Goal: Task Accomplishment & Management: Manage account settings

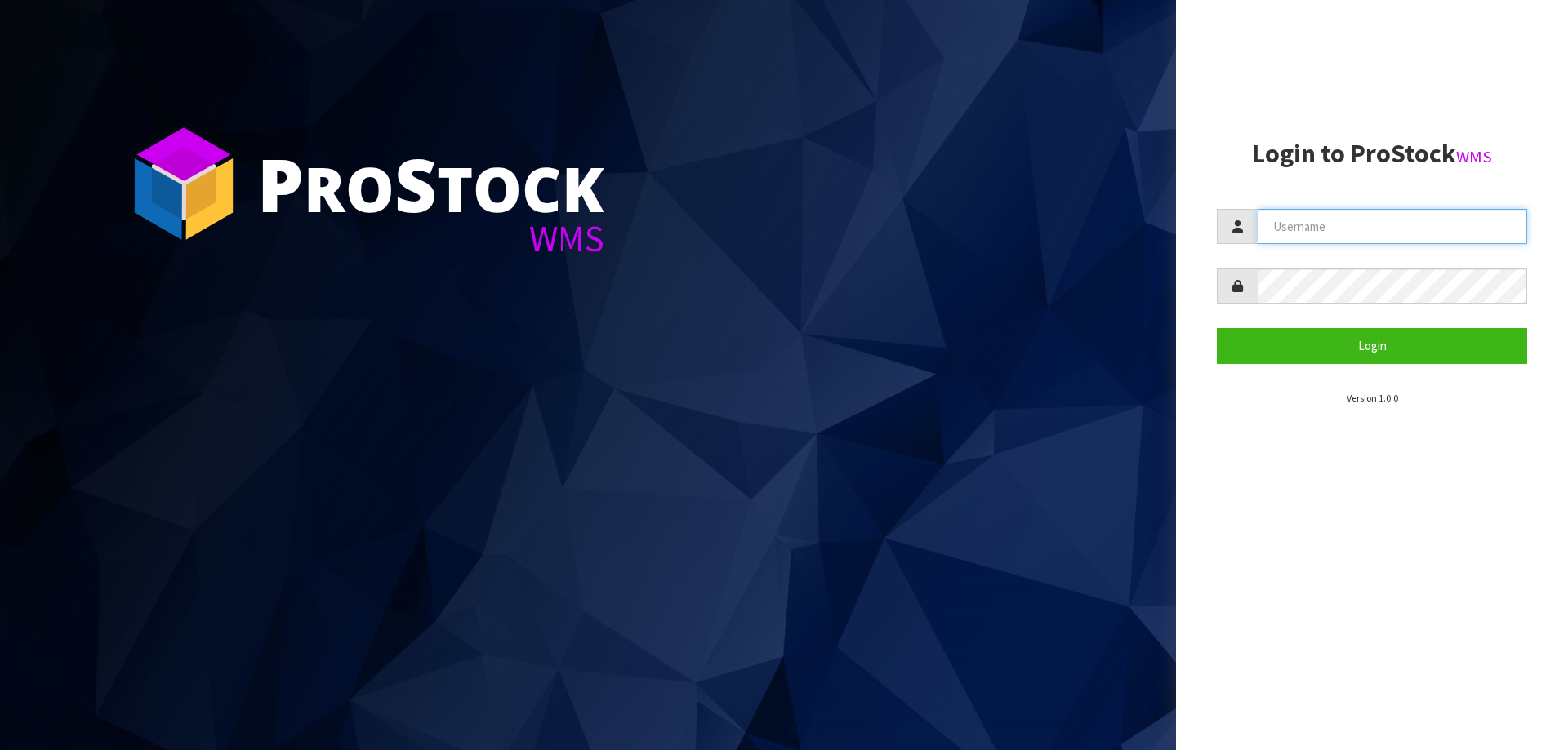
type input "priya"
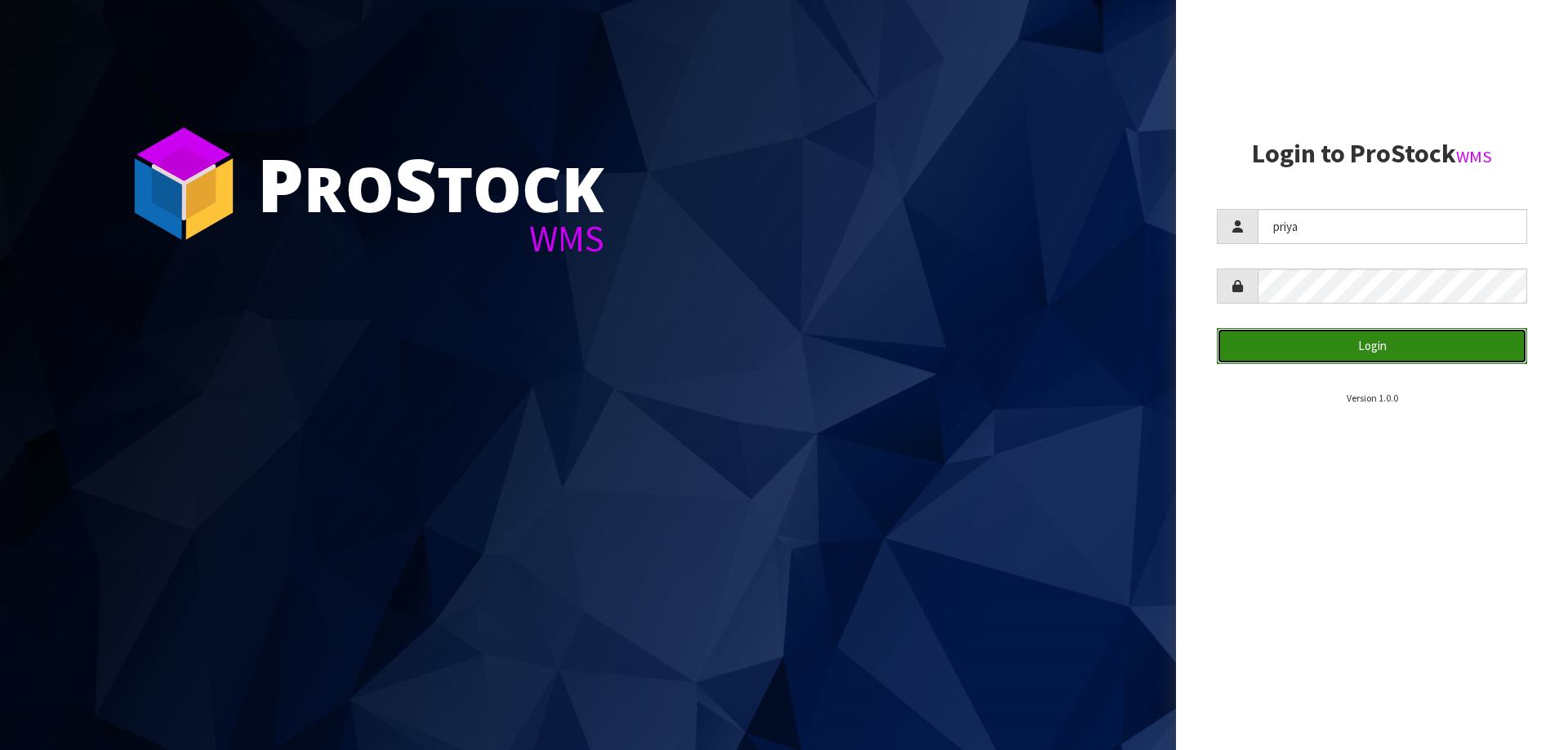
drag, startPoint x: 0, startPoint y: 0, endPoint x: 1349, endPoint y: 352, distance: 1394.2
click at [1349, 352] on button "Login" at bounding box center [1372, 346] width 311 height 35
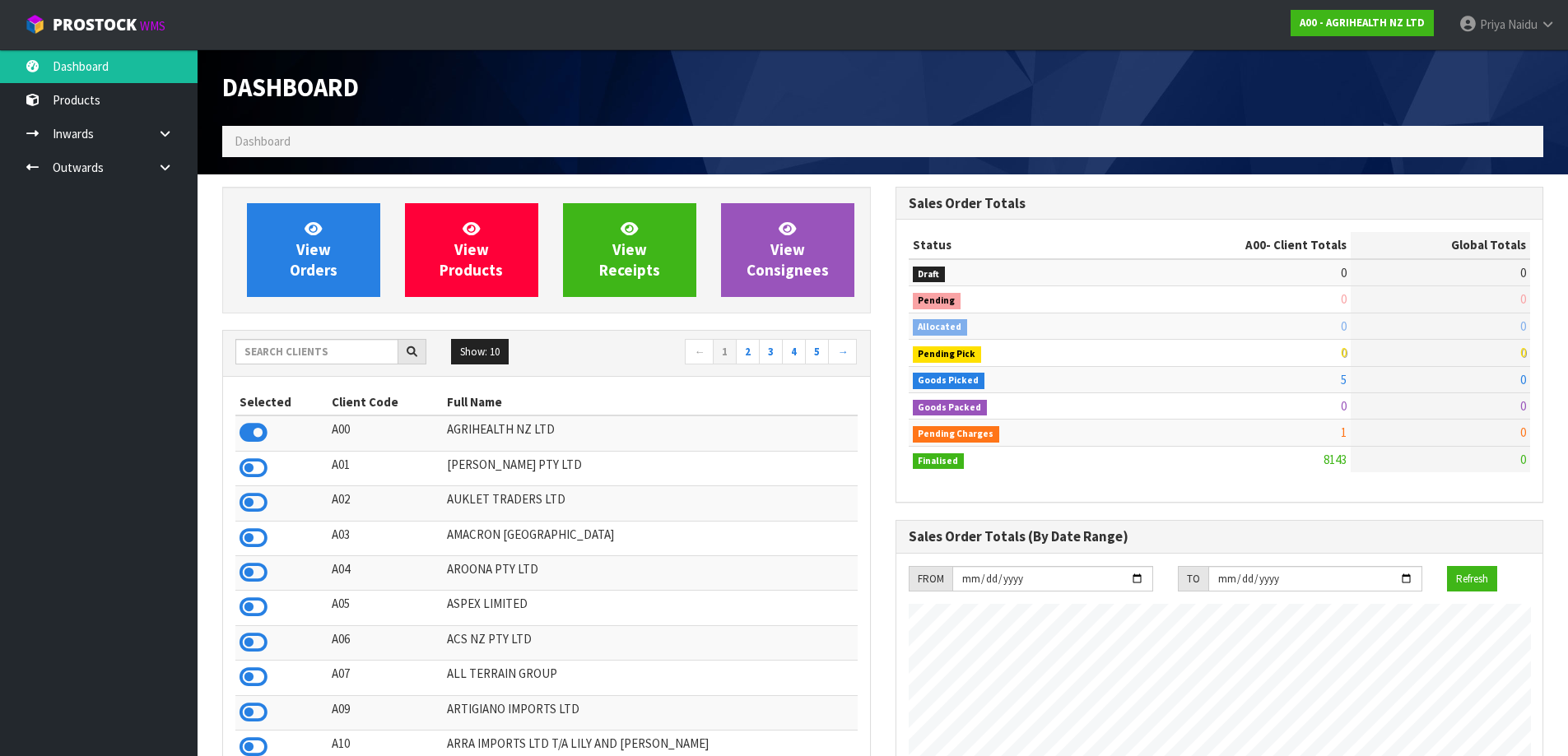
scroll to position [1246, 672]
click at [310, 353] on input "text" at bounding box center [317, 351] width 163 height 25
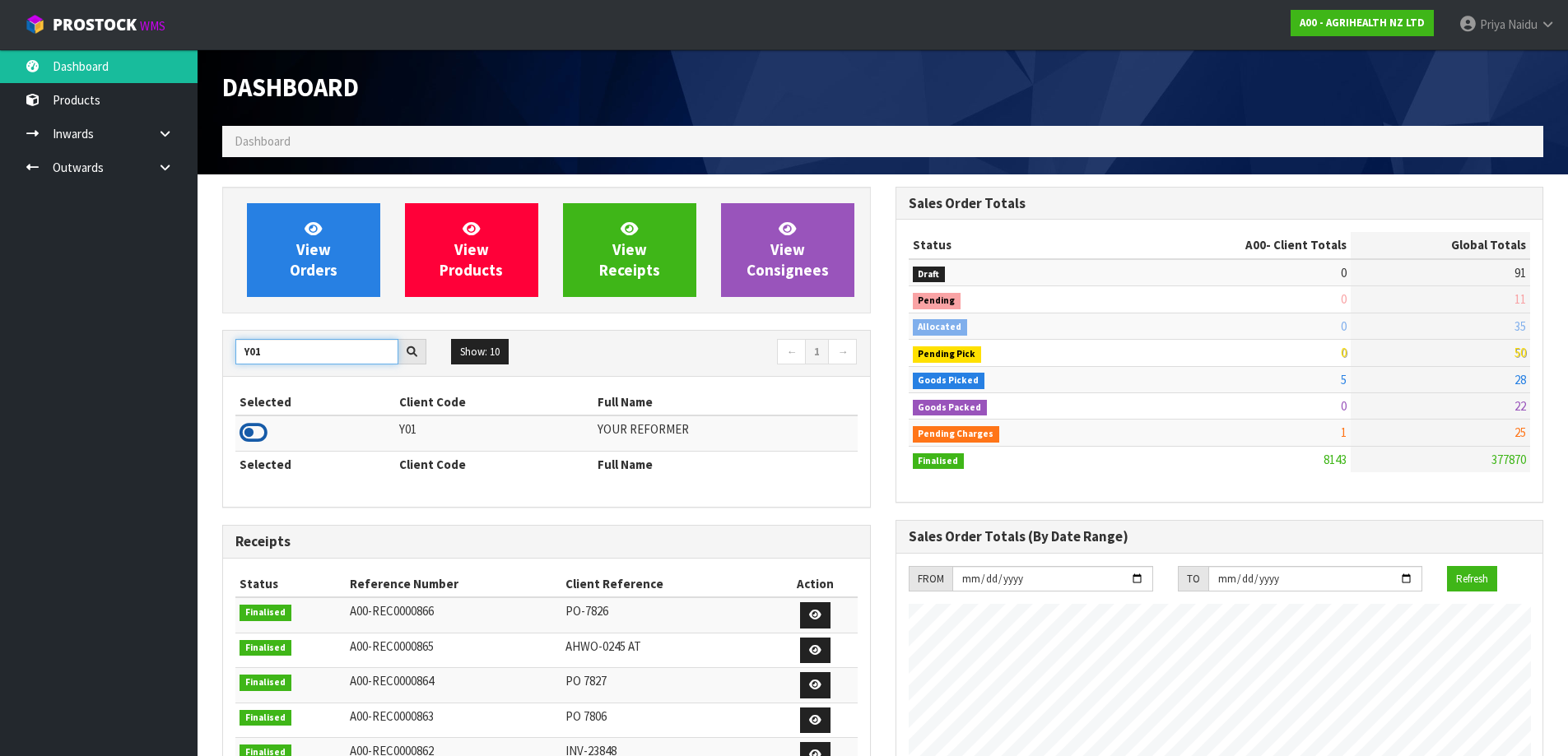
type input "Y01"
click at [259, 443] on icon at bounding box center [253, 434] width 28 height 25
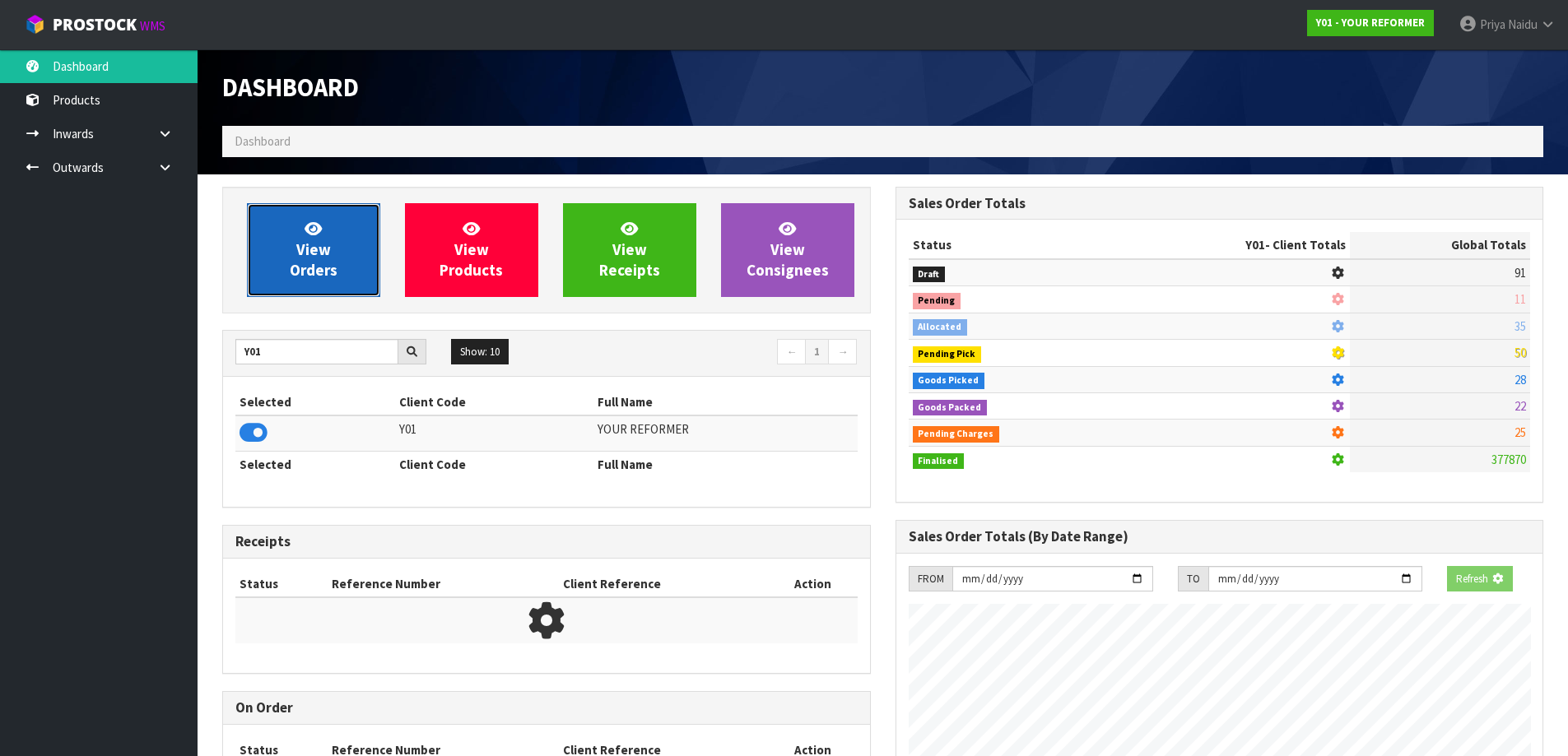
click at [329, 274] on span "View Orders" at bounding box center [313, 250] width 47 height 62
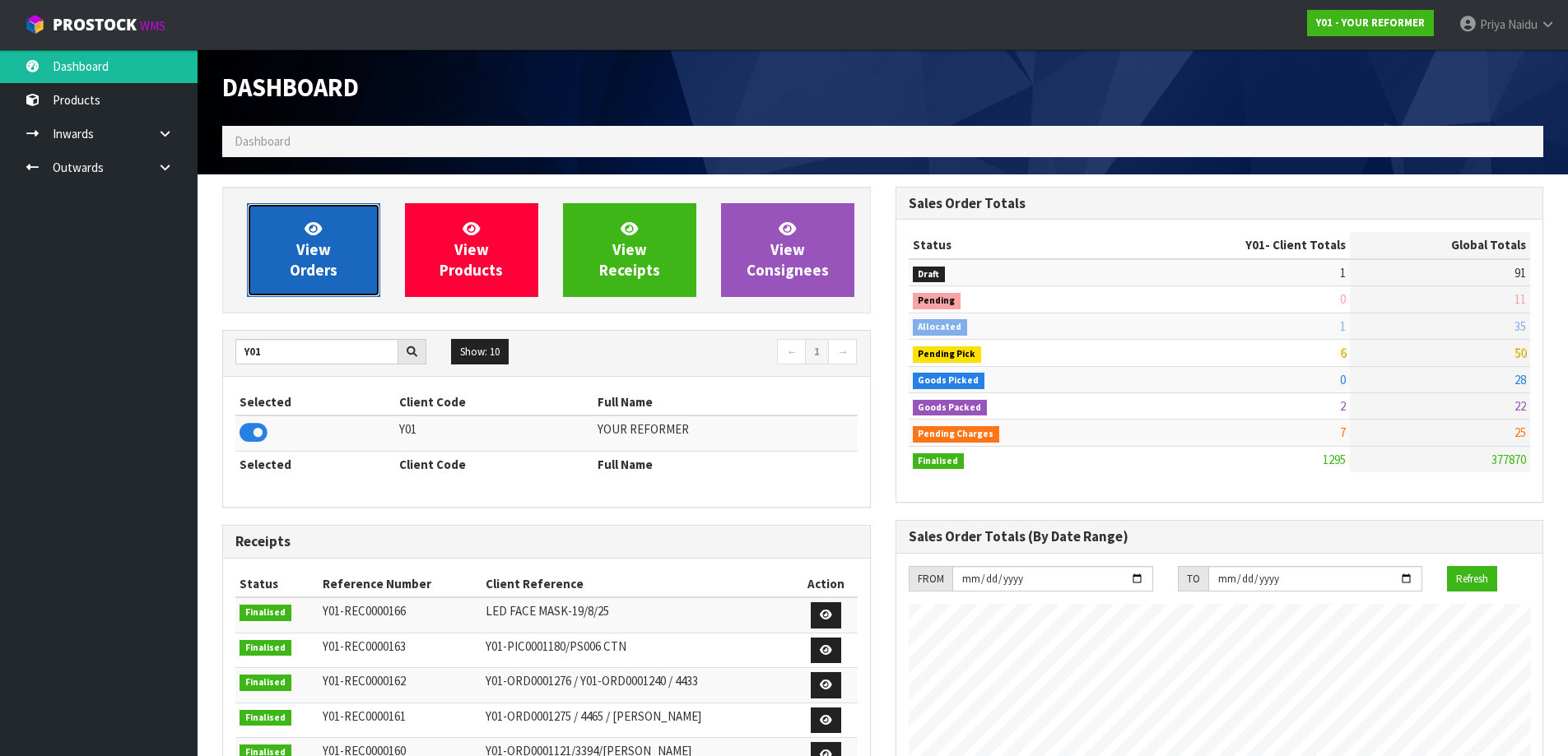
scroll to position [1246, 672]
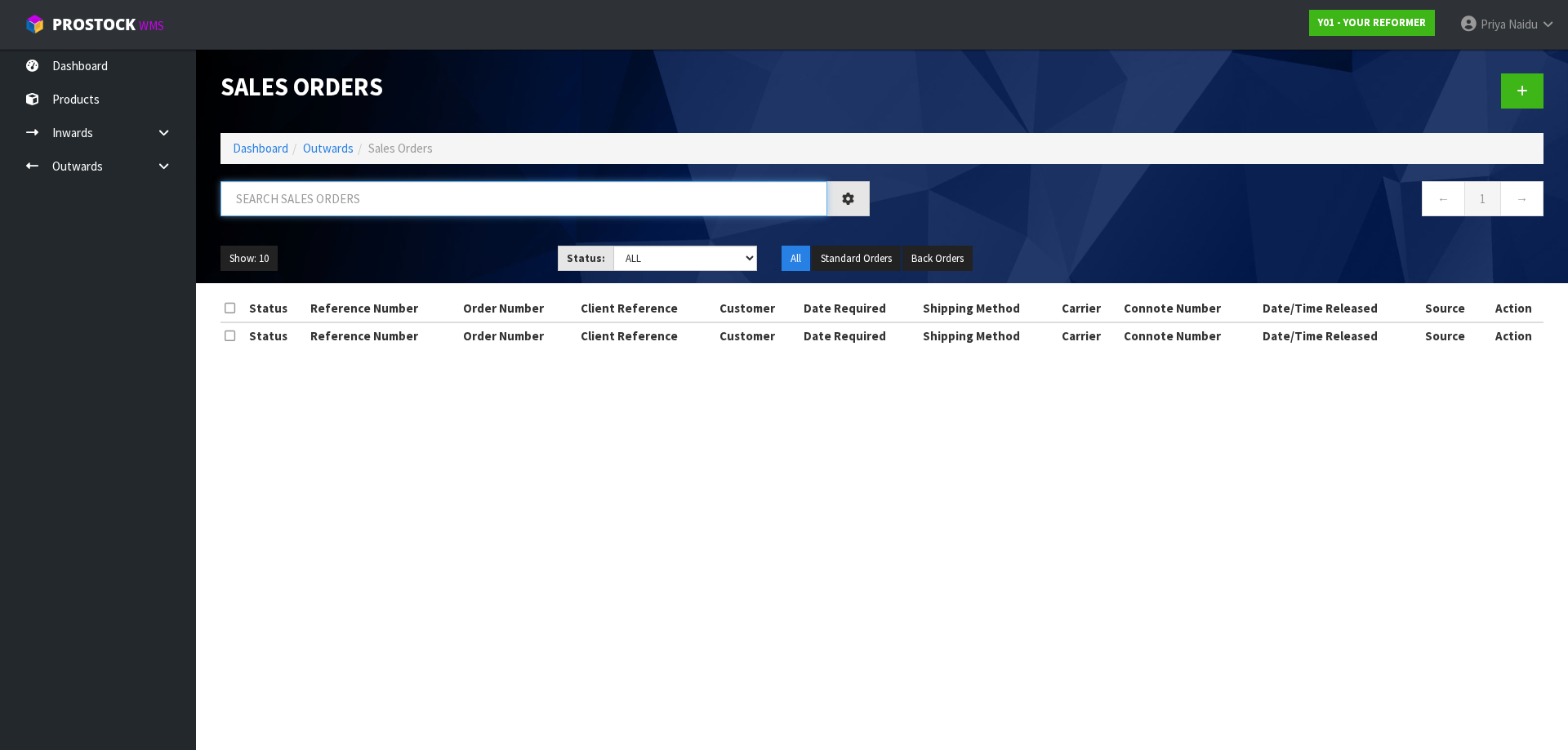
click at [362, 197] on input "text" at bounding box center [523, 198] width 607 height 35
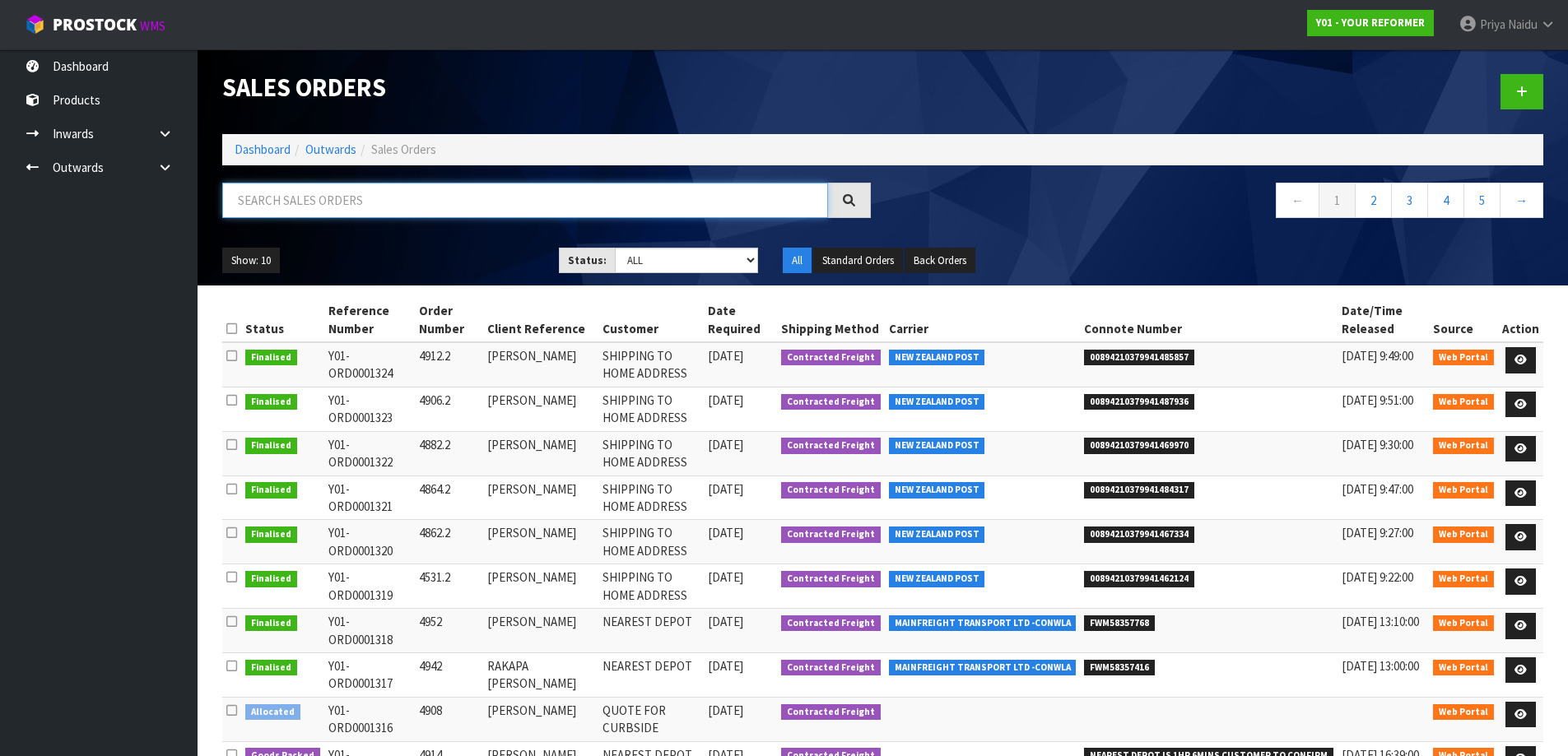
click at [343, 188] on input "text" at bounding box center [524, 200] width 605 height 36
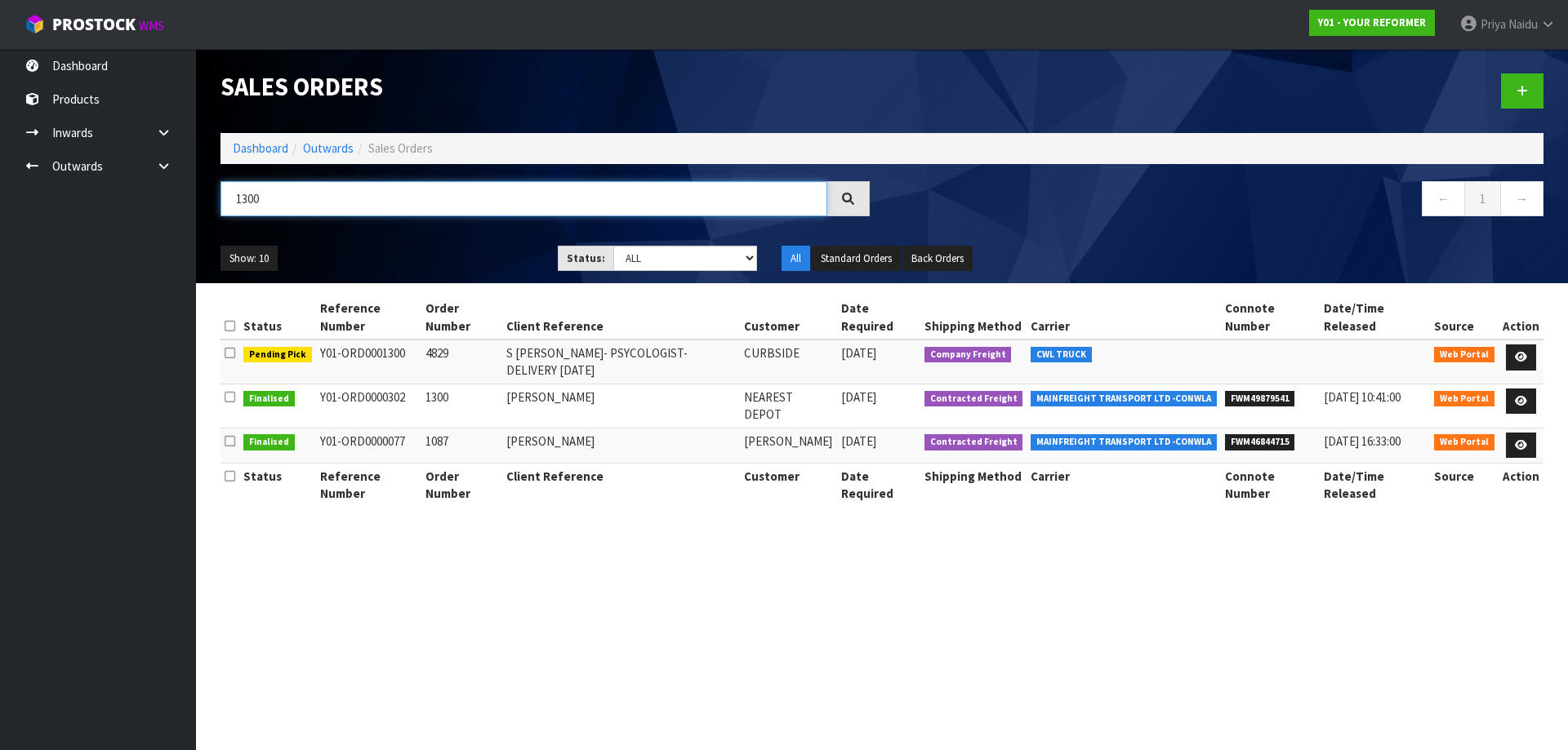
type input "1300"
click at [427, 250] on ul "Show: 10 5 10 25 50" at bounding box center [377, 259] width 312 height 26
click at [1524, 352] on icon at bounding box center [1521, 356] width 12 height 11
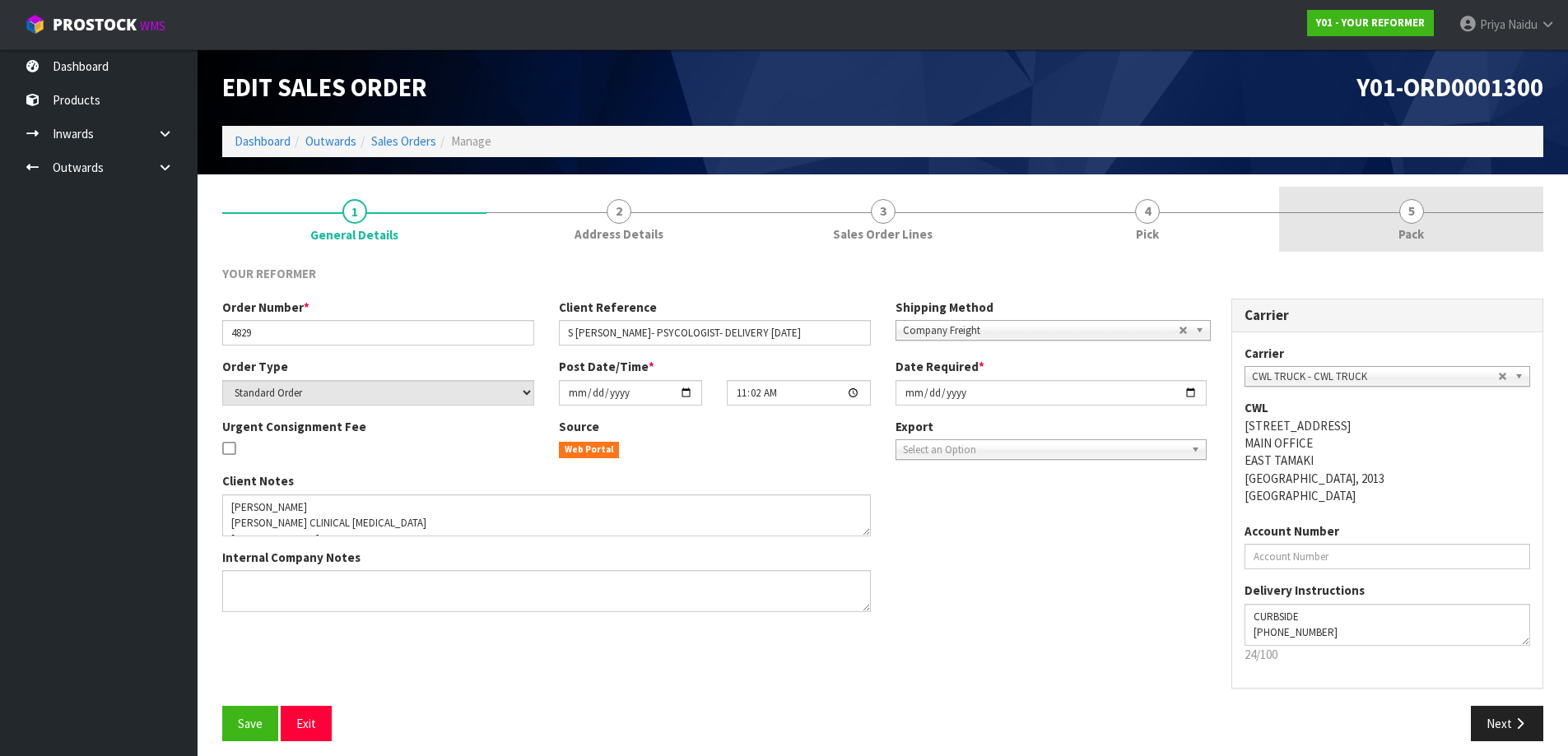
click at [1432, 230] on link "5 Pack" at bounding box center [1411, 218] width 265 height 65
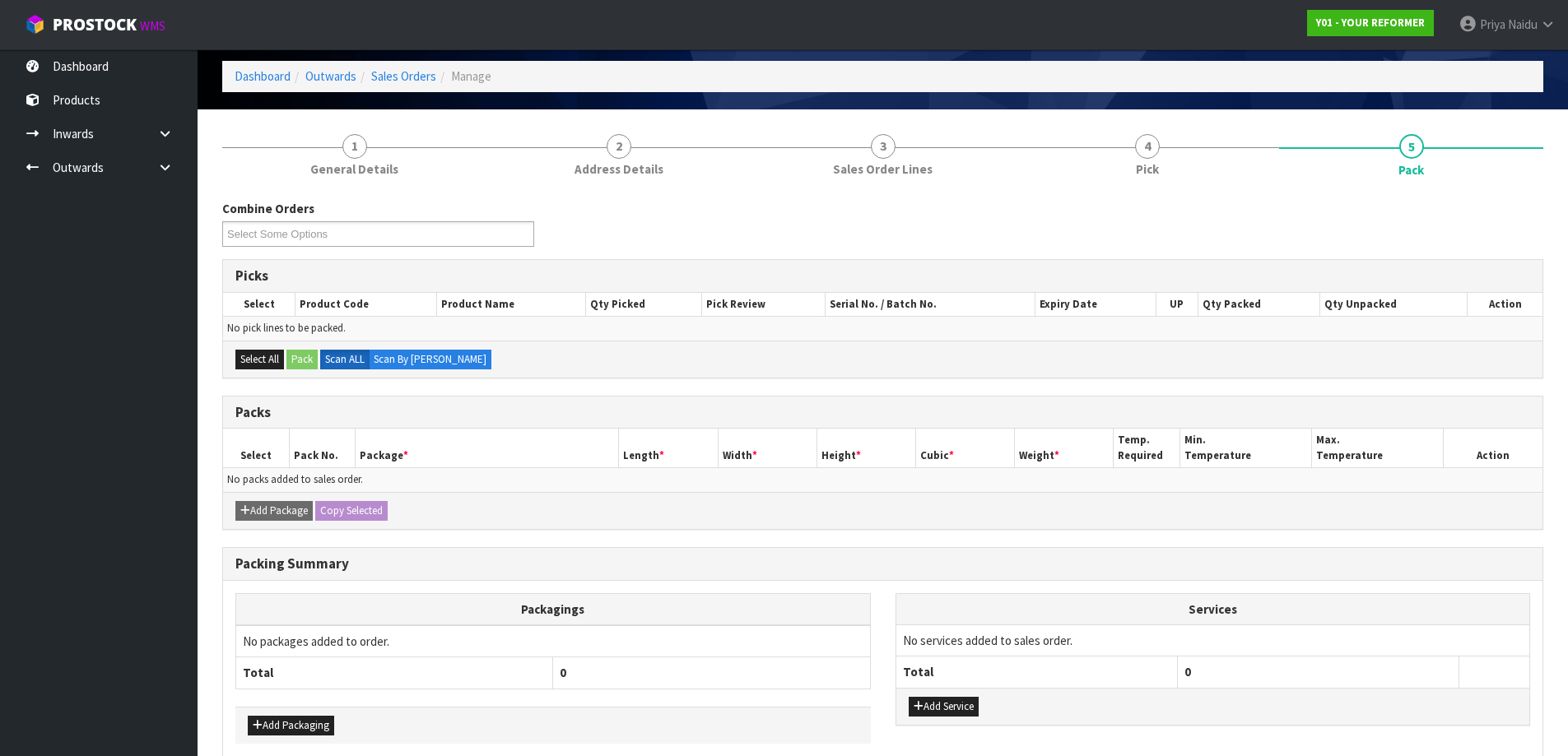
scroll to position [143, 0]
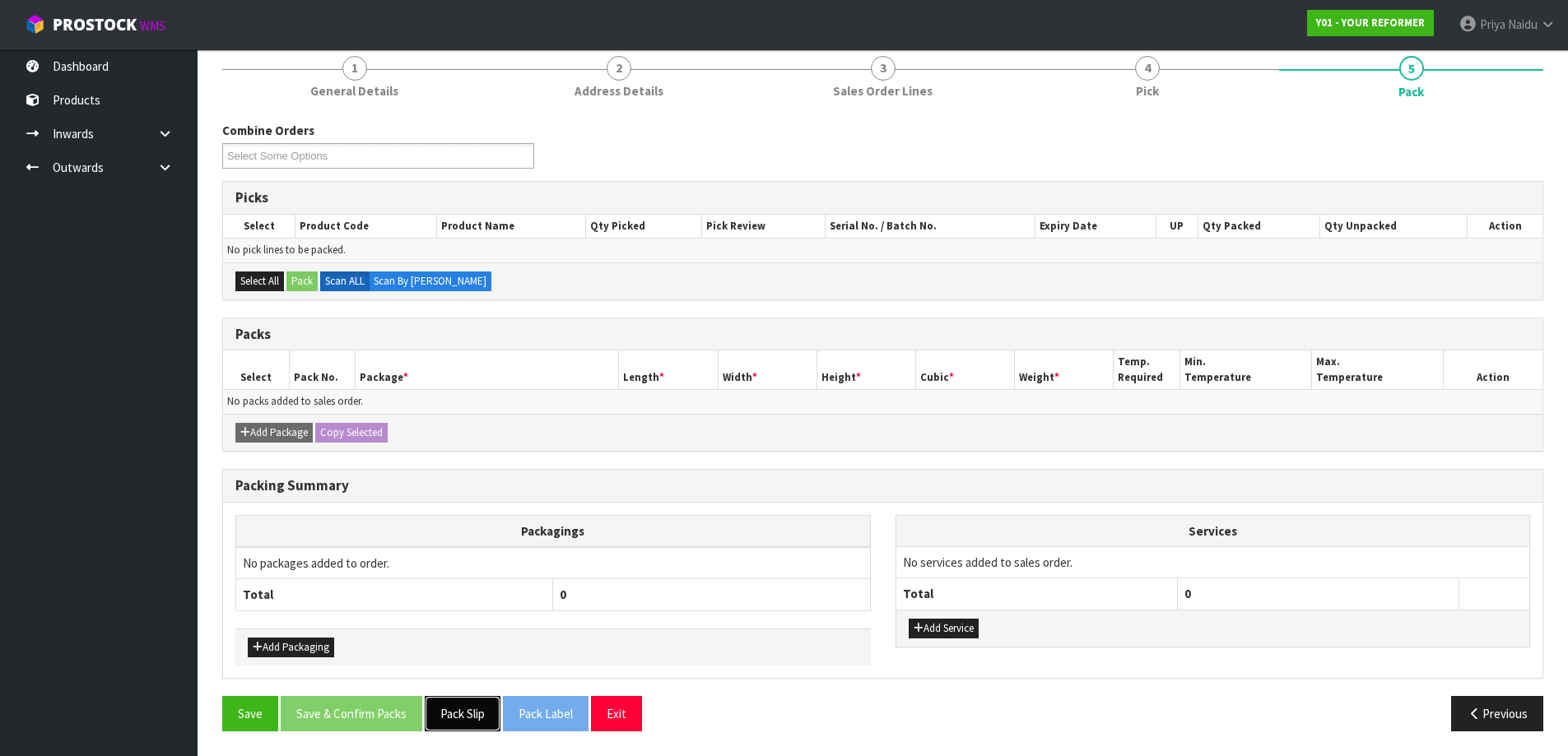
click at [479, 701] on button "Pack Slip" at bounding box center [462, 714] width 75 height 36
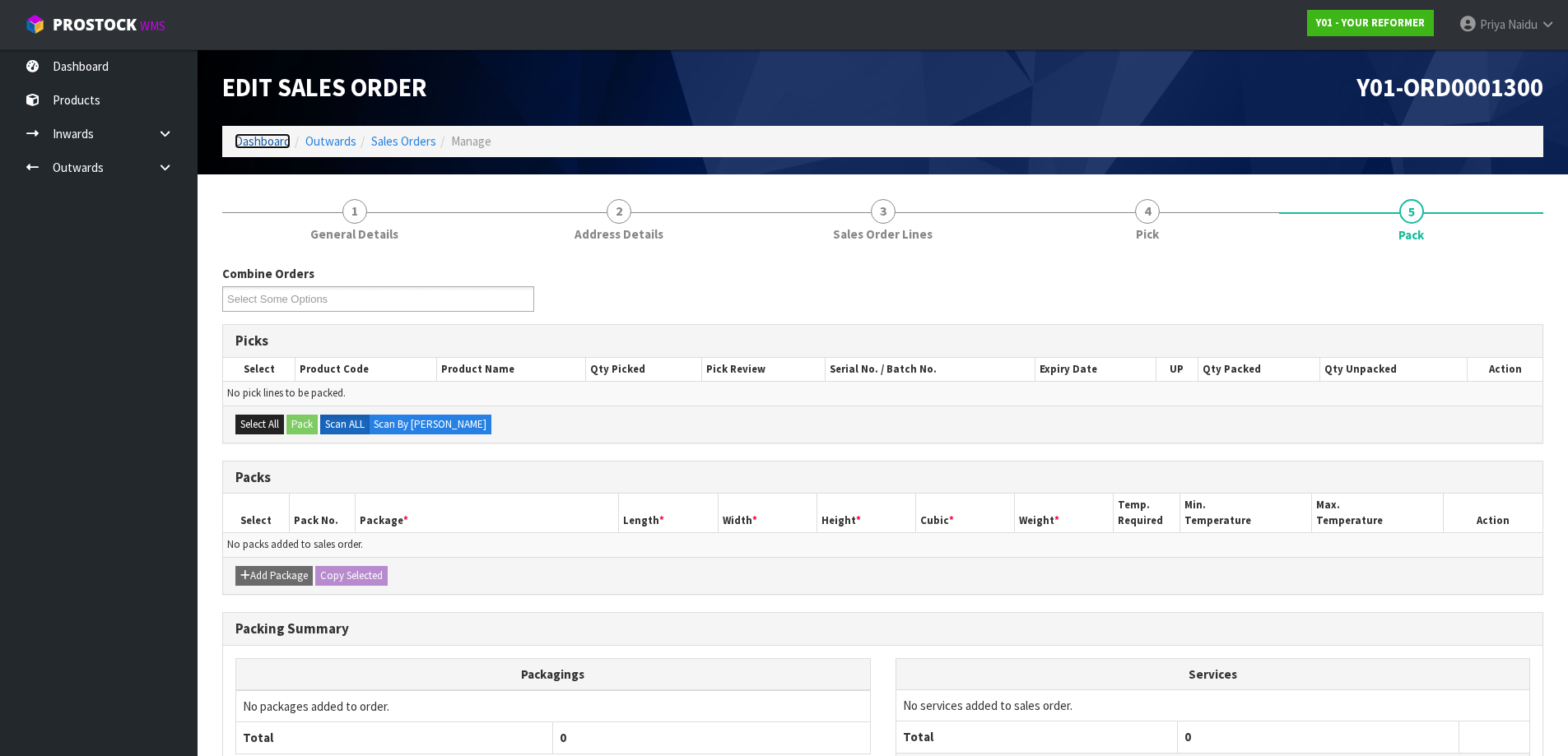
click at [273, 142] on link "Dashboard" at bounding box center [263, 141] width 56 height 15
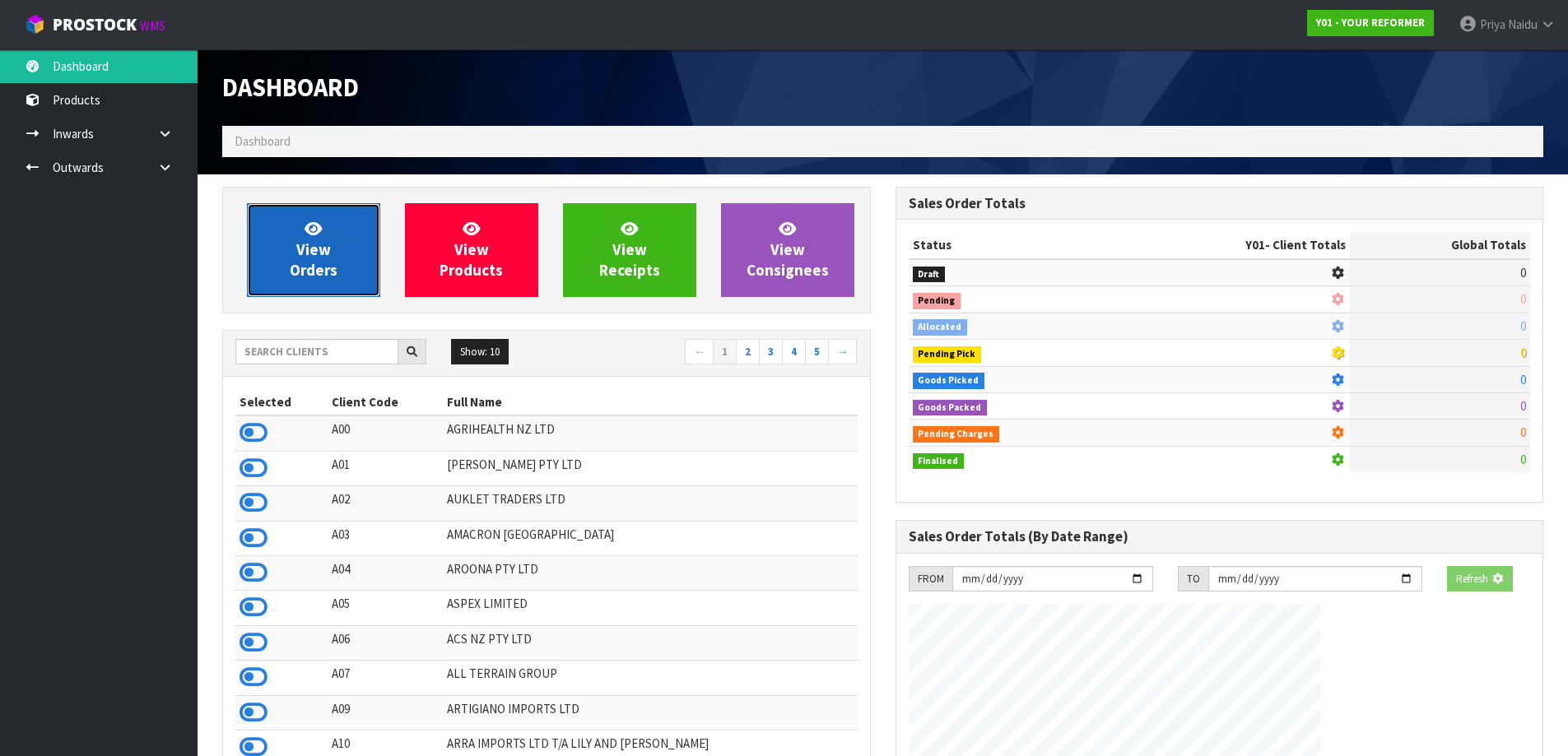
click at [328, 266] on span "View Orders" at bounding box center [313, 250] width 47 height 62
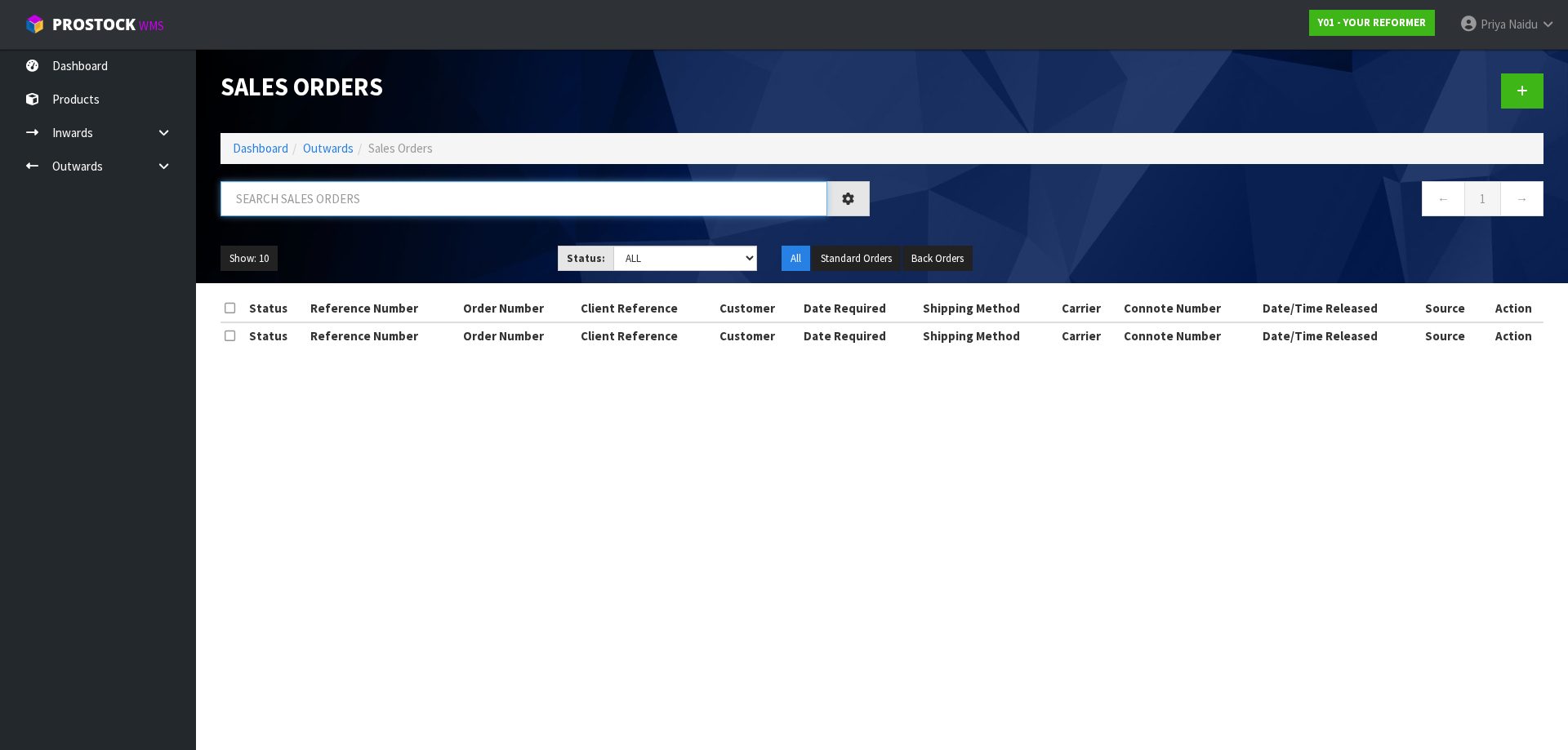
click at [338, 205] on input "text" at bounding box center [523, 198] width 607 height 35
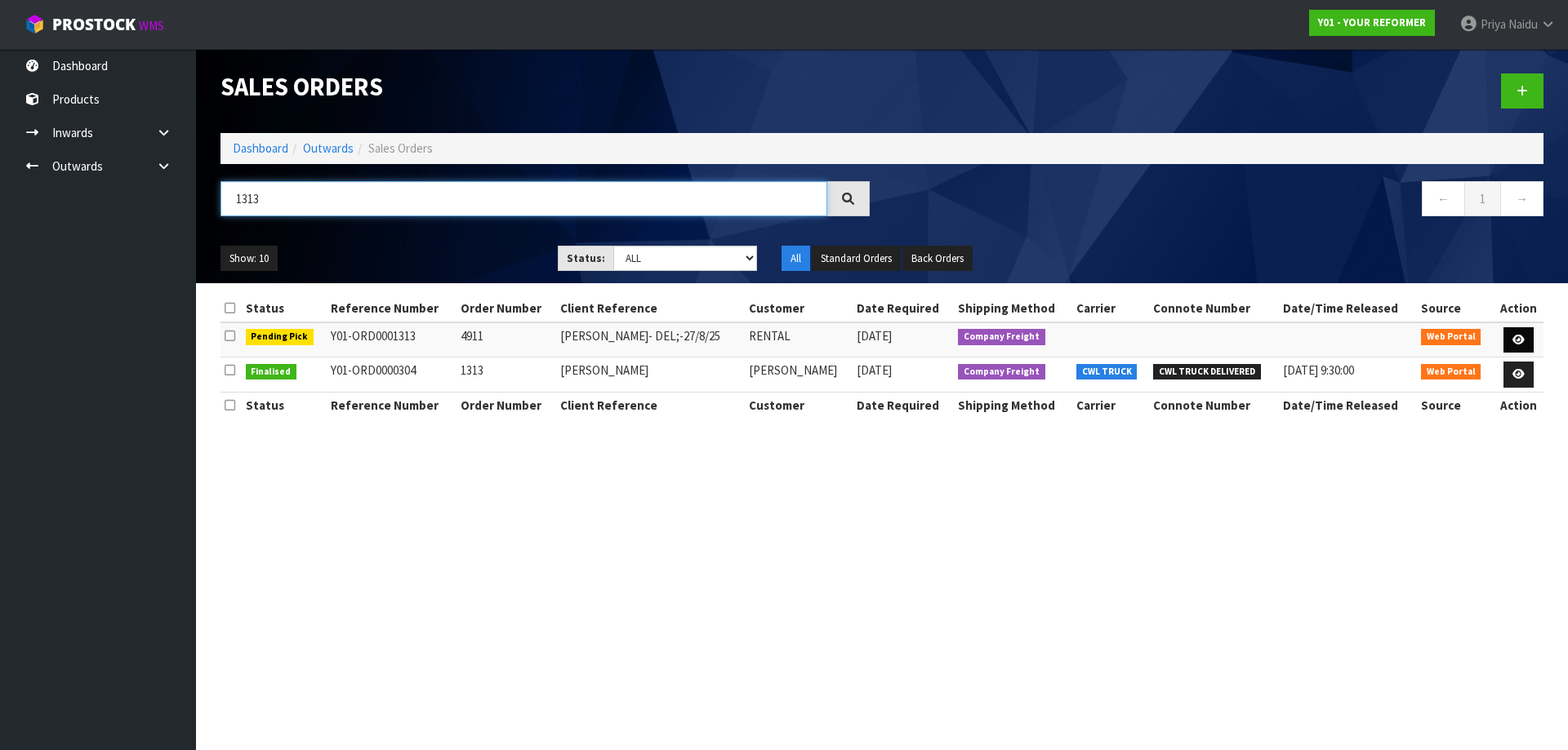
type input "1313"
click at [1527, 332] on link at bounding box center [1519, 340] width 31 height 26
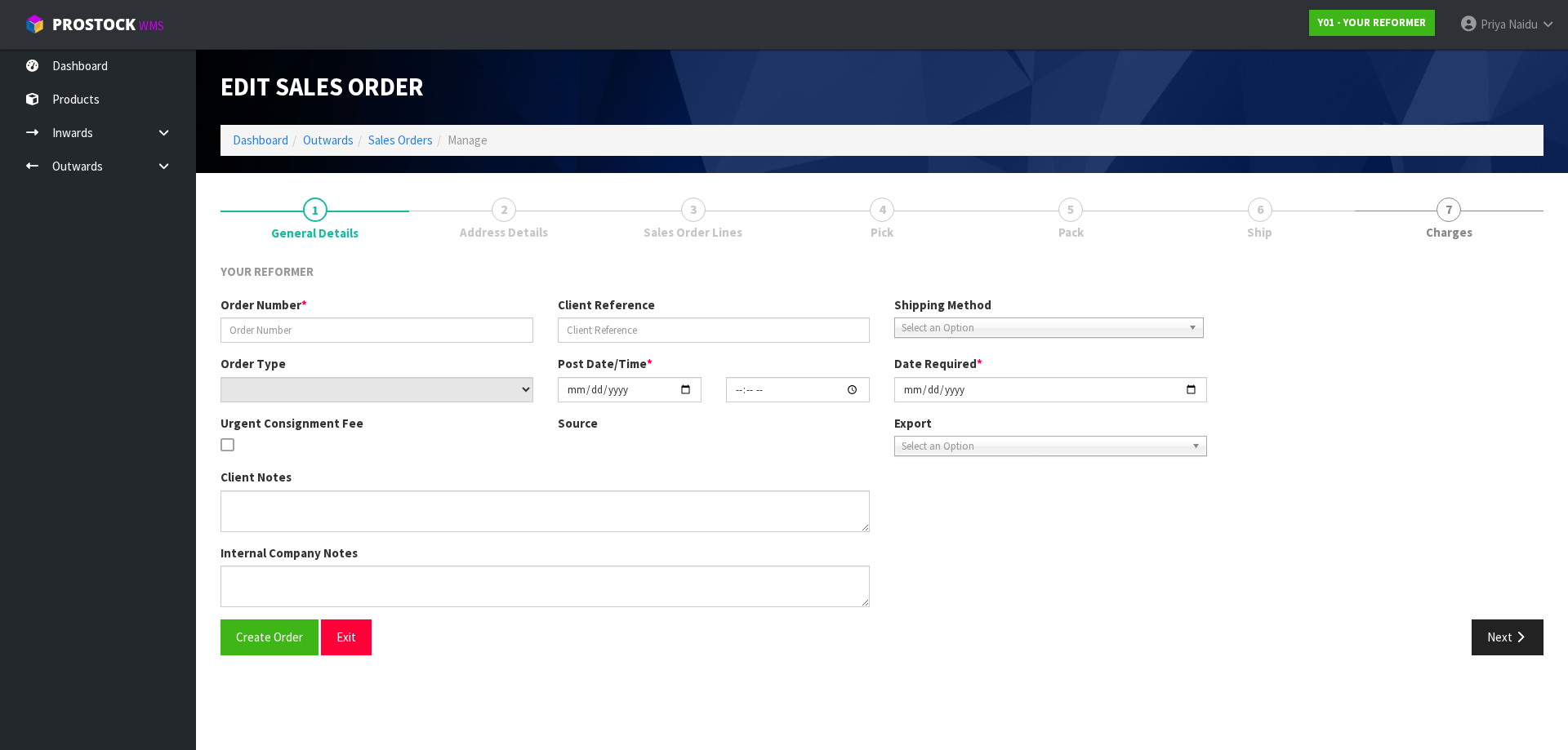
type input "4911"
type input "[PERSON_NAME]- DEL;-27/8/25"
select select "number:0"
type input "[DATE]"
type input "14:49:00.000"
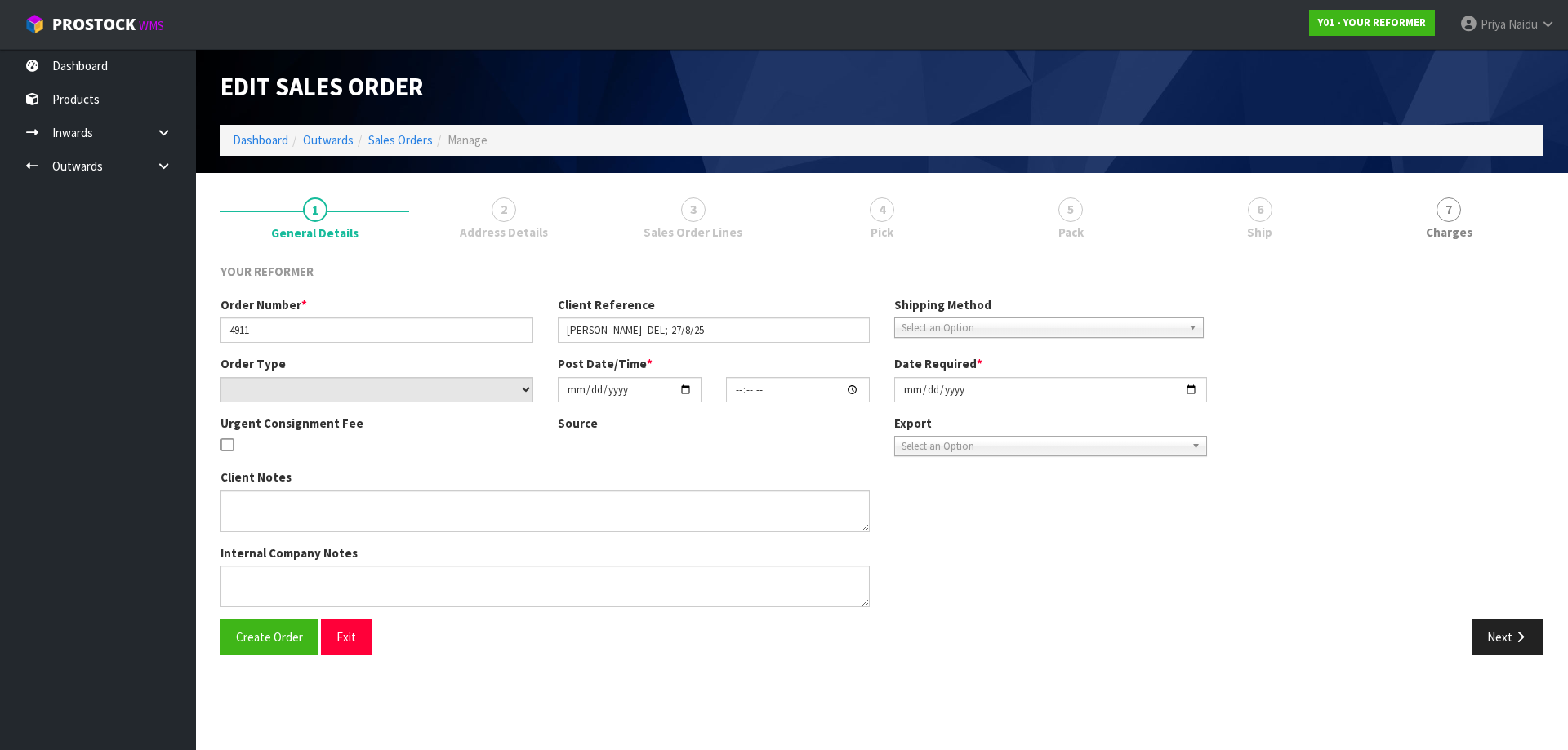
type input "[DATE]"
type textarea "[PERSON_NAME] [STREET_ADDRESS] [PHONE_NUMBER]"
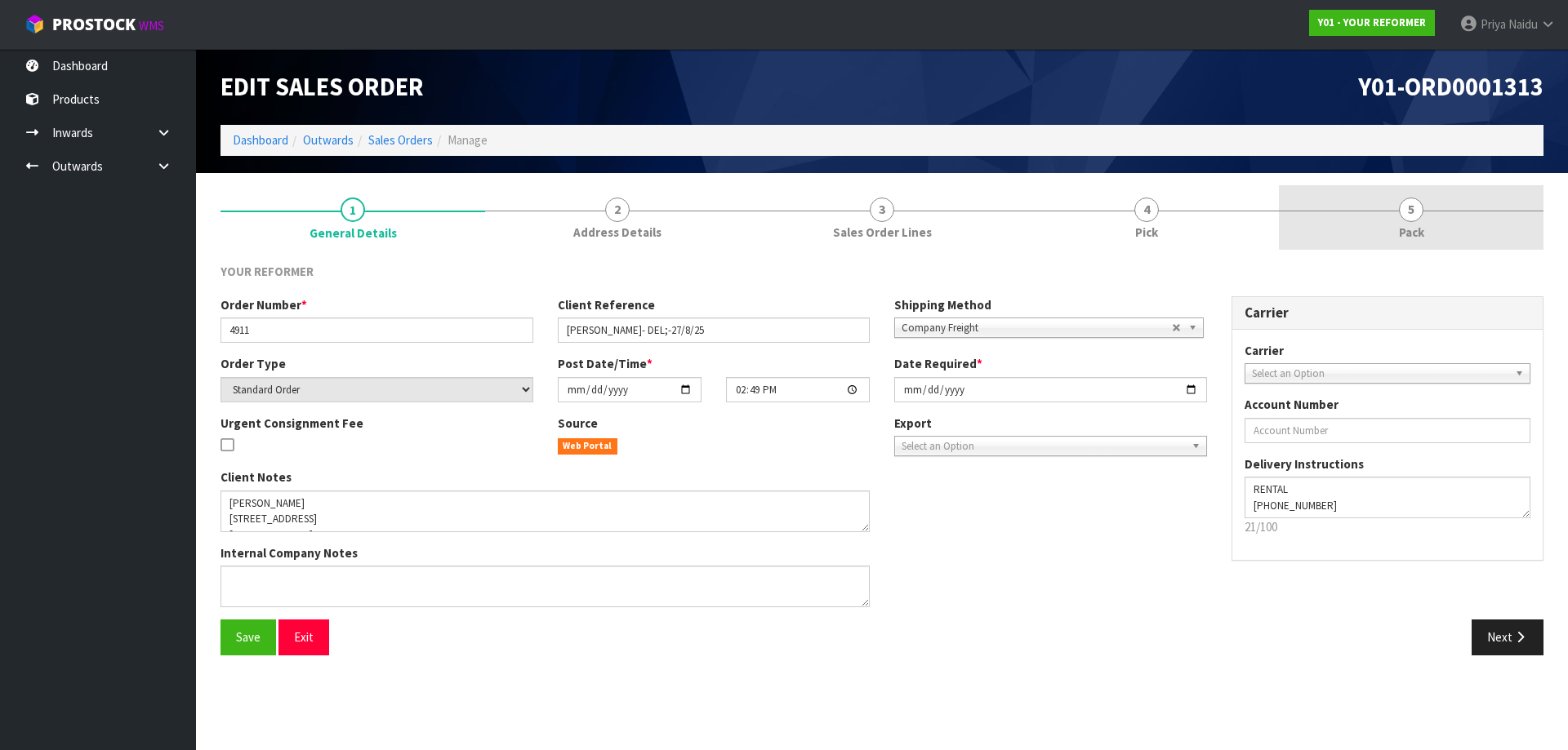
click at [1362, 203] on link "5 Pack" at bounding box center [1412, 216] width 265 height 64
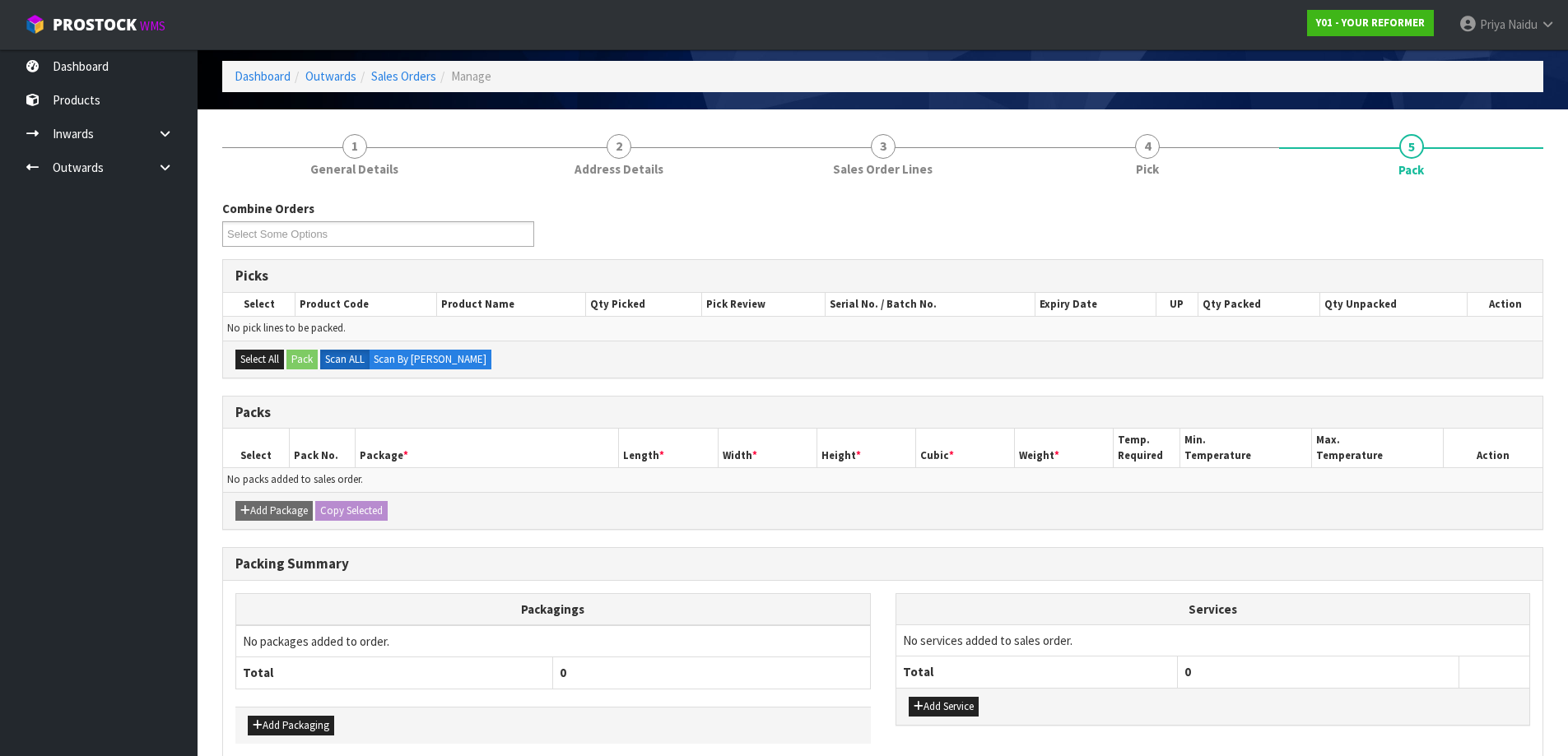
scroll to position [143, 0]
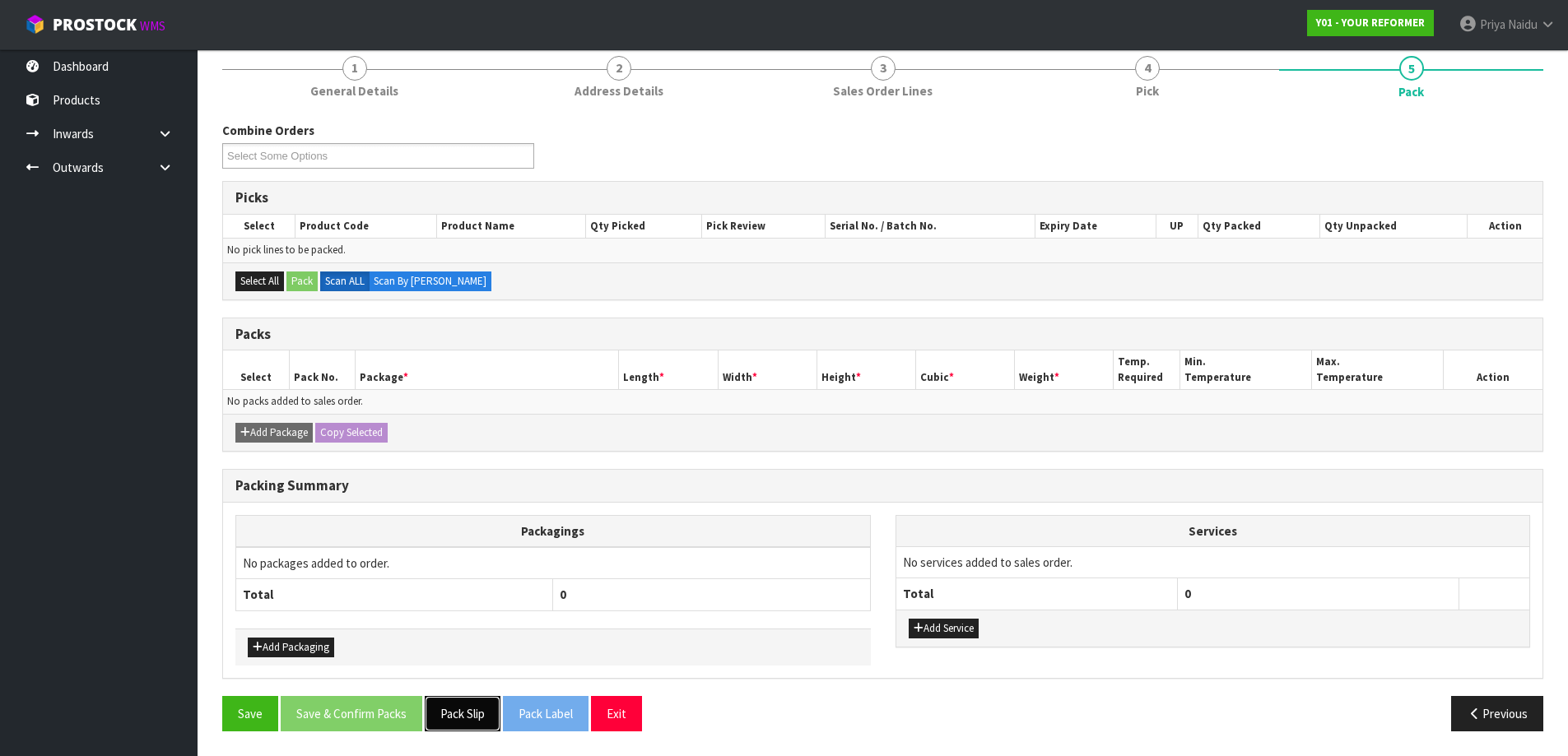
click at [453, 706] on button "Pack Slip" at bounding box center [462, 714] width 75 height 36
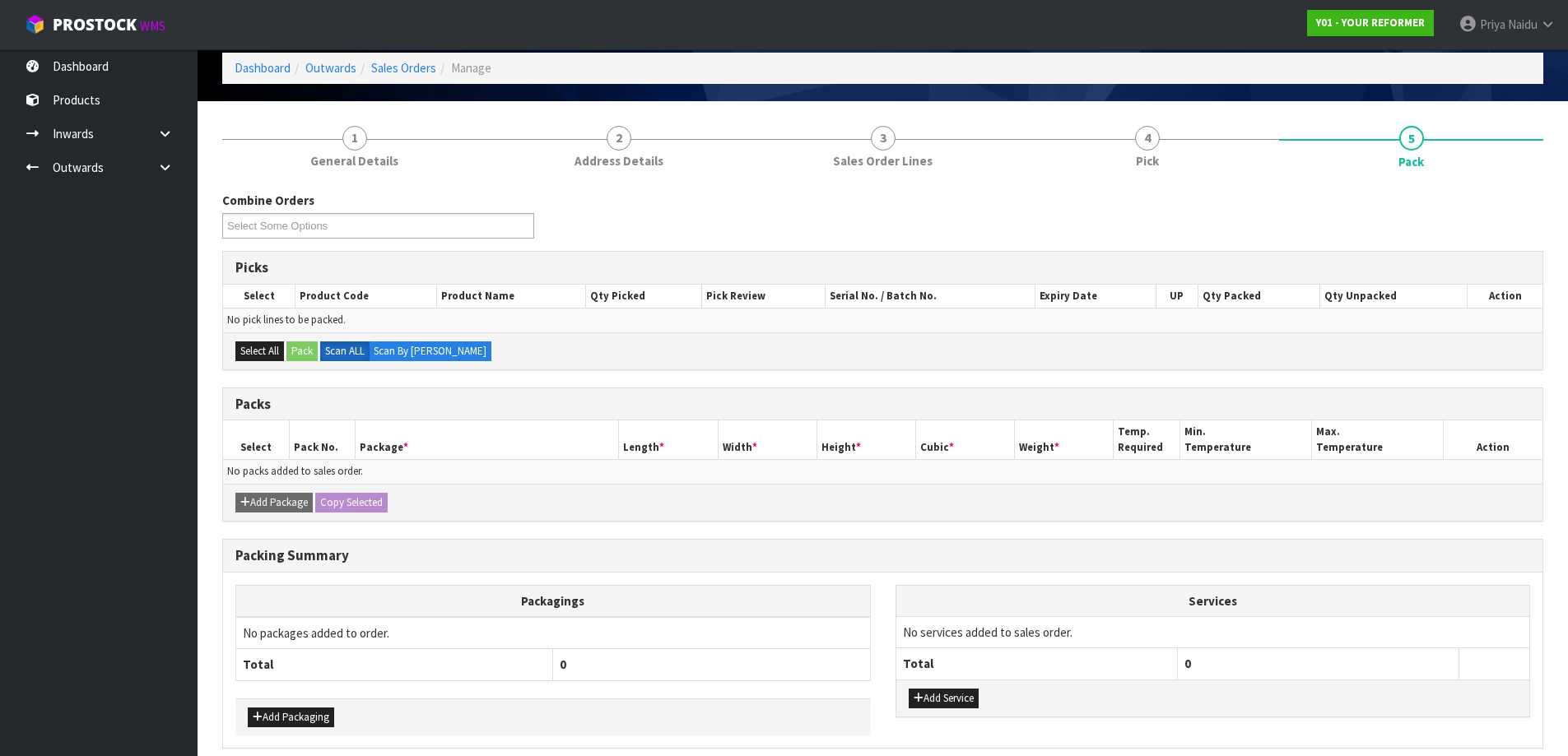
scroll to position [0, 0]
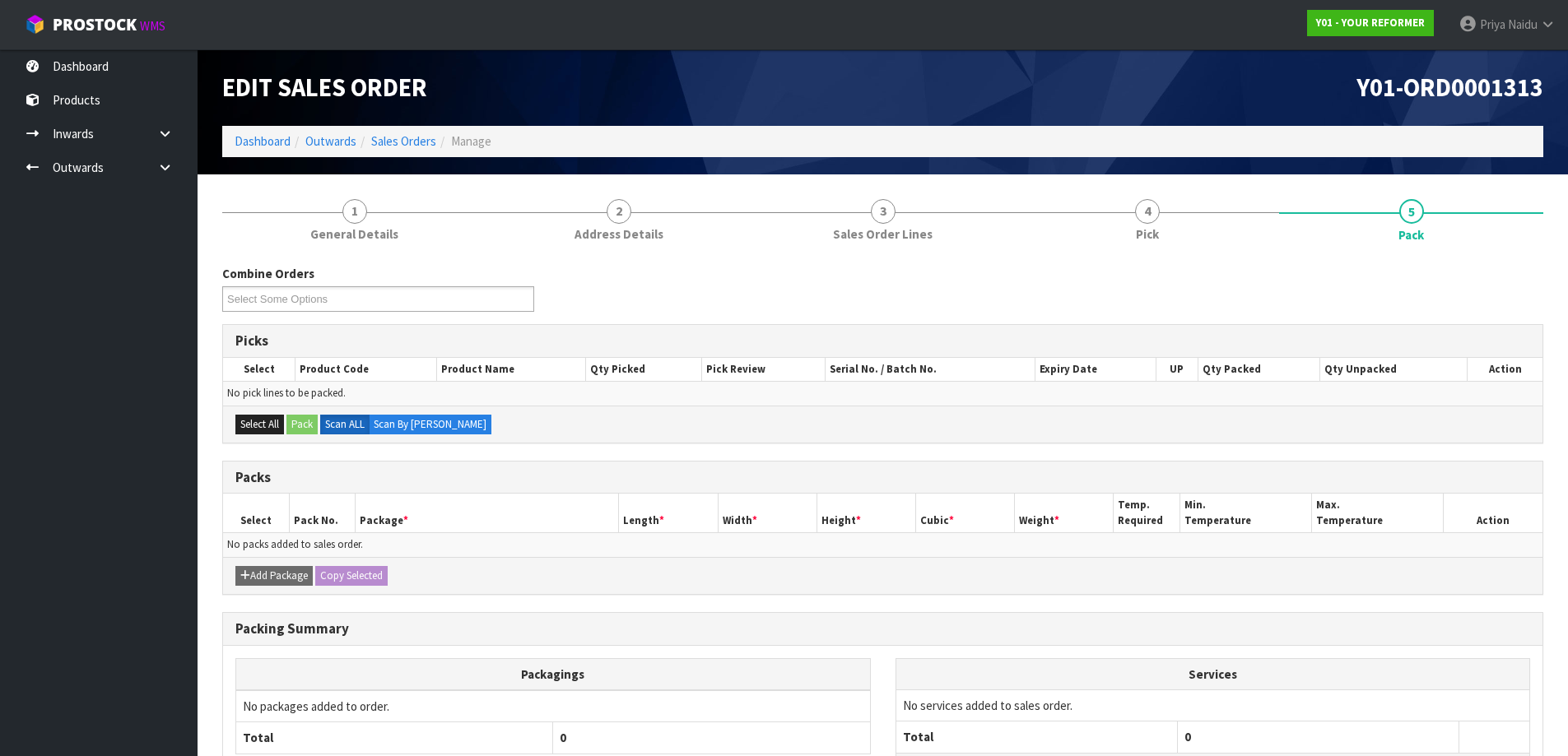
click at [274, 151] on ol "Dashboard Outwards Sales Orders Manage" at bounding box center [882, 141] width 1321 height 31
click at [275, 142] on link "Dashboard" at bounding box center [263, 141] width 56 height 15
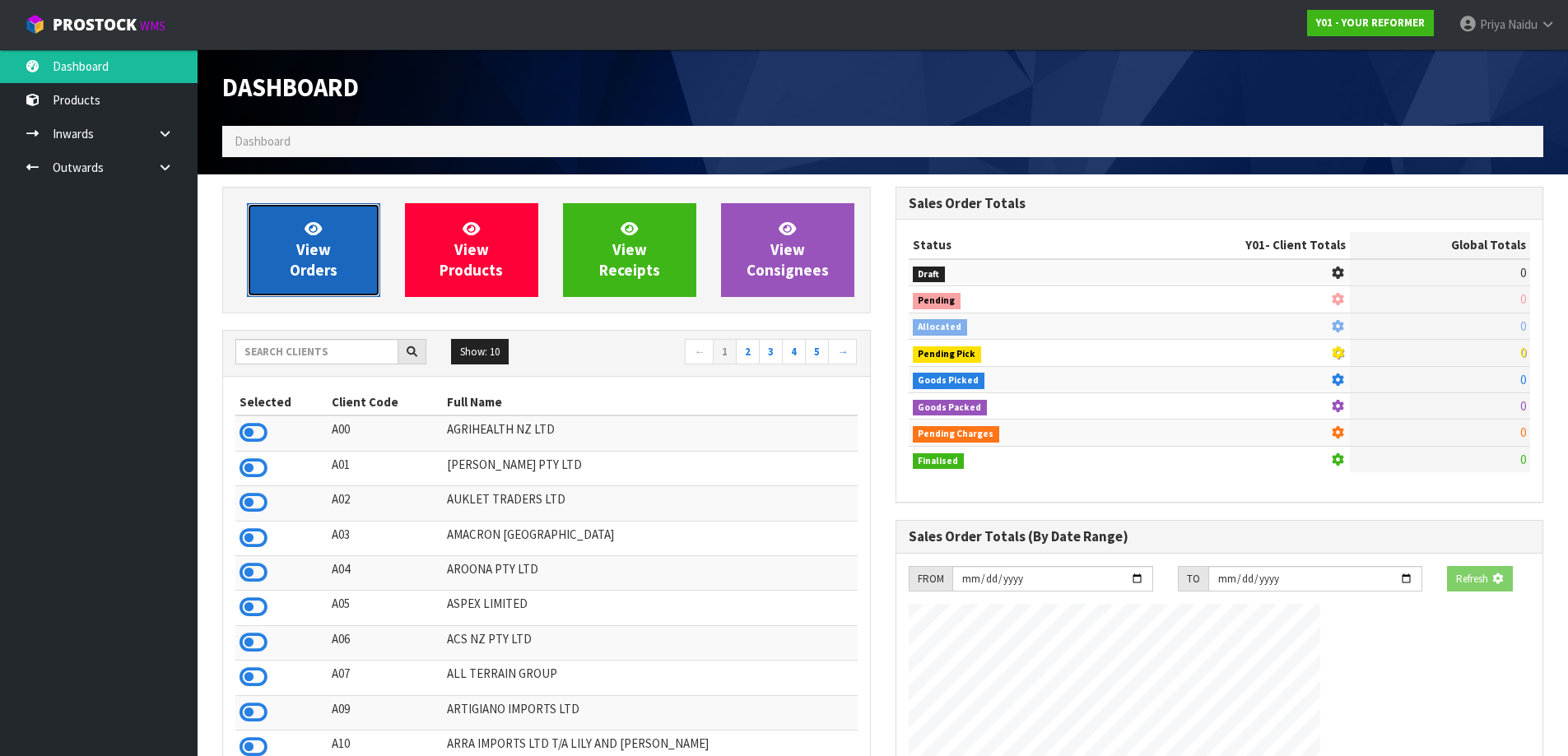
click at [298, 245] on span "View Orders" at bounding box center [313, 250] width 47 height 62
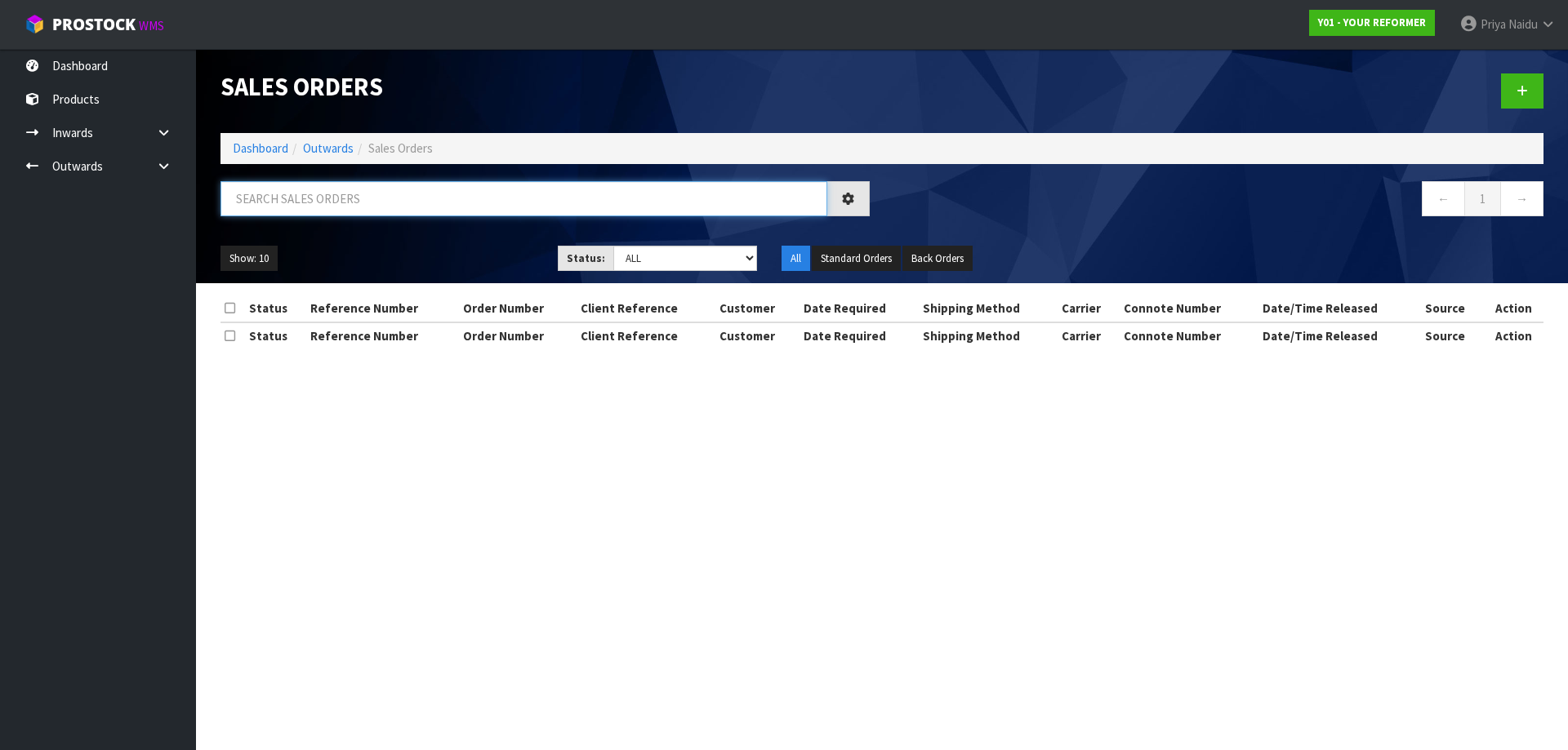
click at [338, 190] on input "text" at bounding box center [523, 198] width 607 height 35
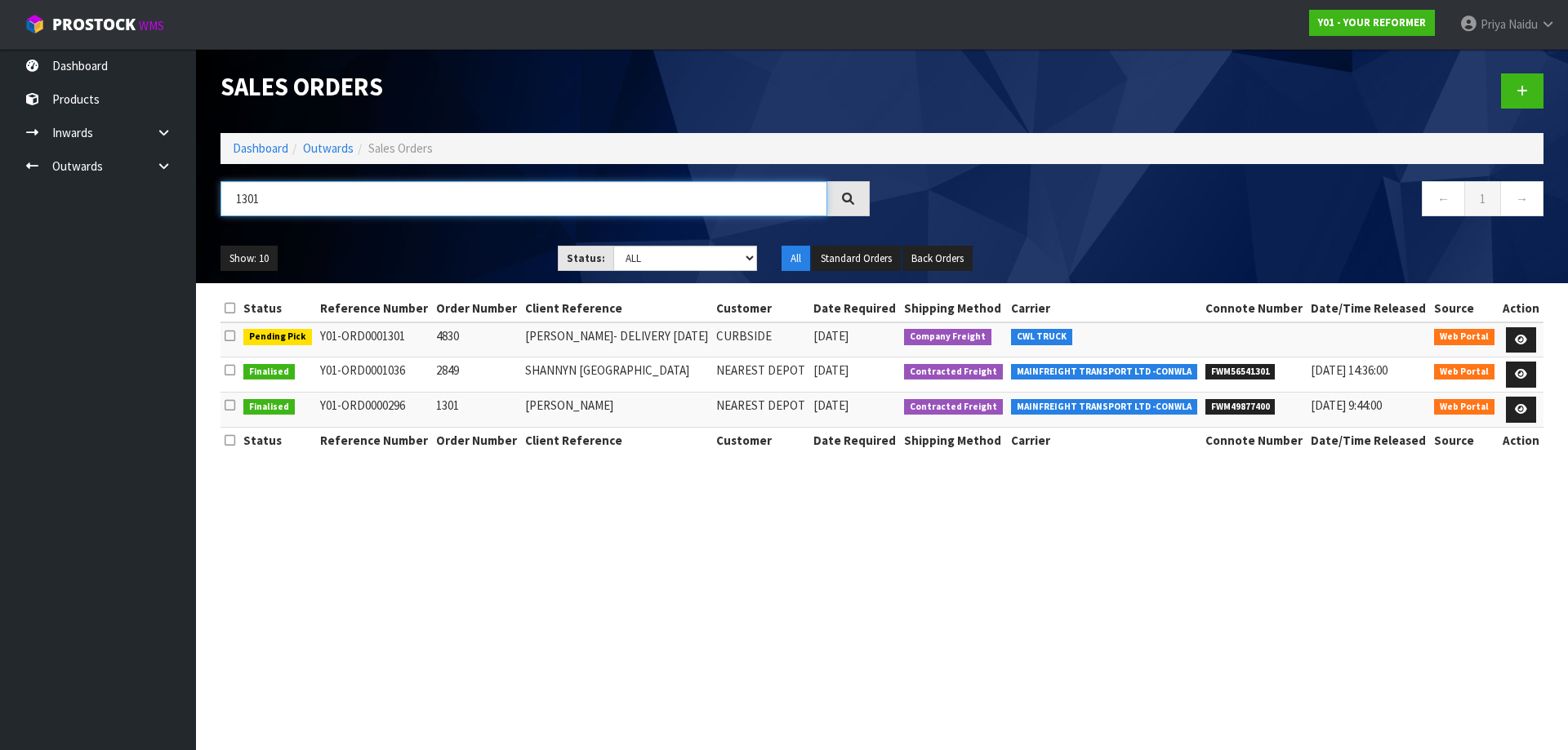
type input "1301"
click at [484, 253] on ul "Show: 10 5 10 25 50" at bounding box center [377, 259] width 312 height 26
click at [1517, 332] on link at bounding box center [1522, 340] width 31 height 26
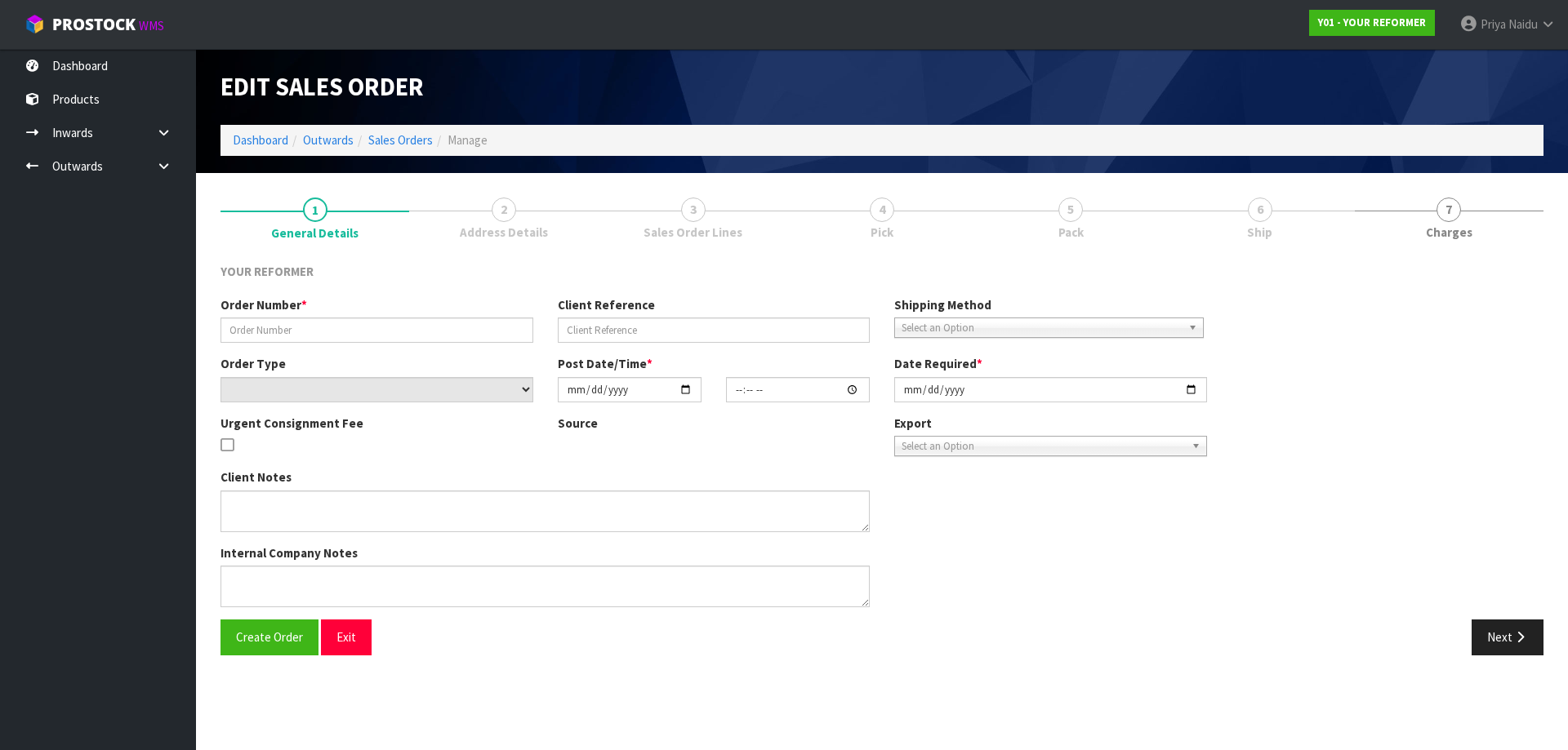
type input "4830"
type input "[PERSON_NAME]- DELIVERY [DATE]"
select select "number:0"
type input "[DATE]"
type input "11:19:00.000"
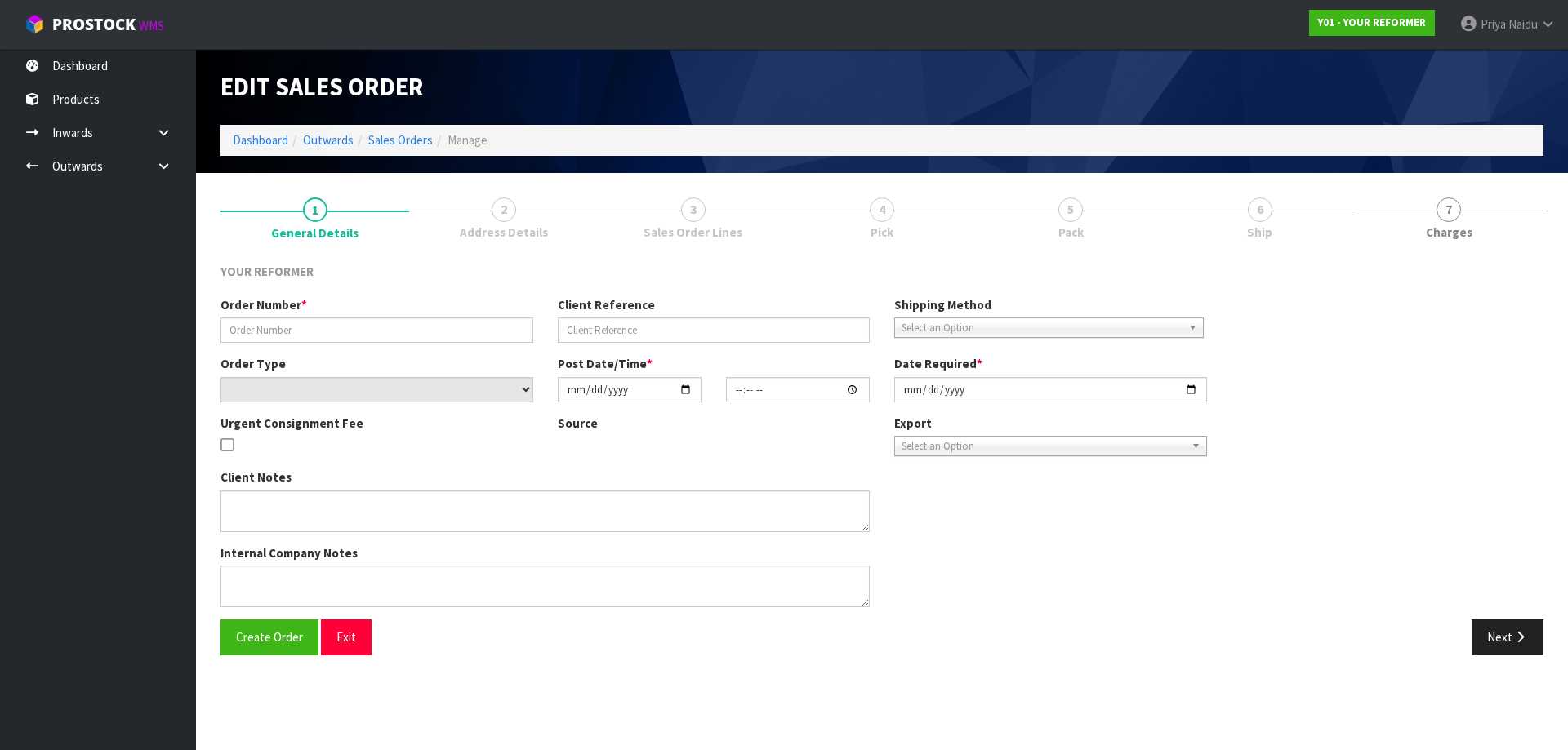
type input "[DATE]"
type textarea "[PERSON_NAME] [STREET_ADDRESS] [PHONE_NUMBER]"
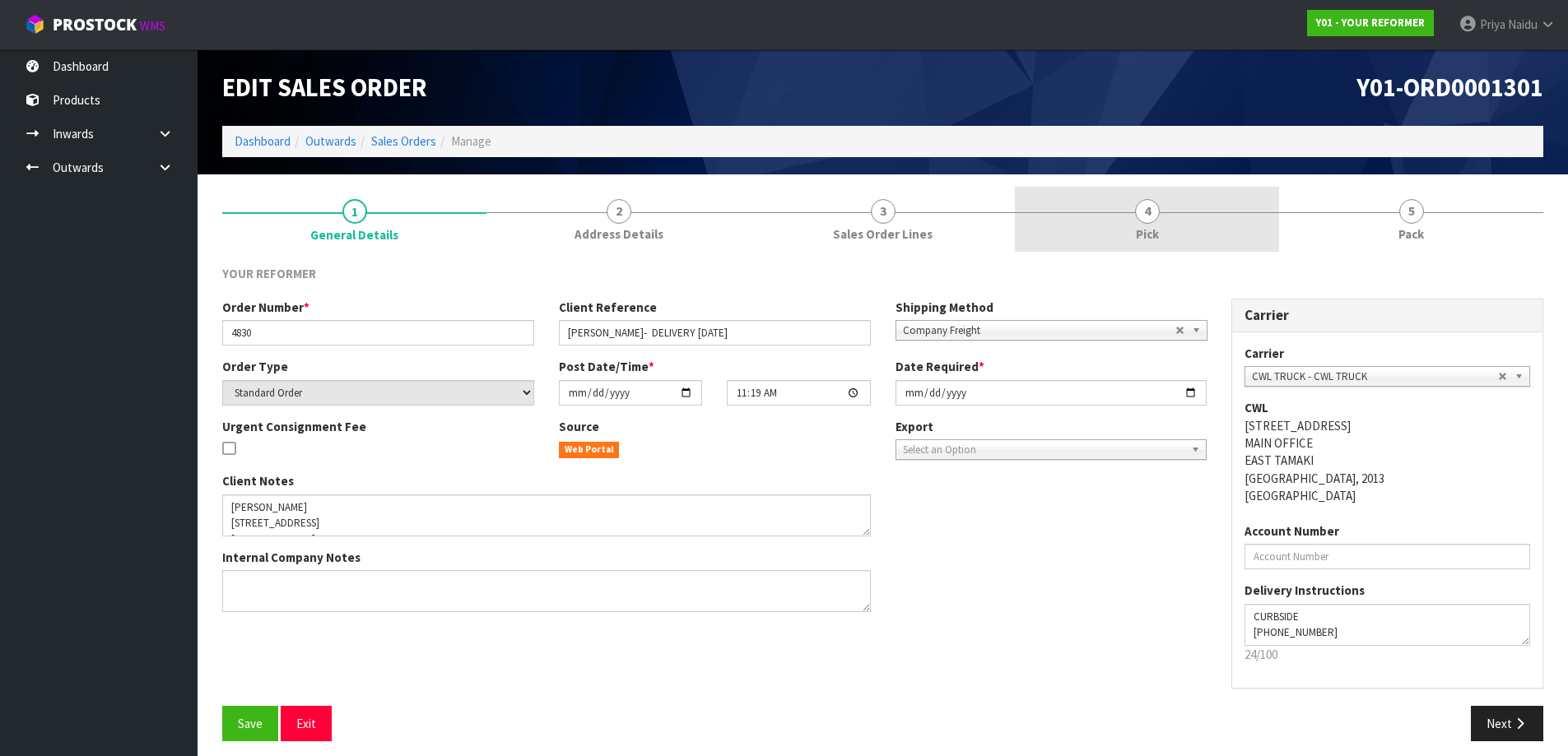
click at [1195, 211] on link "4 Pick" at bounding box center [1147, 218] width 265 height 65
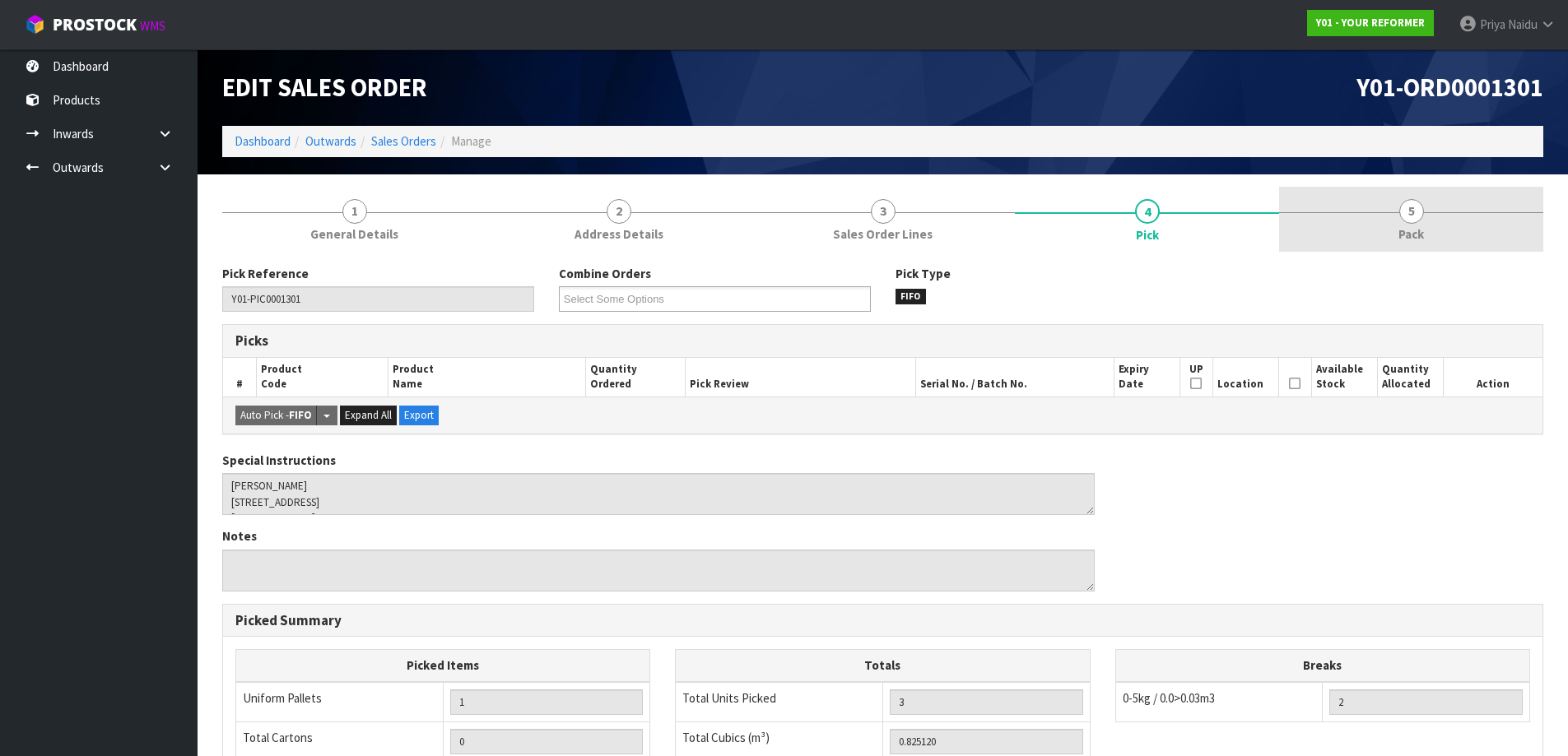
click at [1372, 192] on link "5 Pack" at bounding box center [1411, 218] width 265 height 65
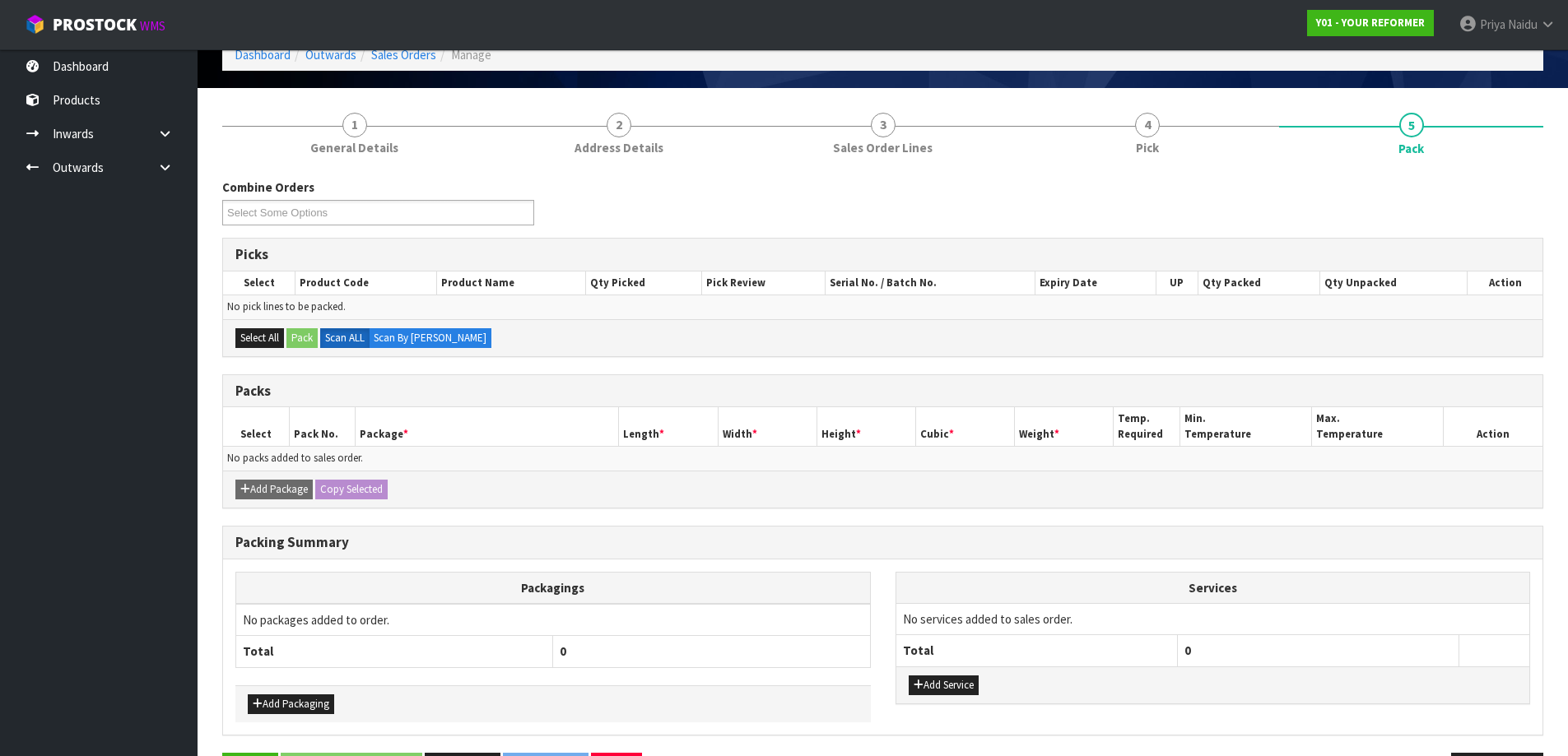
scroll to position [143, 0]
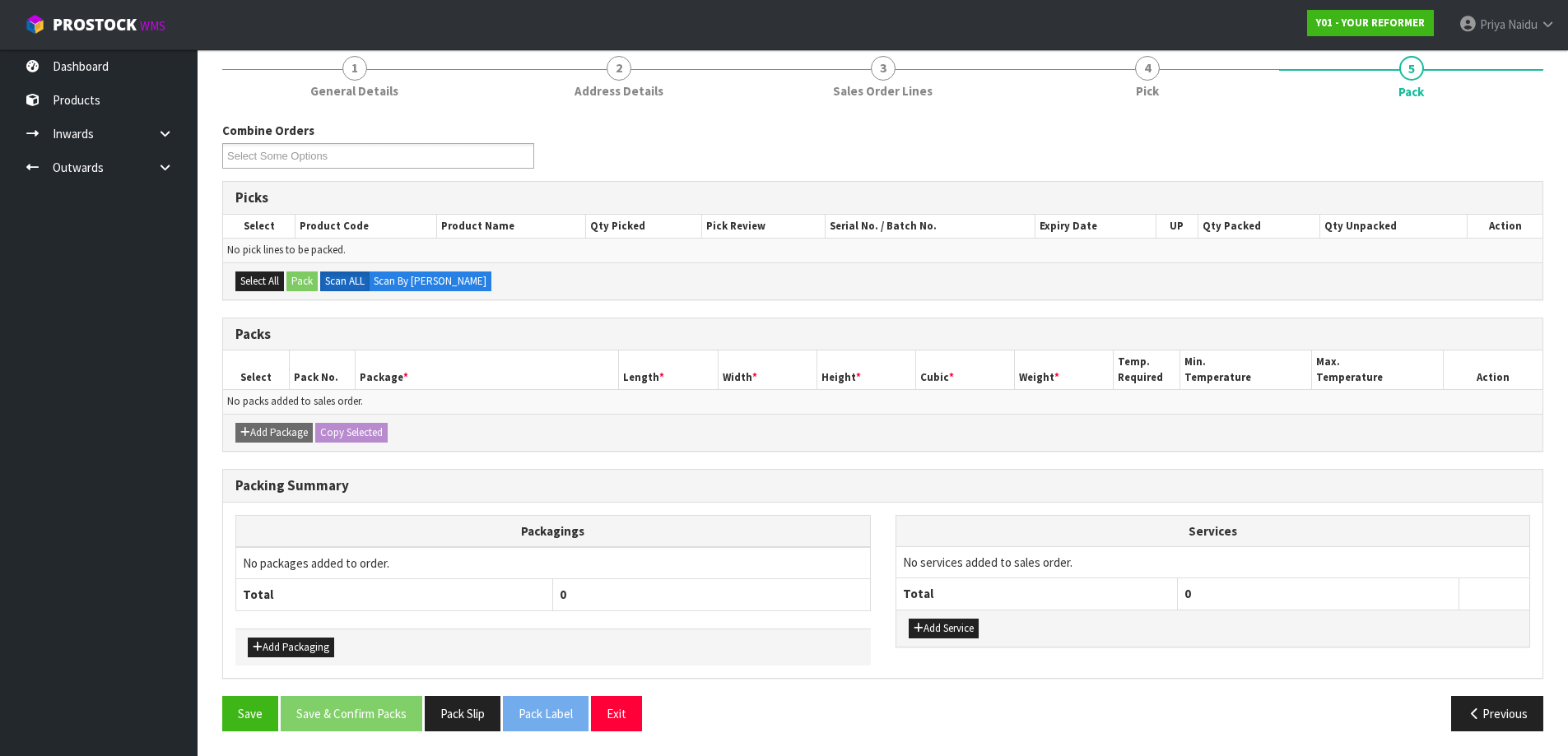
click at [458, 694] on div "Packing Summary Packagings No packages added to order. Total 0 Add Packaging Se…" at bounding box center [882, 582] width 1346 height 227
click at [458, 705] on button "Pack Slip" at bounding box center [462, 714] width 75 height 36
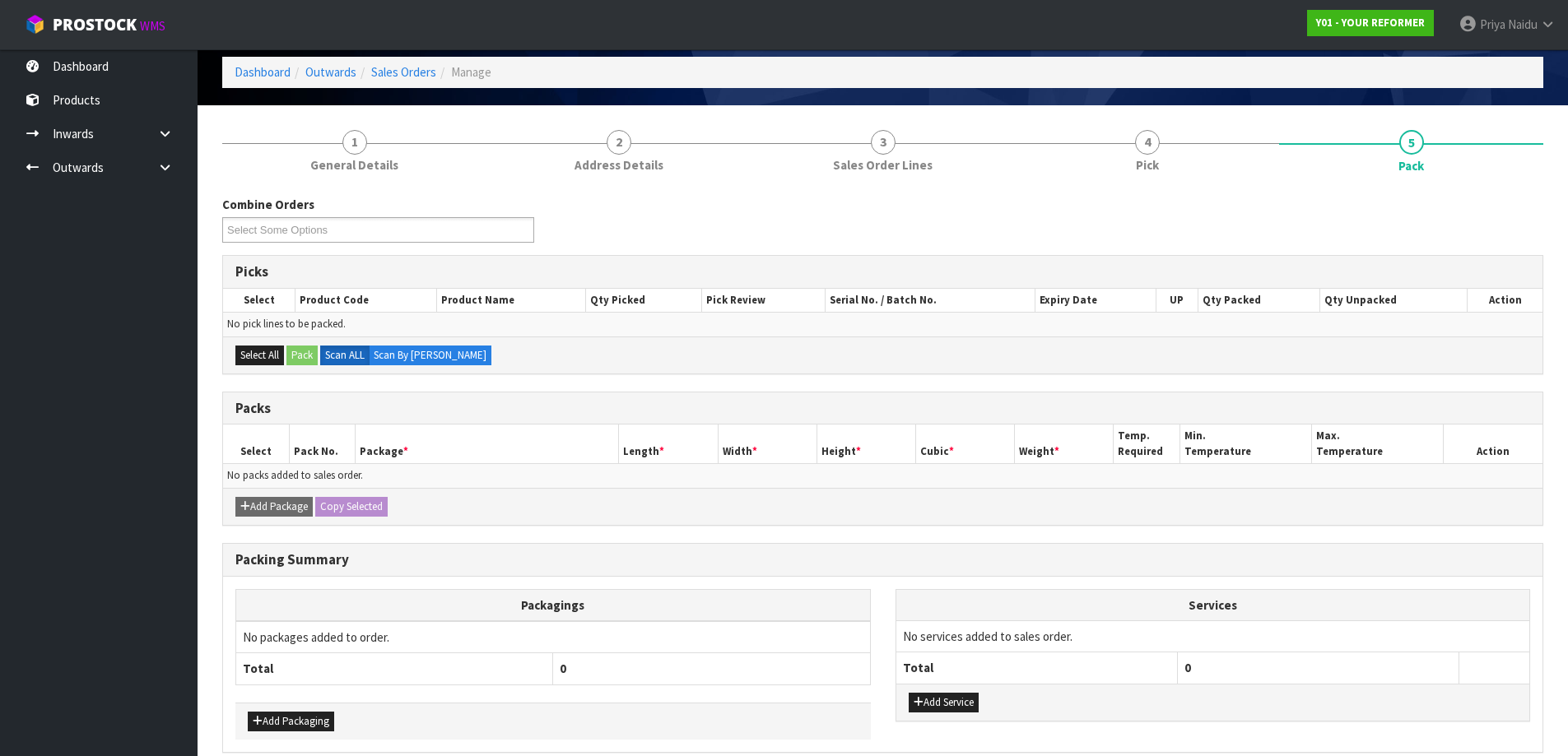
scroll to position [0, 0]
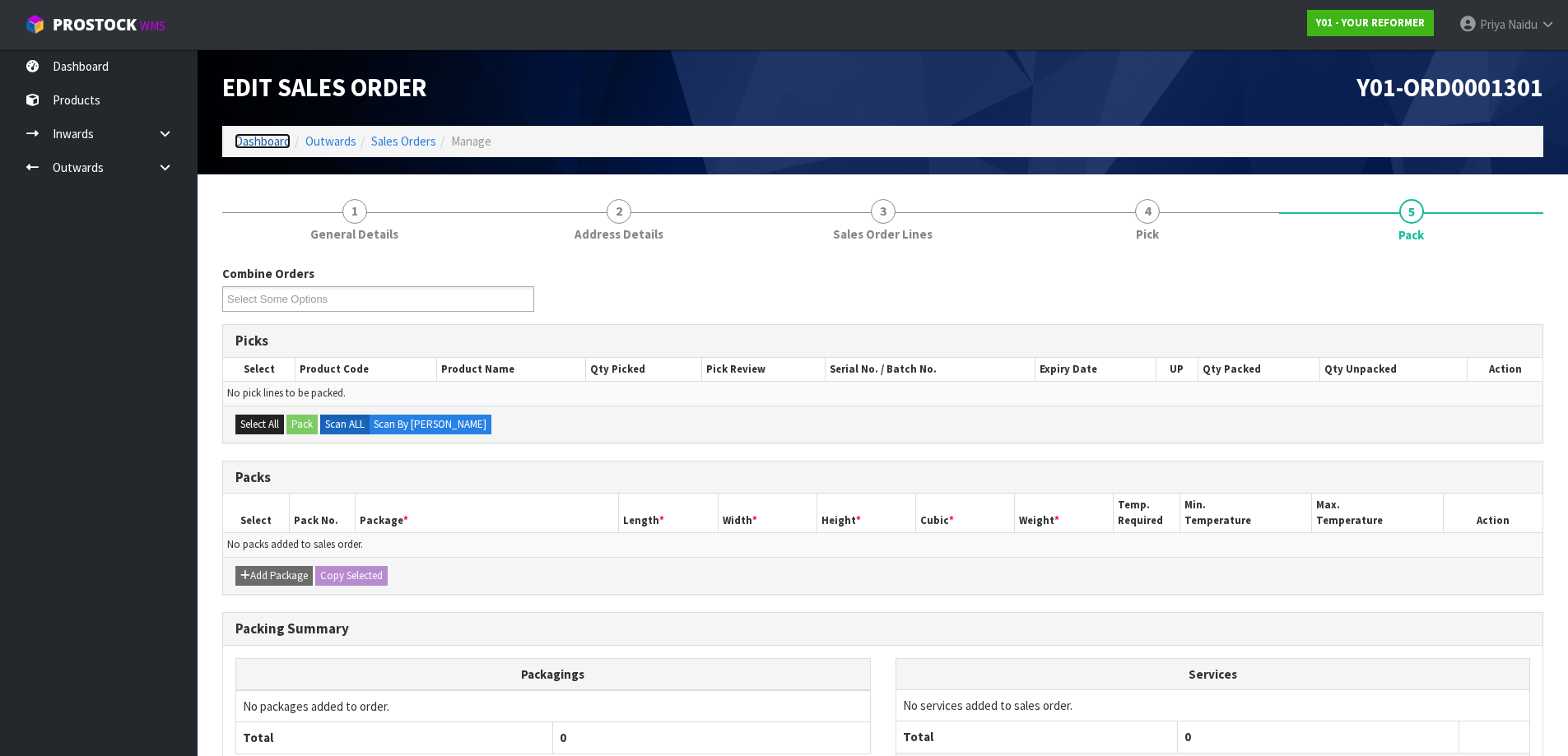
click at [261, 140] on link "Dashboard" at bounding box center [263, 141] width 56 height 15
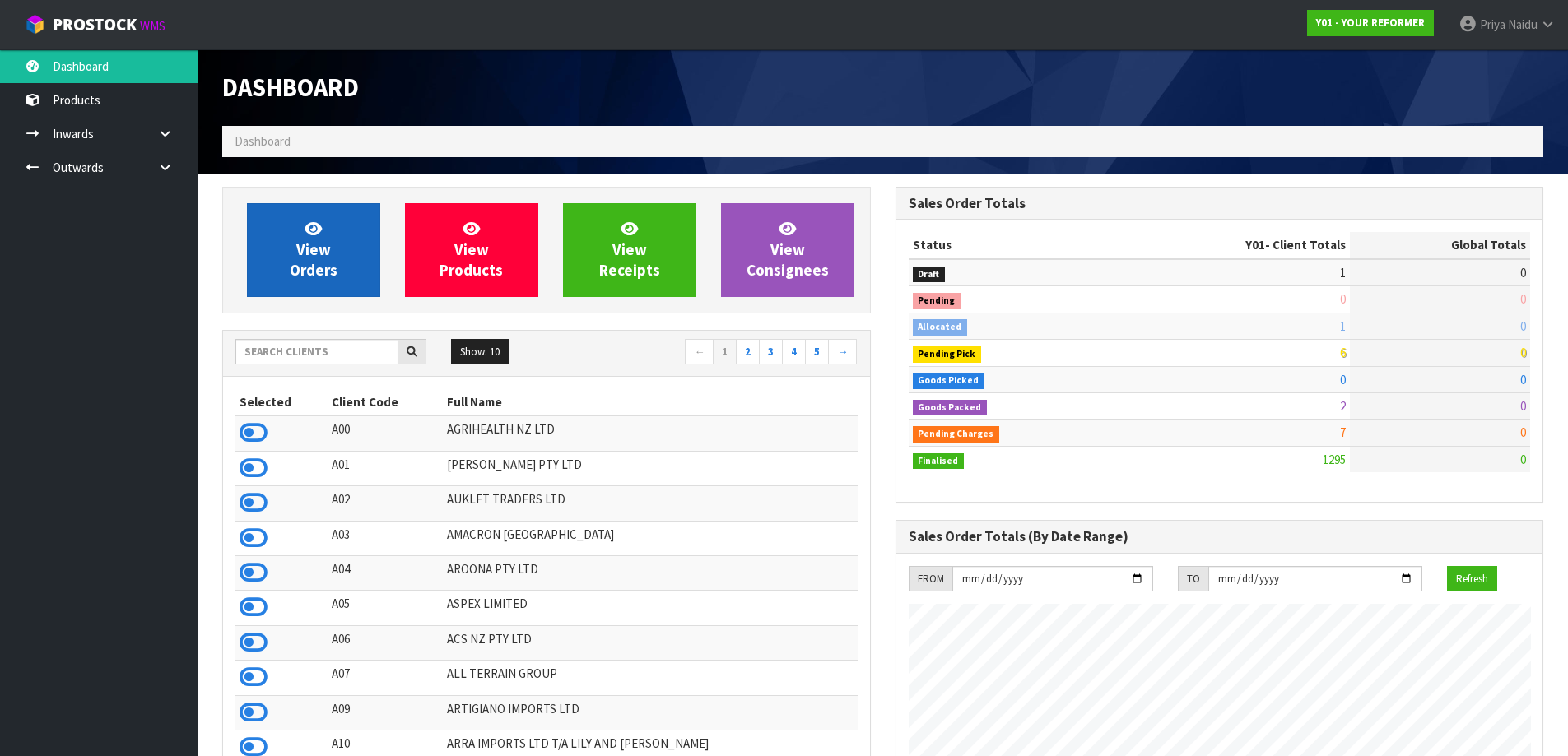
scroll to position [1246, 672]
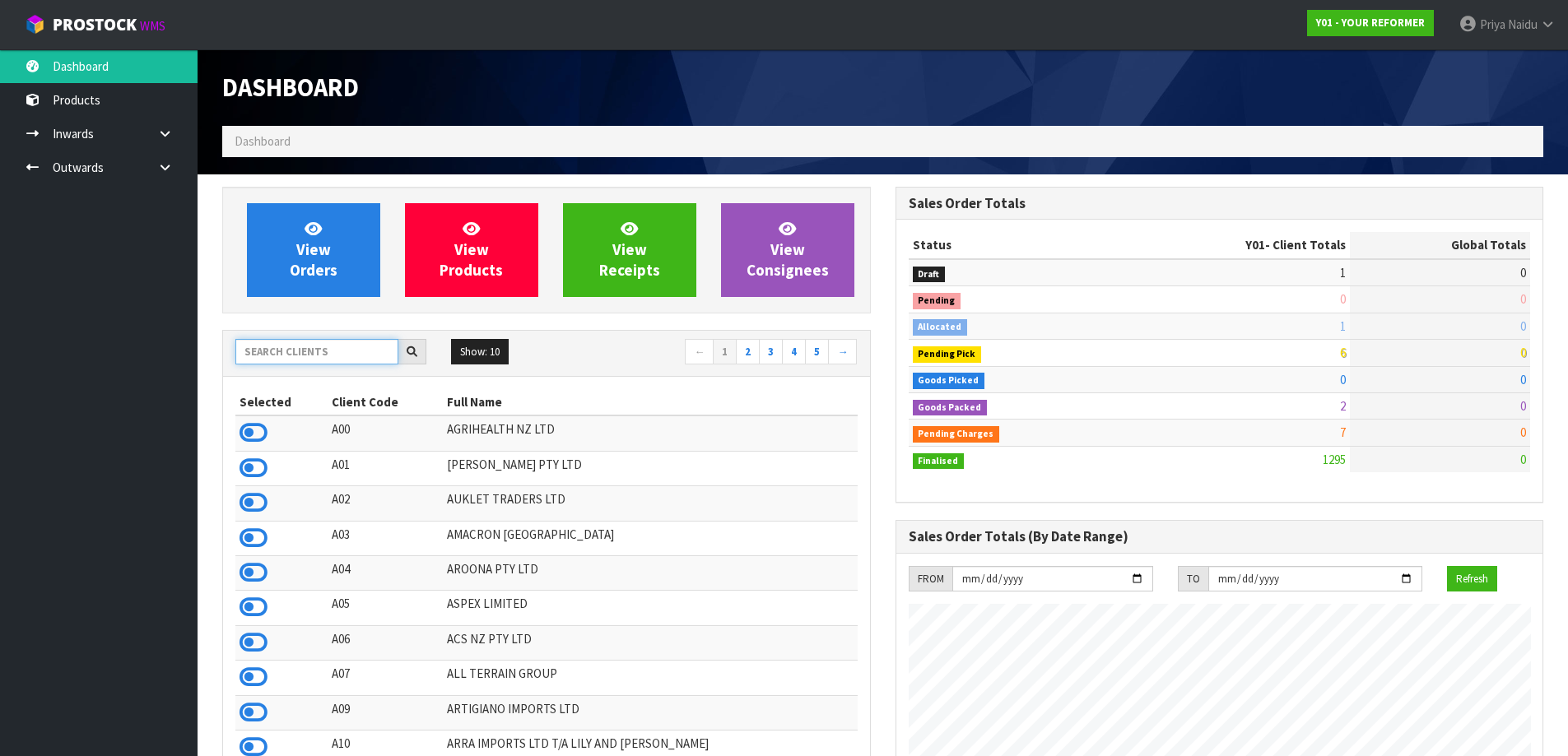
click at [267, 358] on input "text" at bounding box center [317, 351] width 163 height 25
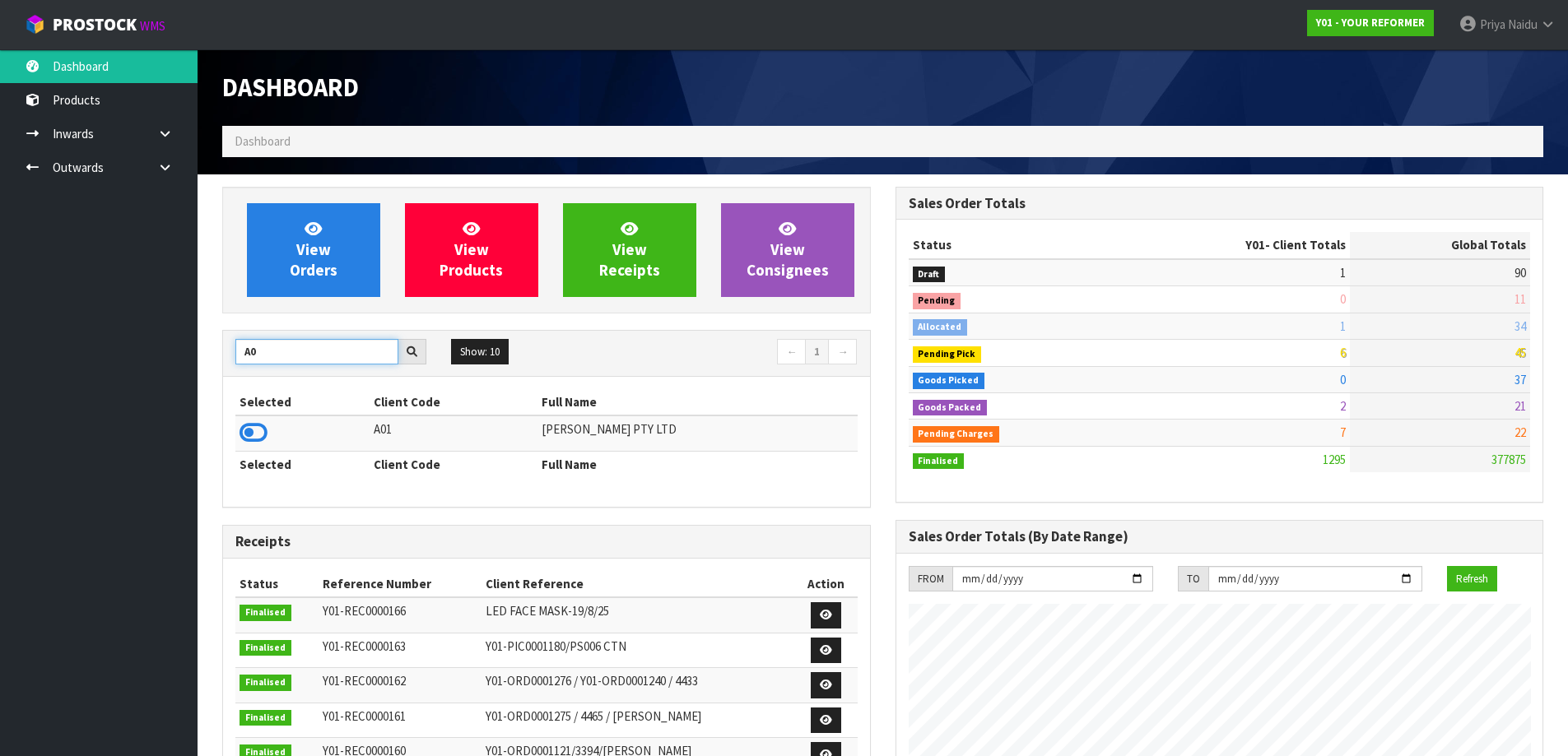
type input "A"
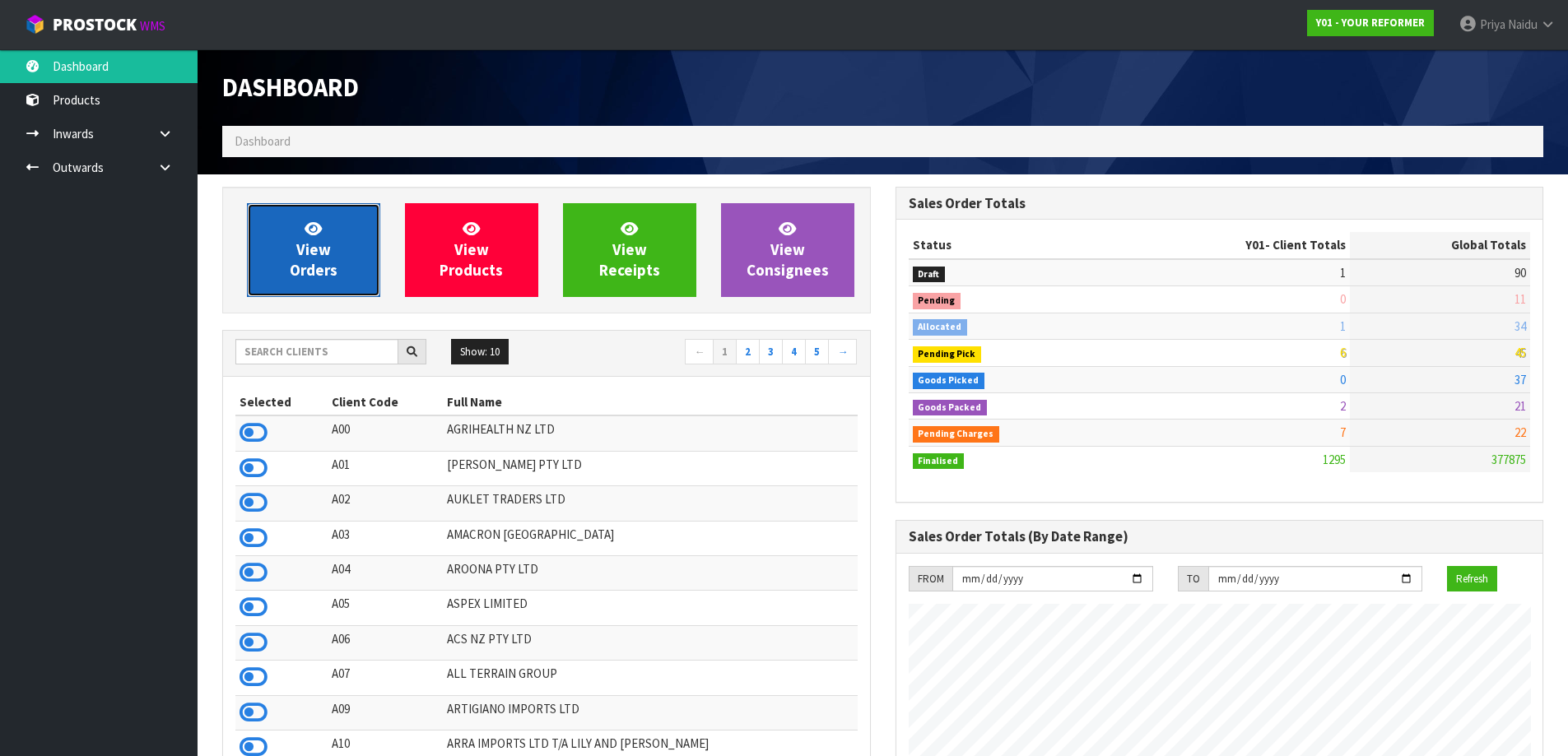
click at [364, 275] on link "View Orders" at bounding box center [314, 250] width 133 height 94
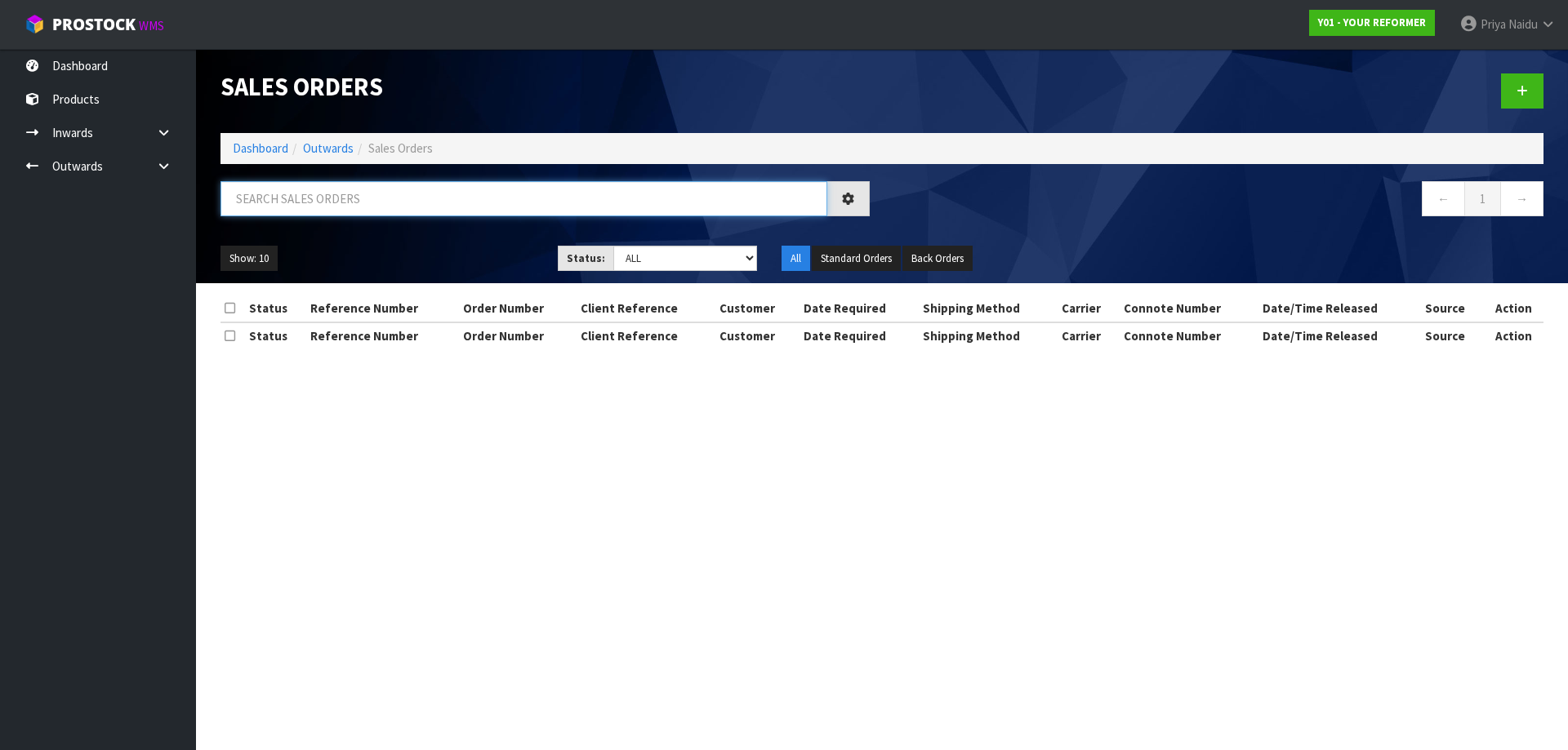
click at [355, 212] on input "text" at bounding box center [523, 198] width 607 height 35
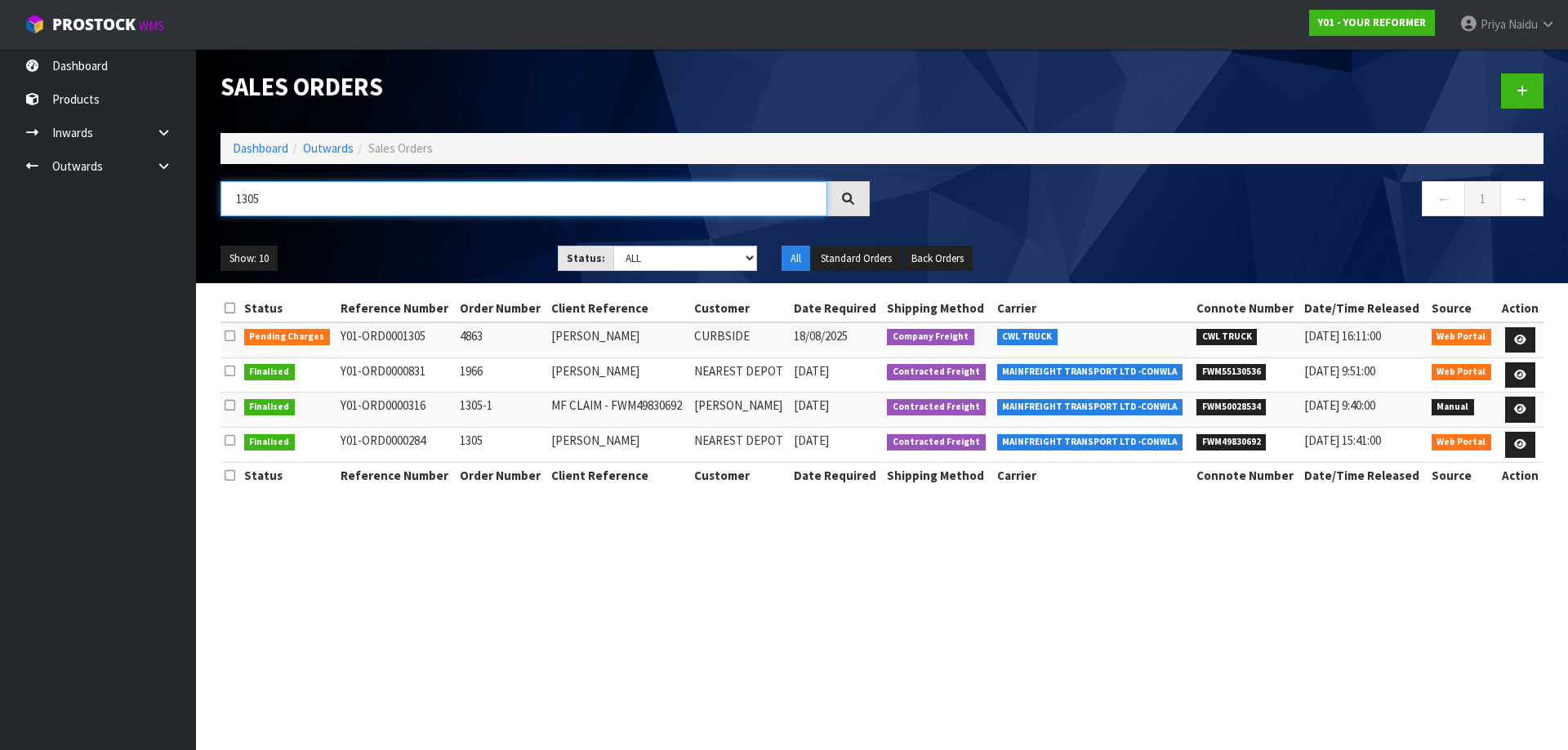
type input "1305"
click at [433, 260] on ul "Show: 10 5 10 25 50" at bounding box center [377, 259] width 312 height 26
click at [1526, 335] on icon at bounding box center [1520, 339] width 12 height 11
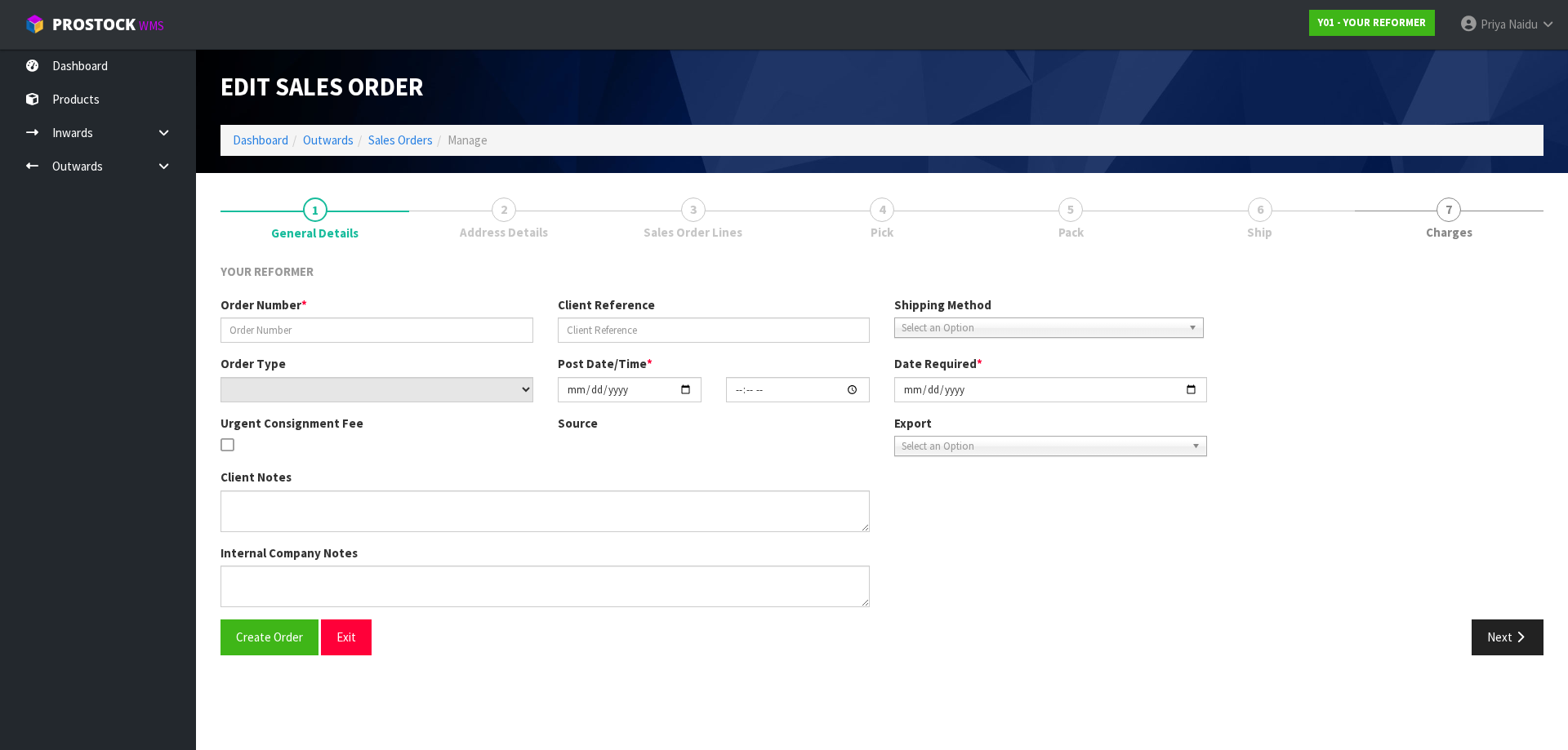
type input "4863"
type input "[PERSON_NAME]"
select select "number:0"
type input "[DATE]"
type input "15:51:00.000"
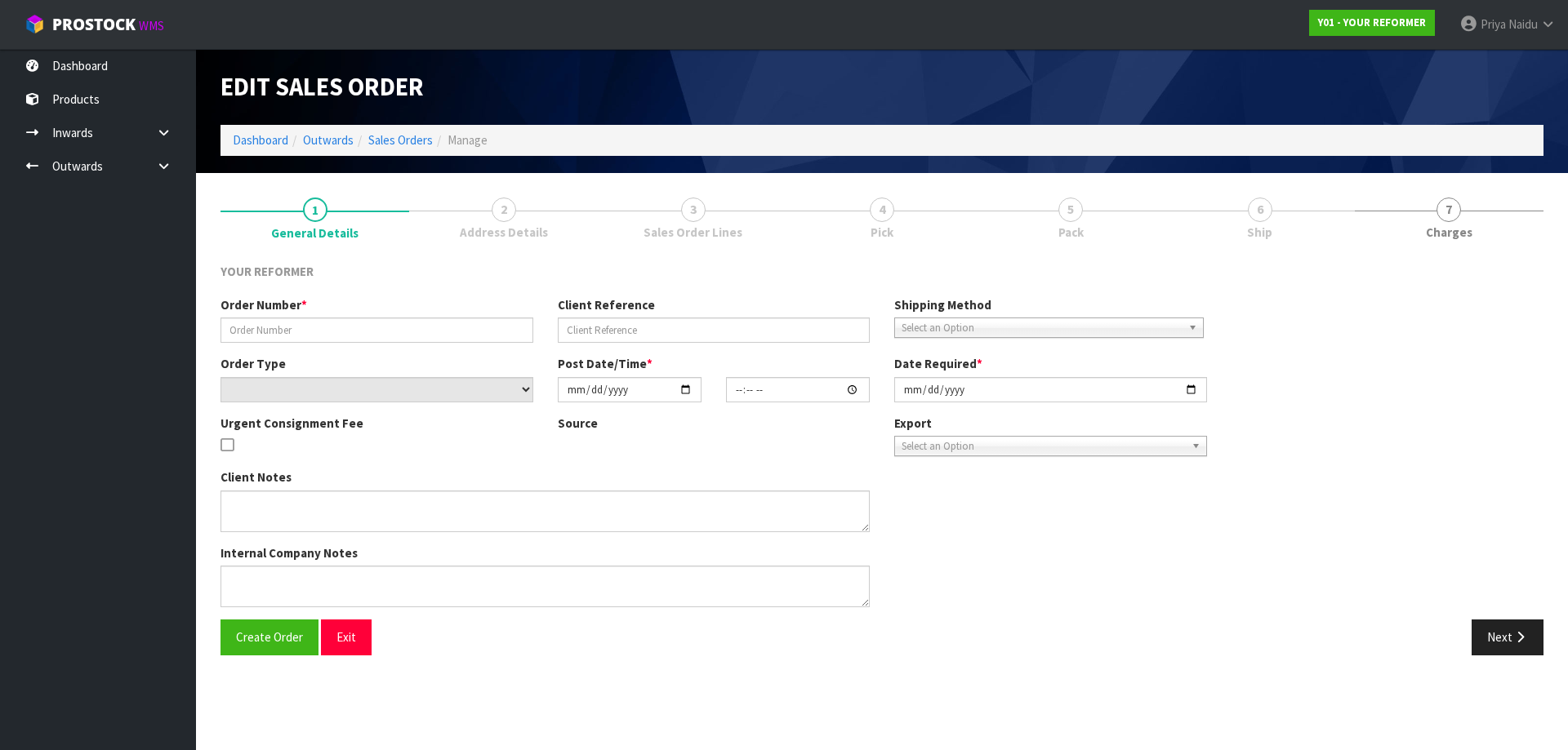
type input "[DATE]"
type textarea "[PERSON_NAME] [STREET_ADDRESS][PERSON_NAME] [PHONE_NUMBER]"
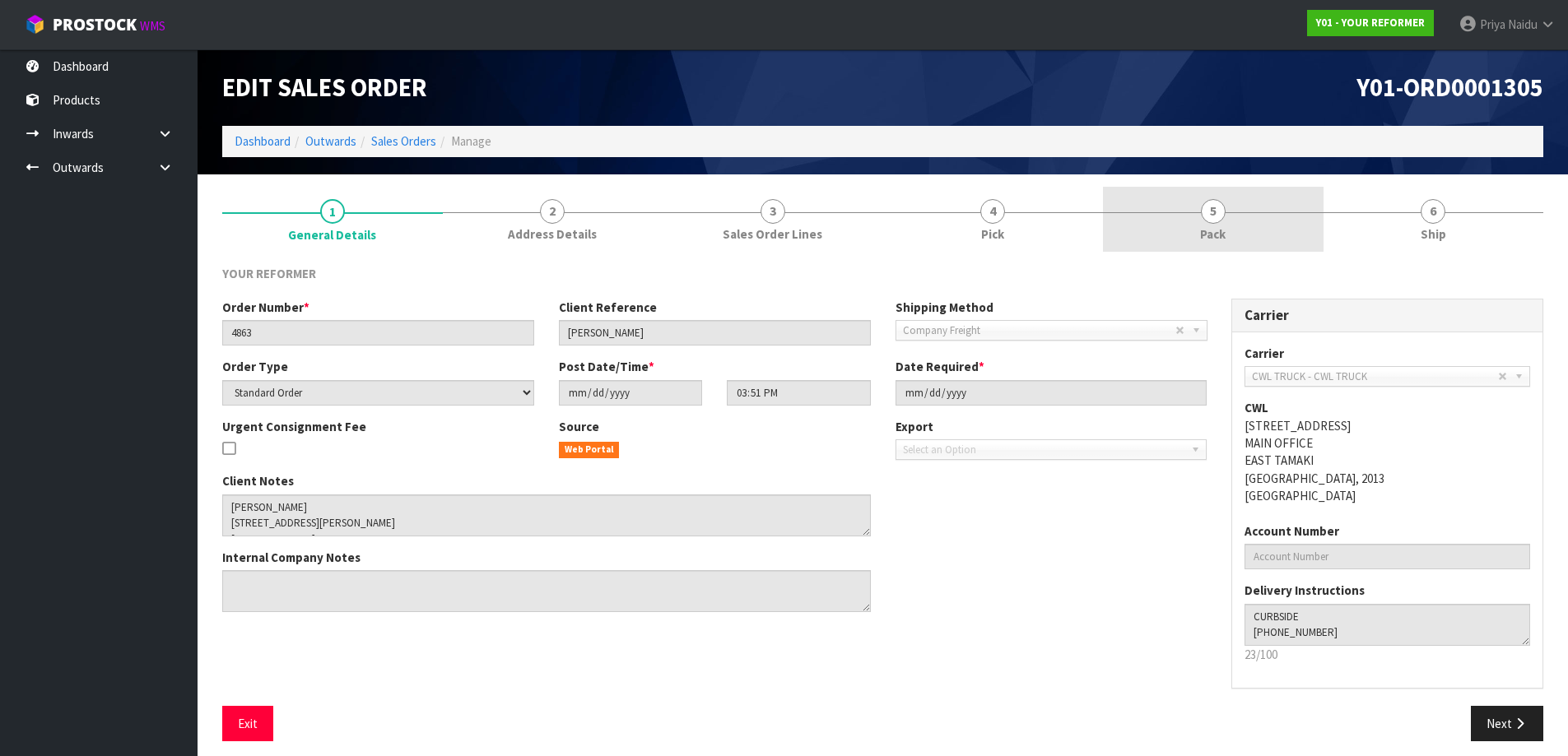
click at [1273, 237] on link "5 Pack" at bounding box center [1213, 218] width 220 height 65
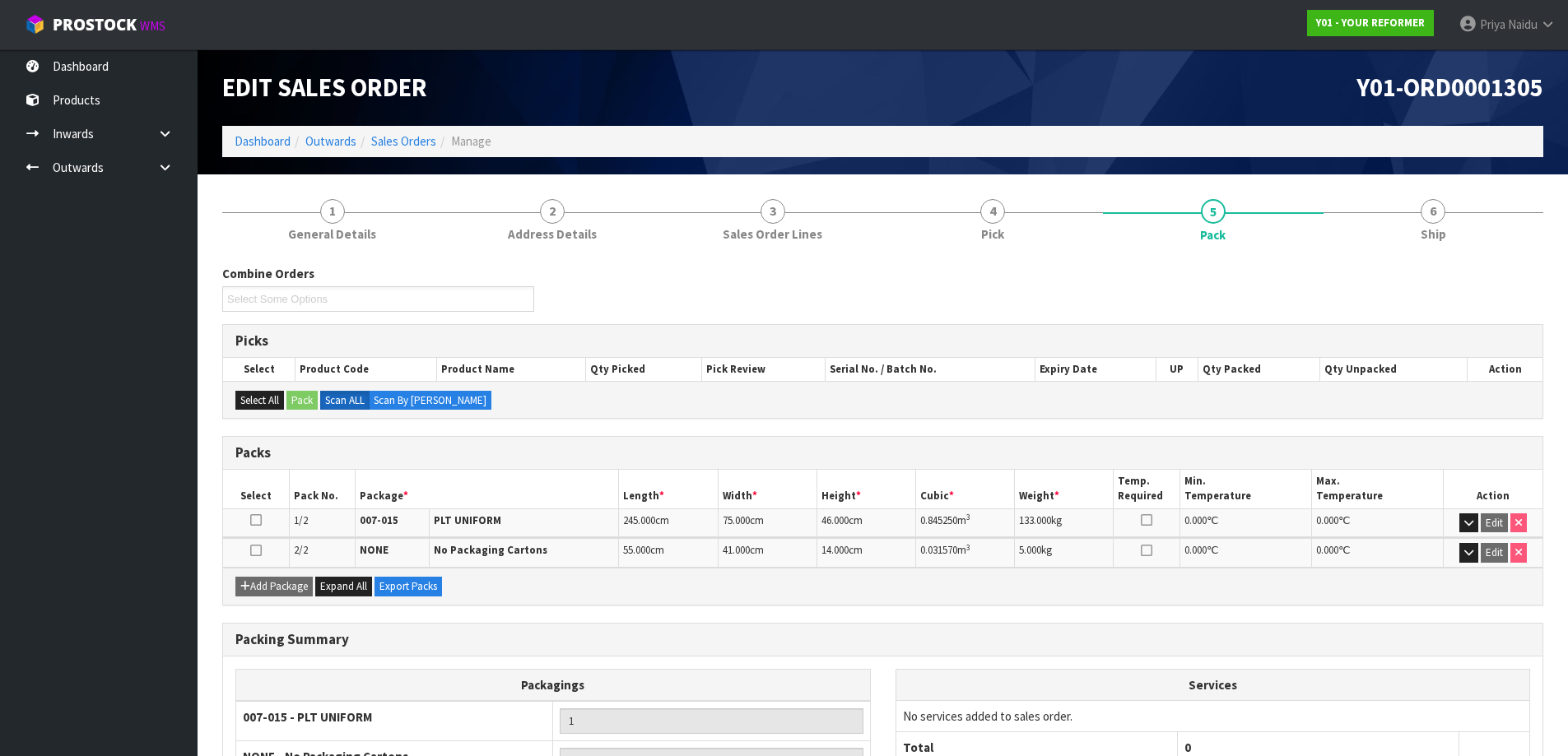
click at [1390, 258] on div "Combine Orders Y01-ORD0001280 Y01-ORD0001295 Y01-ORD0001297 Y01-ORD0001300 Y01-…" at bounding box center [882, 580] width 1321 height 656
click at [1383, 255] on div "Combine Orders Y01-ORD0001280 Y01-ORD0001295 Y01-ORD0001297 Y01-ORD0001300 Y01-…" at bounding box center [882, 580] width 1321 height 656
click at [1425, 209] on span "6" at bounding box center [1433, 211] width 25 height 25
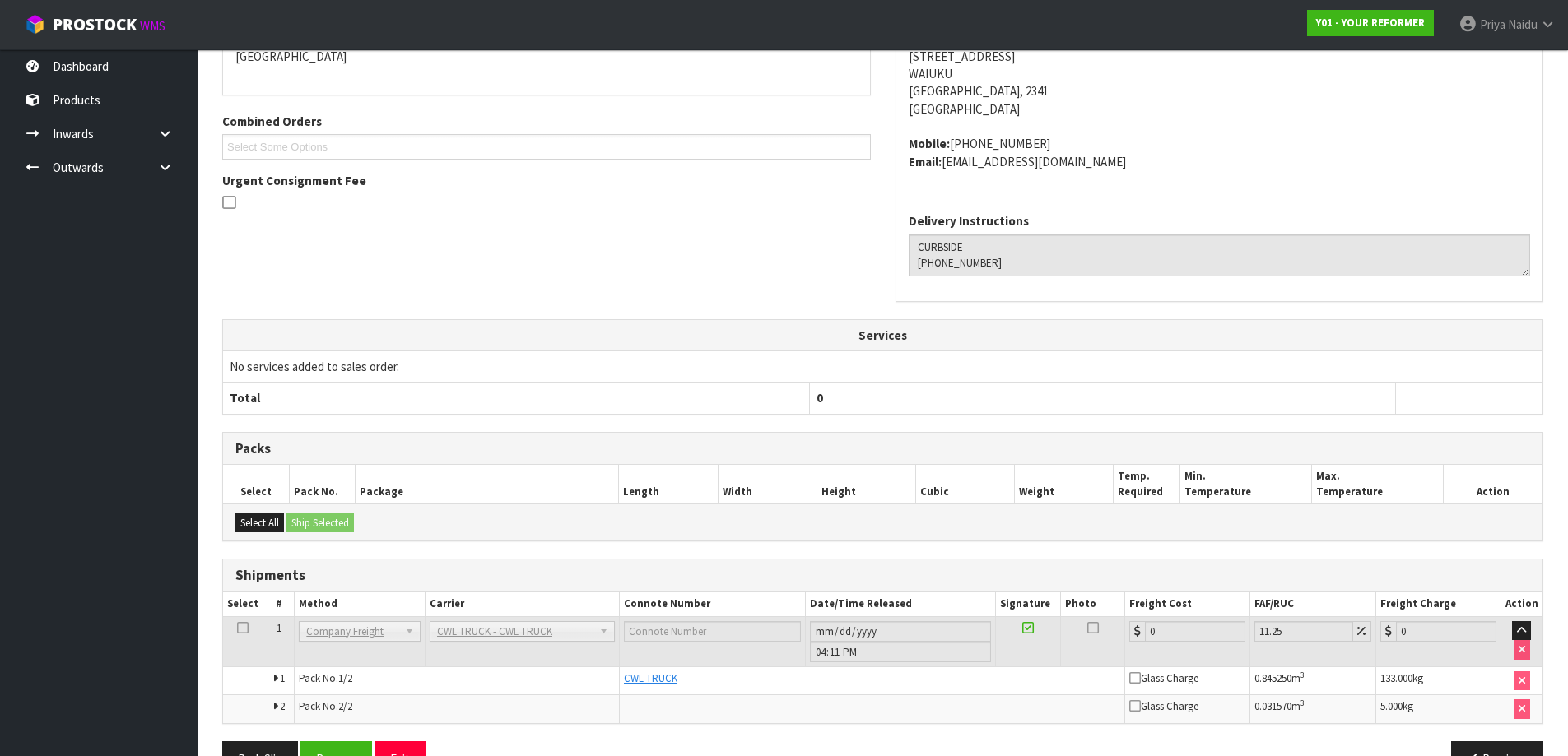
scroll to position [361, 0]
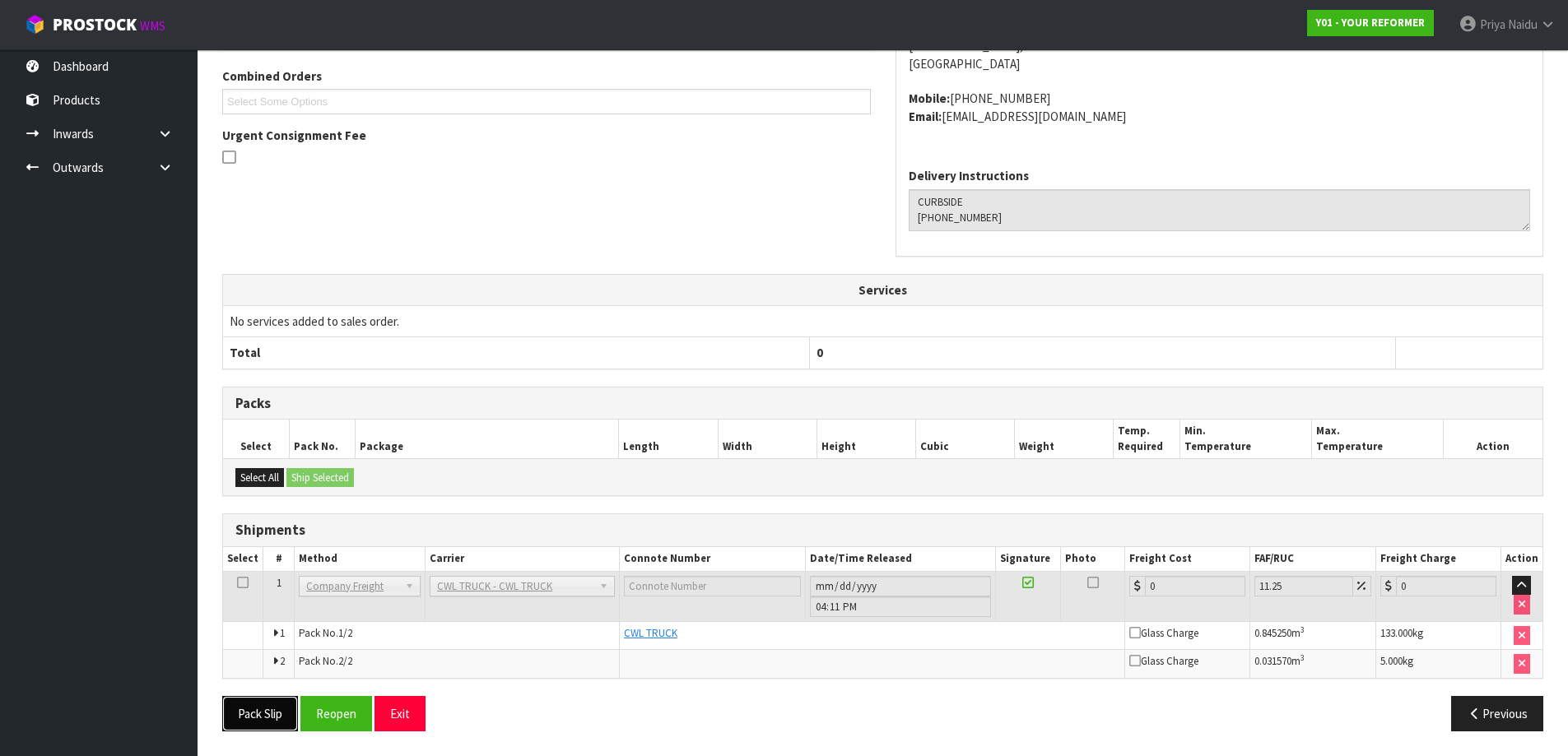
click at [241, 714] on button "Pack Slip" at bounding box center [260, 714] width 75 height 36
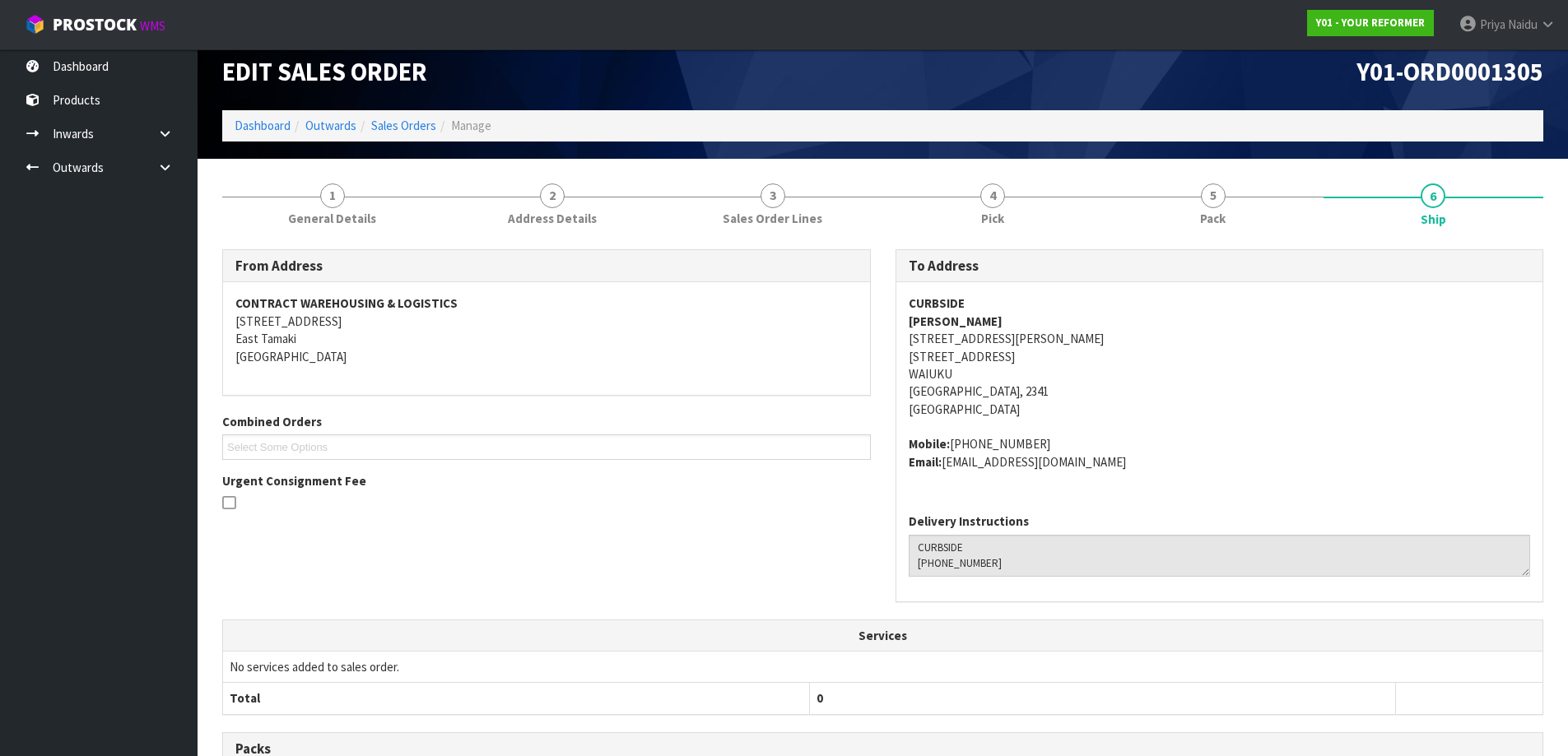
scroll to position [0, 0]
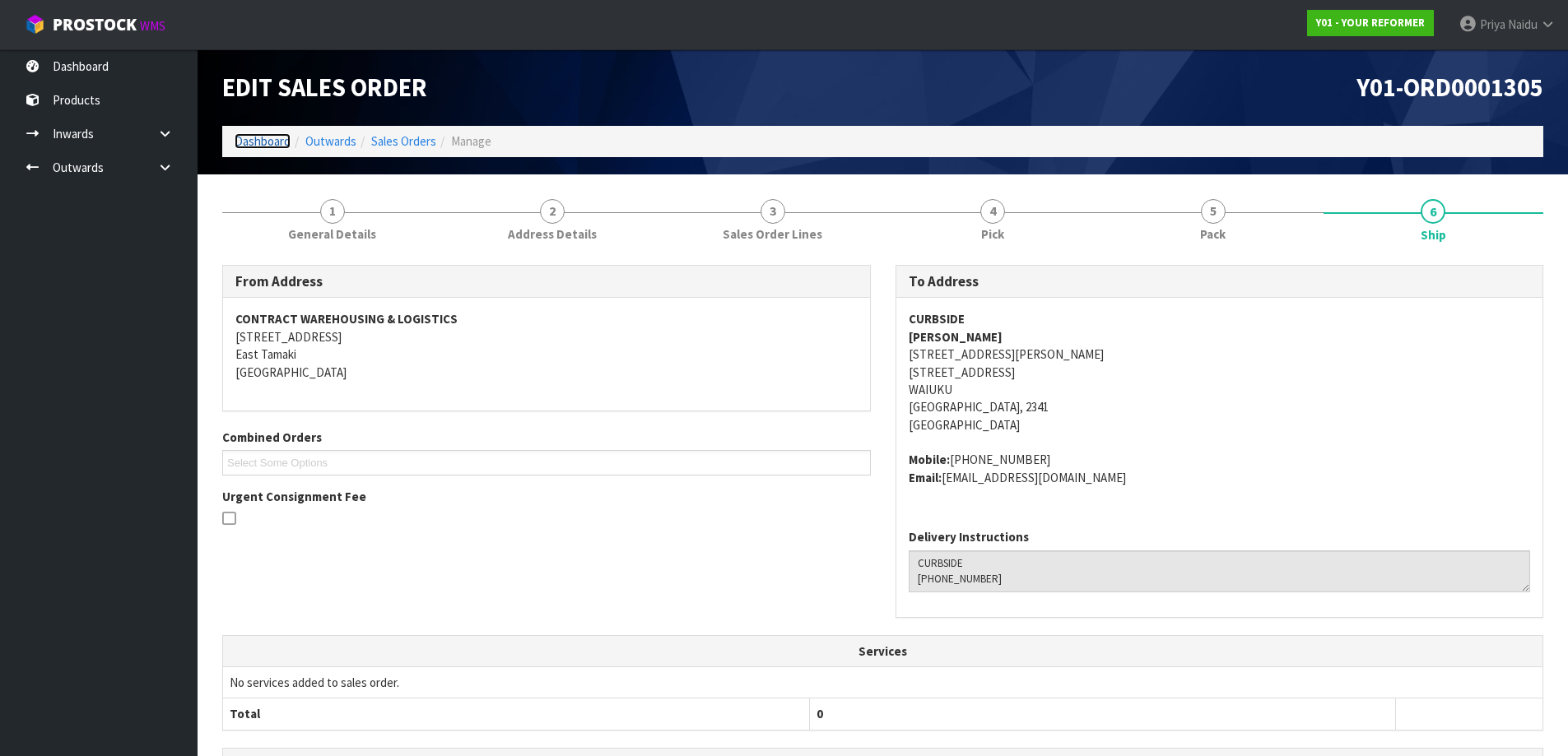
click at [262, 147] on link "Dashboard" at bounding box center [263, 141] width 56 height 15
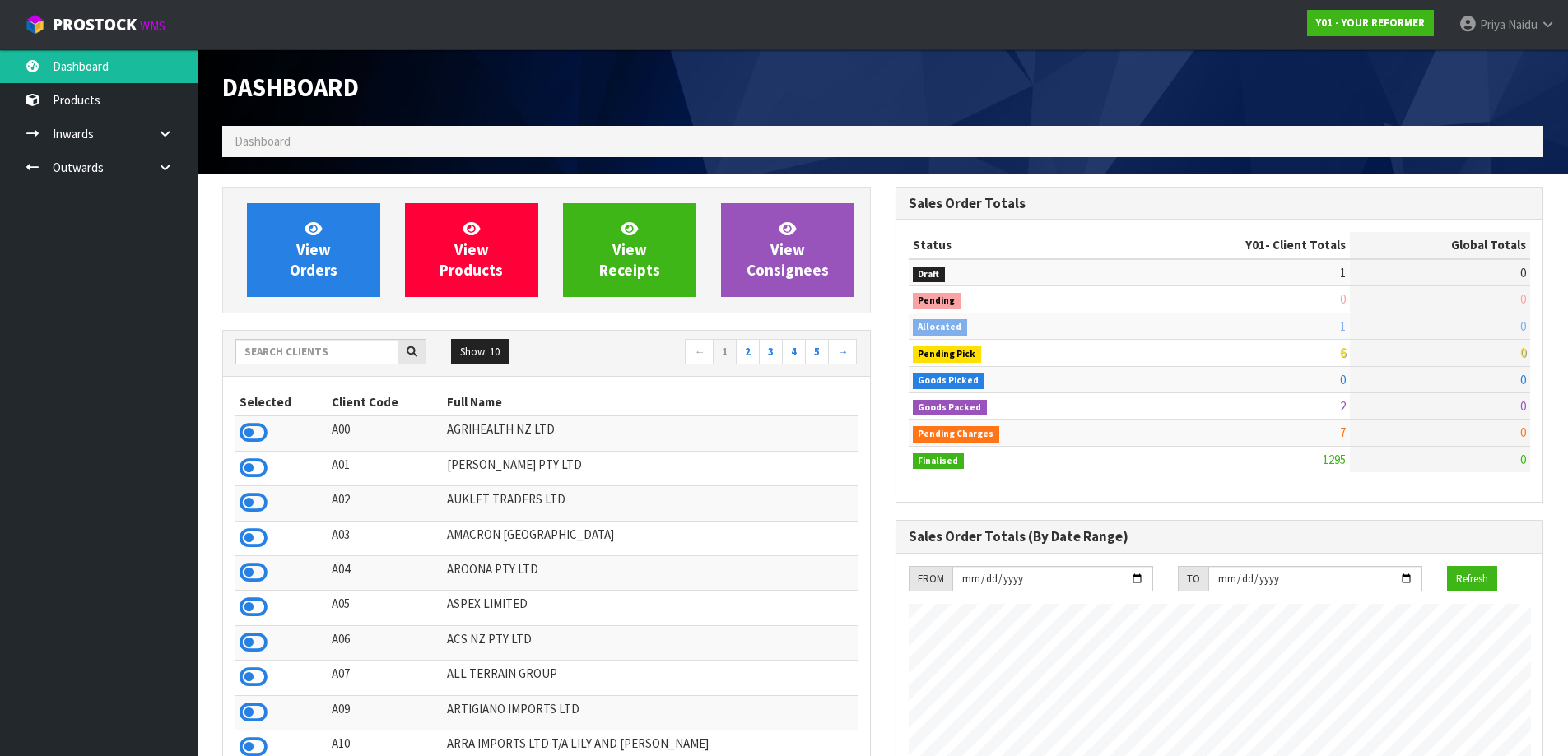
scroll to position [1246, 672]
click at [306, 365] on div "Show: 10 5 10 25 50 ← 1 2 3 4 5 →" at bounding box center [546, 353] width 647 height 29
click at [308, 356] on input "text" at bounding box center [317, 351] width 163 height 25
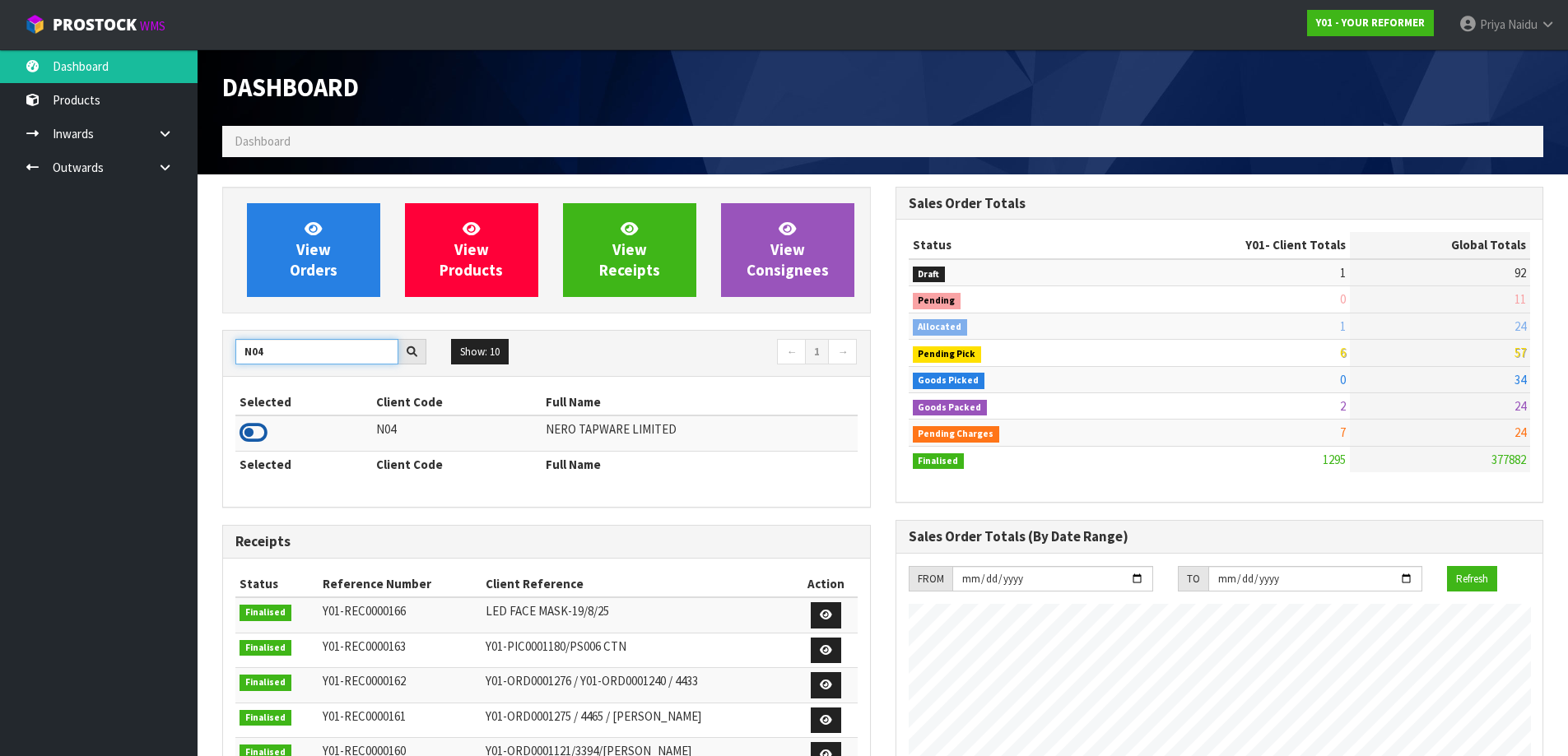
type input "N04"
click at [254, 434] on icon at bounding box center [253, 434] width 28 height 25
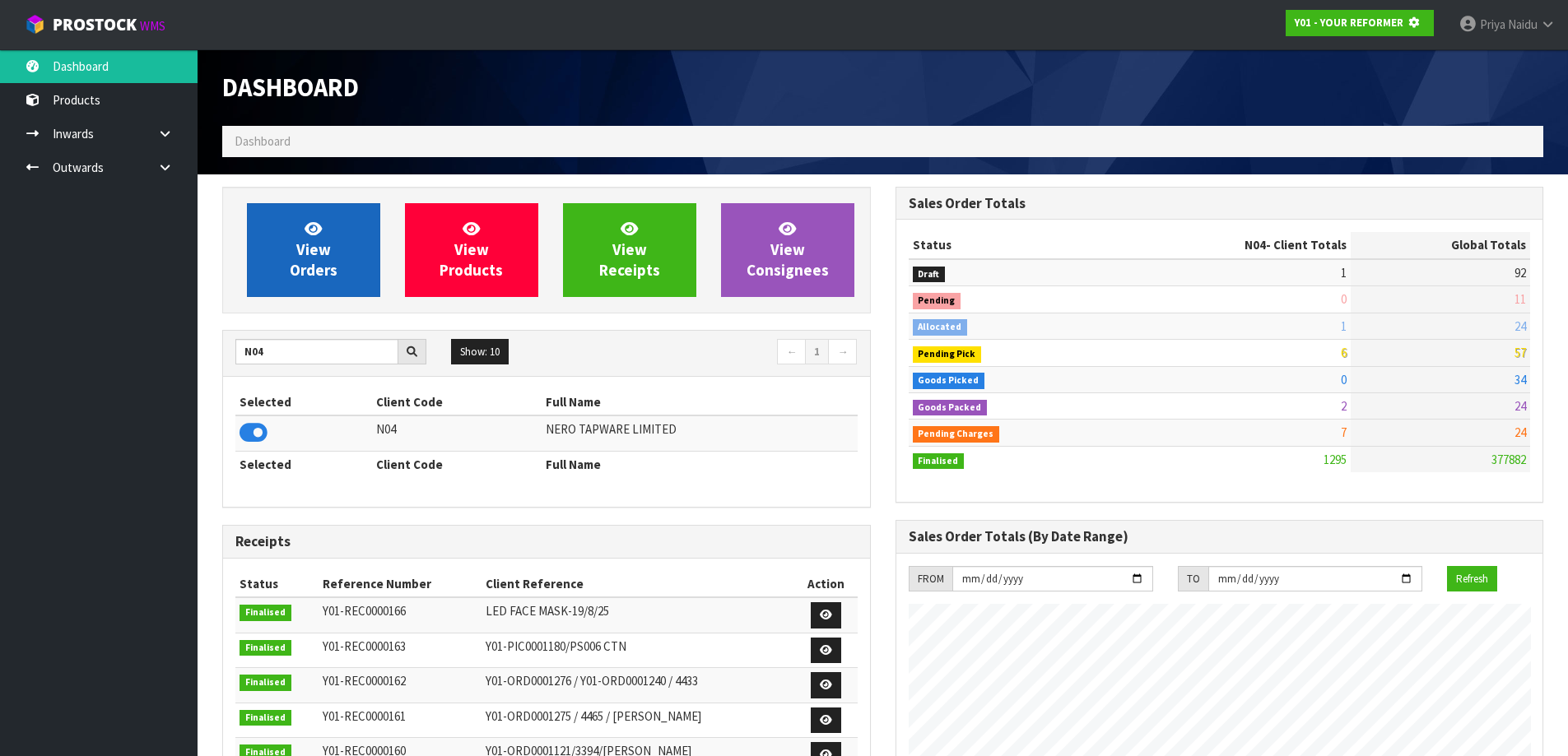
scroll to position [1026, 672]
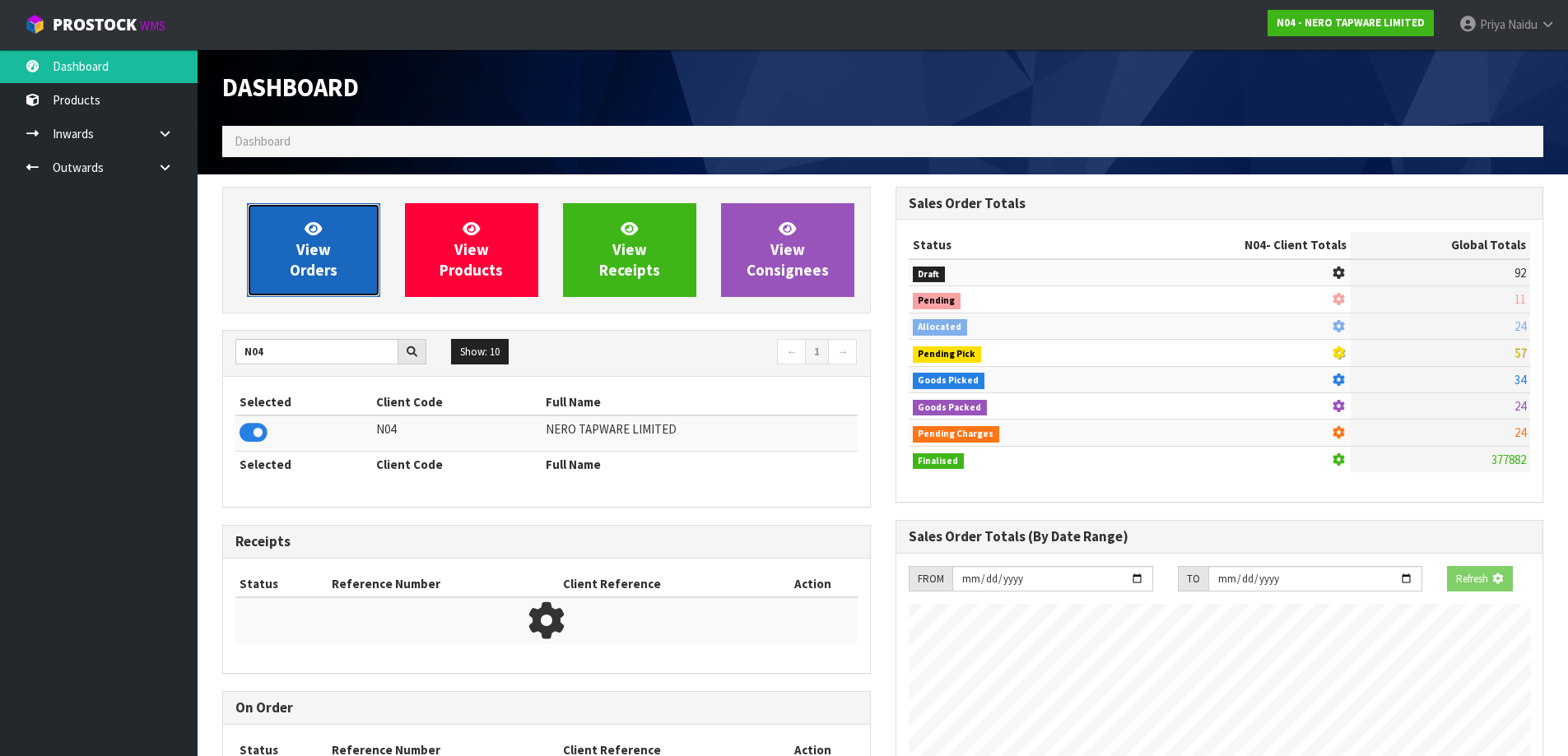
click at [321, 256] on span "View Orders" at bounding box center [313, 250] width 47 height 62
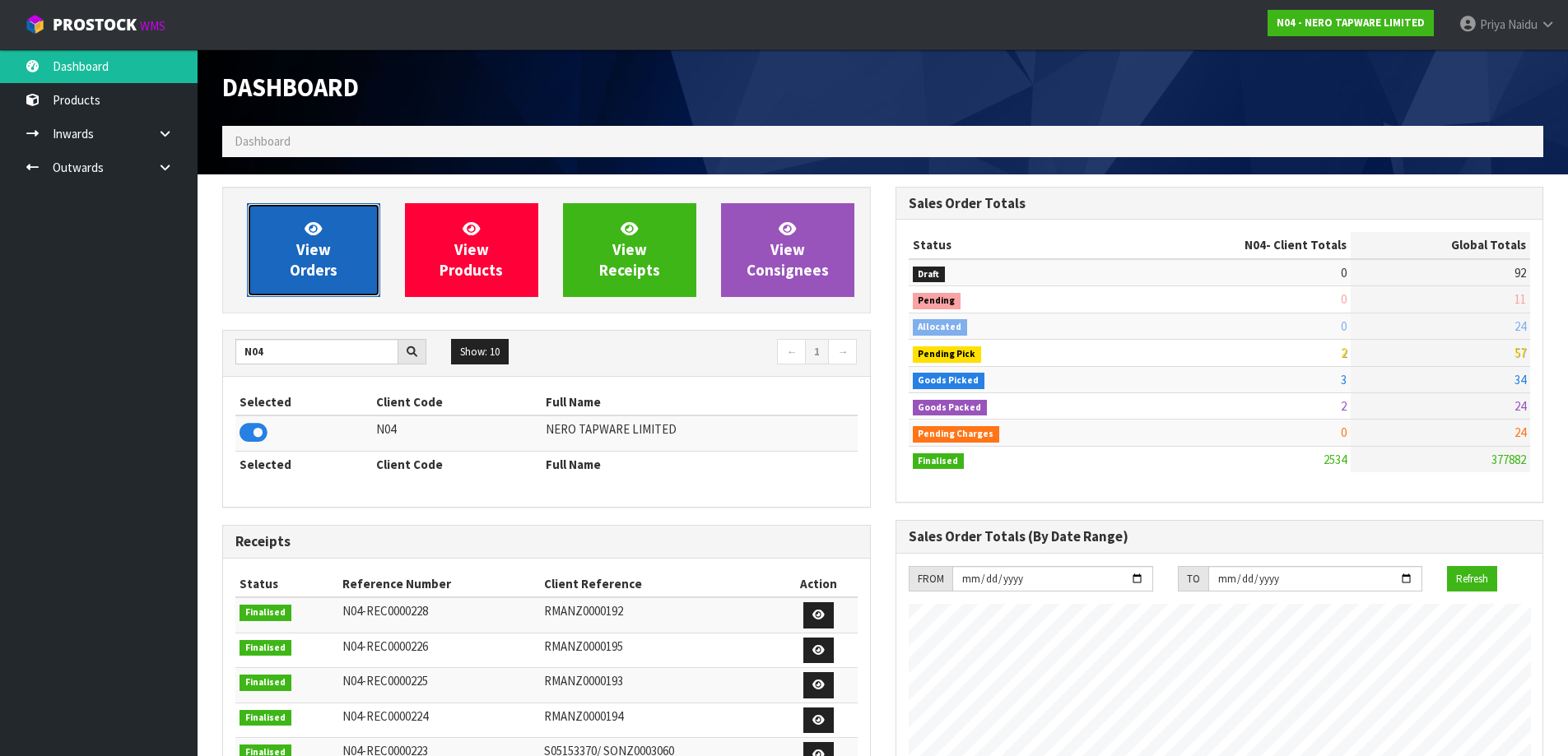
scroll to position [1246, 672]
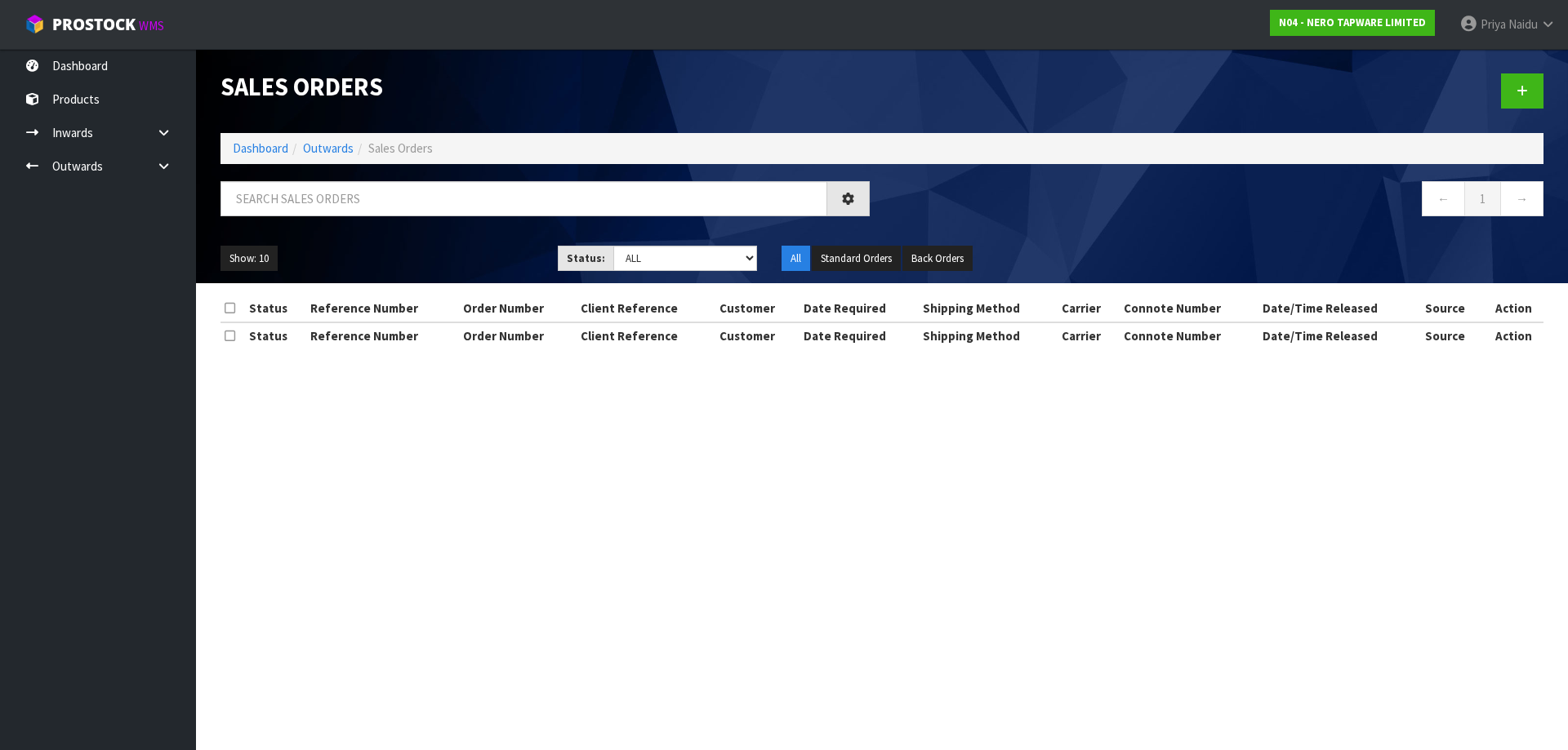
drag, startPoint x: 339, startPoint y: 223, endPoint x: 357, endPoint y: 199, distance: 30.0
click at [341, 216] on div at bounding box center [544, 204] width 674 height 47
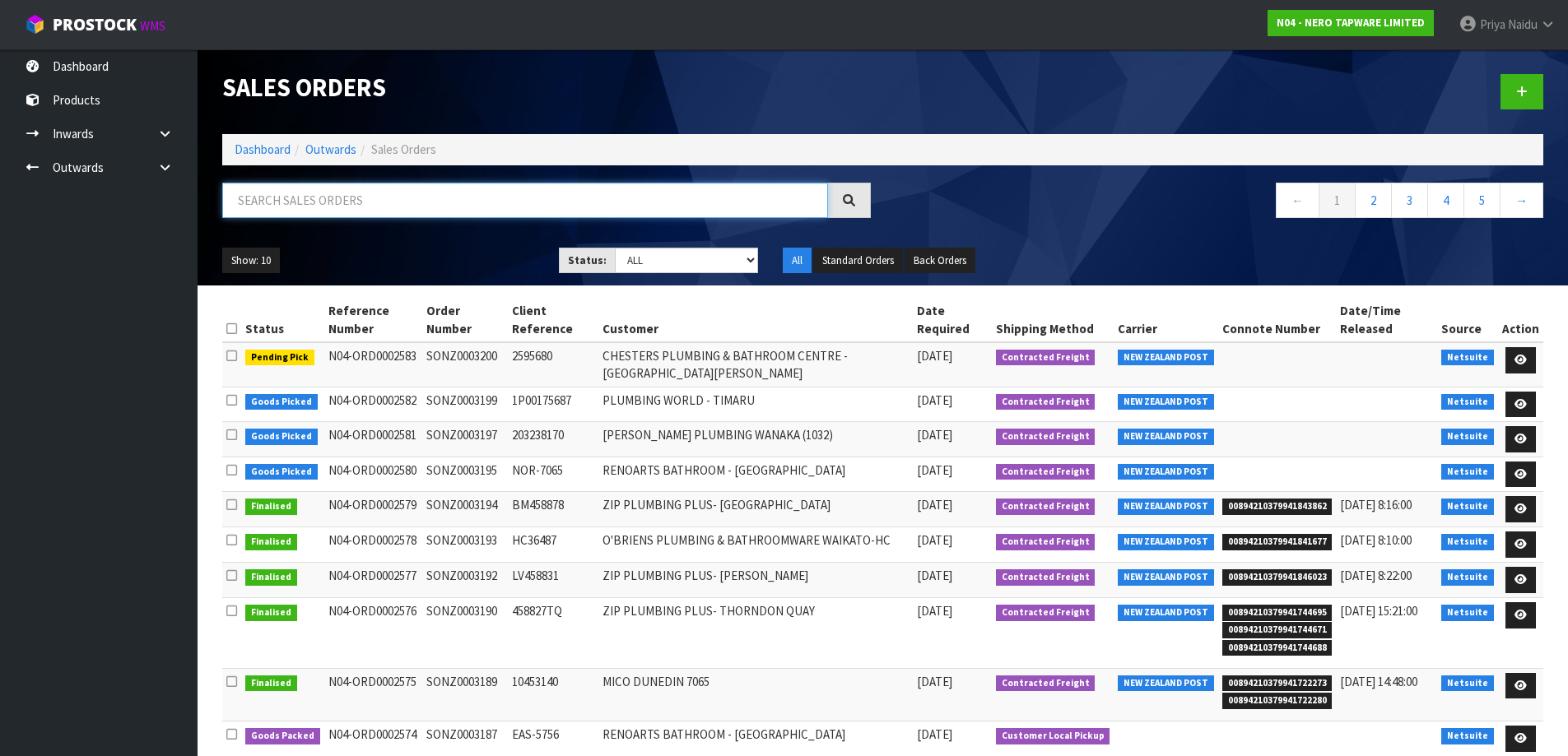
click at [359, 201] on input "text" at bounding box center [524, 200] width 605 height 36
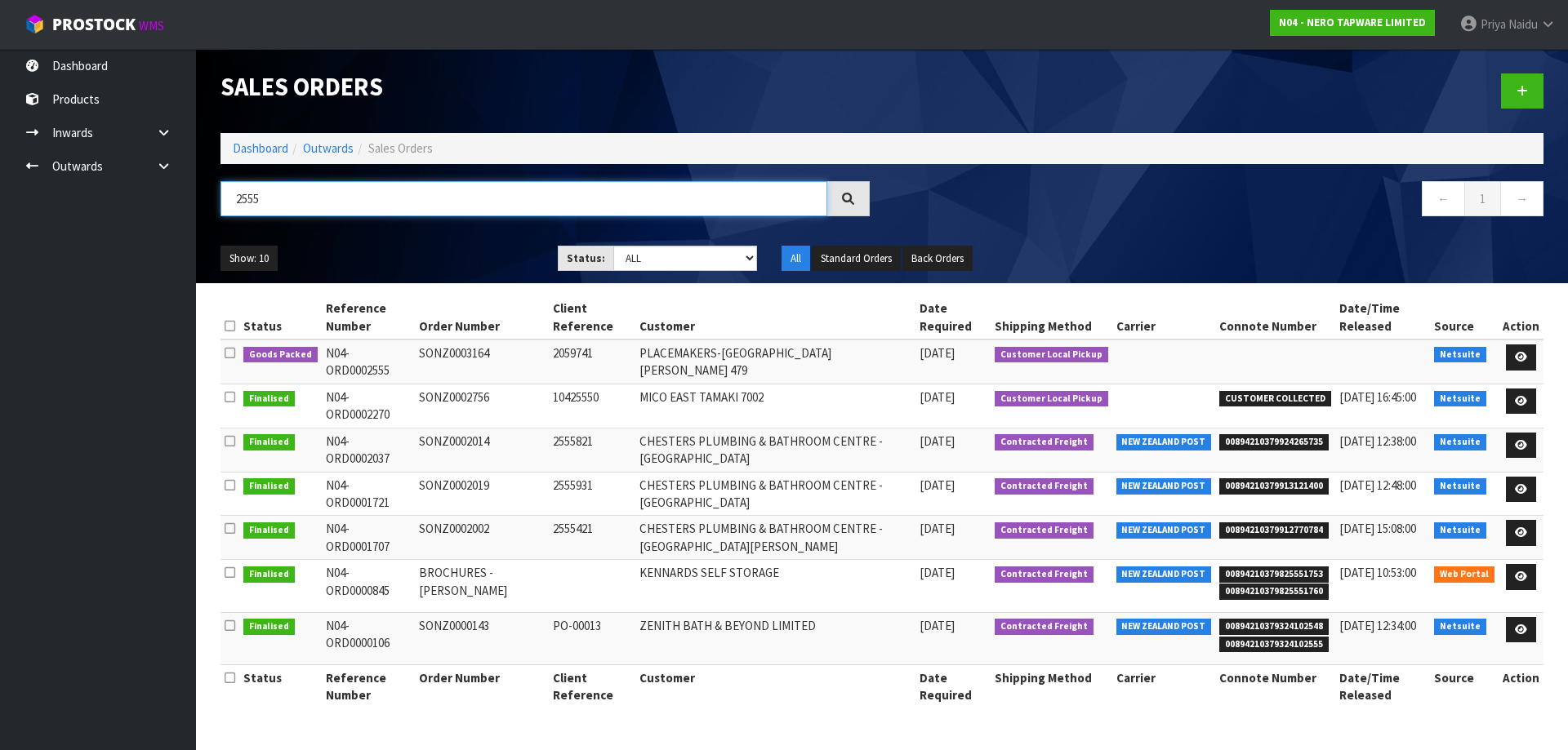
type input "2555"
click at [418, 253] on ul "Show: 10 5 10 25 50" at bounding box center [377, 259] width 312 height 26
click at [1520, 359] on icon at bounding box center [1521, 356] width 12 height 11
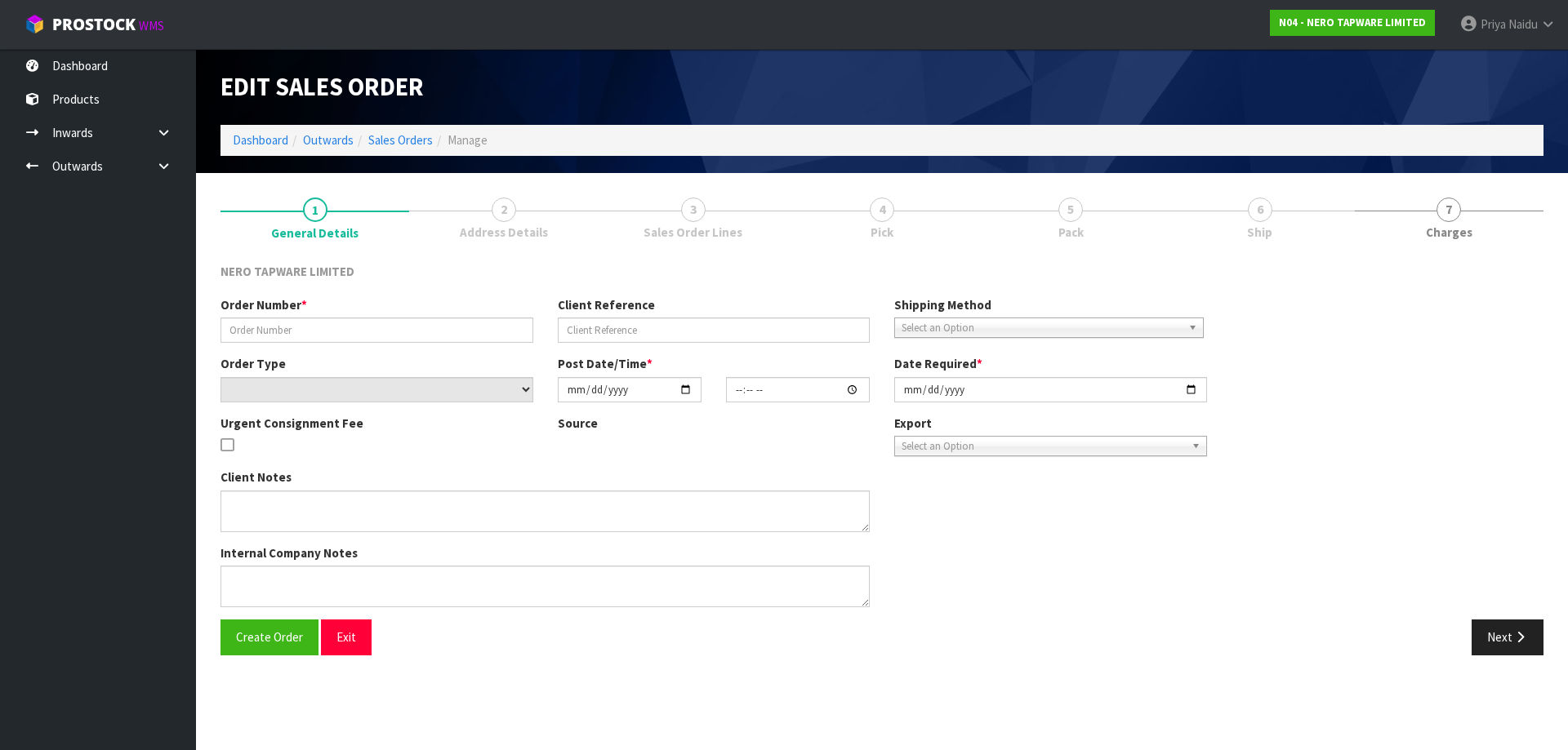
type input "SONZ0003164"
type input "2059741"
select select "number:0"
type input "[DATE]"
type input "11:30:06.000"
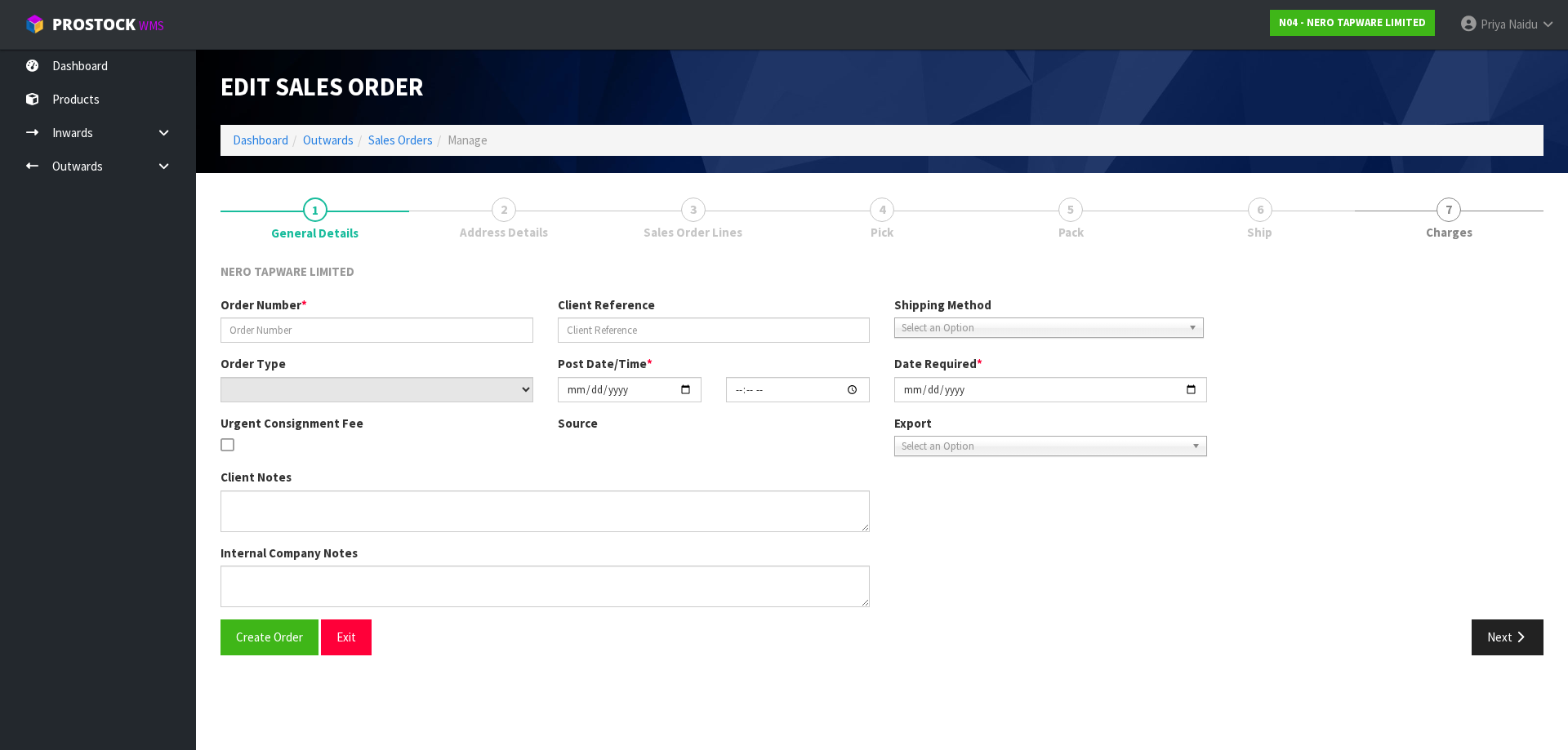
type input "[DATE]"
type textarea "customer pick up 20/08"
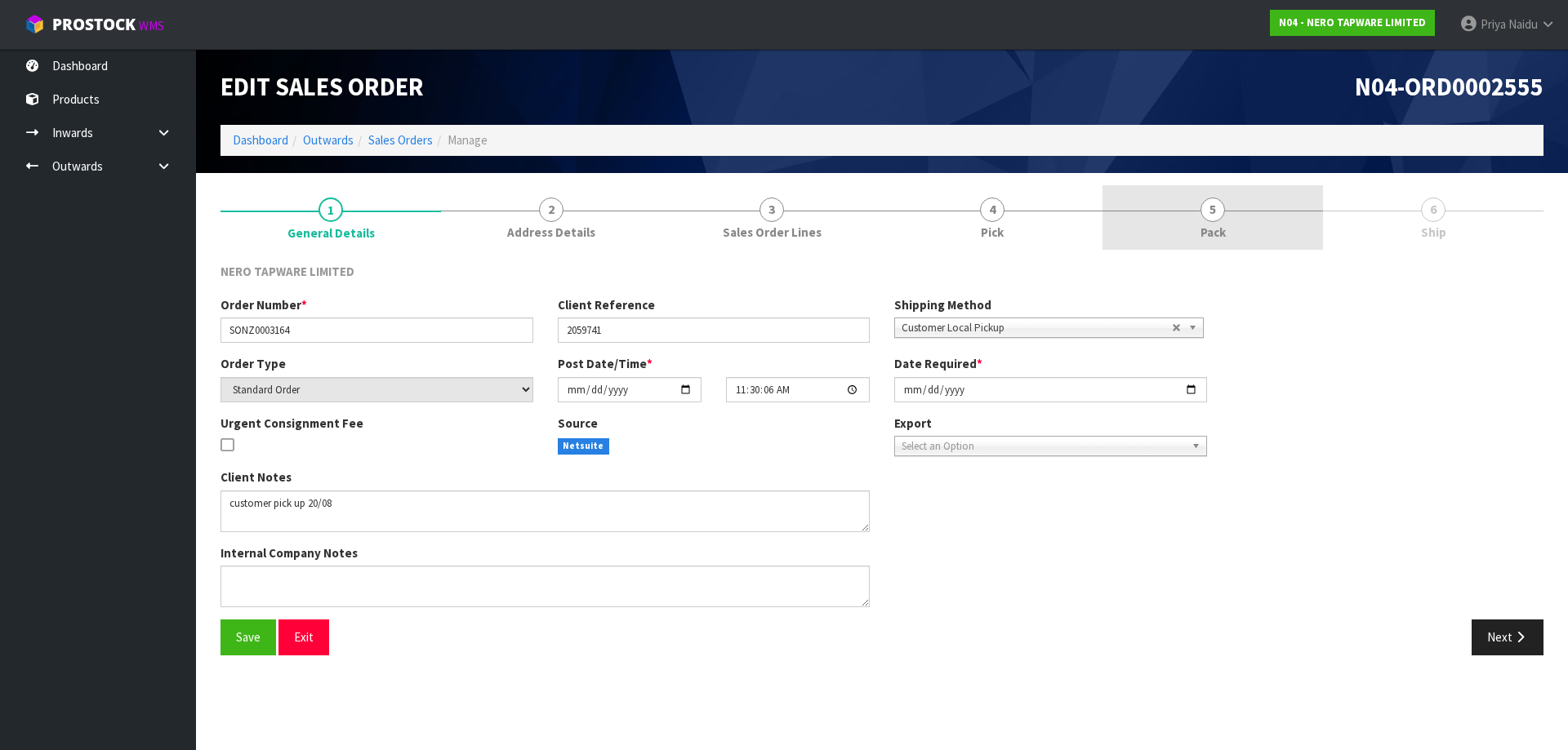
click at [1205, 230] on span "Pack" at bounding box center [1213, 233] width 25 height 17
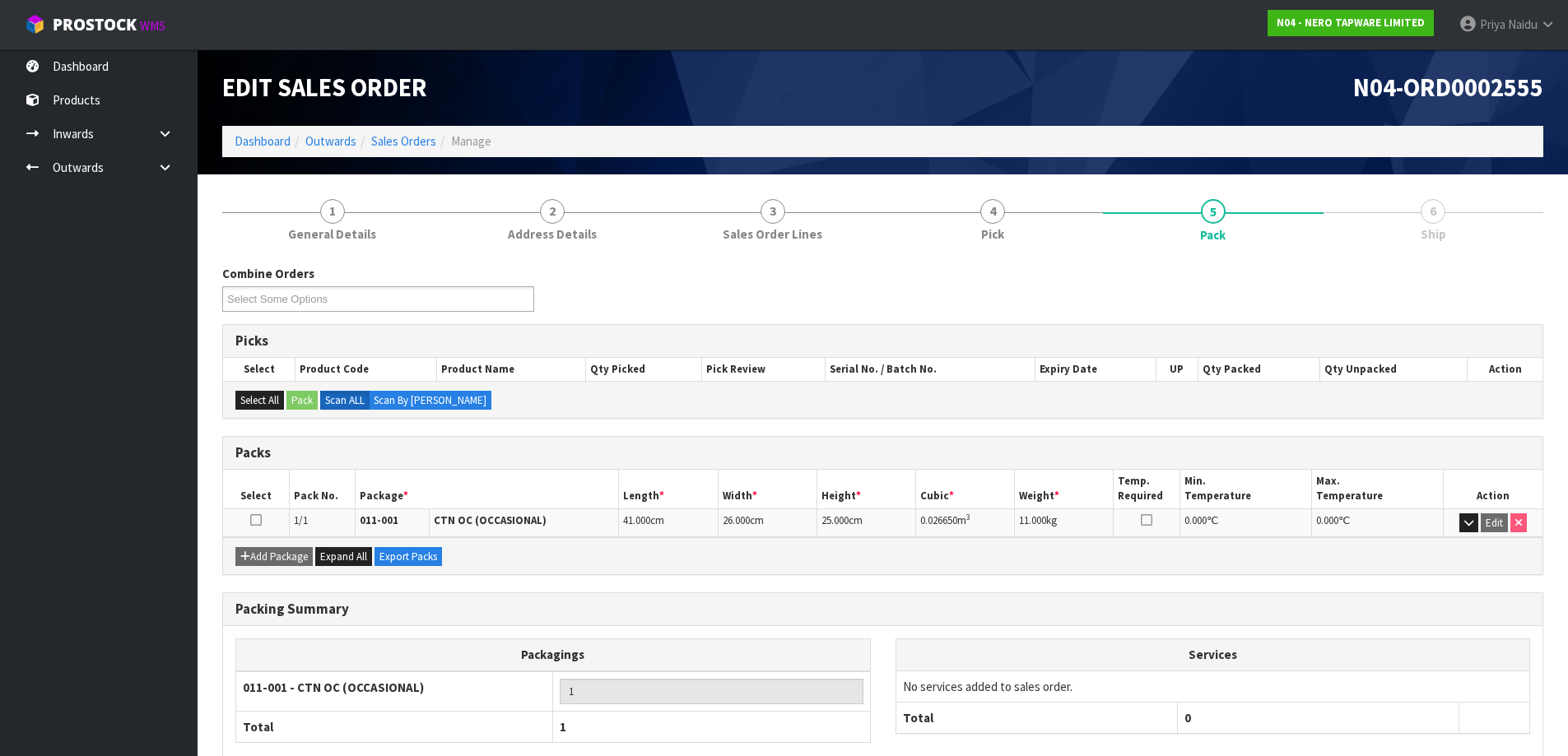
scroll to position [95, 0]
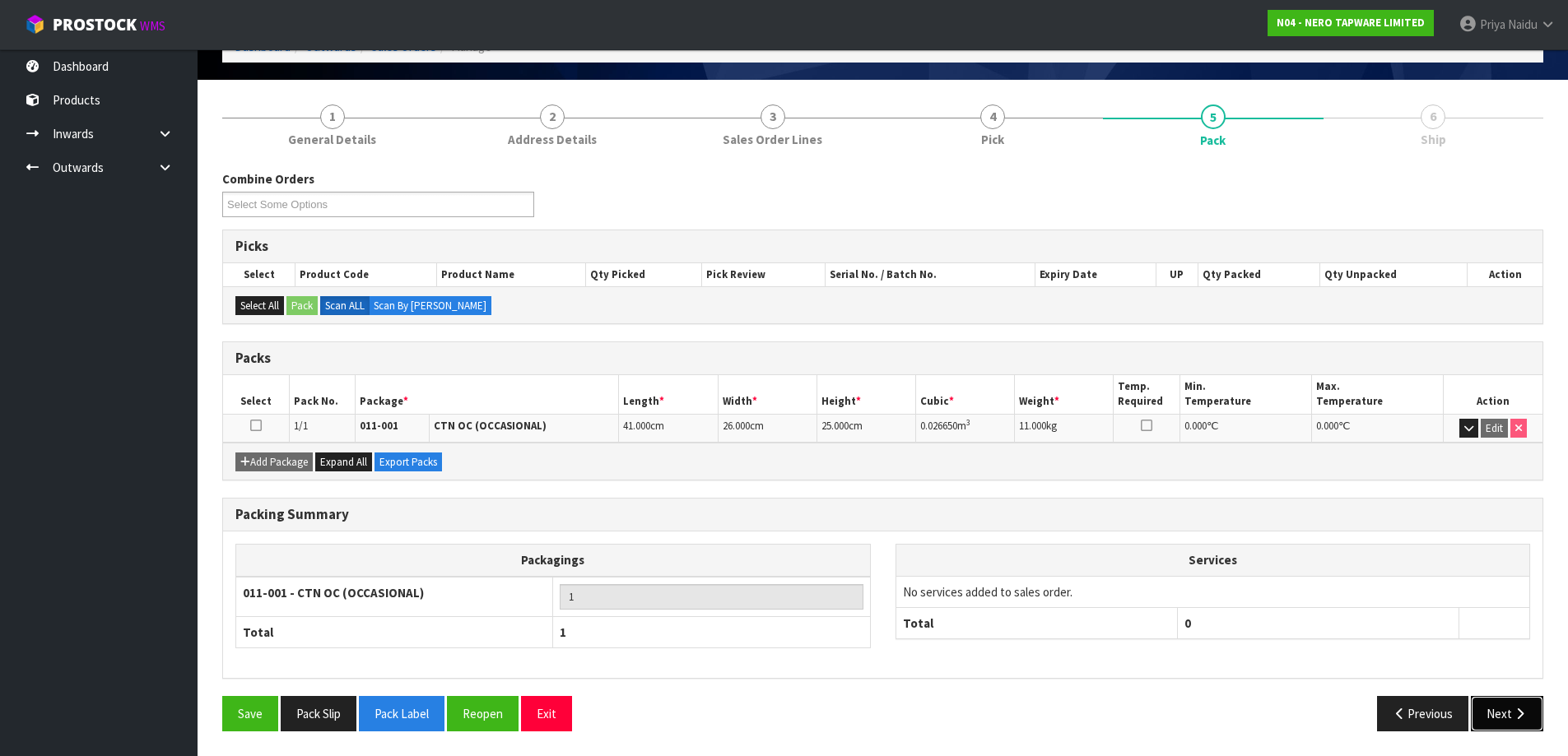
click at [1501, 722] on button "Next" at bounding box center [1506, 714] width 72 height 36
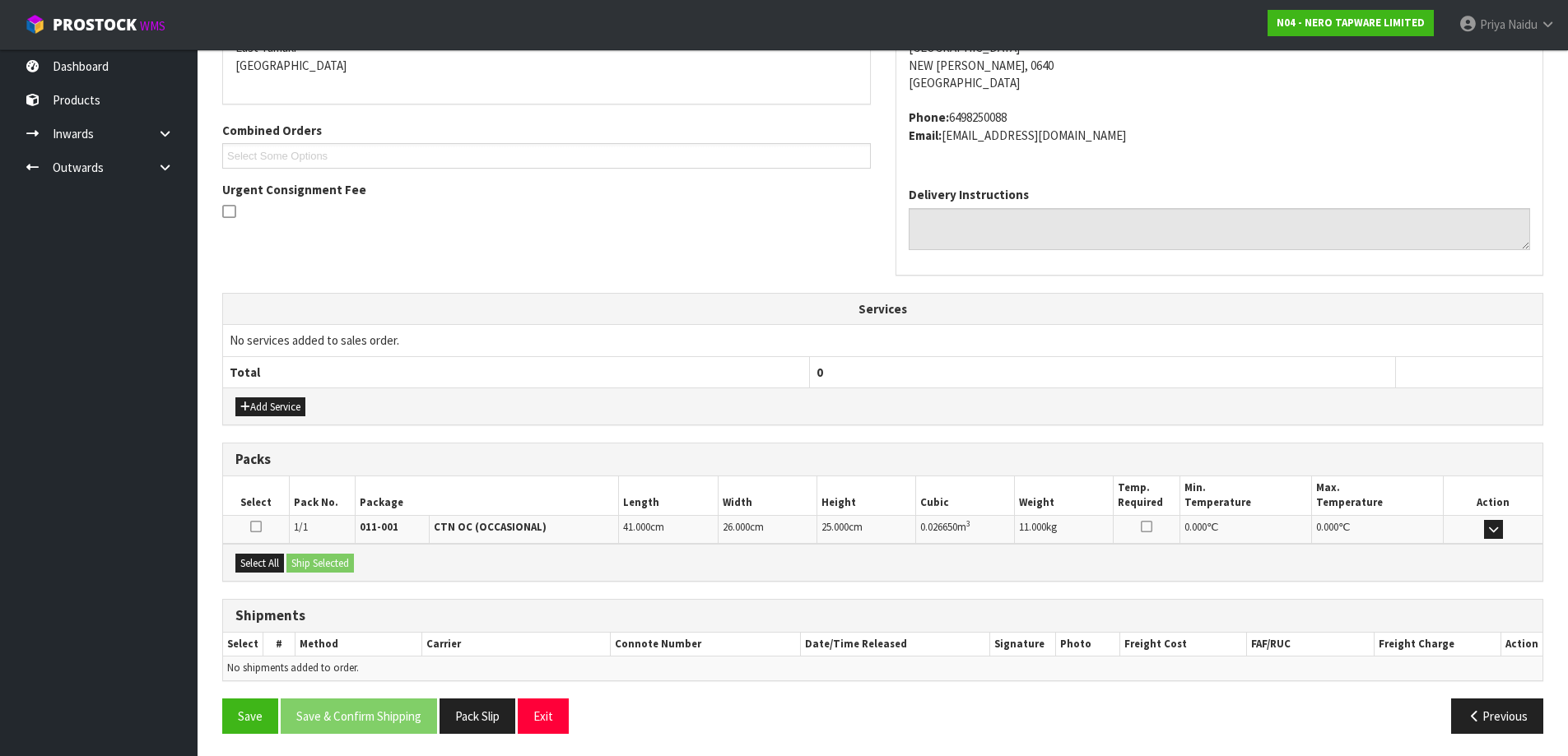
scroll to position [309, 0]
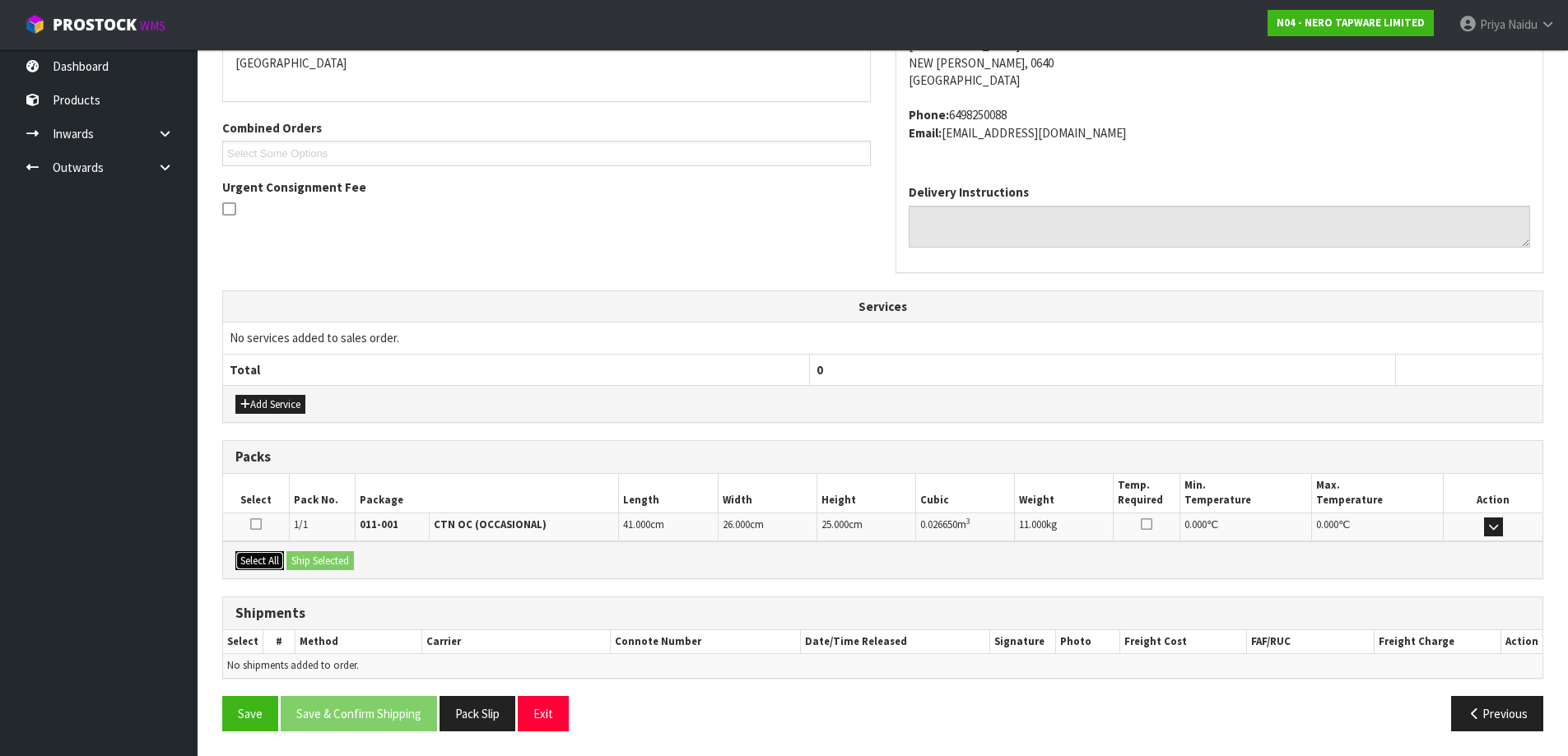
drag, startPoint x: 266, startPoint y: 560, endPoint x: 303, endPoint y: 560, distance: 37.0
click at [267, 560] on button "Select All" at bounding box center [260, 561] width 48 height 19
drag, startPoint x: 307, startPoint y: 560, endPoint x: 326, endPoint y: 556, distance: 19.4
click at [309, 560] on button "Ship Selected" at bounding box center [321, 561] width 68 height 19
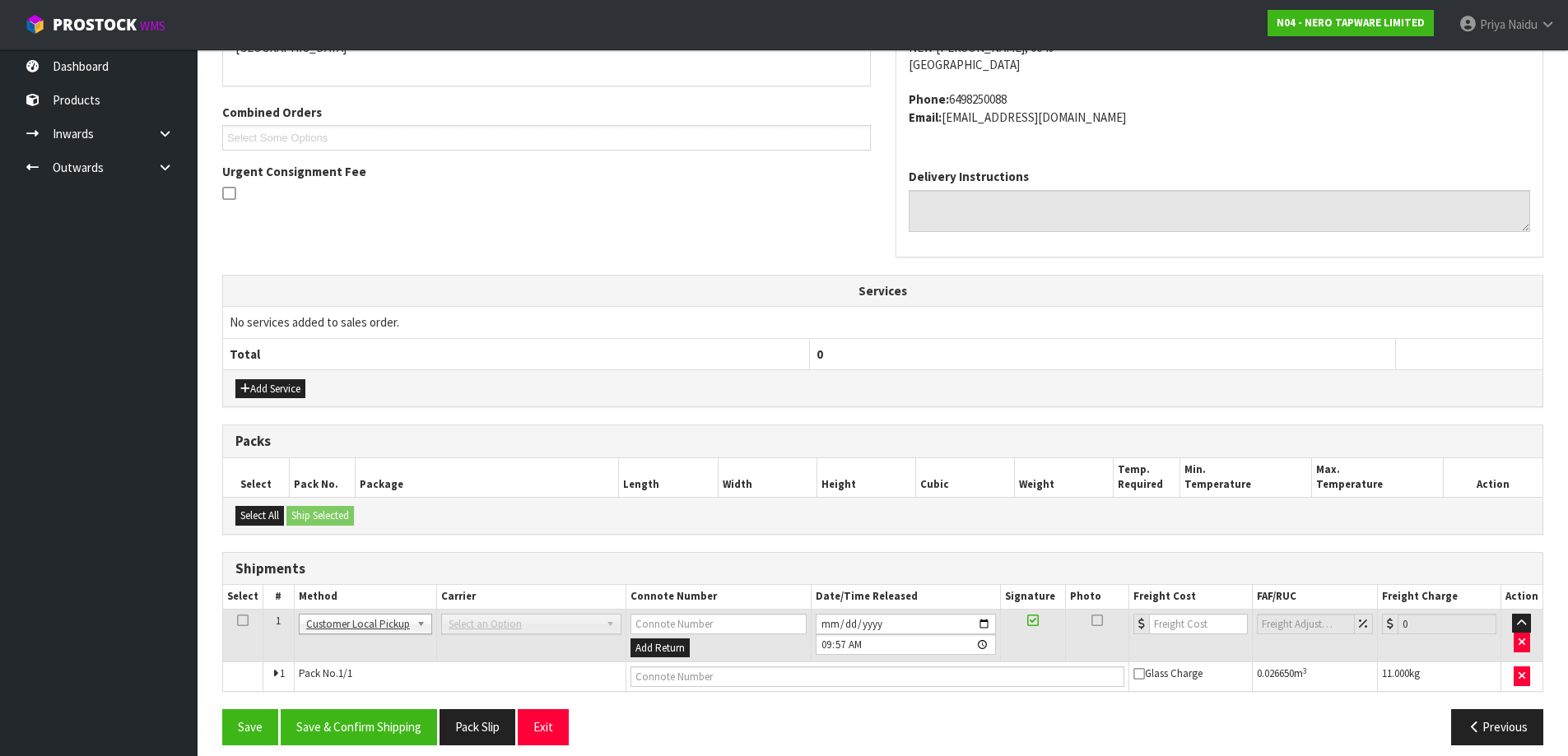
scroll to position [339, 0]
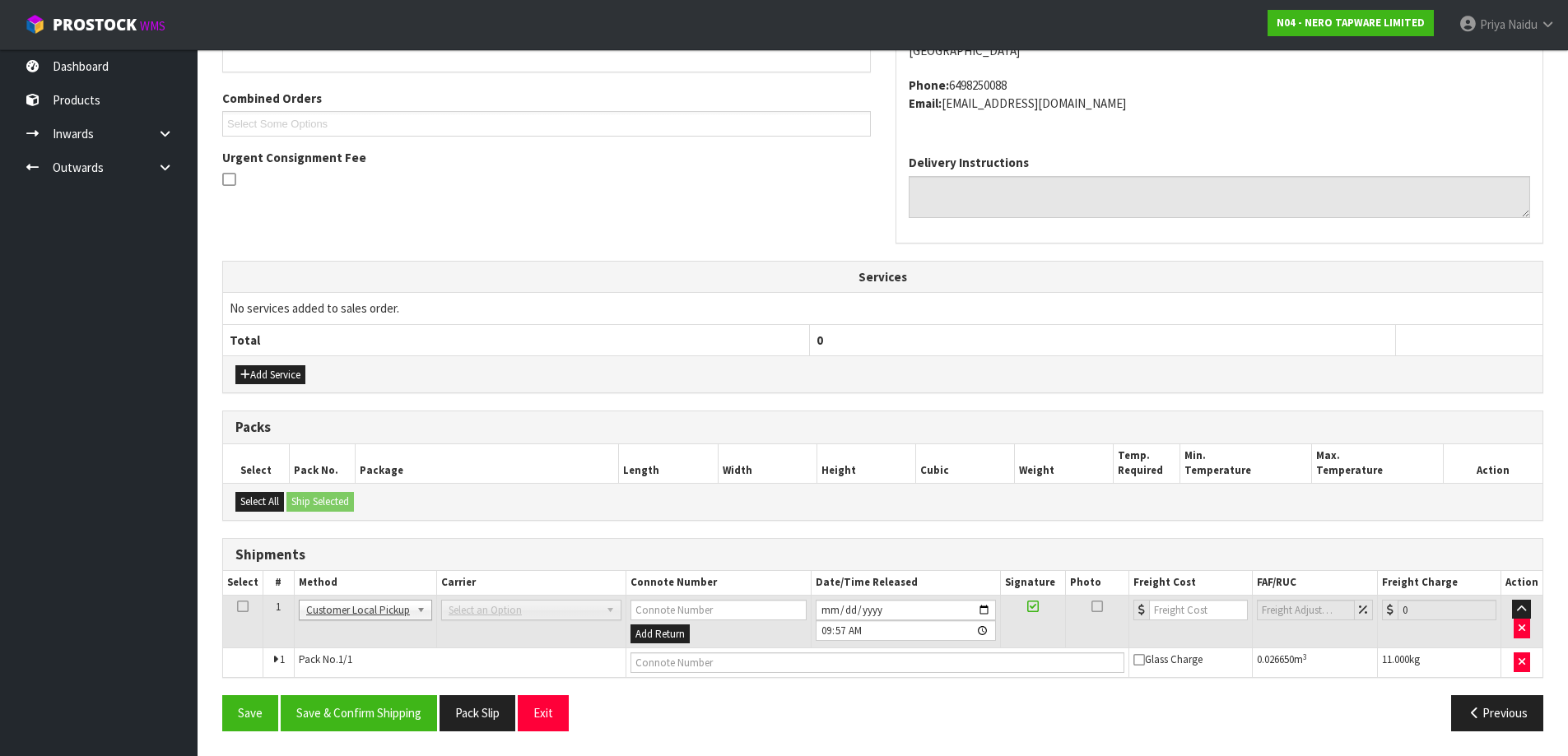
click at [673, 652] on td at bounding box center [878, 663] width 503 height 30
click at [679, 652] on td at bounding box center [878, 663] width 503 height 30
click at [681, 665] on input "text" at bounding box center [877, 662] width 493 height 20
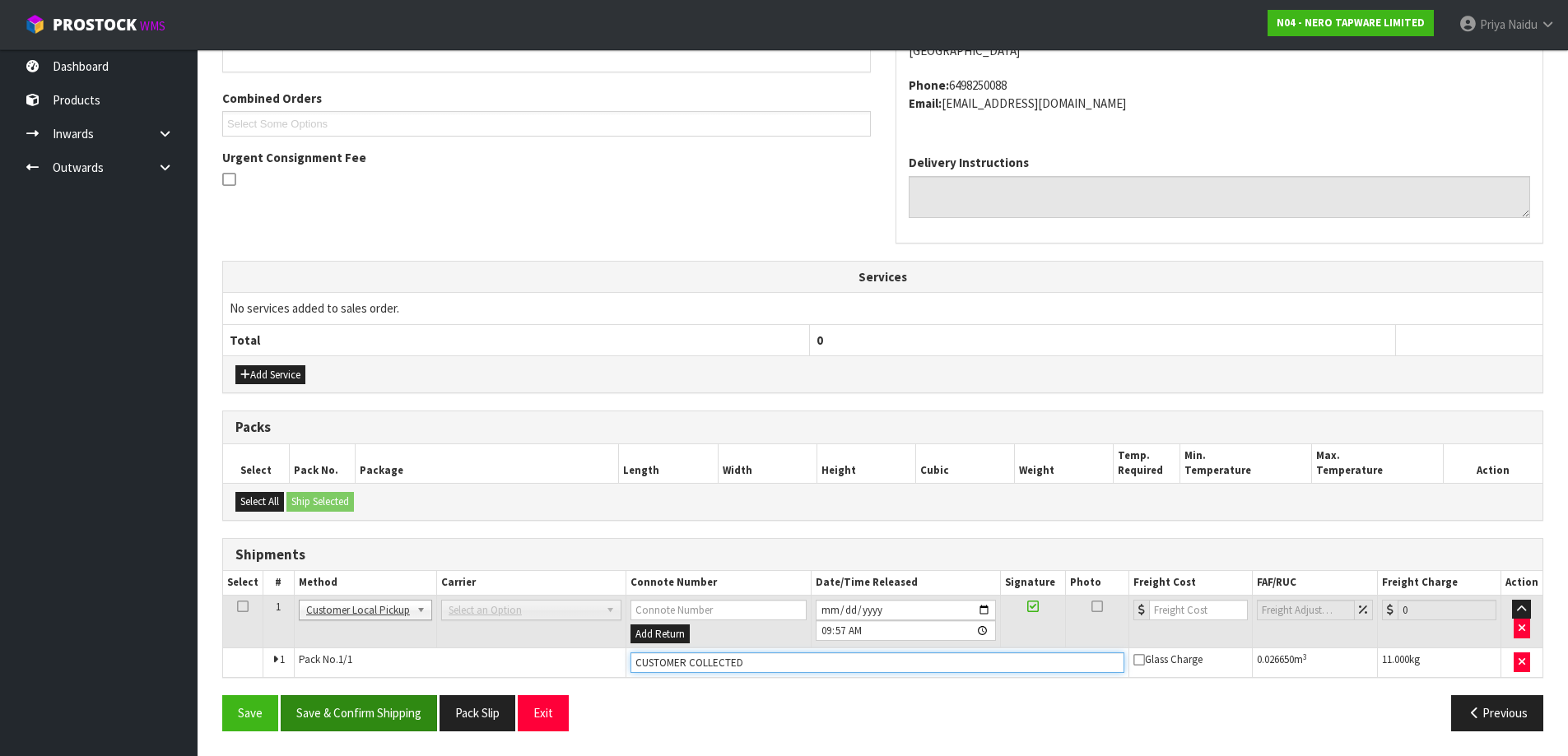
type input "CUSTOMER COLLECTED"
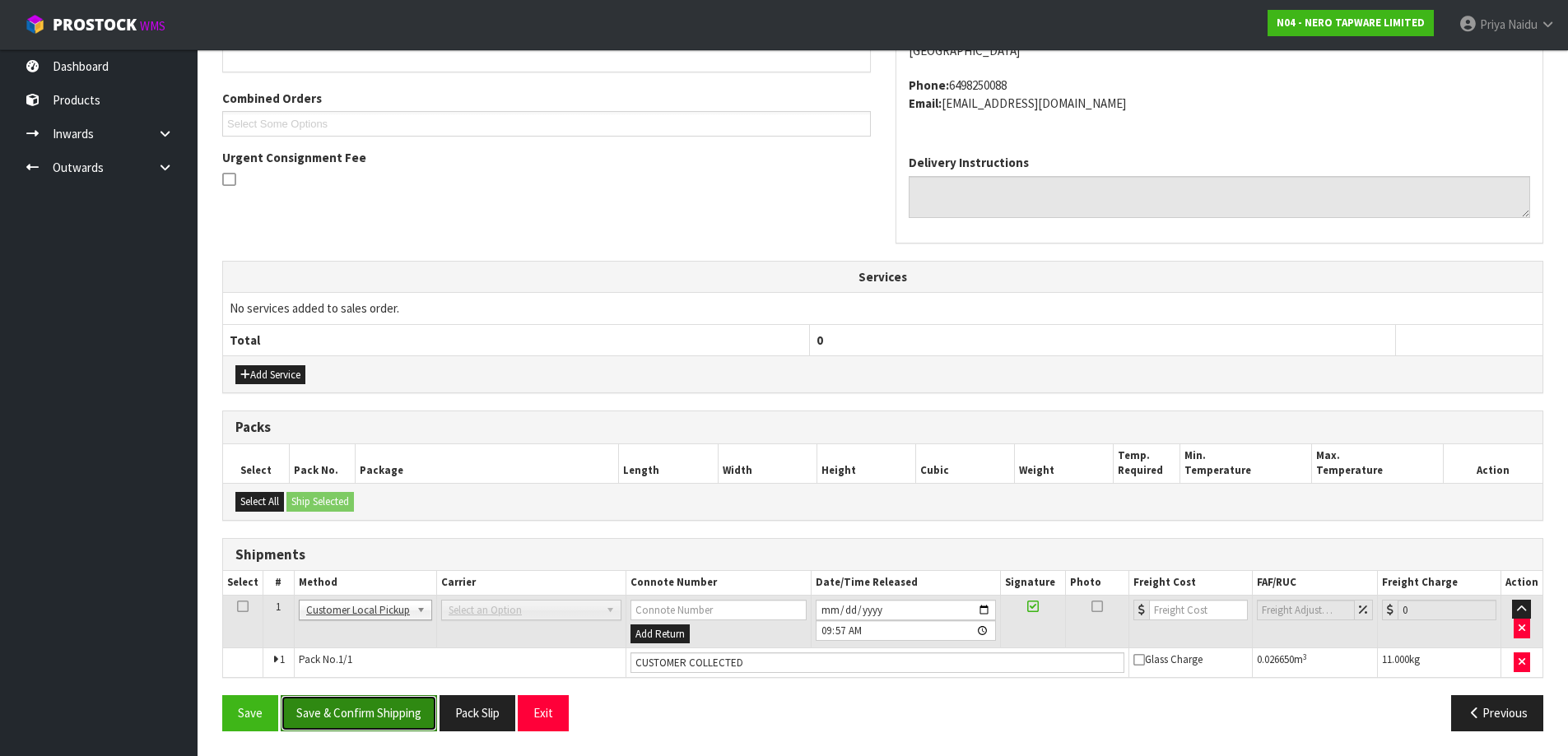
click at [357, 715] on button "Save & Confirm Shipping" at bounding box center [359, 713] width 156 height 36
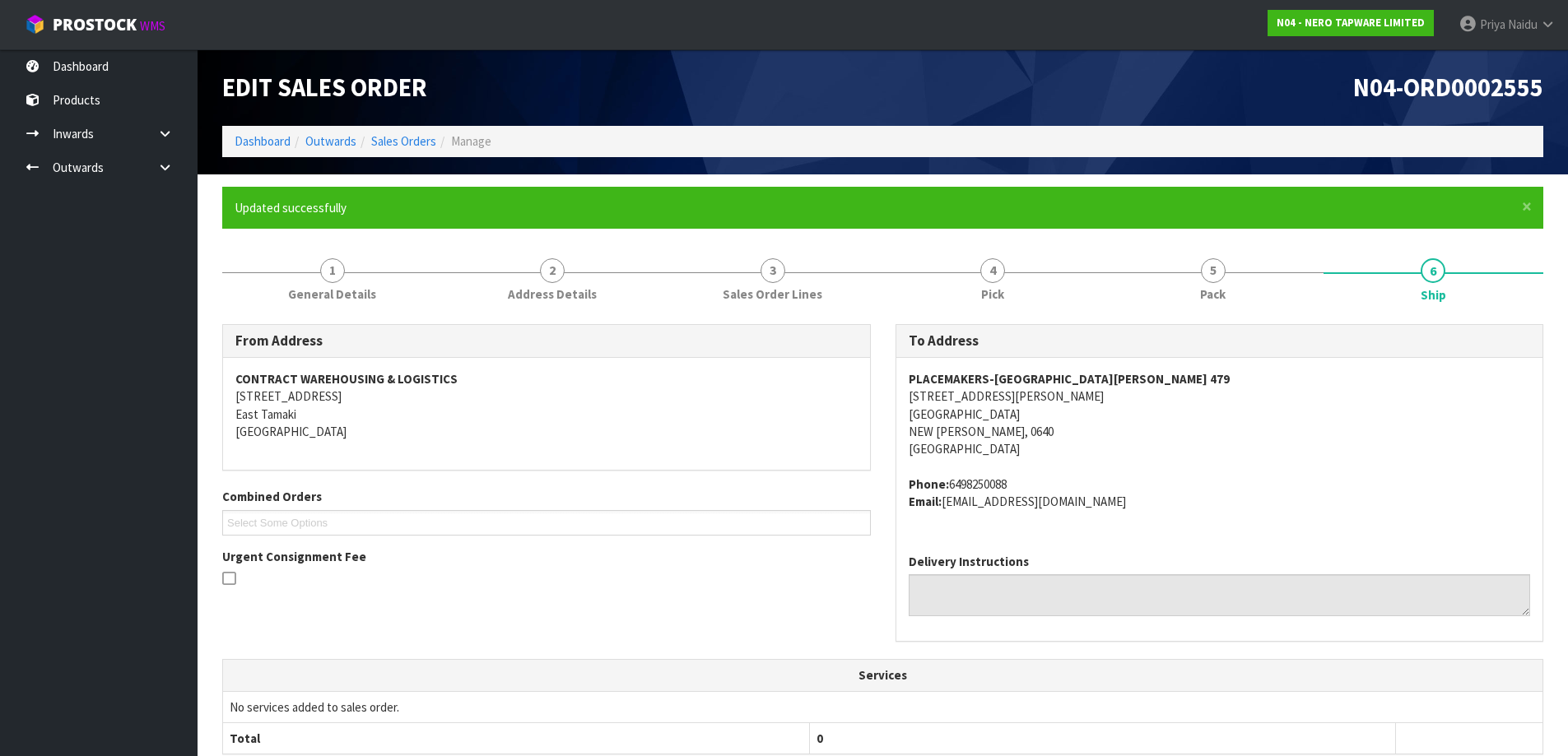
click at [60, 701] on ul "Dashboard Products Categories Serial Numbers Kitsets Packagings Inwards Purchas…" at bounding box center [98, 403] width 198 height 707
click at [61, 700] on ul "Dashboard Products Categories Serial Numbers Kitsets Packagings Inwards Purchas…" at bounding box center [98, 403] width 198 height 707
drag, startPoint x: 61, startPoint y: 700, endPoint x: 20, endPoint y: 699, distance: 41.0
click at [54, 706] on ul "Dashboard Products Categories Serial Numbers Kitsets Packagings Inwards Purchas…" at bounding box center [98, 403] width 198 height 707
click at [263, 142] on link "Dashboard" at bounding box center [263, 141] width 56 height 15
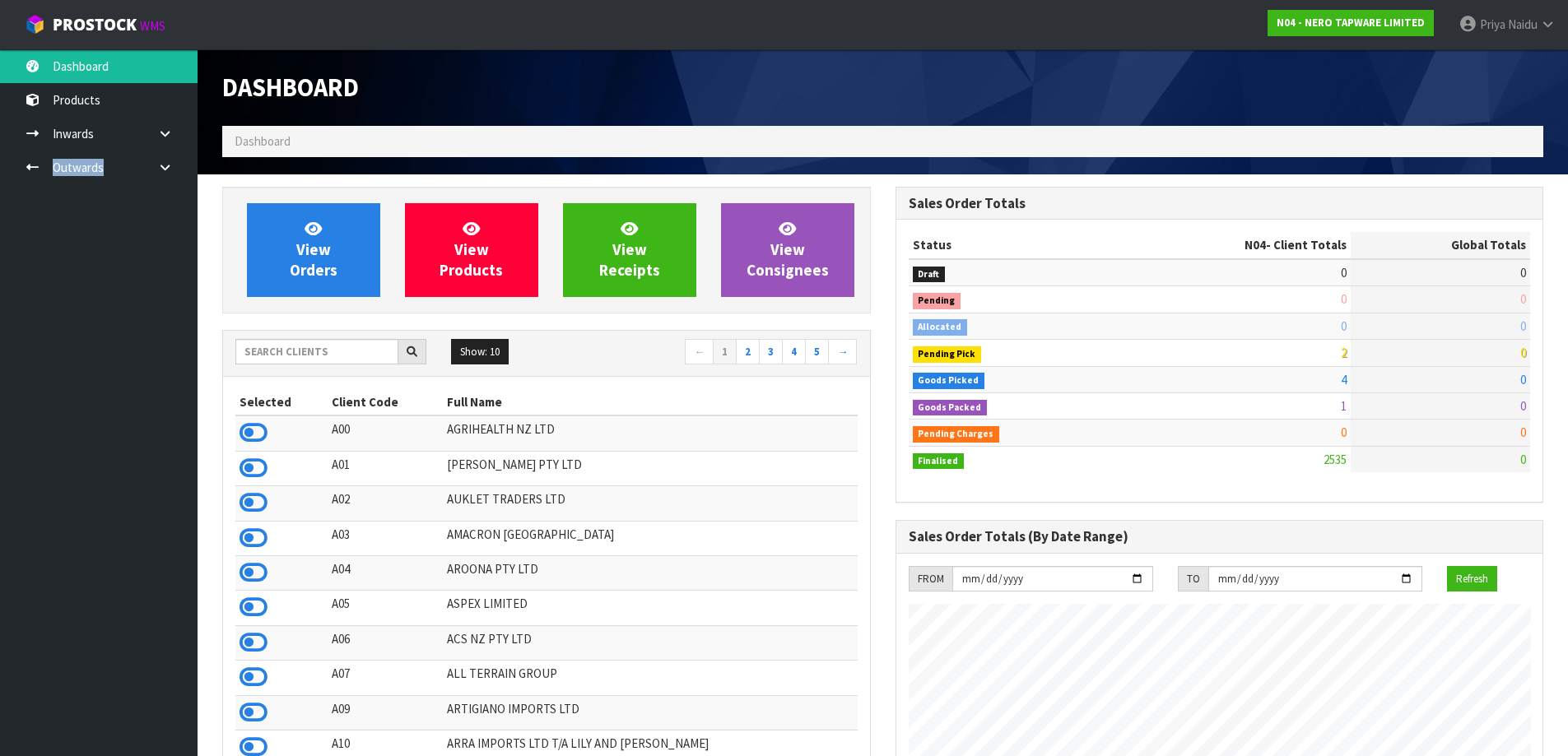
scroll to position [1282, 672]
click at [324, 349] on input "text" at bounding box center [317, 351] width 163 height 25
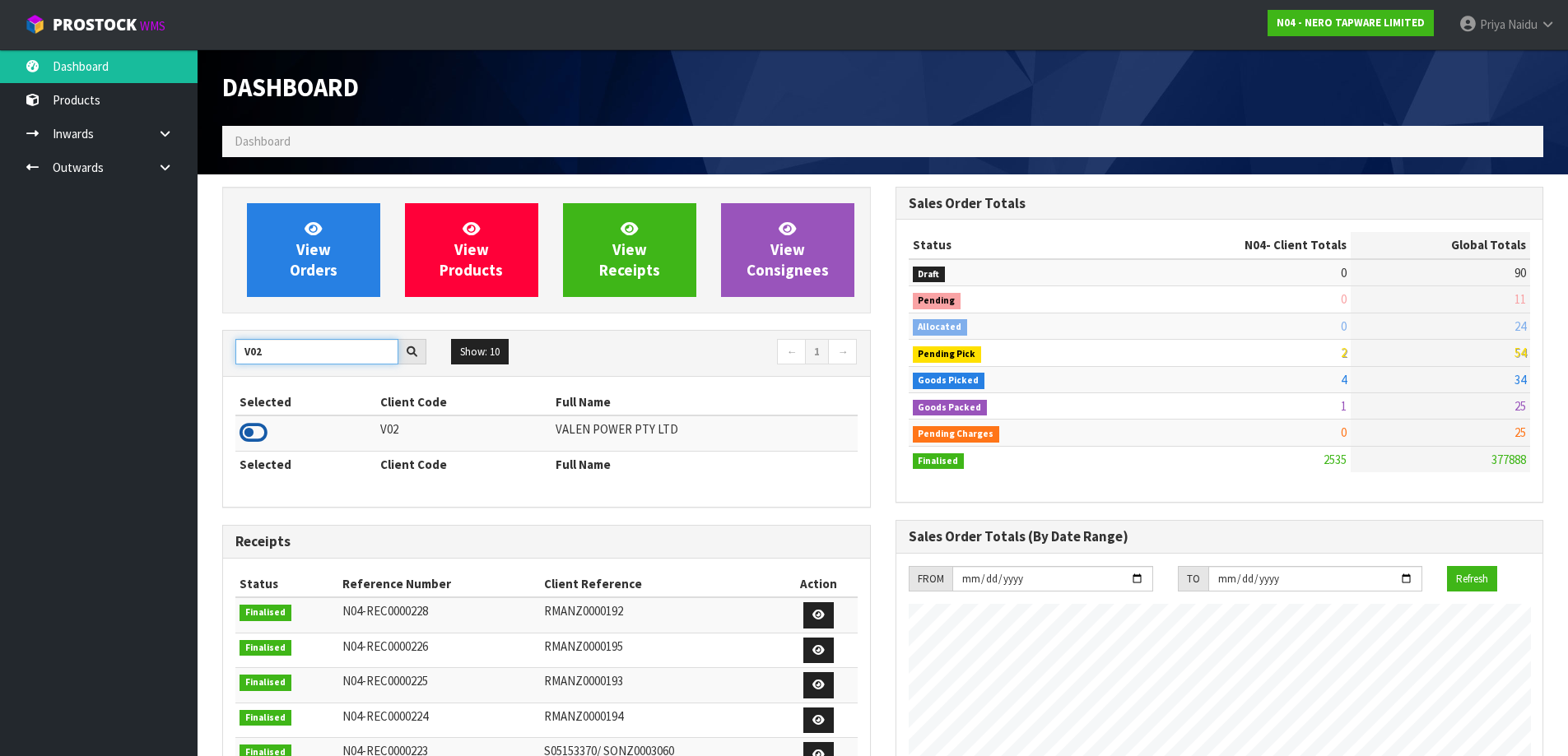
type input "V02"
click at [255, 429] on icon at bounding box center [253, 434] width 28 height 25
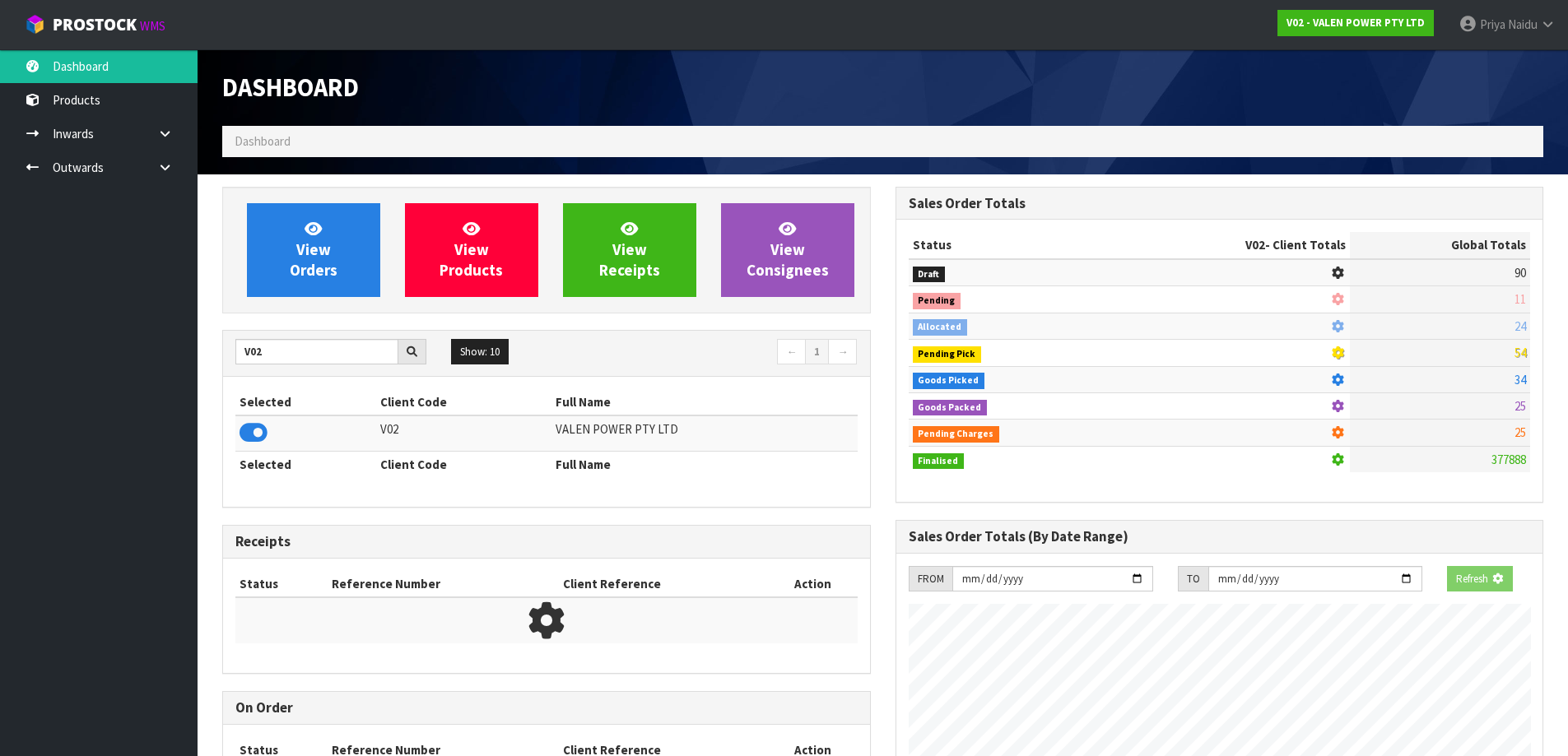
scroll to position [1246, 672]
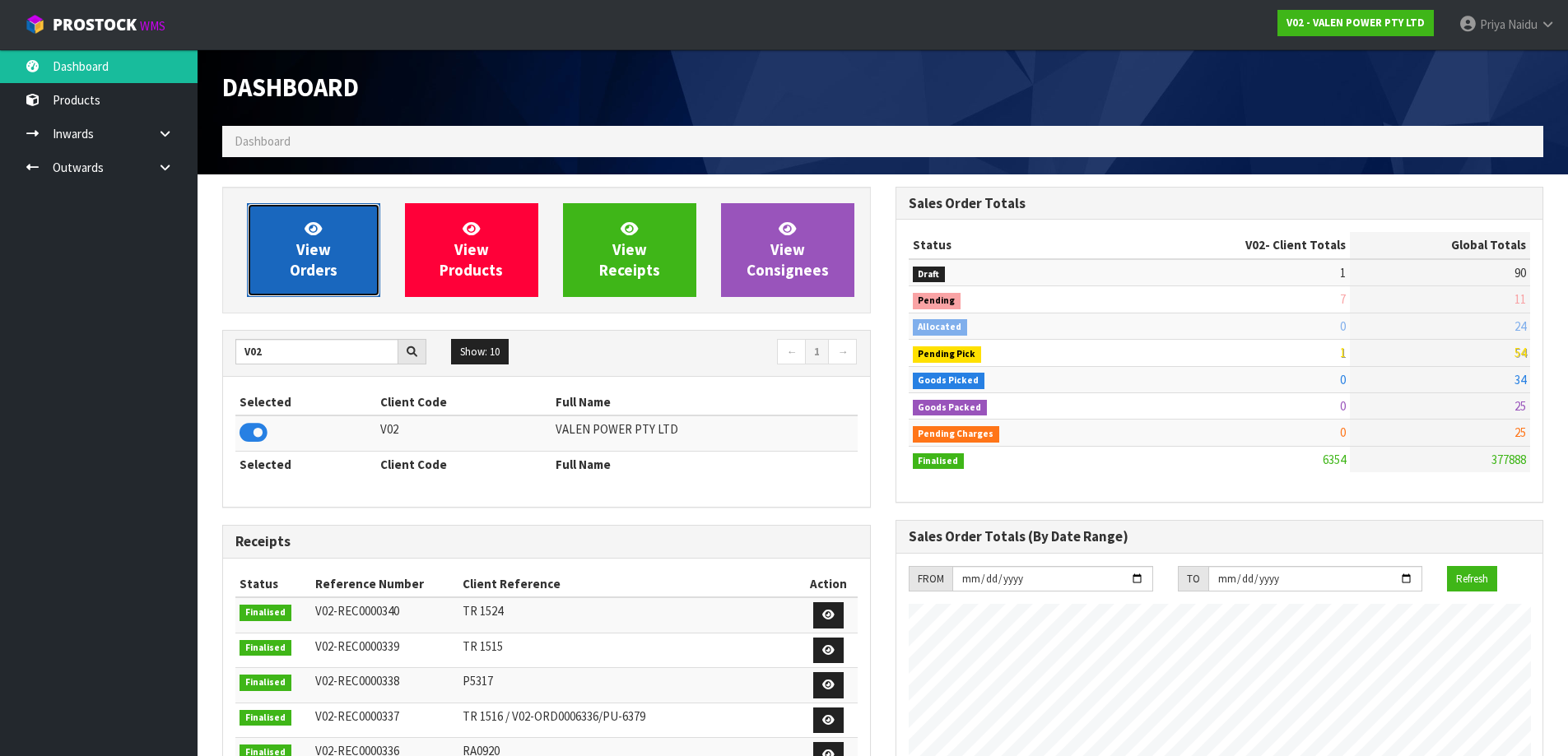
click at [331, 254] on link "View Orders" at bounding box center [314, 250] width 133 height 94
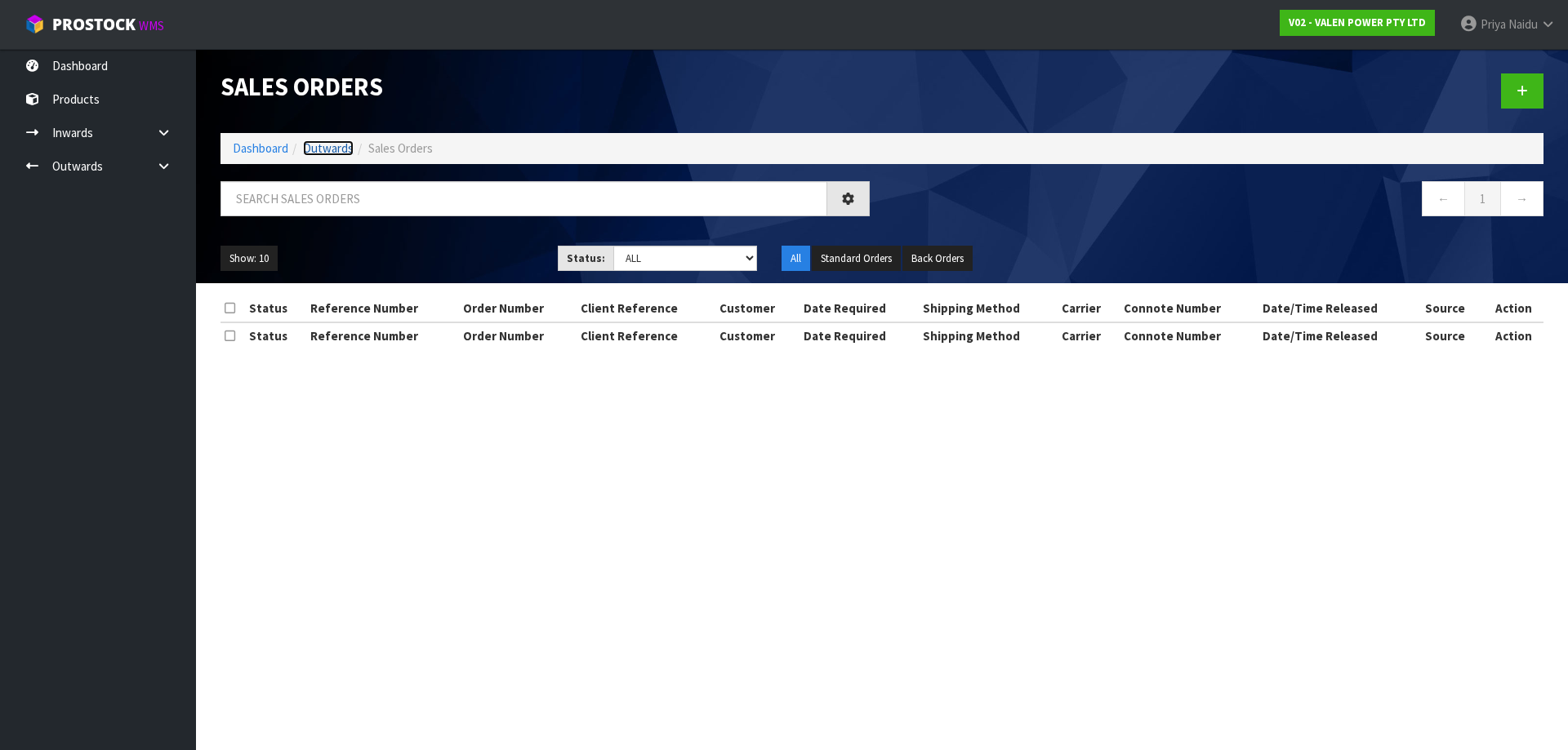
click at [334, 155] on link "Outwards" at bounding box center [328, 148] width 51 height 15
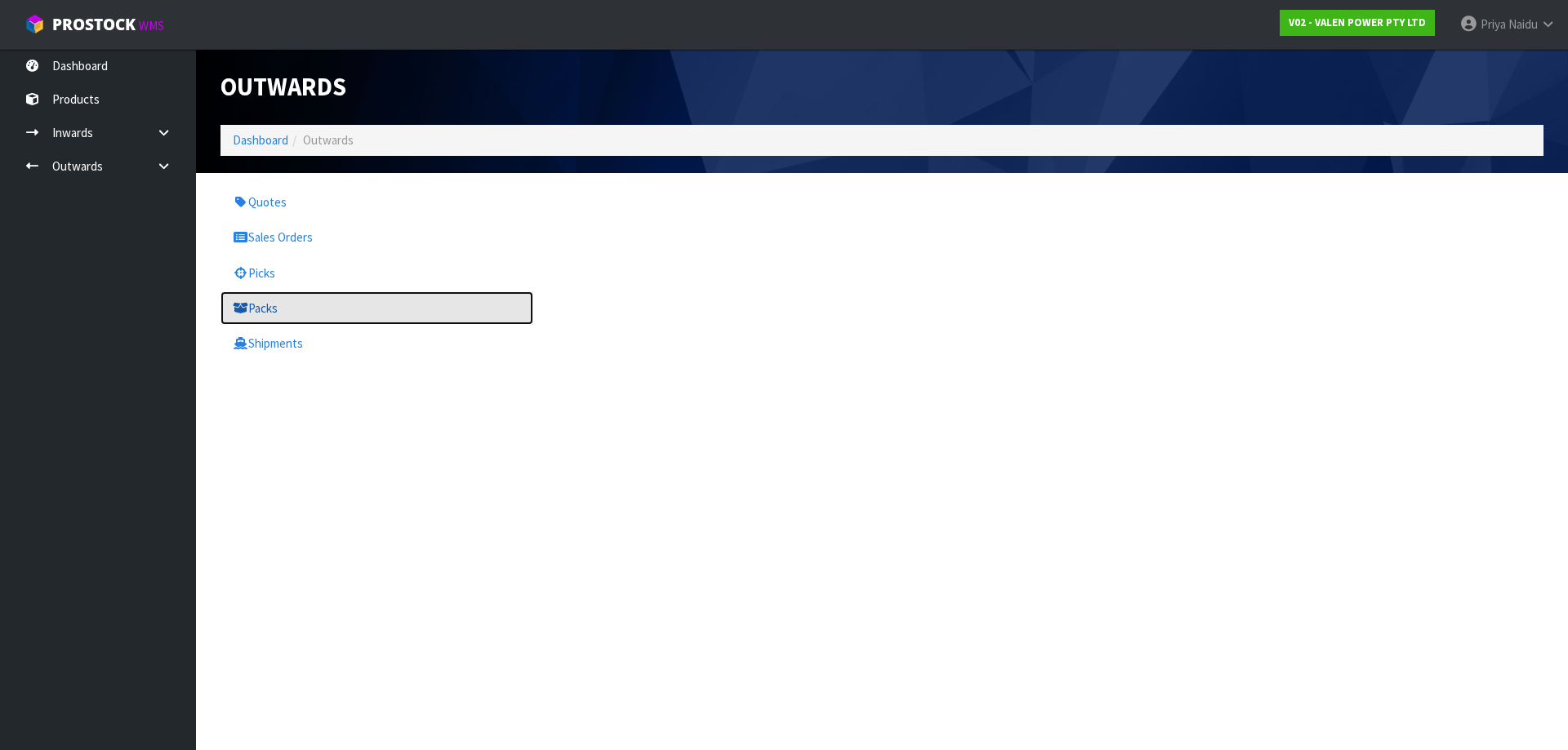
click at [313, 312] on link "Packs" at bounding box center [377, 307] width 312 height 34
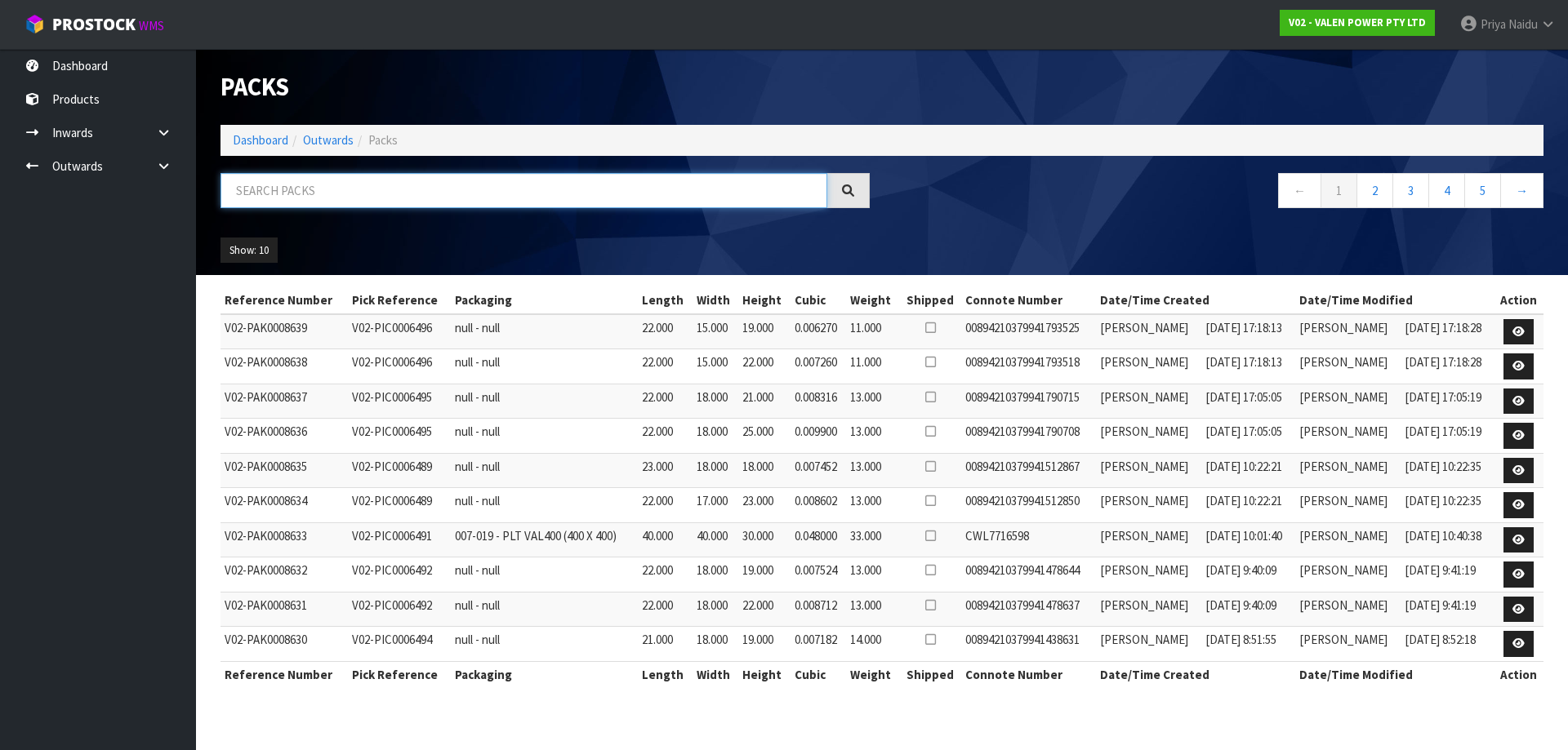
click at [401, 205] on input "text" at bounding box center [523, 191] width 607 height 35
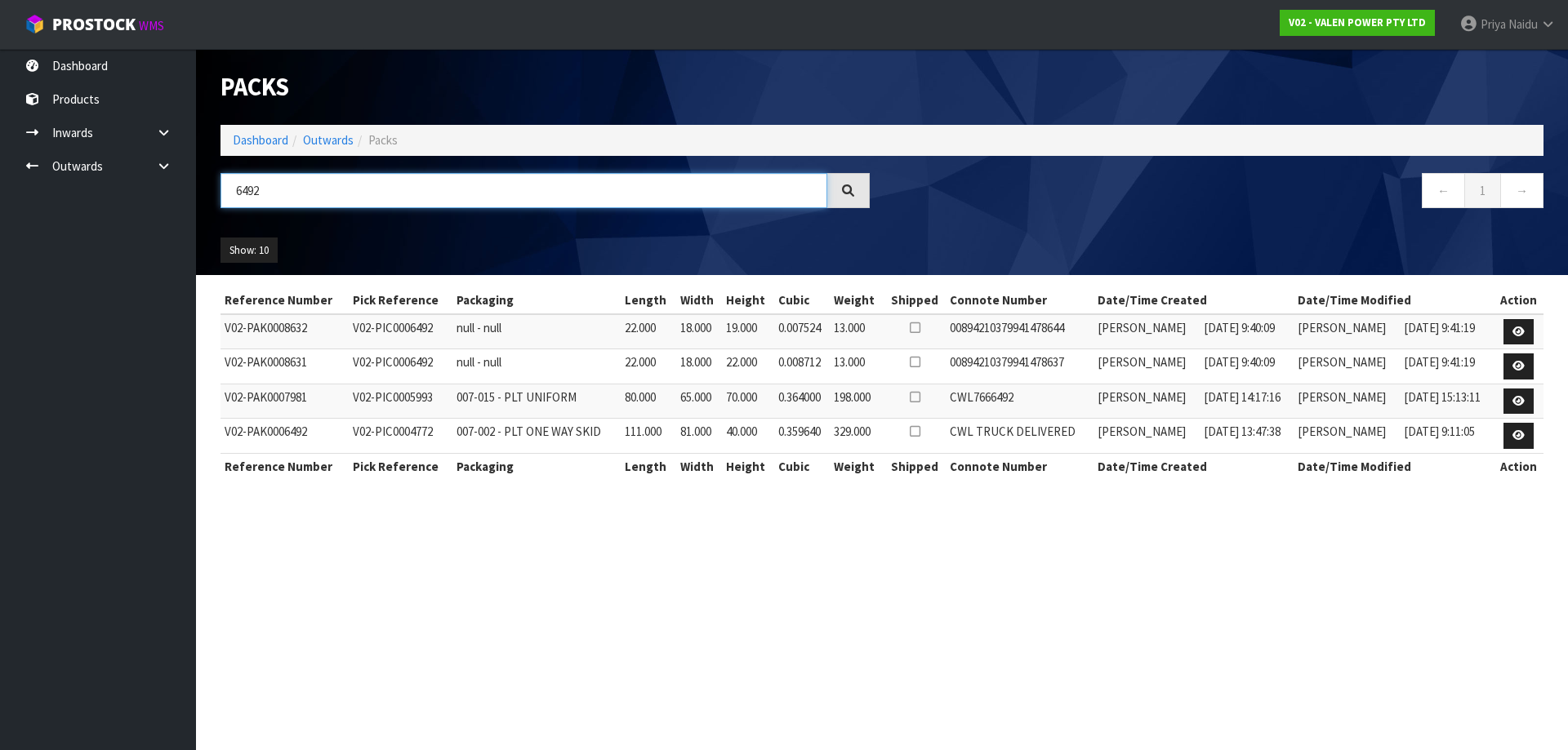
type input "6492"
click at [436, 229] on div "Show: 10 5 10 25 50" at bounding box center [882, 250] width 1348 height 51
click at [268, 142] on link "Dashboard" at bounding box center [261, 140] width 56 height 15
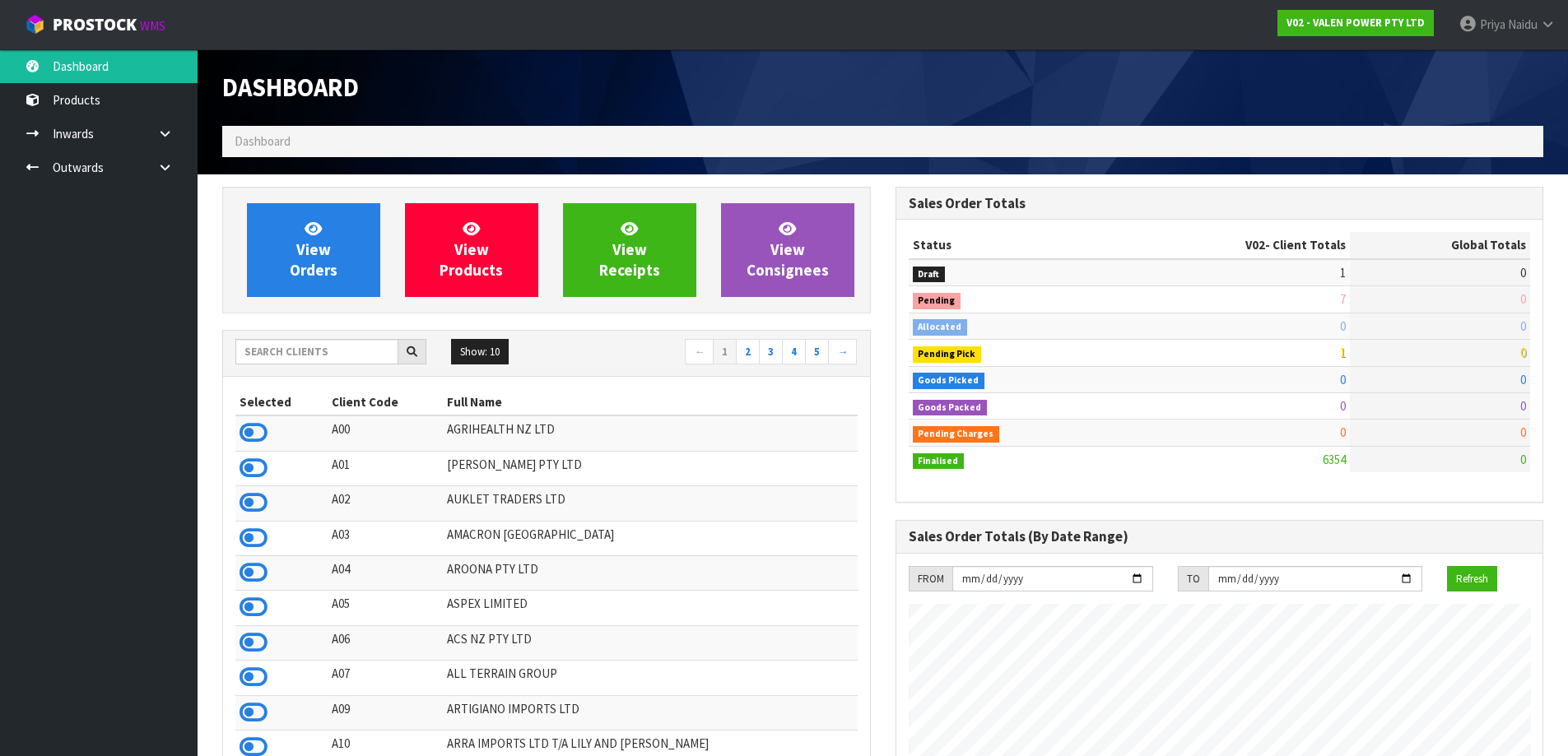
scroll to position [1246, 672]
click at [315, 348] on input "text" at bounding box center [317, 351] width 163 height 25
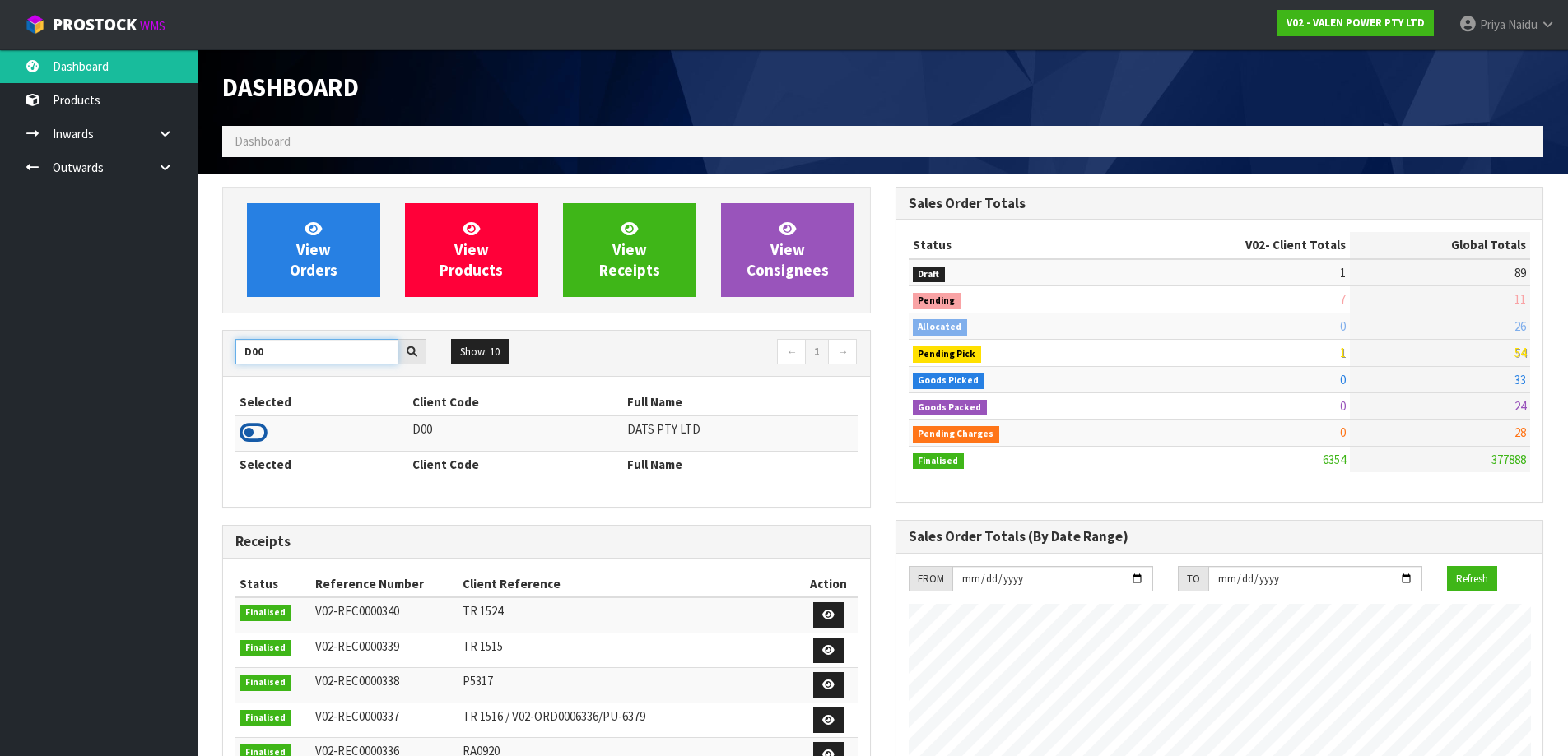
type input "D00"
click at [243, 428] on icon at bounding box center [253, 434] width 28 height 25
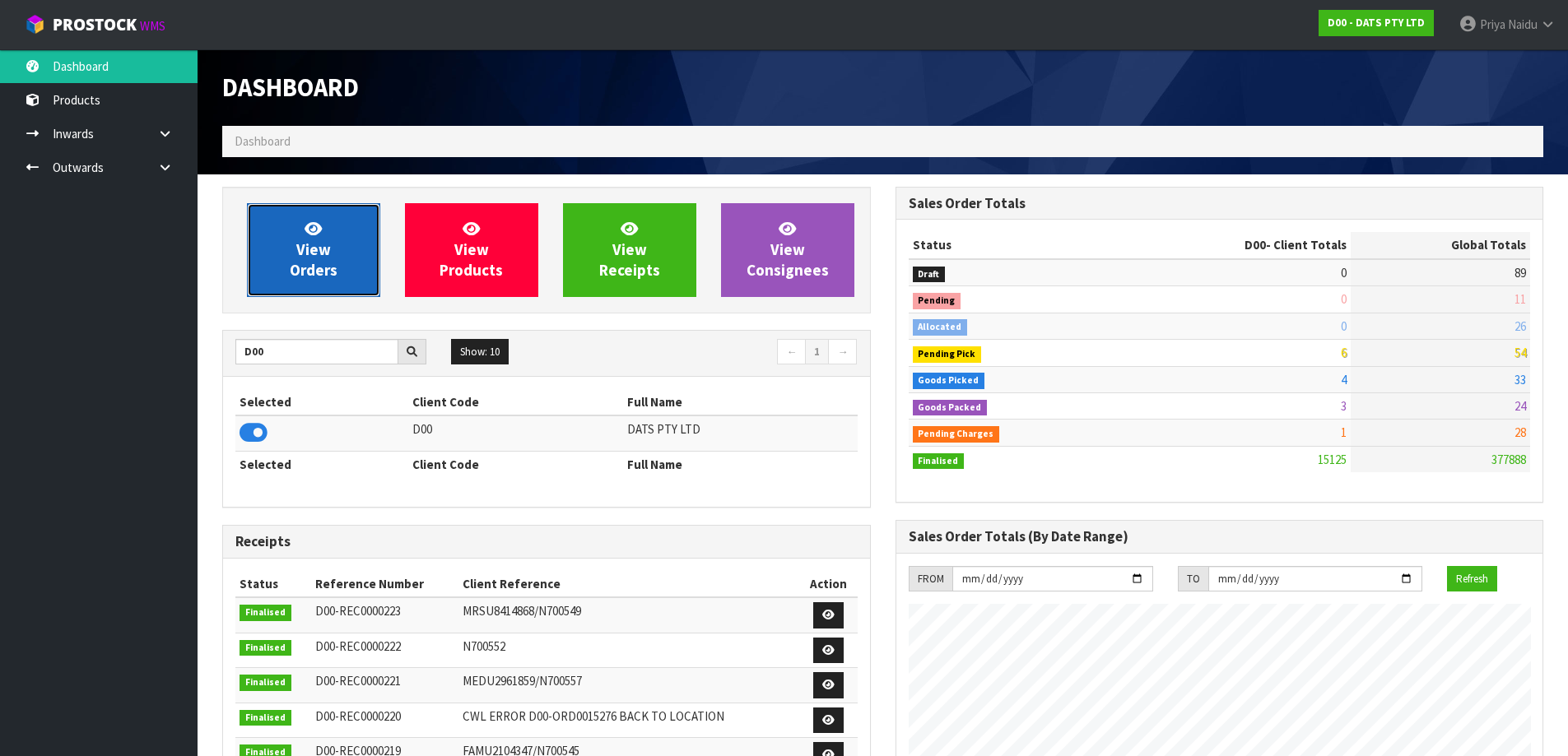
click at [295, 265] on span "View Orders" at bounding box center [313, 250] width 47 height 62
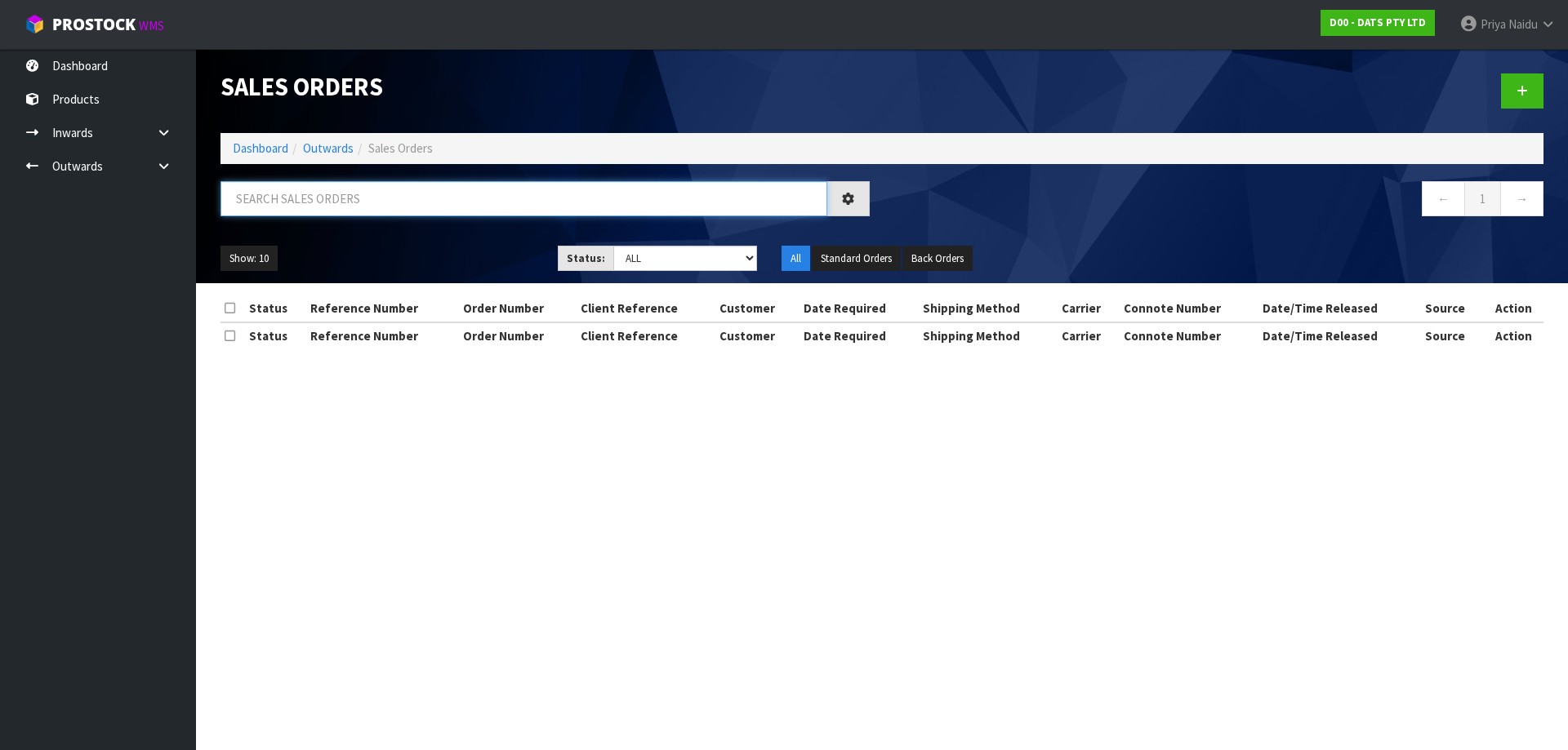
click at [334, 202] on input "text" at bounding box center [523, 198] width 607 height 35
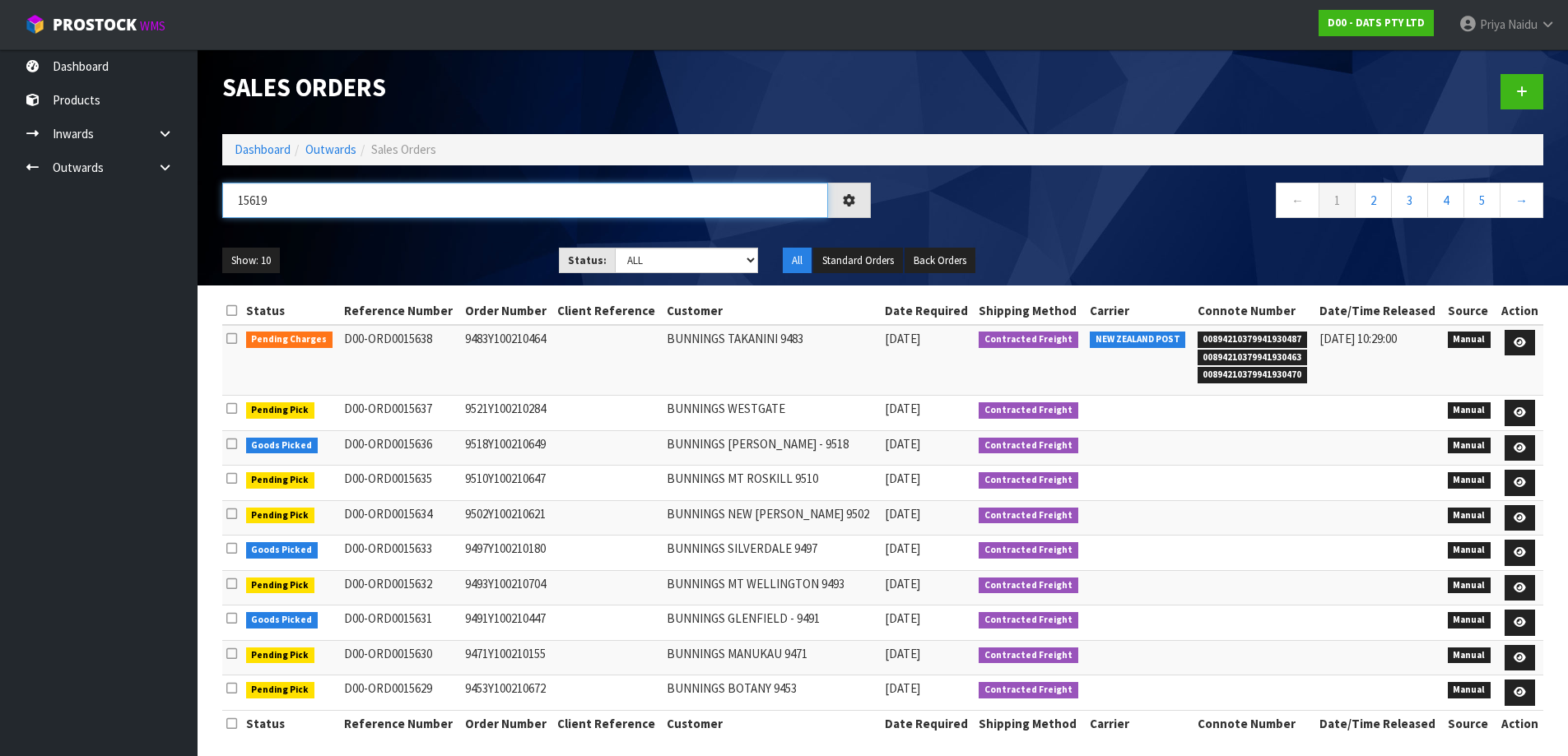
type input "15619"
click at [681, 267] on select "Draft Pending Allocated Pending Pick Goods Picked Goods Packed Pending Charges …" at bounding box center [686, 261] width 143 height 25
select select "string:5"
click at [615, 248] on select "Draft Pending Allocated Pending Pick Goods Picked Goods Packed Pending Charges …" at bounding box center [686, 261] width 143 height 25
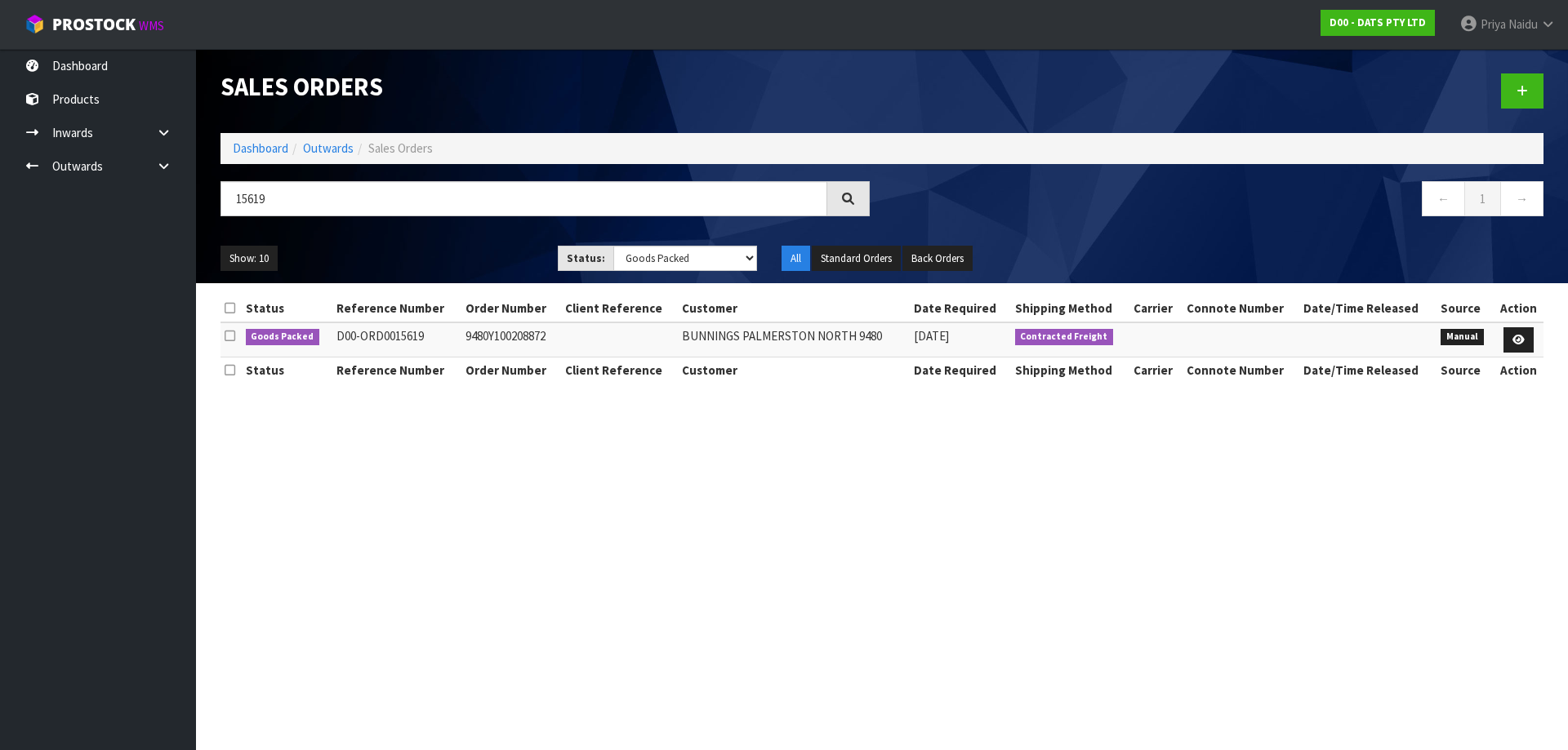
click at [473, 255] on ul "Show: 10 5 10 25 50" at bounding box center [377, 259] width 312 height 26
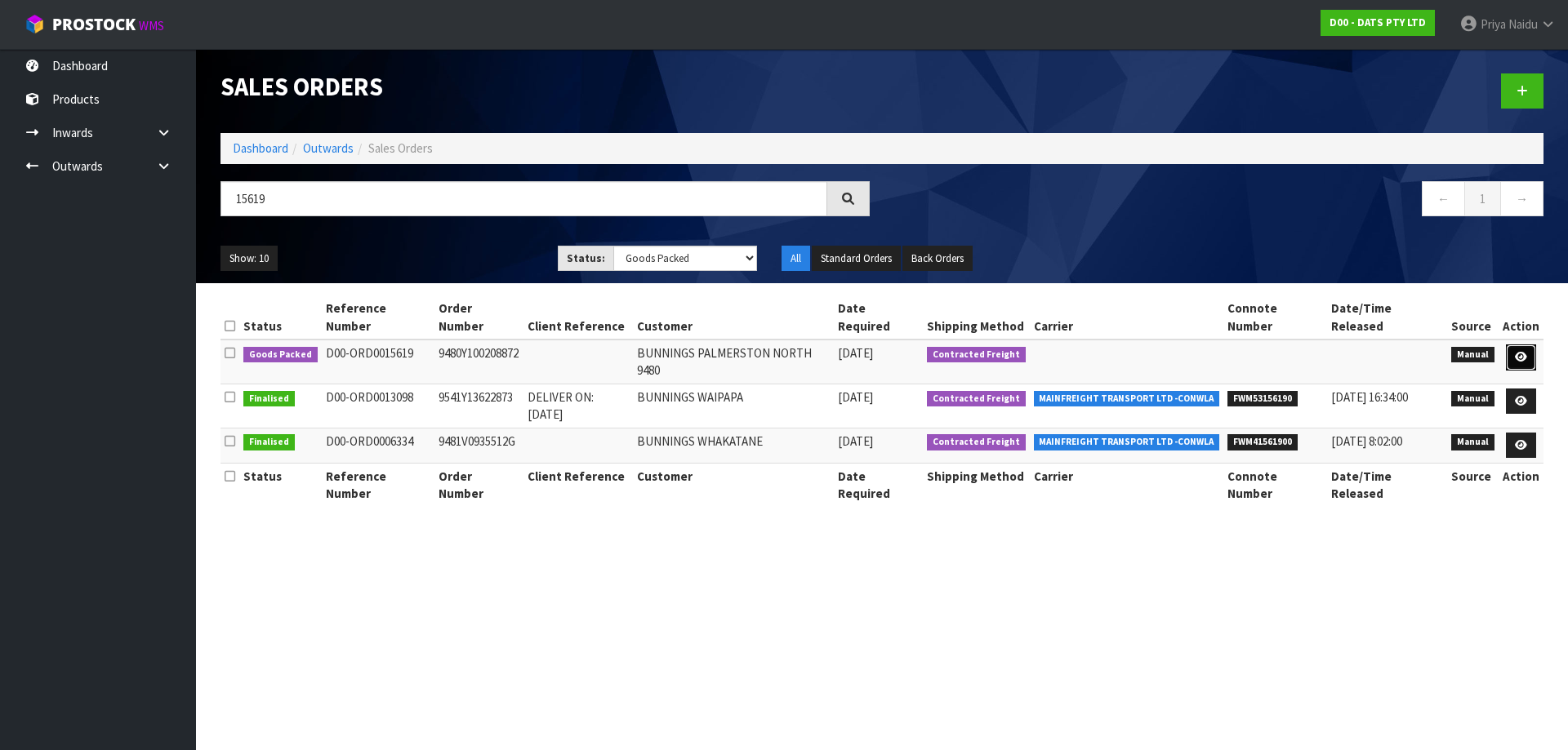
click at [1522, 352] on icon at bounding box center [1521, 356] width 12 height 11
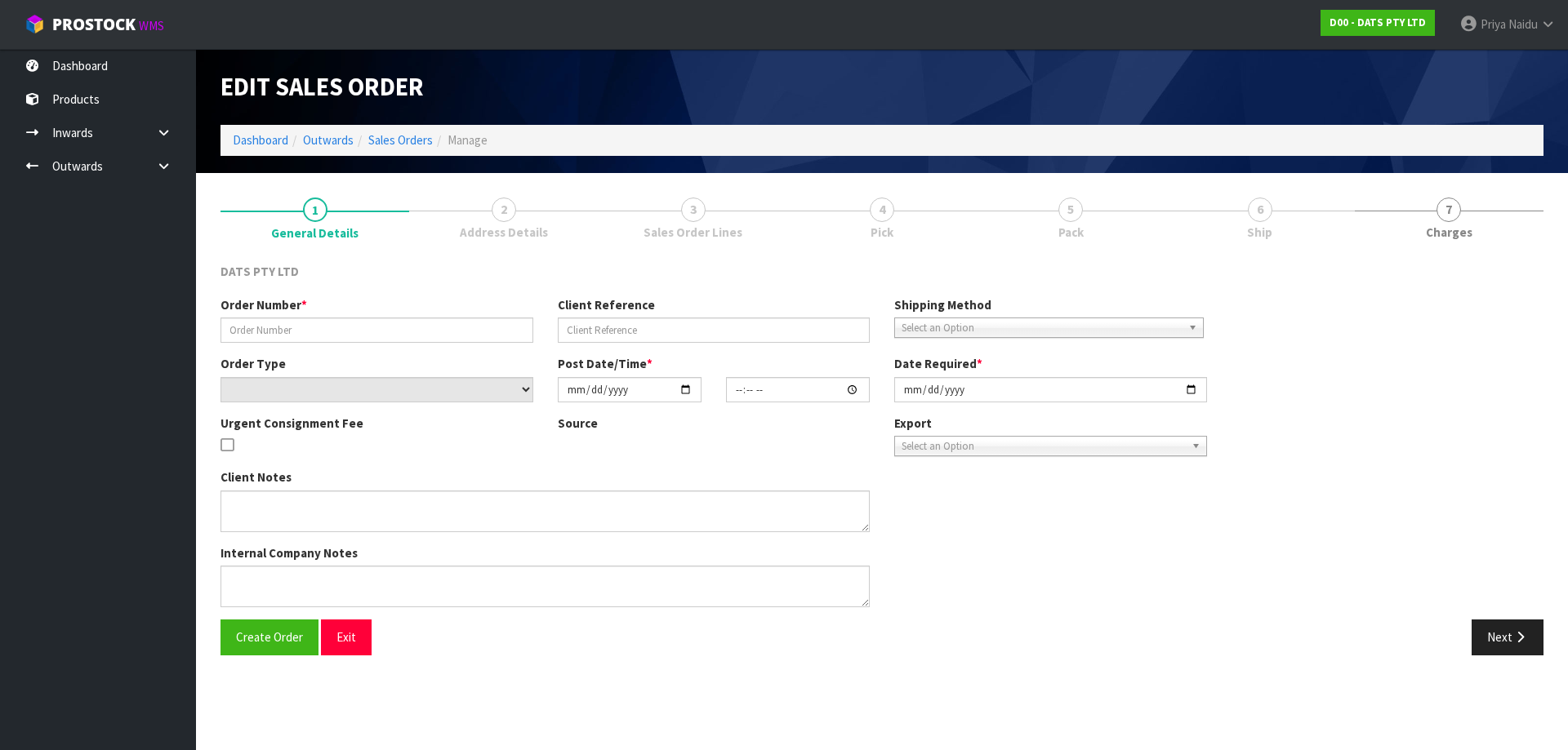
type input "9480Y100208872"
select select "number:0"
type input "[DATE]"
type input "09:05:00.000"
type input "[DATE]"
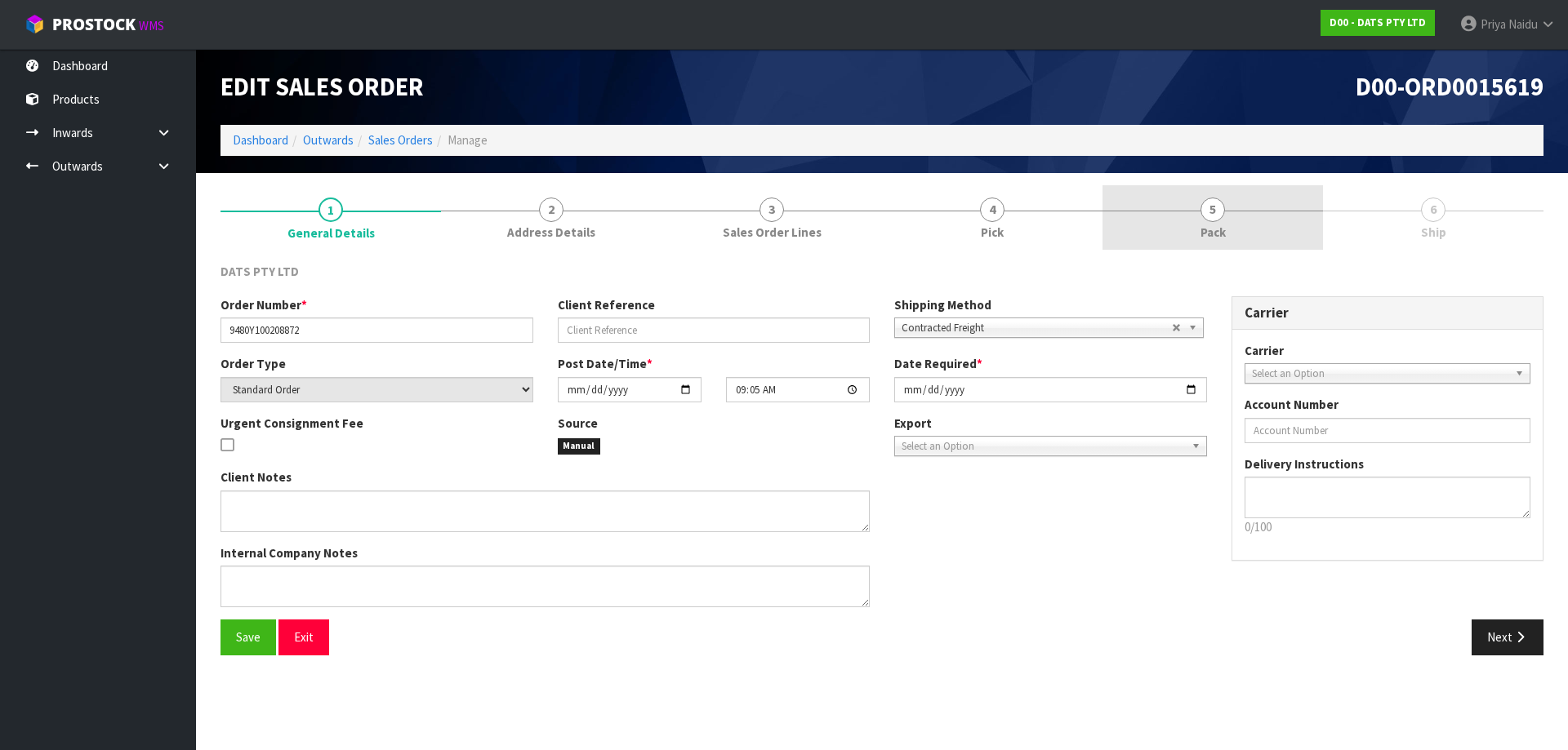
click at [1210, 218] on span "5" at bounding box center [1213, 210] width 25 height 25
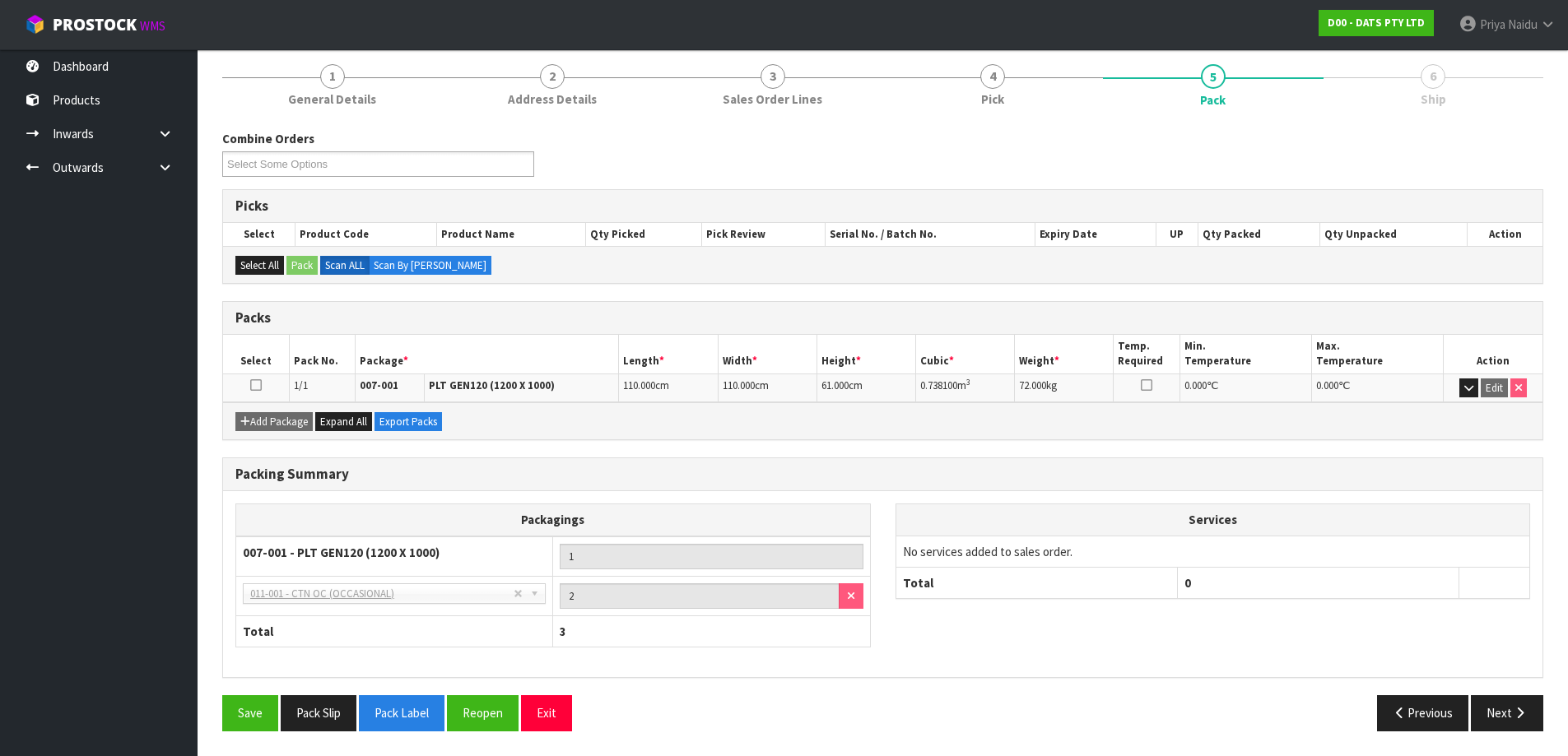
click at [1514, 742] on div "Save Pack Slip Pack Label Reopen Exit Previous Next" at bounding box center [882, 718] width 1346 height 47
drag, startPoint x: 1512, startPoint y: 730, endPoint x: 1507, endPoint y: 721, distance: 10.3
click at [1509, 727] on button "Next" at bounding box center [1506, 713] width 72 height 36
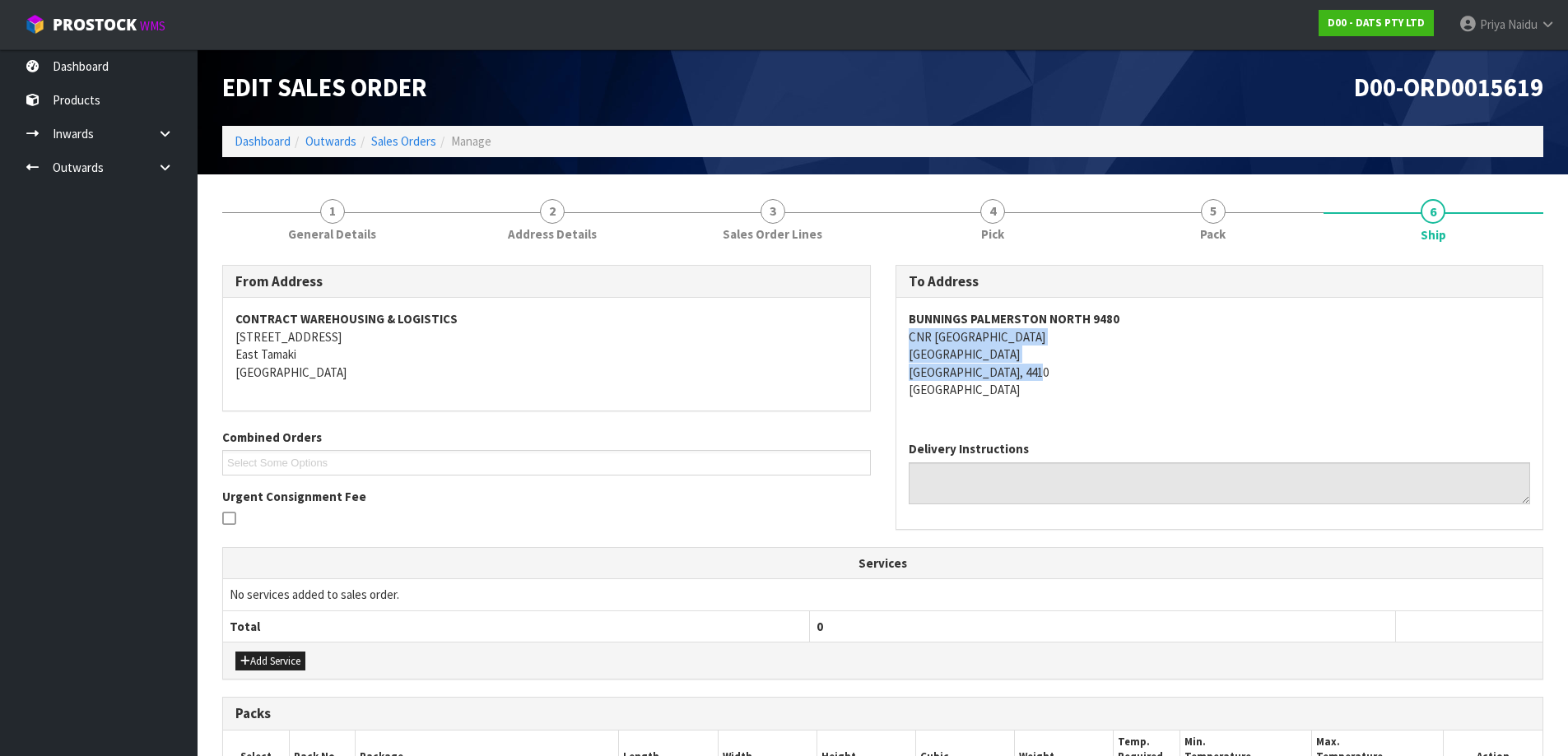
copy address "CNR [GEOGRAPHIC_DATA]"
drag, startPoint x: 946, startPoint y: 342, endPoint x: 409, endPoint y: 354, distance: 537.1
click at [1099, 381] on div "BUNNINGS [GEOGRAPHIC_DATA] [STREET_ADDRESS]" at bounding box center [1219, 363] width 647 height 130
copy strong "BUNNINGS PALMERSTON NORTH 9480"
drag, startPoint x: 903, startPoint y: 318, endPoint x: 781, endPoint y: 308, distance: 122.4
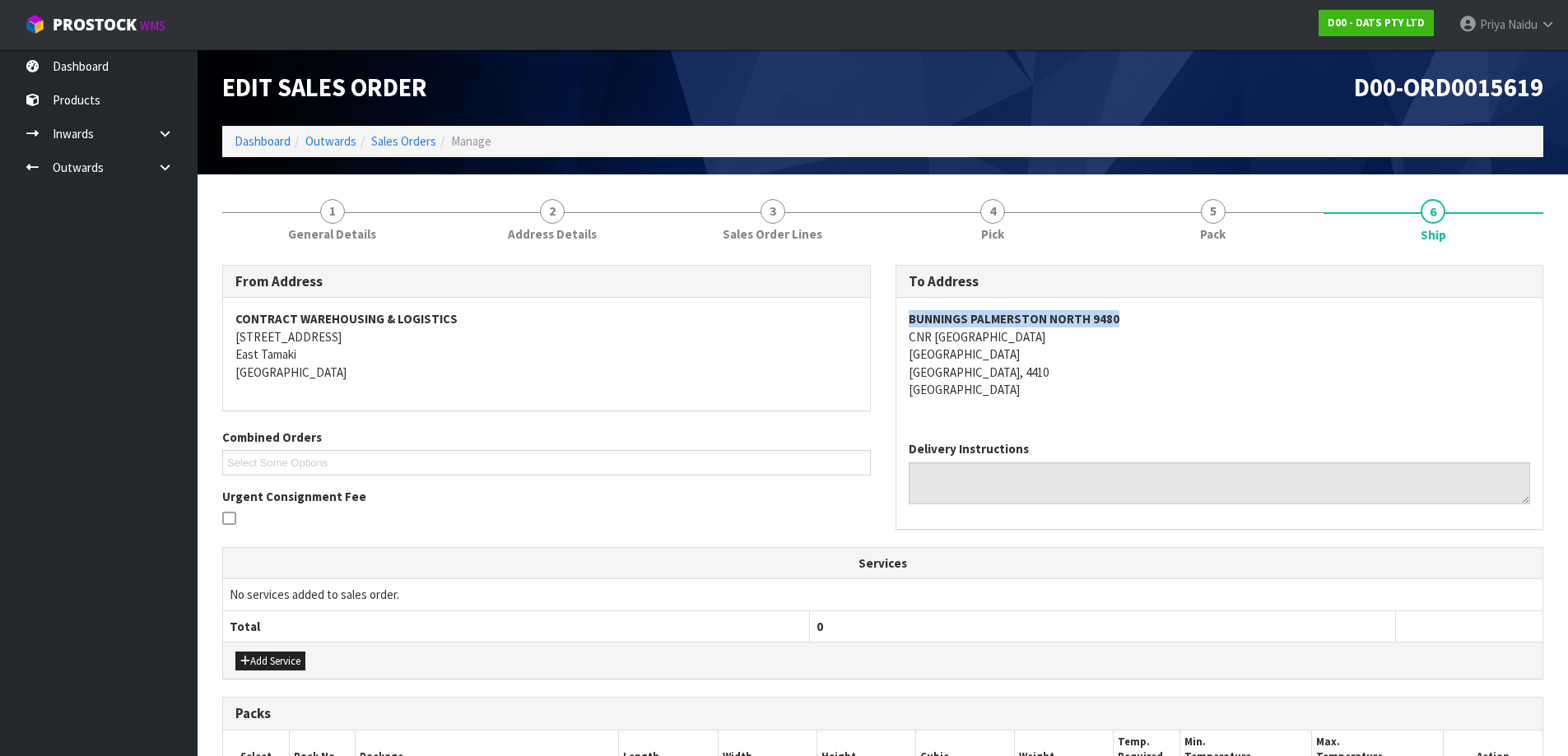
click at [1139, 308] on div "BUNNINGS [GEOGRAPHIC_DATA] [STREET_ADDRESS]" at bounding box center [1219, 363] width 647 height 130
click at [888, 330] on div "To Address [GEOGRAPHIC_DATA] [STREET_ADDRESS] Delivery Instructions" at bounding box center [1219, 406] width 673 height 282
copy strong "BUNNINGS PALMERSTON NORTH 9480"
drag, startPoint x: 892, startPoint y: 326, endPoint x: 1082, endPoint y: 301, distance: 191.6
click at [1141, 312] on div "To Address [GEOGRAPHIC_DATA] [STREET_ADDRESS] Delivery Instructions" at bounding box center [1219, 406] width 673 height 282
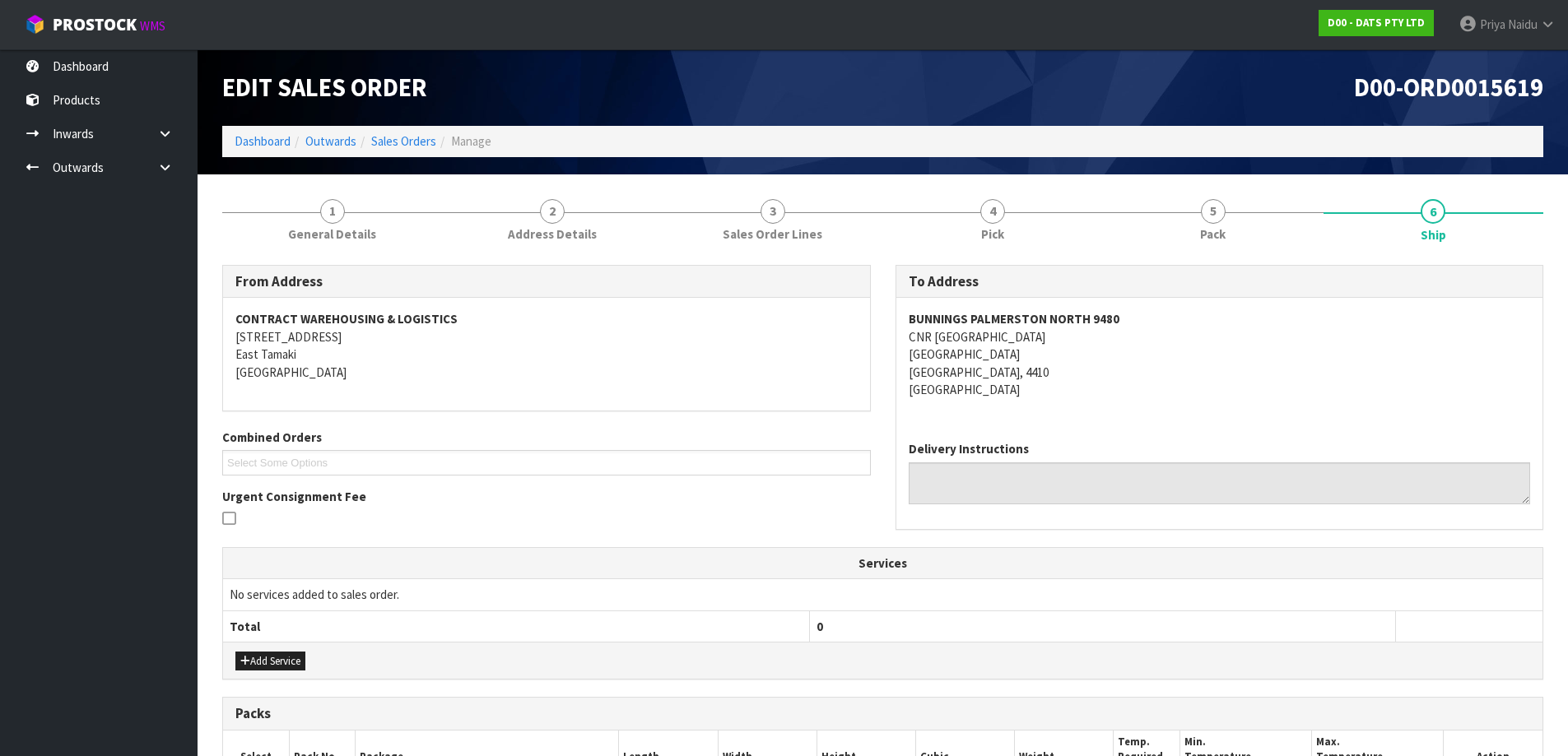
click at [1167, 394] on address "BUNNINGS [GEOGRAPHIC_DATA] [STREET_ADDRESS]" at bounding box center [1219, 353] width 622 height 88
copy strong "BUNNINGS PALMERSTON NORTH 9480"
drag, startPoint x: 906, startPoint y: 315, endPoint x: 1162, endPoint y: 315, distance: 256.0
click at [1162, 315] on div "BUNNINGS [GEOGRAPHIC_DATA] [STREET_ADDRESS]" at bounding box center [1219, 363] width 647 height 130
click at [249, 136] on link "Dashboard" at bounding box center [263, 141] width 56 height 15
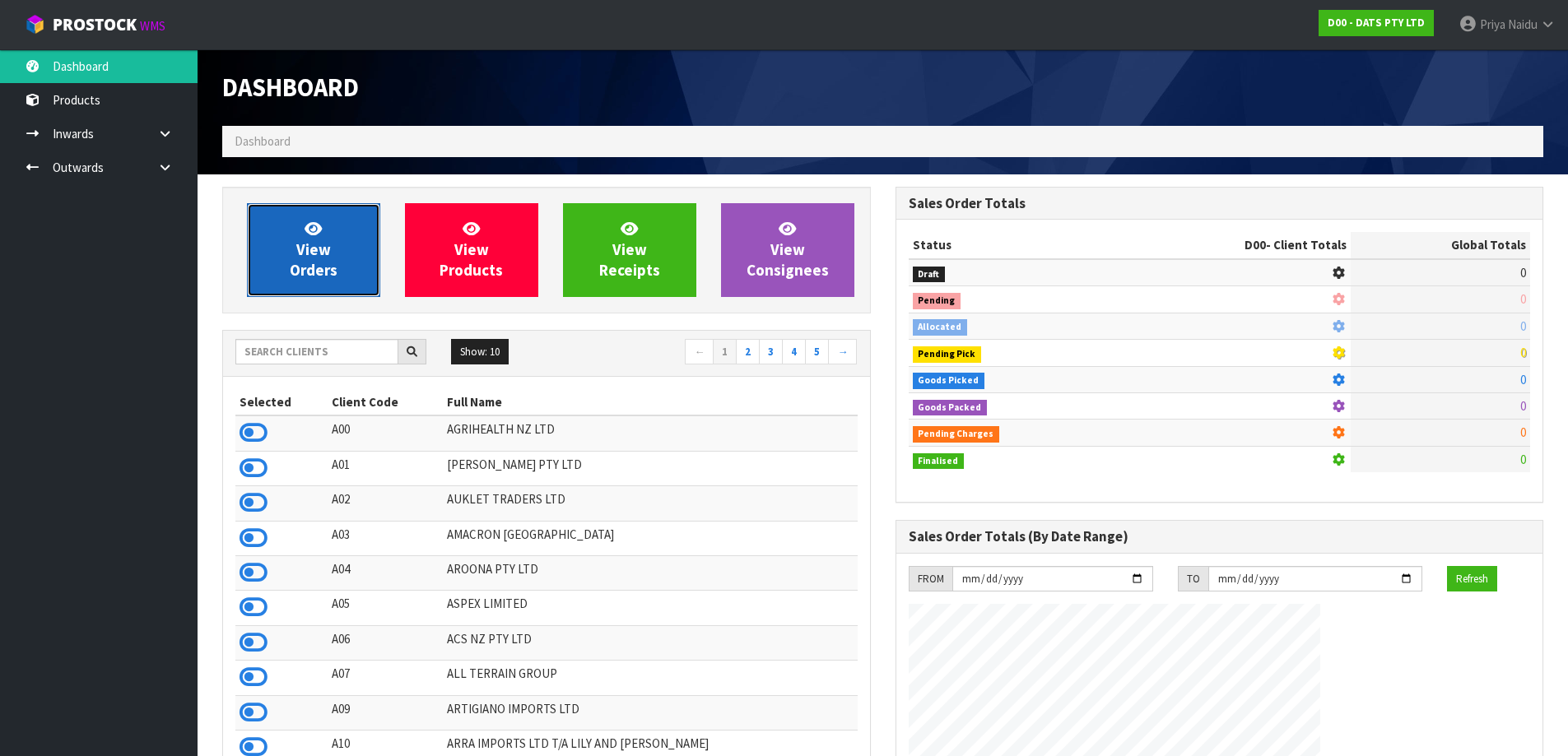
click at [361, 246] on link "View Orders" at bounding box center [314, 250] width 133 height 94
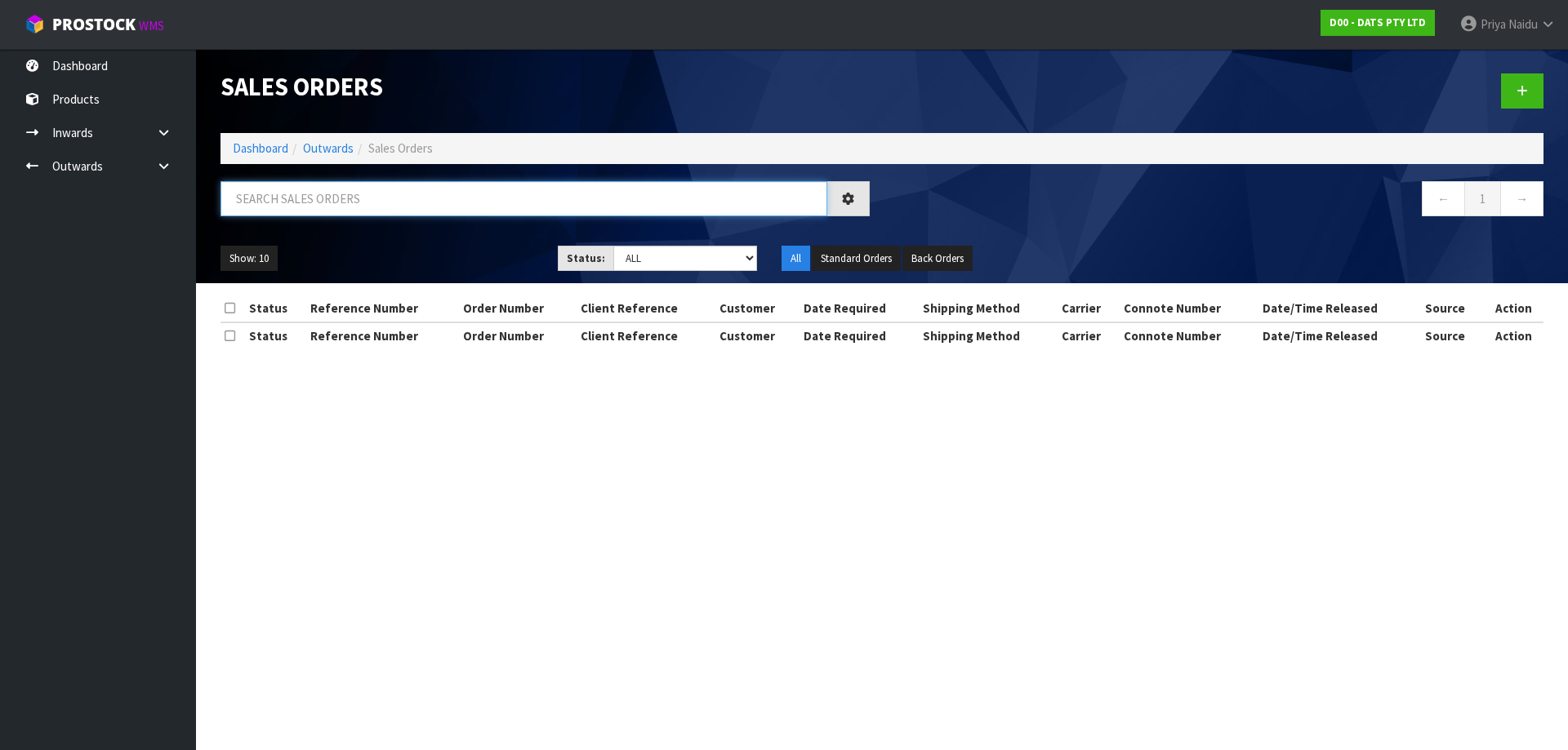
click at [367, 193] on input "text" at bounding box center [523, 198] width 607 height 35
paste input "BUNNINGS PALMERSTON NORTH 9480"
click at [431, 255] on ul "Show: 10 5 10 25 50" at bounding box center [377, 259] width 312 height 26
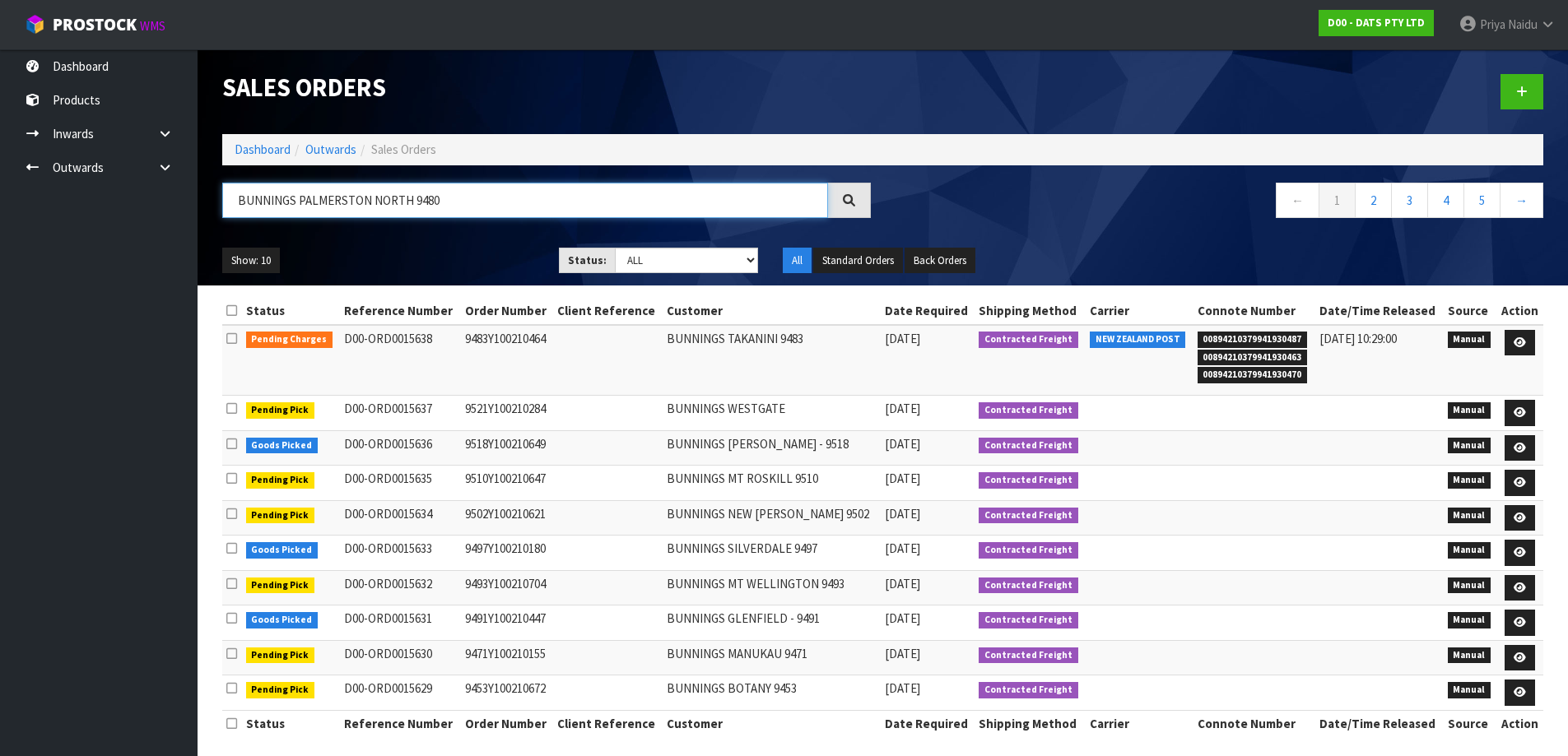
click at [451, 205] on input "BUNNINGS PALMERSTON NORTH 9480" at bounding box center [524, 200] width 605 height 36
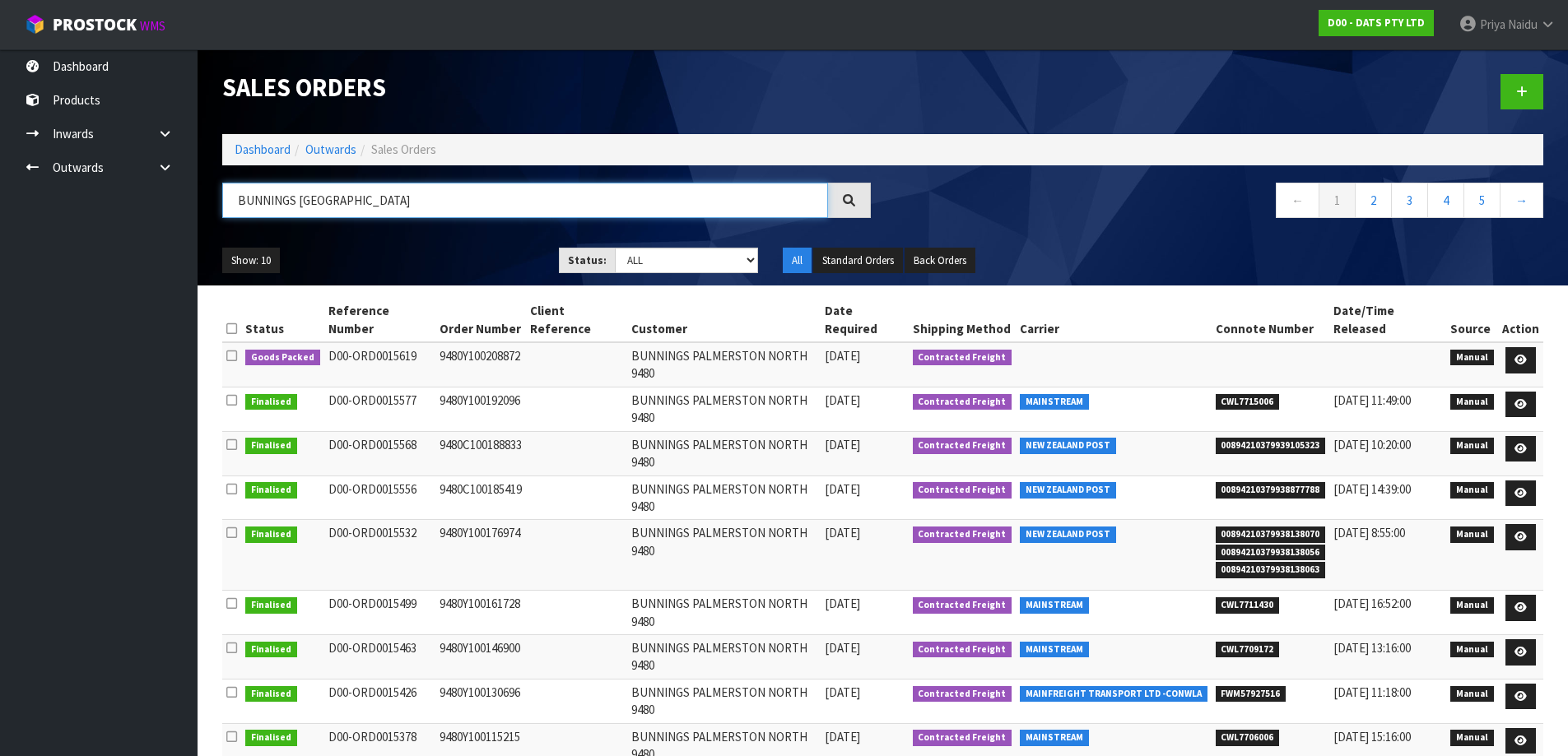
type input "BUNNINGS [GEOGRAPHIC_DATA]"
click at [439, 239] on div "Show: 10 5 10 25 50 Status: Draft Pending Allocated Pending Pick Goods Picked G…" at bounding box center [882, 261] width 1346 height 51
click at [1520, 399] on icon at bounding box center [1520, 404] width 13 height 11
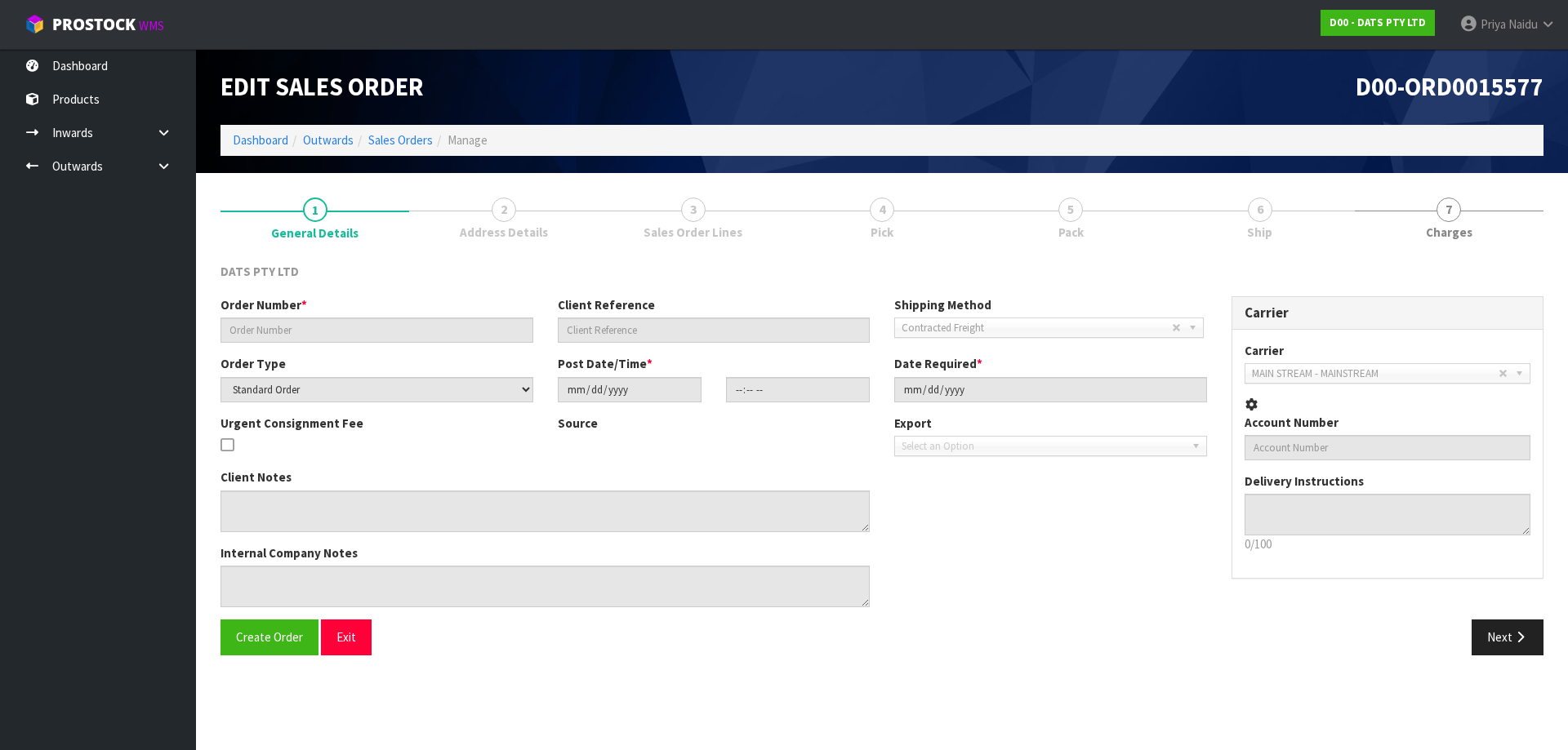
type input "9480Y100192096"
select select "number:0"
type input "[DATE]"
type input "09:43:00.000"
type input "[DATE]"
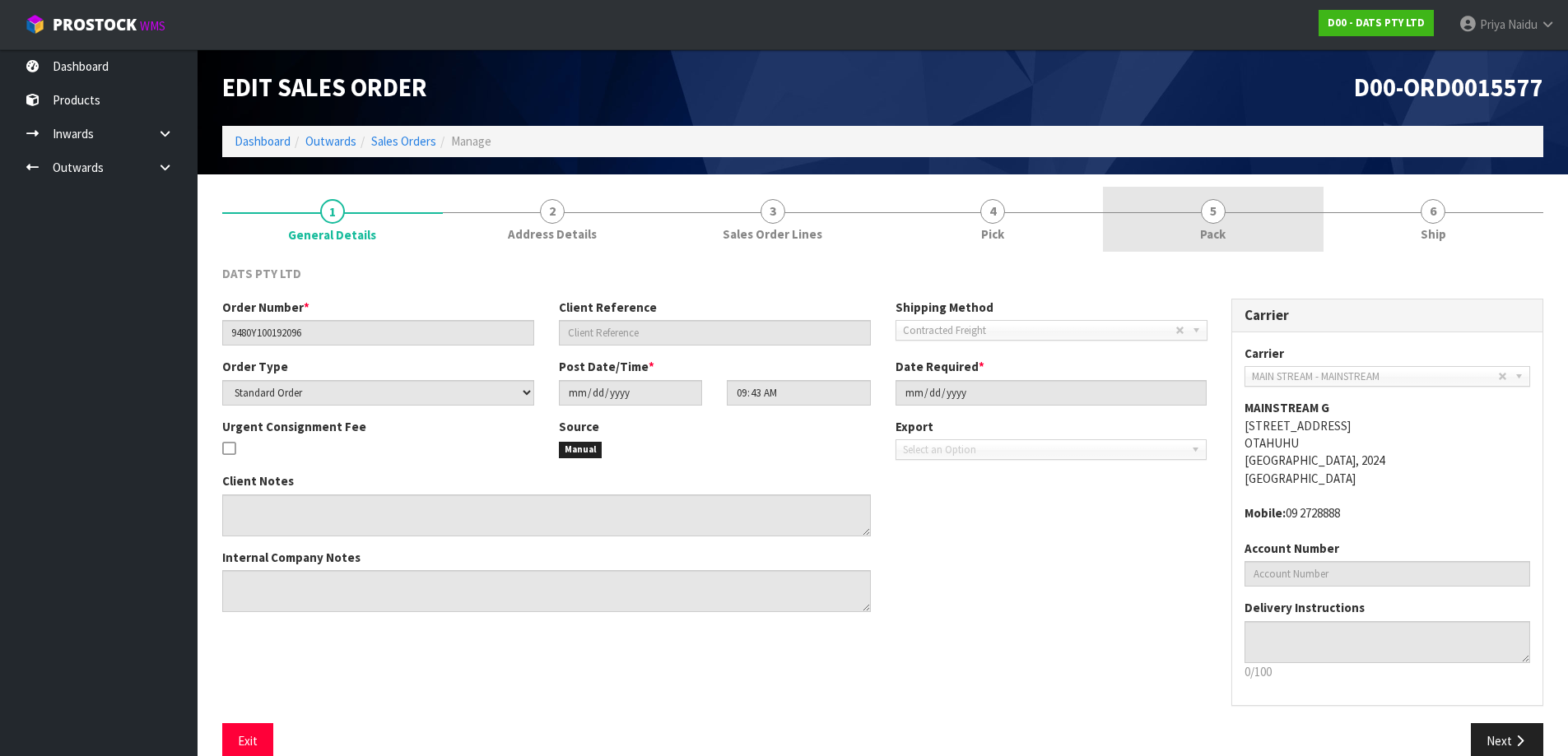
click at [1146, 200] on link "5 Pack" at bounding box center [1213, 218] width 220 height 65
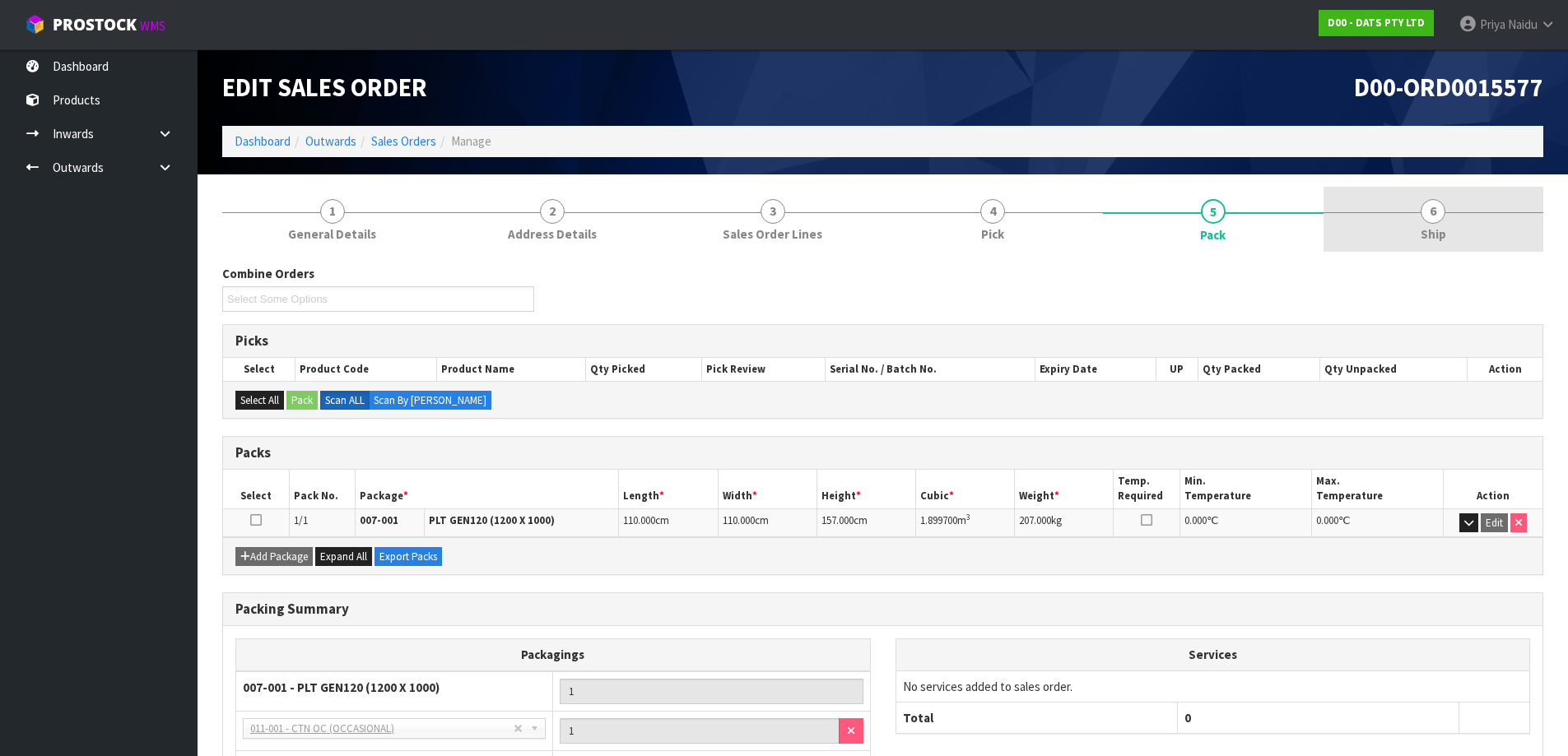
click at [1404, 198] on link "6 Ship" at bounding box center [1433, 218] width 220 height 65
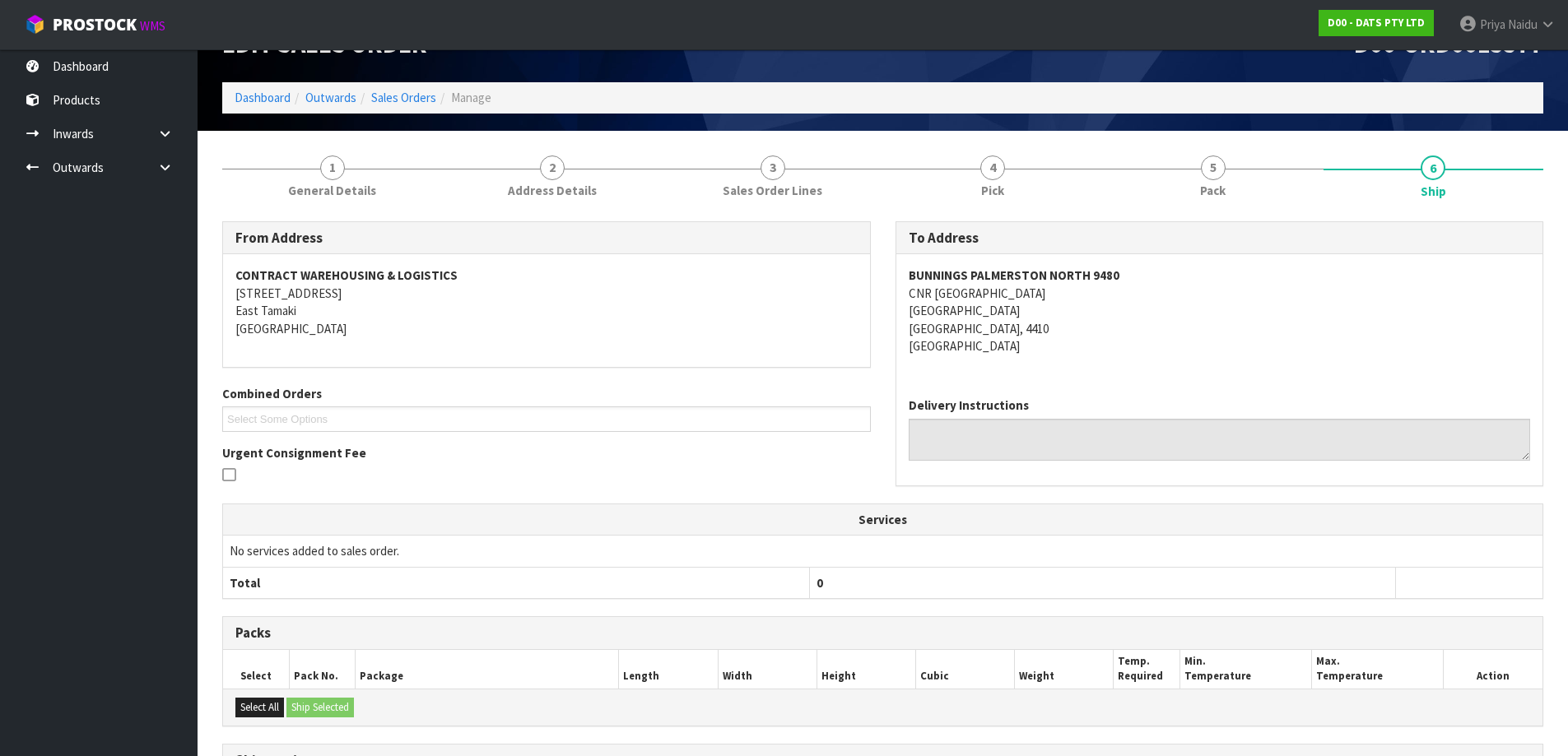
scroll to position [245, 0]
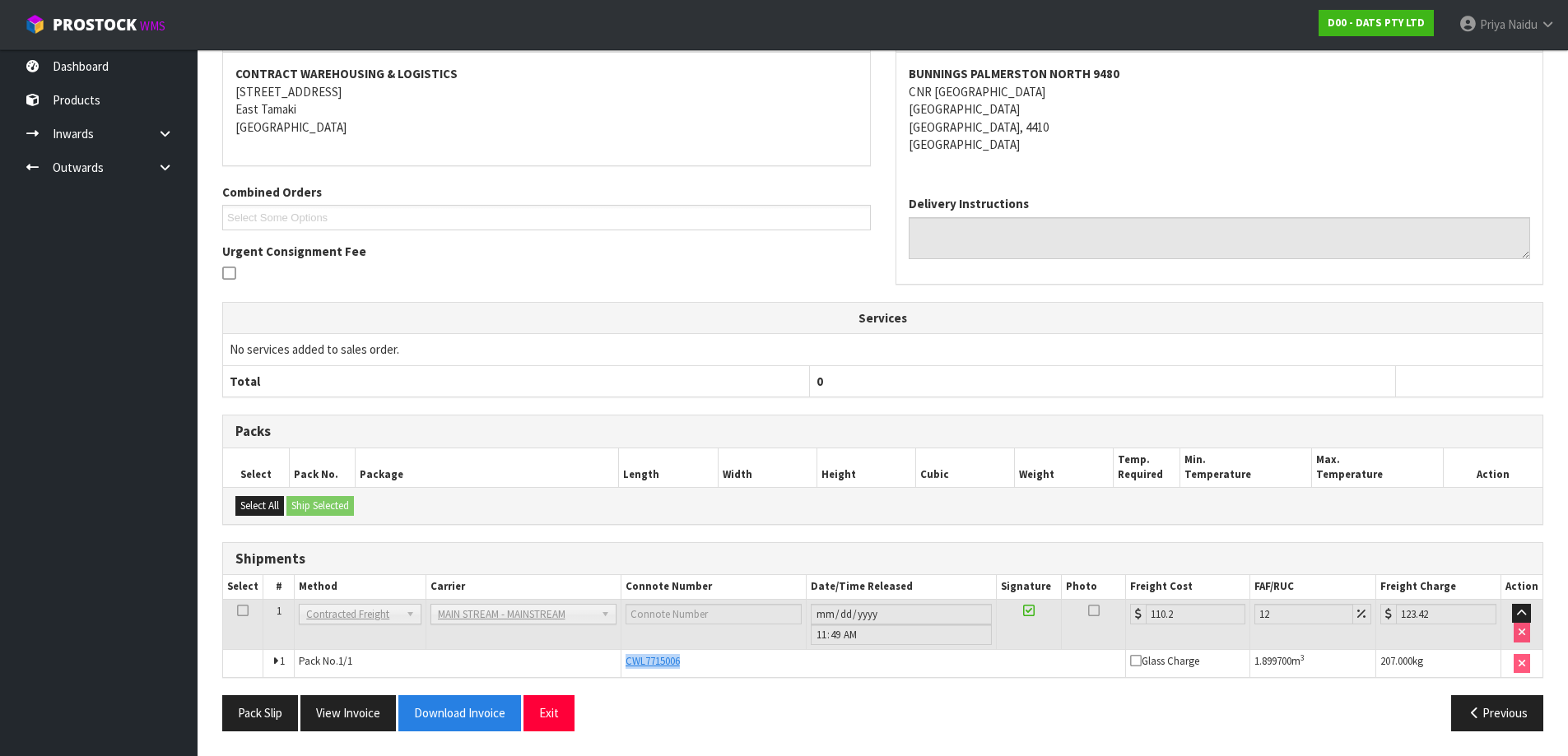
copy span "CWL7715006"
drag, startPoint x: 621, startPoint y: 657, endPoint x: 688, endPoint y: 660, distance: 67.1
click at [688, 660] on td "CWL7715006" at bounding box center [873, 662] width 504 height 28
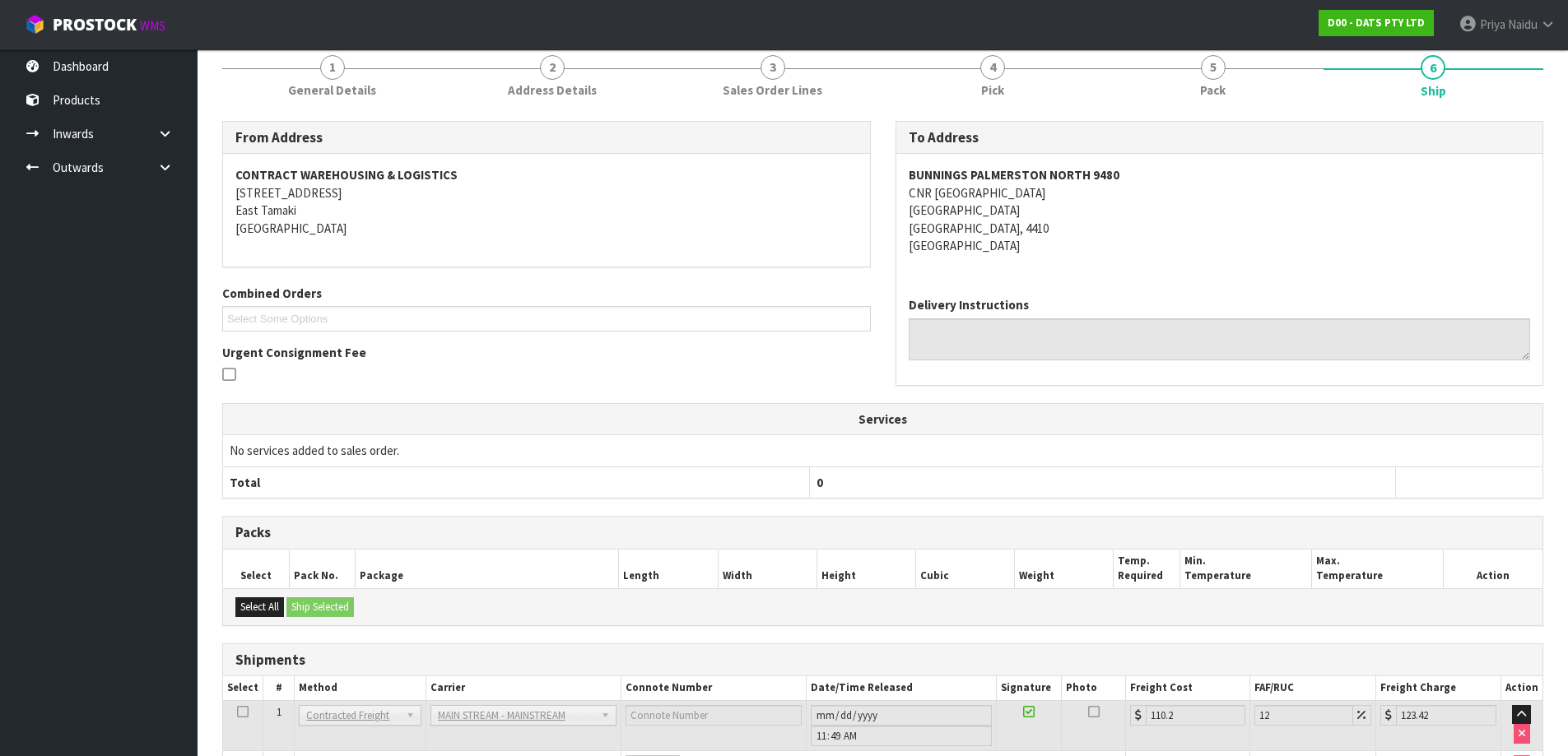
scroll to position [0, 0]
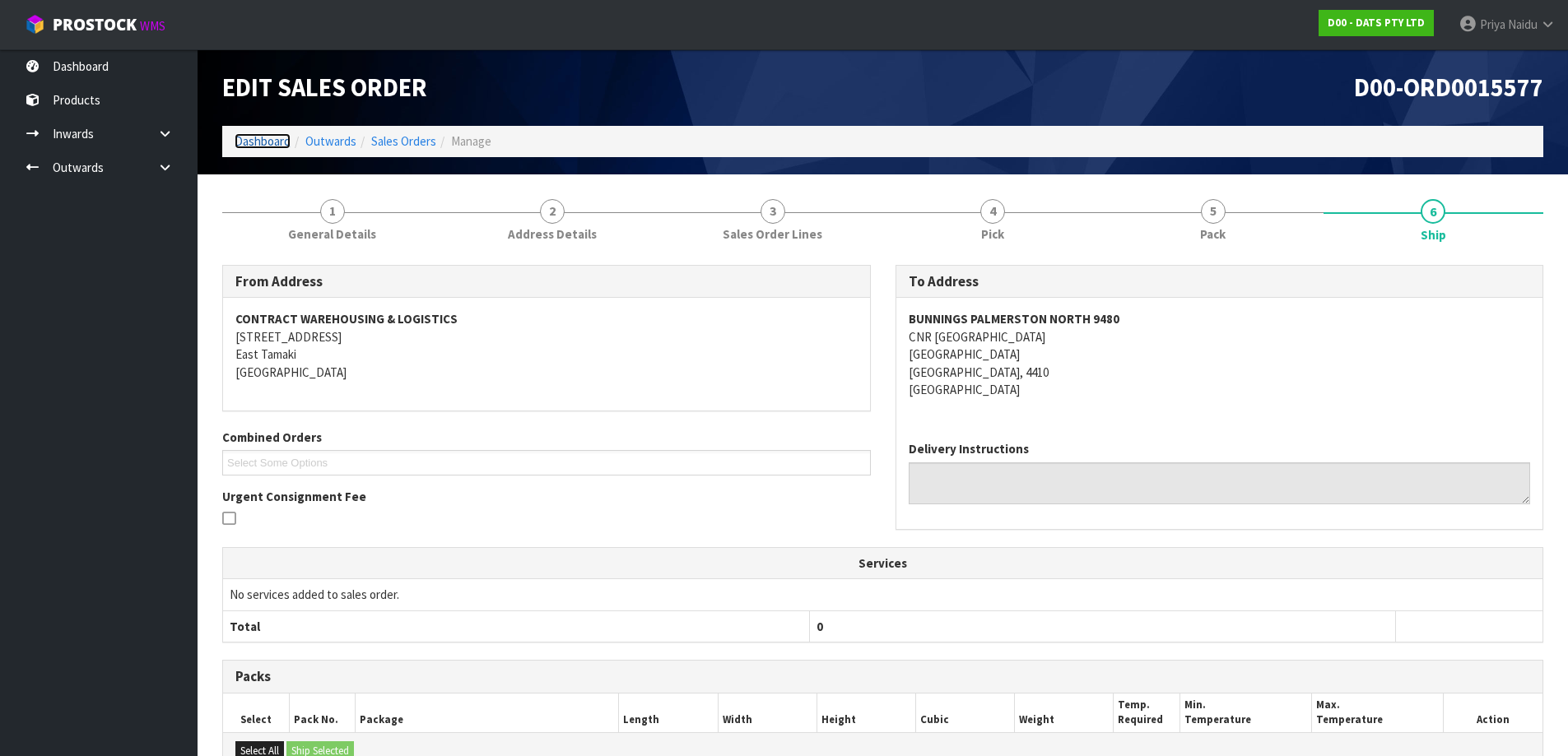
click at [242, 141] on link "Dashboard" at bounding box center [263, 141] width 56 height 15
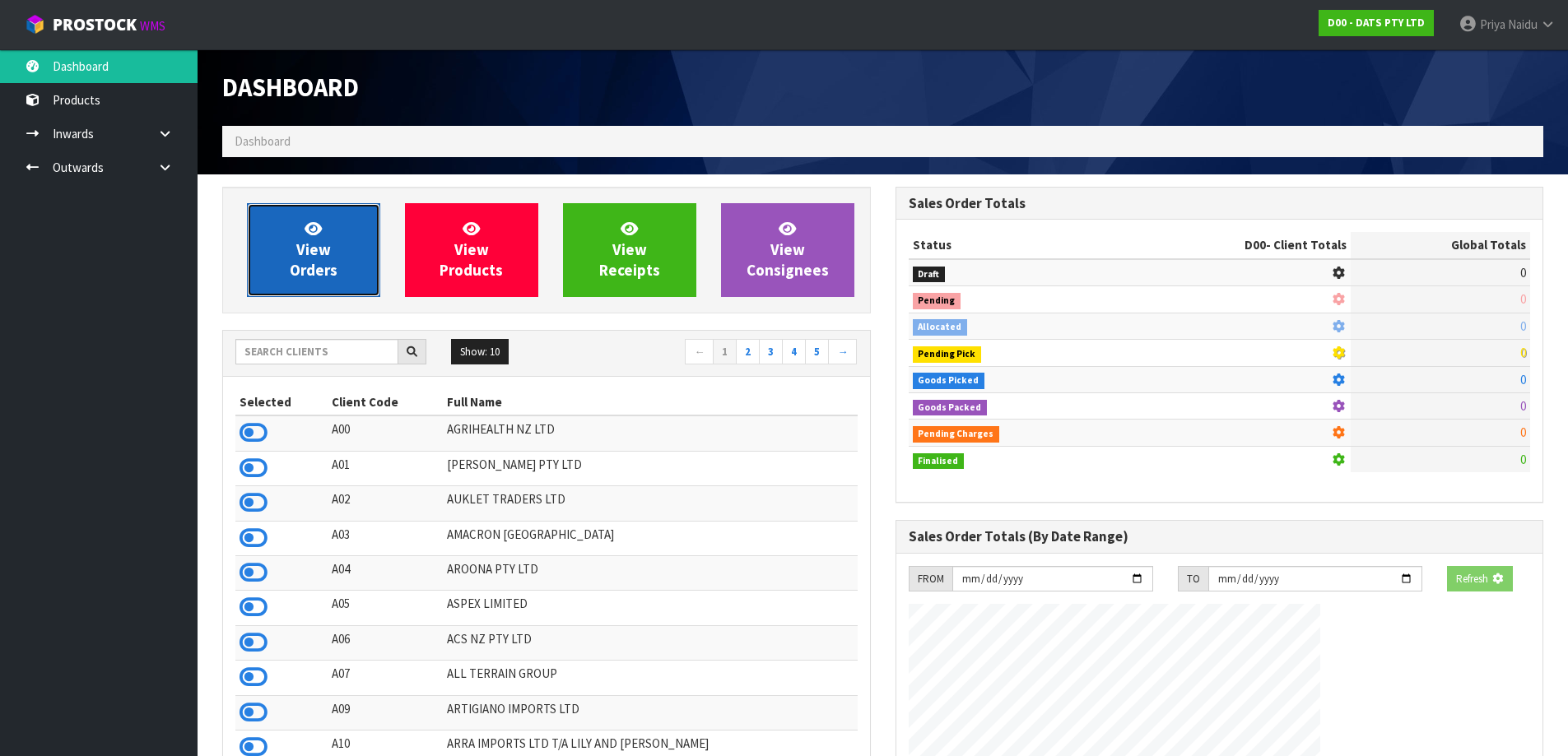
click at [301, 252] on span "View Orders" at bounding box center [313, 250] width 47 height 62
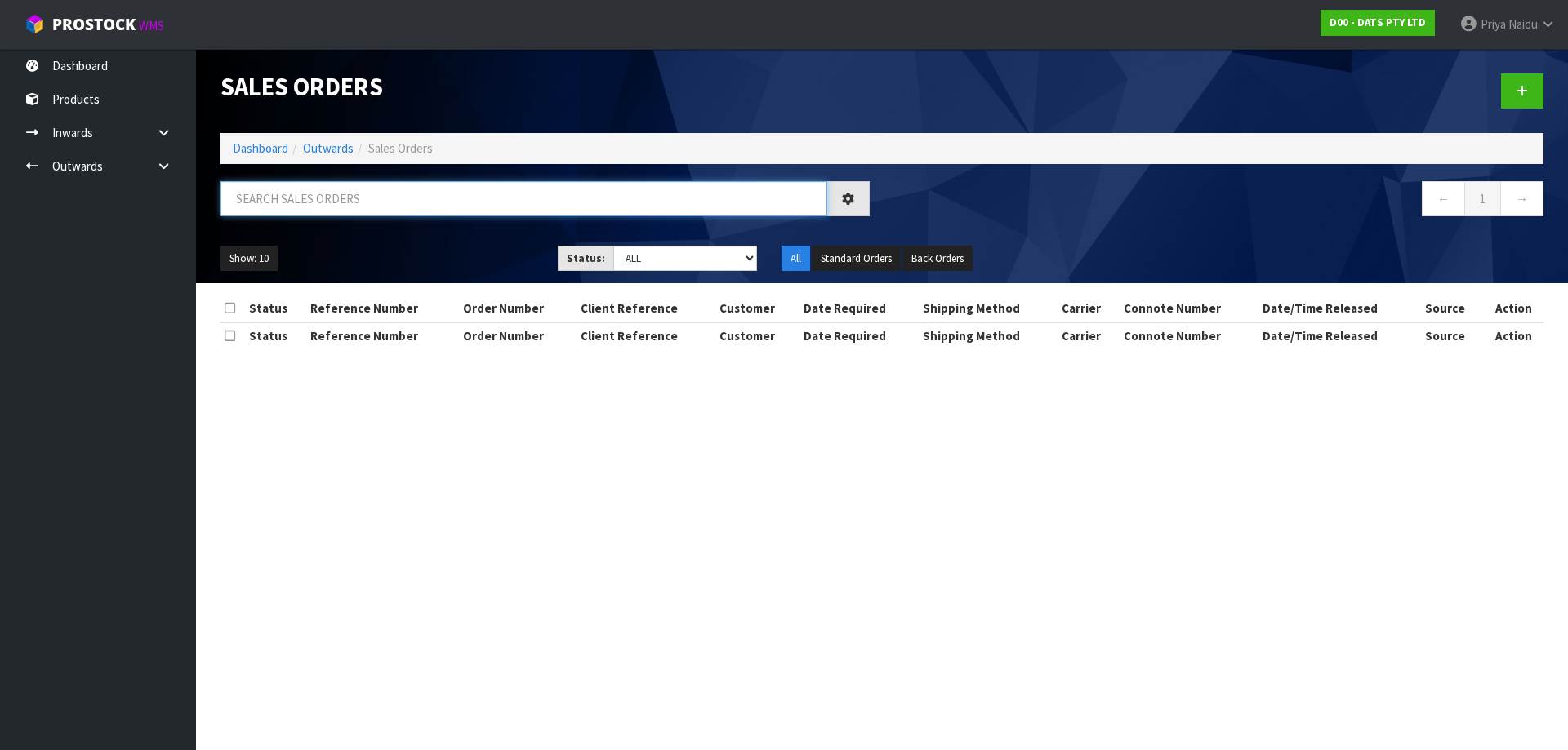
click at [309, 193] on input "text" at bounding box center [523, 198] width 607 height 35
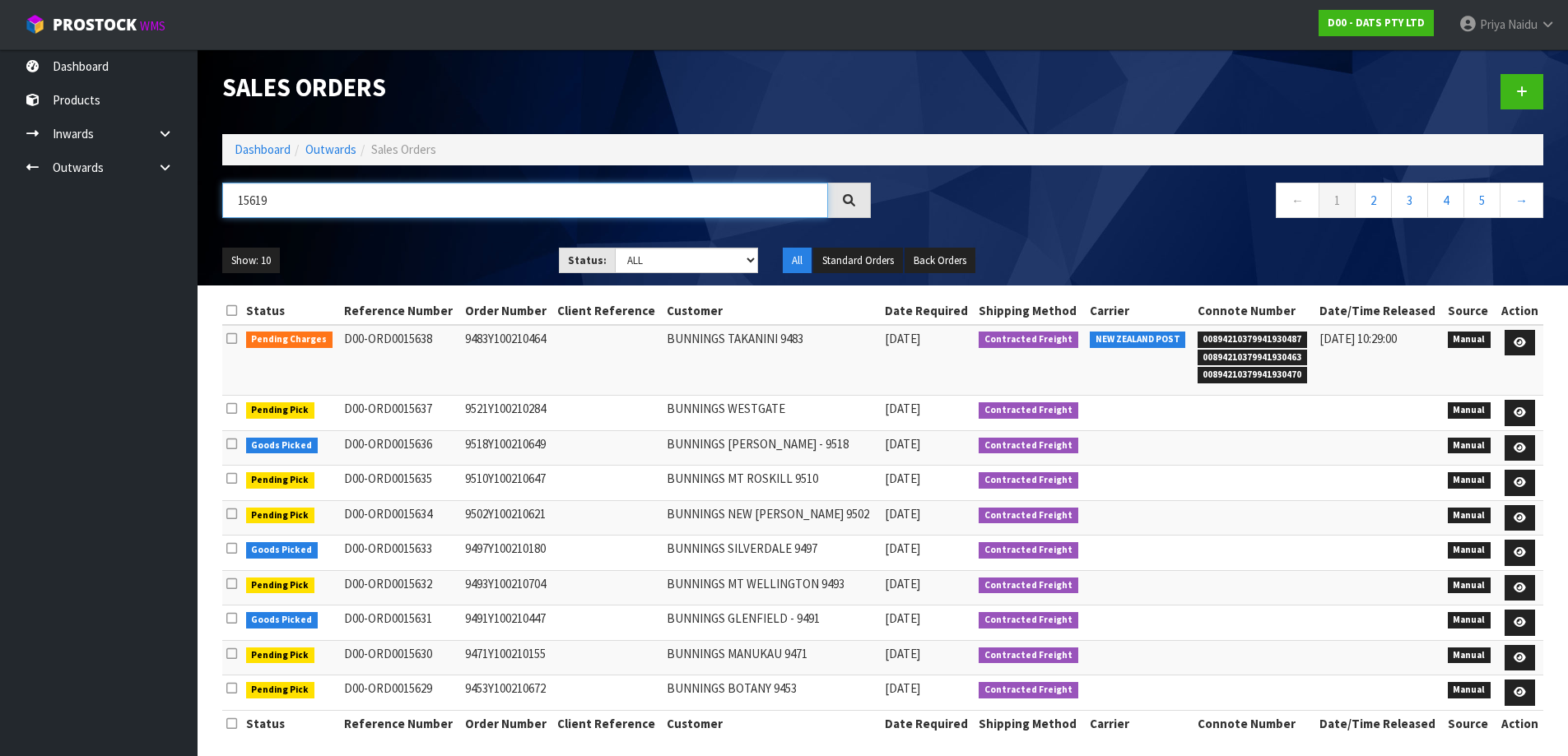
type input "15619"
click at [443, 254] on ul "Show: 10 5 10 25 50" at bounding box center [378, 261] width 312 height 26
click at [648, 248] on select "Draft Pending Allocated Pending Pick Goods Picked Goods Packed Pending Charges …" at bounding box center [686, 261] width 143 height 25
click at [615, 248] on select "Draft Pending Allocated Pending Pick Goods Picked Goods Packed Pending Charges …" at bounding box center [686, 261] width 143 height 25
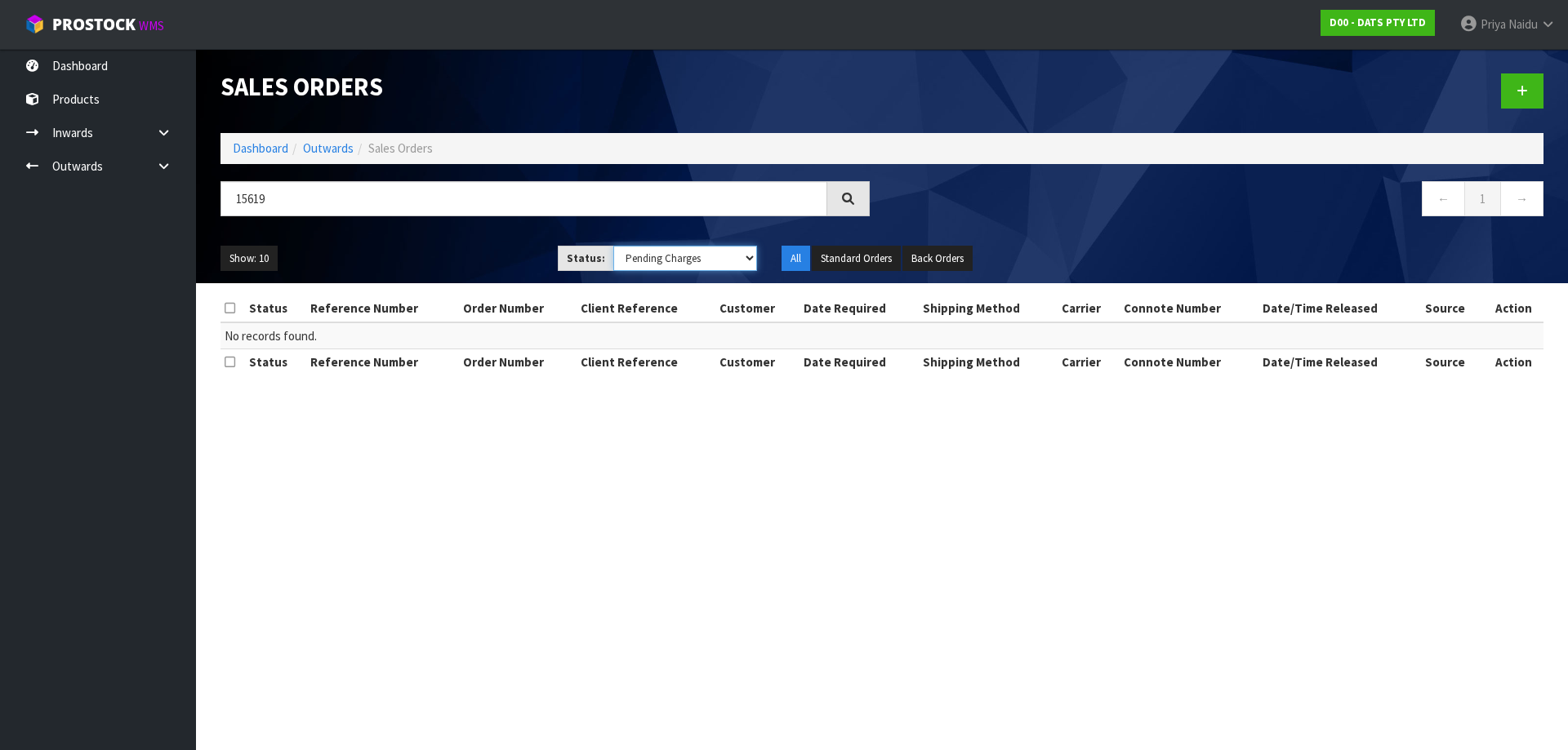
click at [636, 253] on select "Draft Pending Allocated Pending Pick Goods Picked Goods Packed Pending Charges …" at bounding box center [685, 259] width 145 height 25
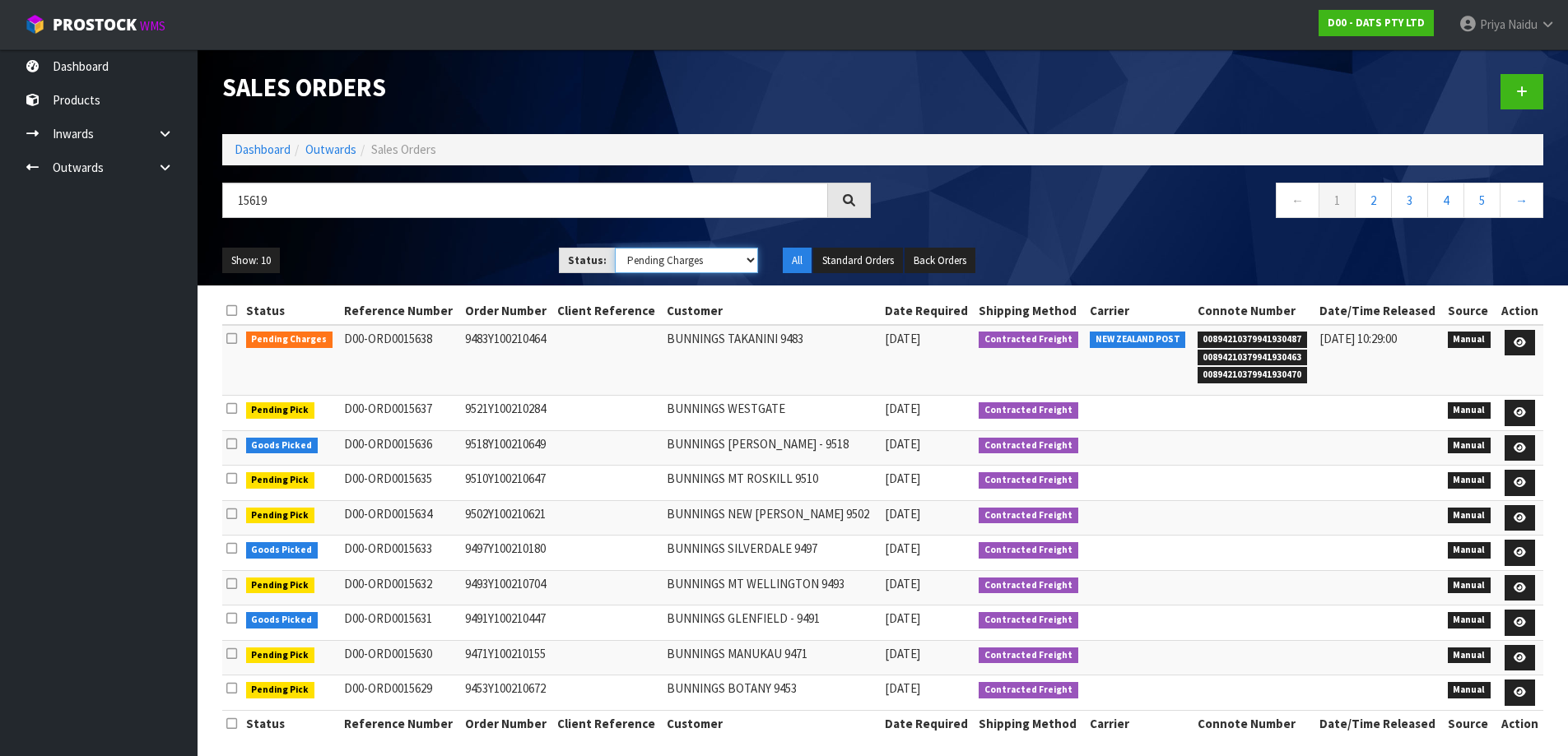
select select "string:5"
click at [615, 248] on select "Draft Pending Allocated Pending Pick Goods Picked Goods Packed Pending Charges …" at bounding box center [686, 261] width 143 height 25
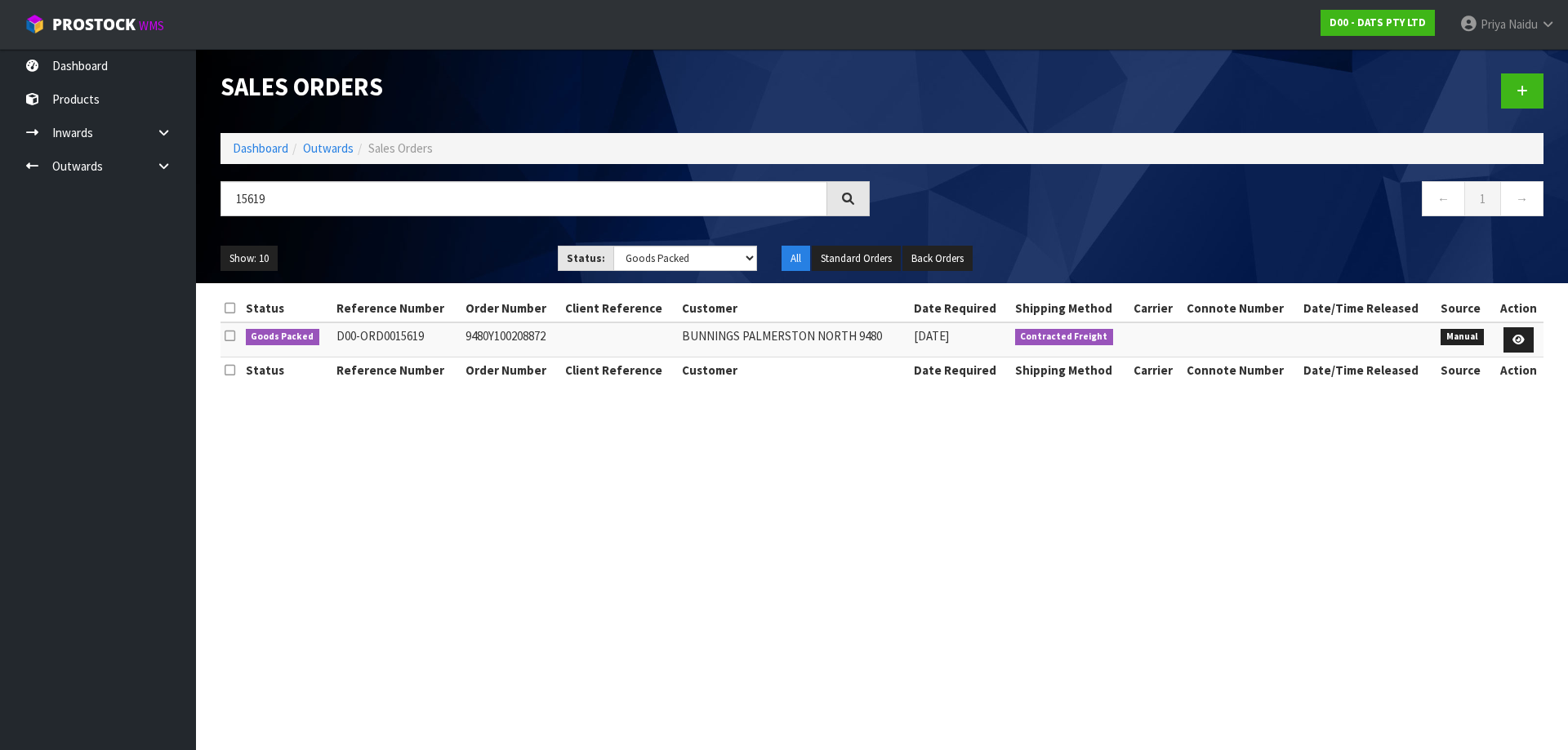
click at [416, 254] on ul "Show: 10 5 10 25 50" at bounding box center [377, 259] width 312 height 26
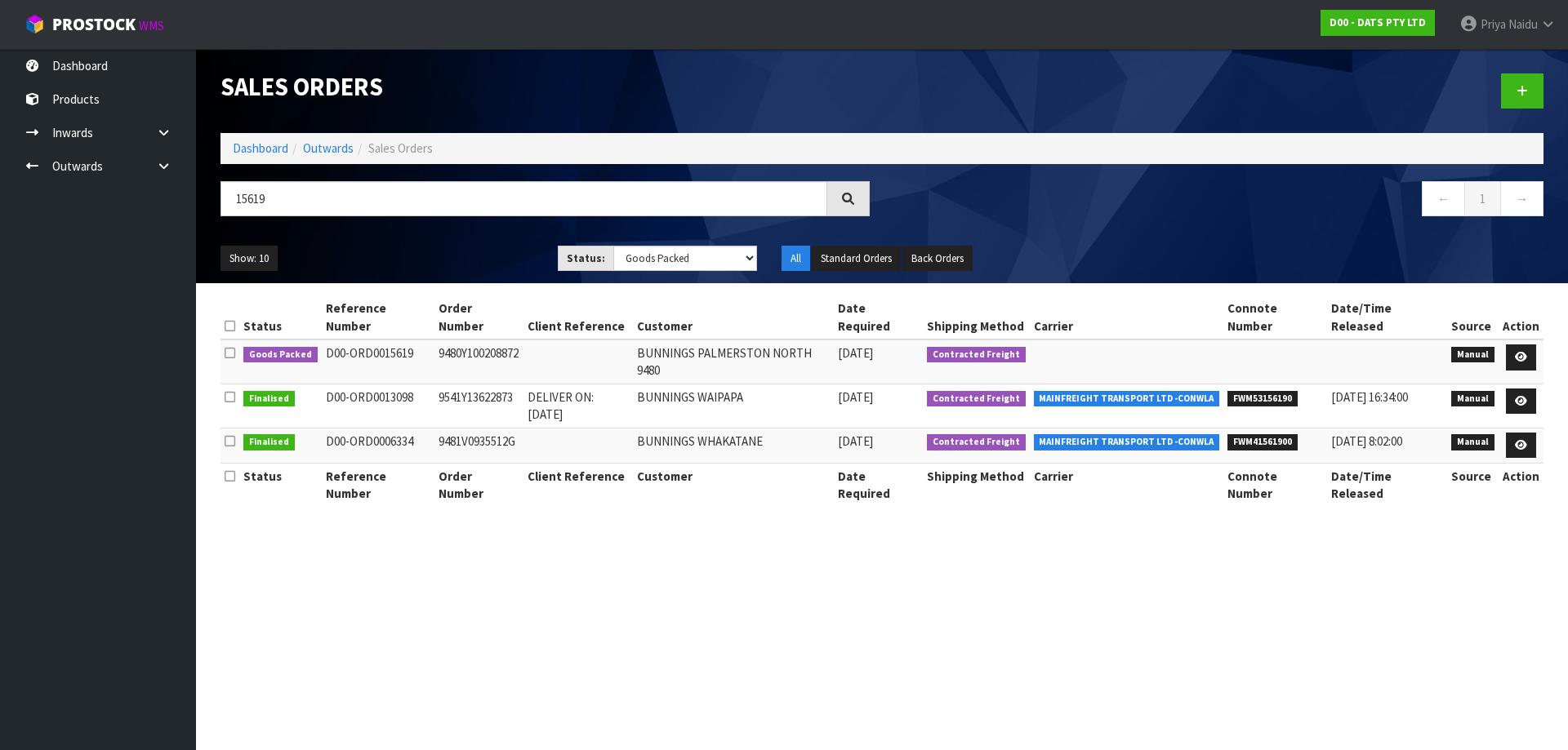
click at [416, 254] on ul "Show: 10 5 10 25 50" at bounding box center [377, 259] width 312 height 26
click at [1520, 352] on icon at bounding box center [1521, 356] width 12 height 11
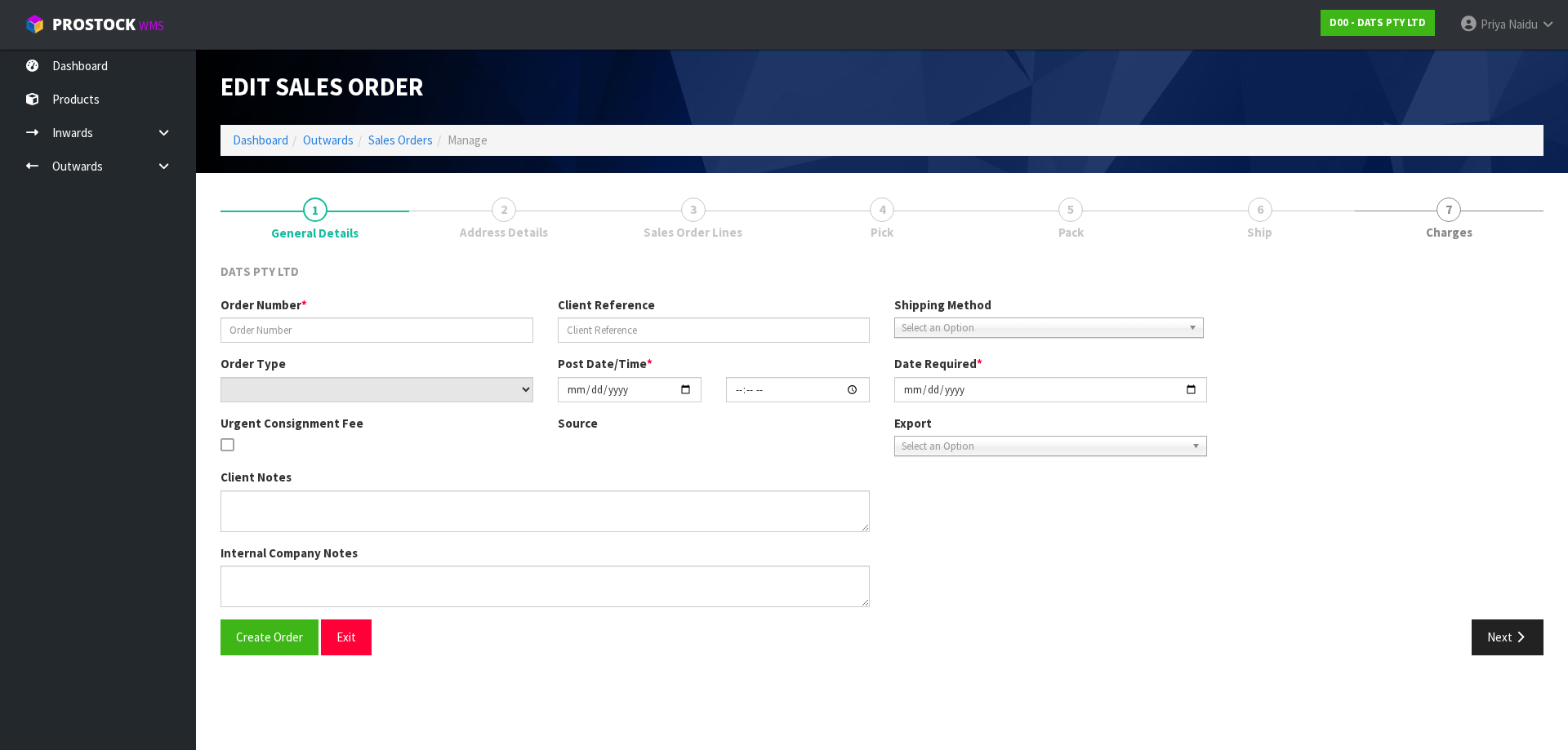
type input "9480Y100208872"
select select "number:0"
type input "[DATE]"
type input "09:05:00.000"
type input "[DATE]"
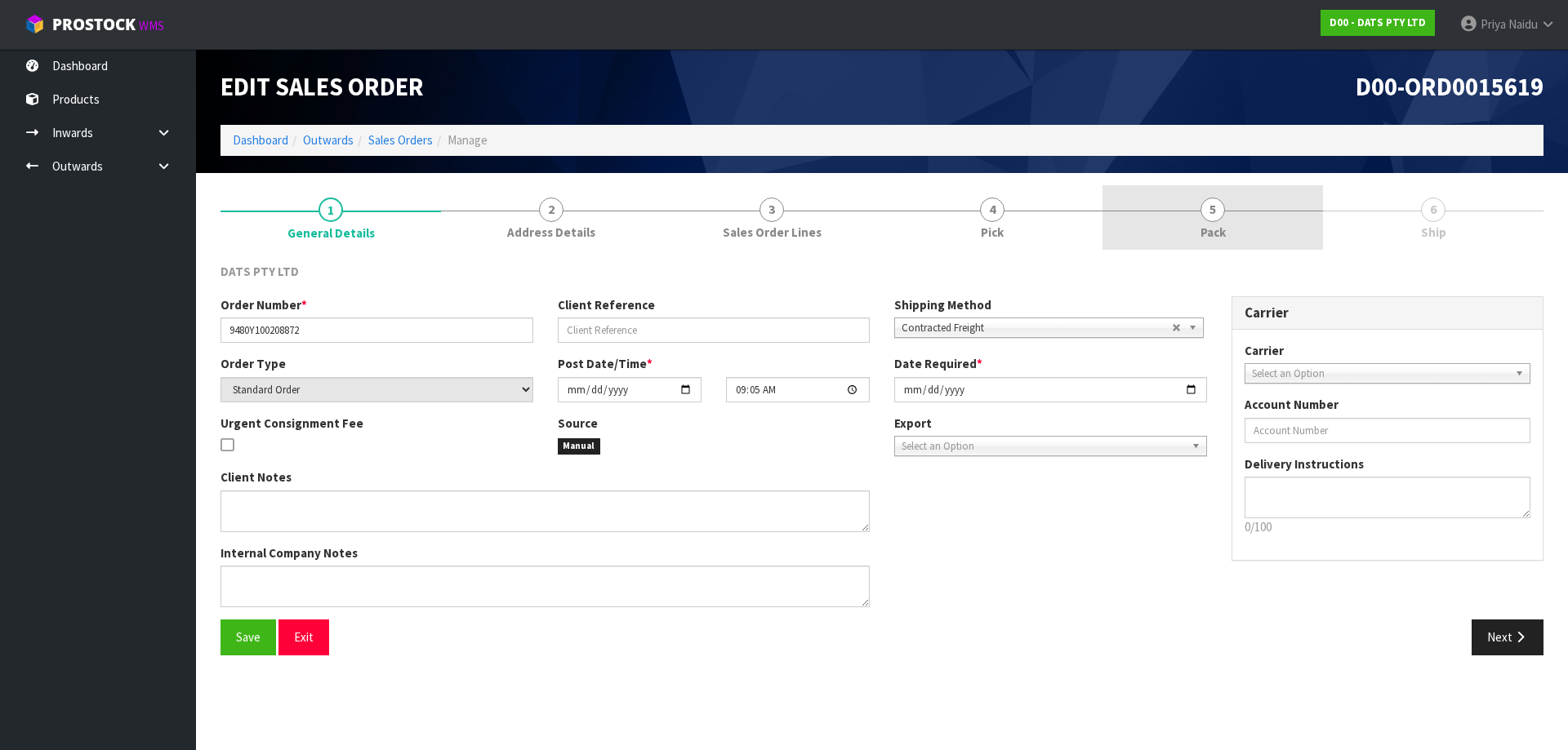
click at [1230, 244] on link "5 Pack" at bounding box center [1213, 216] width 220 height 64
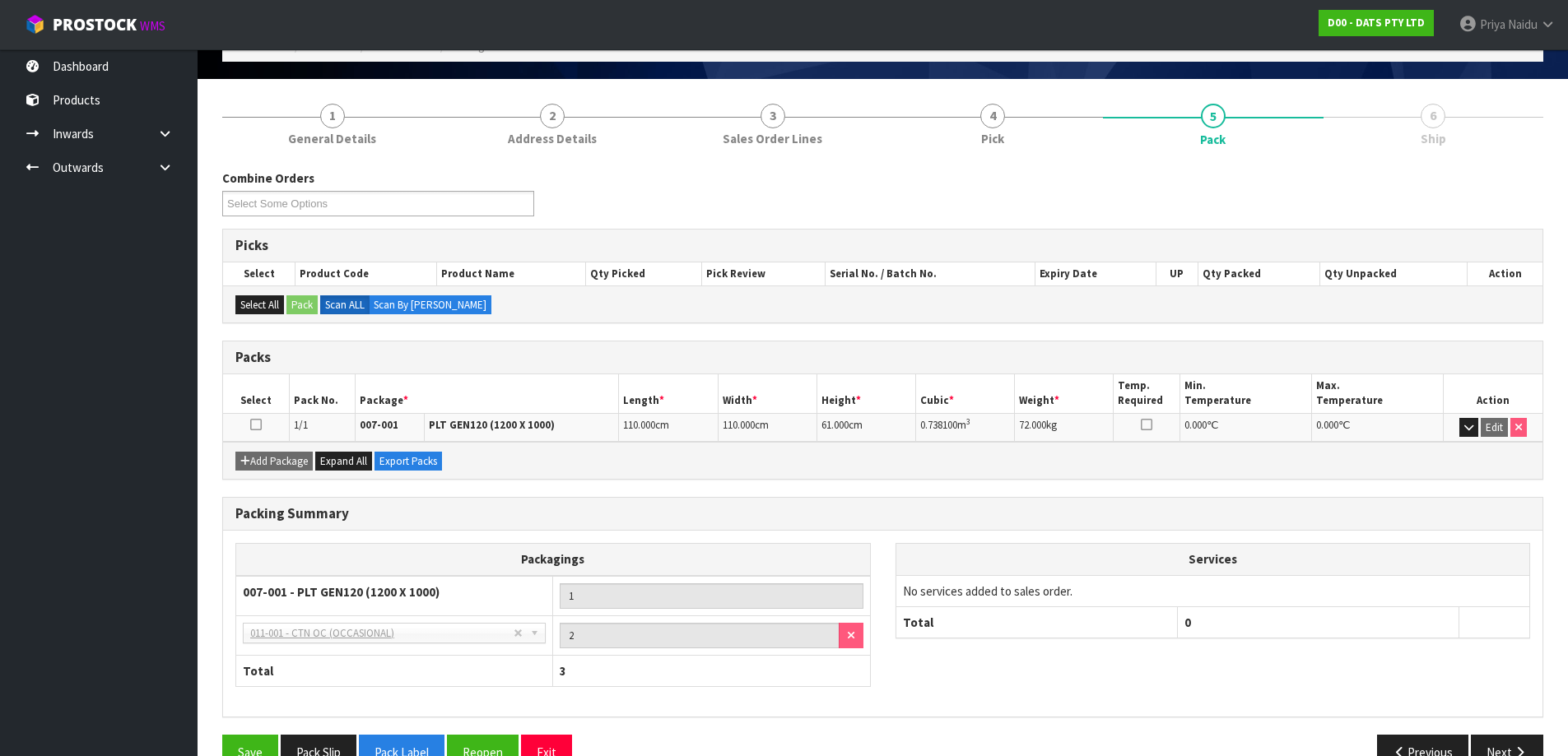
scroll to position [135, 0]
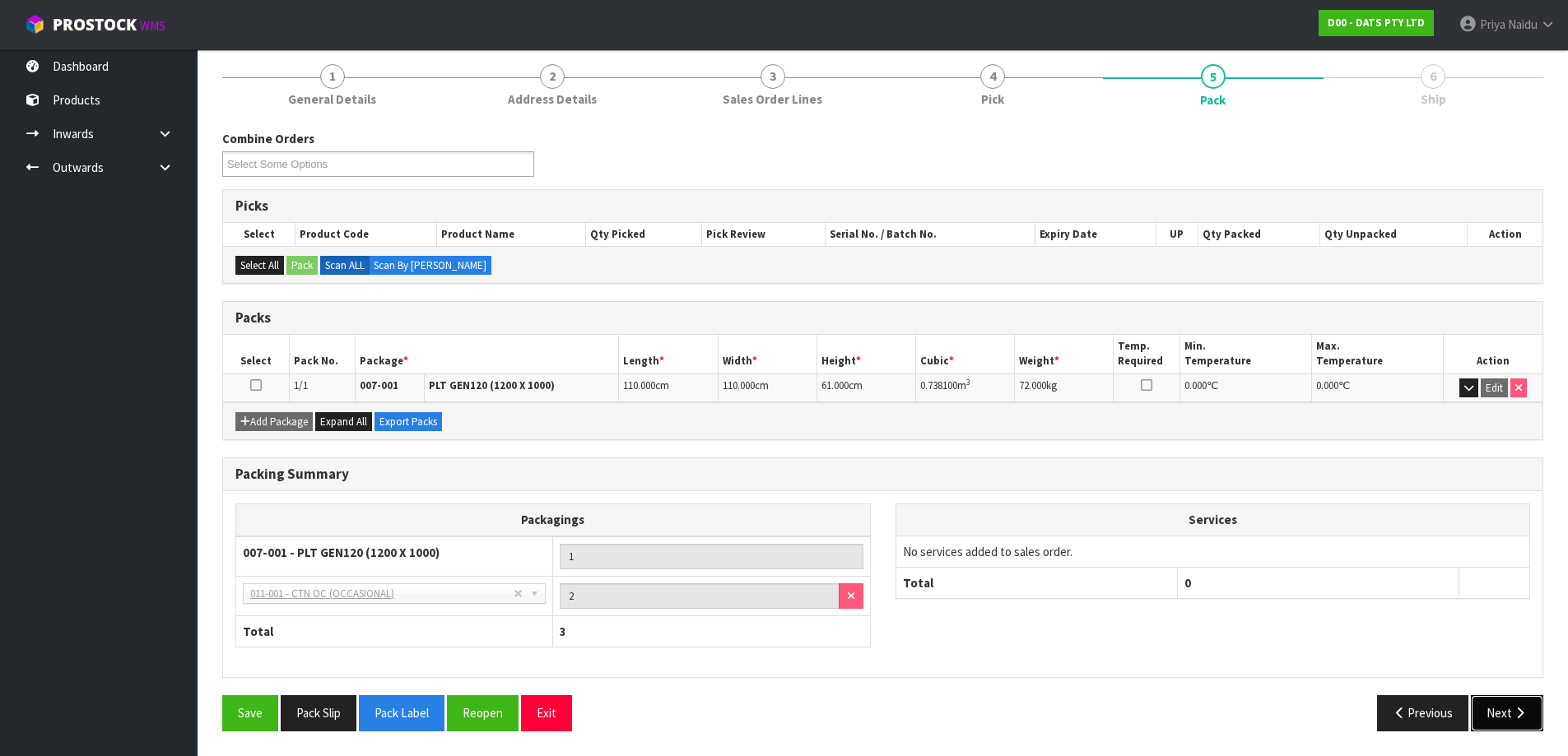
click at [1492, 714] on button "Next" at bounding box center [1506, 713] width 72 height 36
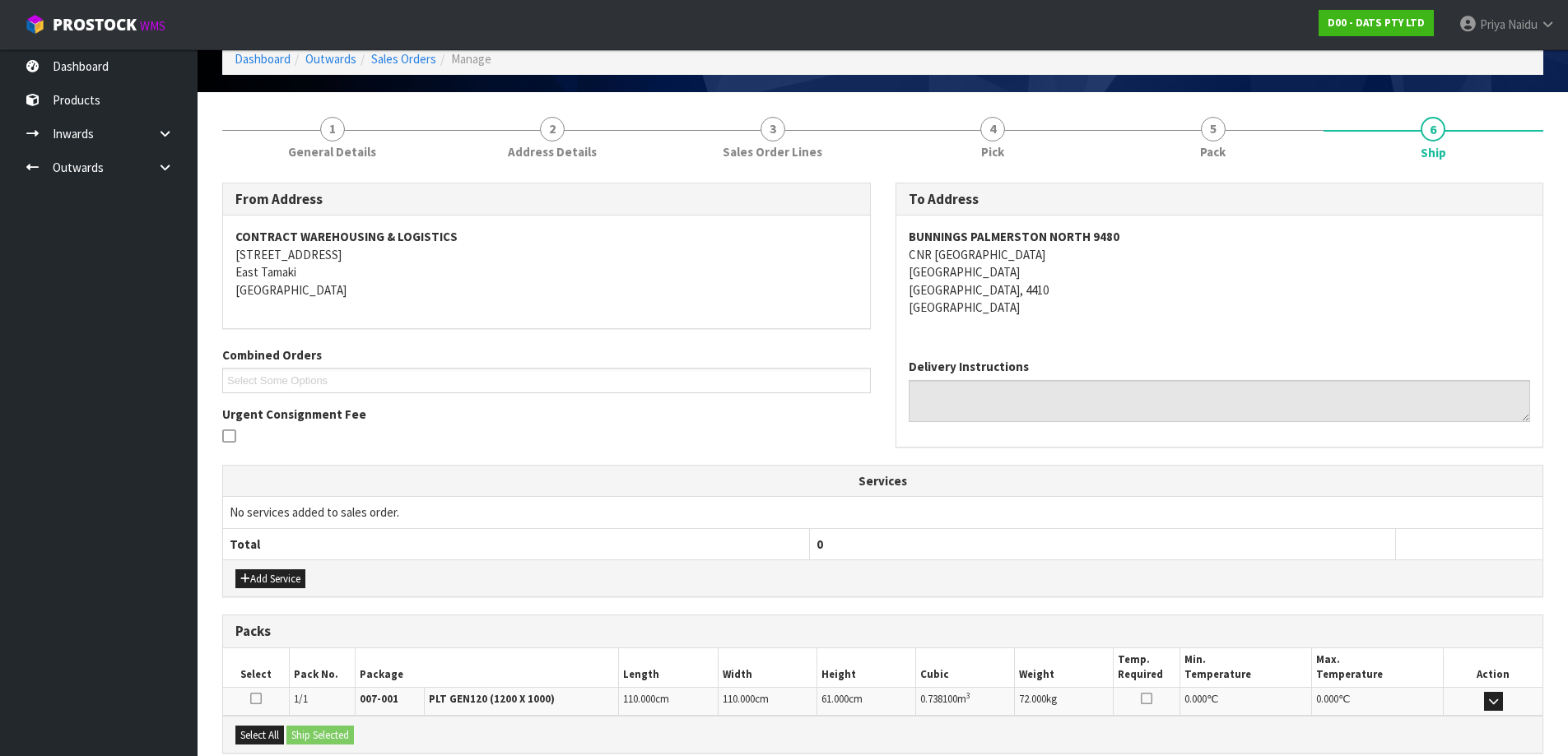
scroll to position [0, 0]
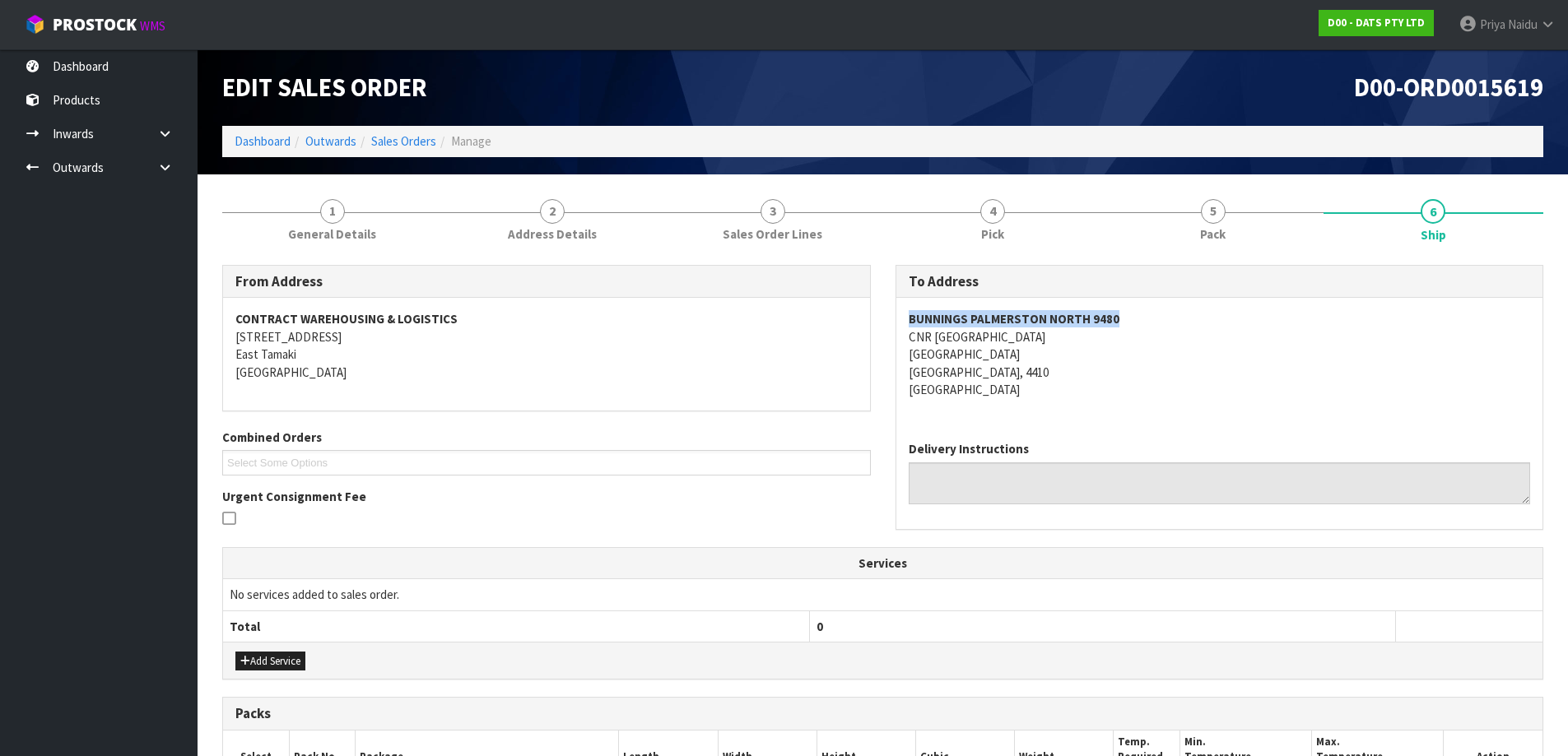
drag, startPoint x: 906, startPoint y: 316, endPoint x: 1133, endPoint y: 316, distance: 227.0
click at [1133, 316] on div "BUNNINGS [GEOGRAPHIC_DATA] [STREET_ADDRESS]" at bounding box center [1219, 363] width 647 height 130
copy strong "BUNNINGS PALMERSTON NORTH 9480"
click at [905, 336] on div "BUNNINGS [GEOGRAPHIC_DATA] [STREET_ADDRESS]" at bounding box center [1219, 363] width 647 height 130
copy address "CNR [GEOGRAPHIC_DATA]"
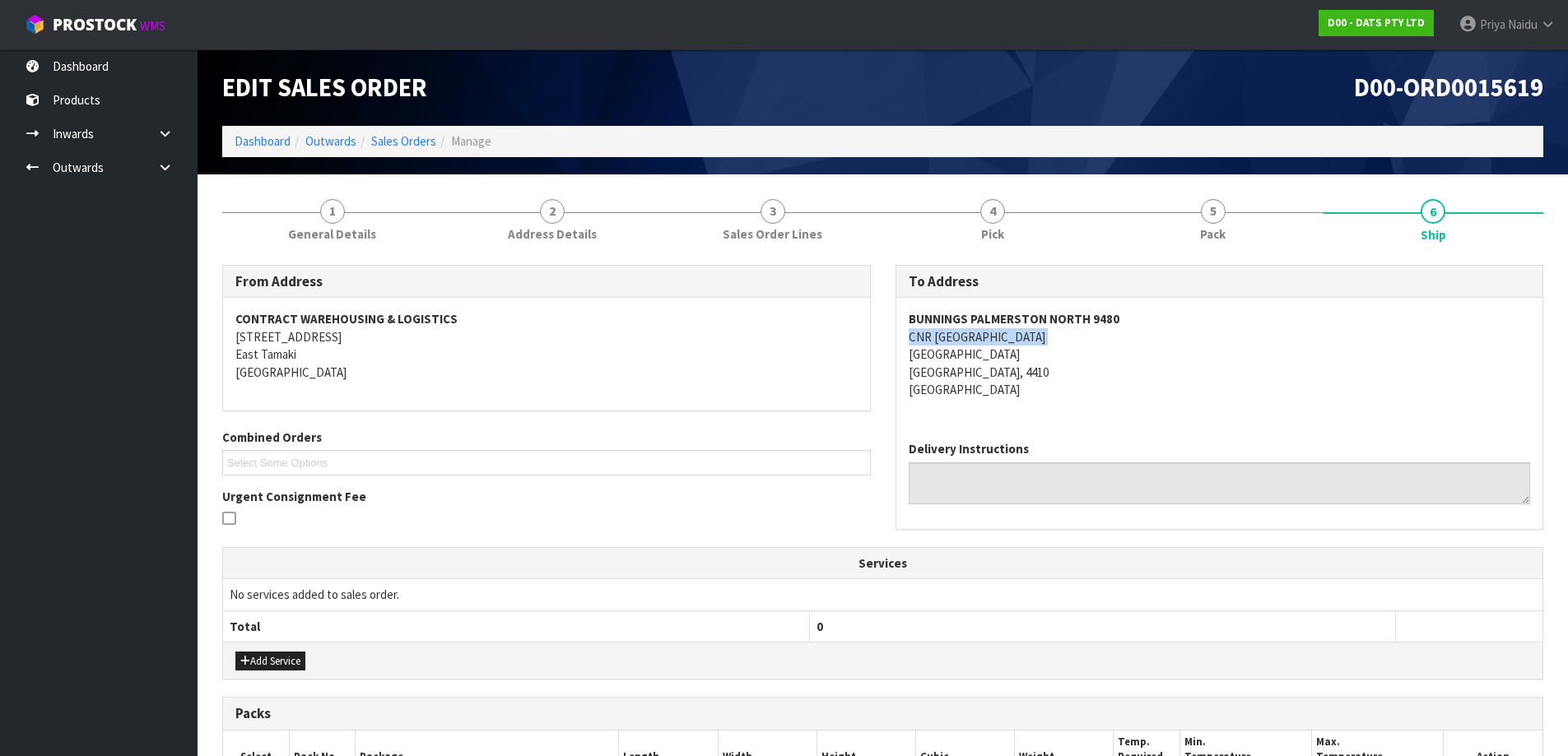
drag, startPoint x: 905, startPoint y: 336, endPoint x: 1138, endPoint y: 331, distance: 233.1
click at [1138, 331] on div "BUNNINGS [GEOGRAPHIC_DATA] [STREET_ADDRESS]" at bounding box center [1219, 363] width 647 height 130
copy strong "BUNNINGS PALMERSTON NORTH 9480"
drag, startPoint x: 899, startPoint y: 316, endPoint x: 413, endPoint y: 309, distance: 486.1
click at [1212, 315] on div "BUNNINGS [GEOGRAPHIC_DATA] [STREET_ADDRESS]" at bounding box center [1219, 363] width 647 height 130
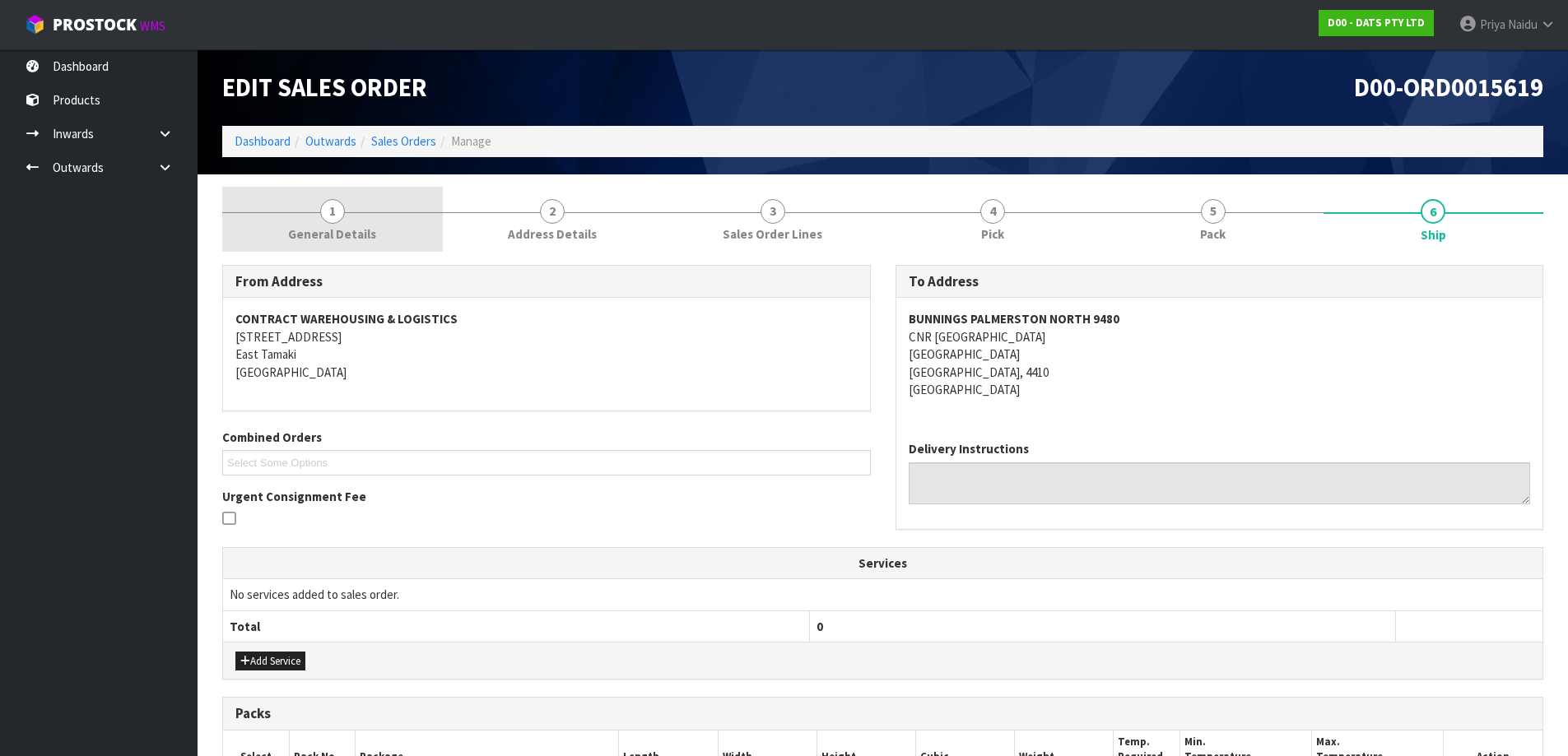
click at [392, 225] on link "1 General Details" at bounding box center [332, 218] width 220 height 65
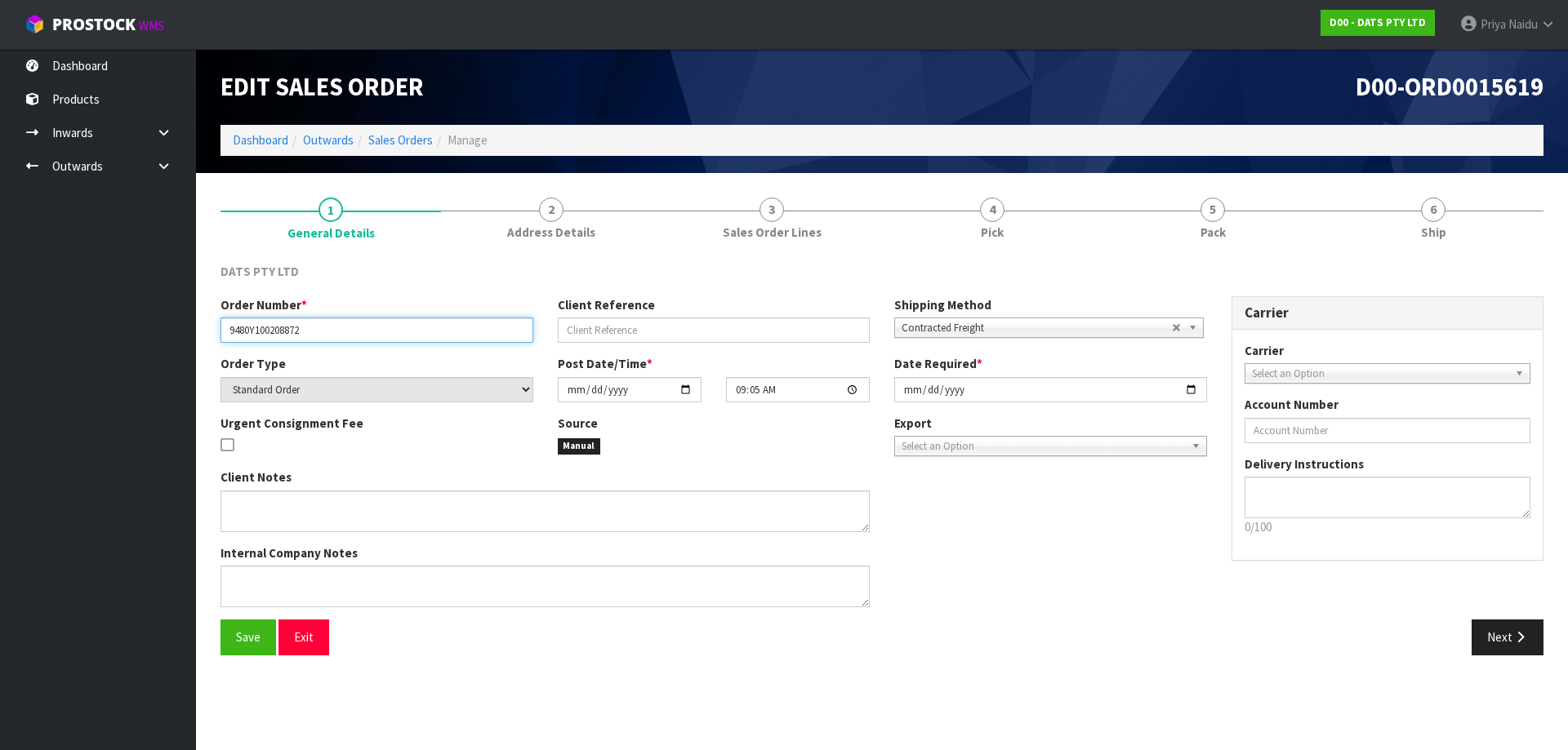
drag, startPoint x: 226, startPoint y: 339, endPoint x: 333, endPoint y: 322, distance: 108.3
click at [333, 322] on input "9480Y100208872" at bounding box center [377, 330] width 312 height 25
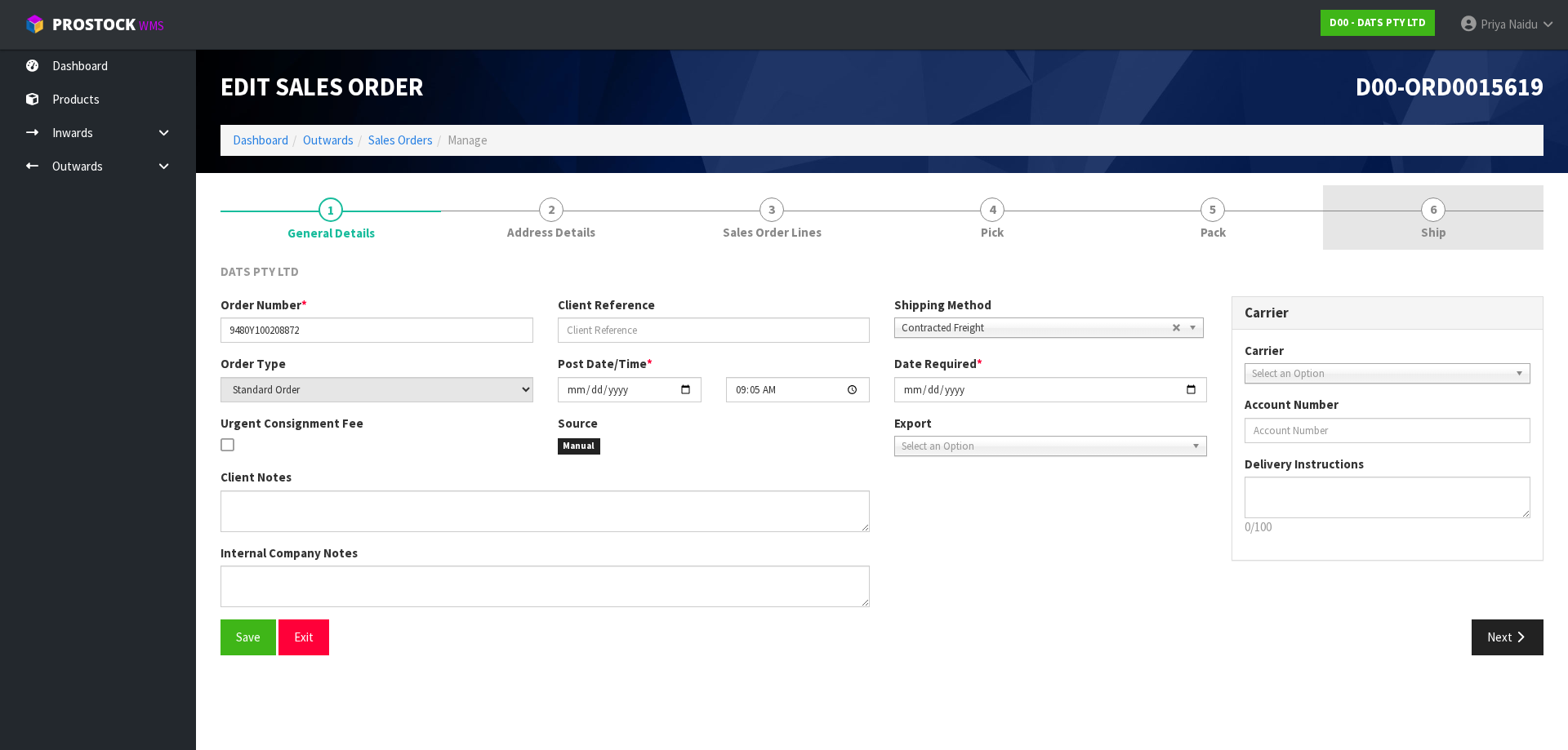
drag, startPoint x: 1412, startPoint y: 210, endPoint x: 1401, endPoint y: 212, distance: 11.2
click at [1412, 210] on link "6 Ship" at bounding box center [1434, 216] width 220 height 64
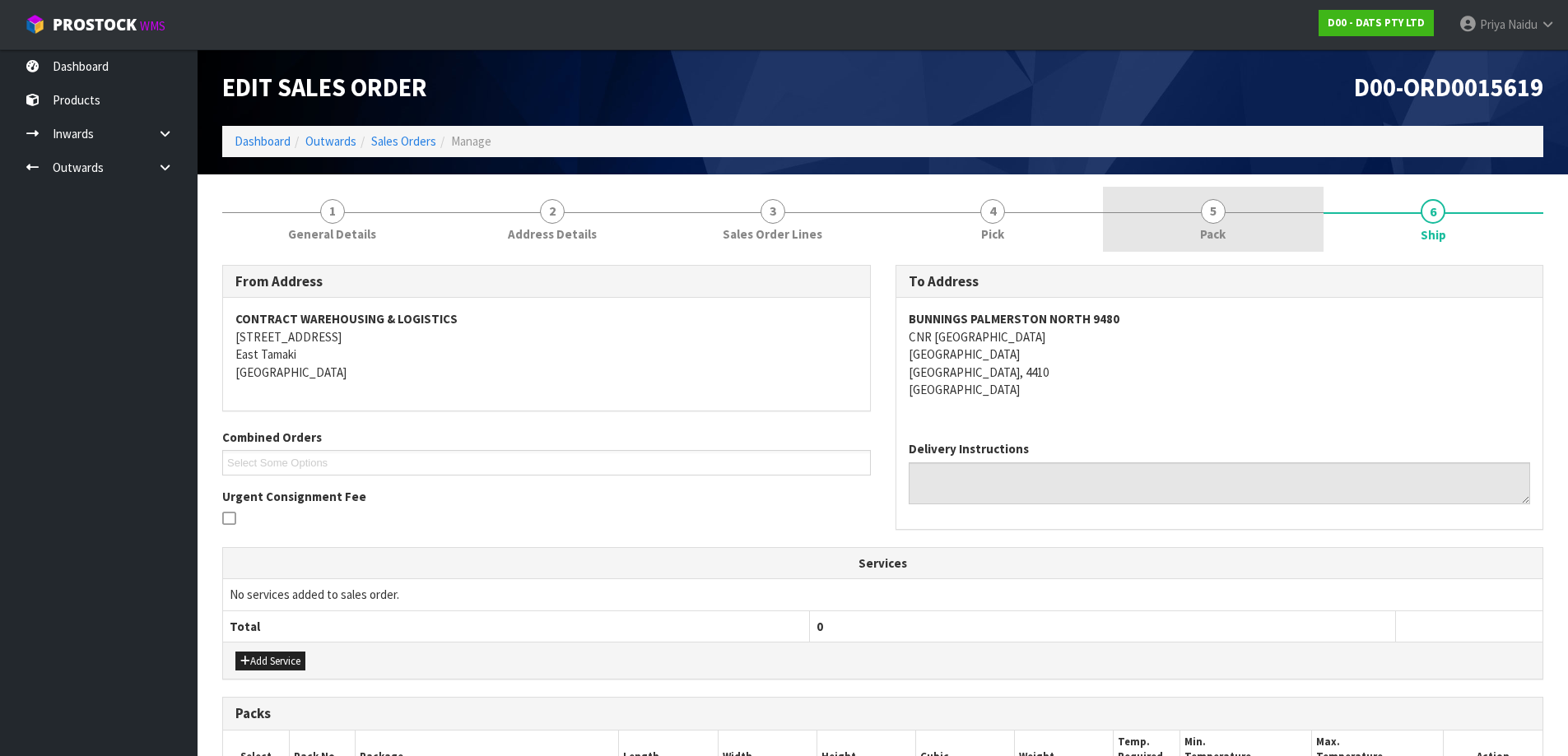
drag, startPoint x: 1183, startPoint y: 252, endPoint x: 1188, endPoint y: 244, distance: 9.4
click at [1188, 244] on li "5 Pack" at bounding box center [1213, 219] width 220 height 66
click at [1188, 244] on link "5 Pack" at bounding box center [1213, 218] width 220 height 65
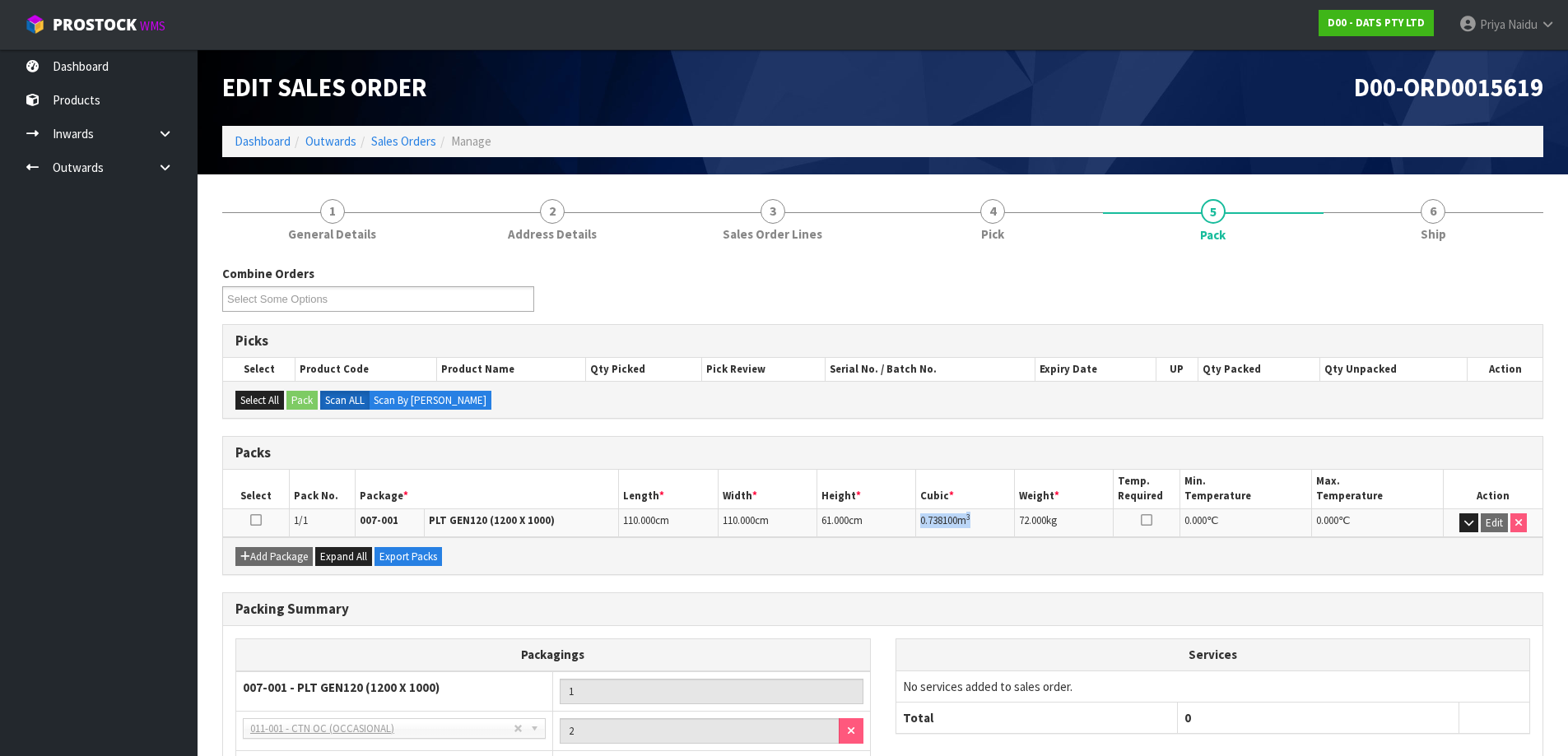
copy td "0.738100 m 3"
drag, startPoint x: 920, startPoint y: 523, endPoint x: 996, endPoint y: 531, distance: 76.4
click at [996, 531] on td "0.738100 m 3" at bounding box center [966, 523] width 98 height 29
click at [1463, 220] on link "6 Ship" at bounding box center [1433, 218] width 220 height 65
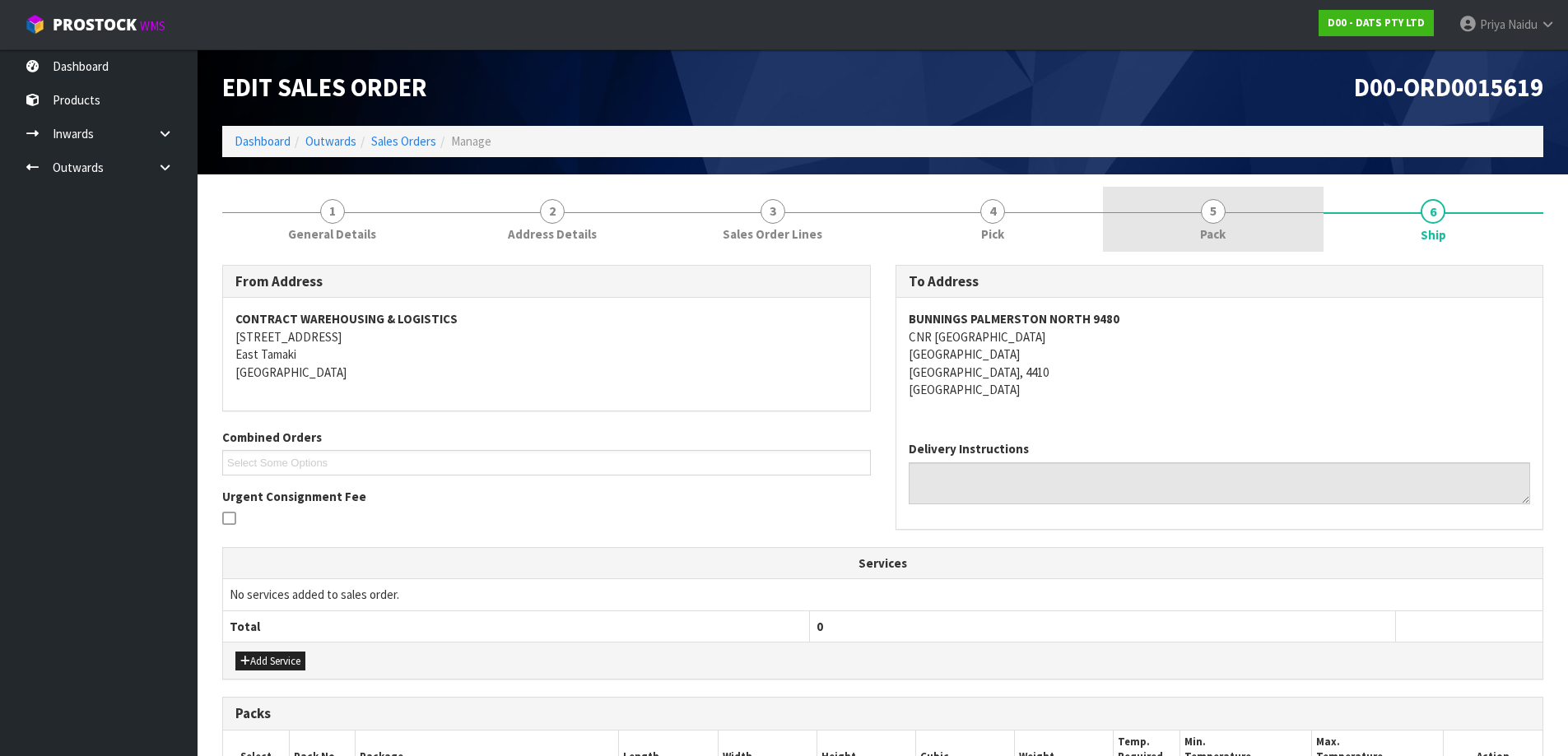
drag, startPoint x: 1245, startPoint y: 199, endPoint x: 1212, endPoint y: 232, distance: 46.7
click at [1245, 202] on link "5 Pack" at bounding box center [1213, 218] width 220 height 65
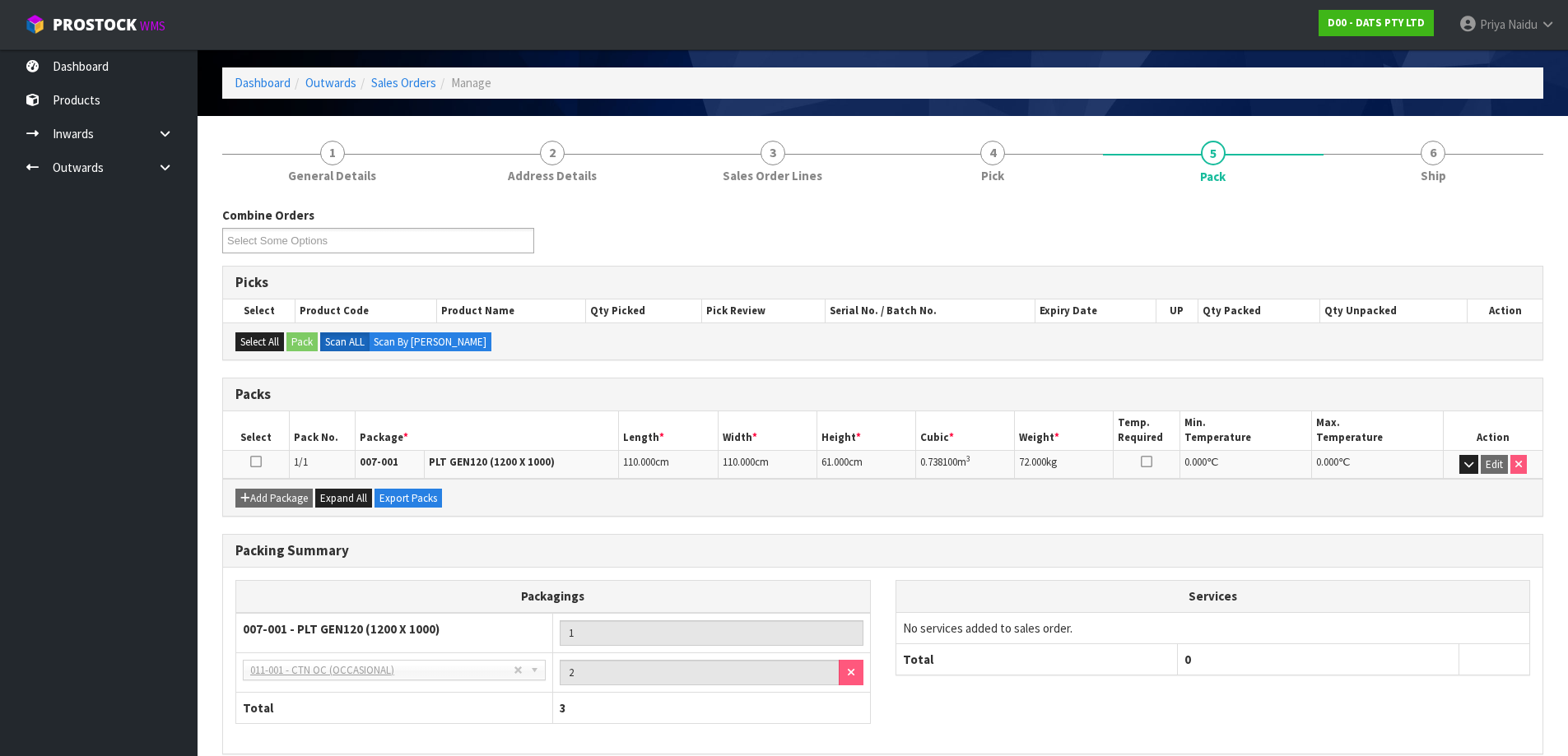
scroll to position [135, 0]
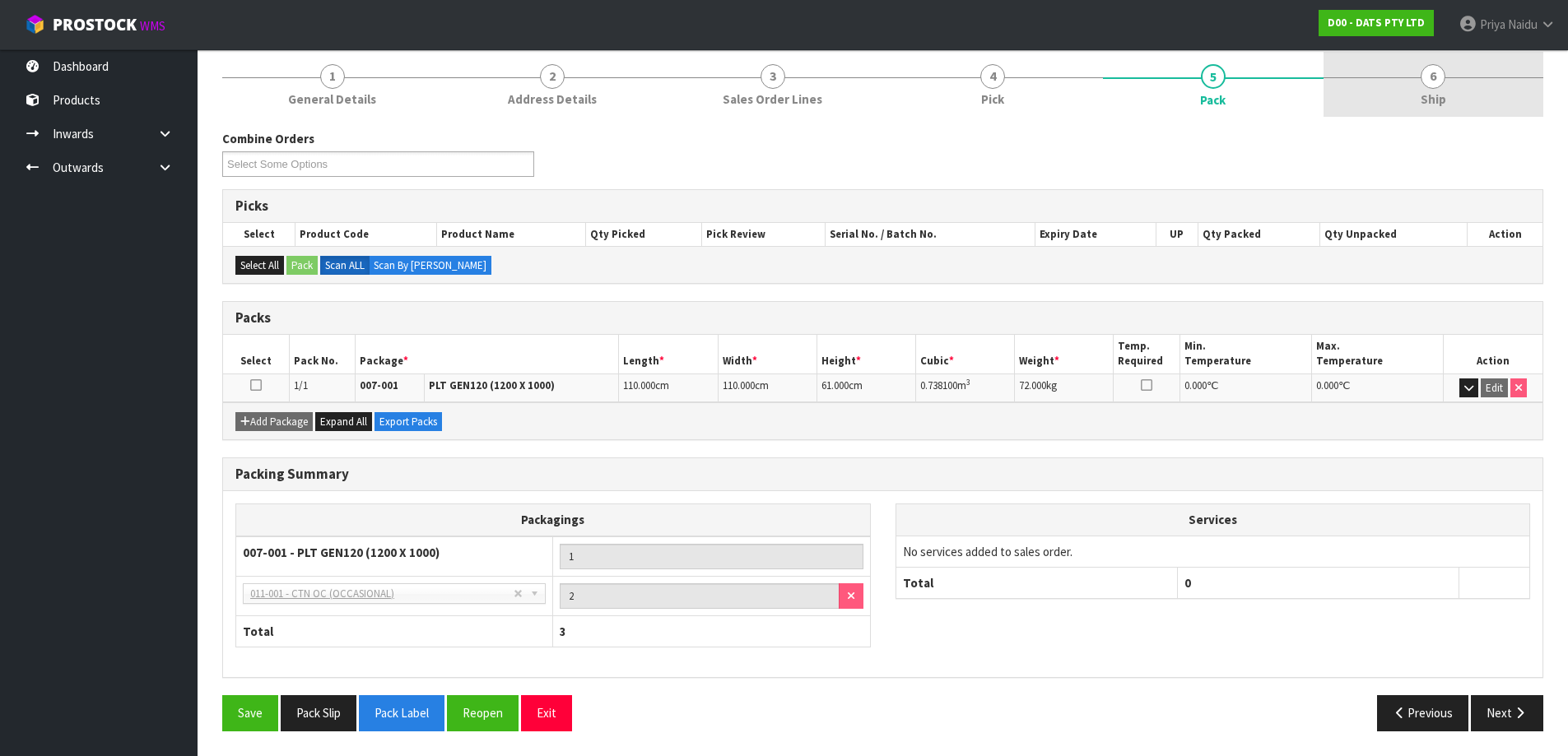
click at [1439, 98] on span "Ship" at bounding box center [1433, 99] width 25 height 17
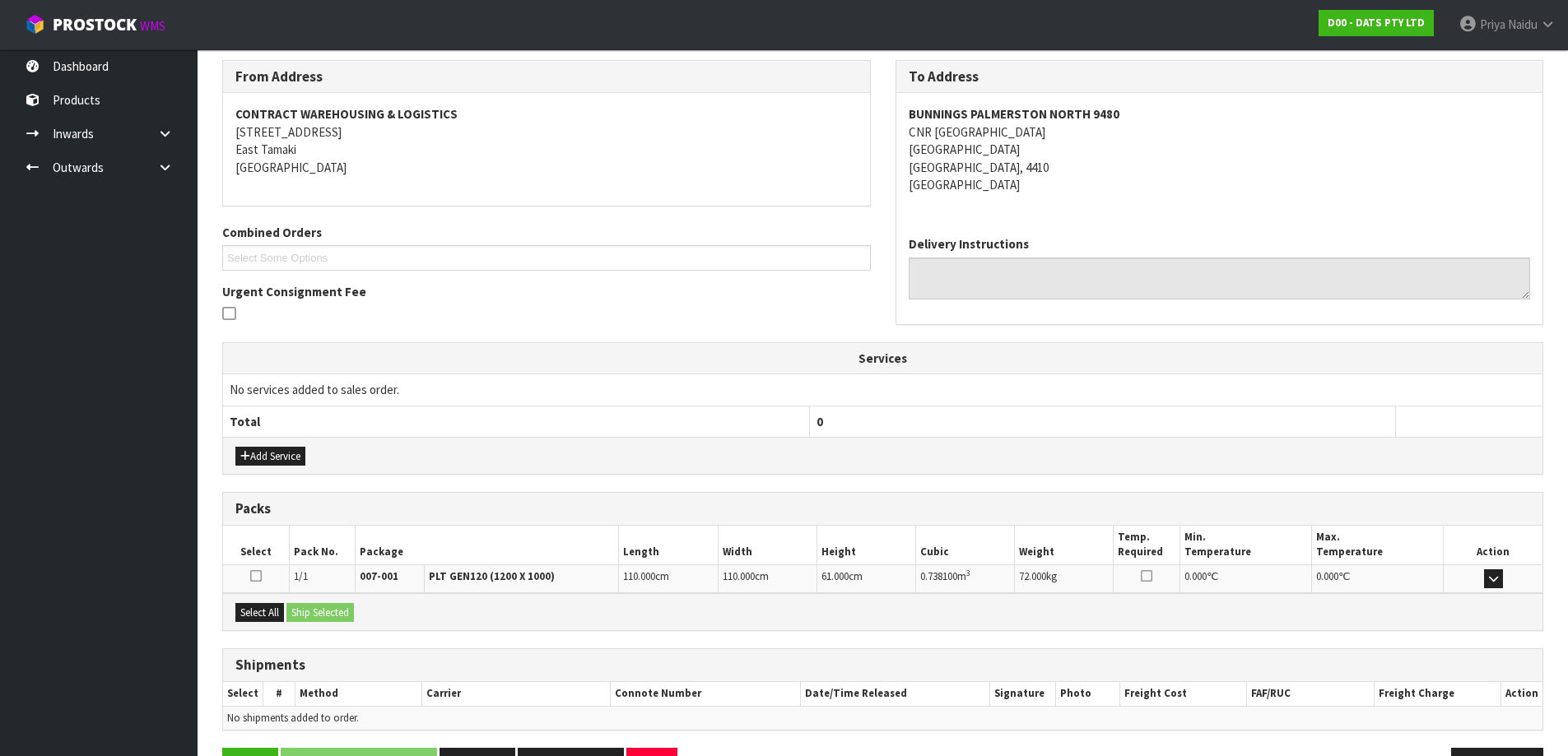
scroll to position [257, 0]
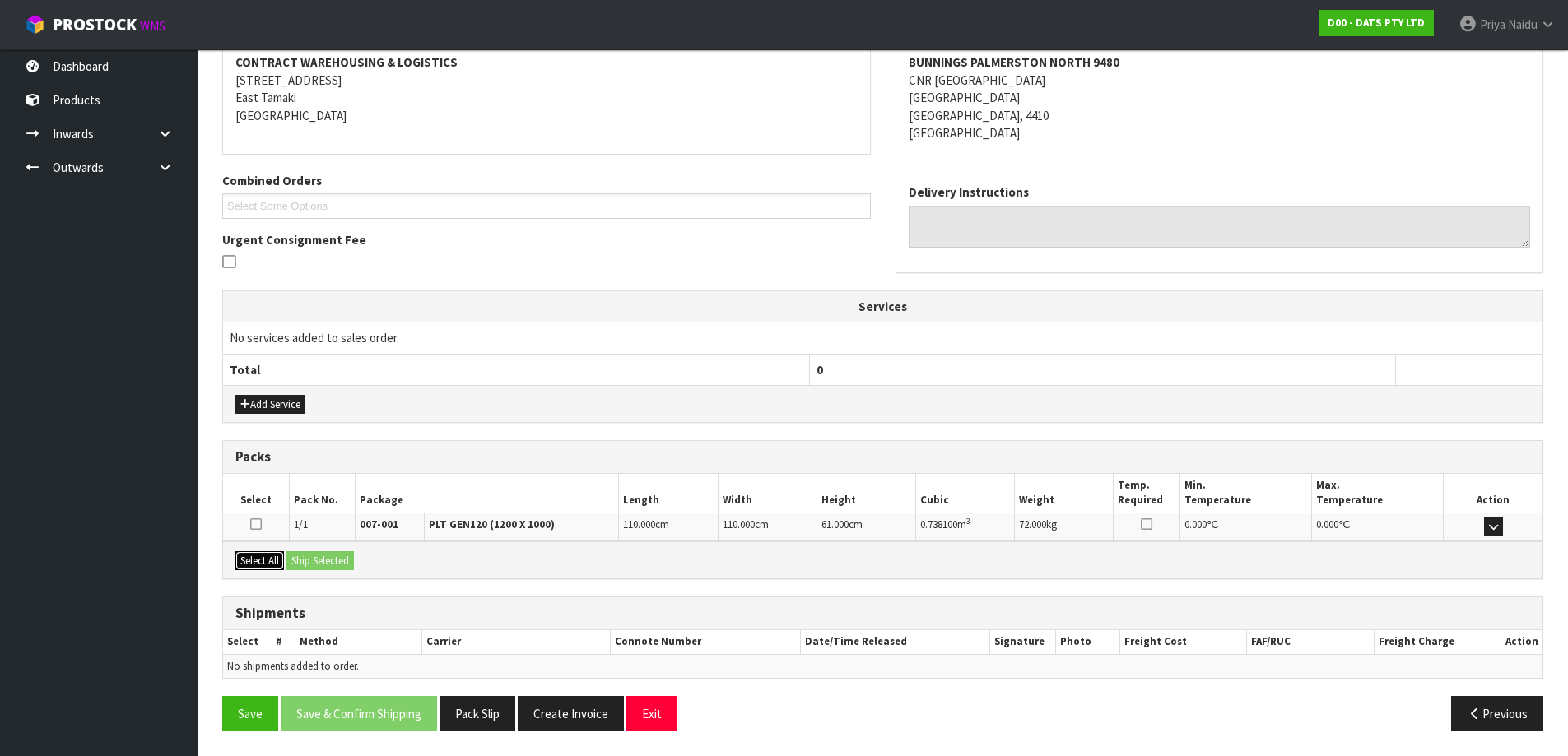
click at [270, 562] on button "Select All" at bounding box center [260, 561] width 48 height 19
drag, startPoint x: 309, startPoint y: 564, endPoint x: 337, endPoint y: 564, distance: 28.0
click at [313, 564] on button "Ship Selected" at bounding box center [321, 561] width 68 height 19
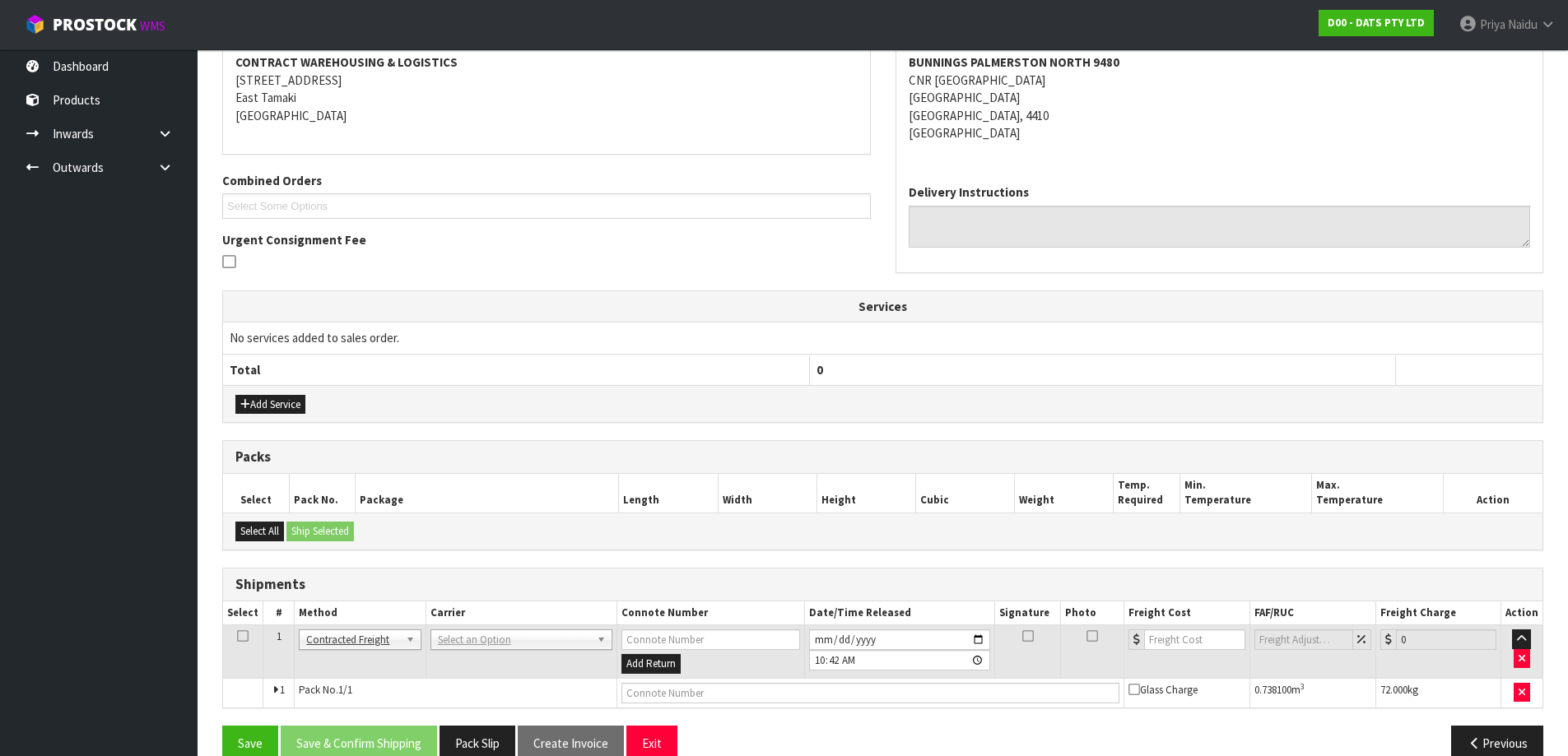
scroll to position [287, 0]
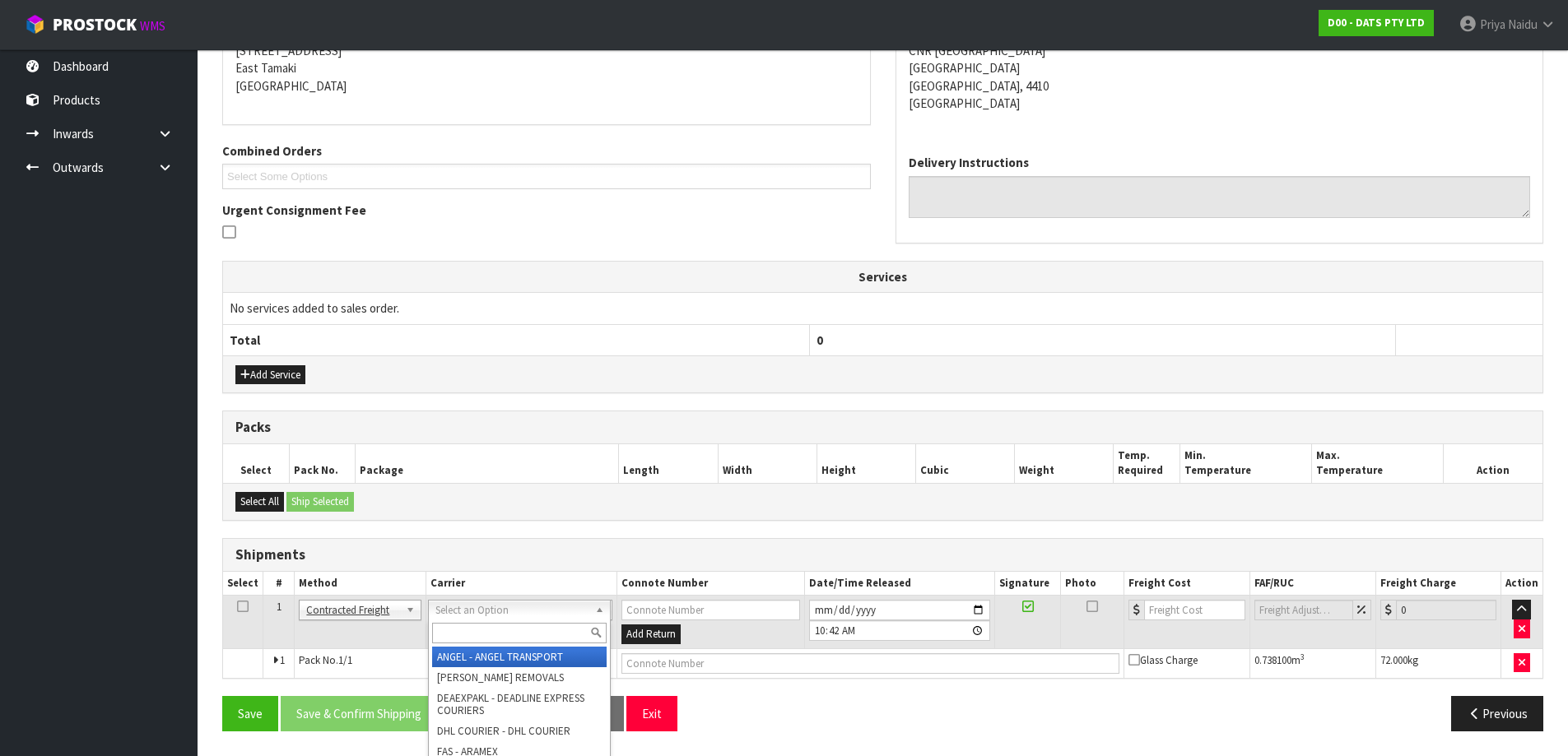
click at [484, 636] on input "text" at bounding box center [518, 632] width 175 height 20
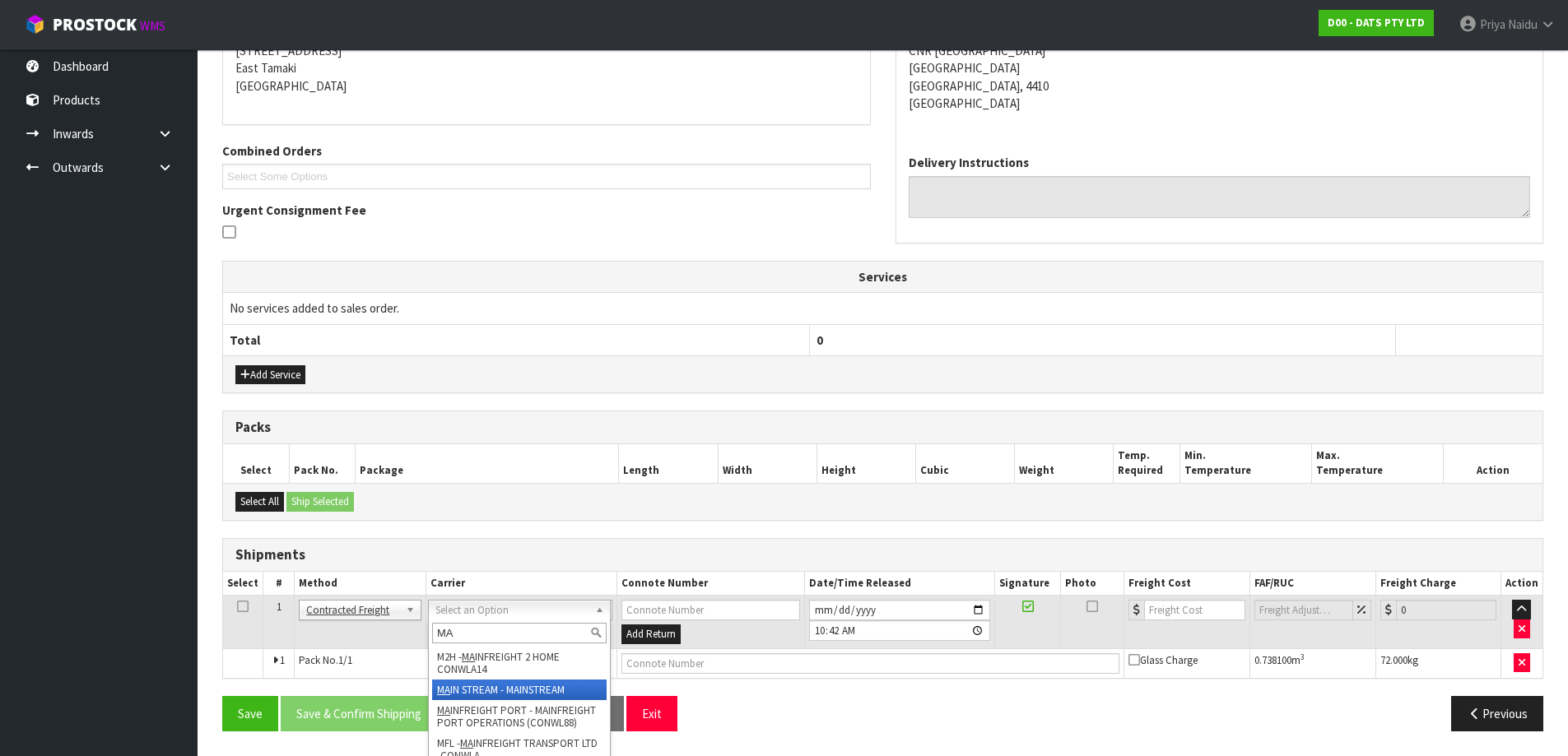
type input "MA"
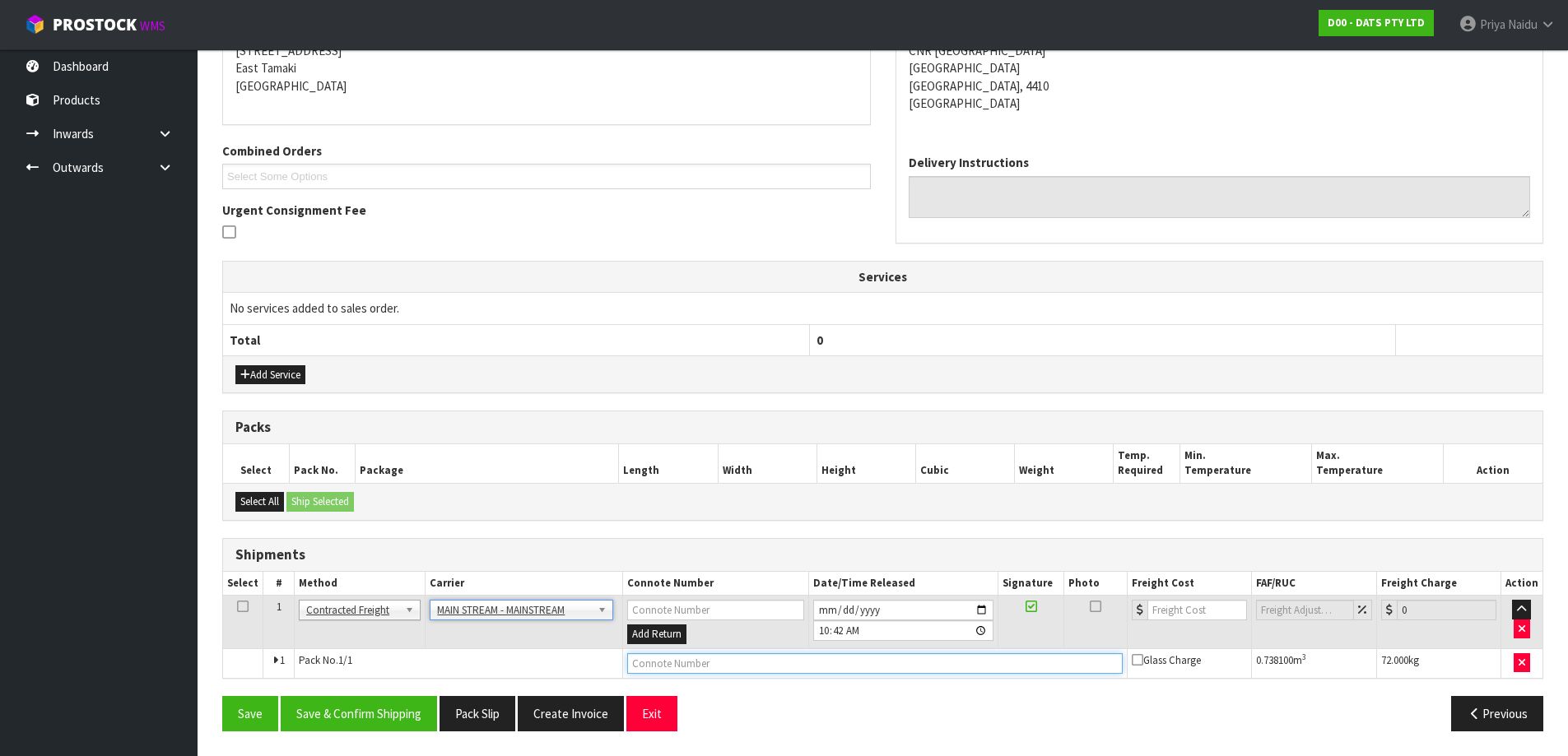
click at [683, 662] on input "text" at bounding box center [874, 663] width 495 height 20
paste input "CWL7717013"
type input "CWL7717013"
click at [1168, 612] on input "number" at bounding box center [1196, 609] width 99 height 20
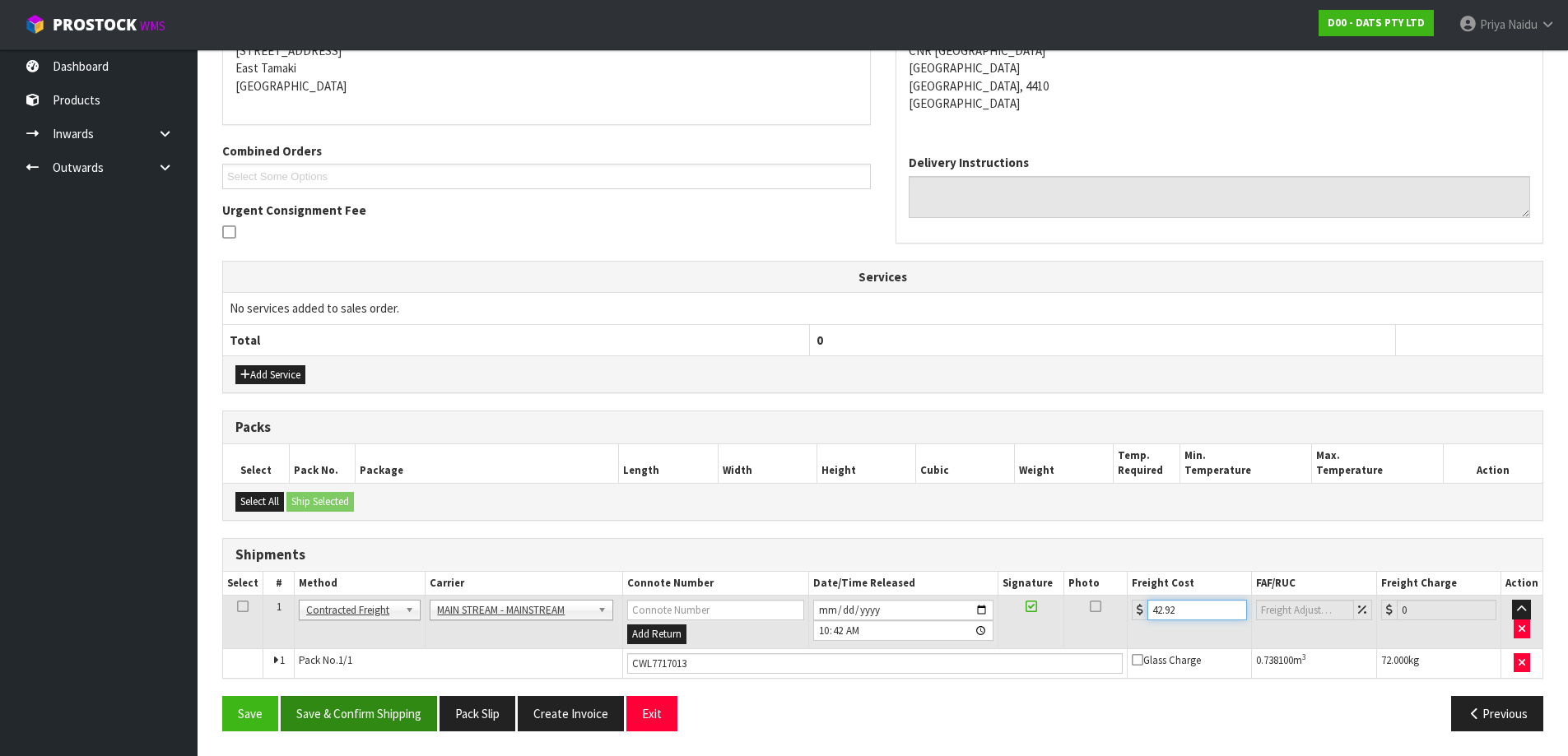
type input "42.92"
click at [378, 714] on button "Save & Confirm Shipping" at bounding box center [359, 714] width 156 height 36
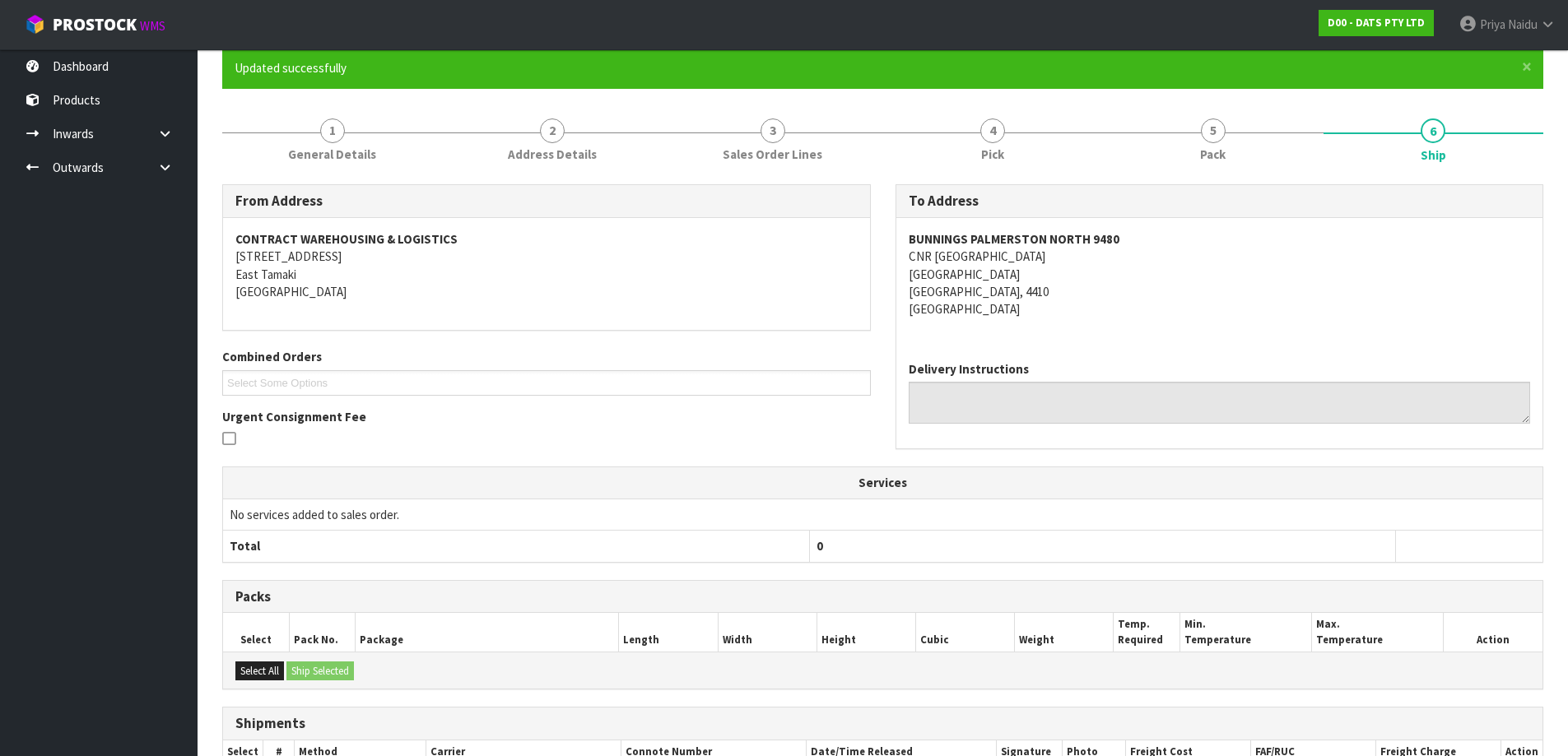
scroll to position [0, 0]
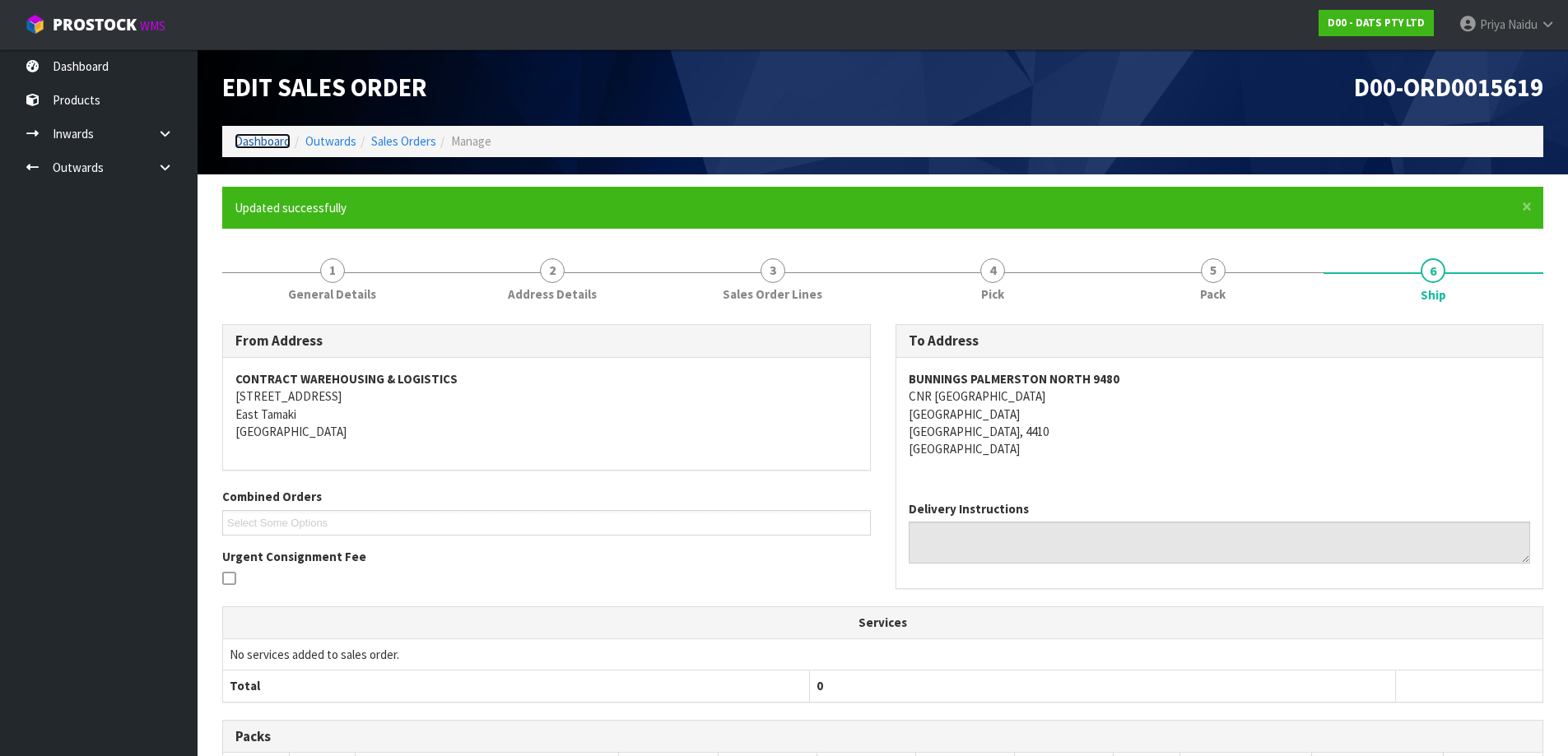
click at [259, 144] on link "Dashboard" at bounding box center [263, 141] width 56 height 15
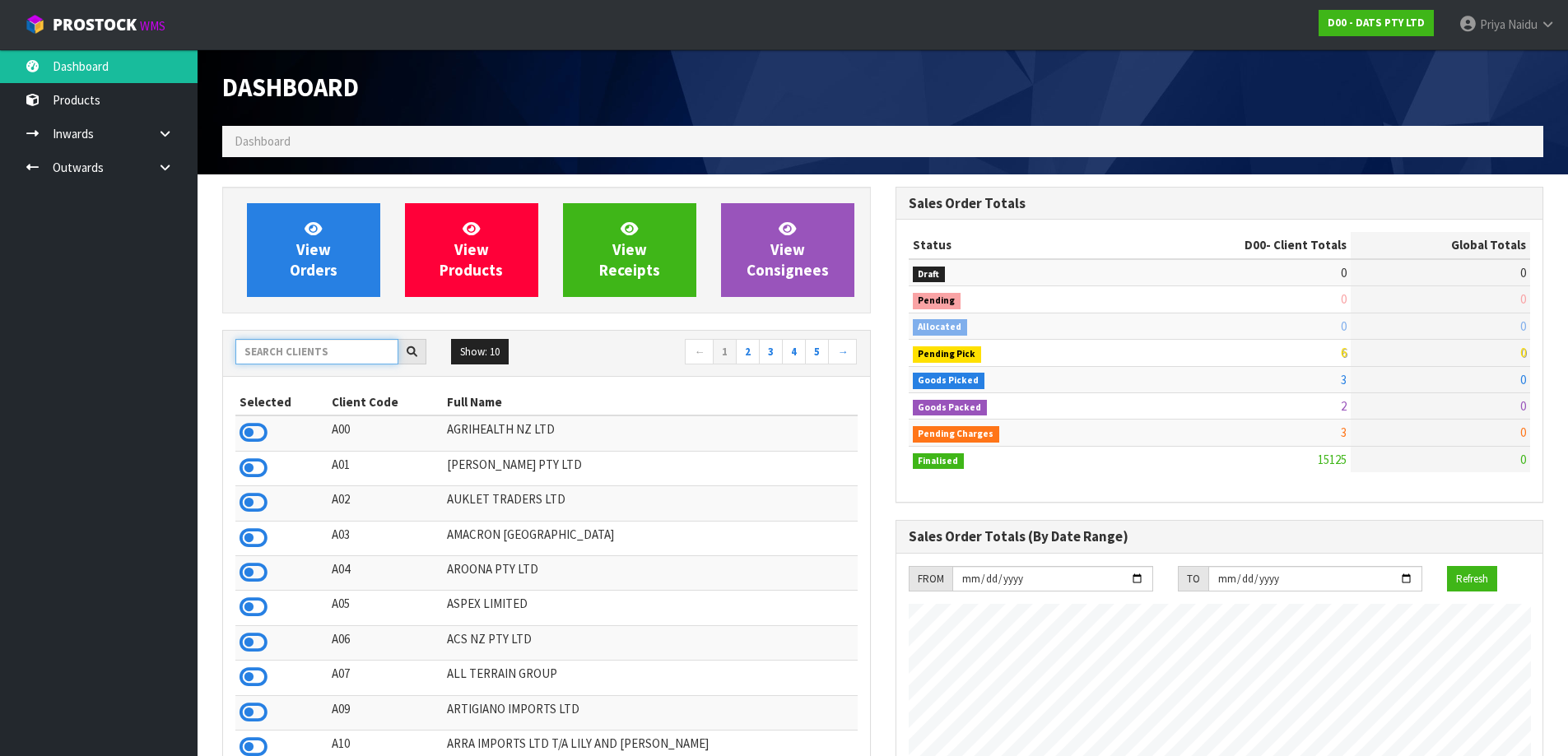
click at [302, 349] on input "text" at bounding box center [317, 351] width 163 height 25
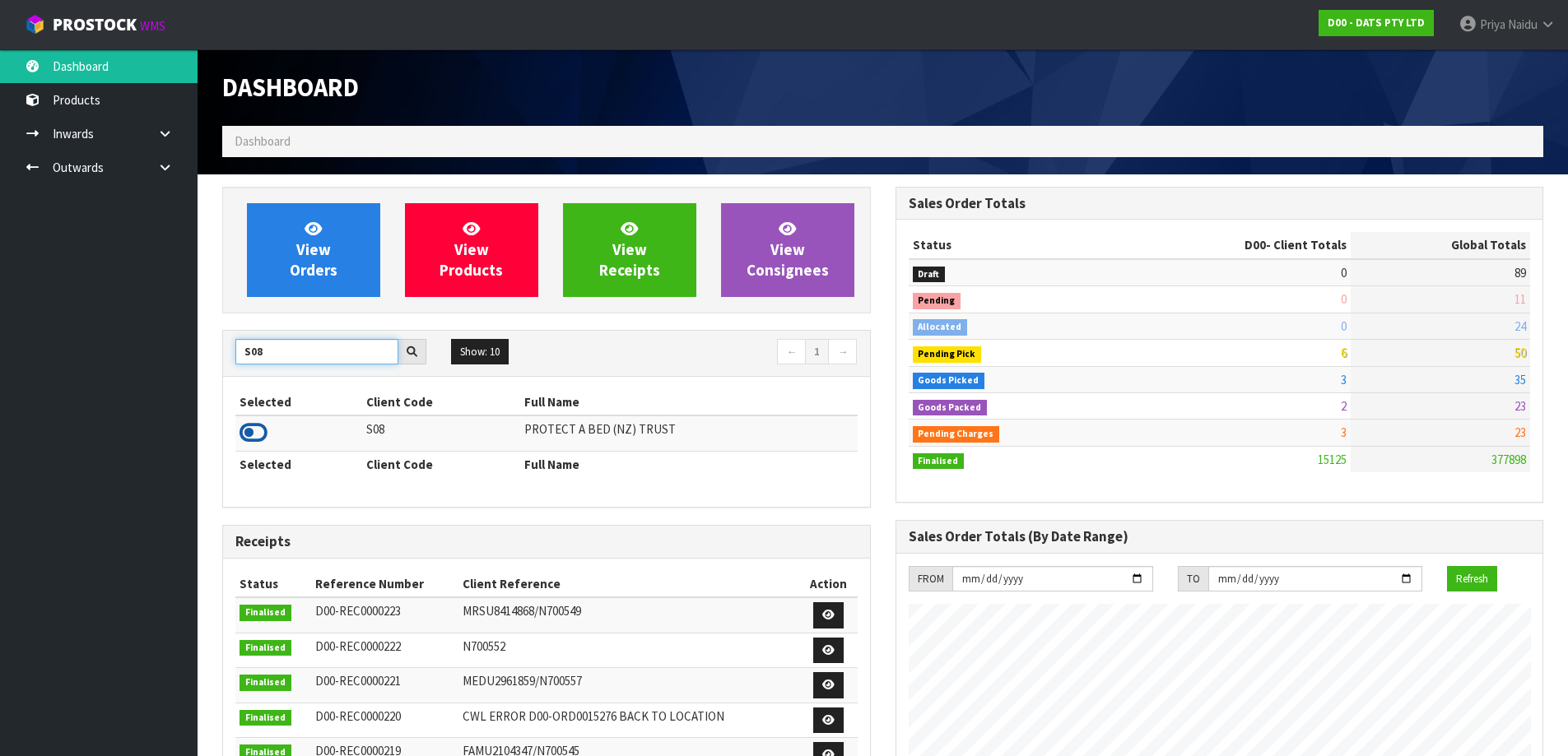
type input "S08"
click at [248, 437] on icon at bounding box center [253, 434] width 28 height 25
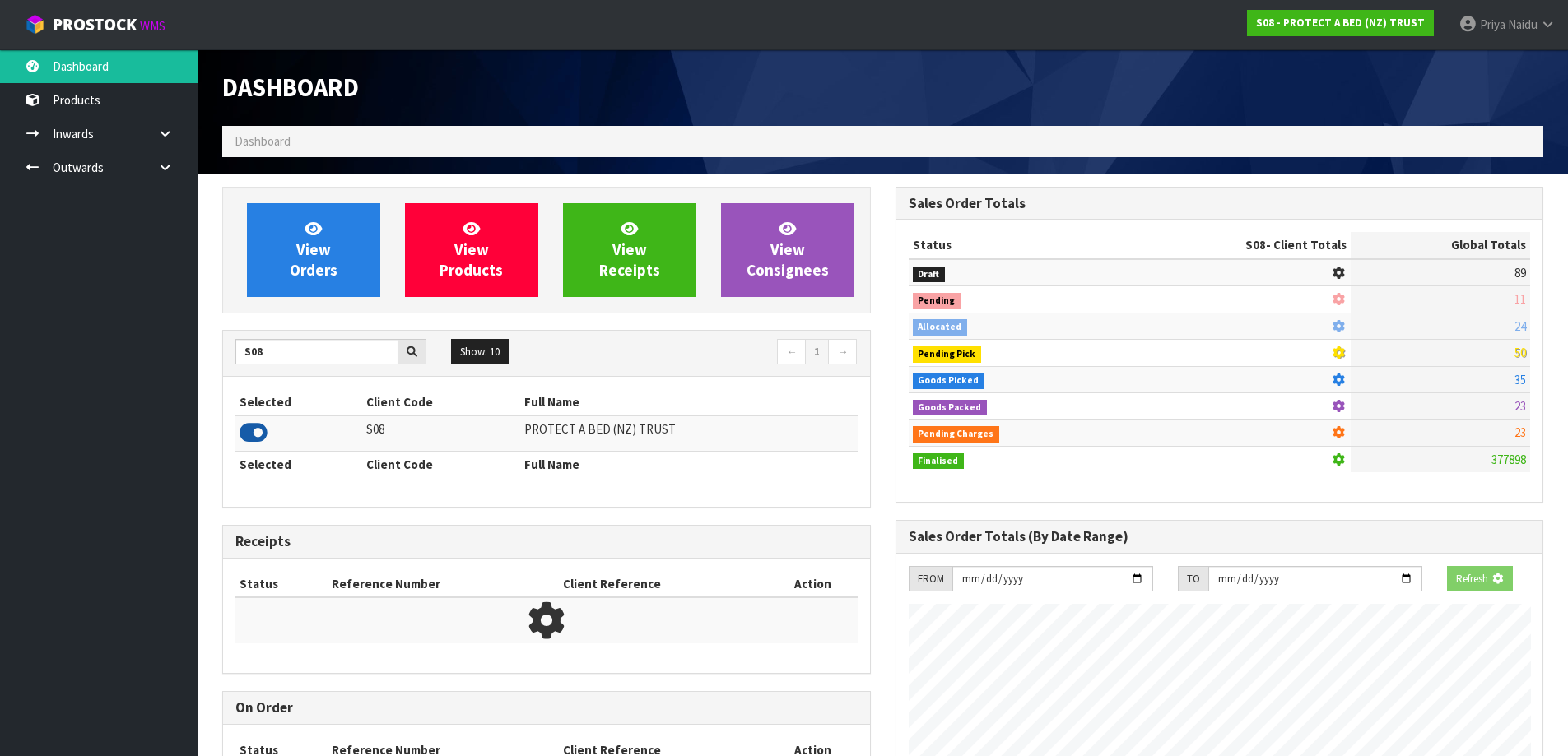
scroll to position [1026, 672]
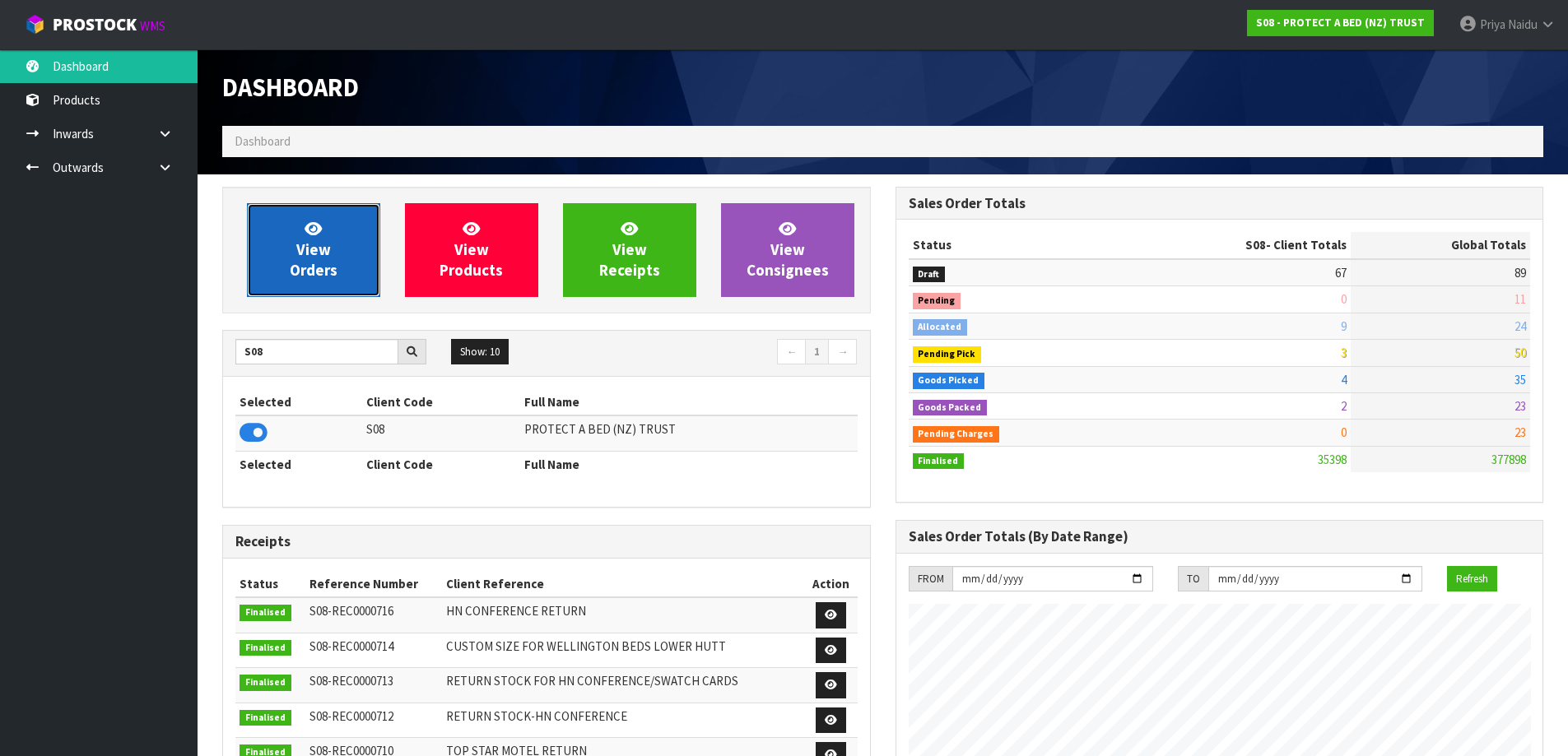
click at [321, 255] on span "View Orders" at bounding box center [313, 250] width 47 height 62
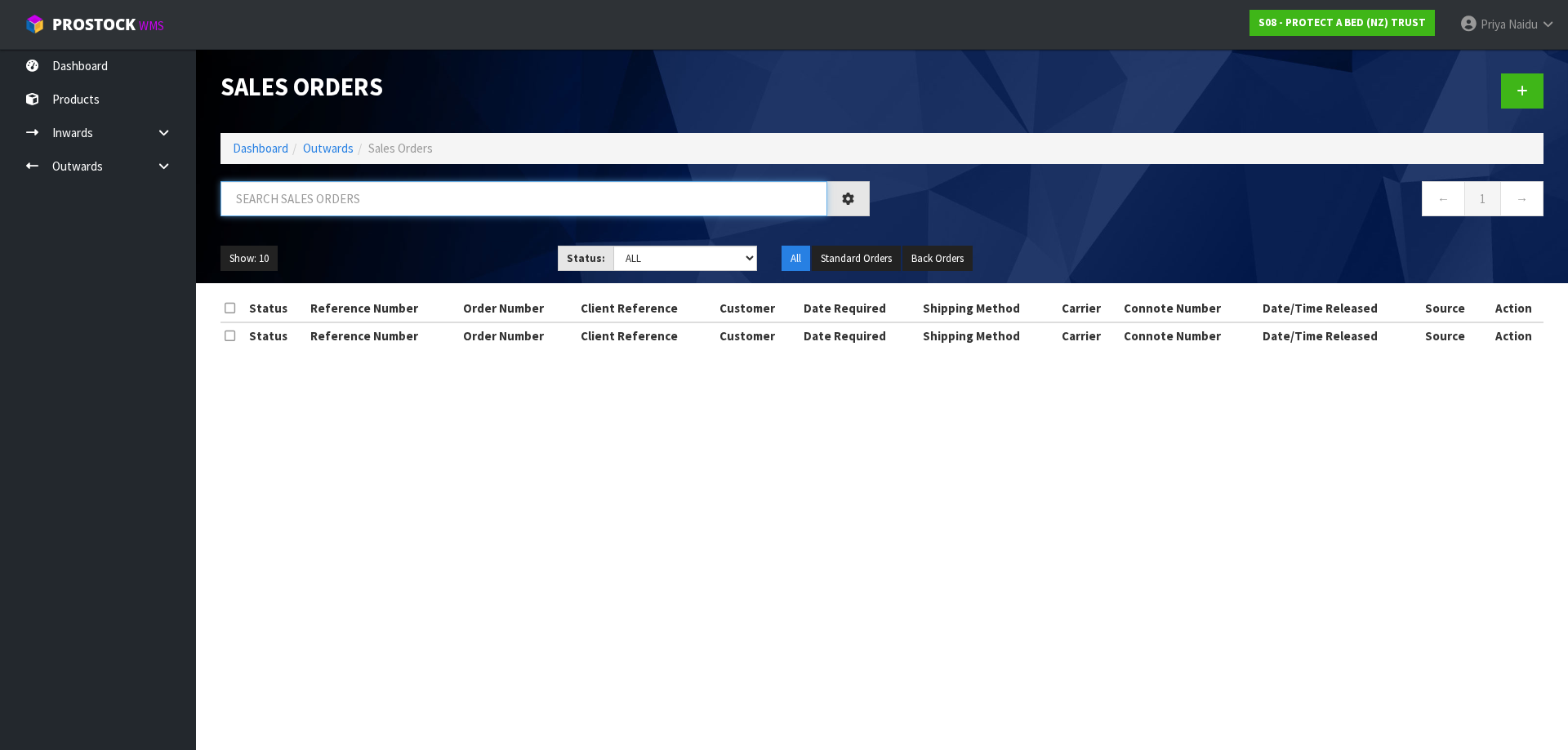
click at [346, 194] on input "text" at bounding box center [523, 198] width 607 height 35
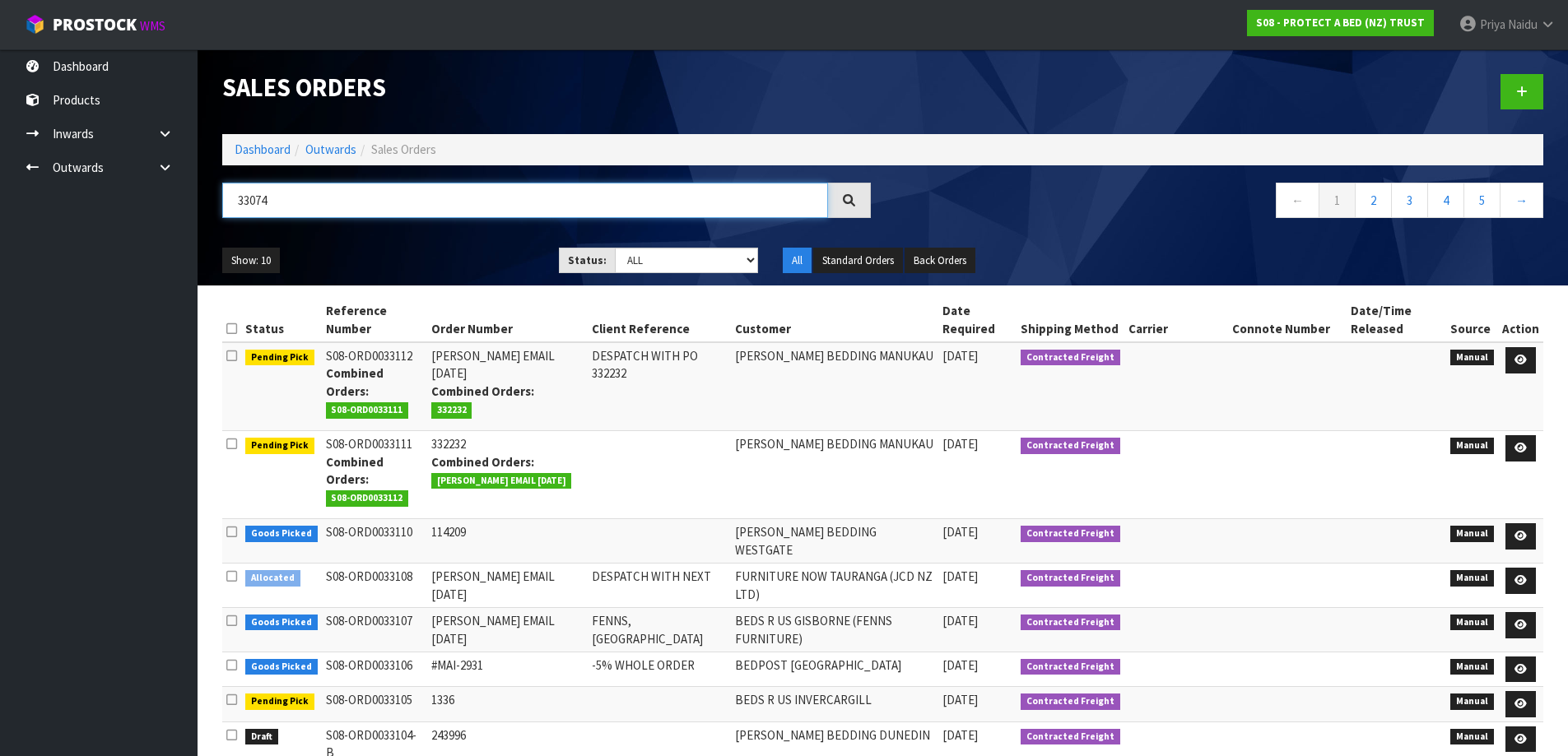
type input "33074"
click at [678, 263] on select "Draft Pending Allocated Pending Pick Goods Picked Goods Packed Pending Charges …" at bounding box center [686, 261] width 143 height 25
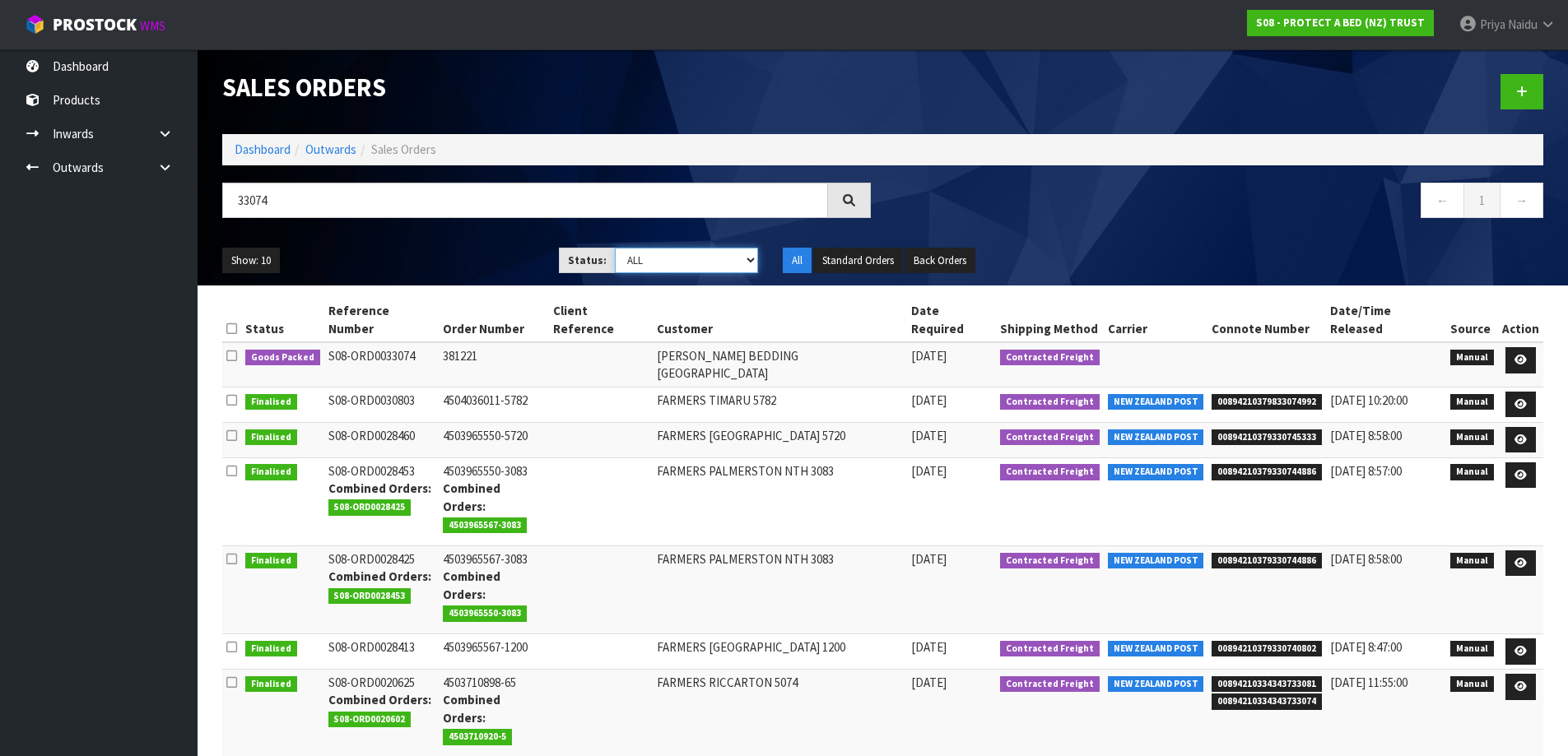
select select "string:5"
click at [615, 248] on select "Draft Pending Allocated Pending Pick Goods Picked Goods Packed Pending Charges …" at bounding box center [686, 261] width 143 height 25
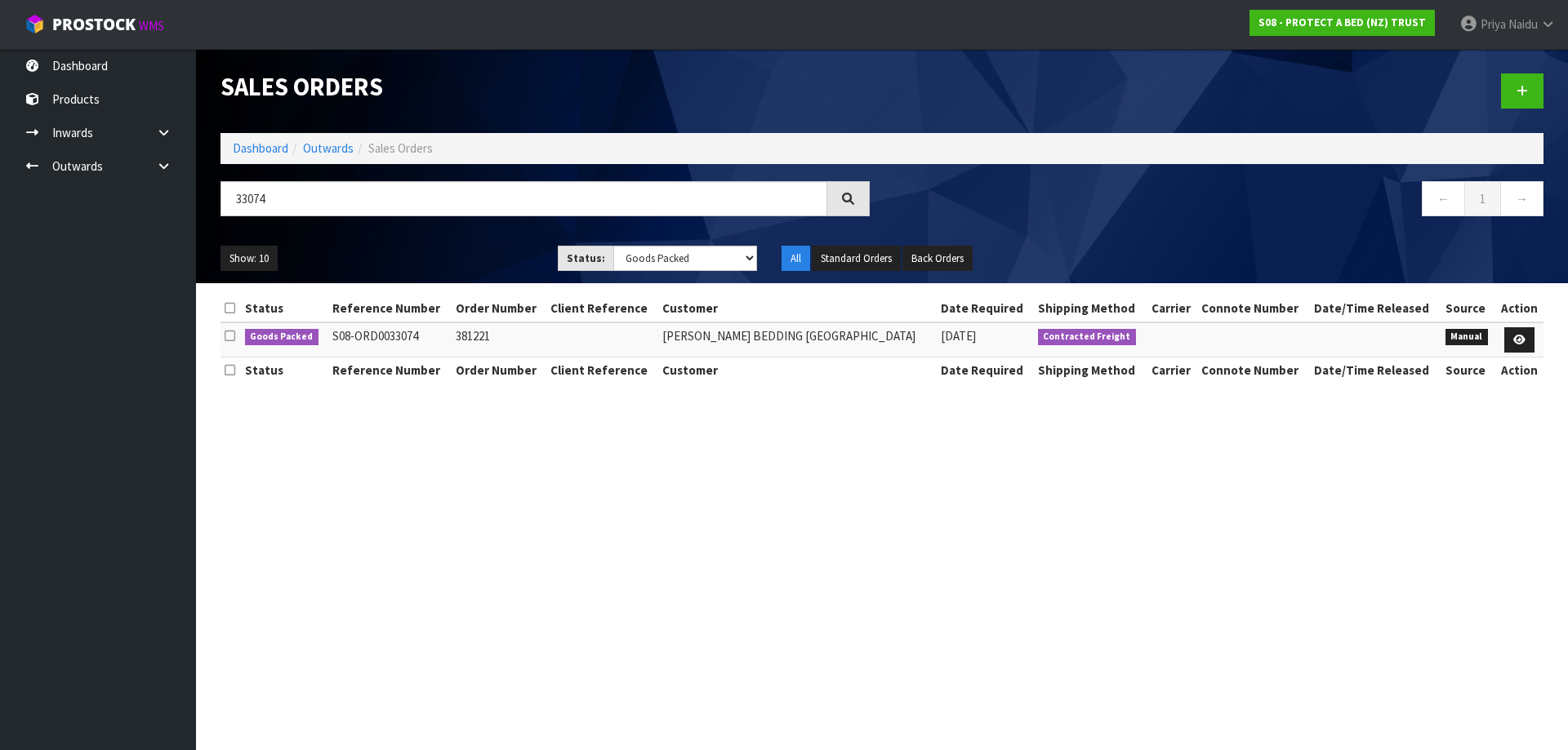
click at [485, 262] on ul "Show: 10 5 10 25 50" at bounding box center [377, 259] width 312 height 26
click at [1522, 343] on icon at bounding box center [1519, 339] width 12 height 11
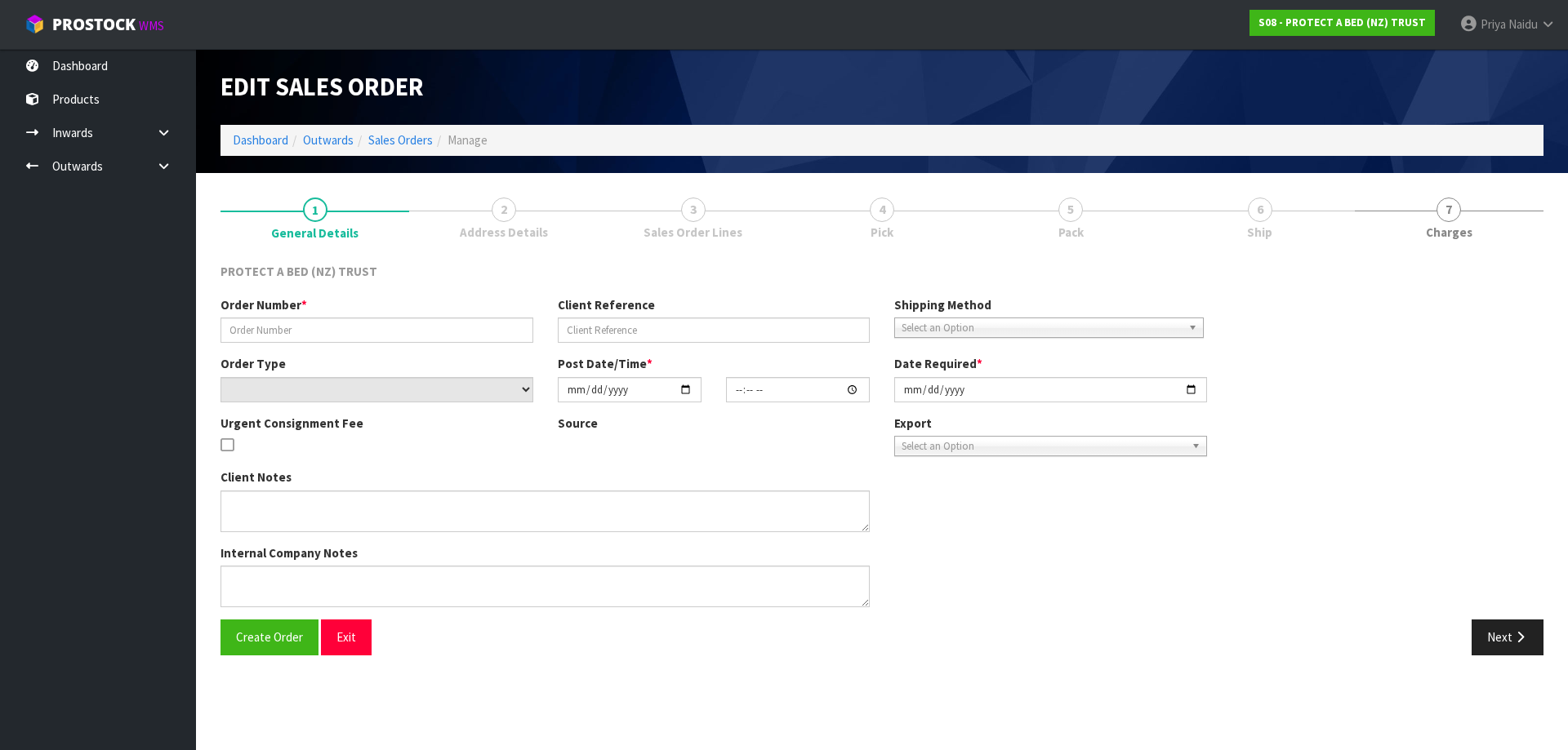
type input "381221"
select select "number:0"
type input "[DATE]"
type input "11:53:00.000"
type input "[DATE]"
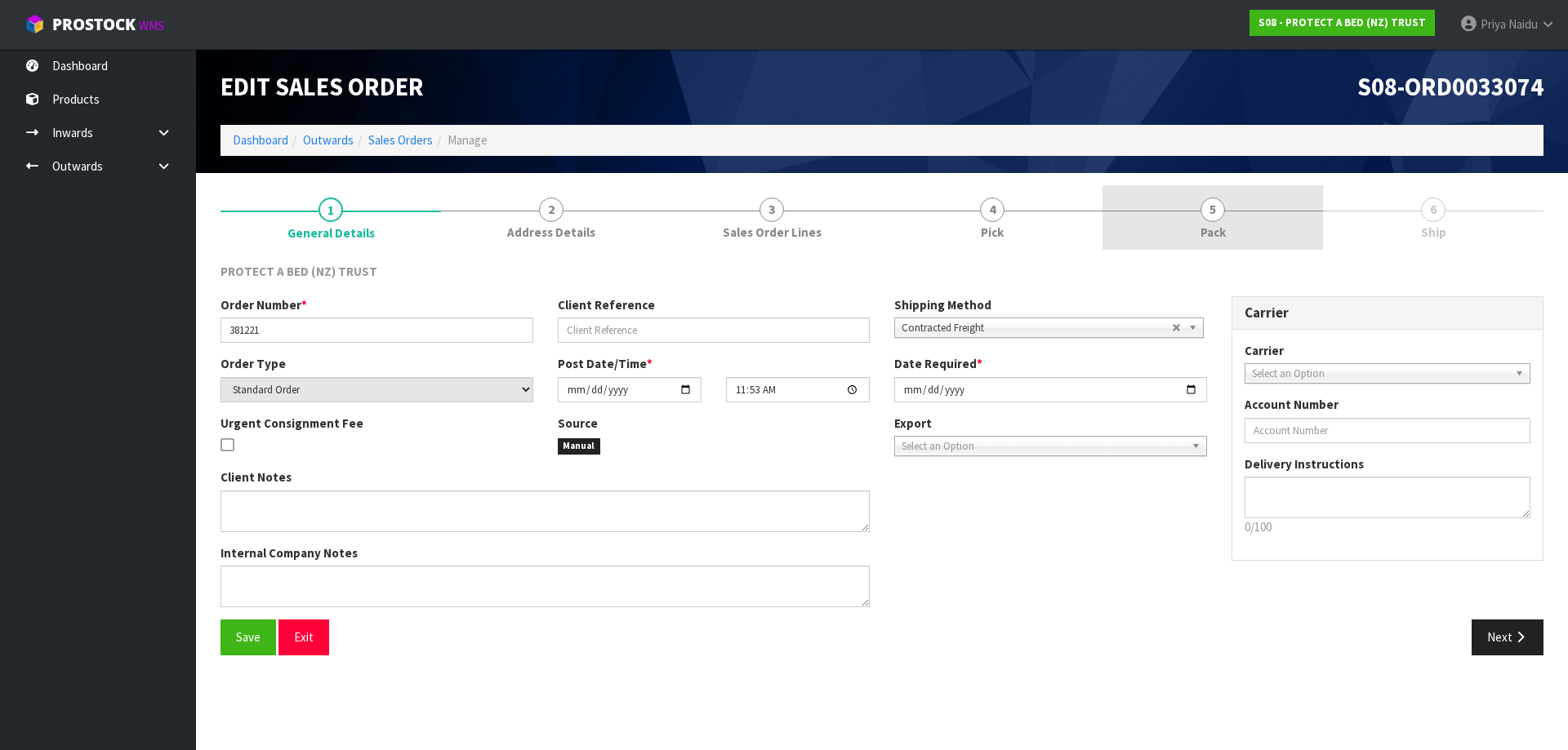
click at [1255, 238] on link "5 Pack" at bounding box center [1213, 216] width 220 height 64
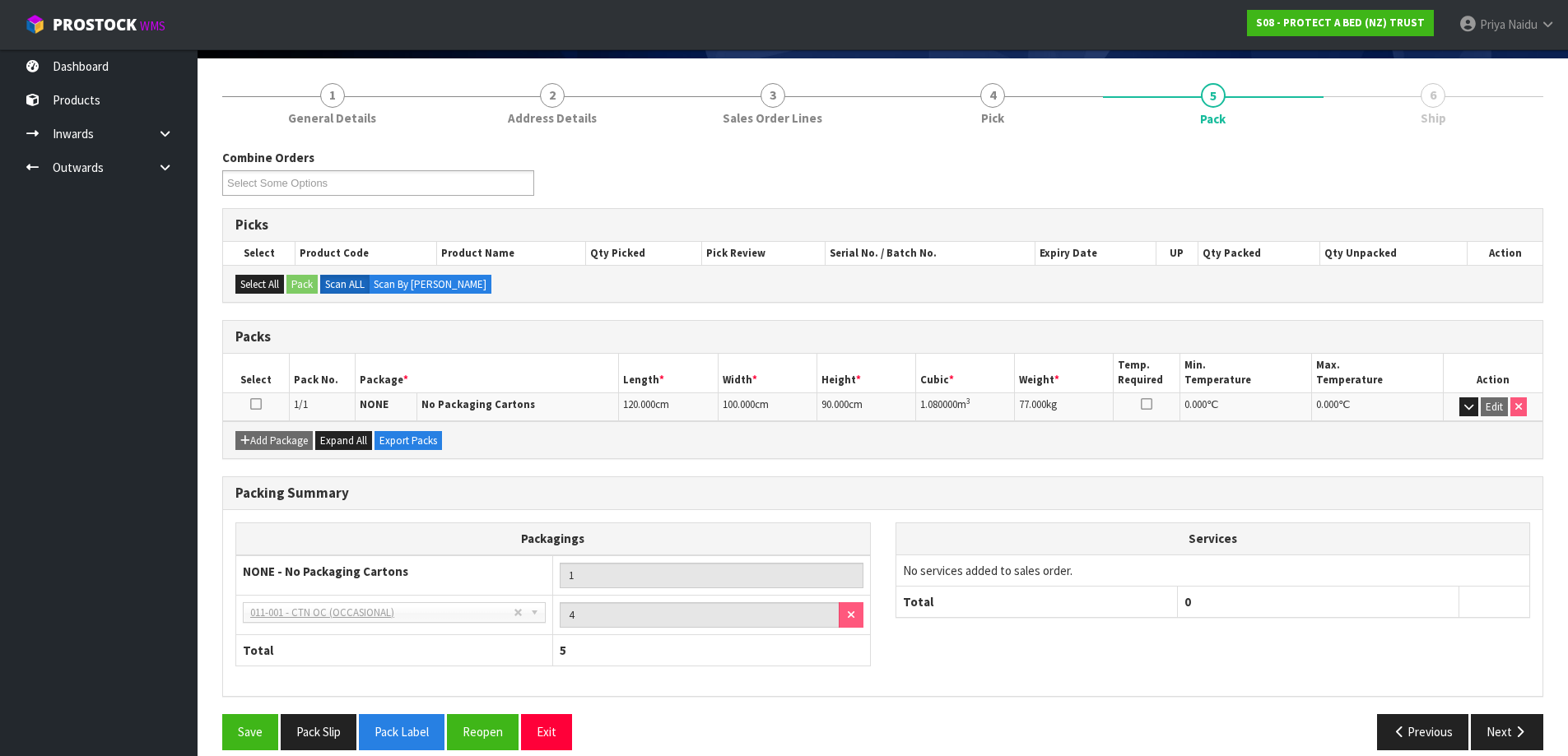
scroll to position [135, 0]
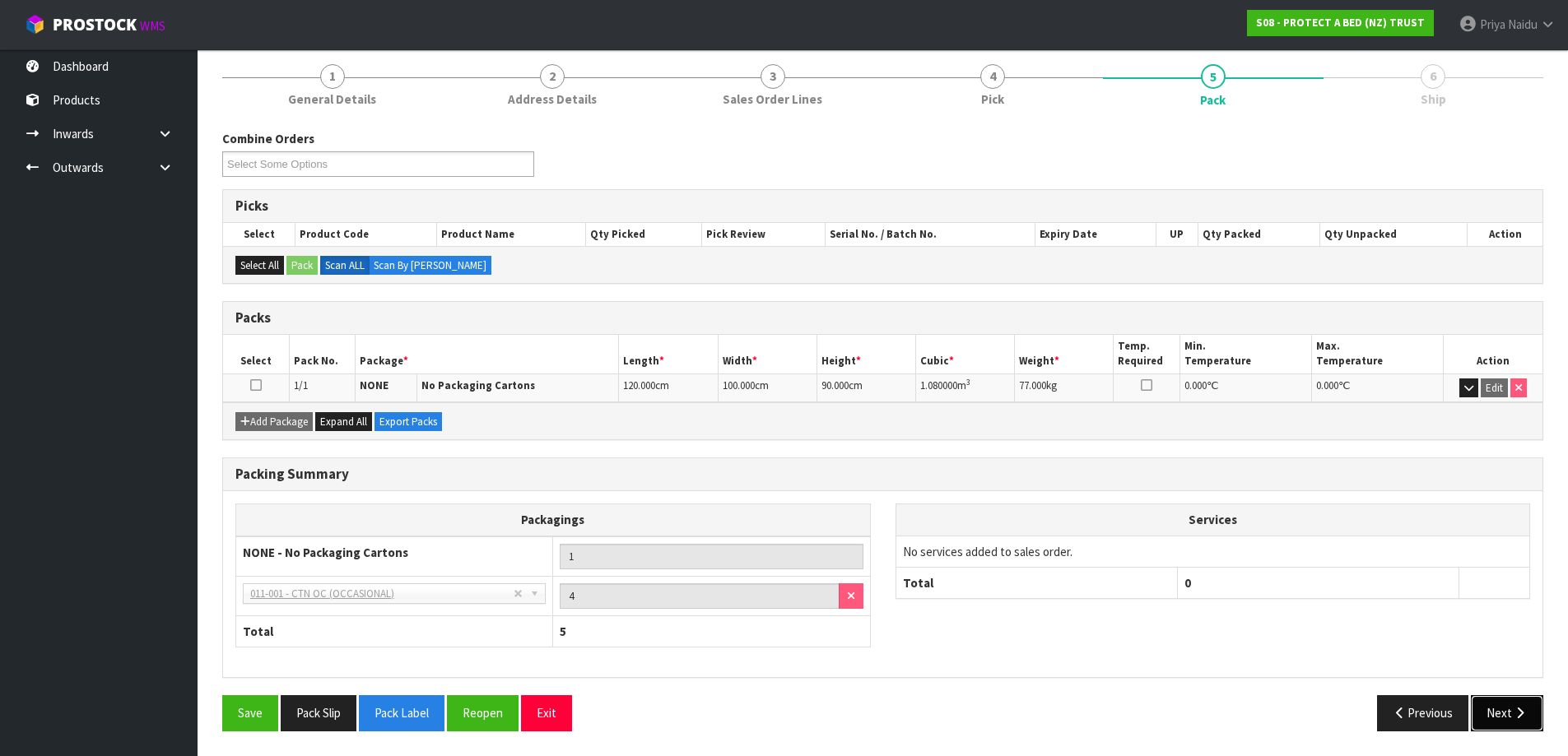
click at [1500, 712] on button "Next" at bounding box center [1506, 713] width 72 height 36
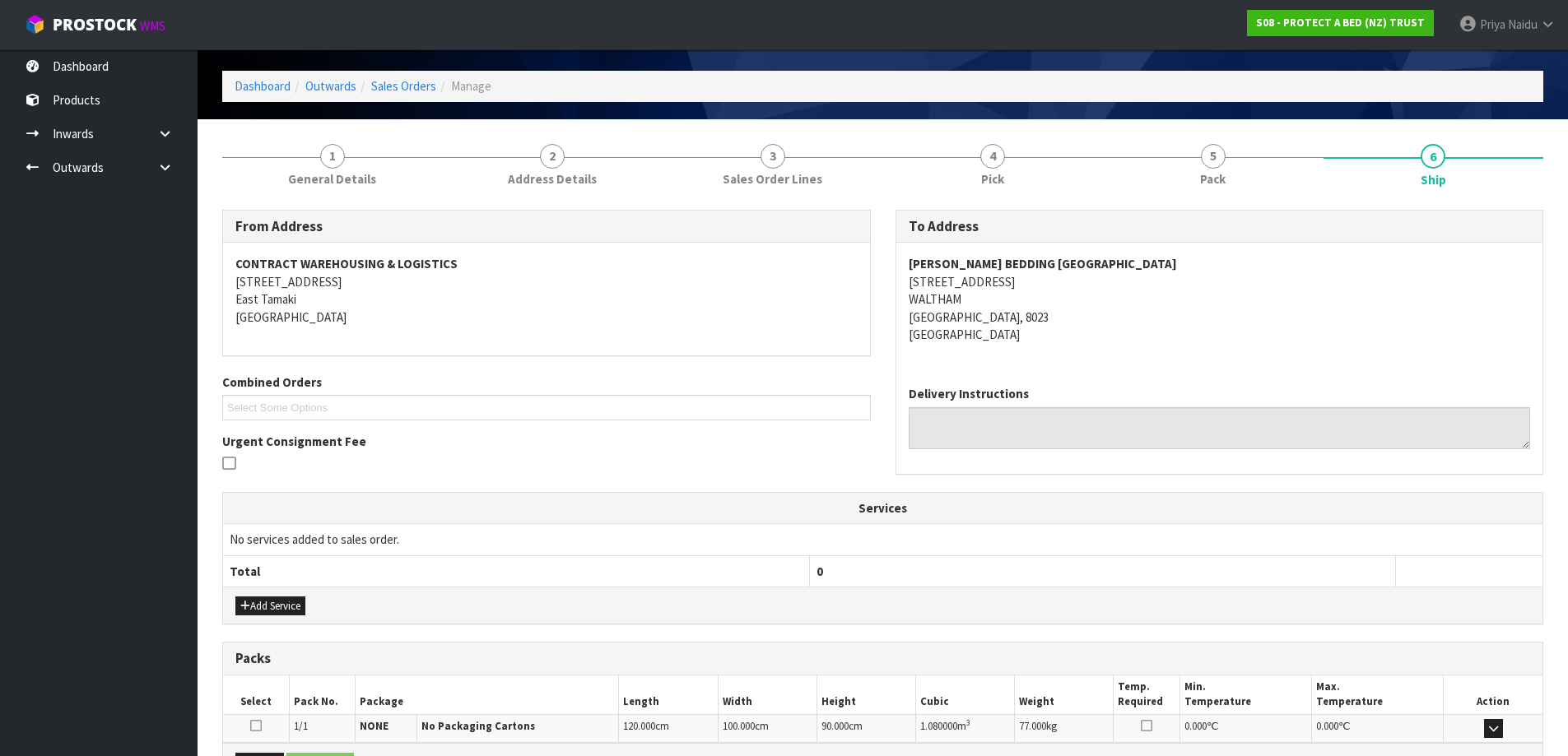
scroll to position [0, 0]
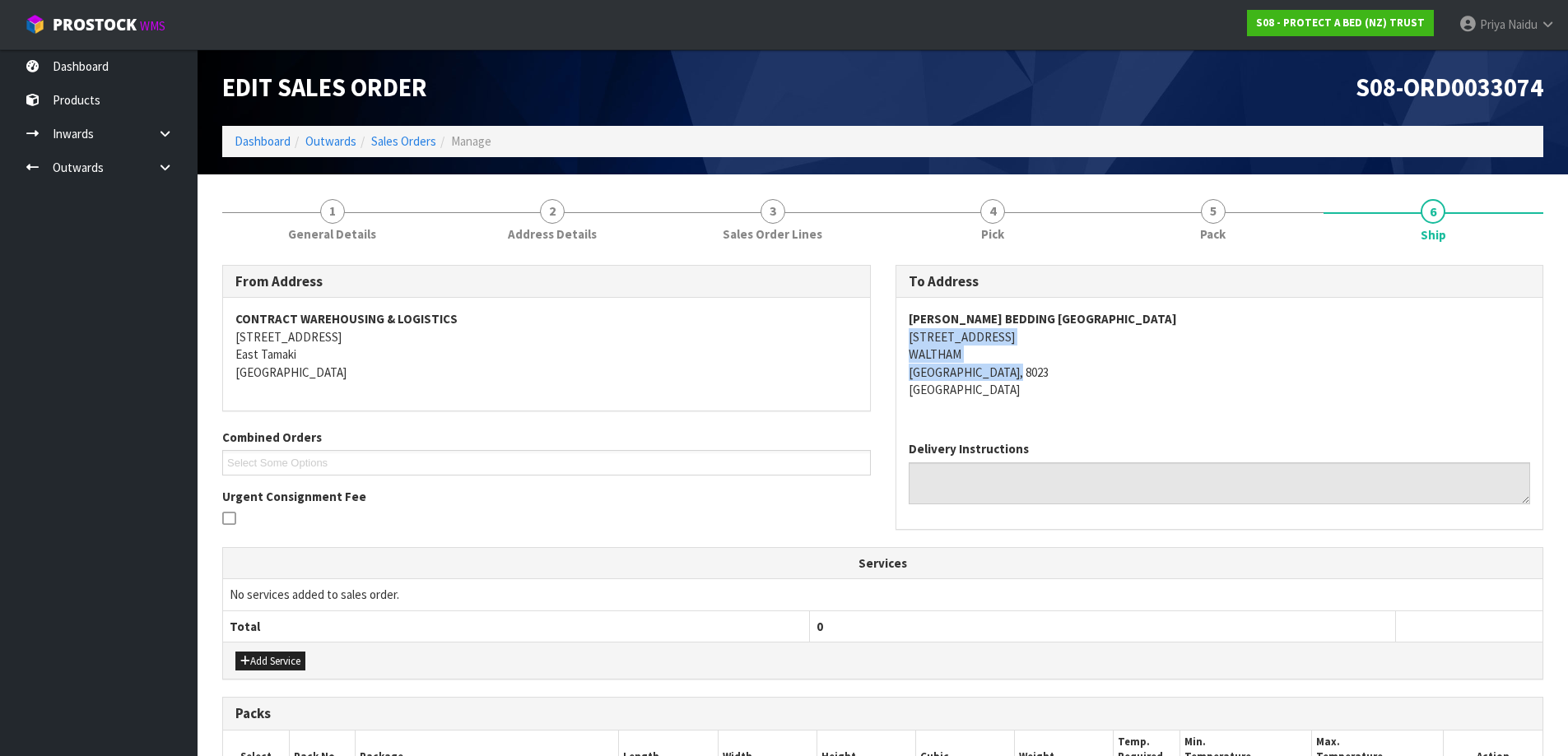
copy address "[STREET_ADDRESS]"
drag, startPoint x: 902, startPoint y: 345, endPoint x: 1050, endPoint y: 378, distance: 151.6
click at [1050, 378] on div "[PERSON_NAME] BEDDING [GEOGRAPHIC_DATA] [STREET_ADDRESS]" at bounding box center [1219, 363] width 647 height 130
click at [1206, 399] on address "[PERSON_NAME] BEDDING [GEOGRAPHIC_DATA] [STREET_ADDRESS]" at bounding box center [1219, 353] width 622 height 88
drag, startPoint x: 896, startPoint y: 331, endPoint x: 1098, endPoint y: 346, distance: 202.6
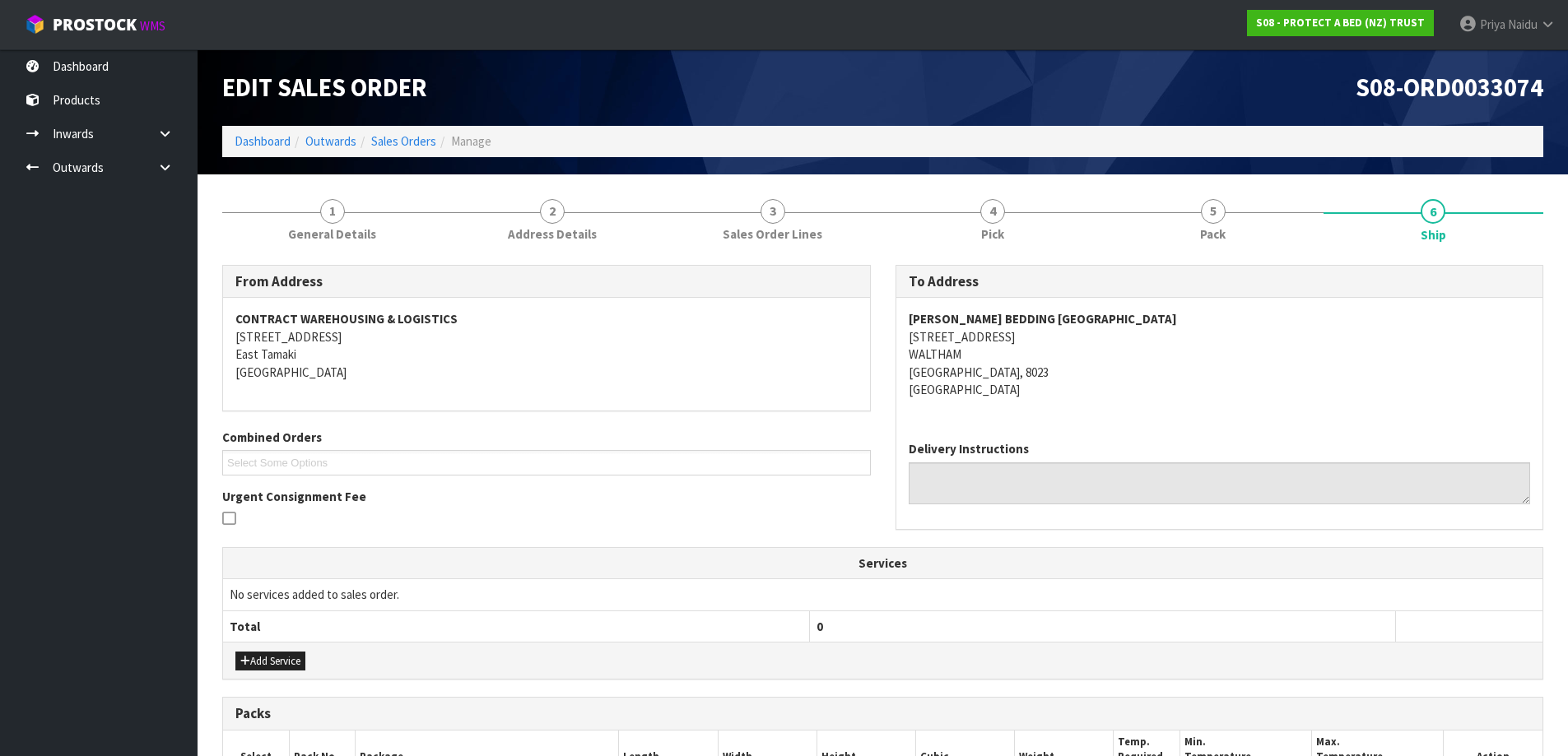
click at [1098, 346] on div "[PERSON_NAME] BEDDING [GEOGRAPHIC_DATA] [STREET_ADDRESS]" at bounding box center [1219, 363] width 647 height 130
drag, startPoint x: 899, startPoint y: 315, endPoint x: 1174, endPoint y: 317, distance: 275.0
click at [1174, 317] on div "[PERSON_NAME] BEDDING [GEOGRAPHIC_DATA] [STREET_ADDRESS]" at bounding box center [1219, 363] width 647 height 130
click at [1279, 391] on address "[PERSON_NAME] BEDDING [GEOGRAPHIC_DATA] [STREET_ADDRESS]" at bounding box center [1219, 353] width 622 height 88
click at [366, 233] on span "General Details" at bounding box center [331, 235] width 88 height 17
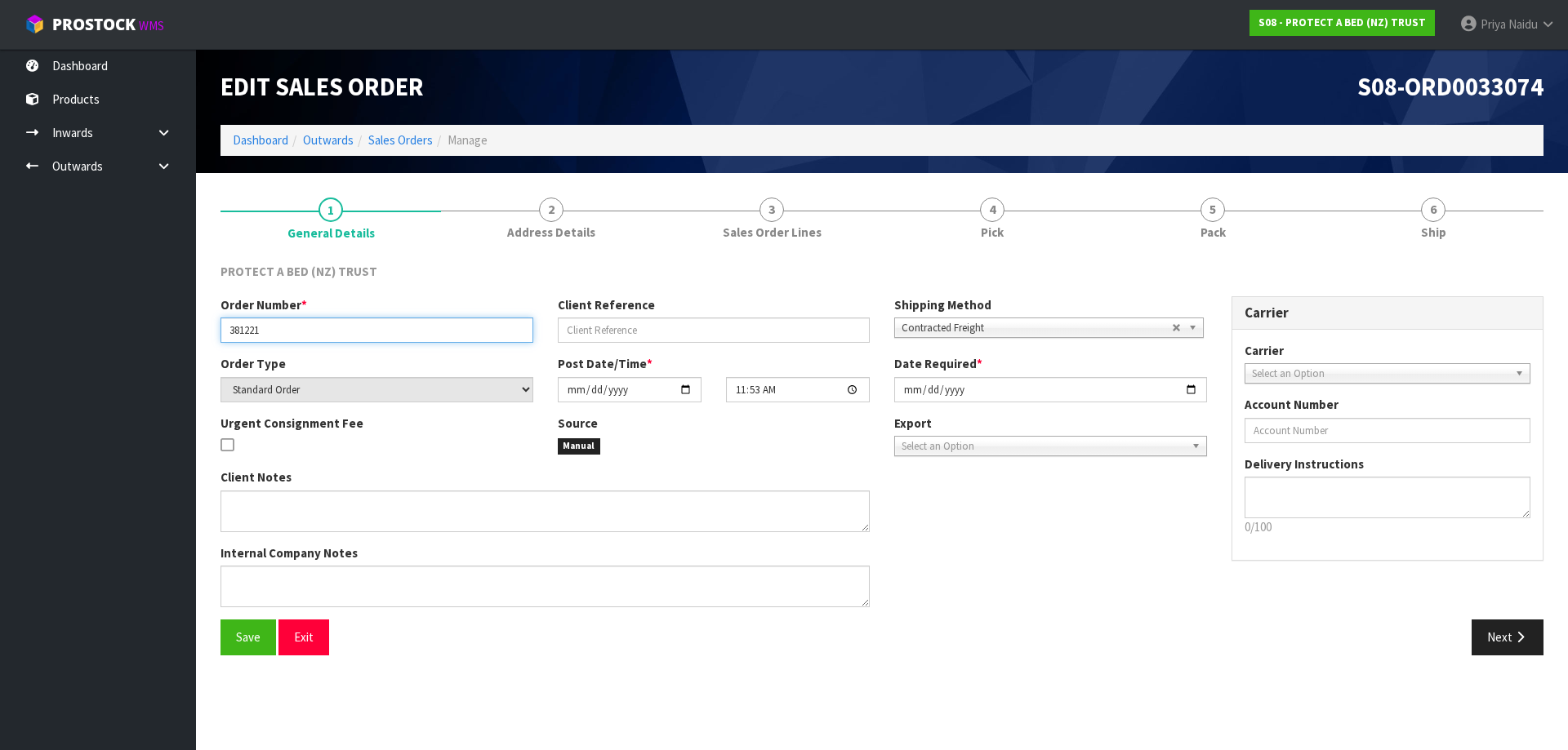
drag, startPoint x: 226, startPoint y: 332, endPoint x: 273, endPoint y: 333, distance: 47.0
click at [273, 333] on input "381221" at bounding box center [377, 330] width 312 height 25
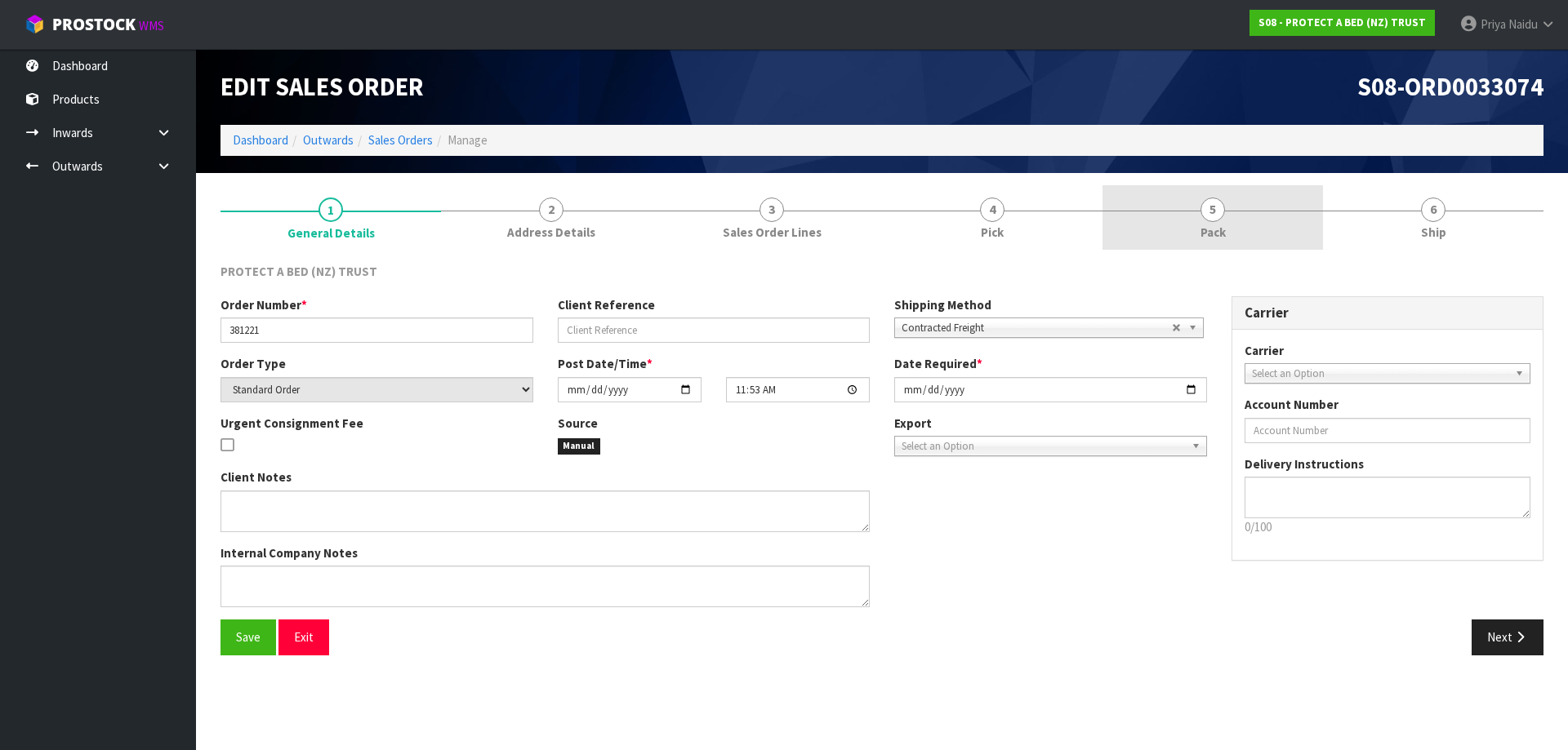
drag, startPoint x: 1186, startPoint y: 215, endPoint x: 1137, endPoint y: 240, distance: 55.0
click at [1186, 215] on link "5 Pack" at bounding box center [1213, 216] width 220 height 64
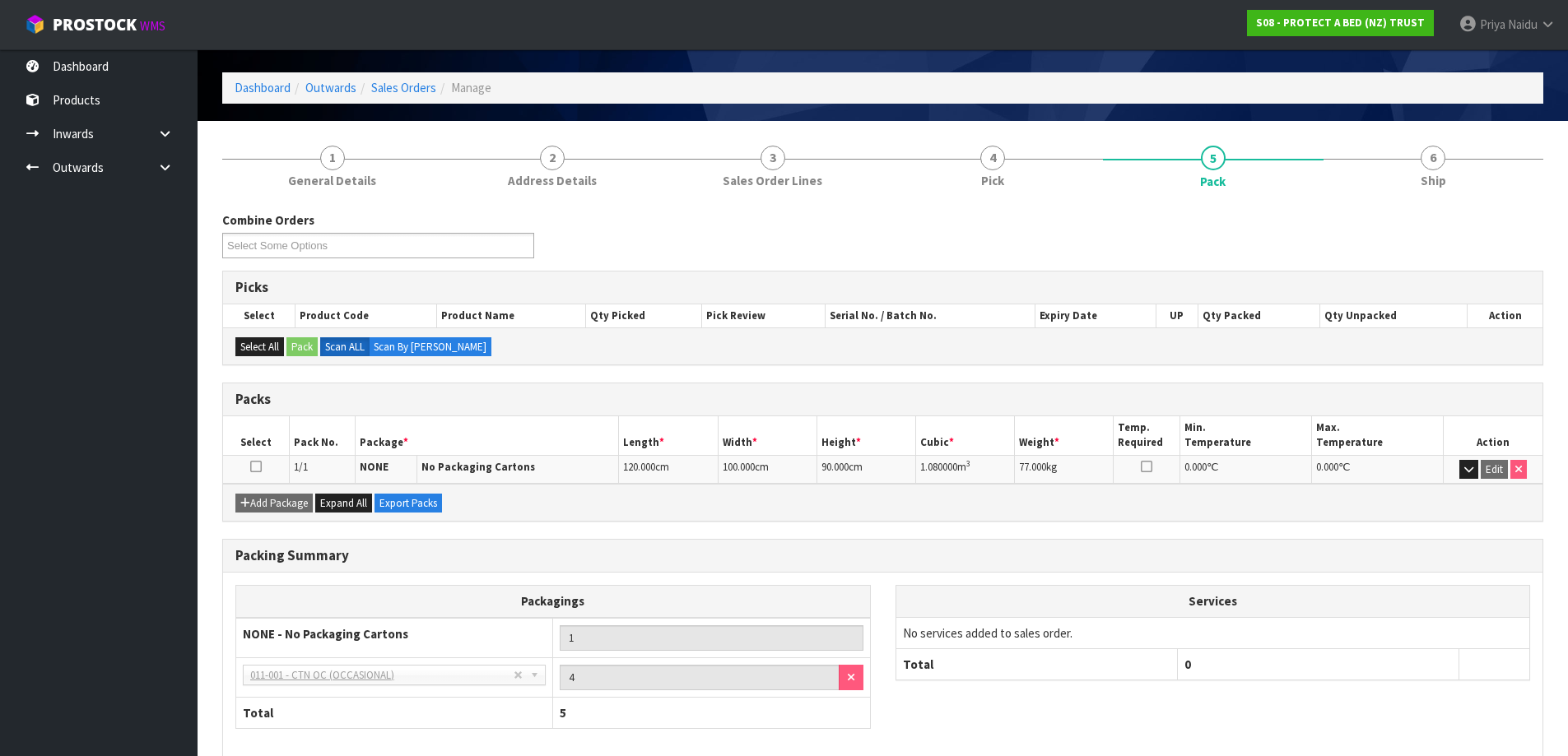
scroll to position [82, 0]
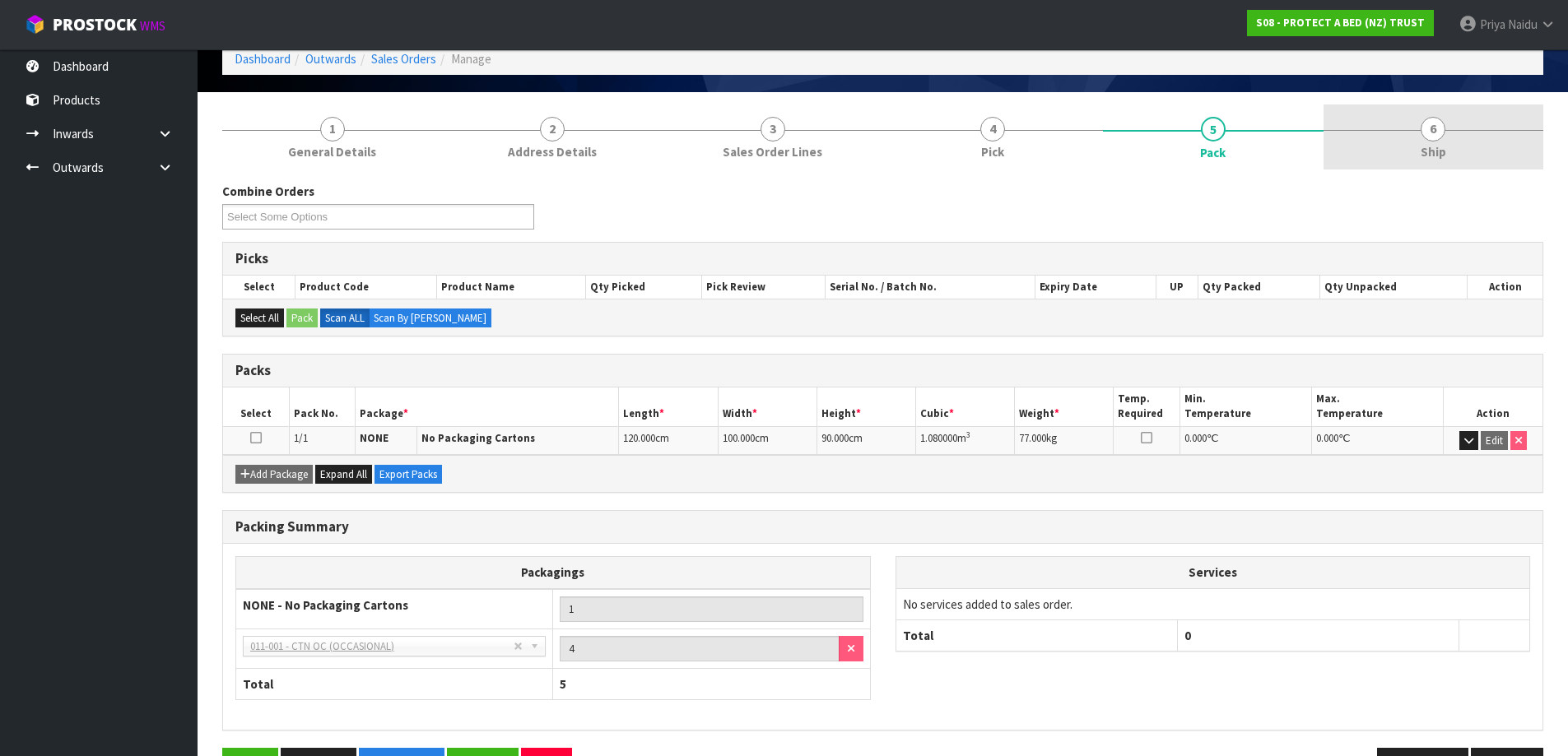
drag, startPoint x: 1476, startPoint y: 144, endPoint x: 1465, endPoint y: 164, distance: 22.8
click at [1476, 144] on link "6 Ship" at bounding box center [1433, 136] width 220 height 65
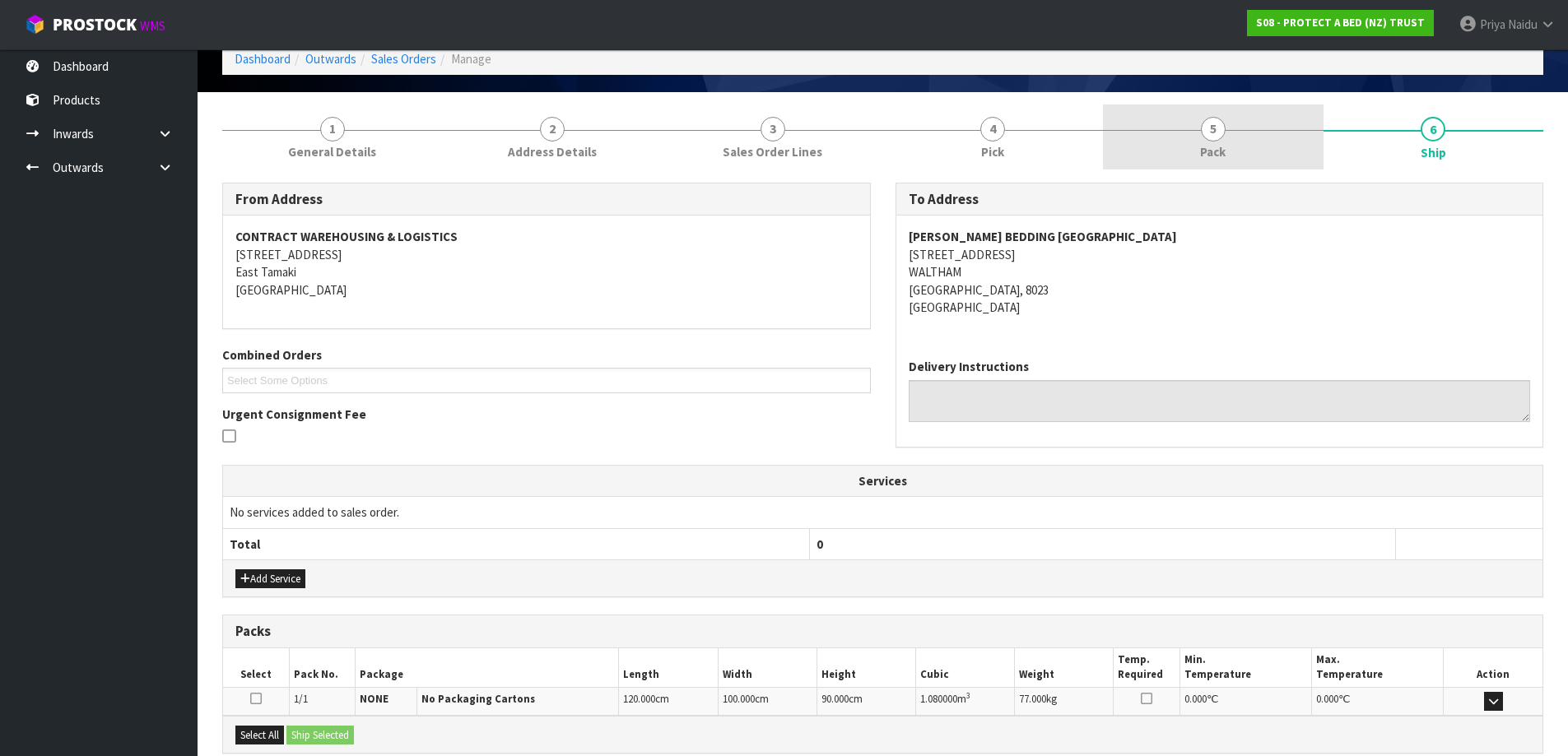
click at [1234, 129] on link "5 Pack" at bounding box center [1213, 136] width 220 height 65
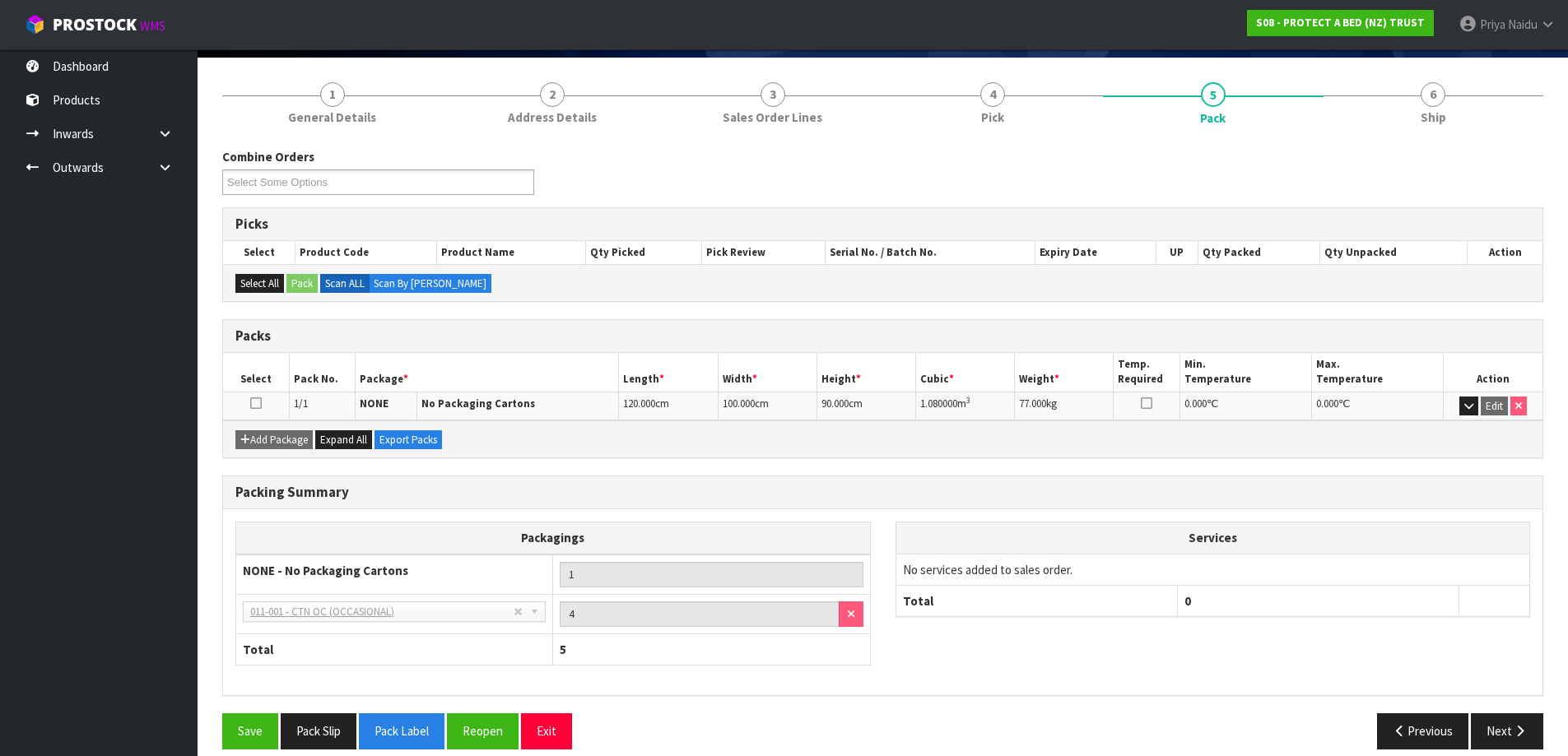
scroll to position [135, 0]
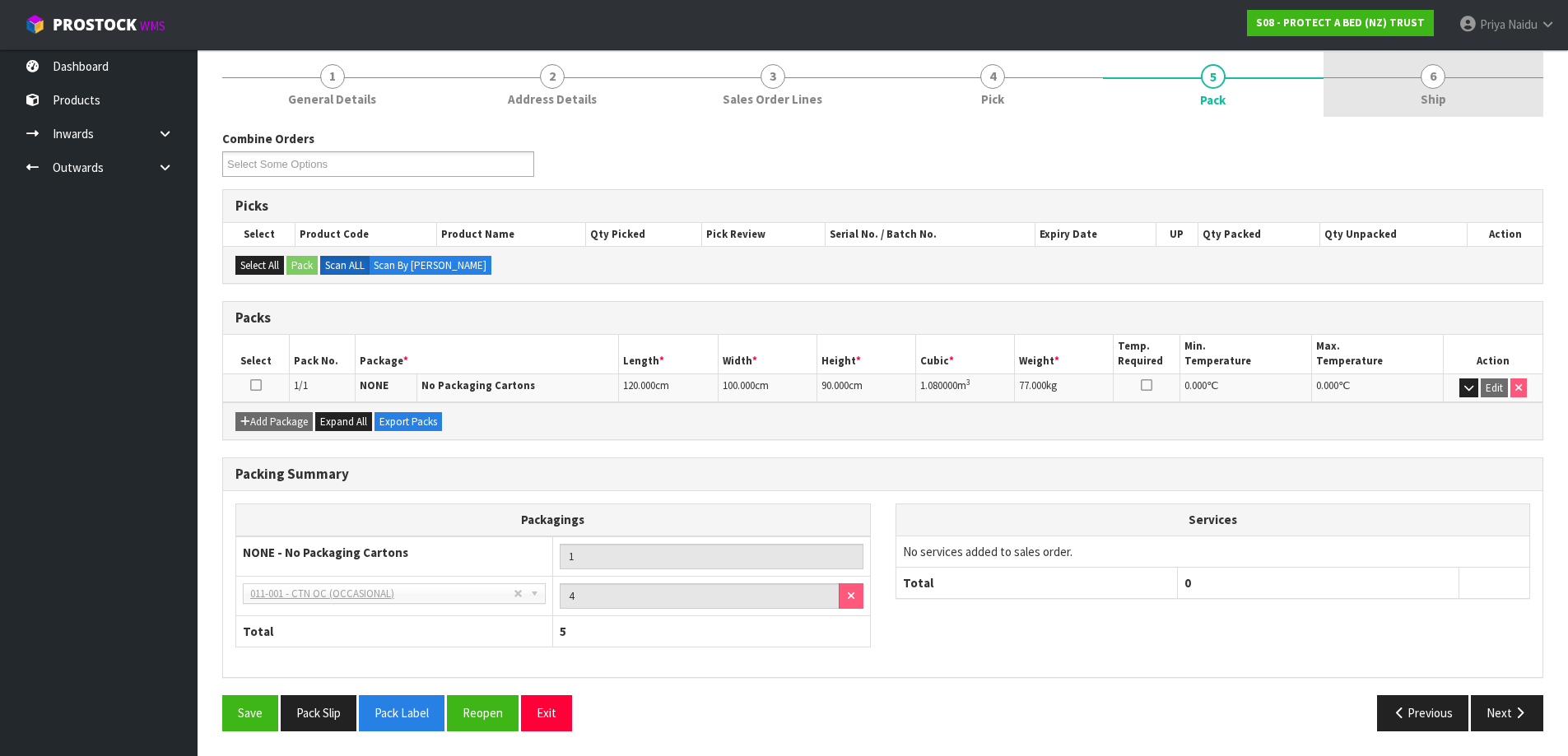
drag, startPoint x: 1374, startPoint y: 105, endPoint x: 1329, endPoint y: 114, distance: 45.9
click at [1374, 105] on link "6 Ship" at bounding box center [1433, 84] width 220 height 65
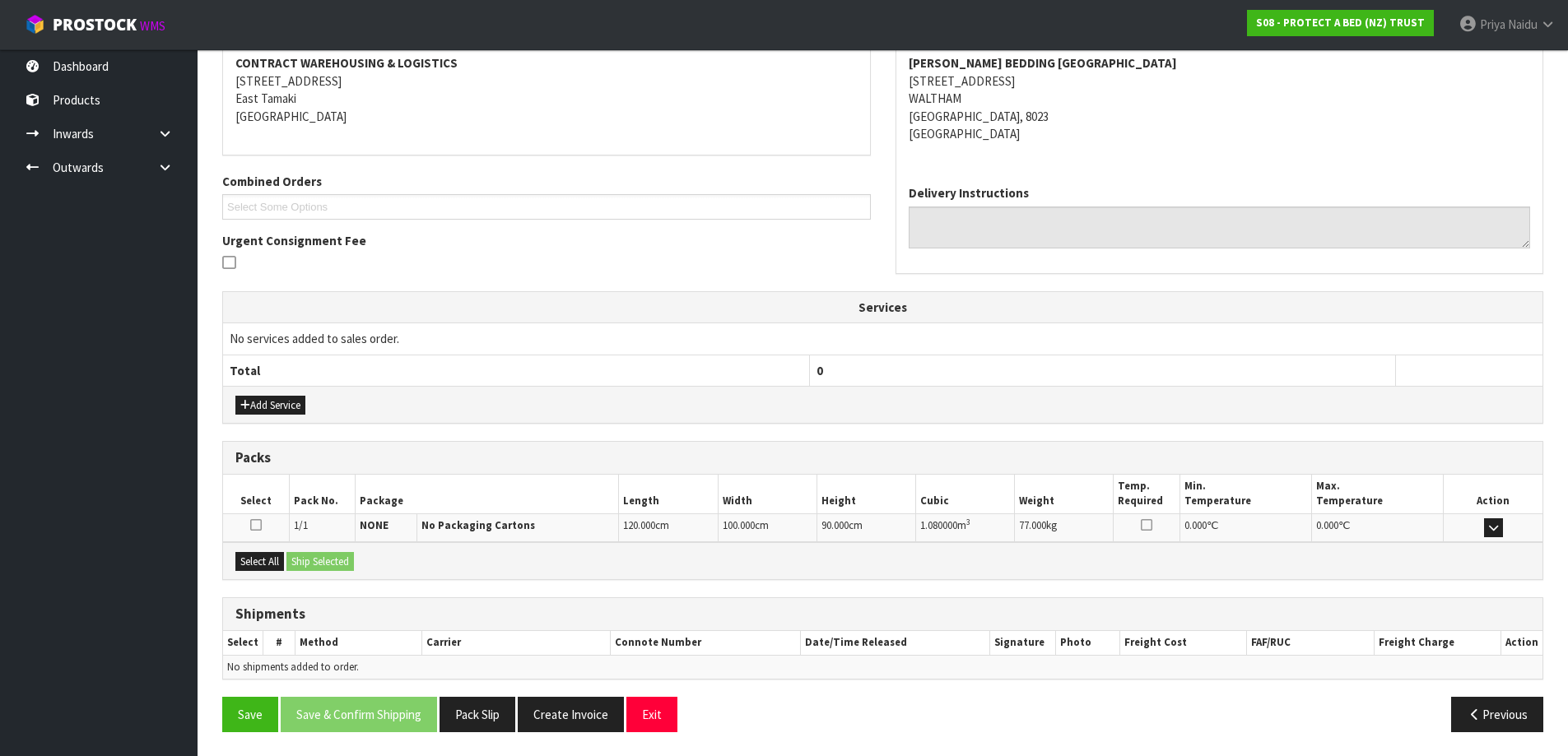
scroll to position [257, 0]
click at [273, 560] on button "Select All" at bounding box center [260, 561] width 48 height 19
click at [303, 560] on button "Ship Selected" at bounding box center [321, 561] width 68 height 19
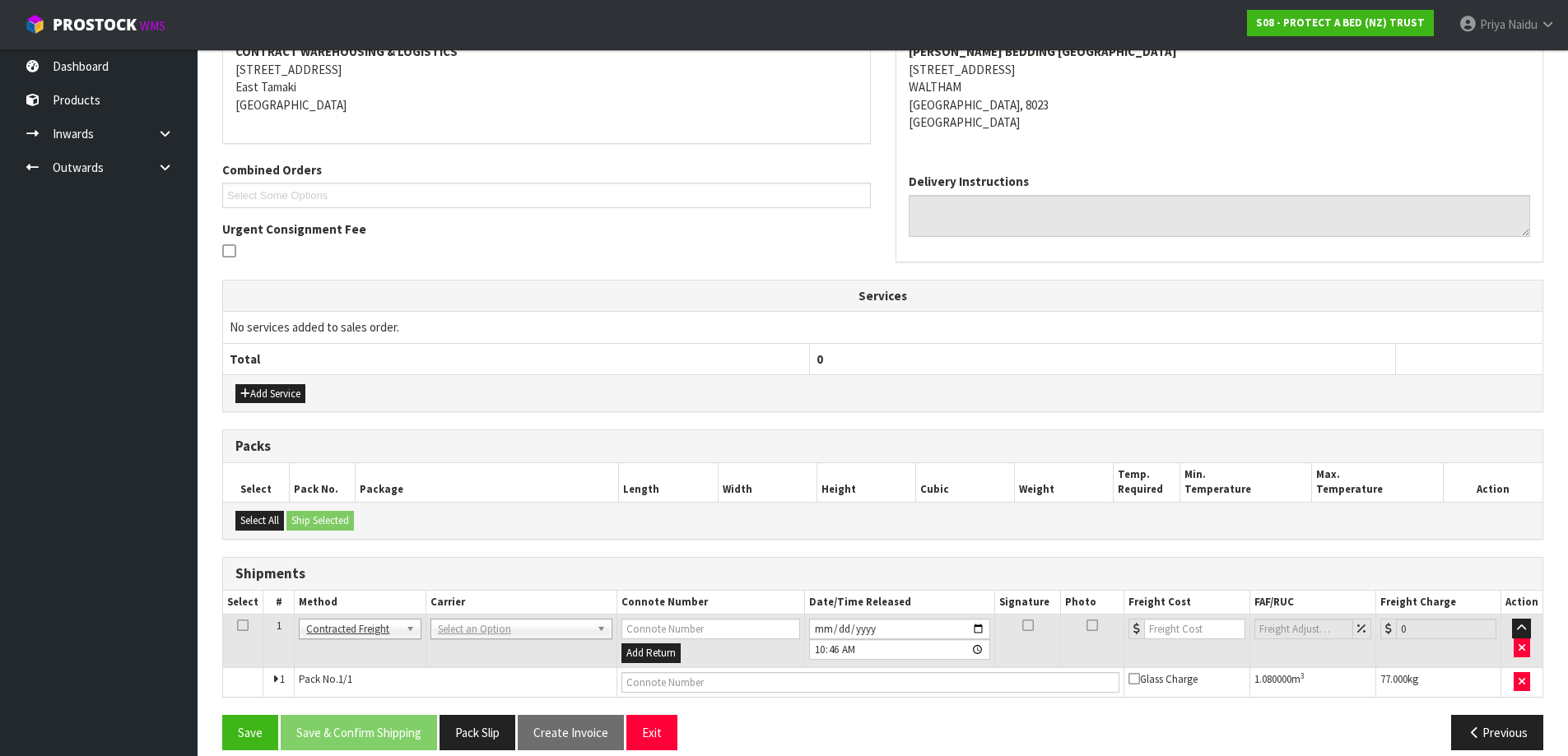
scroll to position [287, 0]
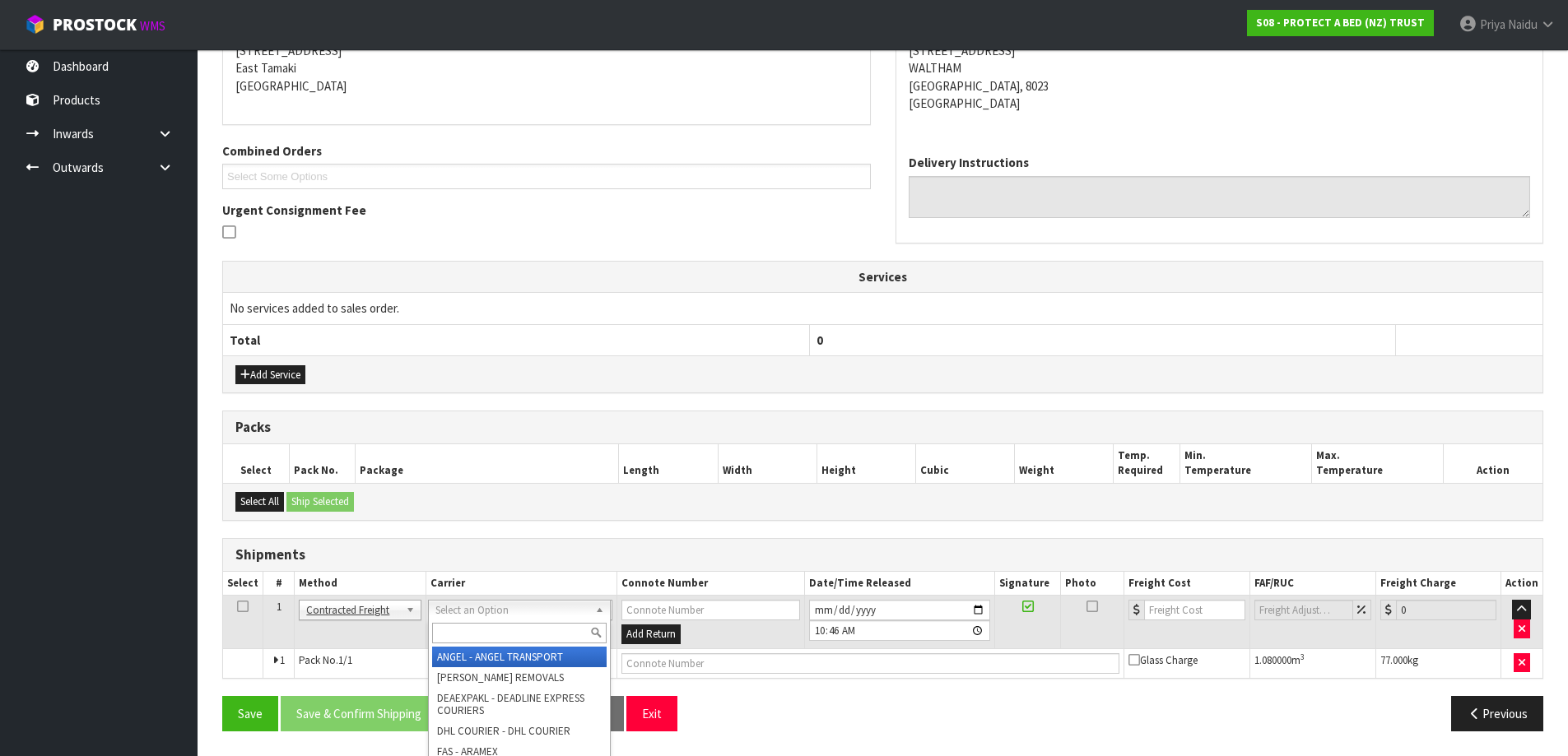
click at [470, 637] on input "text" at bounding box center [518, 632] width 175 height 20
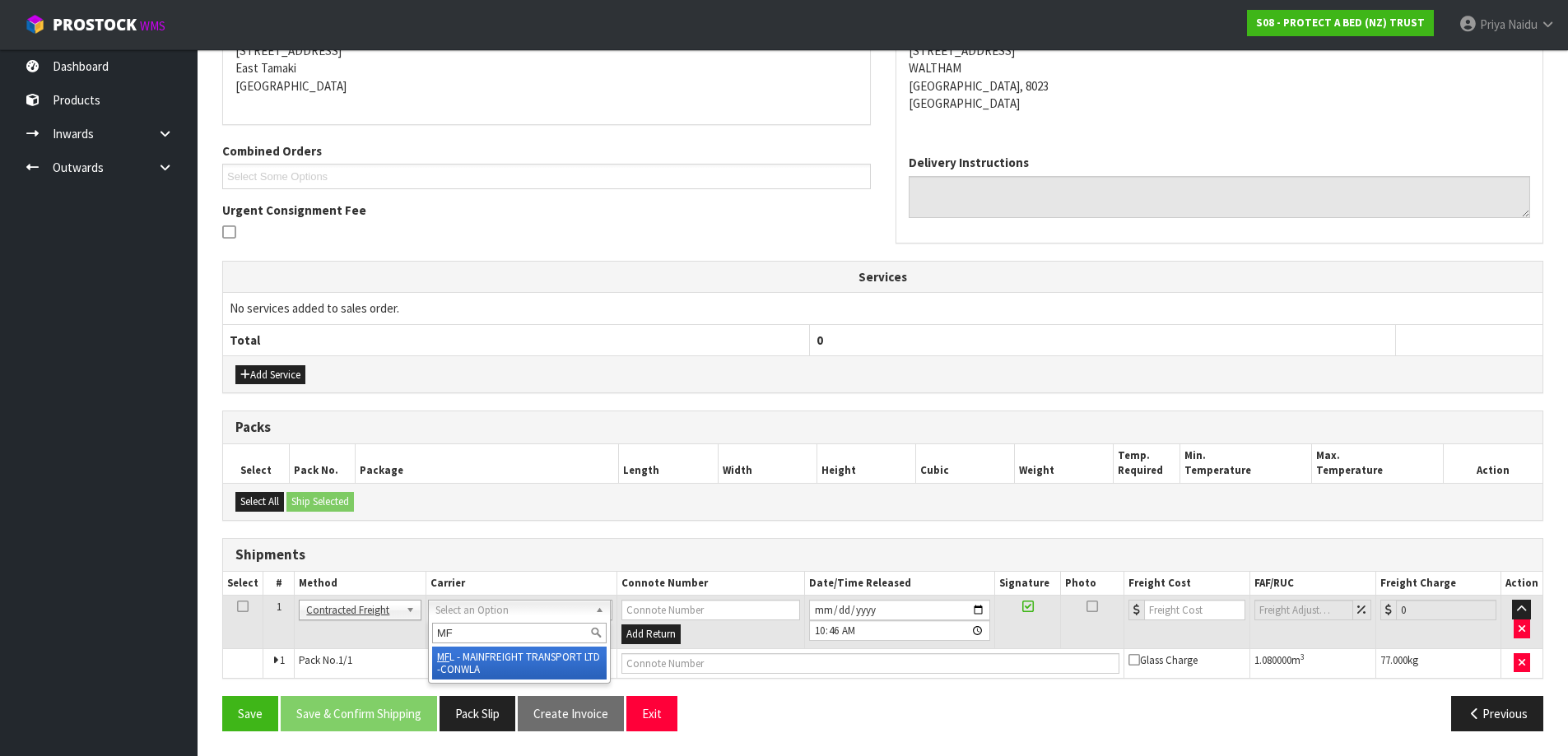
type input "MF"
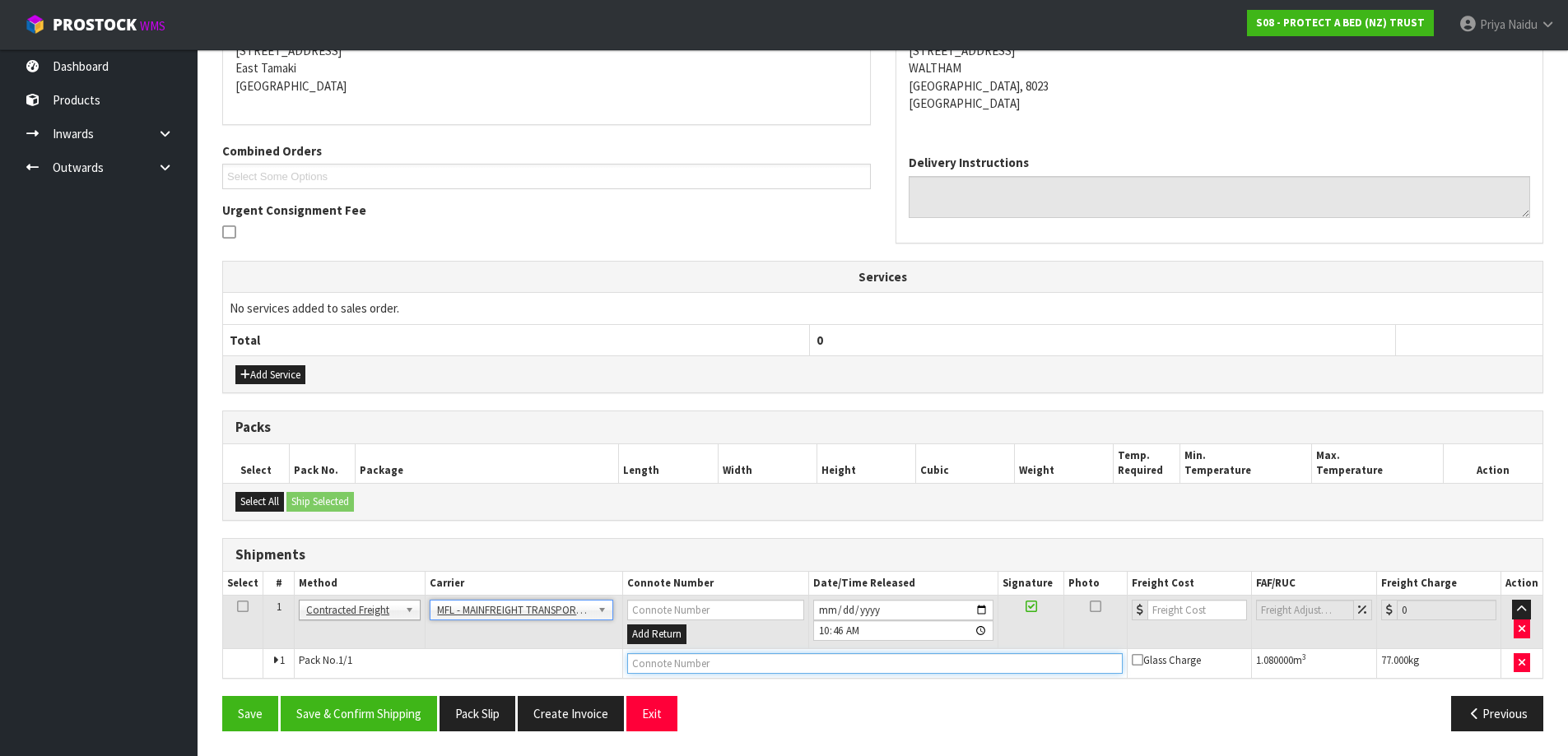
click at [681, 659] on input "text" at bounding box center [874, 663] width 495 height 20
paste input "FWM58369738"
type input "FWM58369738"
click at [1180, 608] on input "number" at bounding box center [1196, 609] width 99 height 20
type input "7"
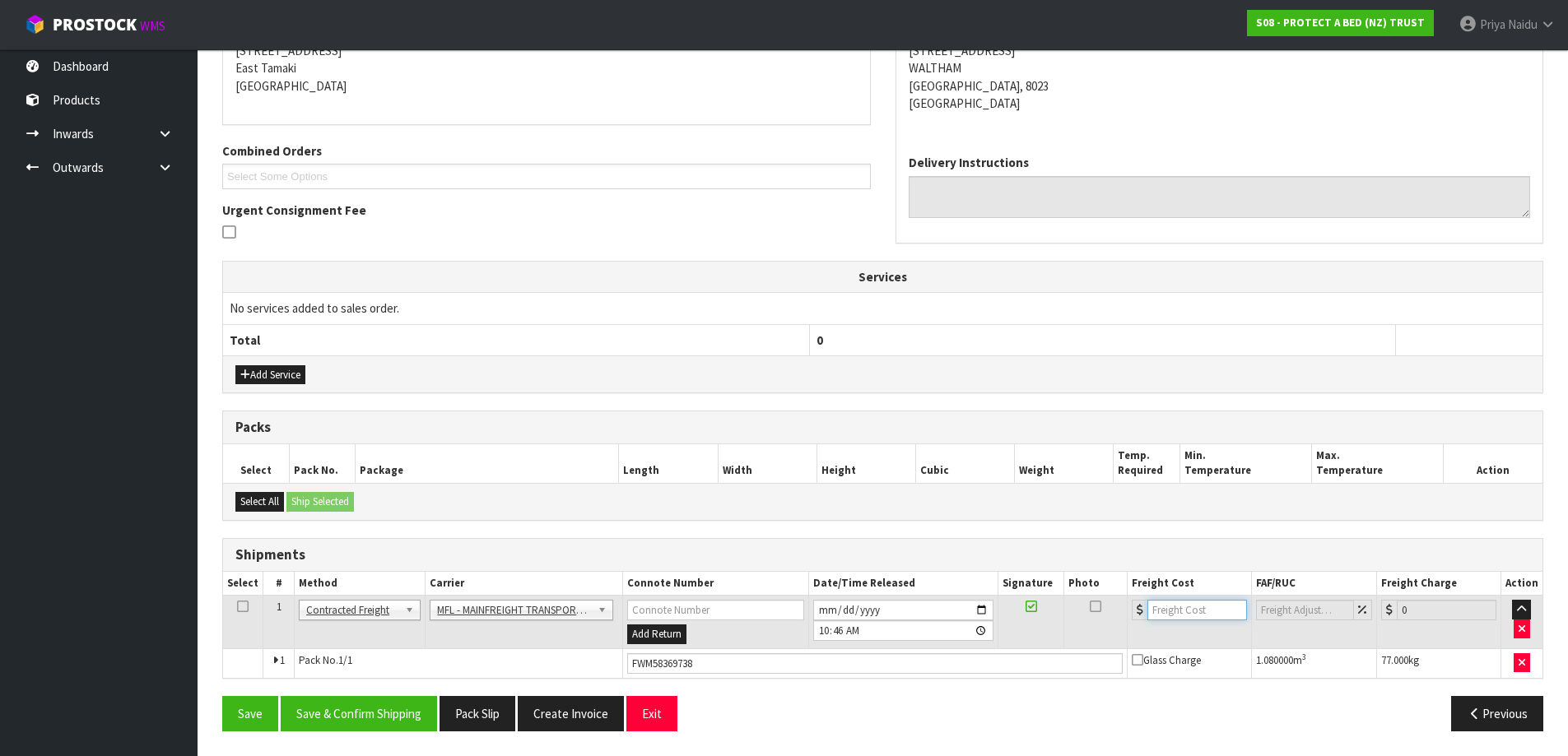
type input "4"
type input "166.87"
click at [362, 713] on button "Save & Confirm Shipping" at bounding box center [359, 714] width 156 height 36
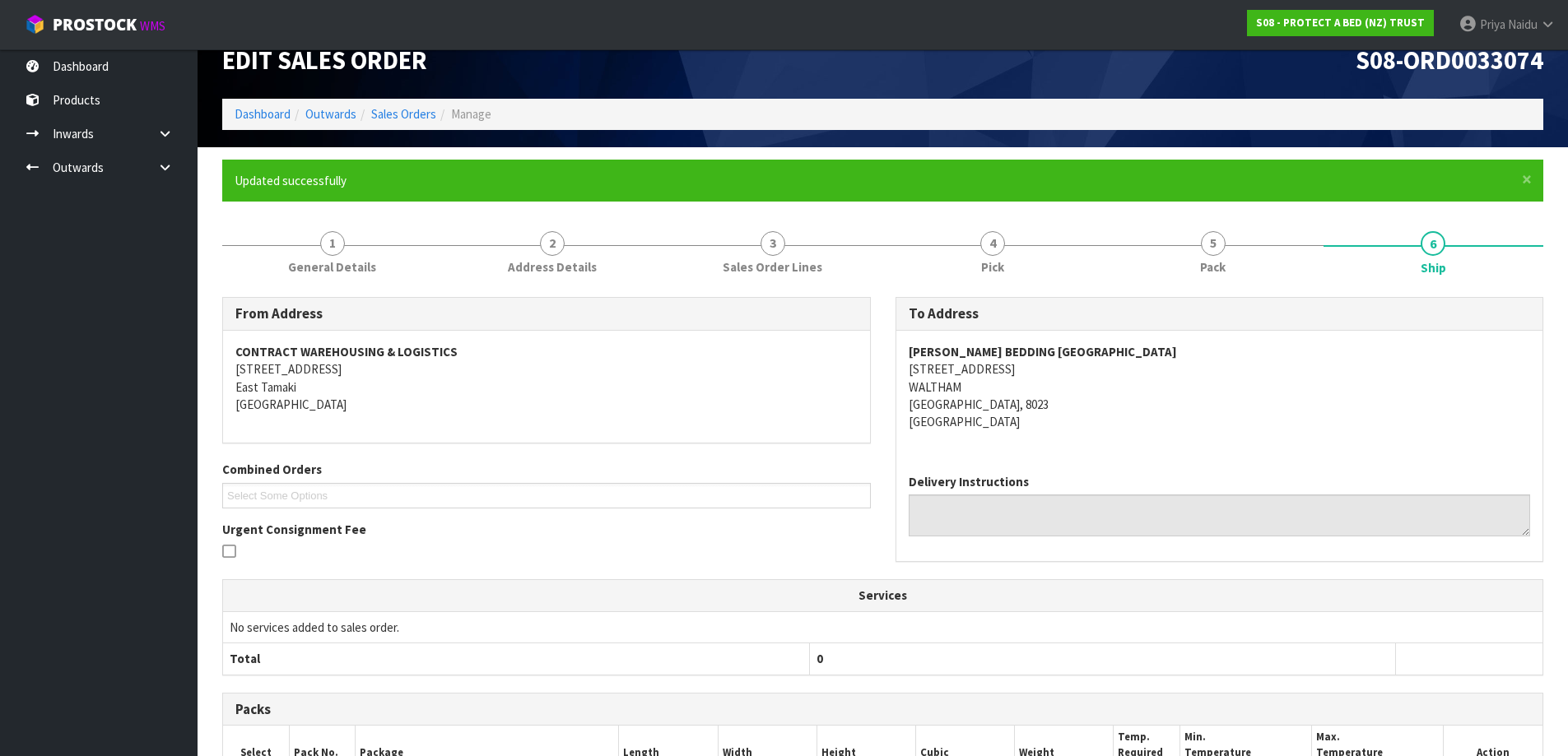
scroll to position [0, 0]
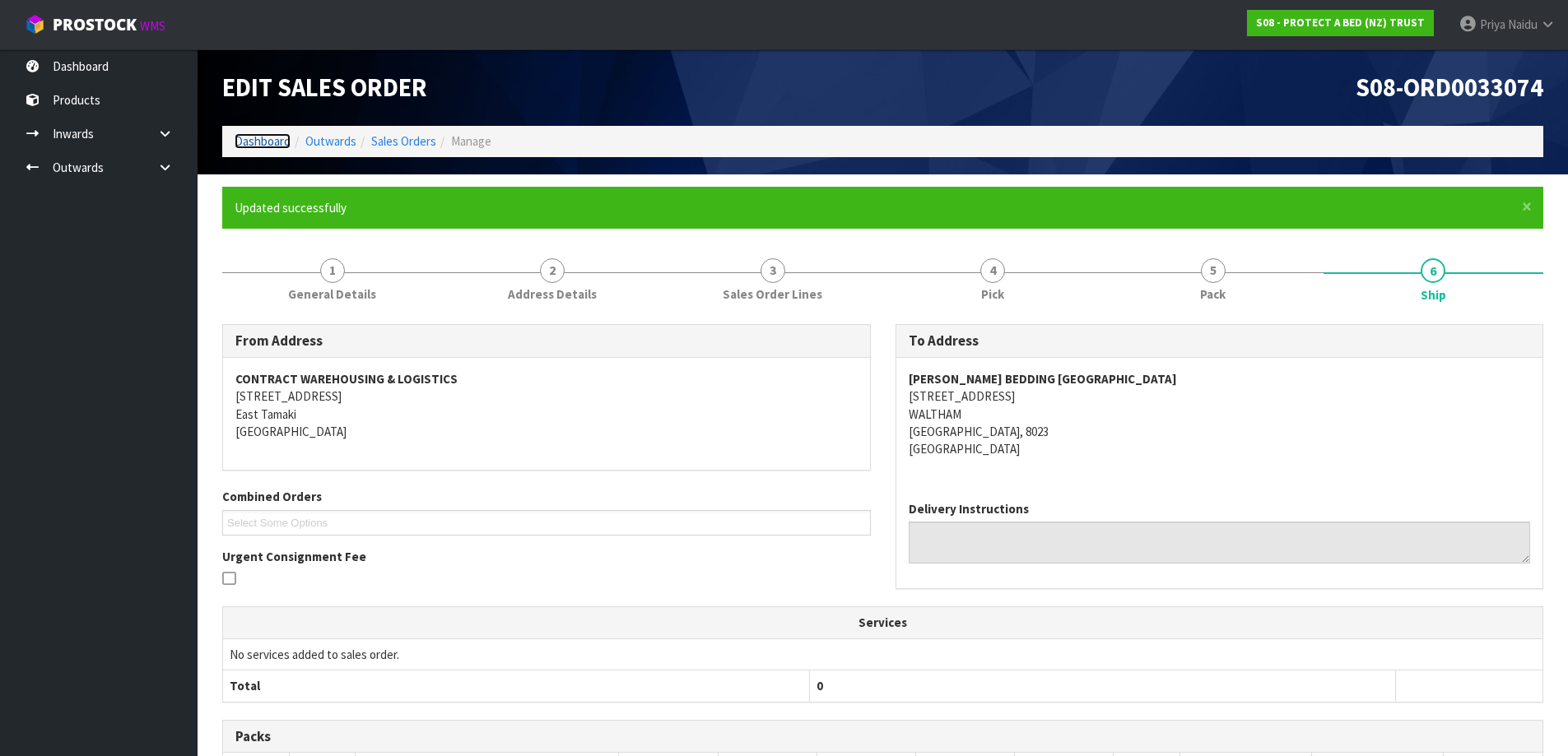
click at [282, 143] on link "Dashboard" at bounding box center [263, 141] width 56 height 15
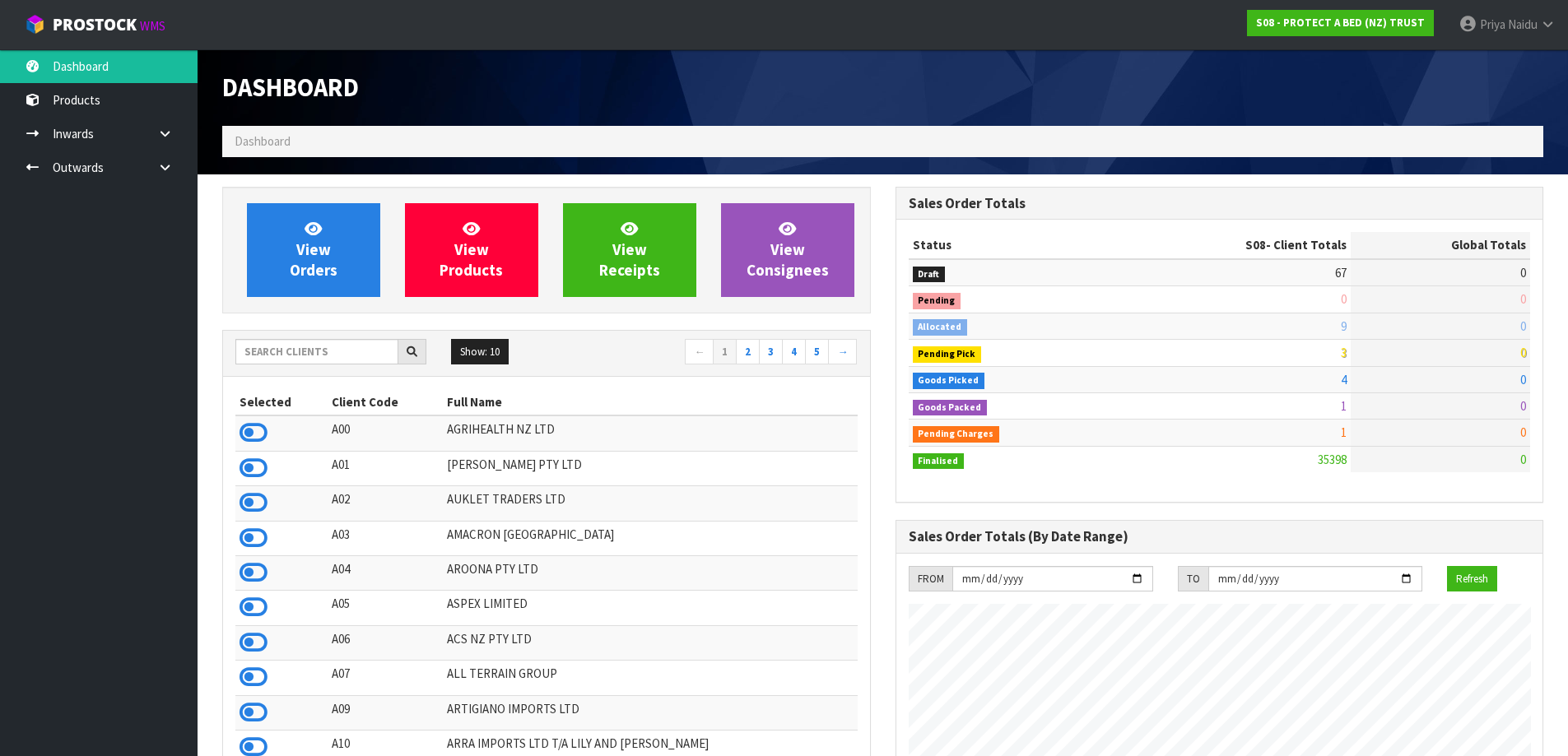
click at [309, 366] on div "Show: 10 5 10 25 50 ← 1 2 3 4 5 →" at bounding box center [546, 353] width 647 height 29
click at [309, 358] on input "text" at bounding box center [317, 351] width 163 height 25
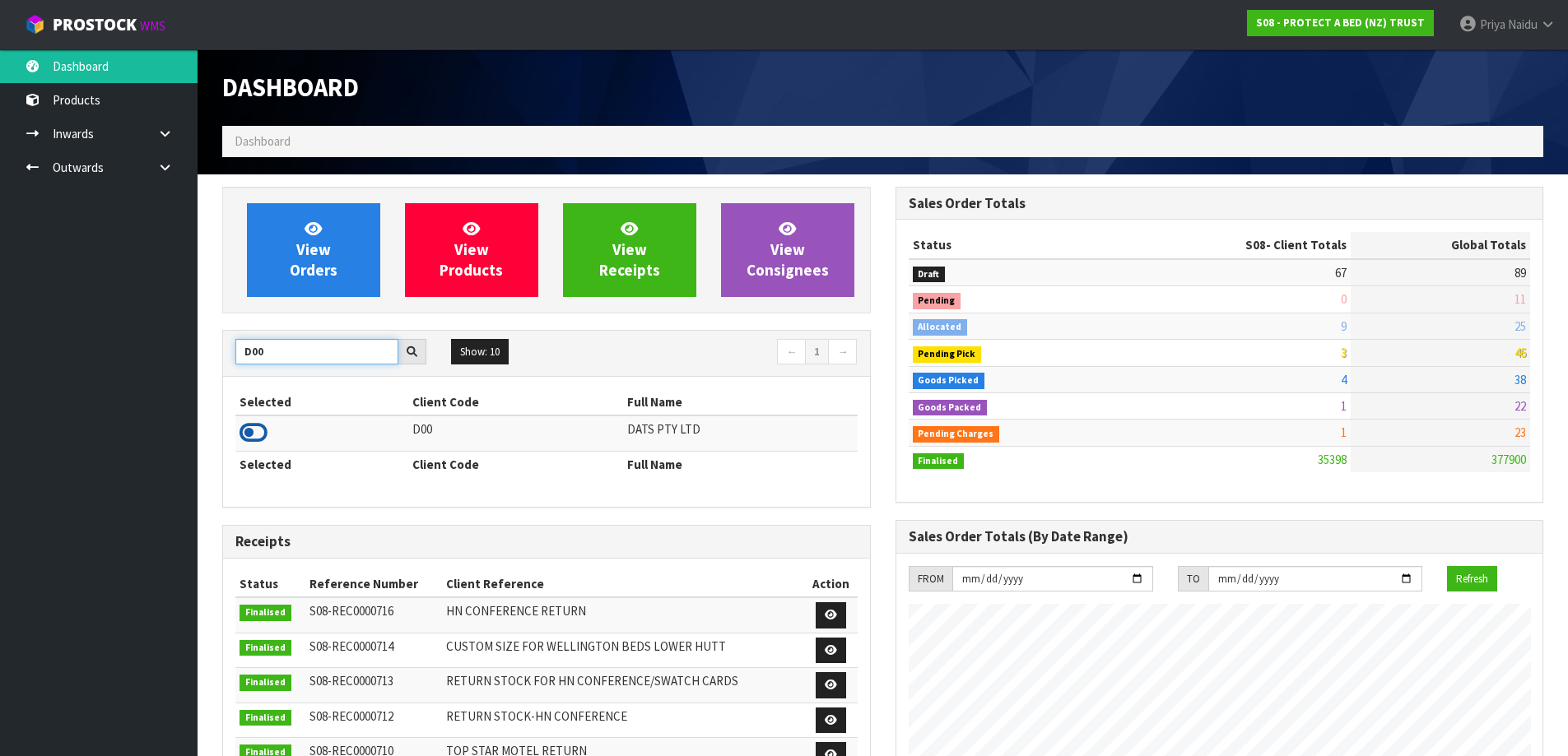
type input "D00"
click at [253, 431] on icon at bounding box center [253, 434] width 28 height 25
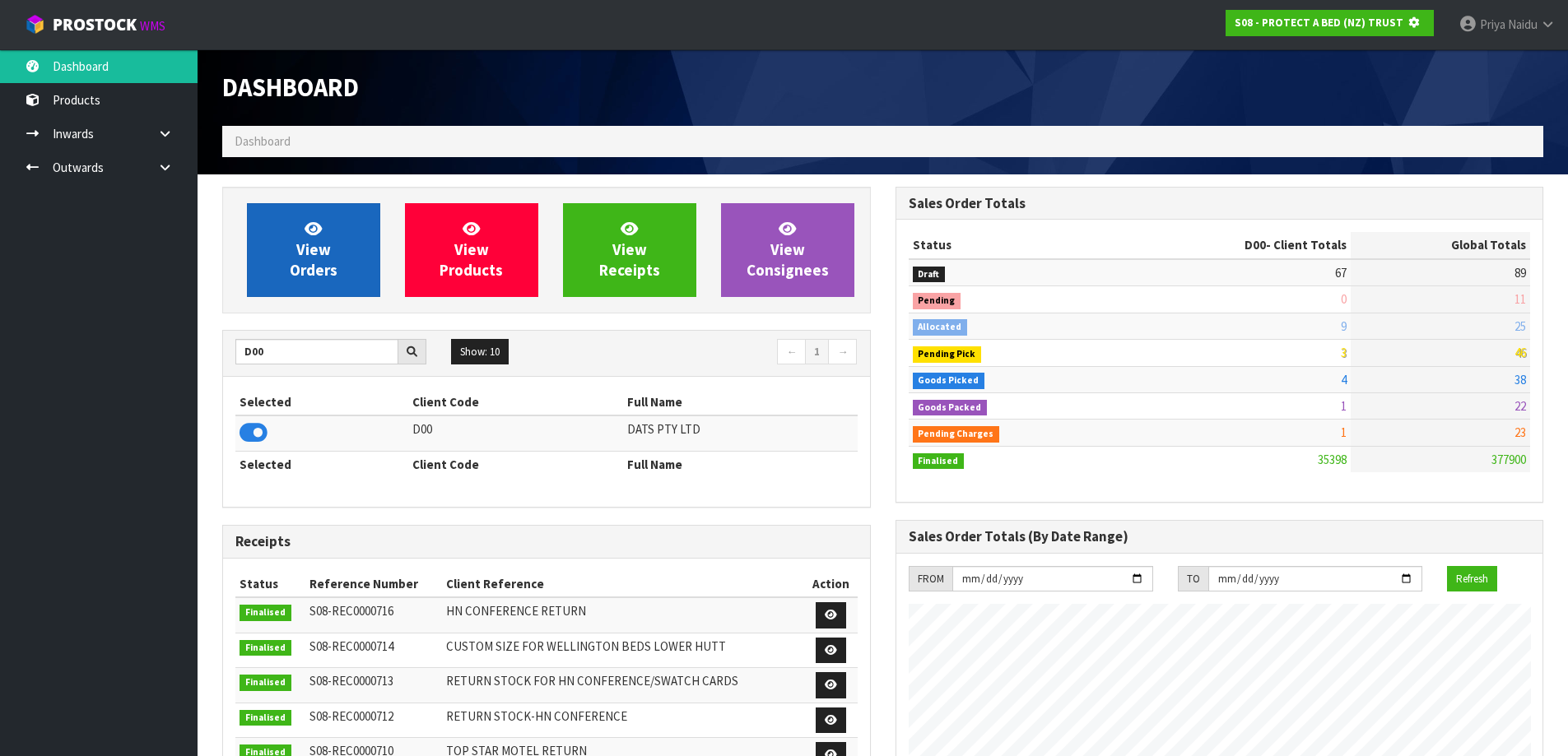
scroll to position [1026, 672]
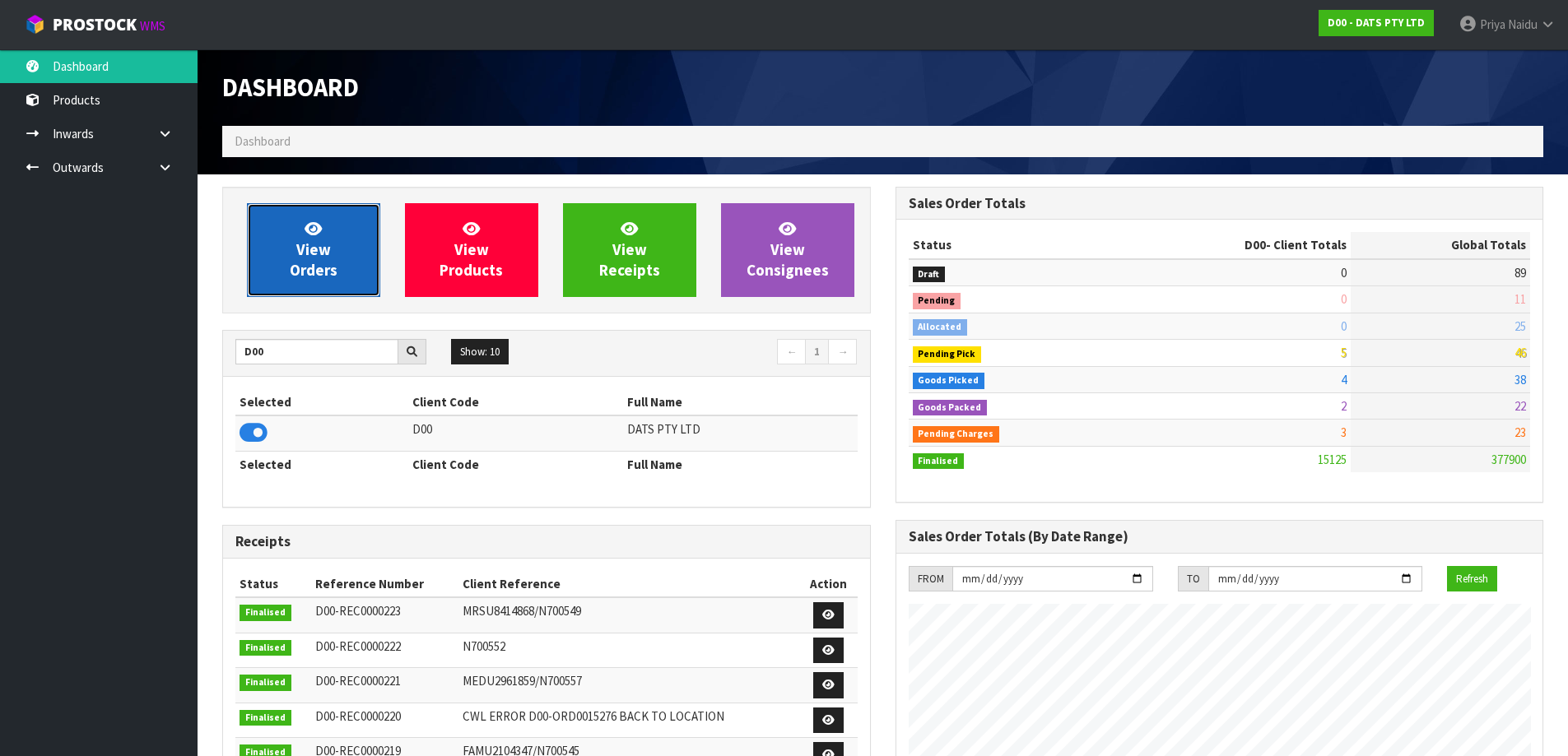
click at [332, 251] on link "View Orders" at bounding box center [314, 250] width 133 height 94
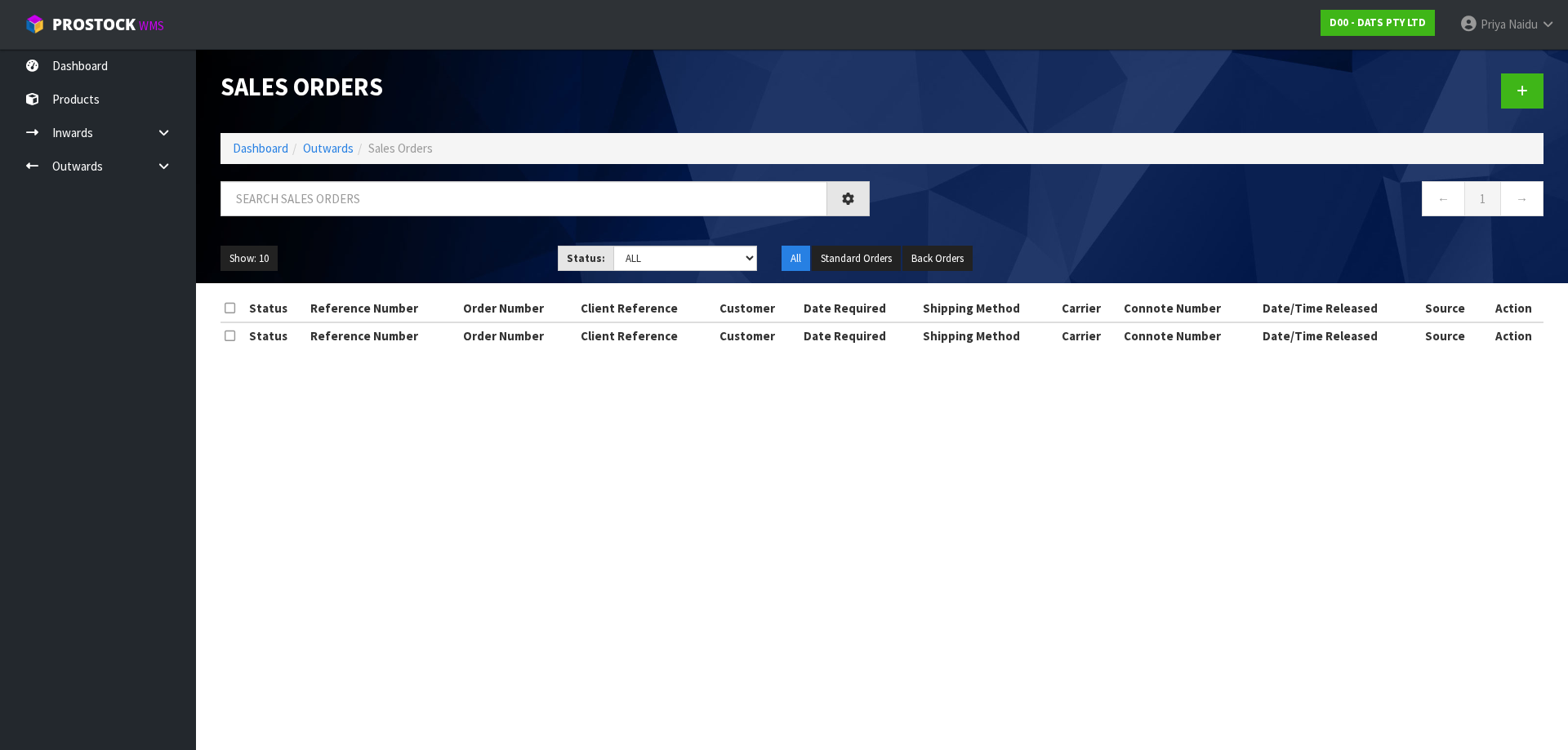
click at [332, 218] on div at bounding box center [544, 204] width 674 height 47
click at [334, 216] on div at bounding box center [544, 204] width 674 height 47
click at [330, 210] on input "text" at bounding box center [523, 198] width 607 height 35
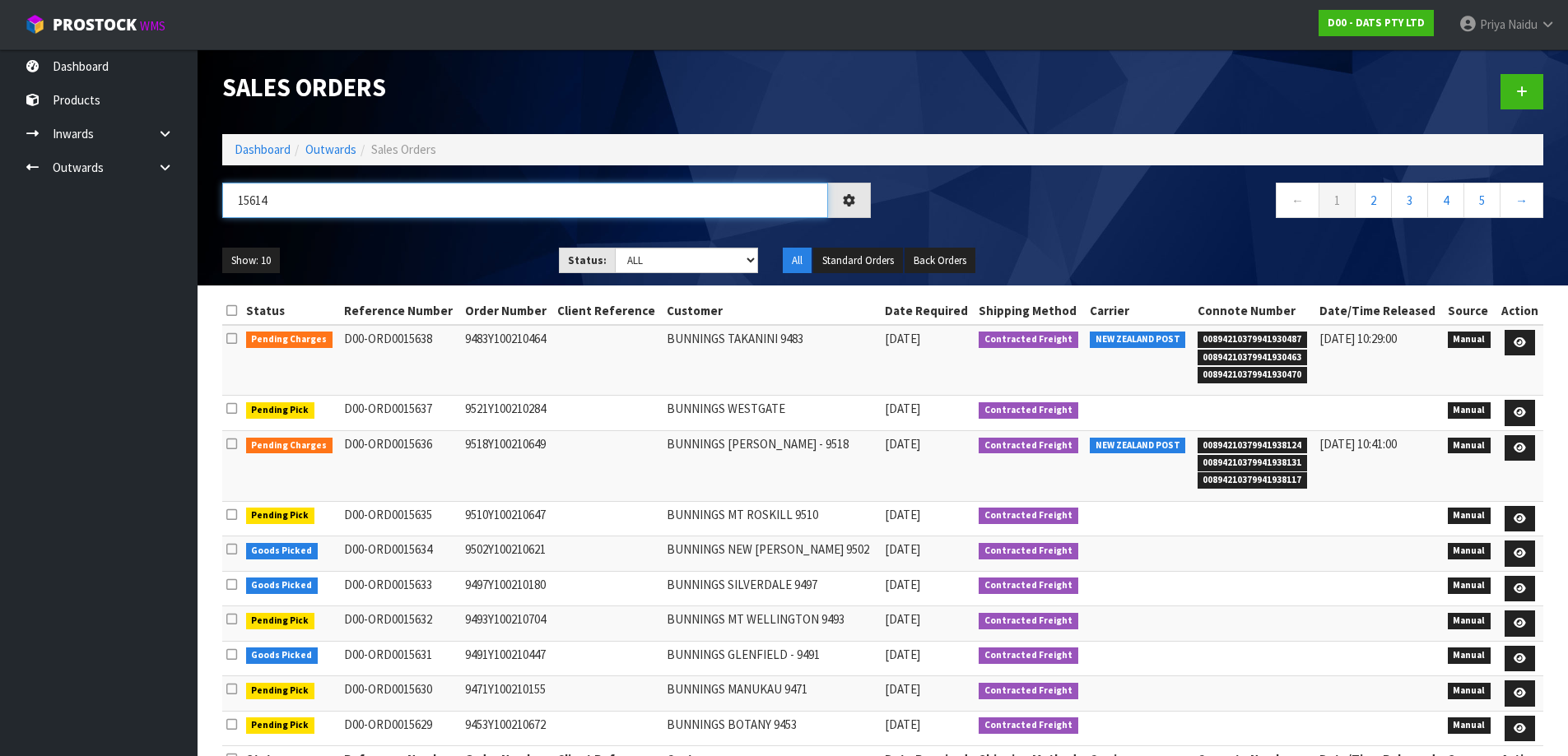
type input "15614"
click at [660, 255] on select "Draft Pending Allocated Pending Pick Goods Picked Goods Packed Pending Charges …" at bounding box center [686, 261] width 143 height 25
select select "string:5"
click at [615, 248] on select "Draft Pending Allocated Pending Pick Goods Picked Goods Packed Pending Charges …" at bounding box center [686, 261] width 143 height 25
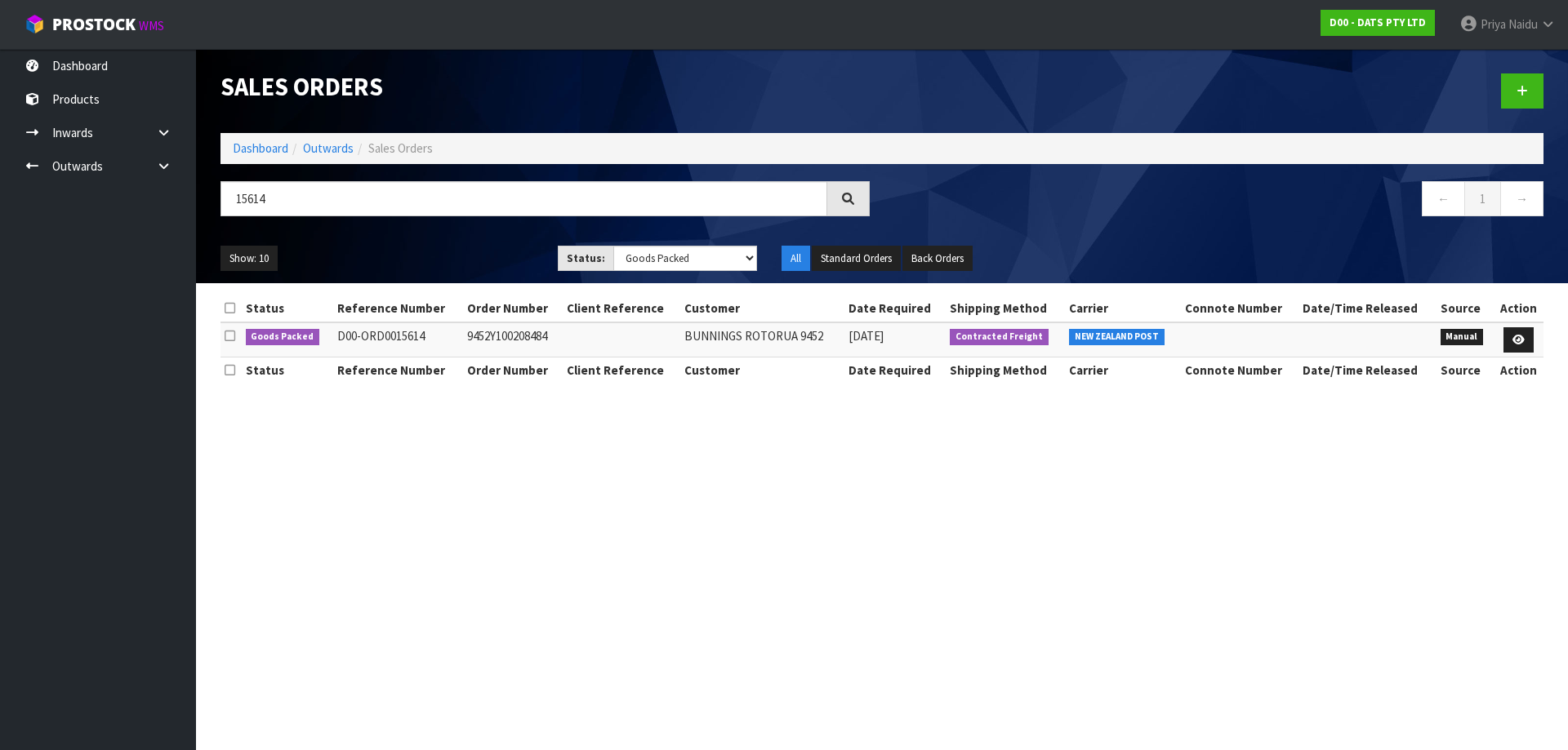
click at [456, 246] on ul "Show: 10 5 10 25 50" at bounding box center [377, 259] width 312 height 26
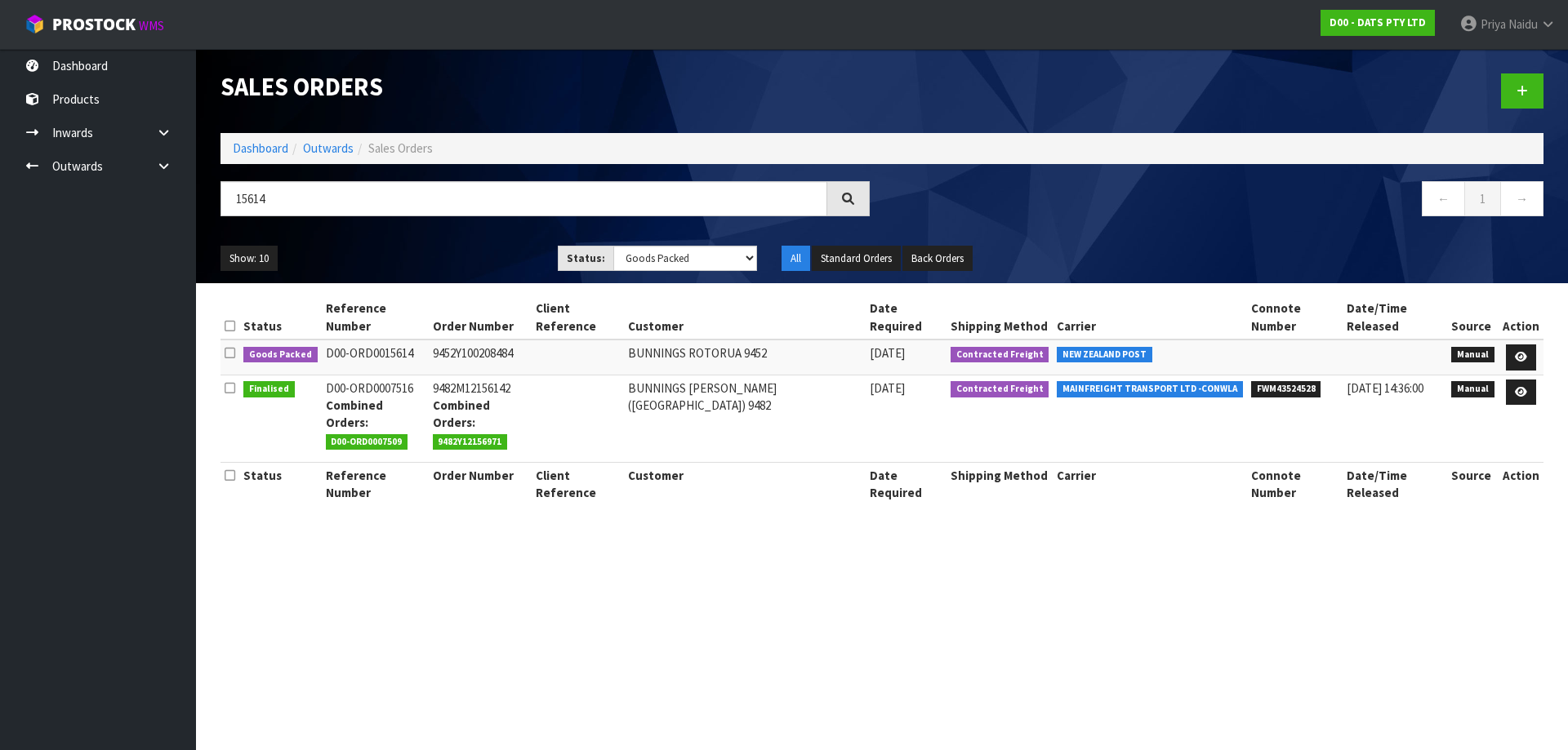
click at [459, 252] on ul "Show: 10 5 10 25 50" at bounding box center [377, 259] width 312 height 26
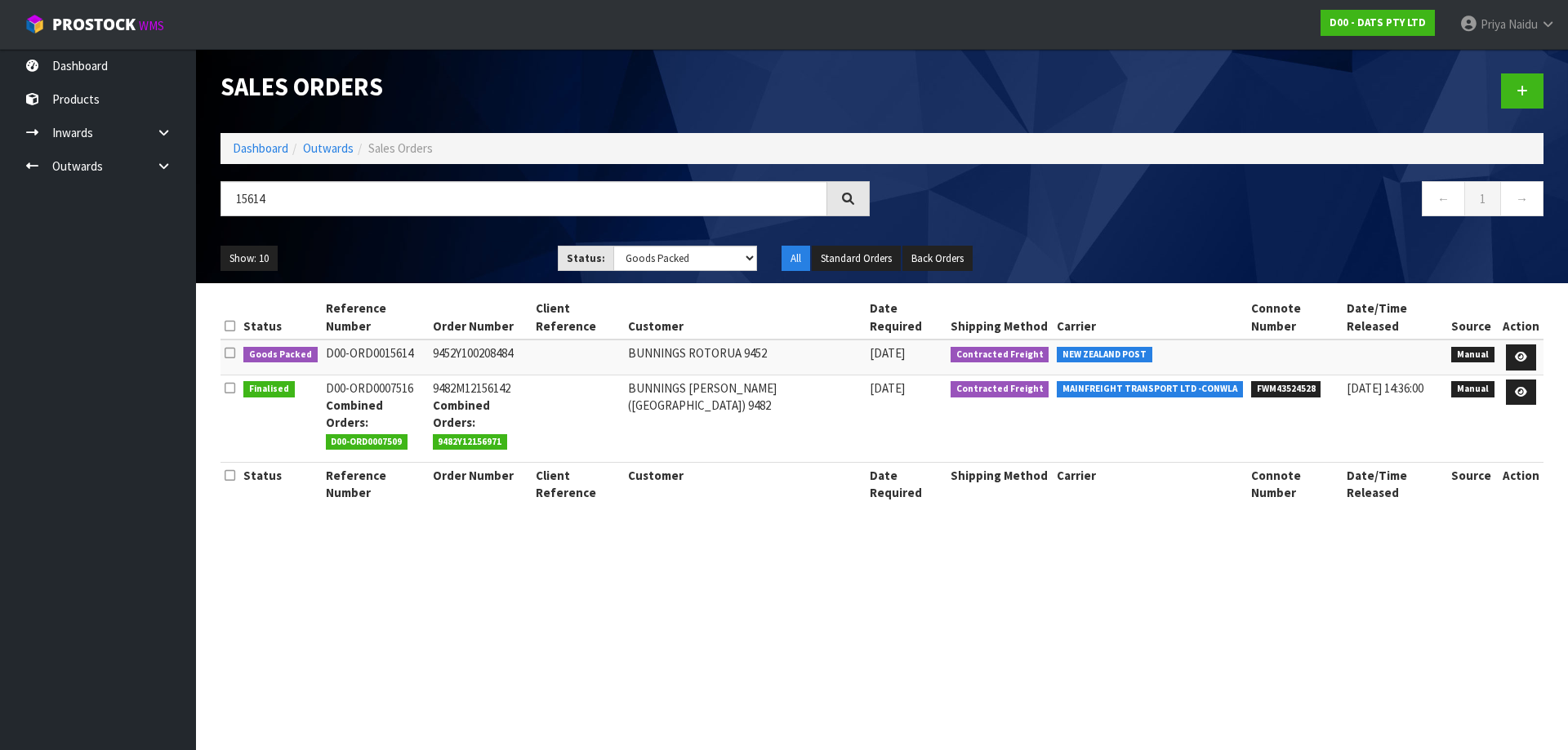
click at [454, 238] on div "Show: 10 5 10 25 50 Status: Draft Pending Allocated Pending Pick Goods Picked G…" at bounding box center [882, 259] width 1348 height 51
click at [1520, 352] on icon at bounding box center [1521, 356] width 12 height 11
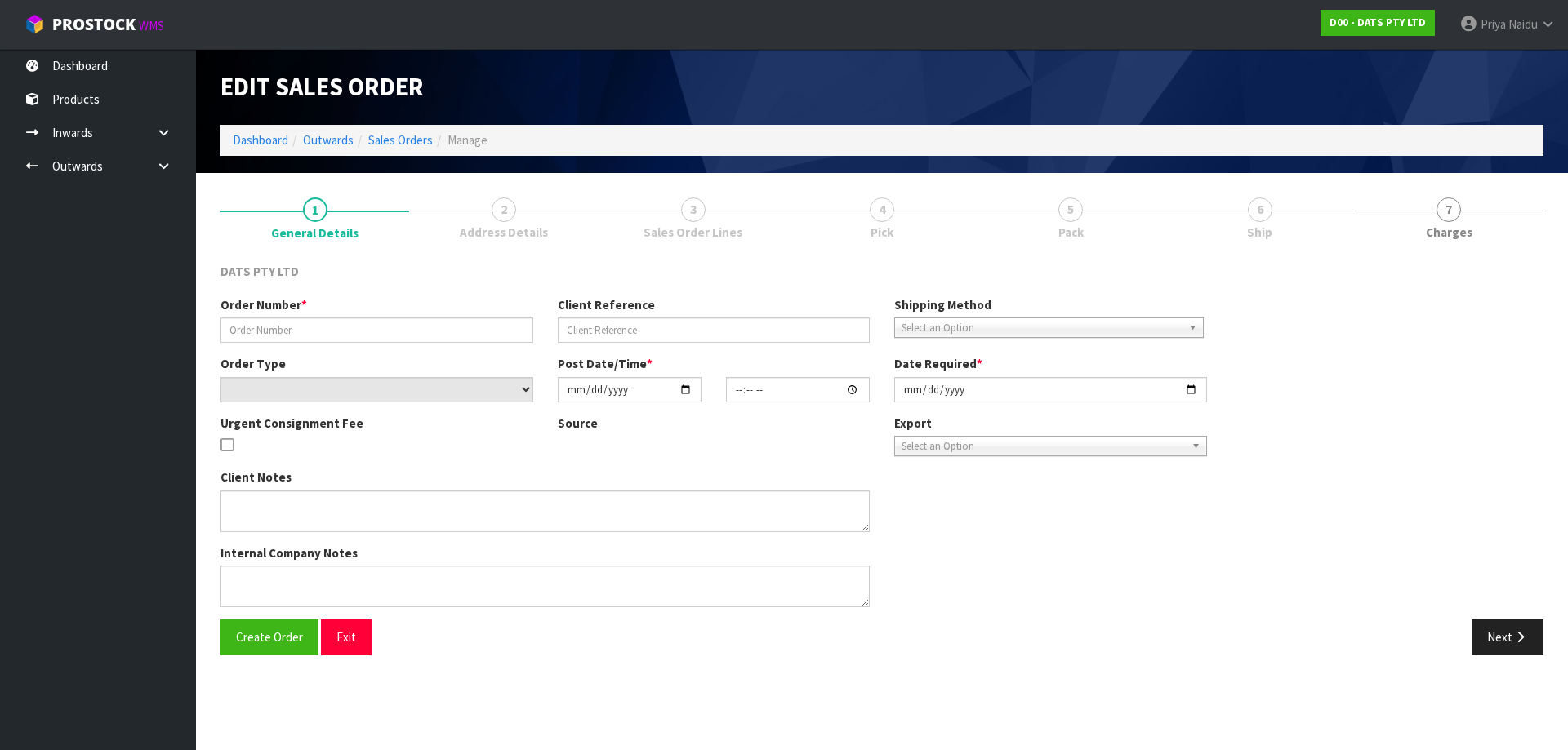
type input "9452Y100208484"
select select "number:0"
type input "[DATE]"
type input "08:51:00.000"
type input "[DATE]"
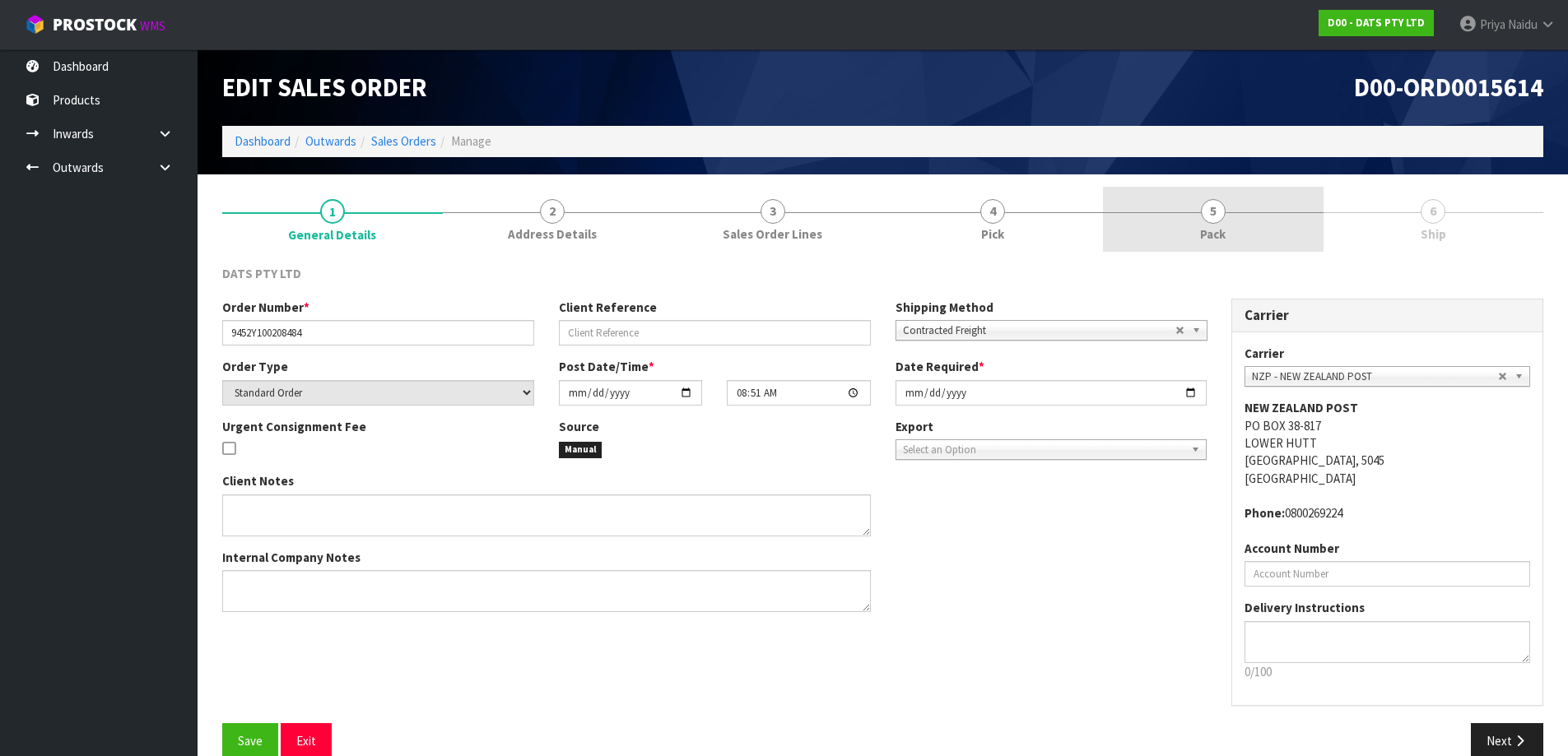
click at [1250, 211] on link "5 Pack" at bounding box center [1213, 218] width 220 height 65
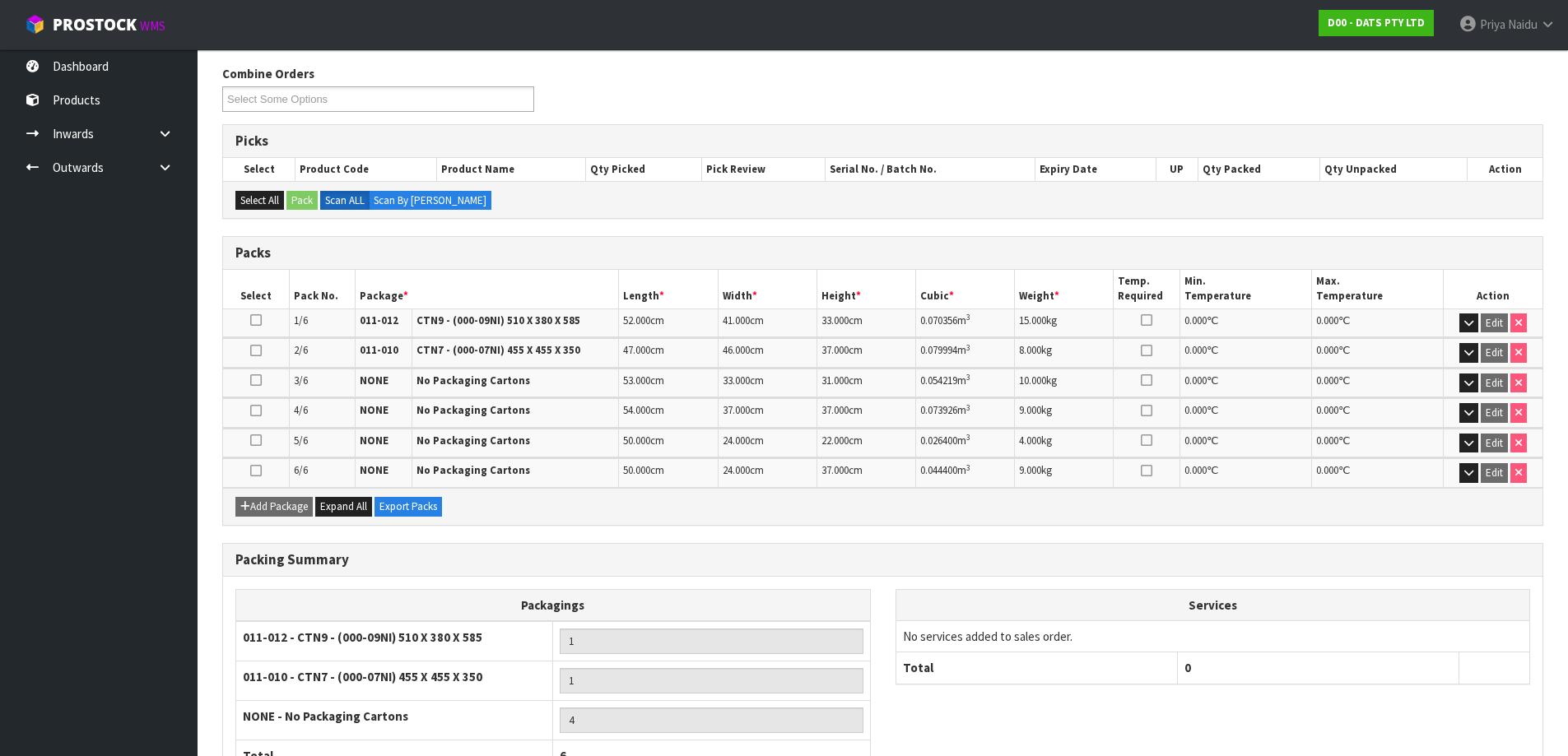
scroll to position [324, 0]
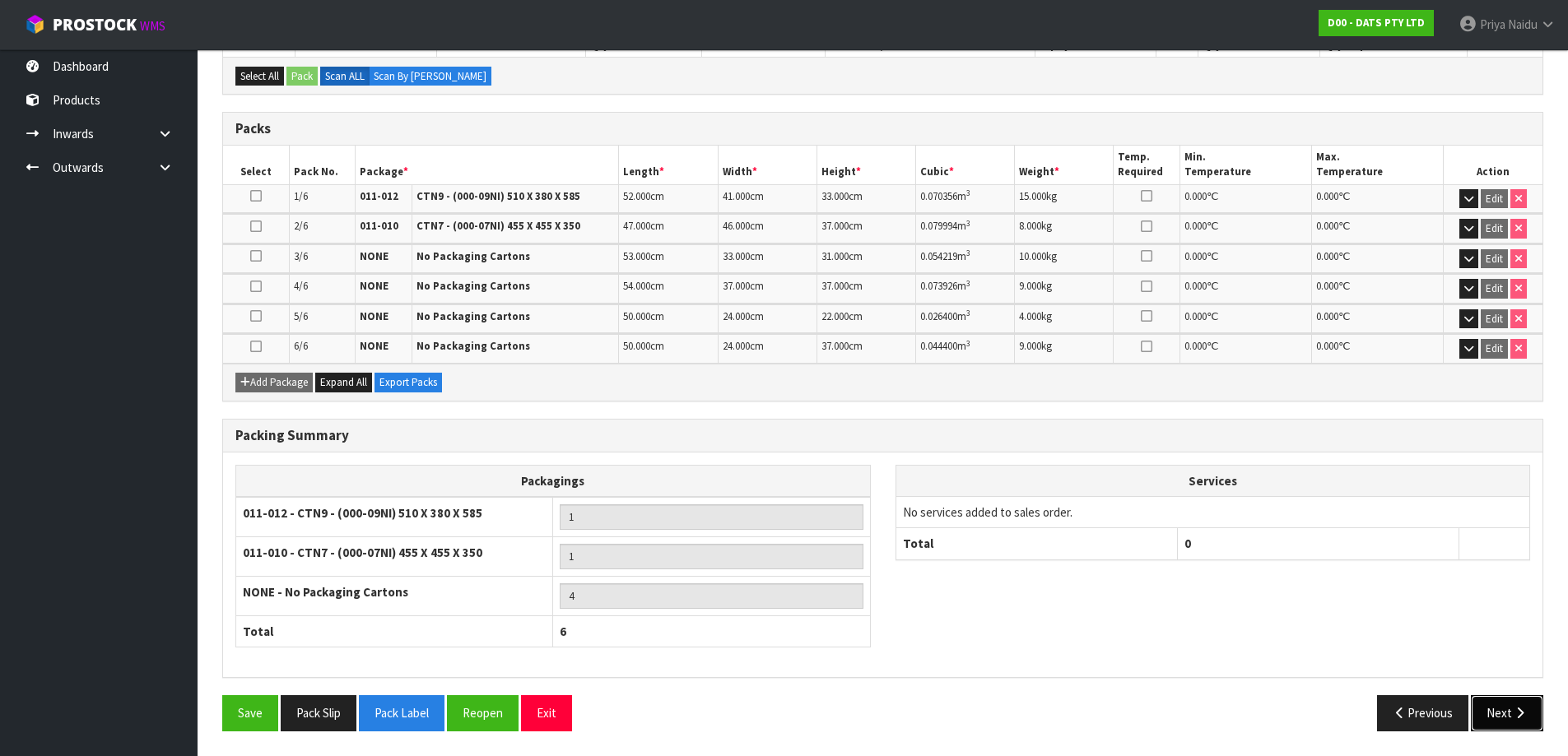
click at [1473, 701] on button "Next" at bounding box center [1506, 713] width 72 height 36
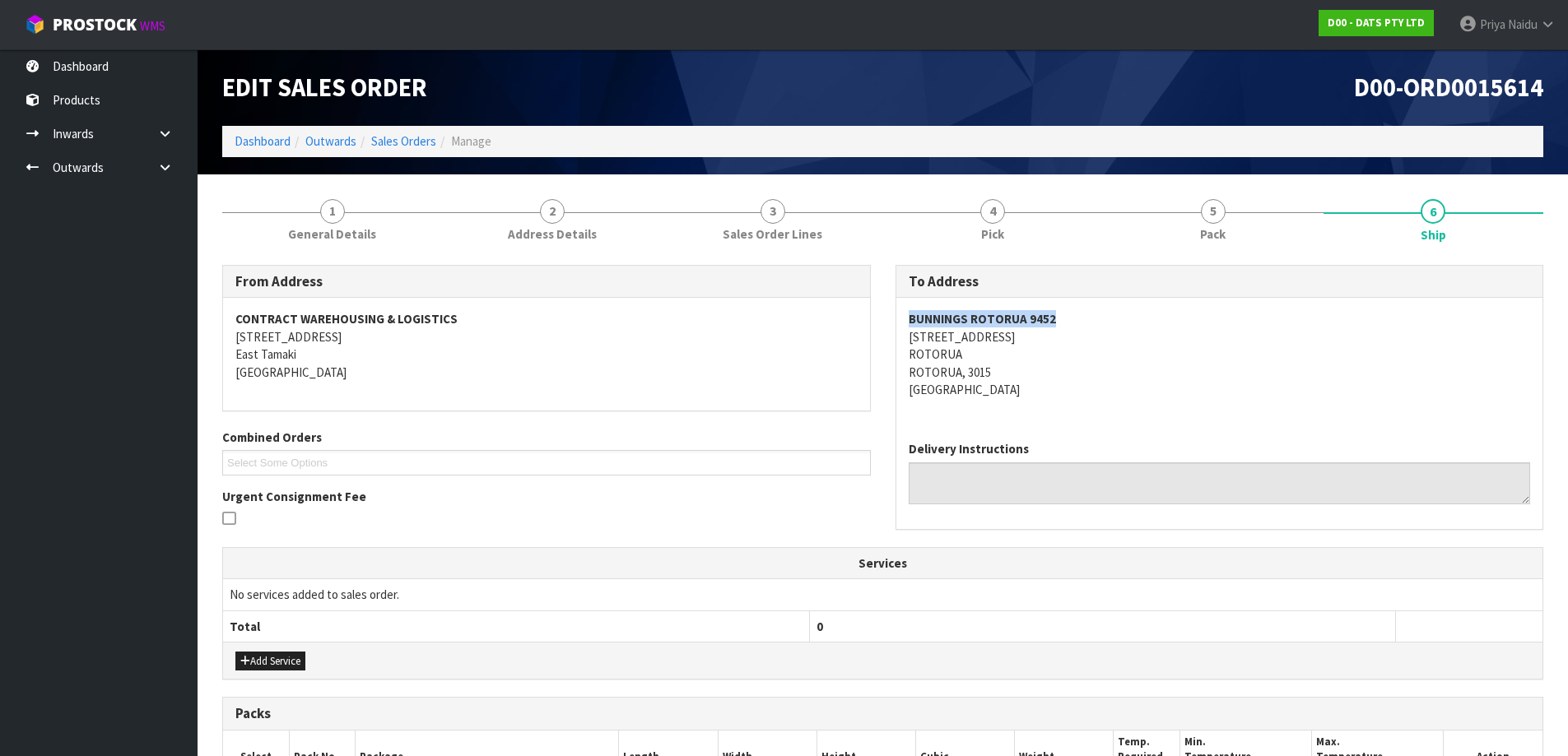
drag, startPoint x: 905, startPoint y: 317, endPoint x: 1095, endPoint y: 312, distance: 190.1
click at [1095, 312] on div "BUNNINGS ROTORUA 9452 24-48 [GEOGRAPHIC_DATA][STREET_ADDRESS]" at bounding box center [1219, 363] width 647 height 130
click at [1109, 364] on address "BUNNINGS ROTORUA 9452 24-48 [GEOGRAPHIC_DATA][STREET_ADDRESS]" at bounding box center [1219, 353] width 622 height 88
drag, startPoint x: 894, startPoint y: 333, endPoint x: 1071, endPoint y: 338, distance: 177.1
click at [1071, 338] on div "To Address BUNNINGS ROTORUA 9452 [STREET_ADDRESS] Delivery Instructions" at bounding box center [1219, 397] width 649 height 265
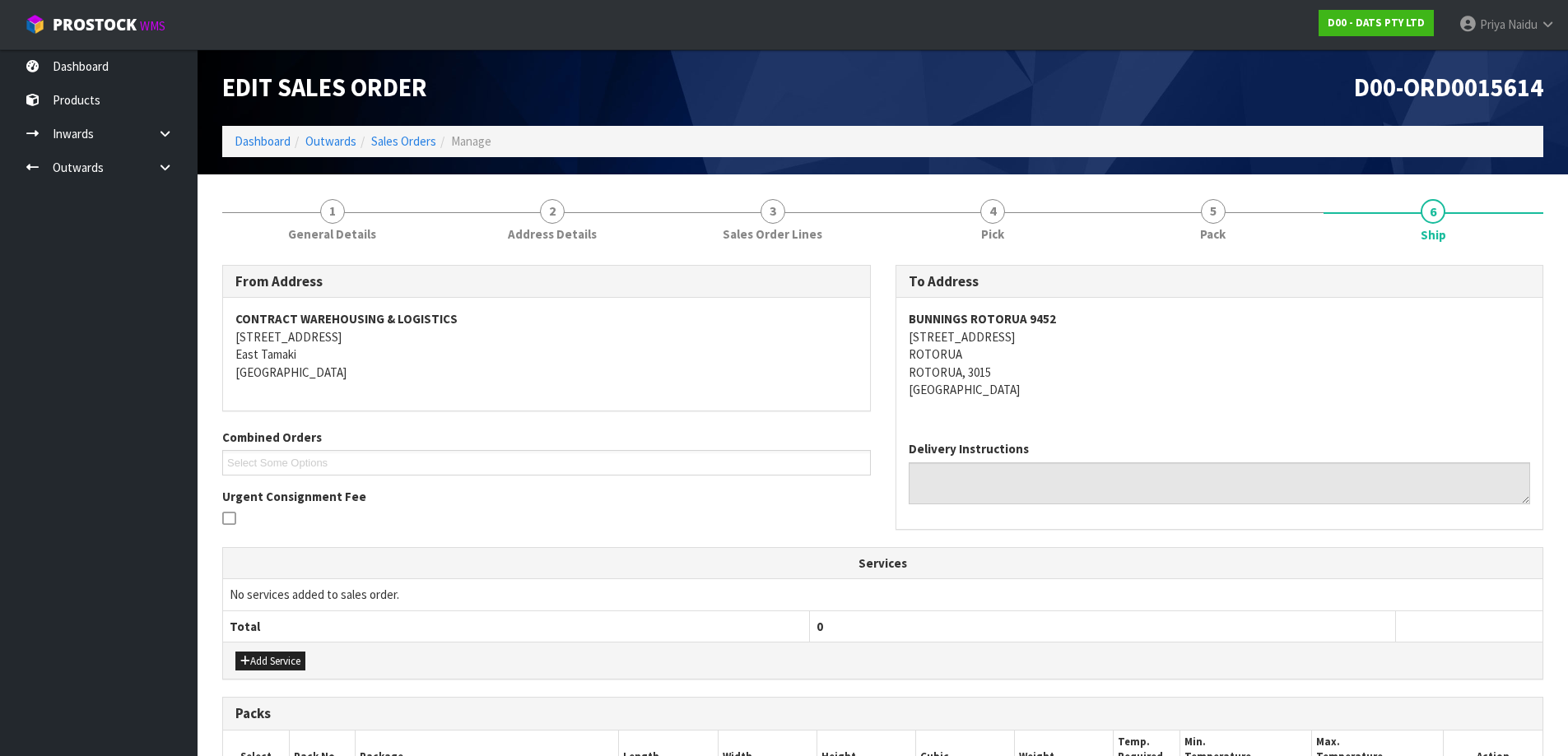
click at [1106, 379] on address "BUNNINGS ROTORUA 9452 24-48 [GEOGRAPHIC_DATA][STREET_ADDRESS]" at bounding box center [1219, 353] width 622 height 88
click at [332, 218] on span "1" at bounding box center [333, 211] width 25 height 25
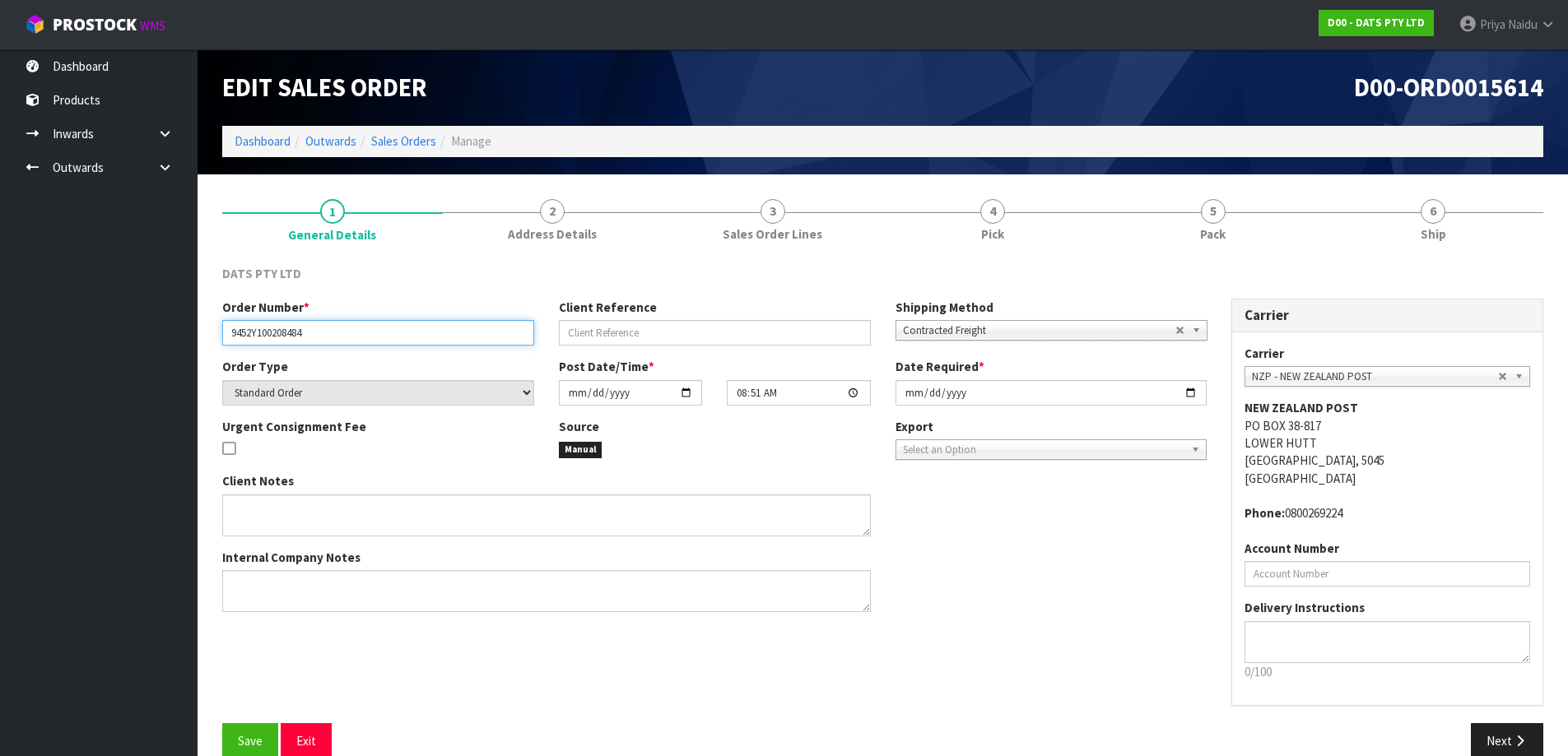
drag, startPoint x: 229, startPoint y: 333, endPoint x: 364, endPoint y: 328, distance: 135.1
click at [364, 328] on input "9452Y100208484" at bounding box center [378, 333] width 312 height 25
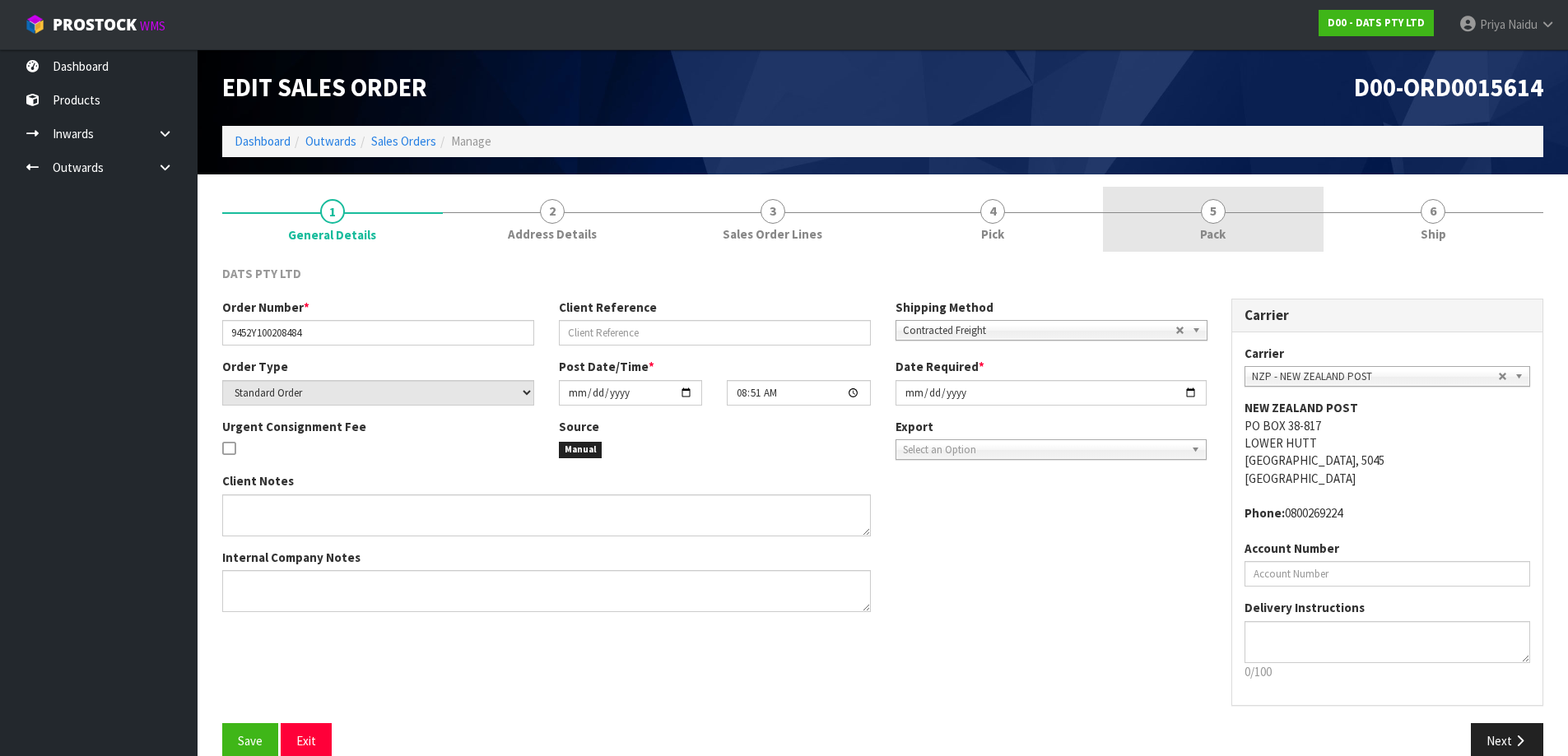
click at [1218, 222] on link "5 Pack" at bounding box center [1213, 218] width 220 height 65
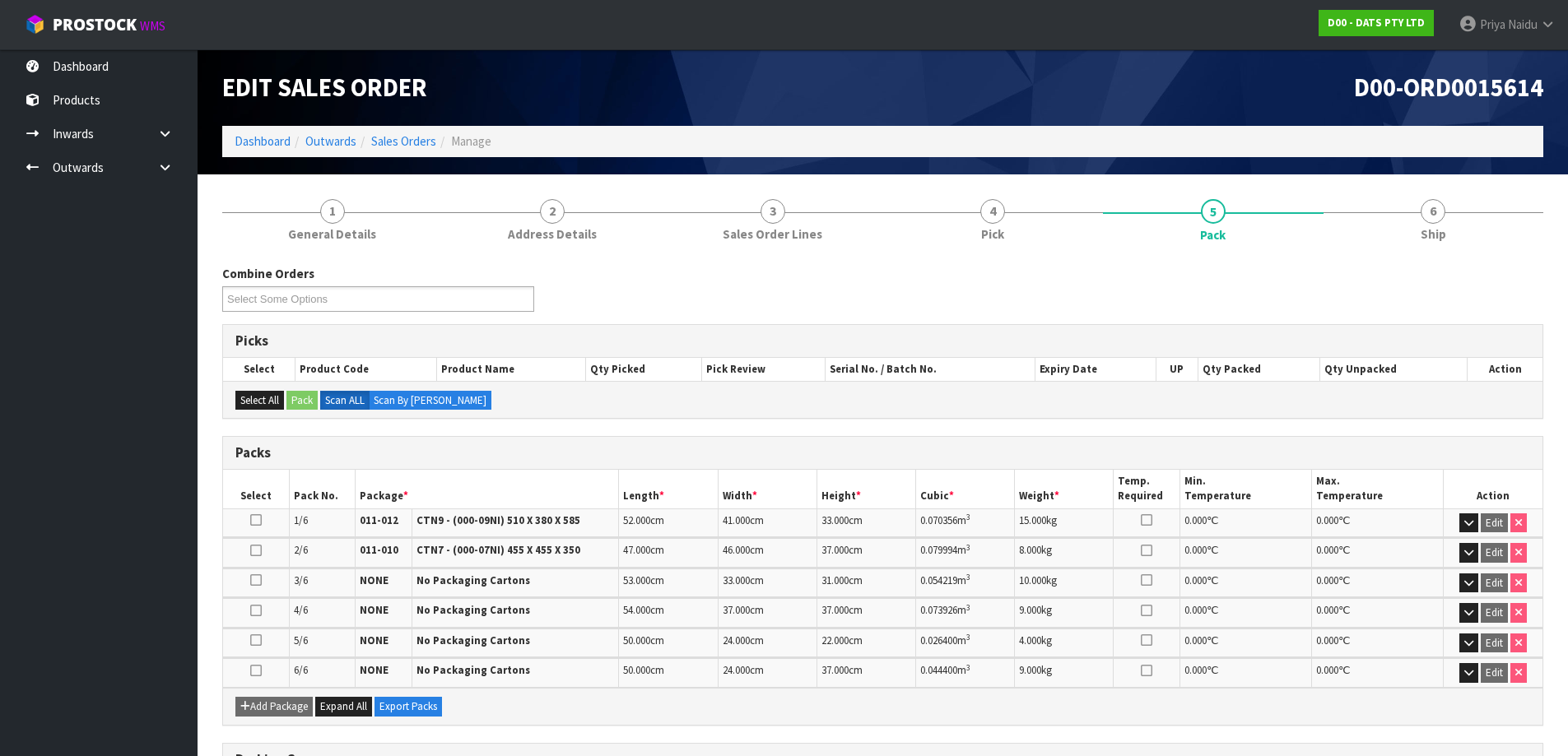
click at [1485, 182] on section "1 General Details 2 Address Details 3 Sales Order Lines 4 Pick 5 Pack 6 Ship Co…" at bounding box center [882, 628] width 1370 height 906
click at [1457, 222] on link "6 Ship" at bounding box center [1433, 218] width 220 height 65
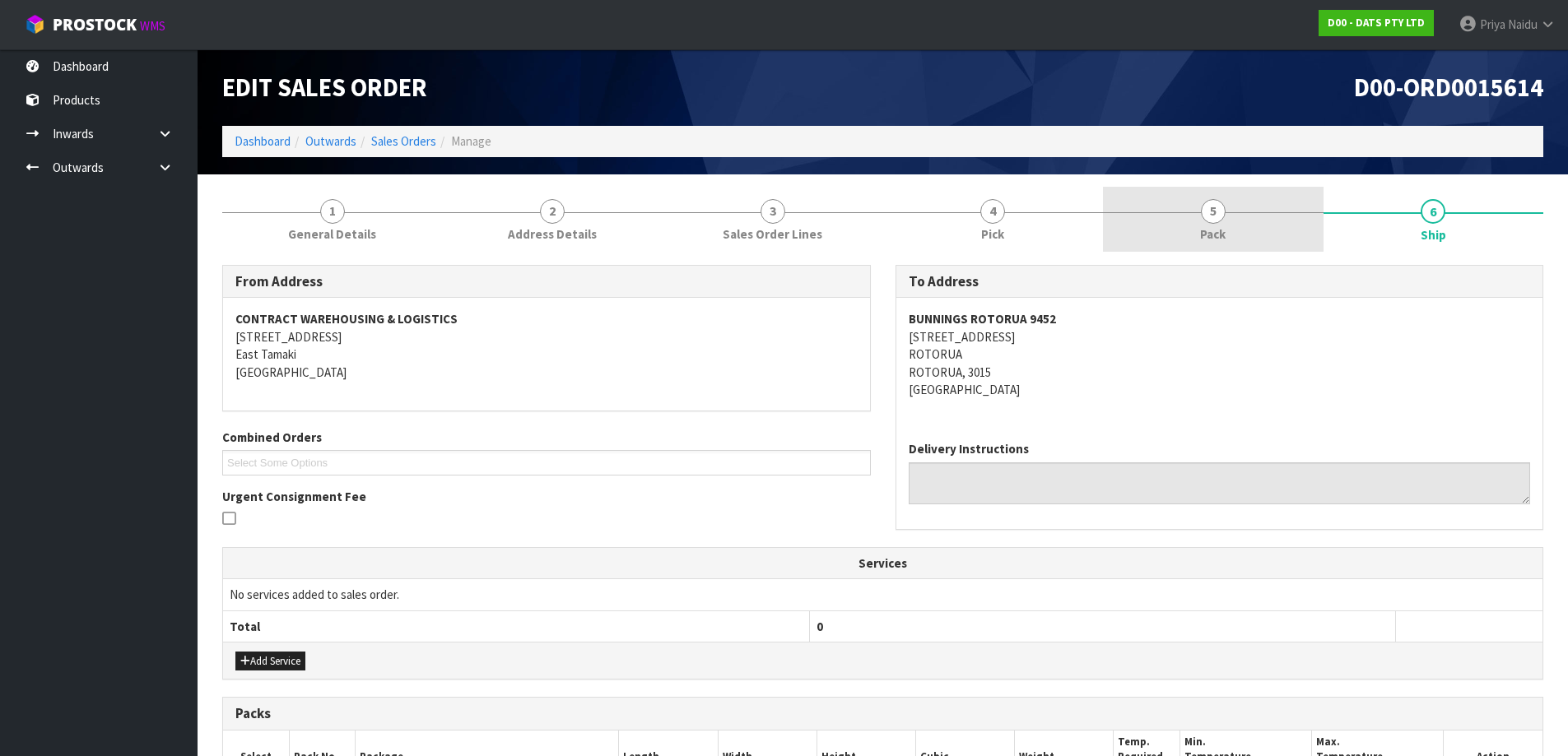
click at [1223, 230] on span "Pack" at bounding box center [1213, 235] width 25 height 17
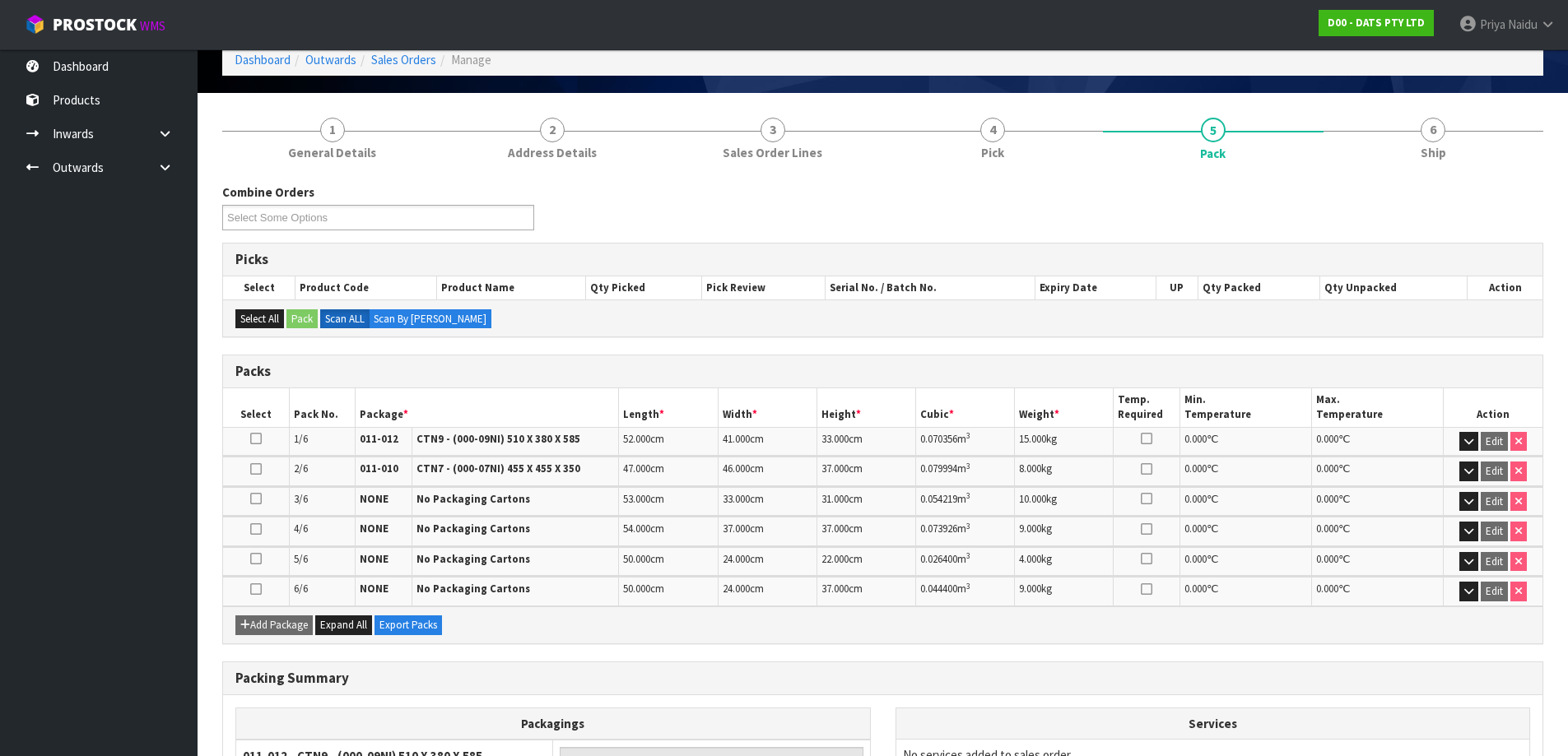
scroll to position [82, 0]
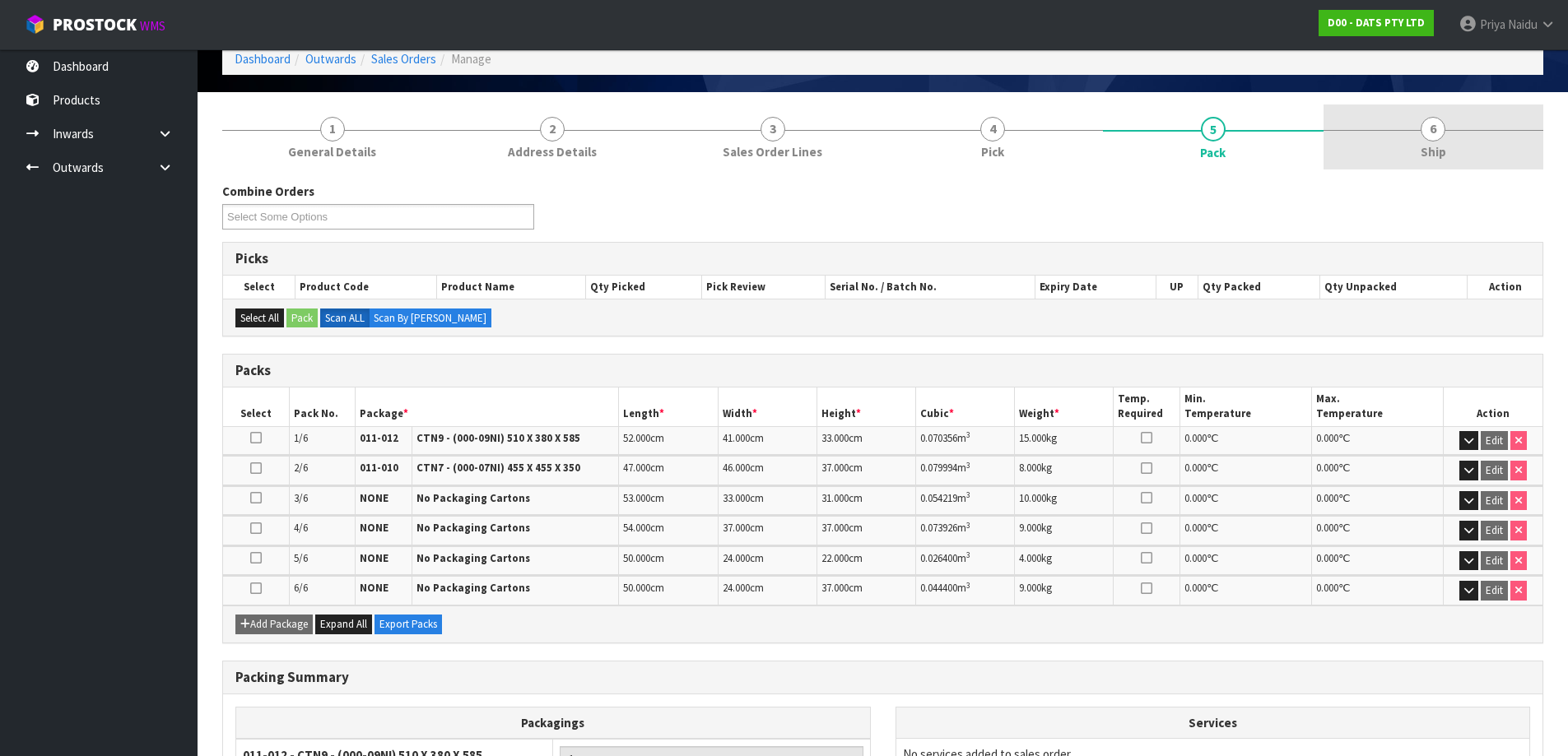
drag, startPoint x: 1429, startPoint y: 138, endPoint x: 1408, endPoint y: 142, distance: 21.4
click at [1429, 138] on span "6" at bounding box center [1433, 129] width 25 height 25
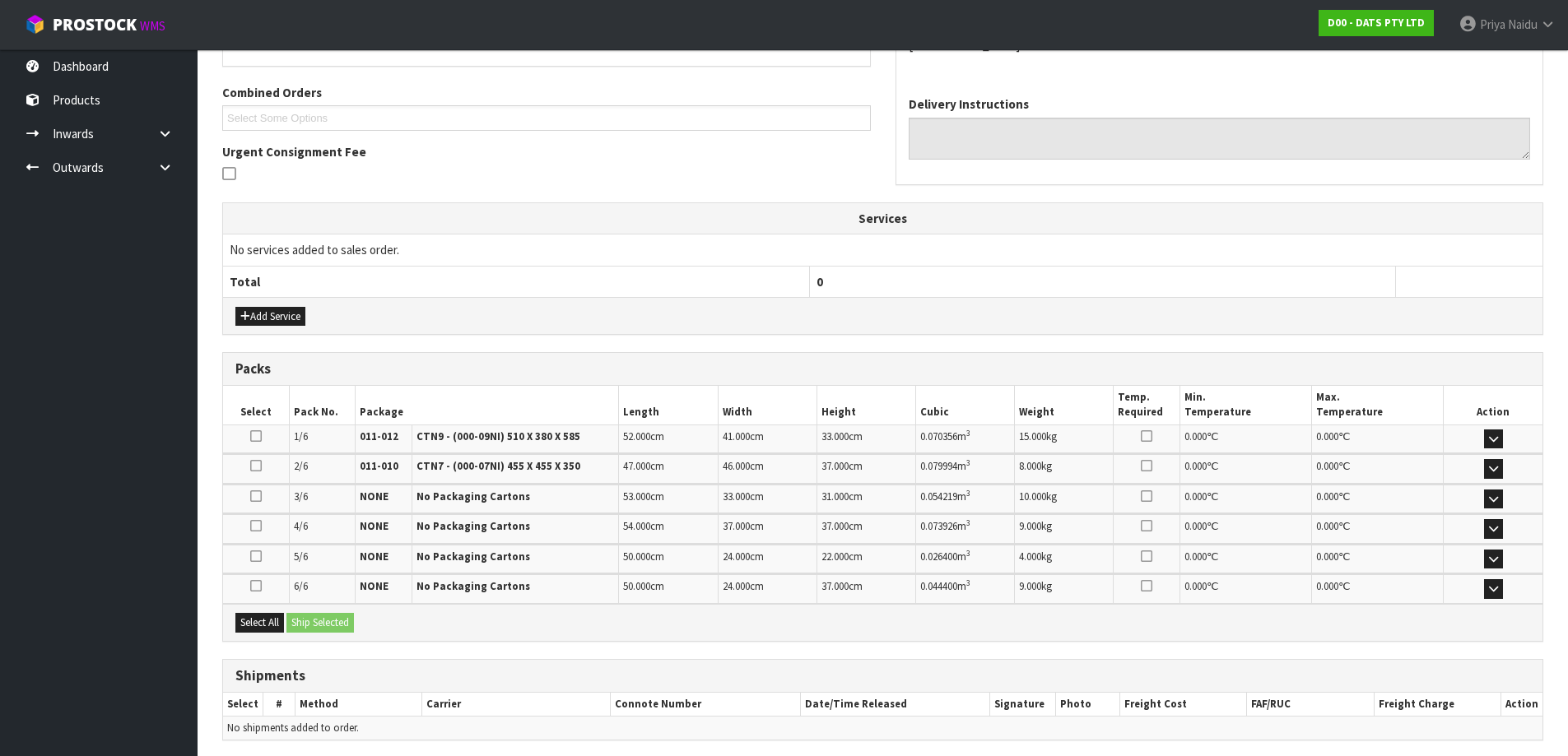
scroll to position [407, 0]
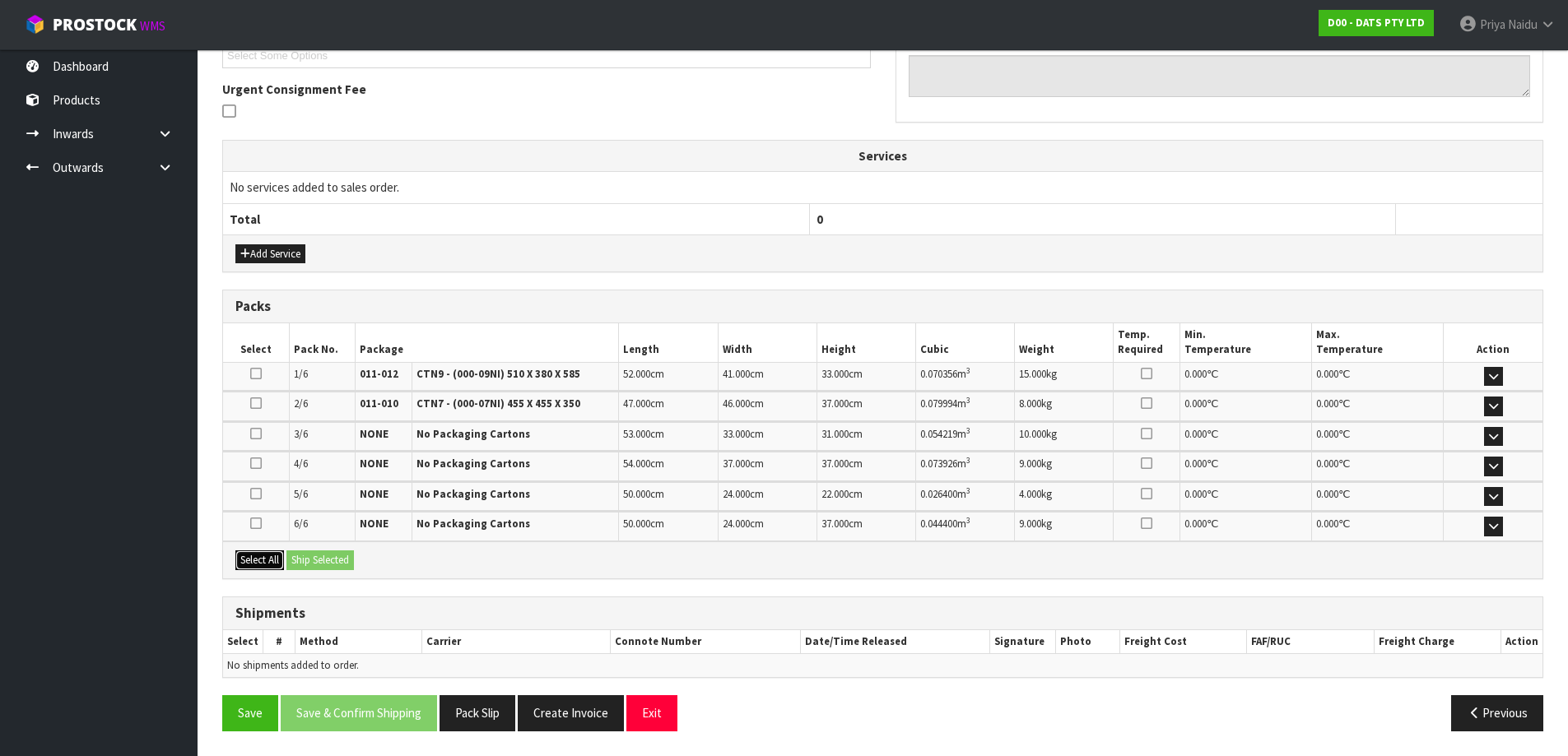
click at [269, 555] on button "Select All" at bounding box center [260, 560] width 48 height 19
click at [315, 570] on button "Ship Selected" at bounding box center [321, 560] width 68 height 19
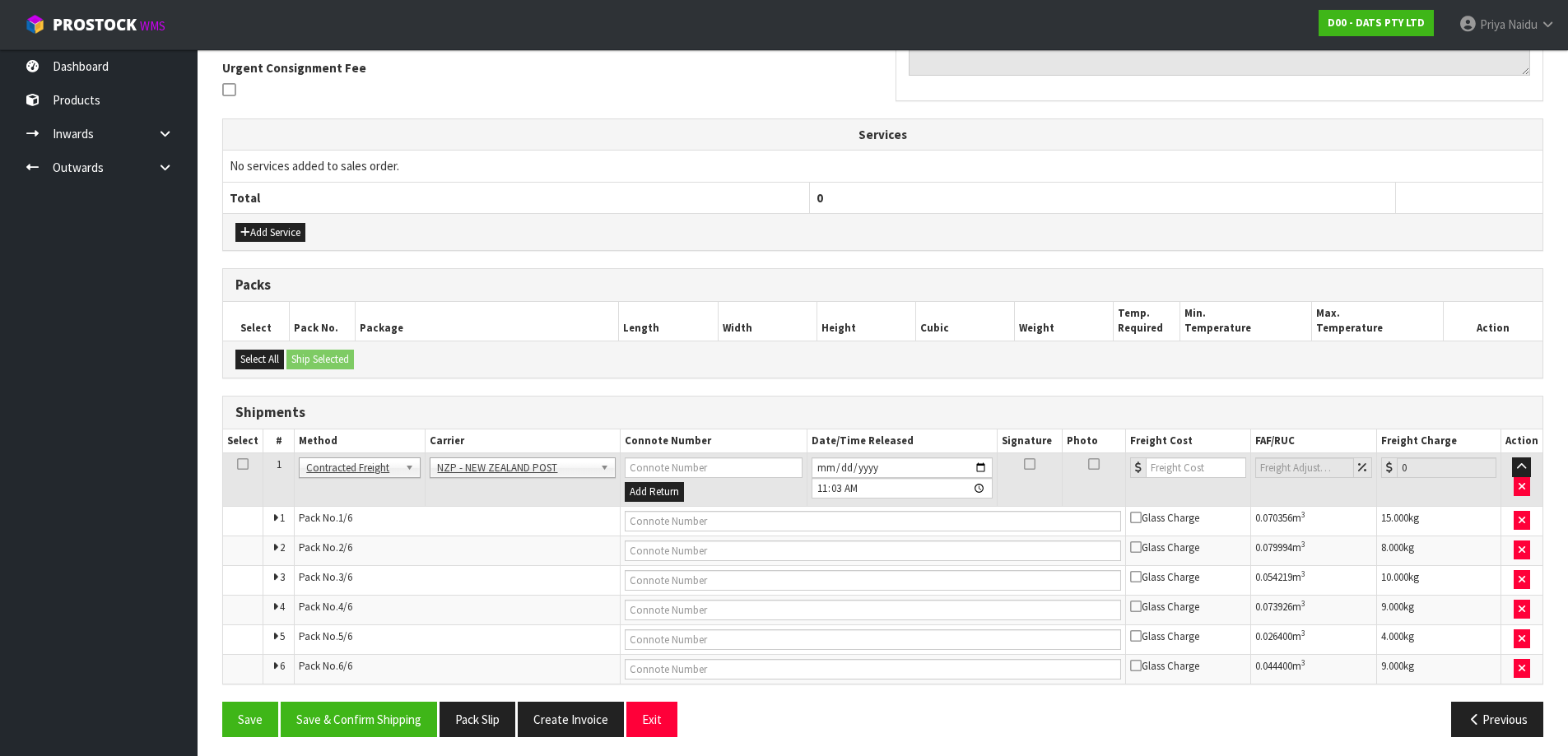
scroll to position [434, 0]
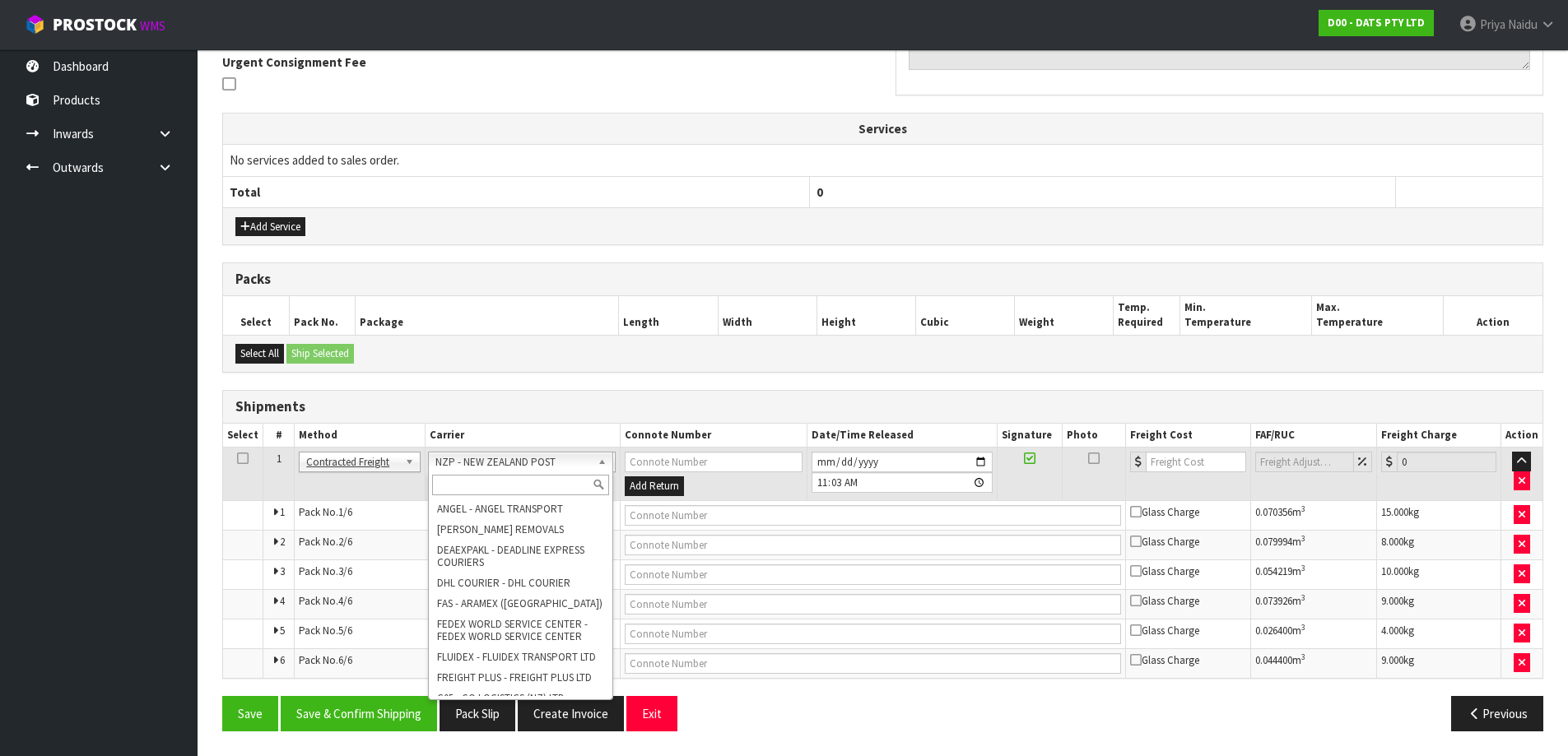
click at [493, 493] on input "text" at bounding box center [520, 485] width 178 height 20
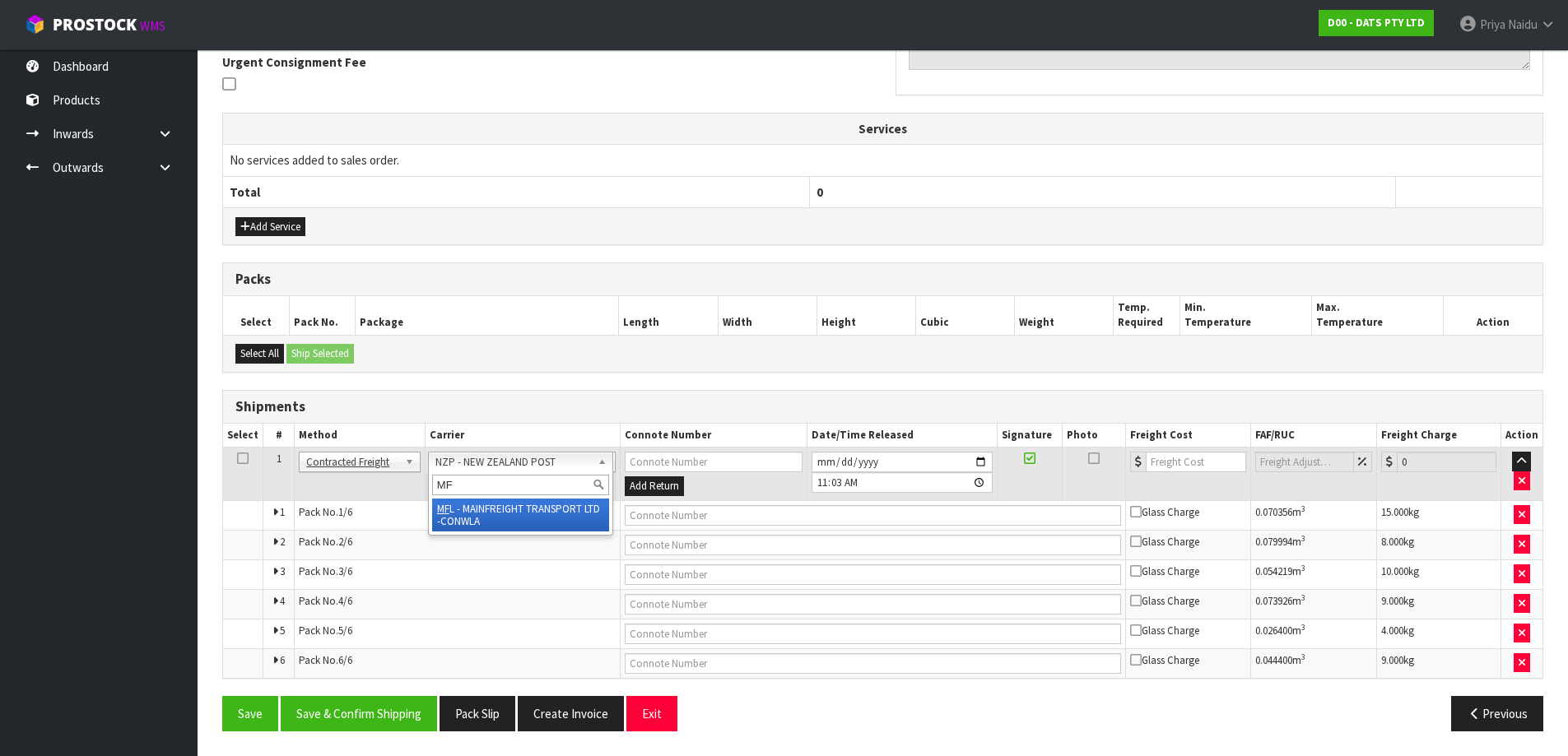
type input "MF"
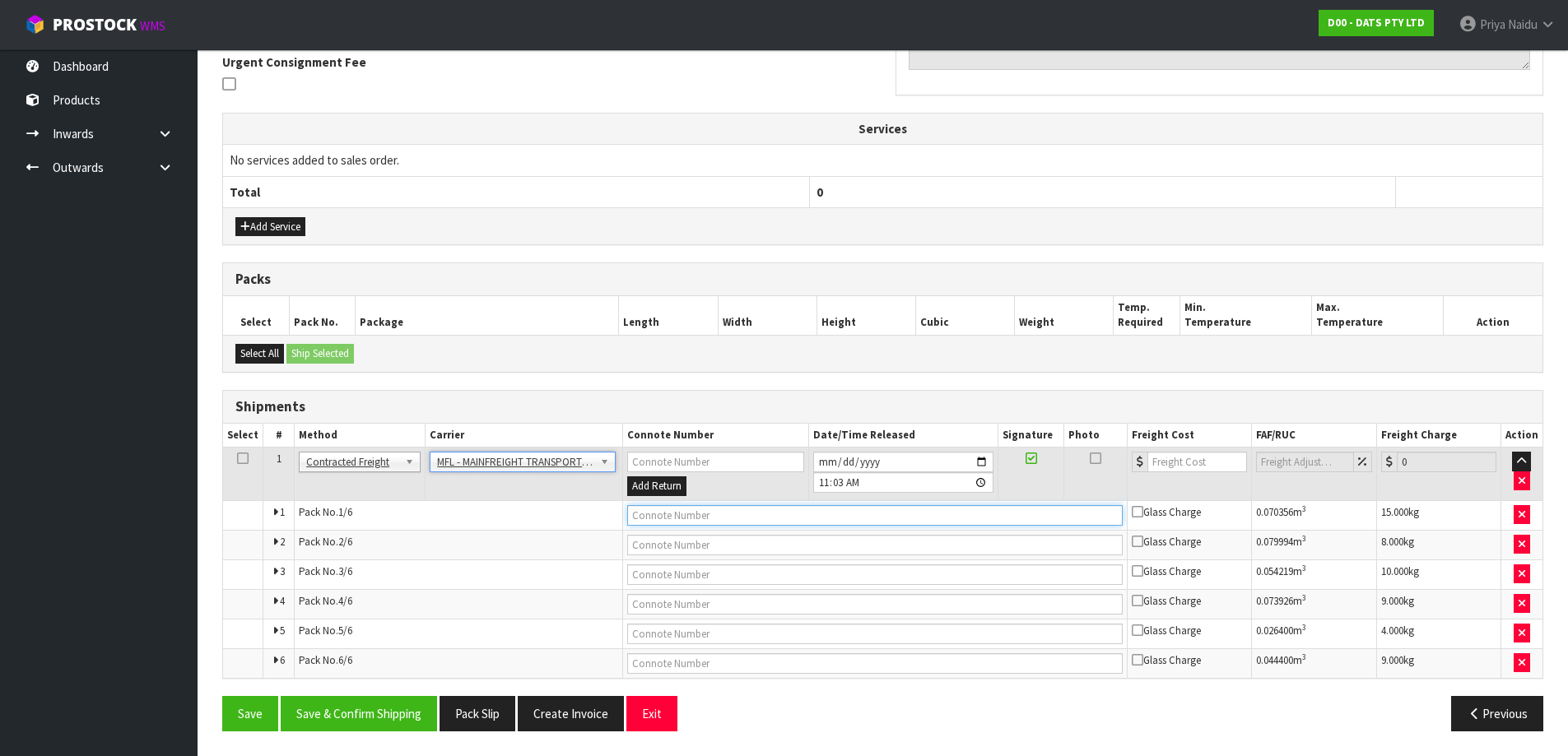
click at [677, 520] on input "text" at bounding box center [874, 515] width 495 height 20
paste input "FWM58370357"
type input "FWM58370357"
click at [1184, 466] on input "number" at bounding box center [1196, 462] width 99 height 20
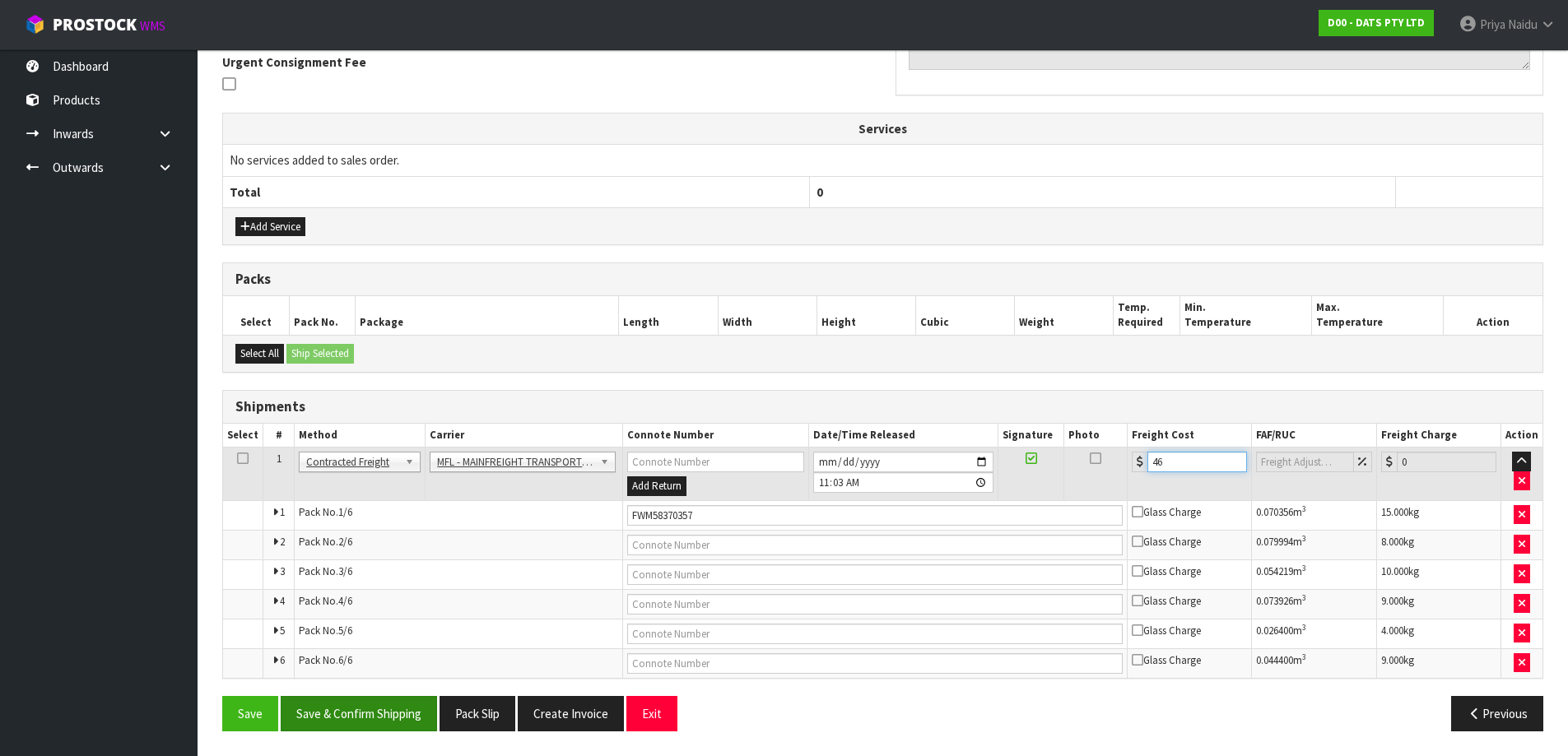
type input "46"
click at [392, 713] on button "Save & Confirm Shipping" at bounding box center [359, 714] width 156 height 36
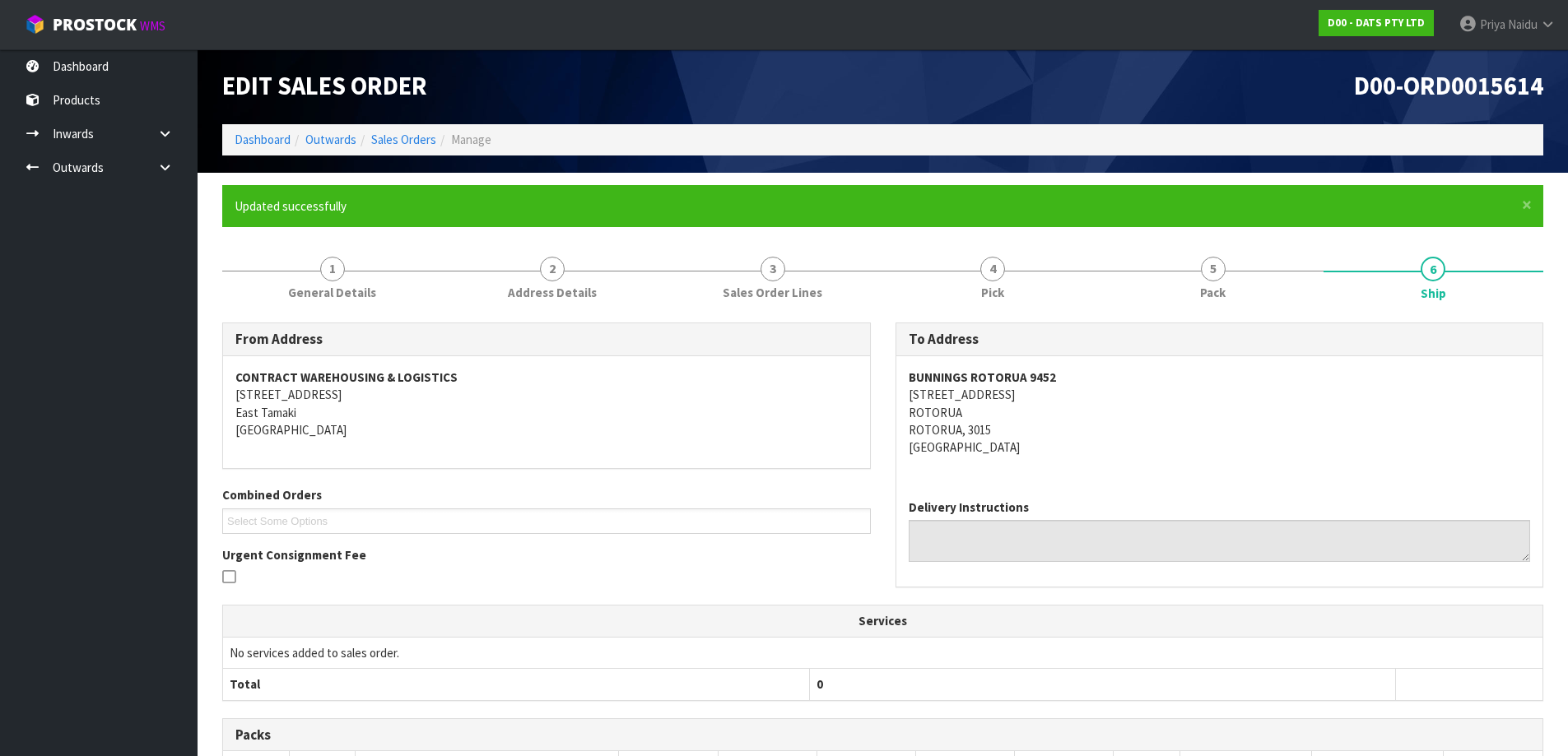
scroll to position [0, 0]
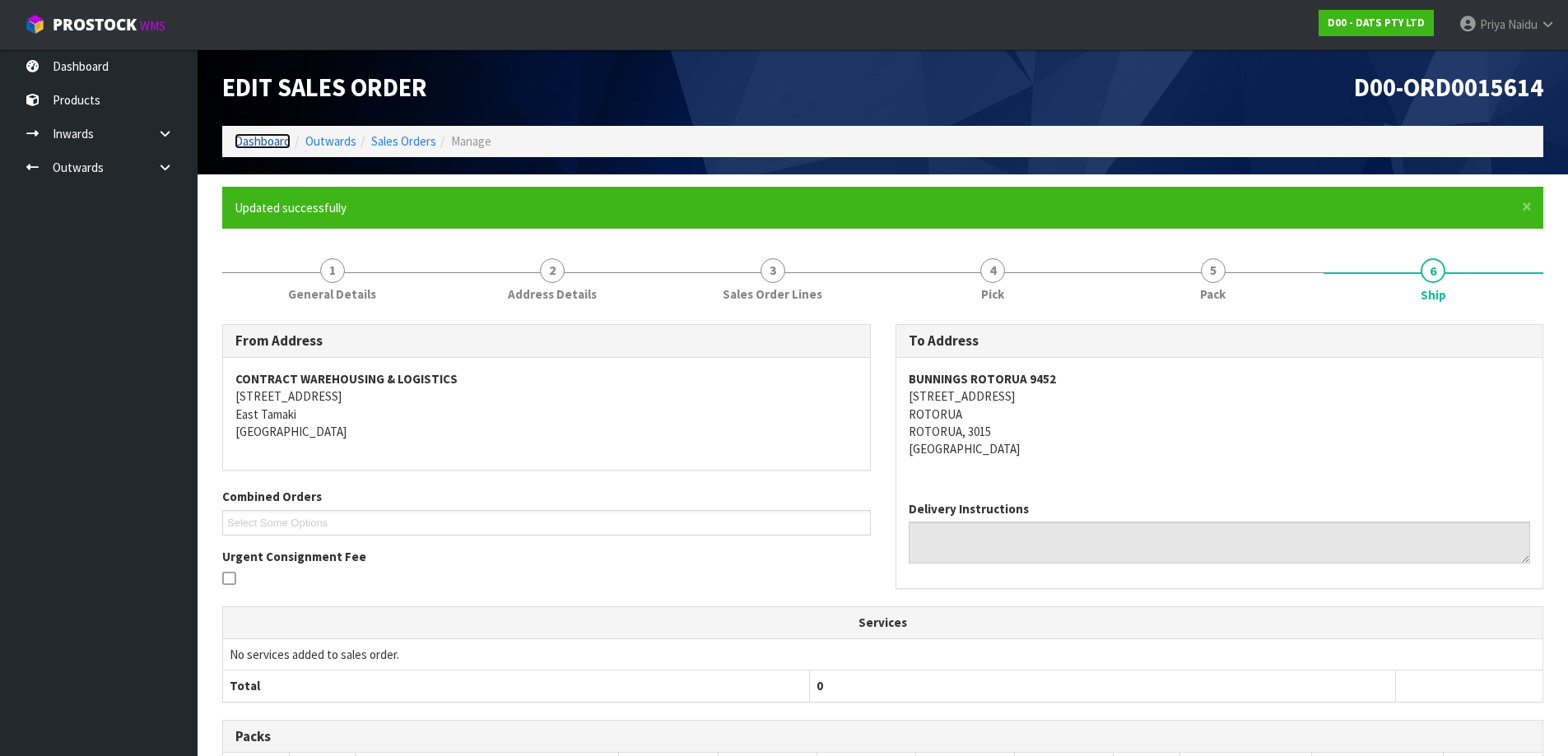
drag, startPoint x: 251, startPoint y: 142, endPoint x: 262, endPoint y: 143, distance: 11.0
click at [251, 142] on link "Dashboard" at bounding box center [263, 141] width 56 height 15
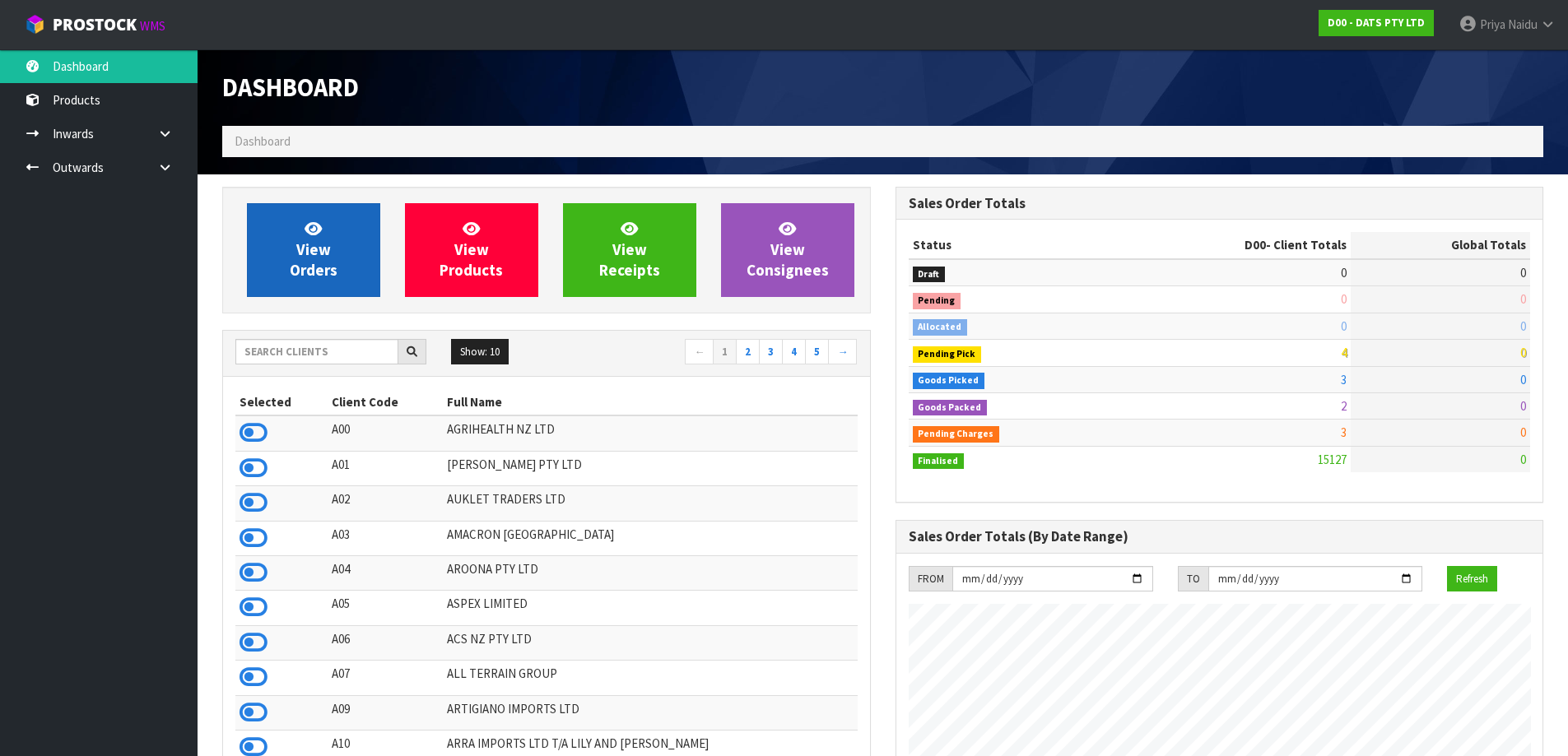
scroll to position [1246, 672]
click at [318, 244] on span "View Orders" at bounding box center [313, 250] width 47 height 62
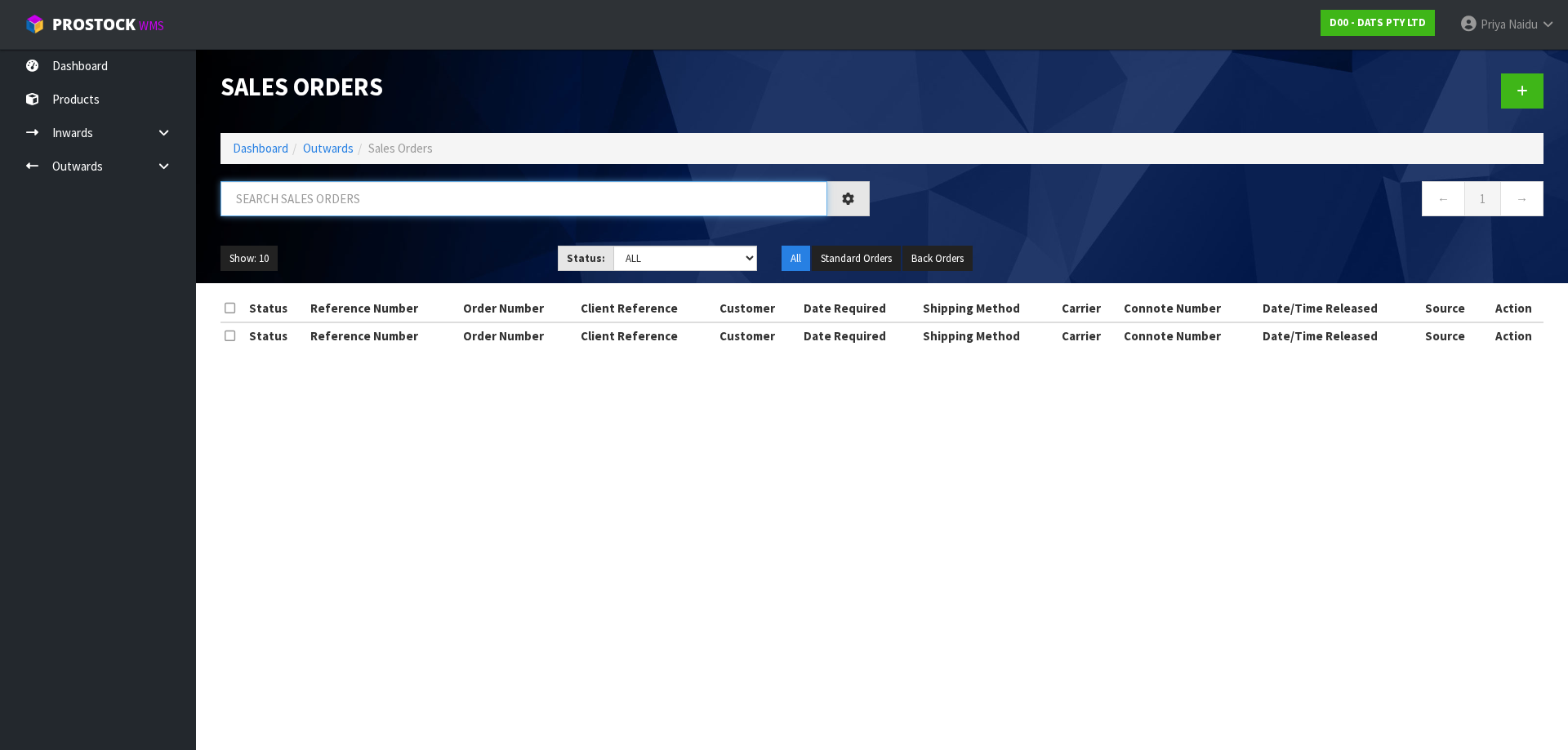
click at [328, 213] on input "text" at bounding box center [523, 198] width 607 height 35
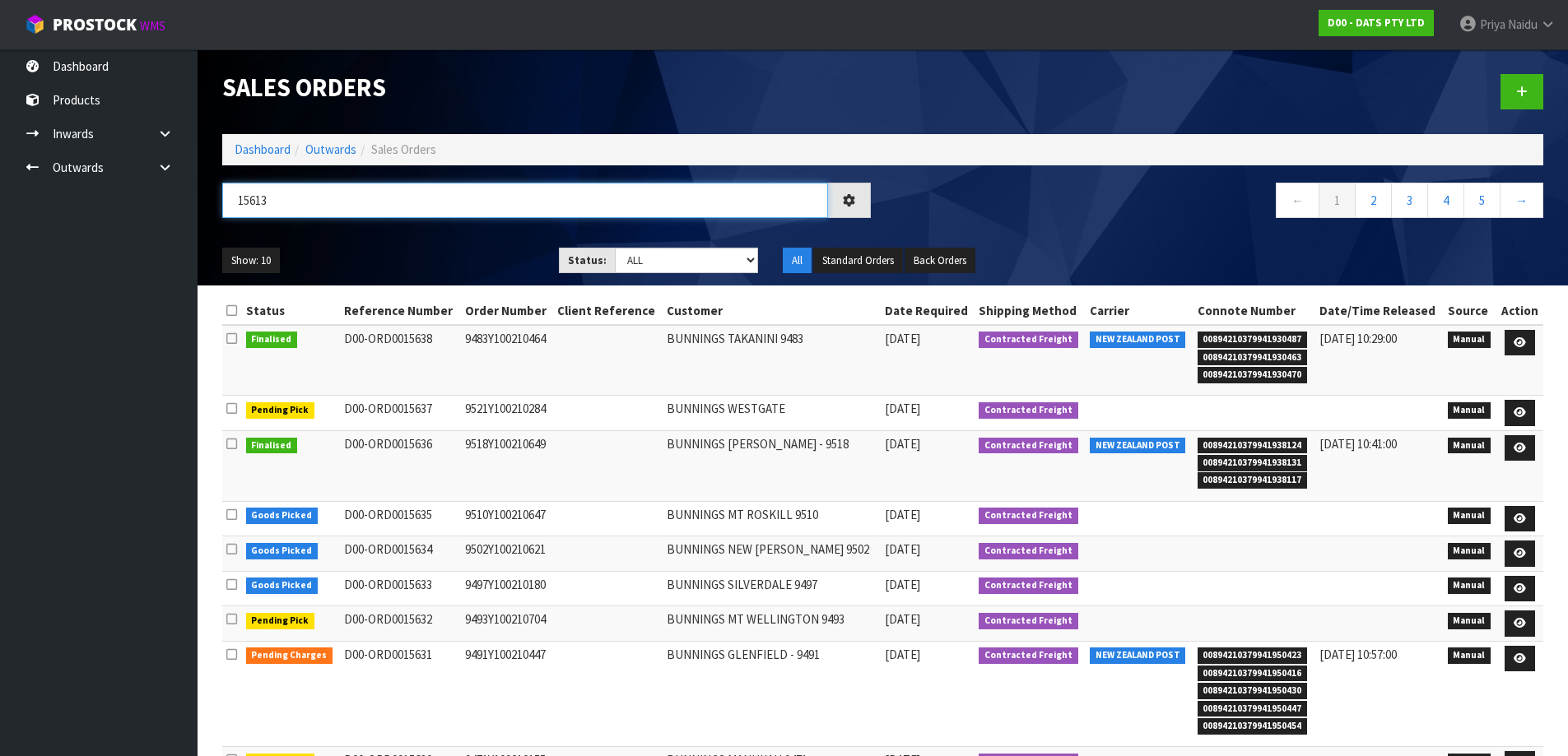
type input "15613"
click at [658, 265] on select "Draft Pending Allocated Pending Pick Goods Picked Goods Packed Pending Charges …" at bounding box center [686, 261] width 143 height 25
select select "string:5"
click at [615, 248] on select "Draft Pending Allocated Pending Pick Goods Picked Goods Packed Pending Charges …" at bounding box center [686, 261] width 143 height 25
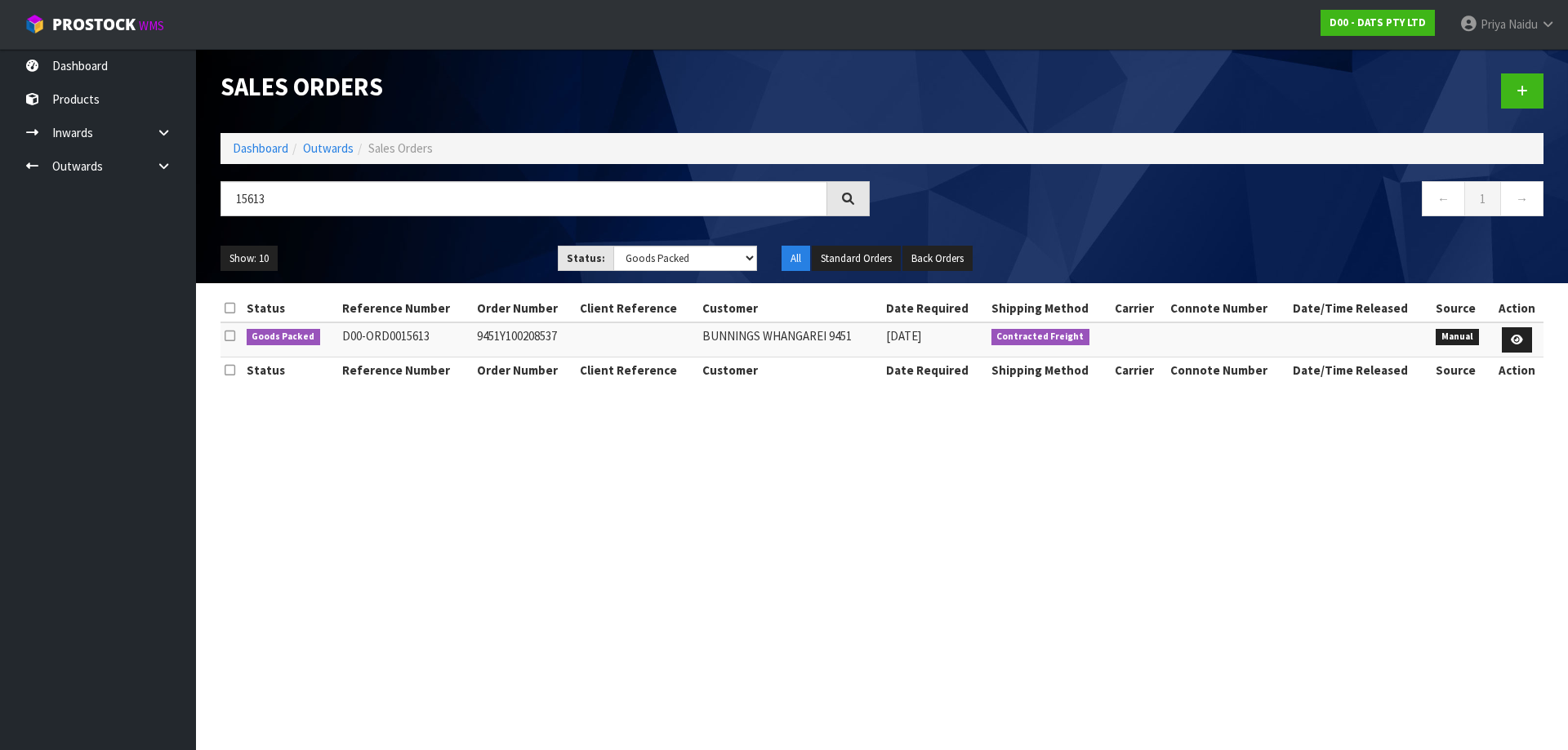
click at [457, 262] on ul "Show: 10 5 10 25 50" at bounding box center [377, 259] width 312 height 26
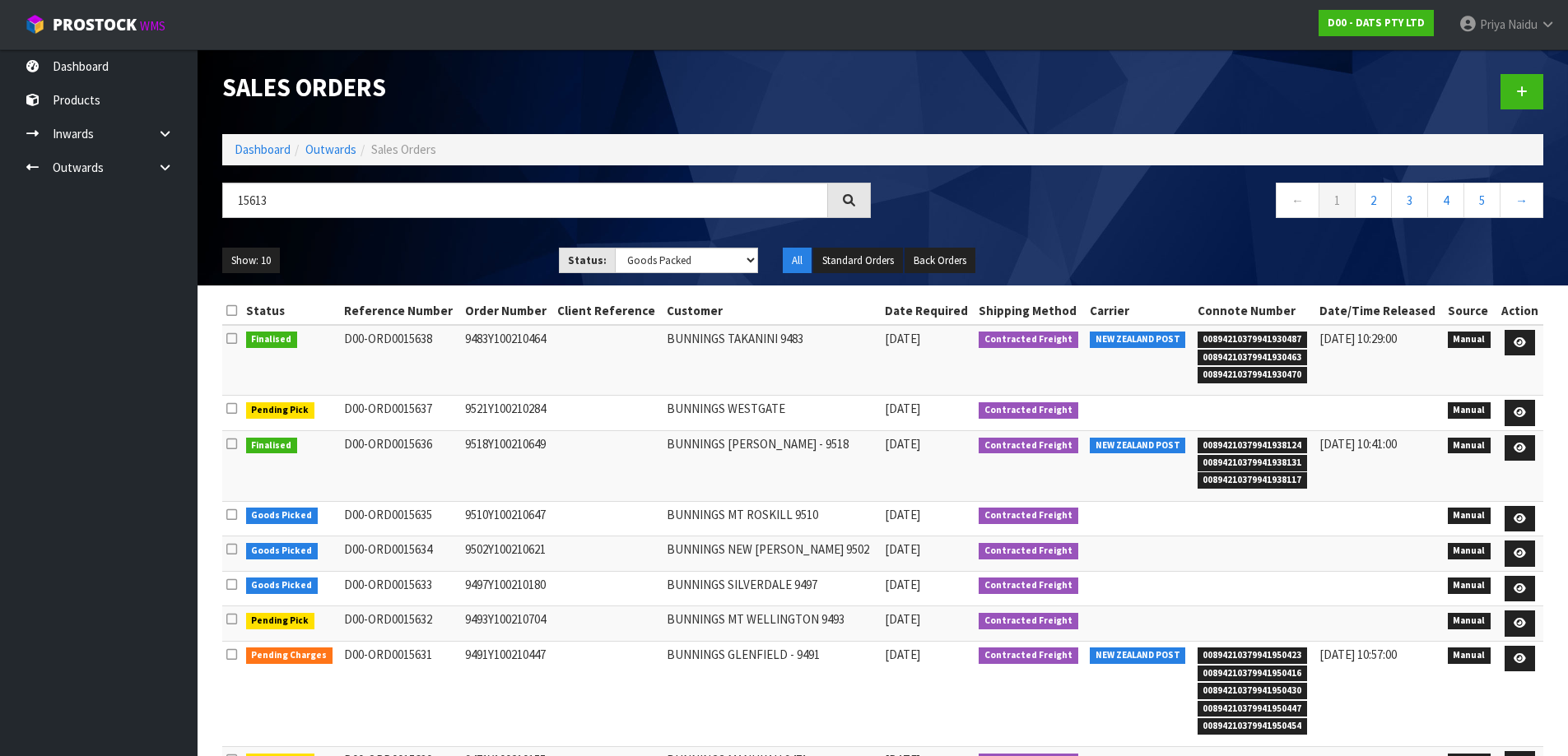
click at [454, 259] on ul "Show: 10 5 10 25 50" at bounding box center [378, 261] width 312 height 26
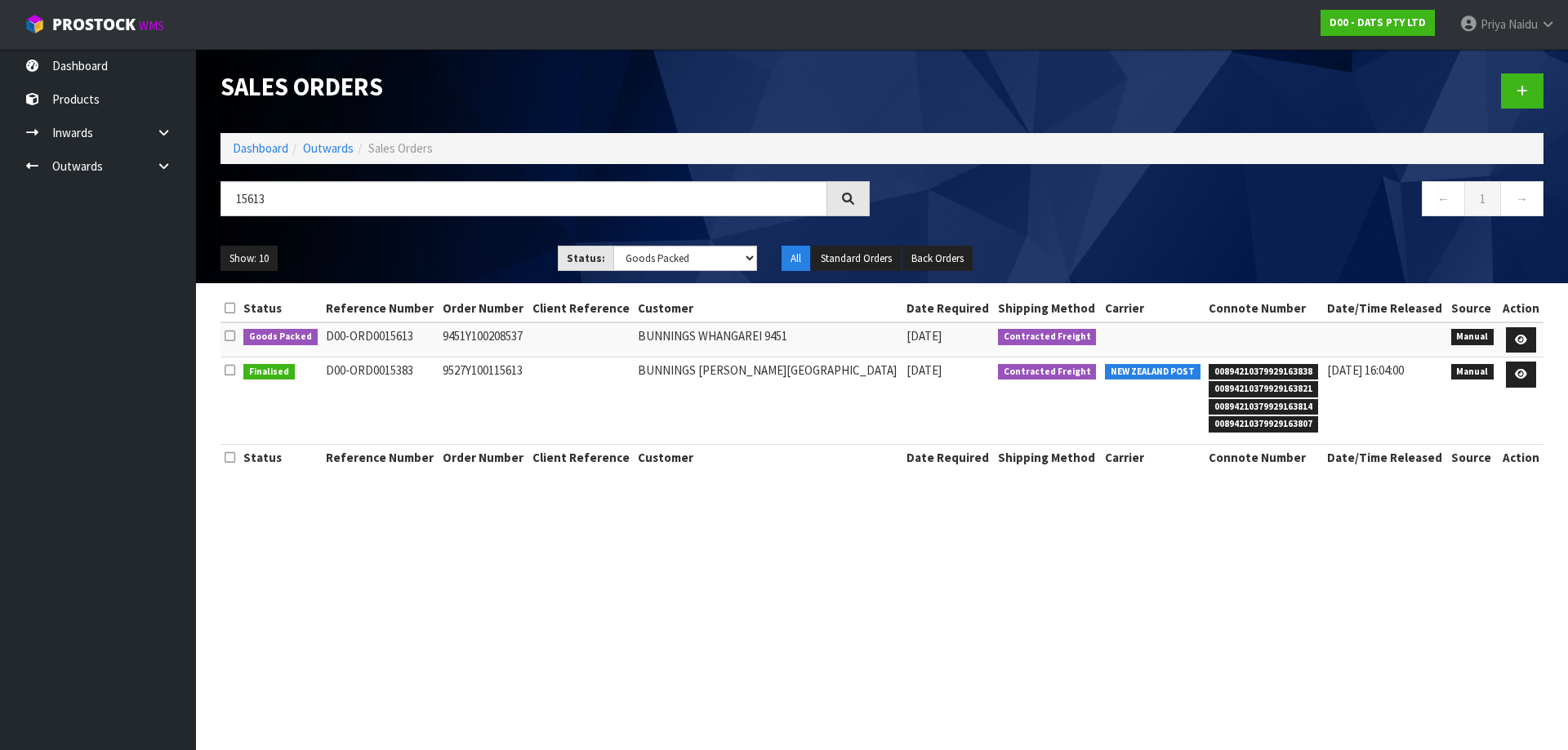
click at [456, 248] on ul "Show: 10 5 10 25 50" at bounding box center [377, 259] width 312 height 26
click at [452, 252] on ul "Show: 10 5 10 25 50" at bounding box center [377, 259] width 312 height 26
click at [452, 260] on ul "Show: 10 5 10 25 50" at bounding box center [377, 259] width 312 height 26
click at [452, 261] on ul "Show: 10 5 10 25 50" at bounding box center [377, 259] width 312 height 26
click at [1521, 333] on link at bounding box center [1522, 340] width 31 height 26
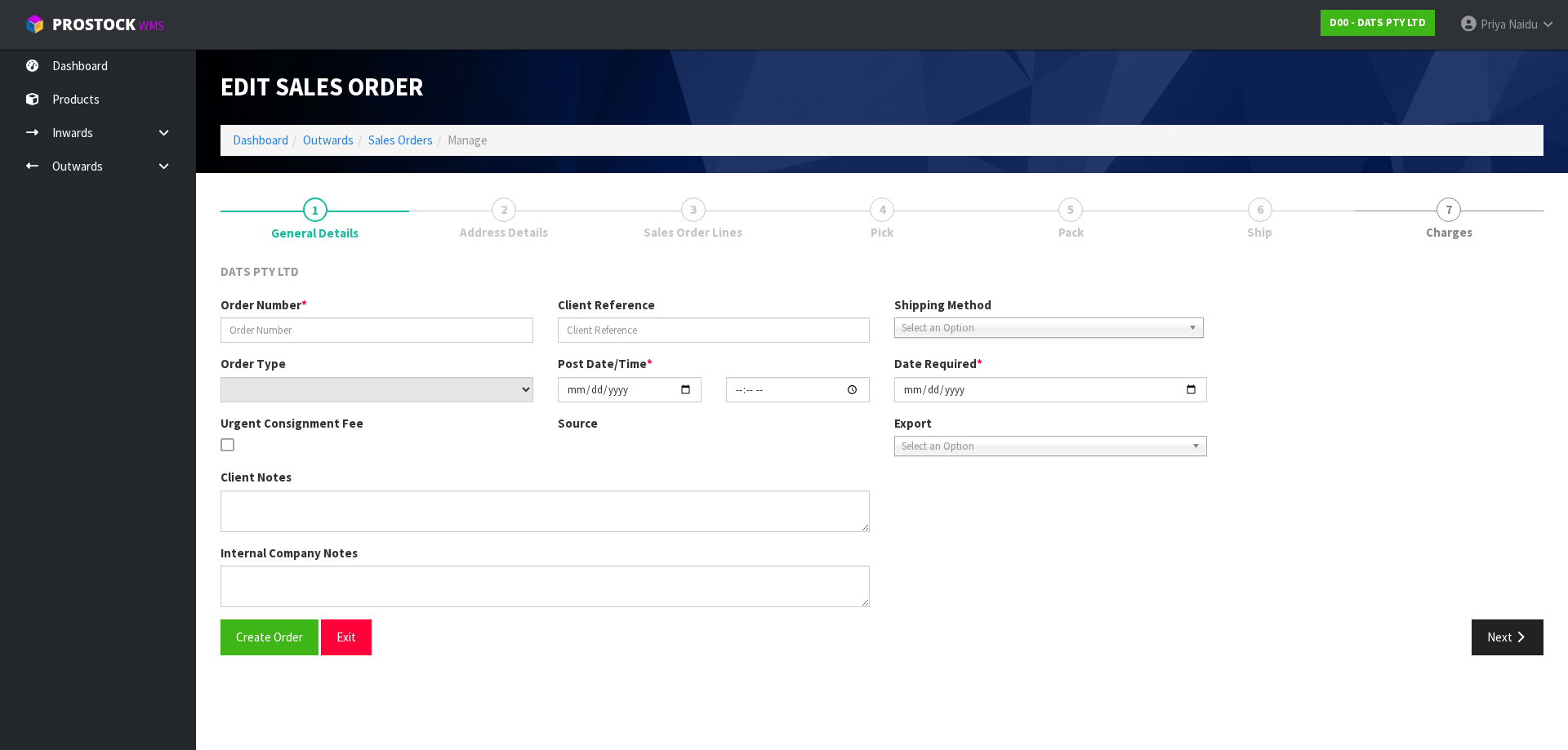
type input "9451Y100208537"
select select "number:0"
type input "[DATE]"
type input "08:49:00.000"
type input "[DATE]"
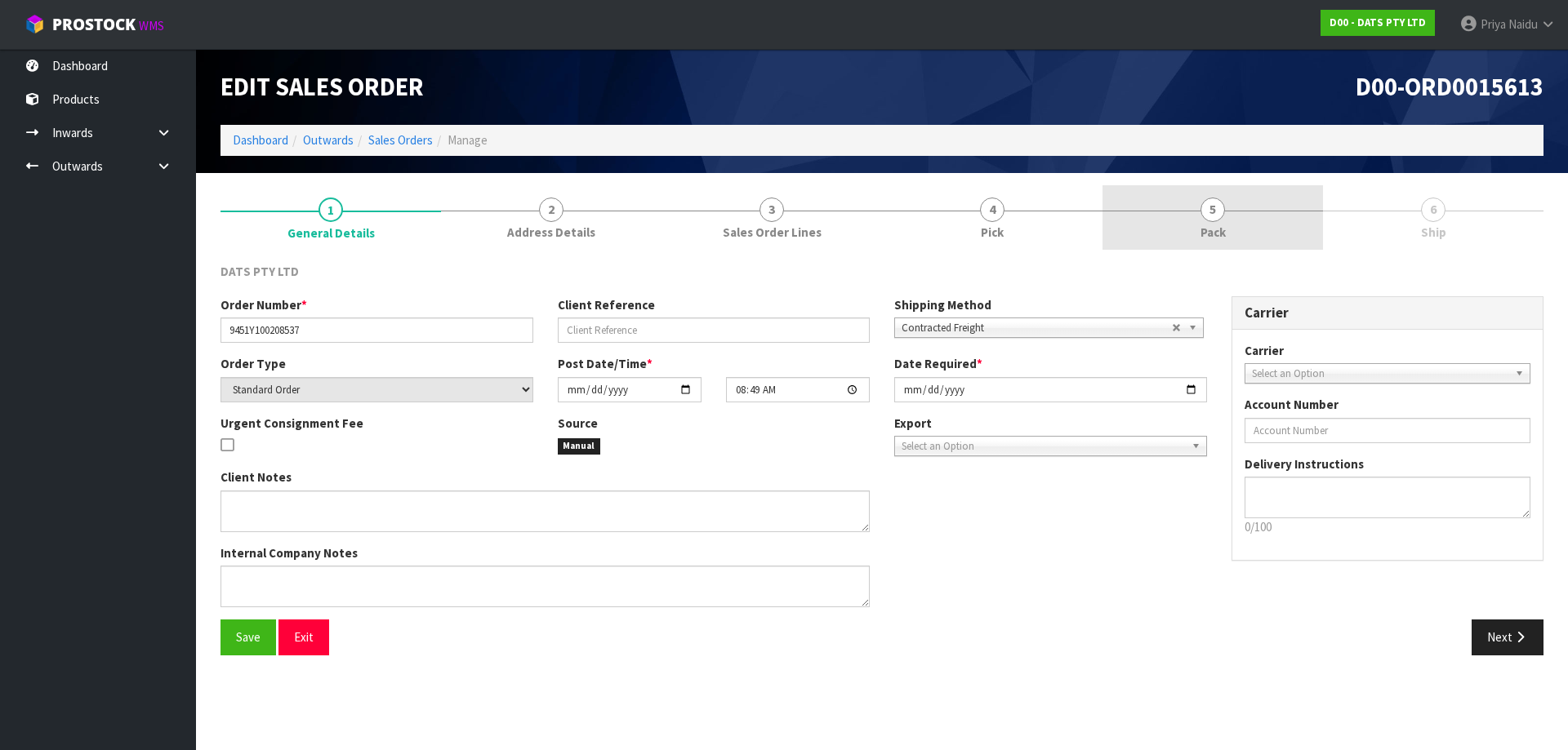
click at [1203, 196] on link "5 Pack" at bounding box center [1213, 216] width 220 height 64
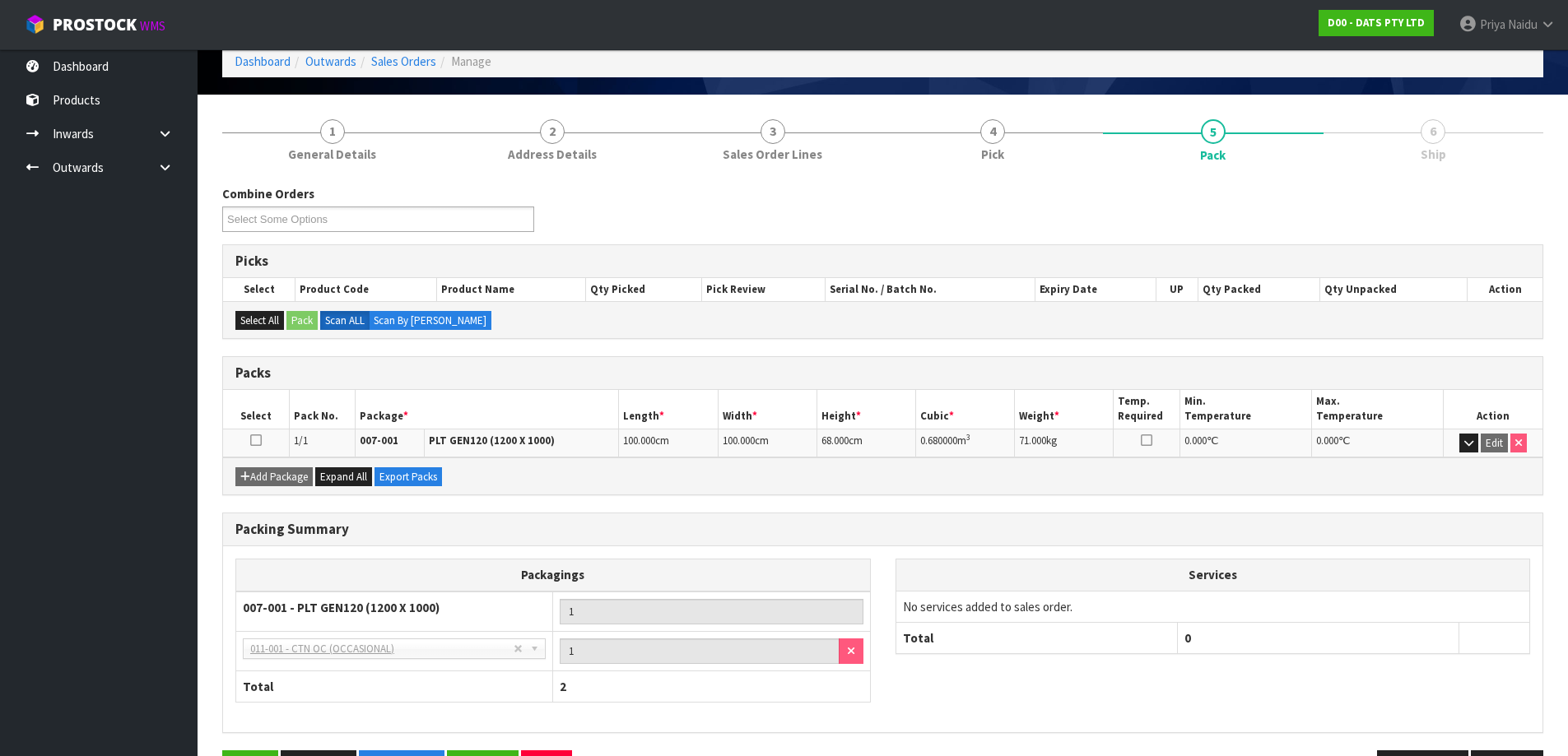
scroll to position [135, 0]
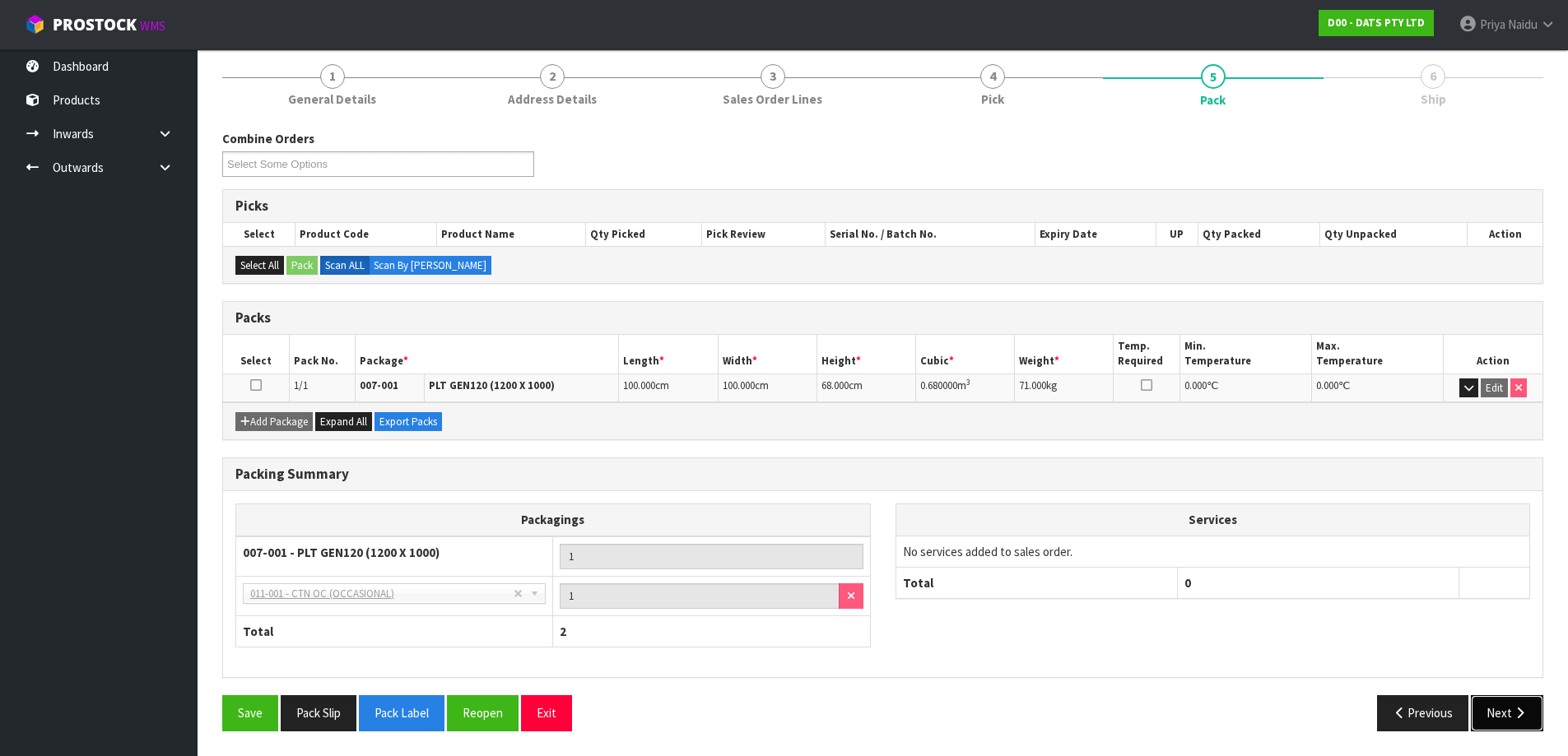
click at [1519, 715] on icon "button" at bounding box center [1520, 713] width 15 height 13
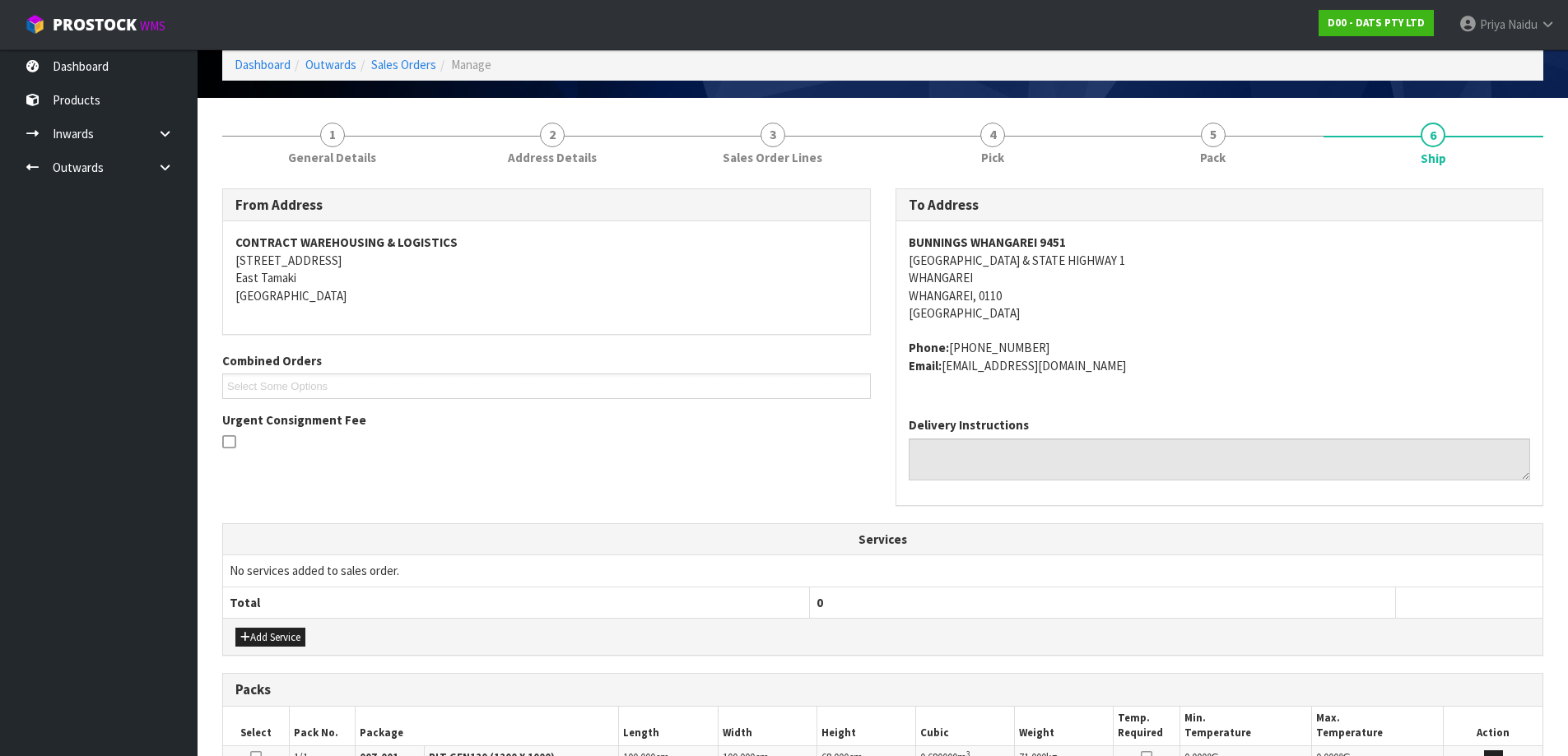
scroll to position [0, 0]
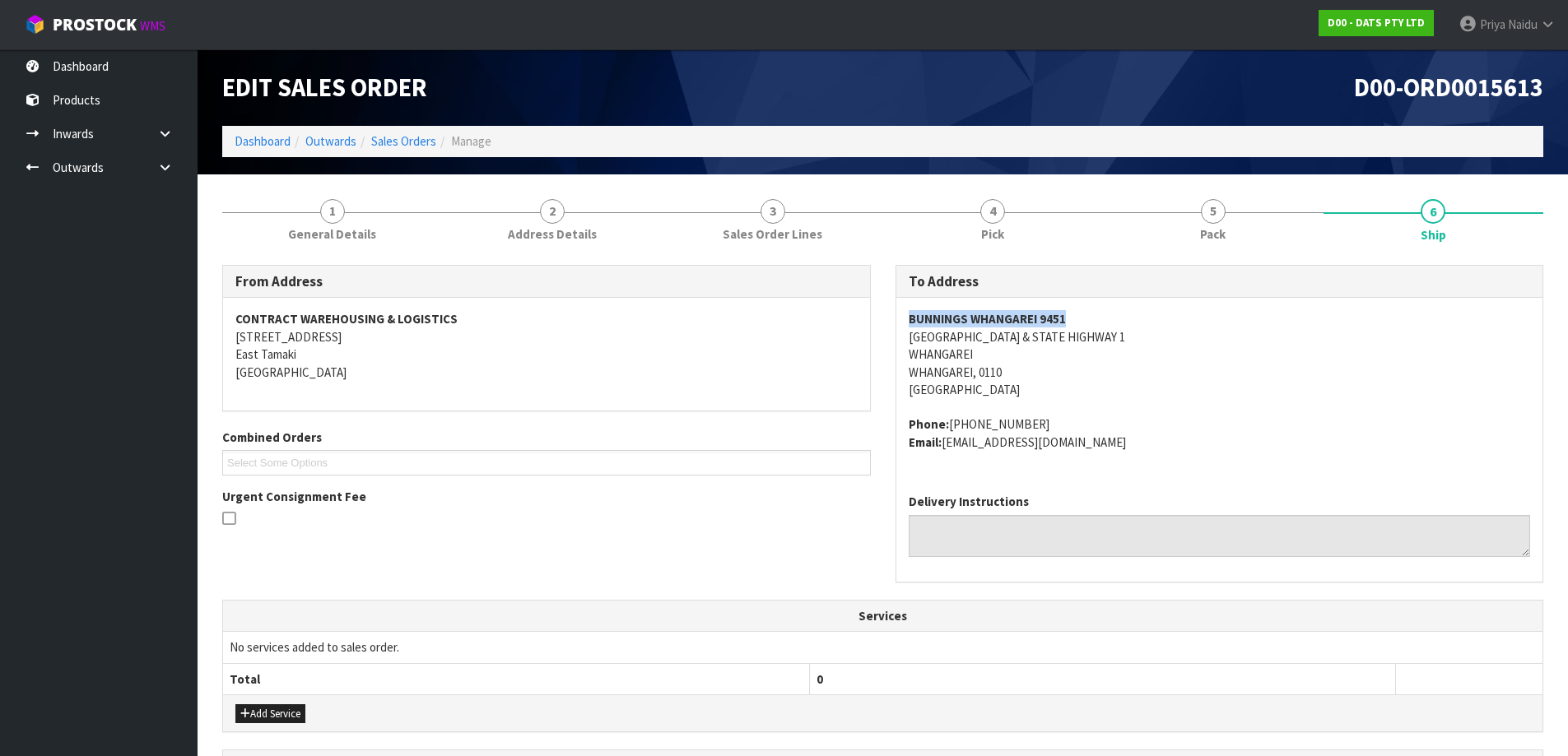
drag, startPoint x: 906, startPoint y: 320, endPoint x: 1061, endPoint y: 311, distance: 155.3
click at [1061, 311] on div "BUNNINGS WHANGAREI [STREET_ADDRESS] Phone: [PHONE_NUMBER] Email: [EMAIL_ADDRESS…" at bounding box center [1219, 389] width 647 height 182
click at [894, 319] on div "To Address [GEOGRAPHIC_DATA][STREET_ADDRESS] Phone: [PHONE_NUMBER] Email: [EMAI…" at bounding box center [1219, 432] width 673 height 335
drag, startPoint x: 894, startPoint y: 320, endPoint x: 1077, endPoint y: 301, distance: 184.0
click at [1077, 301] on div "To Address [GEOGRAPHIC_DATA][STREET_ADDRESS] Phone: [PHONE_NUMBER] Email: [EMAI…" at bounding box center [1219, 432] width 673 height 335
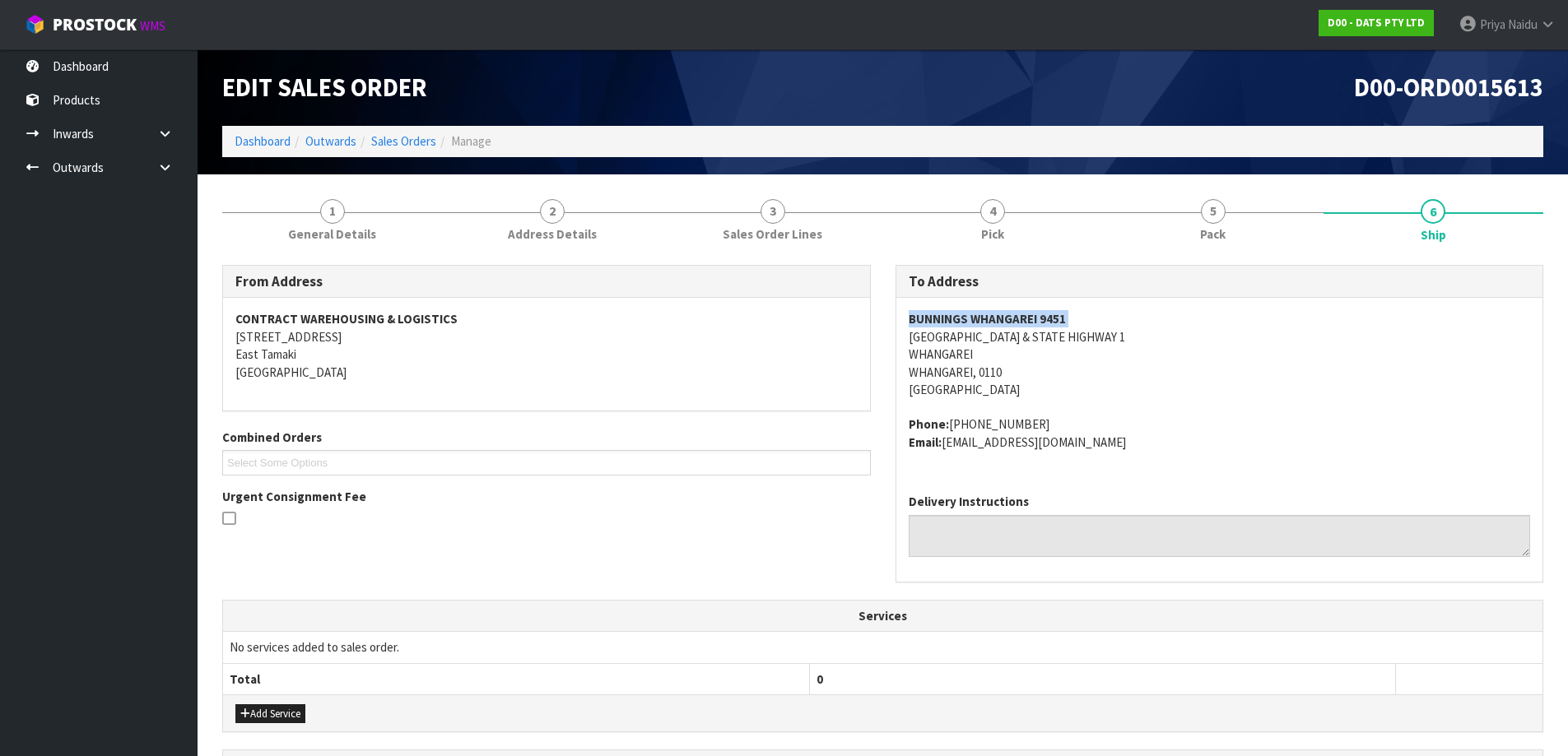
click at [1150, 372] on address "BUNNINGS WHANGAREI [STREET_ADDRESS] & STATE HIGHWAY 1 [GEOGRAPHIC_DATA], 0110 […" at bounding box center [1219, 353] width 622 height 88
drag, startPoint x: 892, startPoint y: 344, endPoint x: 1188, endPoint y: 337, distance: 296.1
click at [1188, 337] on div "To Address [GEOGRAPHIC_DATA][STREET_ADDRESS] Phone: [PHONE_NUMBER] Email: [EMAI…" at bounding box center [1219, 432] width 673 height 335
drag, startPoint x: 1107, startPoint y: 424, endPoint x: 1084, endPoint y: 406, distance: 29.2
click at [1107, 424] on address "Phone: [PHONE_NUMBER] Email: [EMAIL_ADDRESS][DOMAIN_NAME]" at bounding box center [1219, 433] width 622 height 36
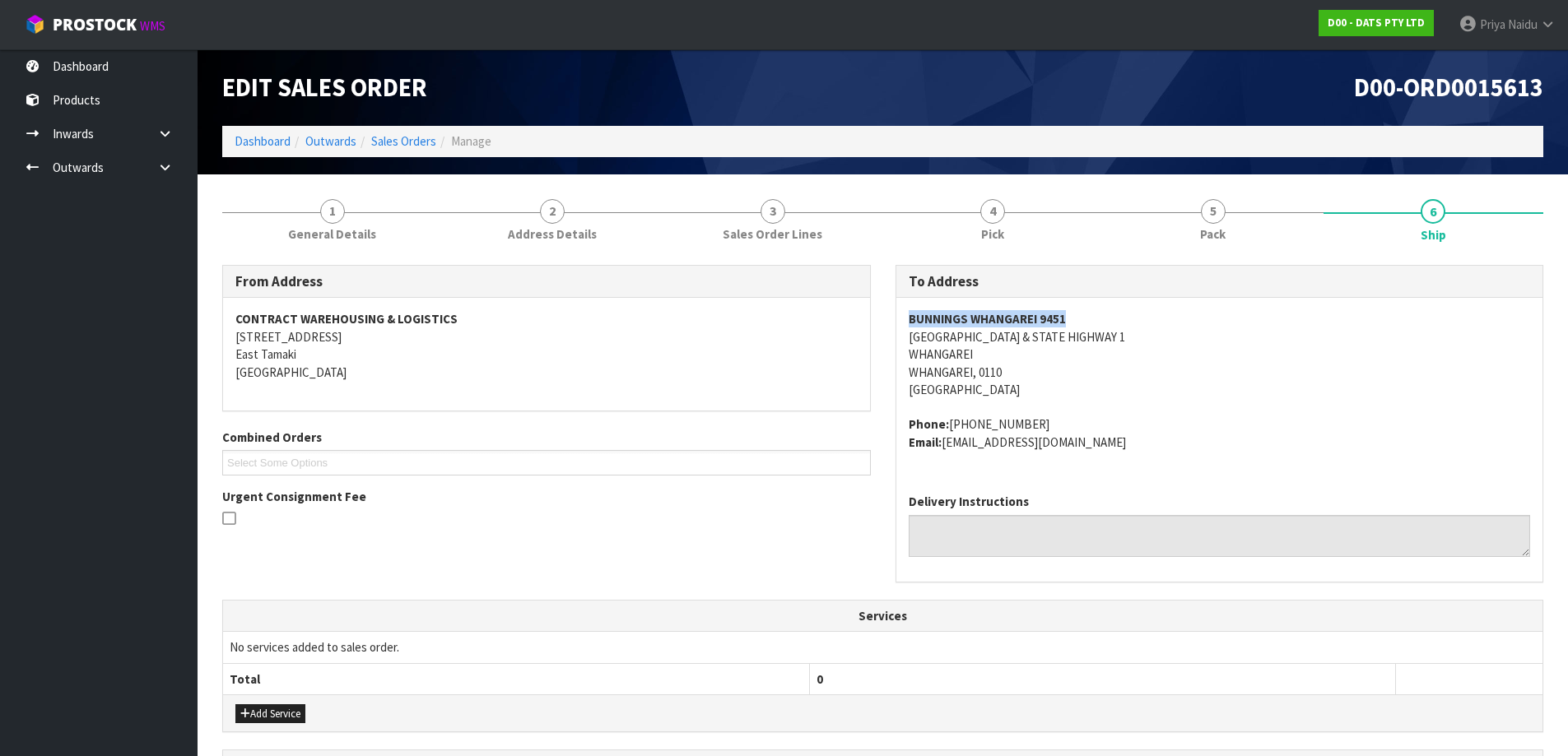
drag, startPoint x: 904, startPoint y: 322, endPoint x: 1075, endPoint y: 305, distance: 171.8
click at [1075, 305] on div "BUNNINGS WHANGAREI [STREET_ADDRESS] Phone: [PHONE_NUMBER] Email: [EMAIL_ADDRESS…" at bounding box center [1219, 389] width 647 height 182
click at [1191, 382] on address "BUNNINGS WHANGAREI [STREET_ADDRESS] & STATE HIGHWAY 1 [GEOGRAPHIC_DATA], 0110 […" at bounding box center [1219, 353] width 622 height 88
drag, startPoint x: 961, startPoint y: 311, endPoint x: 1092, endPoint y: 313, distance: 131.0
click at [1092, 313] on div "BUNNINGS WHANGAREI [STREET_ADDRESS] Phone: [PHONE_NUMBER] Email: [EMAIL_ADDRESS…" at bounding box center [1219, 389] width 647 height 182
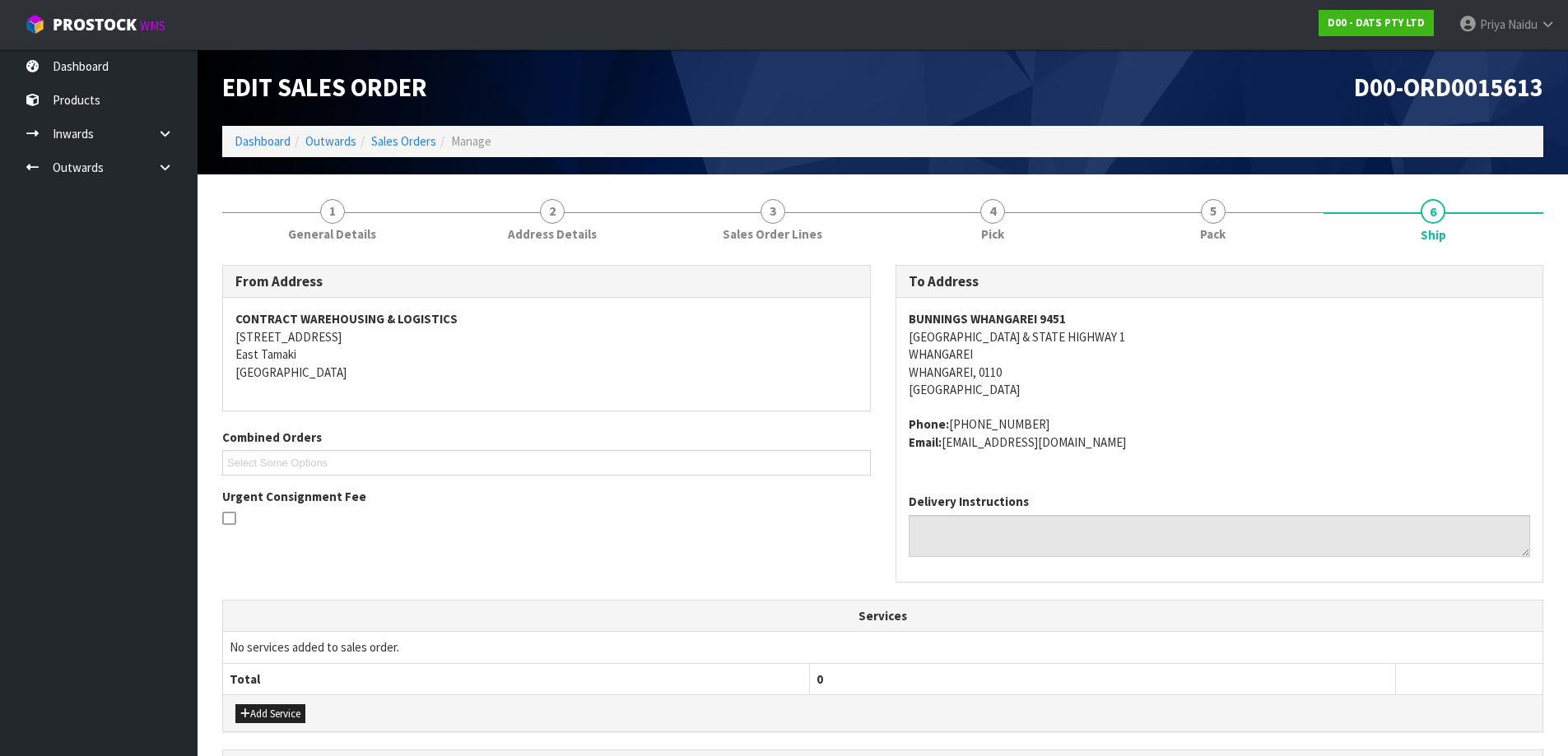
click at [1206, 371] on address "BUNNINGS WHANGAREI [STREET_ADDRESS] & STATE HIGHWAY 1 [GEOGRAPHIC_DATA], 0110 […" at bounding box center [1219, 353] width 622 height 88
drag, startPoint x: 907, startPoint y: 315, endPoint x: 1125, endPoint y: 307, distance: 218.1
click at [1125, 307] on div "BUNNINGS WHANGAREI [STREET_ADDRESS] Phone: [PHONE_NUMBER] Email: [EMAIL_ADDRESS…" at bounding box center [1219, 389] width 647 height 182
drag, startPoint x: 894, startPoint y: 339, endPoint x: 1194, endPoint y: 332, distance: 300.1
click at [1194, 332] on div "To Address [GEOGRAPHIC_DATA][STREET_ADDRESS] Phone: [PHONE_NUMBER] Email: [EMAI…" at bounding box center [1219, 423] width 649 height 318
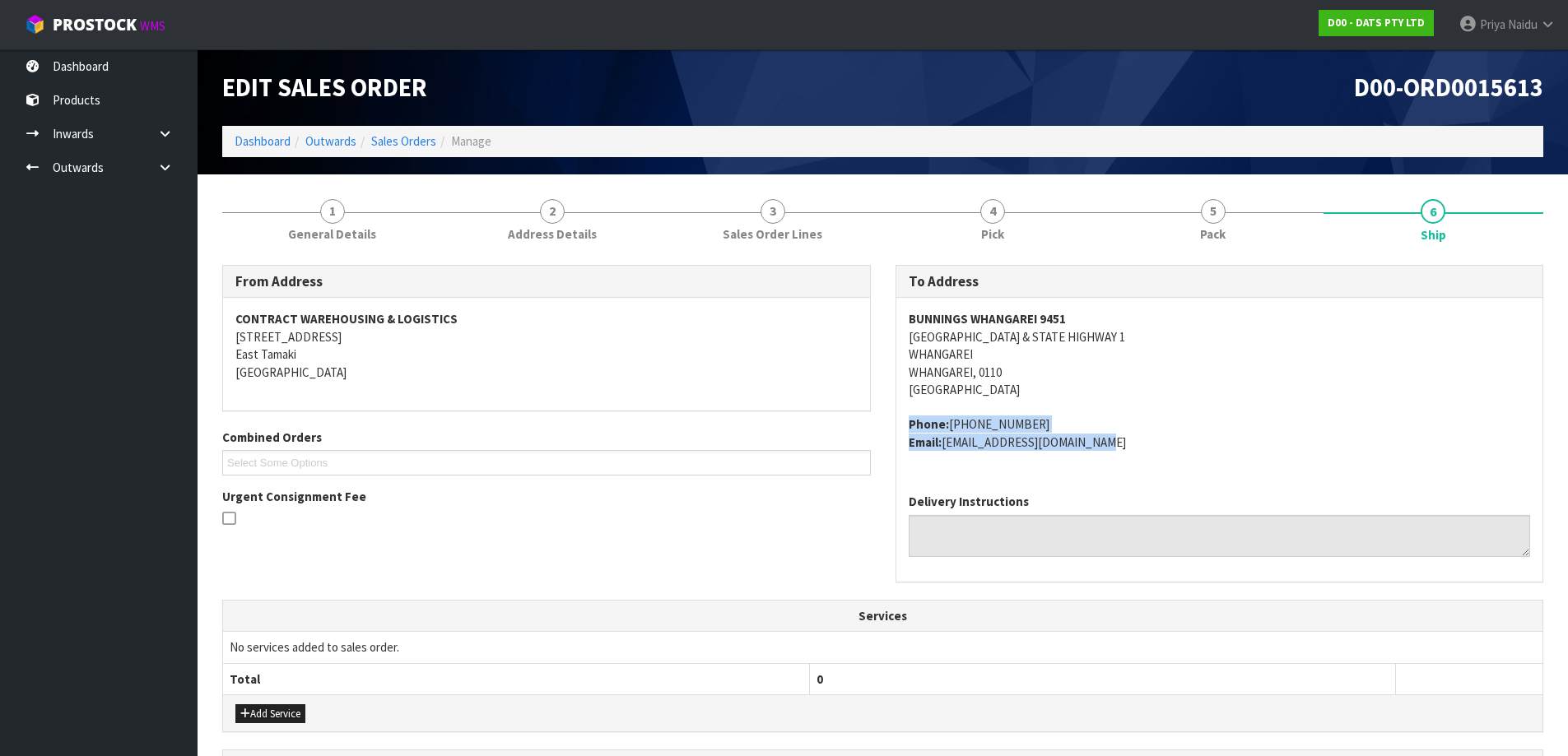
drag, startPoint x: 922, startPoint y: 426, endPoint x: 1143, endPoint y: 450, distance: 222.3
click at [1143, 450] on div "BUNNINGS WHANGAREI [STREET_ADDRESS] Phone: [PHONE_NUMBER] Email: [EMAIL_ADDRESS…" at bounding box center [1219, 389] width 647 height 182
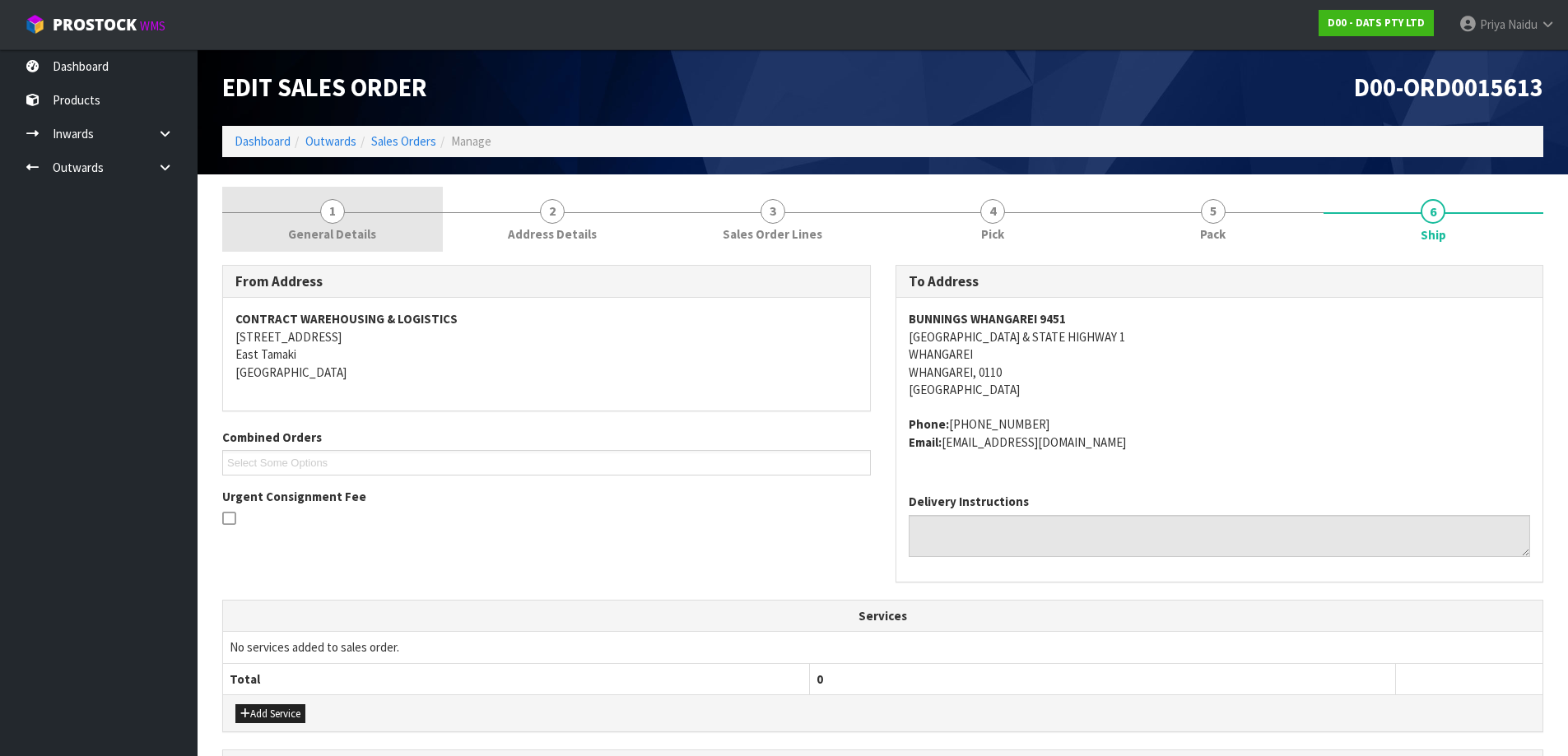
click at [325, 228] on span "General Details" at bounding box center [331, 235] width 88 height 17
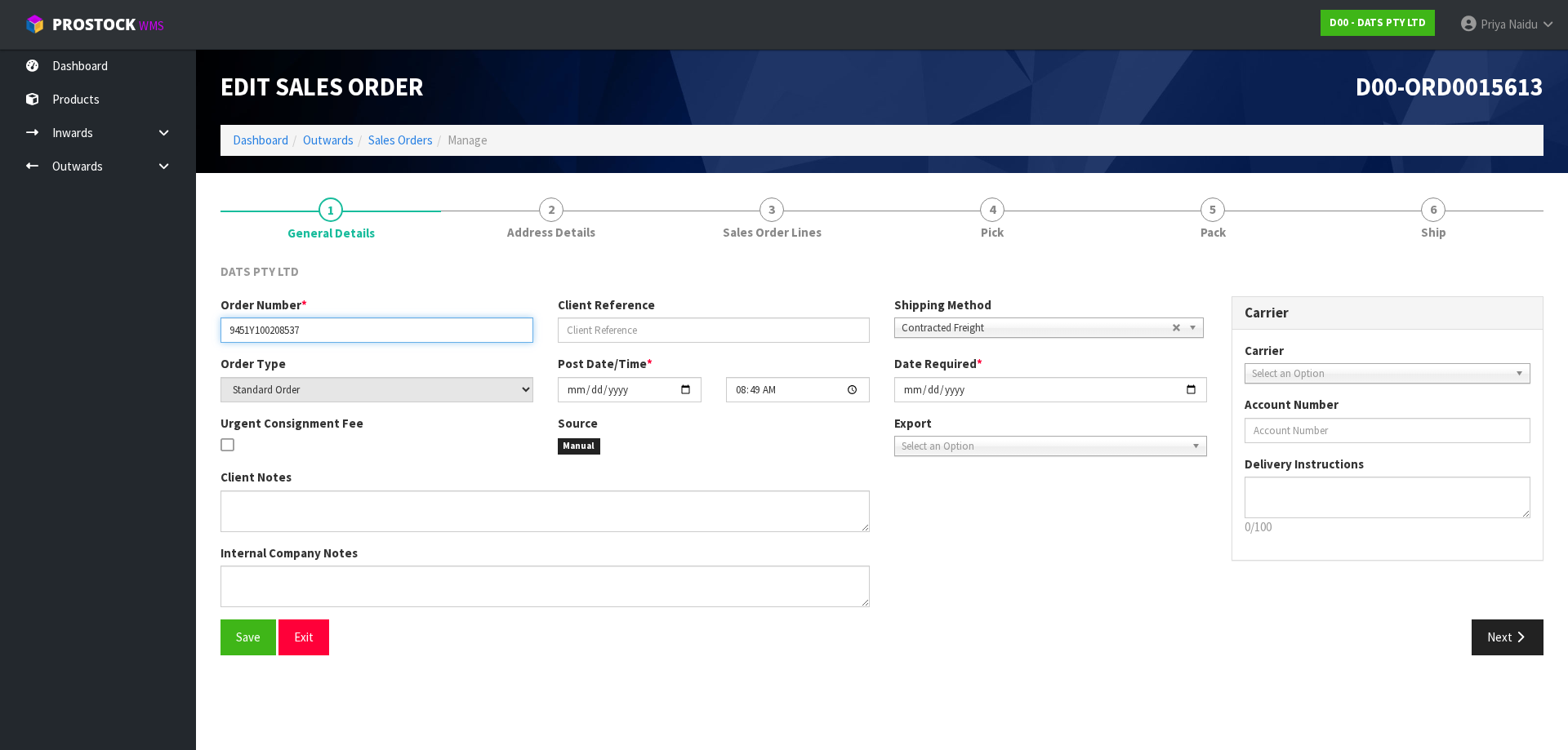
drag, startPoint x: 224, startPoint y: 331, endPoint x: 349, endPoint y: 318, distance: 125.7
click at [349, 318] on input "9451Y100208537" at bounding box center [377, 330] width 312 height 25
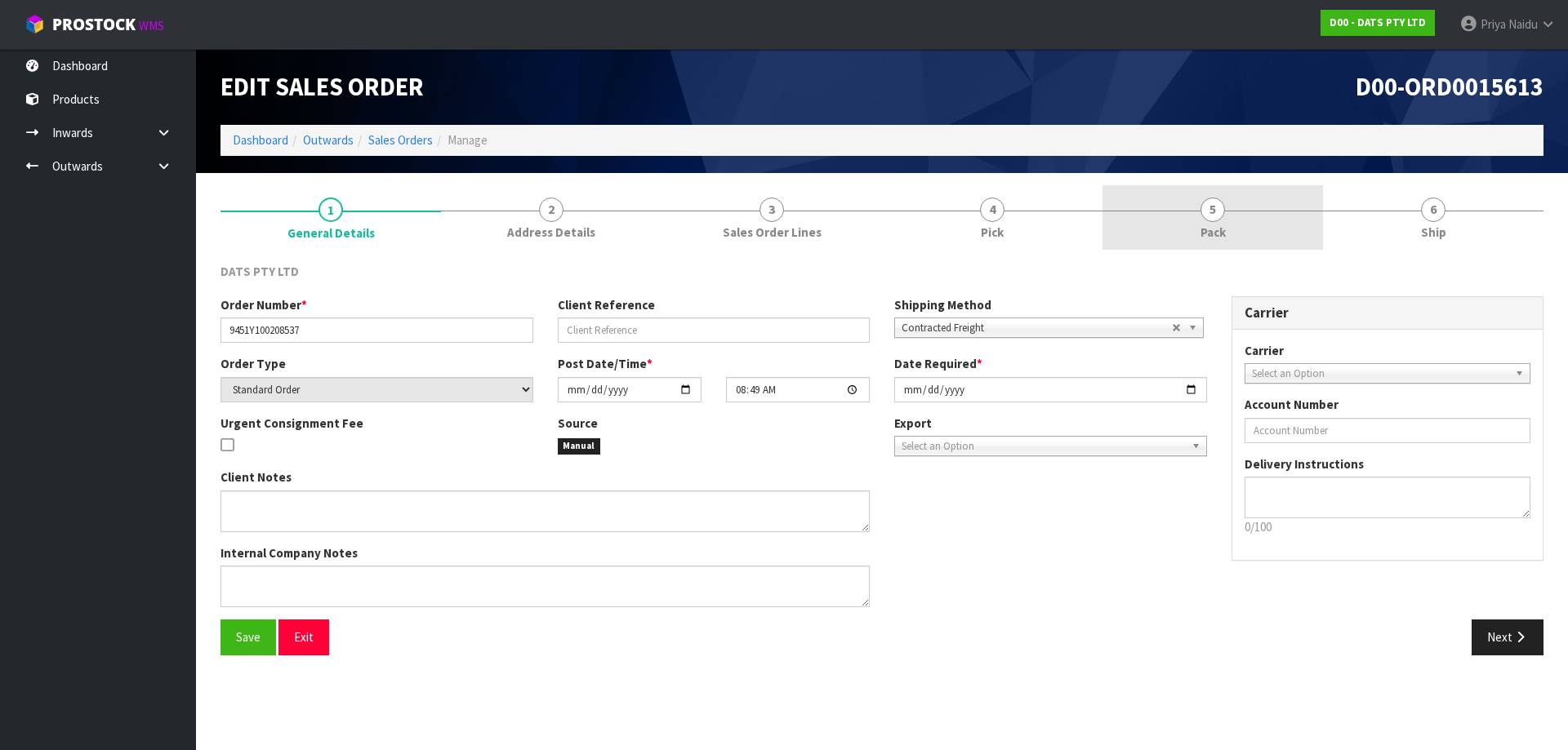
click at [1215, 235] on span "Pack" at bounding box center [1213, 233] width 25 height 17
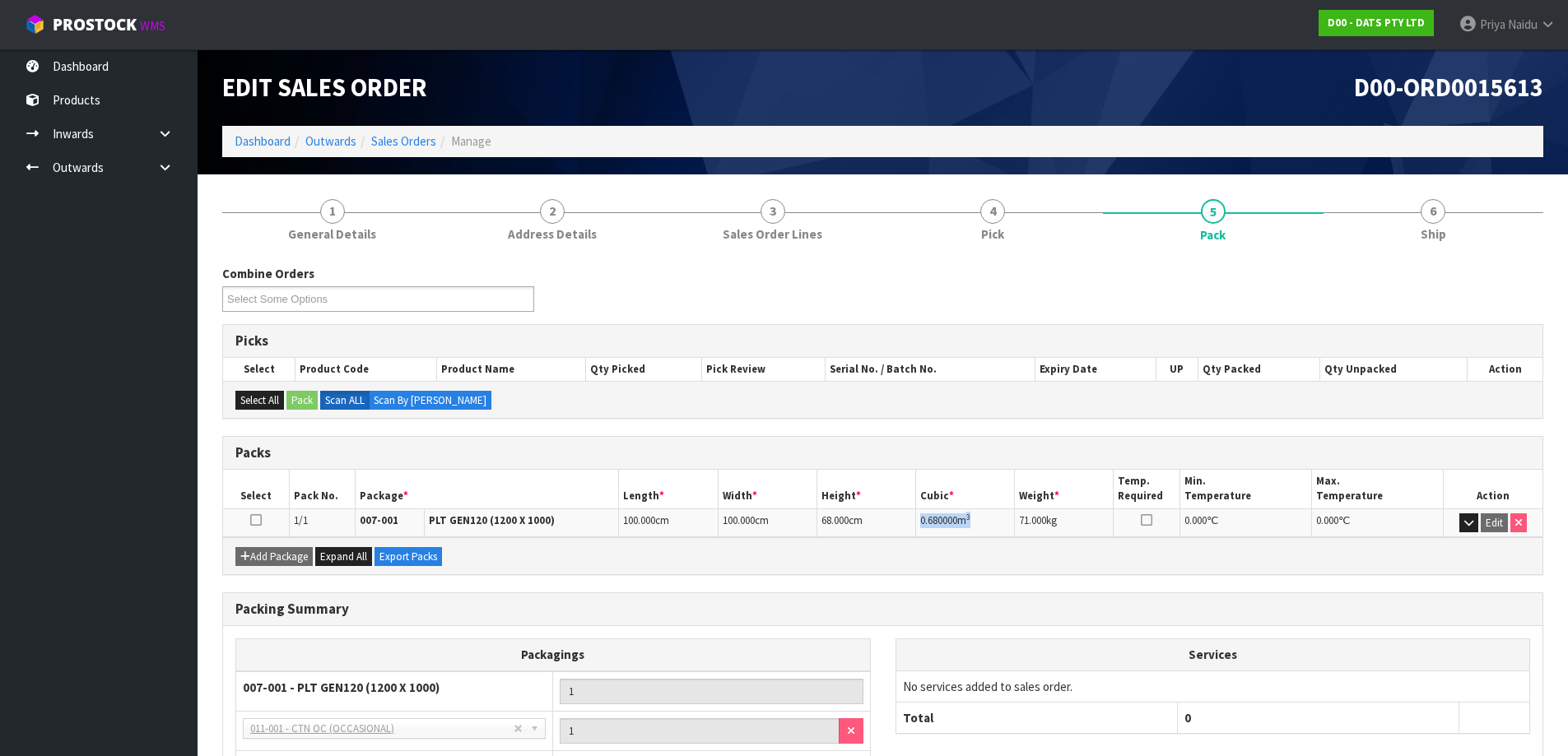
drag, startPoint x: 922, startPoint y: 521, endPoint x: 998, endPoint y: 526, distance: 76.2
click at [998, 526] on td "0.680000 m 3" at bounding box center [966, 523] width 98 height 29
click at [1453, 229] on link "6 Ship" at bounding box center [1433, 218] width 220 height 65
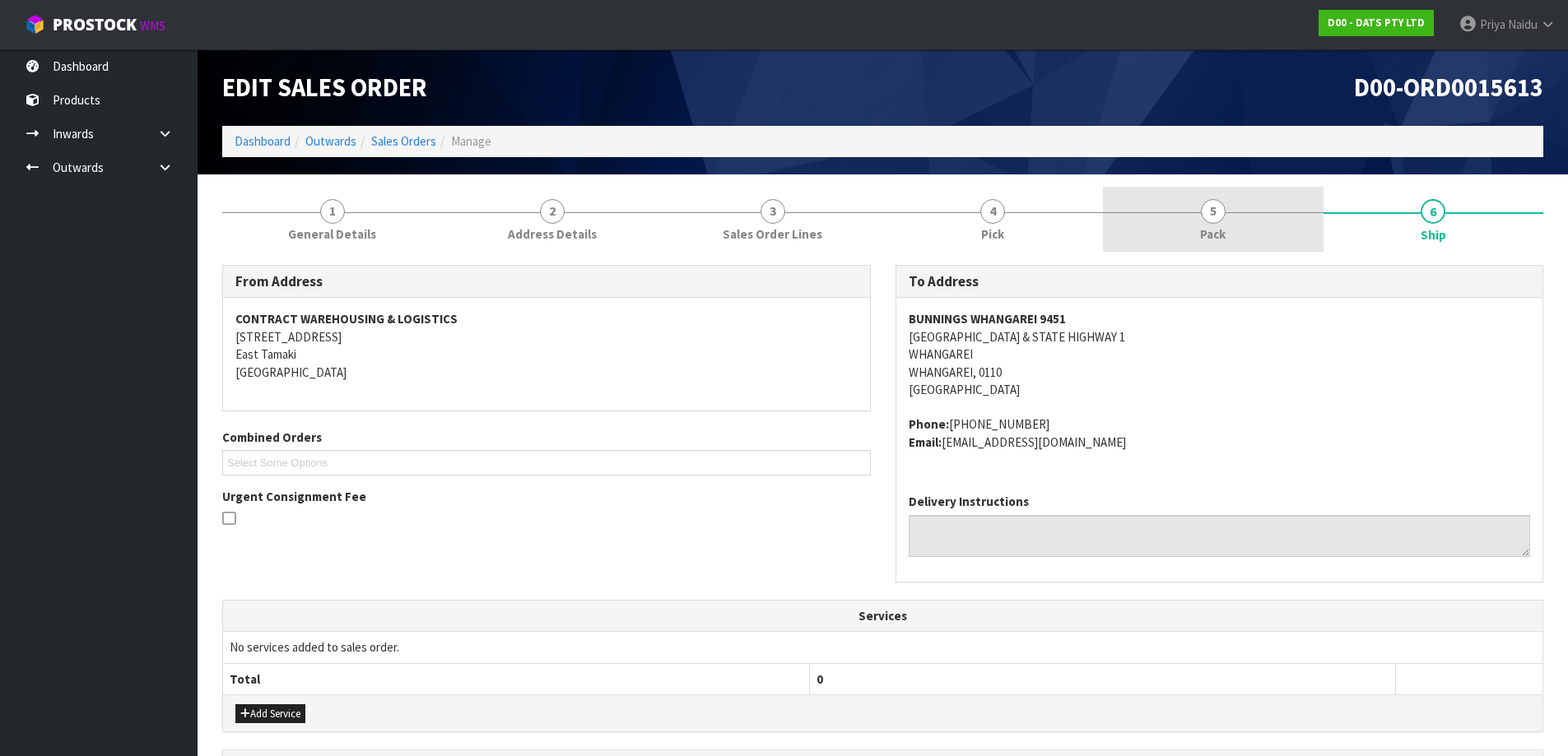
click at [1218, 210] on span "5" at bounding box center [1213, 211] width 25 height 25
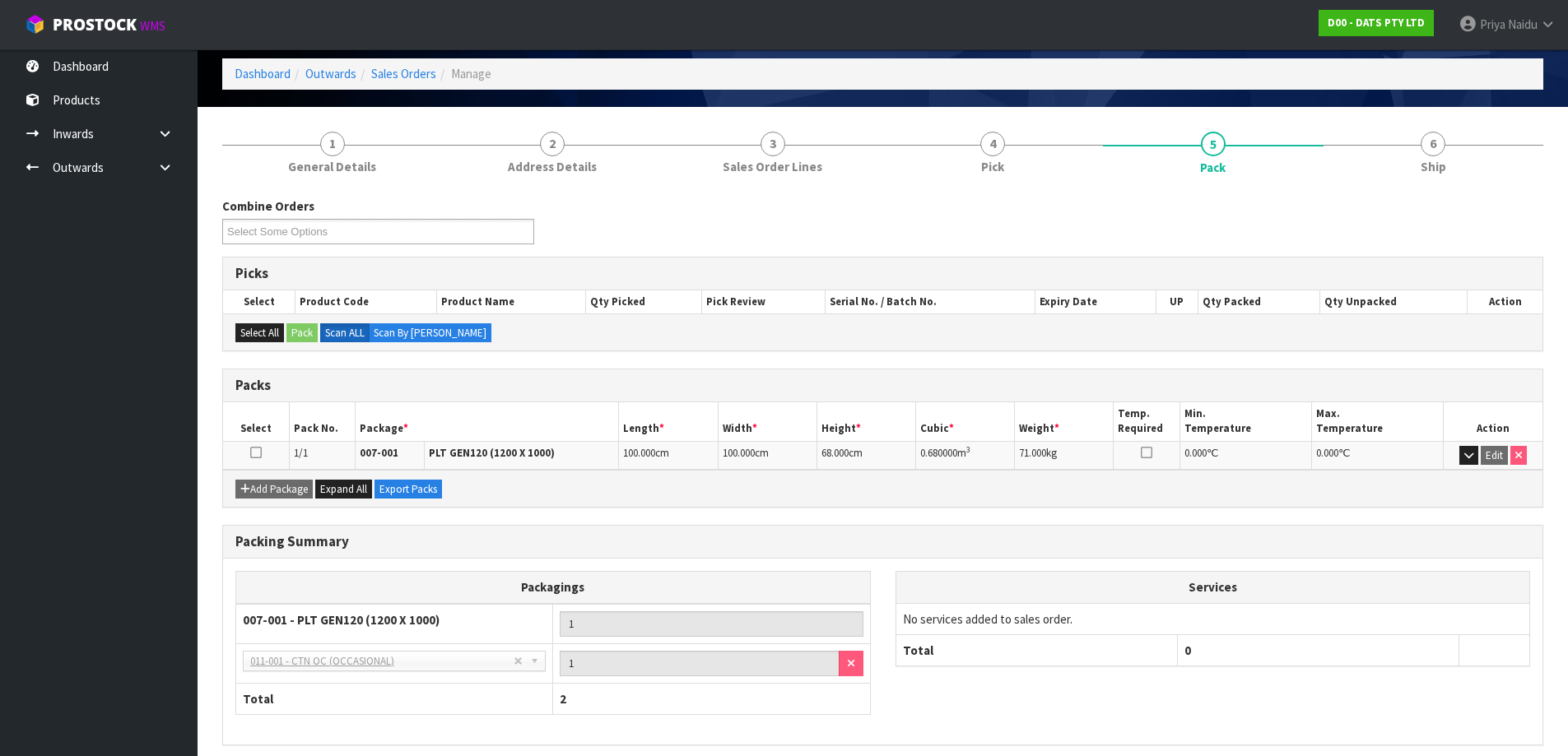
scroll to position [135, 0]
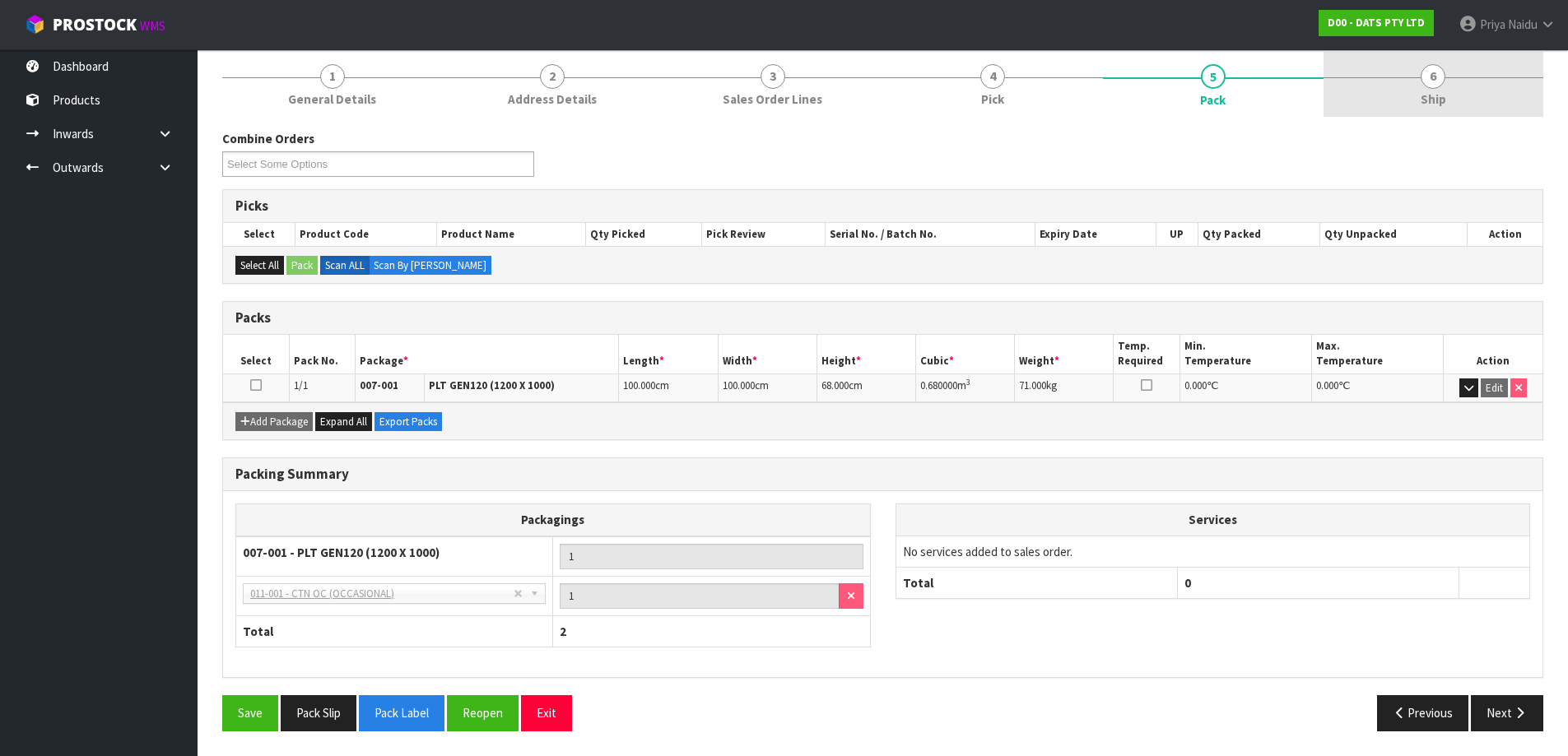
drag, startPoint x: 1527, startPoint y: 96, endPoint x: 1479, endPoint y: 113, distance: 50.9
click at [1527, 96] on link "6 Ship" at bounding box center [1433, 84] width 220 height 65
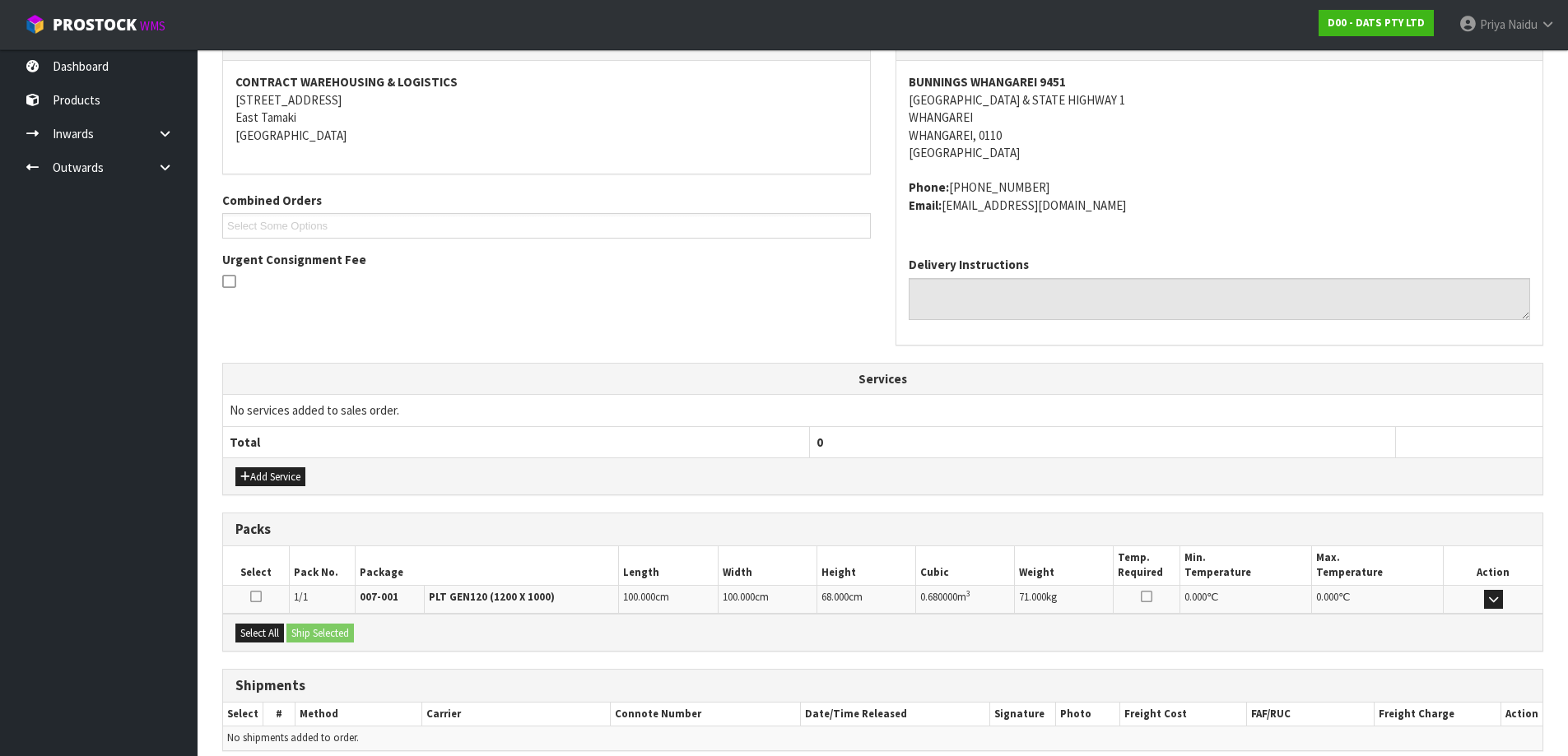
scroll to position [309, 0]
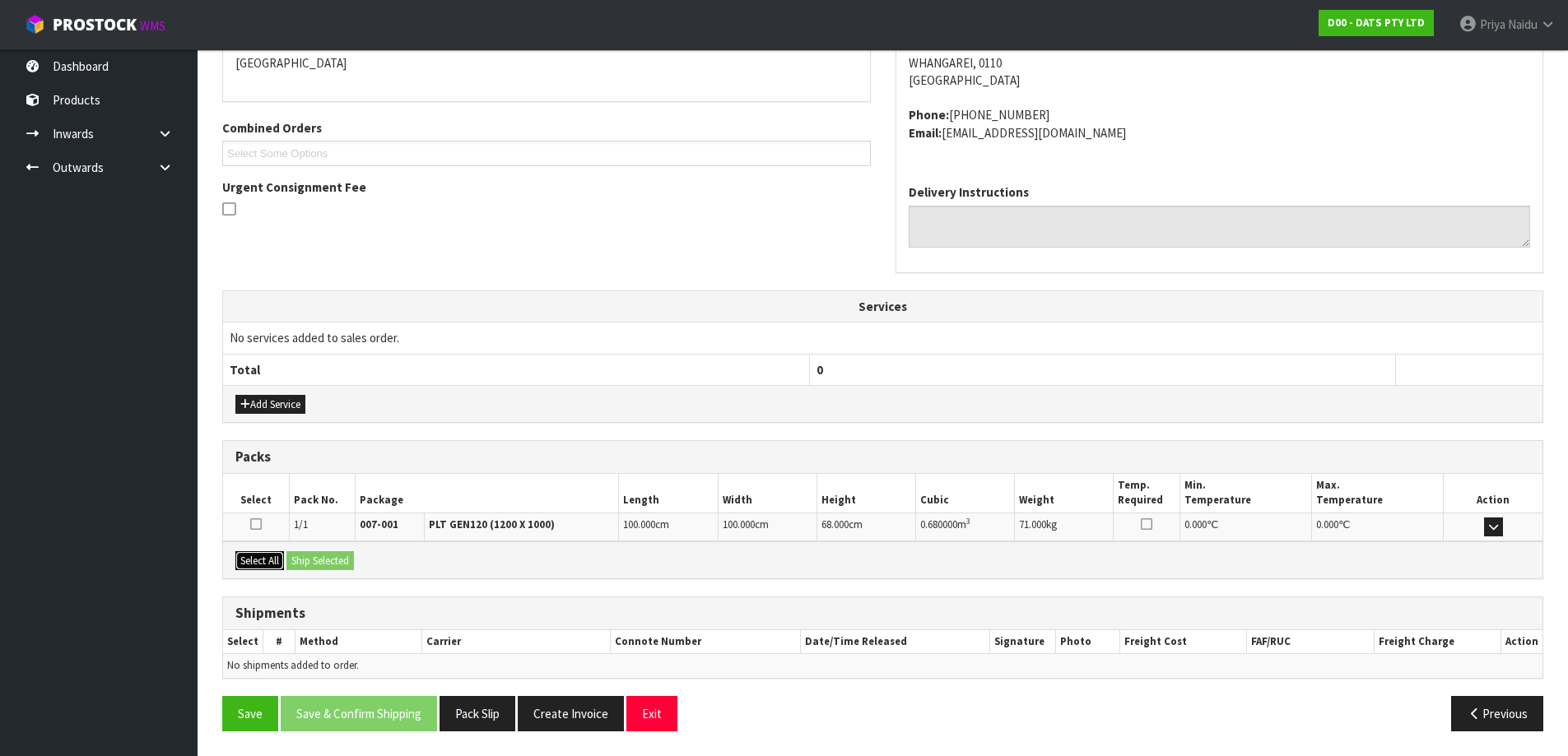
click at [259, 569] on button "Select All" at bounding box center [260, 561] width 48 height 19
click at [264, 564] on button "Select All" at bounding box center [260, 561] width 48 height 19
click at [321, 555] on button "Ship Selected" at bounding box center [321, 561] width 68 height 19
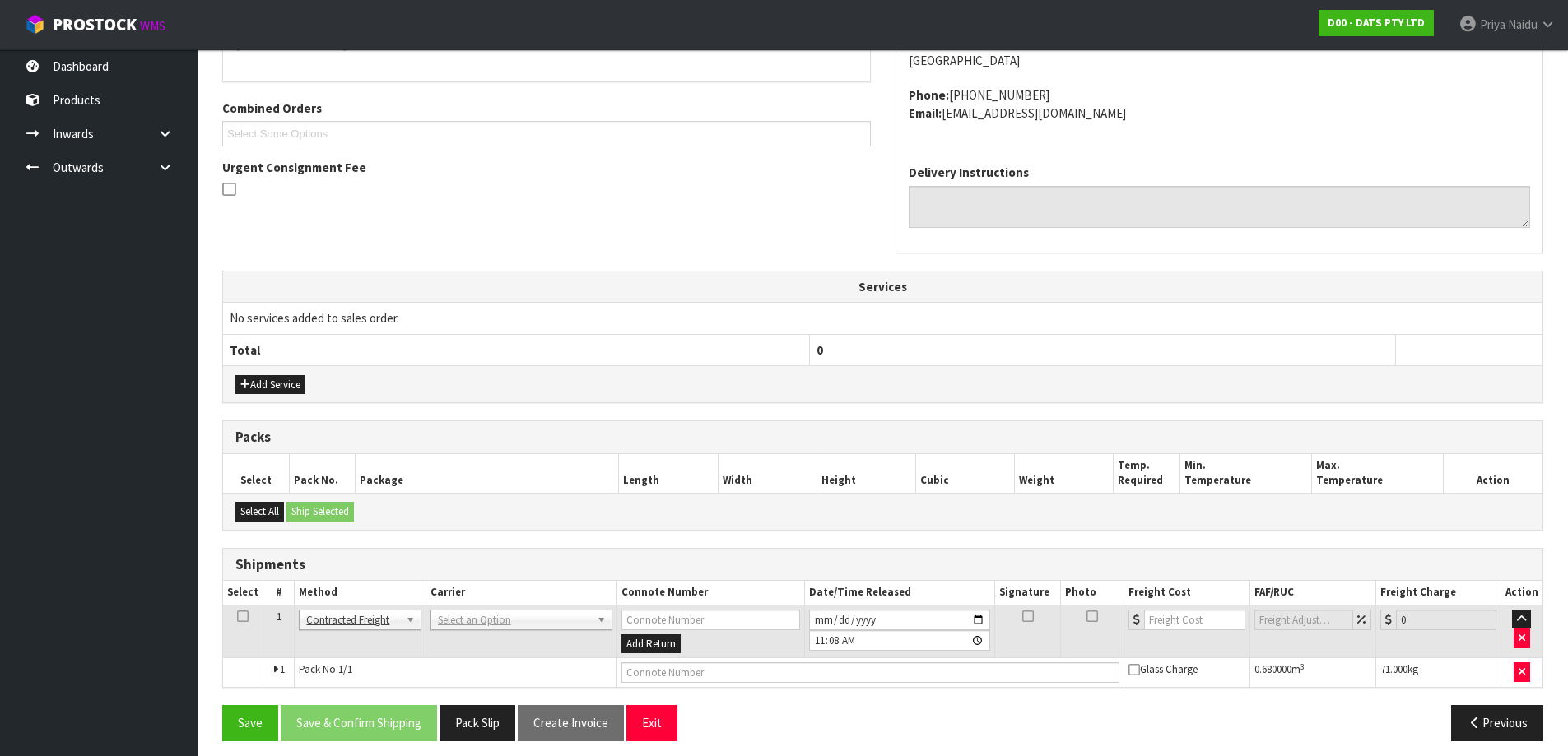
scroll to position [339, 0]
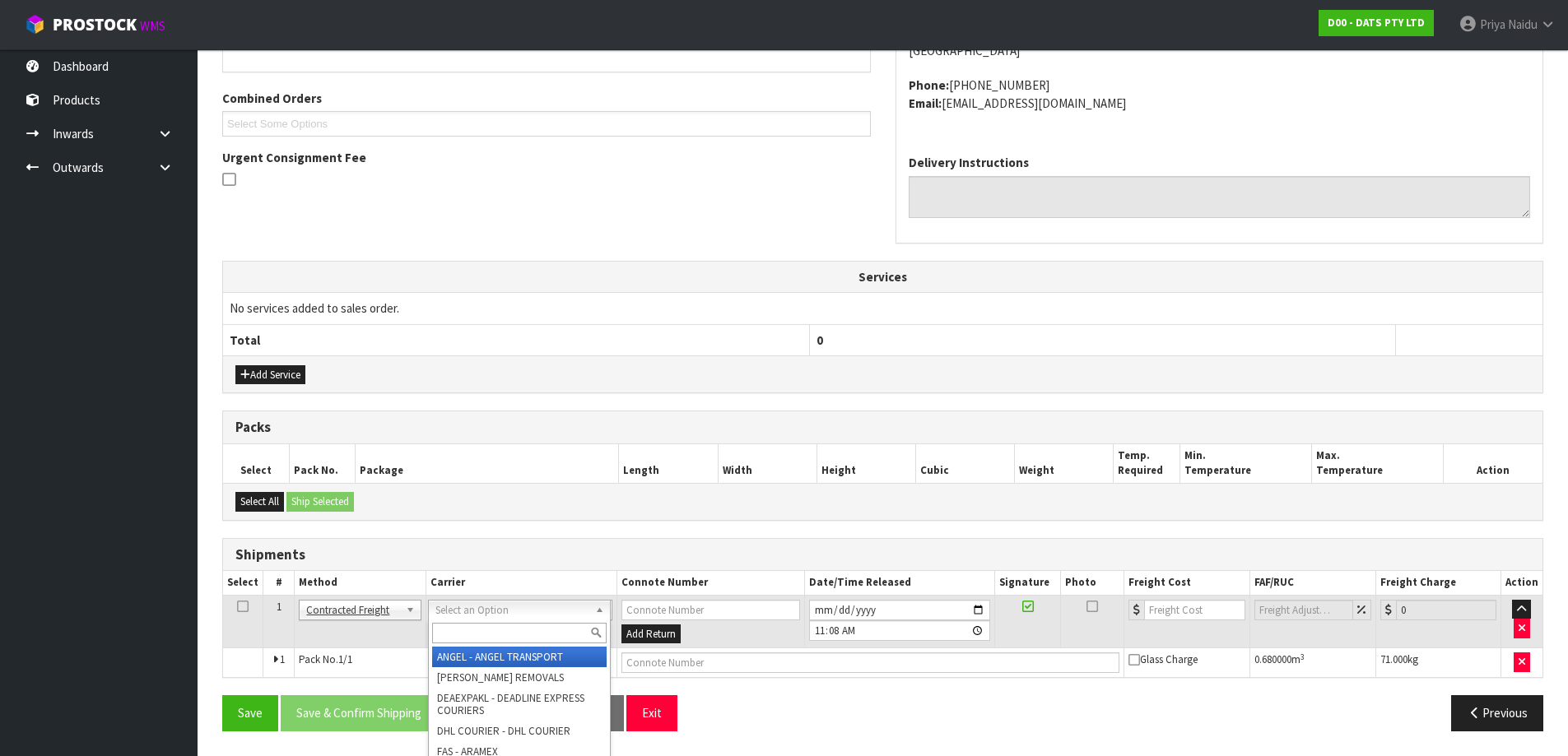
click at [479, 637] on input "text" at bounding box center [518, 632] width 175 height 20
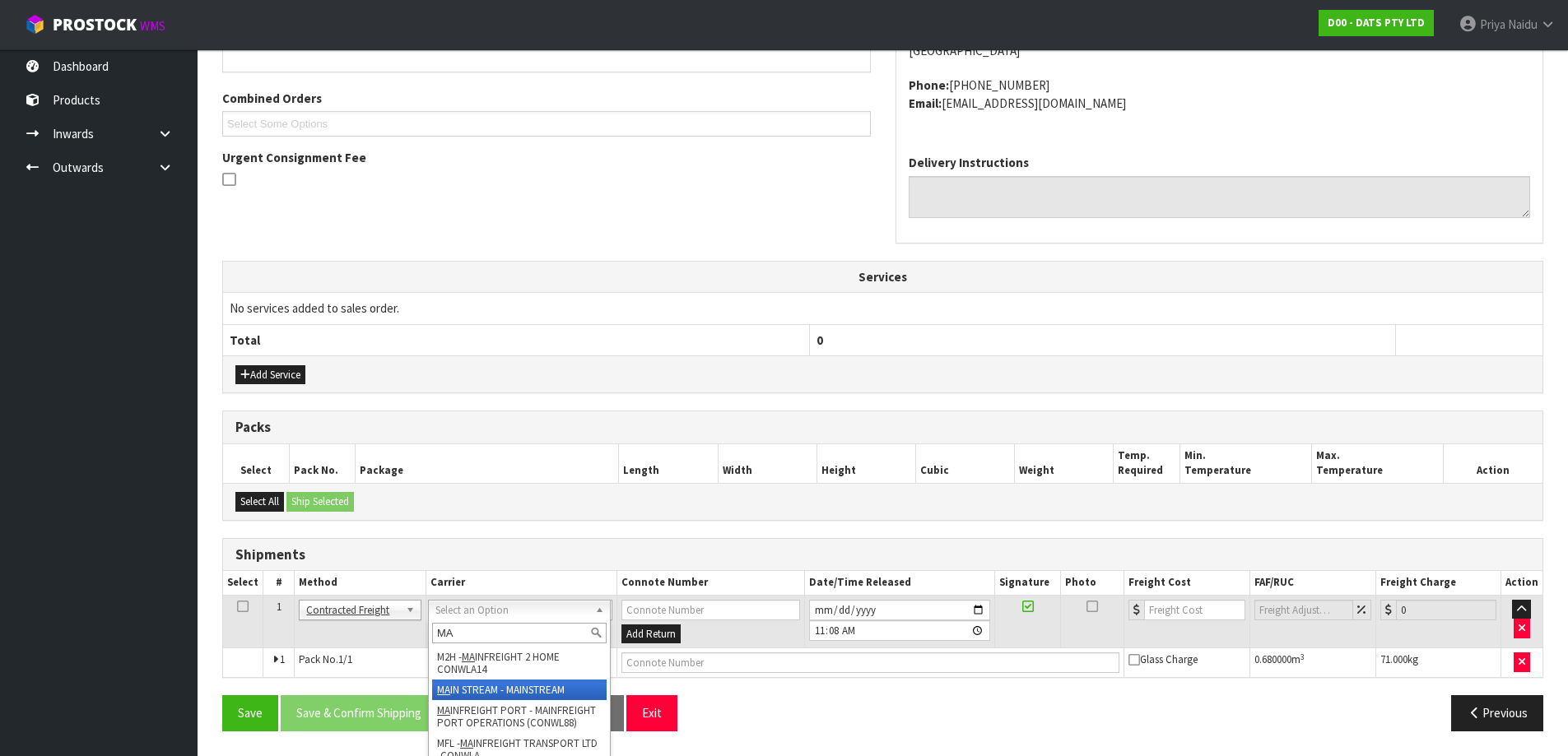
type input "MA"
drag, startPoint x: 503, startPoint y: 688, endPoint x: 580, endPoint y: 688, distance: 77.0
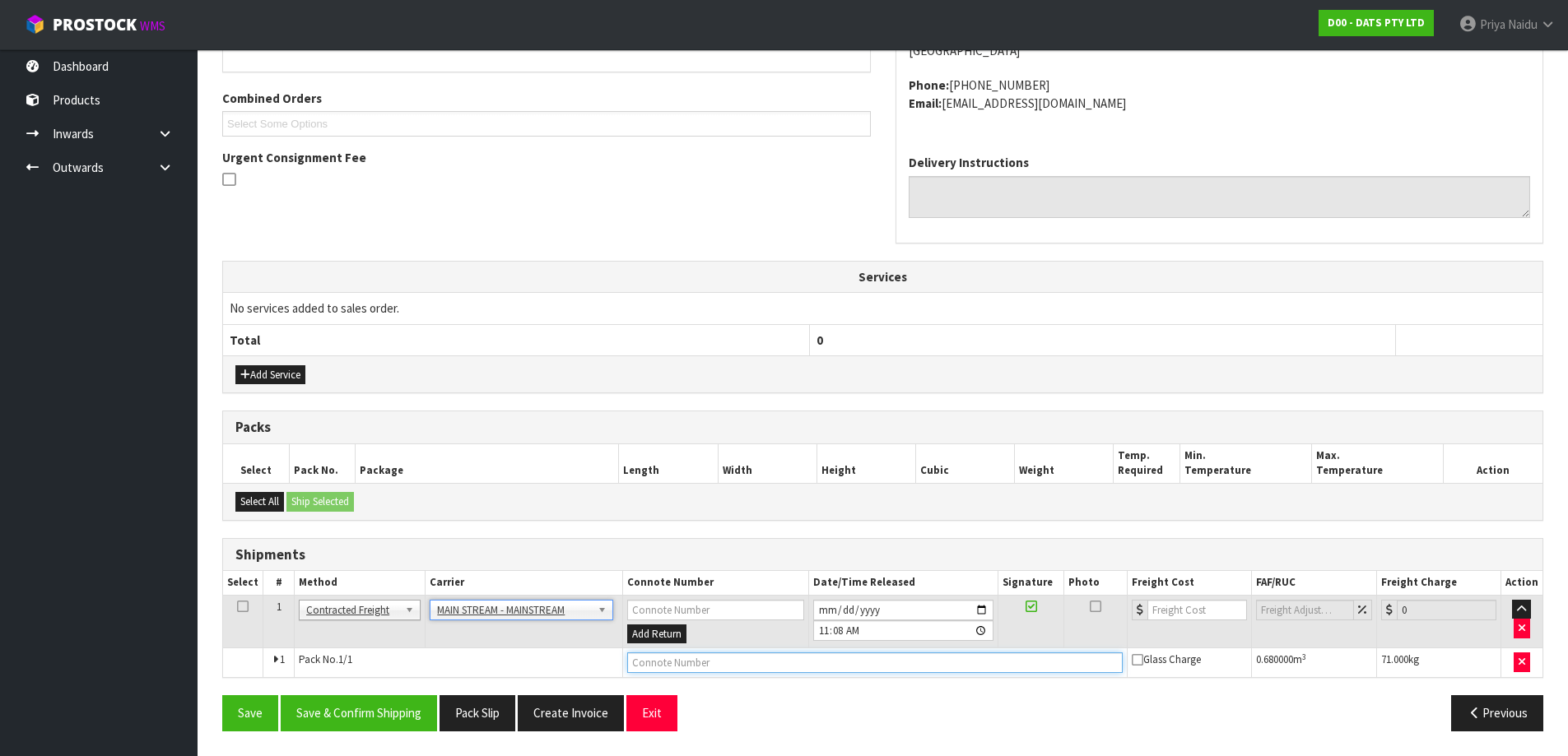
click at [770, 666] on input "text" at bounding box center [874, 662] width 495 height 20
click at [743, 667] on input "text" at bounding box center [874, 662] width 495 height 20
paste input "CWL7717037"
type input "CWL7717037"
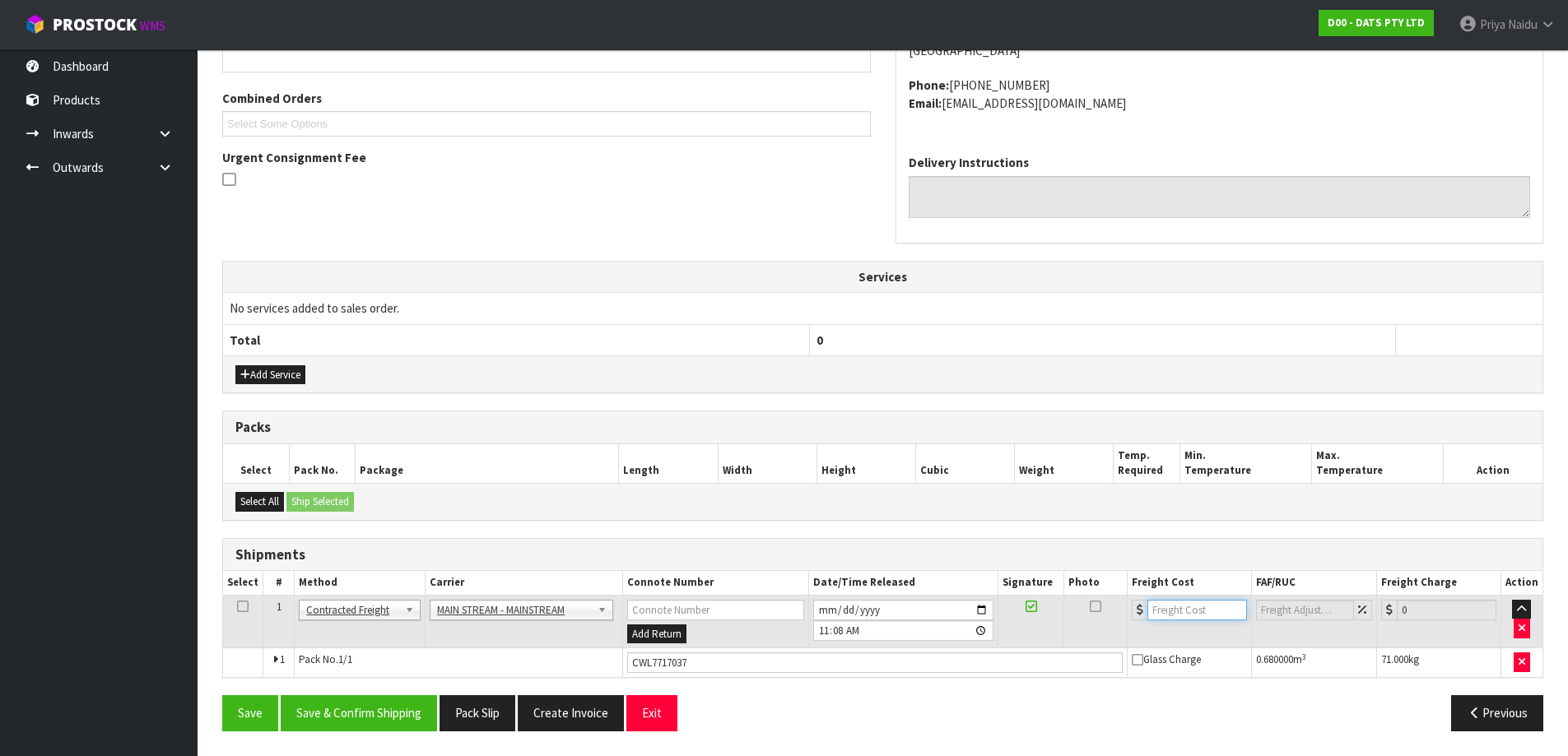
click at [1174, 604] on input "number" at bounding box center [1196, 609] width 99 height 20
type input "37"
click at [388, 714] on button "Save & Confirm Shipping" at bounding box center [359, 713] width 156 height 36
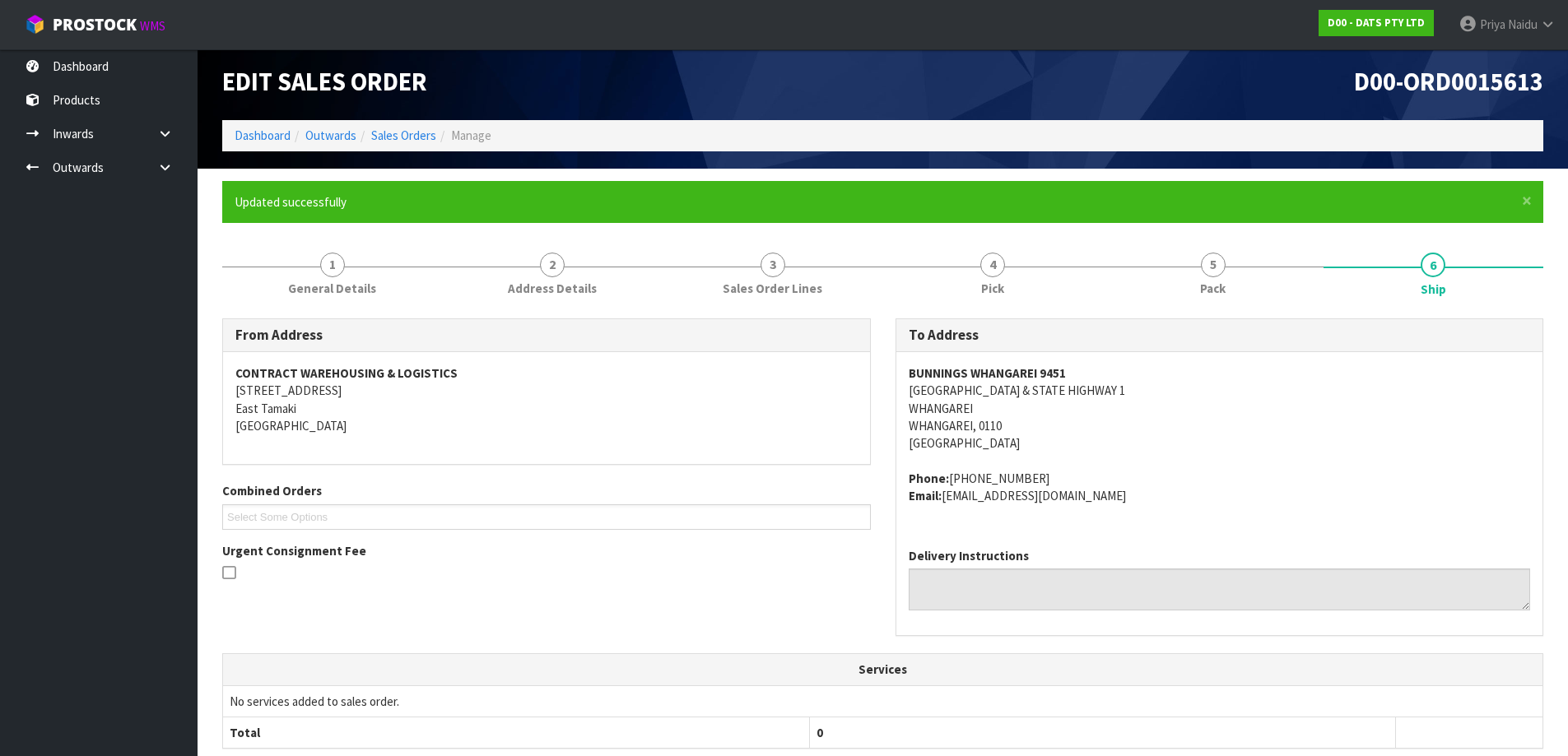
scroll to position [0, 0]
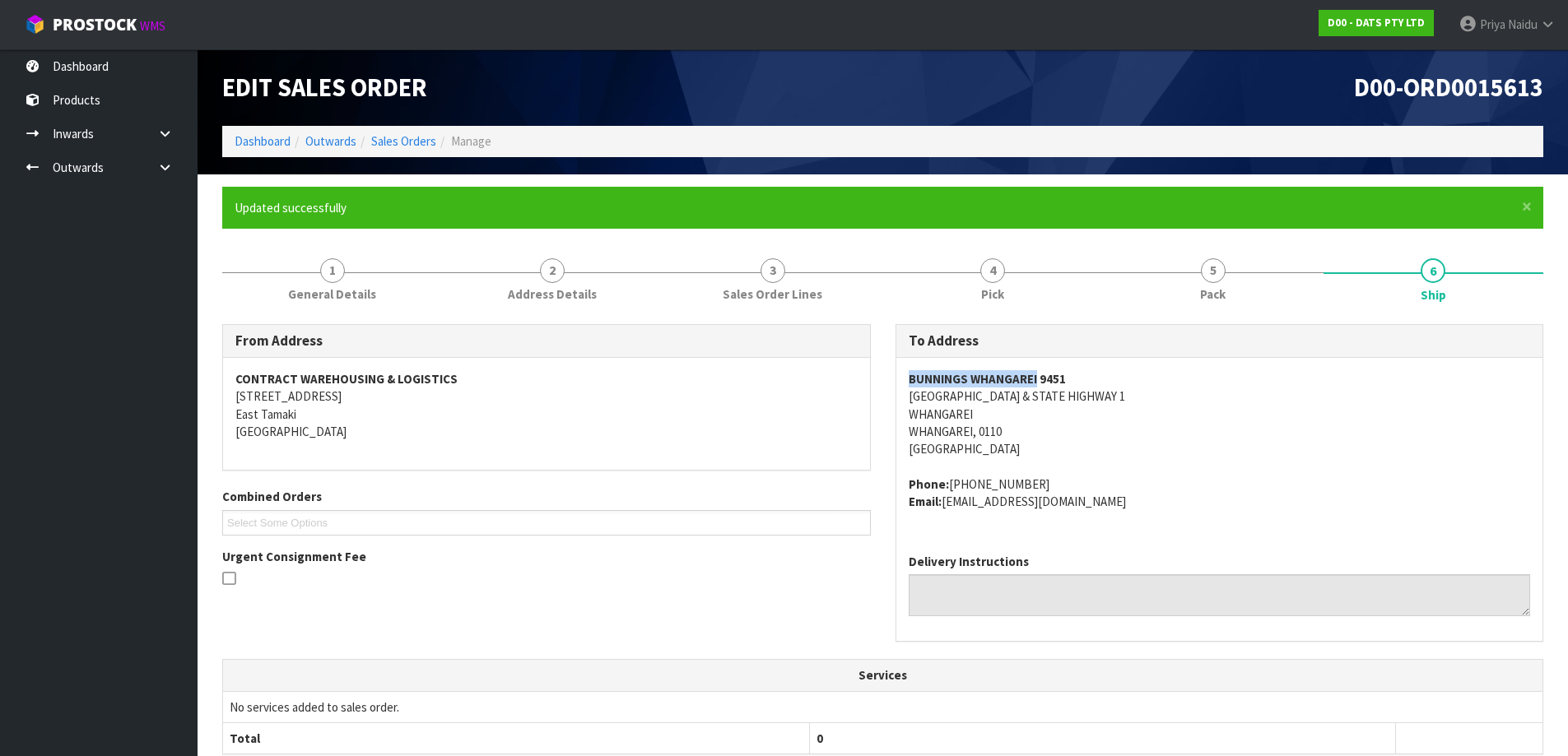
drag, startPoint x: 906, startPoint y: 381, endPoint x: 1037, endPoint y: 375, distance: 131.1
click at [1037, 375] on div "BUNNINGS WHANGAREI [STREET_ADDRESS] Phone: [PHONE_NUMBER] Email: [EMAIL_ADDRESS…" at bounding box center [1219, 449] width 647 height 182
click at [270, 136] on link "Dashboard" at bounding box center [263, 141] width 56 height 15
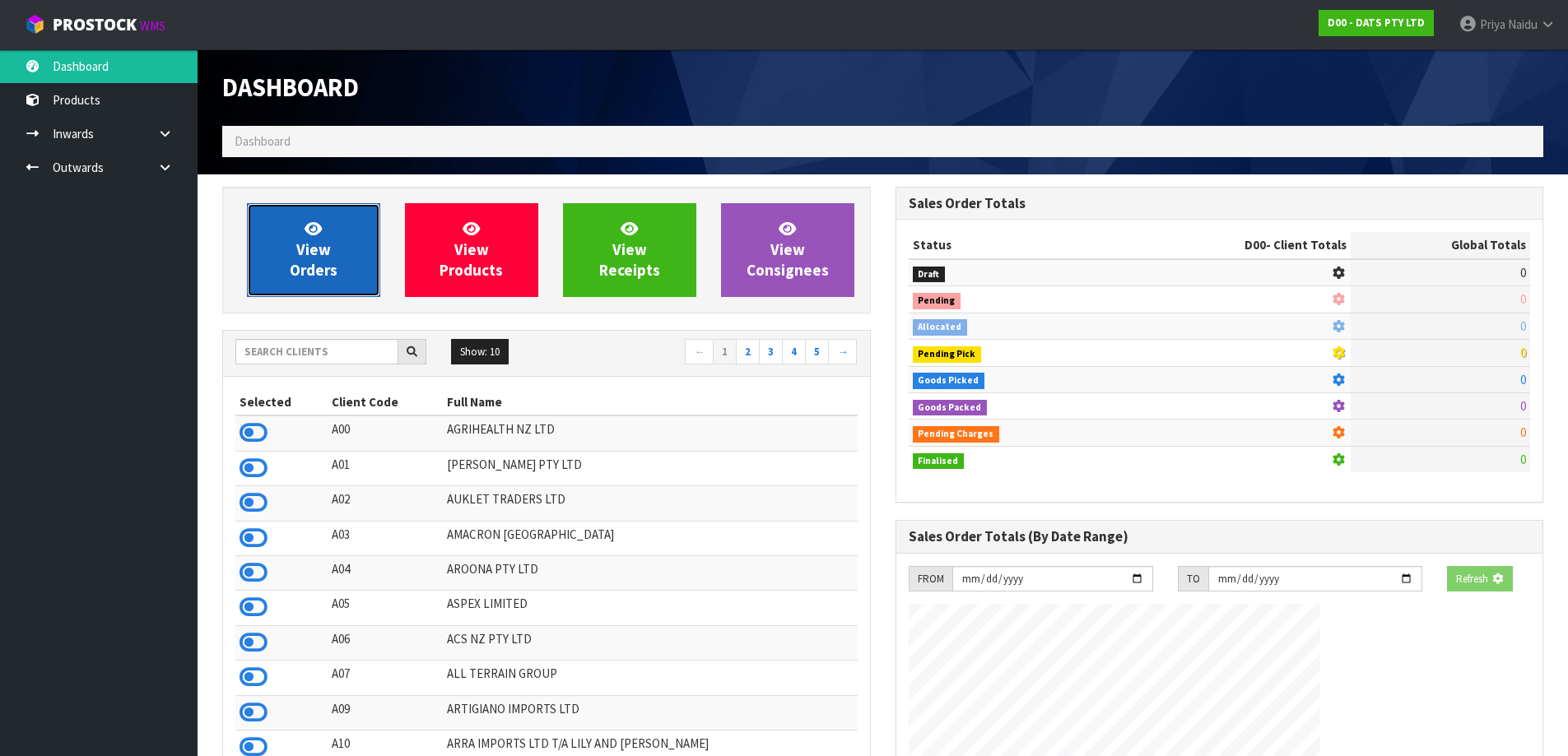
click at [314, 296] on link "View Orders" at bounding box center [314, 250] width 133 height 94
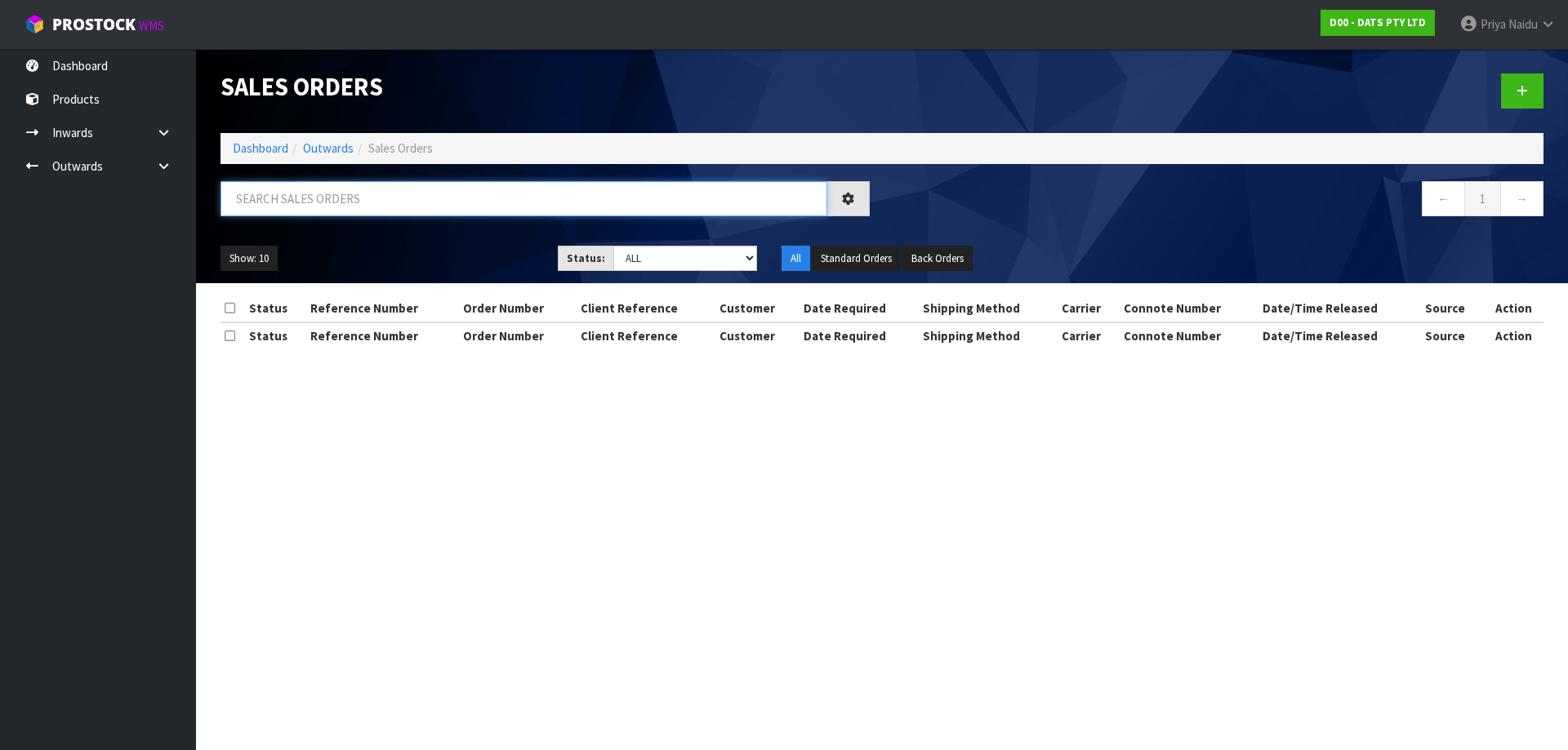
click at [375, 208] on input "text" at bounding box center [523, 198] width 607 height 35
paste input "BUNNINGS WHANGAREI"
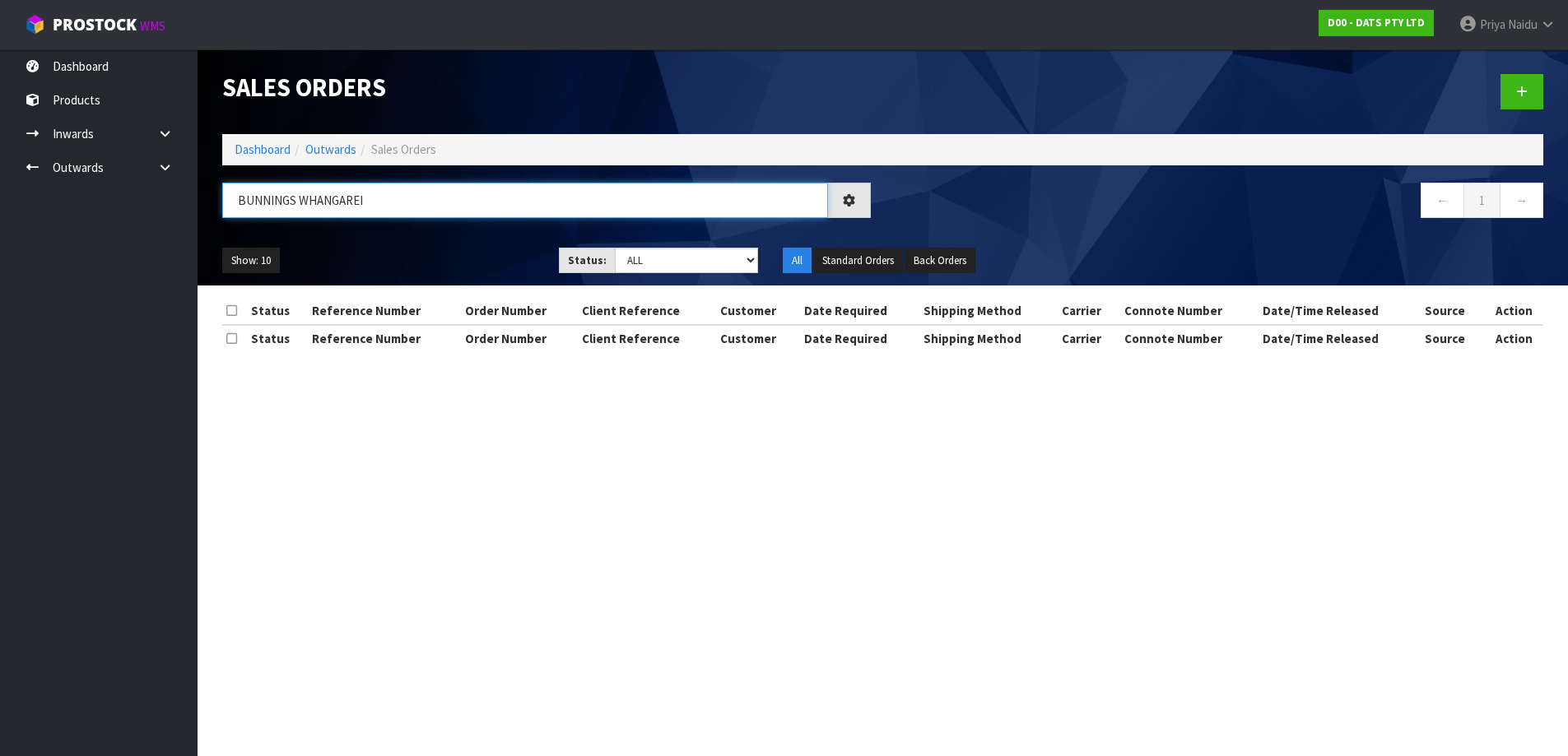
type input "BUNNINGS WHANGAREI"
click at [503, 242] on div "Show: 10 5 10 25 50 Status: Draft Pending Allocated Pending Pick Goods Picked G…" at bounding box center [882, 261] width 1346 height 51
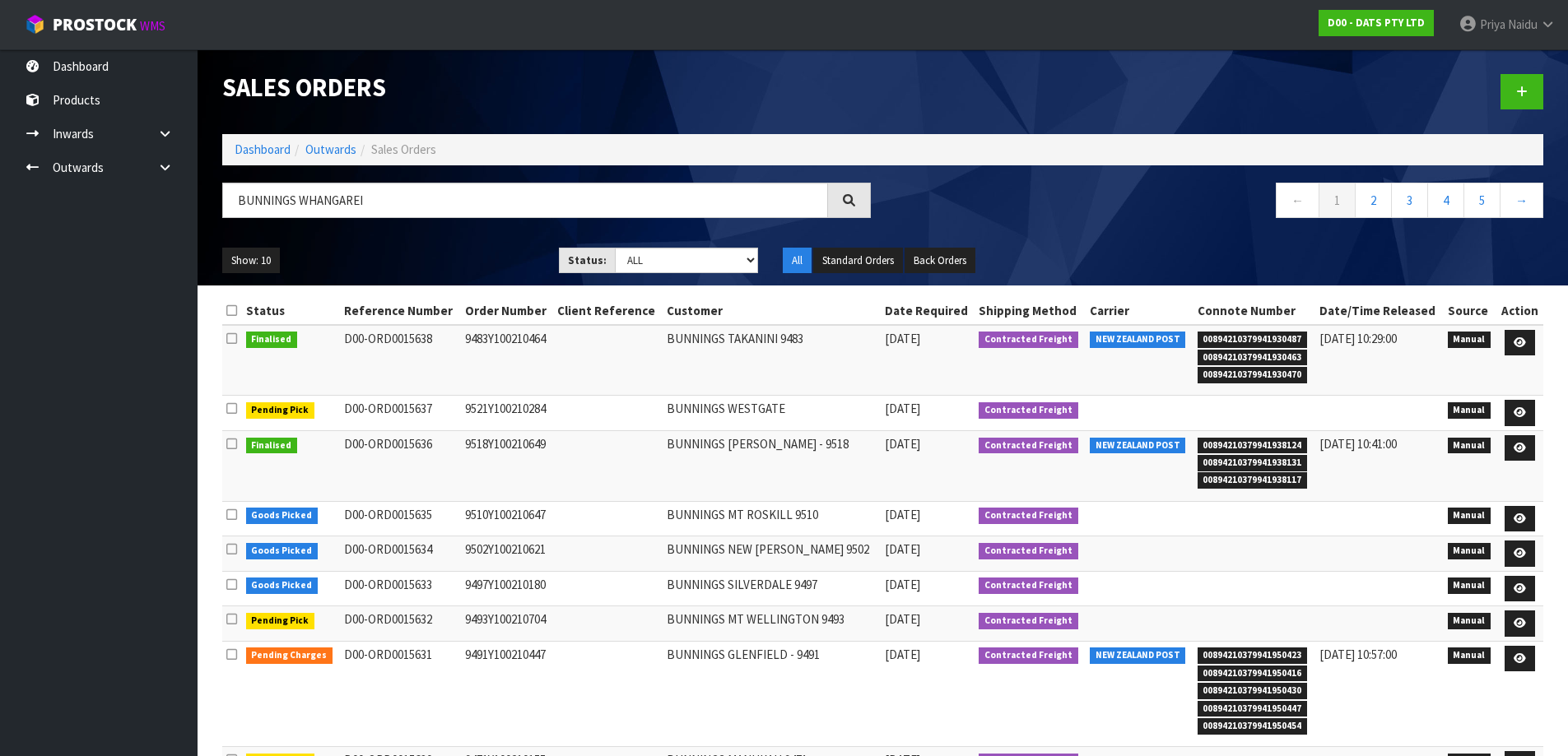
click at [431, 264] on ul "Show: 10 5 10 25 50" at bounding box center [378, 261] width 312 height 26
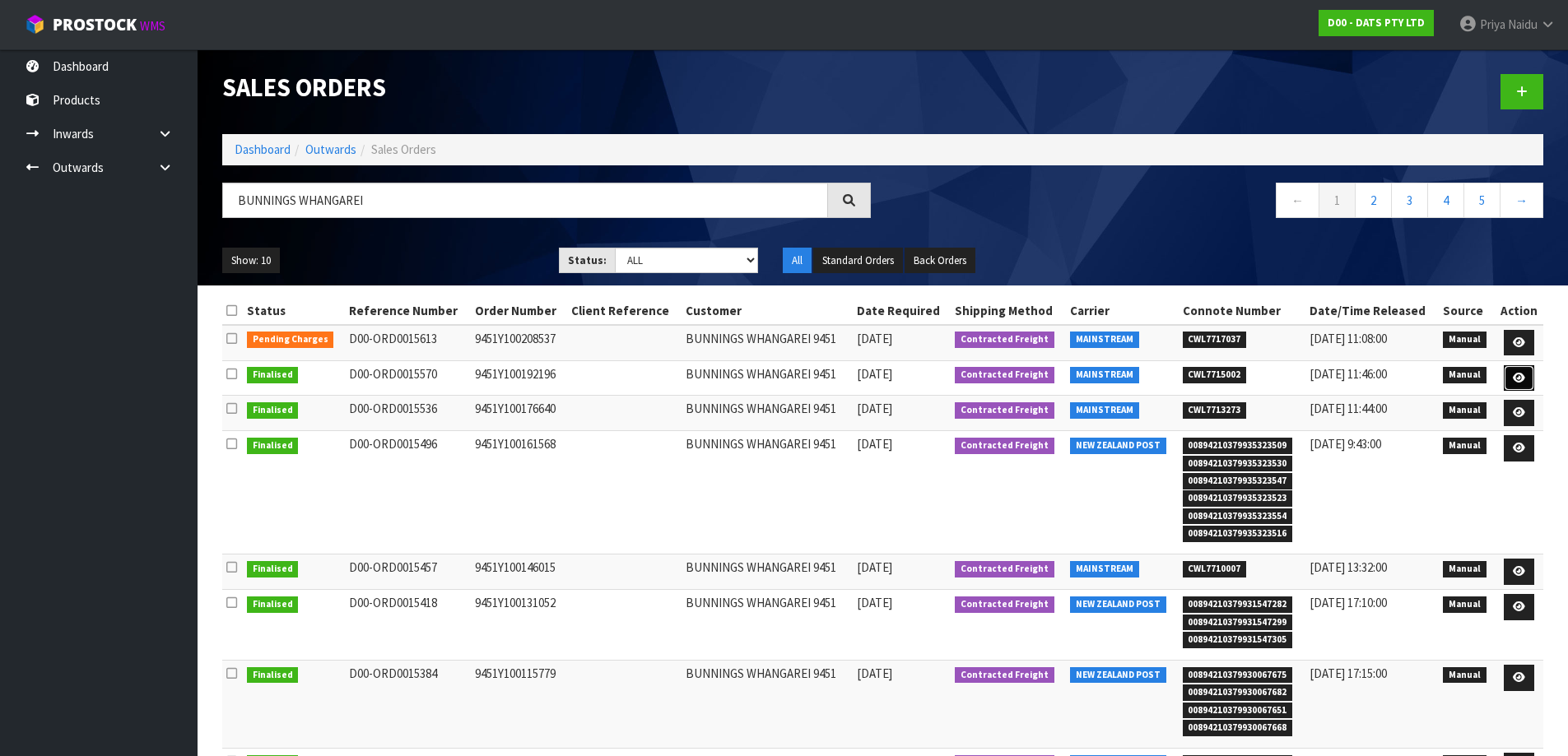
click at [1520, 378] on icon at bounding box center [1519, 378] width 13 height 11
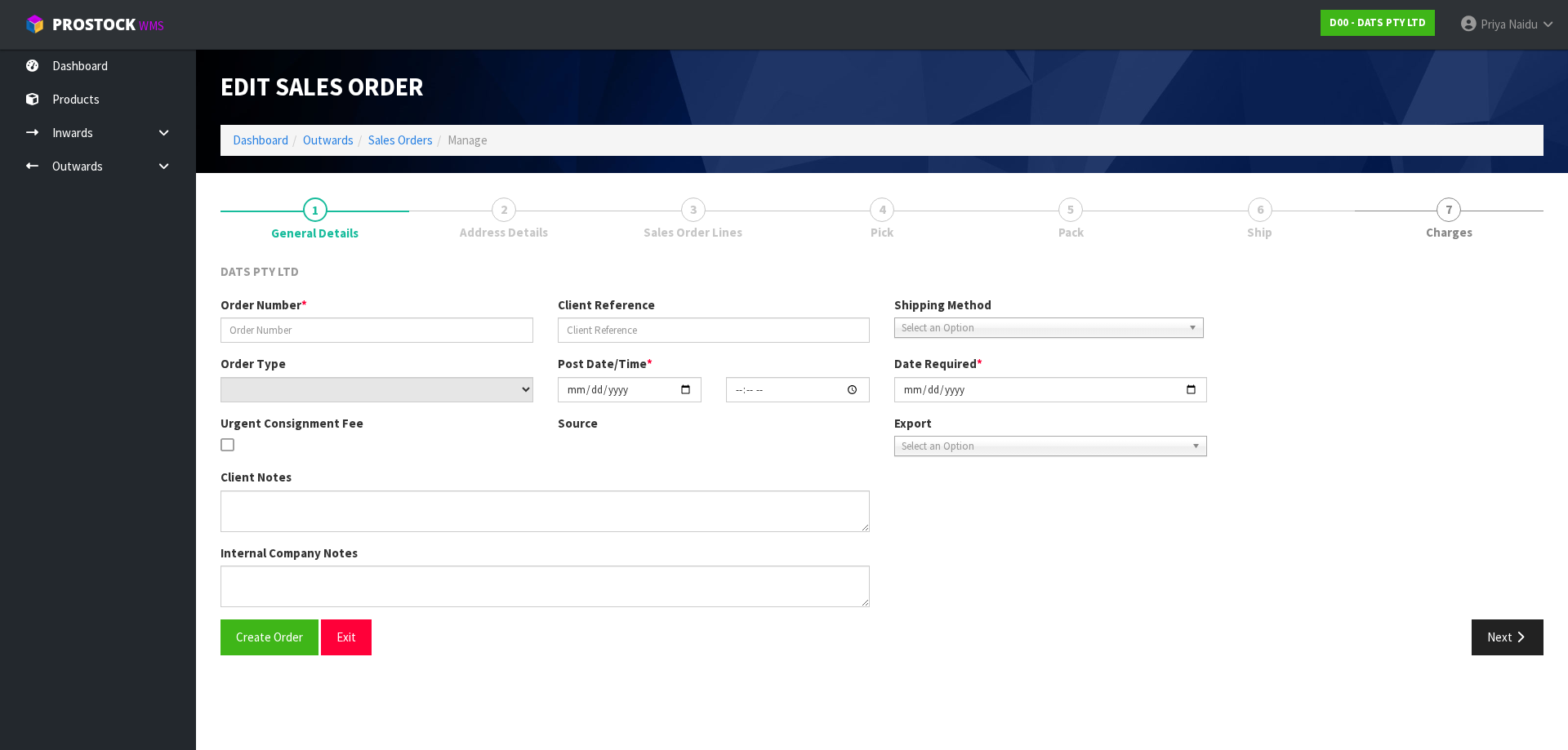
type input "9451Y100192196"
select select "number:0"
type input "[DATE]"
type input "09:15:00.000"
type input "[DATE]"
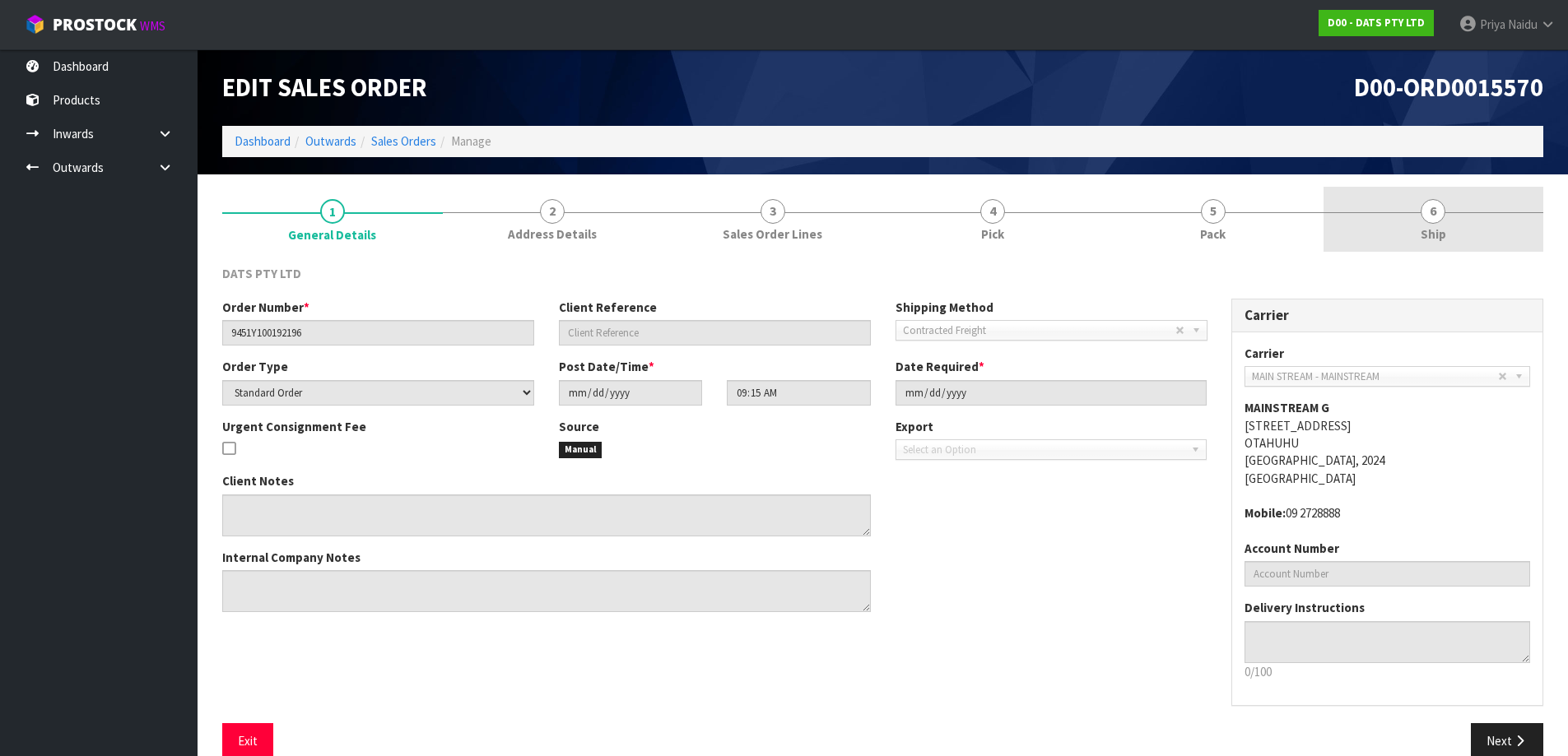
click at [1439, 221] on span "6" at bounding box center [1433, 211] width 25 height 25
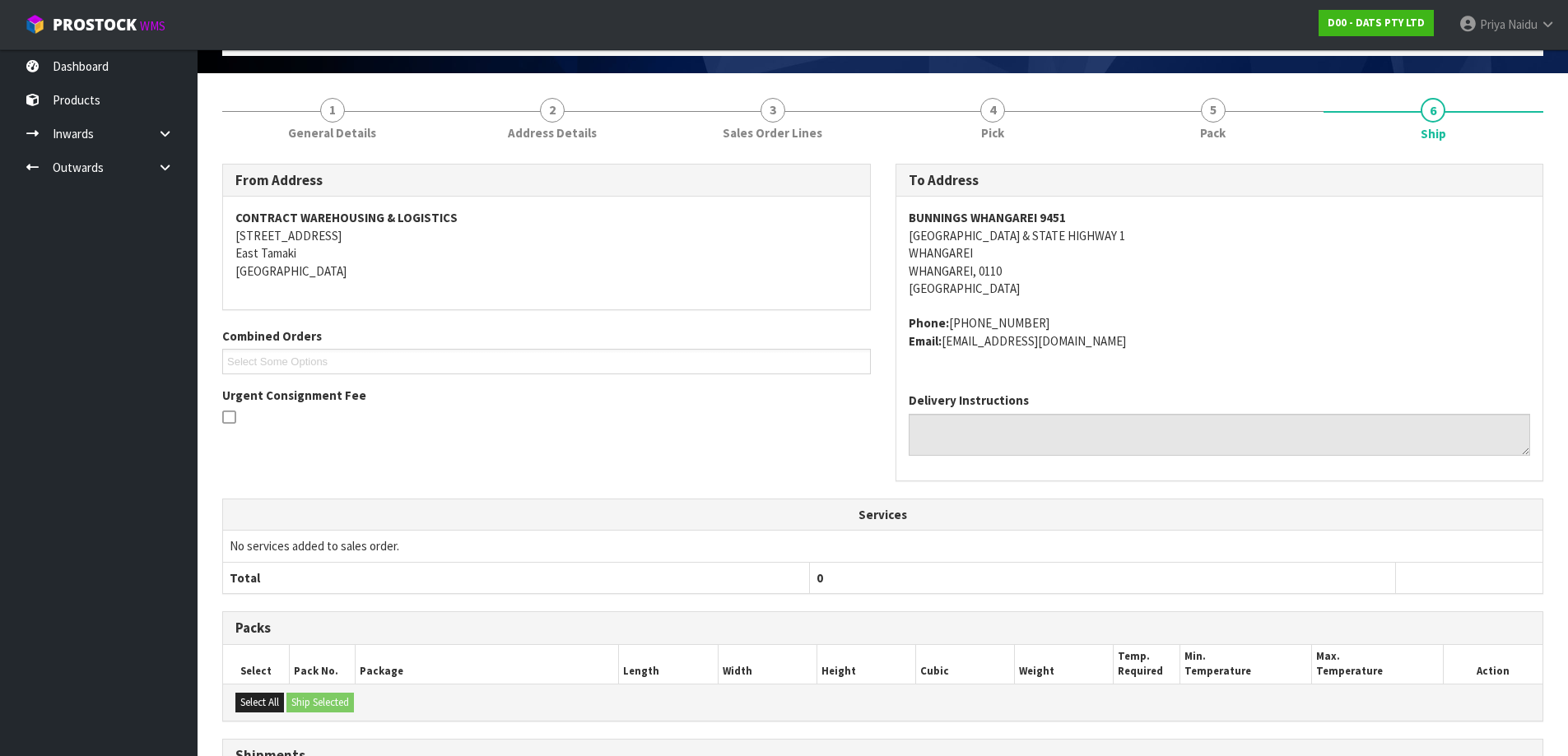
scroll to position [298, 0]
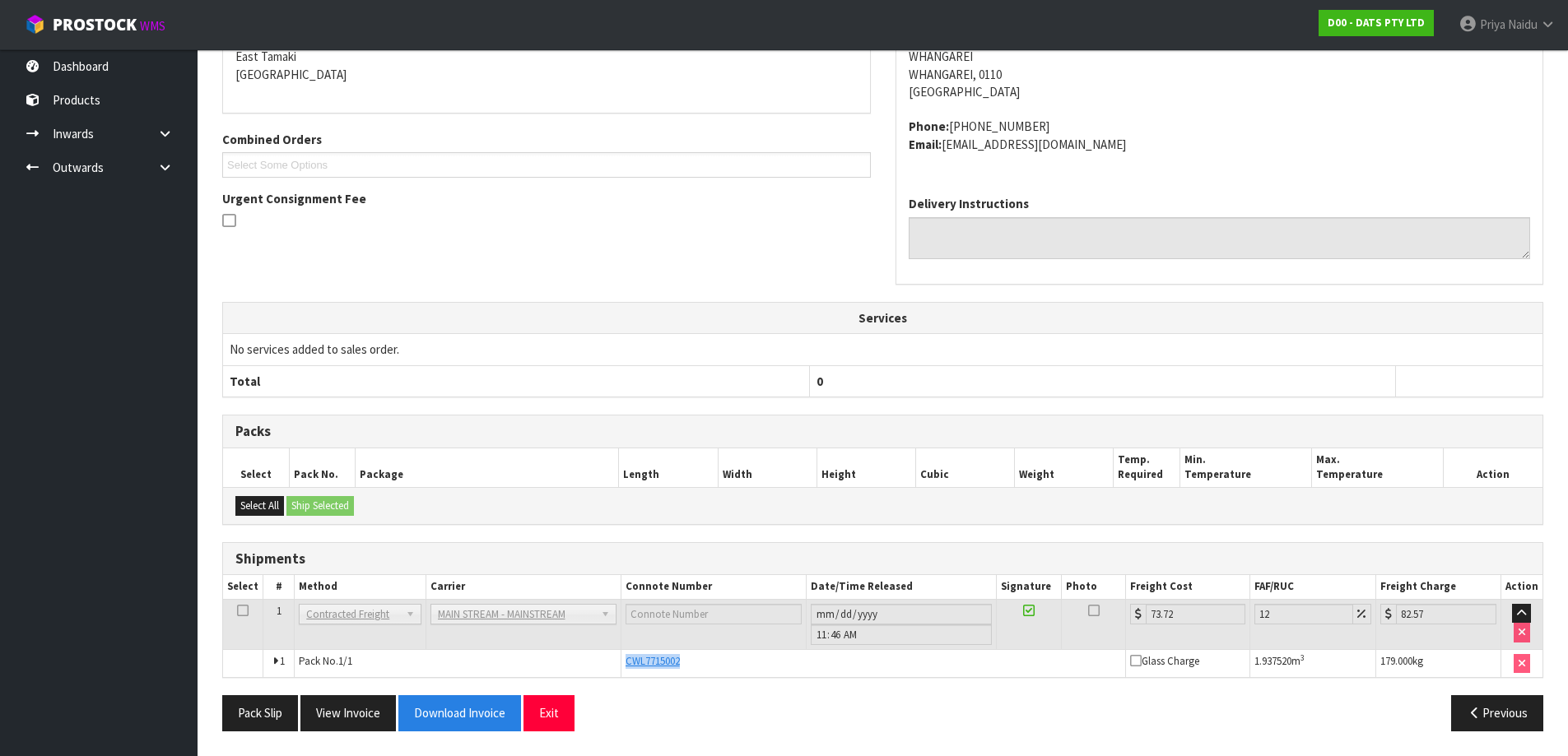
drag, startPoint x: 624, startPoint y: 662, endPoint x: 719, endPoint y: 661, distance: 95.0
click at [719, 661] on div "CWL7715002" at bounding box center [873, 661] width 495 height 14
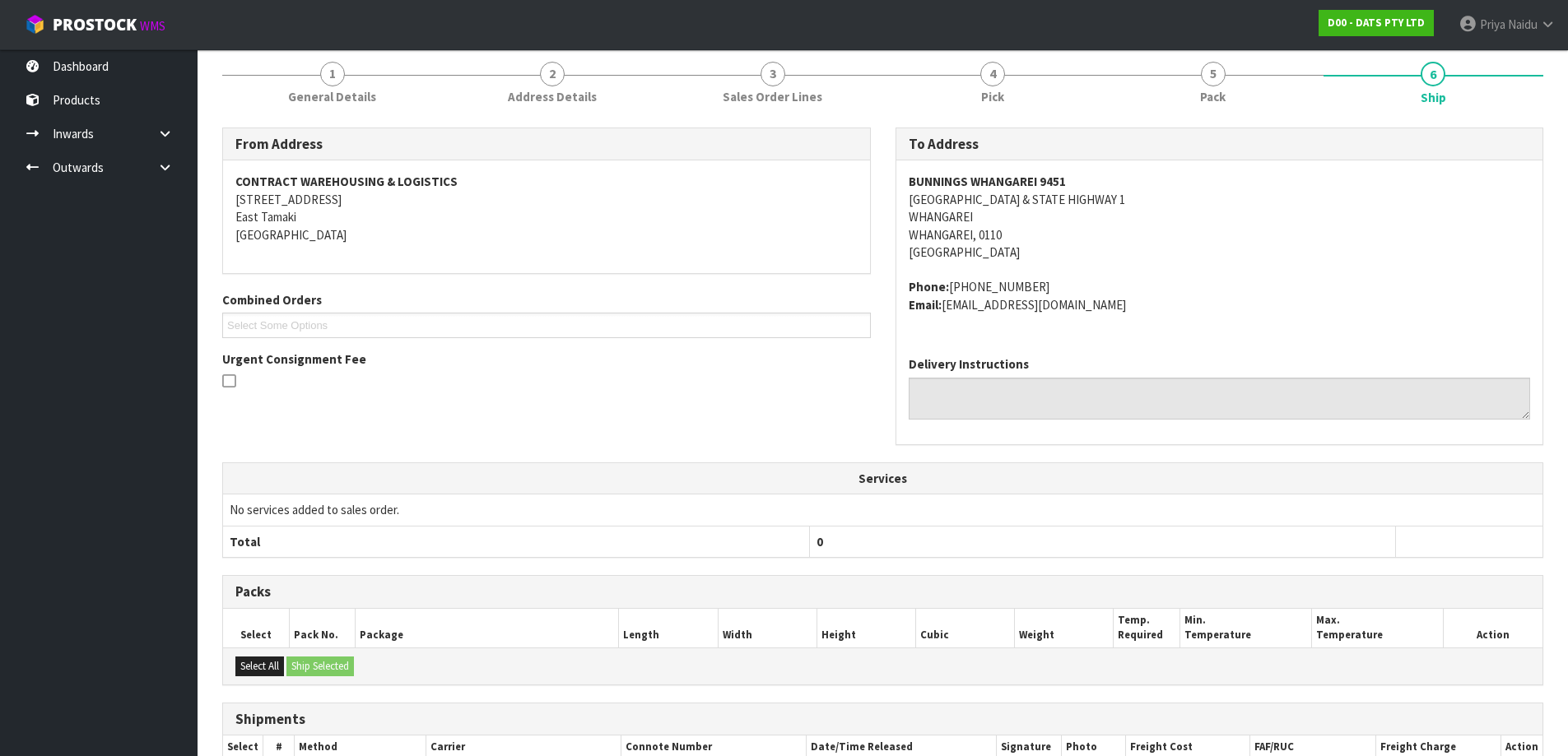
scroll to position [0, 0]
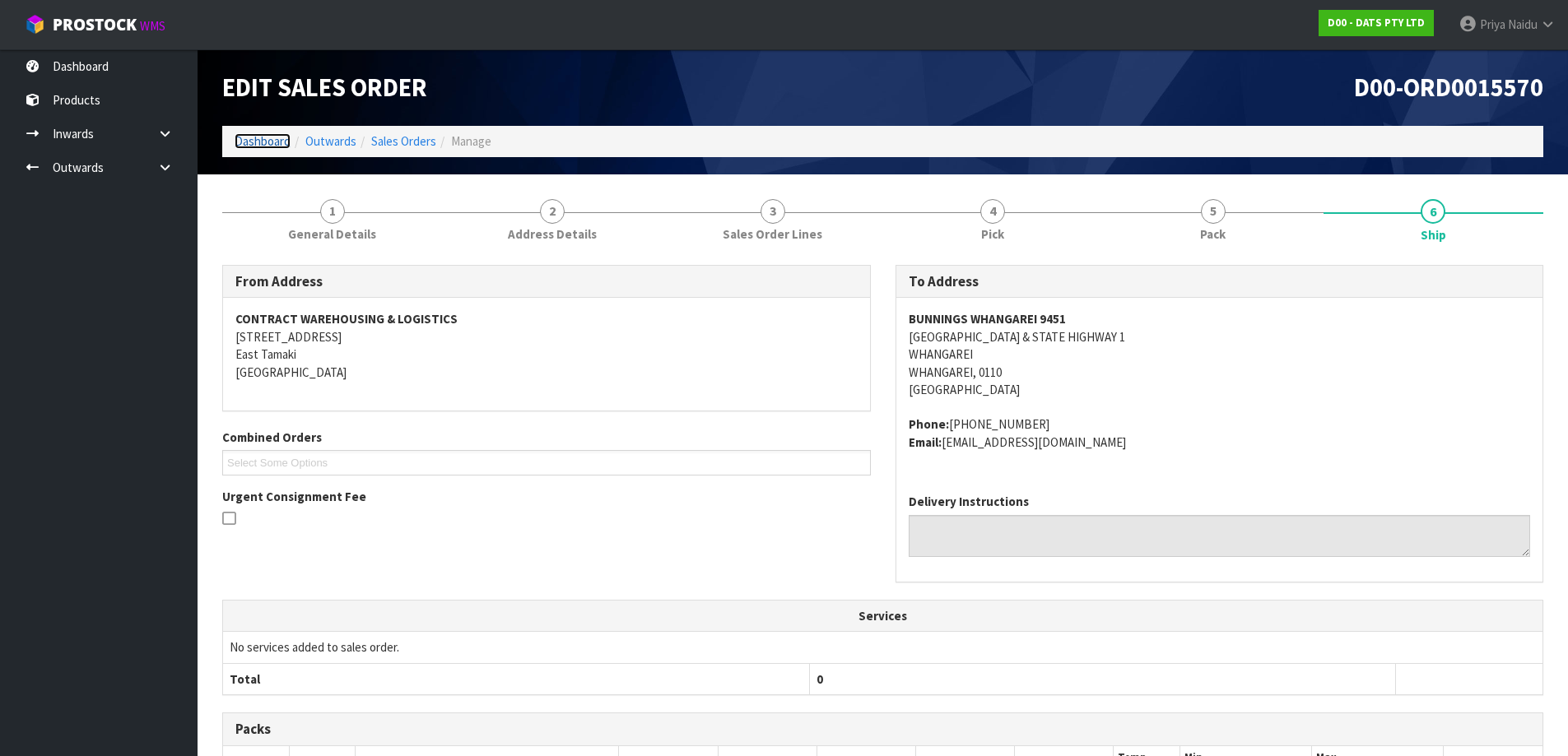
click at [280, 139] on link "Dashboard" at bounding box center [263, 141] width 56 height 15
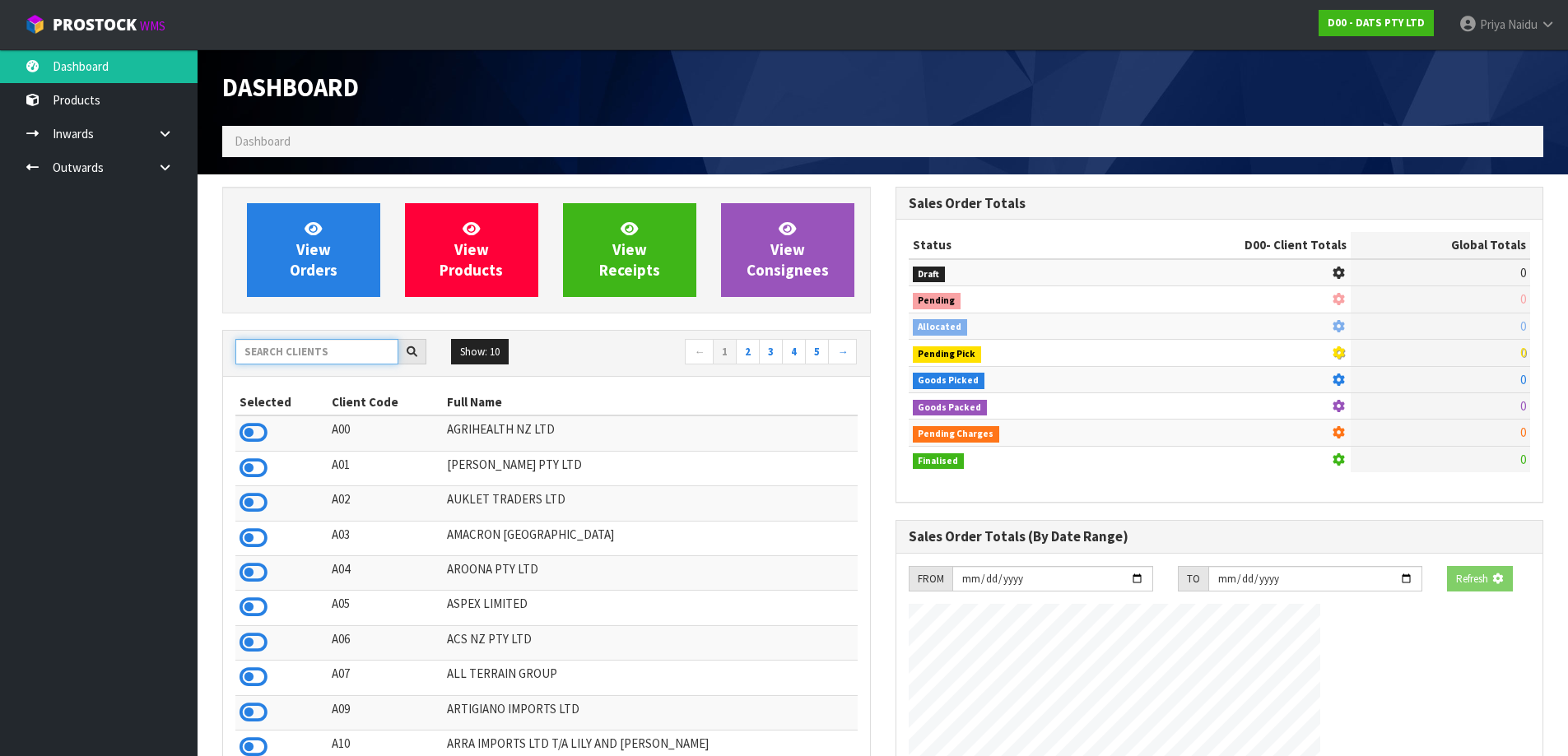
click at [288, 357] on input "text" at bounding box center [317, 351] width 163 height 25
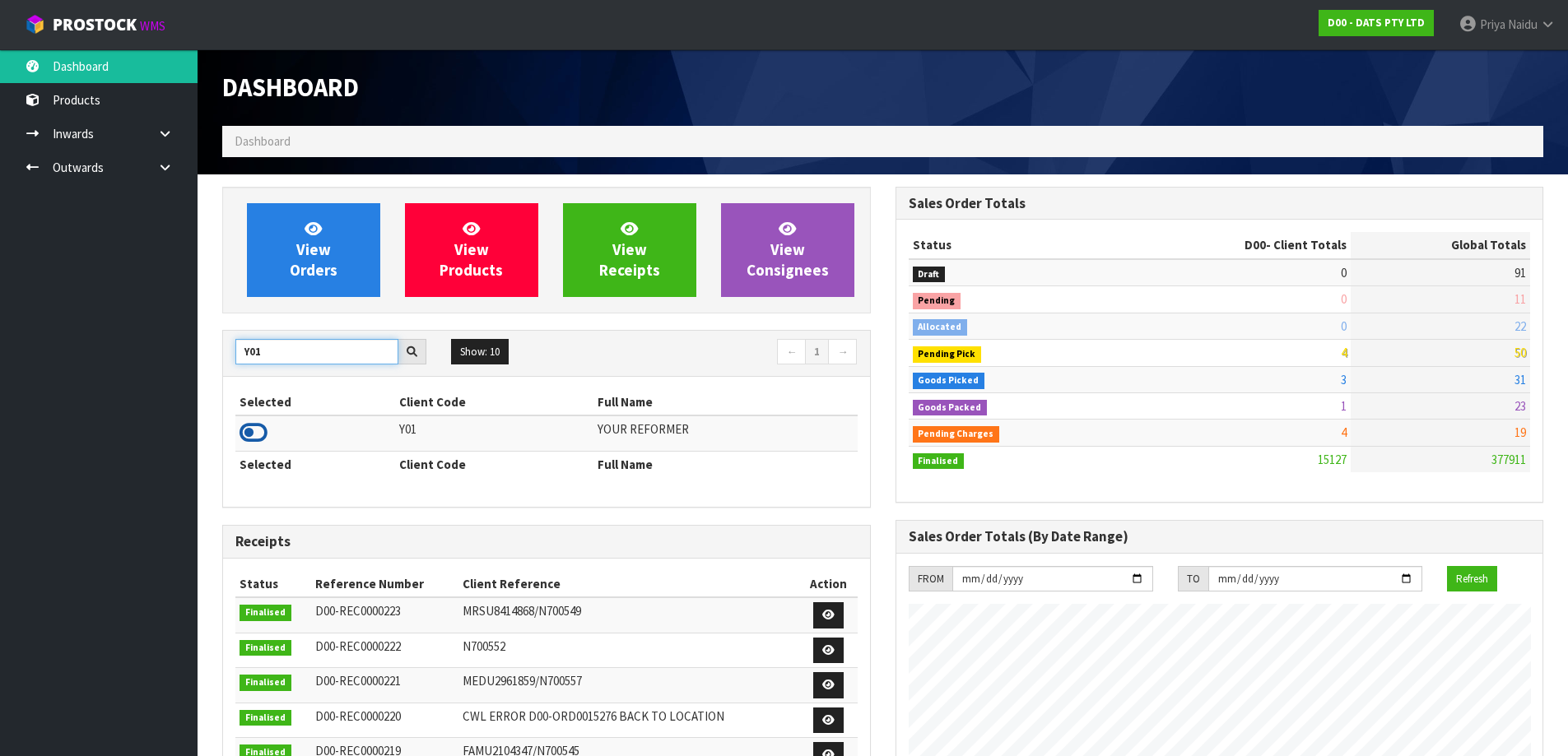
type input "Y01"
click at [251, 437] on icon at bounding box center [253, 434] width 28 height 25
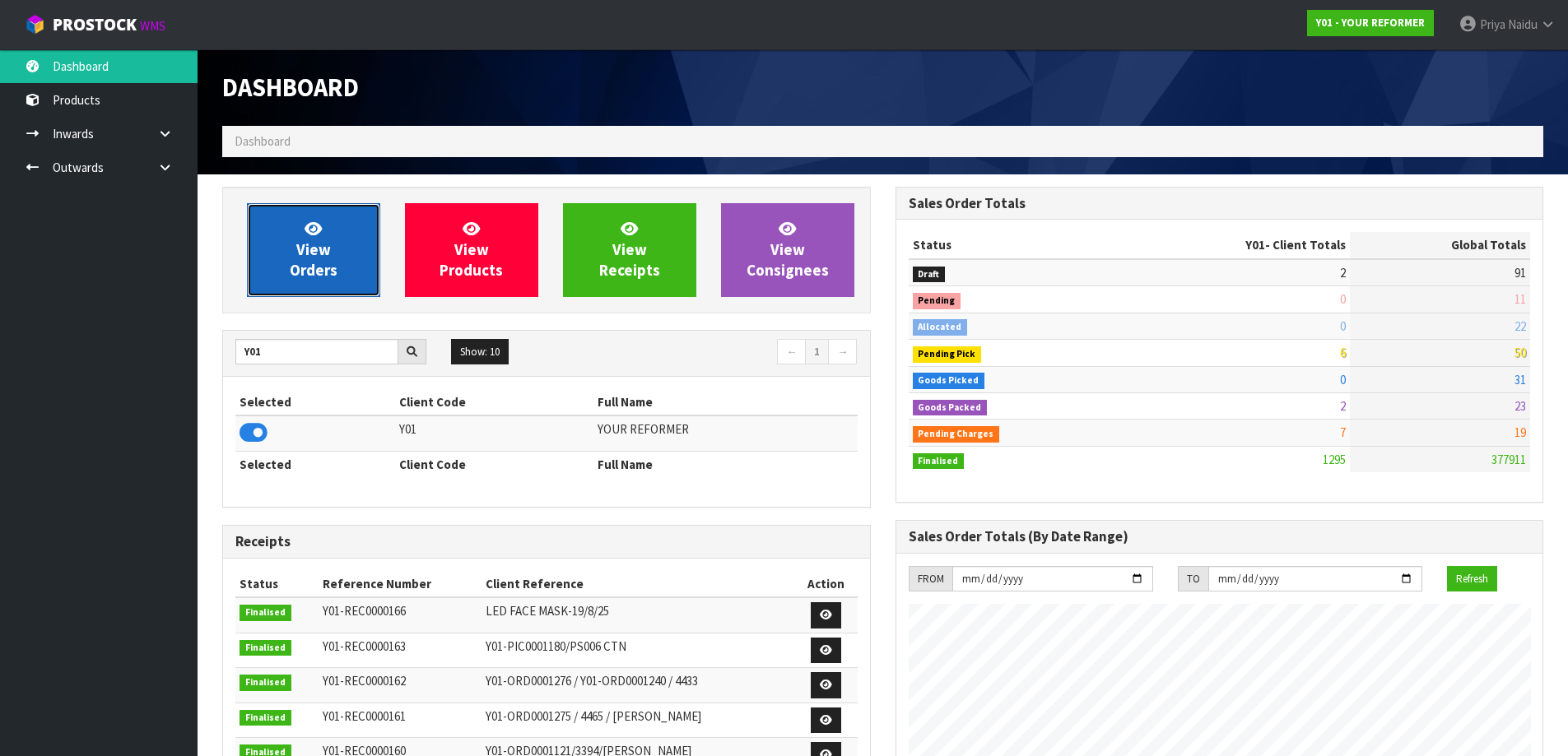
click at [317, 227] on icon at bounding box center [313, 228] width 17 height 15
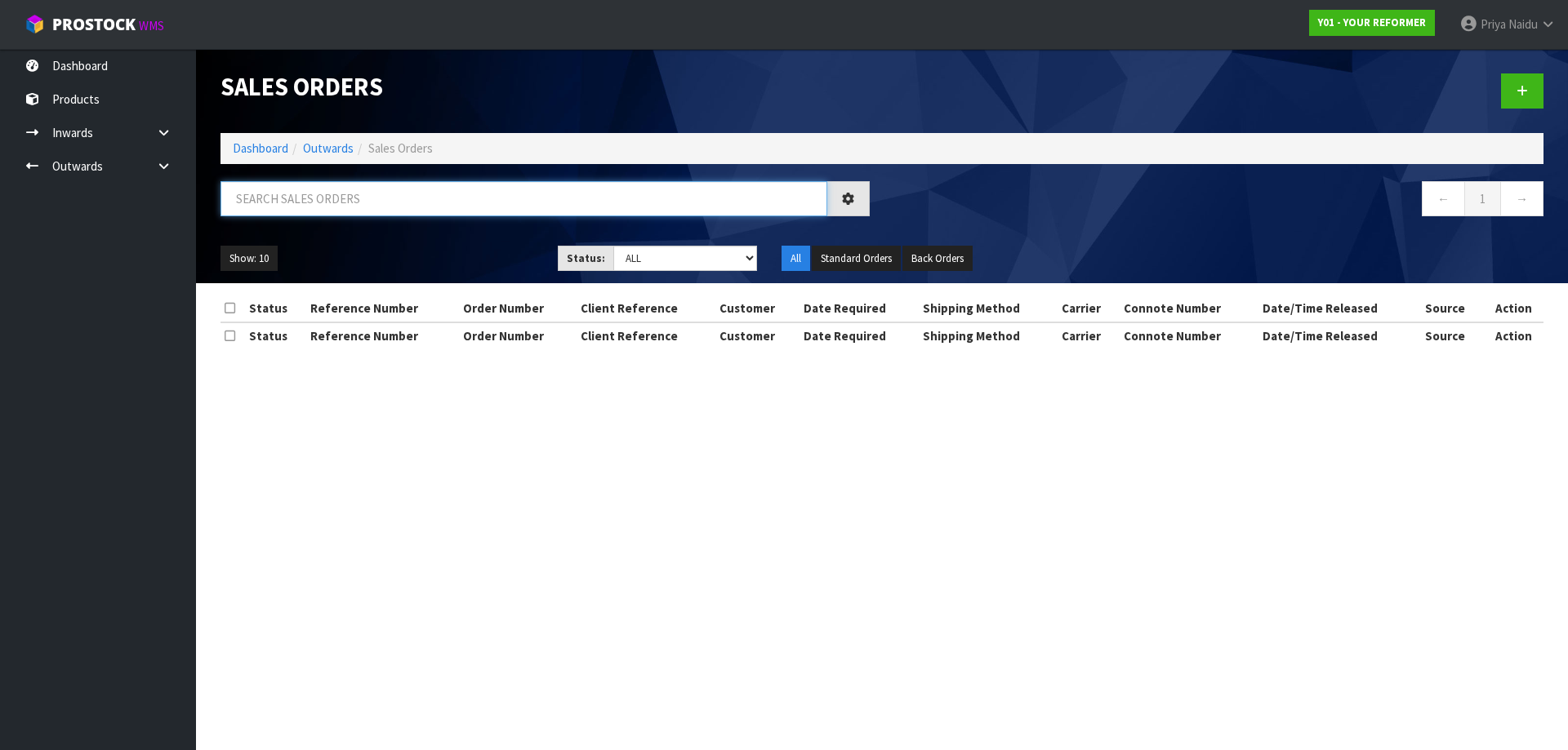
click at [318, 207] on input "text" at bounding box center [523, 198] width 607 height 35
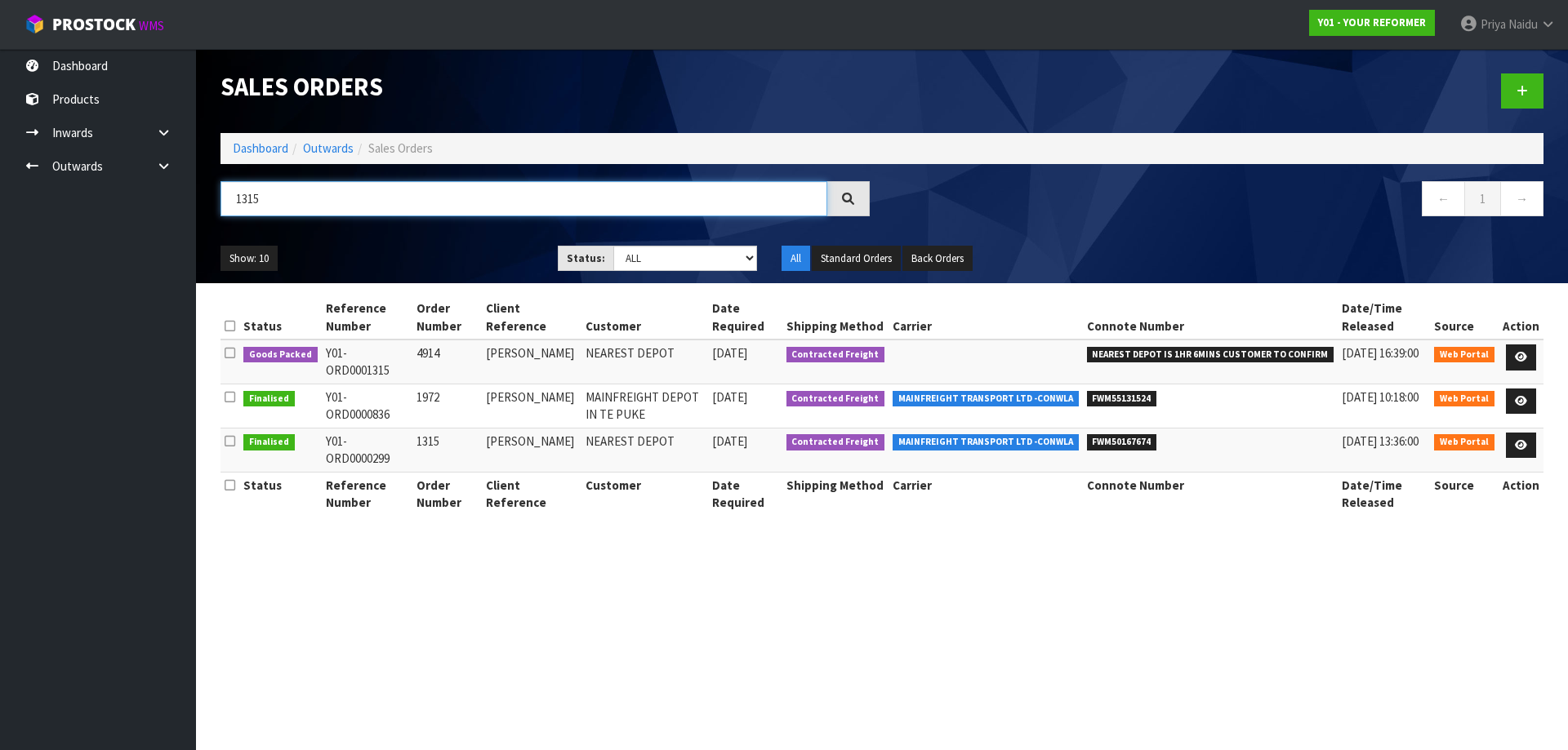
type input "1315"
click at [428, 257] on ul "Show: 10 5 10 25 50" at bounding box center [377, 259] width 312 height 26
click at [1524, 346] on link at bounding box center [1522, 357] width 31 height 26
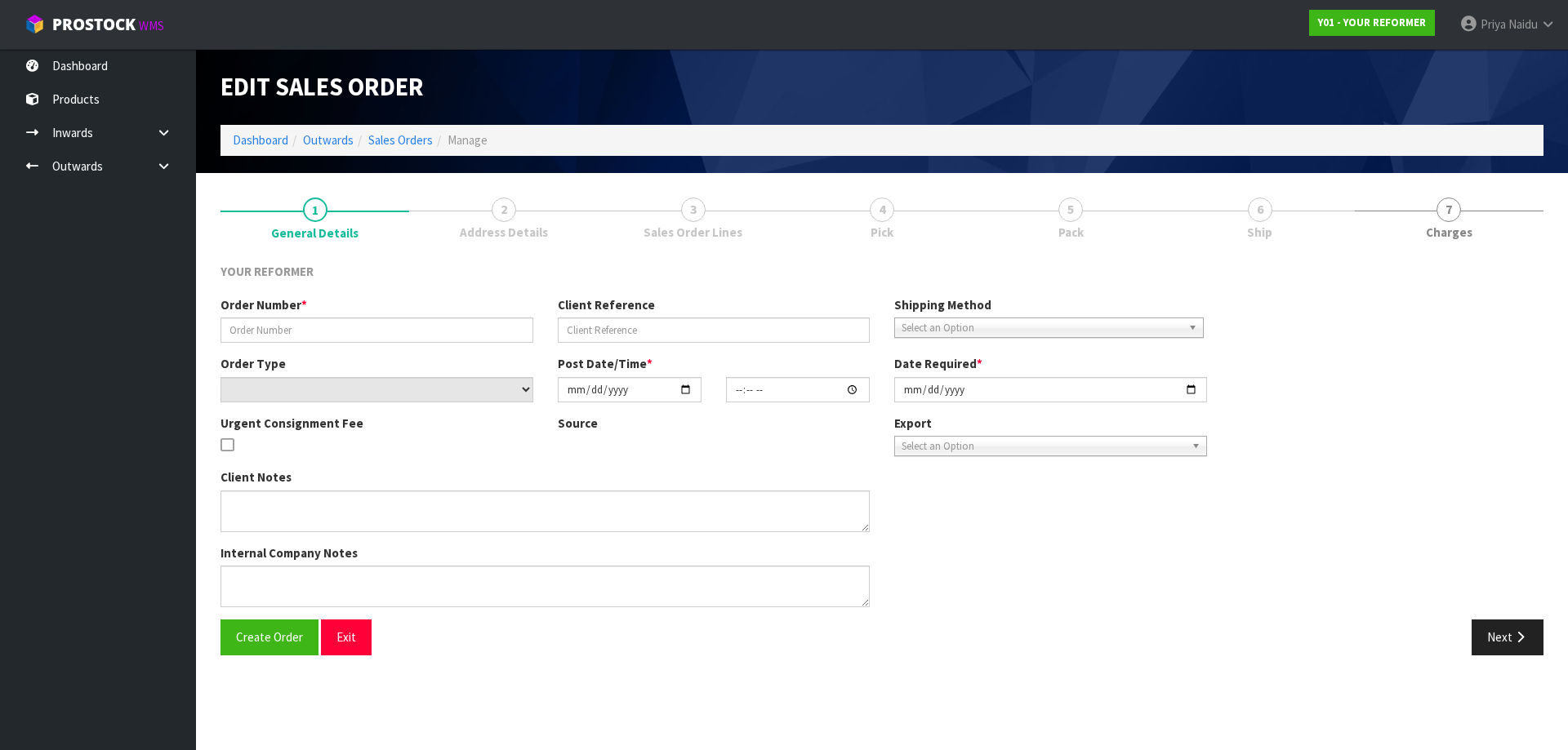
type input "4914"
type input "[PERSON_NAME]"
select select "number:0"
type input "[DATE]"
type input "10:49:00.000"
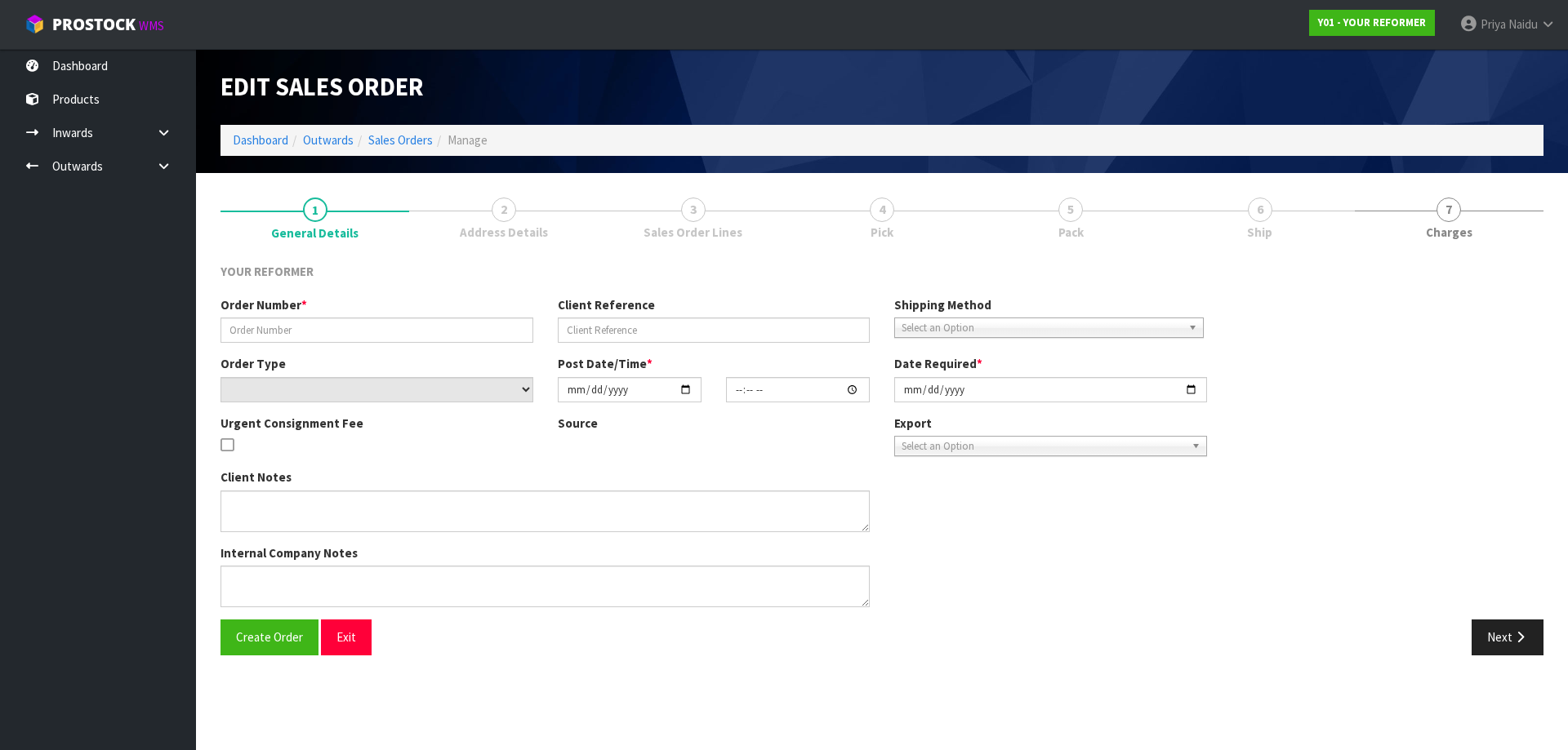
type input "[DATE]"
type textarea "MERCURY BAY ESTATE 761A [STREET_ADDRESS] [PHONE_NUMBER]"
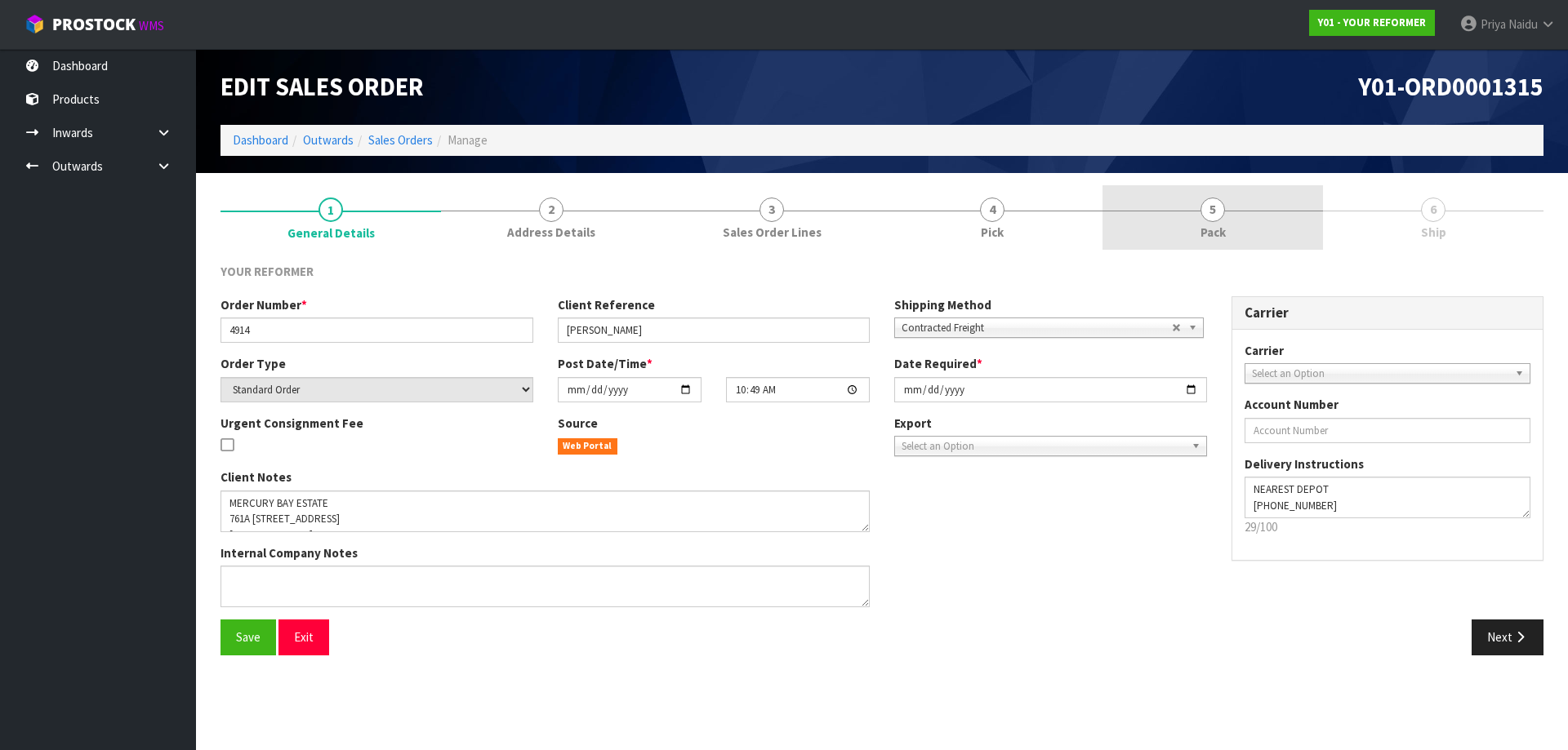
click at [1228, 218] on link "5 Pack" at bounding box center [1213, 216] width 220 height 64
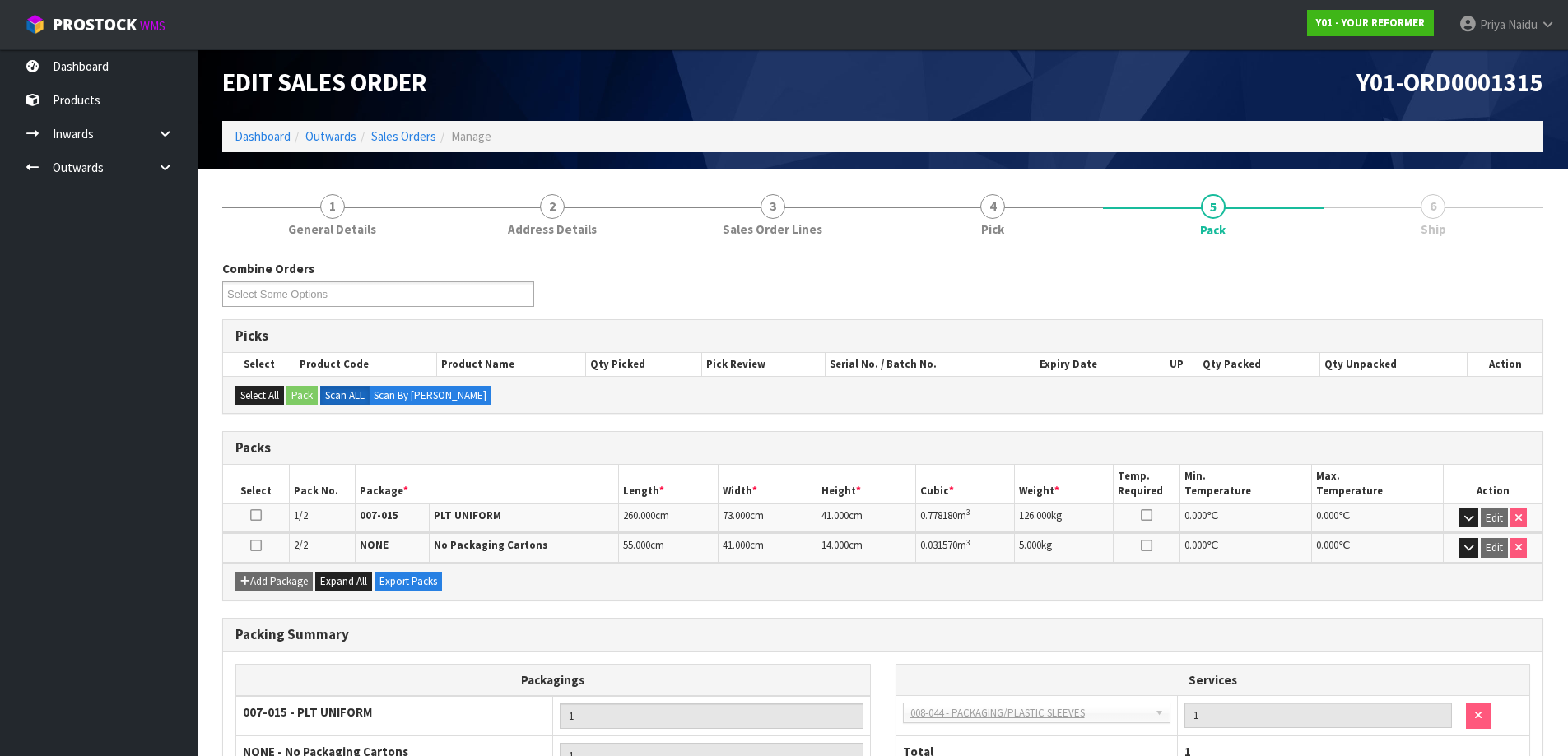
scroll to position [164, 0]
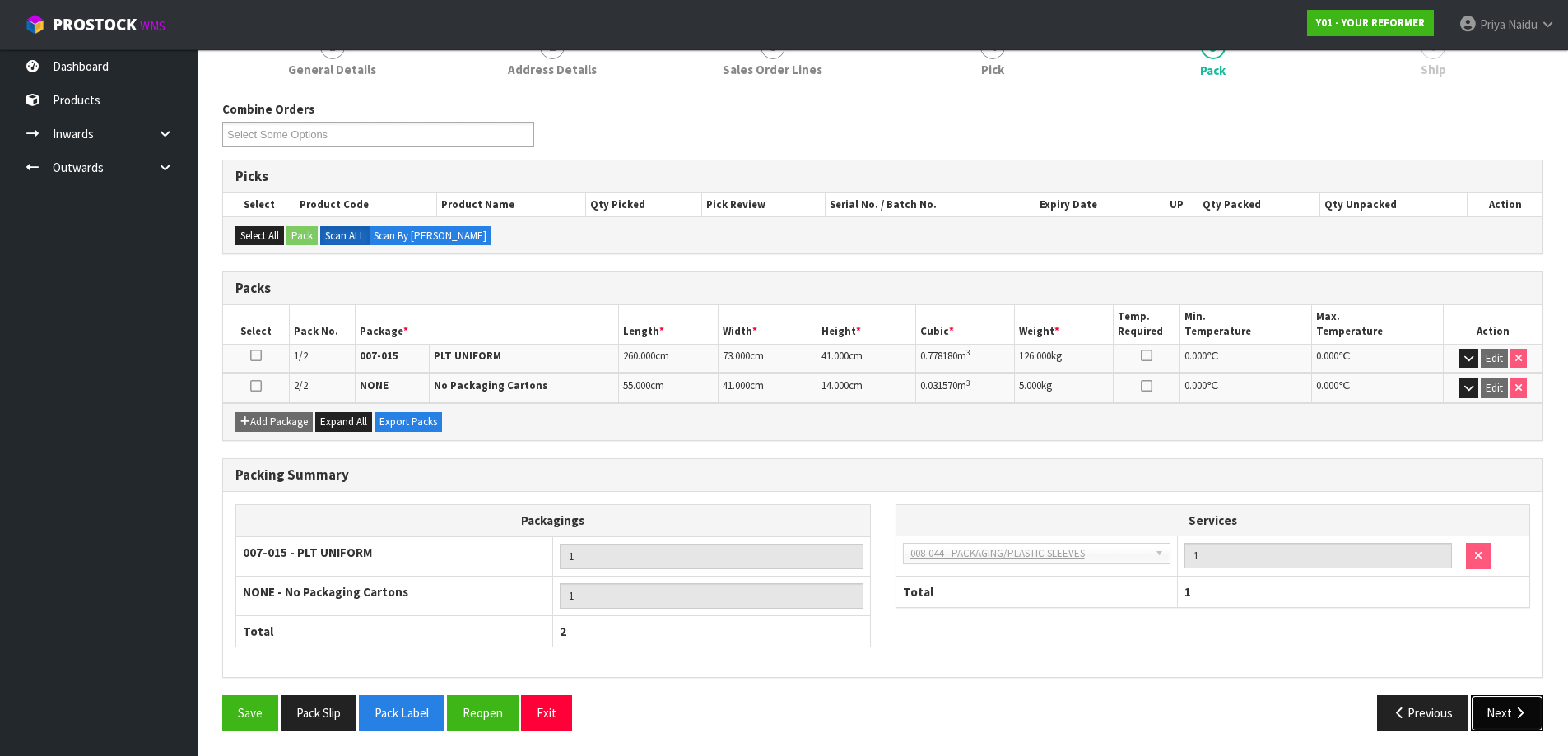
click at [1500, 711] on button "Next" at bounding box center [1506, 713] width 72 height 36
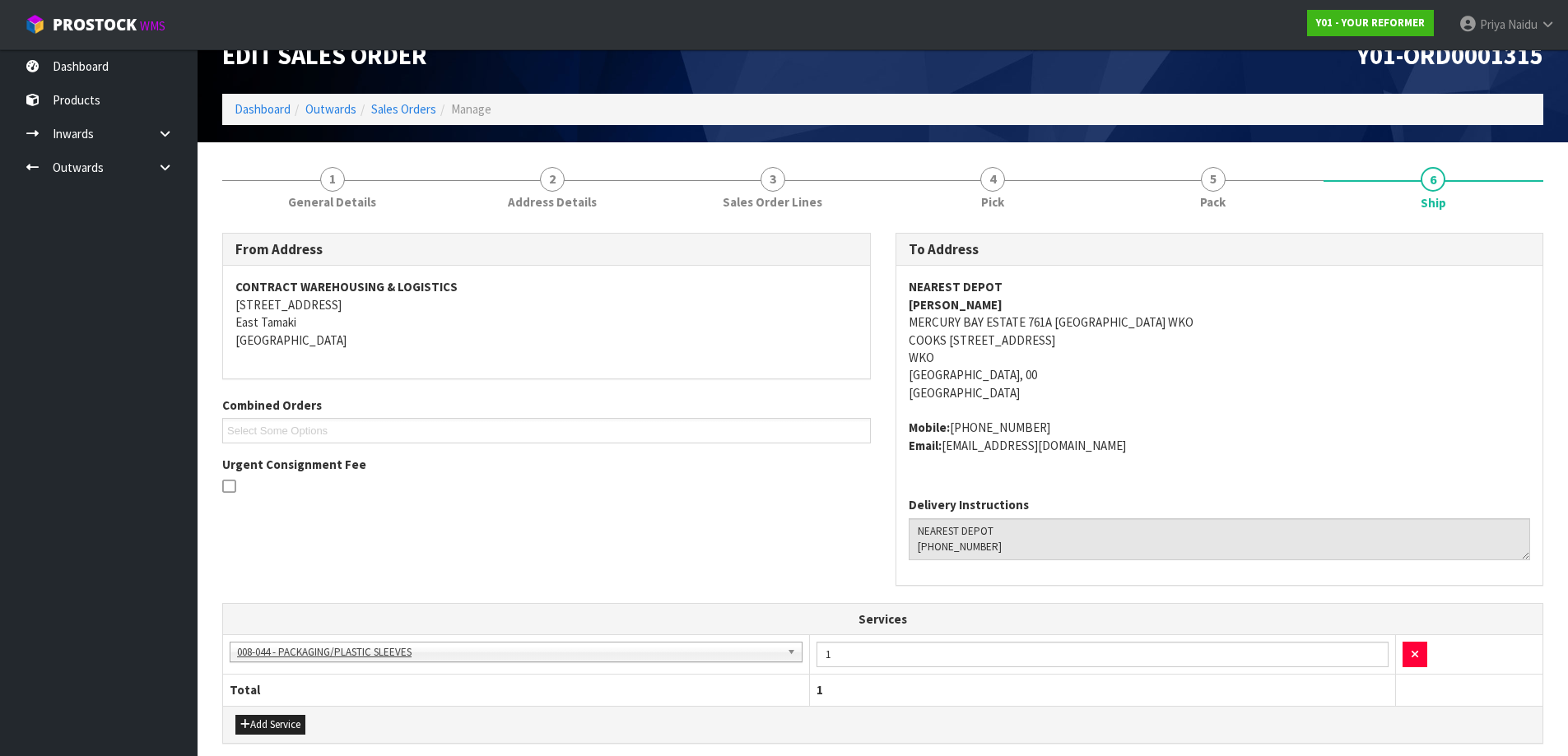
scroll to position [0, 0]
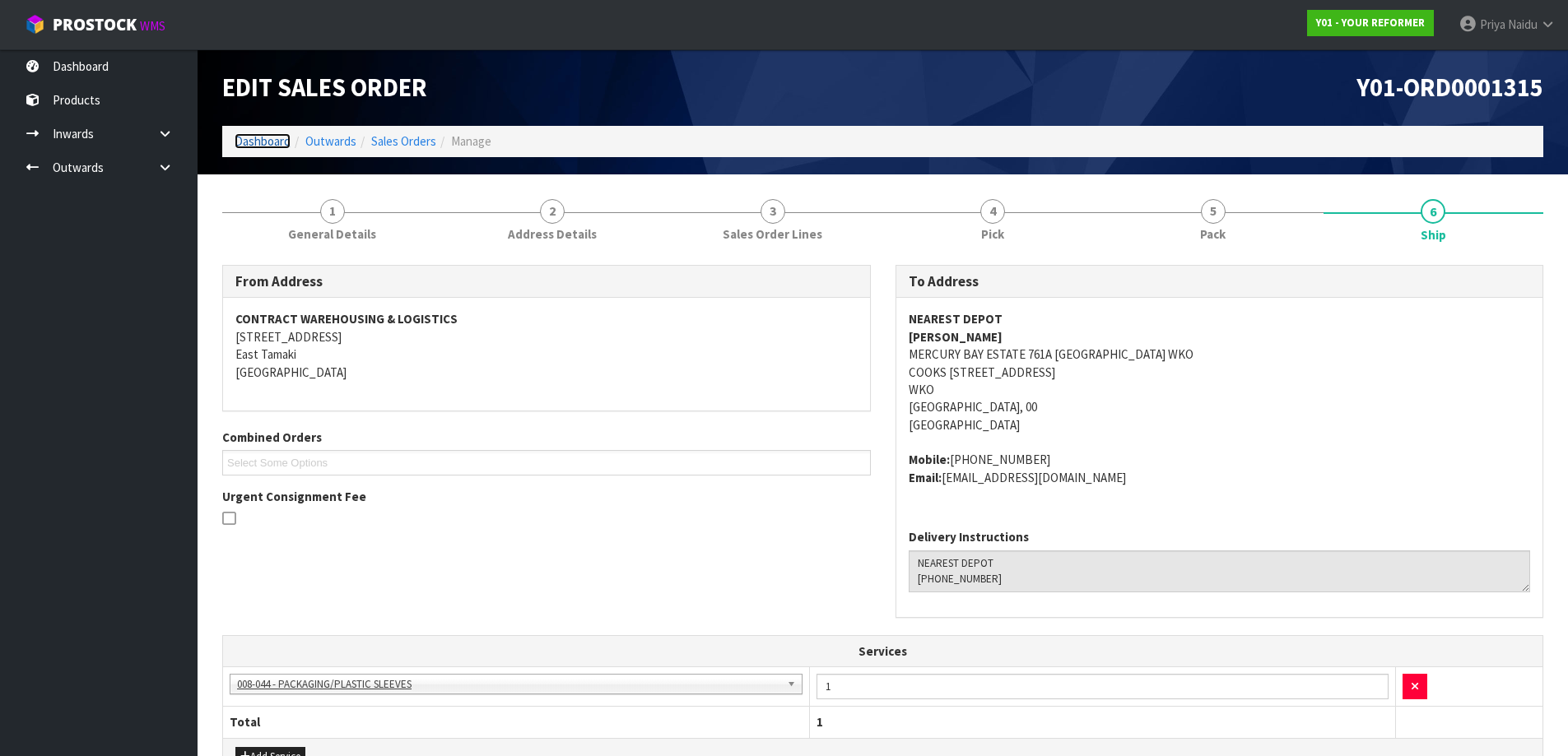
click at [262, 143] on link "Dashboard" at bounding box center [263, 141] width 56 height 15
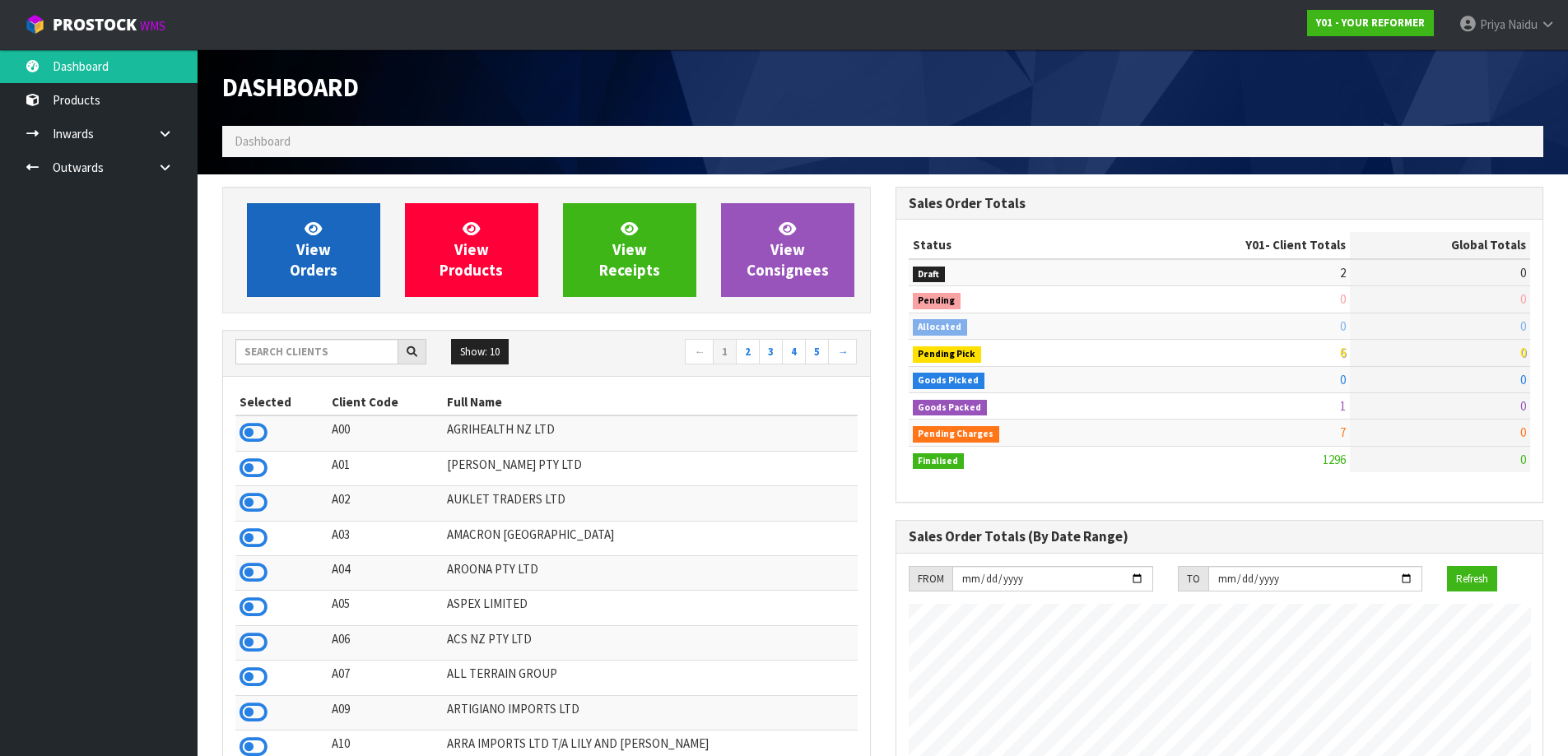
scroll to position [1246, 672]
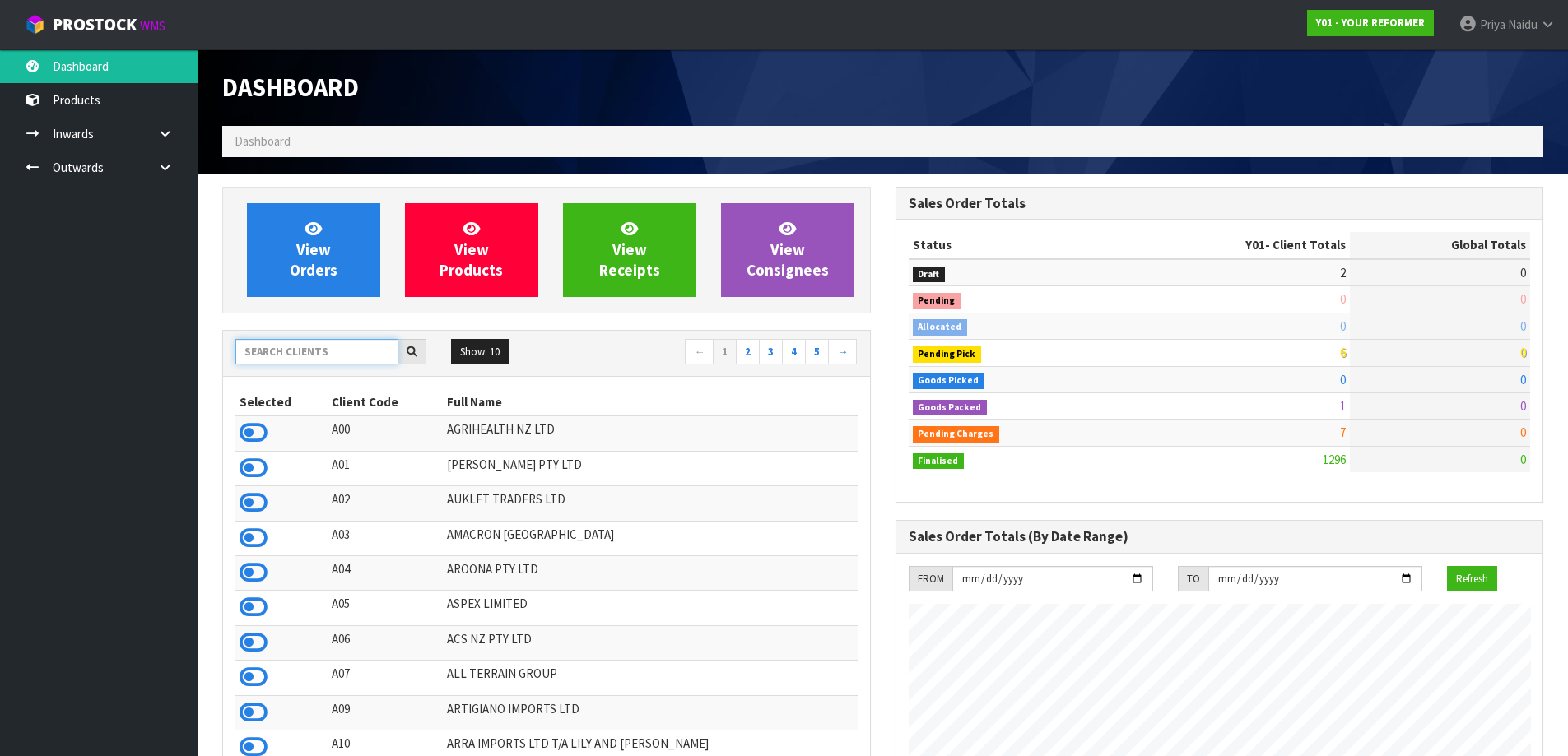
click at [350, 355] on input "text" at bounding box center [317, 351] width 163 height 25
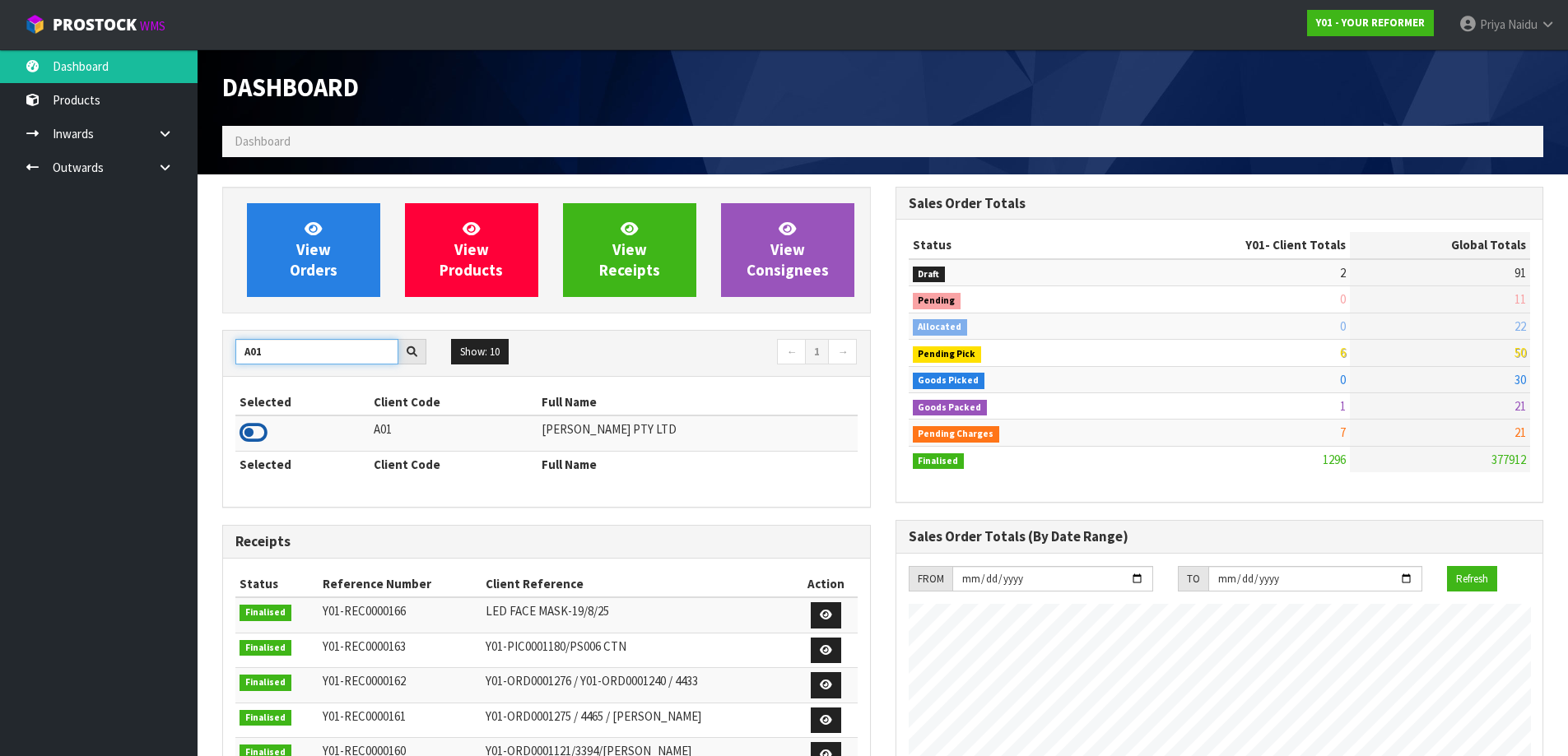
type input "A01"
click at [249, 426] on icon at bounding box center [253, 434] width 28 height 25
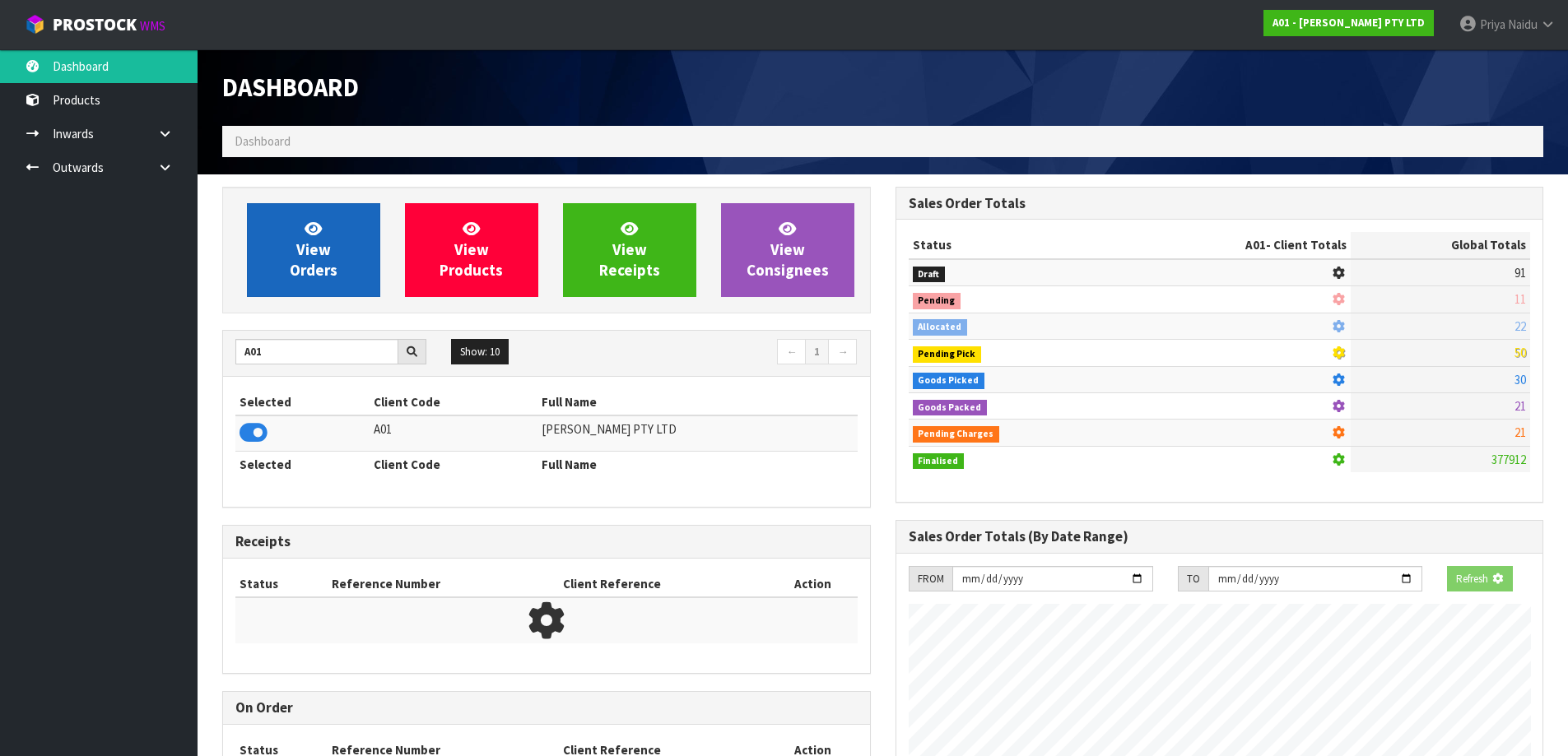
scroll to position [1026, 672]
click at [273, 223] on link "View Orders" at bounding box center [314, 250] width 133 height 94
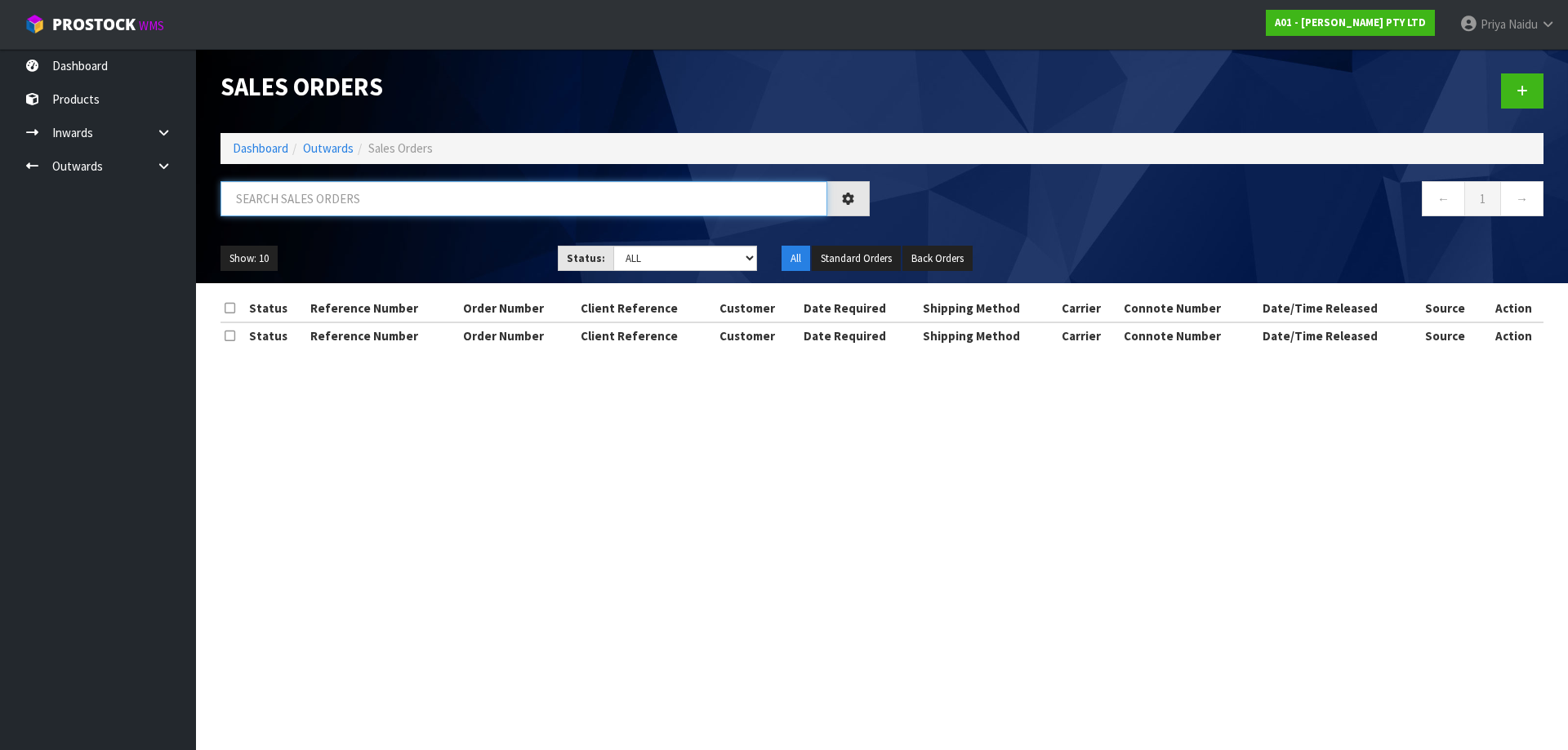
click at [308, 204] on input "text" at bounding box center [523, 198] width 607 height 35
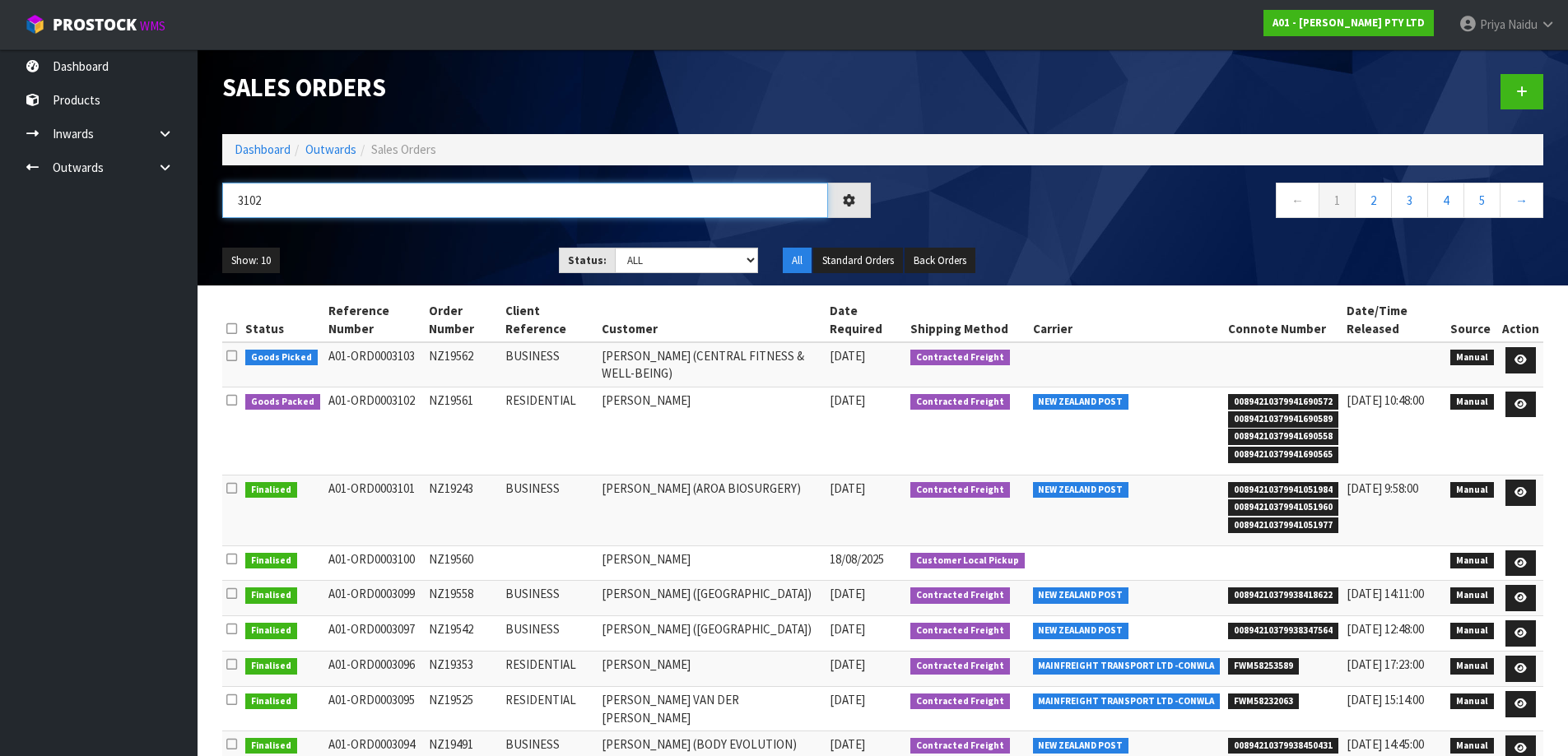
type input "3102"
click at [345, 242] on div "Show: 10 5 10 25 50 Status: Draft Pending Allocated Pending Pick Goods Picked G…" at bounding box center [882, 261] width 1346 height 51
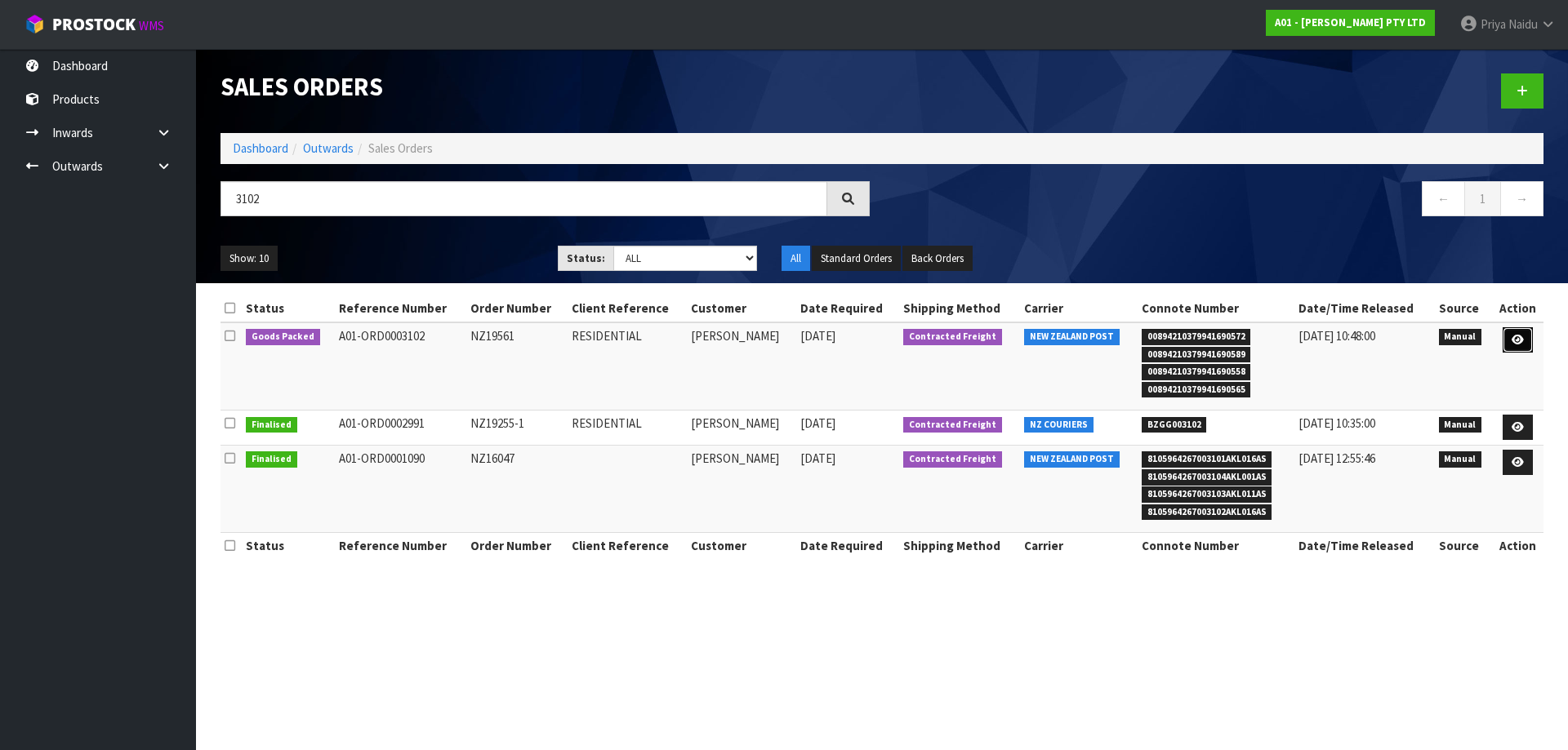
click at [1518, 337] on icon at bounding box center [1518, 339] width 12 height 11
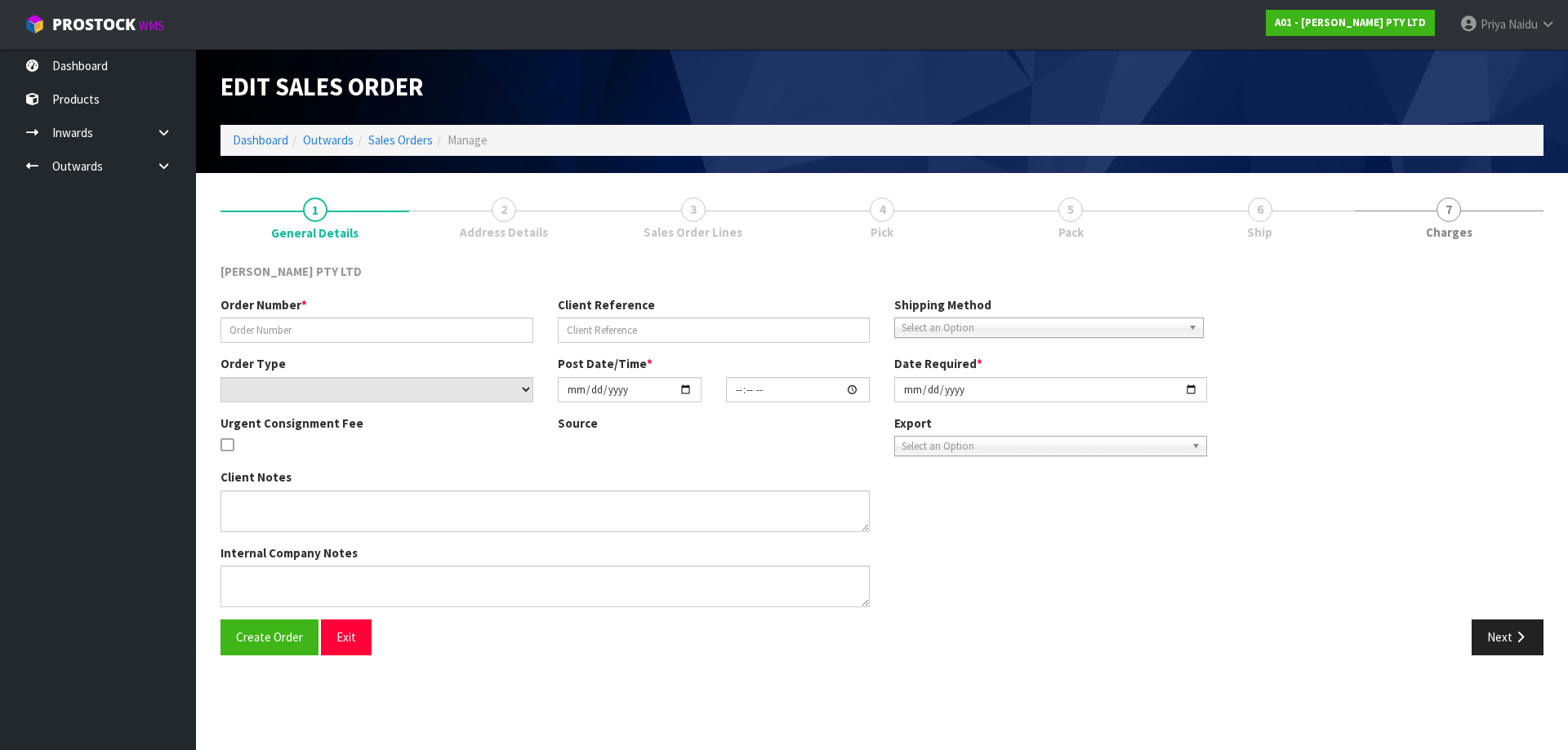
type input "NZ19561"
type input "RESIDENTIAL"
select select "number:0"
type input "[DATE]"
type input "12:10:00.000"
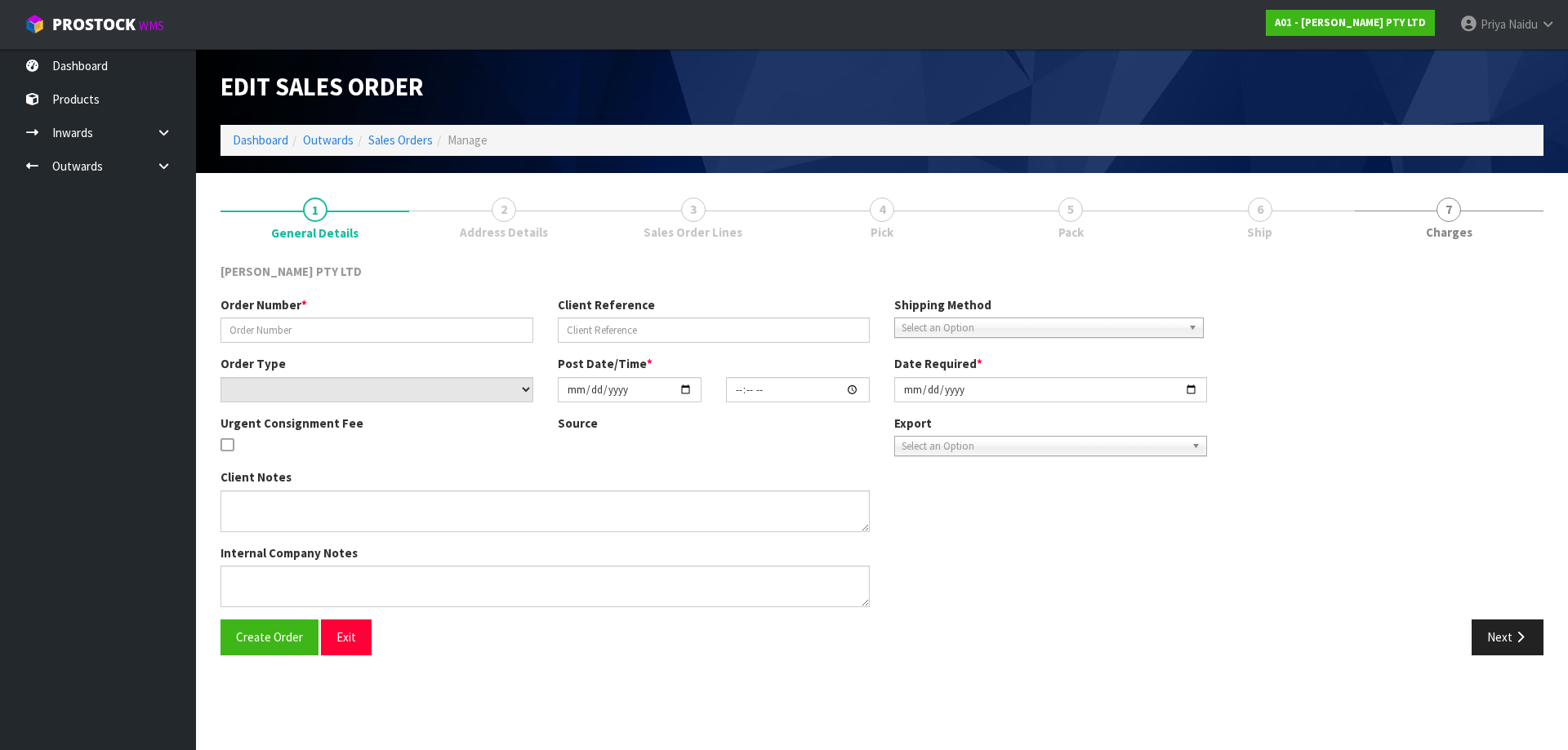
type input "[DATE]"
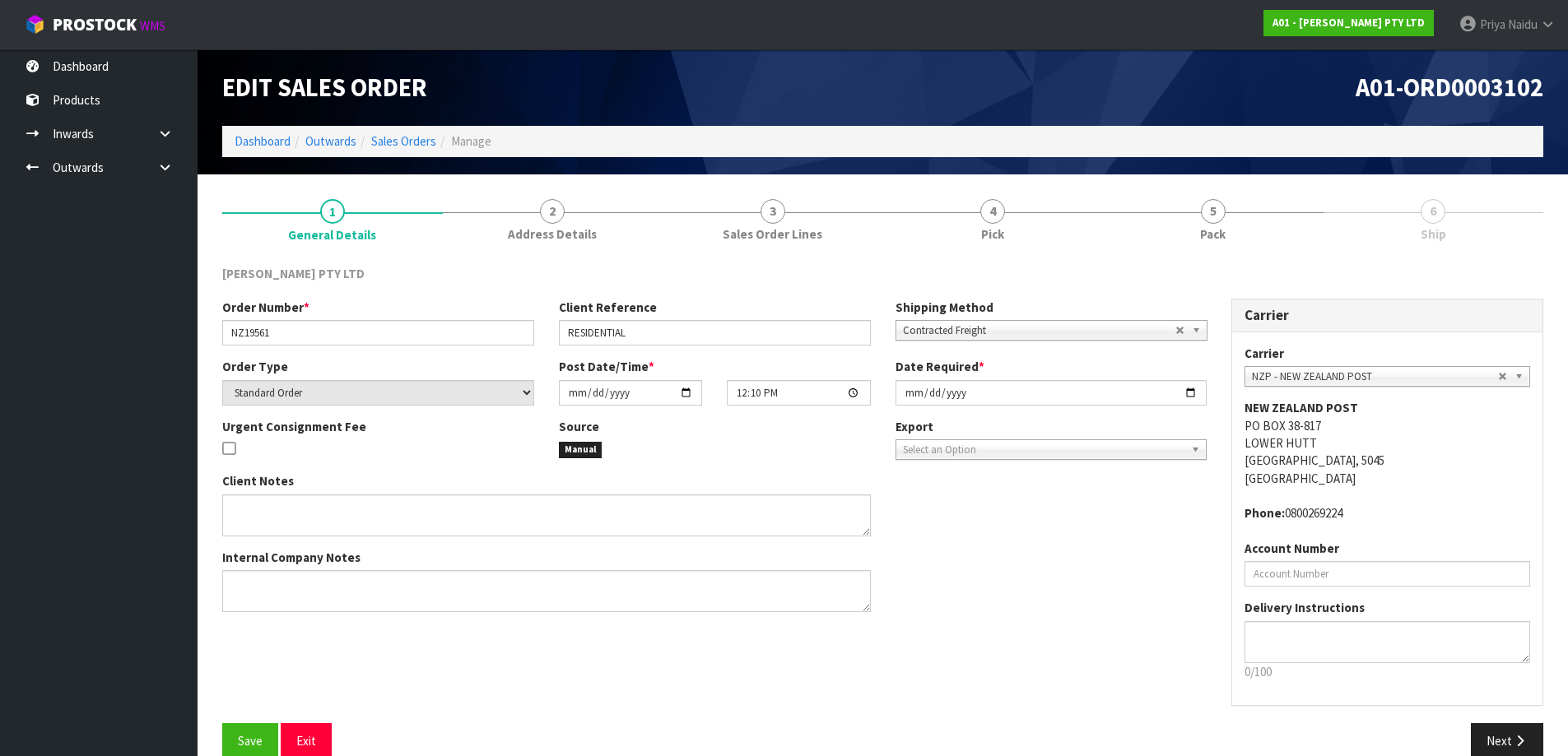
click at [1402, 226] on link "6 Ship" at bounding box center [1433, 218] width 220 height 65
click at [1119, 218] on link "5 Pack" at bounding box center [1213, 218] width 220 height 65
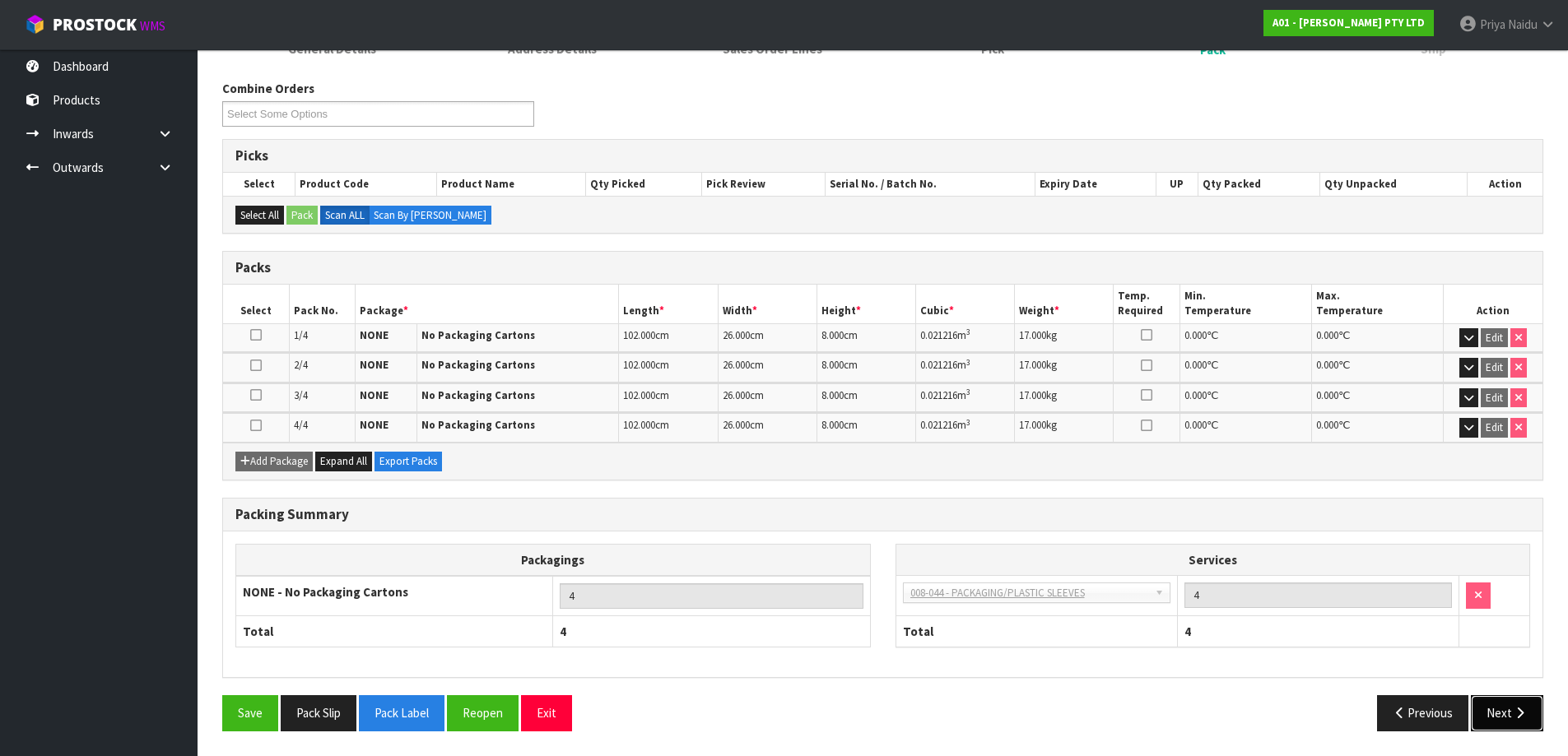
click at [1494, 699] on button "Next" at bounding box center [1506, 713] width 72 height 36
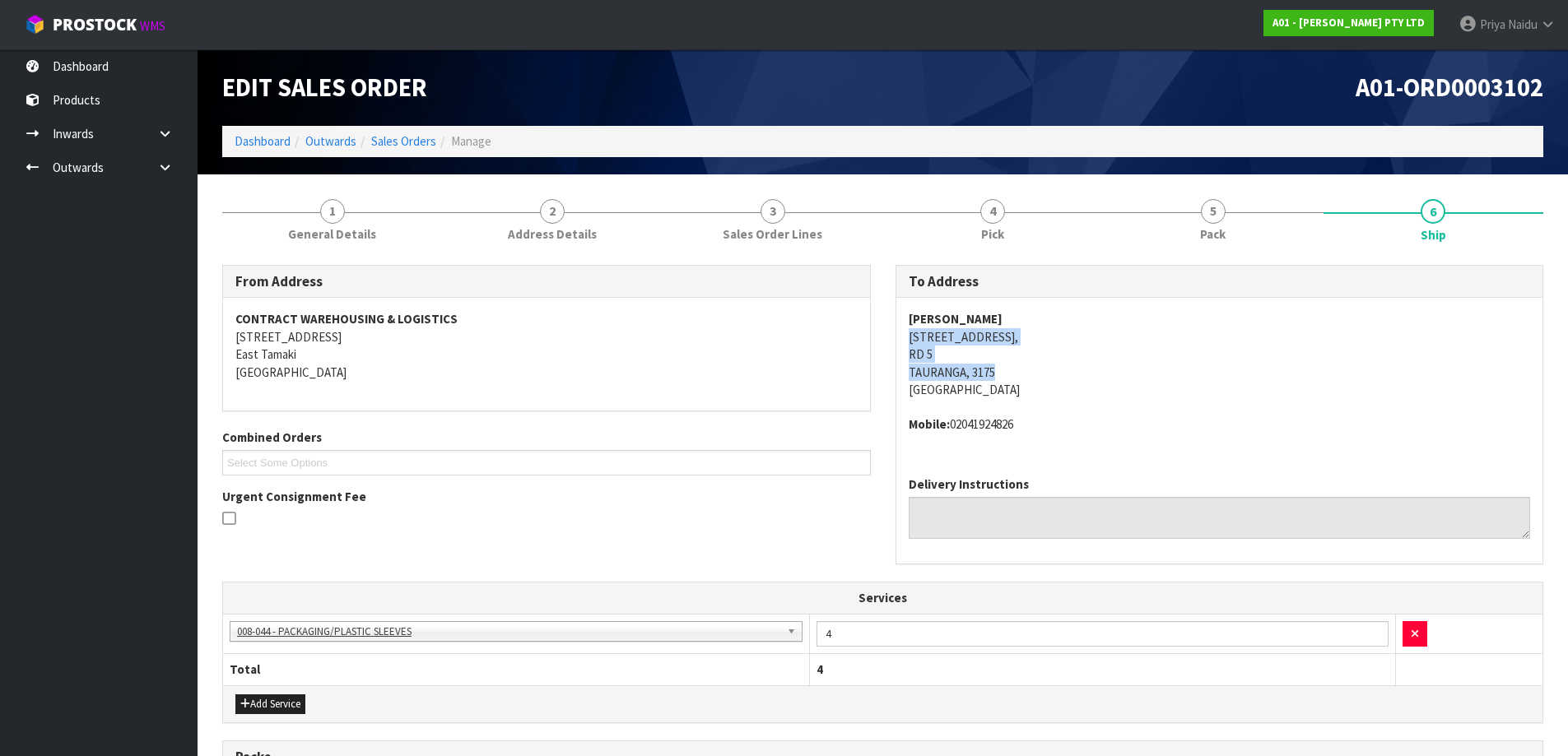
drag, startPoint x: 903, startPoint y: 338, endPoint x: 1013, endPoint y: 377, distance: 116.7
click at [1013, 377] on div "[PERSON_NAME] [STREET_ADDRESS] Mobile: [PHONE_NUMBER]" at bounding box center [1219, 380] width 647 height 165
drag, startPoint x: 899, startPoint y: 312, endPoint x: 1019, endPoint y: 309, distance: 120.0
click at [1019, 309] on div "[PERSON_NAME] [STREET_ADDRESS] Mobile: [PHONE_NUMBER]" at bounding box center [1219, 380] width 647 height 165
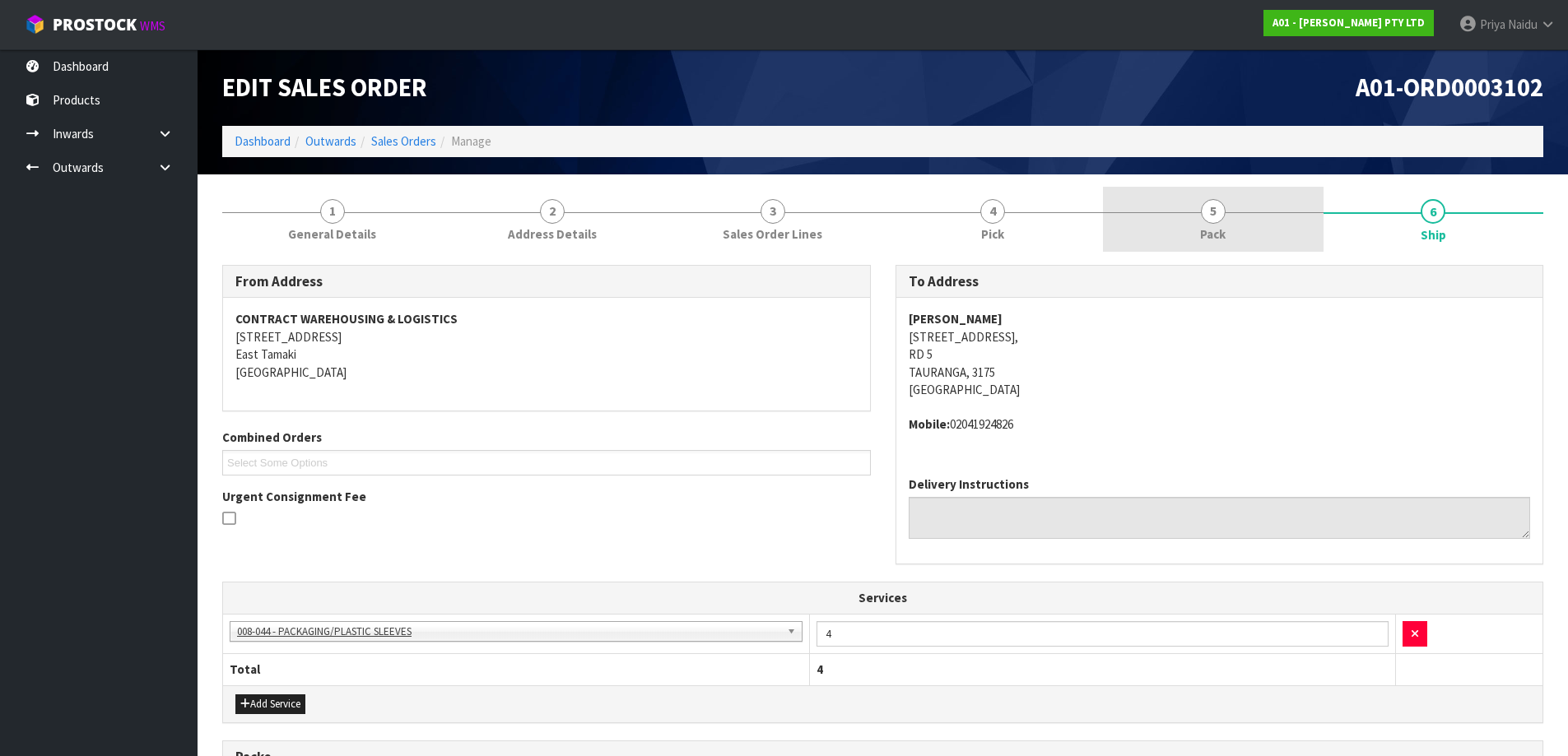
click at [1234, 214] on link "5 Pack" at bounding box center [1213, 218] width 220 height 65
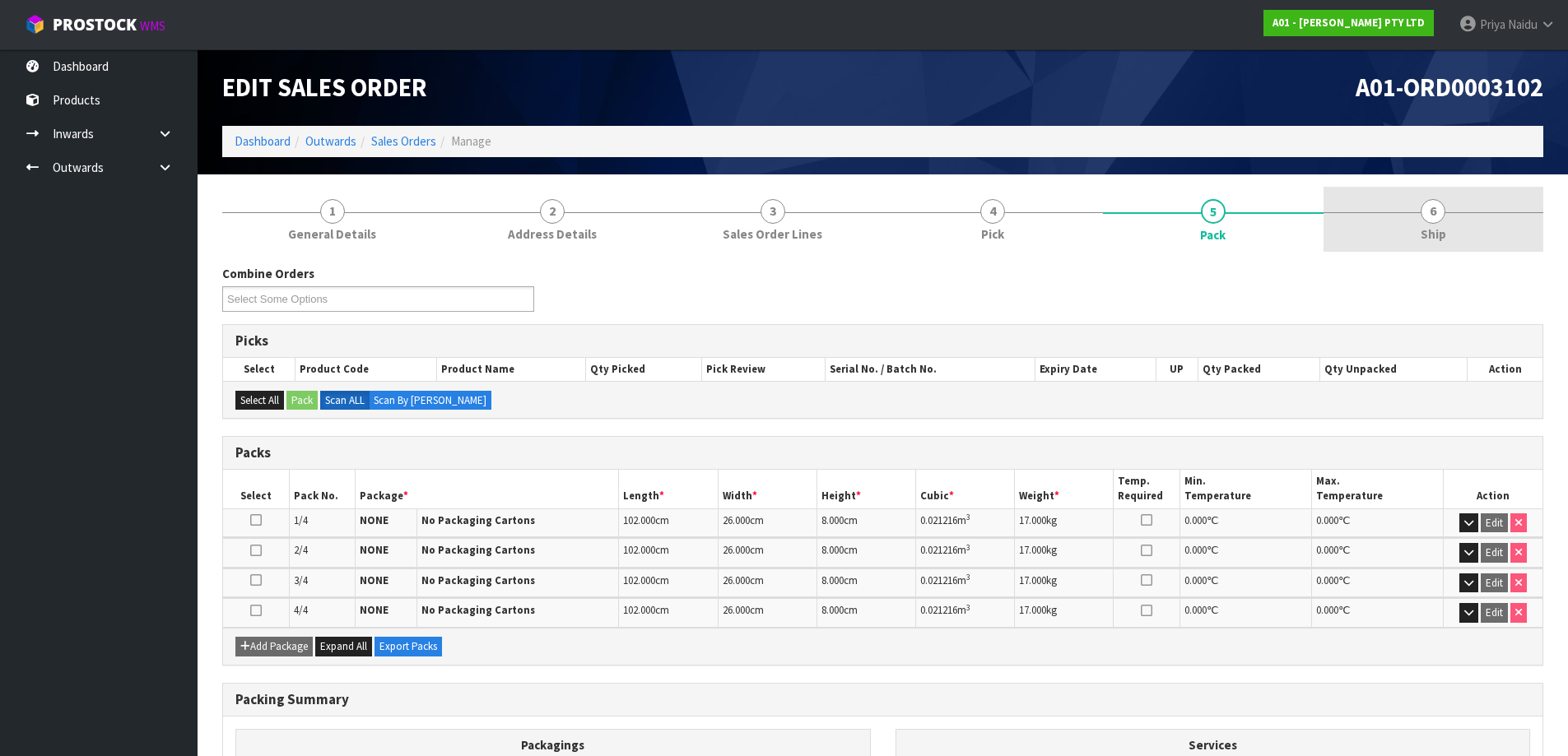
drag, startPoint x: 1483, startPoint y: 222, endPoint x: 1346, endPoint y: 238, distance: 137.9
click at [1482, 222] on link "6 Ship" at bounding box center [1433, 218] width 220 height 65
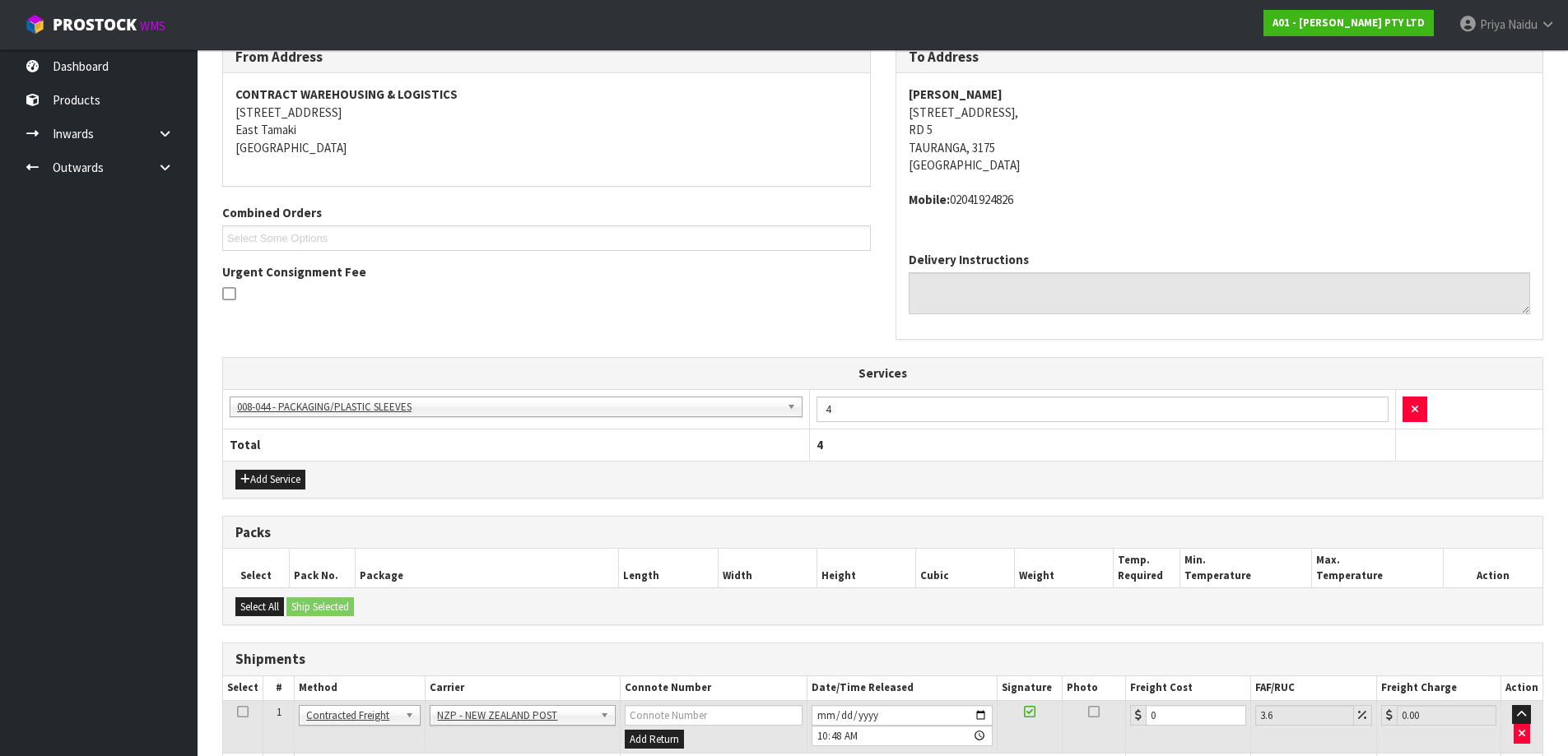
scroll to position [434, 0]
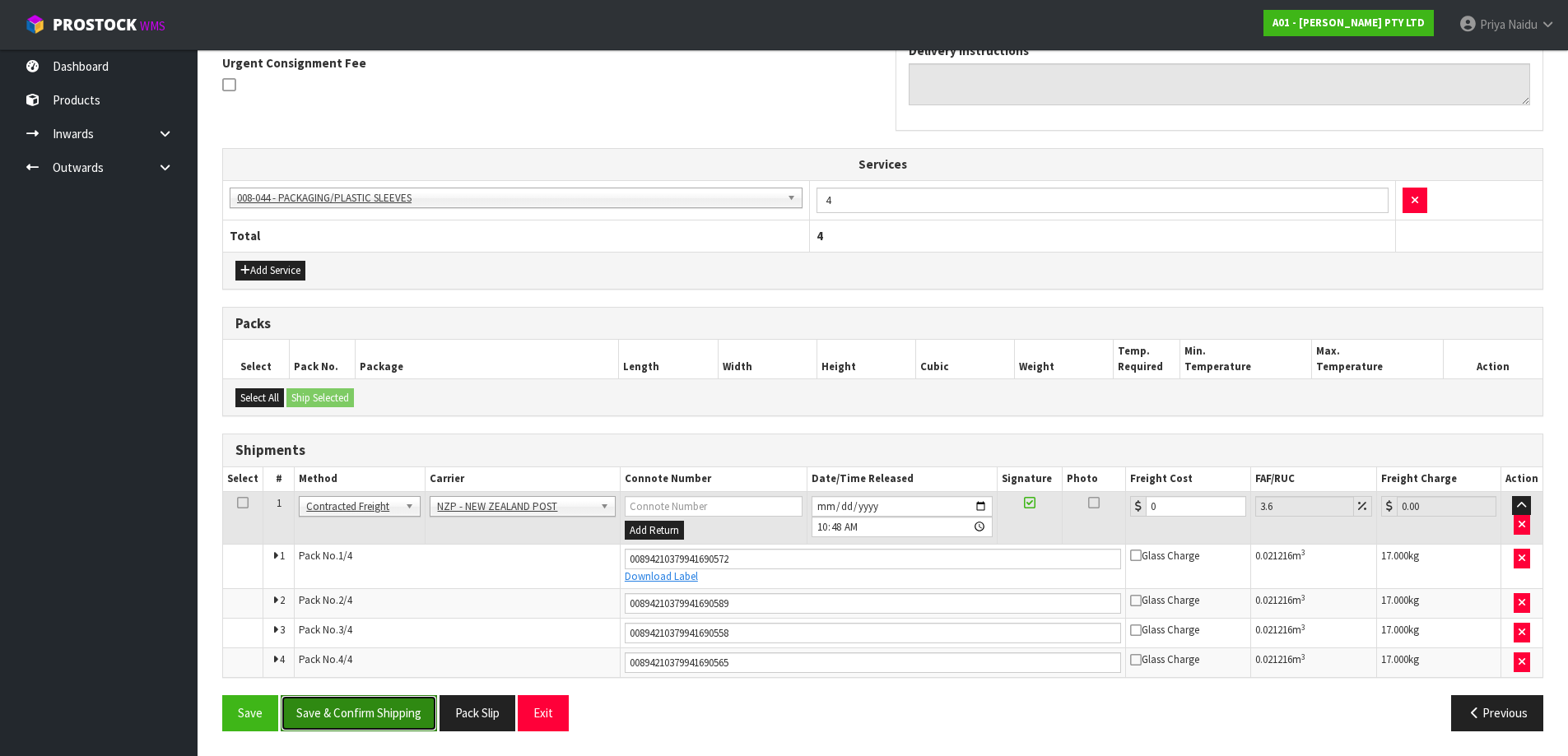
click at [406, 715] on button "Save & Confirm Shipping" at bounding box center [359, 713] width 156 height 36
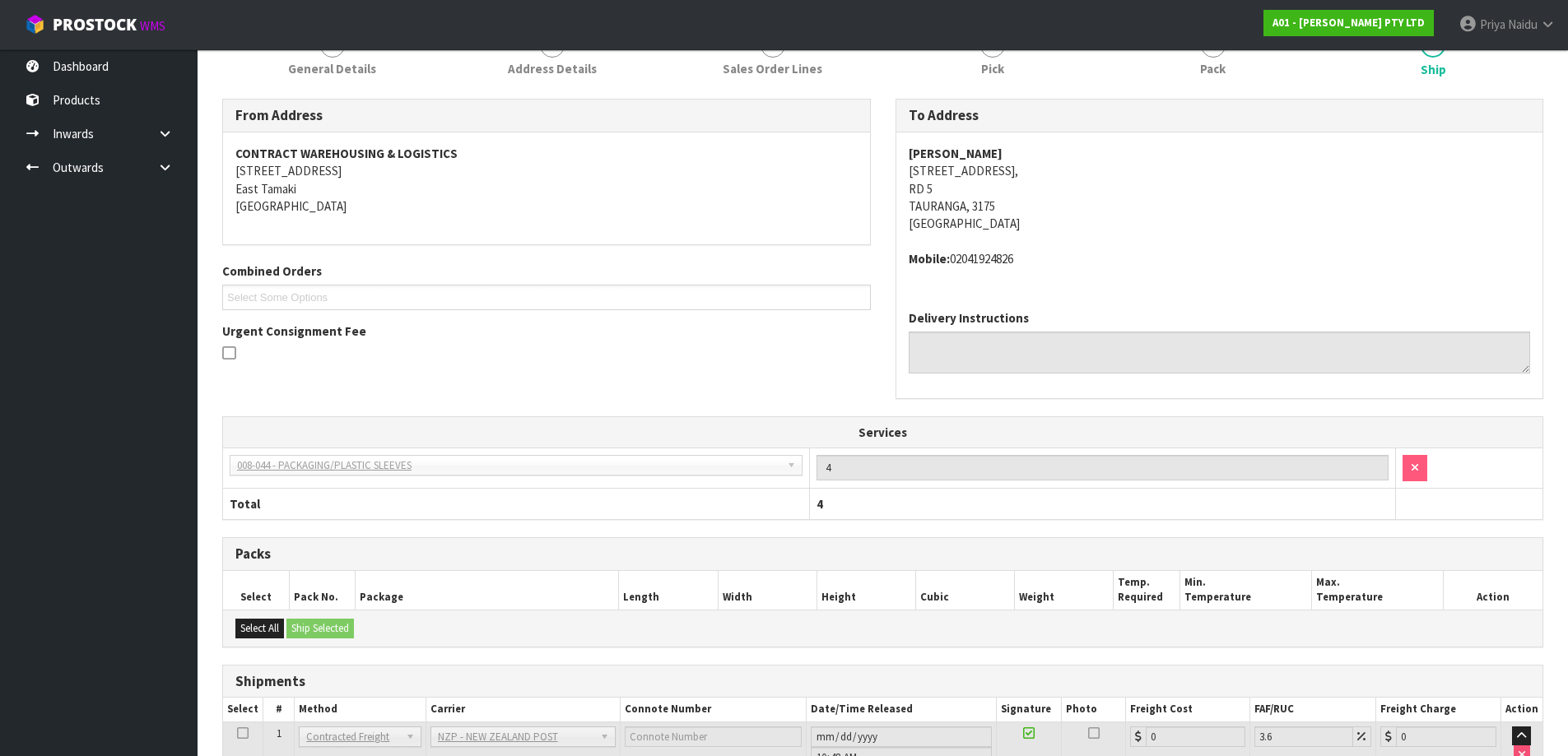
scroll to position [444, 0]
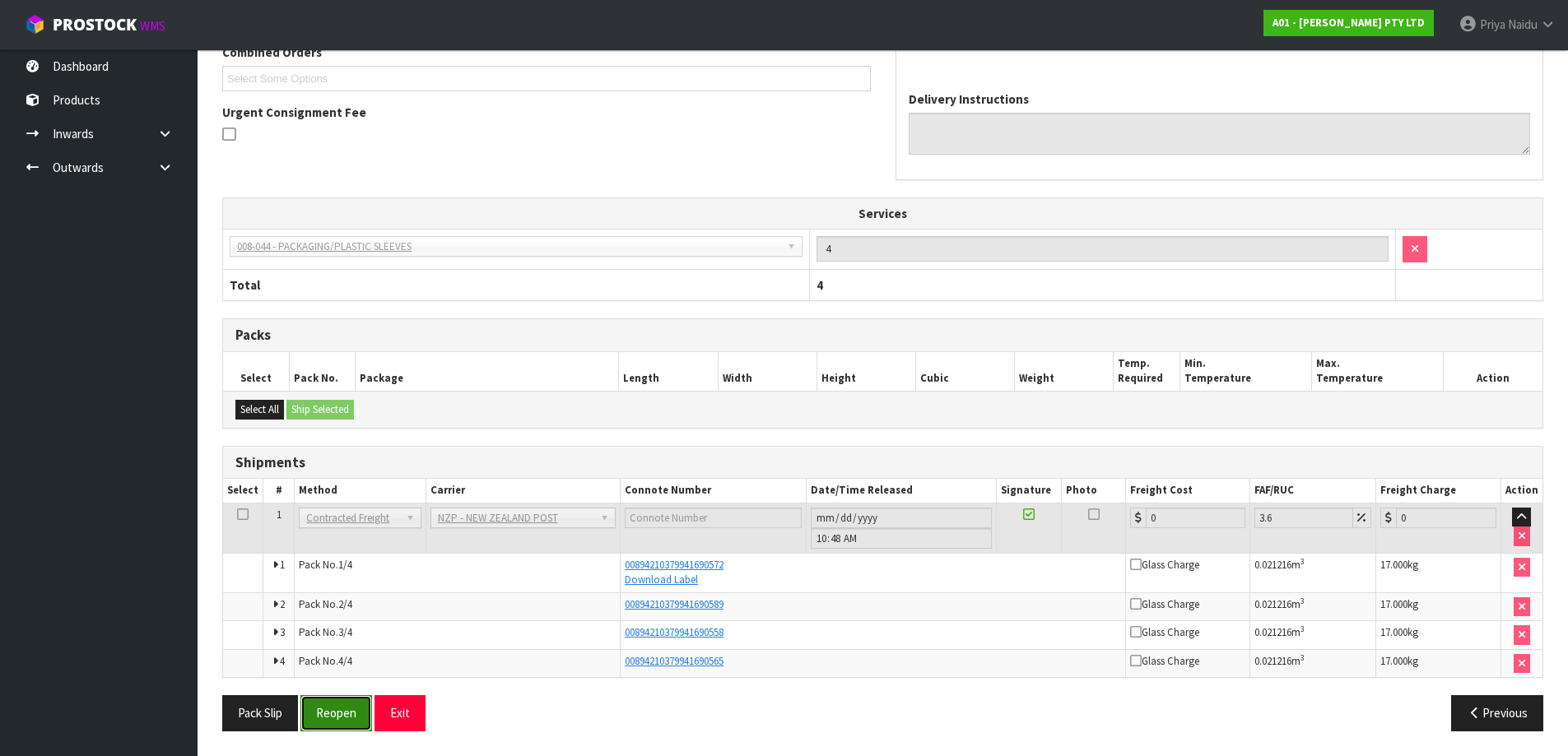
click at [349, 721] on button "Reopen" at bounding box center [336, 713] width 71 height 36
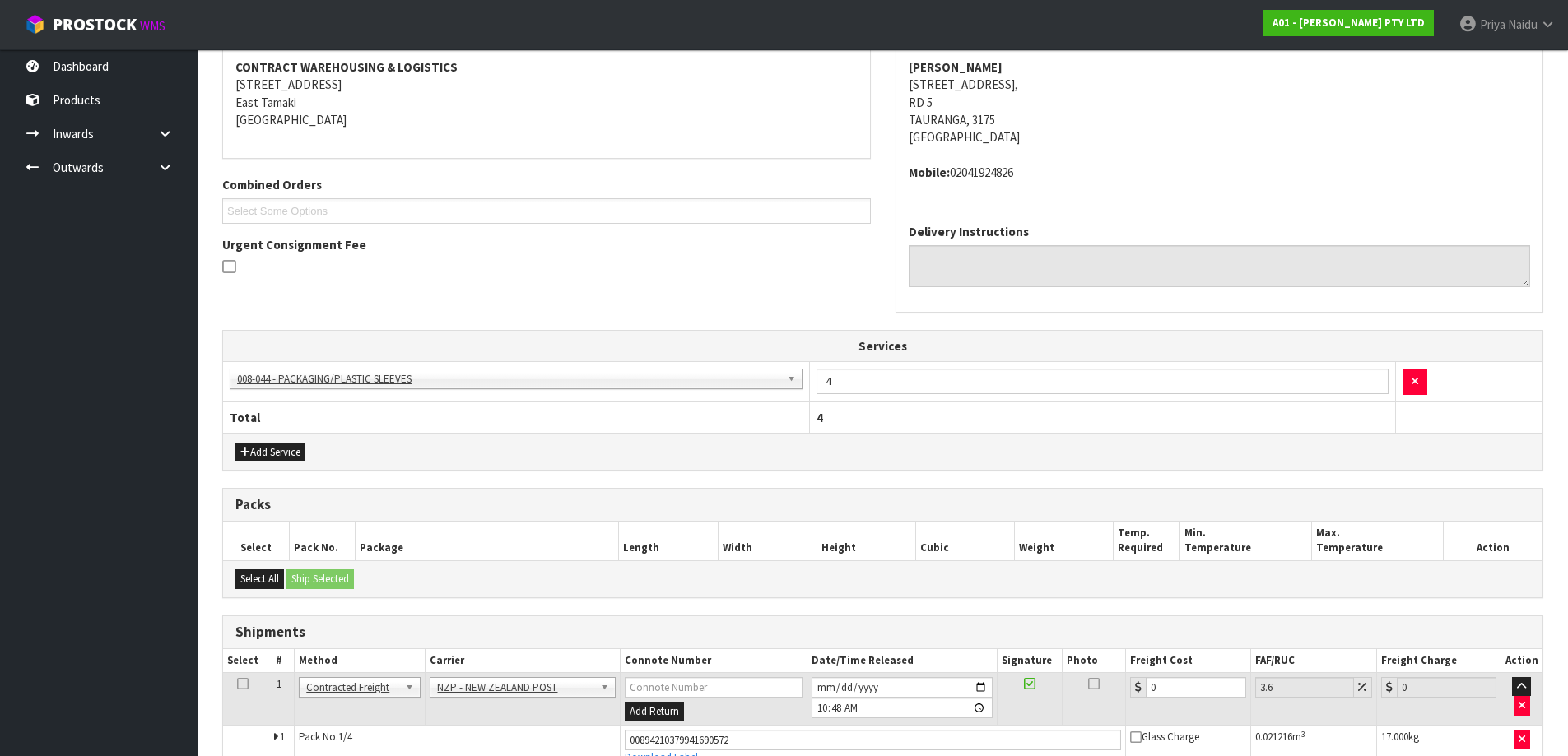
scroll to position [493, 0]
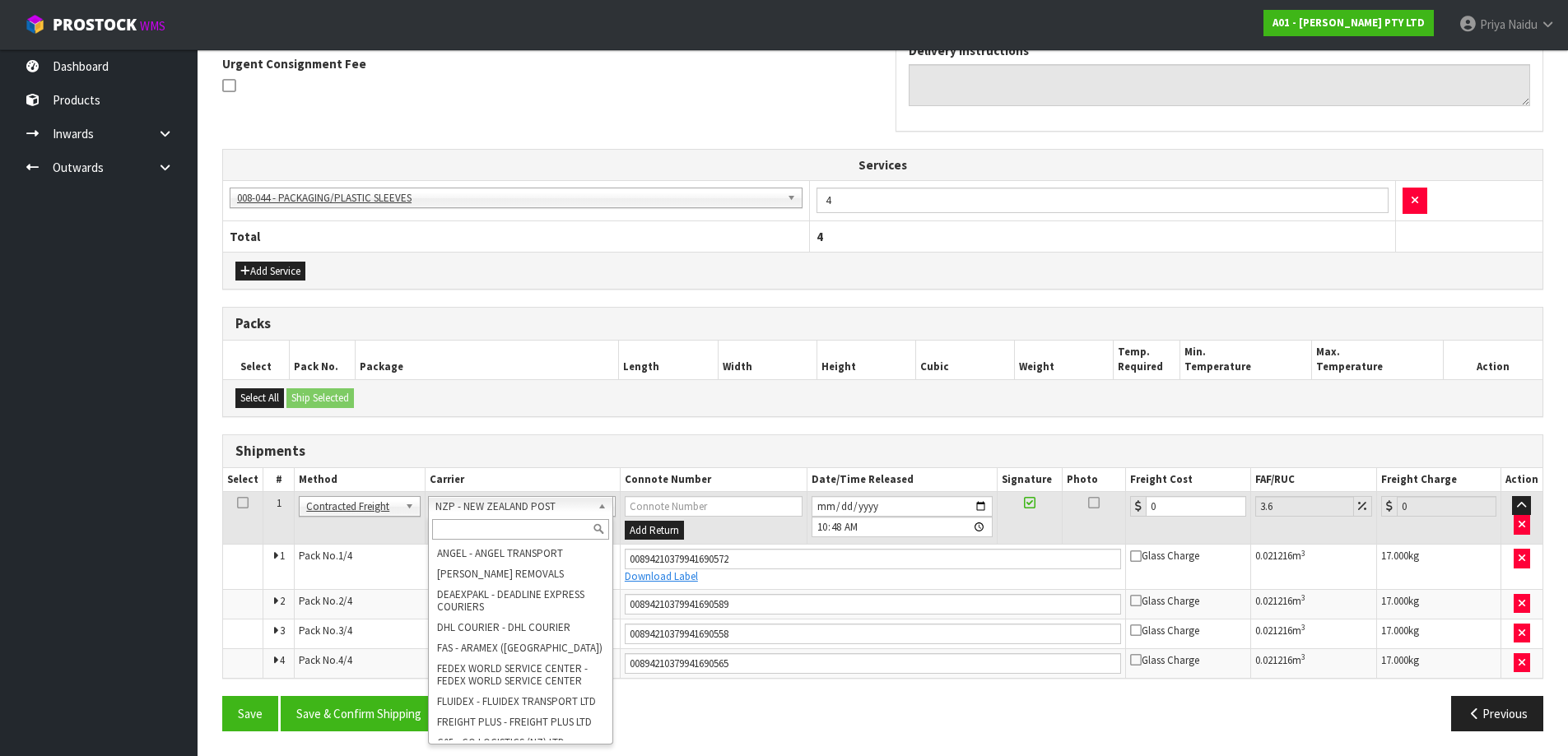
click at [480, 522] on input "text" at bounding box center [520, 529] width 178 height 20
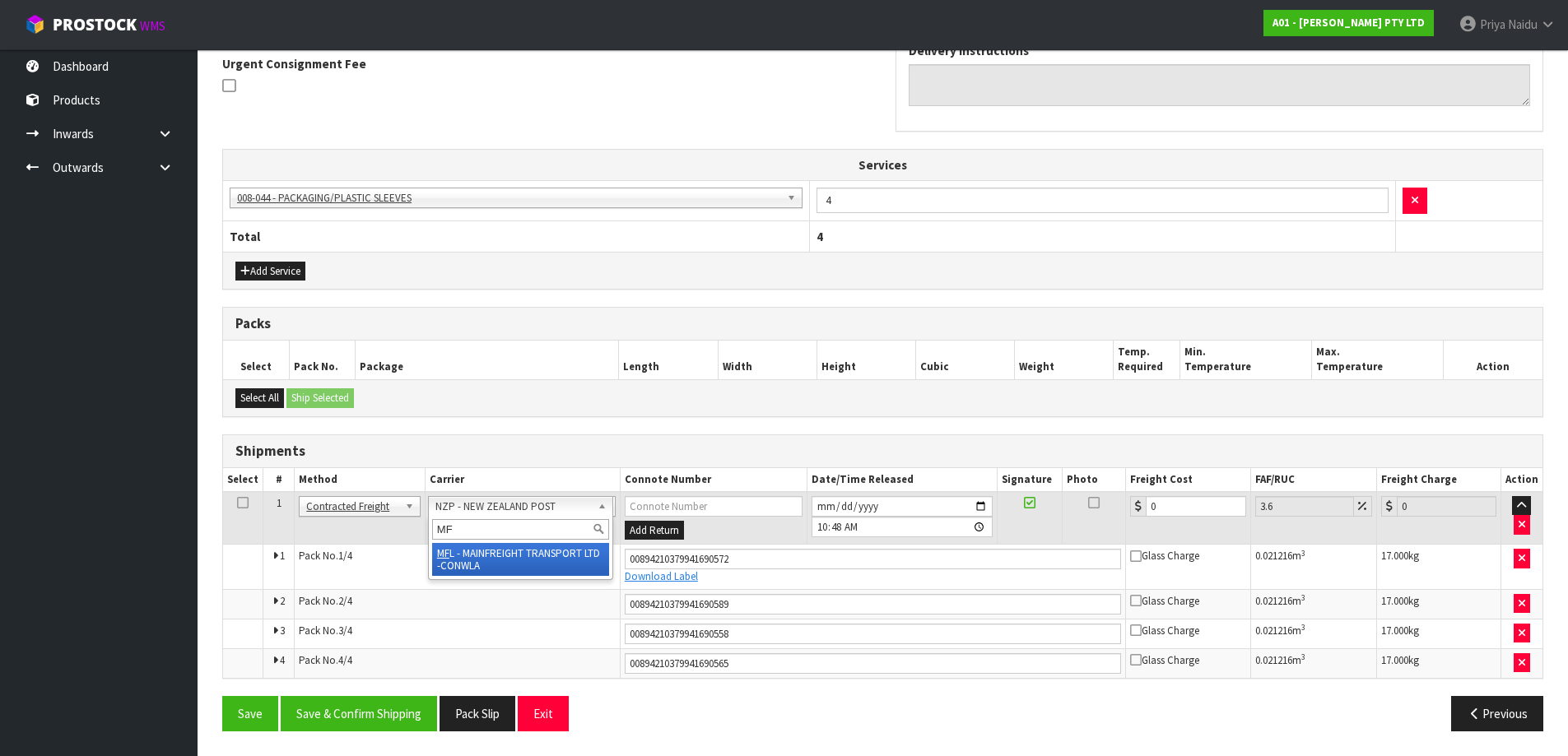
type input "MF"
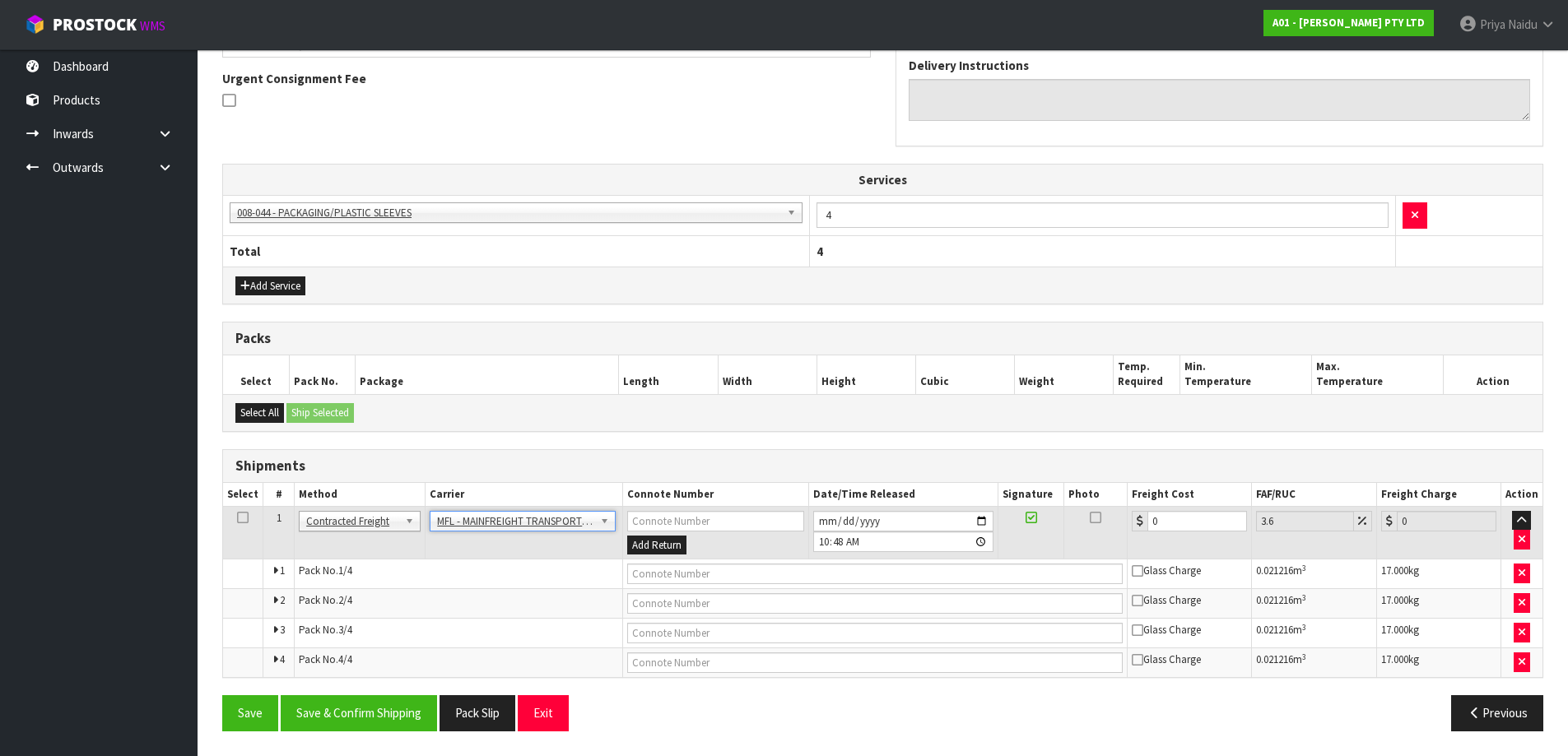
scroll to position [482, 0]
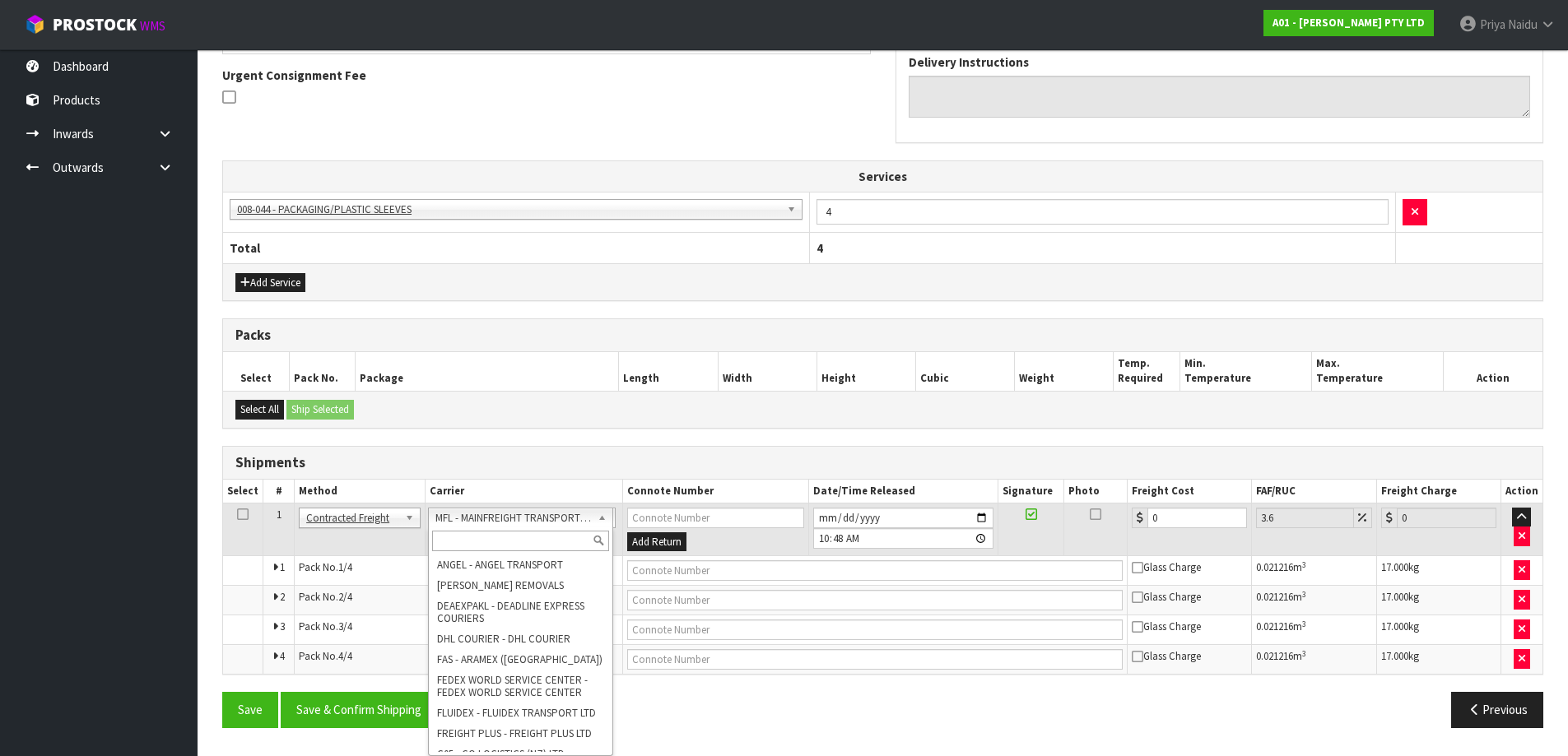
click at [476, 548] on input "text" at bounding box center [520, 541] width 178 height 20
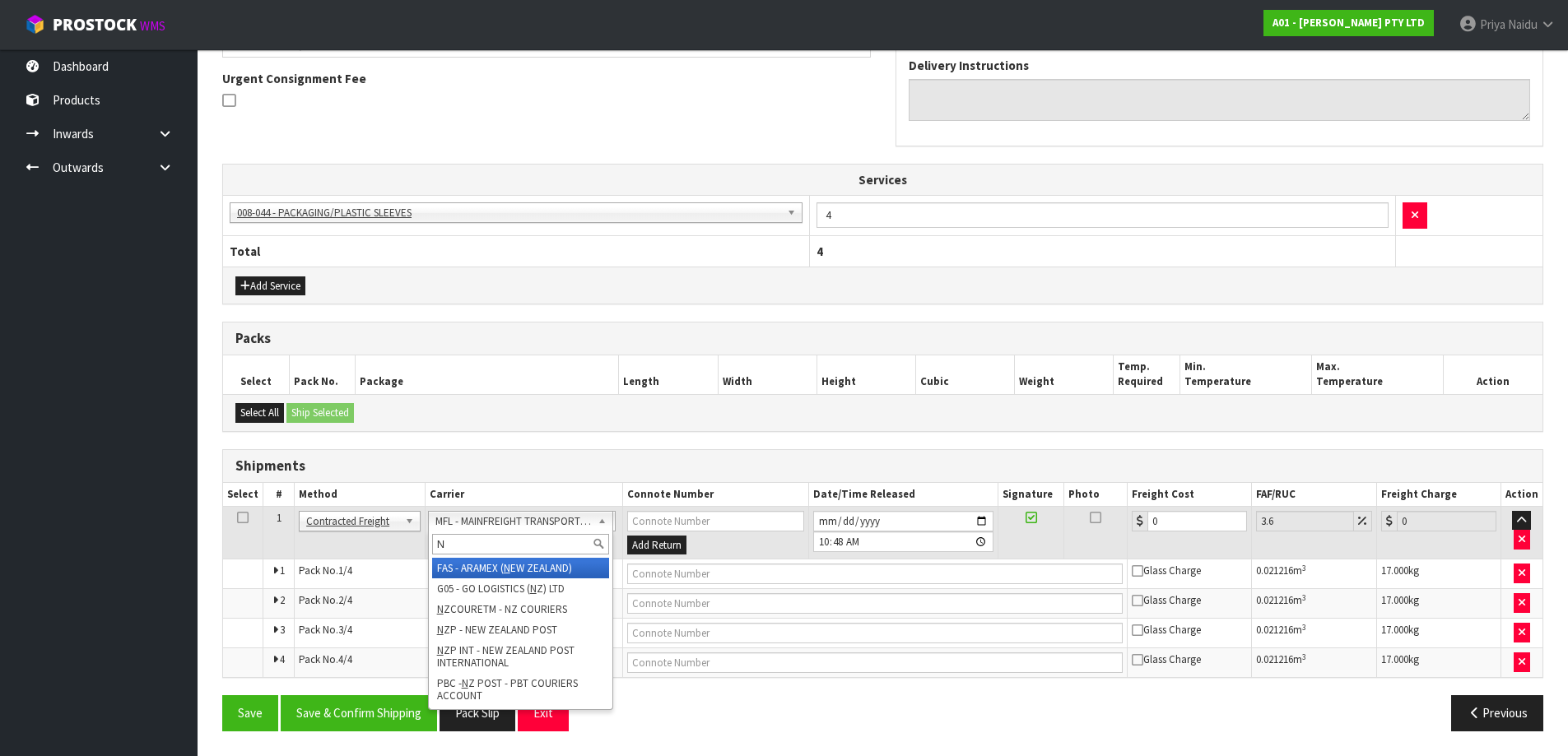
scroll to position [478, 0]
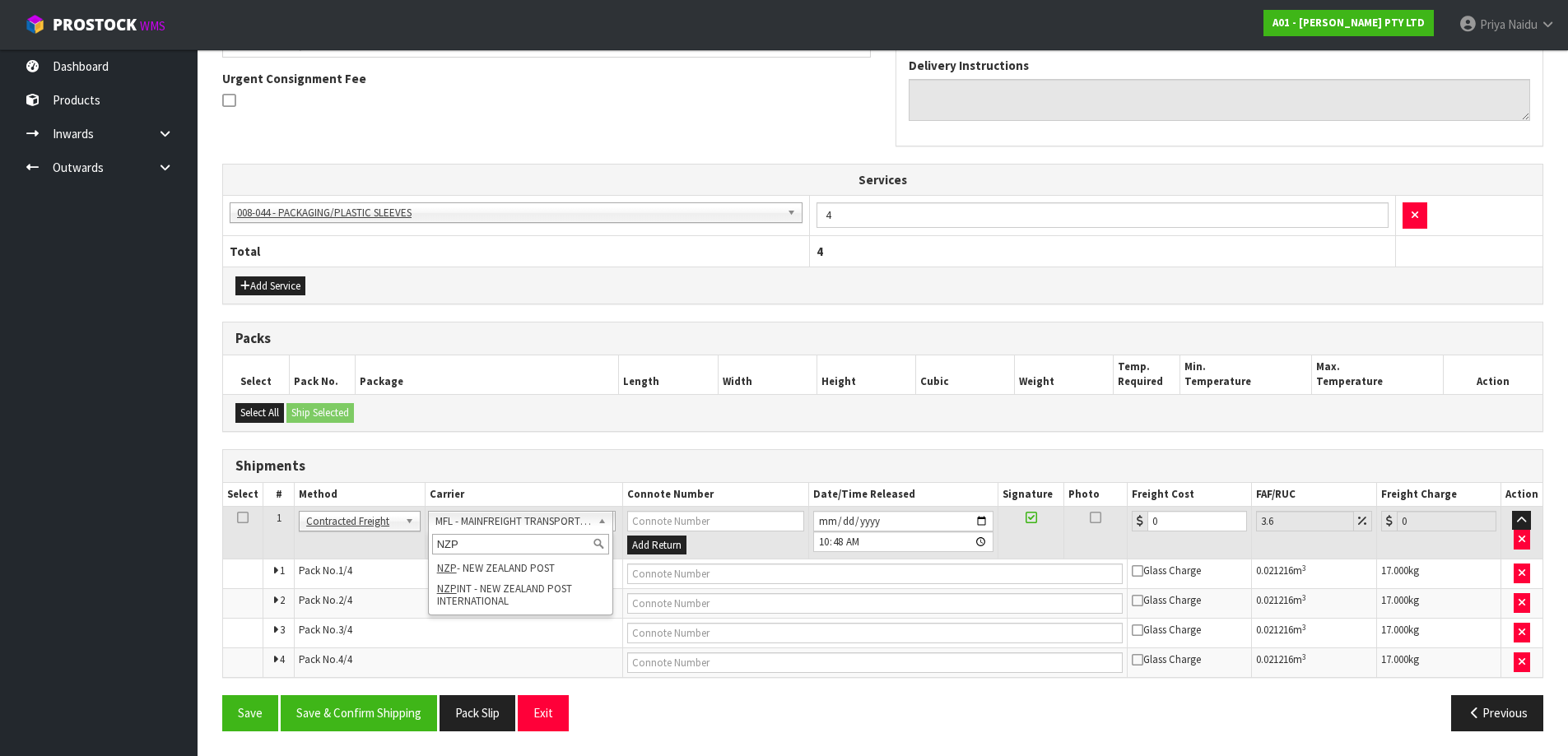
type input "NZP"
click at [540, 555] on div "NZP" at bounding box center [520, 545] width 184 height 27
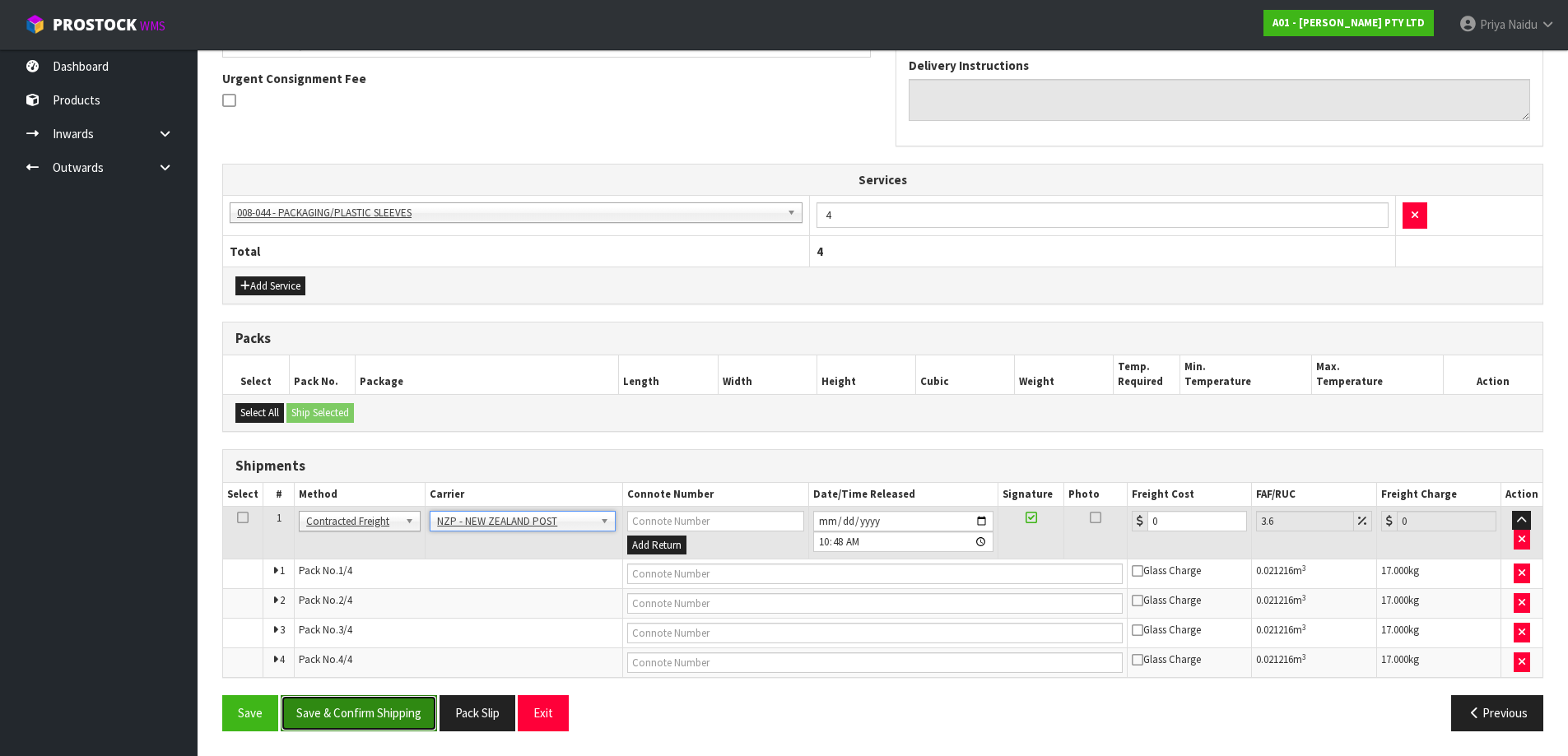
click at [400, 729] on button "Save & Confirm Shipping" at bounding box center [359, 713] width 156 height 36
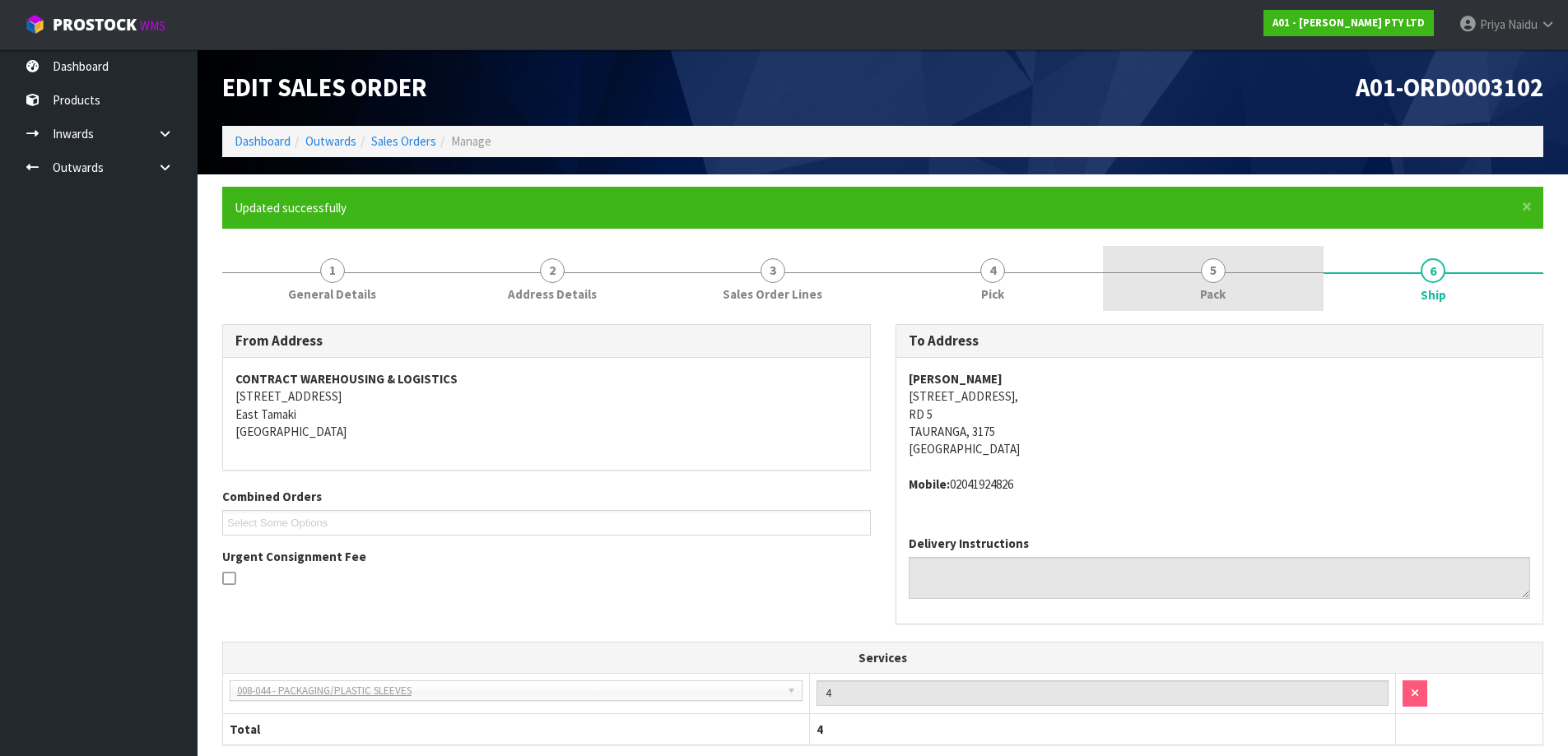
drag, startPoint x: 1151, startPoint y: 279, endPoint x: 1132, endPoint y: 282, distance: 19.2
click at [1151, 279] on link "5 Pack" at bounding box center [1213, 278] width 220 height 65
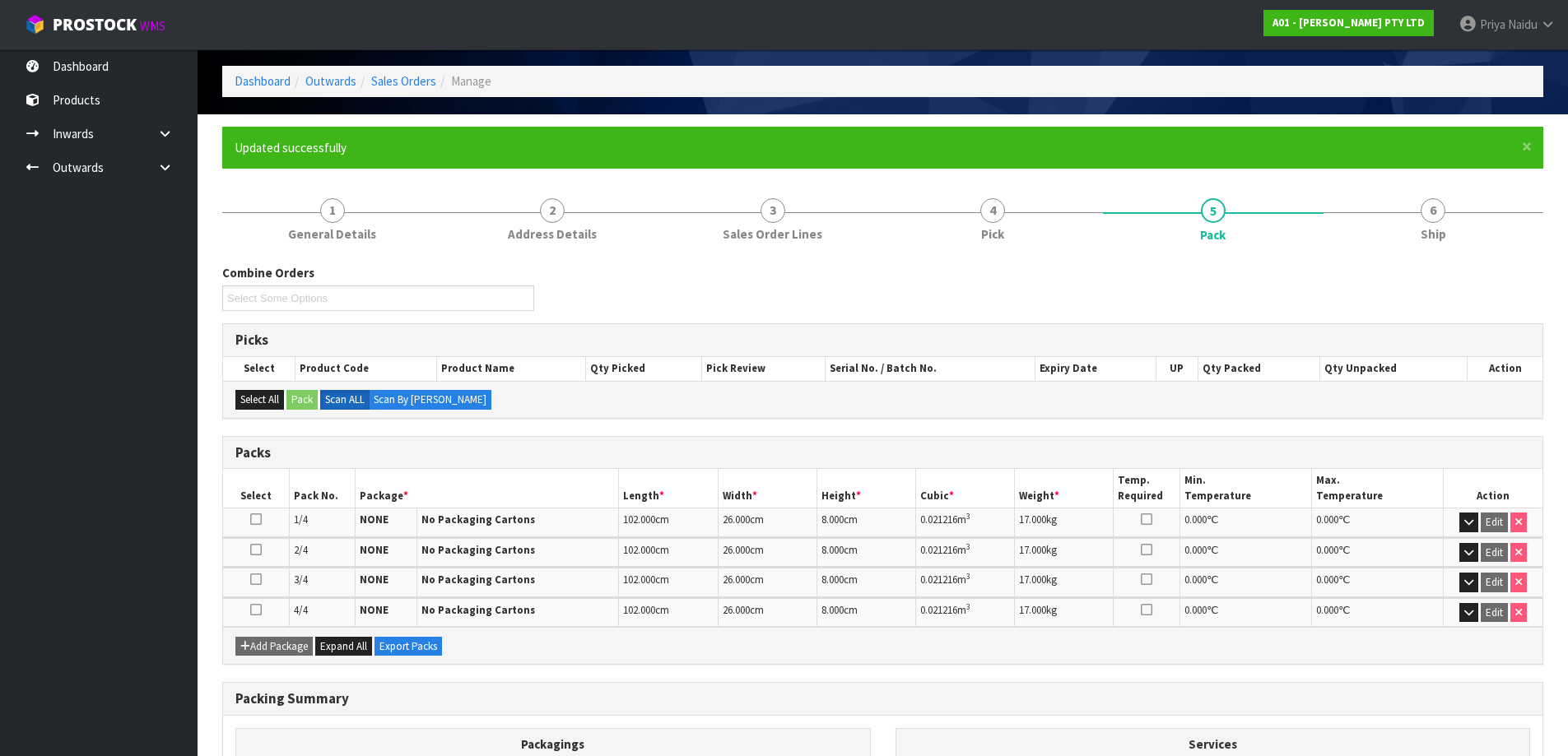
scroll to position [164, 0]
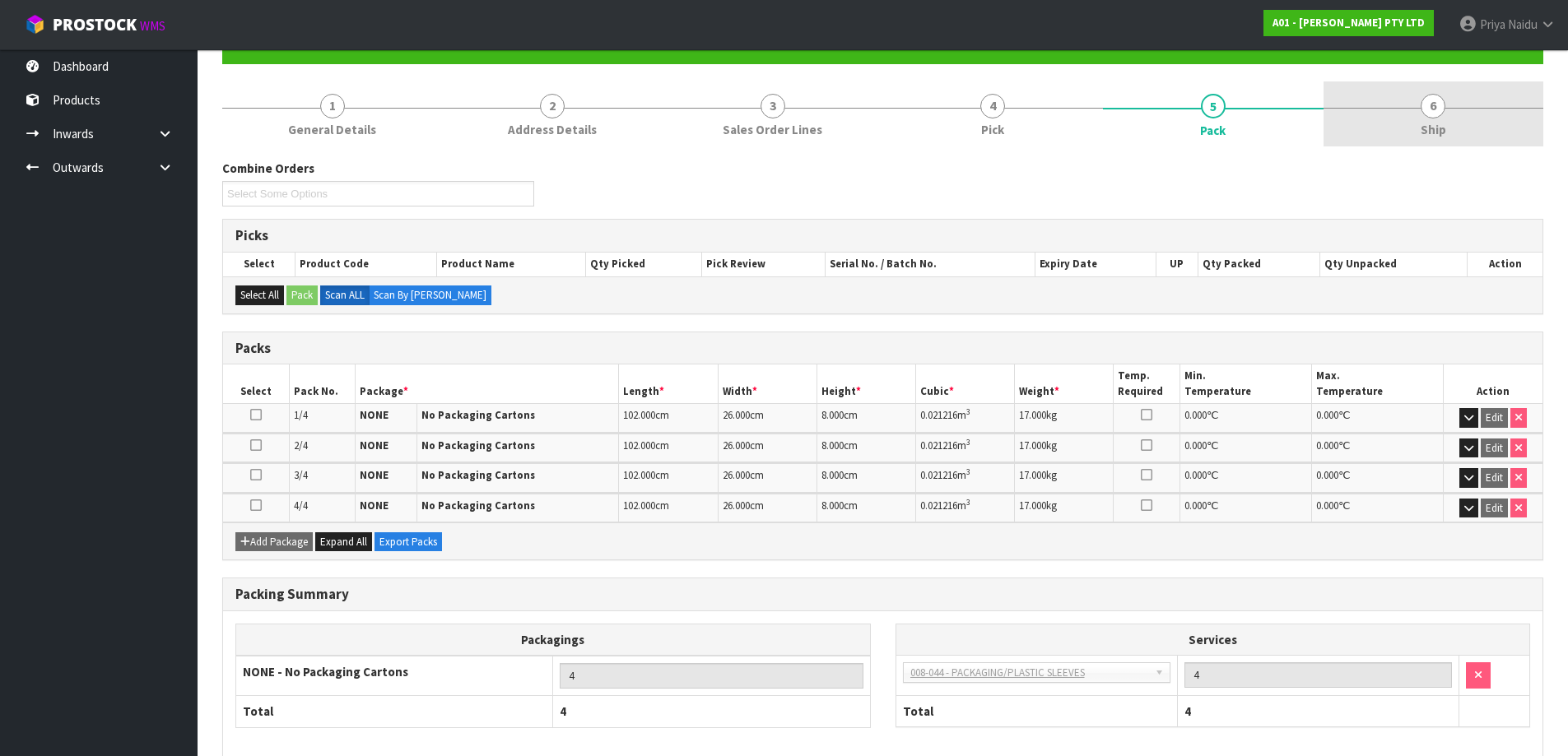
click at [1476, 133] on link "6 Ship" at bounding box center [1433, 113] width 220 height 65
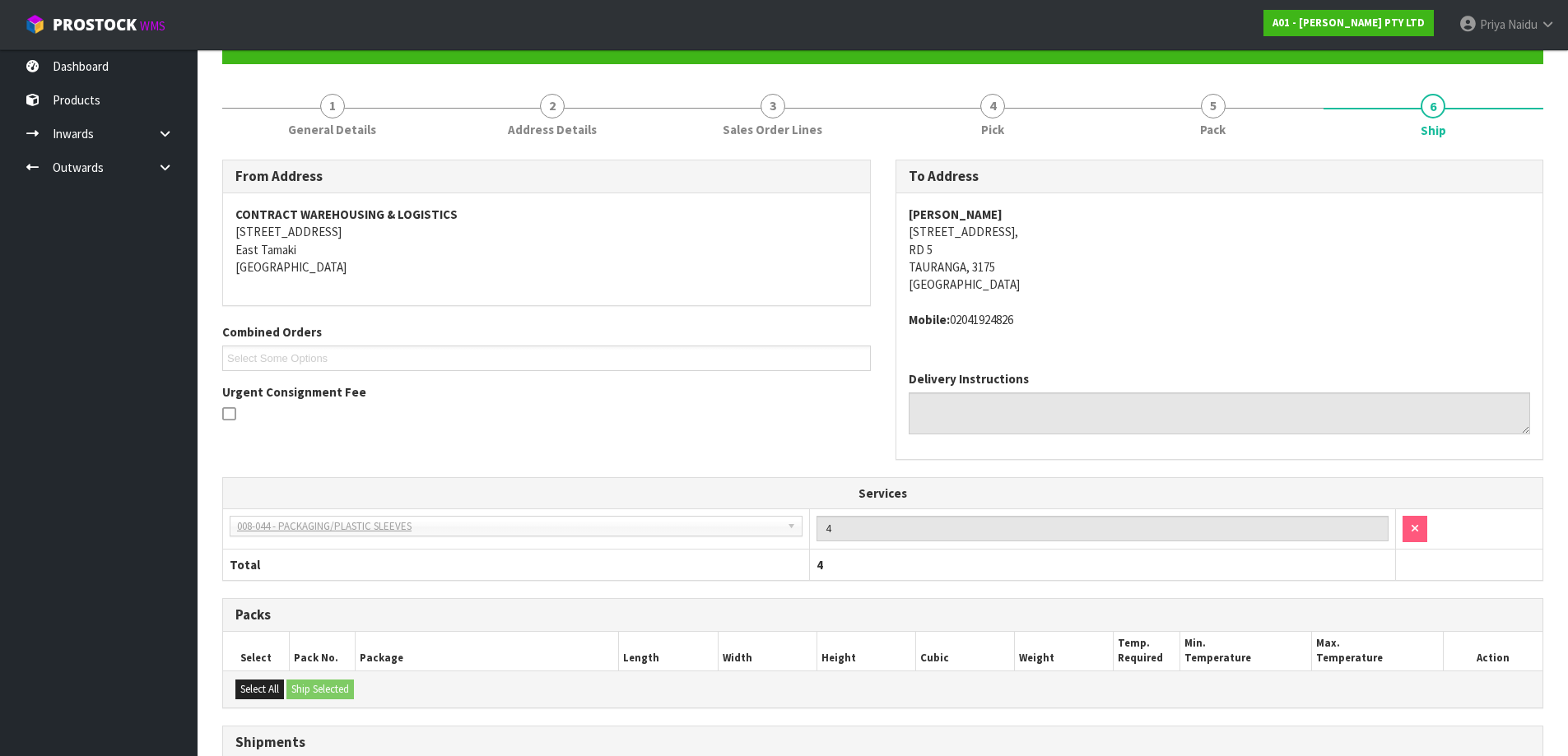
drag, startPoint x: 950, startPoint y: 325, endPoint x: 994, endPoint y: 320, distance: 44.3
click at [1022, 320] on address "Mobile: [PHONE_NUMBER]" at bounding box center [1219, 320] width 622 height 17
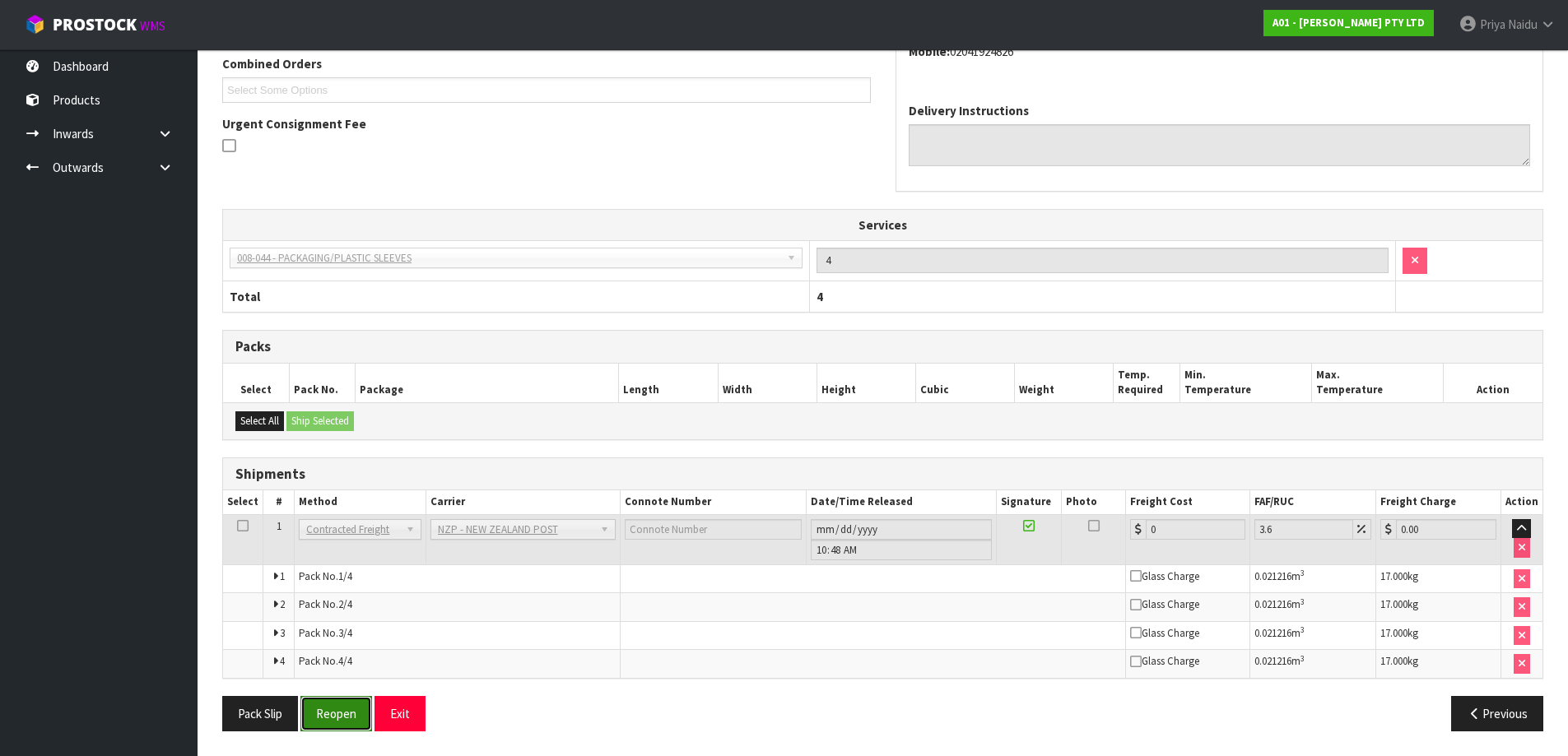
click at [364, 707] on button "Reopen" at bounding box center [336, 714] width 71 height 36
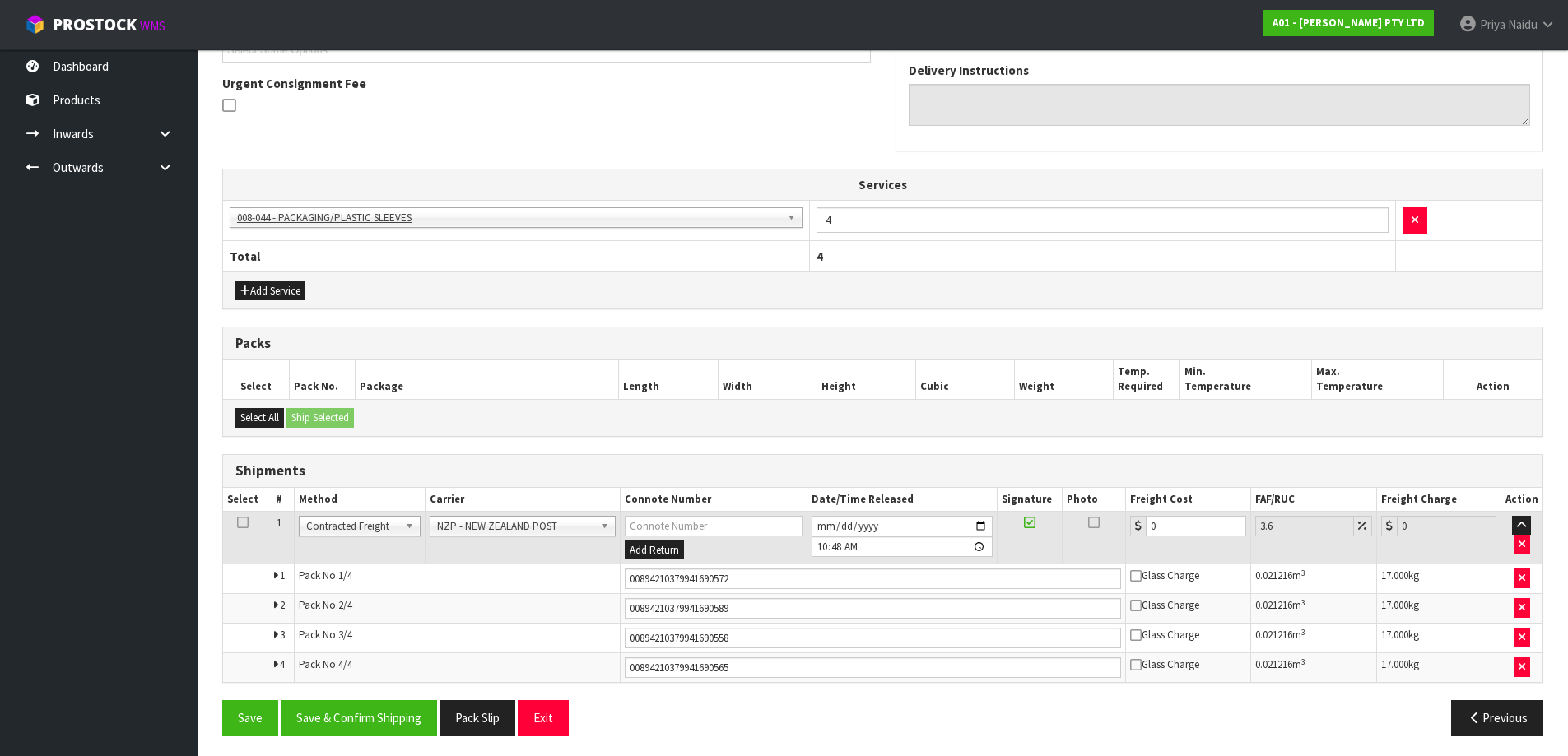
scroll to position [478, 0]
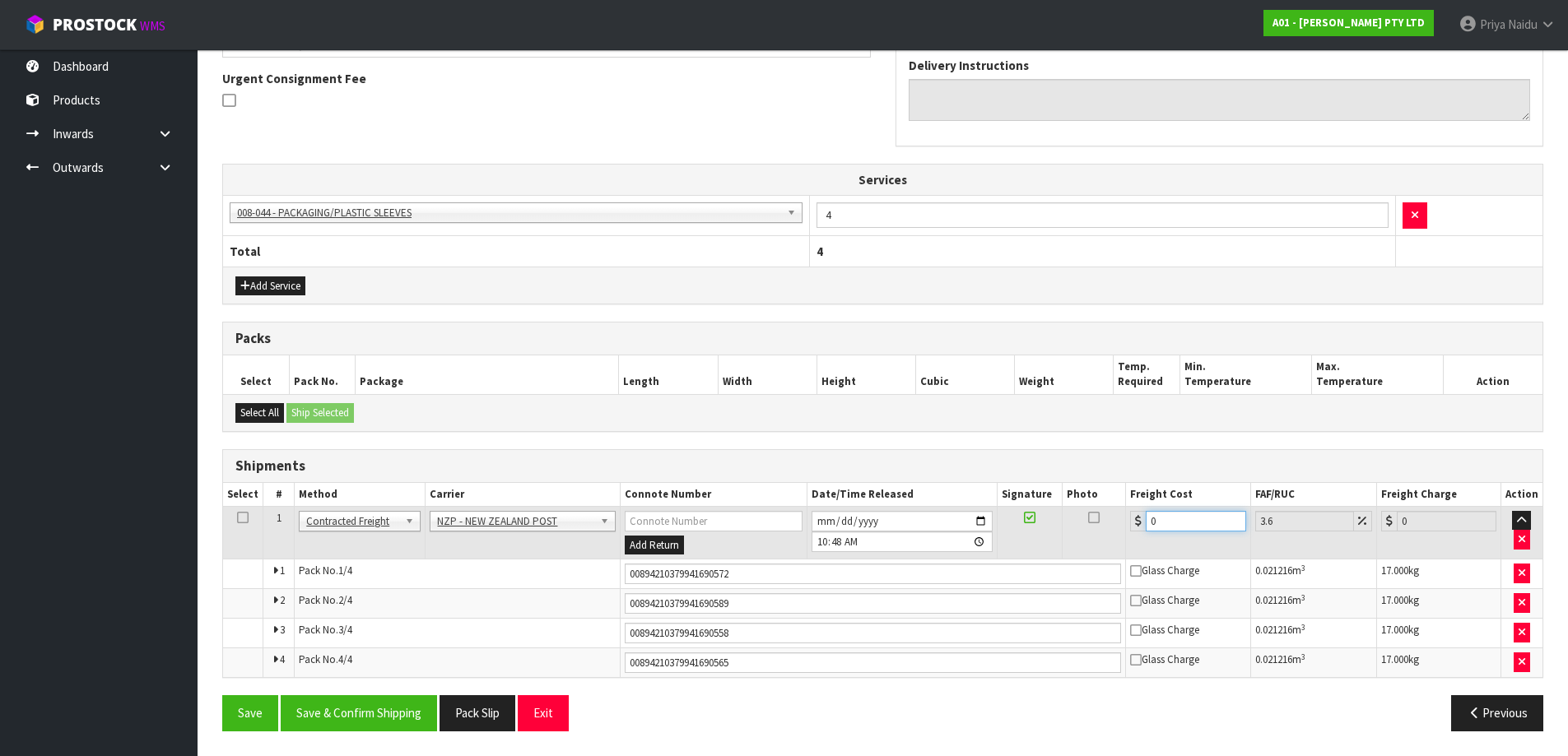
click at [1184, 521] on input "0" at bounding box center [1194, 520] width 99 height 20
type input "7"
type input "7.25"
type input "74"
type input "76.66"
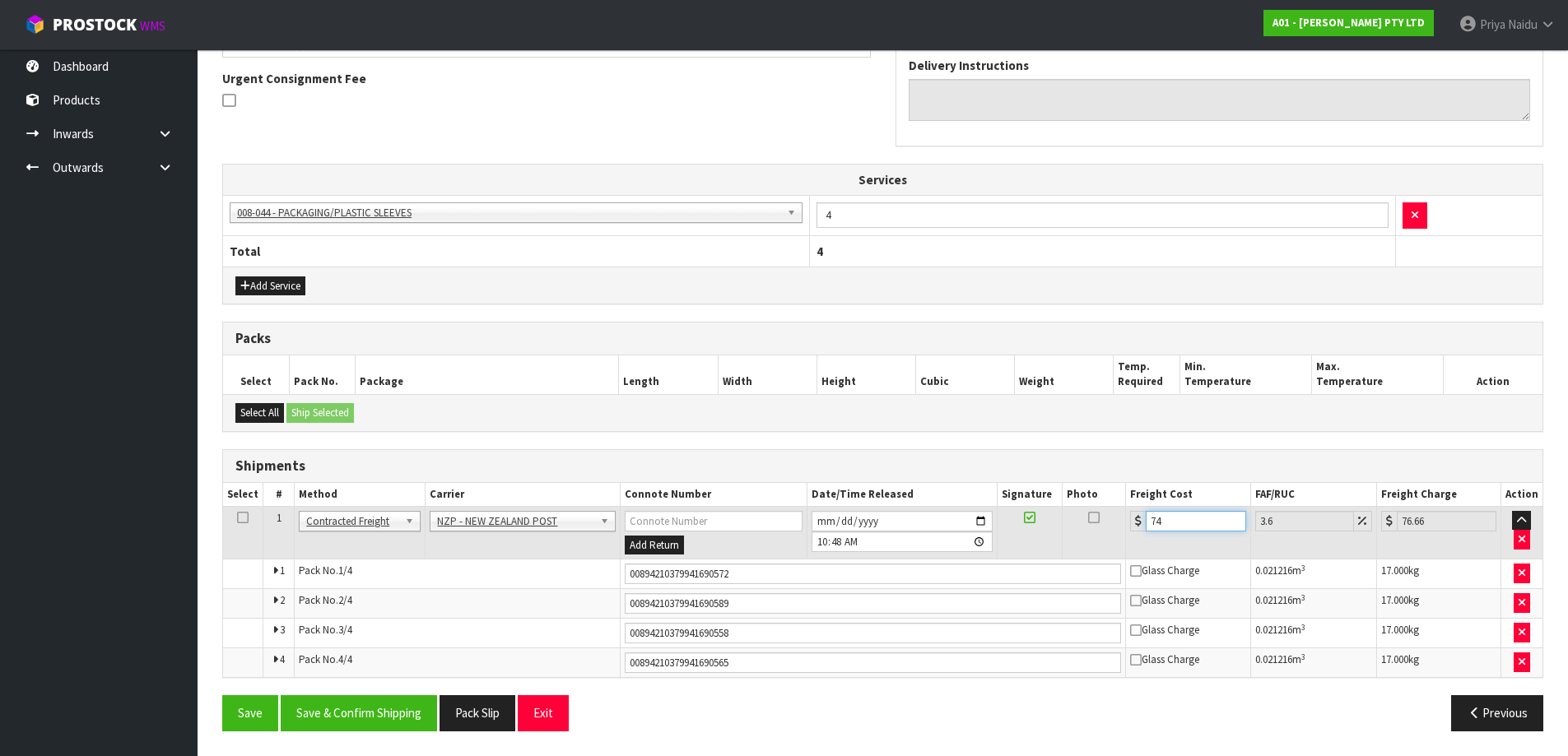
type input "74.9"
type input "77.6"
type input "74.92"
type input "77.62"
type input "74.92"
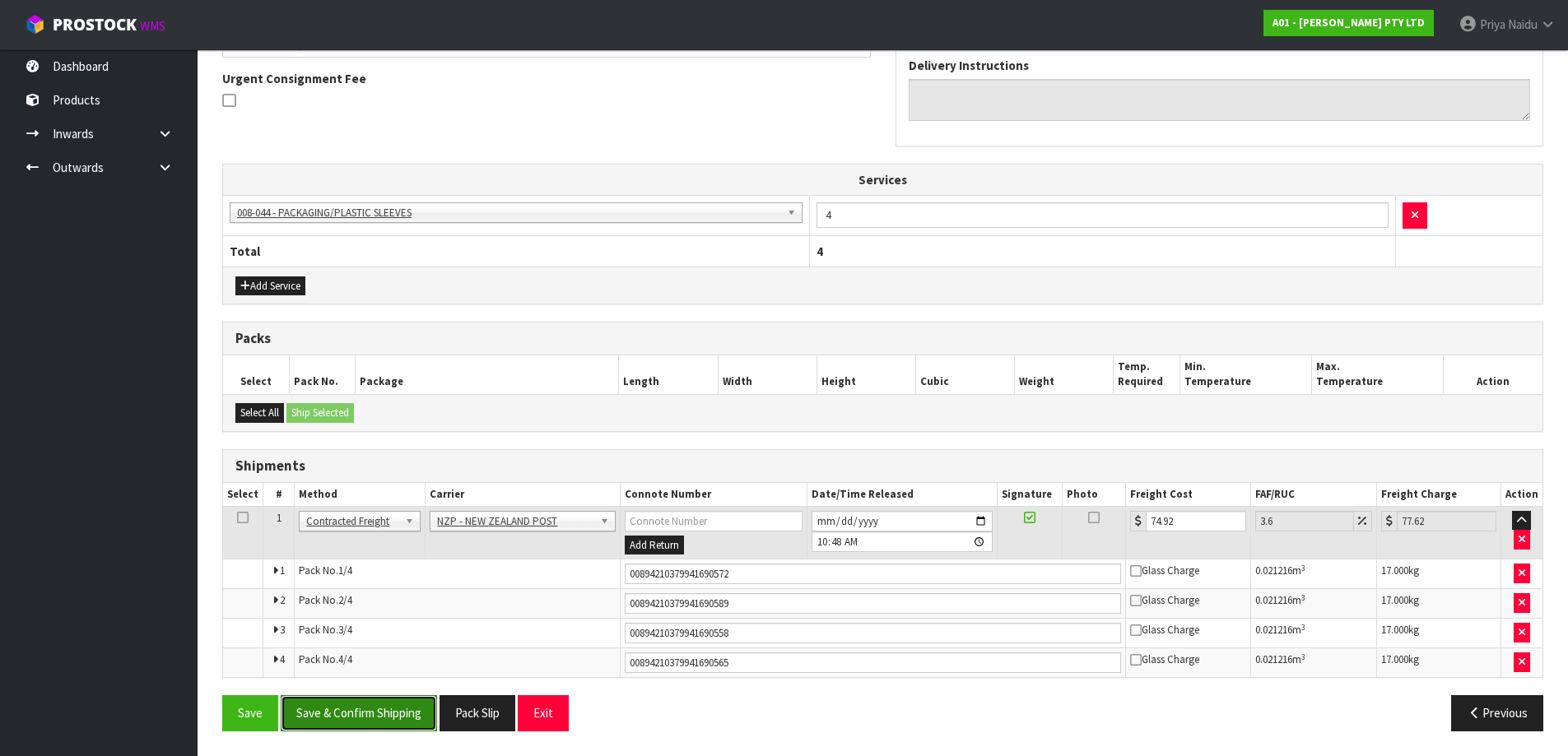
click at [350, 700] on button "Save & Confirm Shipping" at bounding box center [359, 713] width 156 height 36
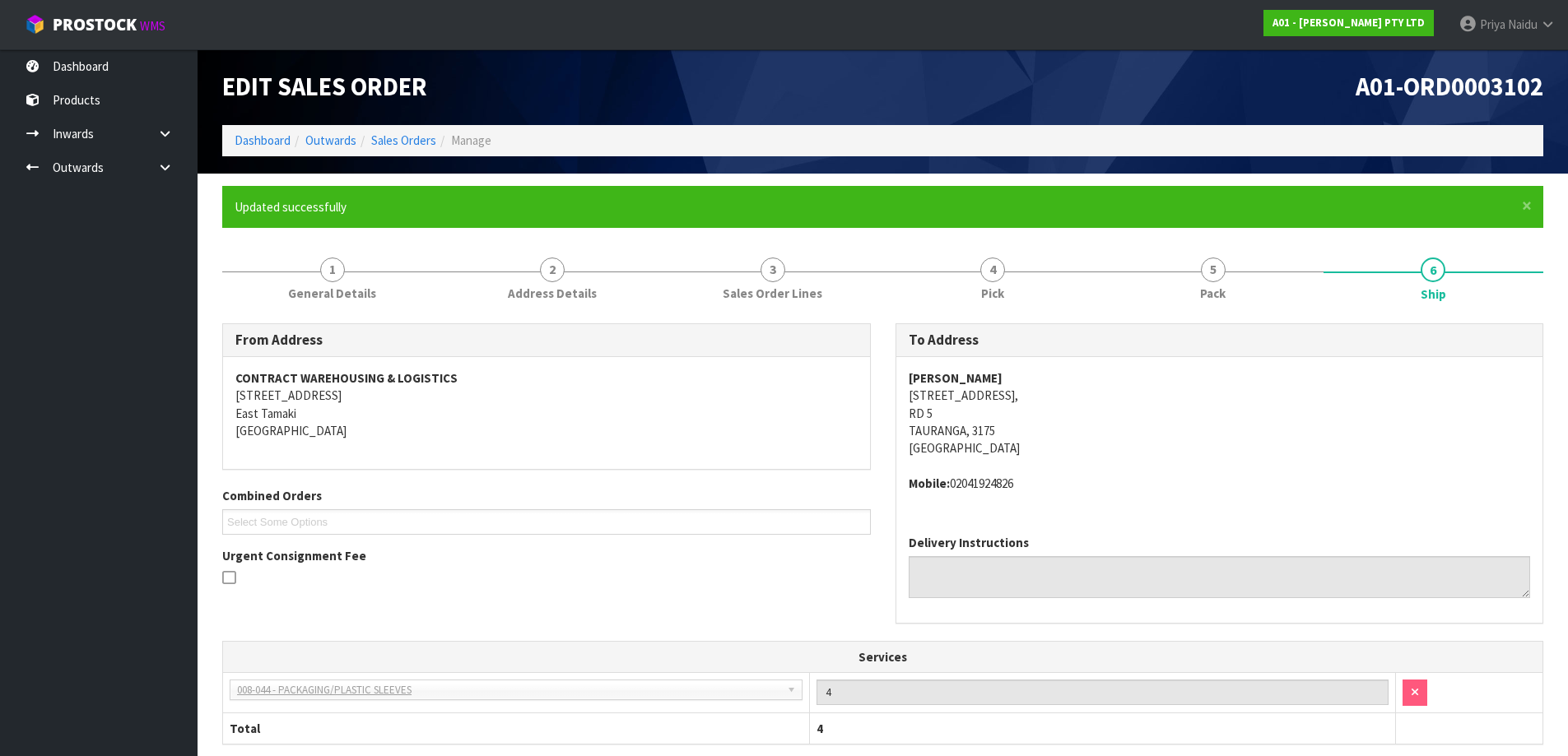
scroll to position [0, 0]
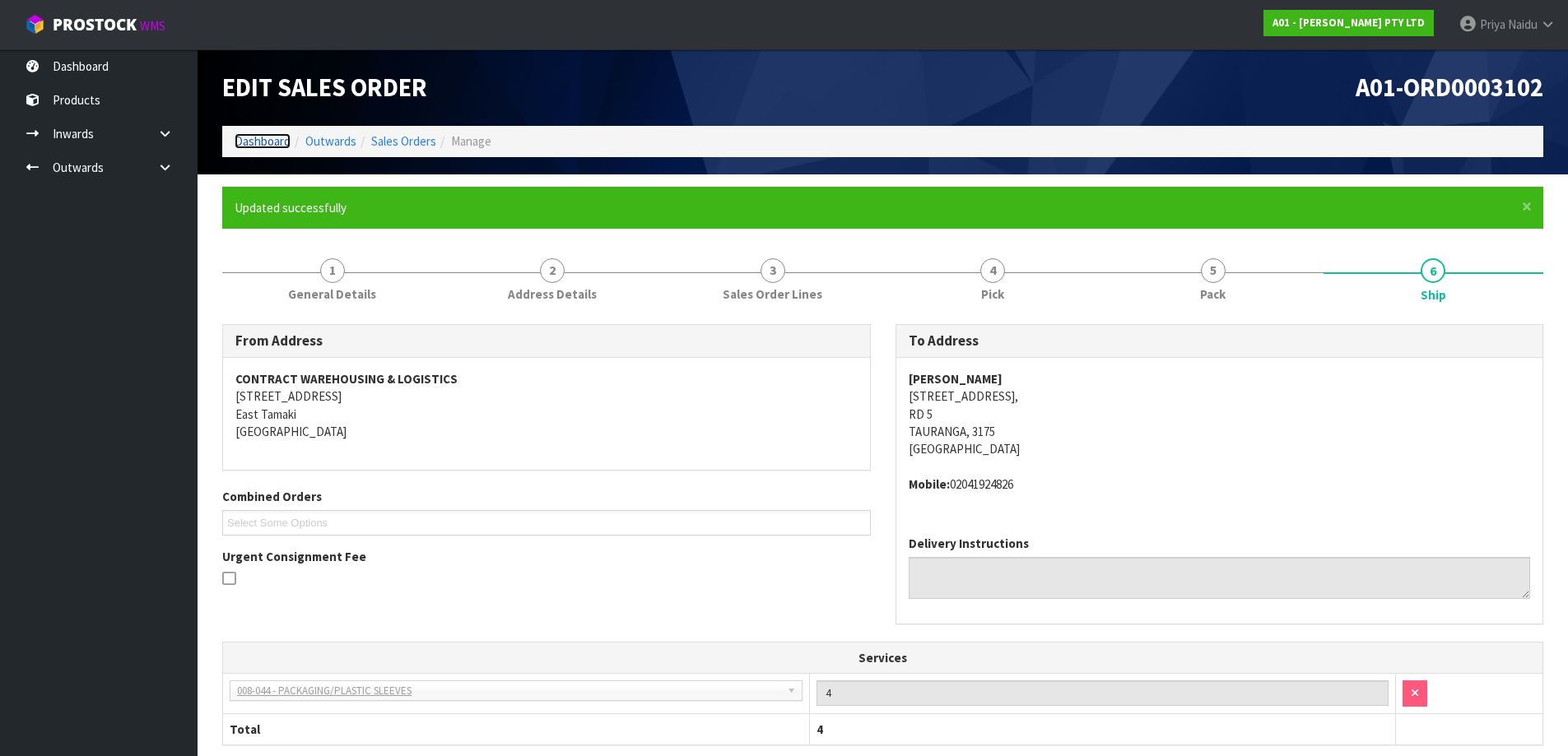
click at [256, 142] on link "Dashboard" at bounding box center [263, 141] width 56 height 15
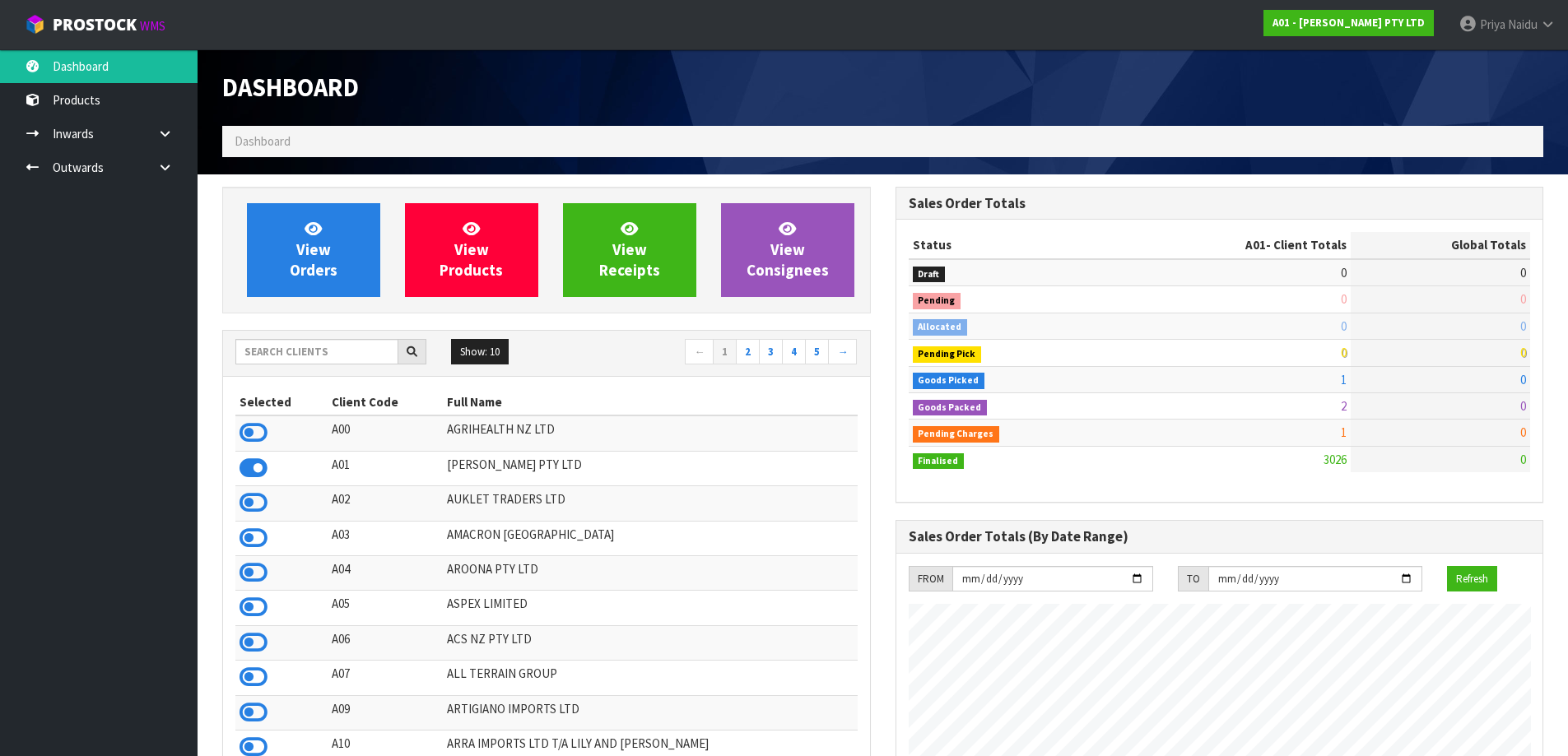
scroll to position [1166, 672]
click at [250, 351] on input "text" at bounding box center [317, 351] width 163 height 25
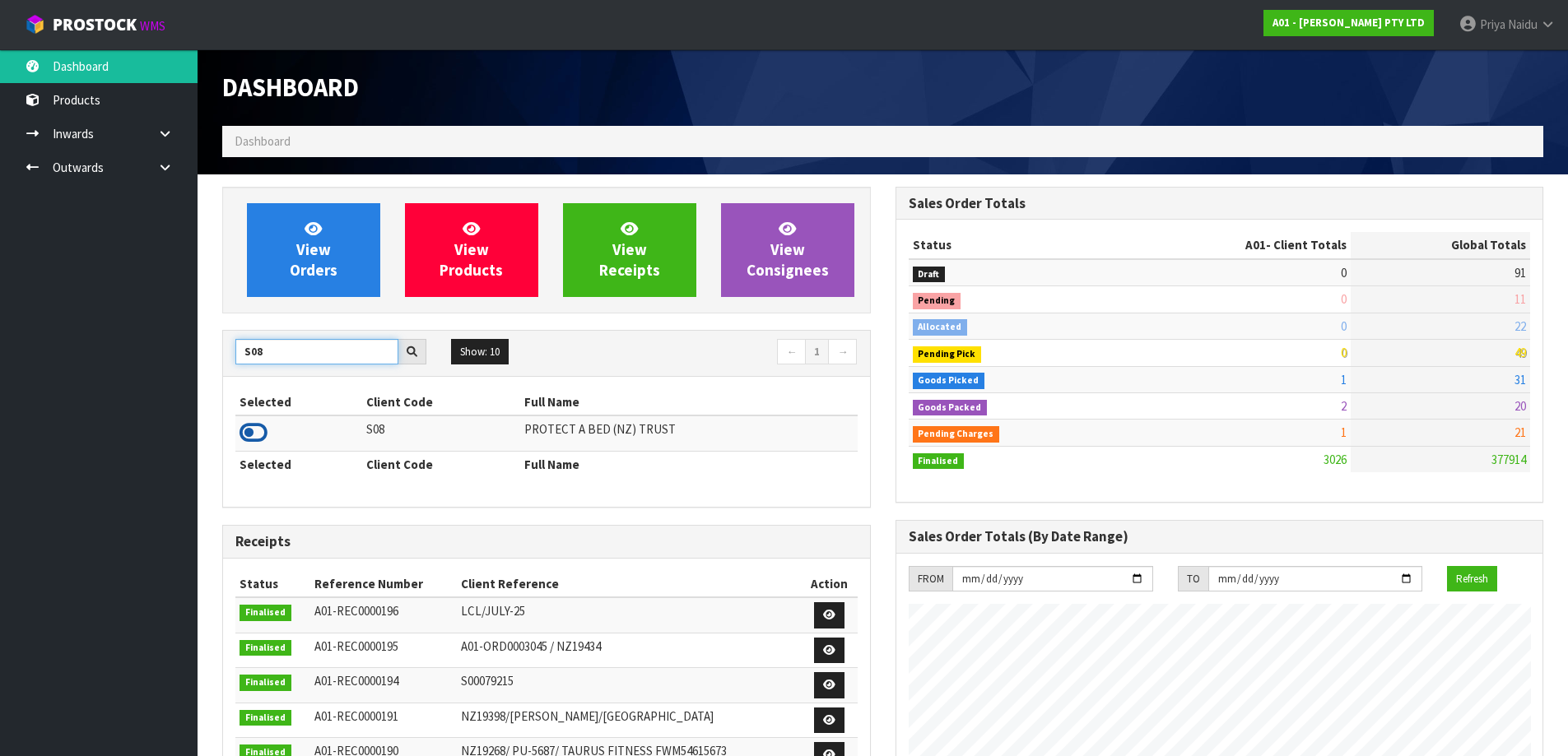
type input "S08"
click at [262, 430] on icon at bounding box center [253, 434] width 28 height 25
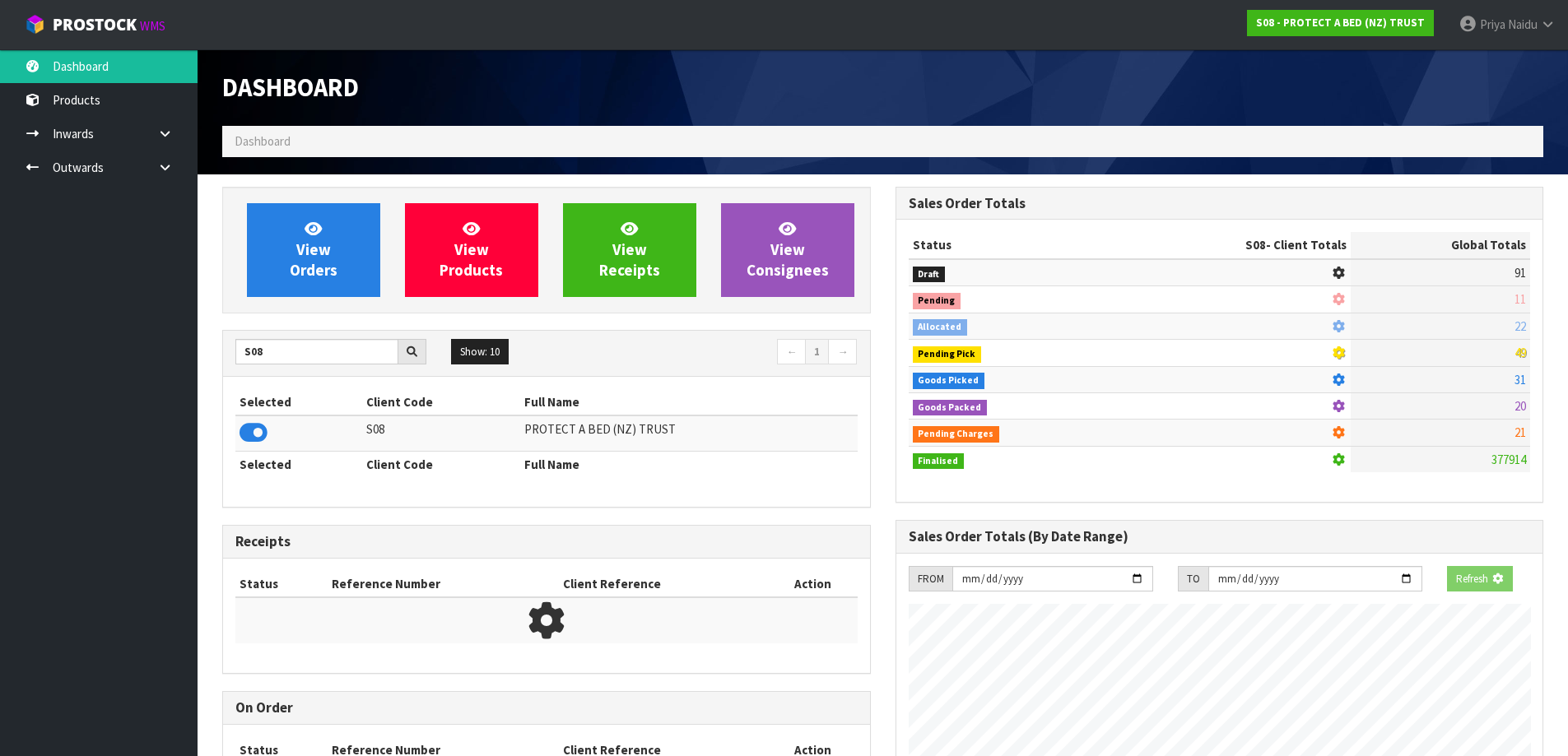
scroll to position [821879, 822232]
click at [289, 305] on div "View Orders View Products View Receipts View Consignees" at bounding box center [546, 249] width 649 height 126
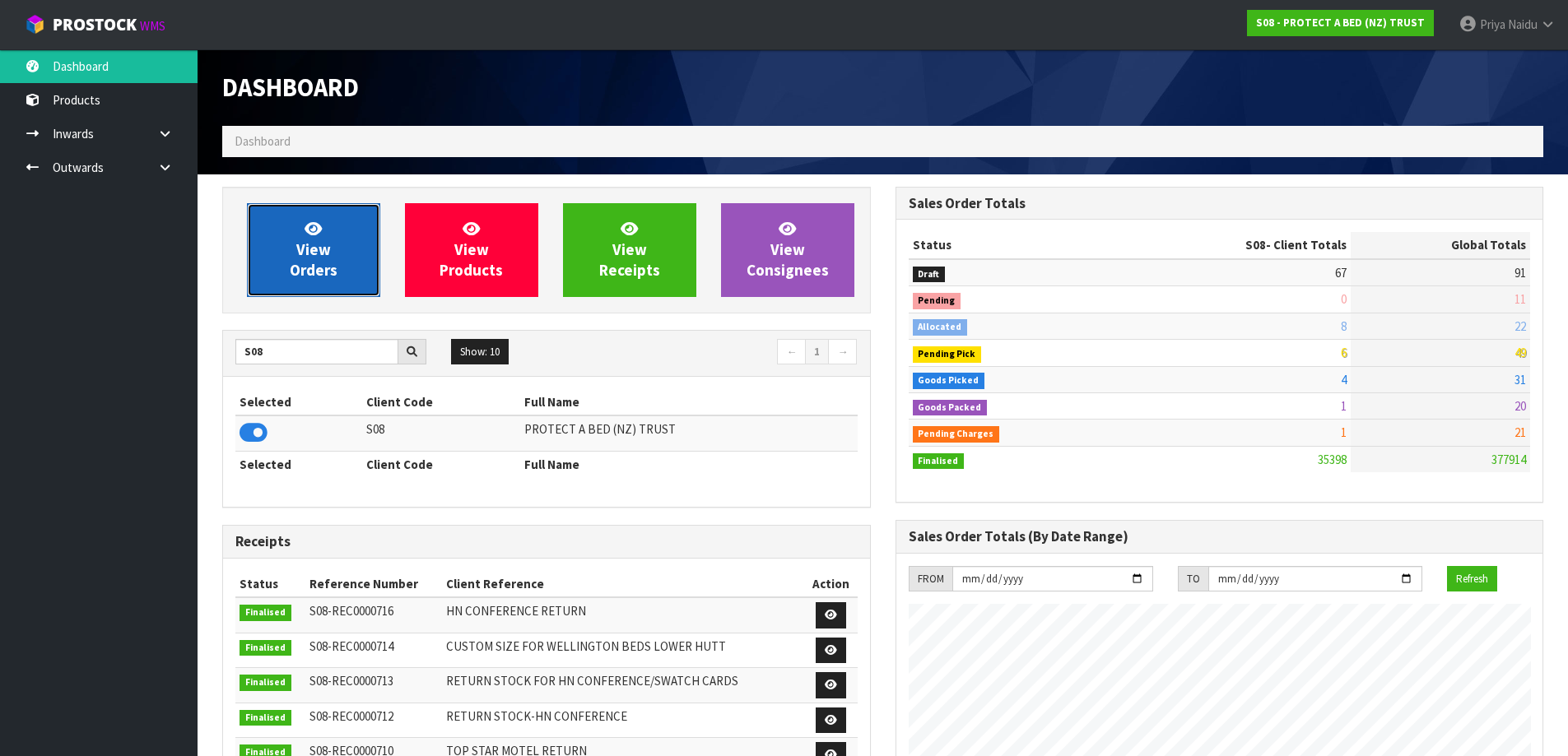
click at [311, 259] on span "View Orders" at bounding box center [313, 250] width 47 height 62
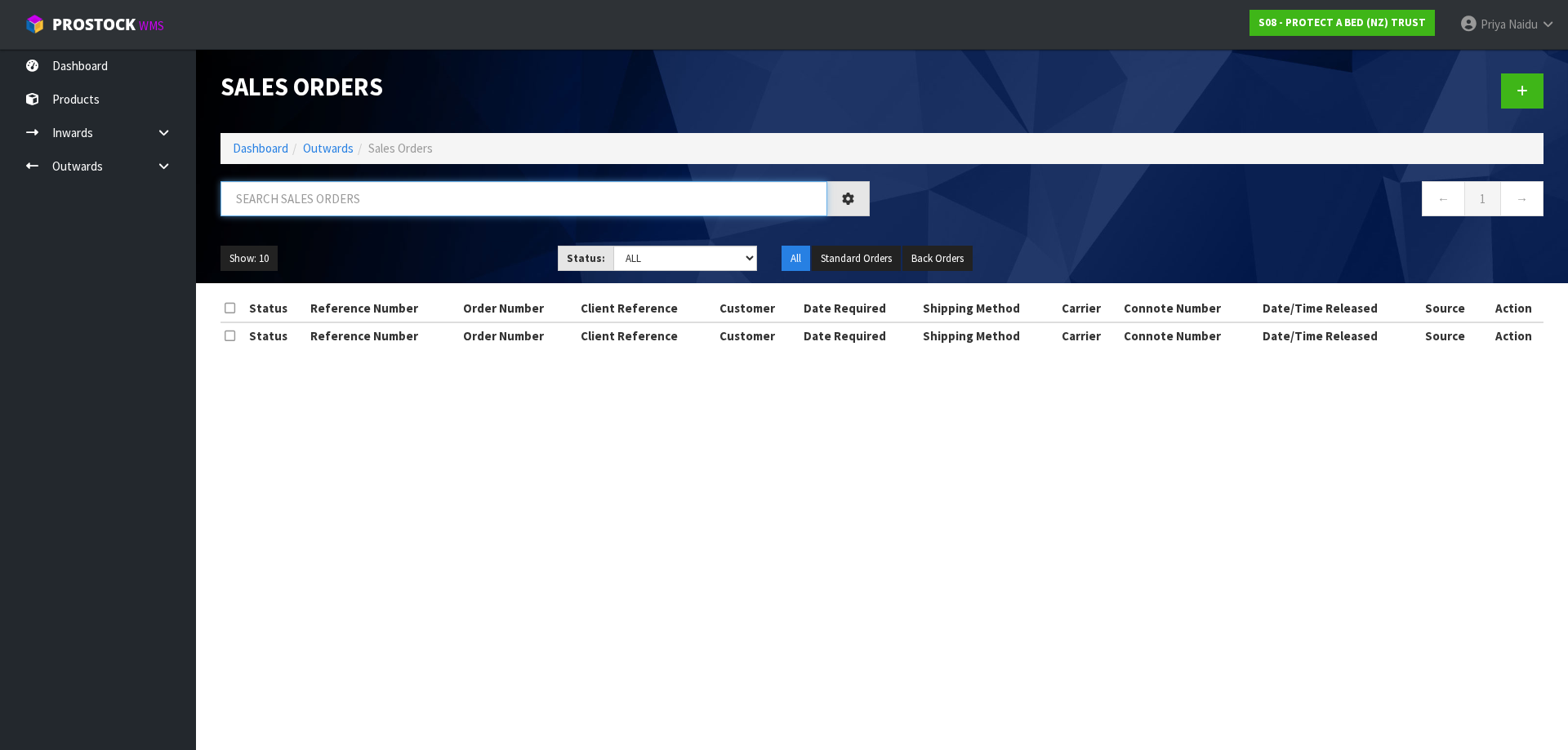
click at [325, 207] on input "text" at bounding box center [523, 198] width 607 height 35
type input "33083"
click at [676, 247] on select "Draft Pending Allocated Pending Pick Goods Picked Goods Packed Pending Charges …" at bounding box center [685, 259] width 145 height 25
select select "string:5"
click at [613, 246] on select "Draft Pending Allocated Pending Pick Goods Picked Goods Packed Pending Charges …" at bounding box center [685, 259] width 145 height 25
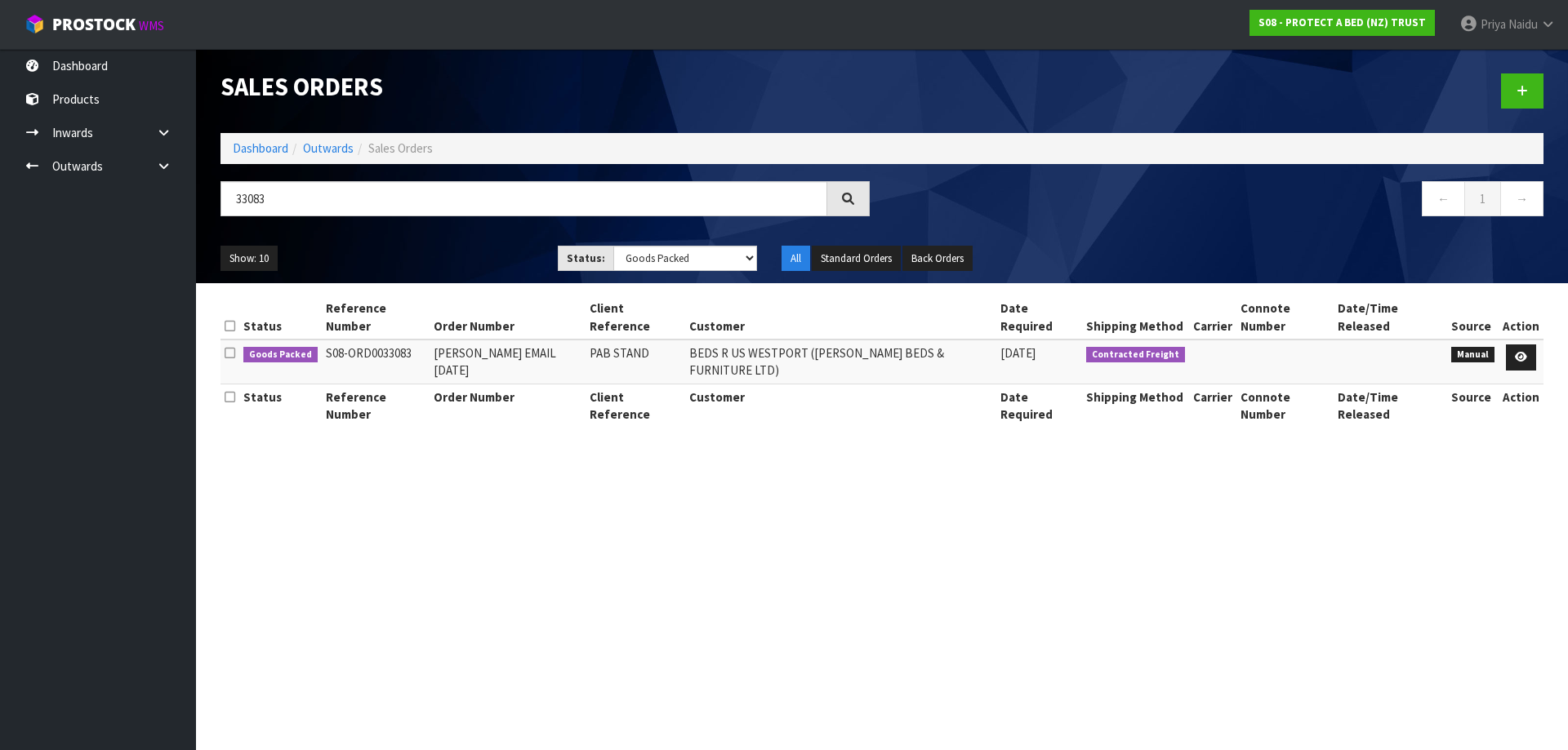
click at [446, 239] on div "Show: 10 5 10 25 50 Status: Draft Pending Allocated Pending Pick Goods Picked G…" at bounding box center [882, 259] width 1348 height 51
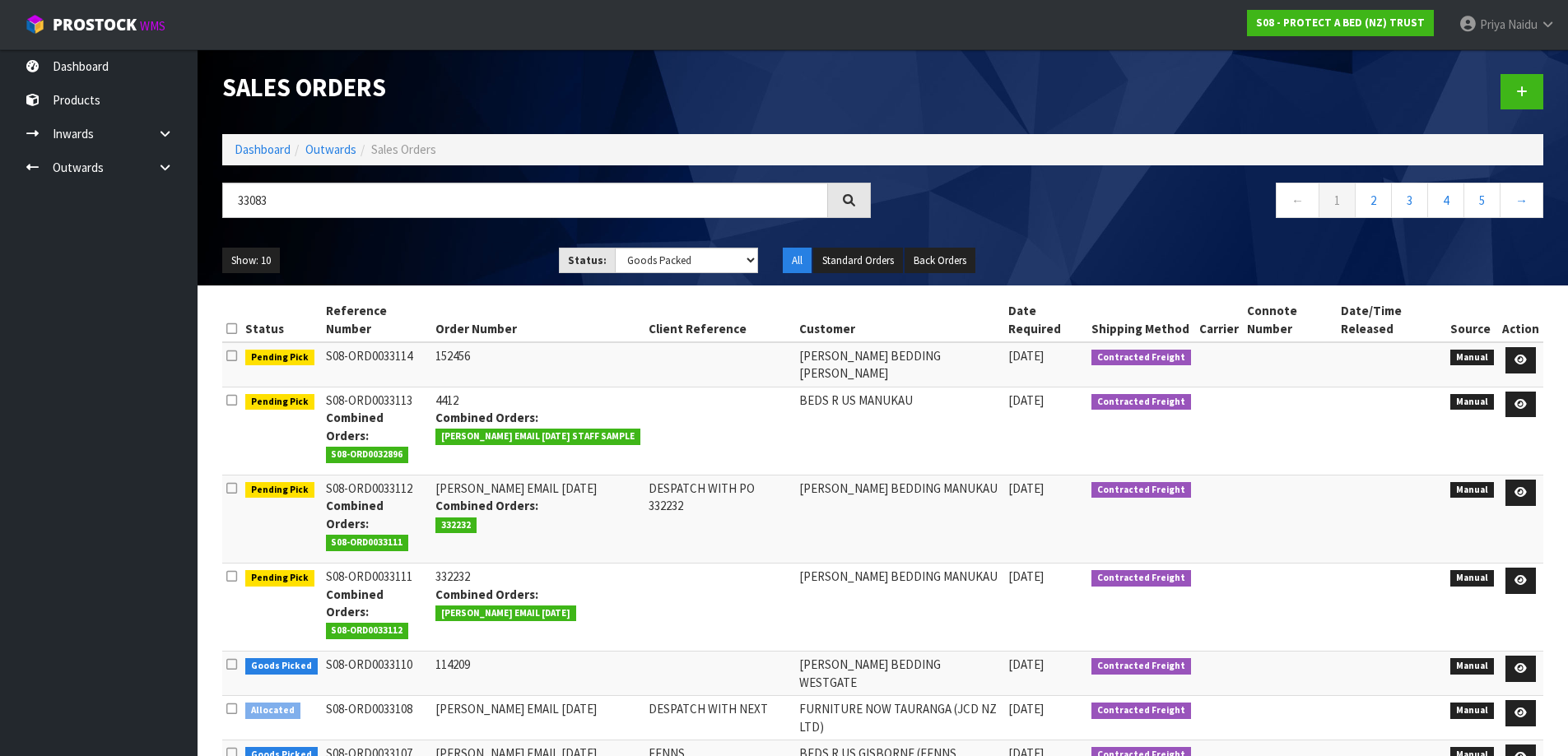
click at [437, 241] on div "Show: 10 5 10 25 50 Status: Draft Pending Allocated Pending Pick Goods Picked G…" at bounding box center [882, 261] width 1346 height 51
click at [437, 242] on div "Show: 10 5 10 25 50 Status: Draft Pending Allocated Pending Pick Goods Picked G…" at bounding box center [882, 261] width 1346 height 51
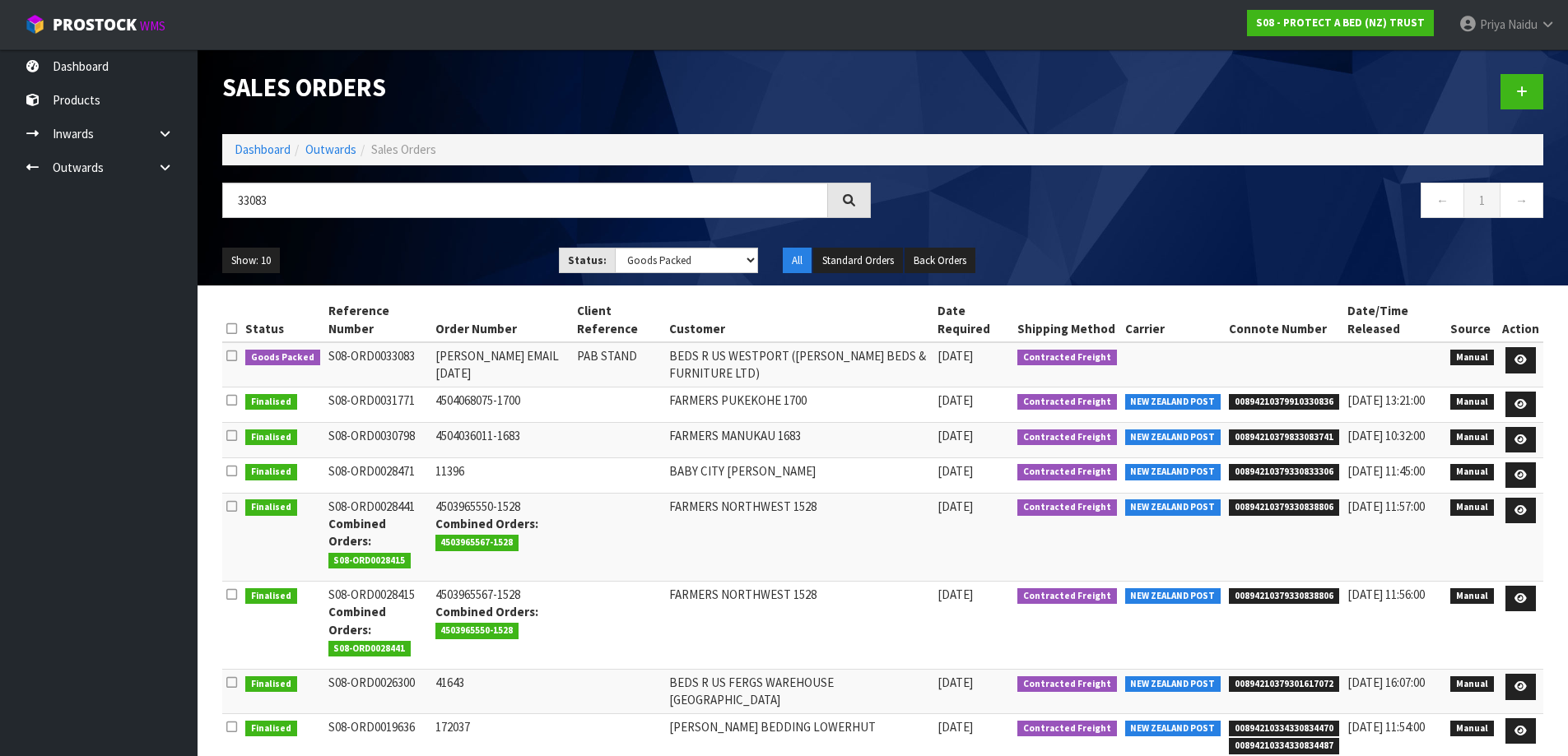
click at [437, 242] on div "Show: 10 5 10 25 50 Status: Draft Pending Allocated Pending Pick Goods Picked G…" at bounding box center [882, 261] width 1346 height 51
click at [1521, 355] on icon at bounding box center [1520, 359] width 13 height 11
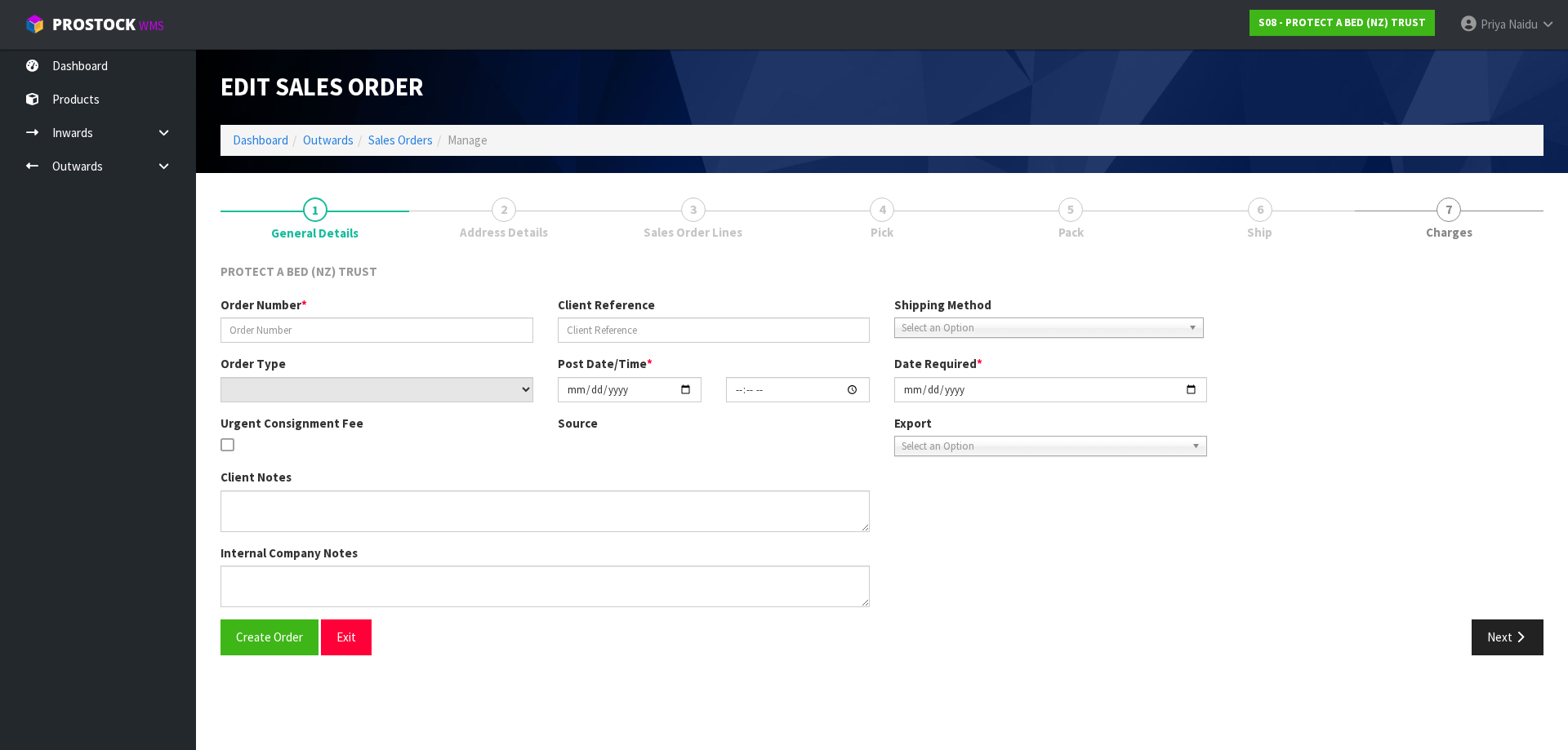
type input "[PERSON_NAME] EMAIL [DATE]"
type input "PAB STAND"
select select "number:0"
type input "[DATE]"
type input "08:44:00.000"
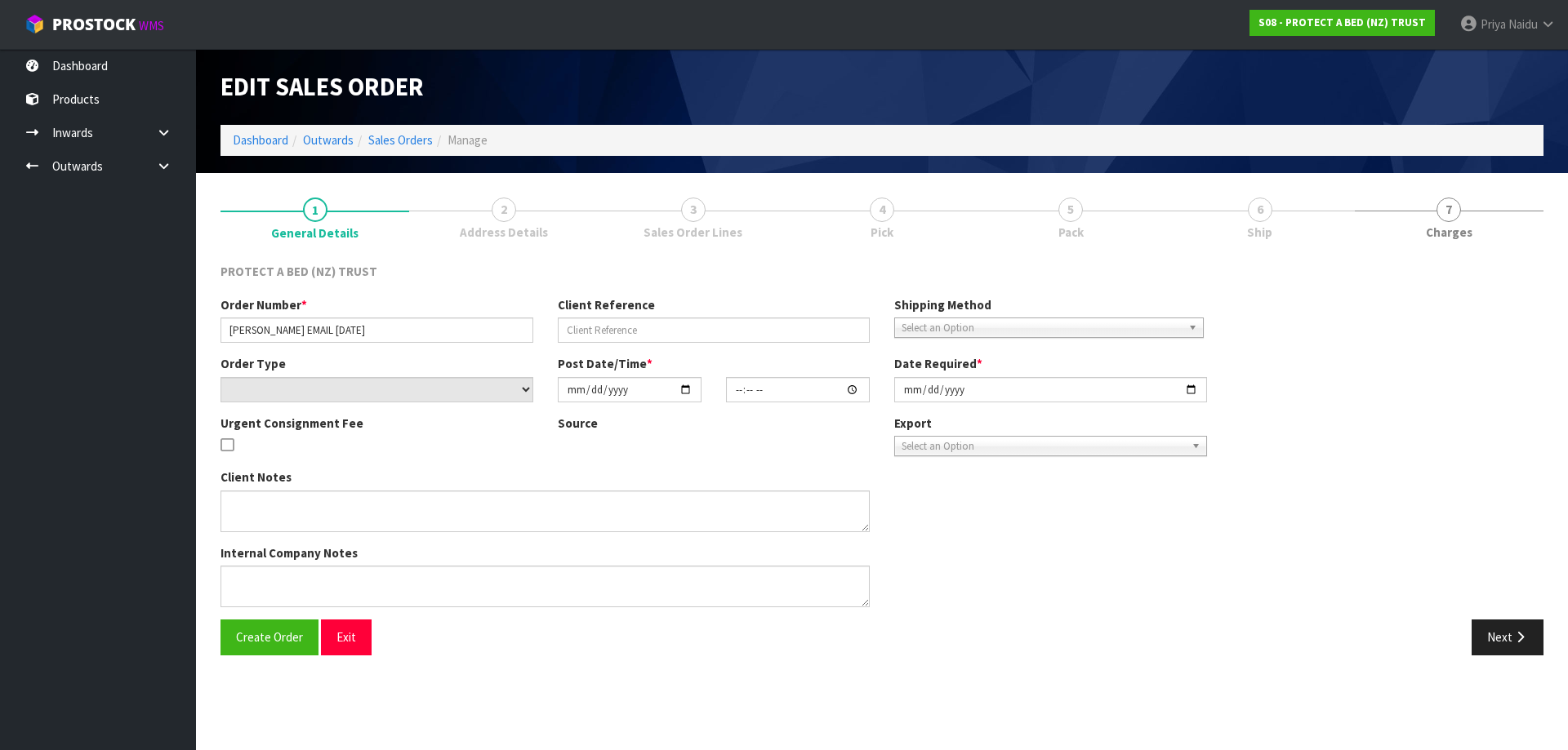
type input "[DATE]"
type textarea "THE ORDER TO BE SENT WITH THE STANDS IS AS FOLLOWS - [PERSON_NAME] TO PROVIDE C…"
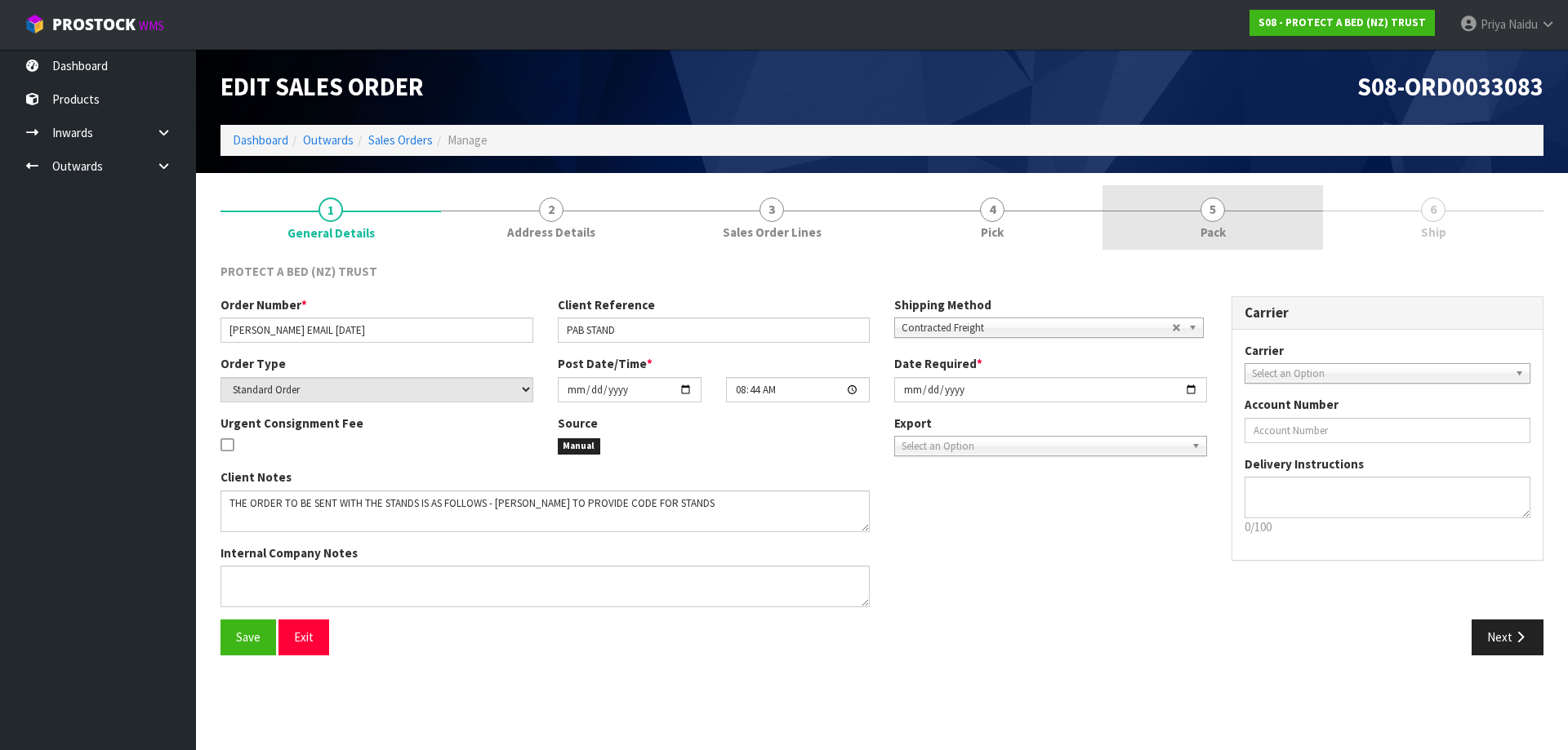
click at [1221, 215] on span "5" at bounding box center [1213, 210] width 25 height 25
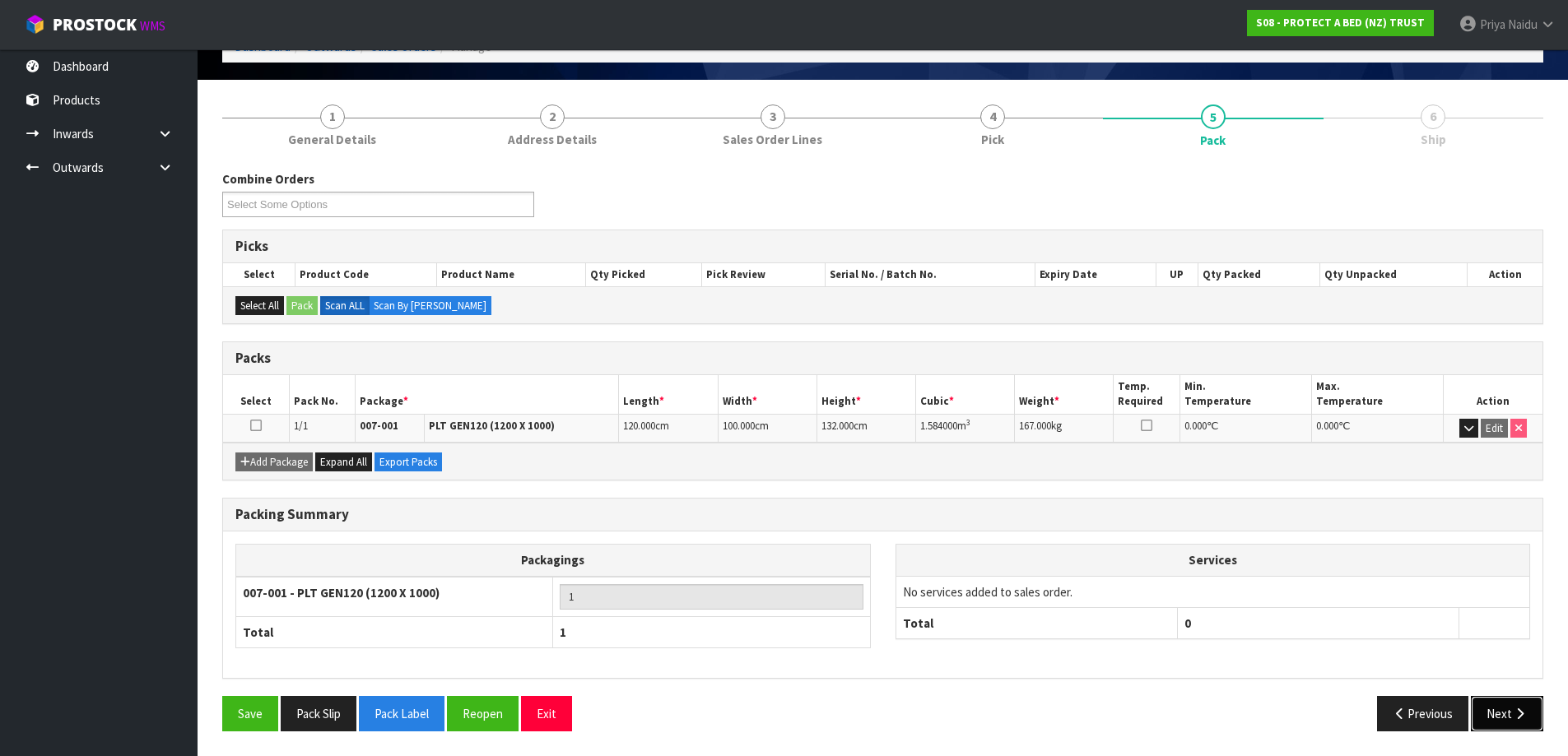
click at [1492, 705] on button "Next" at bounding box center [1506, 714] width 72 height 36
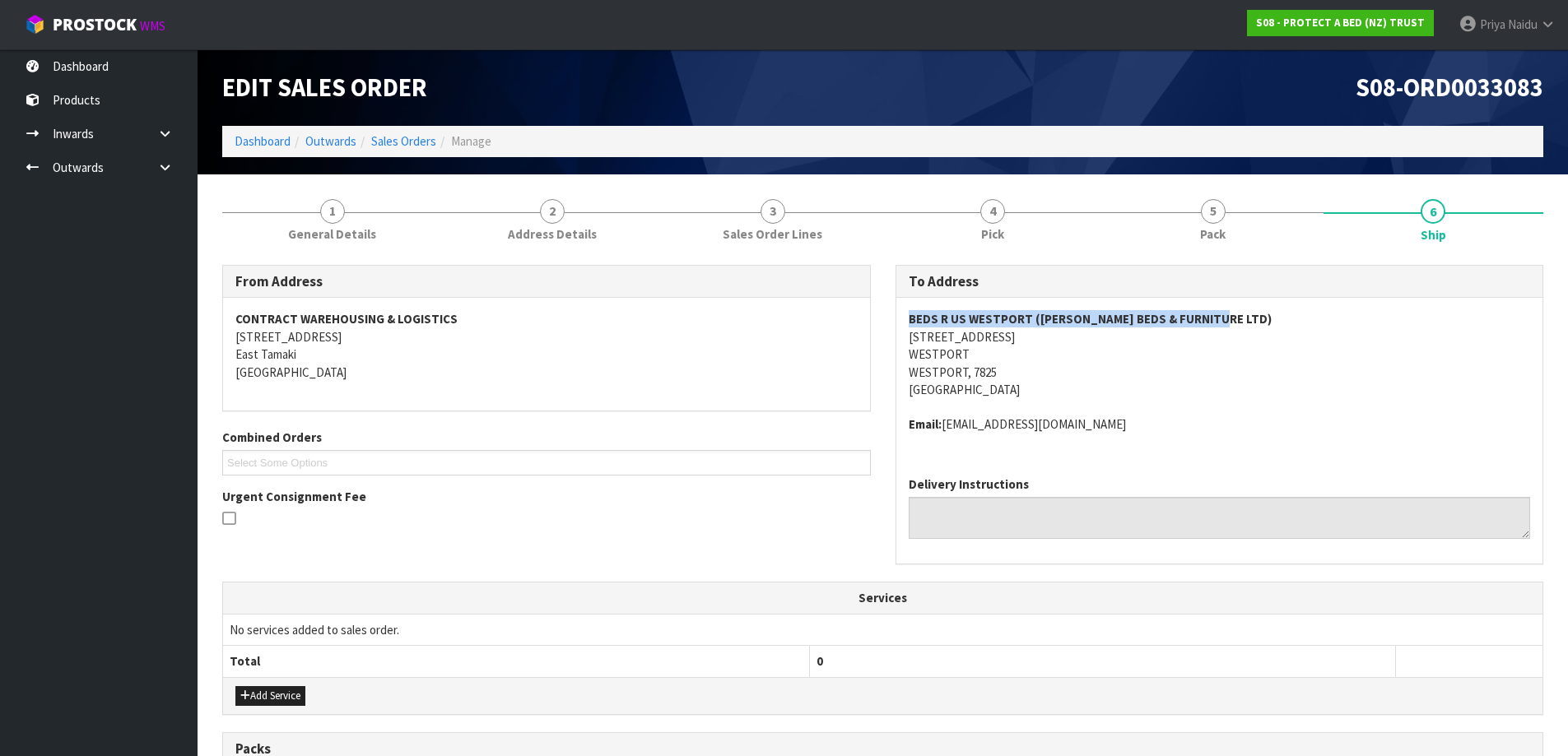
drag, startPoint x: 901, startPoint y: 307, endPoint x: 1256, endPoint y: 321, distance: 355.3
click at [1256, 321] on div "BEDS [GEOGRAPHIC_DATA] ([PERSON_NAME] BEDS & FURNITURE LTD) [STREET_ADDRESS] Em…" at bounding box center [1219, 380] width 647 height 165
drag, startPoint x: 904, startPoint y: 329, endPoint x: 1081, endPoint y: 374, distance: 182.6
click at [1081, 374] on div "BEDS [GEOGRAPHIC_DATA] ([PERSON_NAME] BEDS & FURNITURE LTD) [STREET_ADDRESS] Em…" at bounding box center [1219, 380] width 647 height 165
click at [1118, 371] on address "BEDS R US WESTPORT ([PERSON_NAME] BEDS & FURNITURE LTD) [STREET_ADDRESS]" at bounding box center [1219, 353] width 622 height 88
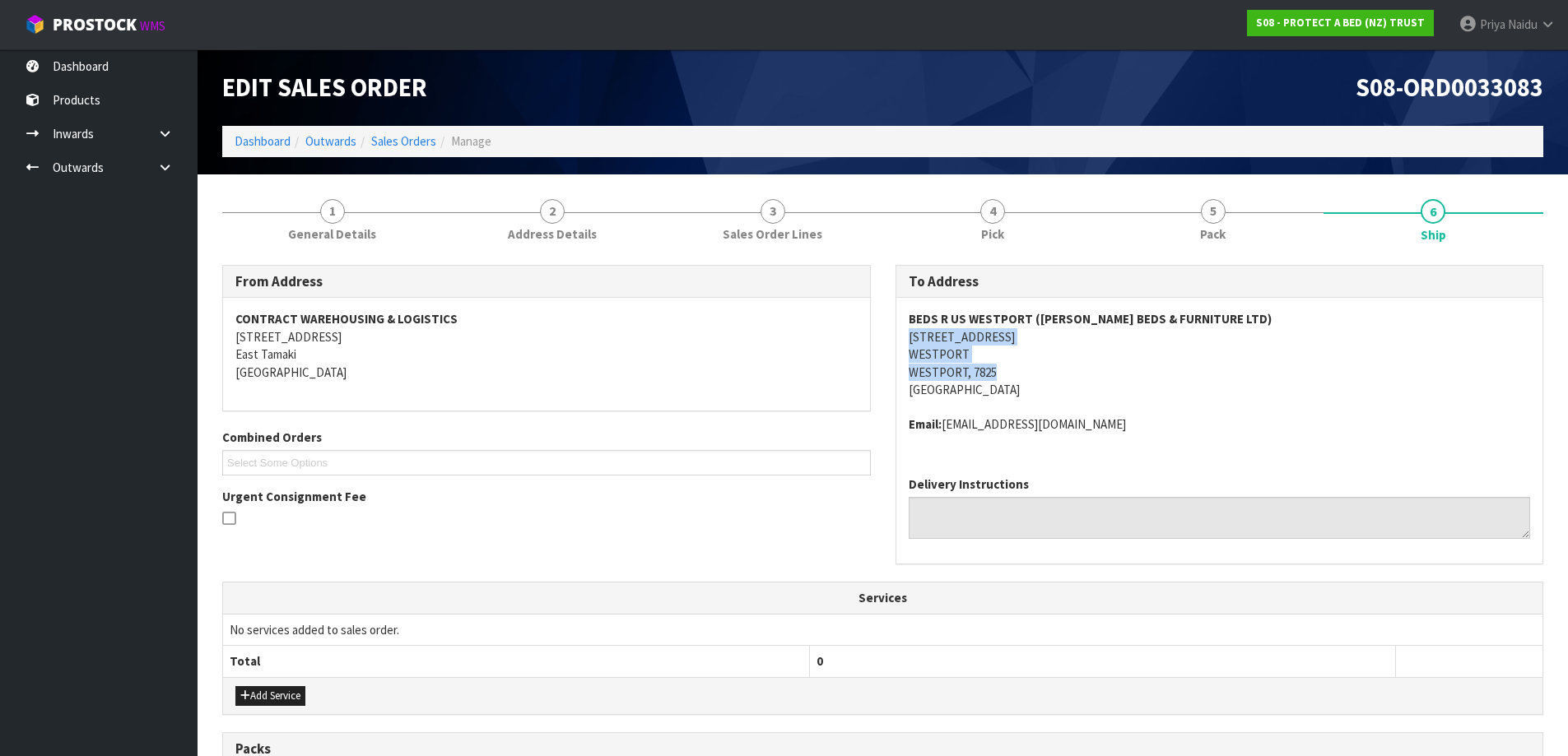
drag, startPoint x: 889, startPoint y: 339, endPoint x: 1091, endPoint y: 334, distance: 202.1
click at [1091, 334] on div "To Address [GEOGRAPHIC_DATA] ([PERSON_NAME] BEDS & FURNITURE LTD) [STREET_ADDRE…" at bounding box center [1219, 423] width 673 height 318
drag, startPoint x: 942, startPoint y: 430, endPoint x: 1081, endPoint y: 432, distance: 139.0
click at [1081, 432] on address "Email: [EMAIL_ADDRESS][DOMAIN_NAME]" at bounding box center [1219, 424] width 622 height 17
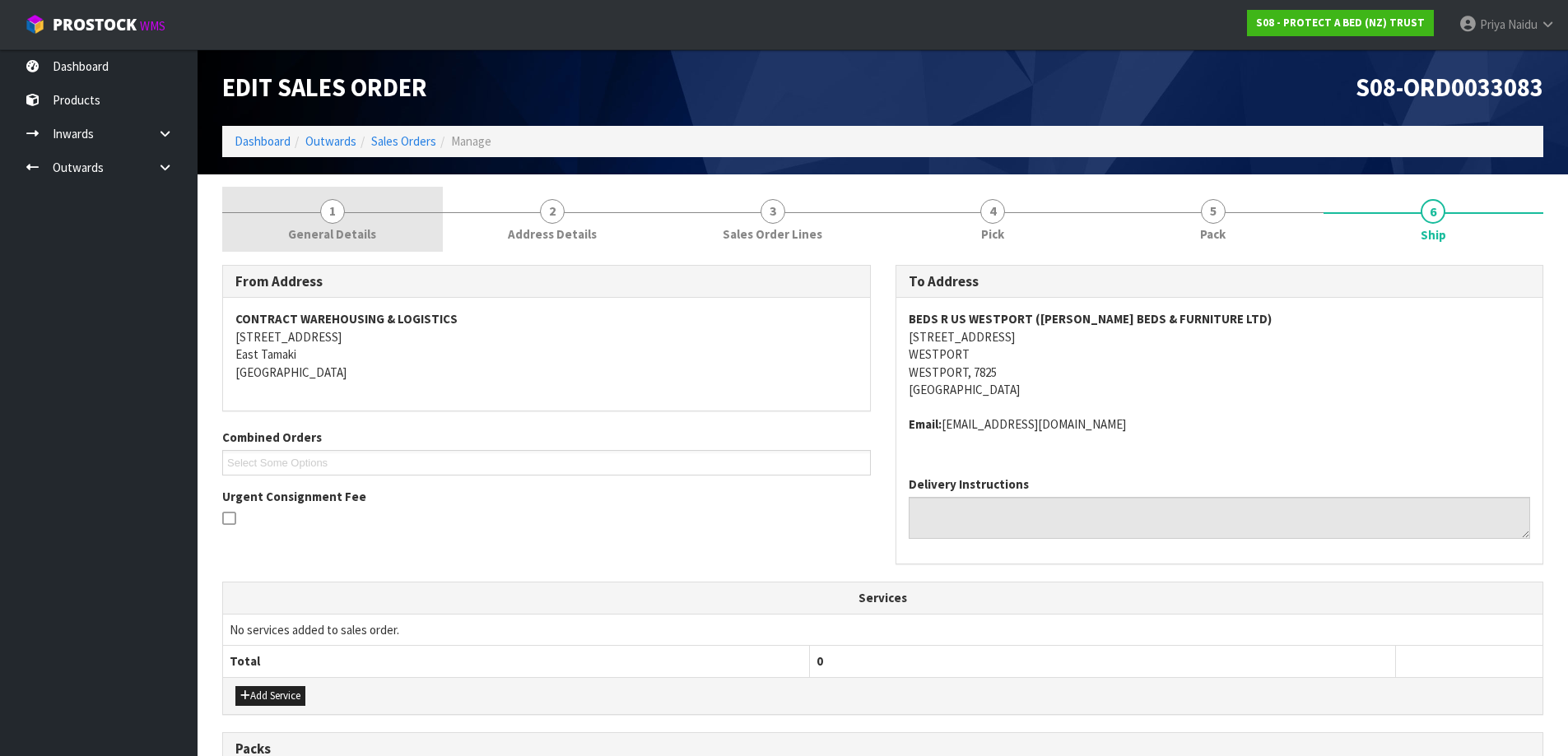
drag, startPoint x: 375, startPoint y: 232, endPoint x: 363, endPoint y: 248, distance: 20.0
click at [375, 232] on link "1 General Details" at bounding box center [332, 218] width 220 height 65
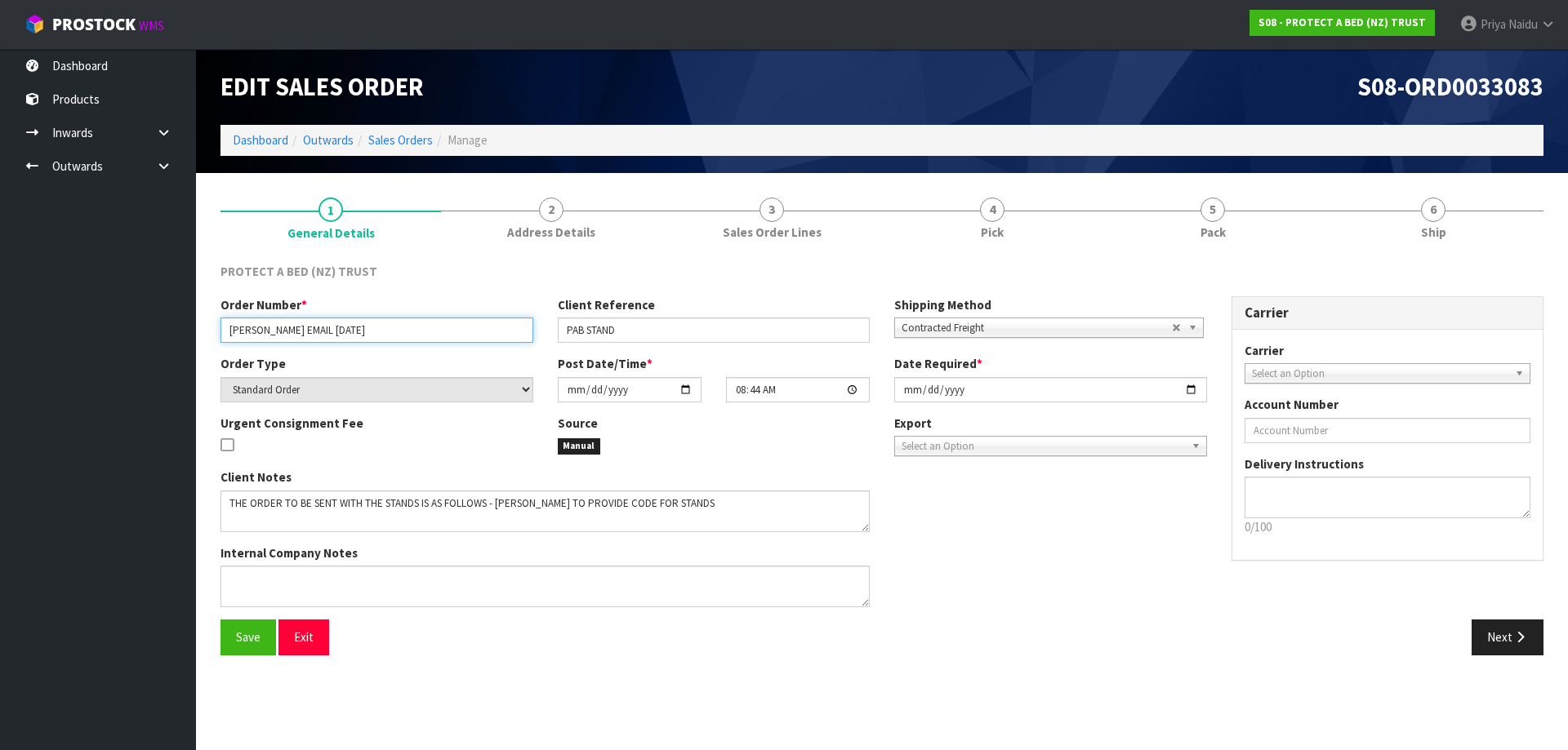
drag, startPoint x: 228, startPoint y: 329, endPoint x: 357, endPoint y: 329, distance: 129.0
click at [357, 329] on input "[PERSON_NAME] EMAIL [DATE]" at bounding box center [377, 330] width 312 height 25
drag, startPoint x: 566, startPoint y: 333, endPoint x: 665, endPoint y: 343, distance: 99.5
click at [665, 343] on input "PAB STAND" at bounding box center [714, 330] width 312 height 25
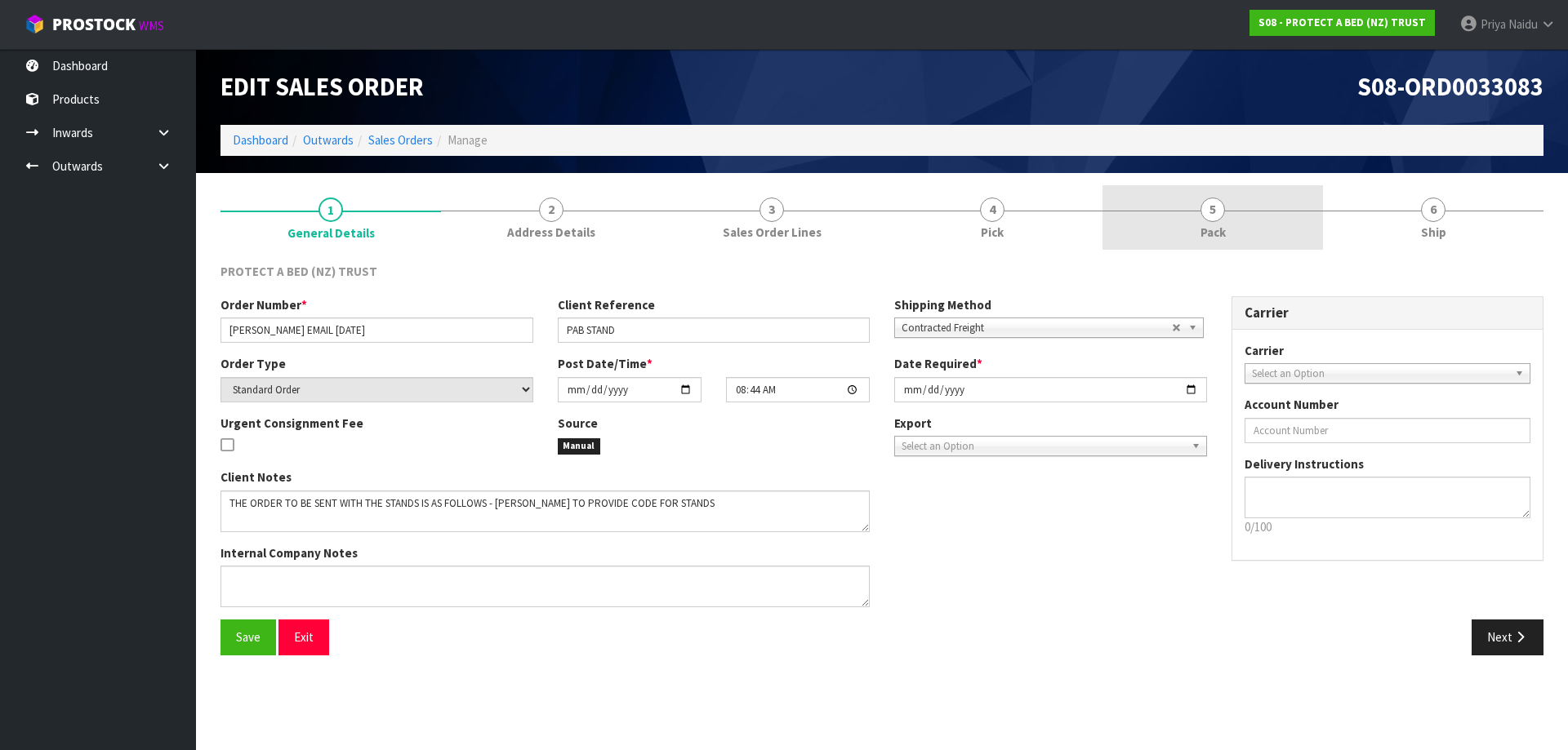
click at [1219, 241] on link "5 Pack" at bounding box center [1213, 216] width 220 height 64
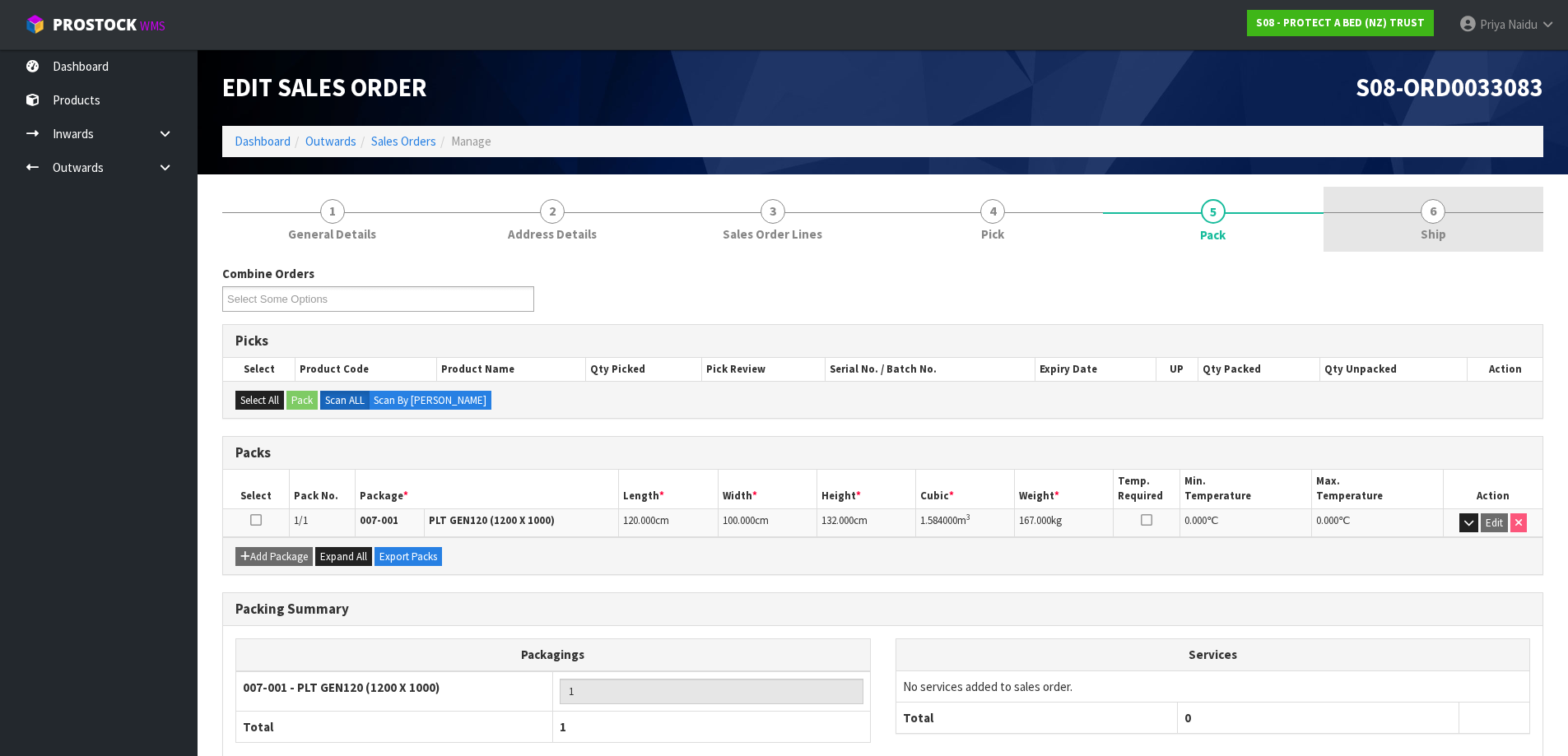
drag, startPoint x: 1477, startPoint y: 224, endPoint x: 1381, endPoint y: 239, distance: 97.2
click at [1477, 224] on link "6 Ship" at bounding box center [1433, 218] width 220 height 65
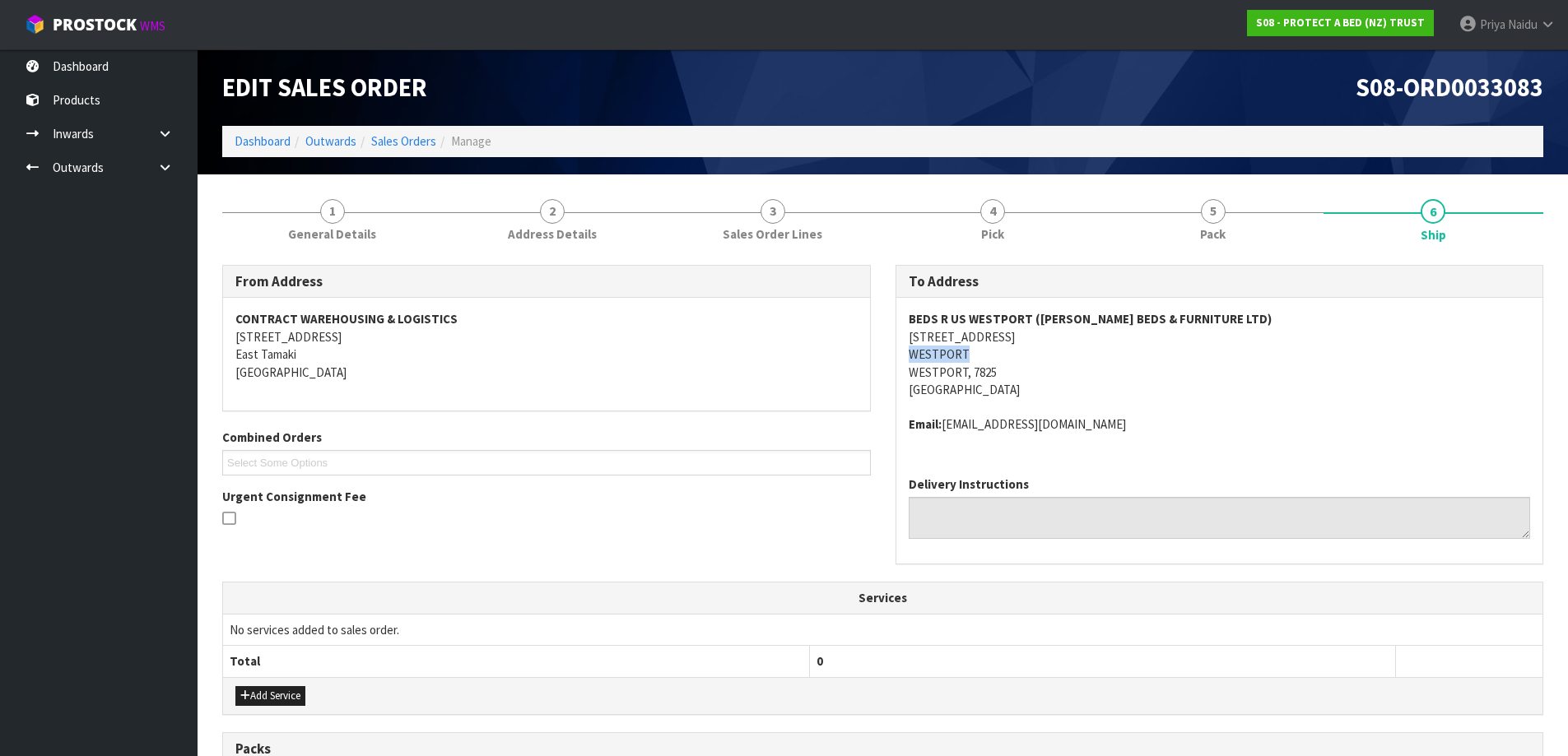
drag, startPoint x: 902, startPoint y: 353, endPoint x: 1020, endPoint y: 351, distance: 118.0
click at [1020, 351] on div "BEDS [GEOGRAPHIC_DATA] ([PERSON_NAME] BEDS & FURNITURE LTD) [STREET_ADDRESS] Em…" at bounding box center [1219, 380] width 647 height 165
drag, startPoint x: 928, startPoint y: 335, endPoint x: 1001, endPoint y: 344, distance: 73.6
click at [1001, 344] on address "BEDS R US WESTPORT ([PERSON_NAME] BEDS & FURNITURE LTD) [STREET_ADDRESS]" at bounding box center [1219, 353] width 622 height 88
drag, startPoint x: 899, startPoint y: 371, endPoint x: 927, endPoint y: 372, distance: 28.0
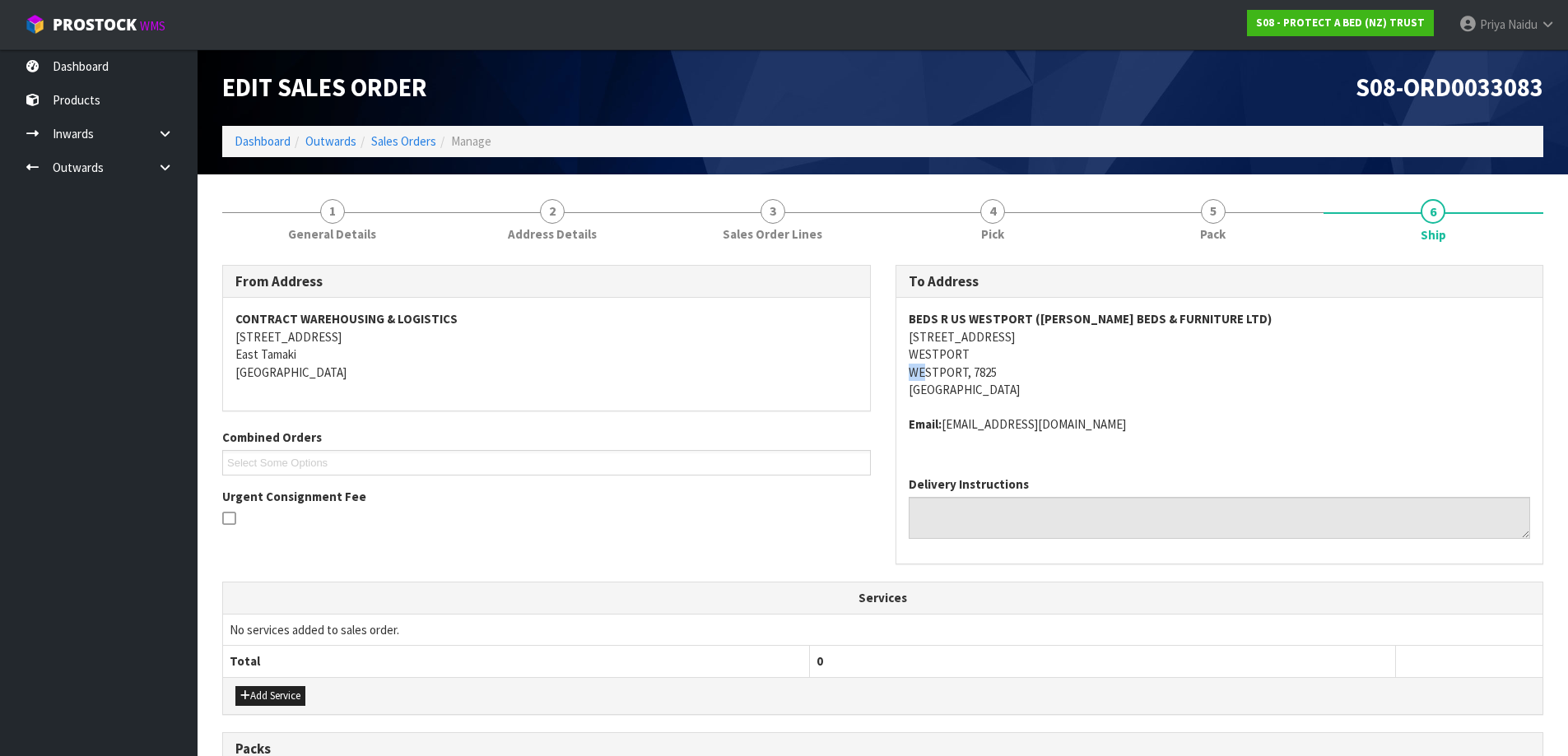
click at [927, 372] on div "BEDS [GEOGRAPHIC_DATA] ([PERSON_NAME] BEDS & FURNITURE LTD) [STREET_ADDRESS] Em…" at bounding box center [1219, 380] width 647 height 165
drag, startPoint x: 906, startPoint y: 360, endPoint x: 980, endPoint y: 359, distance: 74.0
click at [980, 359] on div "BEDS [GEOGRAPHIC_DATA] ([PERSON_NAME] BEDS & FURNITURE LTD) [STREET_ADDRESS] Em…" at bounding box center [1219, 380] width 647 height 165
click at [1234, 223] on link "5 Pack" at bounding box center [1213, 218] width 220 height 65
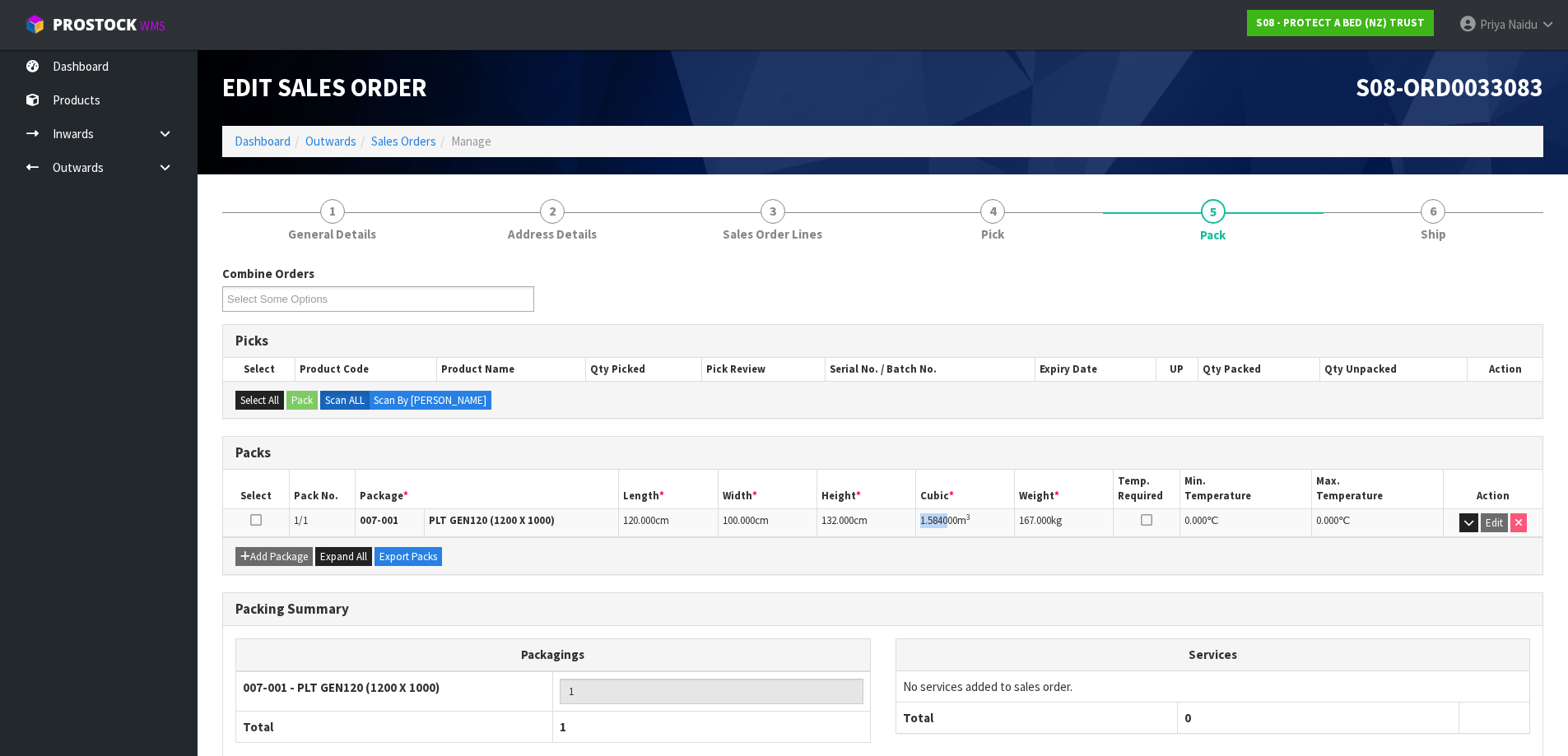
drag, startPoint x: 922, startPoint y: 524, endPoint x: 950, endPoint y: 523, distance: 28.0
click at [950, 523] on span "1.584000" at bounding box center [938, 520] width 37 height 14
click at [1482, 221] on link "6 Ship" at bounding box center [1433, 218] width 220 height 65
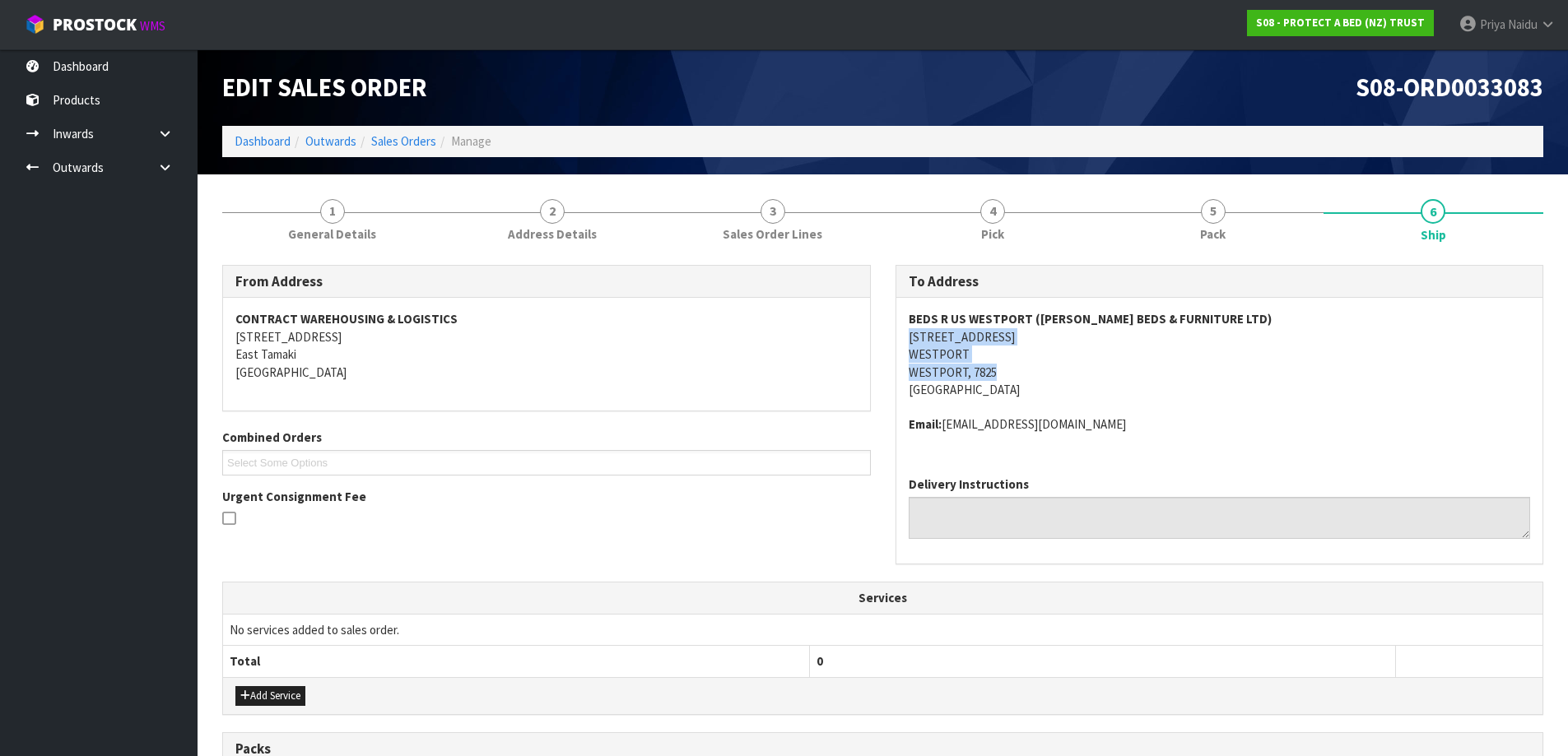
drag, startPoint x: 903, startPoint y: 337, endPoint x: 1106, endPoint y: 372, distance: 206.0
click at [1106, 372] on div "BEDS [GEOGRAPHIC_DATA] ([PERSON_NAME] BEDS & FURNITURE LTD) [STREET_ADDRESS] Em…" at bounding box center [1219, 380] width 647 height 165
click at [1315, 371] on address "BEDS R US WESTPORT ([PERSON_NAME] BEDS & FURNITURE LTD) [STREET_ADDRESS]" at bounding box center [1219, 353] width 622 height 88
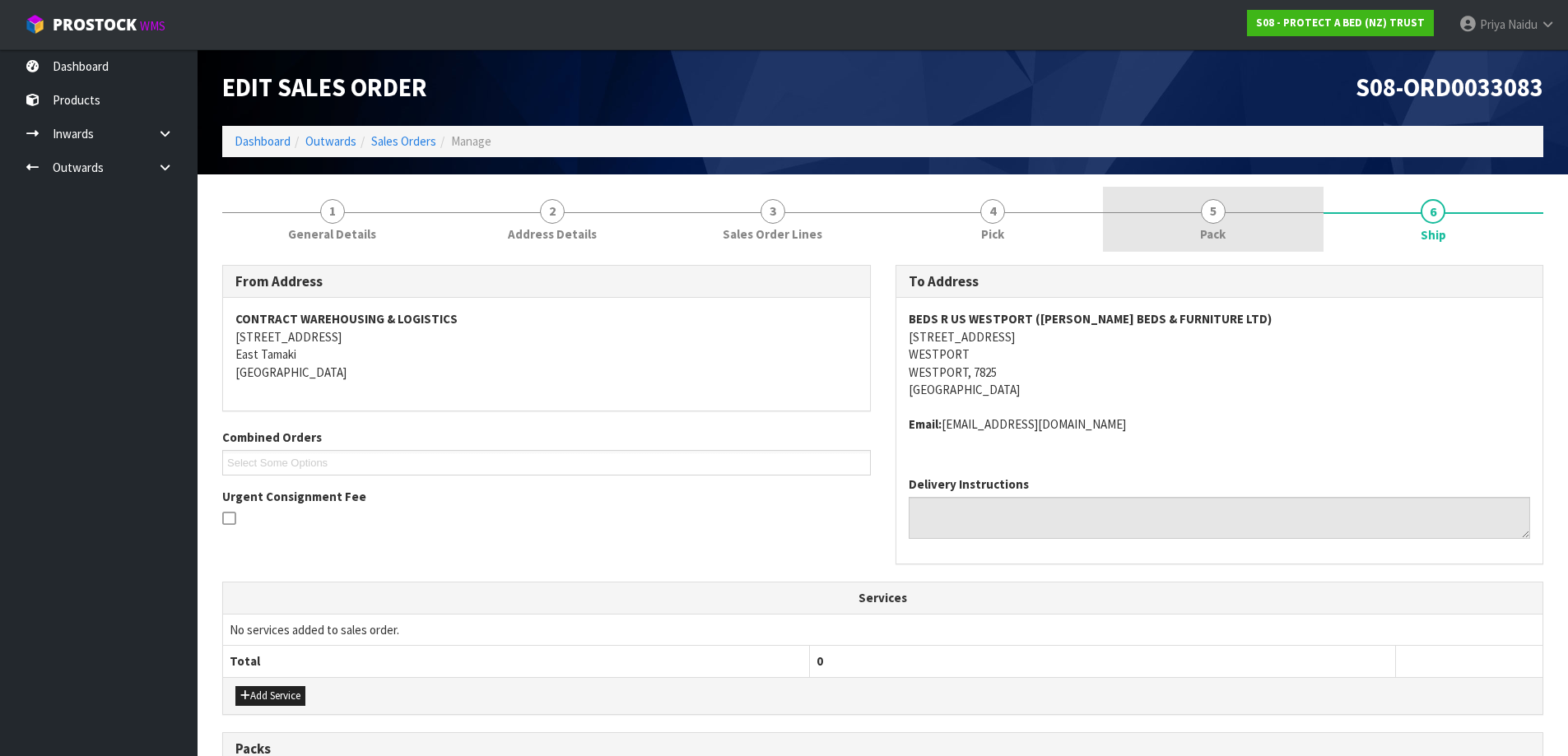
click at [1190, 214] on link "5 Pack" at bounding box center [1213, 218] width 220 height 65
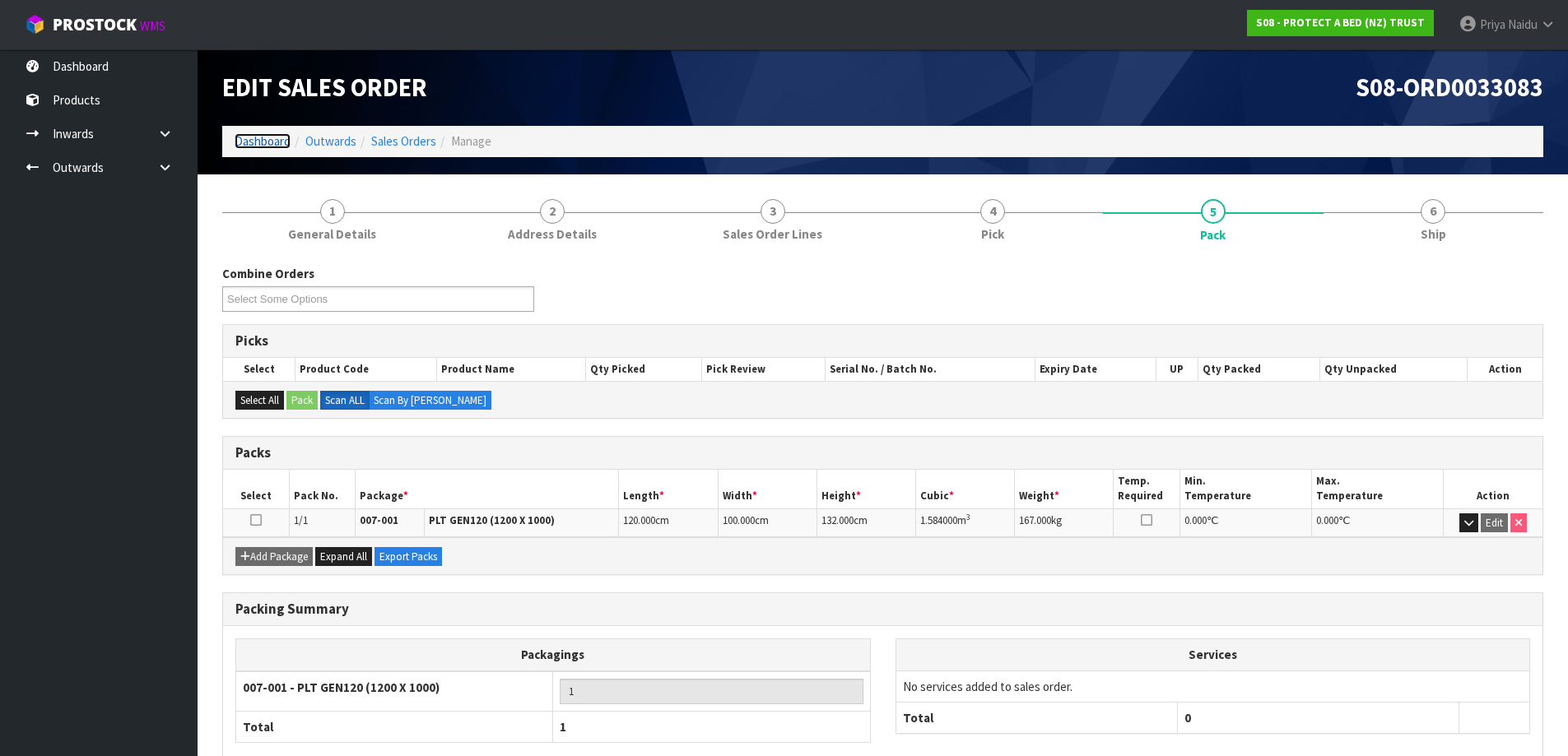
click at [274, 141] on link "Dashboard" at bounding box center [263, 141] width 56 height 15
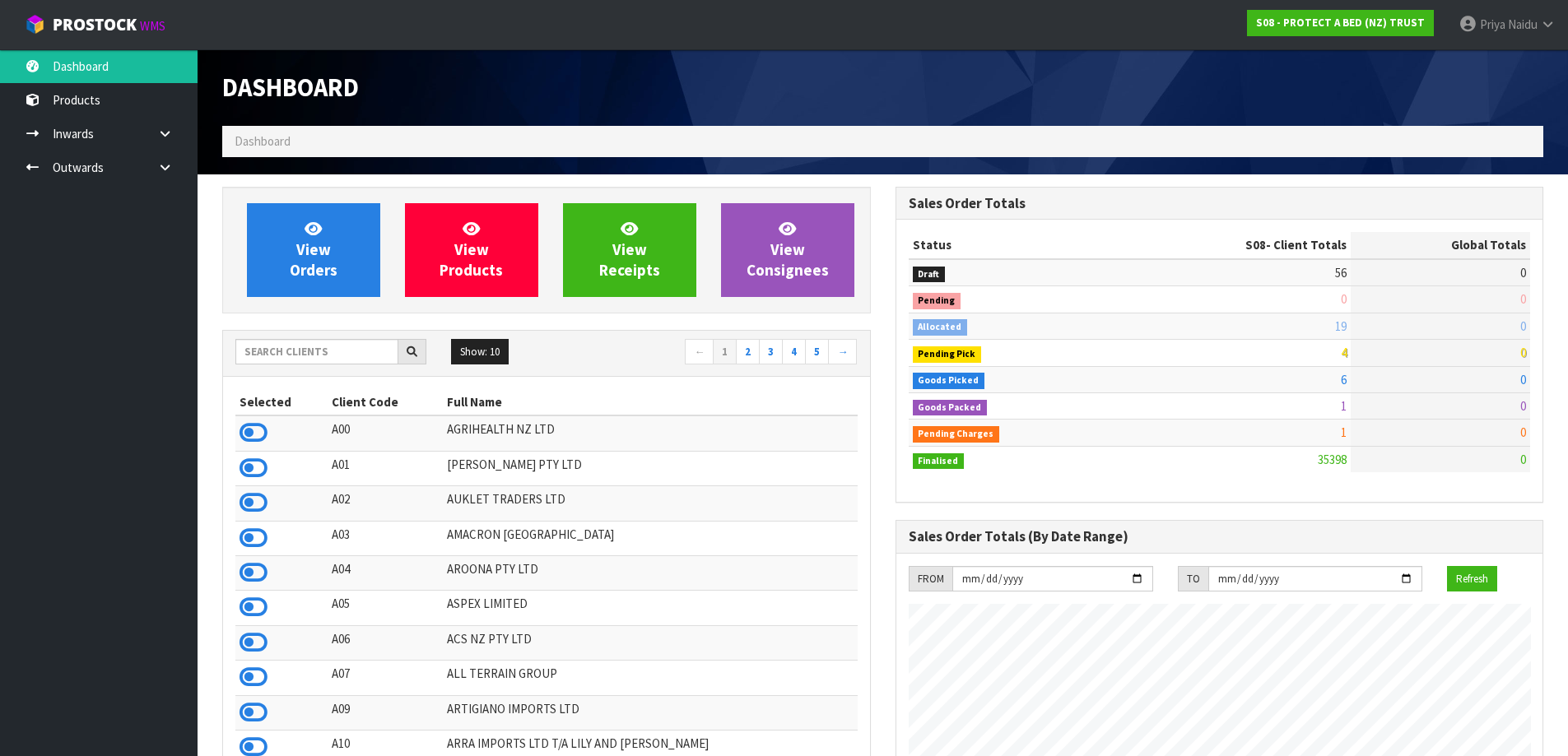
scroll to position [1246, 672]
click at [308, 358] on input "text" at bounding box center [317, 351] width 163 height 25
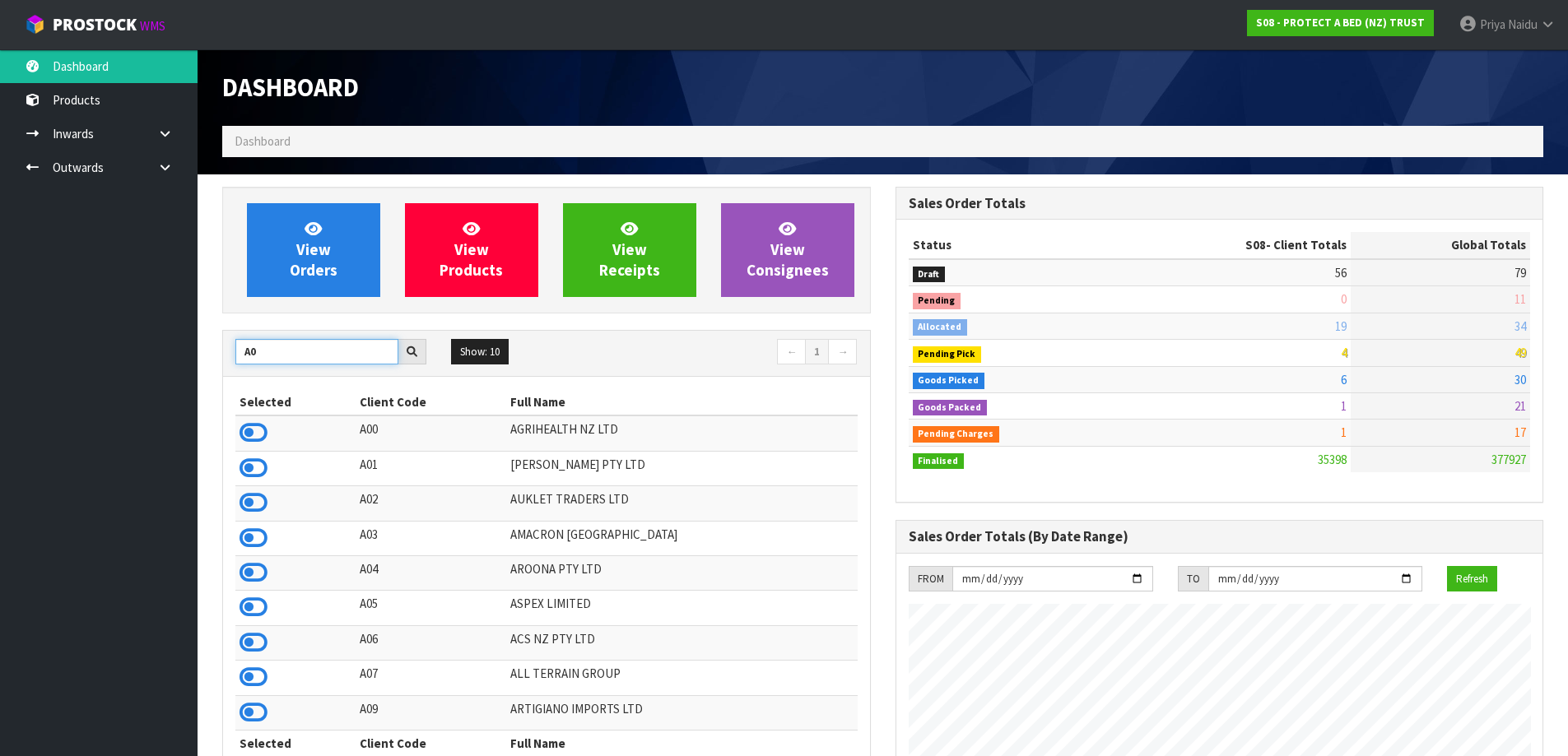
type input "A"
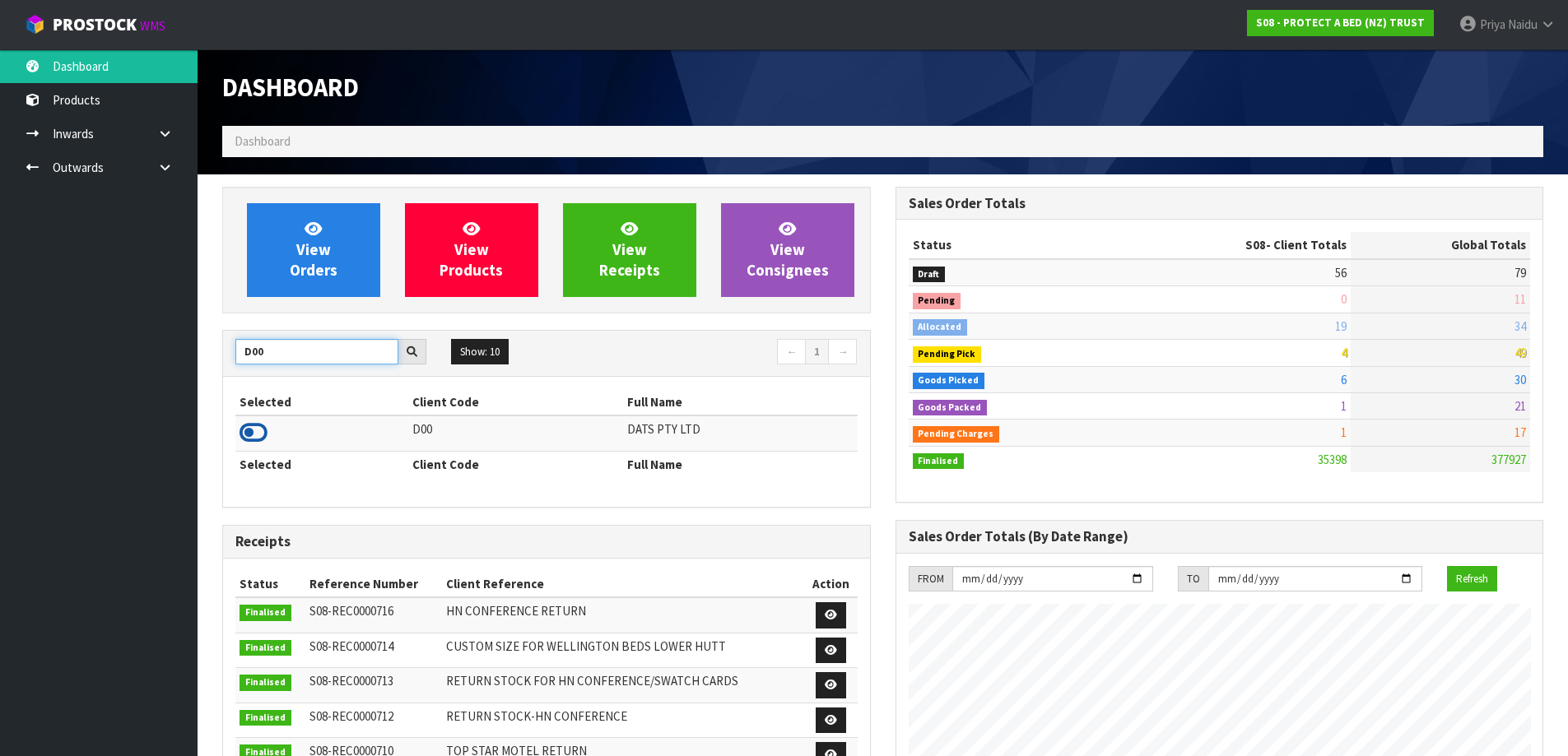
type input "D00"
click at [259, 432] on icon at bounding box center [253, 434] width 28 height 25
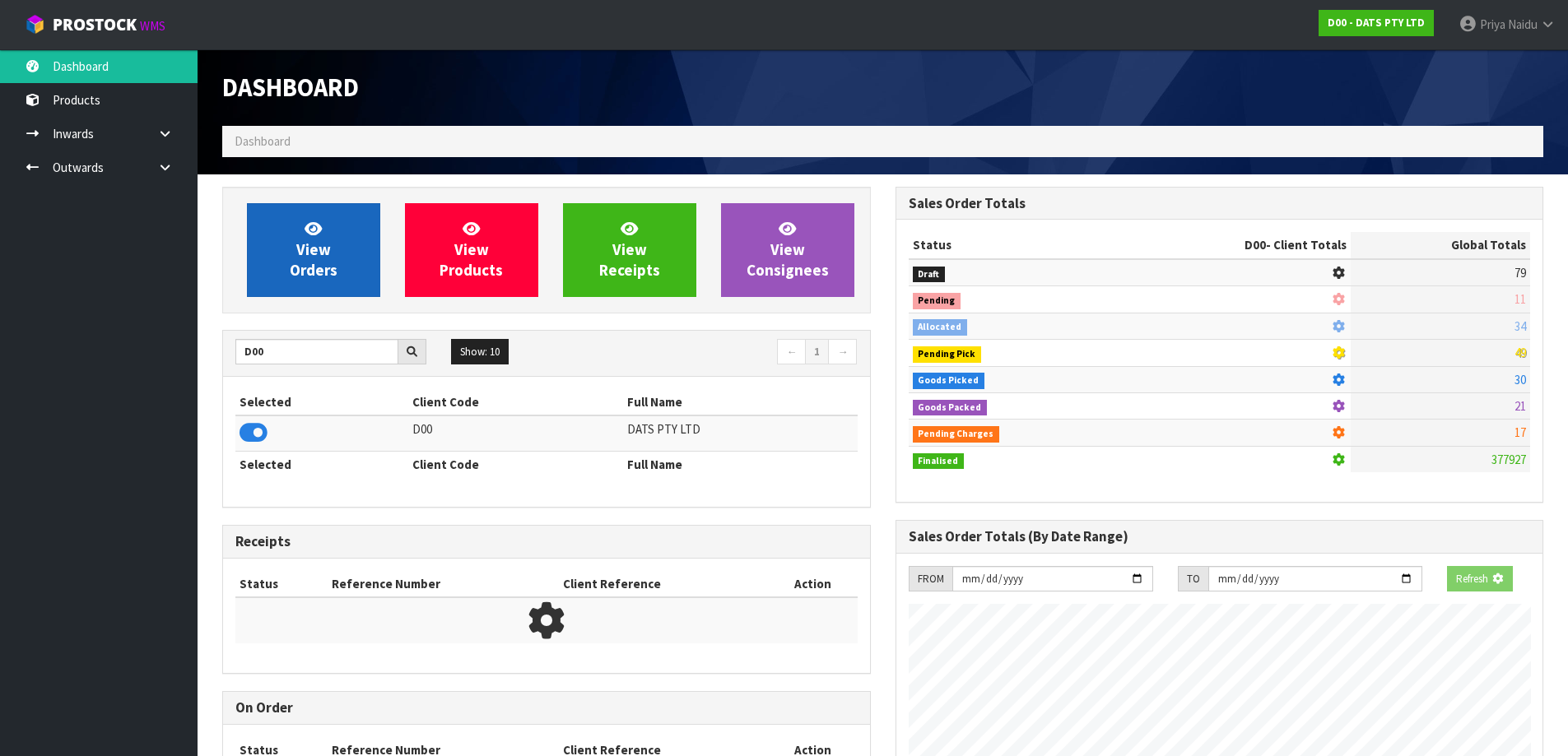
scroll to position [821879, 822232]
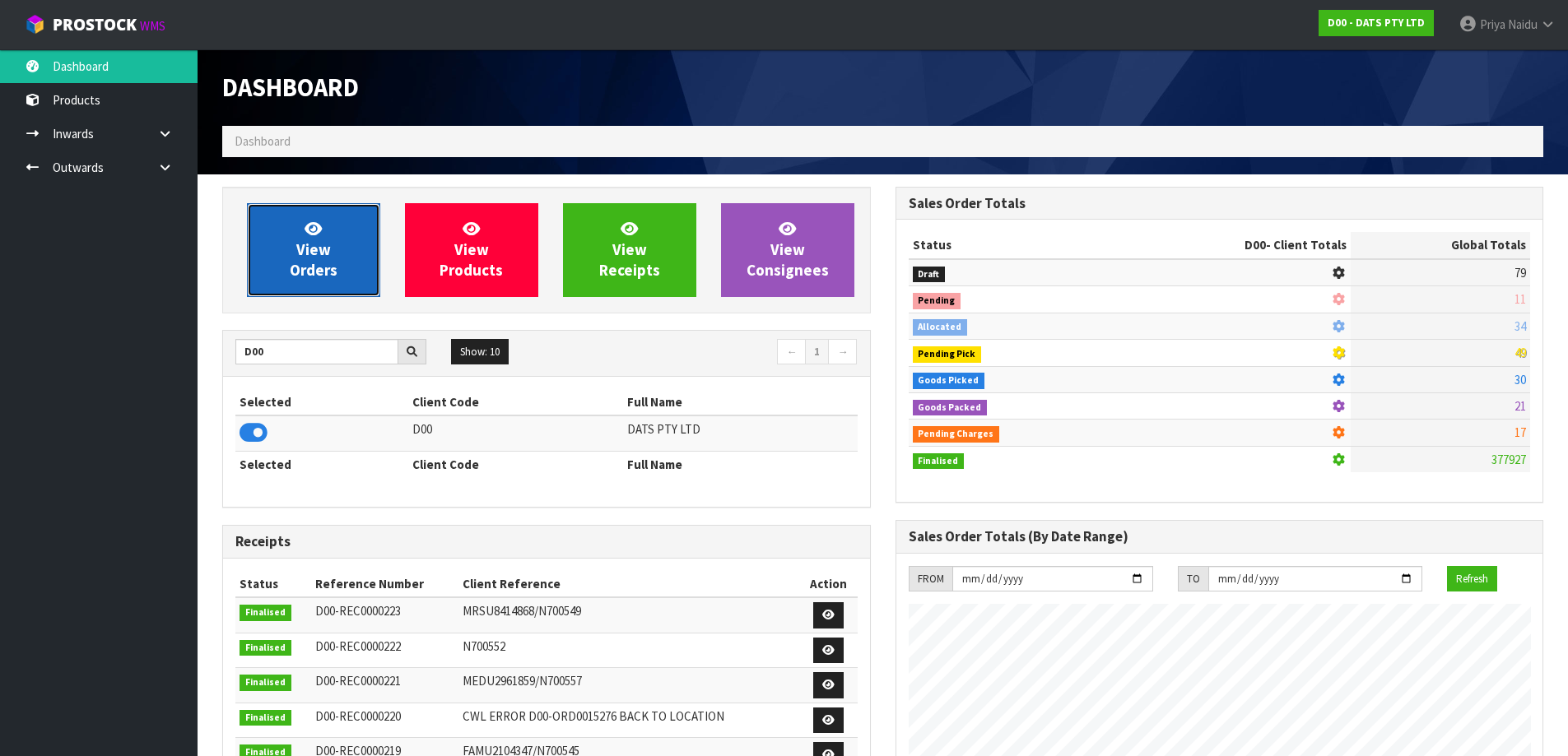
click at [318, 281] on link "View Orders" at bounding box center [314, 250] width 133 height 94
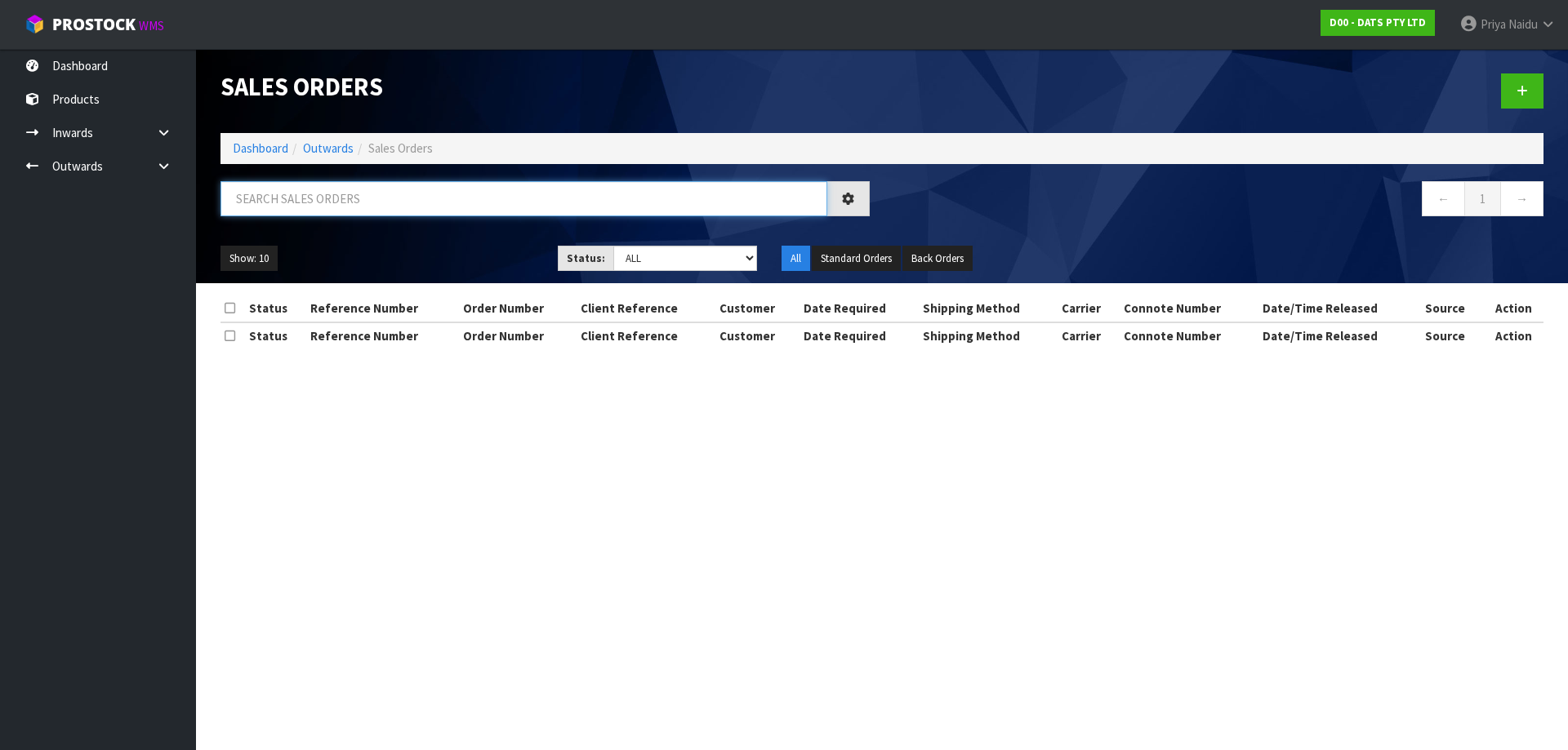
click at [352, 209] on input "text" at bounding box center [523, 198] width 607 height 35
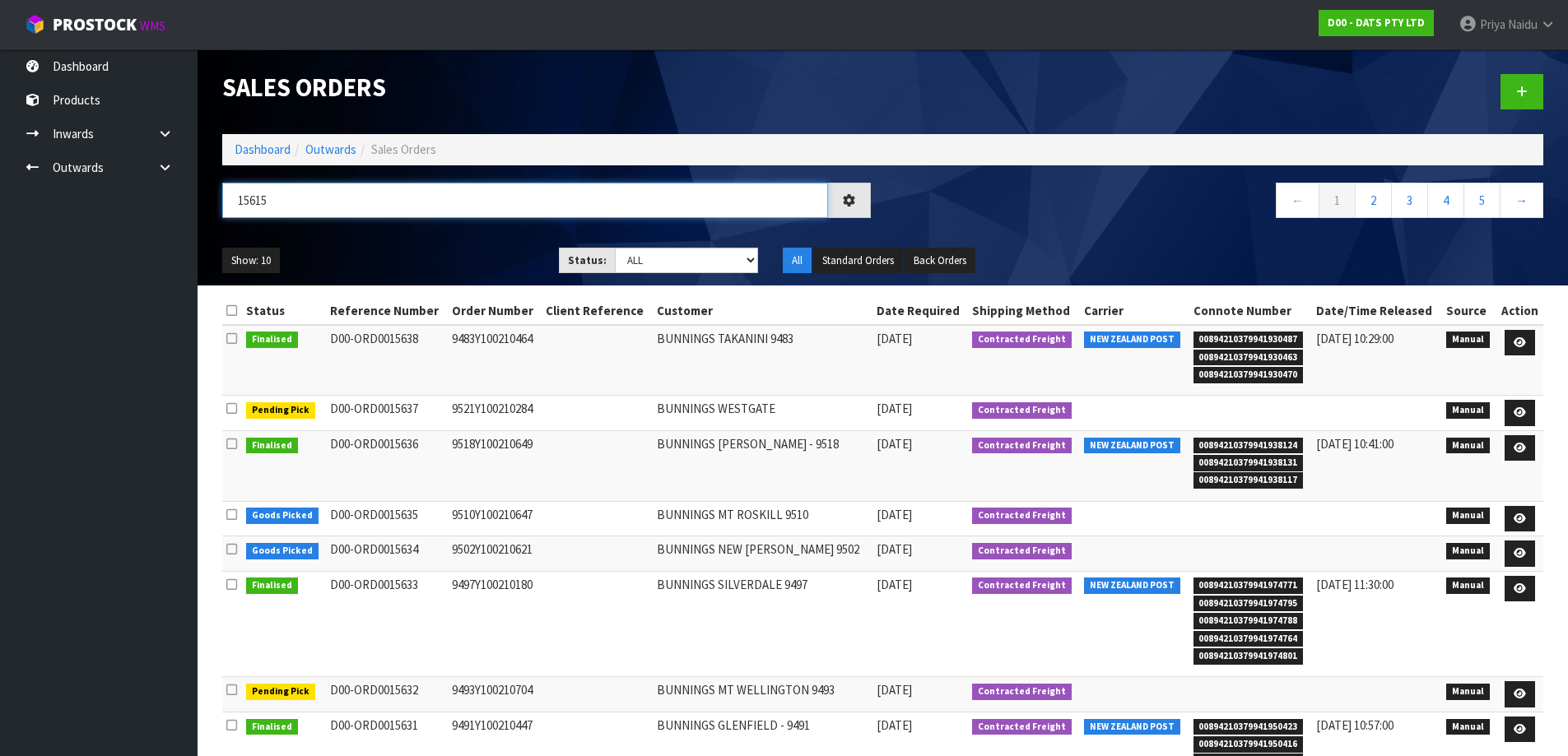
type input "15615"
drag, startPoint x: 629, startPoint y: 253, endPoint x: 632, endPoint y: 260, distance: 7.6
click at [629, 253] on select "Draft Pending Allocated Pending Pick Goods Picked Goods Packed Pending Charges …" at bounding box center [686, 261] width 143 height 25
select select "string:5"
click at [615, 248] on select "Draft Pending Allocated Pending Pick Goods Picked Goods Packed Pending Charges …" at bounding box center [686, 261] width 143 height 25
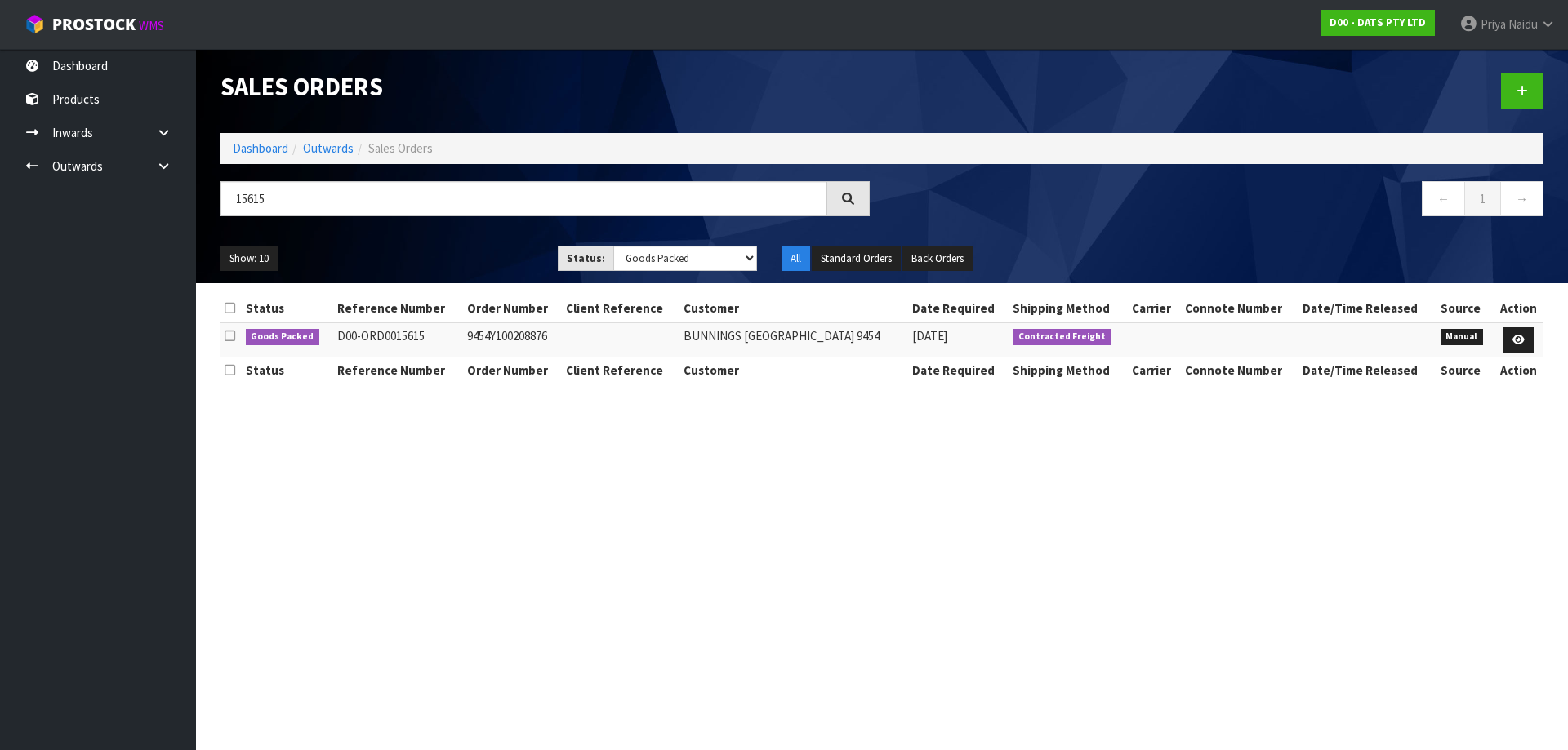
click at [489, 252] on ul "Show: 10 5 10 25 50" at bounding box center [377, 259] width 312 height 26
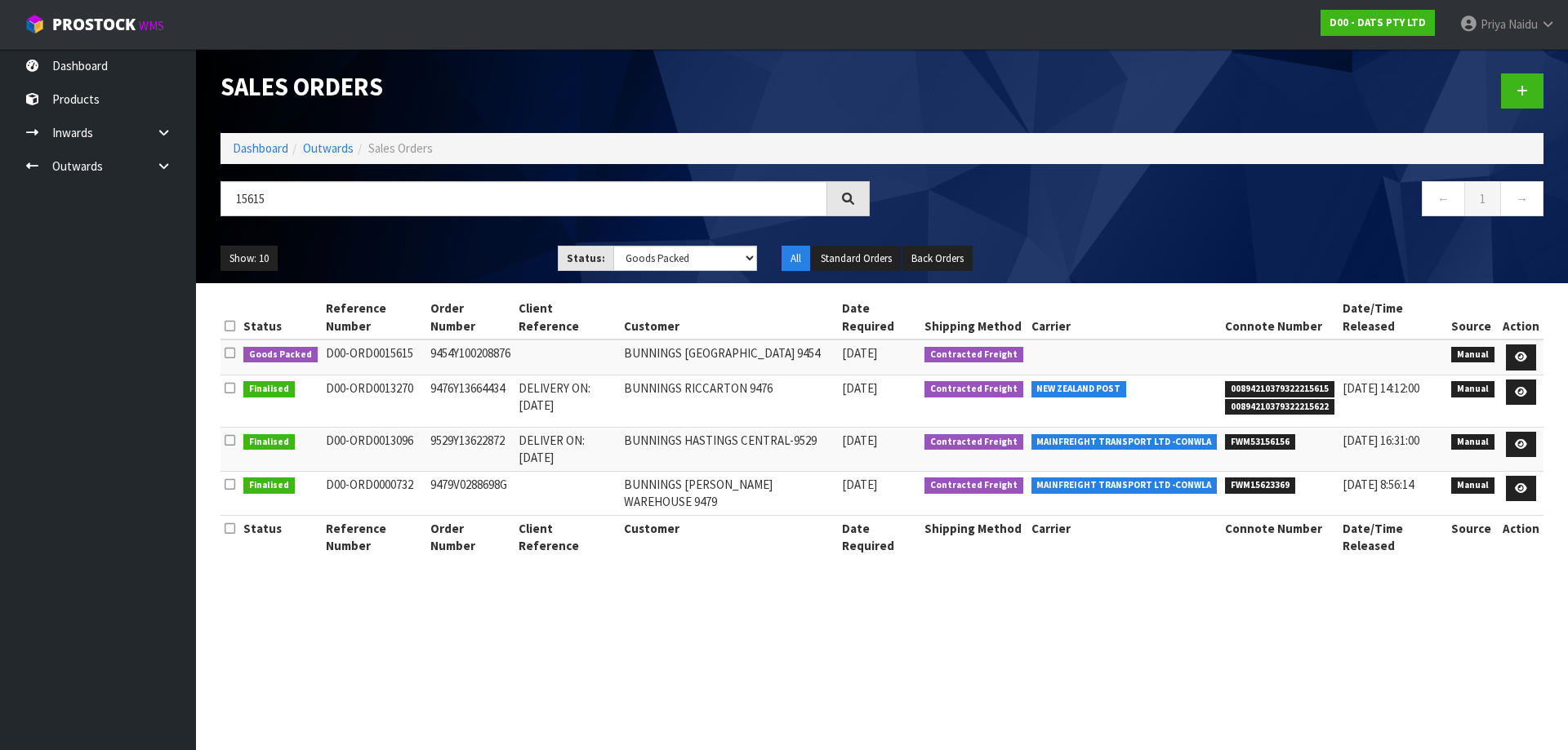
click at [495, 247] on ul "Show: 10 5 10 25 50" at bounding box center [377, 259] width 312 height 26
click at [1534, 360] on link at bounding box center [1522, 357] width 31 height 26
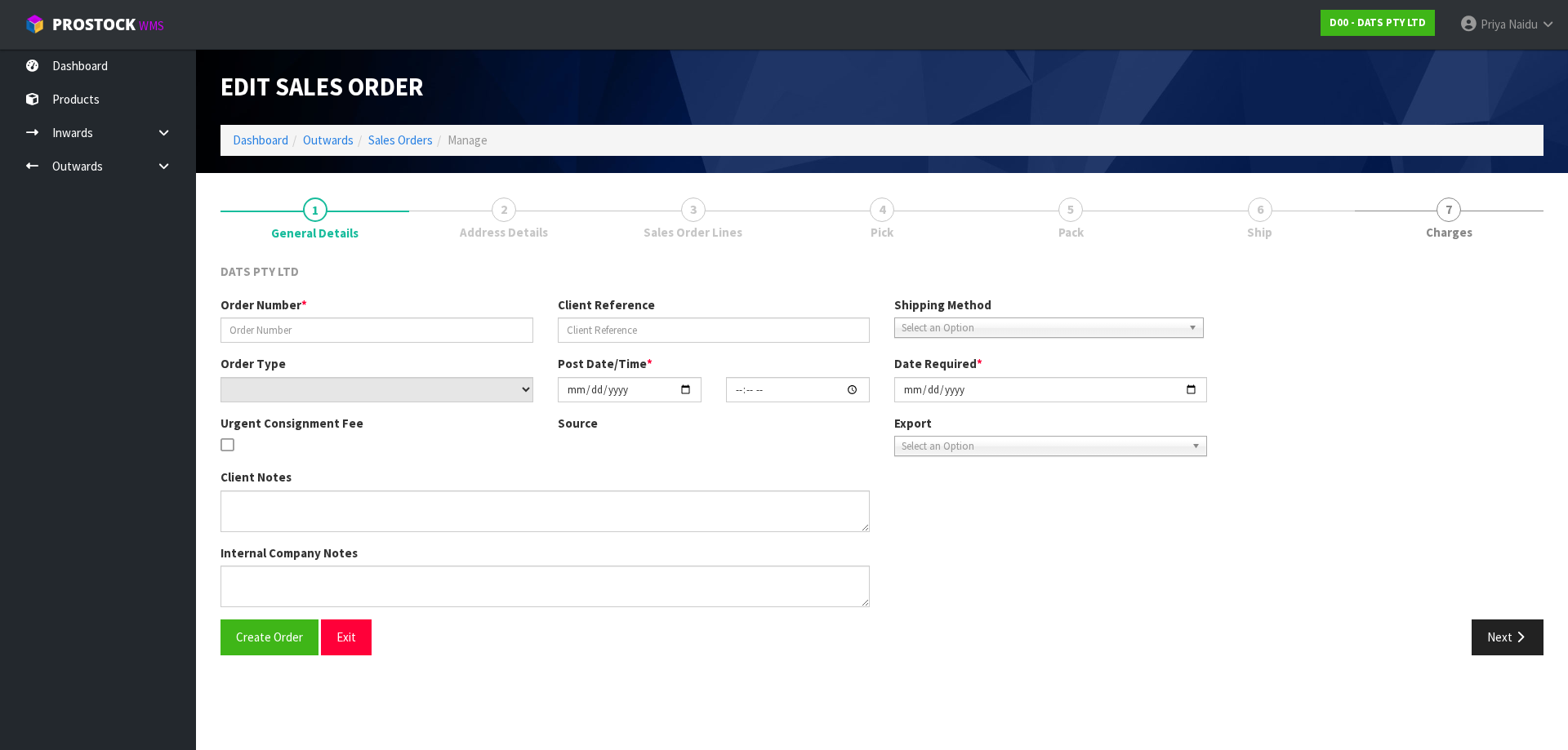
type input "9454Y100208876"
select select "number:0"
type input "[DATE]"
type input "08:54:00.000"
type input "[DATE]"
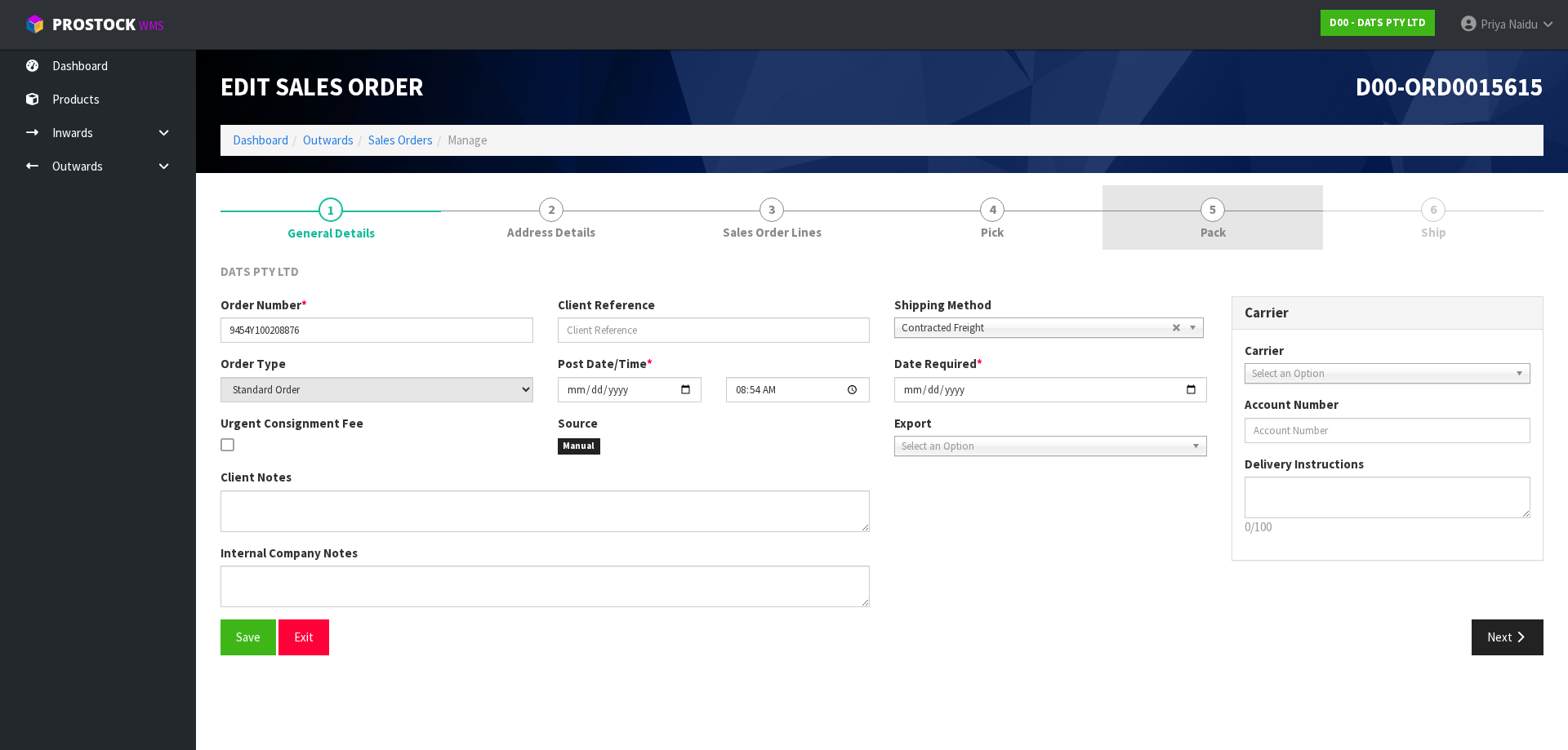
click at [1189, 221] on link "5 Pack" at bounding box center [1213, 216] width 220 height 64
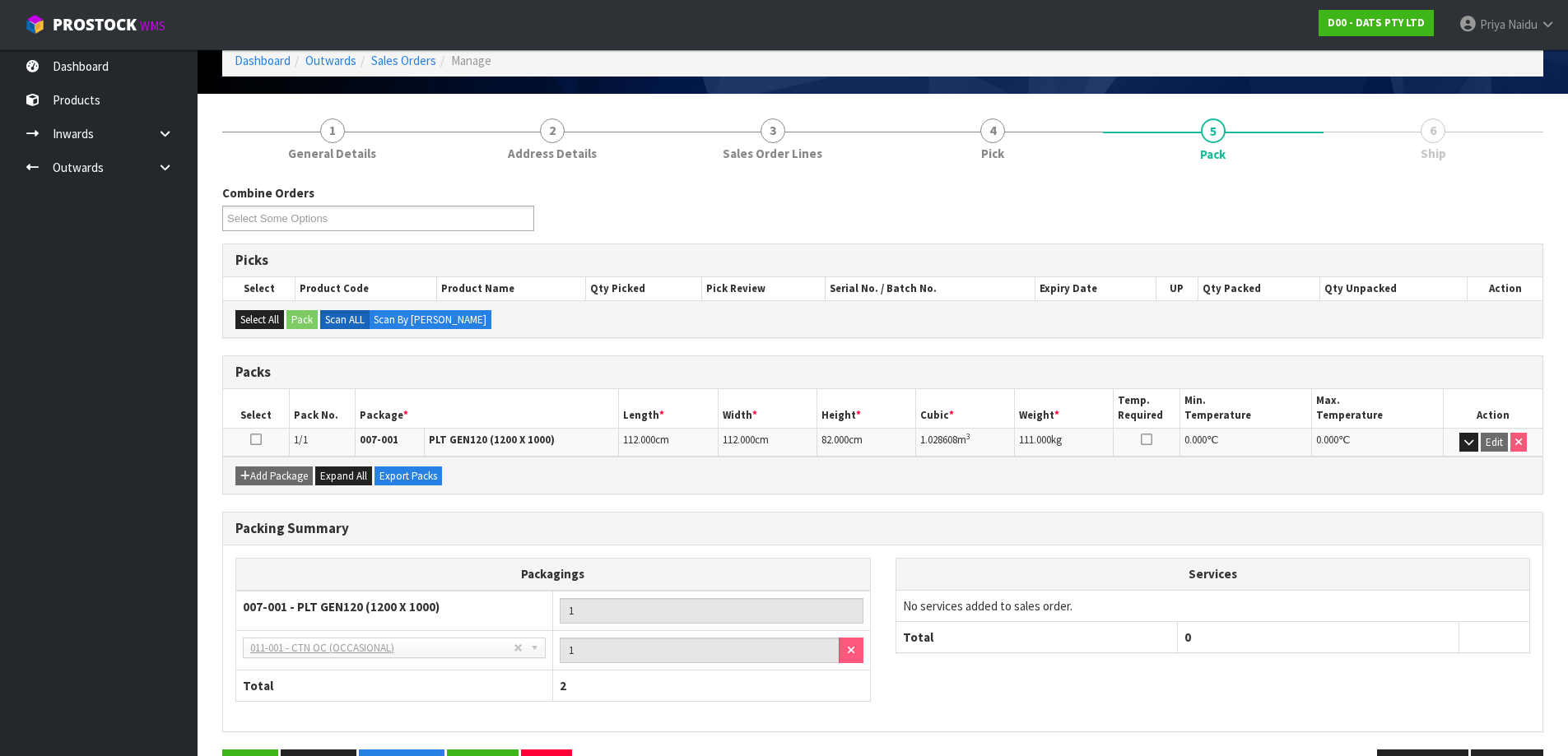
scroll to position [135, 0]
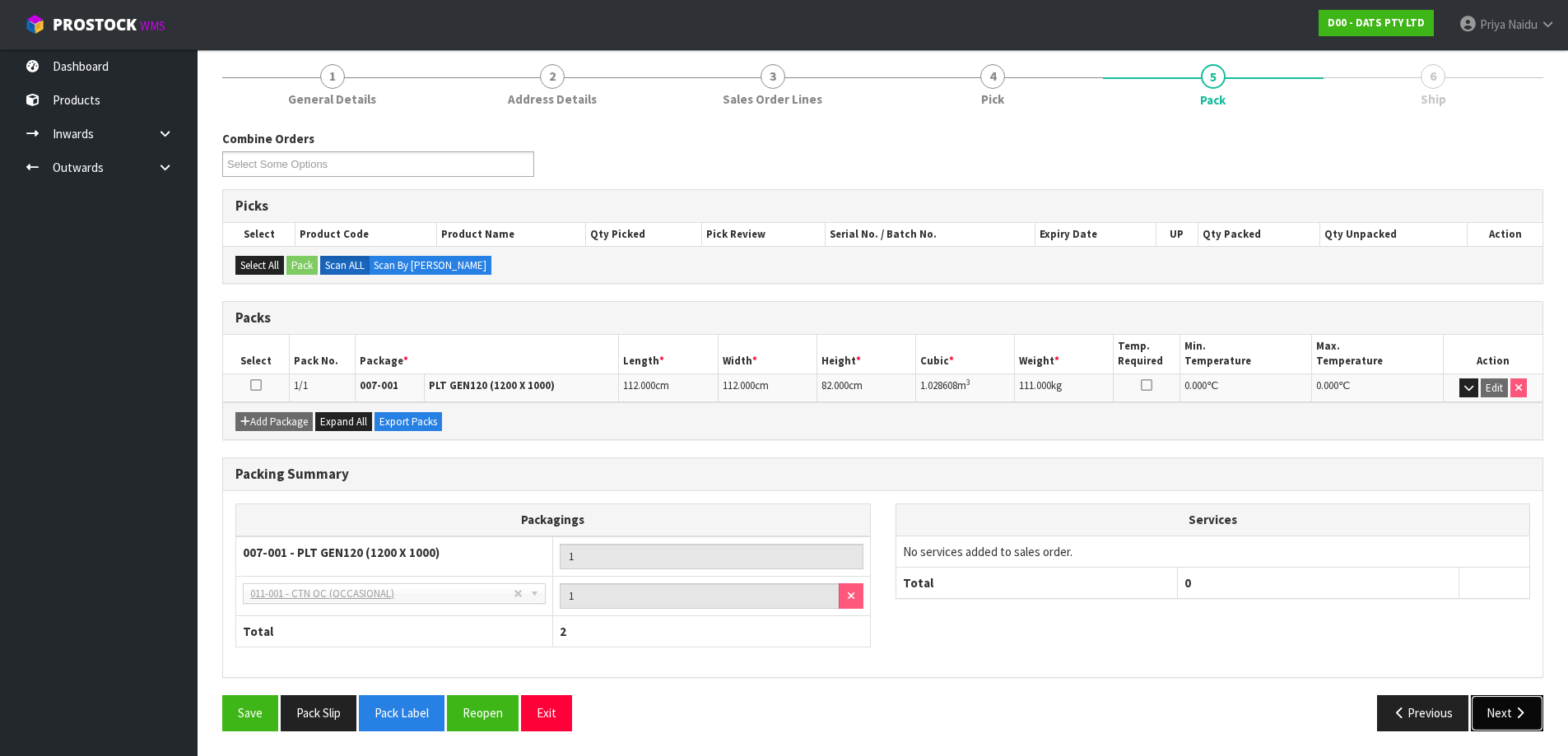
click at [1506, 719] on button "Next" at bounding box center [1506, 713] width 72 height 36
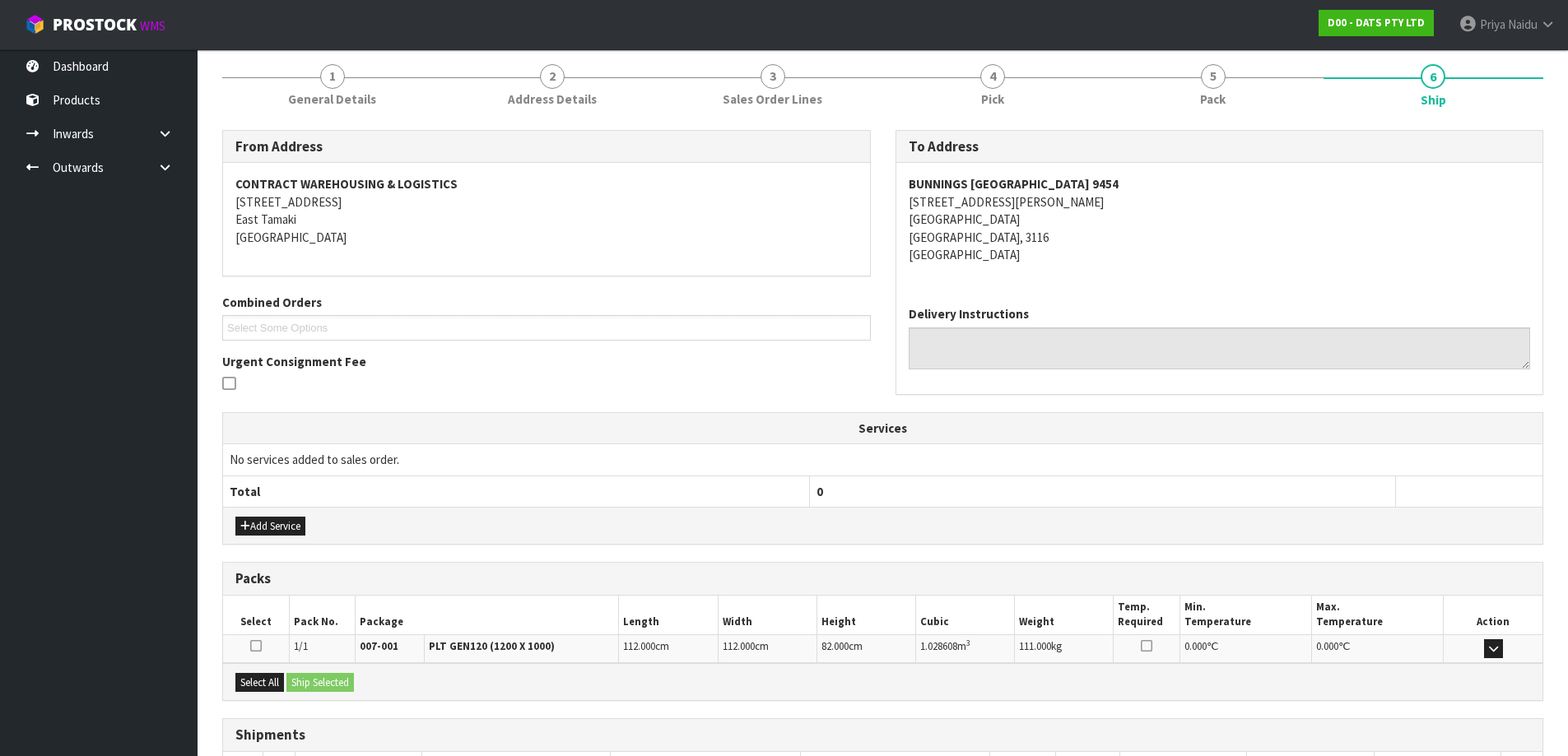
scroll to position [0, 0]
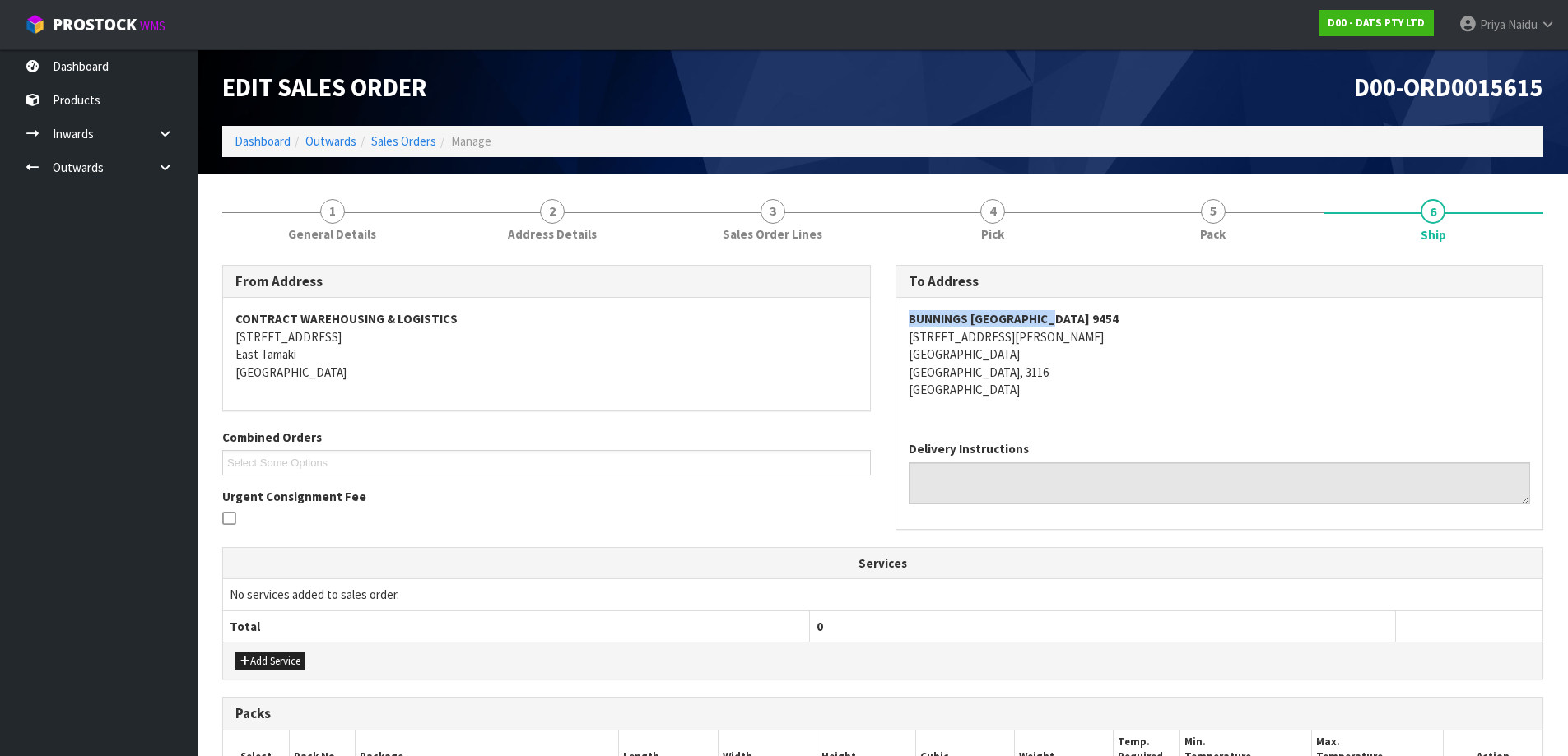
drag, startPoint x: 889, startPoint y: 315, endPoint x: 1062, endPoint y: 317, distance: 173.0
click at [1062, 317] on div "To Address BUNNINGS [GEOGRAPHIC_DATA] 9454 [STREET_ADDRESS][PERSON_NAME] Delive…" at bounding box center [1219, 406] width 673 height 282
drag, startPoint x: 901, startPoint y: 337, endPoint x: 1068, endPoint y: 372, distance: 170.6
click at [1068, 372] on div "BUNNINGS [GEOGRAPHIC_DATA] 9454 5 [PERSON_NAME][STREET_ADDRESS]" at bounding box center [1219, 363] width 647 height 130
drag, startPoint x: 1091, startPoint y: 359, endPoint x: 1008, endPoint y: 336, distance: 86.1
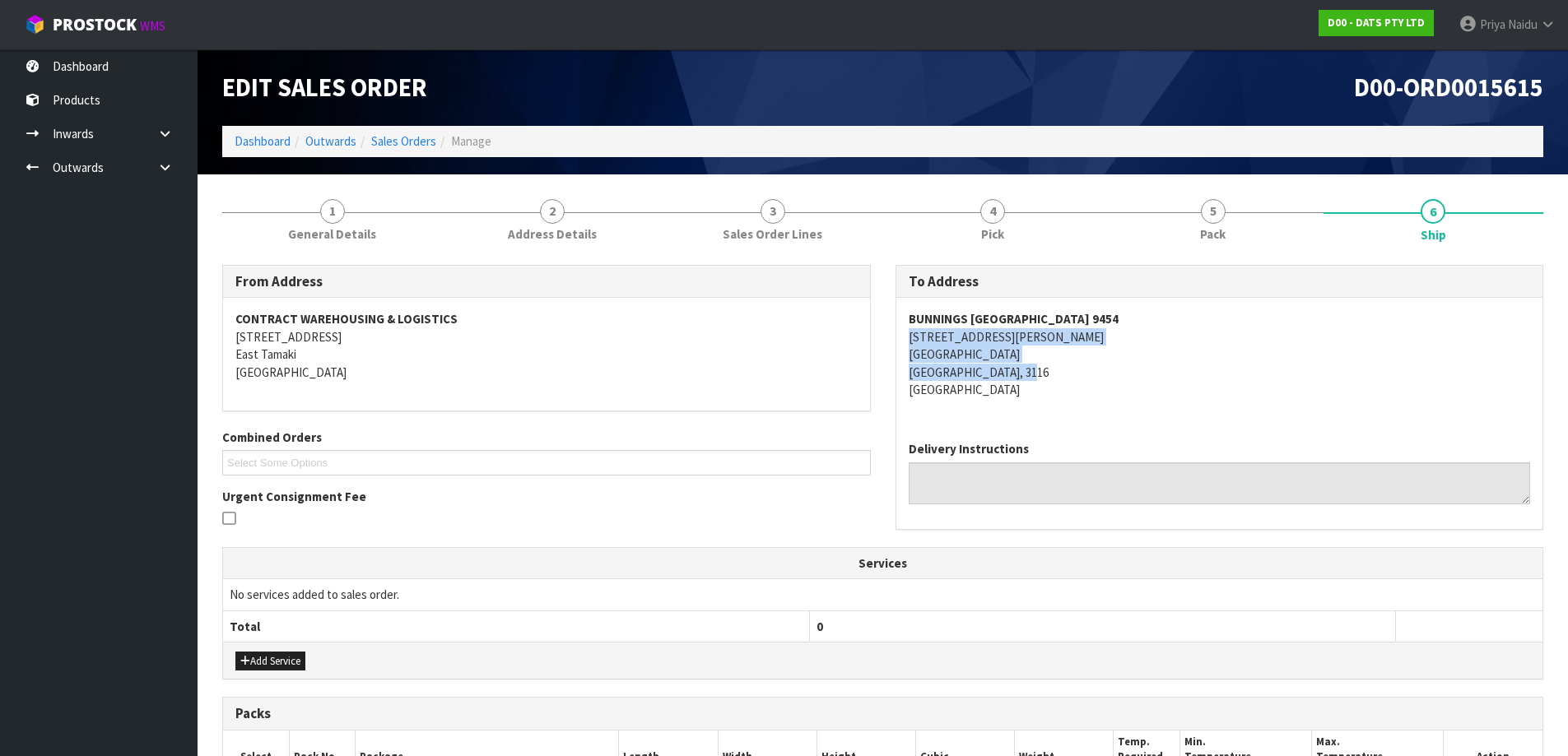
click at [1091, 359] on address "BUNNINGS [GEOGRAPHIC_DATA] 9454 5 [PERSON_NAME][STREET_ADDRESS]" at bounding box center [1219, 353] width 622 height 88
drag, startPoint x: 910, startPoint y: 318, endPoint x: 915, endPoint y: 307, distance: 12.1
click at [1142, 307] on div "BUNNINGS [GEOGRAPHIC_DATA] 9454 5 [PERSON_NAME][STREET_ADDRESS]" at bounding box center [1219, 363] width 647 height 130
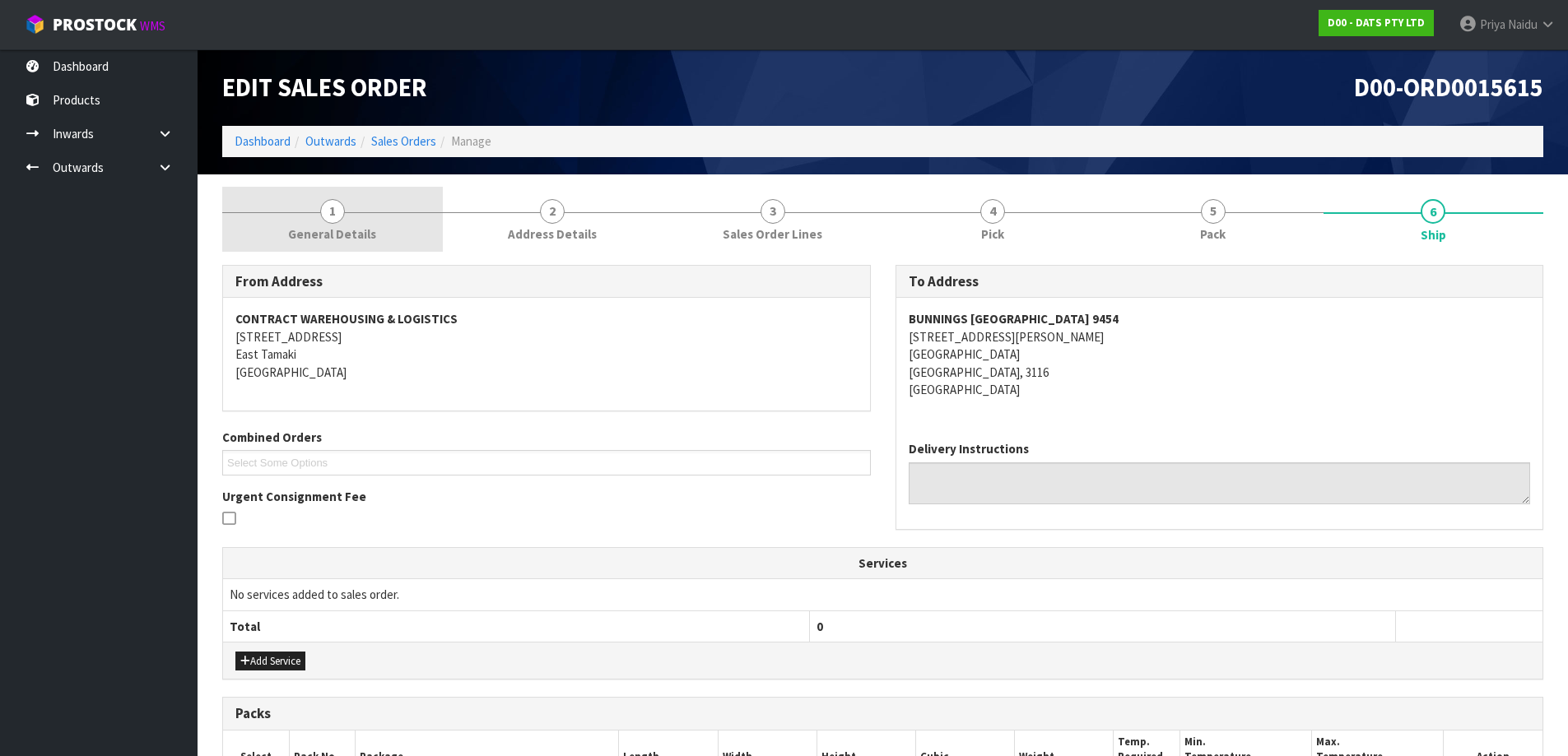
drag, startPoint x: 337, startPoint y: 214, endPoint x: 323, endPoint y: 237, distance: 26.9
click at [337, 214] on span "1" at bounding box center [333, 211] width 25 height 25
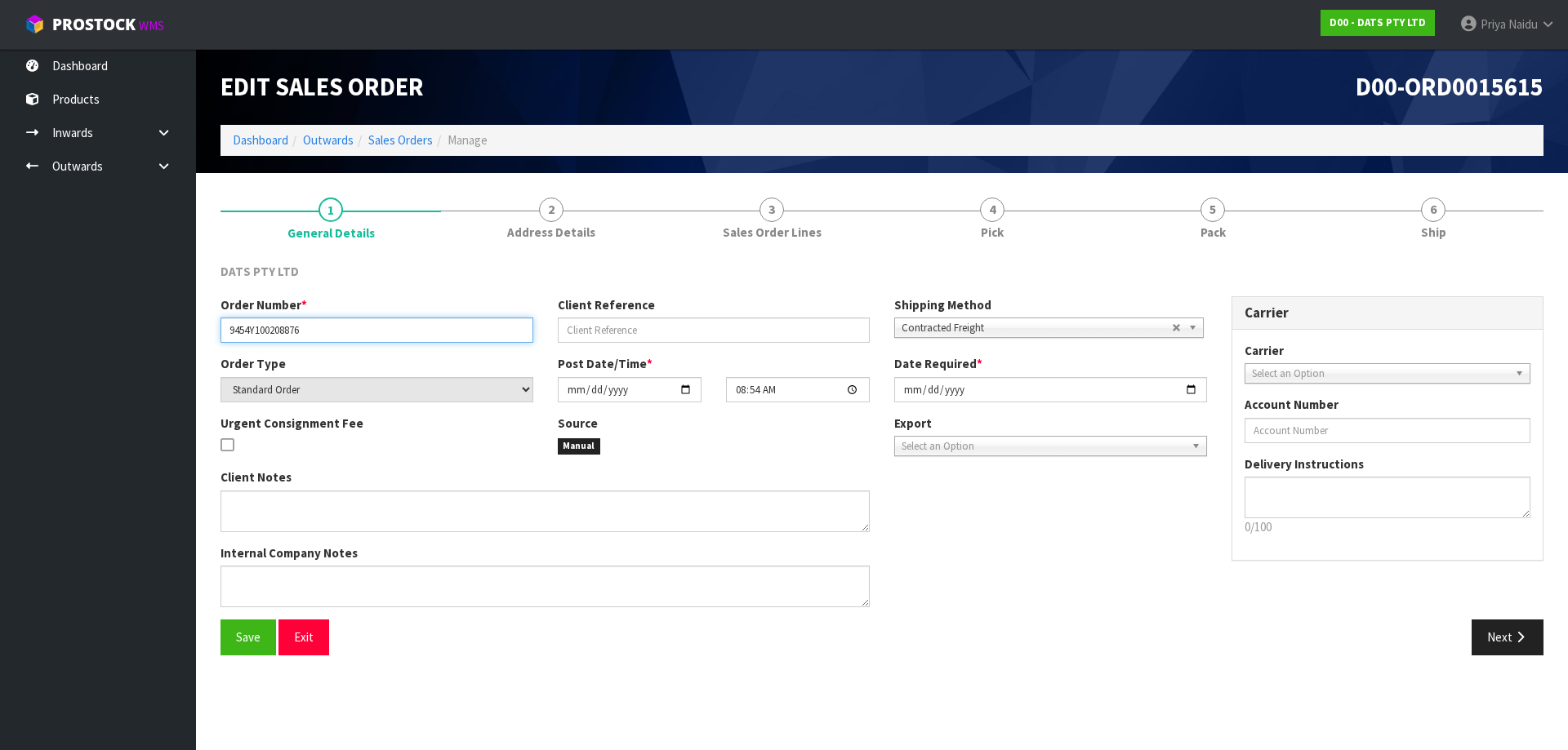
drag, startPoint x: 222, startPoint y: 329, endPoint x: 353, endPoint y: 334, distance: 131.1
click at [353, 334] on input "9454Y100208876" at bounding box center [377, 330] width 312 height 25
click at [1220, 216] on span "5" at bounding box center [1213, 210] width 25 height 25
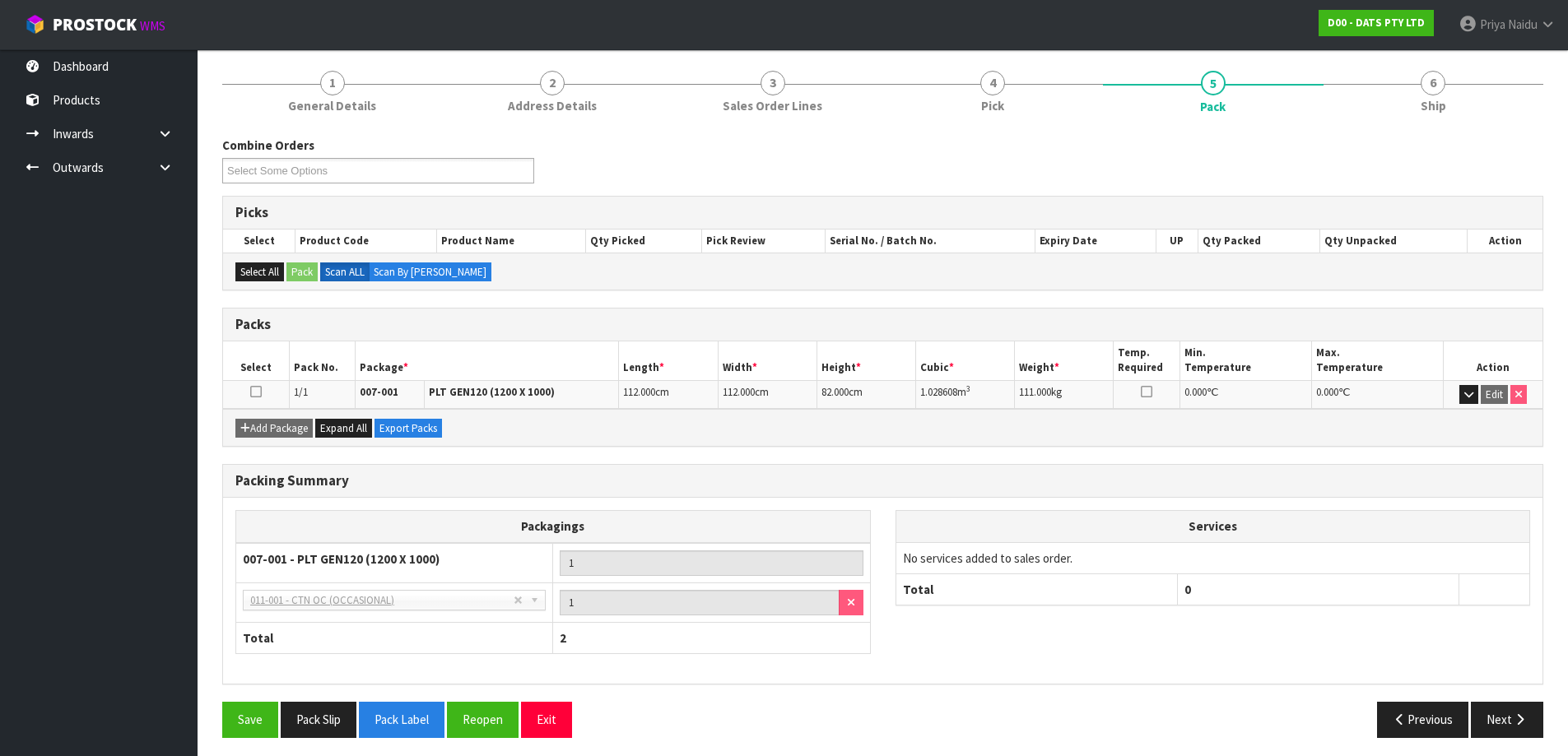
scroll to position [135, 0]
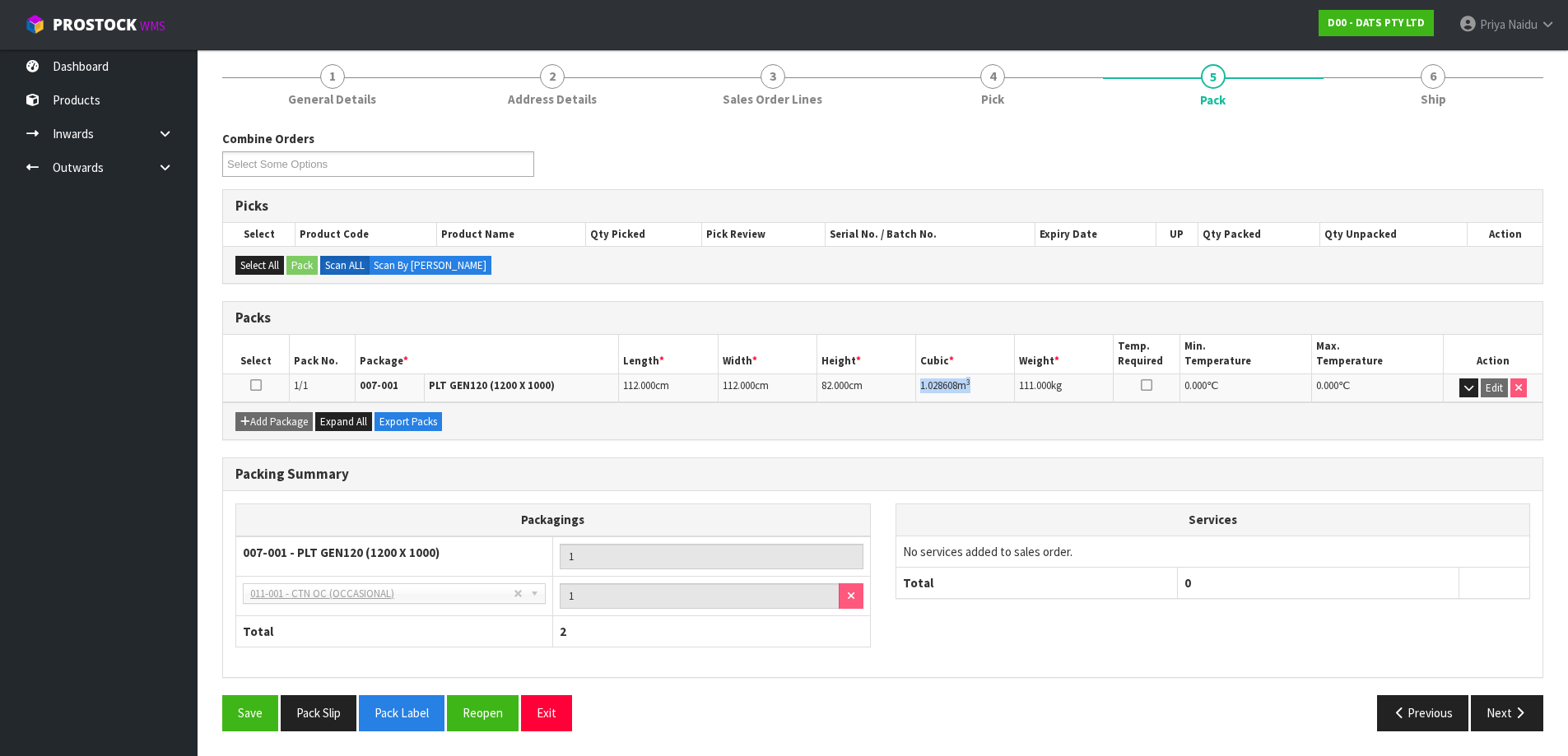
drag, startPoint x: 919, startPoint y: 387, endPoint x: 986, endPoint y: 386, distance: 67.0
click at [986, 386] on td "1.028608 m 3" at bounding box center [966, 388] width 98 height 29
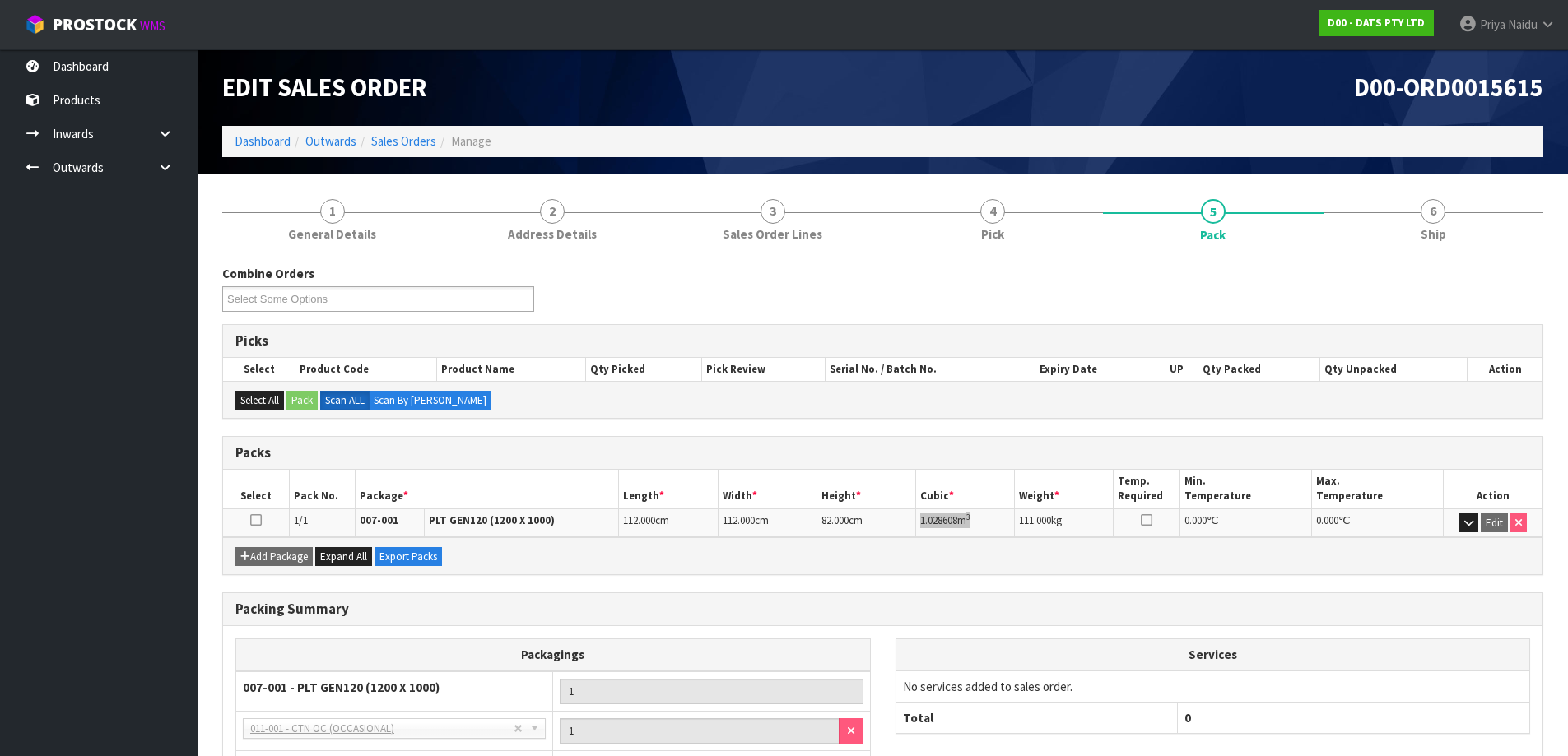
scroll to position [82, 0]
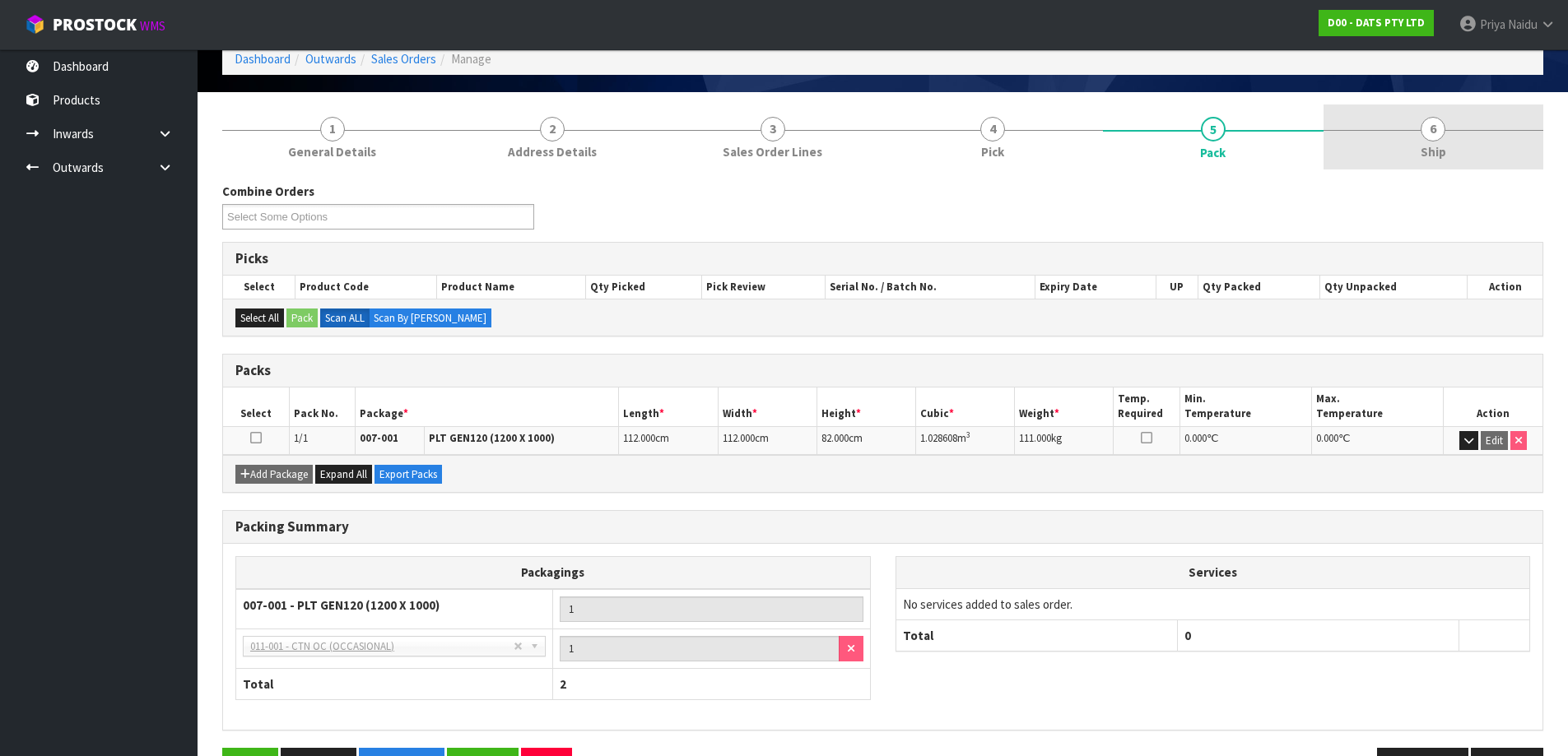
click at [1410, 132] on link "6 Ship" at bounding box center [1433, 136] width 220 height 65
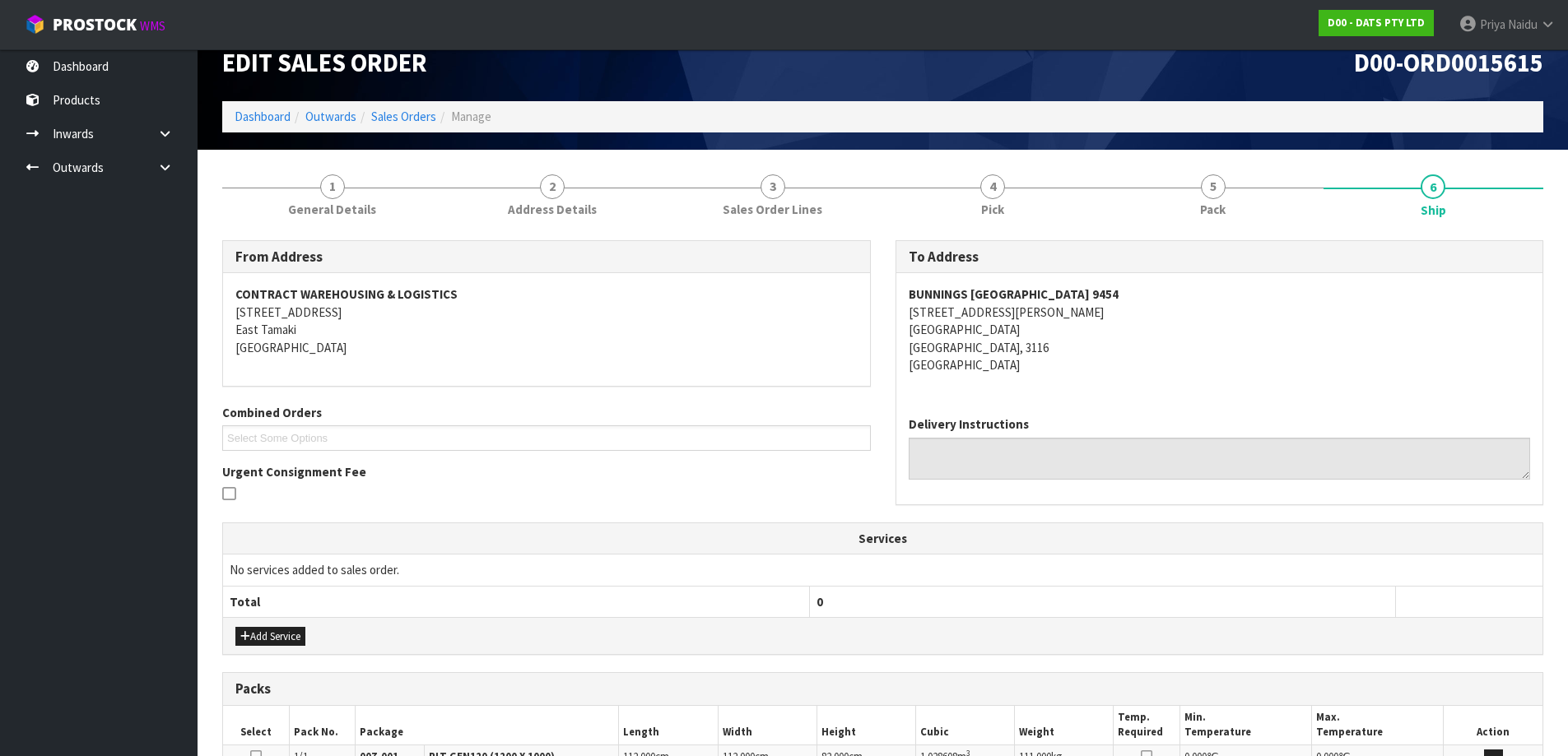
scroll to position [0, 0]
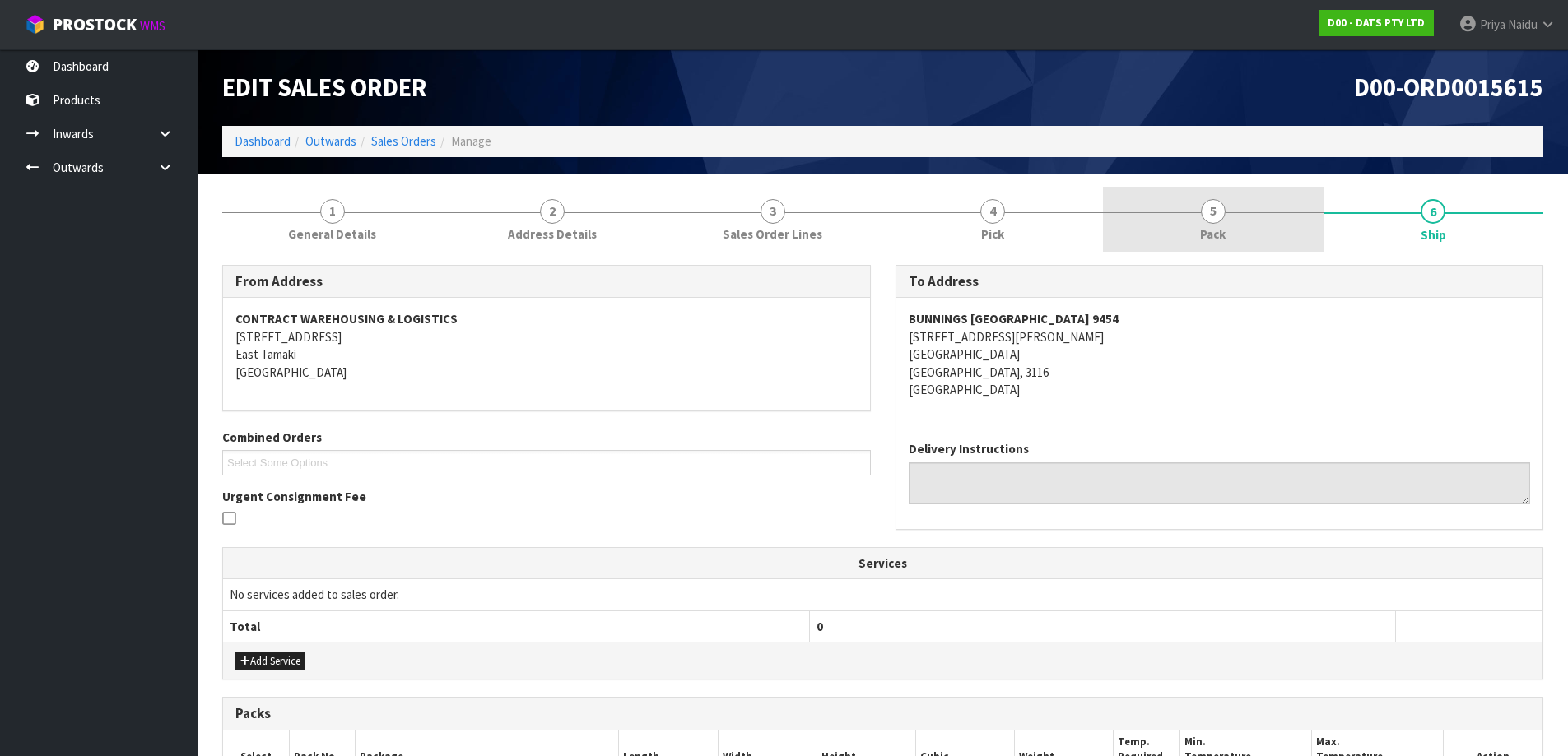
click at [1225, 210] on link "5 Pack" at bounding box center [1213, 218] width 220 height 65
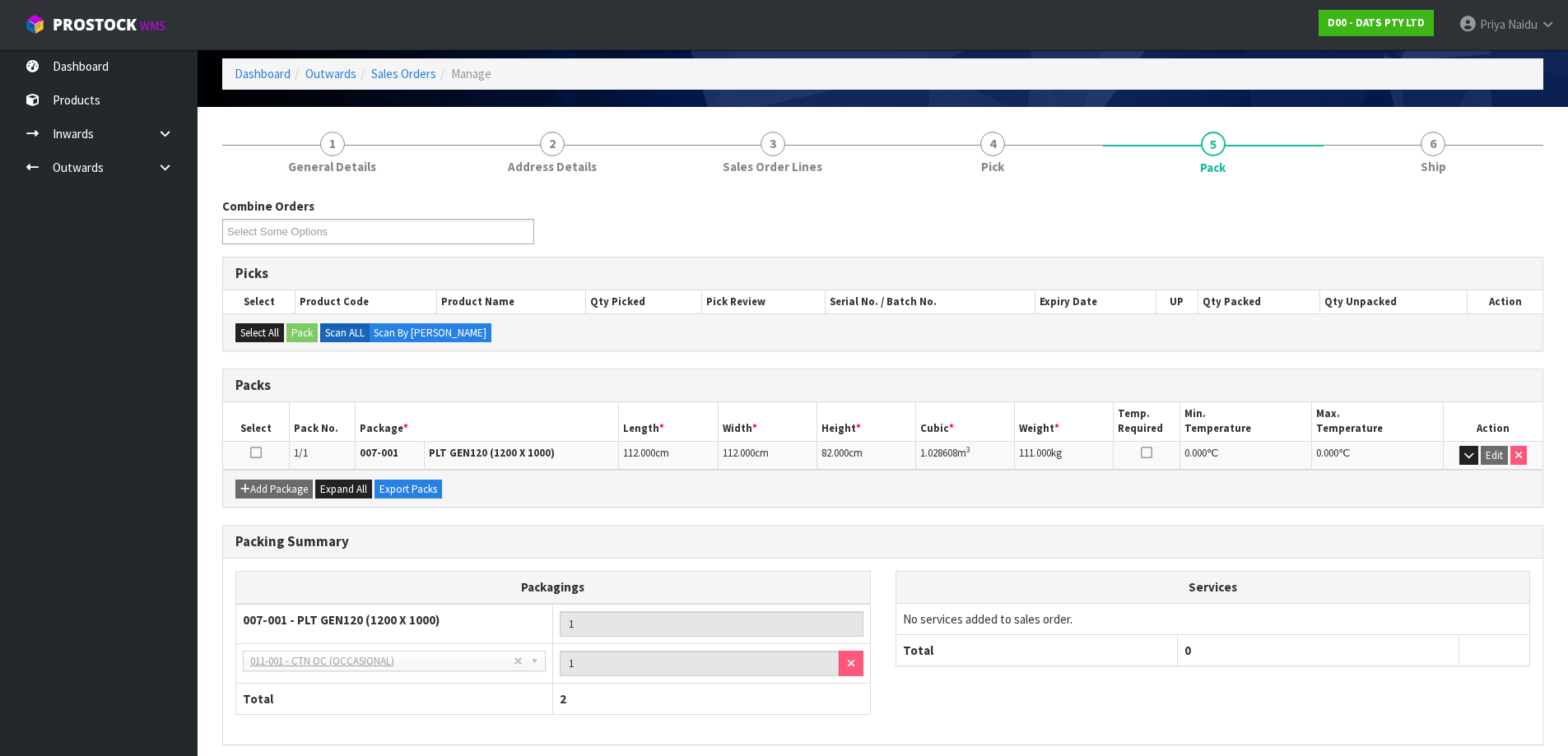
scroll to position [135, 0]
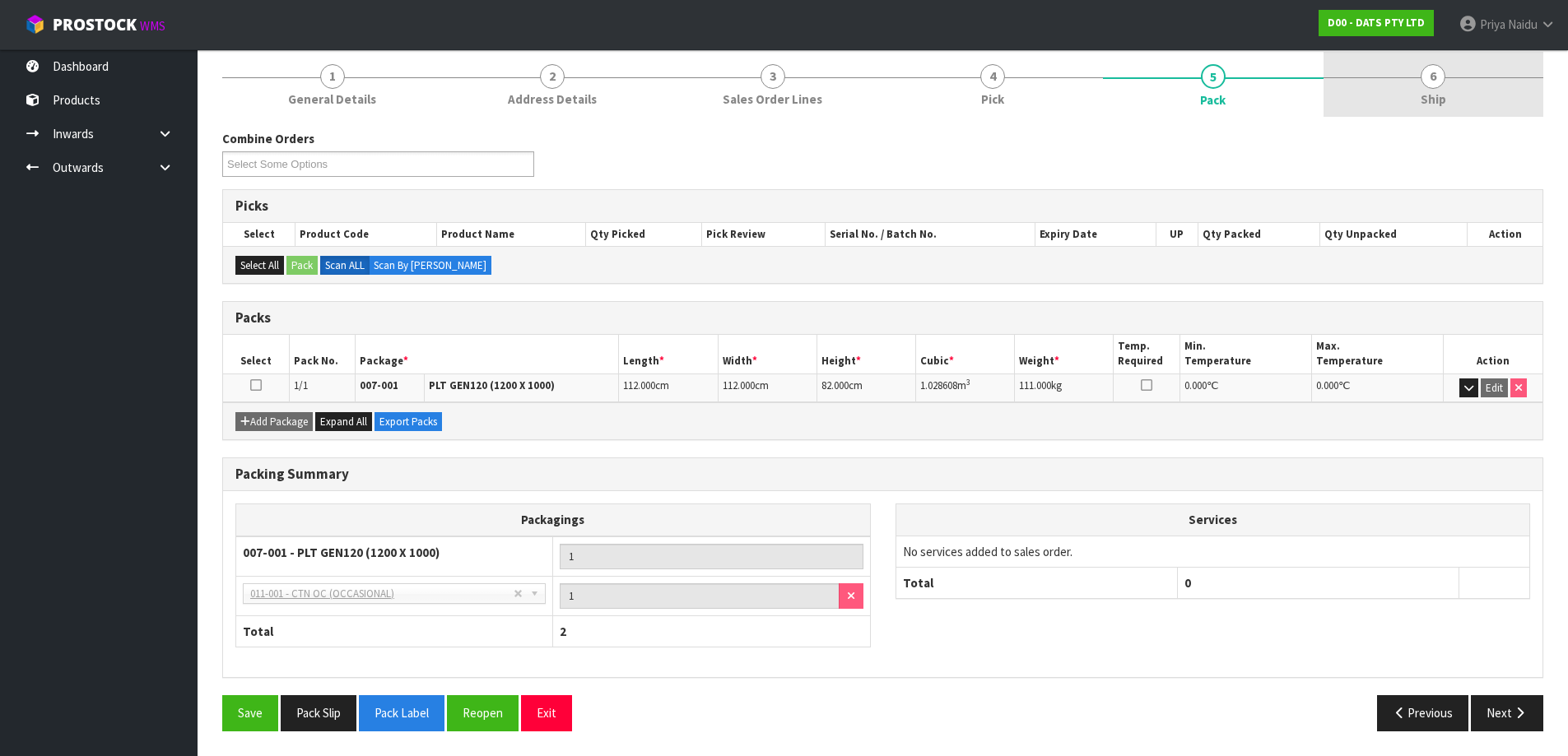
drag, startPoint x: 1447, startPoint y: 98, endPoint x: 1404, endPoint y: 115, distance: 46.2
click at [1445, 98] on link "6 Ship" at bounding box center [1433, 84] width 220 height 65
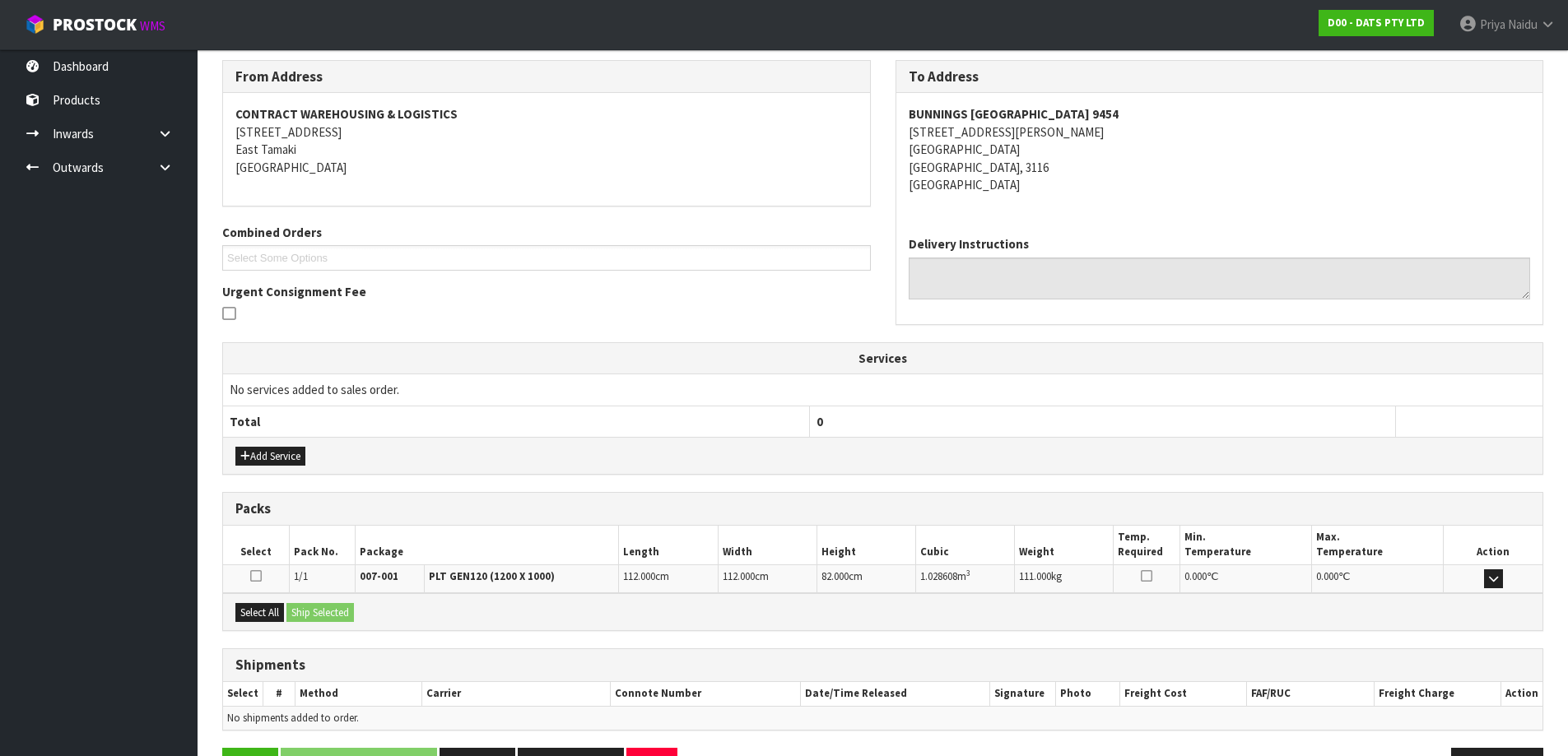
scroll to position [257, 0]
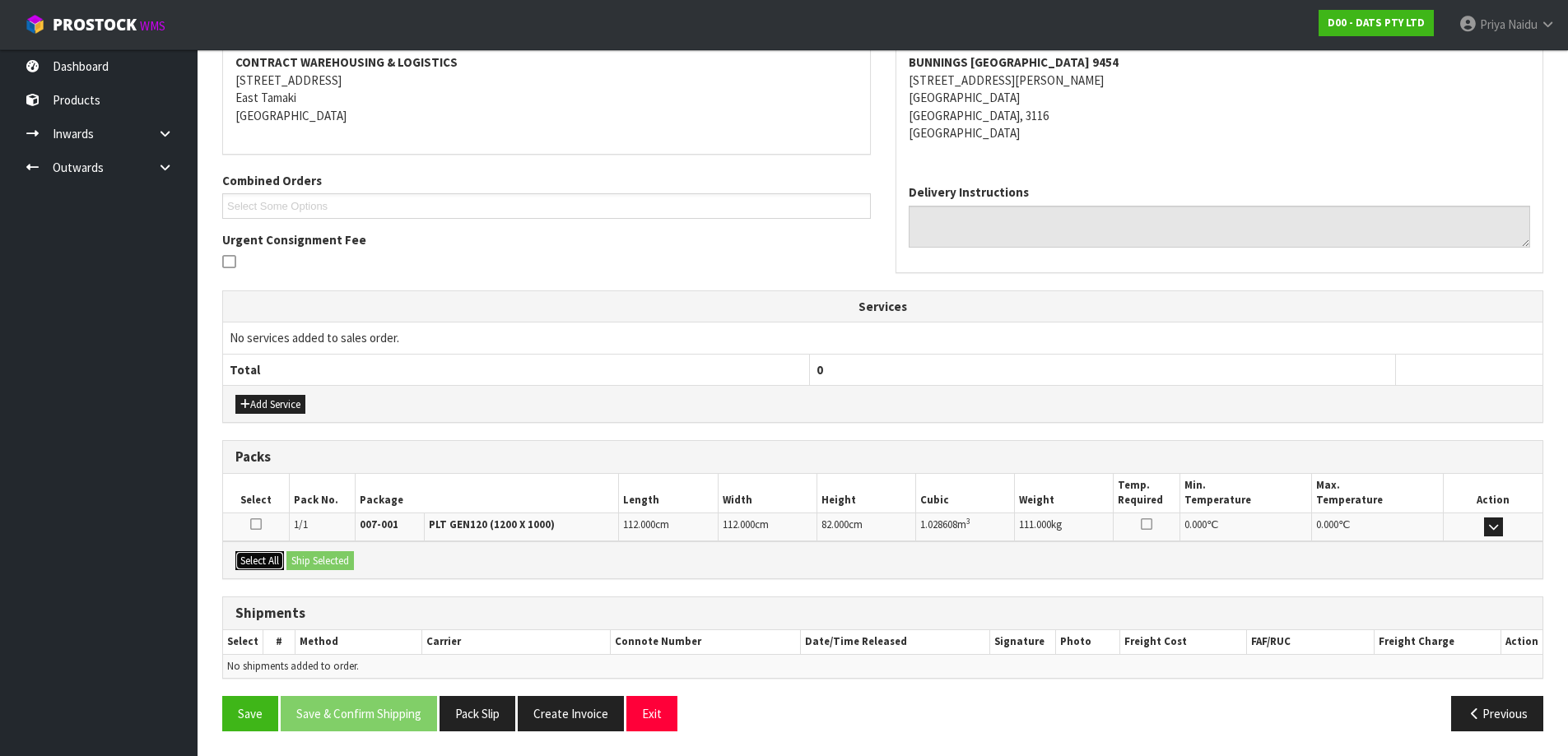
drag, startPoint x: 240, startPoint y: 553, endPoint x: 276, endPoint y: 563, distance: 37.4
click at [240, 553] on button "Select All" at bounding box center [260, 561] width 48 height 19
click at [315, 560] on button "Ship Selected" at bounding box center [321, 561] width 68 height 19
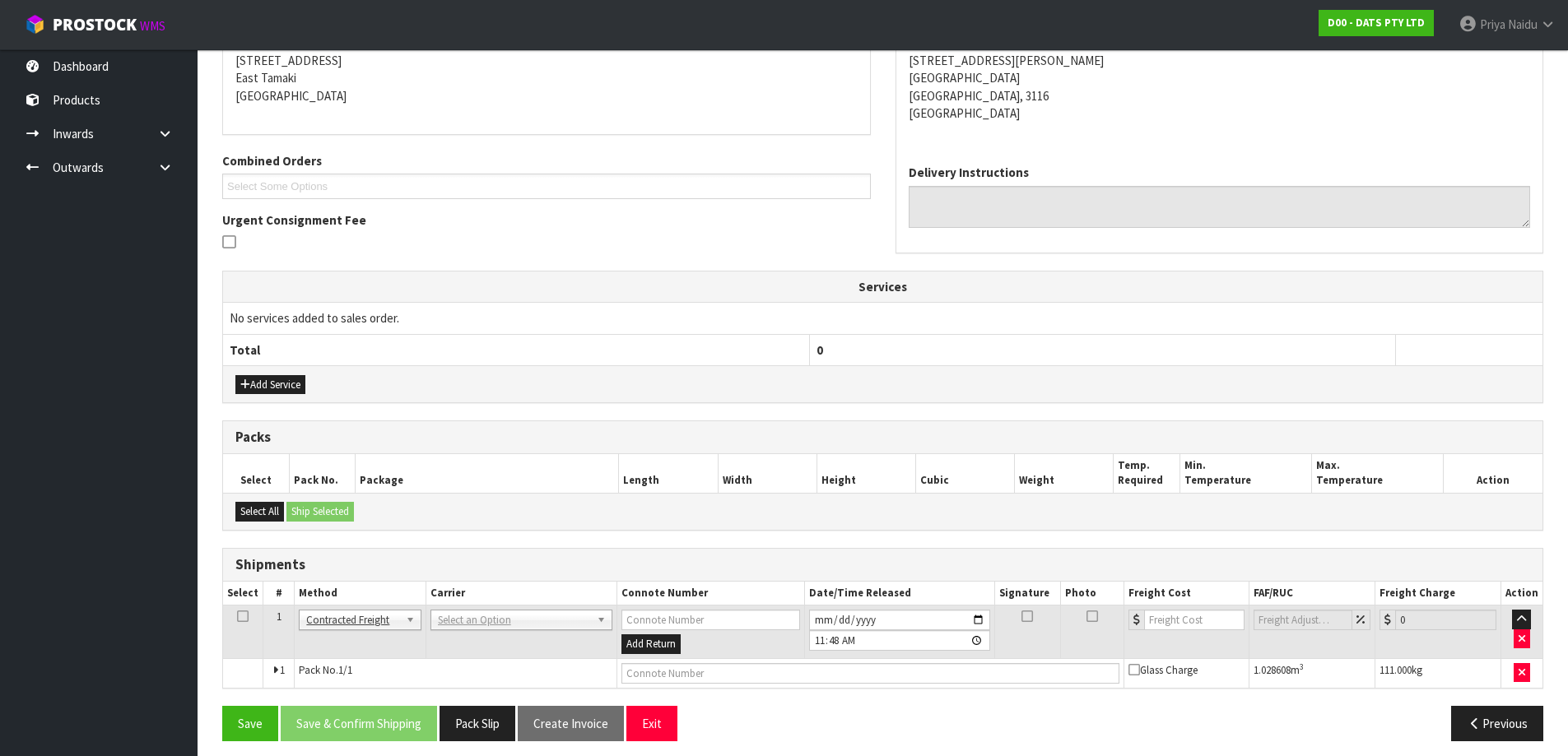
scroll to position [287, 0]
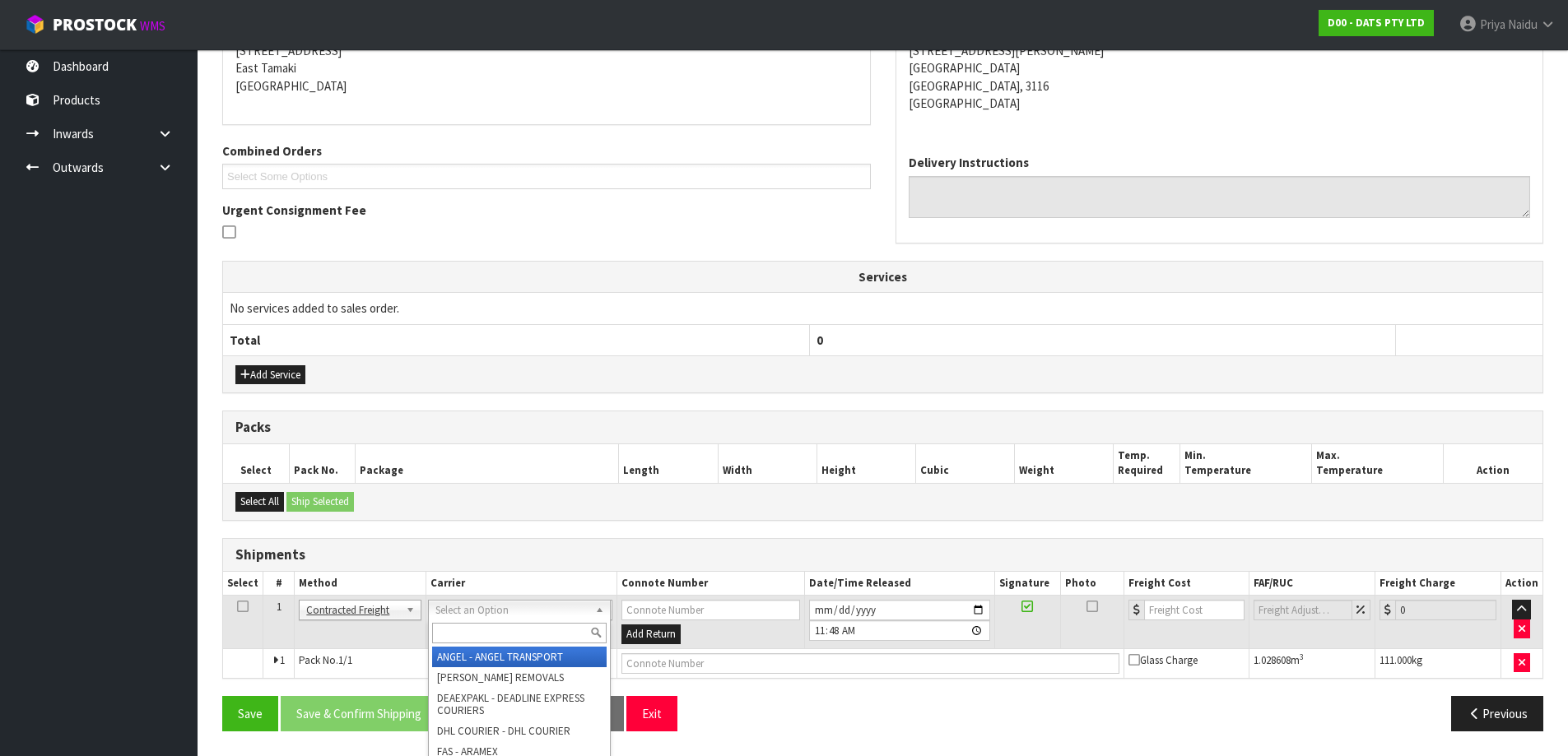
click at [477, 632] on input "text" at bounding box center [518, 632] width 175 height 20
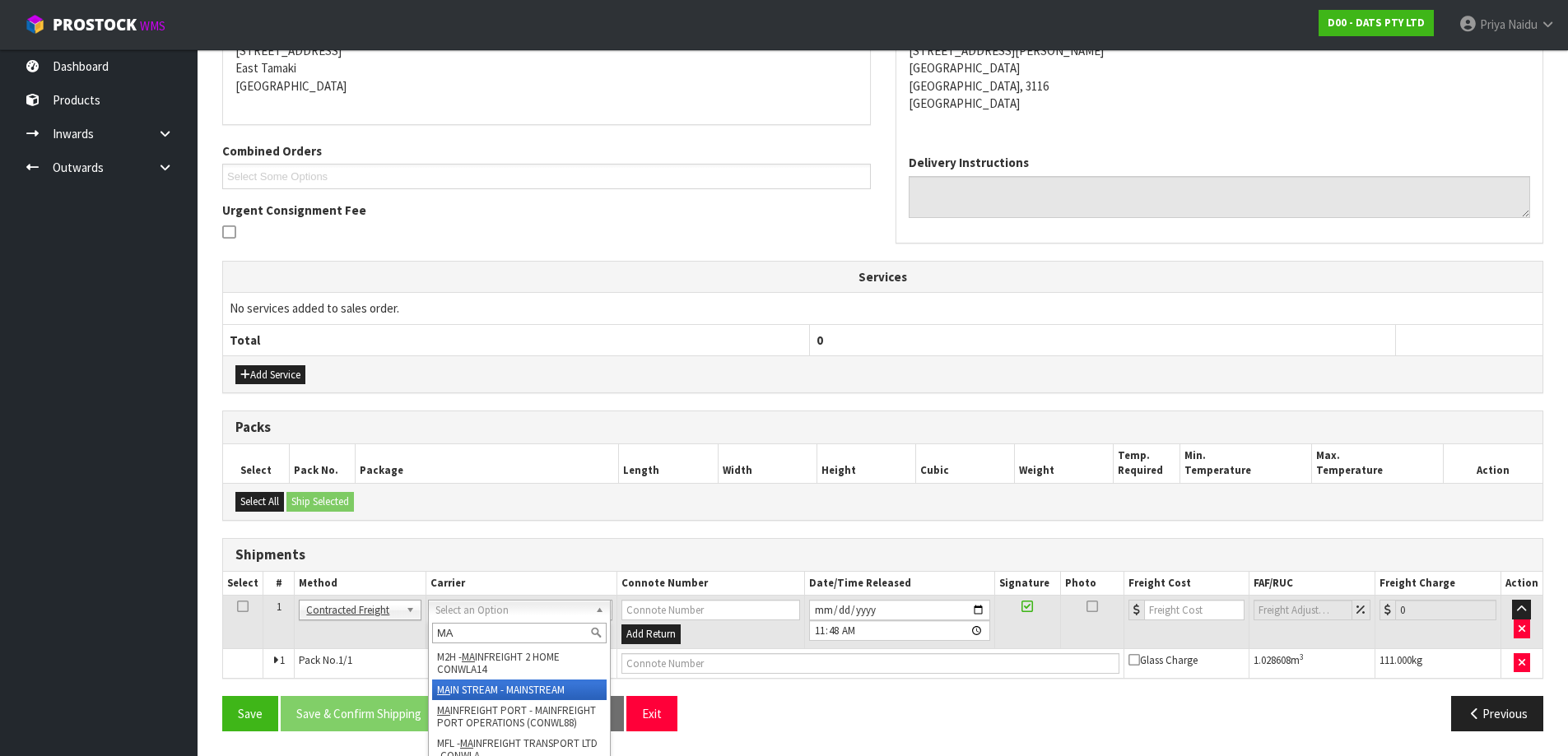
type input "MA"
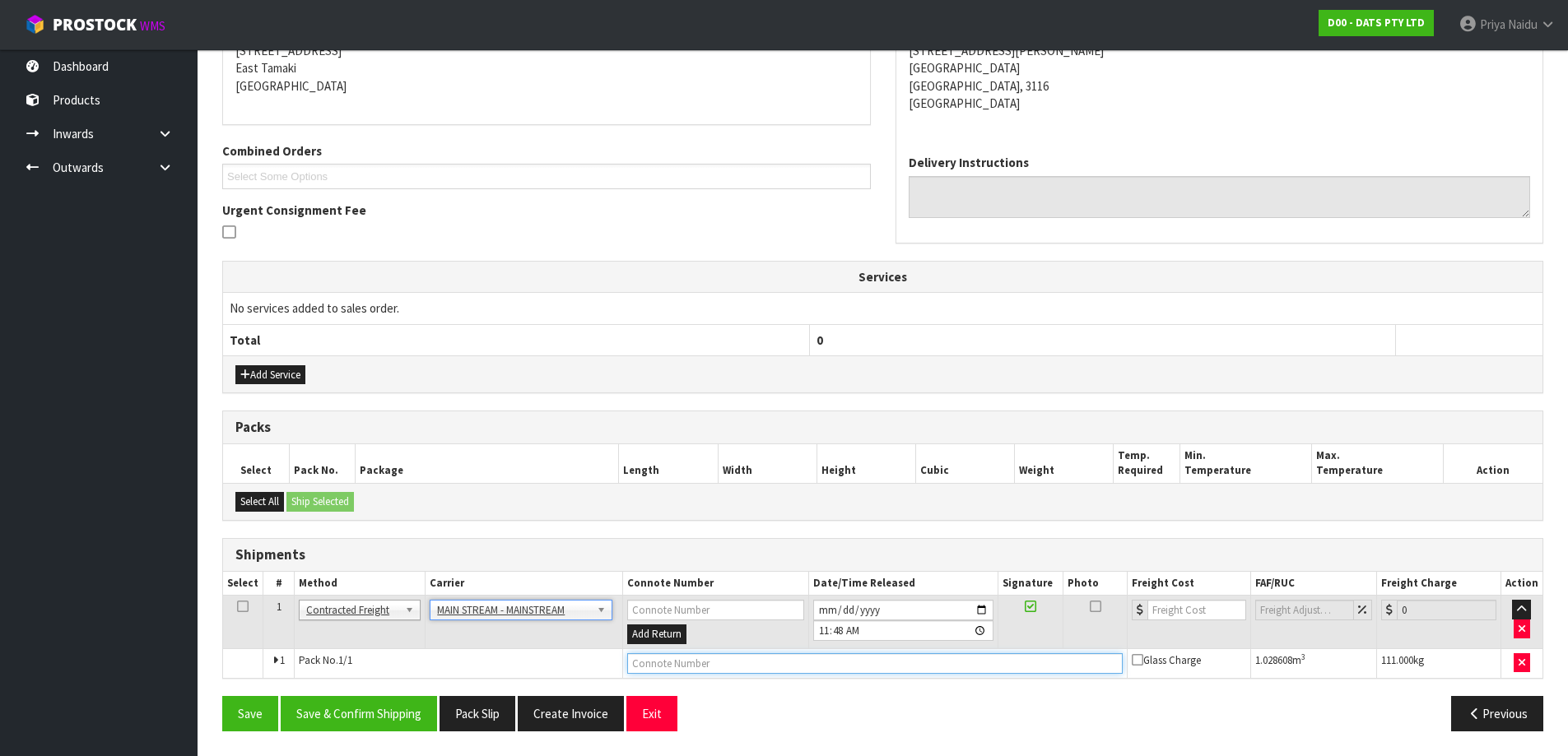
click at [702, 667] on input "text" at bounding box center [874, 663] width 495 height 20
paste input "CWL7717059"
type input "CWL7717059"
click at [1177, 609] on input "number" at bounding box center [1196, 609] width 99 height 20
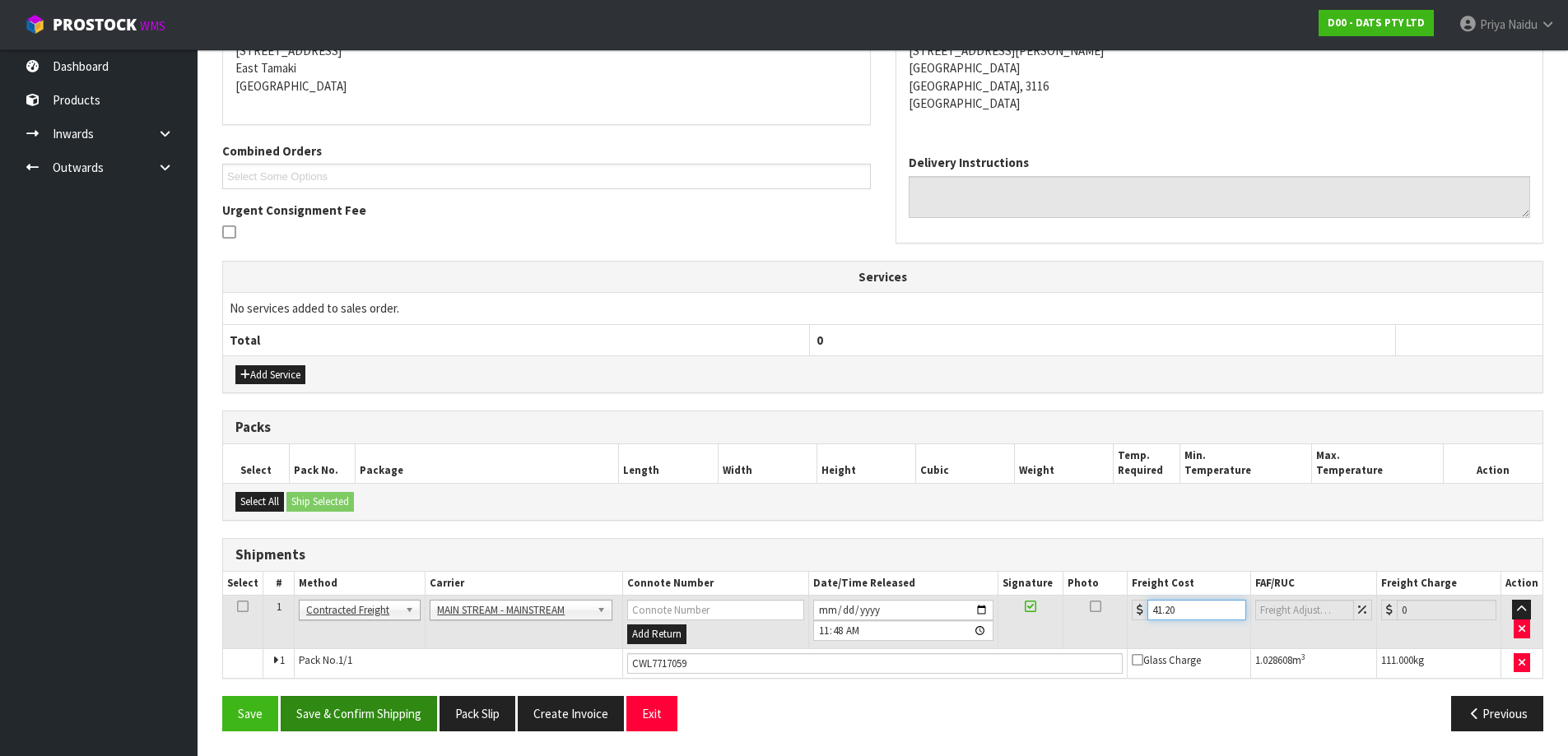
type input "41.20"
click at [392, 713] on button "Save & Confirm Shipping" at bounding box center [359, 714] width 156 height 36
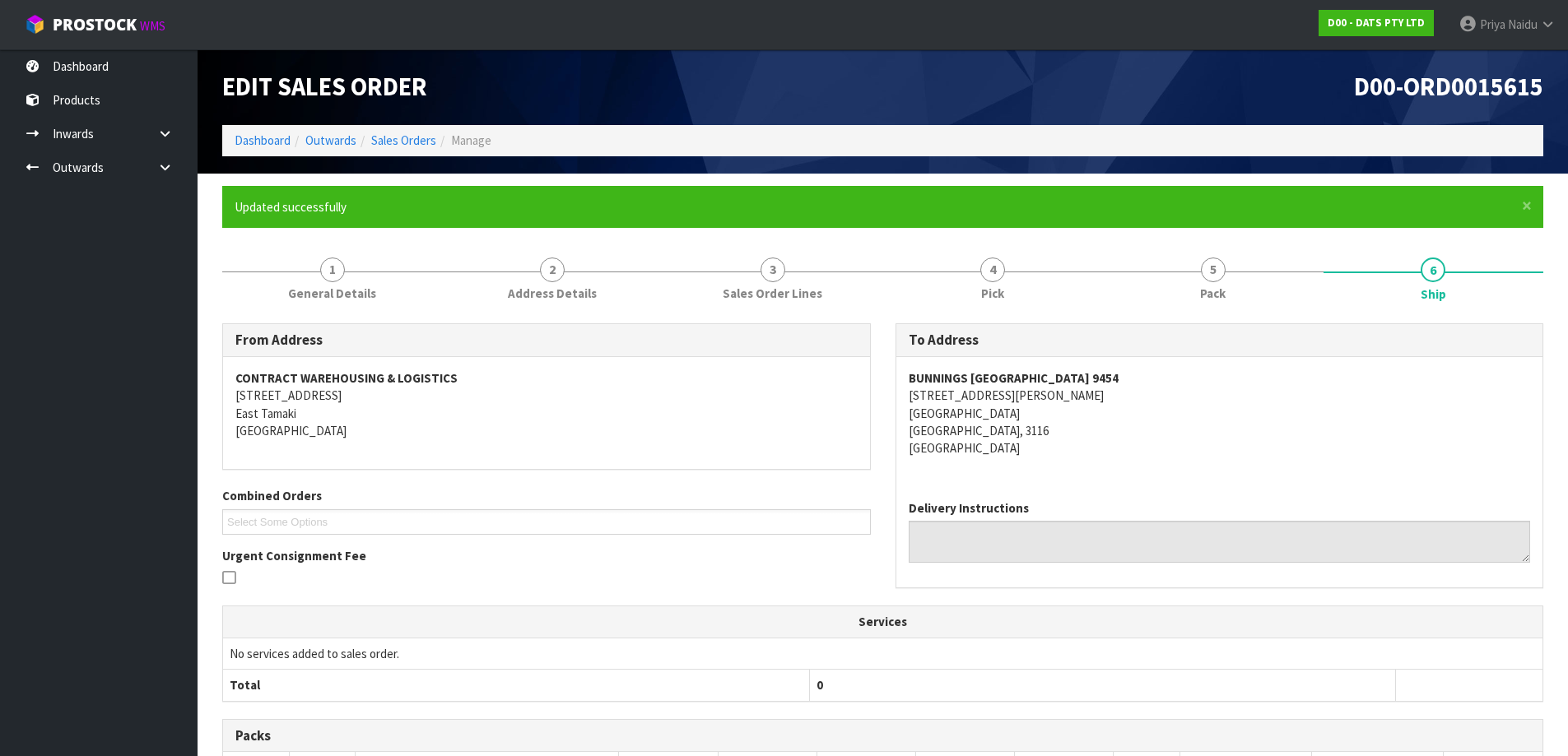
scroll to position [0, 0]
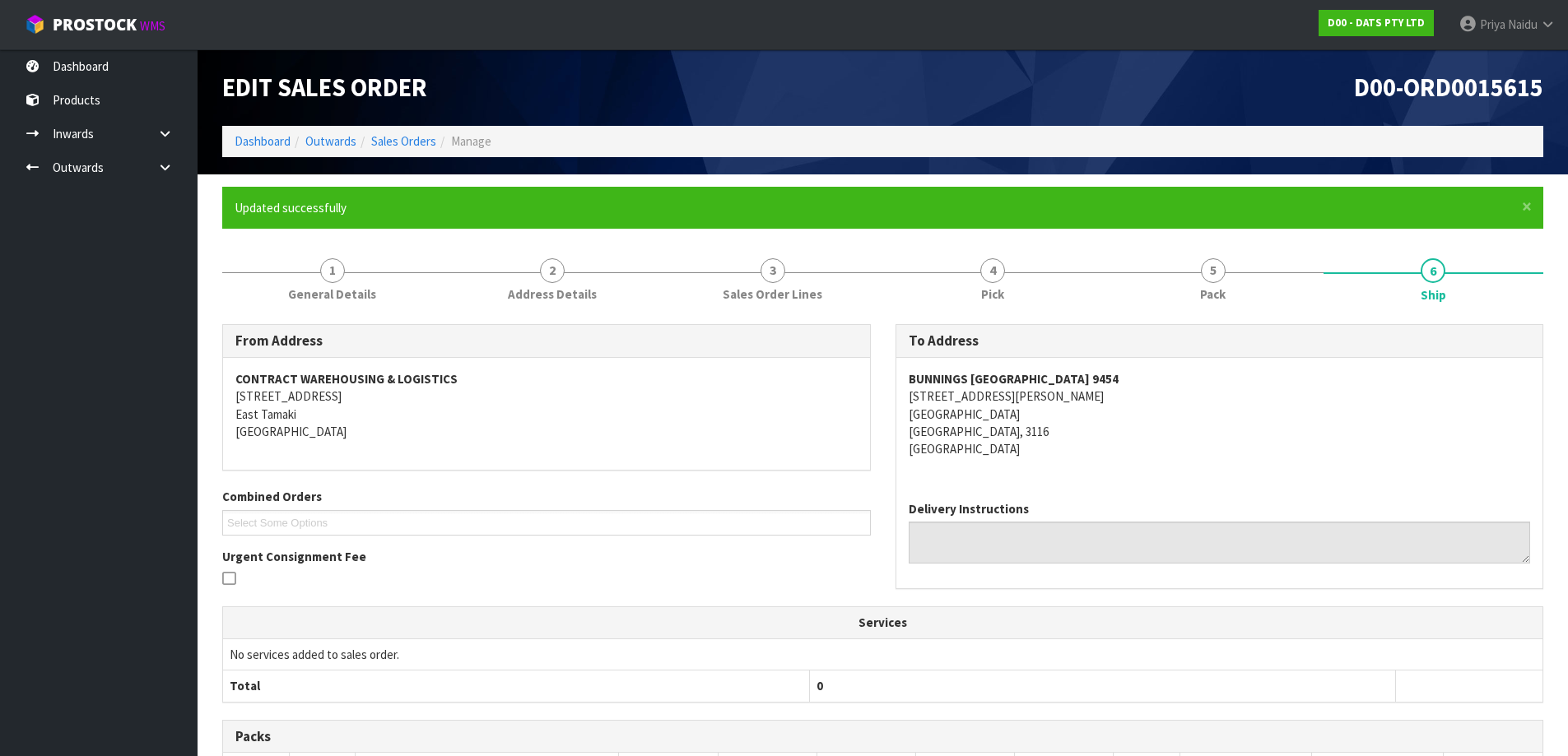
click at [261, 151] on ol "Dashboard Outwards Sales Orders Manage" at bounding box center [882, 141] width 1321 height 31
click at [267, 145] on link "Dashboard" at bounding box center [263, 141] width 56 height 15
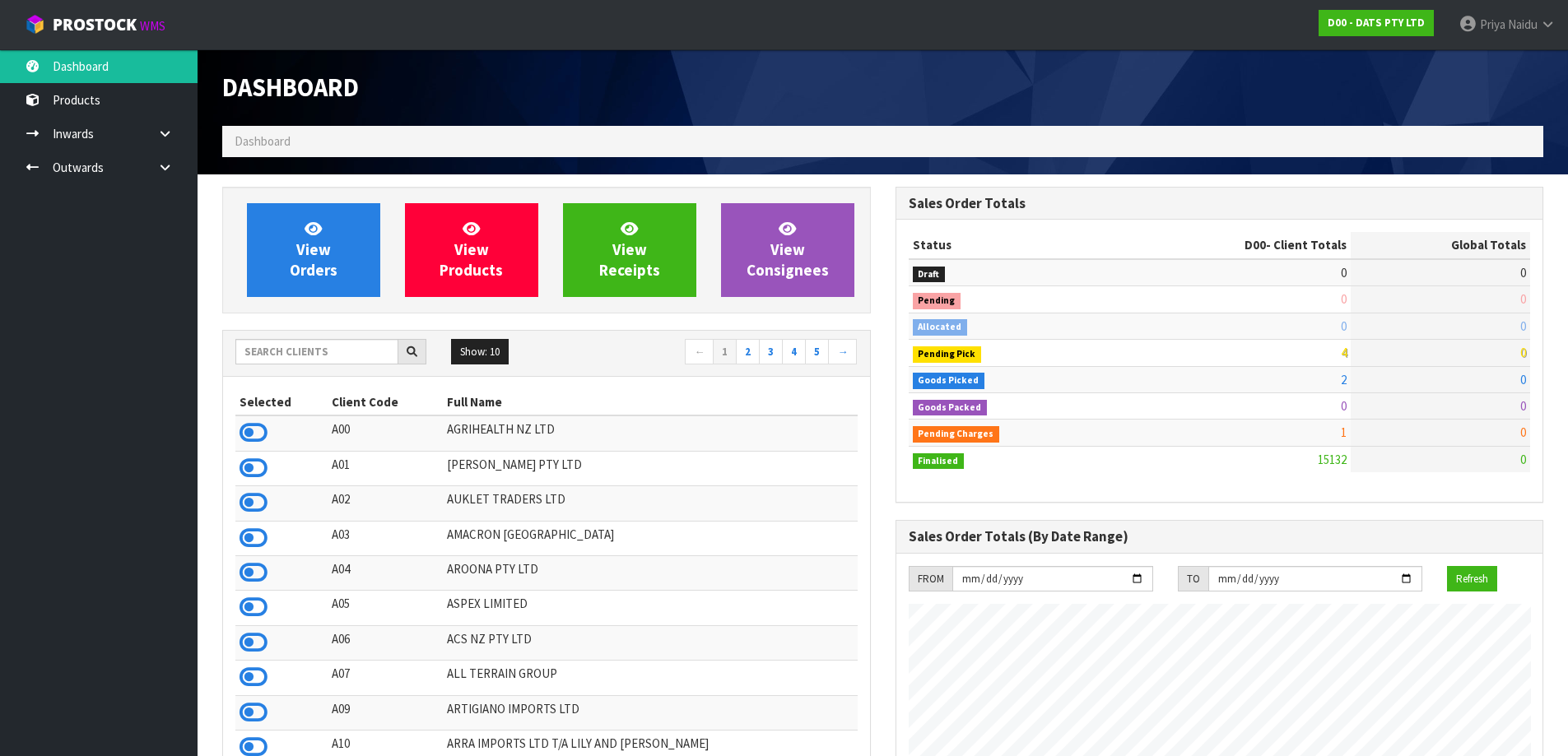
scroll to position [1026, 672]
click at [300, 371] on div "Show: 10 5 10 25 50 ← 1 2 3 4 5 →" at bounding box center [546, 354] width 647 height 46
click at [299, 359] on input "text" at bounding box center [317, 351] width 163 height 25
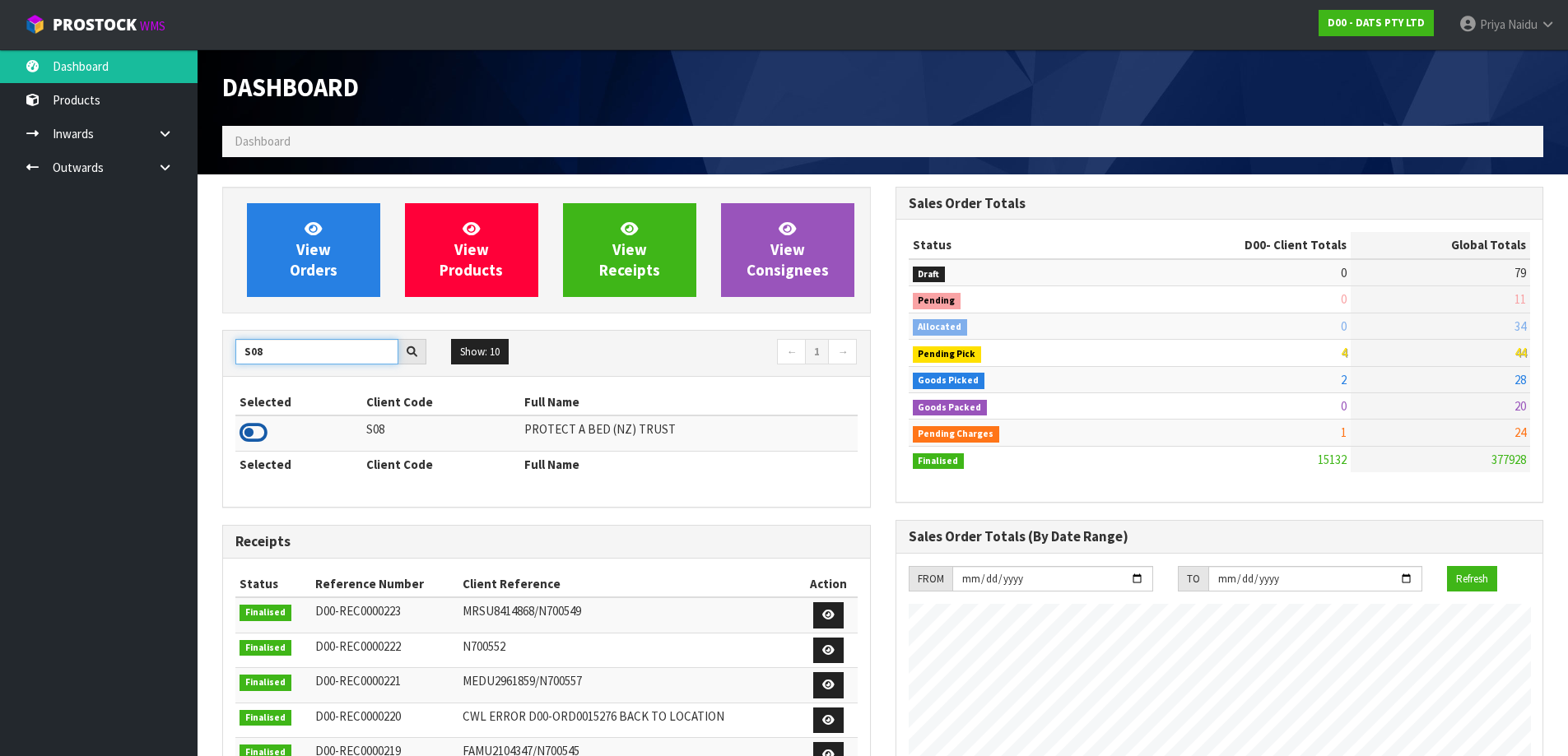
type input "S08"
click at [253, 435] on icon at bounding box center [253, 434] width 28 height 25
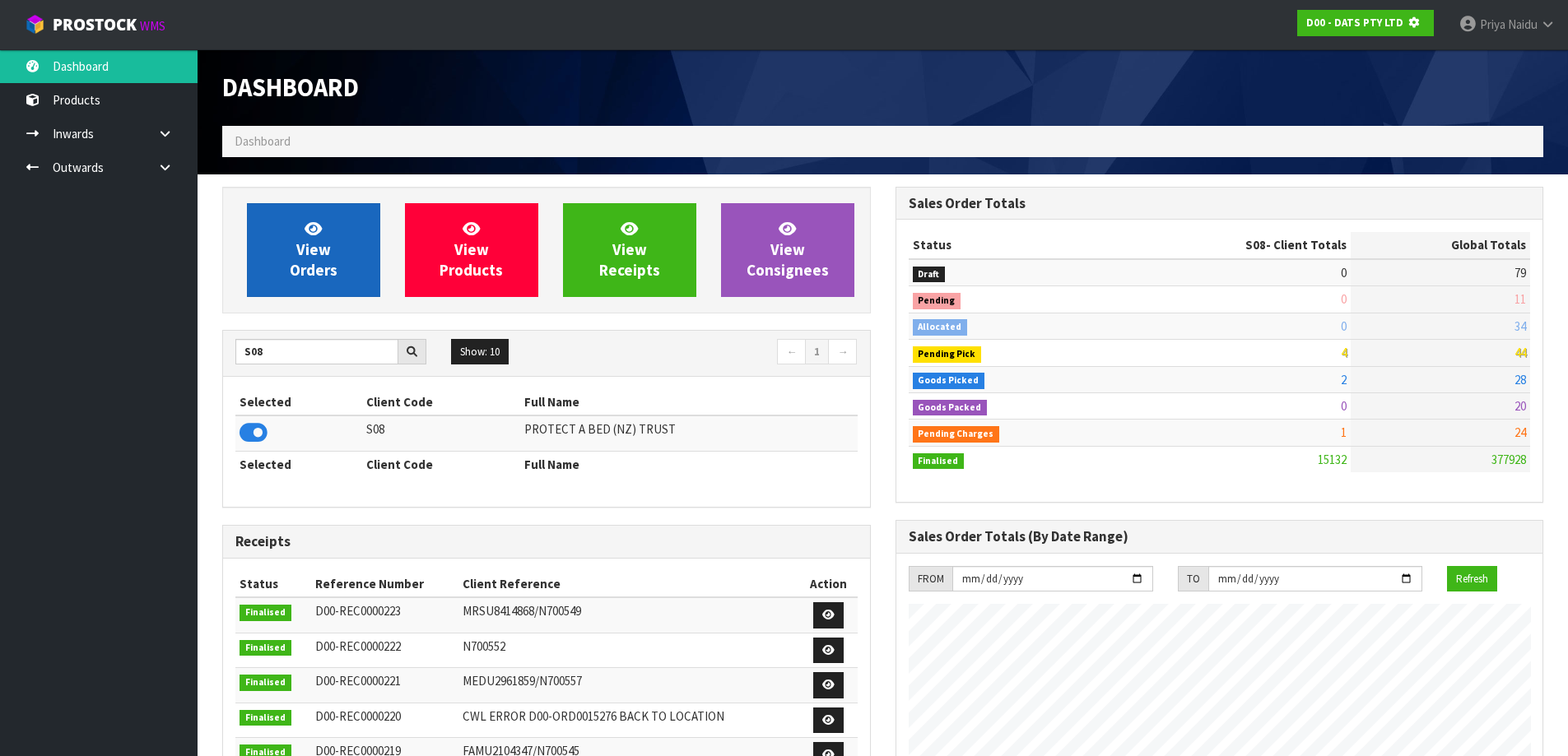
scroll to position [821879, 822232]
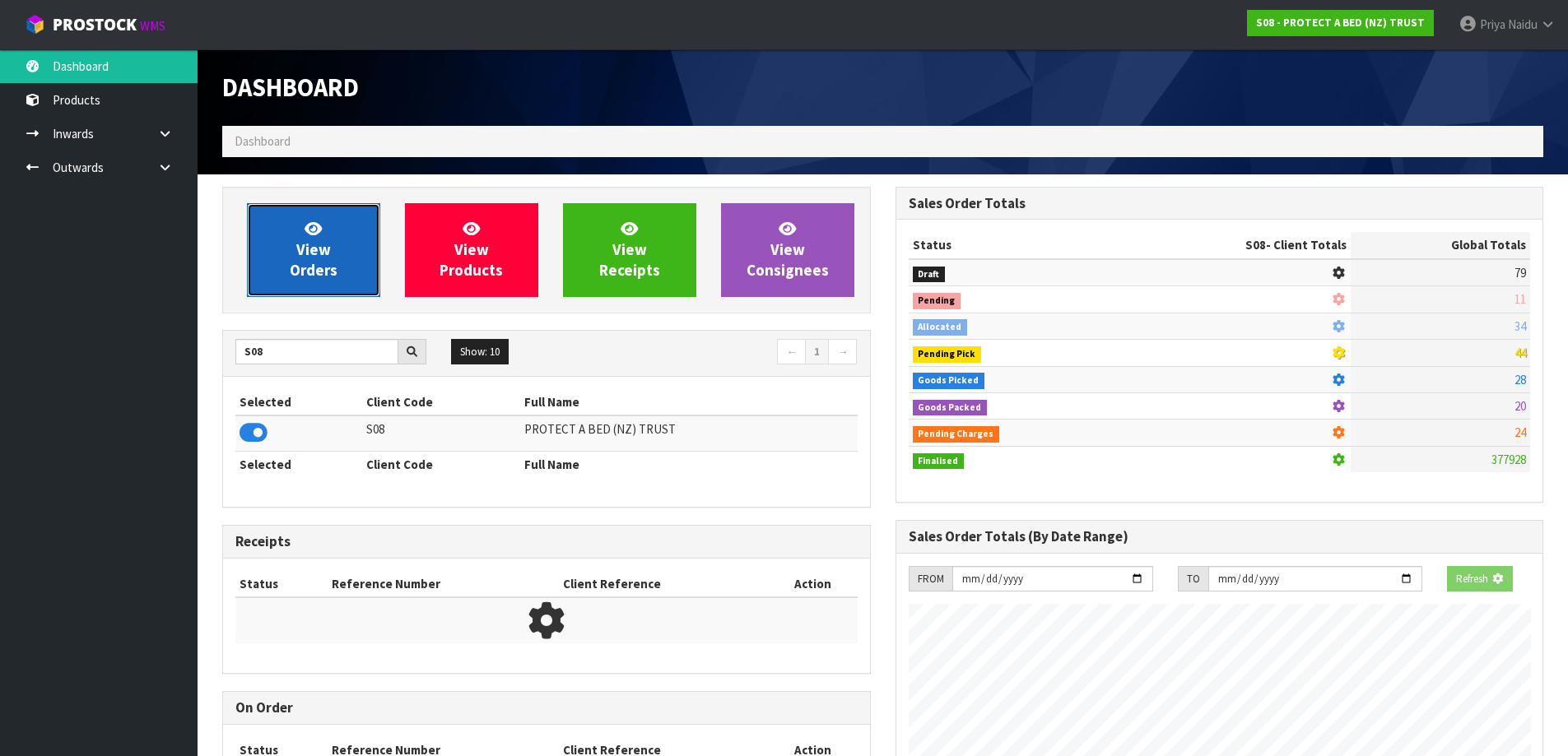
click at [359, 266] on link "View Orders" at bounding box center [314, 250] width 133 height 94
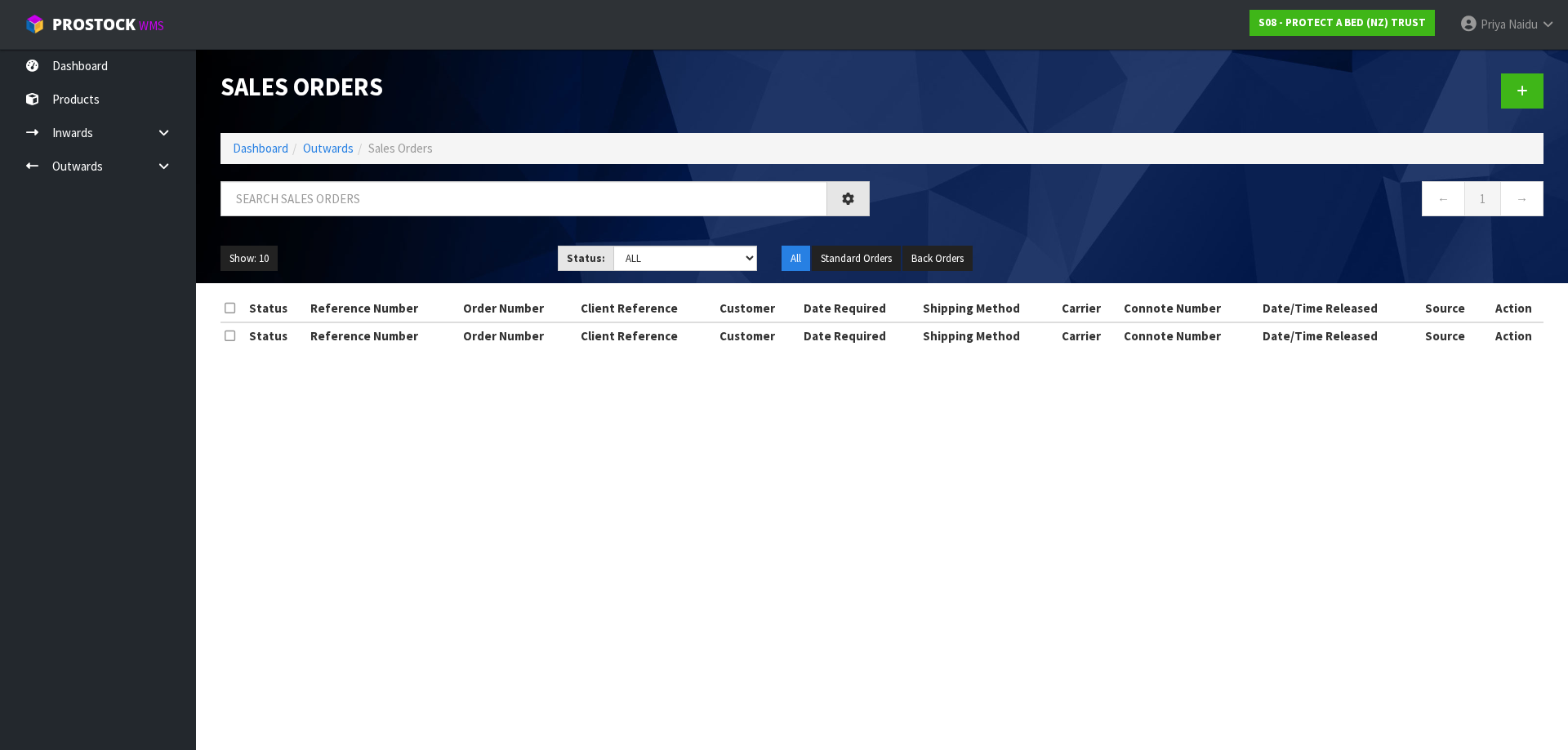
click at [366, 232] on div "← 1 →" at bounding box center [882, 207] width 1348 height 53
click at [384, 202] on input "text" at bounding box center [523, 198] width 607 height 35
type input "33083"
click at [639, 258] on select "Draft Pending Allocated Pending Pick Goods Picked Goods Packed Pending Charges …" at bounding box center [685, 259] width 145 height 25
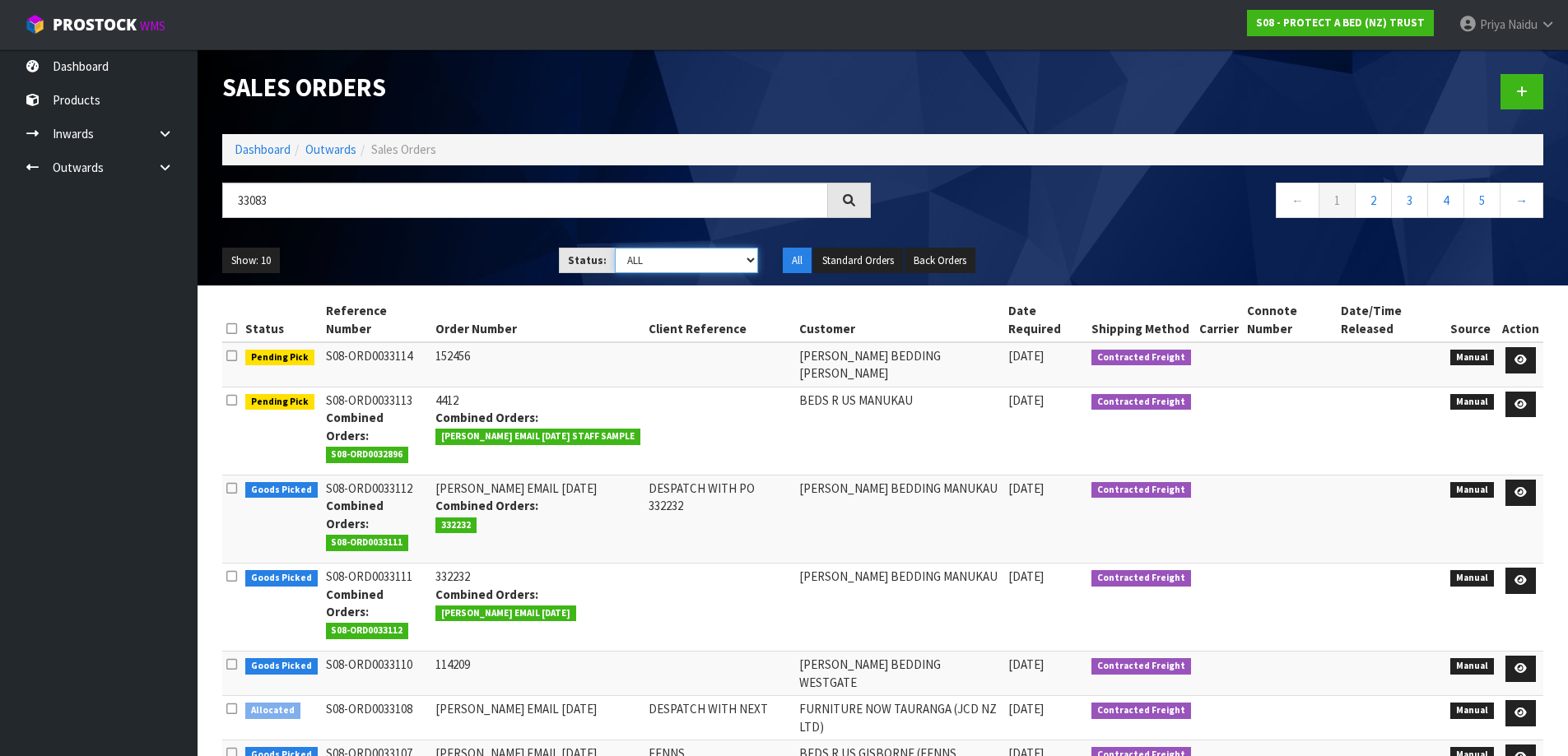
select select "string:5"
click at [615, 248] on select "Draft Pending Allocated Pending Pick Goods Picked Goods Packed Pending Charges …" at bounding box center [686, 261] width 143 height 25
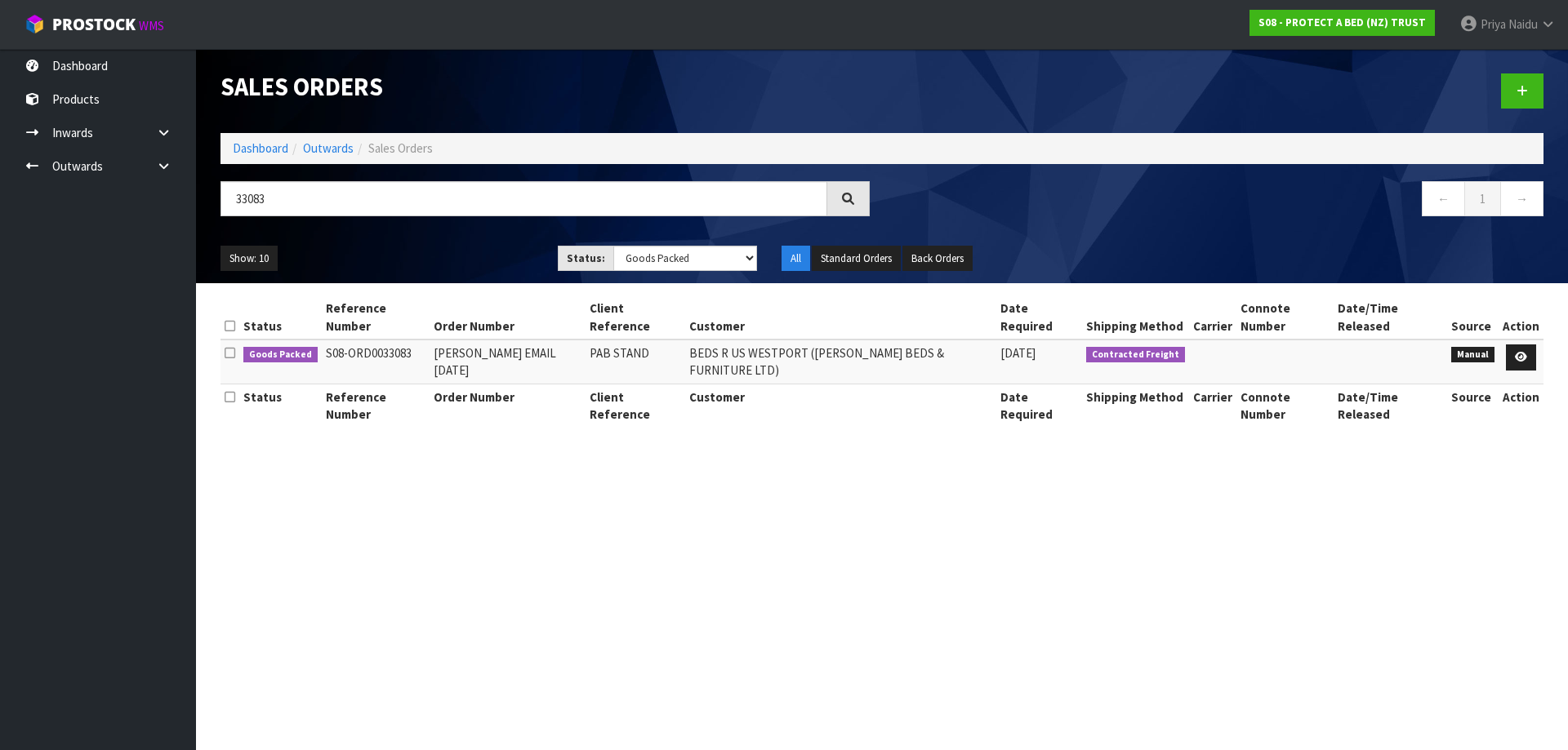
click at [465, 261] on ul "Show: 10 5 10 25 50" at bounding box center [377, 259] width 312 height 26
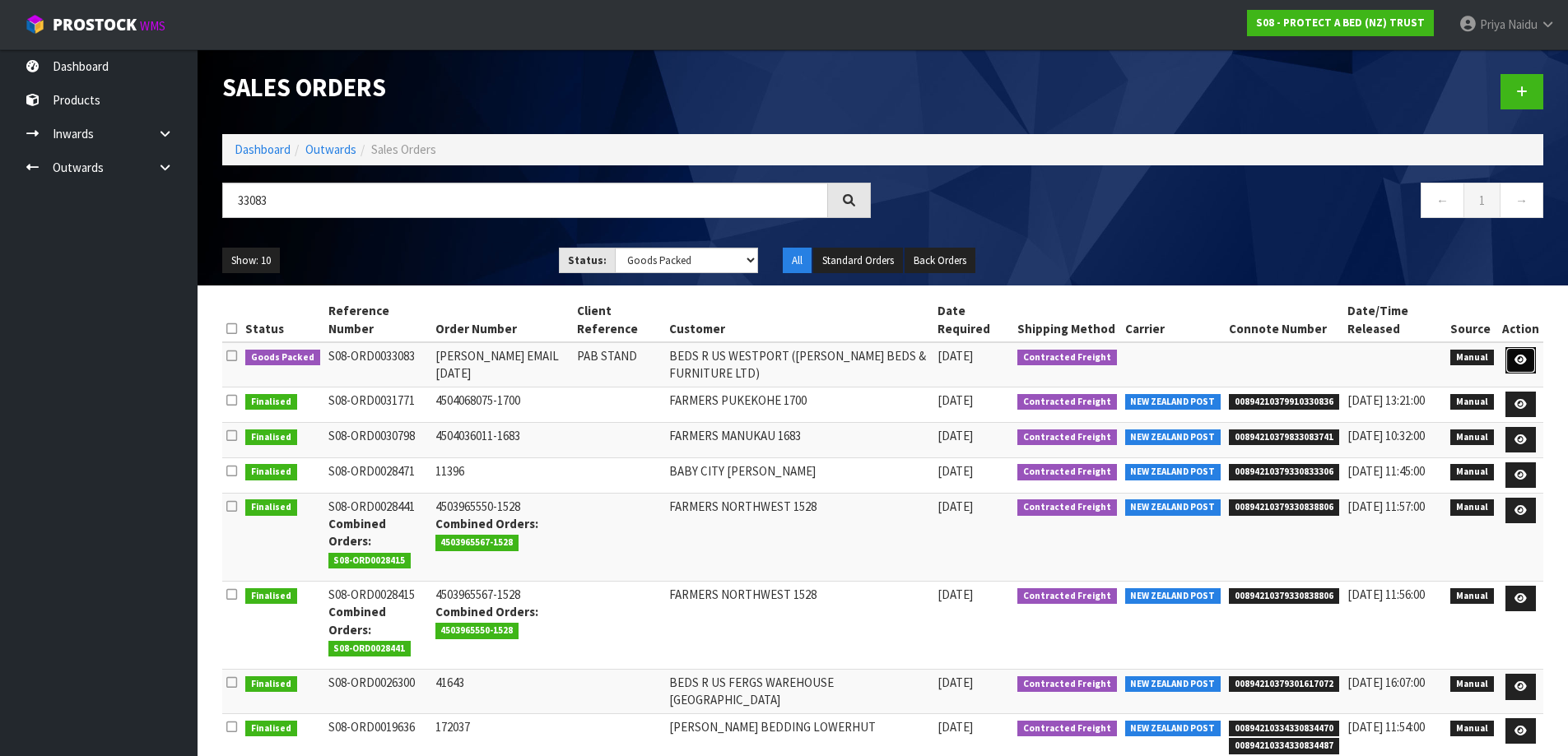
click at [1526, 357] on icon at bounding box center [1520, 359] width 13 height 11
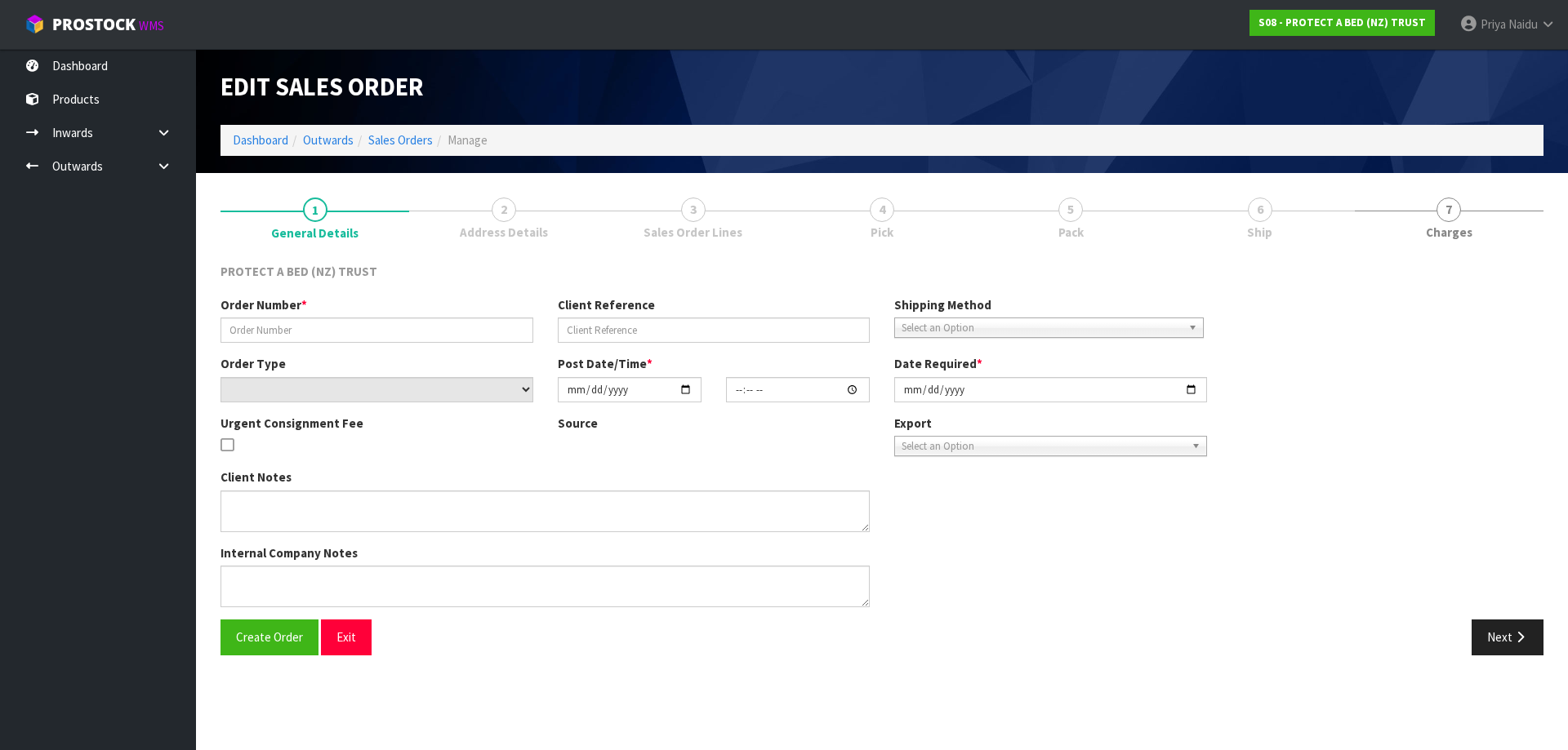
type input "[PERSON_NAME] EMAIL [DATE]"
type input "PAB STAND"
select select "number:0"
type input "[DATE]"
type input "08:44:00.000"
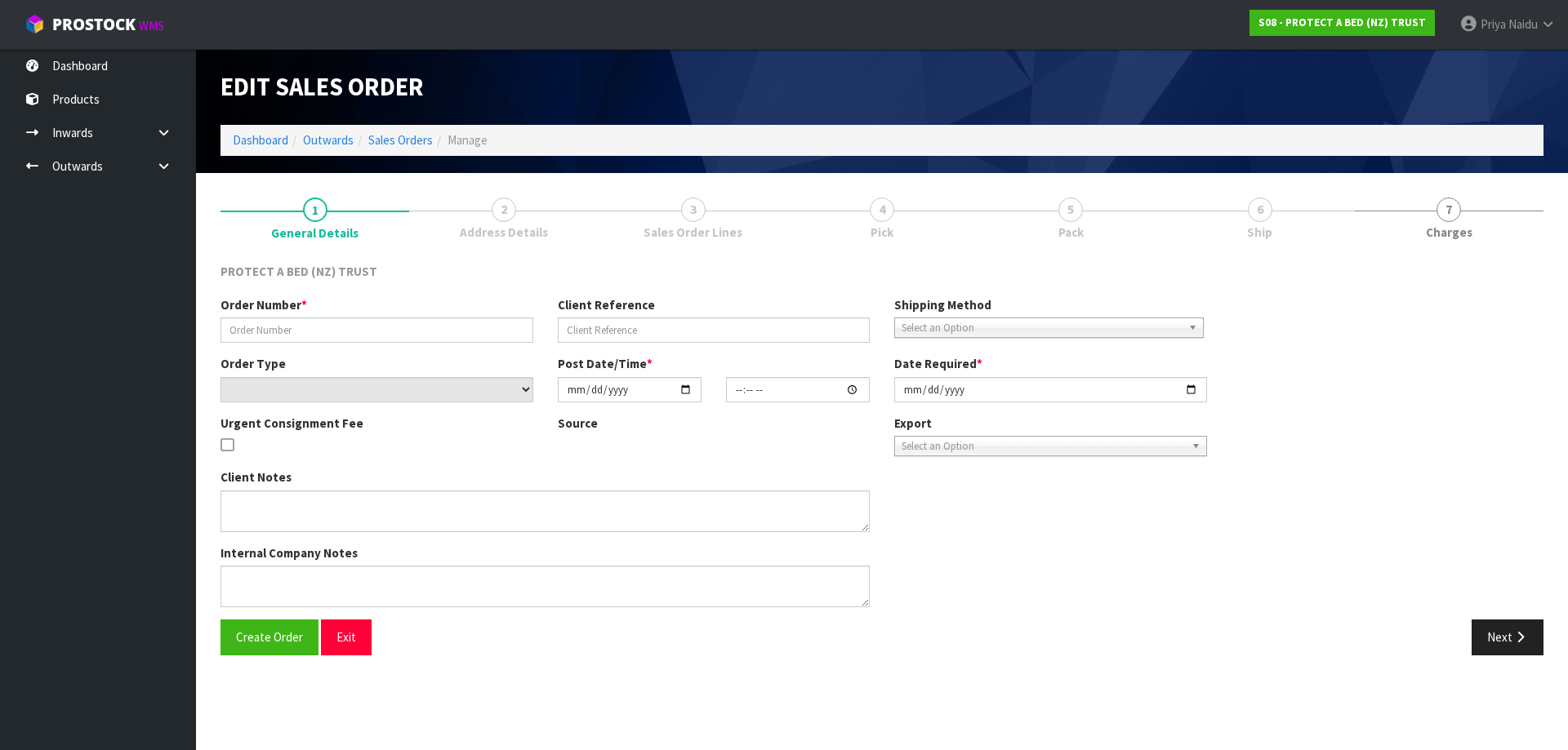
type input "[DATE]"
type textarea "THE ORDER TO BE SENT WITH THE STANDS IS AS FOLLOWS - [PERSON_NAME] TO PROVIDE C…"
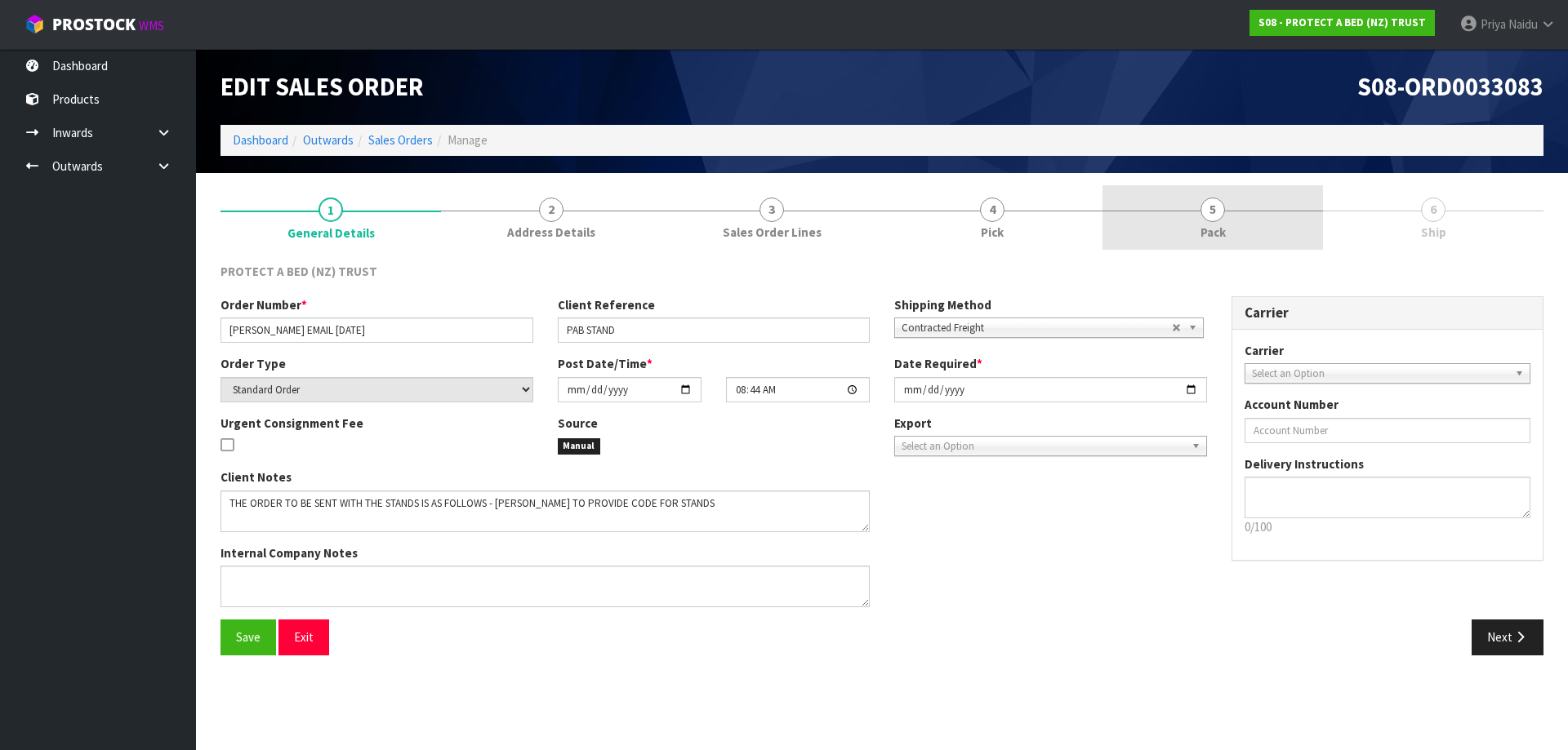
click at [1184, 222] on link "5 Pack" at bounding box center [1213, 216] width 220 height 64
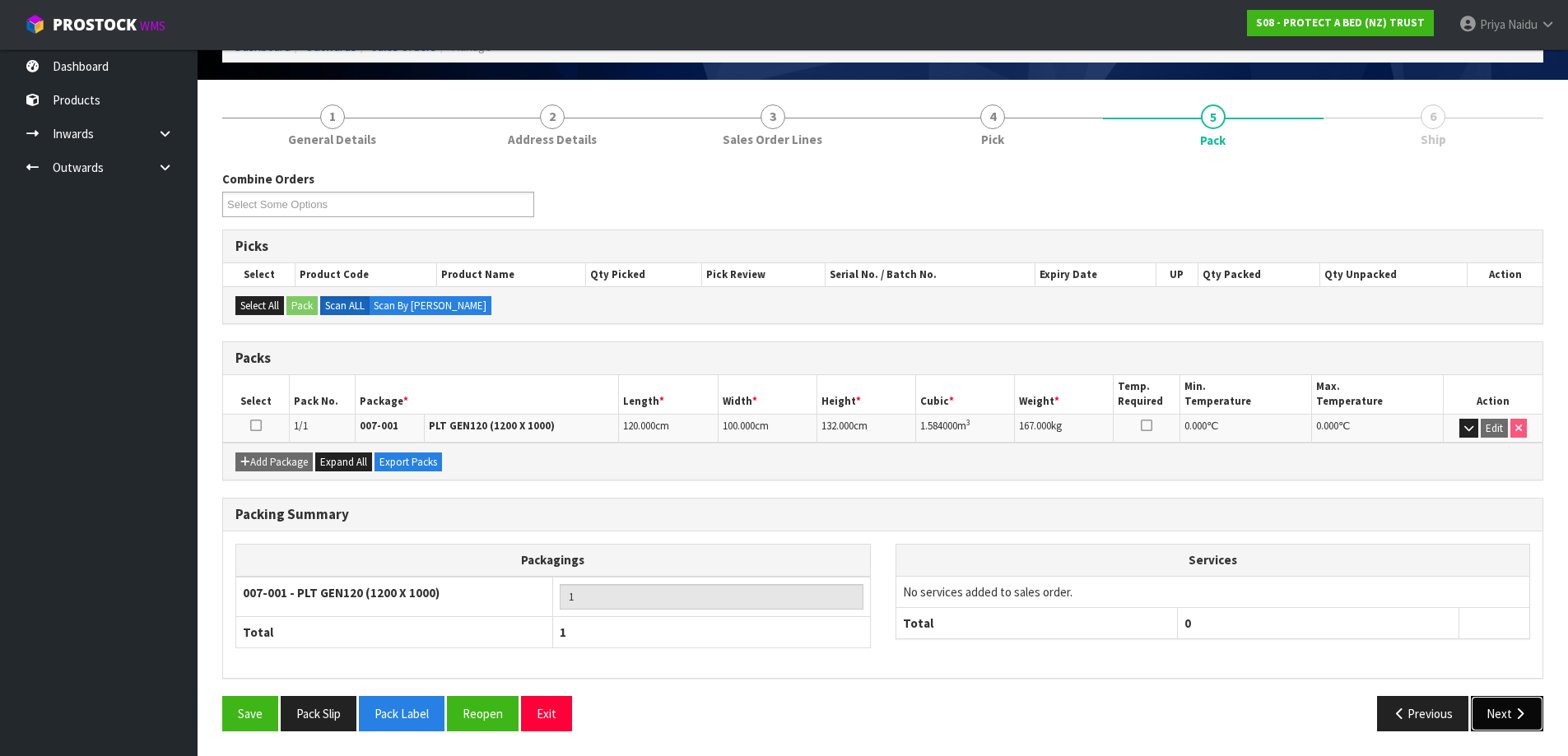
click at [1486, 701] on button "Next" at bounding box center [1506, 714] width 72 height 36
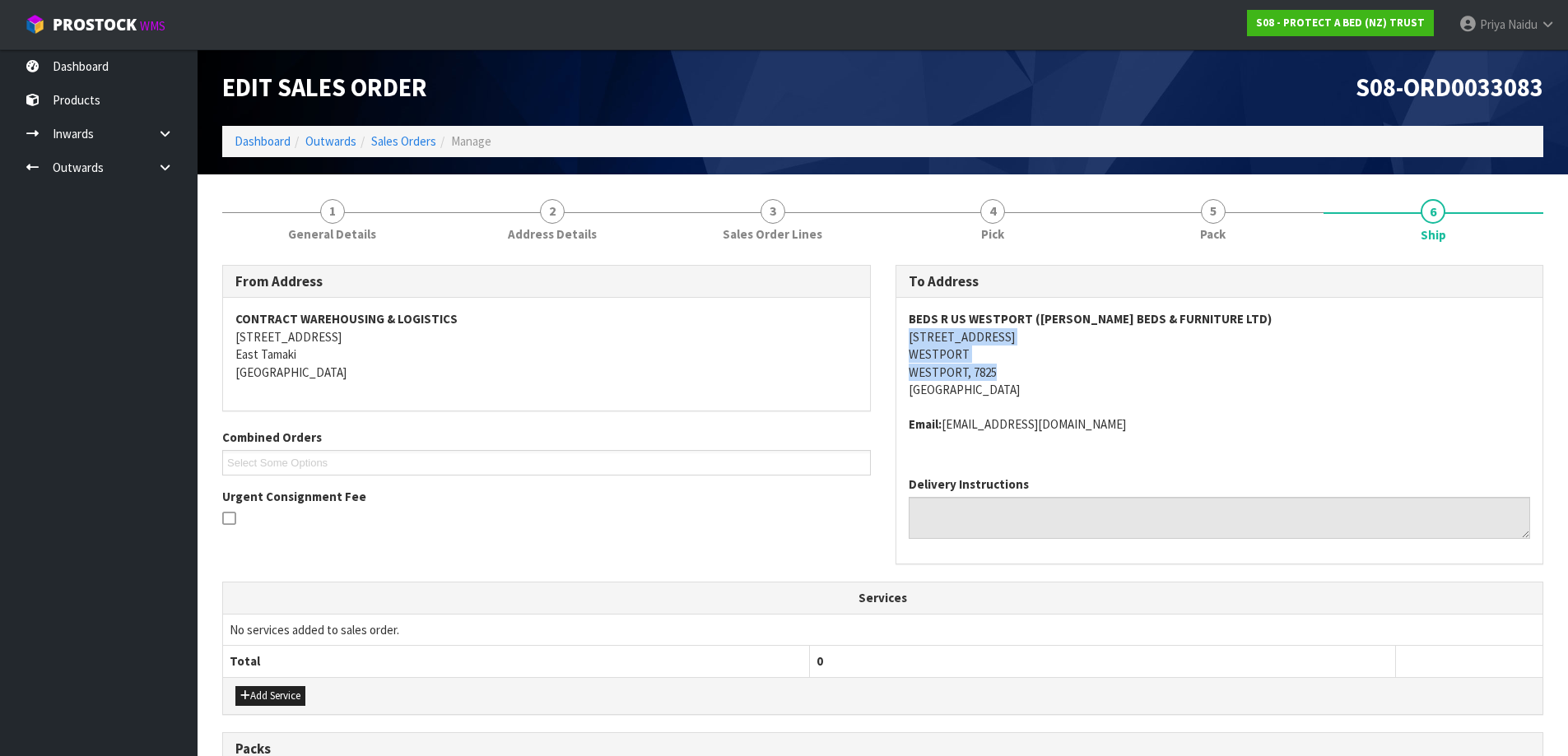
drag, startPoint x: 900, startPoint y: 332, endPoint x: 1039, endPoint y: 367, distance: 143.3
click at [1065, 371] on div "BEDS [GEOGRAPHIC_DATA] ([PERSON_NAME] BEDS & FURNITURE LTD) [STREET_ADDRESS] Em…" at bounding box center [1219, 380] width 647 height 165
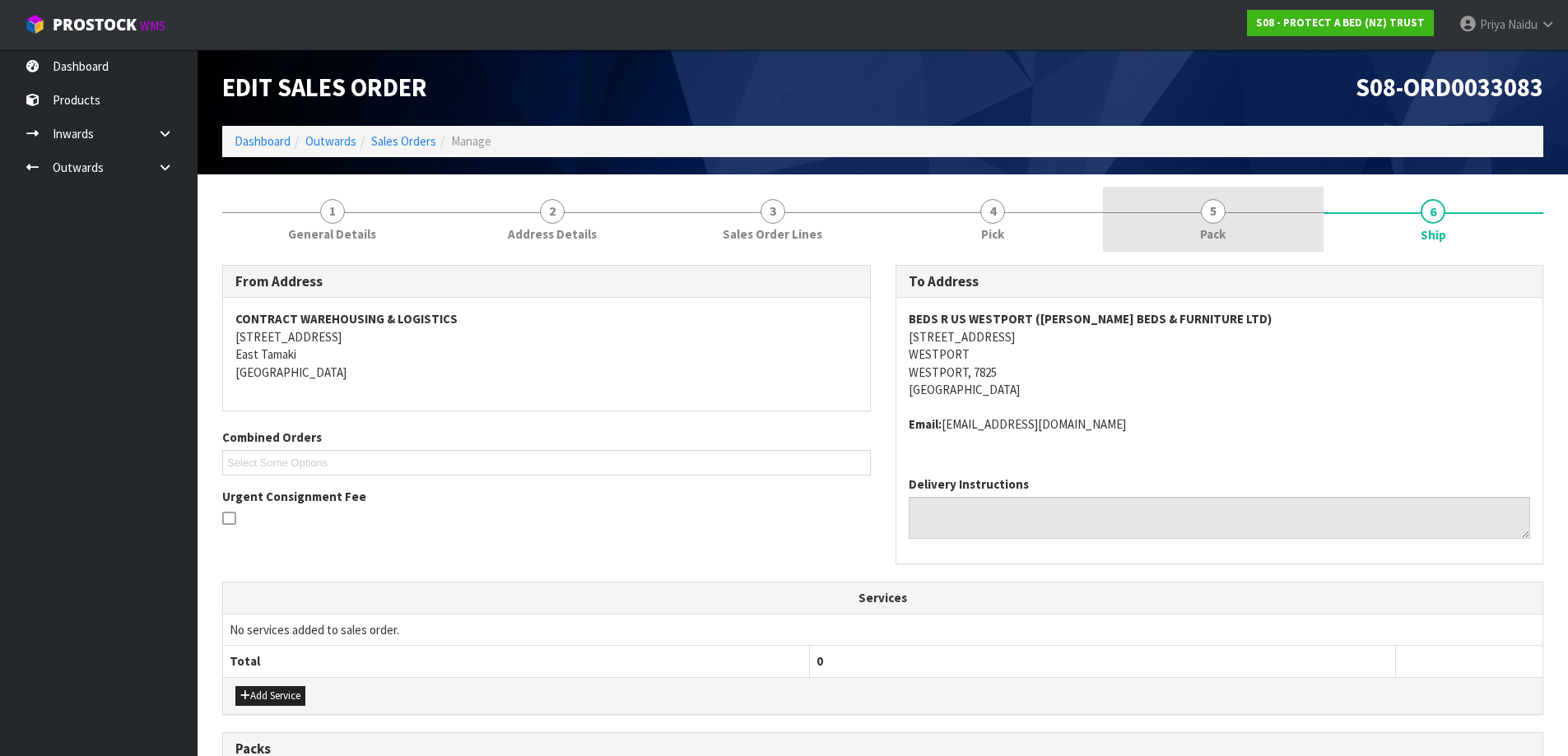
click at [1223, 210] on span "5" at bounding box center [1213, 211] width 25 height 25
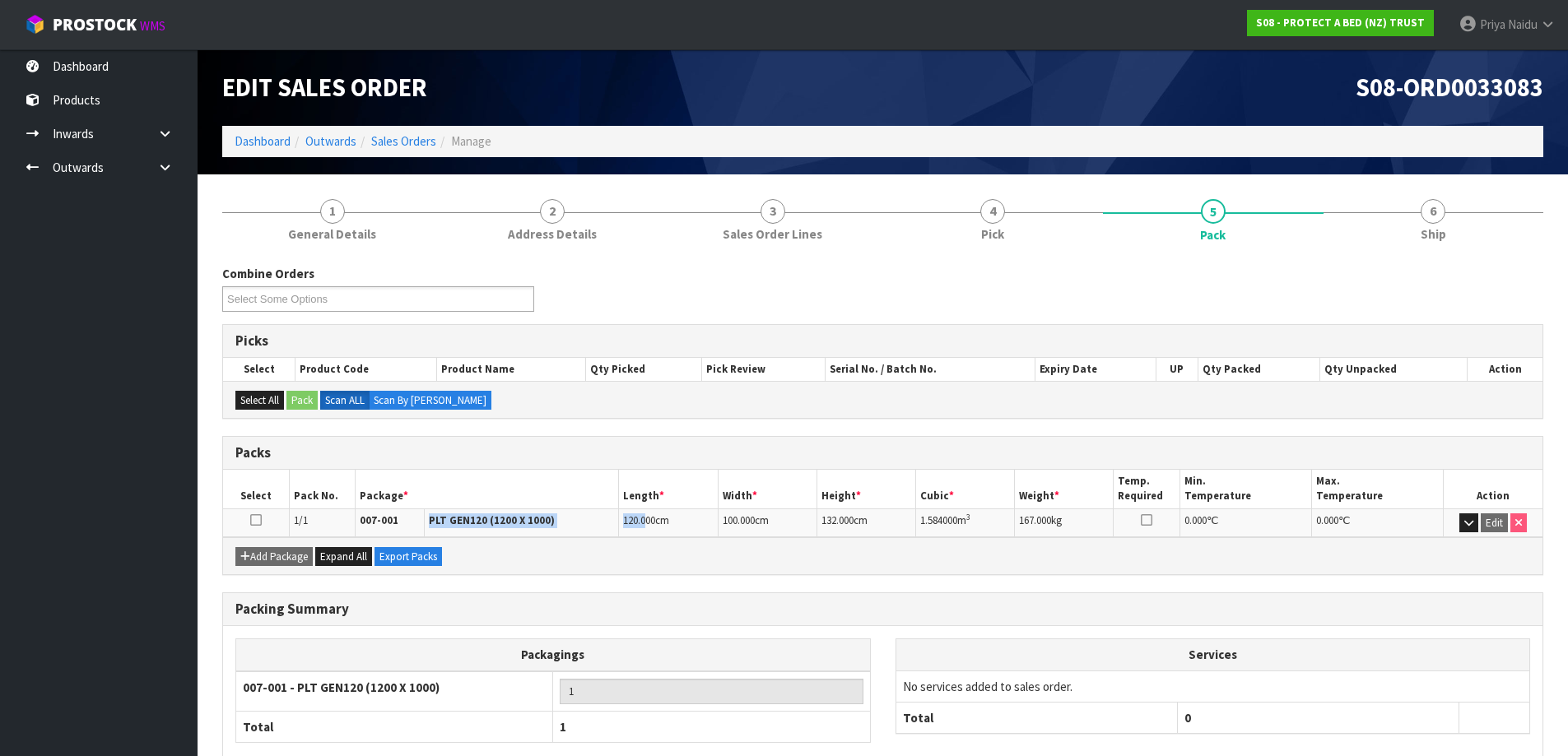
drag, startPoint x: 424, startPoint y: 513, endPoint x: 649, endPoint y: 534, distance: 226.0
click at [649, 534] on tr "1/1 007-001 PLT GEN120 (1200 X 1000) 120.000 cm 100.000 cm 132.000 cm 1.584000 …" at bounding box center [882, 523] width 1319 height 29
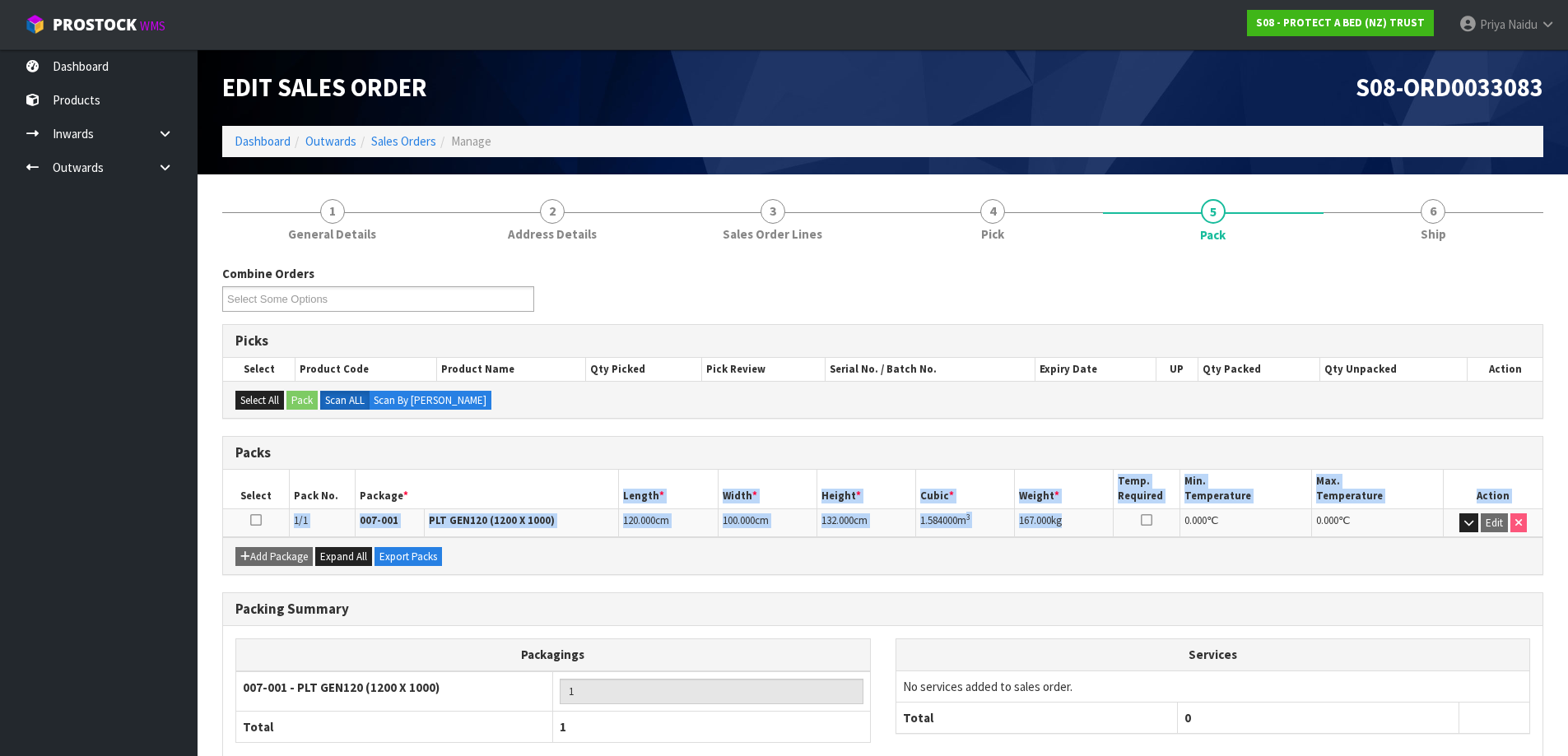
drag, startPoint x: 625, startPoint y: 494, endPoint x: 1065, endPoint y: 528, distance: 441.3
click at [1065, 528] on table "Select Pack No. Package * Length * Width * Height * Cubic * Weight * Temp. Requ…" at bounding box center [882, 504] width 1319 height 68
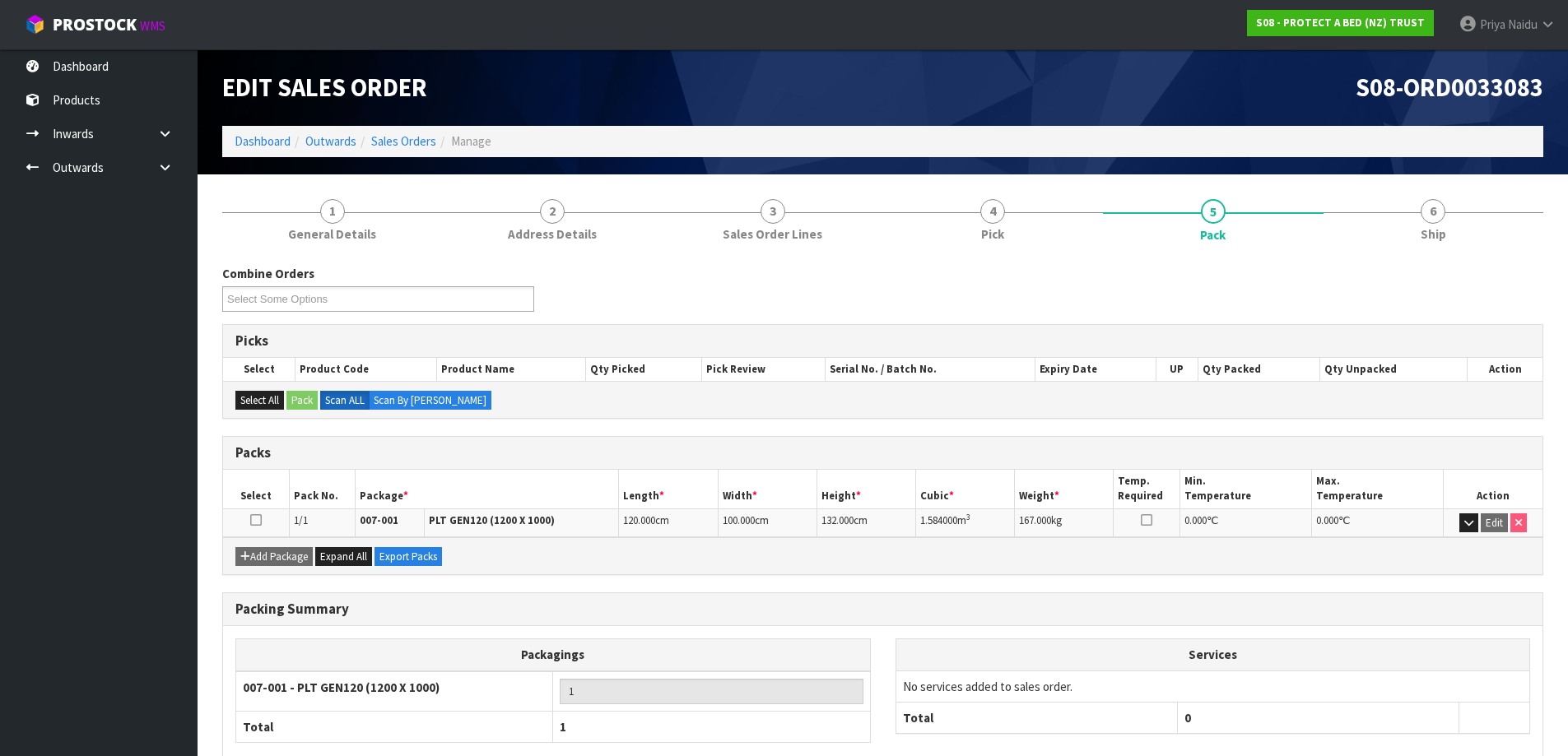
click at [845, 617] on div "Packing Summary" at bounding box center [882, 610] width 1319 height 33
drag, startPoint x: 1444, startPoint y: 241, endPoint x: 1435, endPoint y: 240, distance: 9.1
click at [1444, 241] on span "Ship" at bounding box center [1433, 235] width 25 height 17
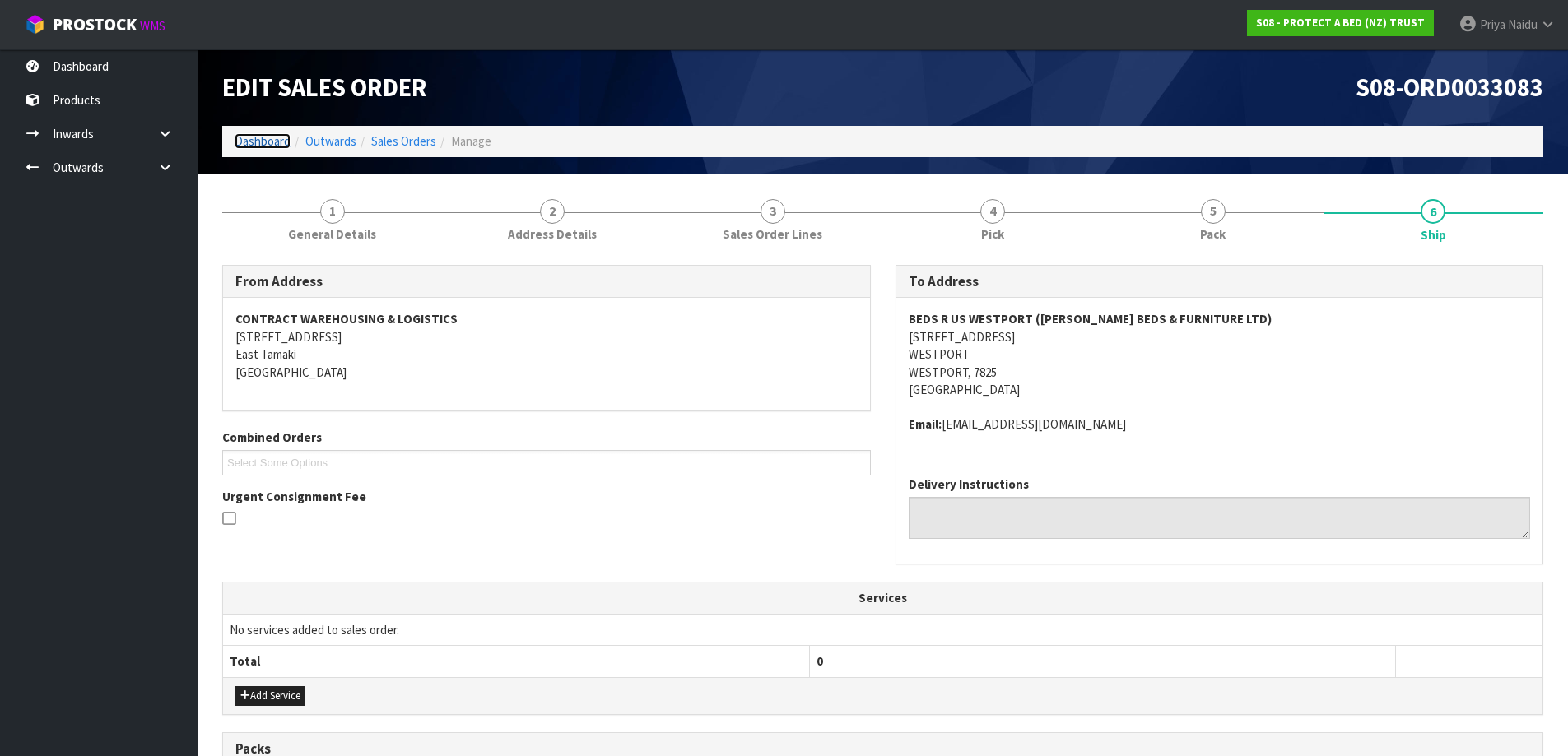
click at [260, 141] on link "Dashboard" at bounding box center [263, 141] width 56 height 15
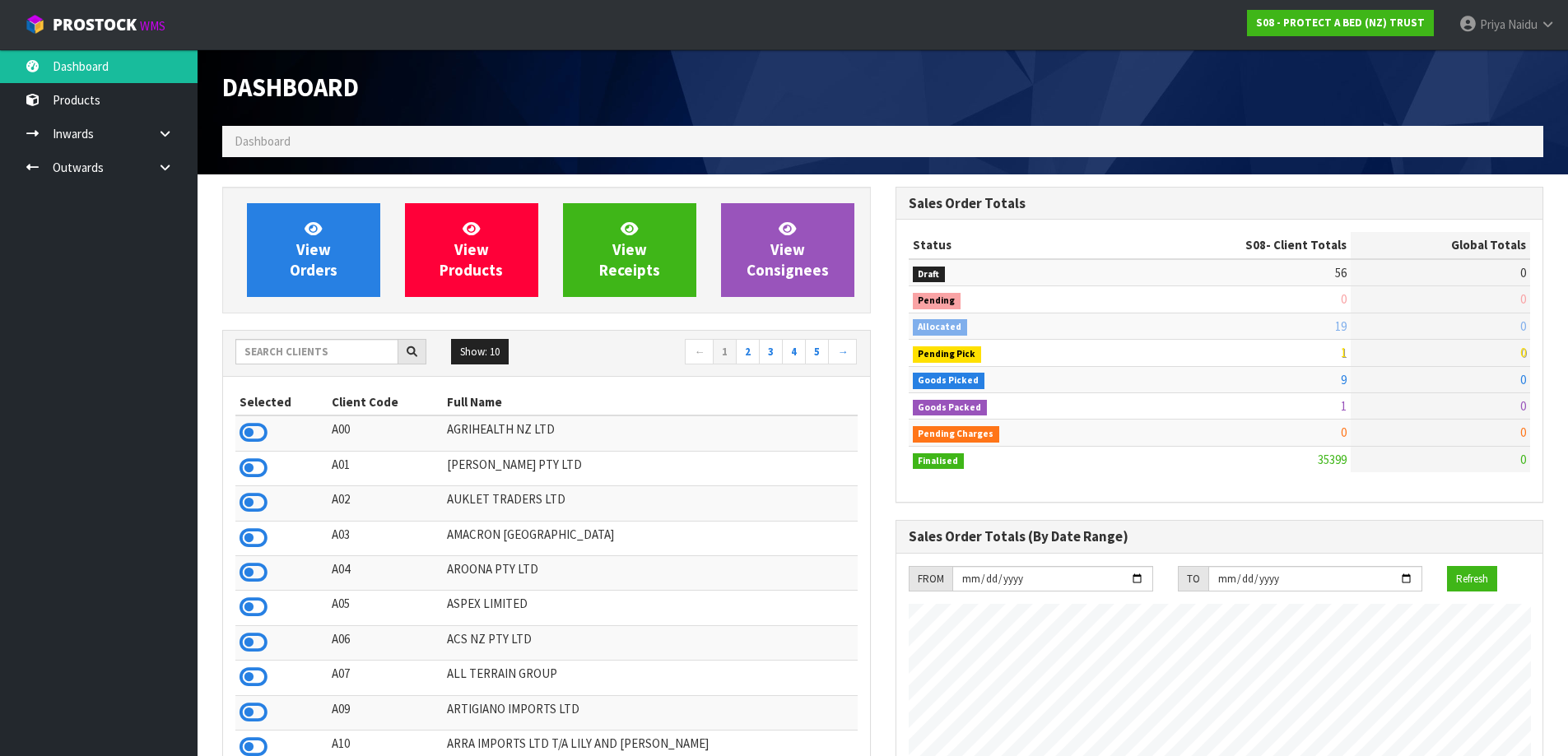
scroll to position [1246, 672]
click at [291, 279] on span "View Orders" at bounding box center [313, 250] width 47 height 62
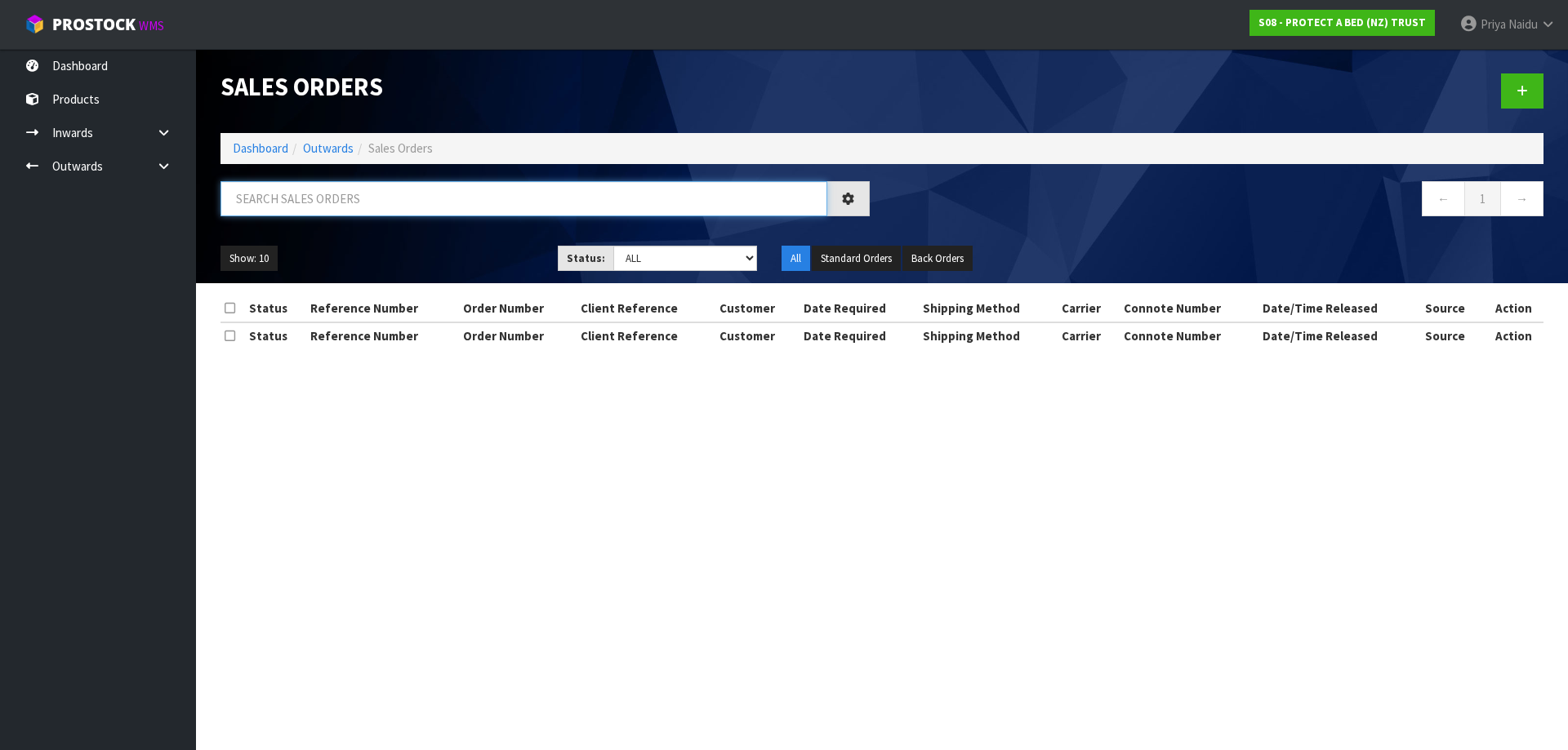
click at [329, 193] on input "text" at bounding box center [523, 198] width 607 height 35
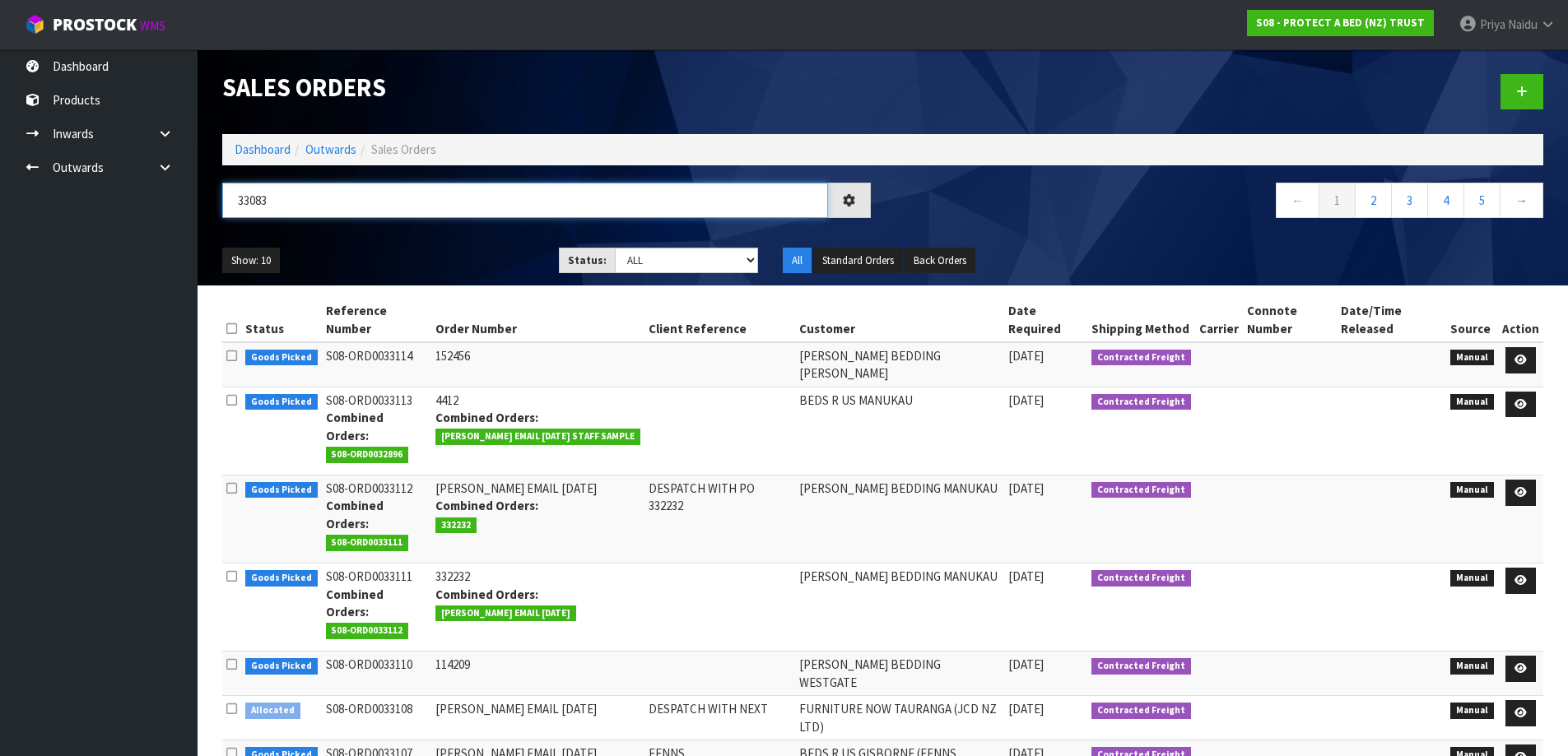
type input "33083"
click at [425, 253] on ul "Show: 10 5 10 25 50" at bounding box center [378, 261] width 312 height 26
click at [628, 265] on select "Draft Pending Allocated Pending Pick Goods Picked Goods Packed Pending Charges …" at bounding box center [686, 261] width 143 height 25
select select "string:5"
click at [615, 248] on select "Draft Pending Allocated Pending Pick Goods Picked Goods Packed Pending Charges …" at bounding box center [686, 261] width 143 height 25
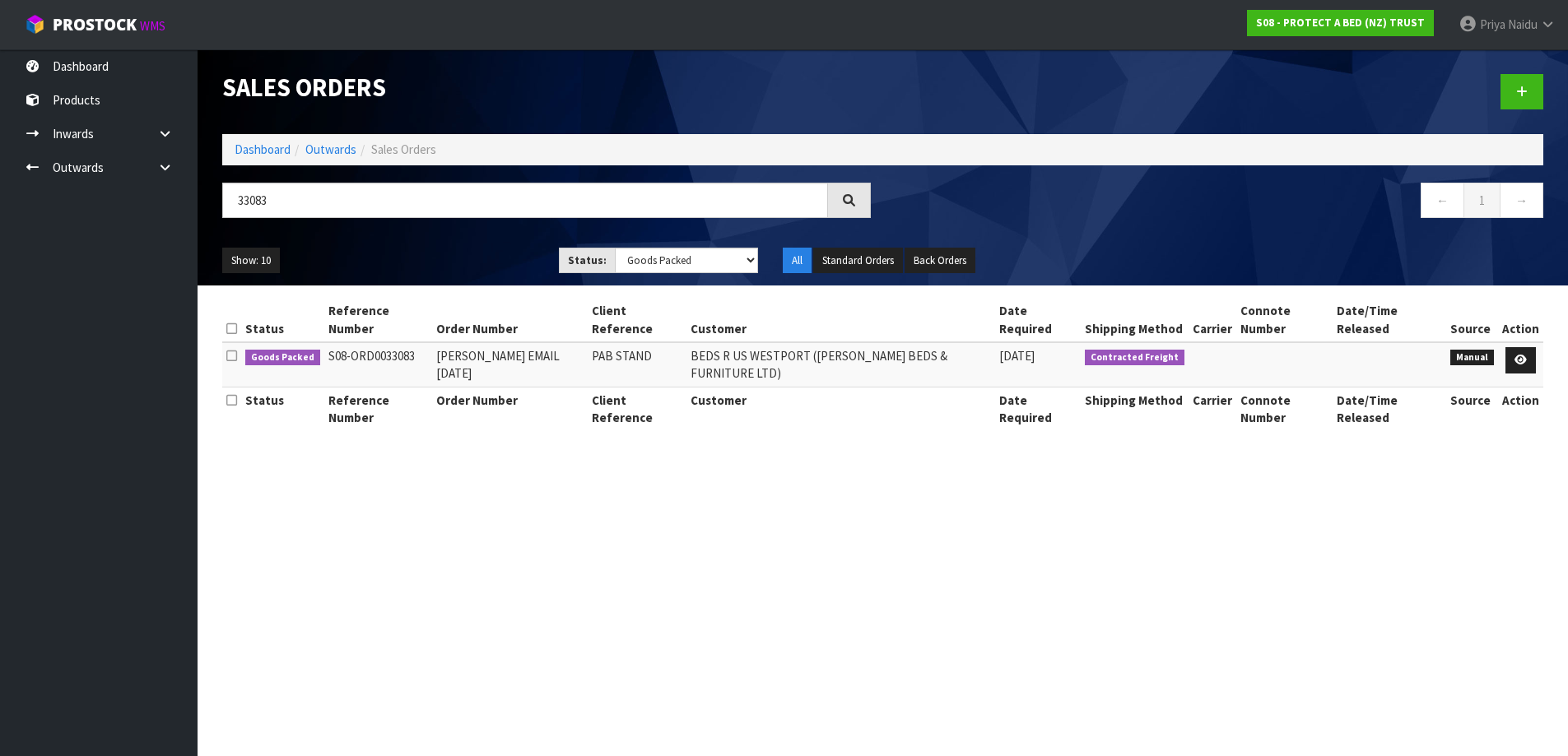
click at [440, 264] on ul "Show: 10 5 10 25 50" at bounding box center [378, 261] width 312 height 26
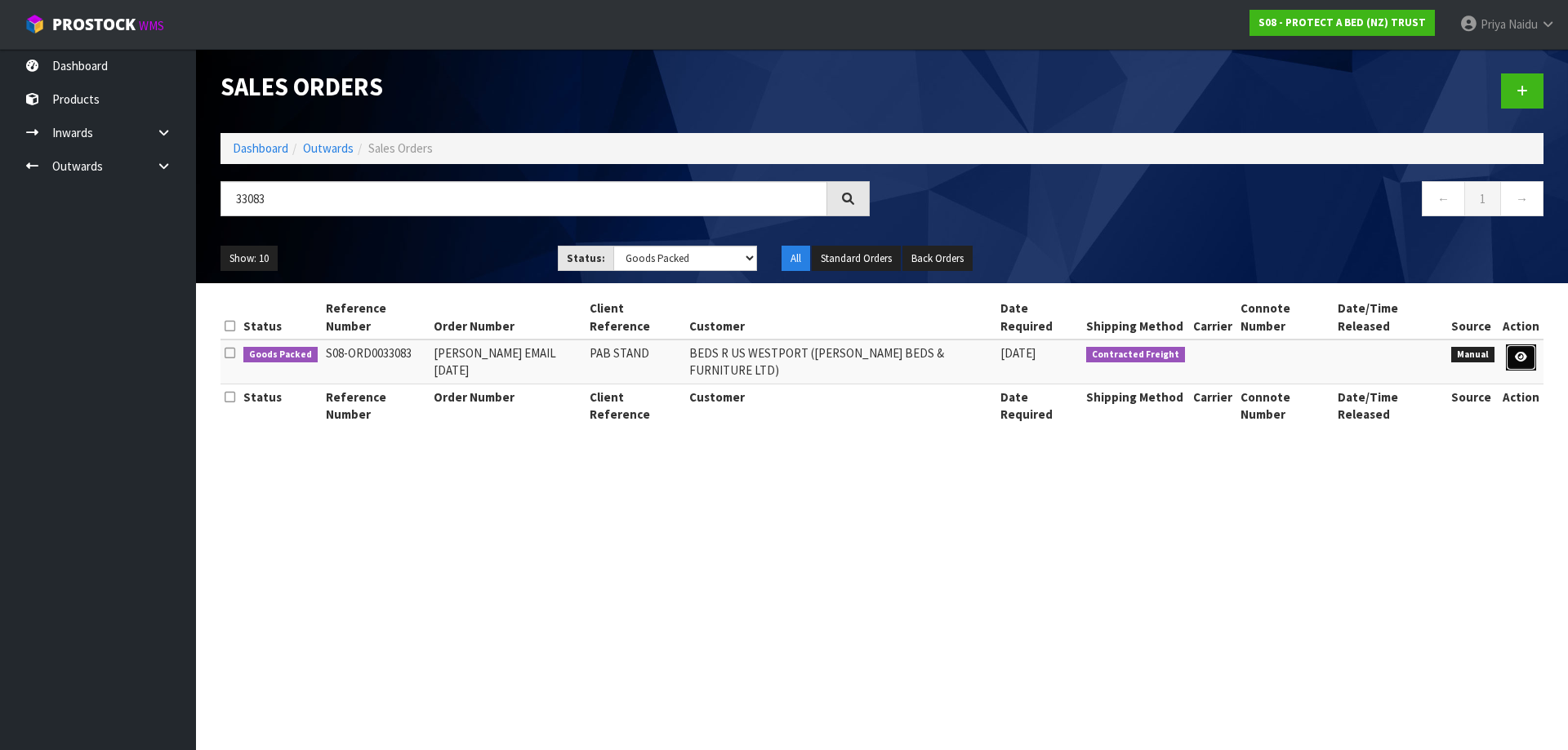
click at [1513, 345] on link at bounding box center [1522, 357] width 31 height 26
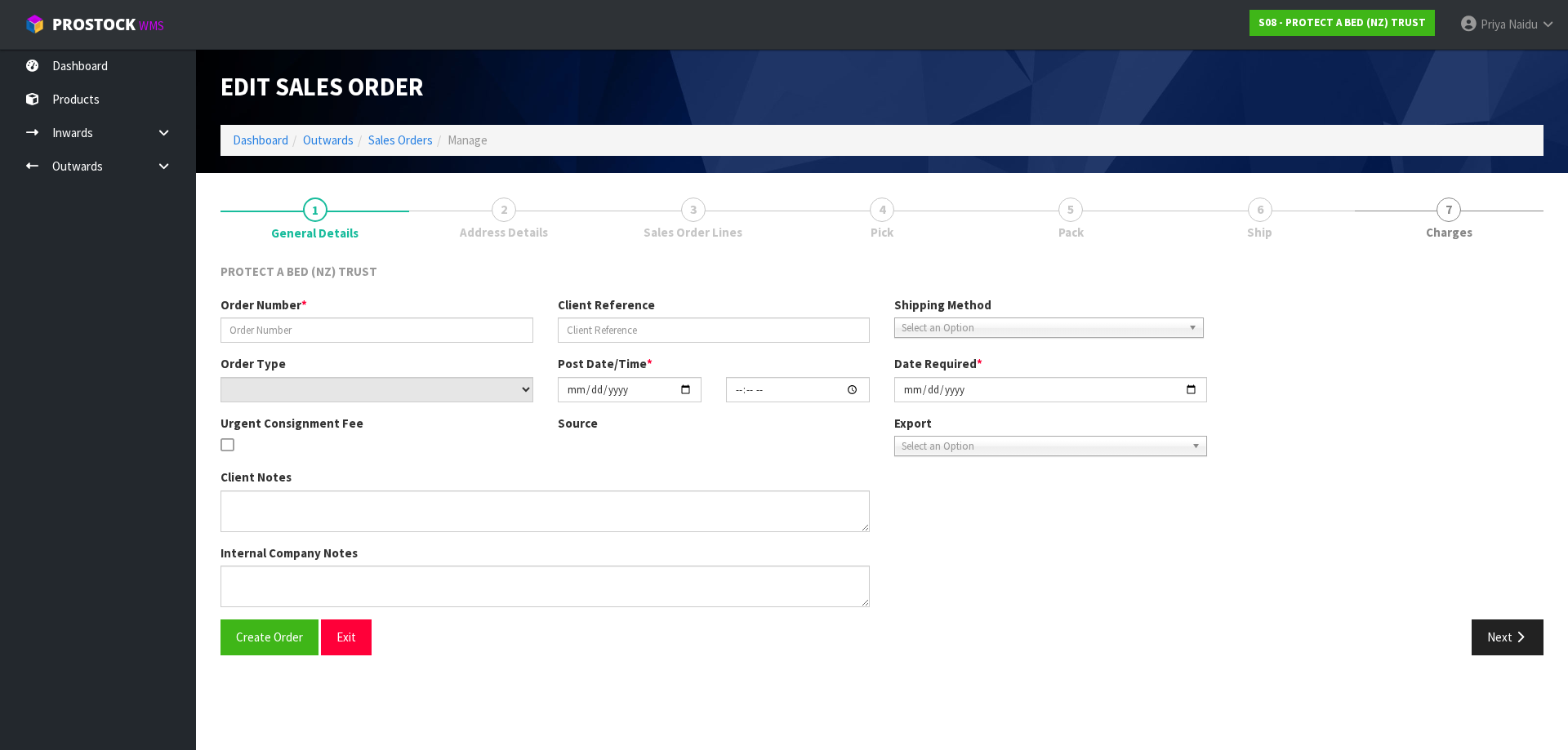
type input "[PERSON_NAME] EMAIL [DATE]"
type input "PAB STAND"
select select "number:0"
type input "[DATE]"
type input "08:44:00.000"
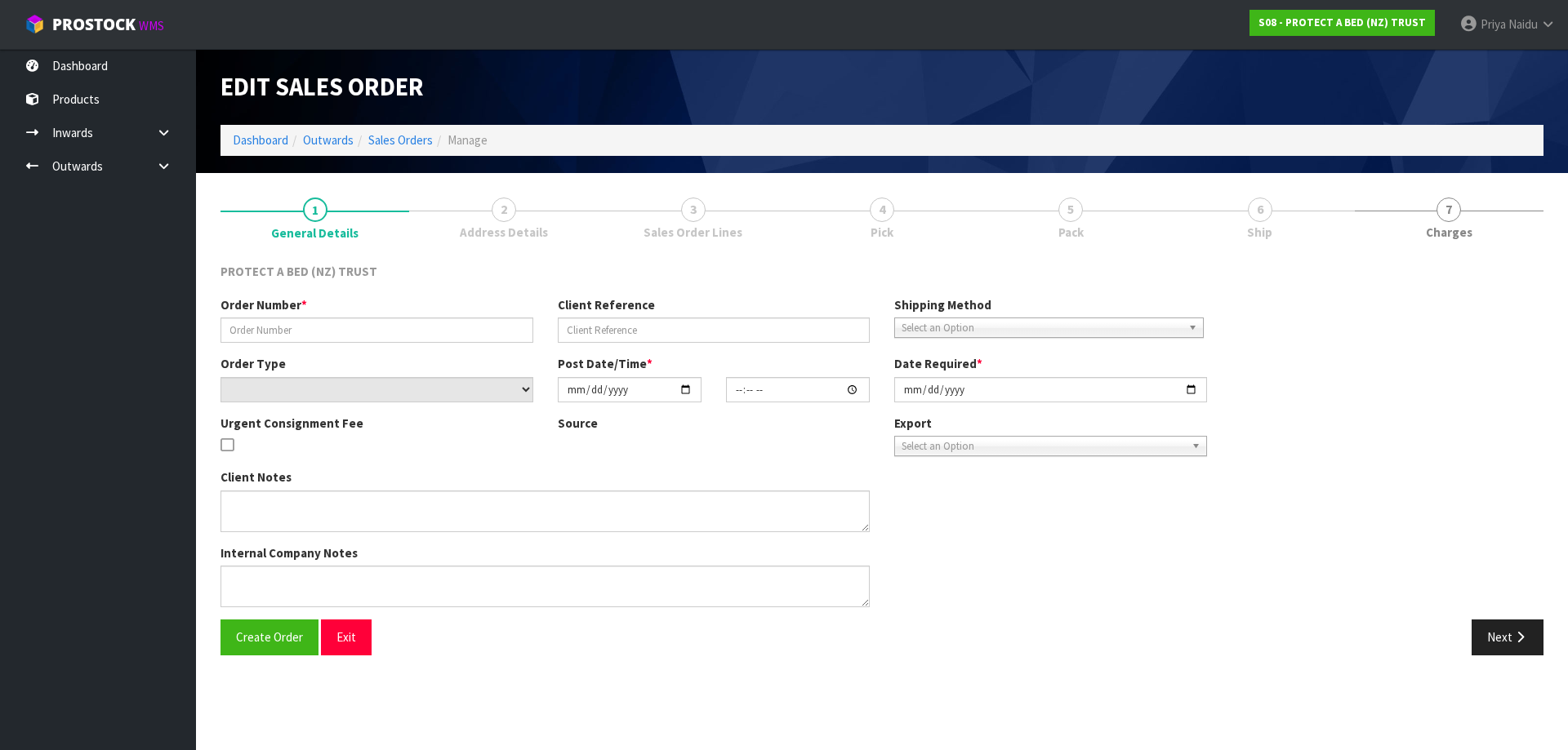
type input "[DATE]"
type textarea "THE ORDER TO BE SENT WITH THE STANDS IS AS FOLLOWS - [PERSON_NAME] TO PROVIDE C…"
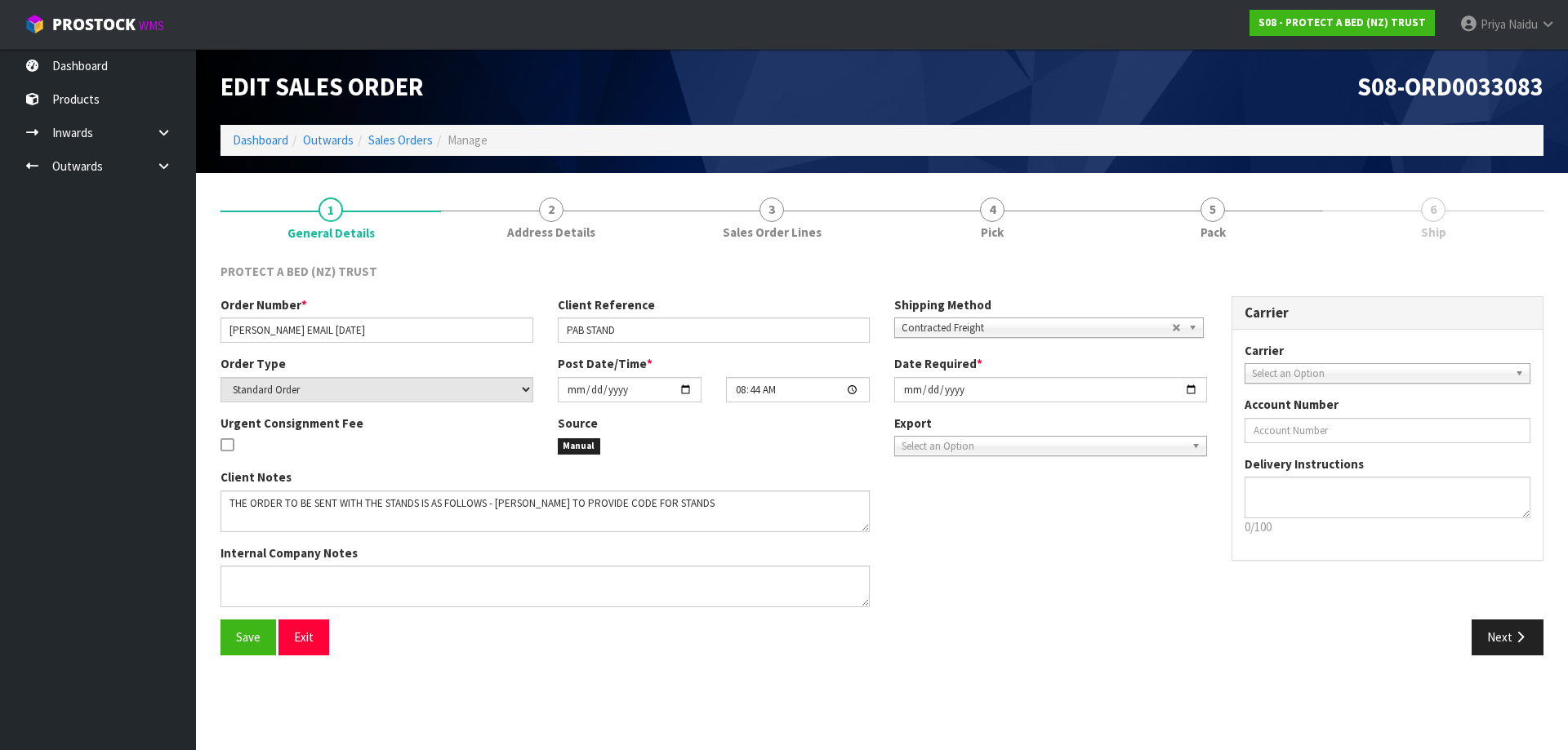
click at [1435, 240] on span "Ship" at bounding box center [1434, 233] width 25 height 17
click at [1313, 240] on link "5 Pack" at bounding box center [1213, 216] width 220 height 64
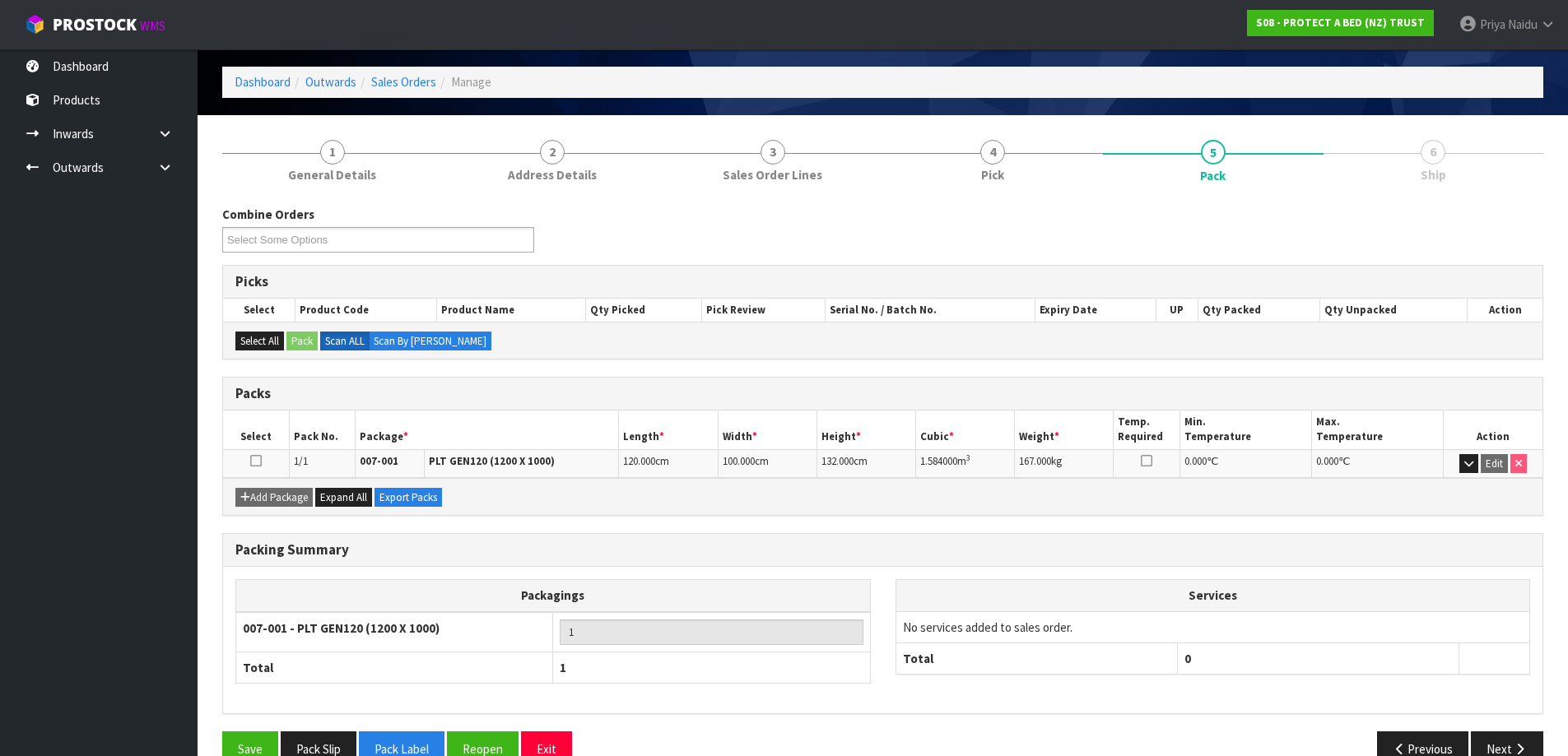
scroll to position [95, 0]
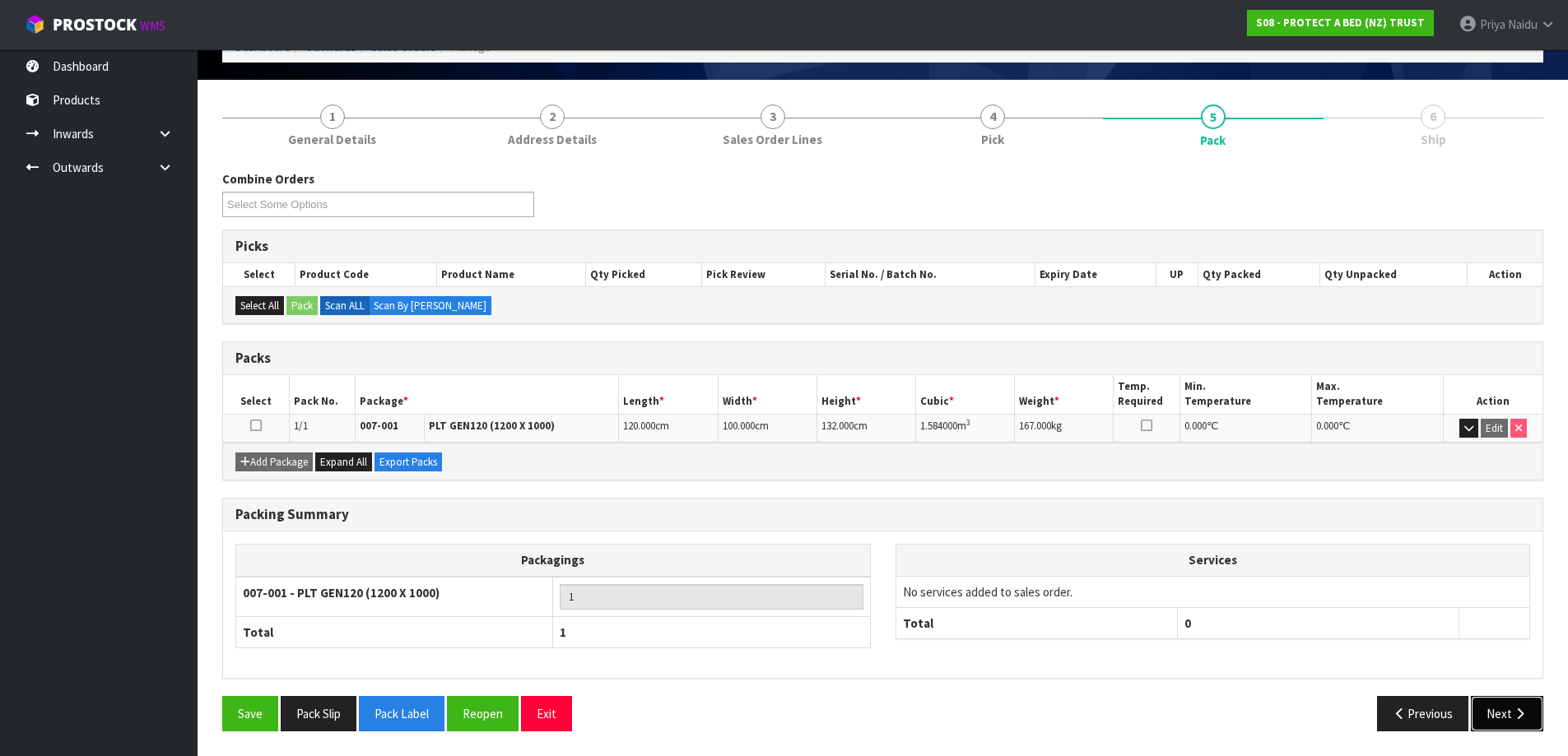
click at [1519, 712] on icon "button" at bounding box center [1520, 714] width 15 height 13
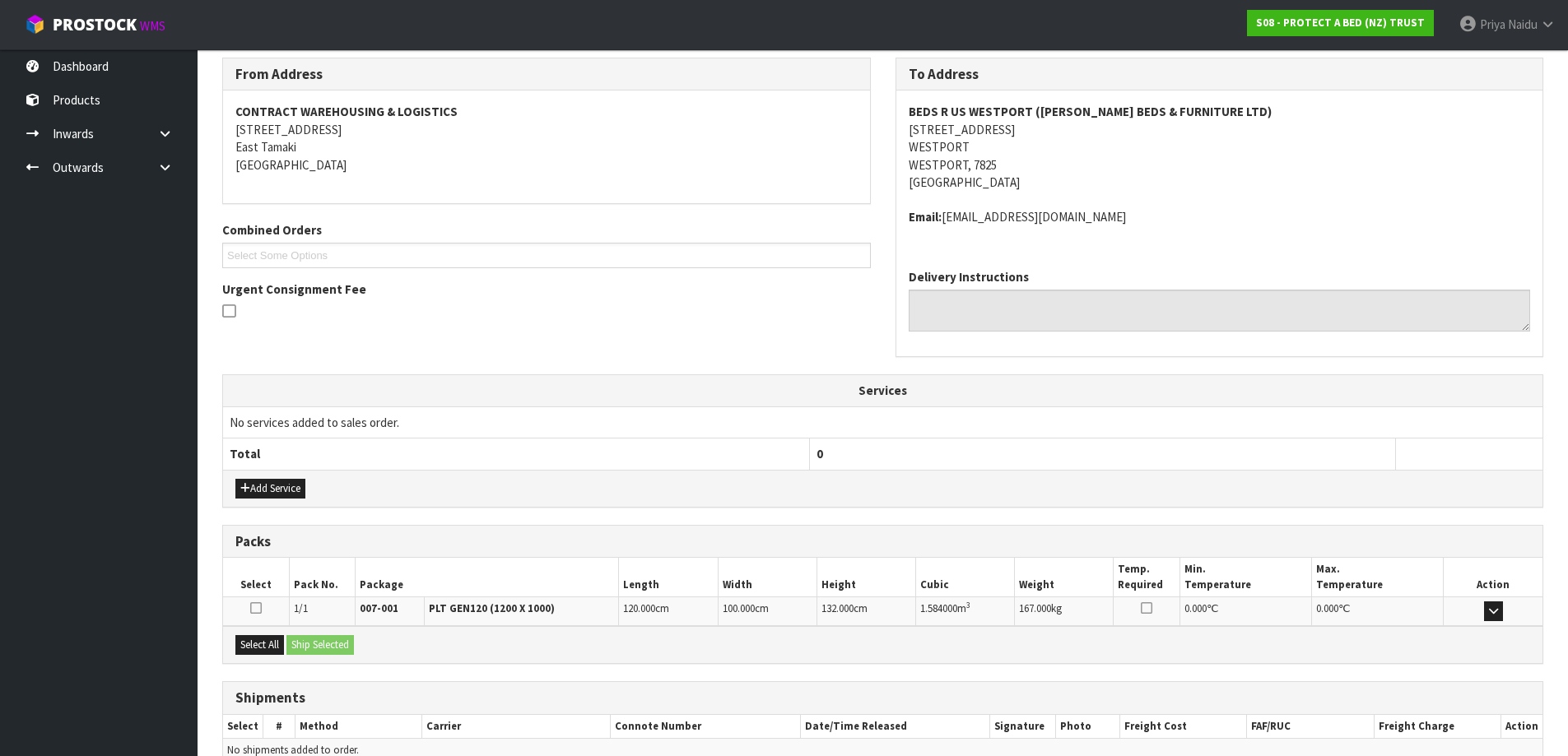
scroll to position [293, 0]
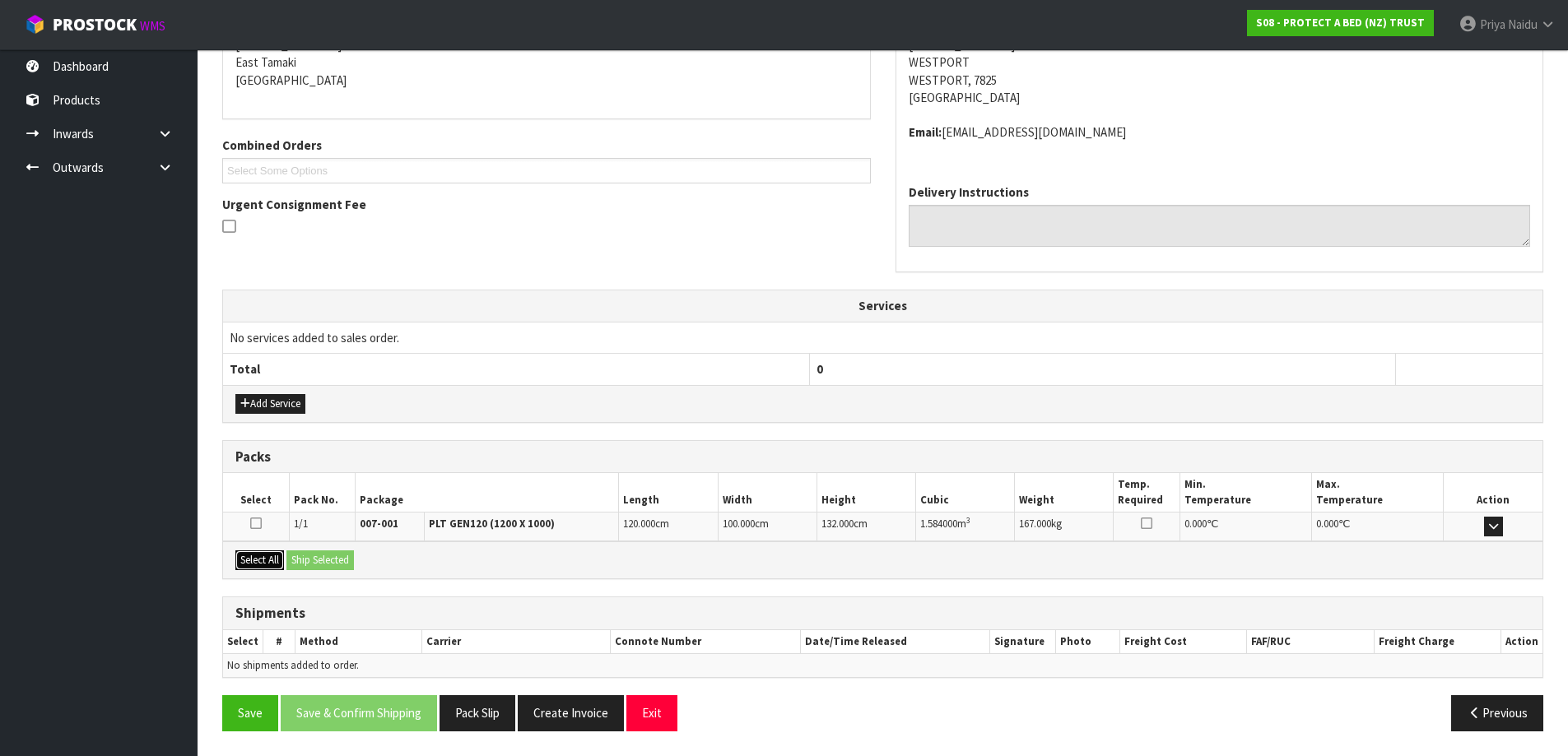
drag, startPoint x: 252, startPoint y: 570, endPoint x: 302, endPoint y: 565, distance: 50.2
click at [254, 569] on button "Select All" at bounding box center [260, 560] width 48 height 19
click at [316, 565] on button "Ship Selected" at bounding box center [321, 560] width 68 height 19
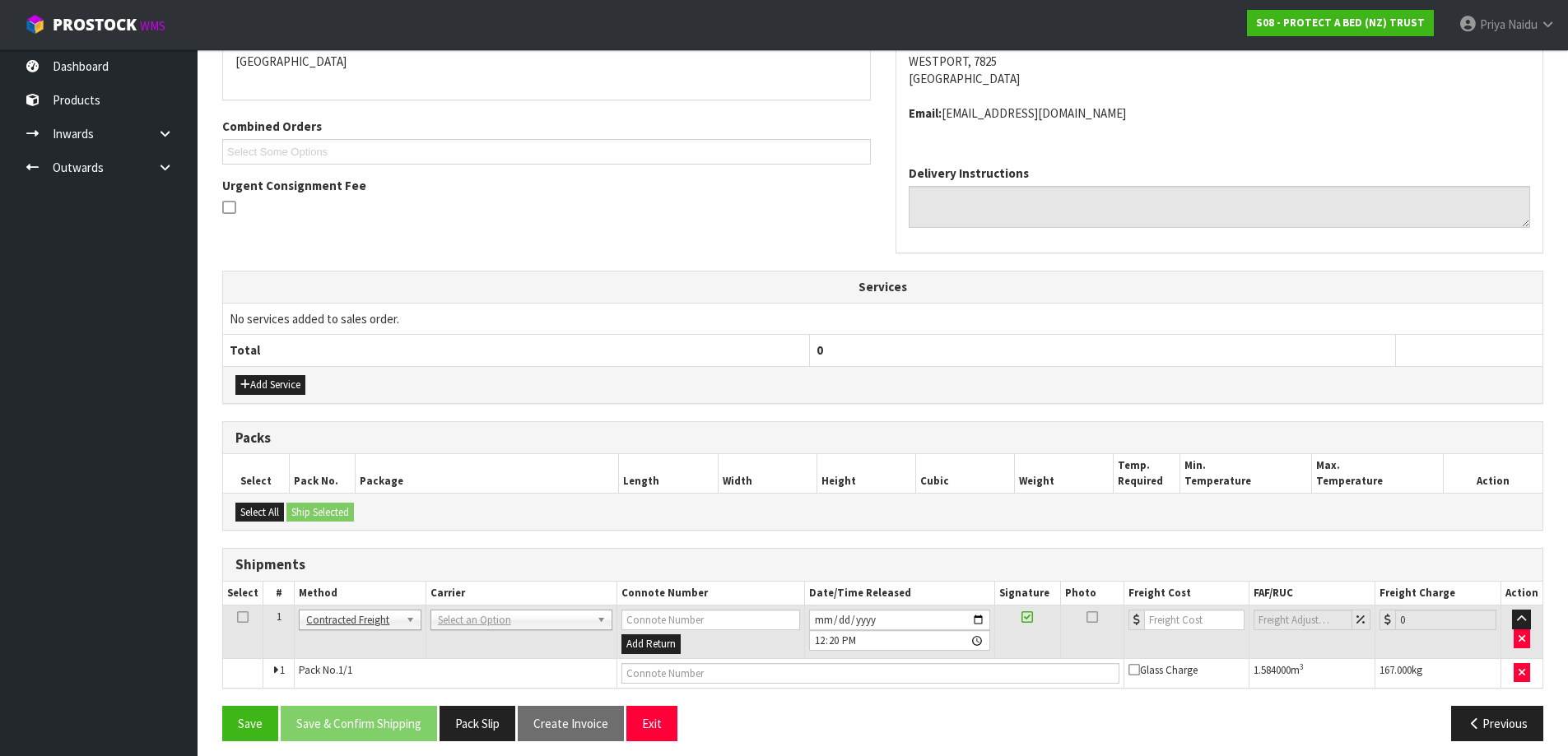
scroll to position [321, 0]
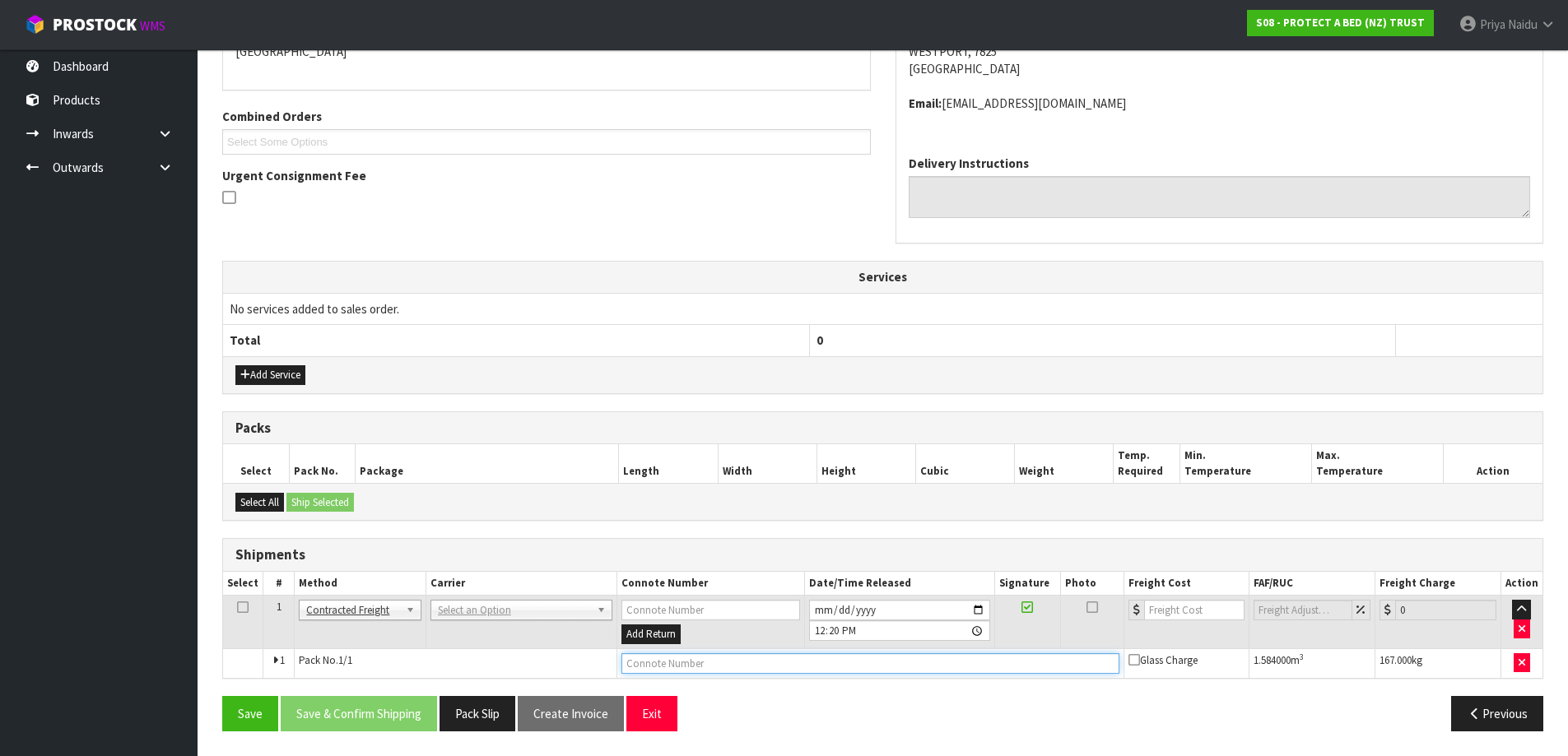
click at [683, 658] on input "text" at bounding box center [870, 663] width 498 height 20
type input "M"
type input "MF FREIGHT IS 379.72 EMAILED MS FOR FRIGHT CHARGE NOT AVAILABLE ON PORTAL"
click at [248, 726] on button "Save" at bounding box center [250, 714] width 56 height 36
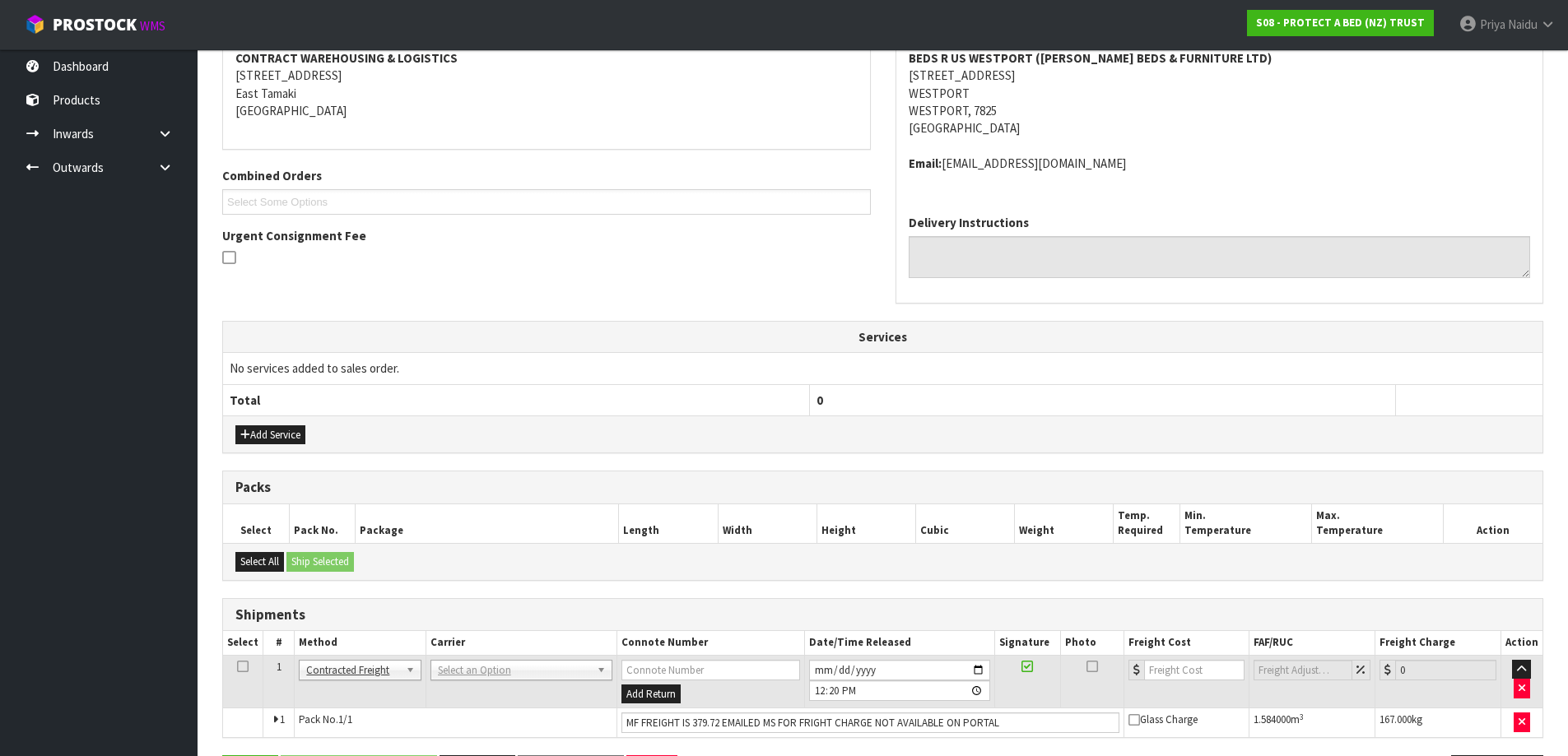
scroll to position [0, 0]
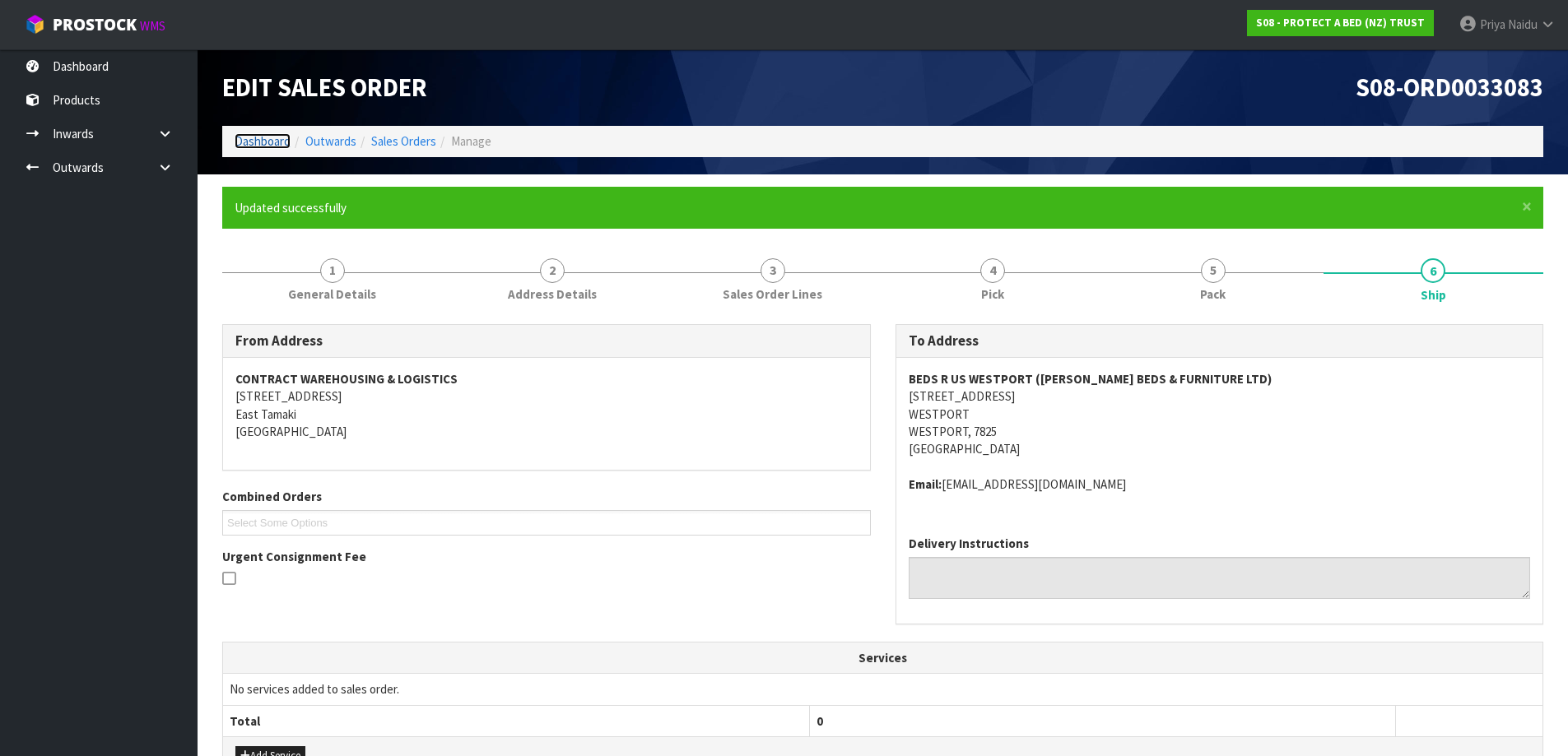
click at [260, 140] on link "Dashboard" at bounding box center [263, 141] width 56 height 15
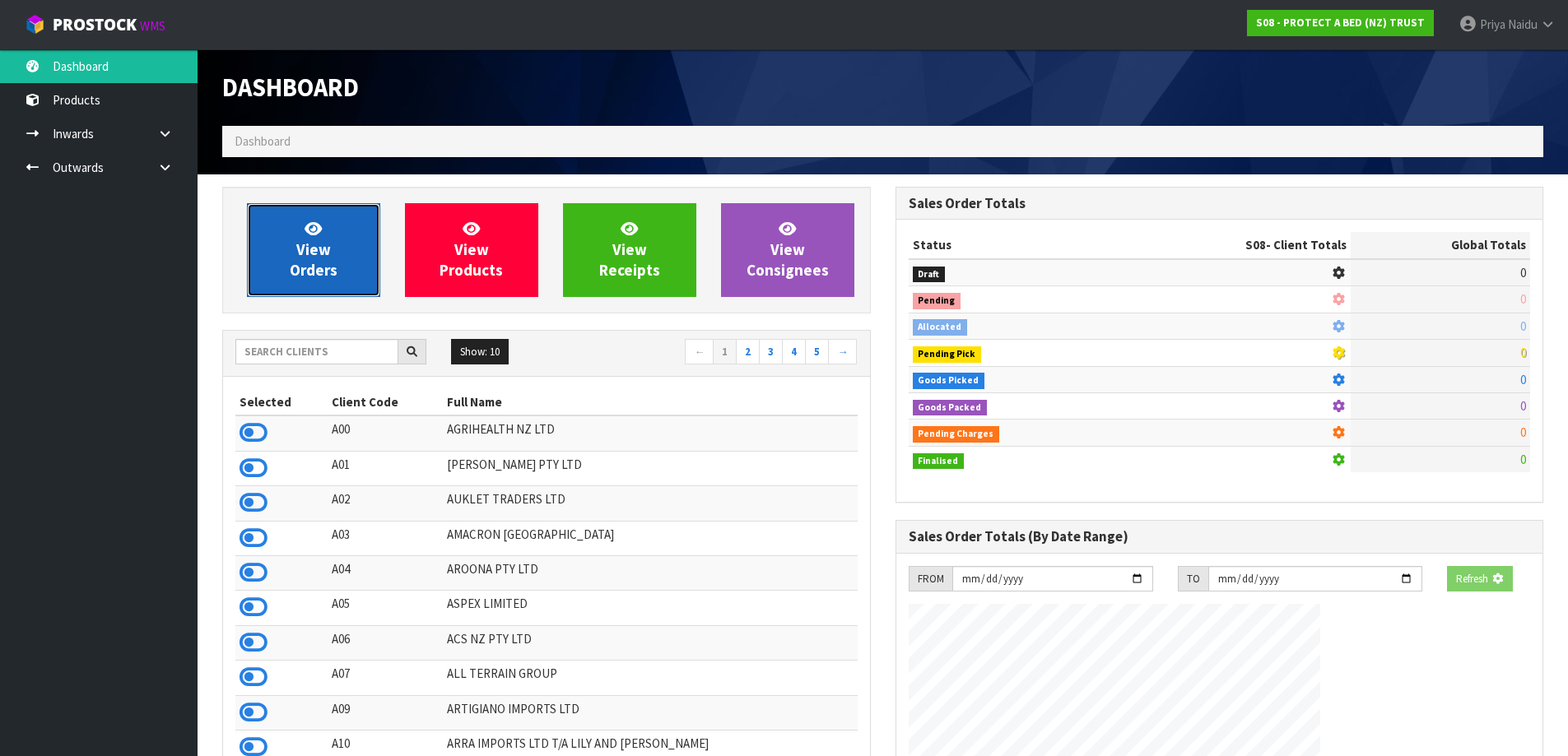
click at [303, 220] on link "View Orders" at bounding box center [314, 250] width 133 height 94
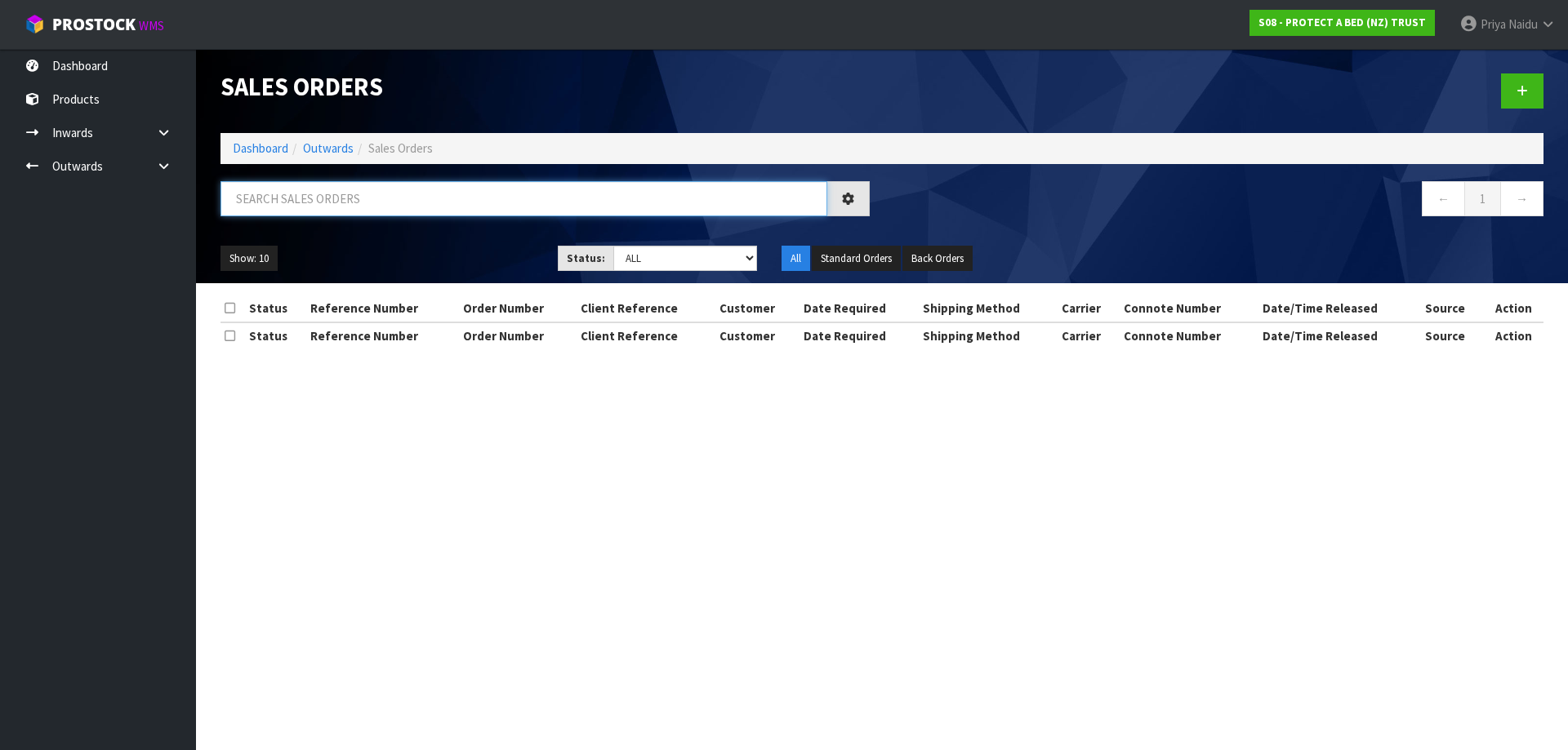
click at [329, 195] on input "text" at bounding box center [523, 198] width 607 height 35
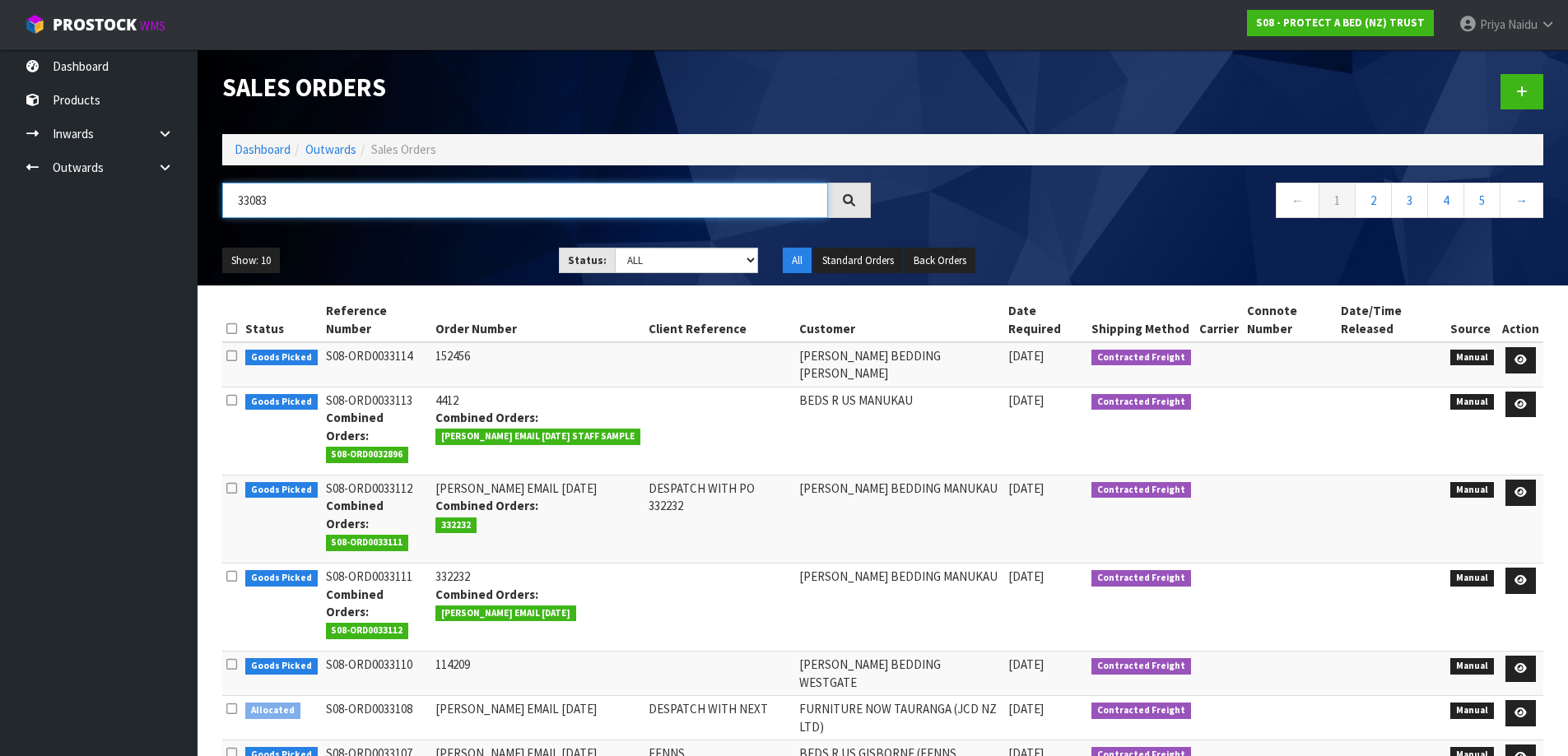
type input "33083"
click at [655, 266] on select "Draft Pending Allocated Pending Pick Goods Picked Goods Packed Pending Charges …" at bounding box center [686, 261] width 143 height 25
select select "string:5"
click at [615, 248] on select "Draft Pending Allocated Pending Pick Goods Picked Goods Packed Pending Charges …" at bounding box center [686, 261] width 143 height 25
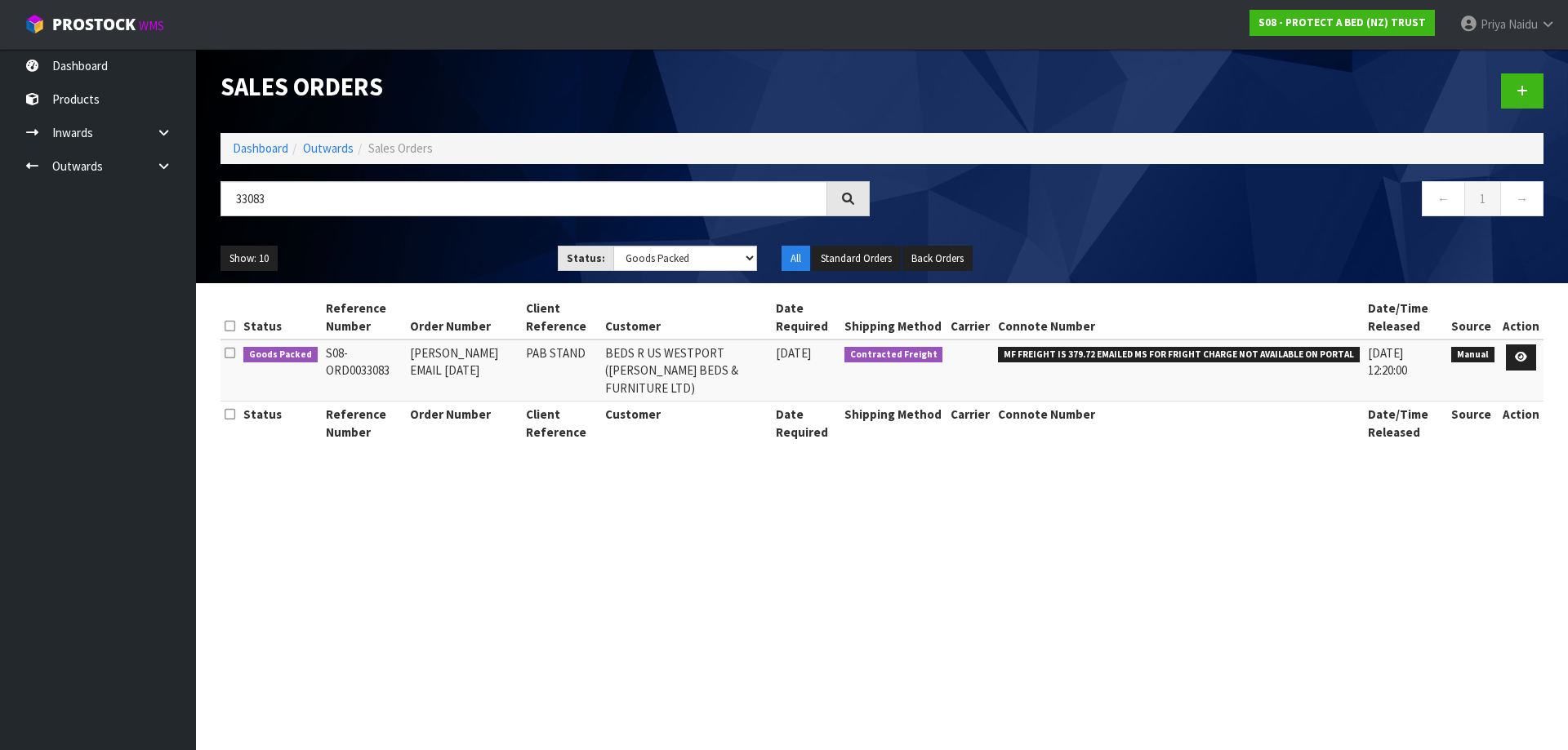
click at [382, 221] on div "33083" at bounding box center [544, 204] width 674 height 47
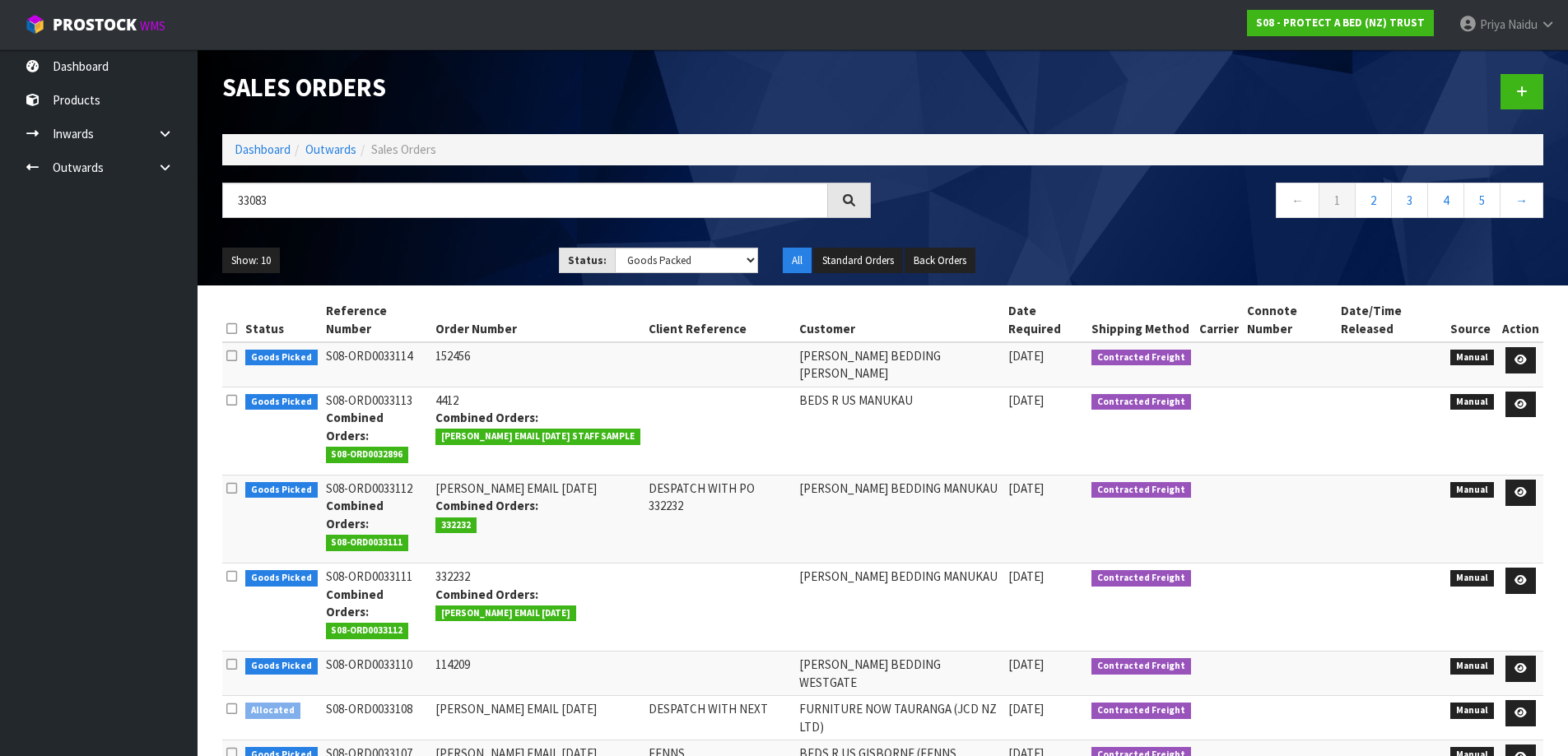
click at [450, 253] on ul "Show: 10 5 10 25 50" at bounding box center [378, 261] width 312 height 26
click at [393, 239] on div "Show: 10 5 10 25 50 Status: Draft Pending Allocated Pending Pick Goods Picked G…" at bounding box center [882, 261] width 1346 height 51
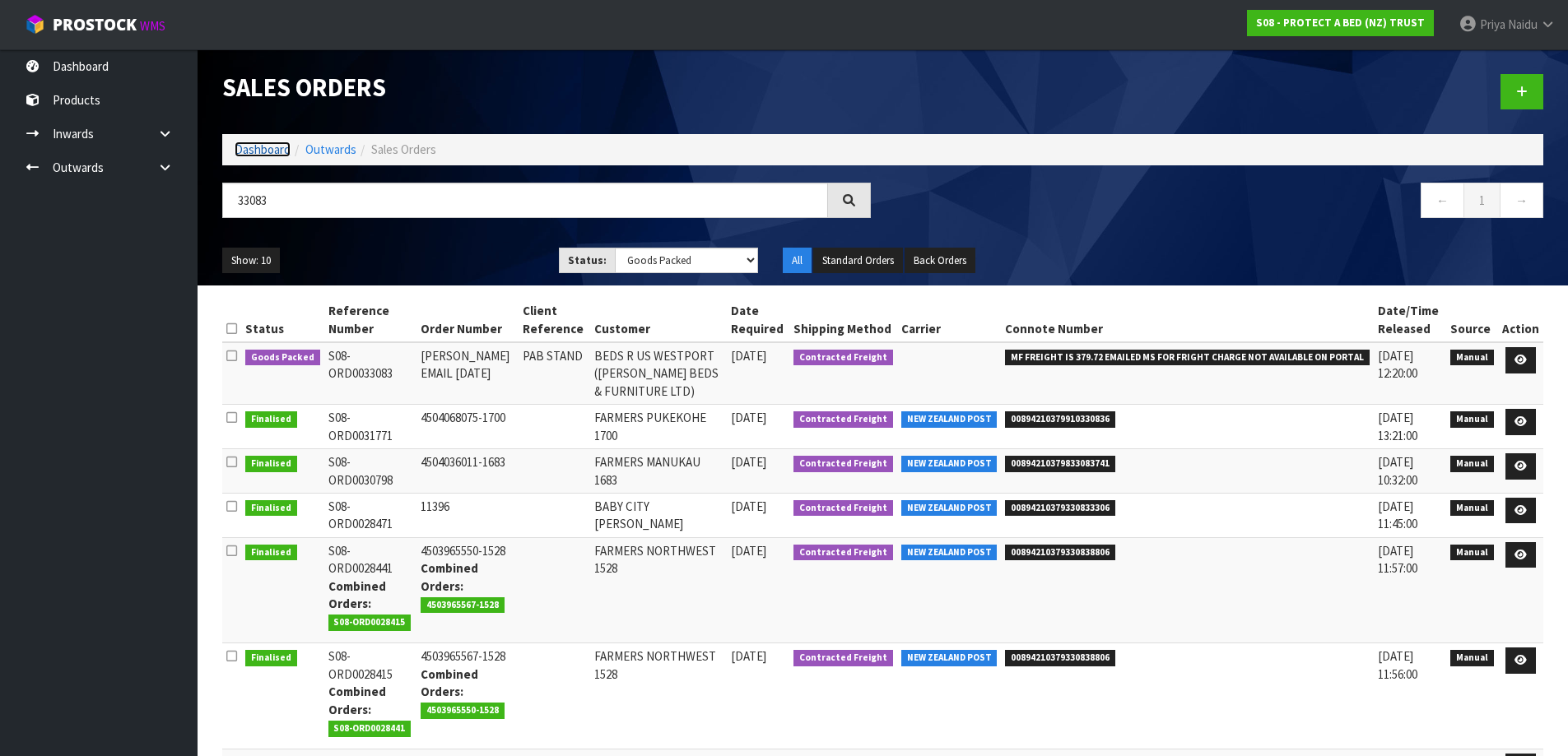
click at [239, 146] on link "Dashboard" at bounding box center [263, 150] width 56 height 15
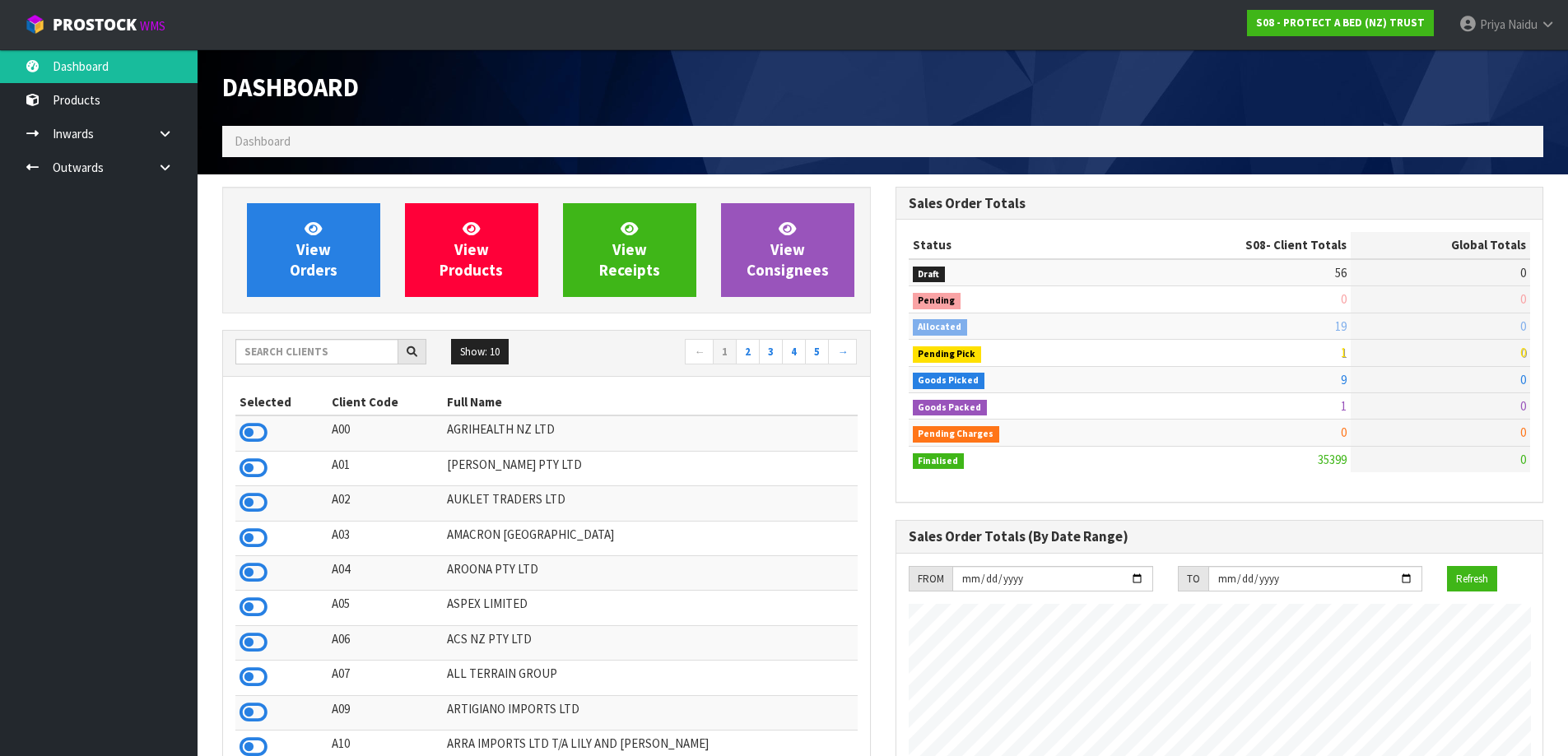
scroll to position [1246, 672]
click at [262, 339] on input "text" at bounding box center [317, 351] width 163 height 25
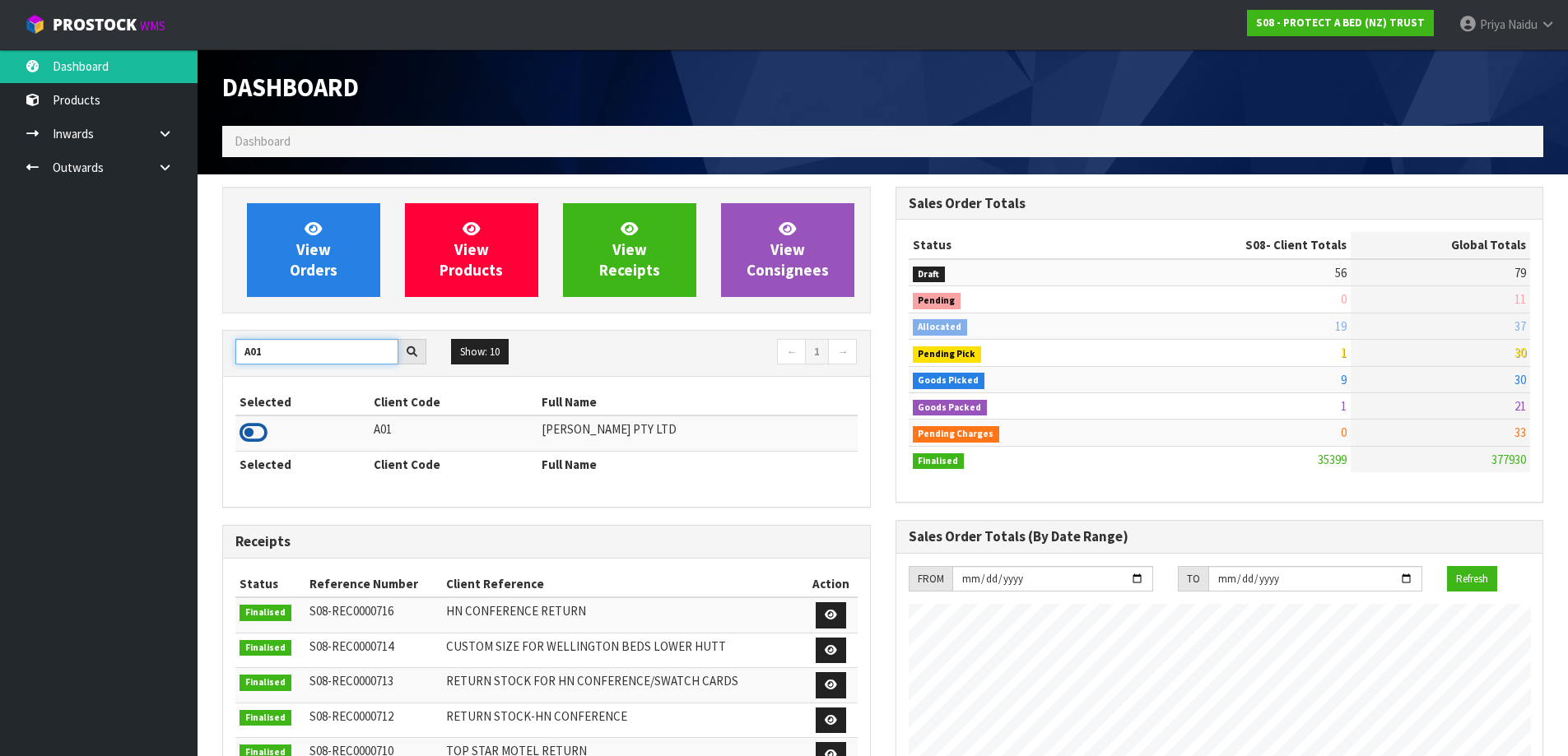
type input "A01"
drag, startPoint x: 255, startPoint y: 434, endPoint x: 257, endPoint y: 416, distance: 18.1
click at [254, 434] on icon at bounding box center [253, 434] width 28 height 25
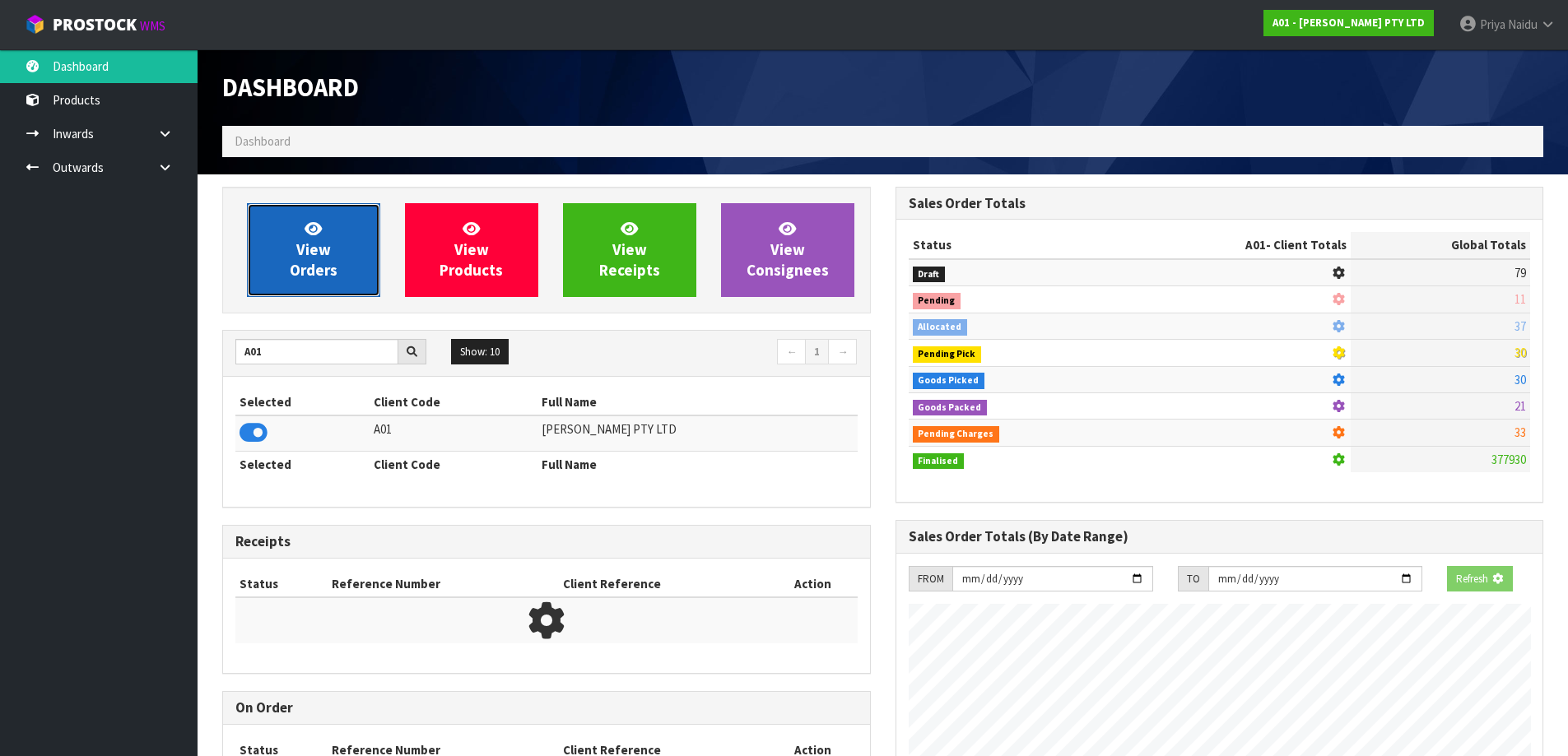
click at [318, 277] on span "View Orders" at bounding box center [313, 250] width 47 height 62
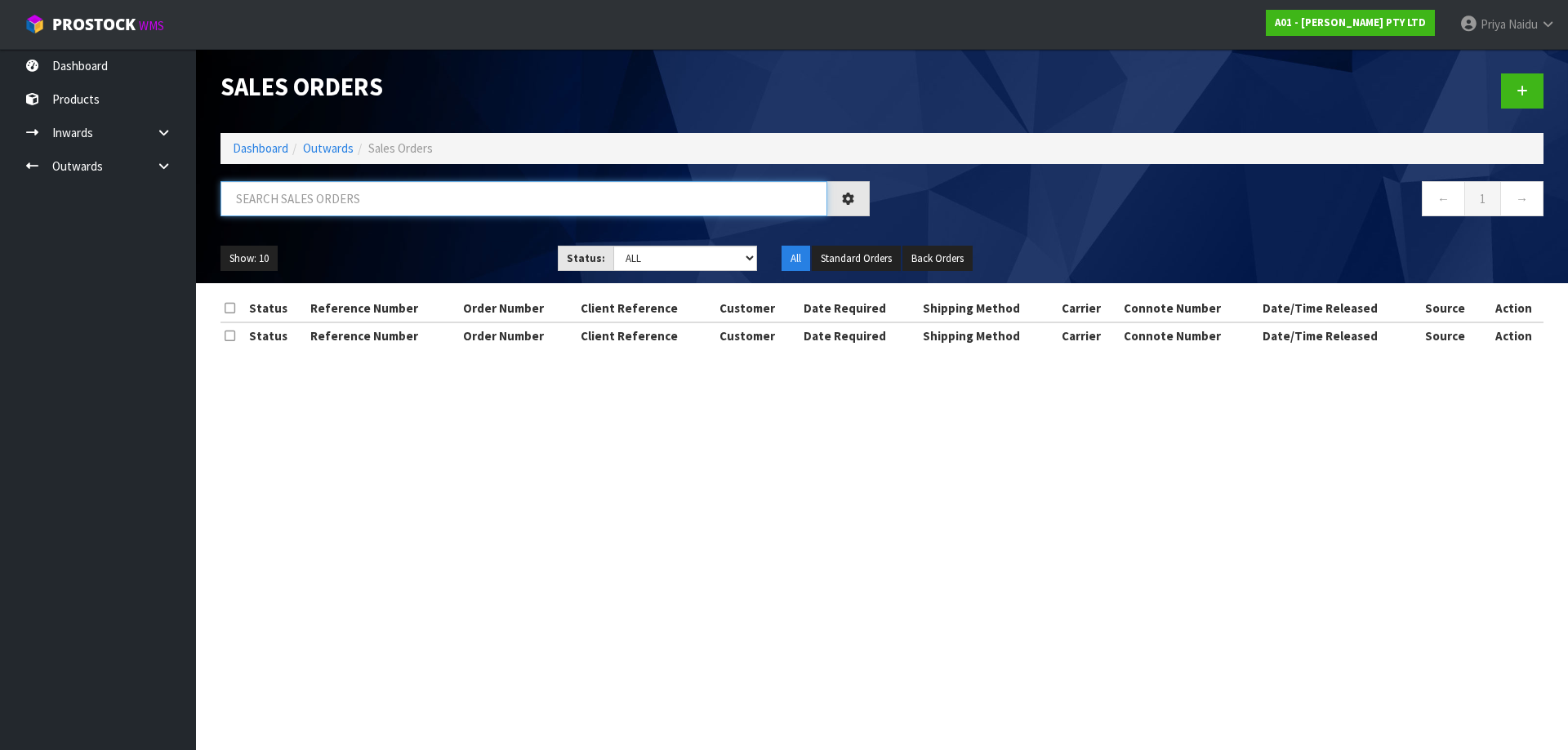
click at [359, 191] on input "text" at bounding box center [523, 198] width 607 height 35
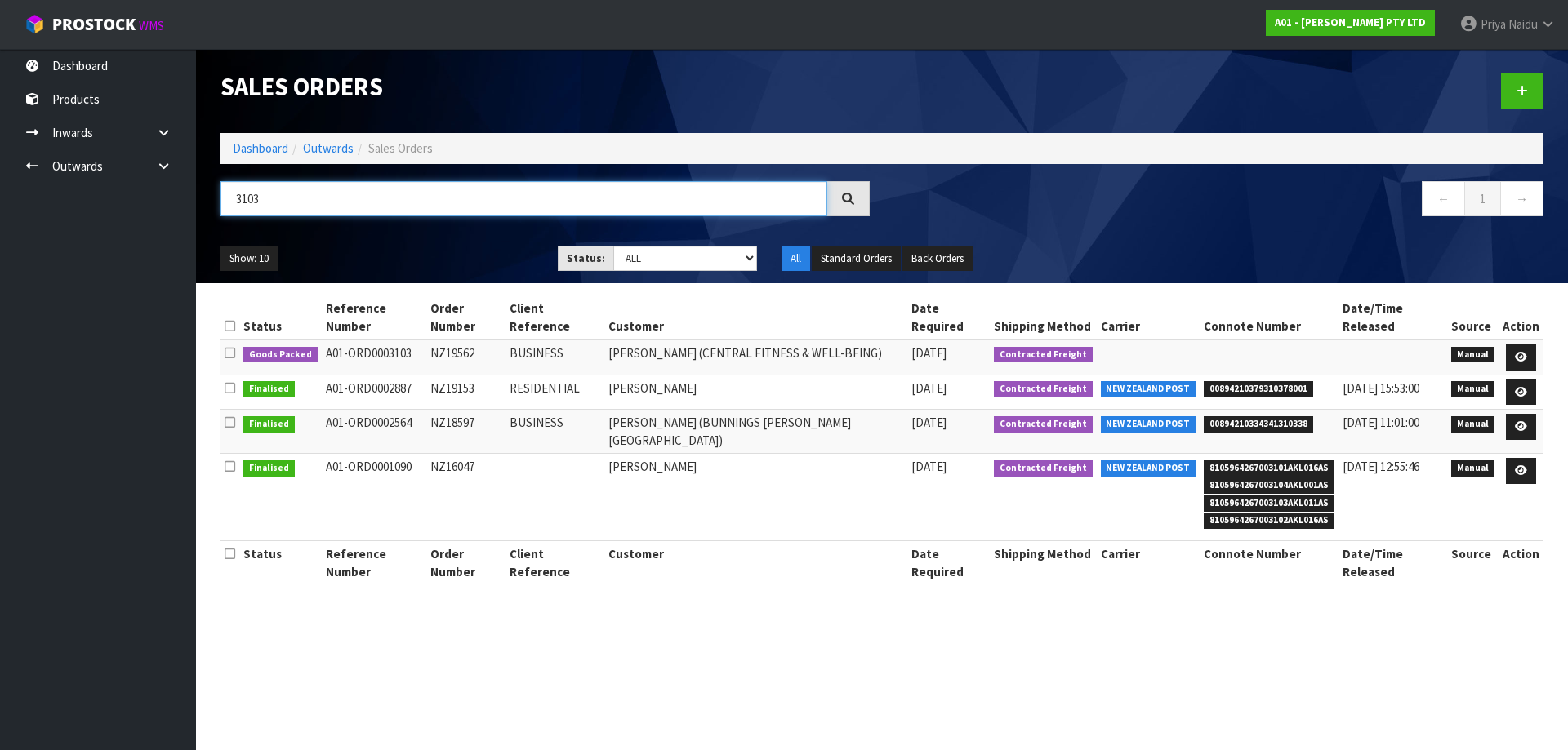
type input "3103"
click at [473, 224] on div "3103" at bounding box center [544, 204] width 674 height 47
click at [1524, 352] on icon at bounding box center [1521, 356] width 12 height 11
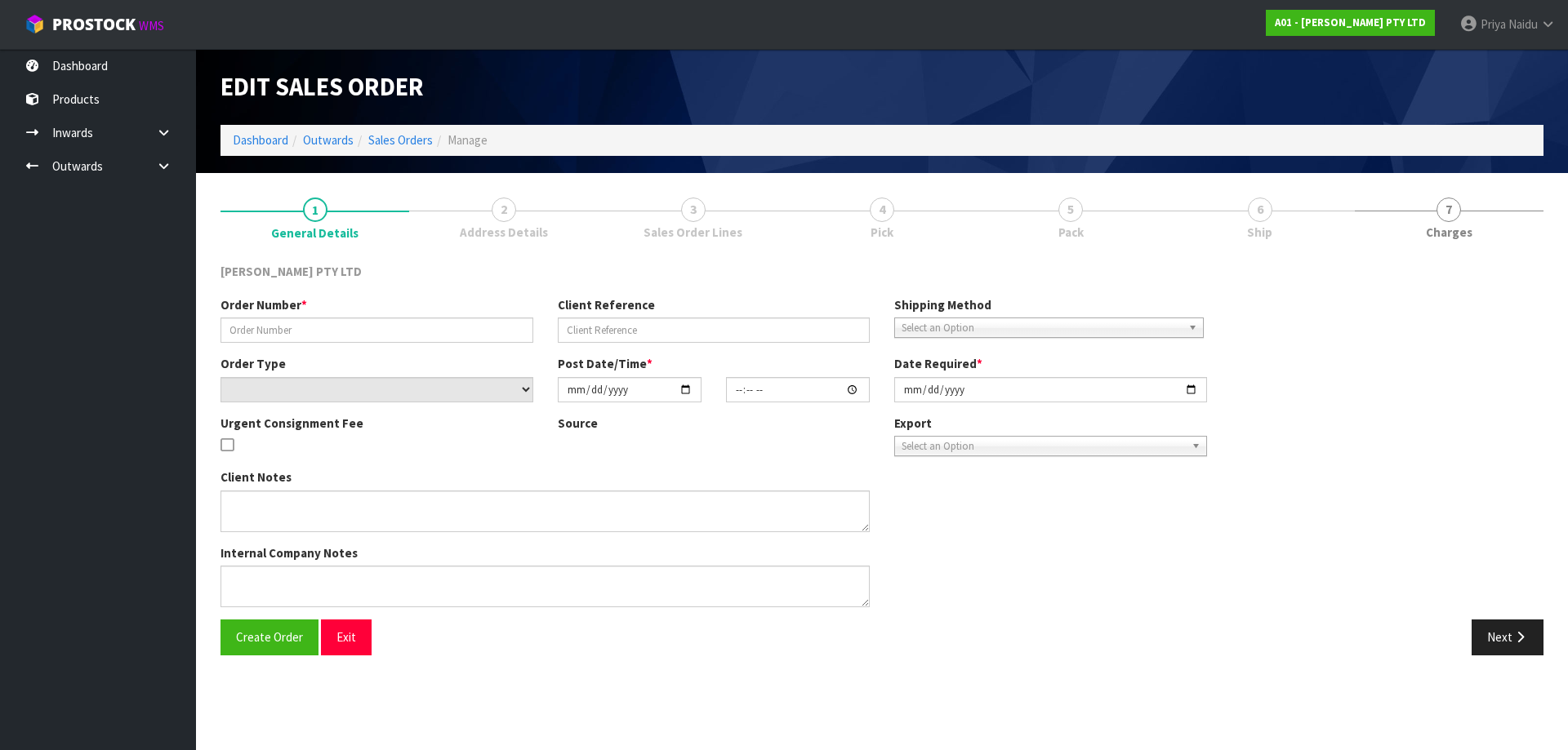
type input "NZ19562"
type input "BUSINESS"
select select "number:0"
type input "[DATE]"
type input "12:15:00.000"
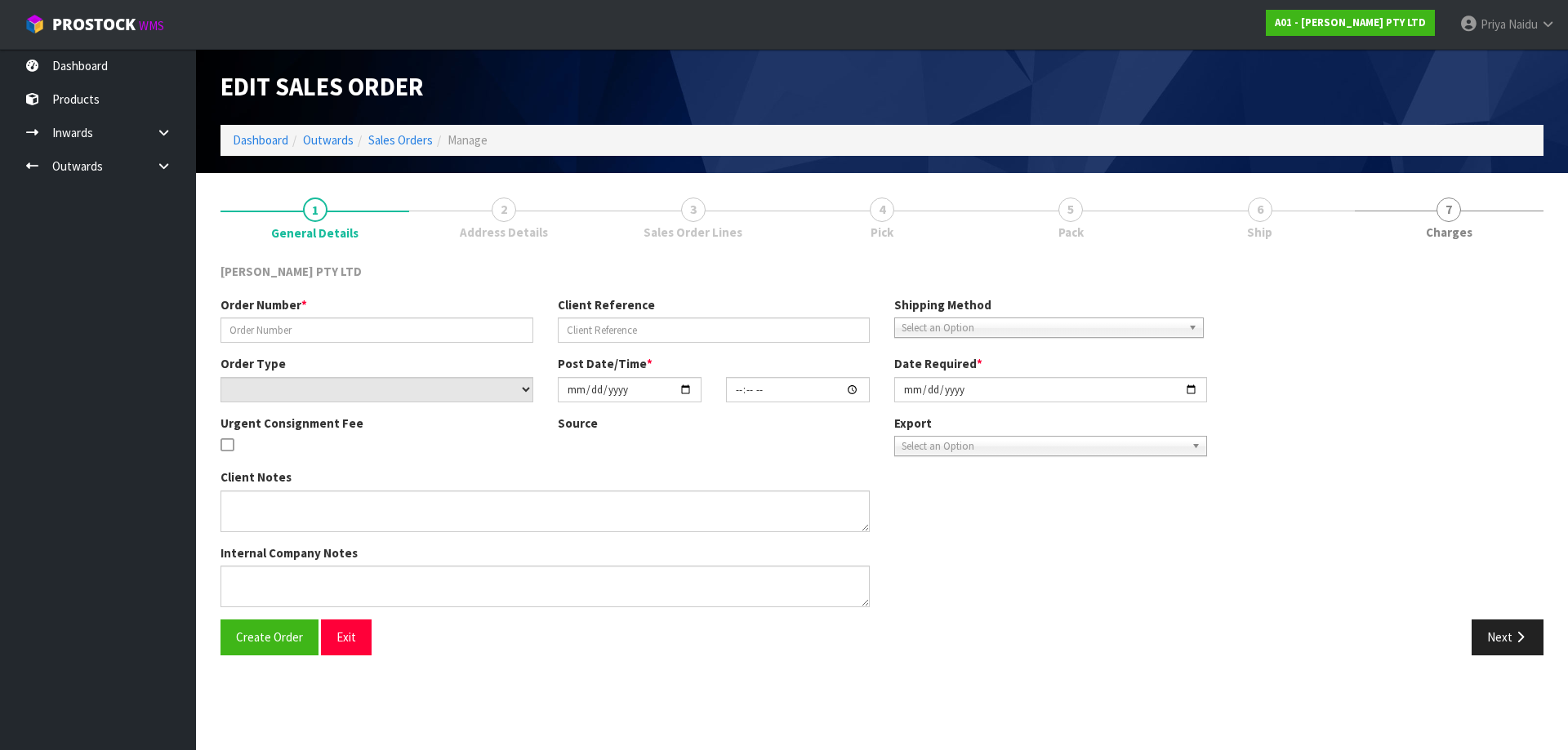
type input "[DATE]"
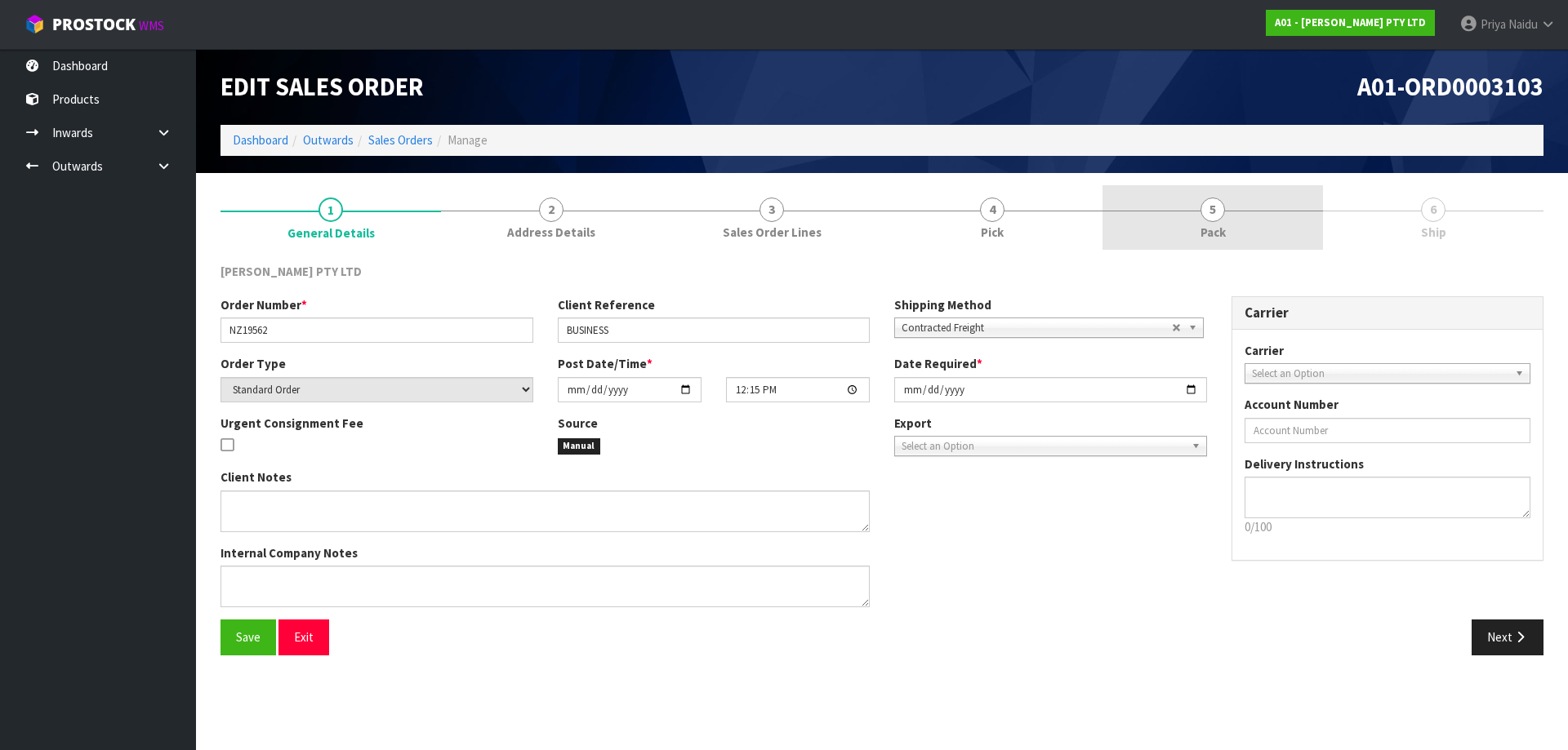
click at [1200, 194] on link "5 Pack" at bounding box center [1213, 216] width 220 height 64
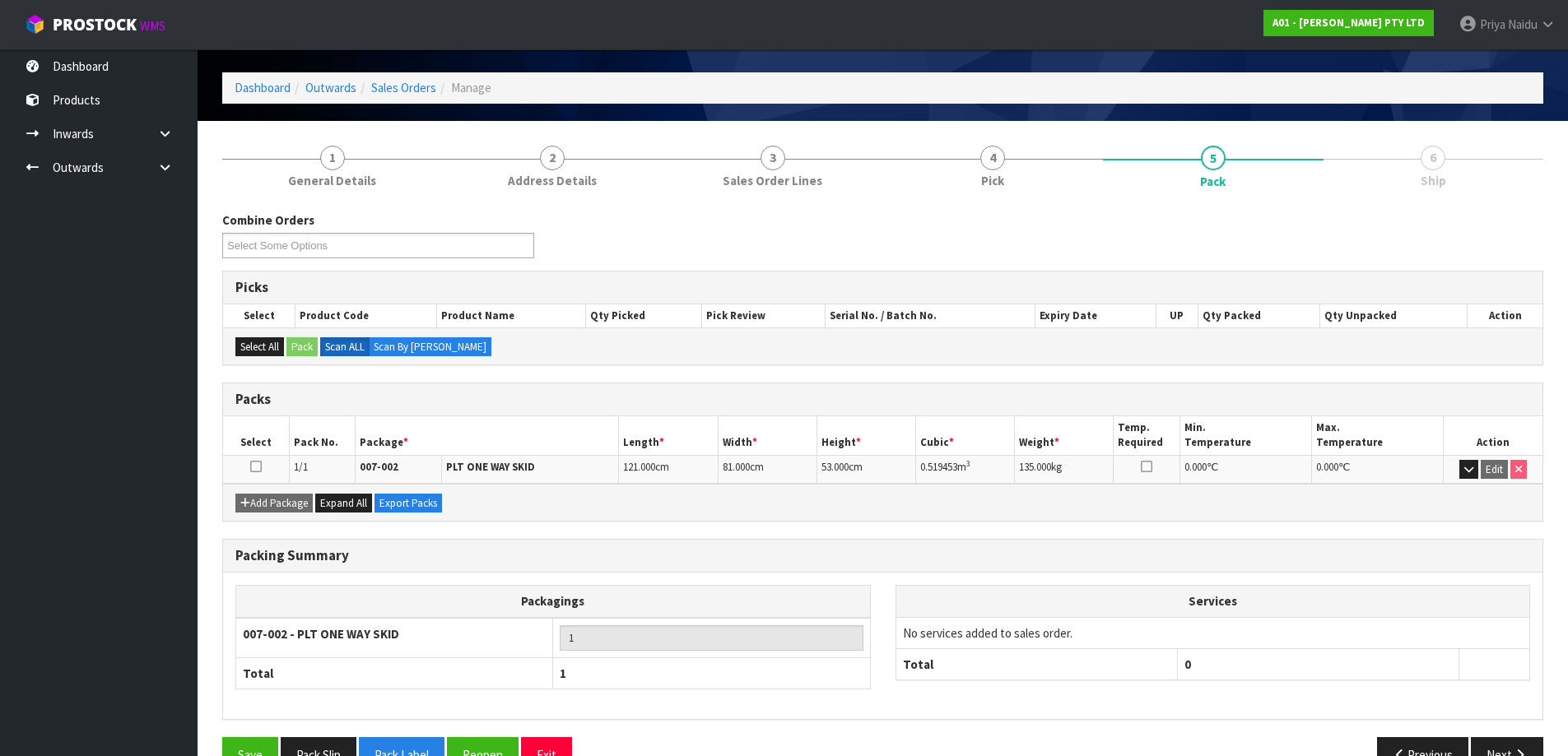
scroll to position [95, 0]
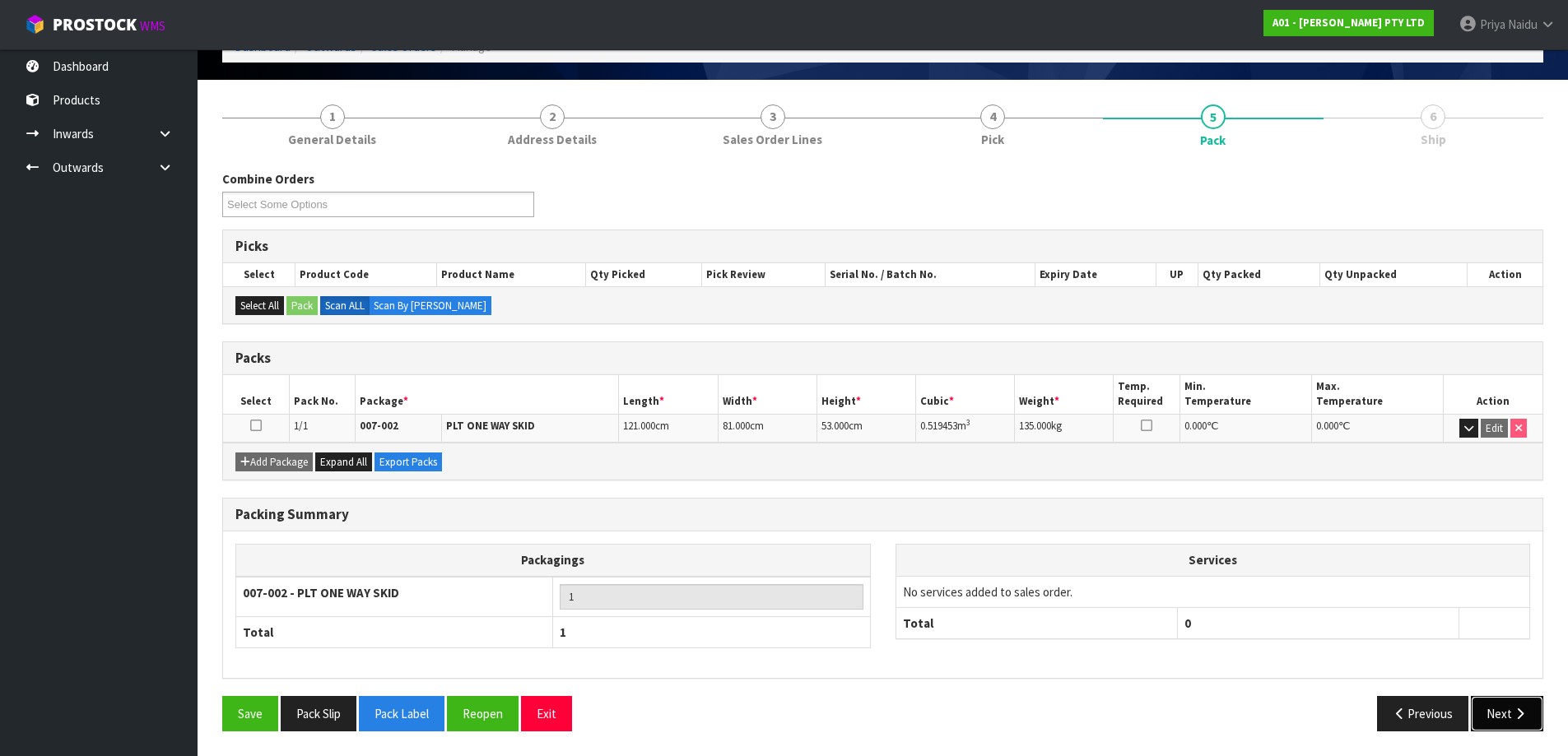
click at [1496, 721] on button "Next" at bounding box center [1506, 714] width 72 height 36
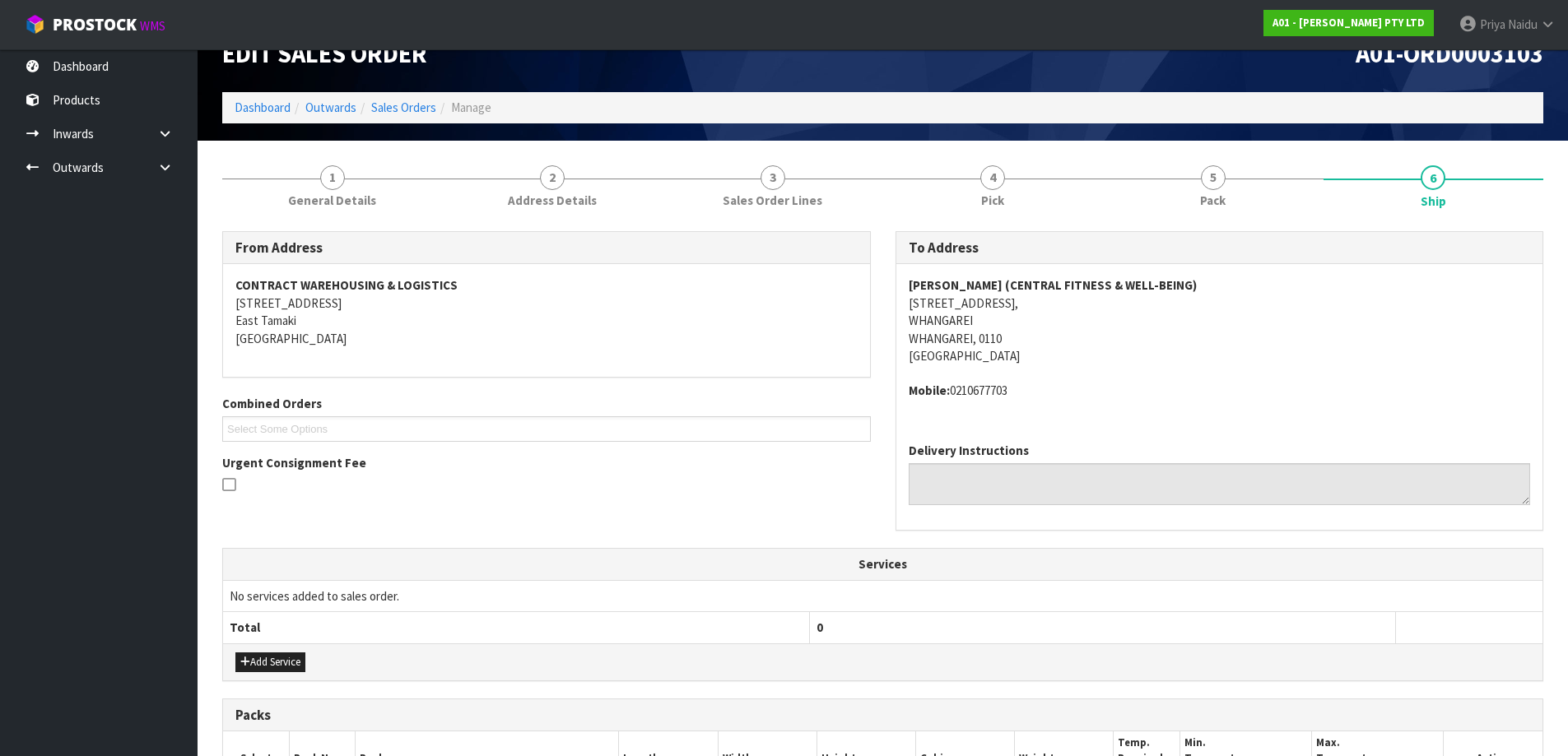
scroll to position [0, 0]
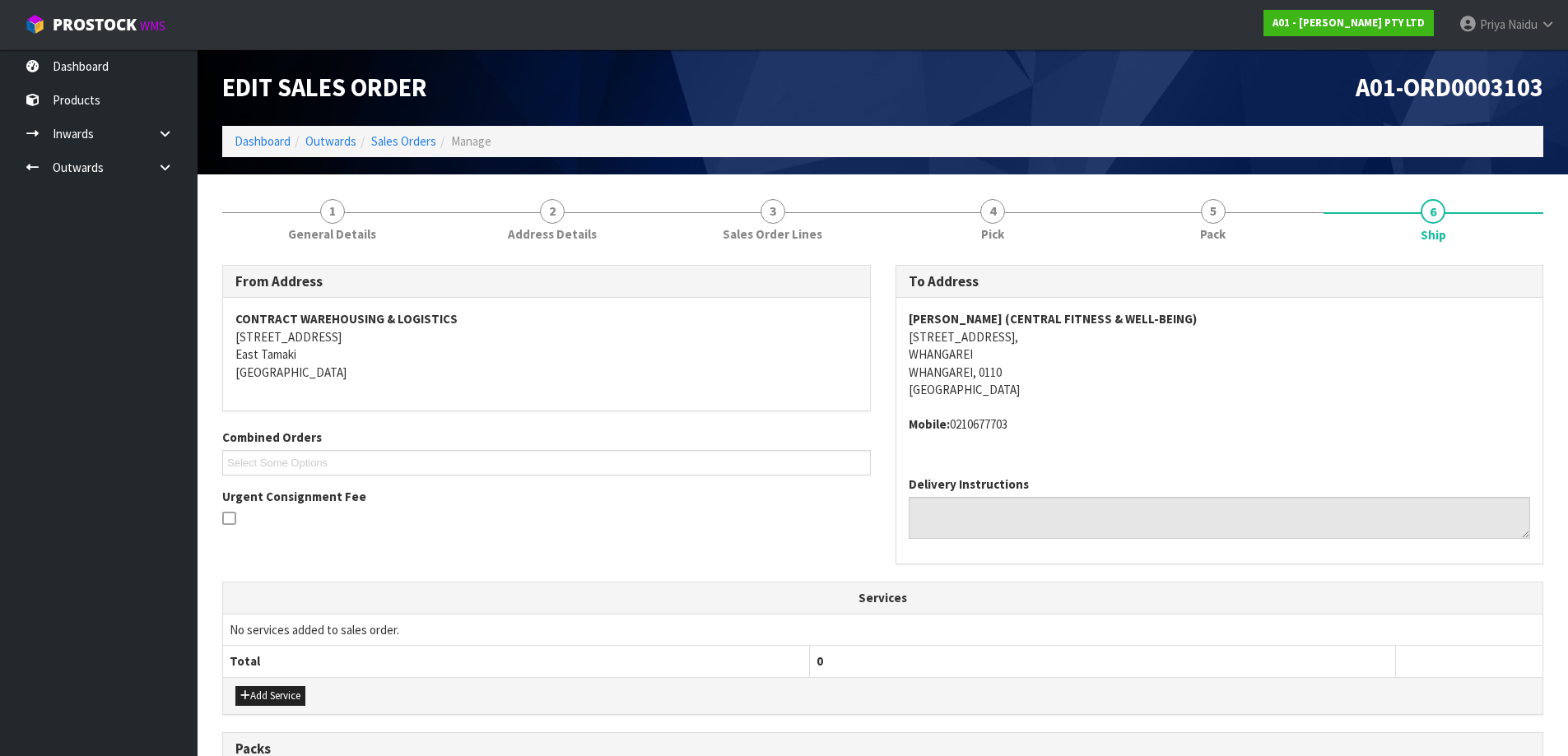
drag, startPoint x: 886, startPoint y: 311, endPoint x: 1293, endPoint y: 298, distance: 407.2
click at [1301, 298] on div "To Address [PERSON_NAME] (CENTRAL FITNESS & WELL-BEING) [STREET_ADDRESS] Mobile…" at bounding box center [1219, 423] width 673 height 318
drag, startPoint x: 906, startPoint y: 333, endPoint x: 1056, endPoint y: 367, distance: 153.8
click at [1056, 367] on div "[PERSON_NAME] (CENTRAL FITNESS & WELL-BEING) [STREET_ADDRESS] Mobile: [PHONE_NU…" at bounding box center [1219, 380] width 647 height 165
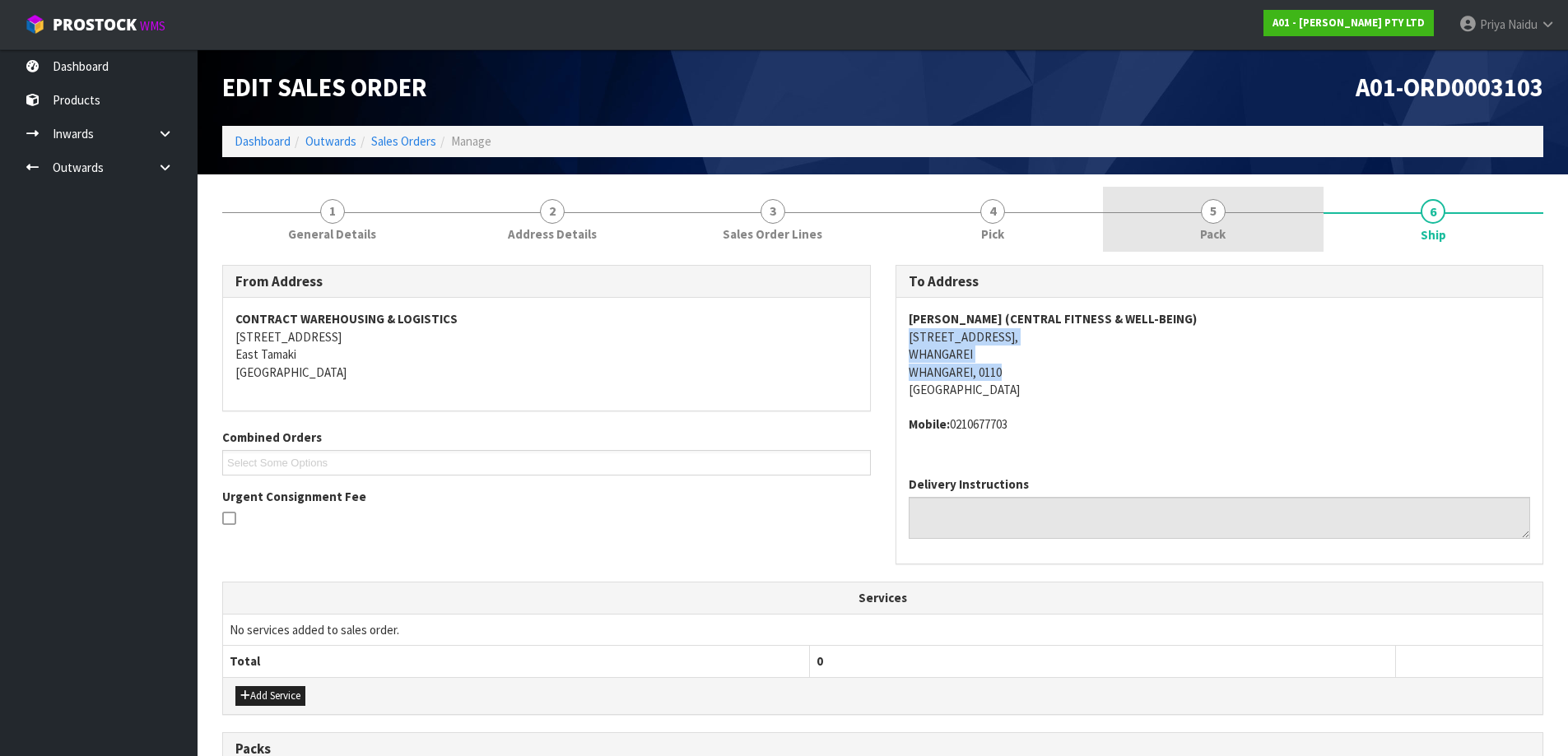
click at [1218, 231] on span "Pack" at bounding box center [1213, 235] width 25 height 17
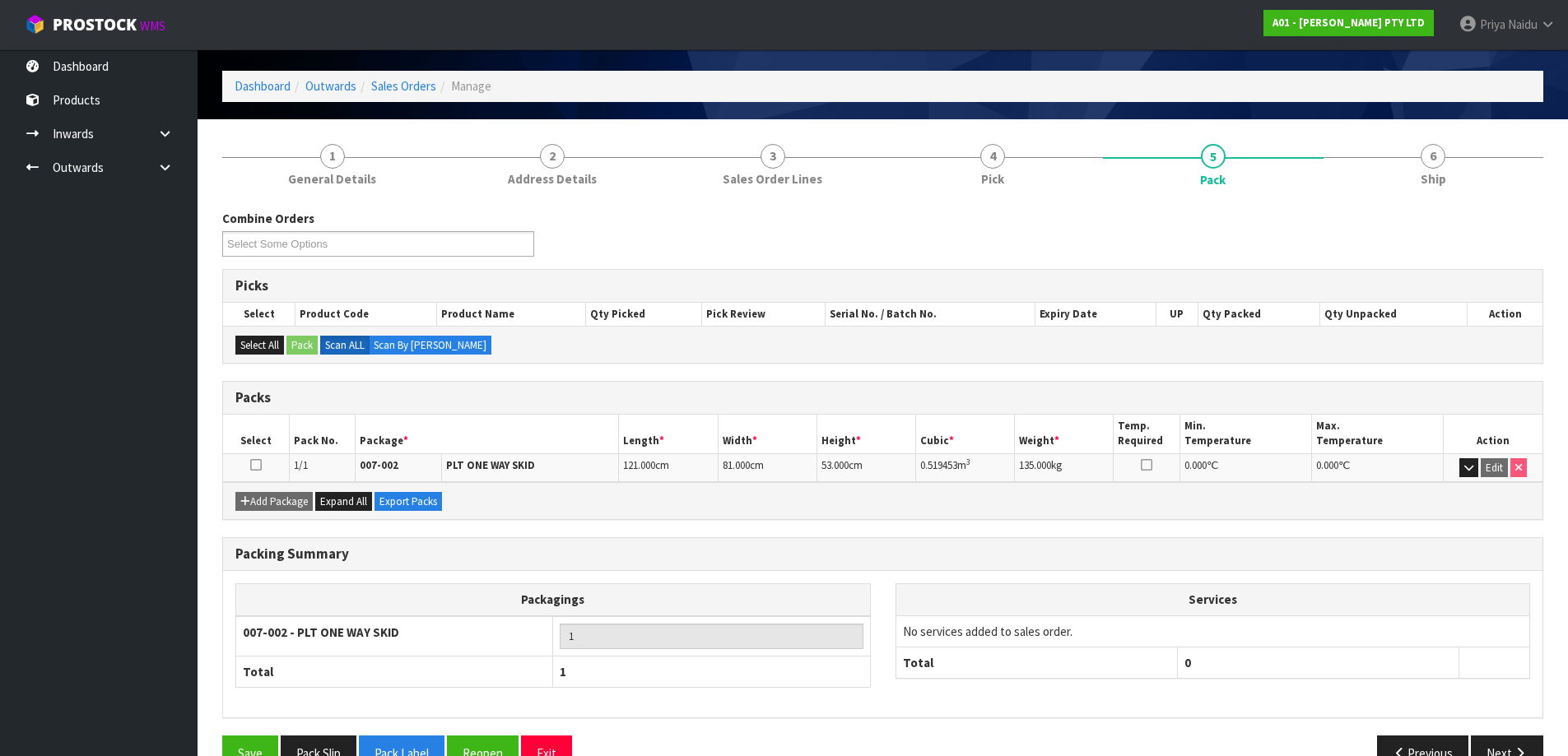
scroll to position [82, 0]
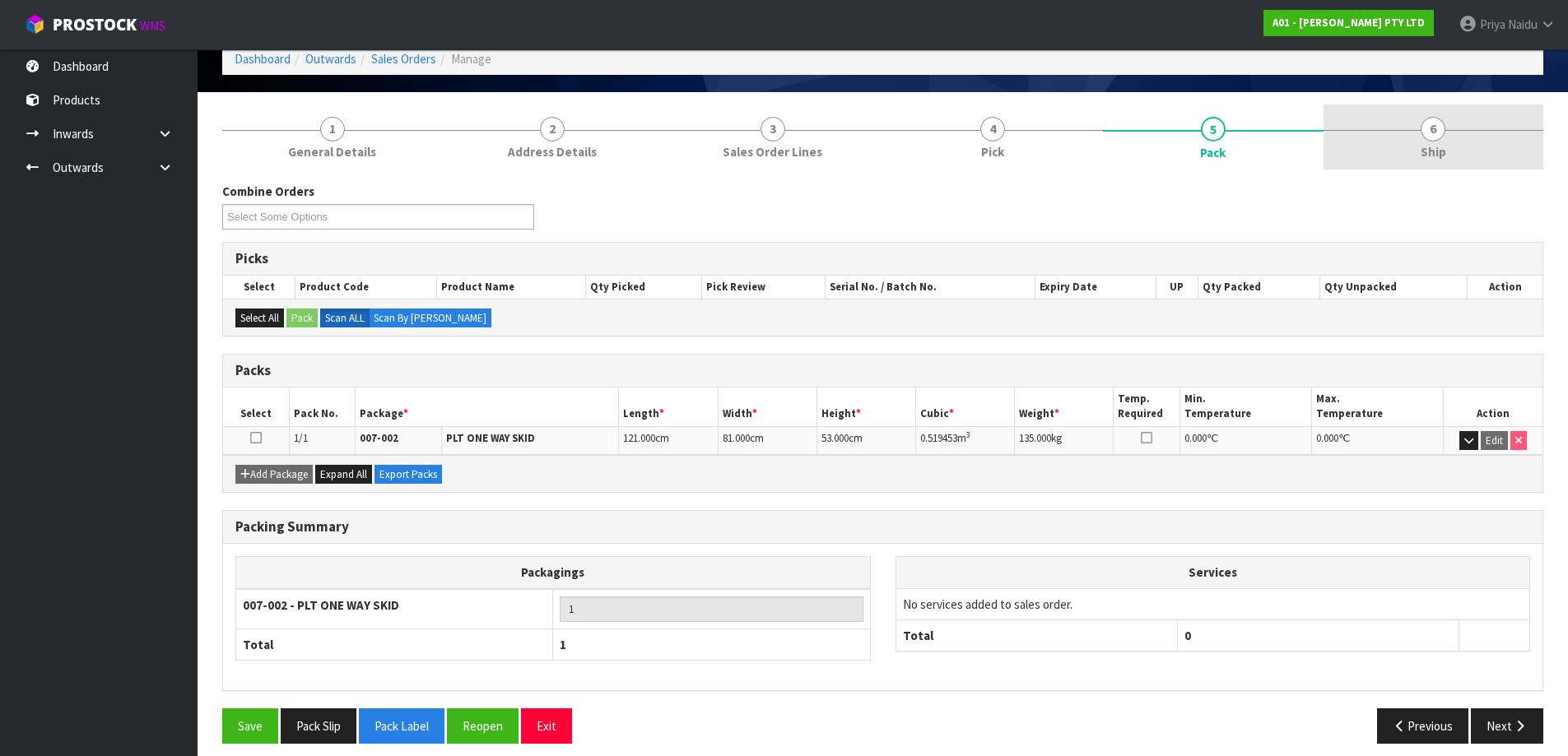
click at [1414, 142] on link "6 Ship" at bounding box center [1433, 136] width 220 height 65
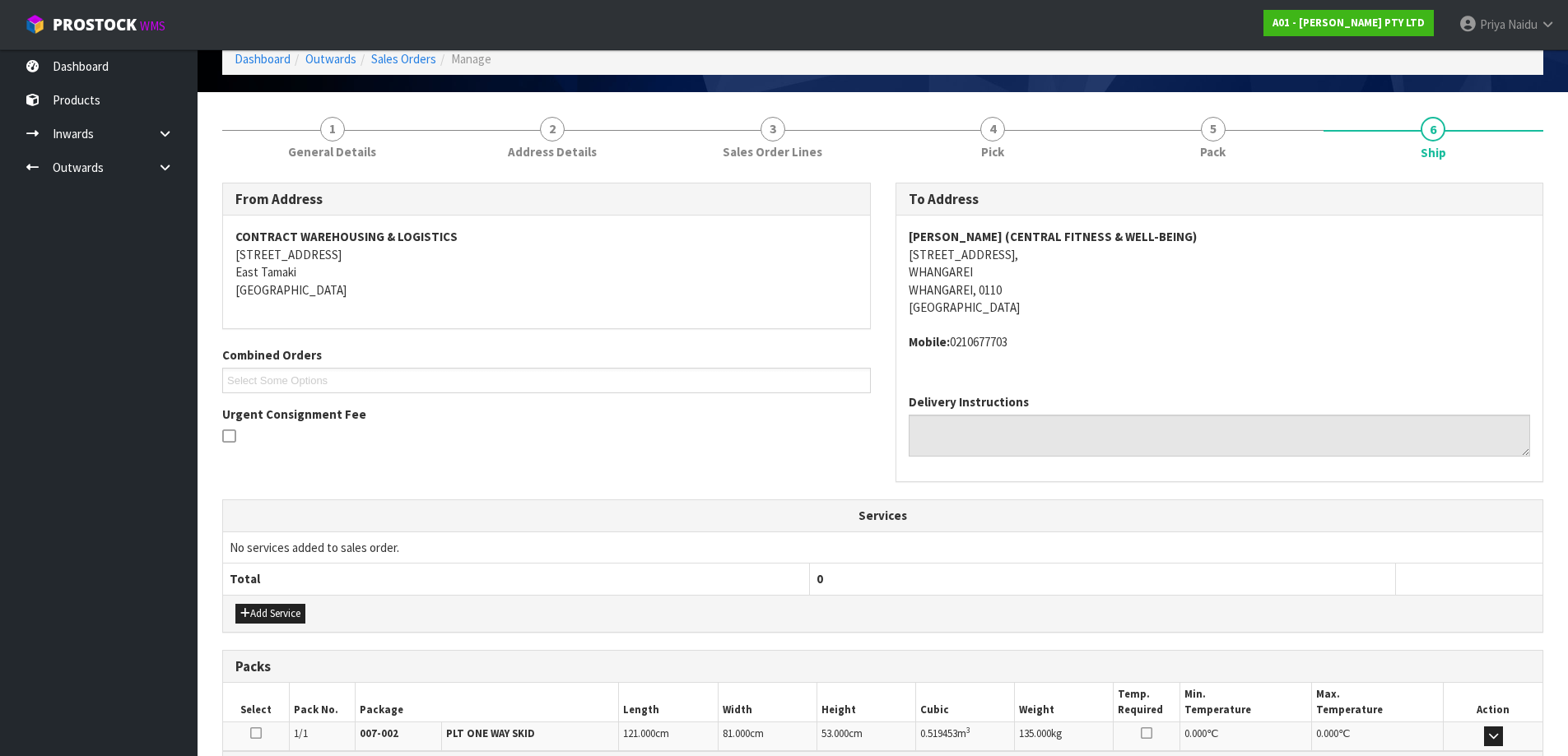
drag, startPoint x: 903, startPoint y: 235, endPoint x: 1248, endPoint y: 219, distance: 345.4
click at [1248, 219] on div "[PERSON_NAME] (CENTRAL FITNESS & WELL-BEING) [STREET_ADDRESS] Mobile: [PHONE_NU…" at bounding box center [1219, 297] width 647 height 165
drag, startPoint x: 894, startPoint y: 259, endPoint x: 1011, endPoint y: 266, distance: 117.2
click at [1045, 287] on div "To Address [PERSON_NAME] (CENTRAL FITNESS & WELL-BEING) [STREET_ADDRESS] Mobile…" at bounding box center [1219, 341] width 673 height 318
click at [1268, 294] on address "[PERSON_NAME] (CENTRAL FITNESS & WELL-BEING) [STREET_ADDRESS]" at bounding box center [1219, 271] width 622 height 88
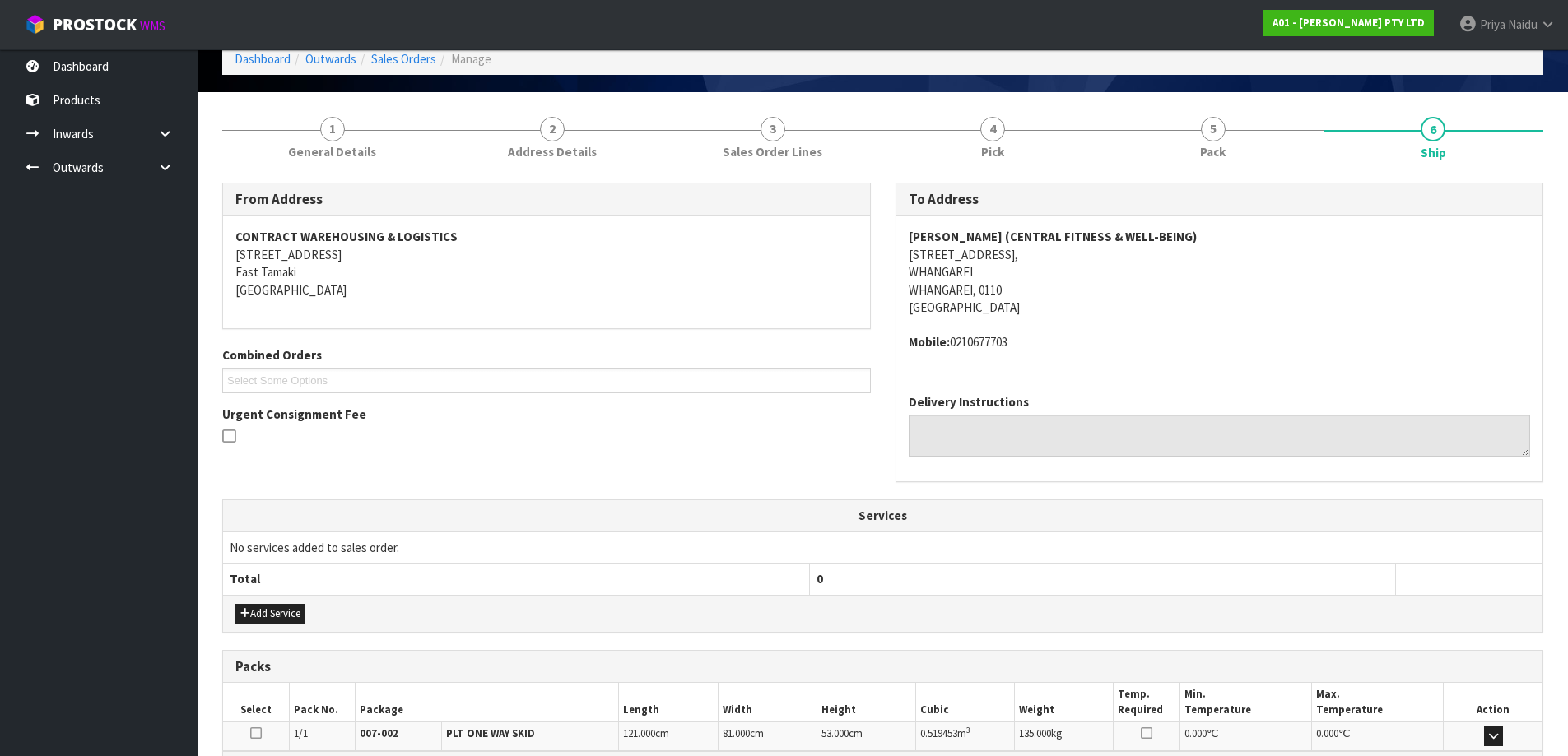
drag, startPoint x: 907, startPoint y: 240, endPoint x: 713, endPoint y: 224, distance: 194.7
click at [1268, 230] on div "[PERSON_NAME] (CENTRAL FITNESS & WELL-BEING) [STREET_ADDRESS] Mobile: [PHONE_NU…" at bounding box center [1219, 297] width 647 height 165
click at [901, 248] on div "[PERSON_NAME] (CENTRAL FITNESS & WELL-BEING) [STREET_ADDRESS] Mobile: [PHONE_NU…" at bounding box center [1219, 297] width 647 height 165
drag, startPoint x: 901, startPoint y: 248, endPoint x: 1017, endPoint y: 291, distance: 123.7
click at [1017, 291] on div "[PERSON_NAME] (CENTRAL FITNESS & WELL-BEING) [STREET_ADDRESS] Mobile: [PHONE_NU…" at bounding box center [1219, 297] width 647 height 165
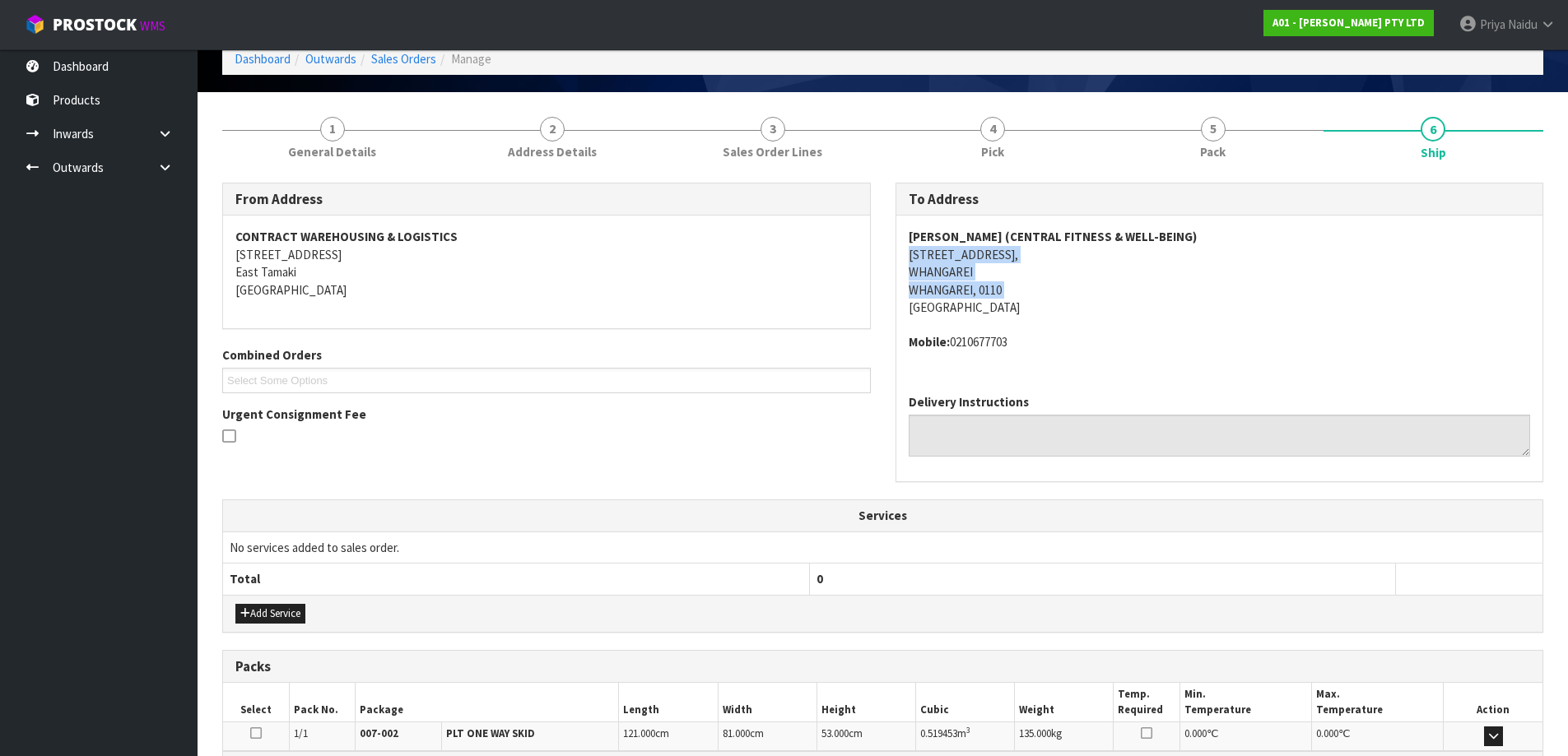
drag, startPoint x: 1127, startPoint y: 257, endPoint x: 1063, endPoint y: 254, distance: 64.1
click at [1127, 257] on address "[PERSON_NAME] (CENTRAL FITNESS & WELL-BEING) [STREET_ADDRESS]" at bounding box center [1219, 271] width 622 height 88
drag, startPoint x: 906, startPoint y: 257, endPoint x: 286, endPoint y: 208, distance: 621.9
click at [994, 256] on div "[PERSON_NAME] (CENTRAL FITNESS & WELL-BEING) [STREET_ADDRESS] Mobile: [PHONE_NU…" at bounding box center [1219, 297] width 647 height 165
drag, startPoint x: 951, startPoint y: 344, endPoint x: 1034, endPoint y: 350, distance: 83.2
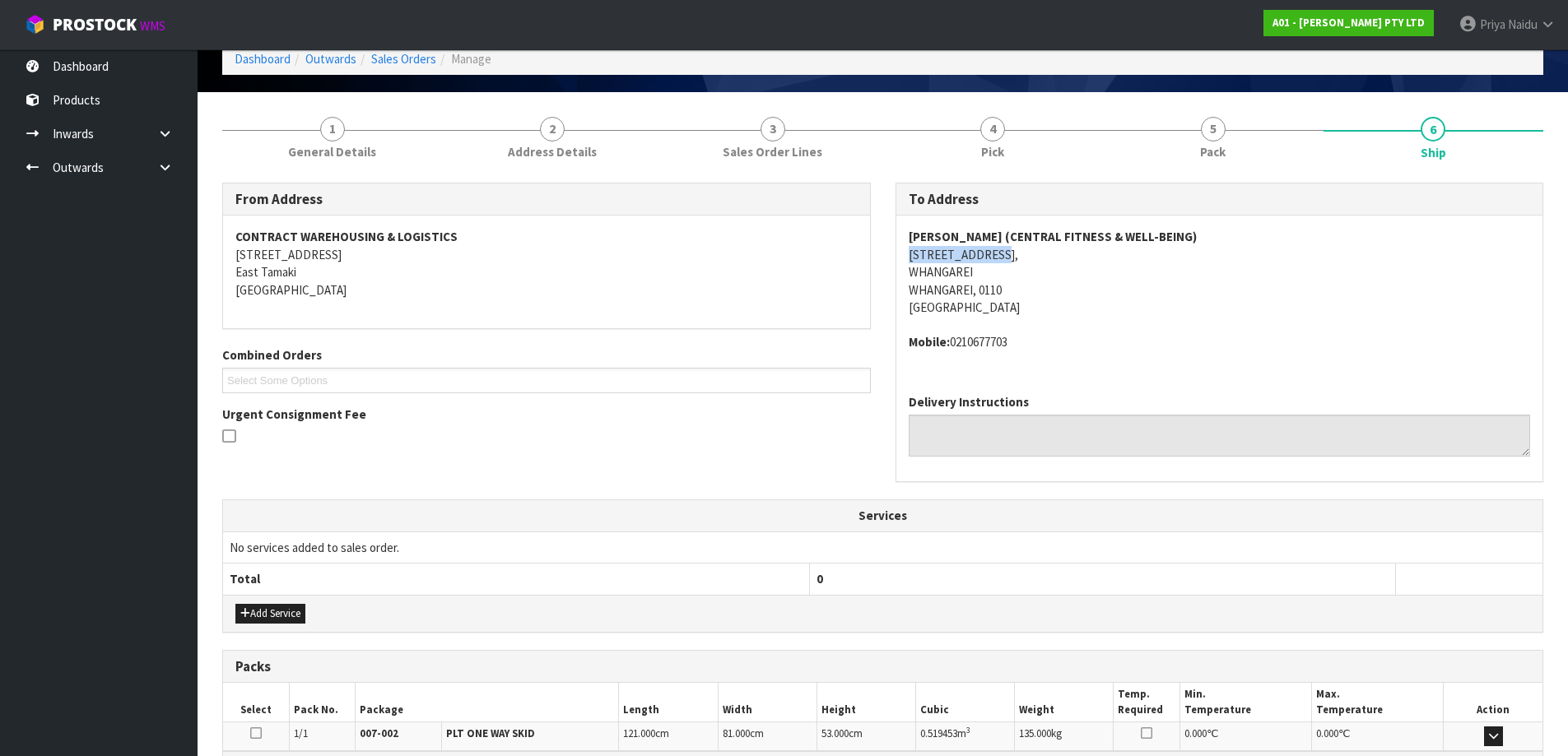
click at [1034, 350] on address "Mobile: [PHONE_NUMBER]" at bounding box center [1219, 342] width 622 height 17
click at [361, 151] on span "General Details" at bounding box center [331, 152] width 88 height 17
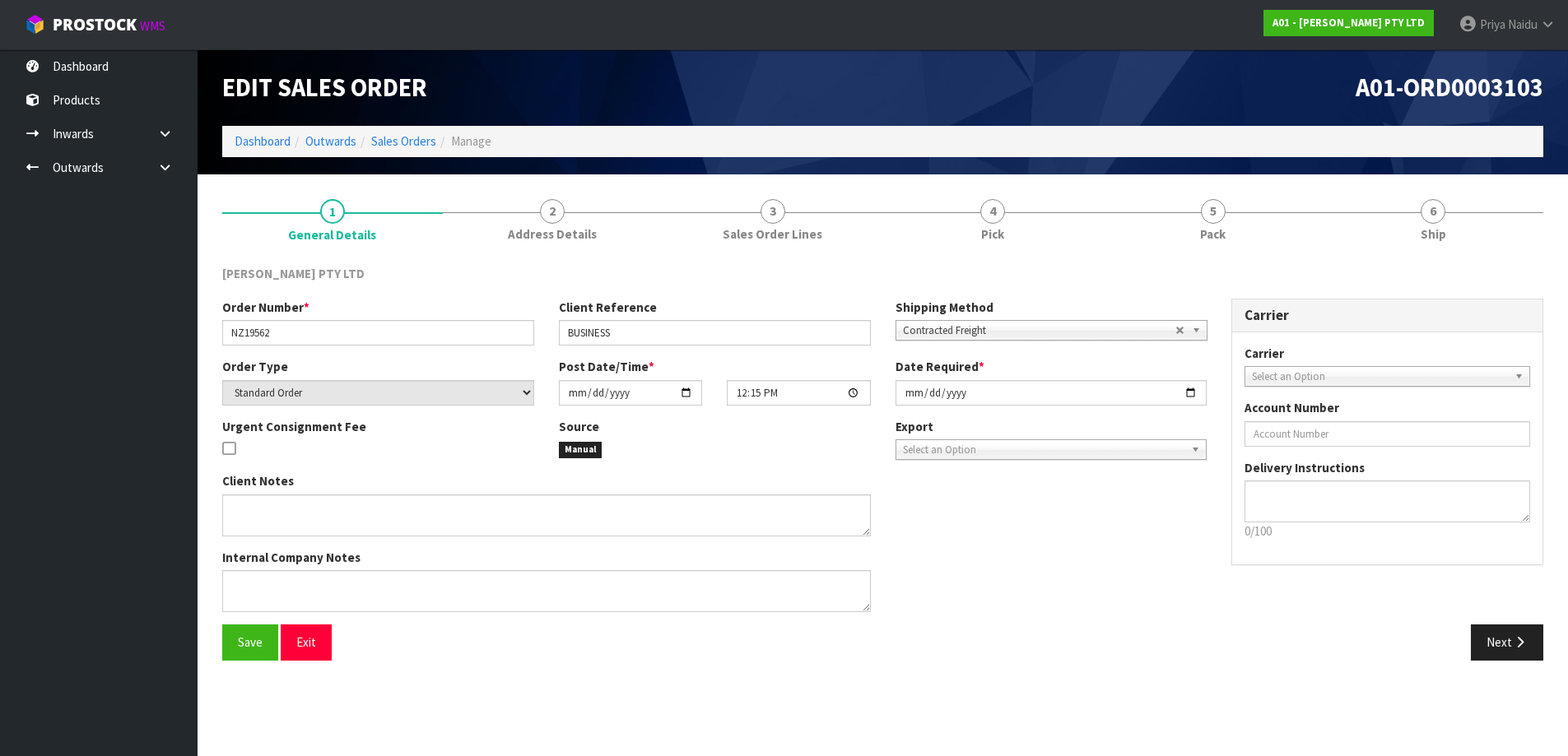
scroll to position [0, 0]
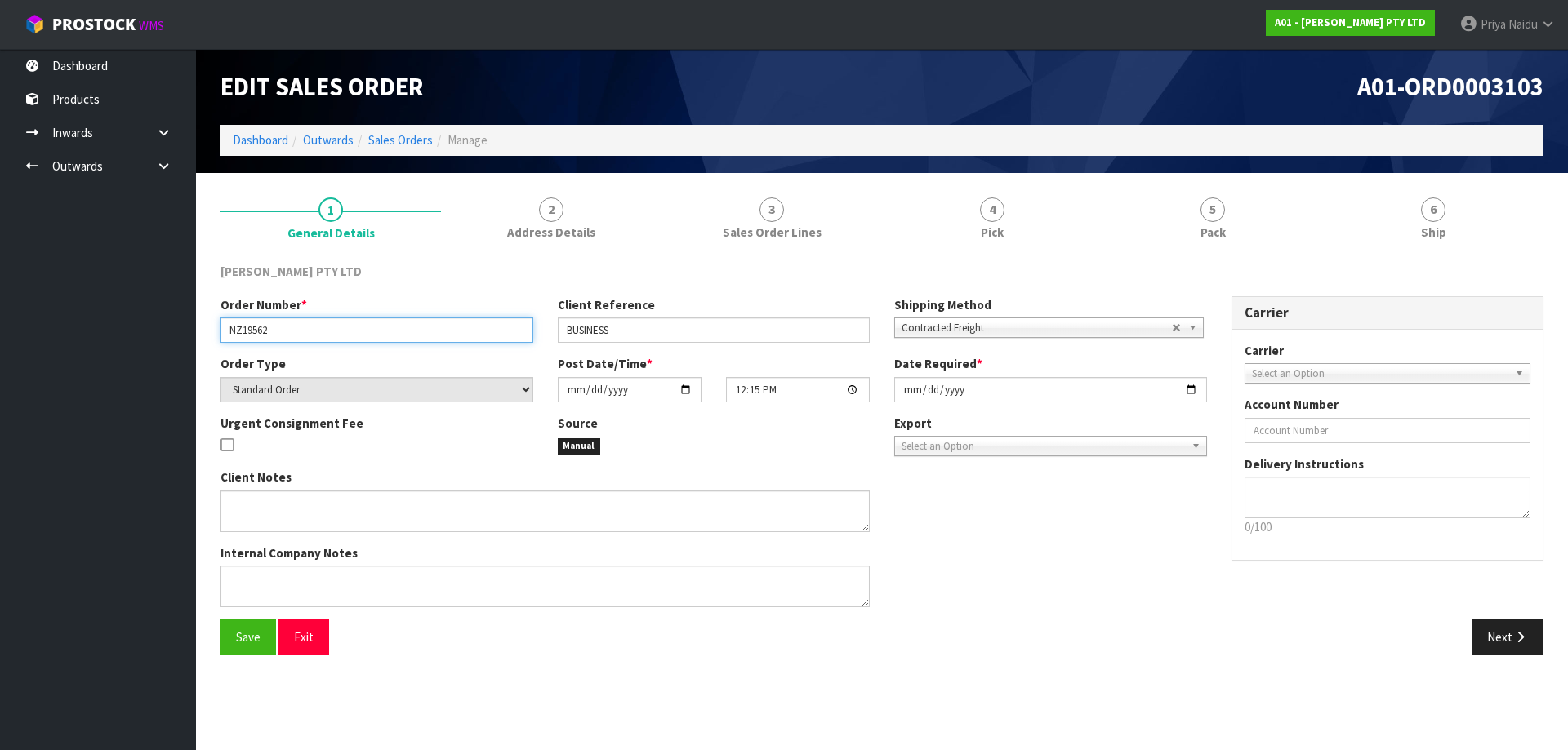
drag, startPoint x: 258, startPoint y: 326, endPoint x: 56, endPoint y: 344, distance: 202.8
click at [295, 325] on input "NZ19562" at bounding box center [377, 330] width 312 height 25
drag, startPoint x: 562, startPoint y: 328, endPoint x: 638, endPoint y: 328, distance: 76.0
click at [638, 328] on input "BUSINESS" at bounding box center [714, 330] width 312 height 25
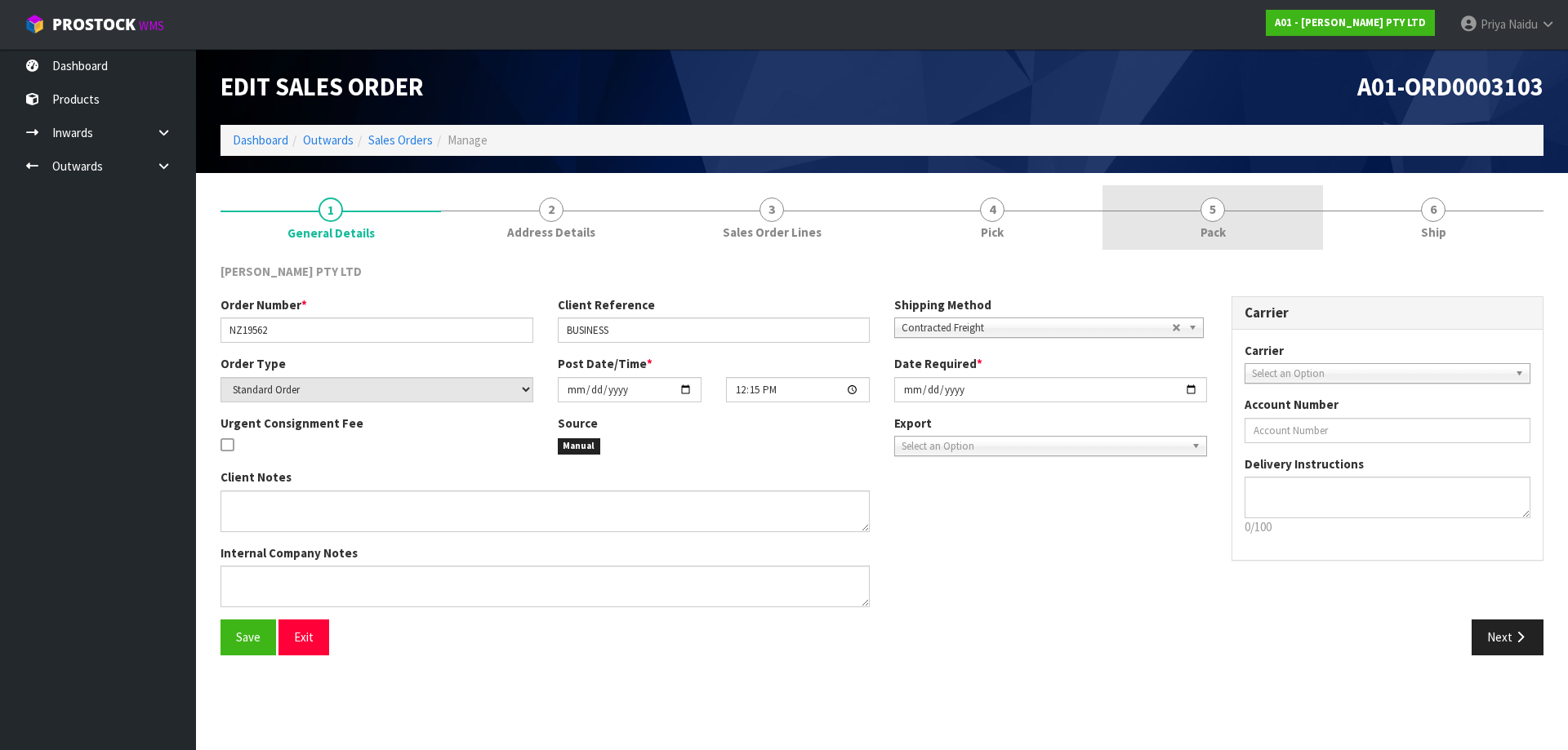
click at [1239, 202] on link "5 Pack" at bounding box center [1213, 216] width 220 height 64
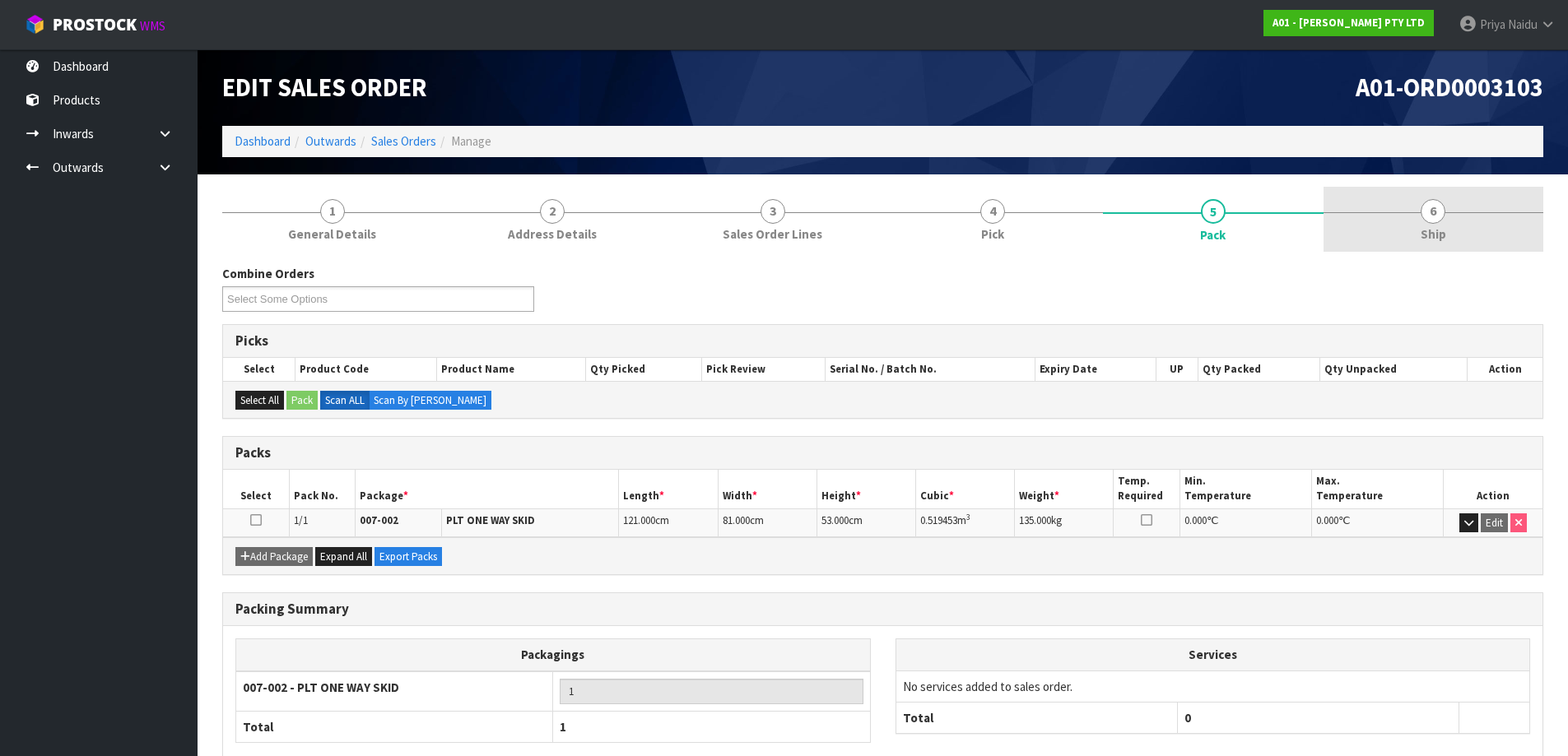
click at [1428, 242] on span "Ship" at bounding box center [1433, 235] width 25 height 17
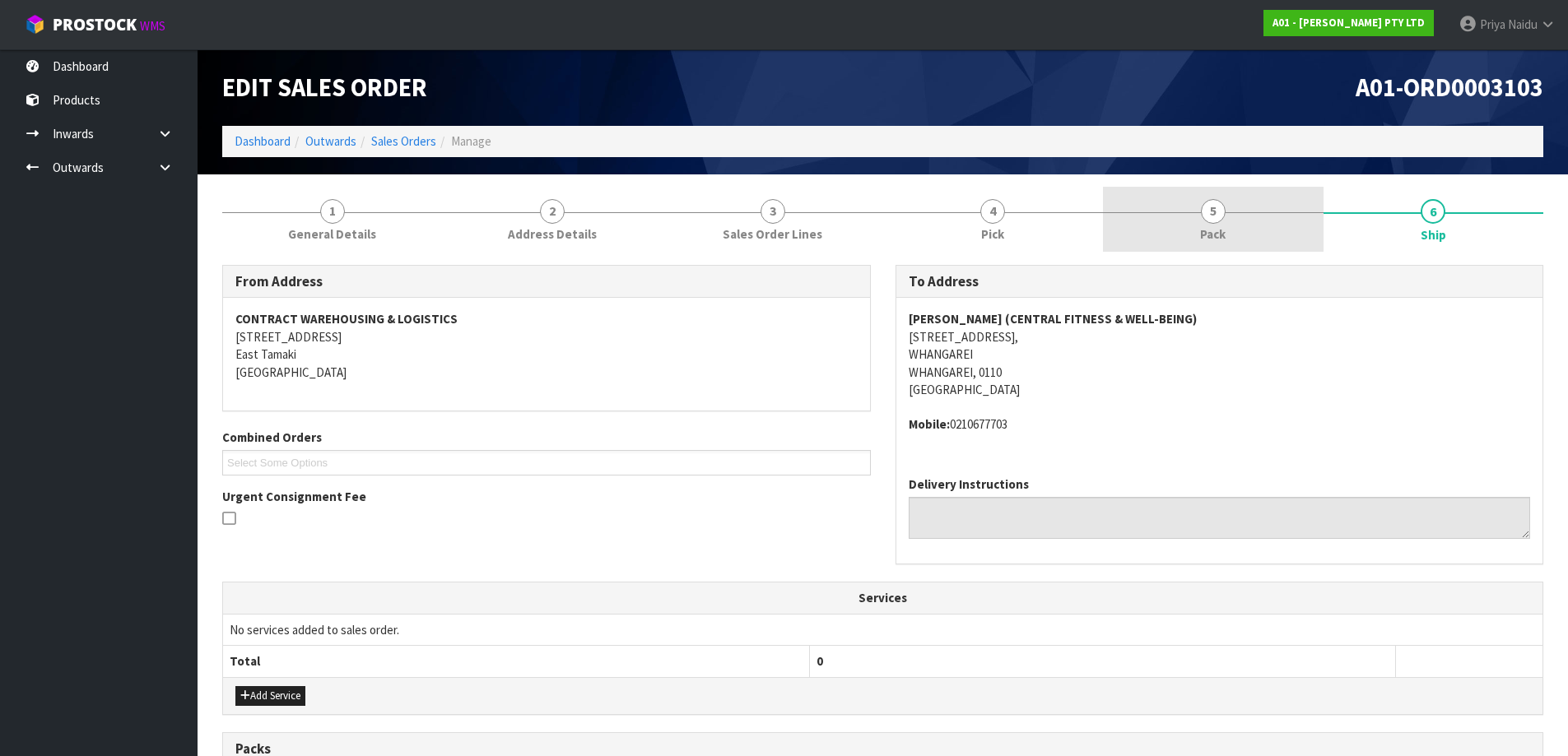
click at [1205, 247] on link "5 Pack" at bounding box center [1213, 218] width 220 height 65
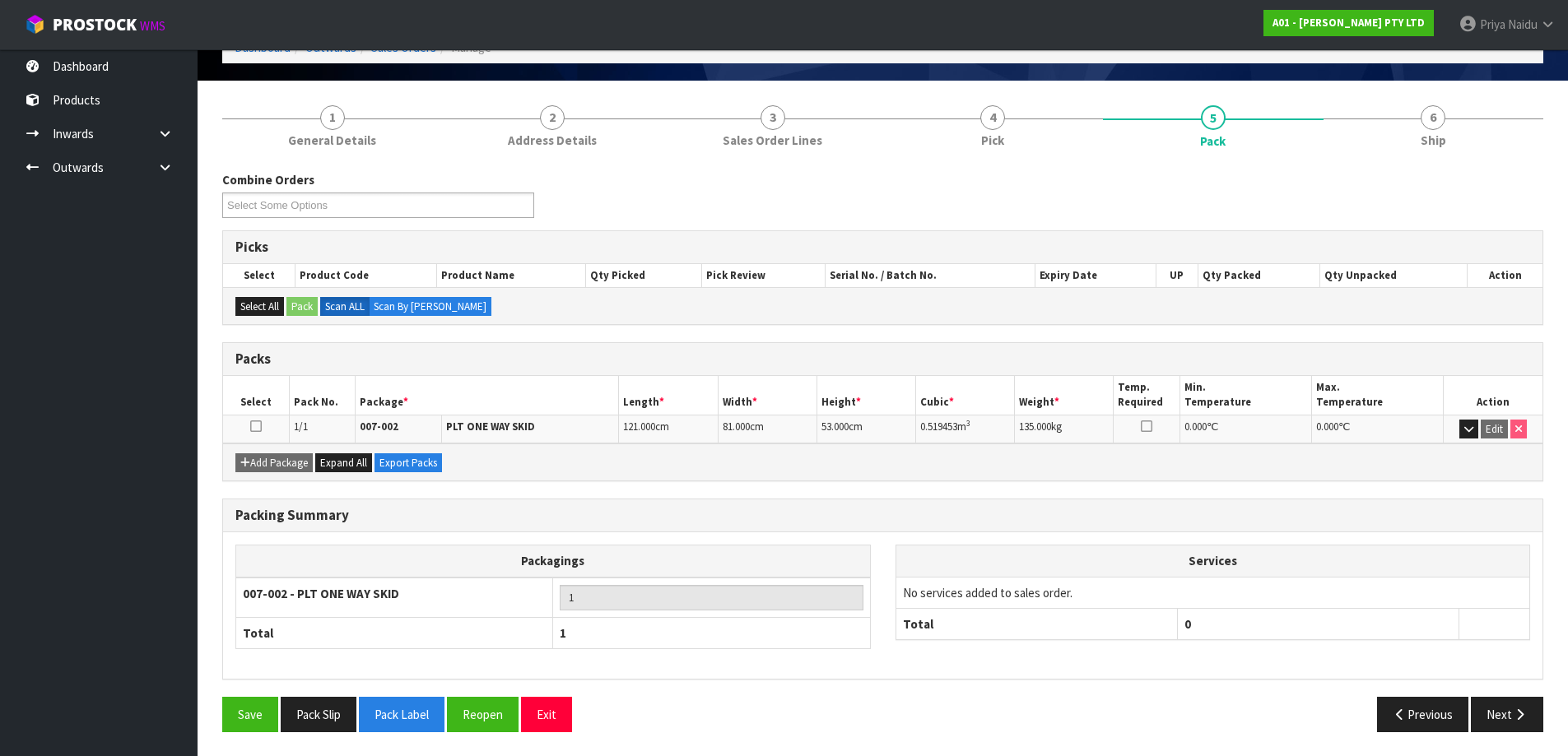
scroll to position [95, 0]
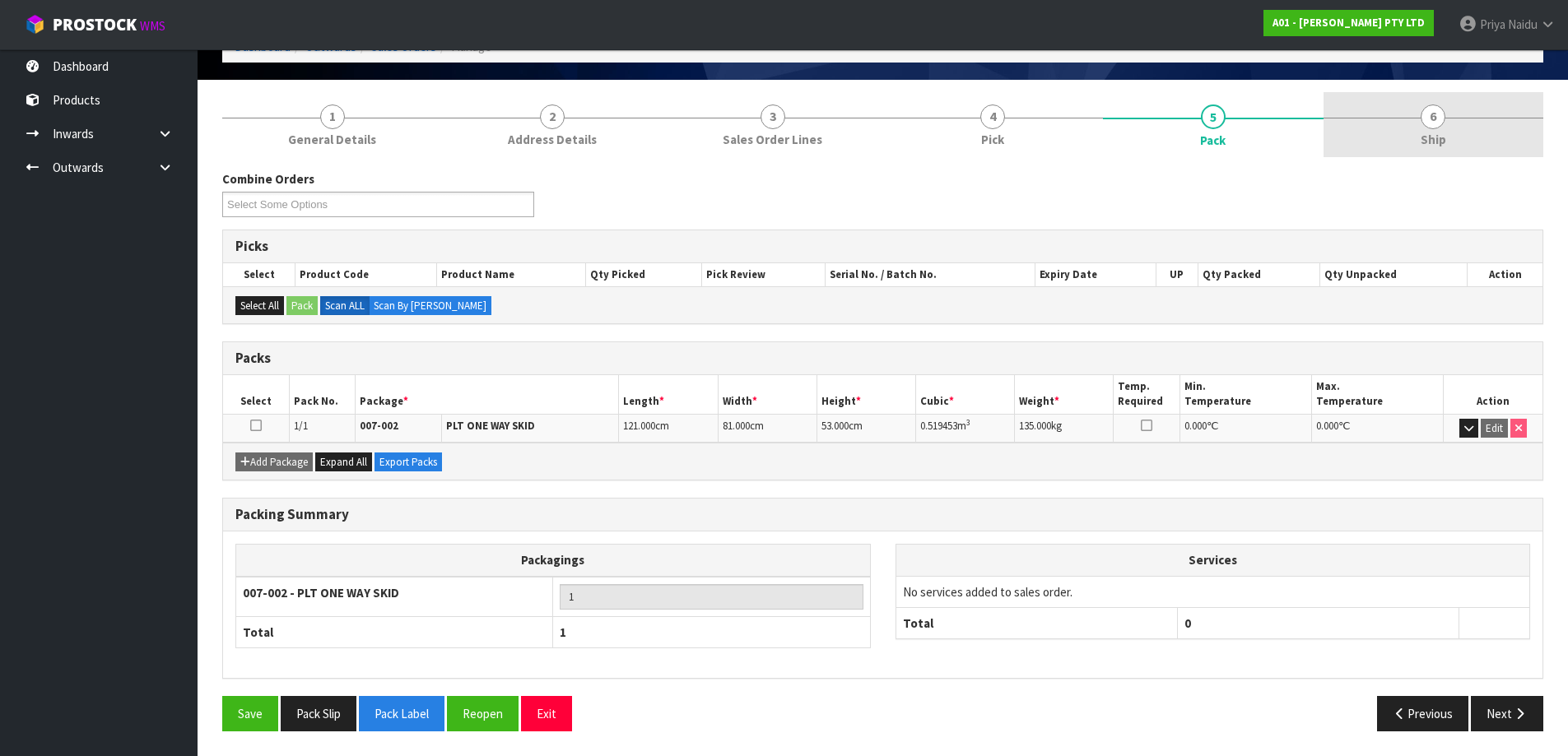
click at [1430, 133] on span "Ship" at bounding box center [1433, 140] width 25 height 17
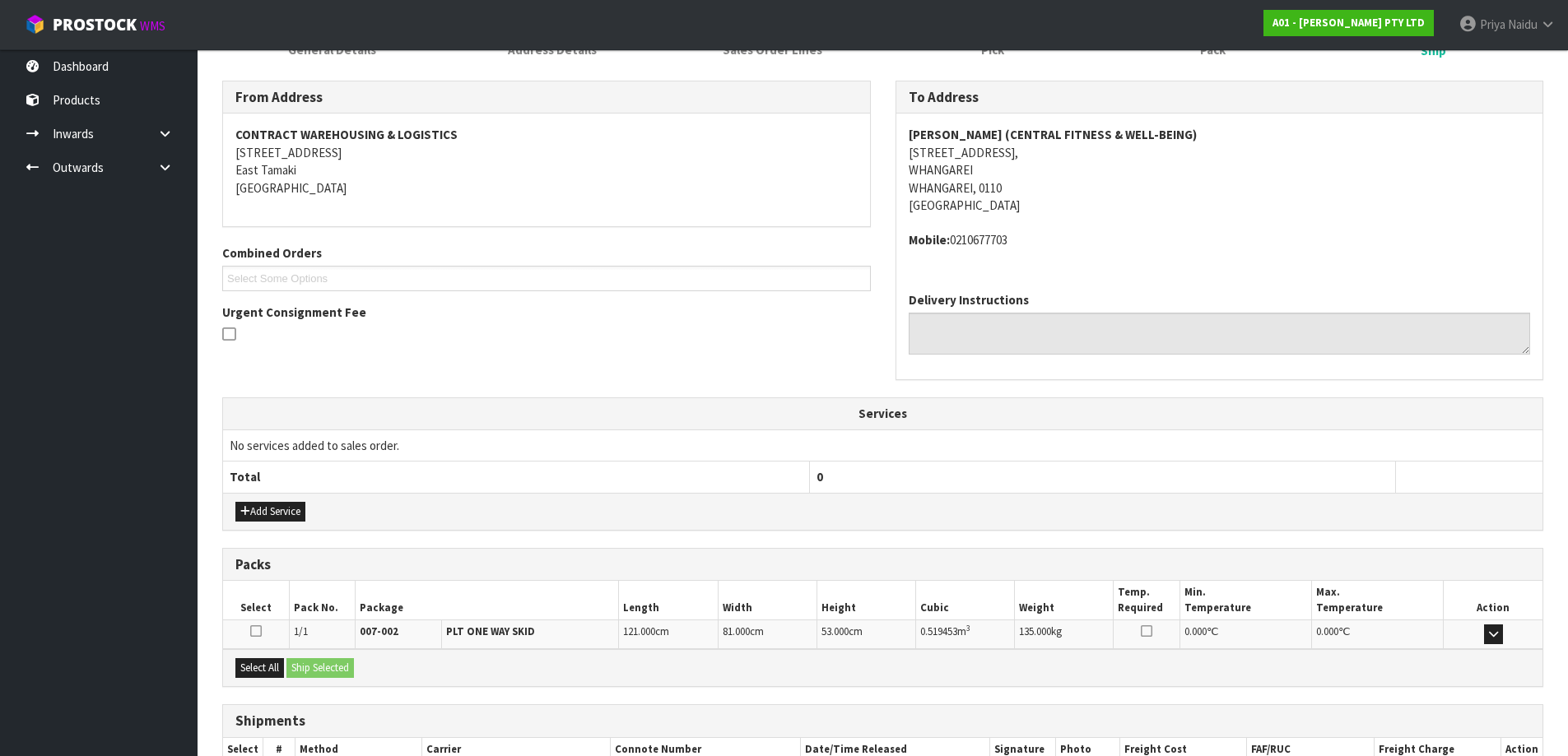
scroll to position [293, 0]
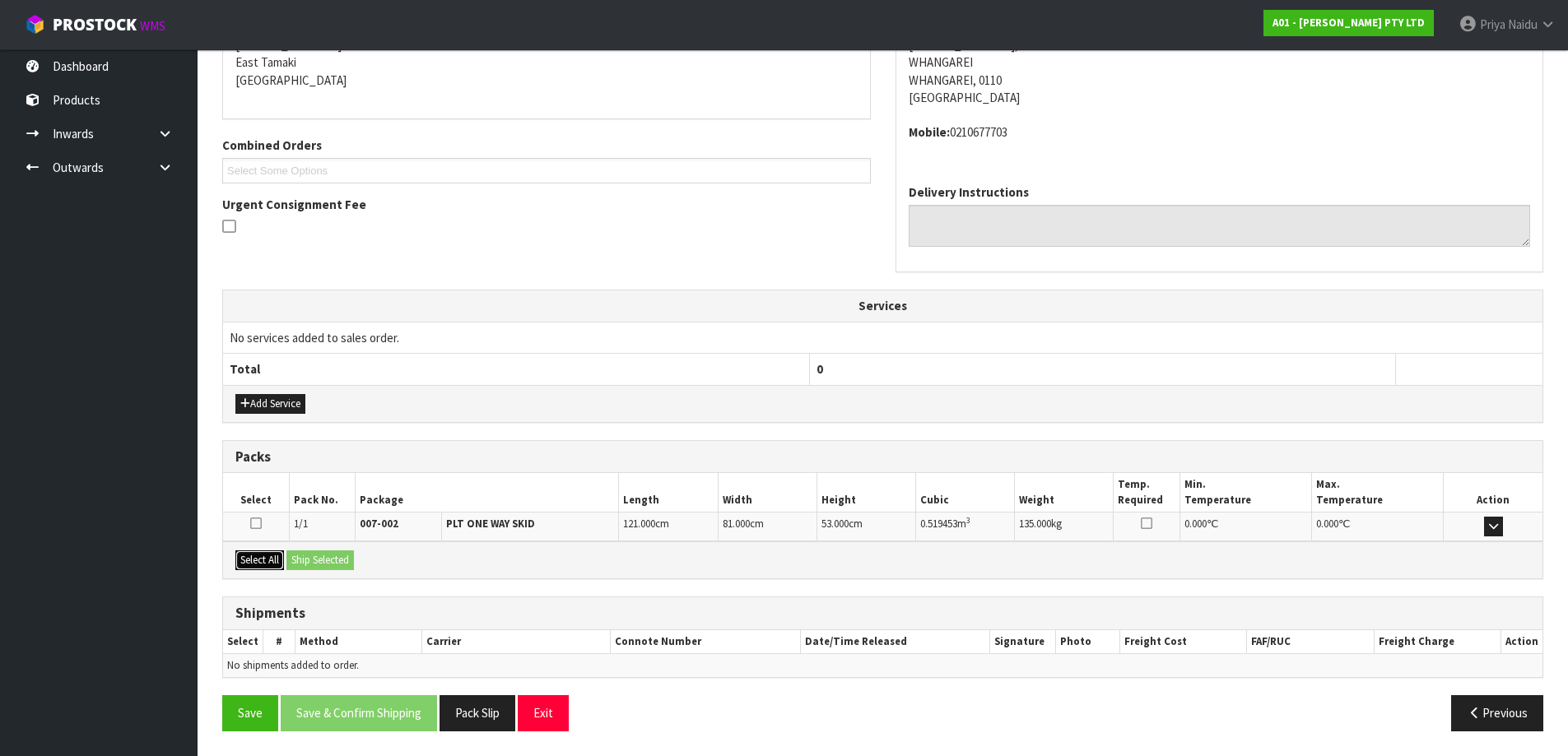
drag, startPoint x: 257, startPoint y: 552, endPoint x: 320, endPoint y: 568, distance: 65.0
click at [259, 554] on button "Select All" at bounding box center [260, 560] width 48 height 19
click at [345, 571] on div "Select All Ship Selected" at bounding box center [882, 560] width 1319 height 37
click at [346, 544] on div "Select All Ship Selected" at bounding box center [882, 560] width 1319 height 37
click at [348, 553] on button "Ship Selected" at bounding box center [321, 560] width 68 height 19
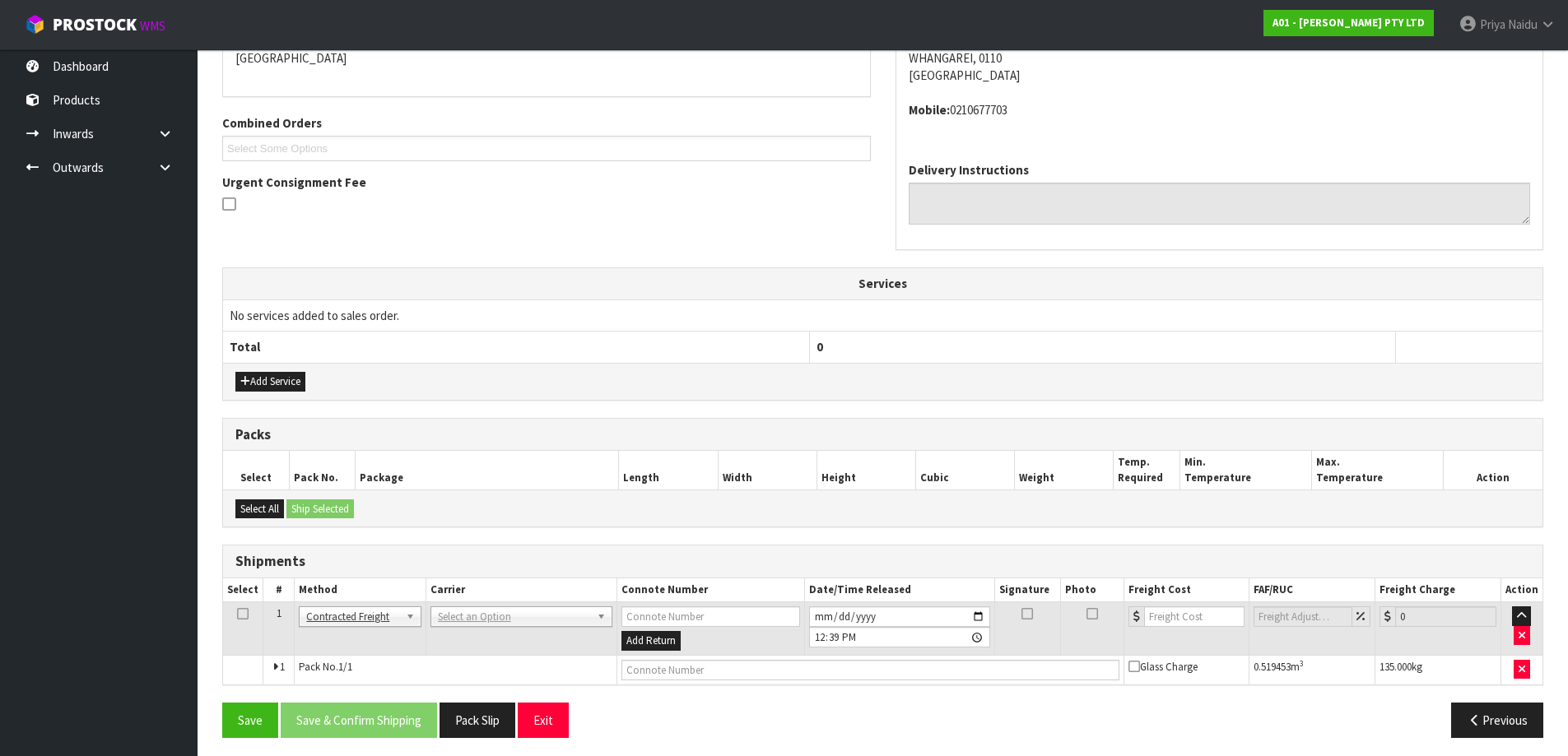
scroll to position [321, 0]
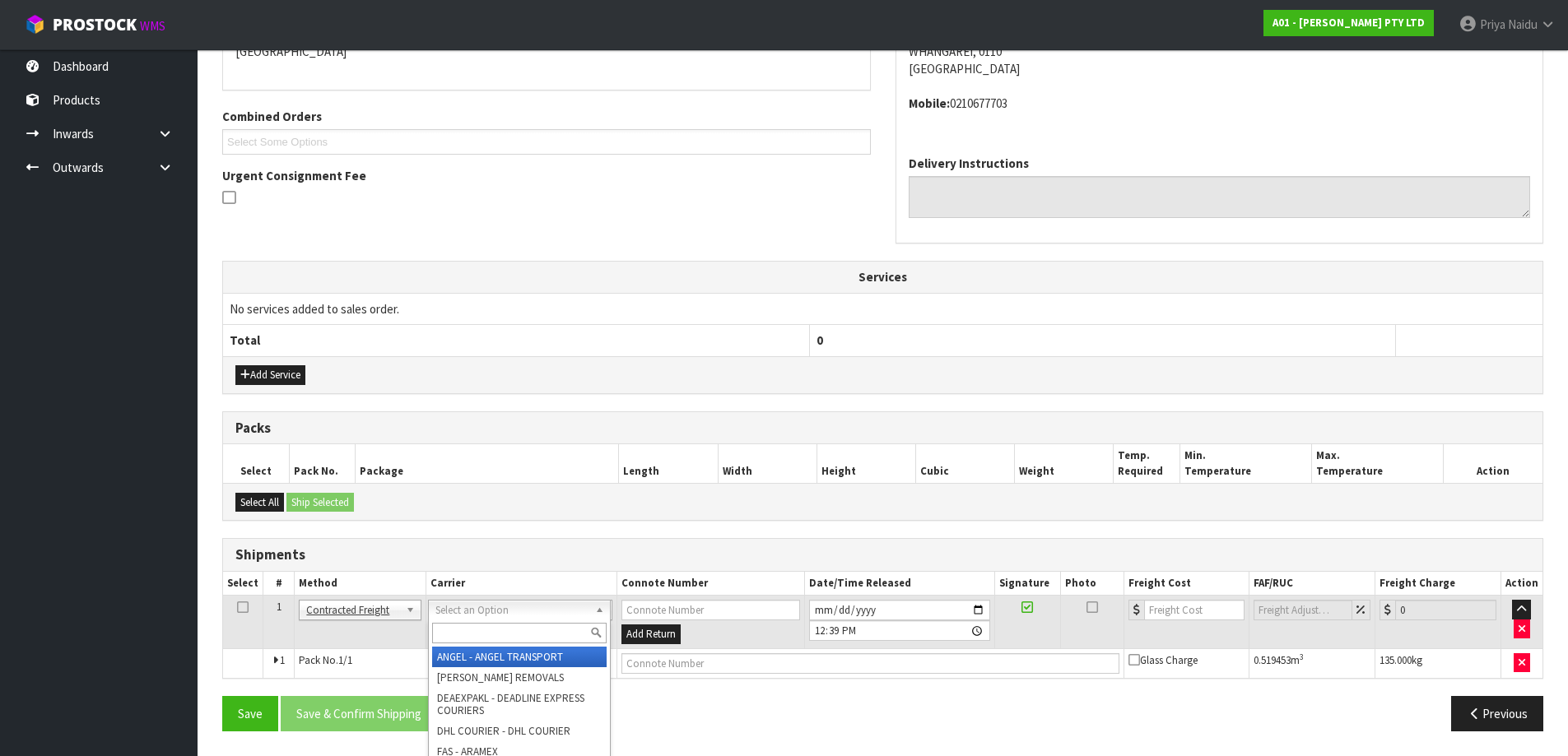
click at [454, 637] on input "text" at bounding box center [518, 632] width 175 height 20
type input "MF"
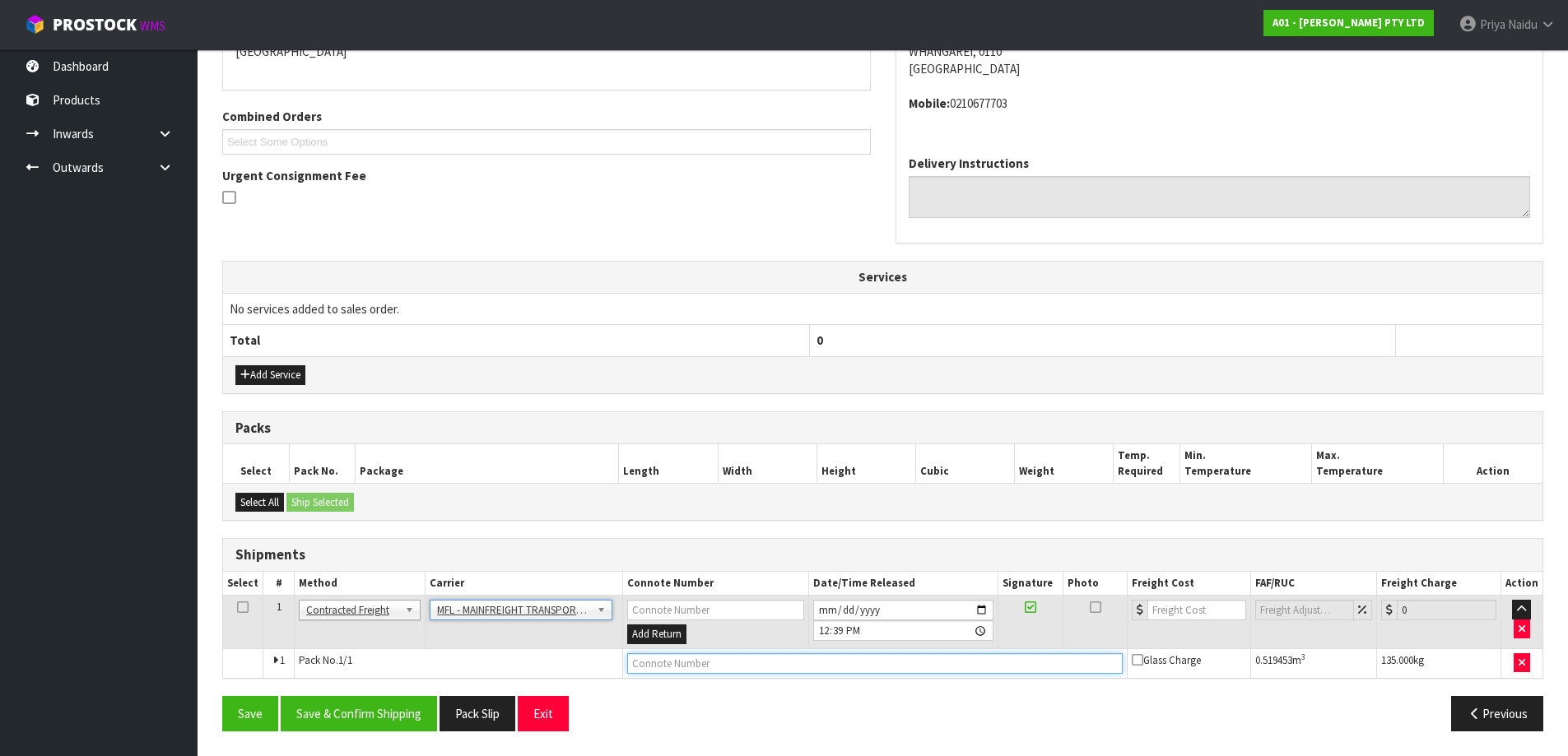
click at [658, 668] on input "text" at bounding box center [874, 663] width 495 height 20
paste input "FWM58373701"
type input "FWM58373701"
click at [1178, 619] on input "number" at bounding box center [1196, 609] width 99 height 20
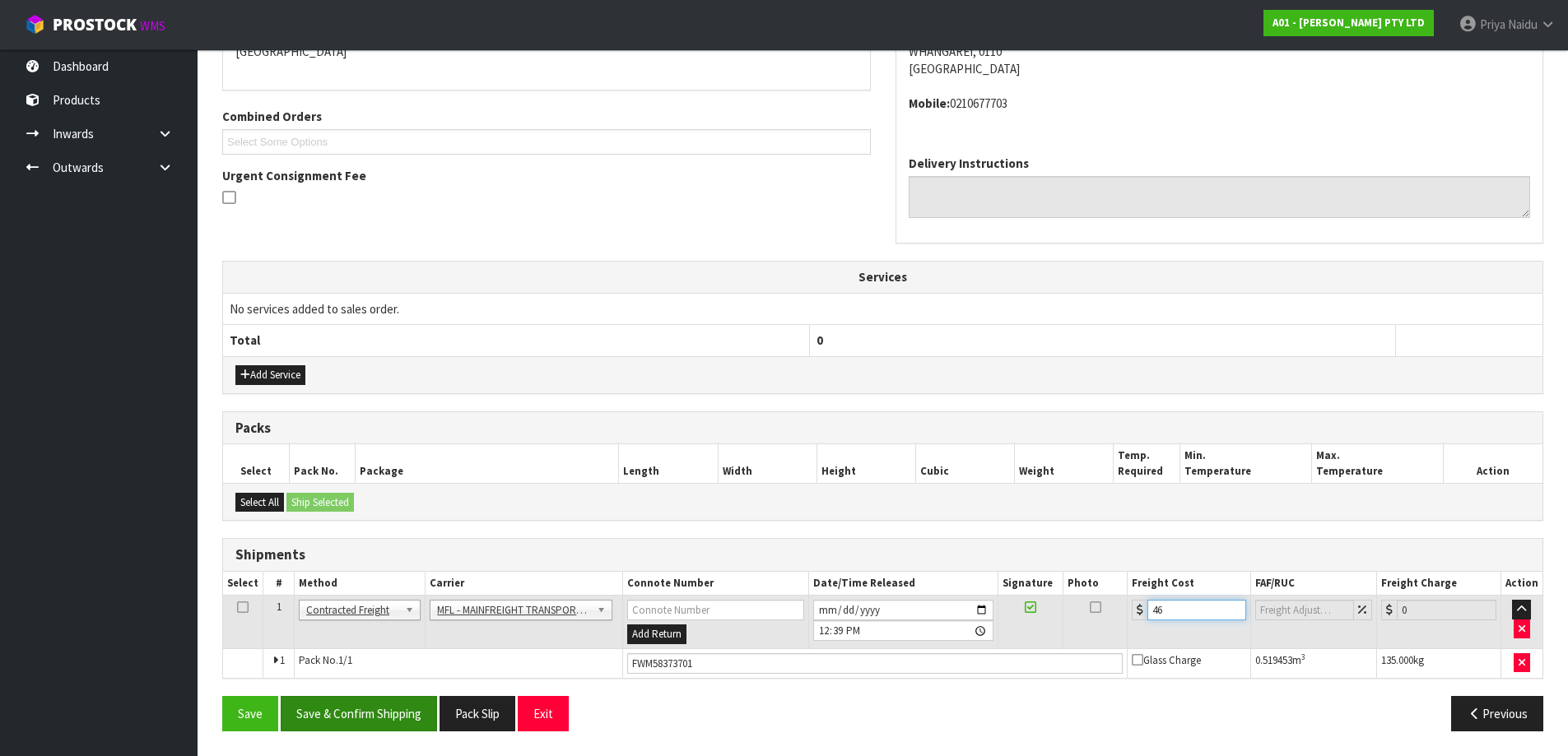
type input "46"
click at [358, 711] on button "Save & Confirm Shipping" at bounding box center [359, 714] width 156 height 36
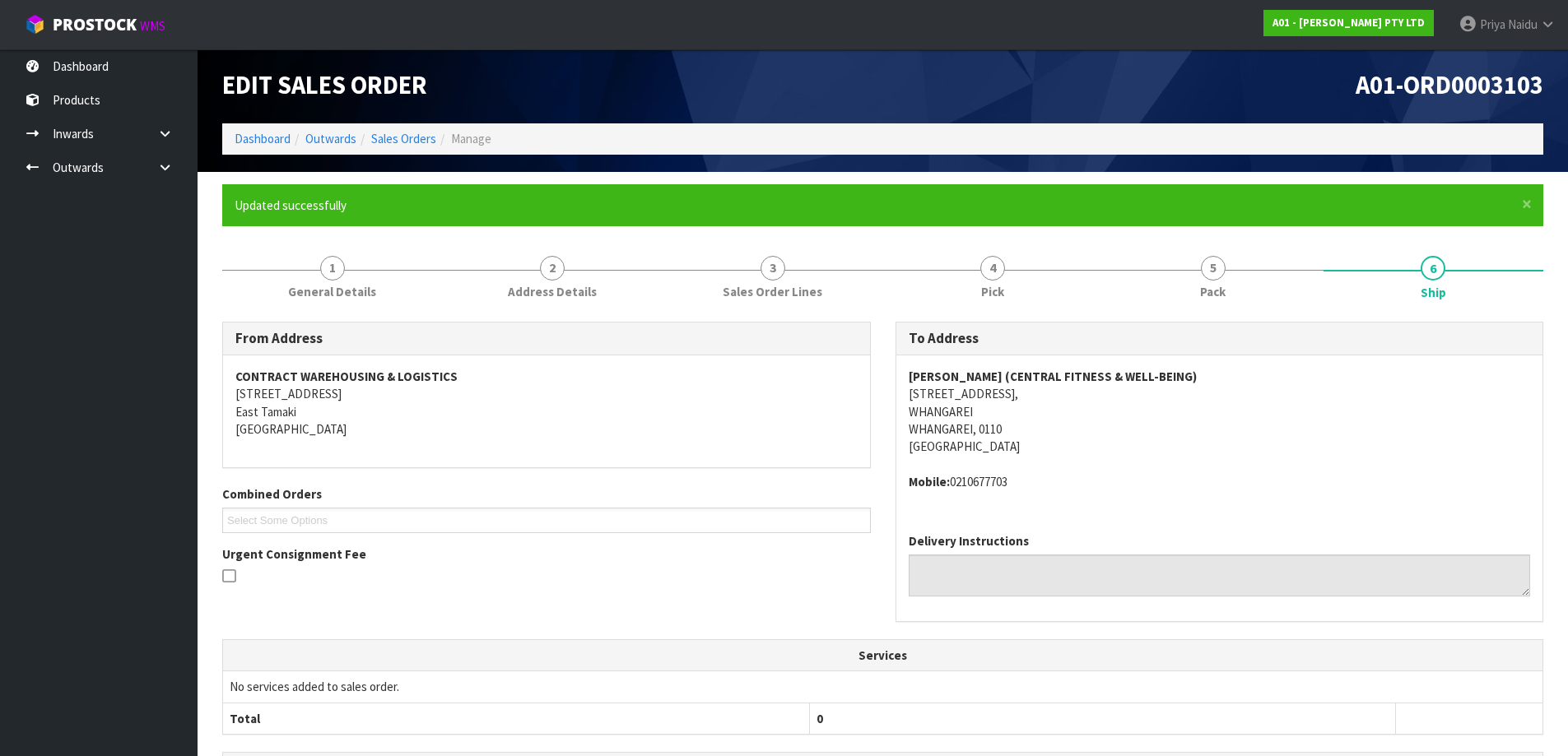
scroll to position [0, 0]
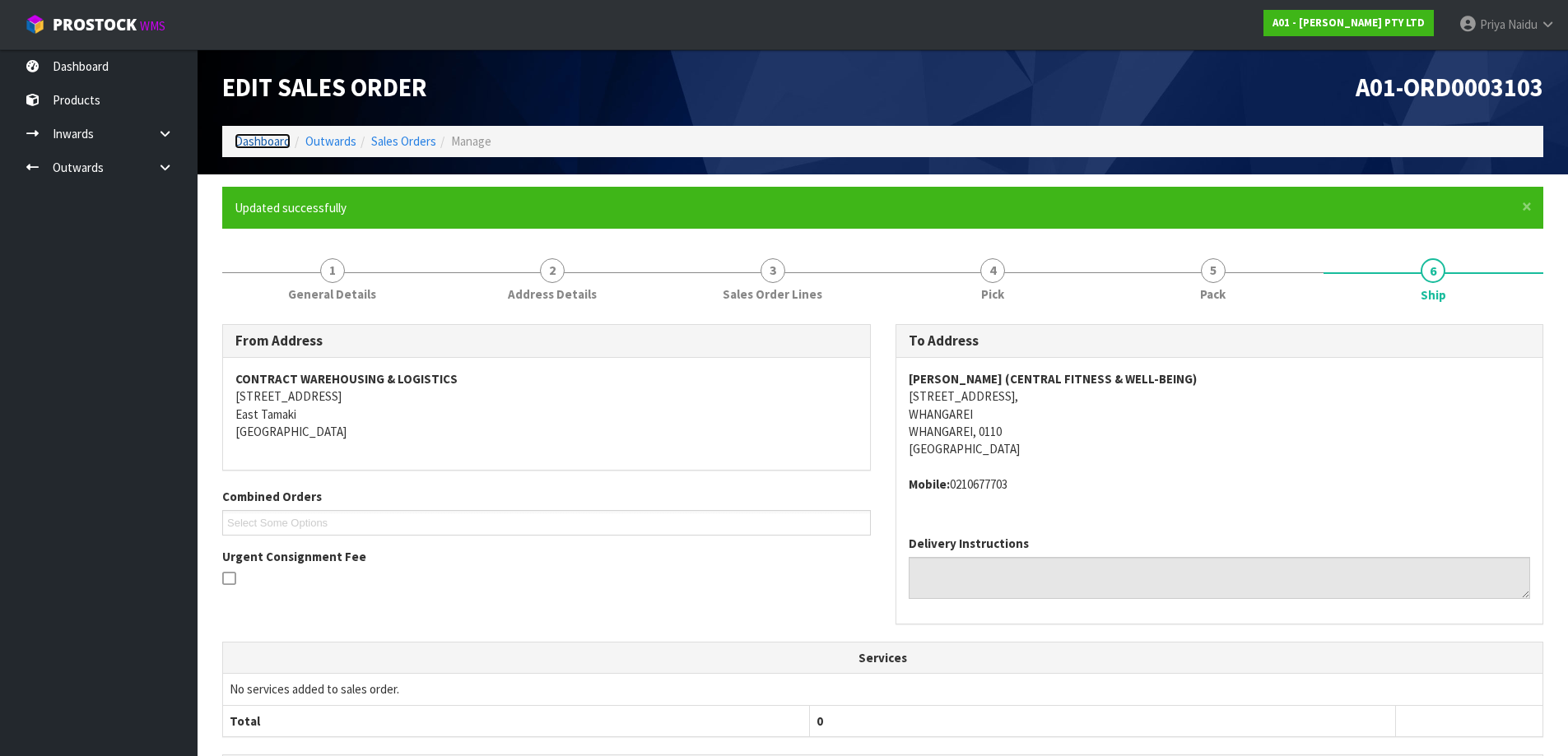
drag, startPoint x: 263, startPoint y: 137, endPoint x: 254, endPoint y: 154, distance: 19.2
click at [264, 136] on link "Dashboard" at bounding box center [263, 141] width 56 height 15
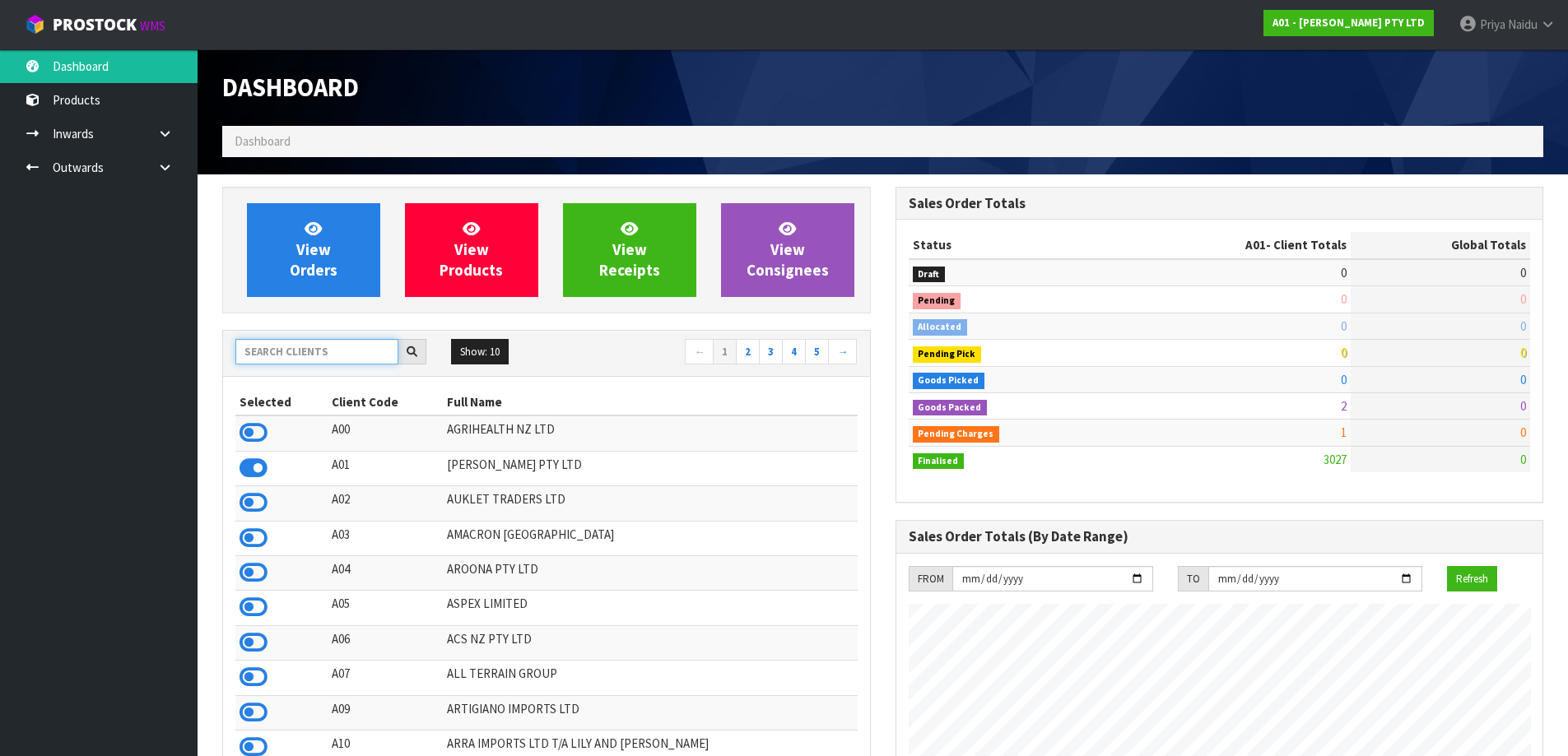
click at [291, 348] on input "text" at bounding box center [317, 351] width 163 height 25
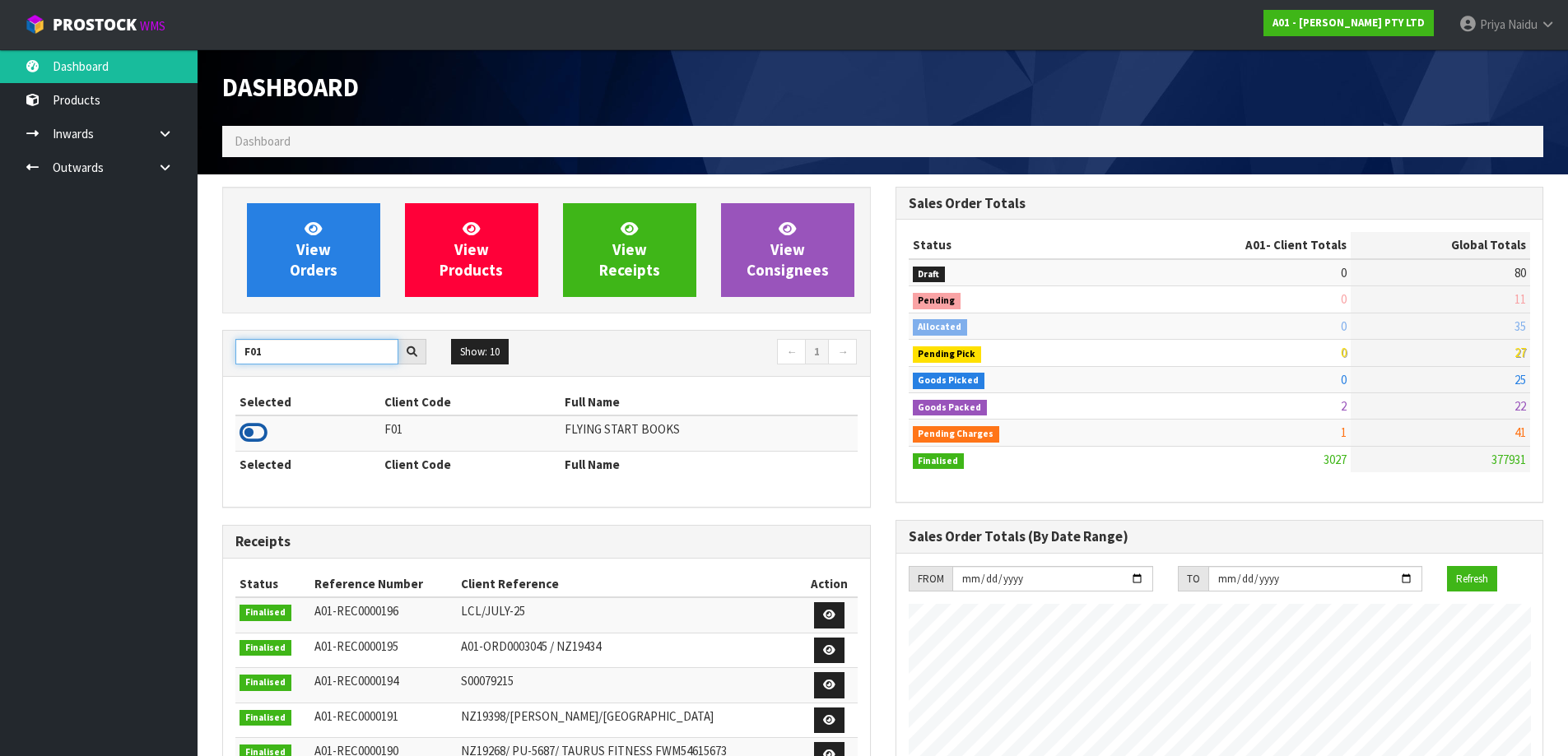
type input "F01"
click at [254, 438] on icon at bounding box center [253, 434] width 28 height 25
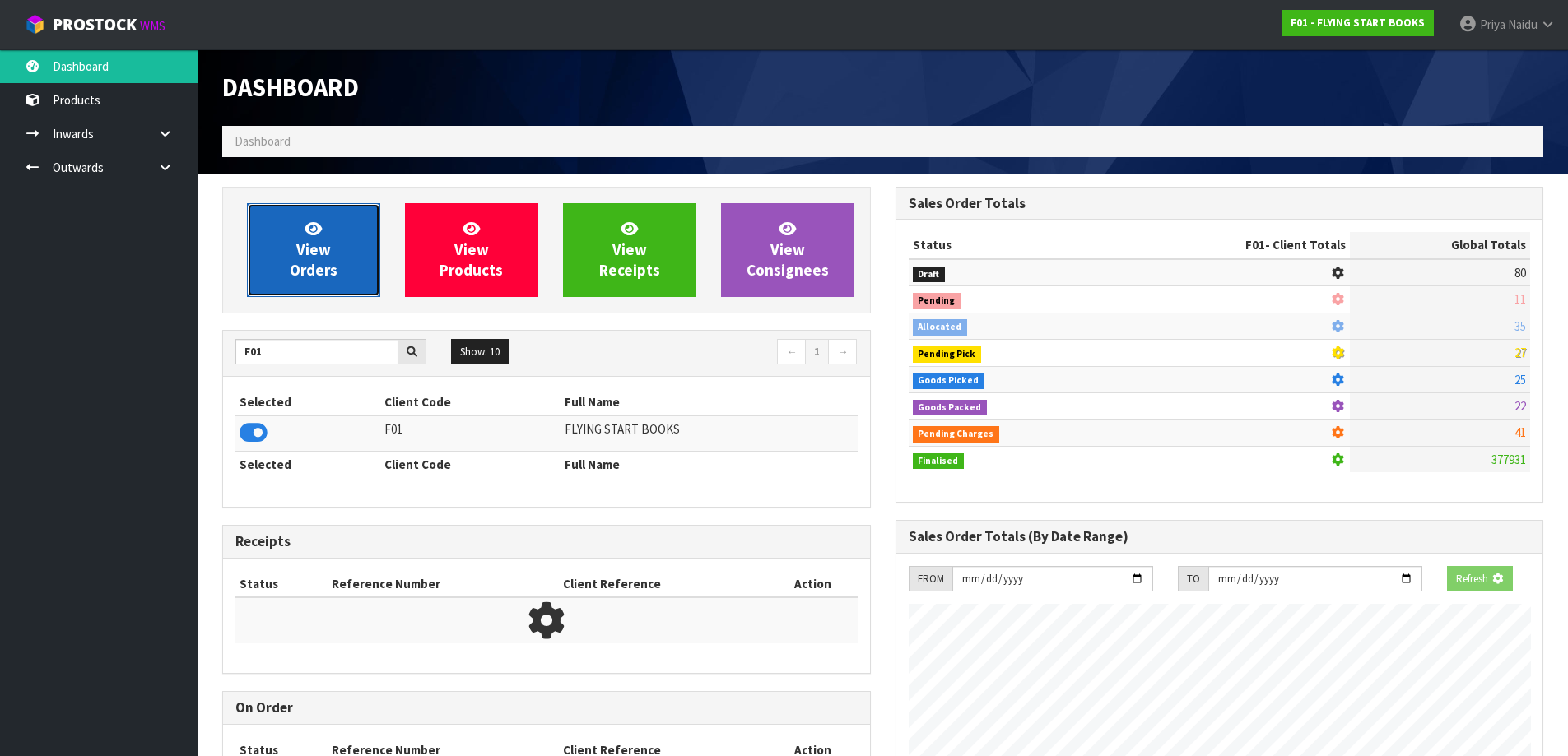
click at [303, 277] on span "View Orders" at bounding box center [313, 250] width 47 height 62
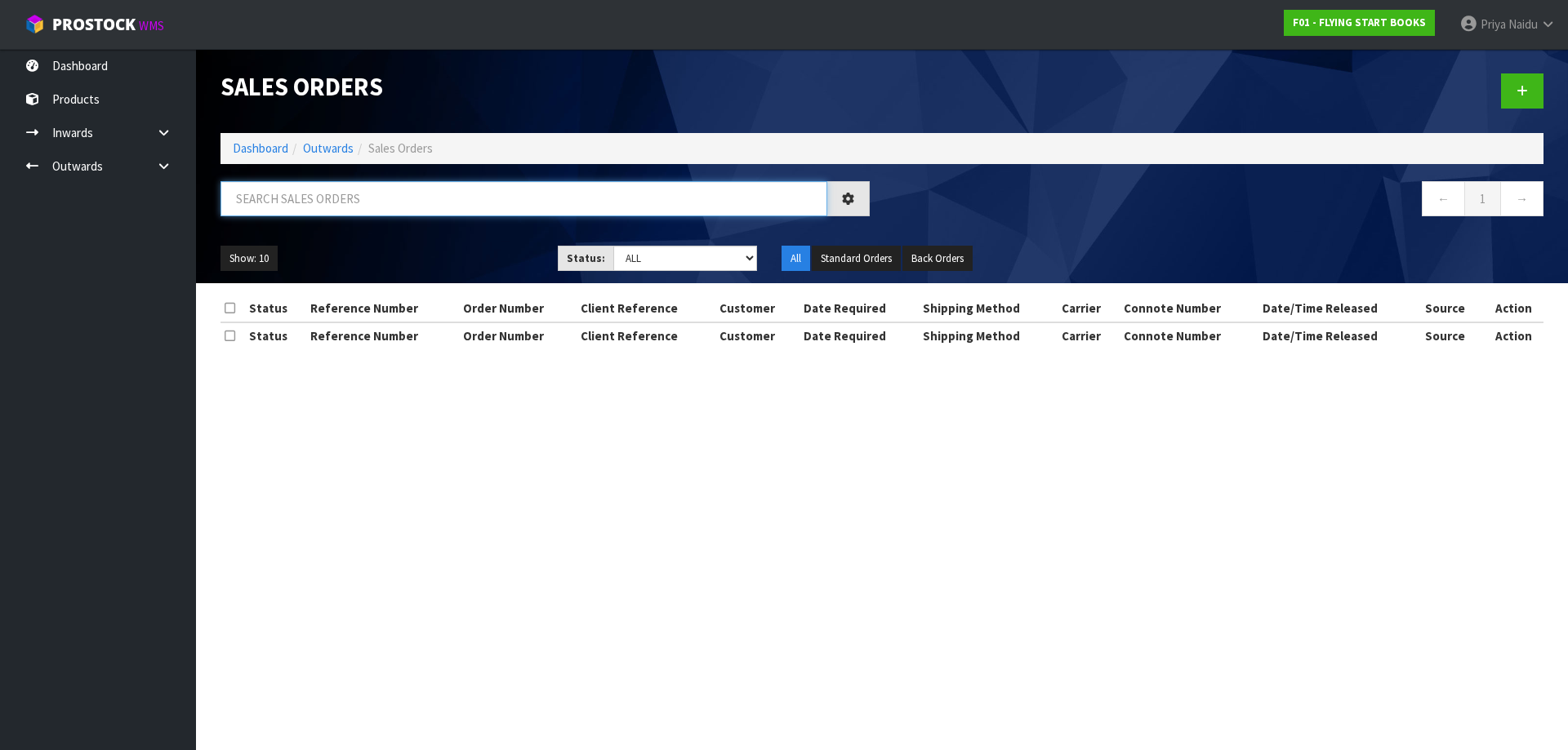
click at [338, 204] on input "text" at bounding box center [523, 198] width 607 height 35
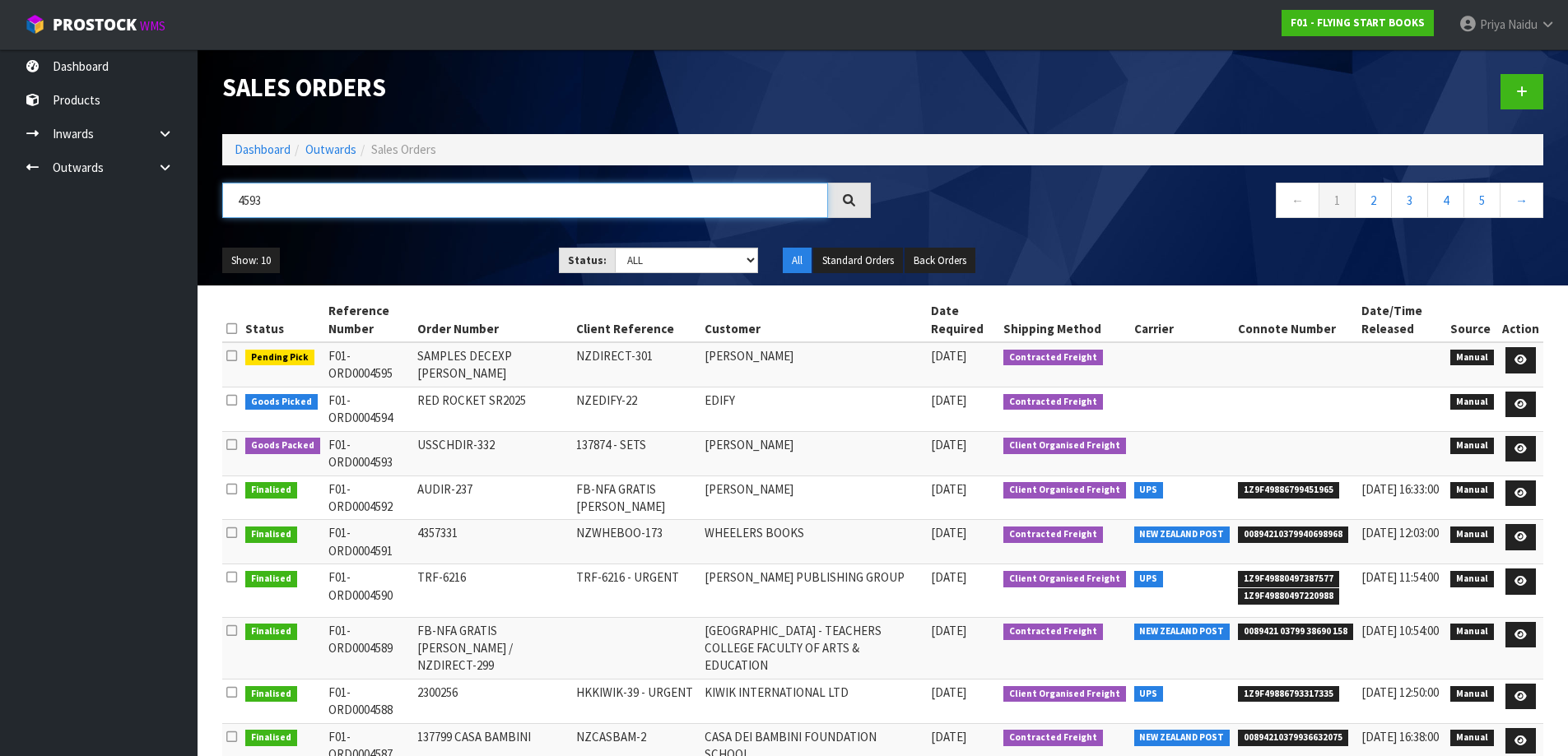
type input "4593"
click at [650, 265] on select "Draft Pending Allocated Pending Pick Goods Picked Goods Packed Pending Charges …" at bounding box center [686, 261] width 143 height 25
select select "string:5"
click at [615, 248] on select "Draft Pending Allocated Pending Pick Goods Picked Goods Packed Pending Charges …" at bounding box center [686, 261] width 143 height 25
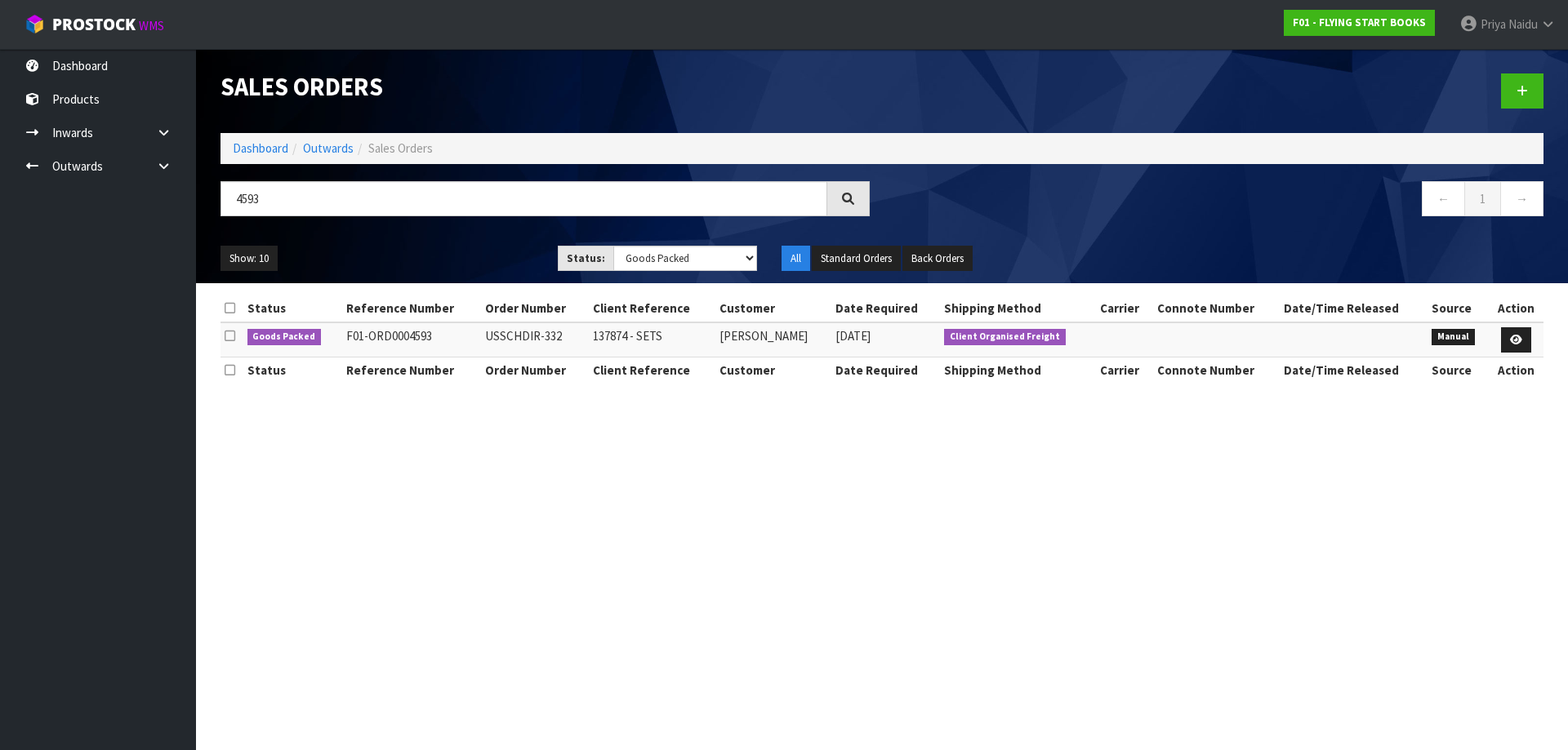
click at [445, 234] on div "Show: 10 5 10 25 50 Status: Draft Pending Allocated Pending Pick Goods Picked G…" at bounding box center [882, 259] width 1348 height 51
click at [1511, 336] on icon at bounding box center [1516, 339] width 12 height 11
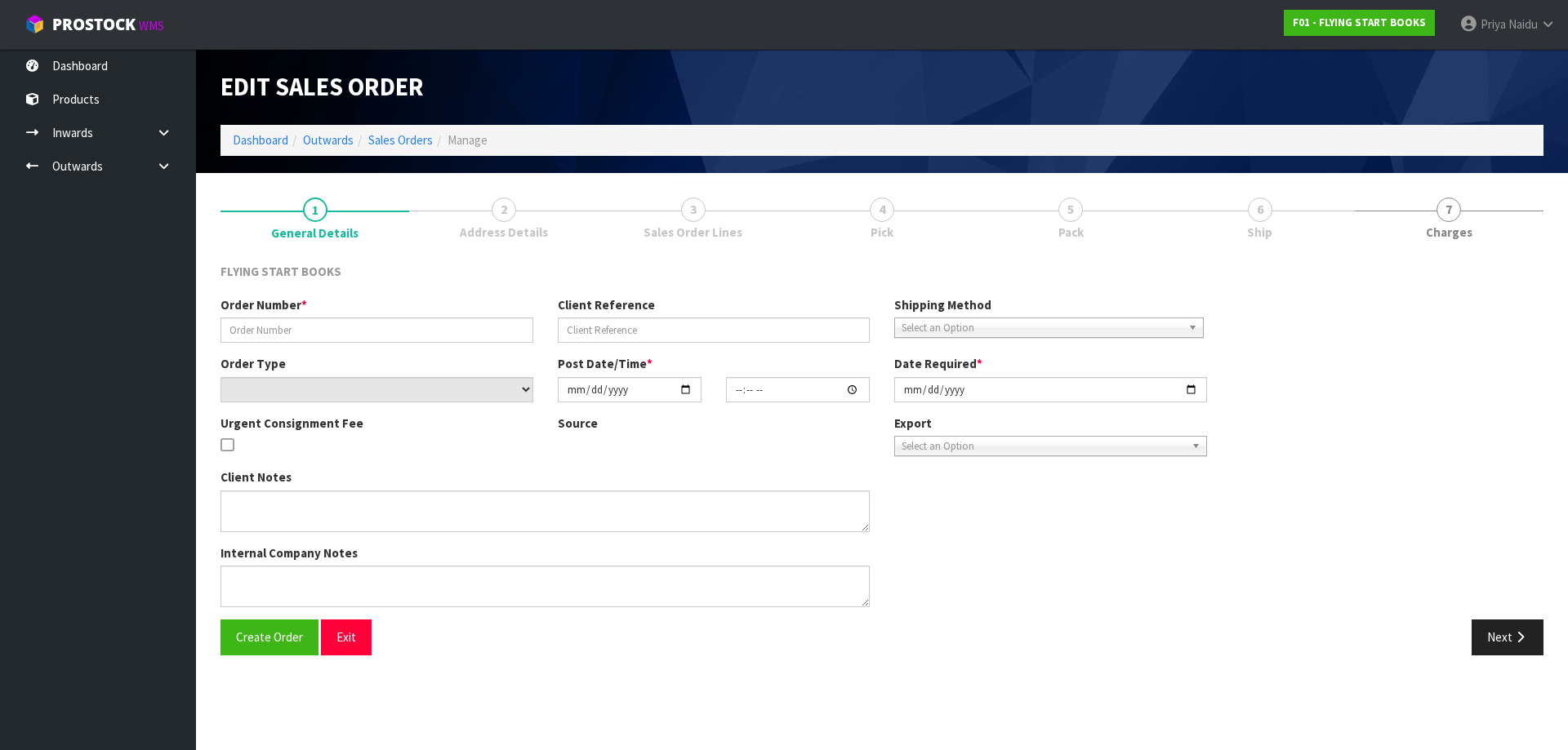
type input "USSCHDIR-332"
type input "137874 - SETS"
select select "number:0"
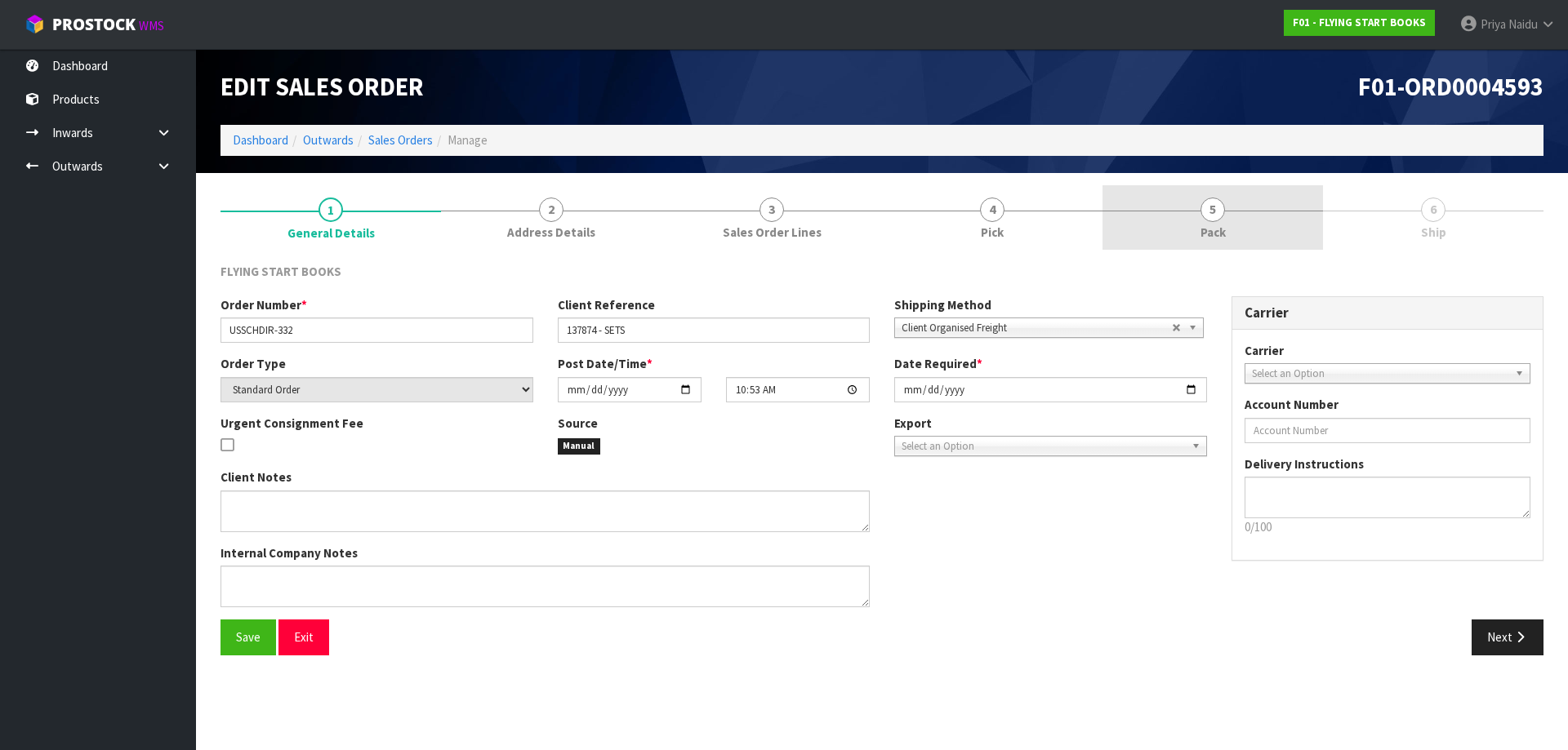
click at [1245, 198] on link "5 Pack" at bounding box center [1213, 216] width 220 height 64
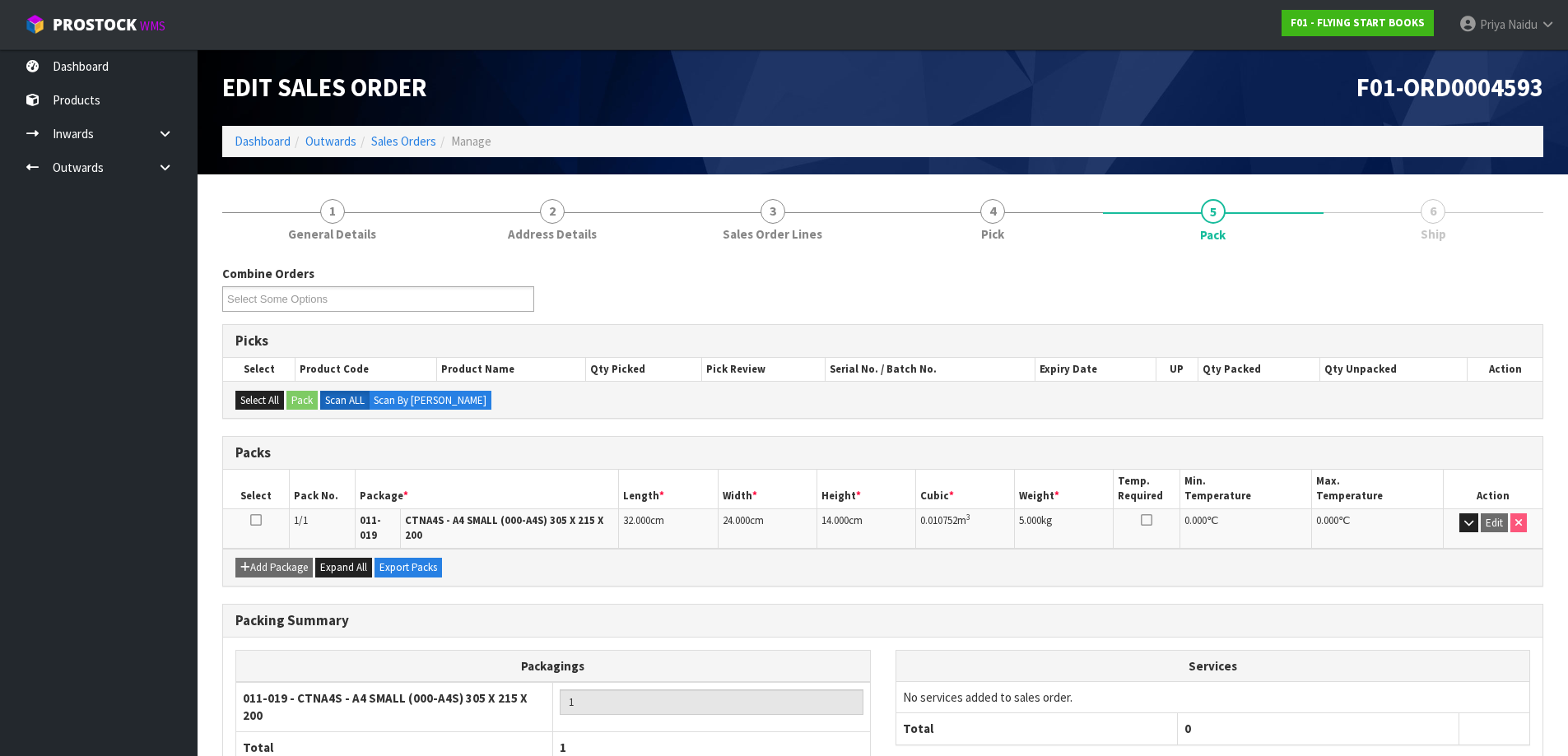
scroll to position [106, 0]
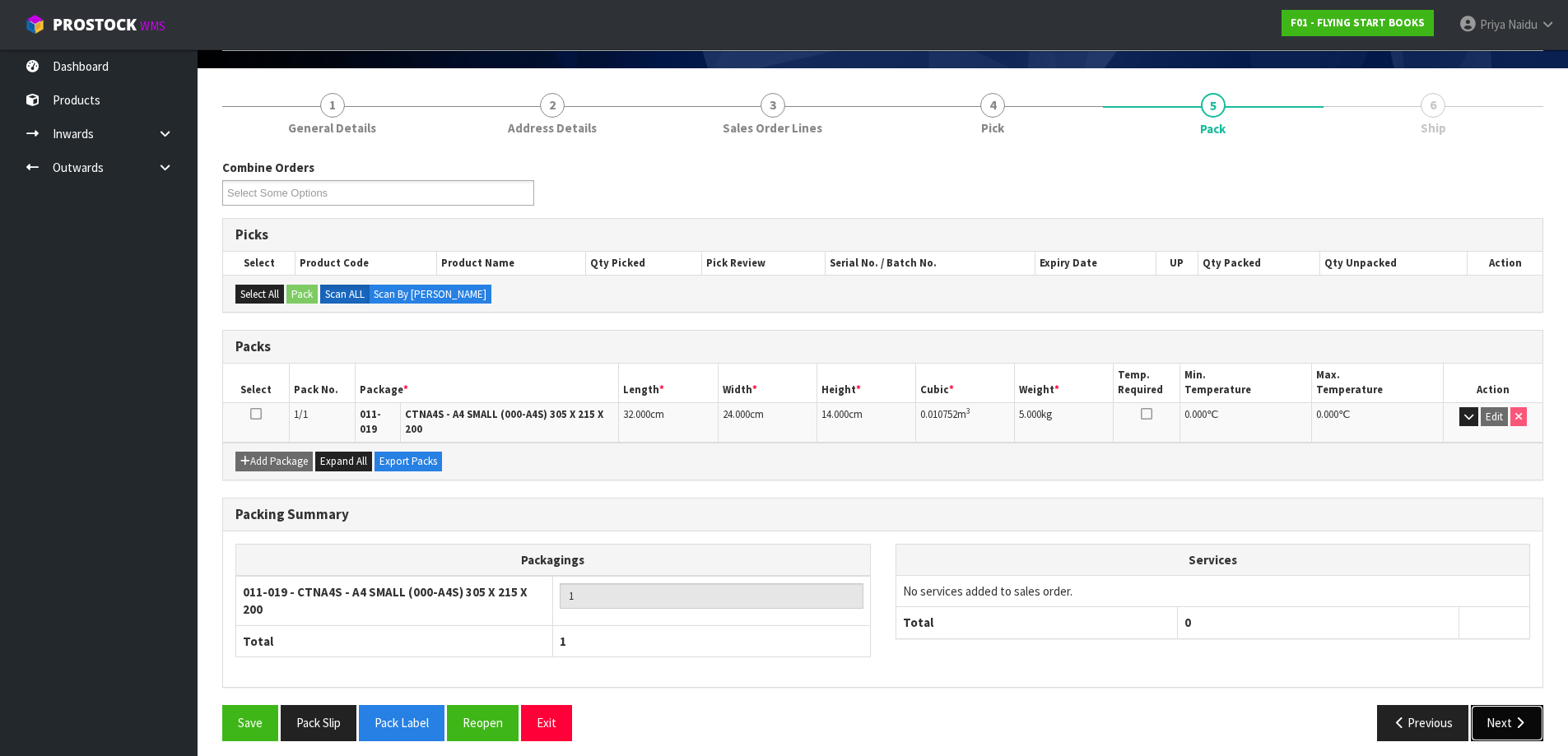
click at [1511, 708] on button "Next" at bounding box center [1506, 722] width 72 height 36
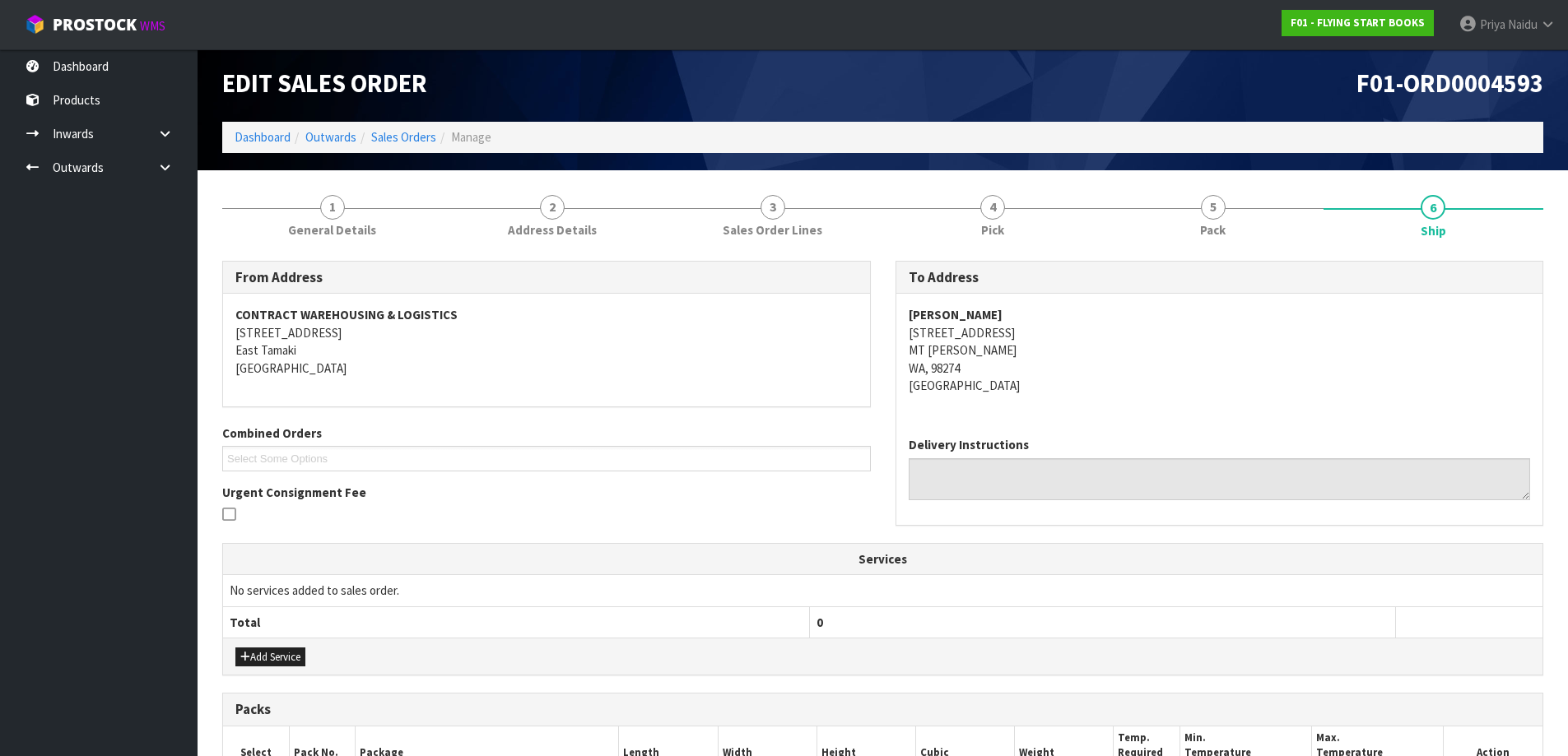
scroll to position [0, 0]
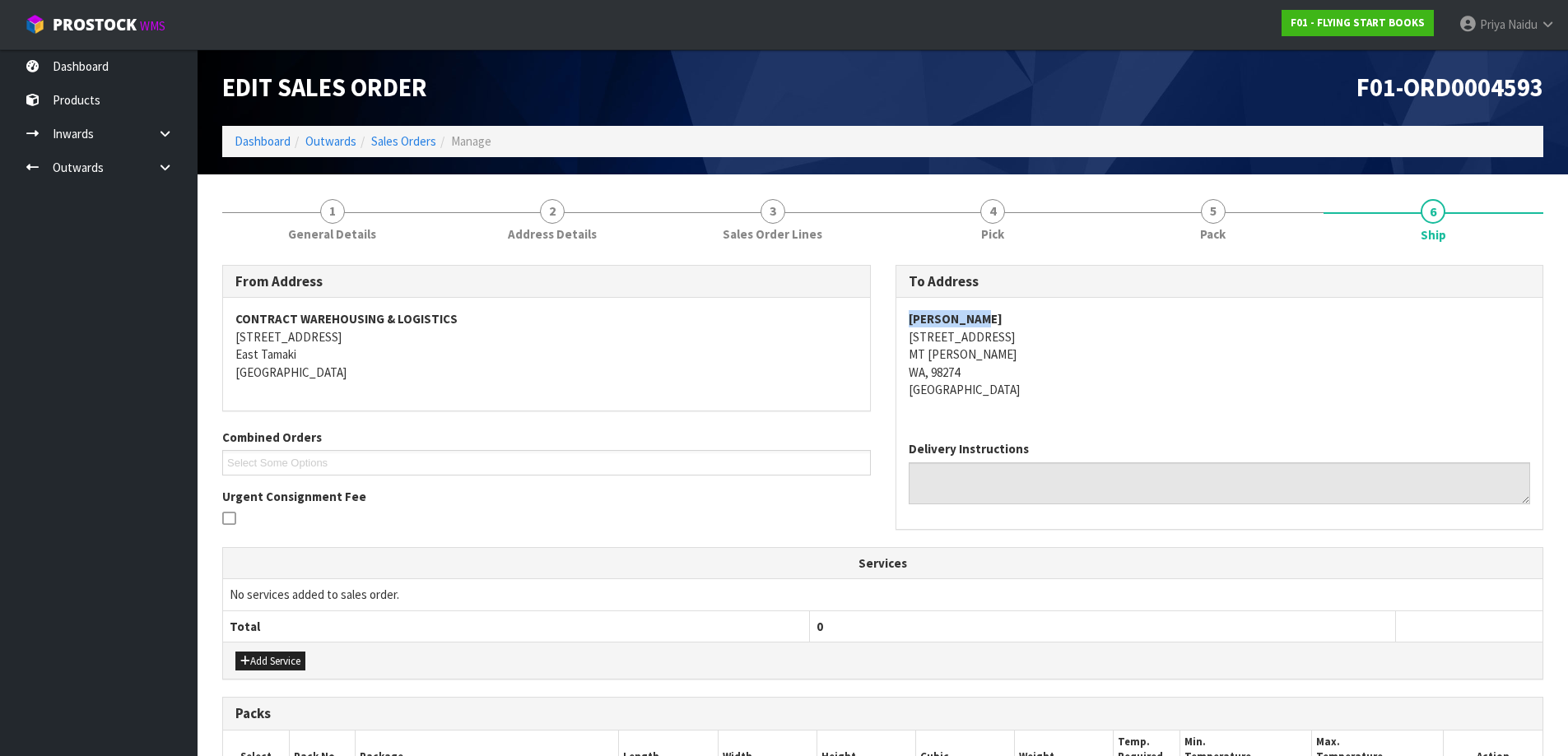
drag, startPoint x: 904, startPoint y: 322, endPoint x: 1054, endPoint y: 320, distance: 150.0
click at [1054, 320] on div "[PERSON_NAME] [STREET_ADDRESS][PERSON_NAME]" at bounding box center [1219, 363] width 647 height 130
drag, startPoint x: 1025, startPoint y: 350, endPoint x: 1011, endPoint y: 346, distance: 14.6
click at [1025, 350] on address "[PERSON_NAME] [STREET_ADDRESS][PERSON_NAME]" at bounding box center [1219, 353] width 622 height 88
drag, startPoint x: 904, startPoint y: 315, endPoint x: 1000, endPoint y: 311, distance: 96.1
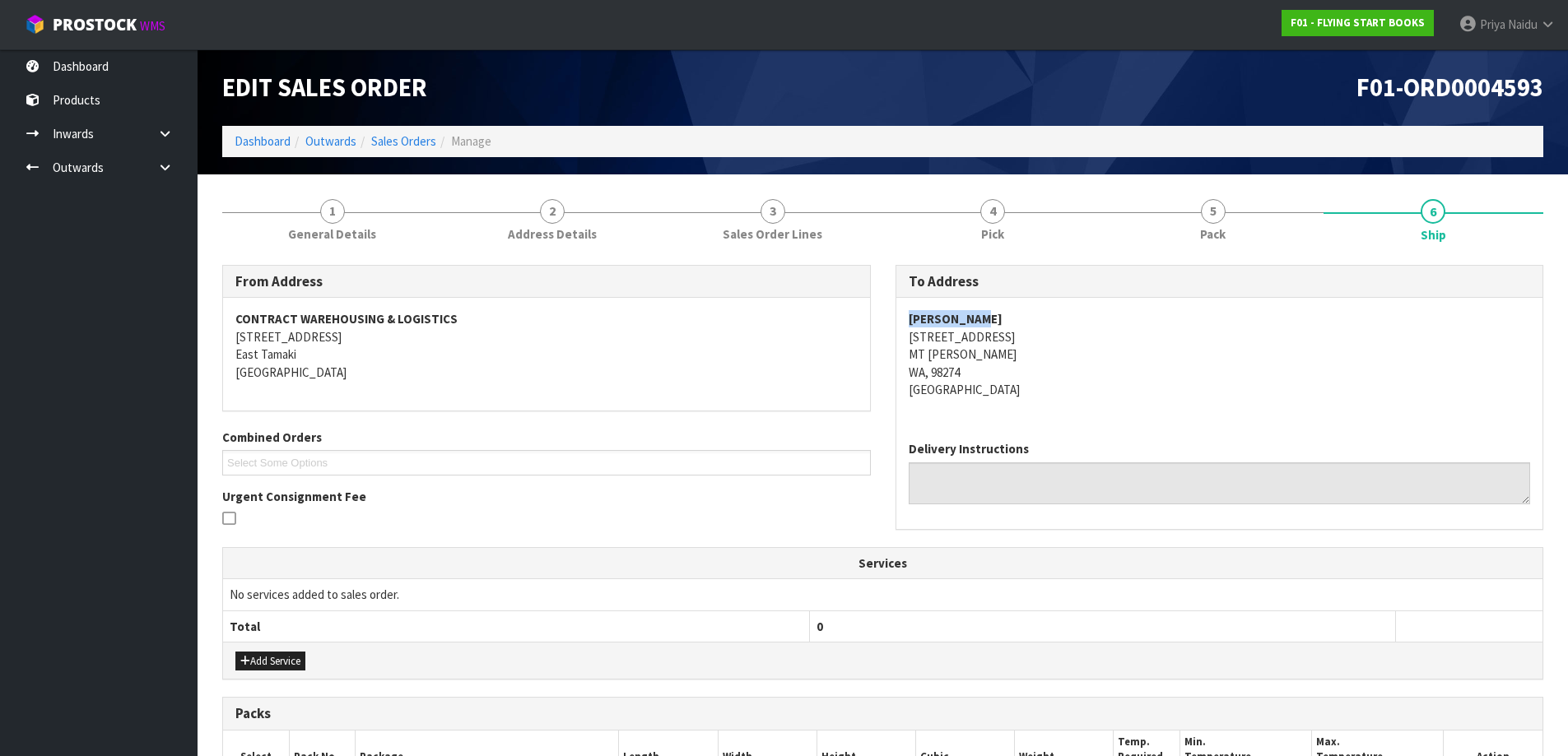
click at [1000, 311] on div "[PERSON_NAME] [STREET_ADDRESS][PERSON_NAME]" at bounding box center [1219, 363] width 647 height 130
drag, startPoint x: 885, startPoint y: 335, endPoint x: 1011, endPoint y: 337, distance: 126.0
click at [1011, 337] on div "To Address [PERSON_NAME] [STREET_ADDRESS][PERSON_NAME] Delivery Instructions" at bounding box center [1219, 406] width 673 height 282
click at [1217, 381] on address "[PERSON_NAME] [STREET_ADDRESS][PERSON_NAME]" at bounding box center [1219, 353] width 622 height 88
drag, startPoint x: 898, startPoint y: 334, endPoint x: 995, endPoint y: 371, distance: 103.8
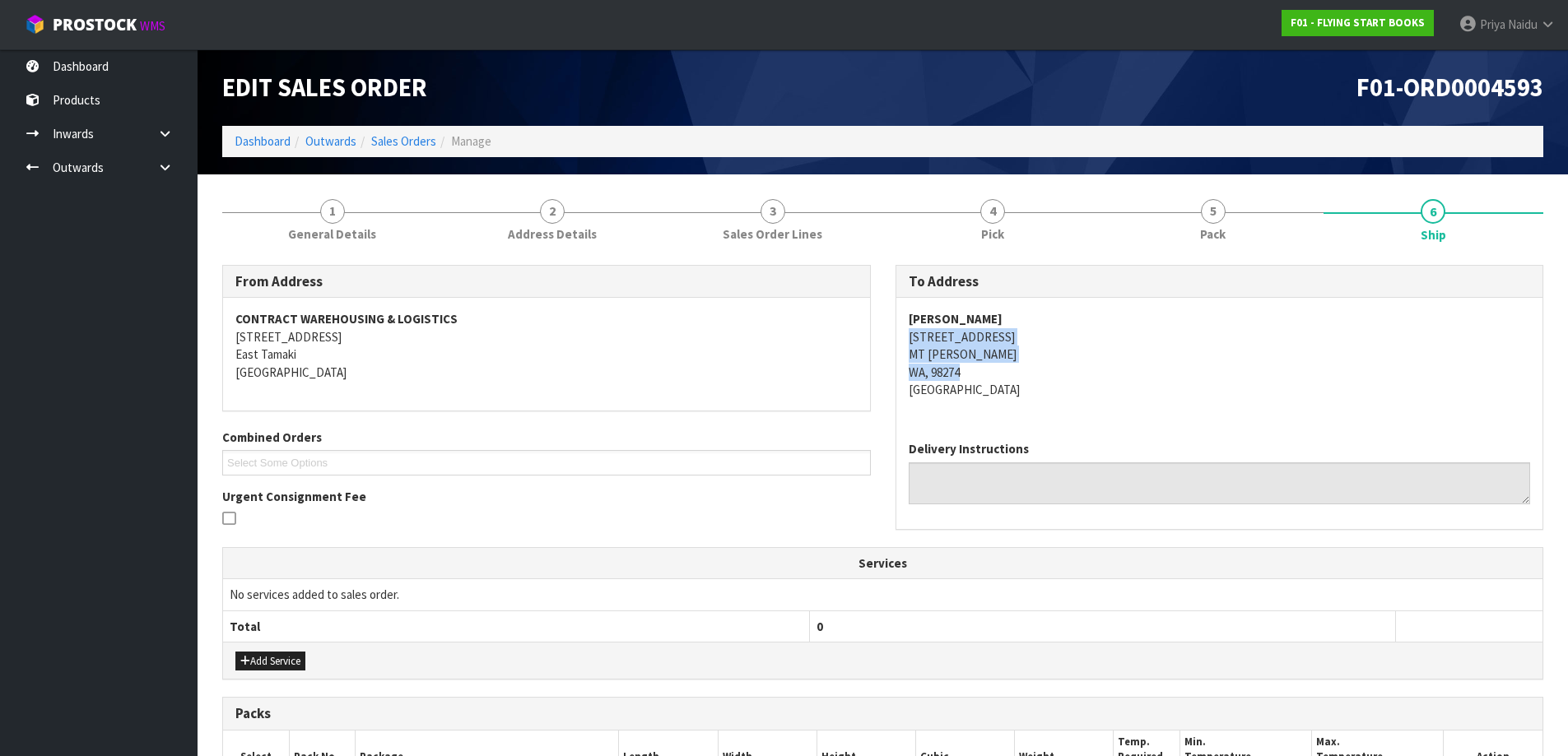
click at [995, 371] on div "[PERSON_NAME] [STREET_ADDRESS][PERSON_NAME]" at bounding box center [1219, 363] width 647 height 130
click at [1095, 392] on address "[PERSON_NAME] [STREET_ADDRESS][PERSON_NAME]" at bounding box center [1219, 353] width 622 height 88
drag, startPoint x: 933, startPoint y: 372, endPoint x: 992, endPoint y: 371, distance: 59.0
click at [992, 371] on address "[PERSON_NAME] [STREET_ADDRESS][PERSON_NAME]" at bounding box center [1219, 353] width 622 height 88
drag, startPoint x: 902, startPoint y: 355, endPoint x: 983, endPoint y: 359, distance: 81.1
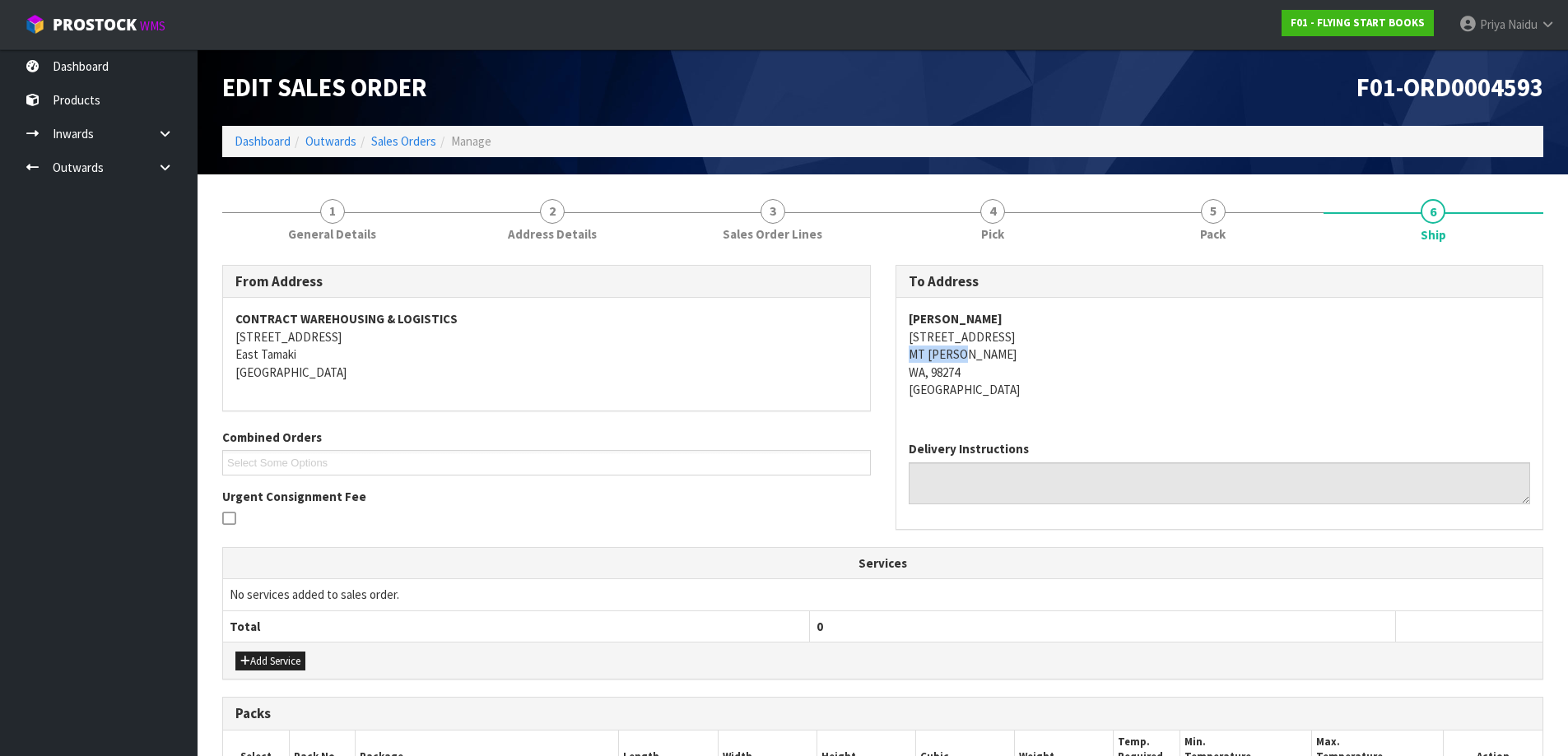
click at [983, 359] on div "[PERSON_NAME] [STREET_ADDRESS][PERSON_NAME]" at bounding box center [1219, 363] width 647 height 130
drag, startPoint x: 1111, startPoint y: 402, endPoint x: 1095, endPoint y: 409, distance: 17.5
click at [1111, 402] on div "[PERSON_NAME] [STREET_ADDRESS][PERSON_NAME]" at bounding box center [1219, 363] width 647 height 130
drag, startPoint x: 903, startPoint y: 309, endPoint x: 1011, endPoint y: 307, distance: 108.0
click at [1011, 307] on div "[PERSON_NAME] [STREET_ADDRESS][PERSON_NAME]" at bounding box center [1219, 363] width 647 height 130
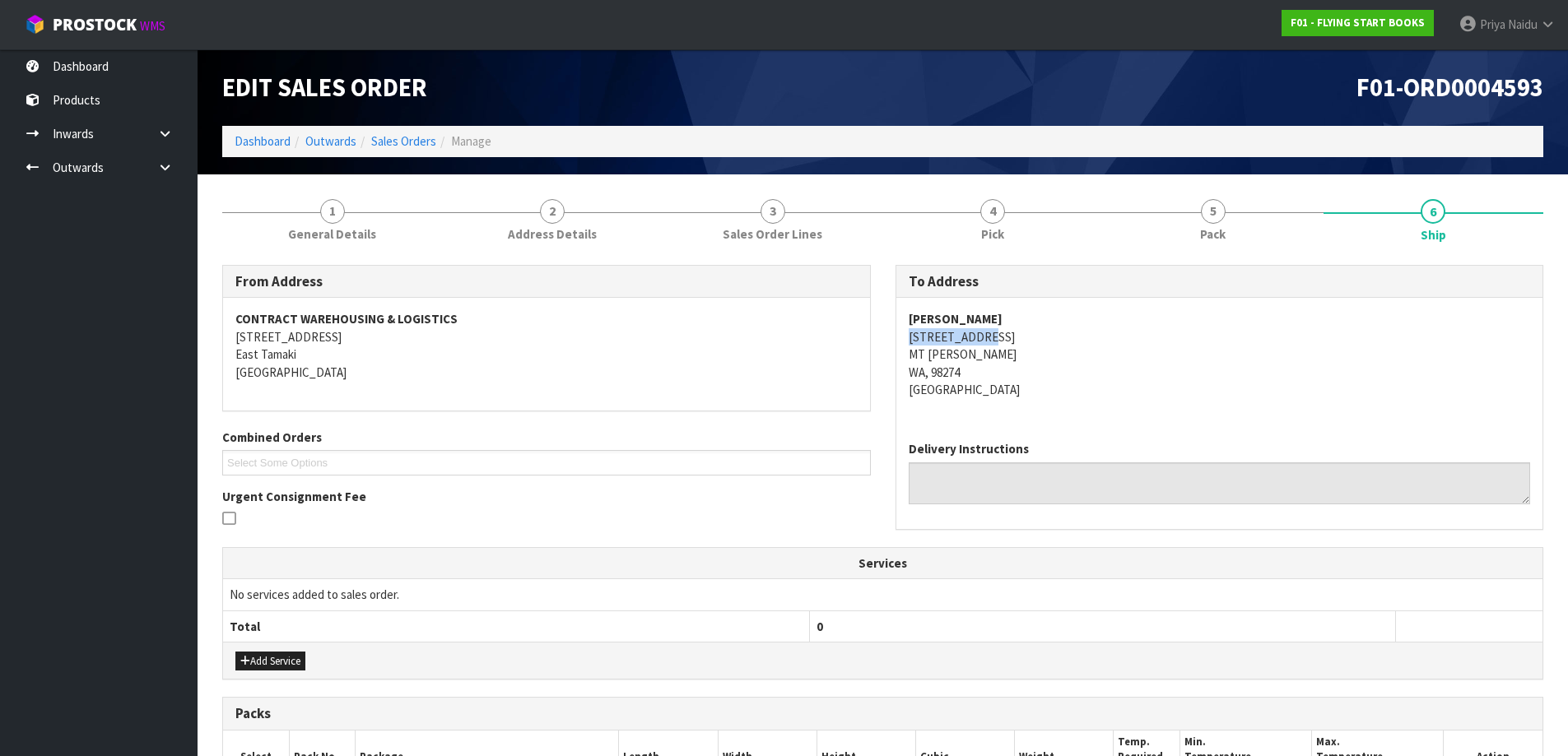
drag, startPoint x: 889, startPoint y: 337, endPoint x: 1034, endPoint y: 343, distance: 145.1
click at [1034, 343] on div "To Address [PERSON_NAME] [STREET_ADDRESS][PERSON_NAME] Delivery Instructions" at bounding box center [1219, 406] width 673 height 282
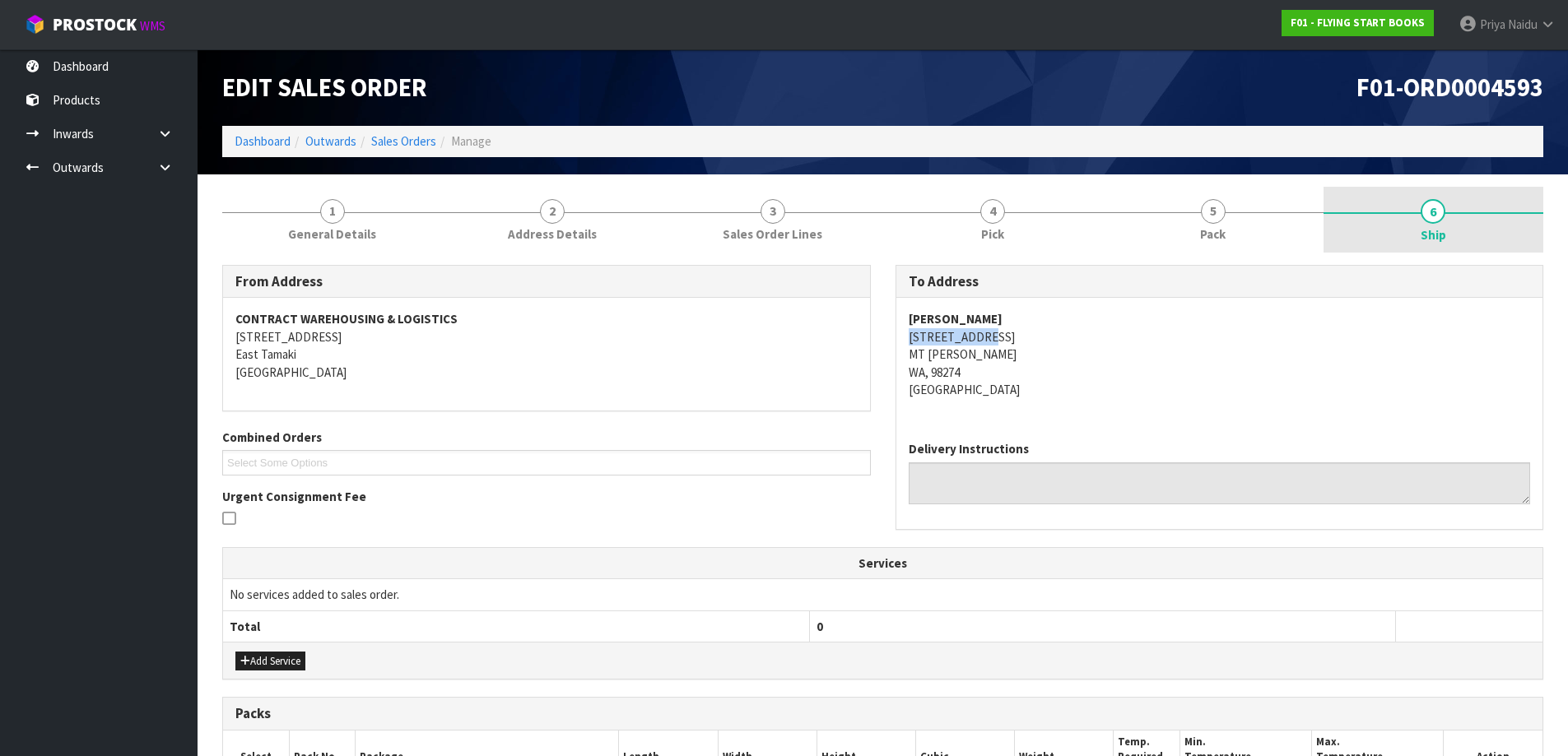
click at [1440, 235] on span "Ship" at bounding box center [1433, 235] width 25 height 17
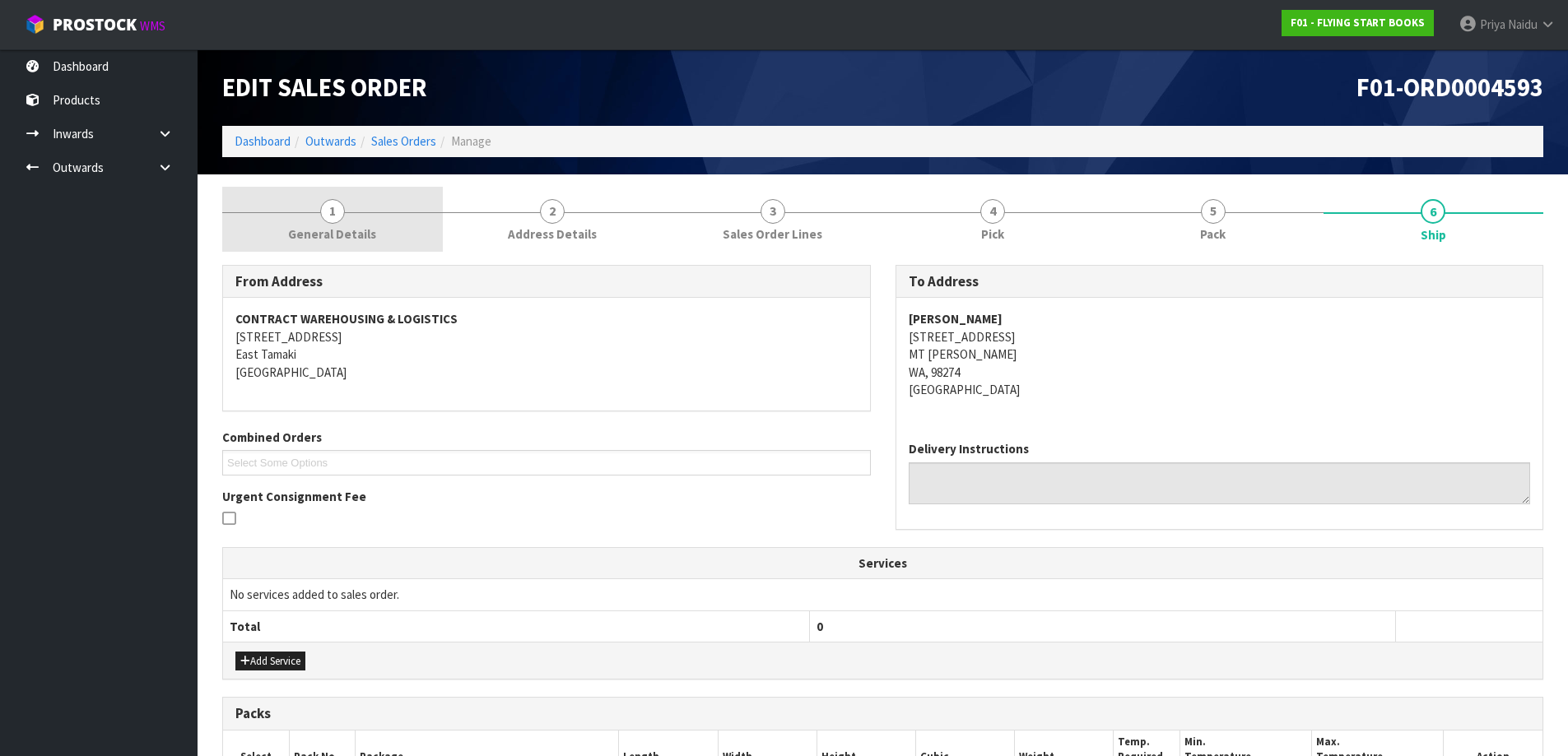
click at [352, 226] on span "General Details" at bounding box center [331, 235] width 88 height 17
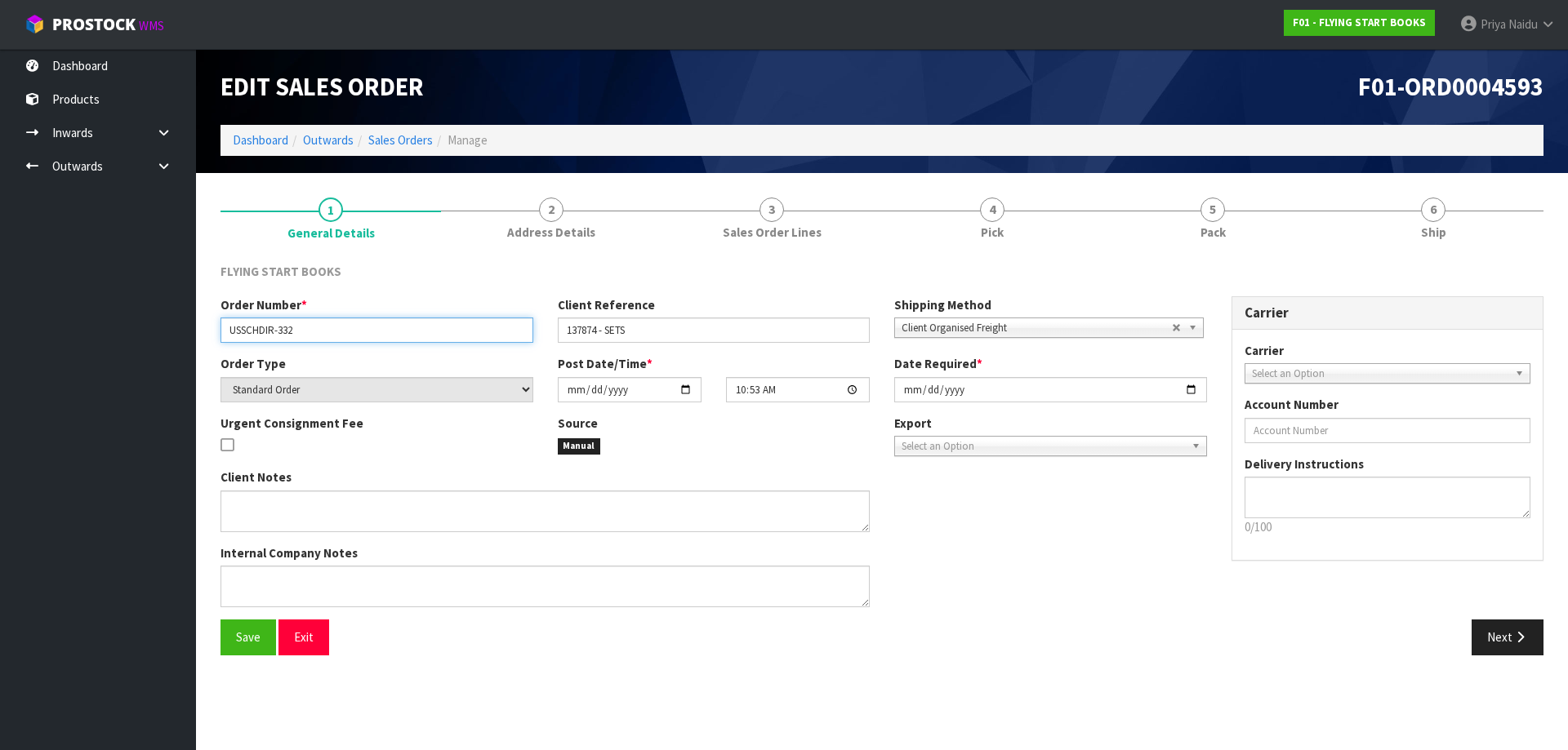
drag, startPoint x: 226, startPoint y: 330, endPoint x: 312, endPoint y: 334, distance: 86.1
click at [312, 334] on input "USSCHDIR-332" at bounding box center [377, 330] width 312 height 25
drag, startPoint x: 564, startPoint y: 329, endPoint x: 649, endPoint y: 329, distance: 85.0
click at [649, 329] on input "137874 - SETS" at bounding box center [714, 330] width 312 height 25
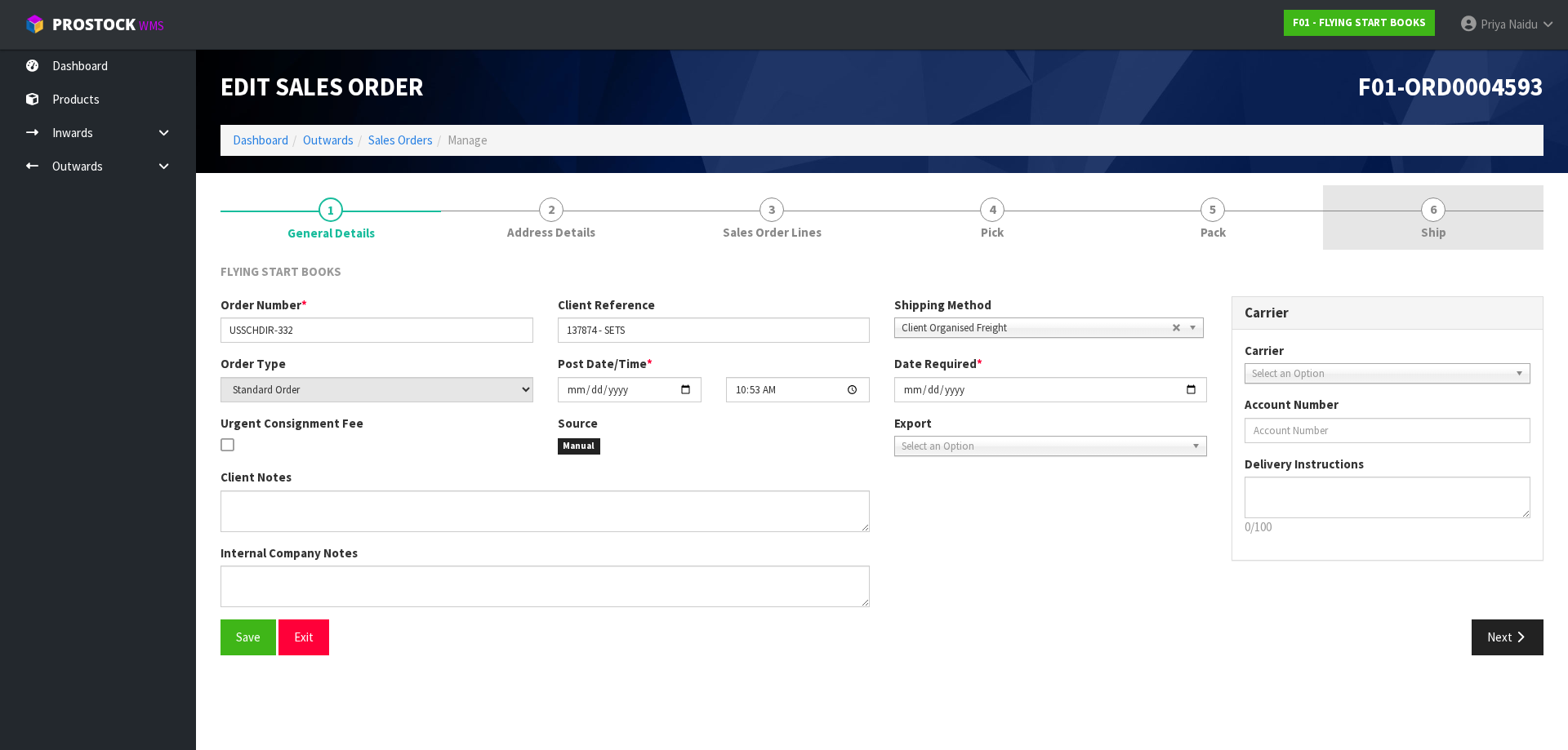
drag, startPoint x: 1478, startPoint y: 225, endPoint x: 1468, endPoint y: 233, distance: 12.8
click at [1478, 225] on link "6 Ship" at bounding box center [1434, 216] width 220 height 64
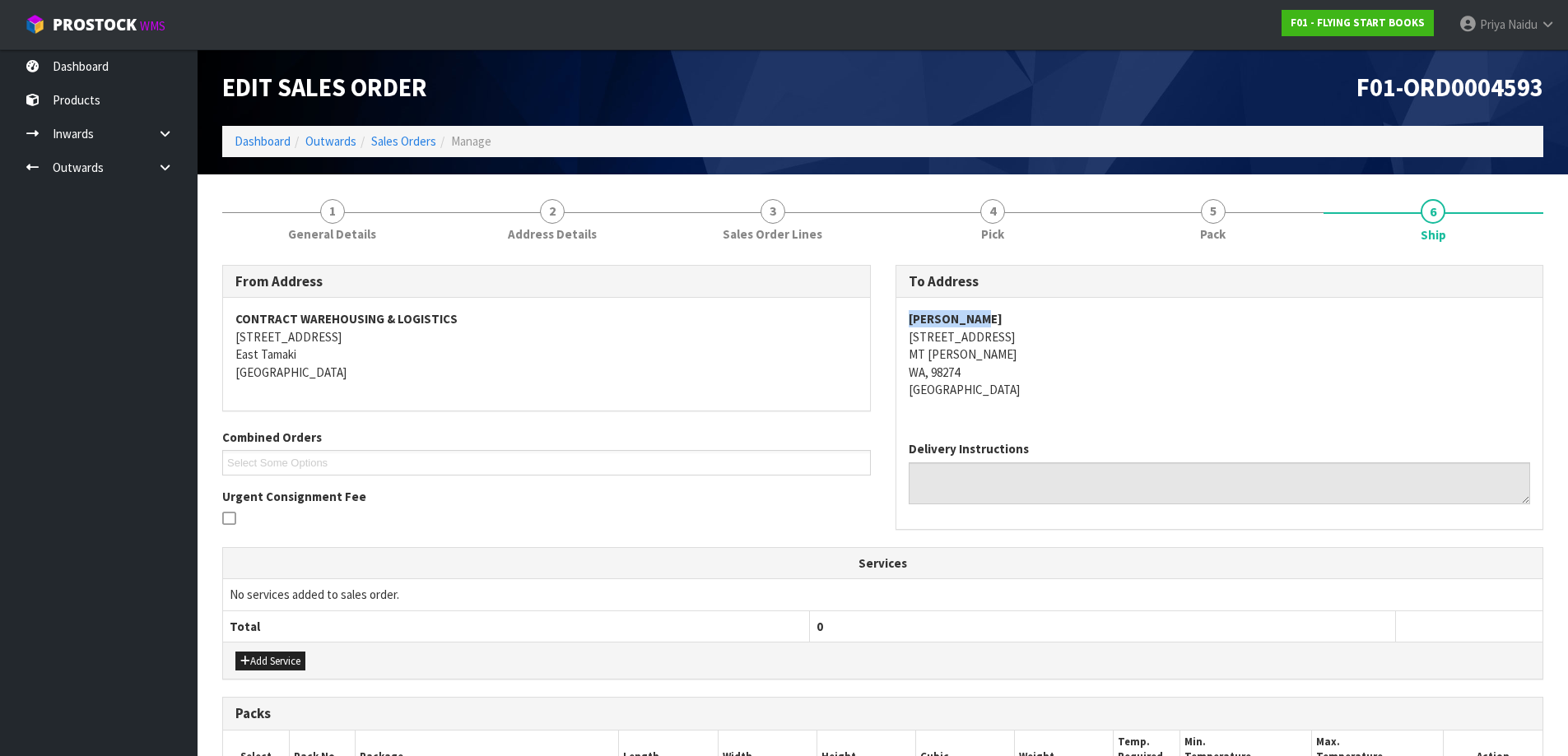
drag, startPoint x: 906, startPoint y: 318, endPoint x: 993, endPoint y: 317, distance: 87.0
click at [993, 317] on div "[PERSON_NAME] [STREET_ADDRESS][PERSON_NAME]" at bounding box center [1219, 363] width 647 height 130
drag, startPoint x: 894, startPoint y: 341, endPoint x: 1017, endPoint y: 334, distance: 123.2
click at [1017, 334] on div "To Address [PERSON_NAME] [STREET_ADDRESS][PERSON_NAME] Delivery Instructions" at bounding box center [1219, 397] width 649 height 265
click at [349, 213] on link "1 General Details" at bounding box center [332, 218] width 220 height 65
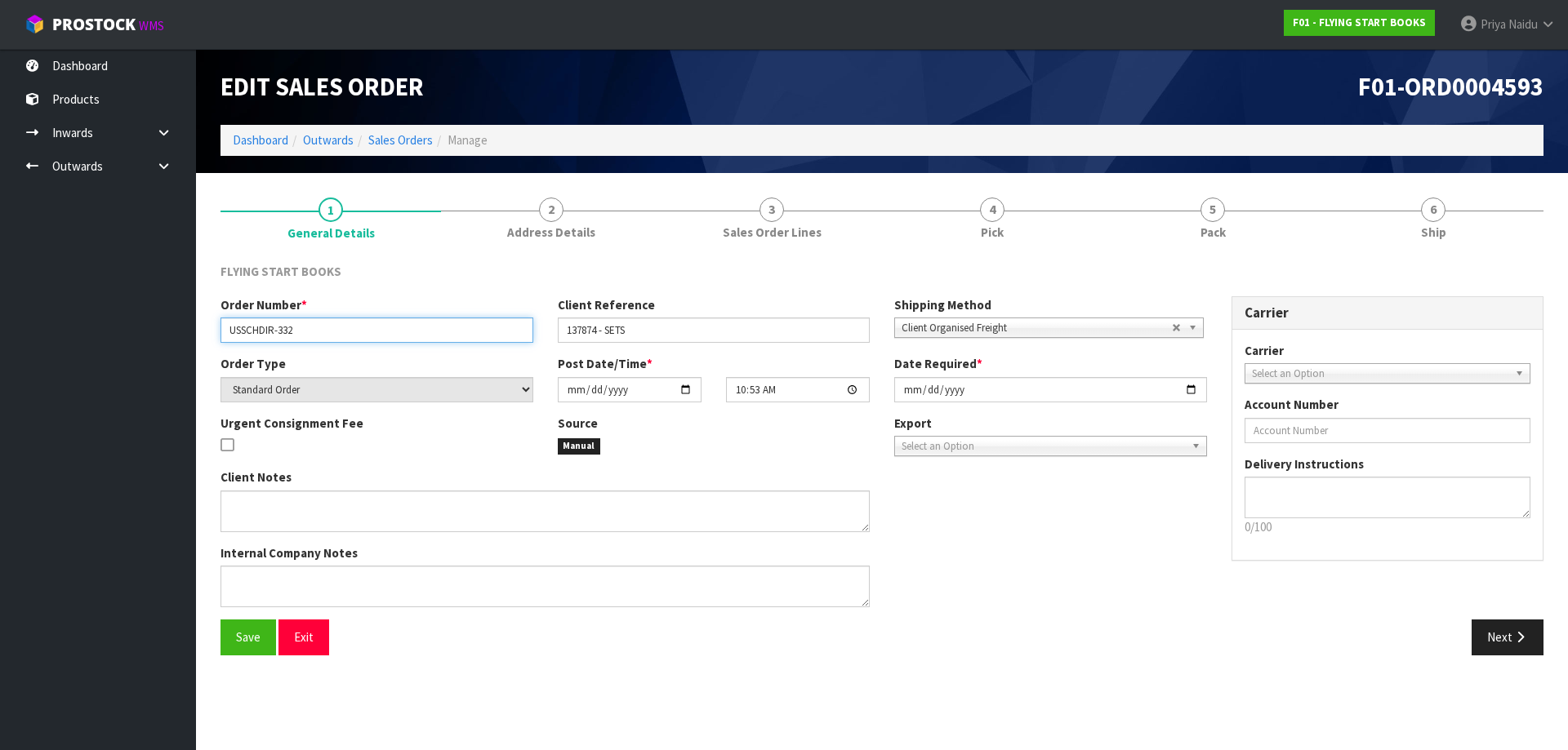
drag, startPoint x: 229, startPoint y: 326, endPoint x: 356, endPoint y: 326, distance: 127.0
click at [356, 326] on input "USSCHDIR-332" at bounding box center [377, 330] width 312 height 25
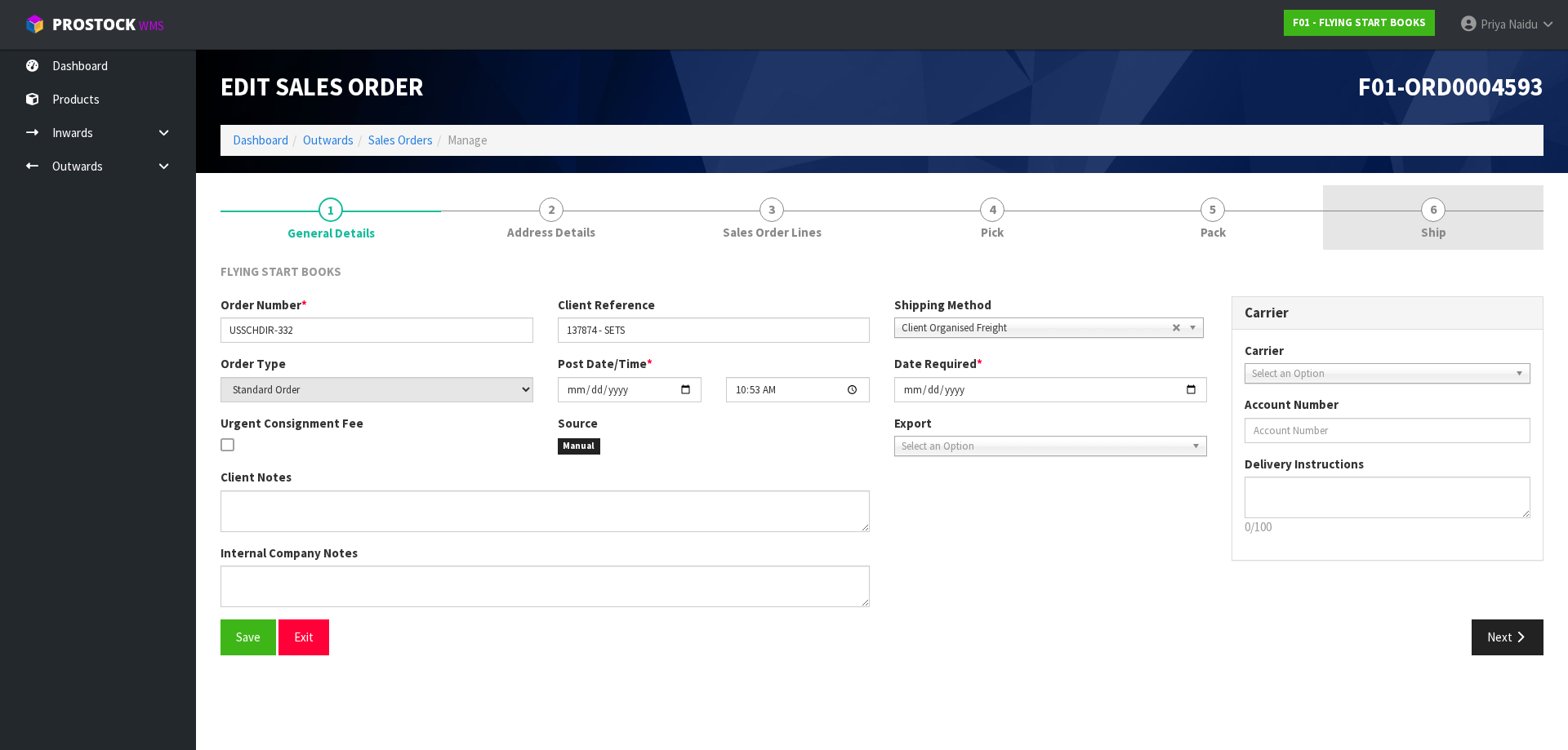
click at [1482, 232] on link "6 Ship" at bounding box center [1434, 216] width 220 height 64
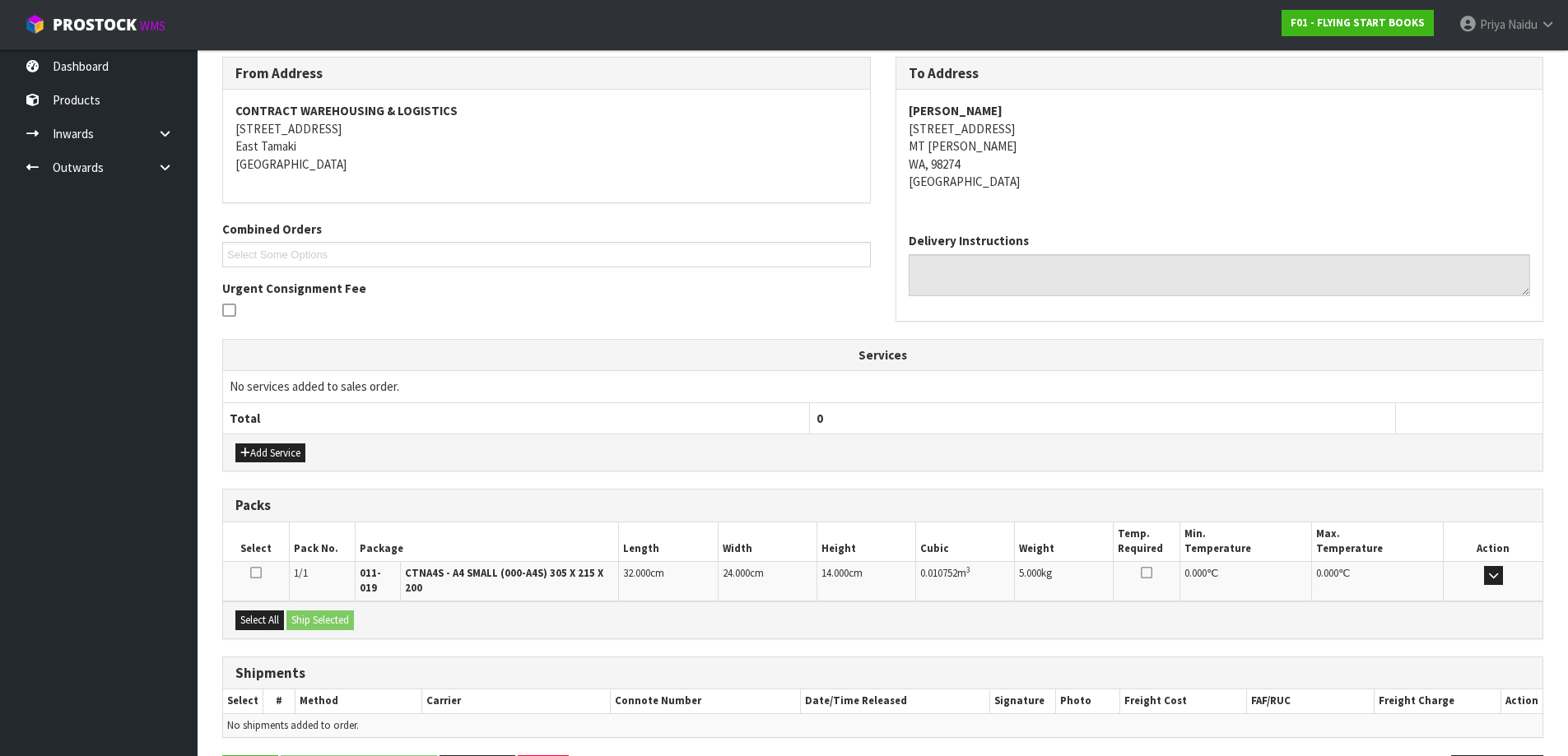
scroll to position [268, 0]
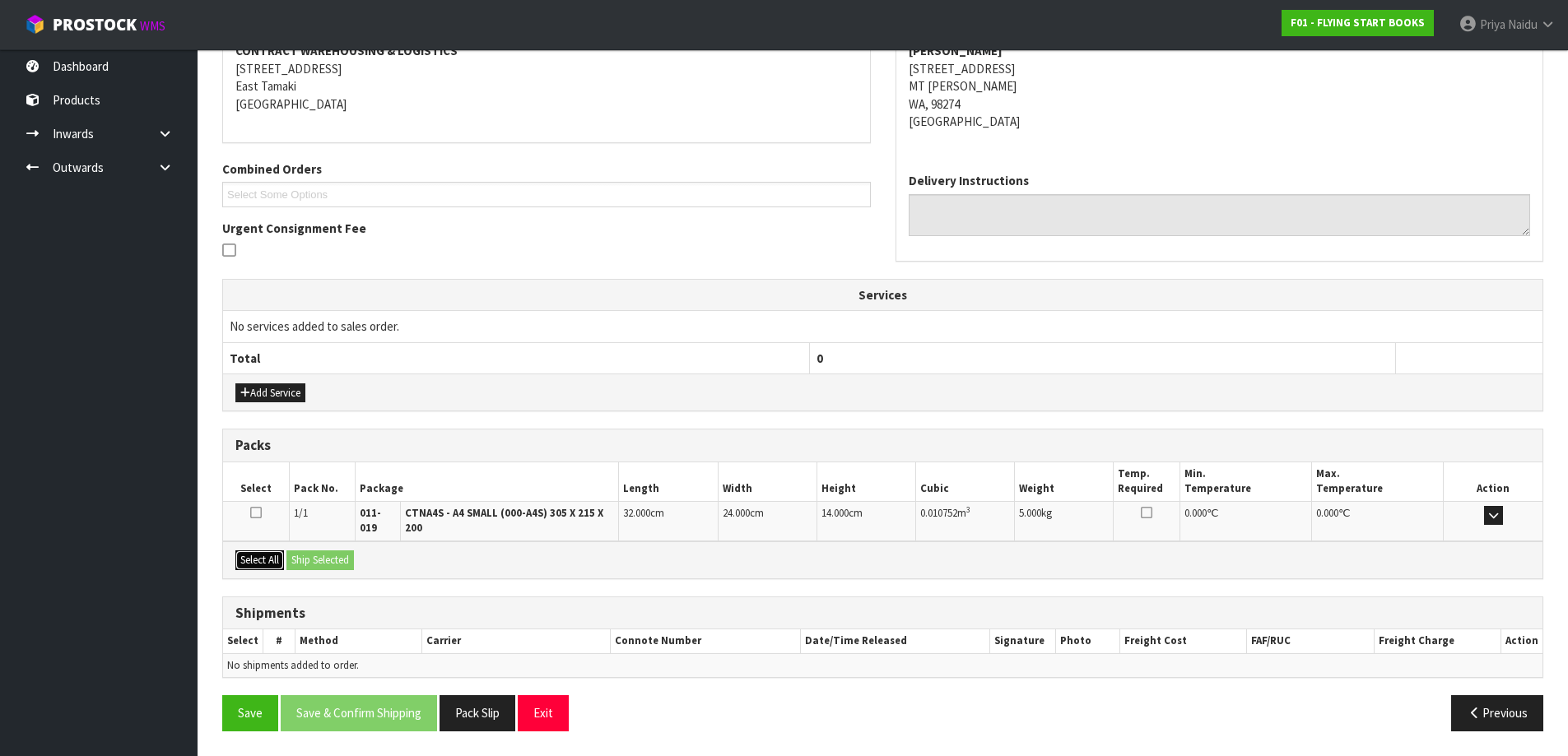
click at [250, 559] on button "Select All" at bounding box center [260, 560] width 48 height 19
click at [294, 557] on button "Ship Selected" at bounding box center [321, 560] width 68 height 19
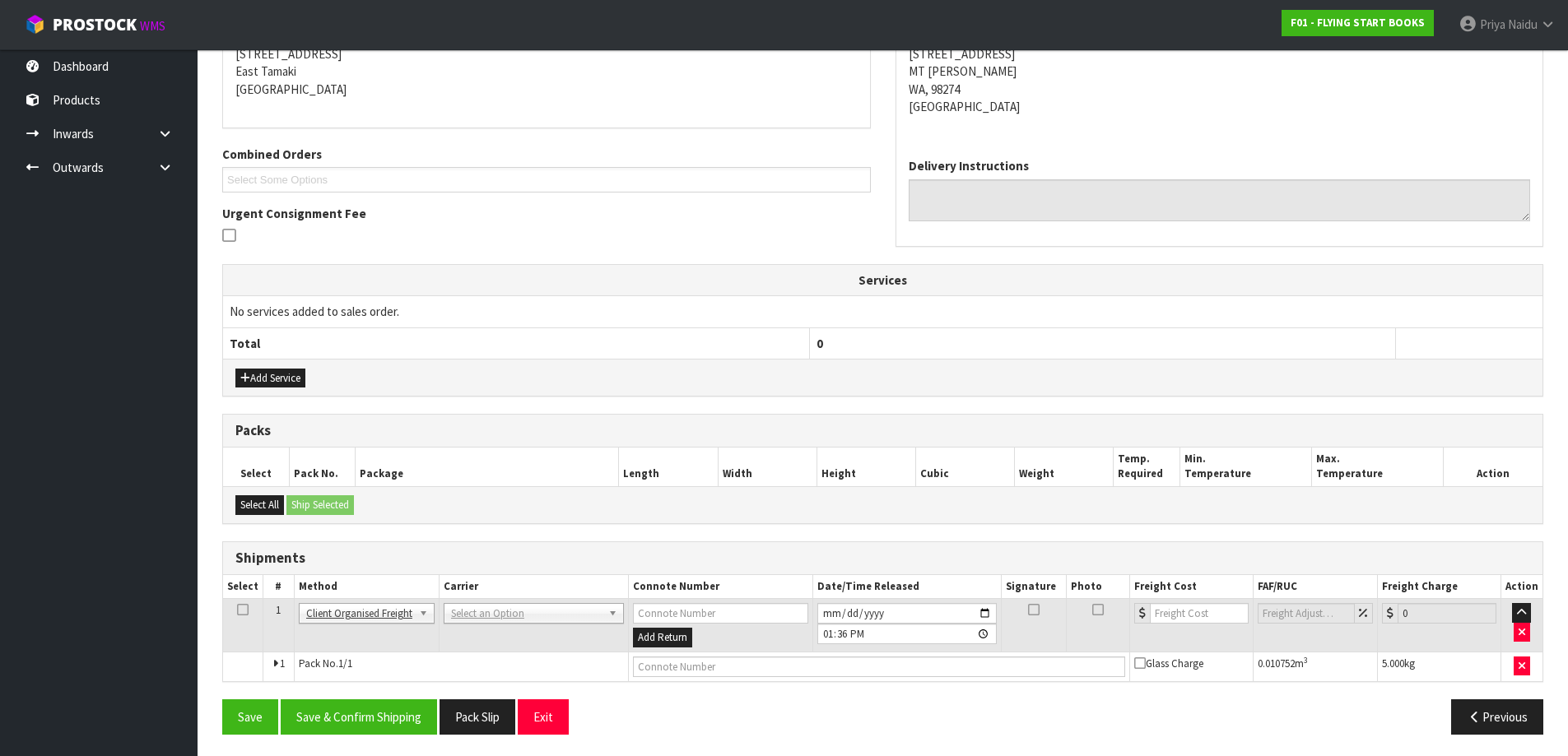
scroll to position [287, 0]
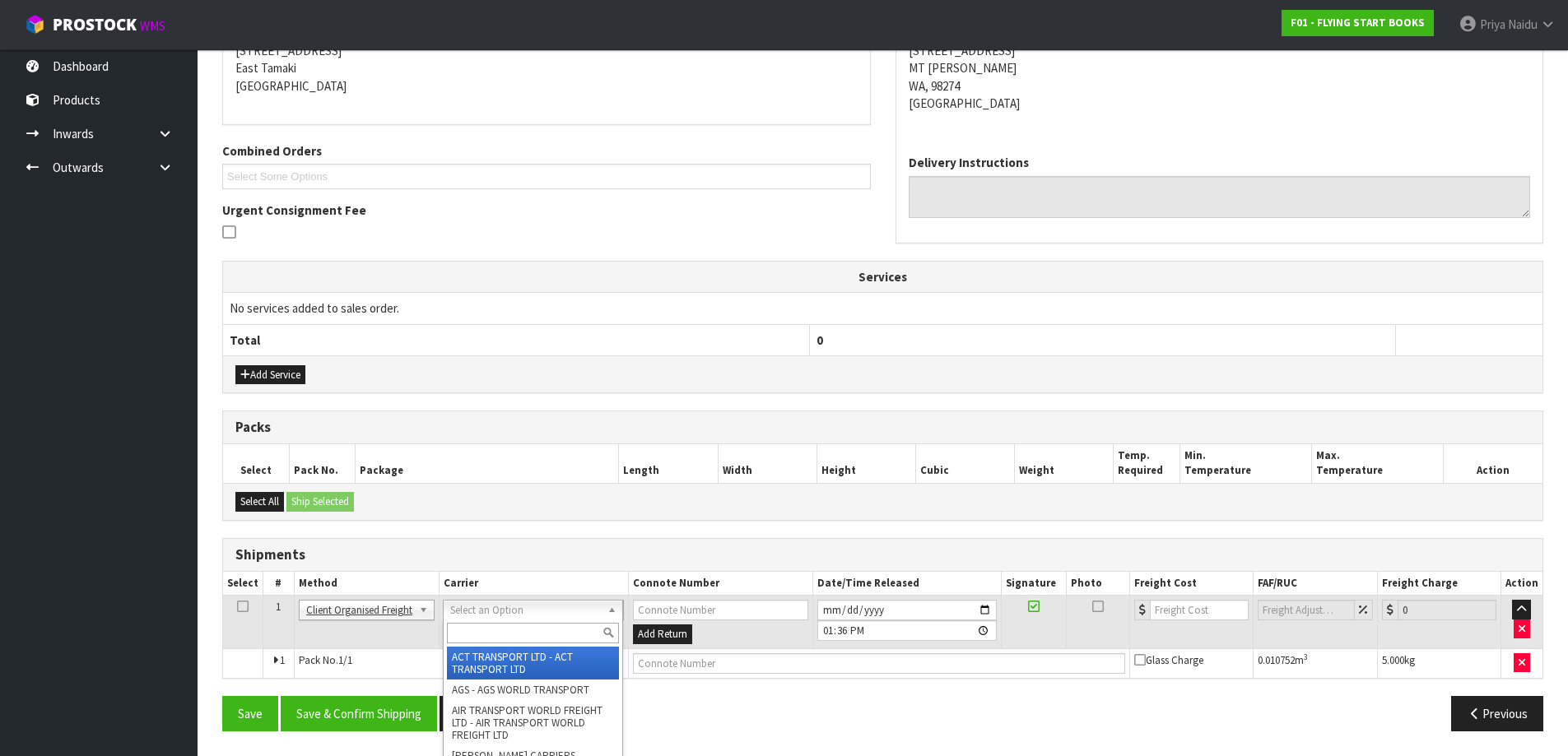
click at [473, 626] on input "text" at bounding box center [533, 632] width 173 height 20
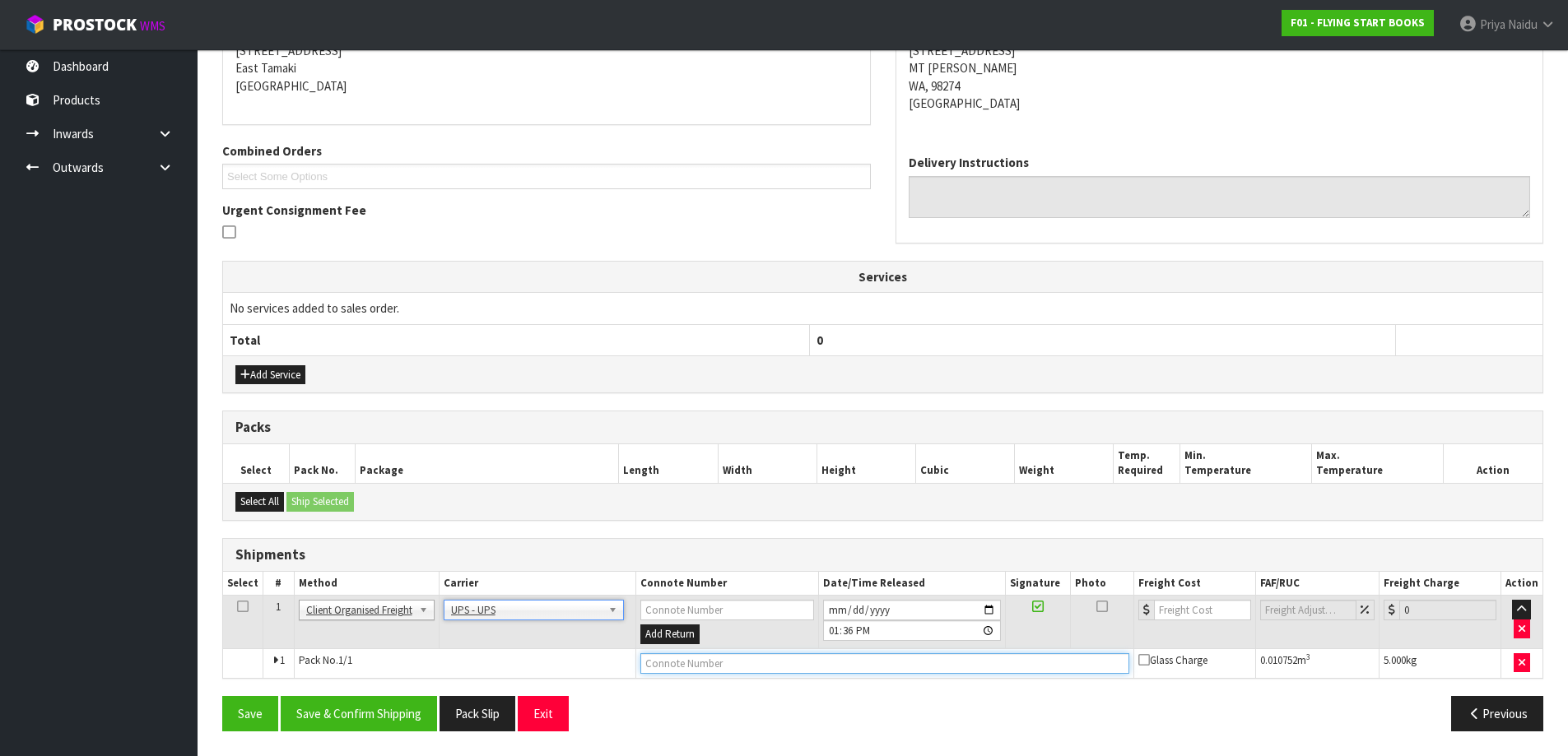
click at [705, 670] on input "text" at bounding box center [884, 663] width 489 height 20
click at [222, 696] on button "Save" at bounding box center [250, 714] width 56 height 36
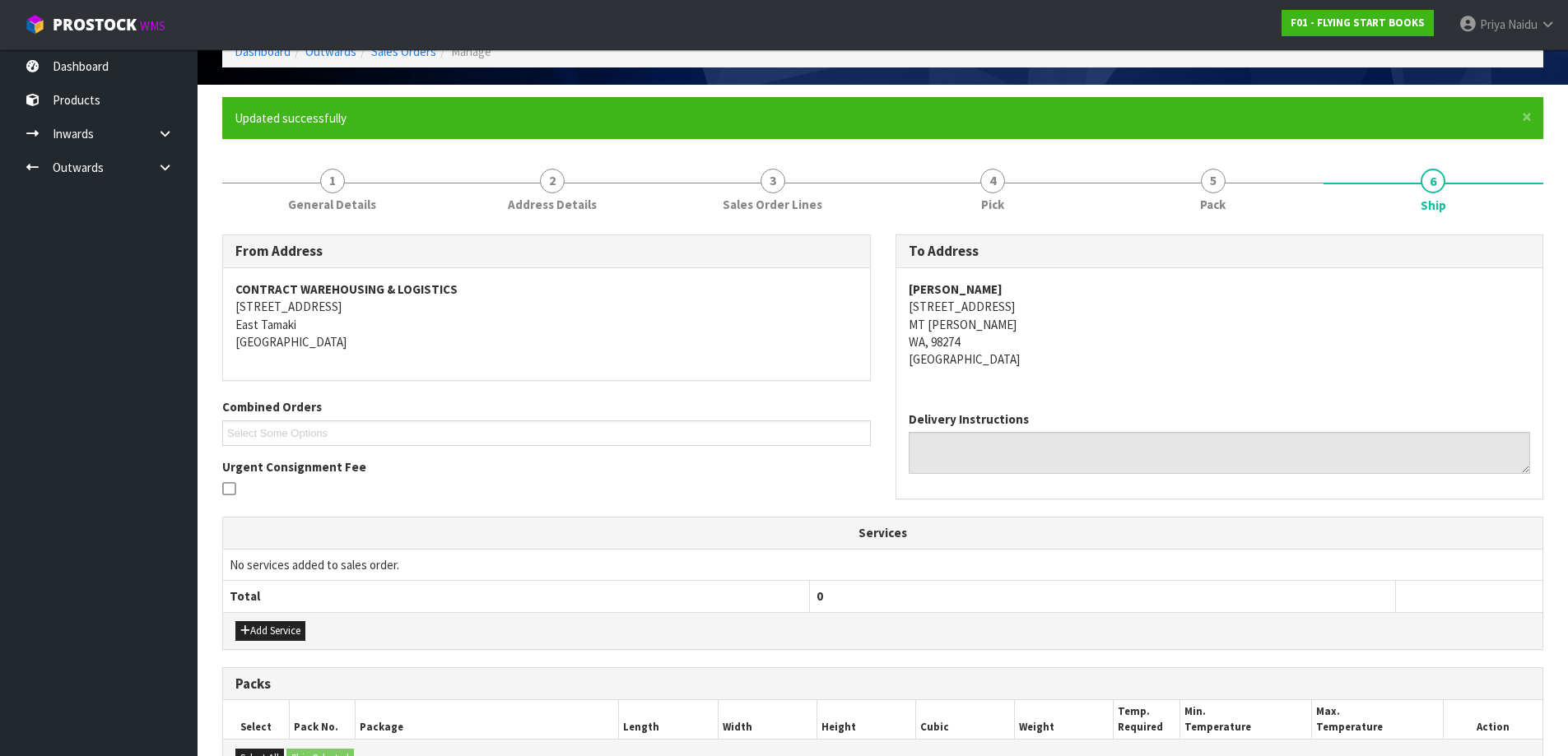
scroll to position [346, 0]
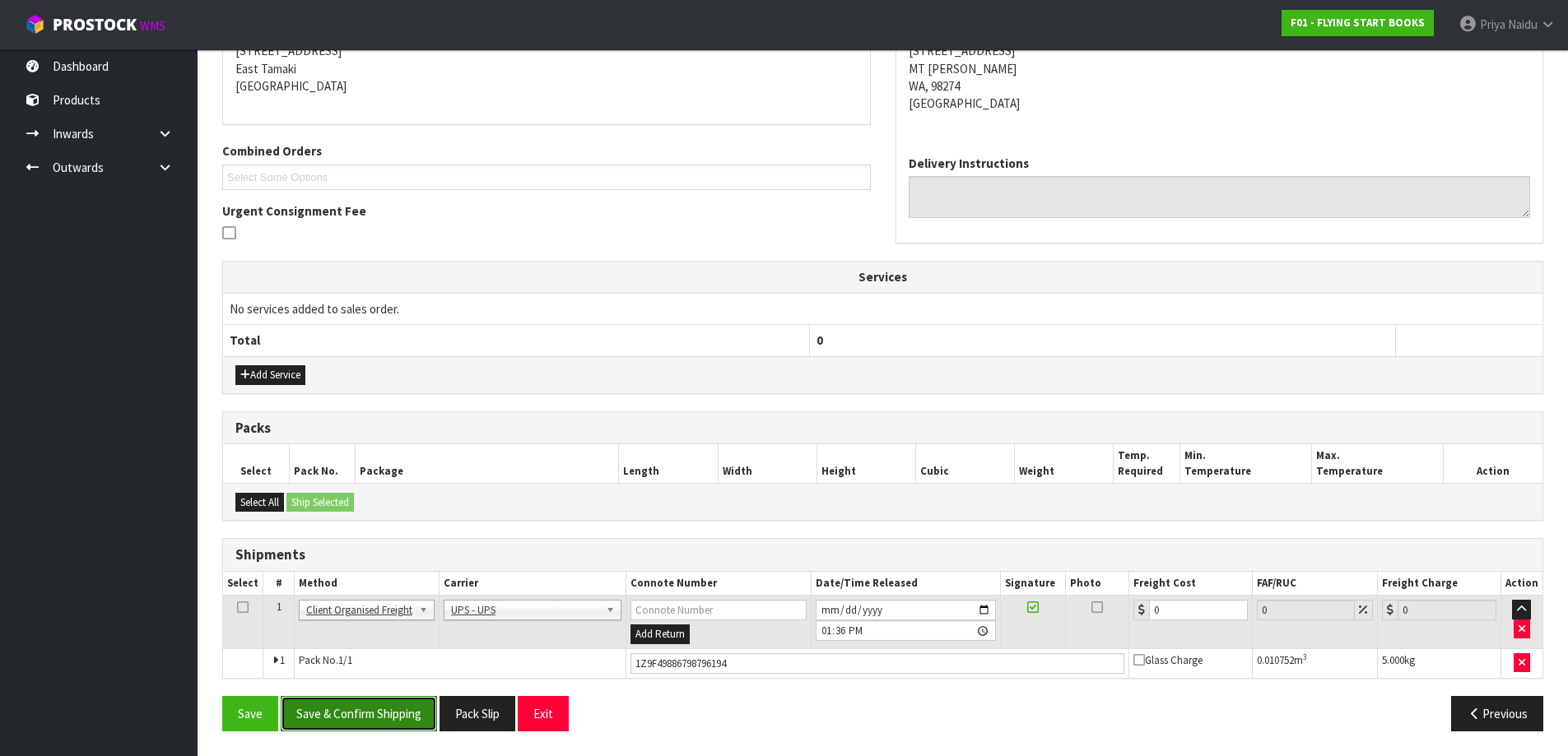
click at [397, 720] on button "Save & Confirm Shipping" at bounding box center [359, 714] width 156 height 36
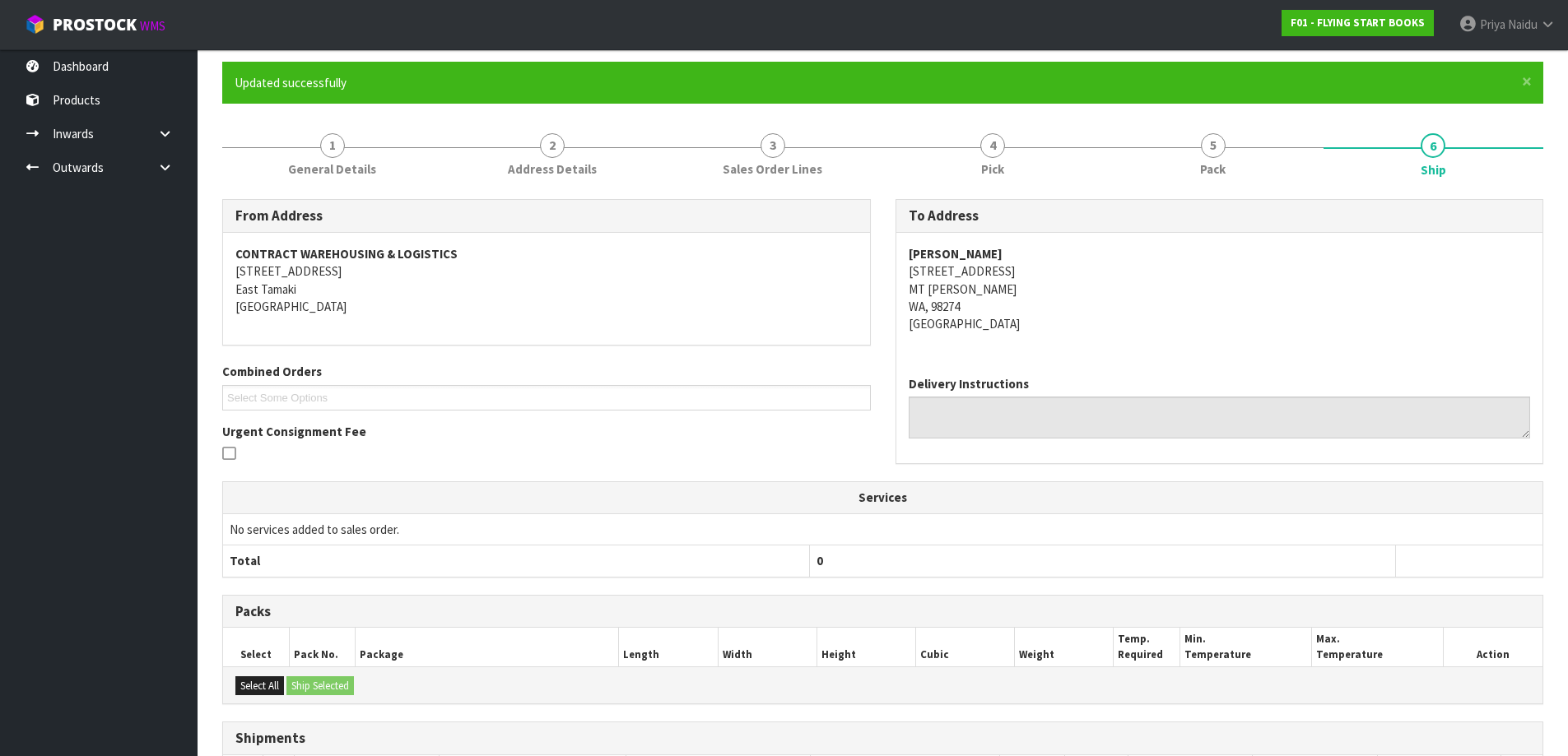
scroll to position [304, 0]
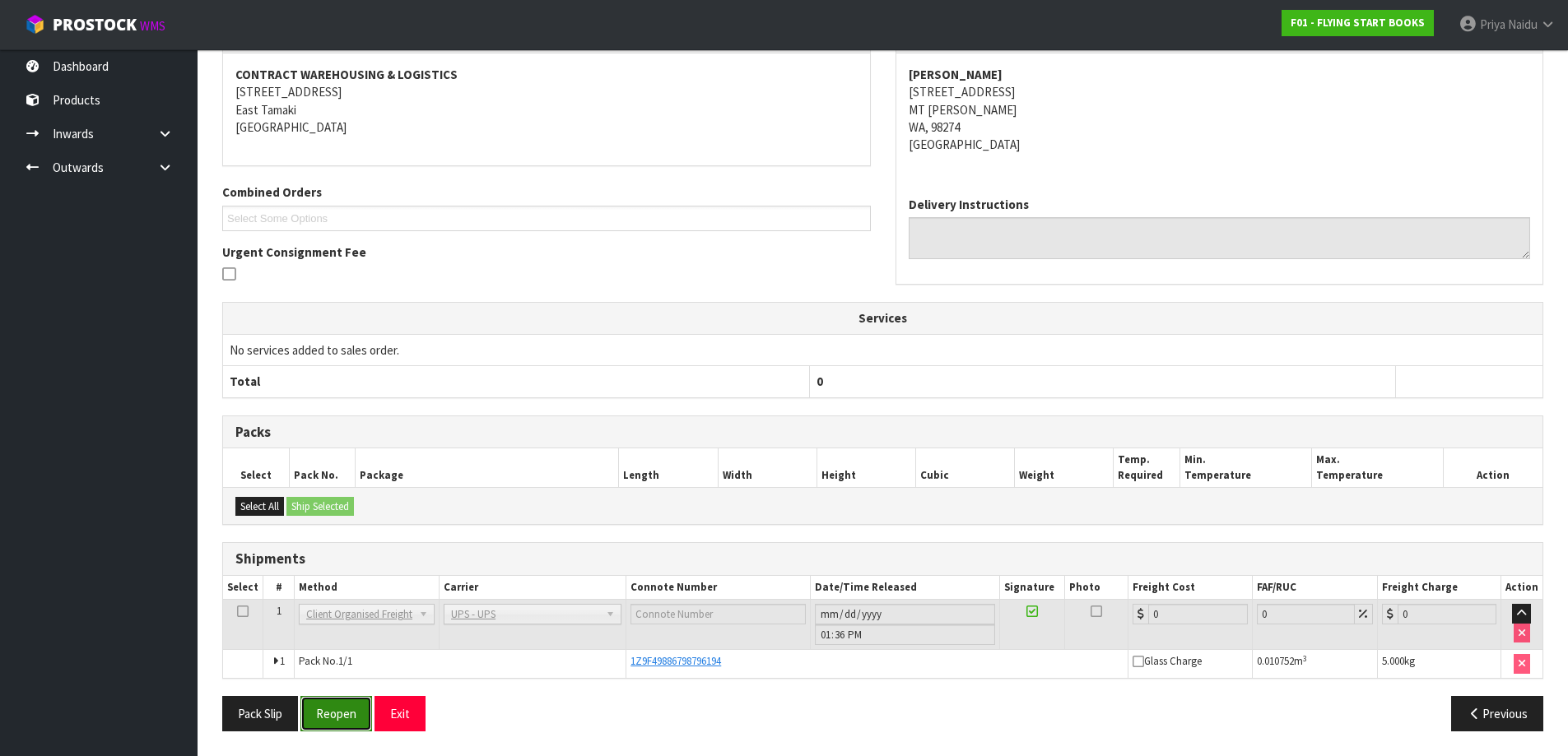
click at [355, 718] on button "Reopen" at bounding box center [336, 714] width 71 height 36
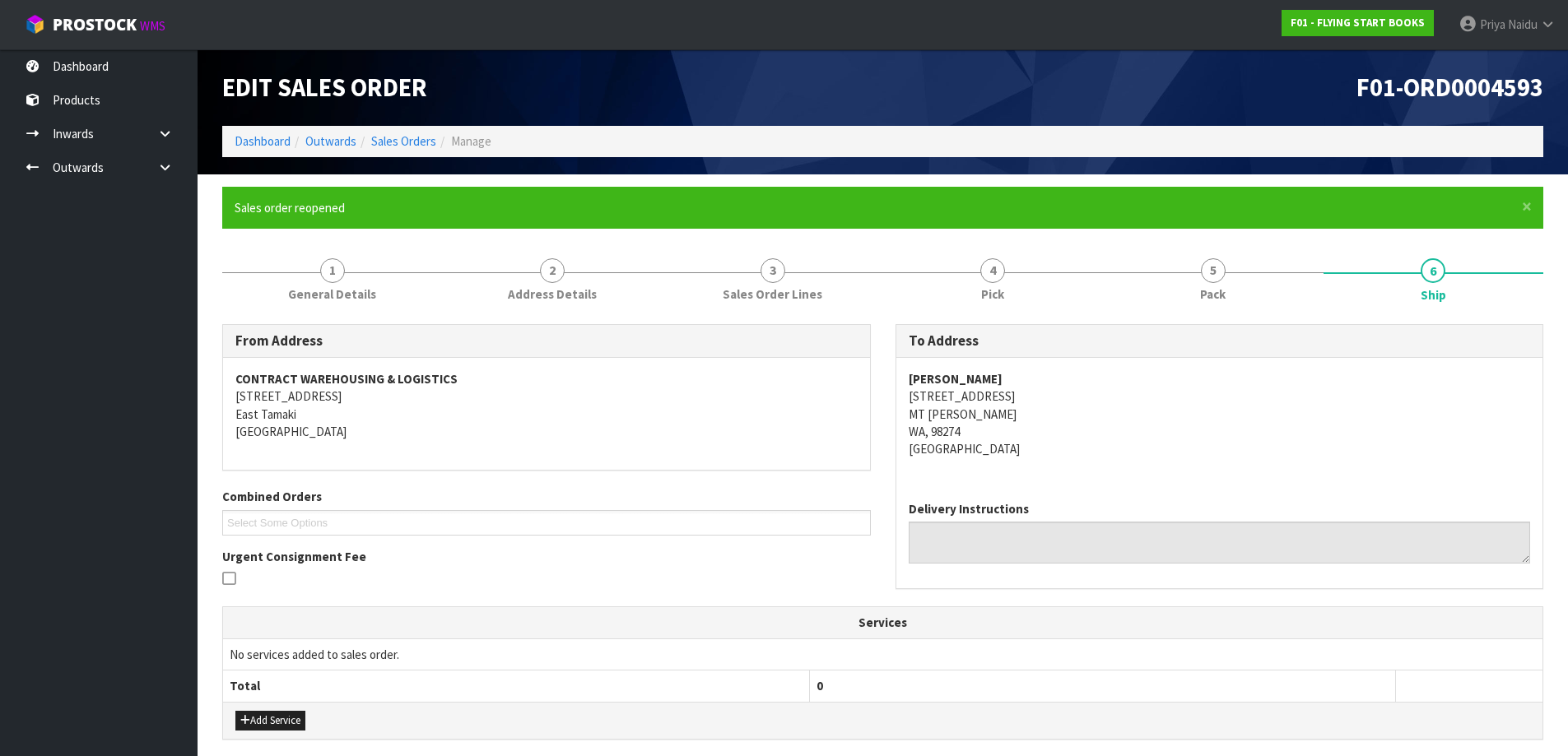
scroll to position [346, 0]
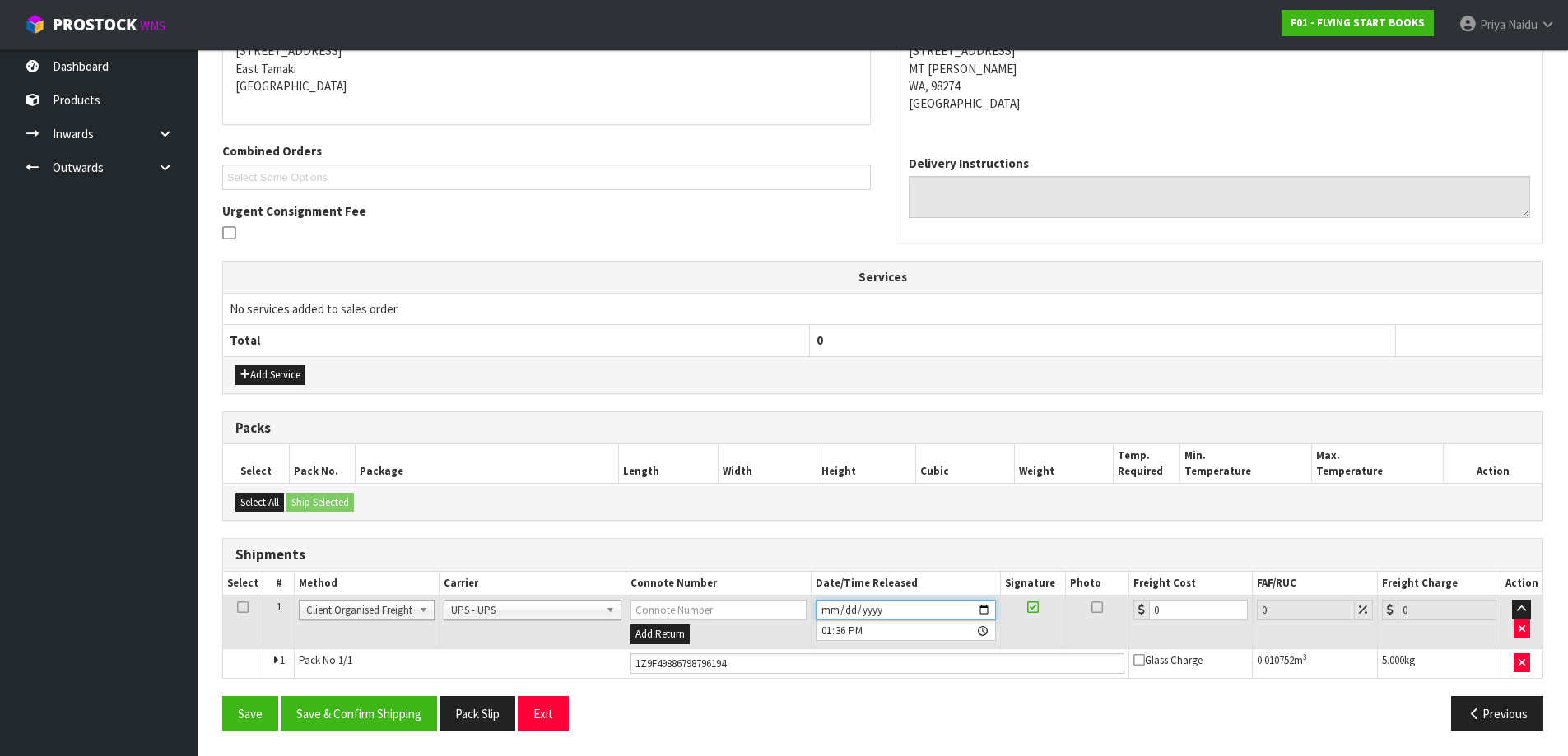
click at [983, 608] on input "[DATE]" at bounding box center [906, 609] width 181 height 20
click at [377, 715] on button "Save & Confirm Shipping" at bounding box center [359, 714] width 156 height 36
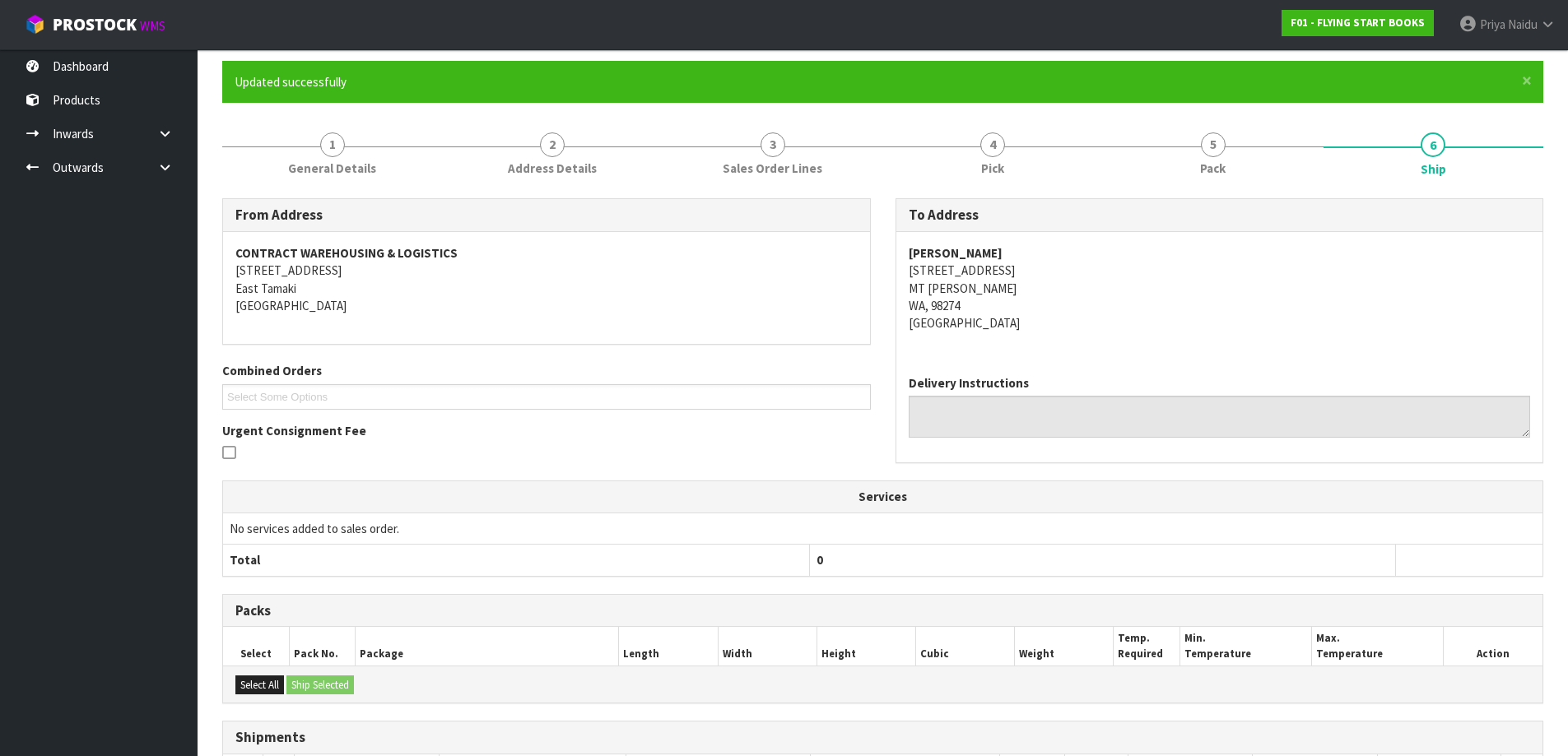
scroll to position [304, 0]
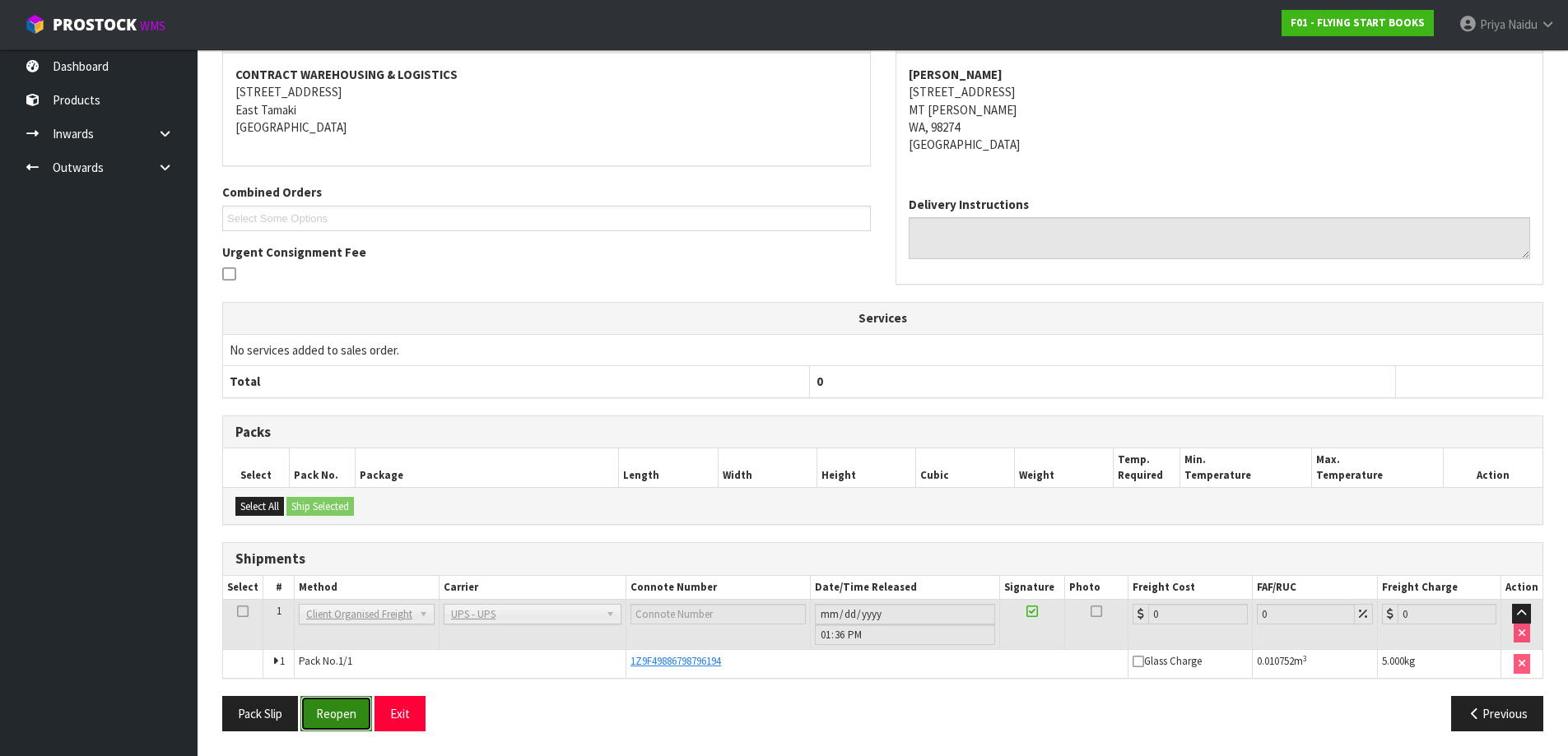
click at [352, 703] on button "Reopen" at bounding box center [336, 714] width 71 height 36
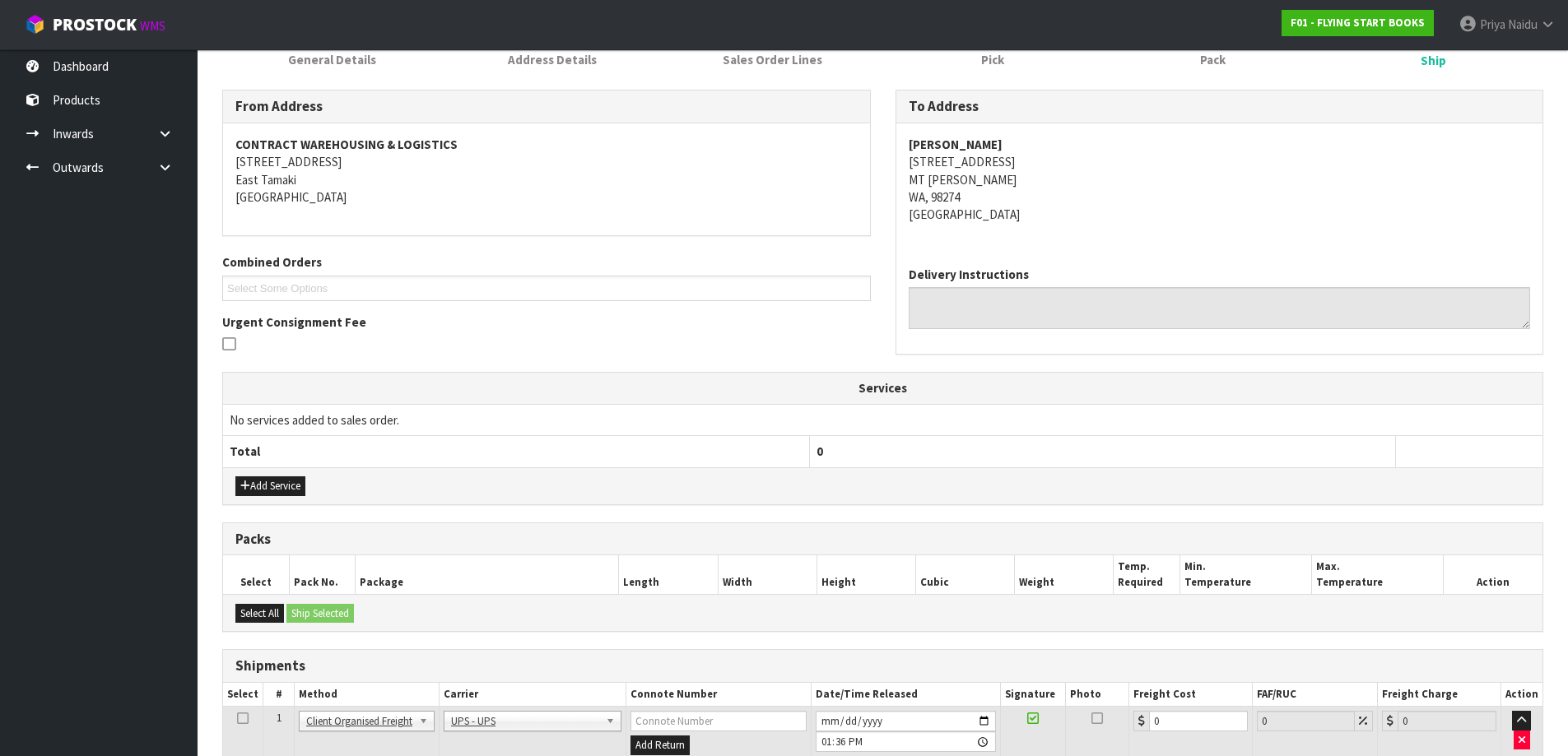
scroll to position [346, 0]
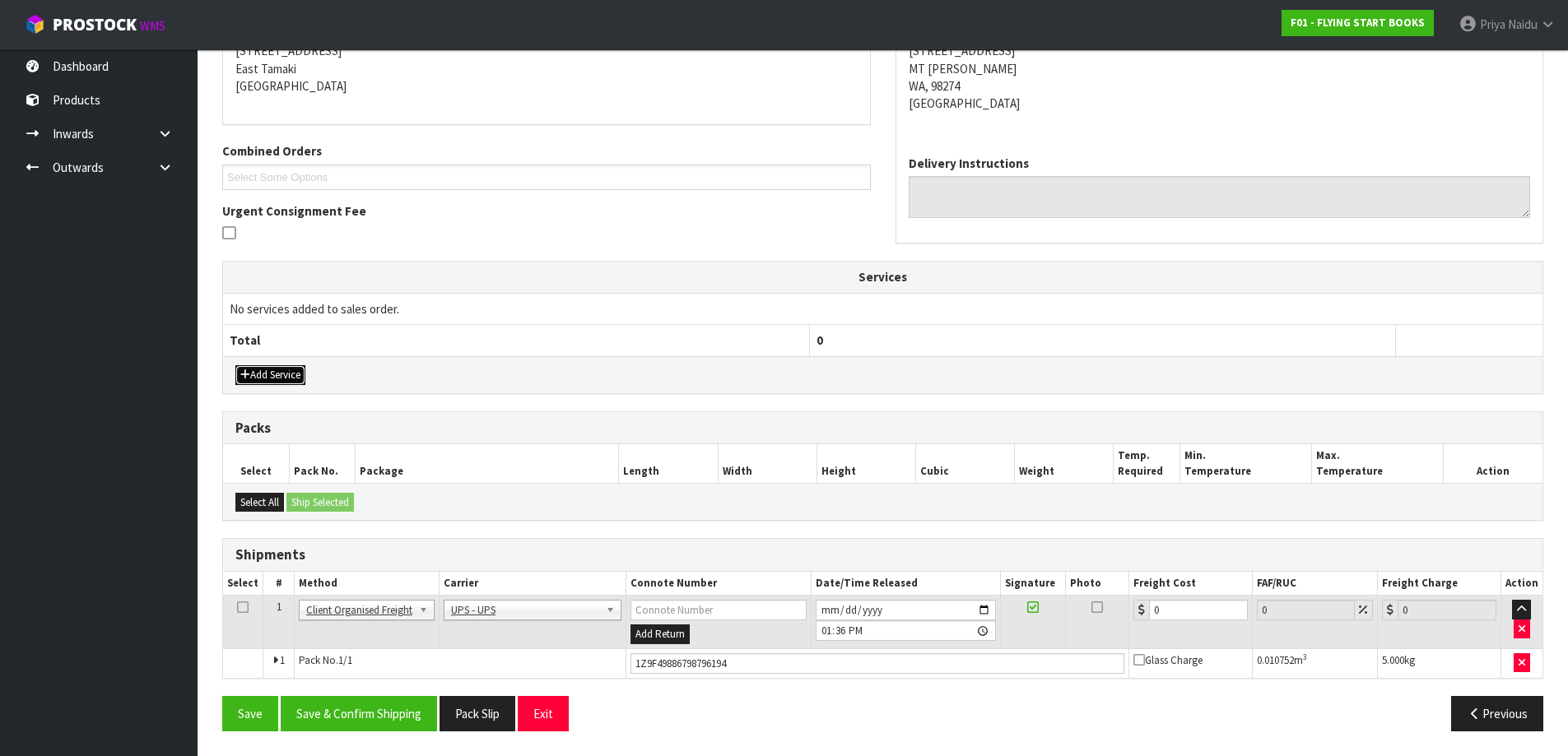
click at [264, 376] on button "Add Service" at bounding box center [270, 375] width 70 height 19
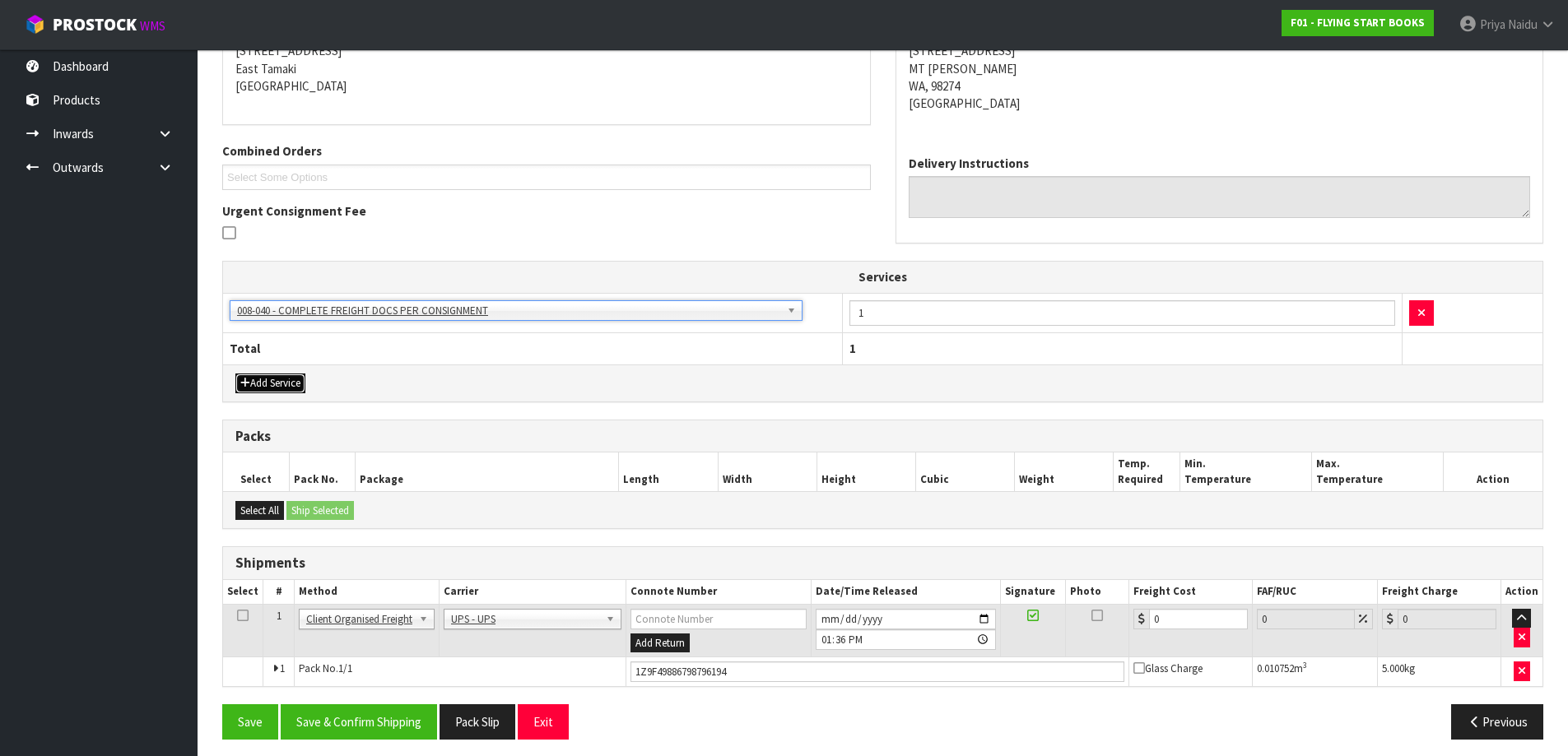
click at [271, 385] on button "Add Service" at bounding box center [270, 383] width 70 height 19
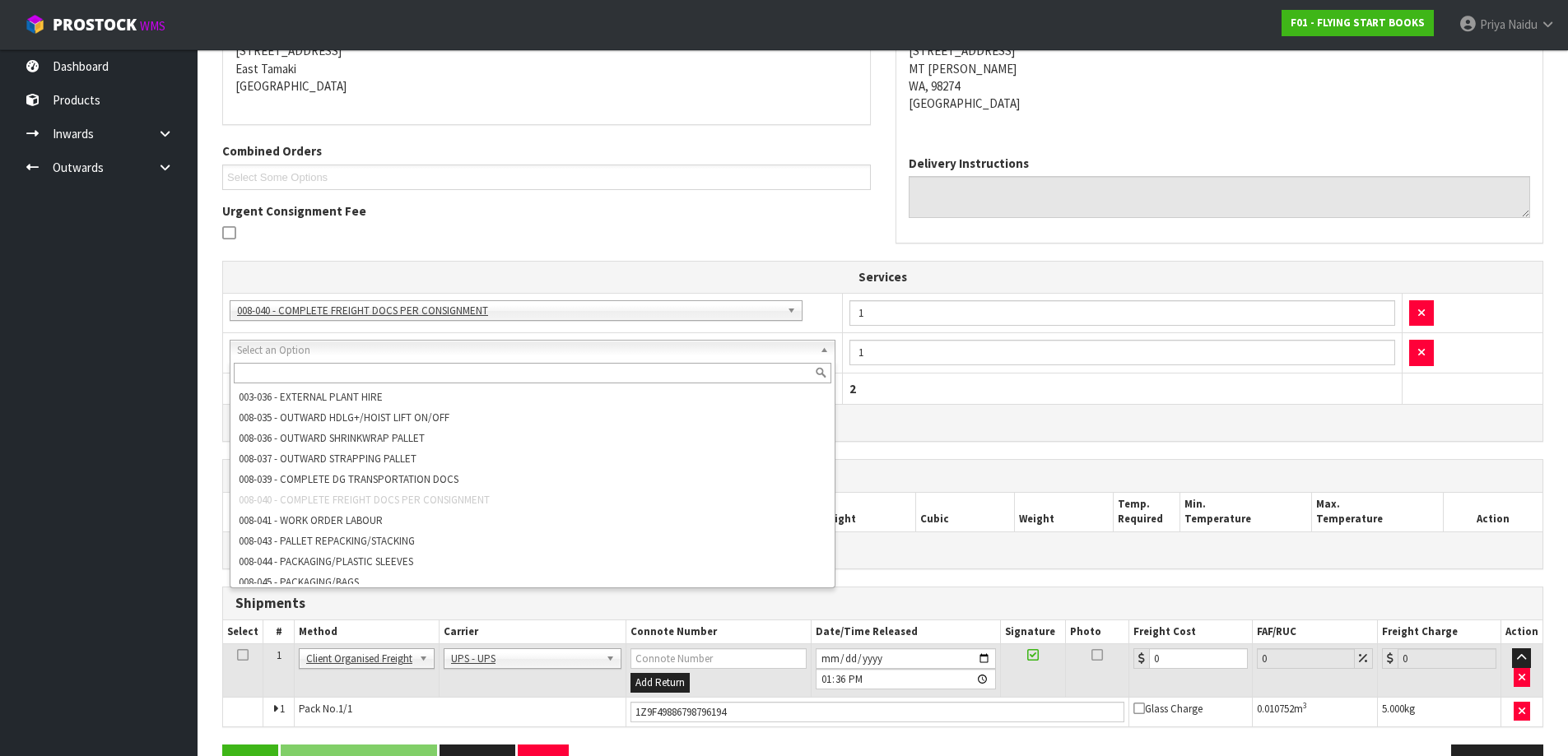
click at [347, 381] on input "text" at bounding box center [532, 373] width 598 height 20
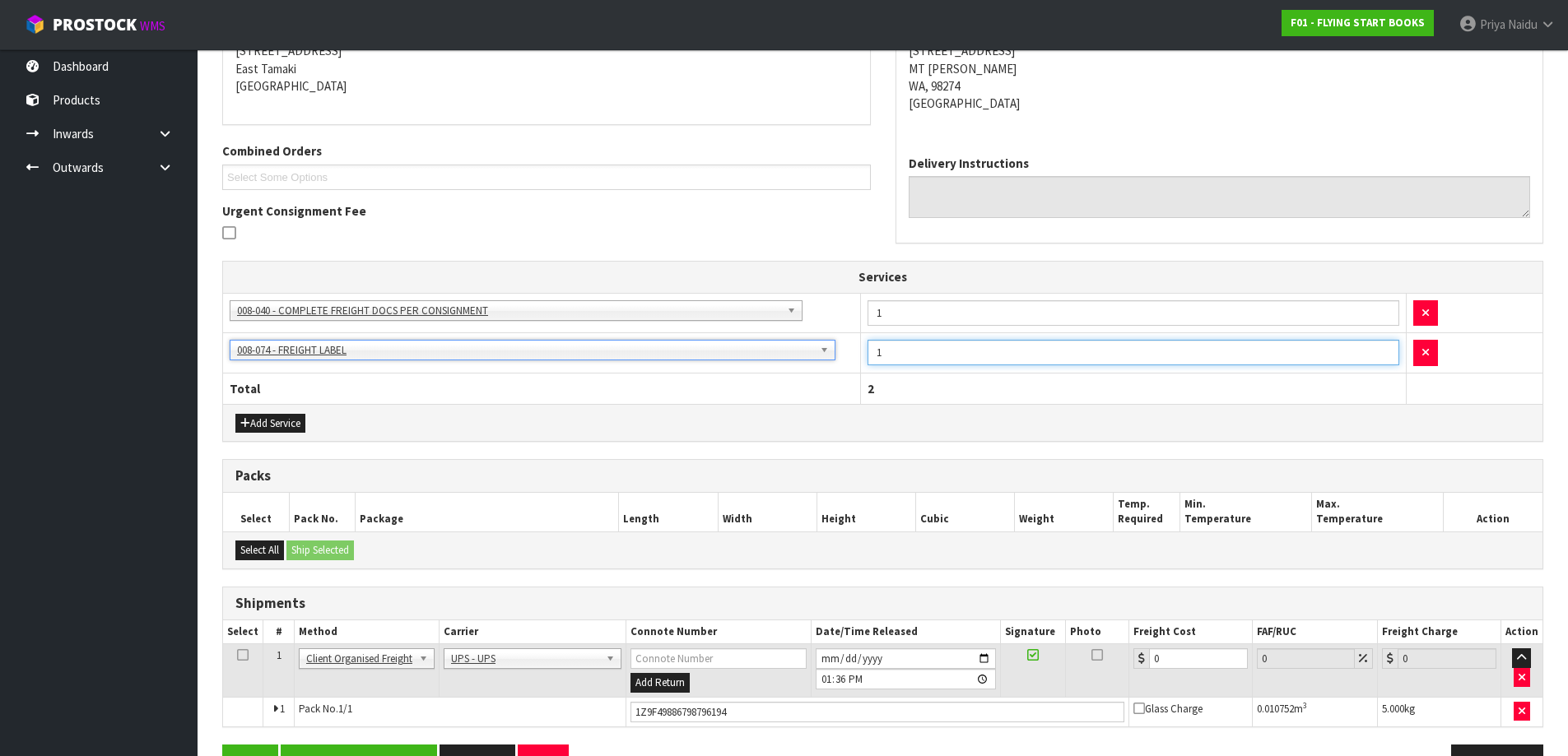
click at [894, 363] on input "1" at bounding box center [1133, 352] width 532 height 25
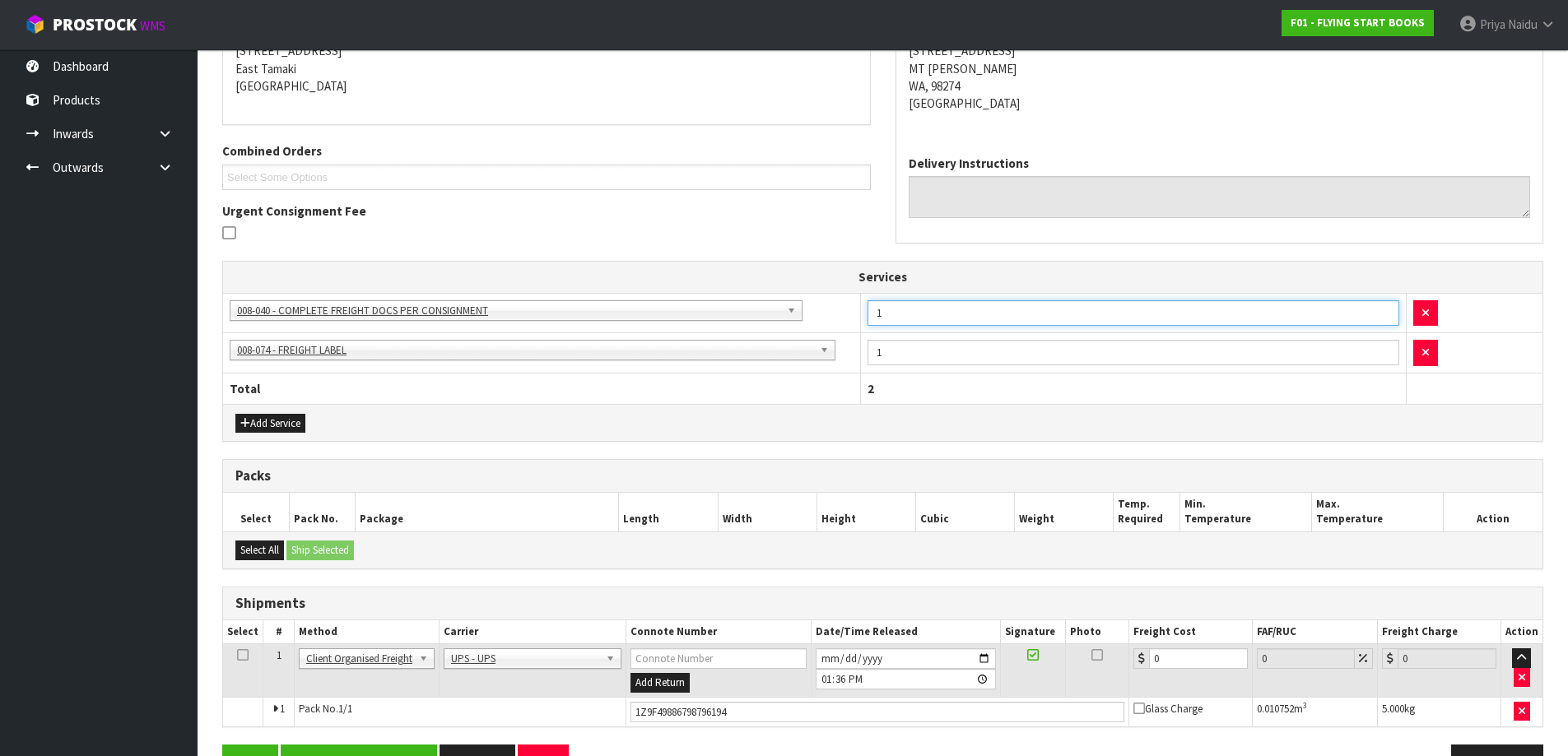
click at [907, 312] on input "1" at bounding box center [1133, 313] width 532 height 25
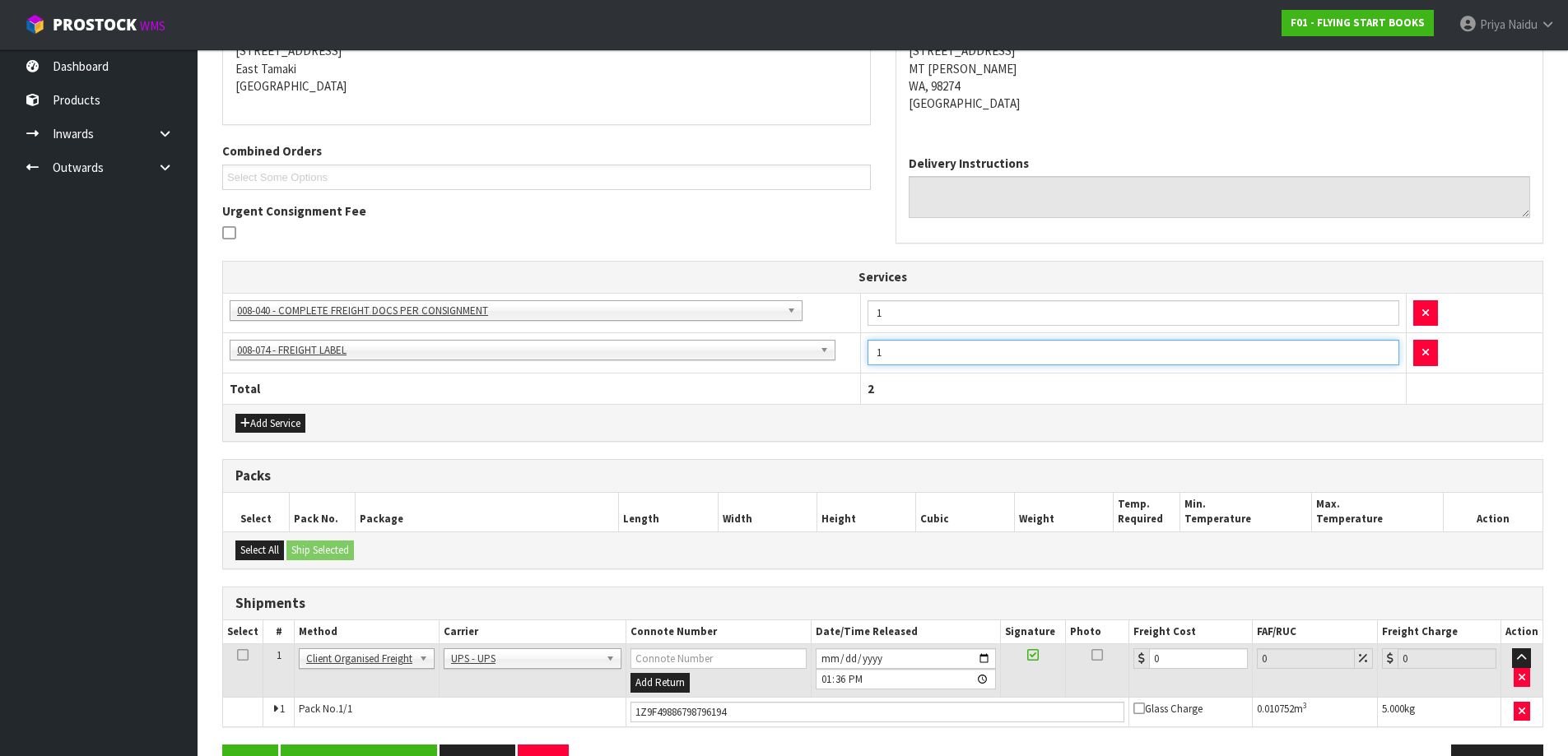
click at [908, 357] on input "1" at bounding box center [1133, 352] width 532 height 25
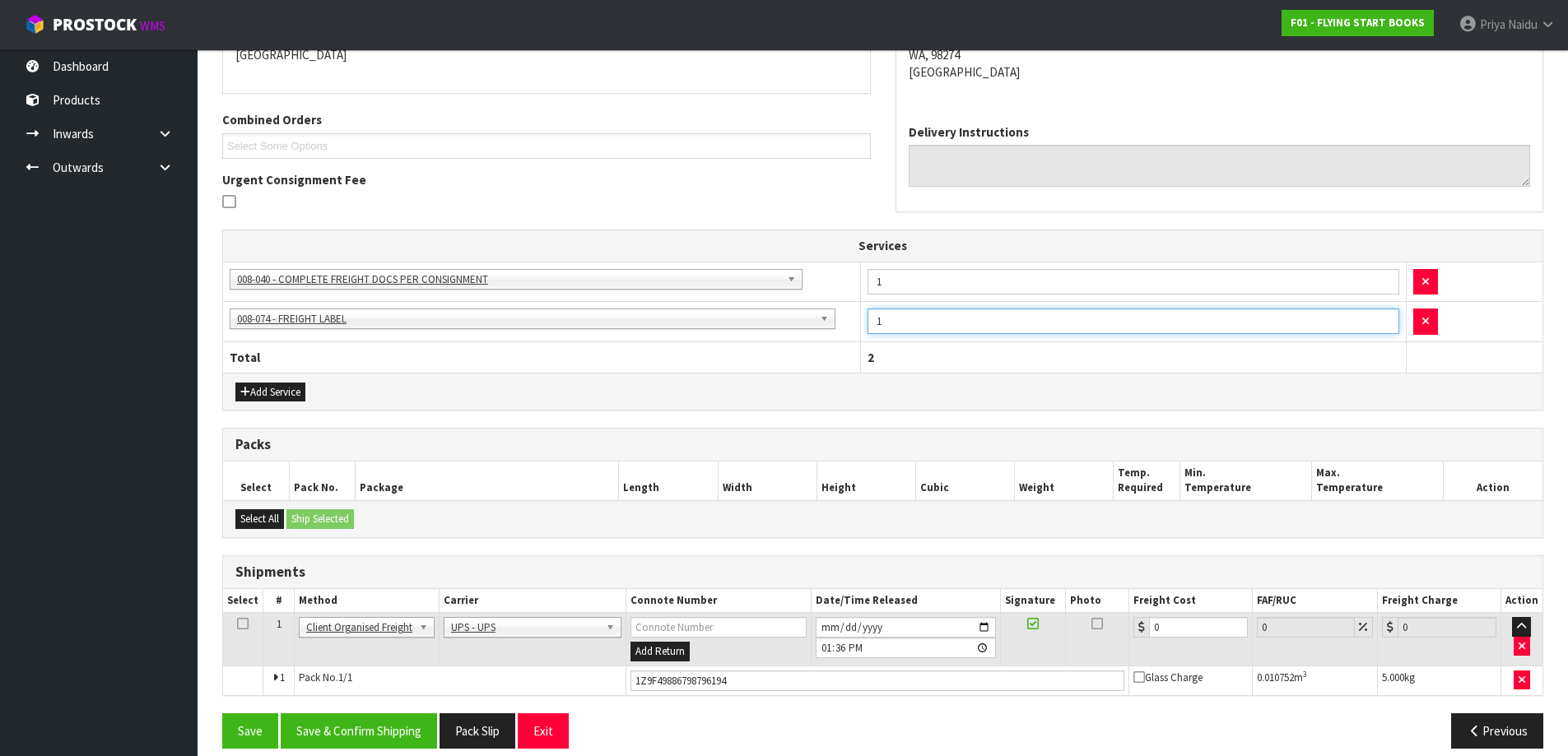
scroll to position [394, 0]
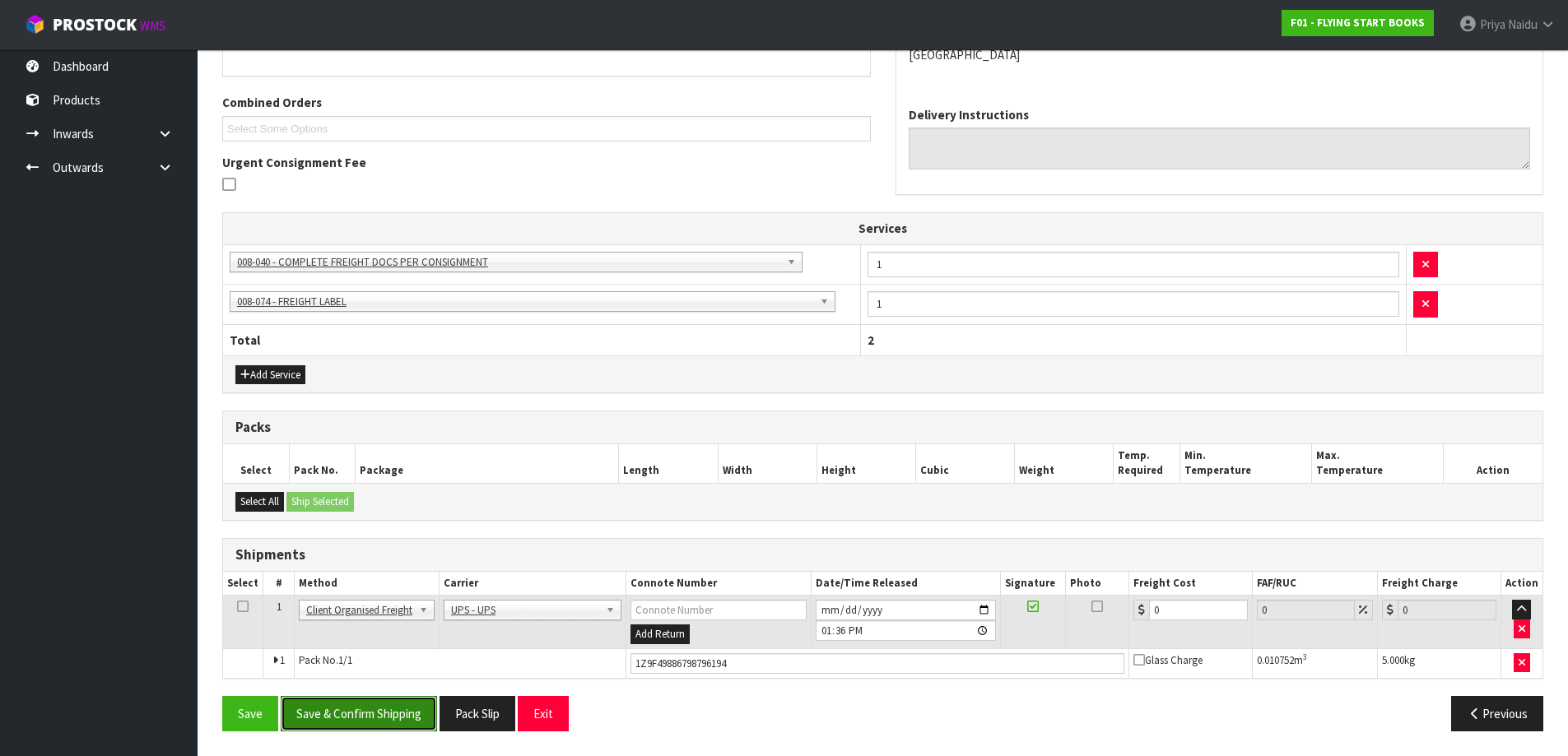
click at [389, 716] on button "Save & Confirm Shipping" at bounding box center [359, 714] width 156 height 36
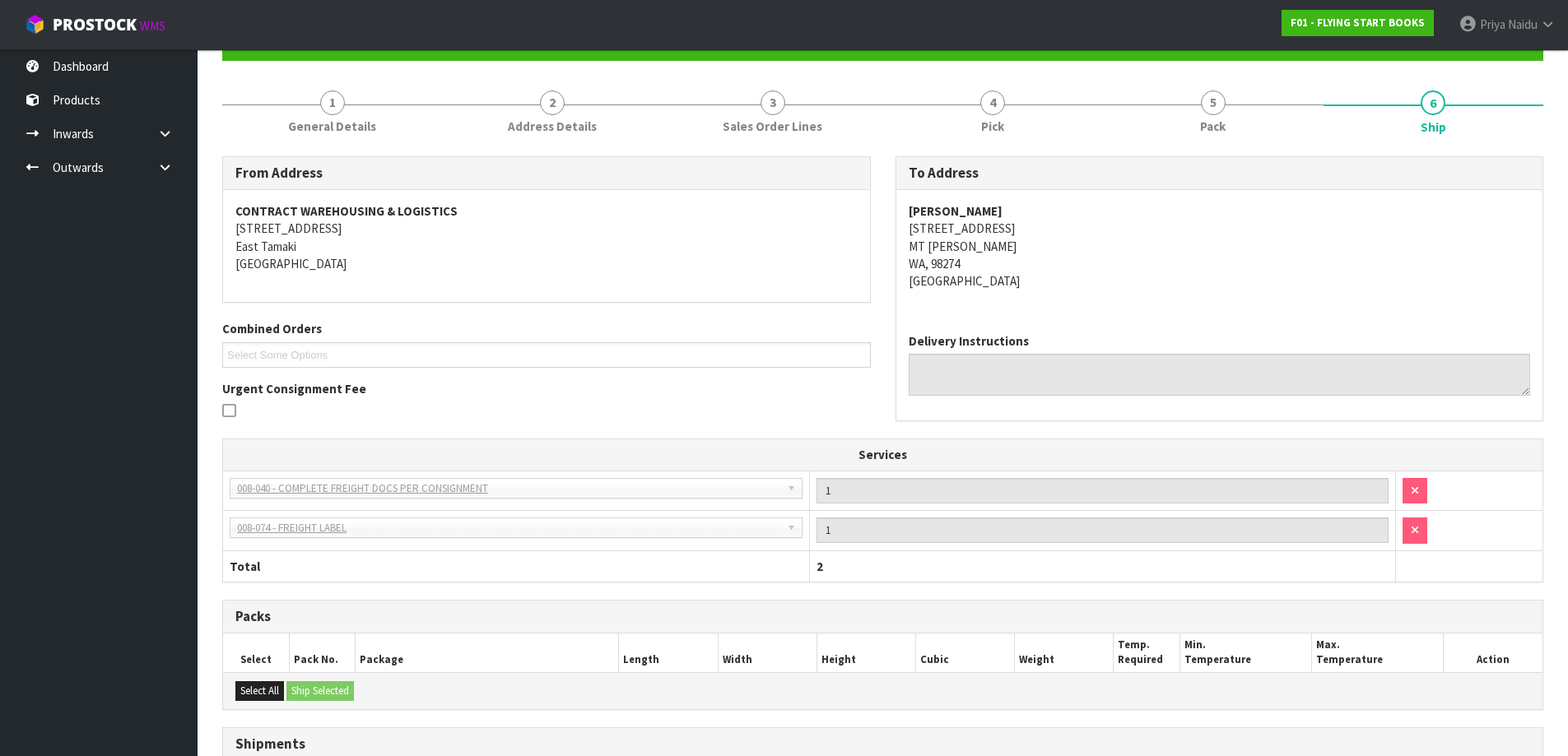
scroll to position [0, 0]
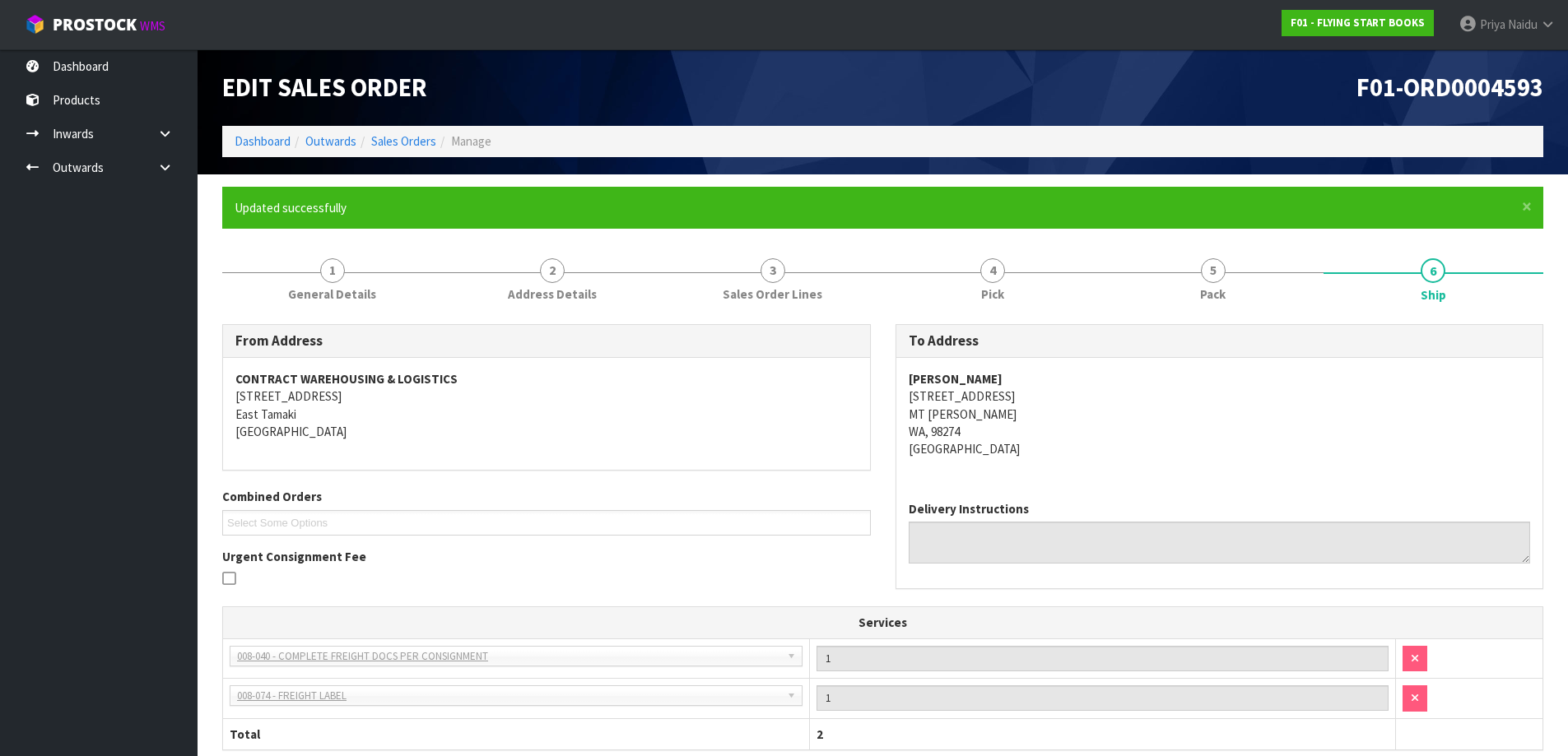
click at [269, 131] on ol "Dashboard Outwards Sales Orders Manage" at bounding box center [882, 141] width 1321 height 31
click at [267, 143] on link "Dashboard" at bounding box center [263, 141] width 56 height 15
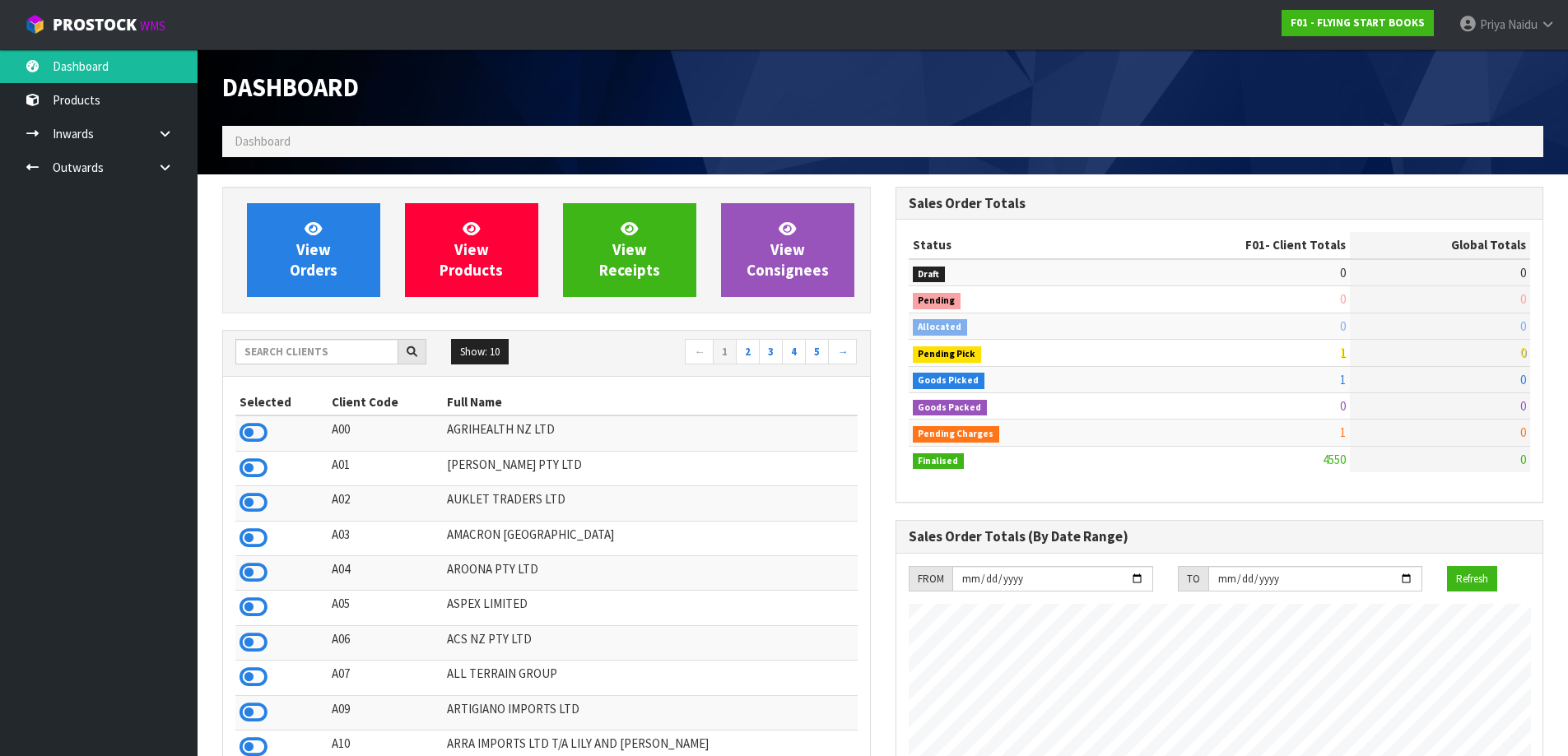
scroll to position [1026, 672]
click at [309, 348] on input "text" at bounding box center [317, 351] width 163 height 25
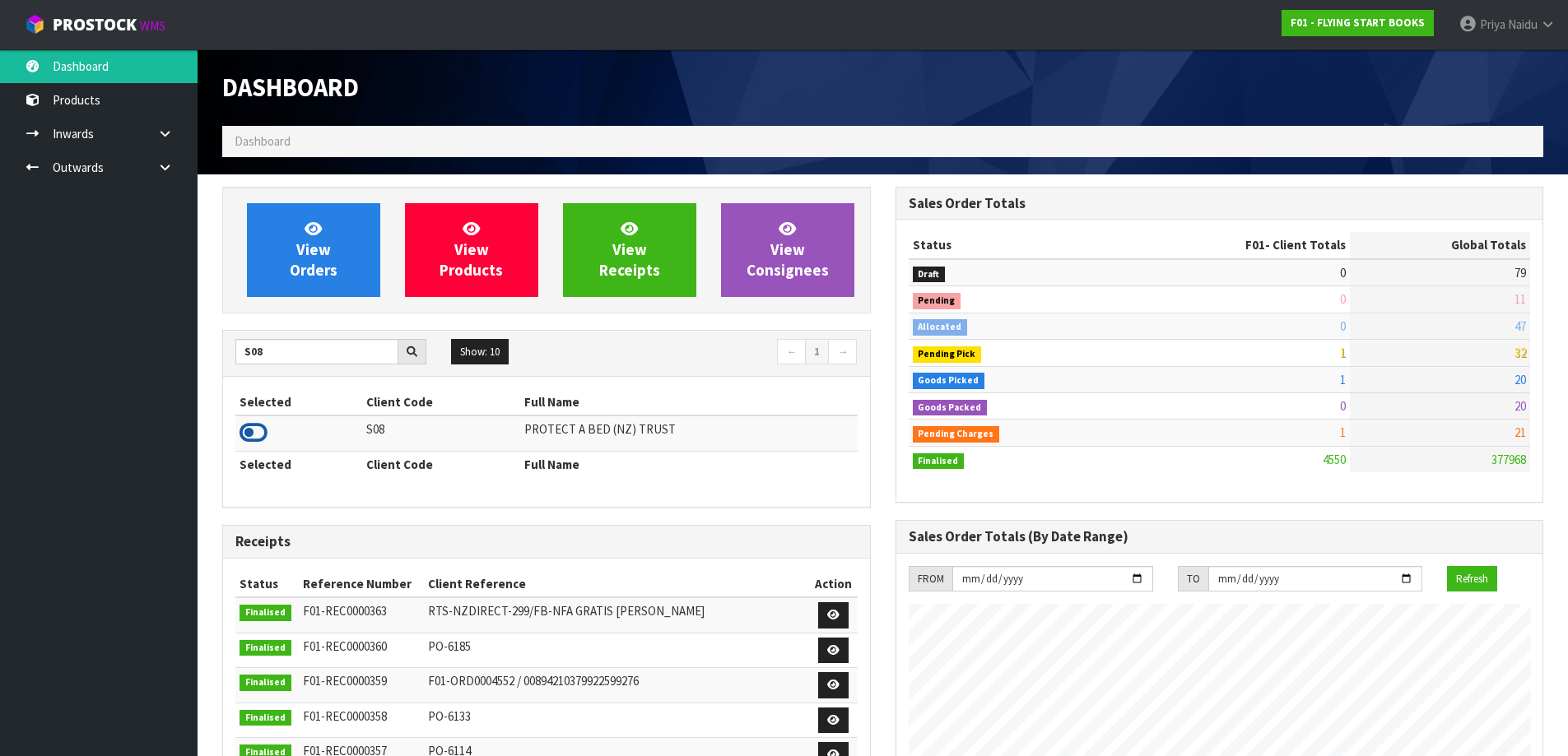
click at [264, 431] on icon at bounding box center [253, 434] width 28 height 25
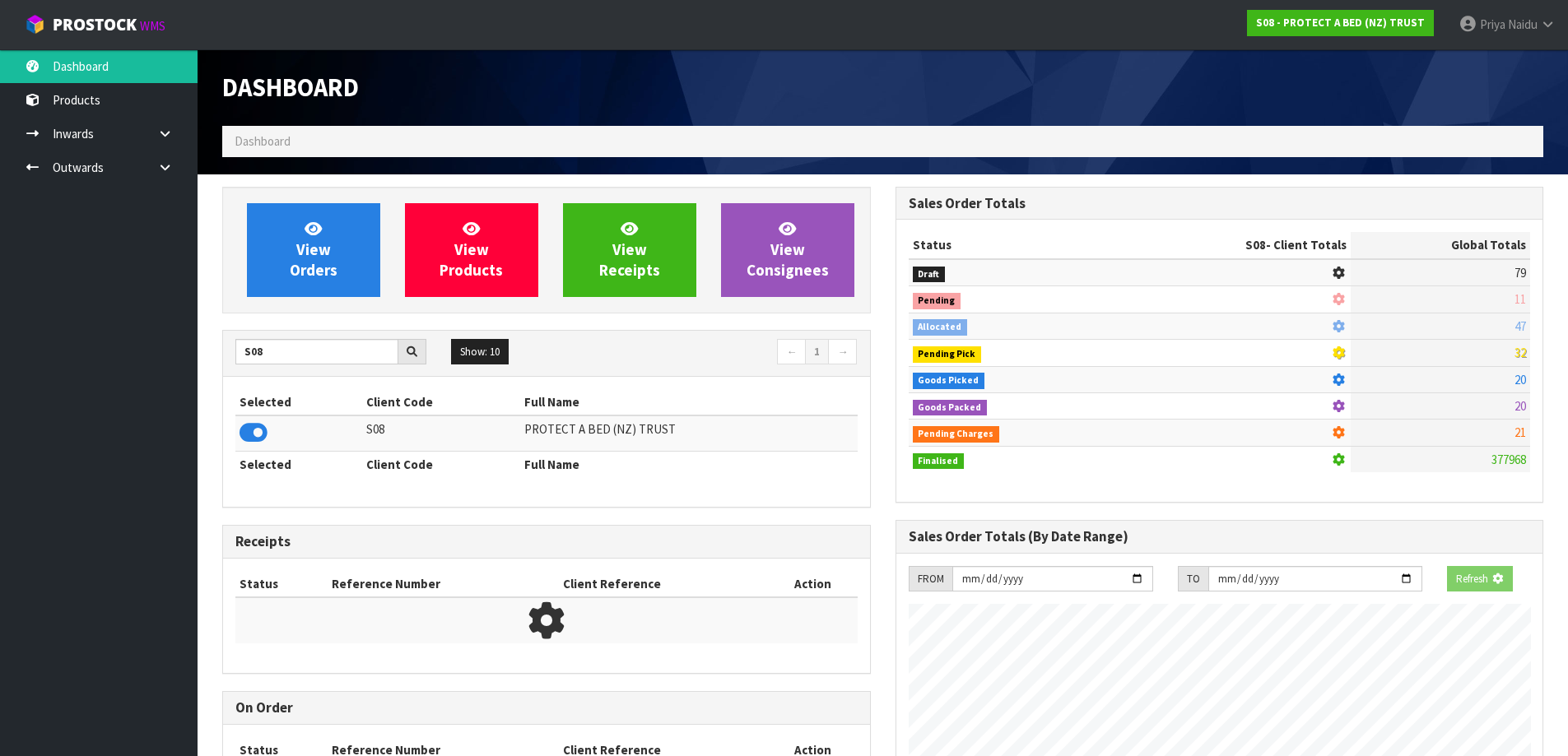
scroll to position [821879, 822232]
click at [319, 267] on span "View Orders" at bounding box center [313, 250] width 47 height 62
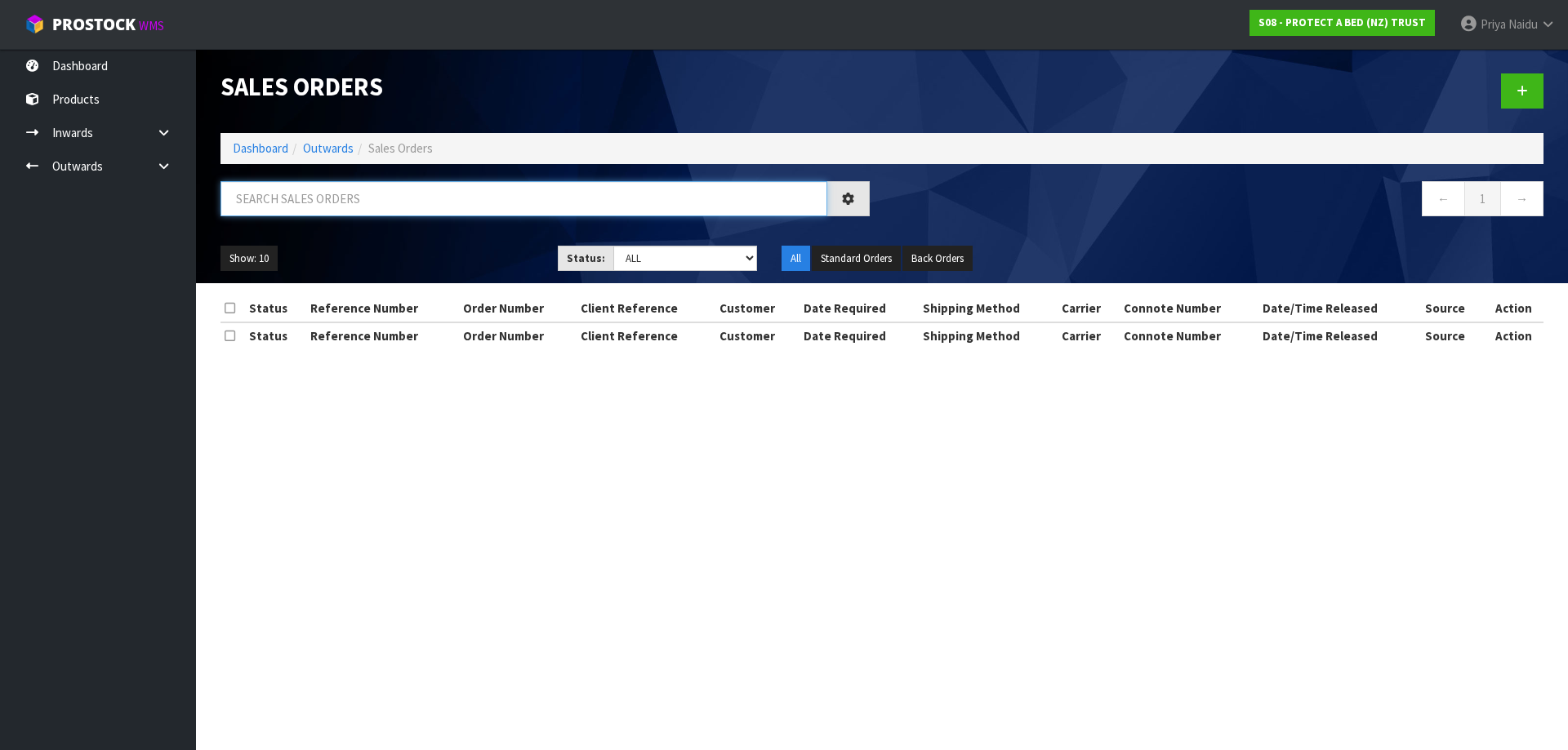
click at [360, 210] on input "text" at bounding box center [523, 198] width 607 height 35
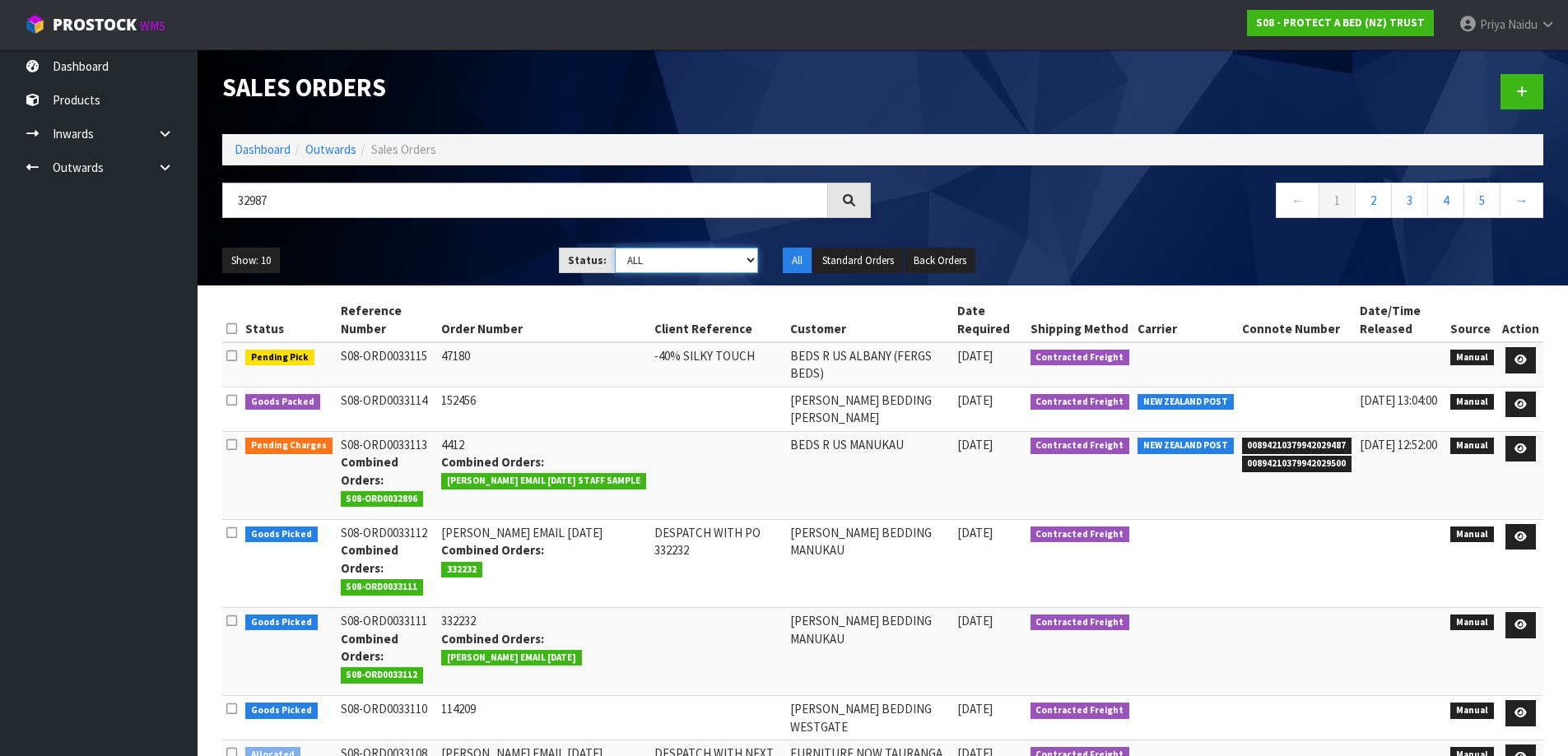
click at [637, 249] on select "Draft Pending Allocated Pending Pick Goods Picked Goods Packed Pending Charges …" at bounding box center [686, 261] width 143 height 25
click at [615, 248] on select "Draft Pending Allocated Pending Pick Goods Picked Goods Packed Pending Charges …" at bounding box center [686, 261] width 143 height 25
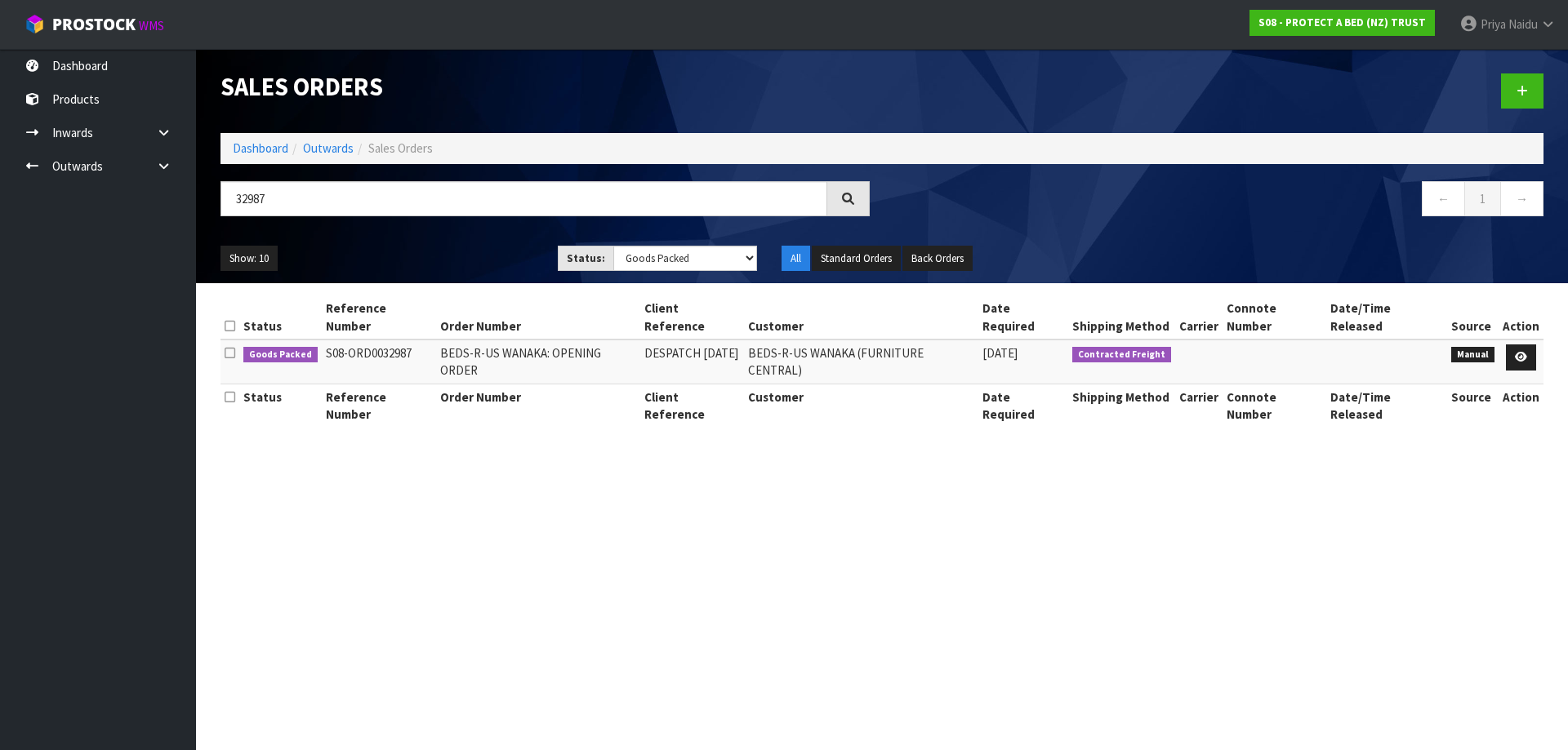
click at [446, 244] on div "Show: 10 5 10 25 50 Status: Draft Pending Allocated Pending Pick Goods Picked G…" at bounding box center [882, 259] width 1348 height 51
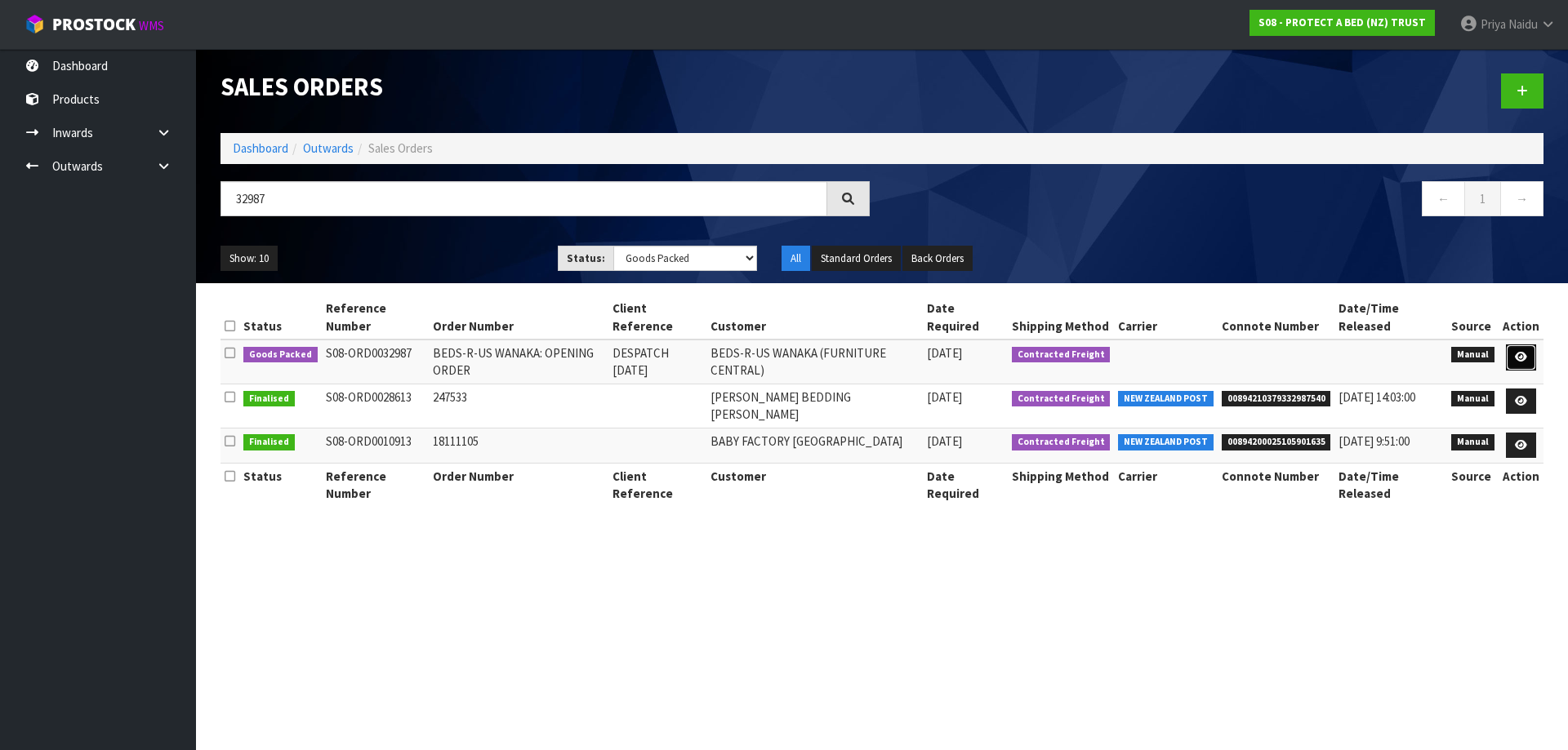
click at [1513, 356] on link at bounding box center [1522, 357] width 31 height 26
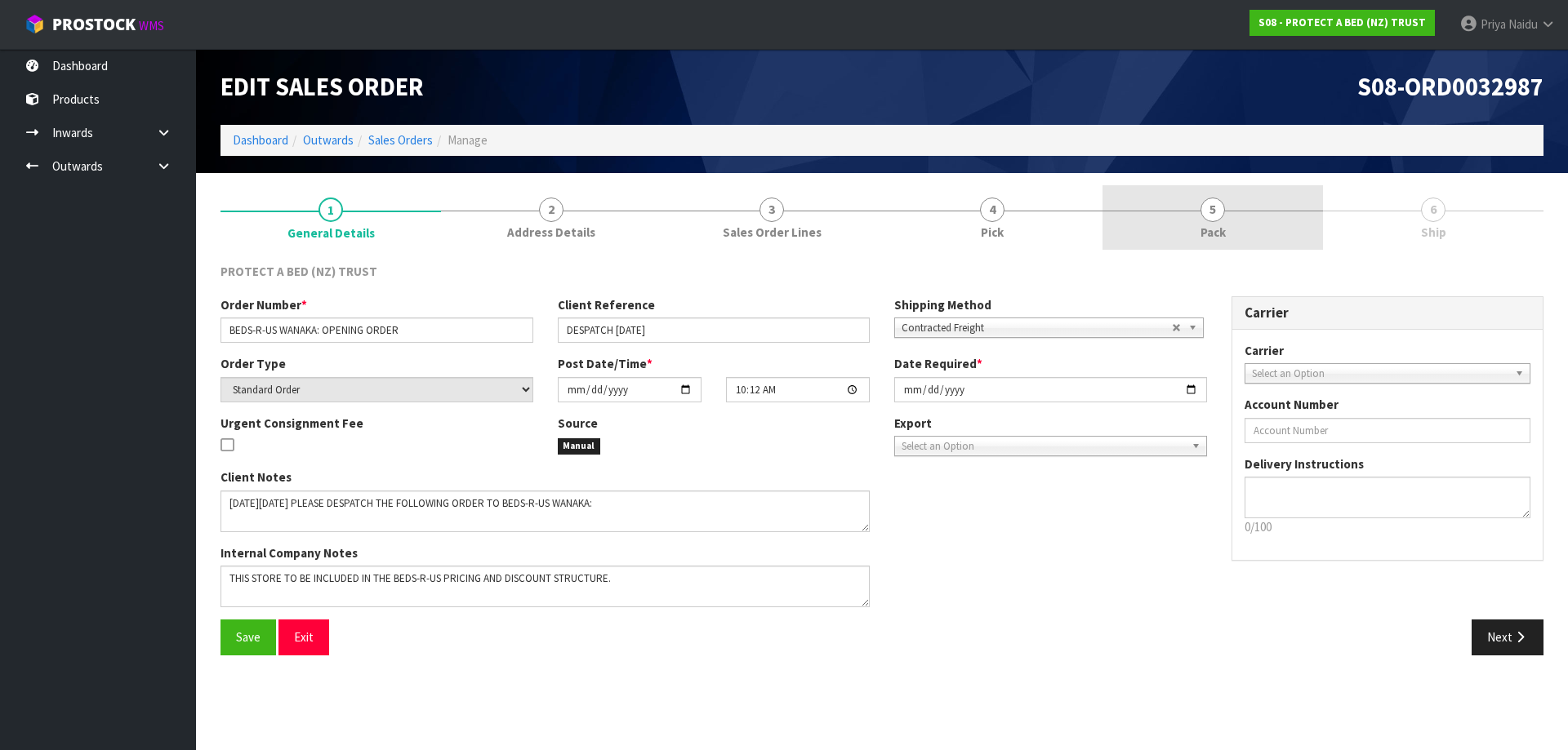
click at [1254, 217] on link "5 Pack" at bounding box center [1213, 216] width 220 height 64
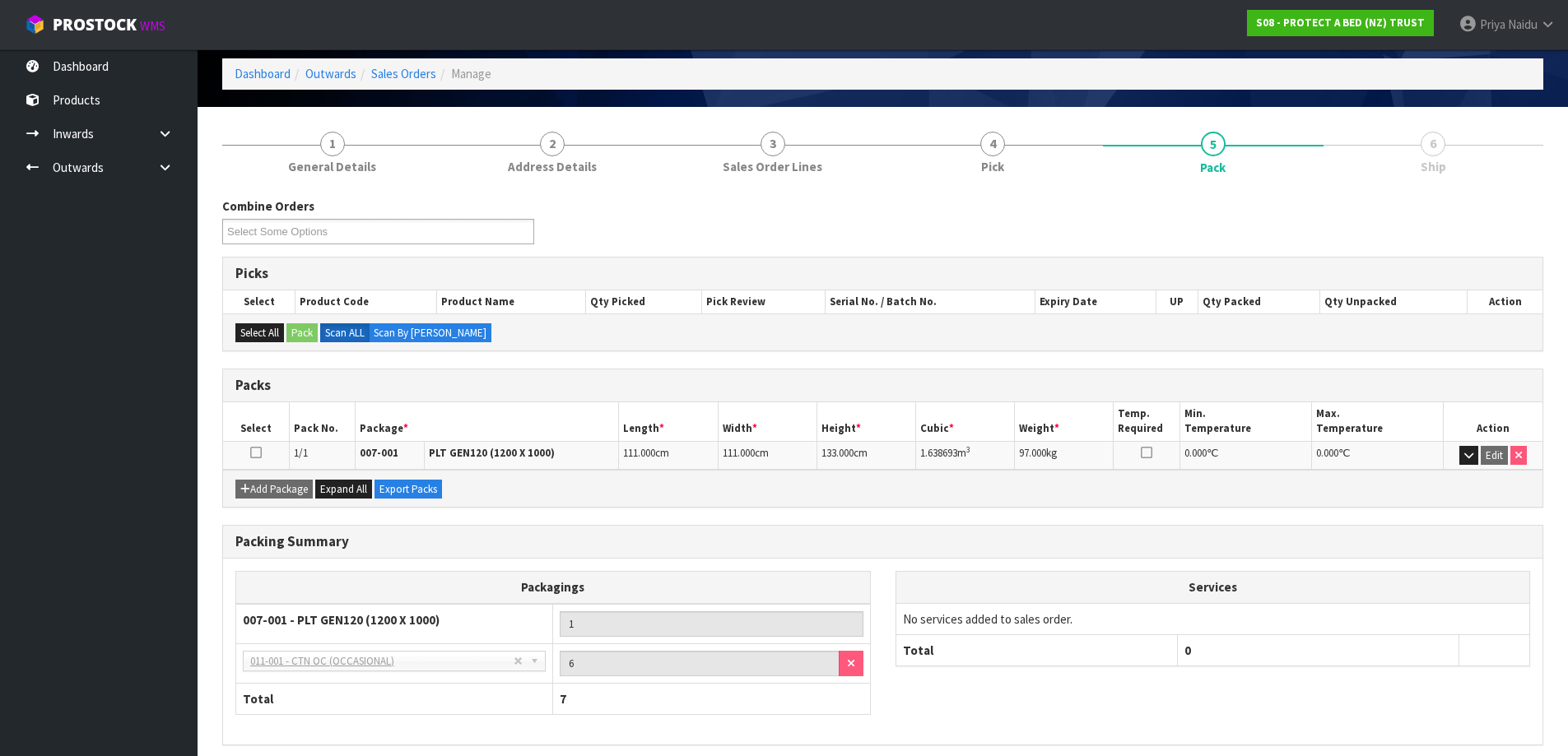
scroll to position [135, 0]
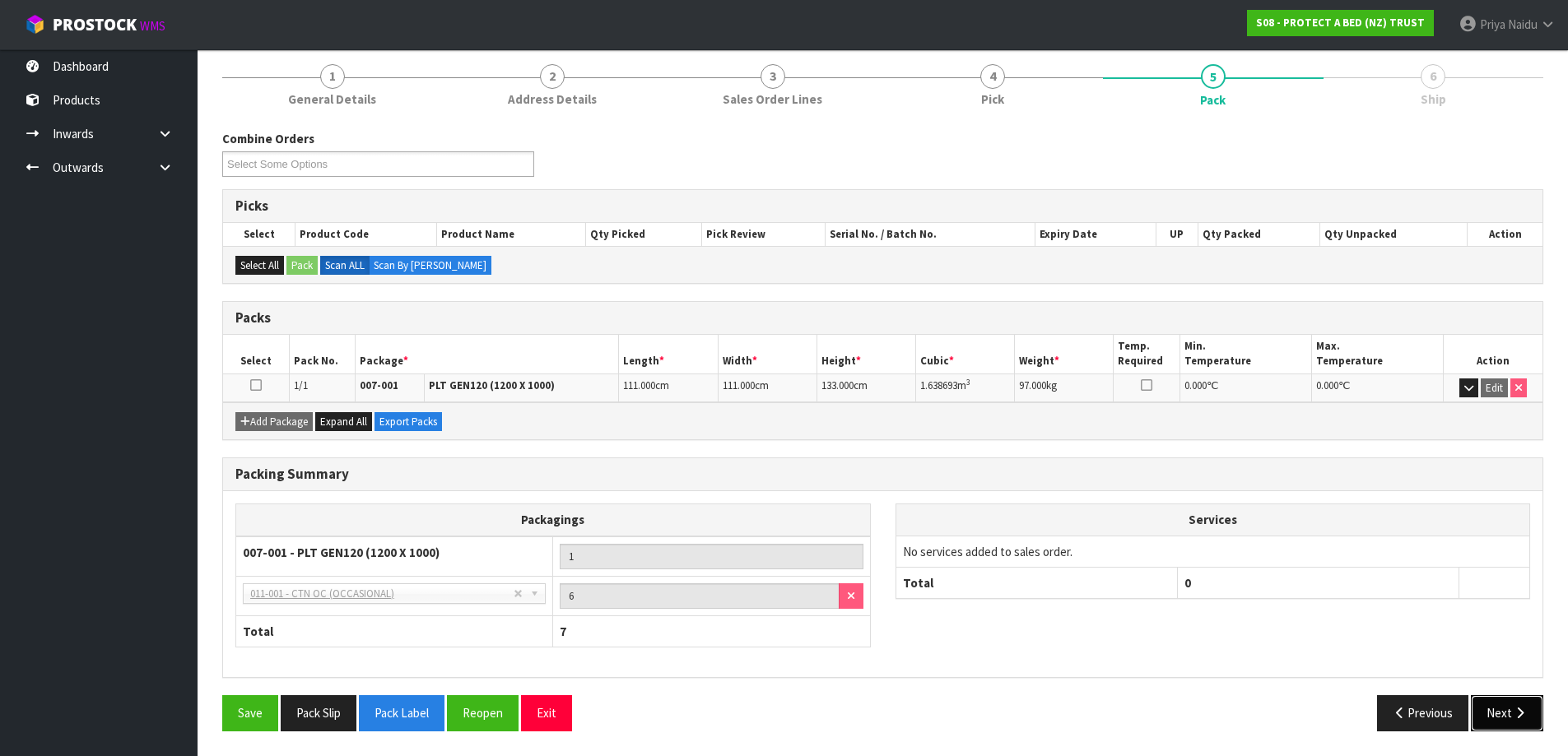
click at [1504, 704] on button "Next" at bounding box center [1506, 713] width 72 height 36
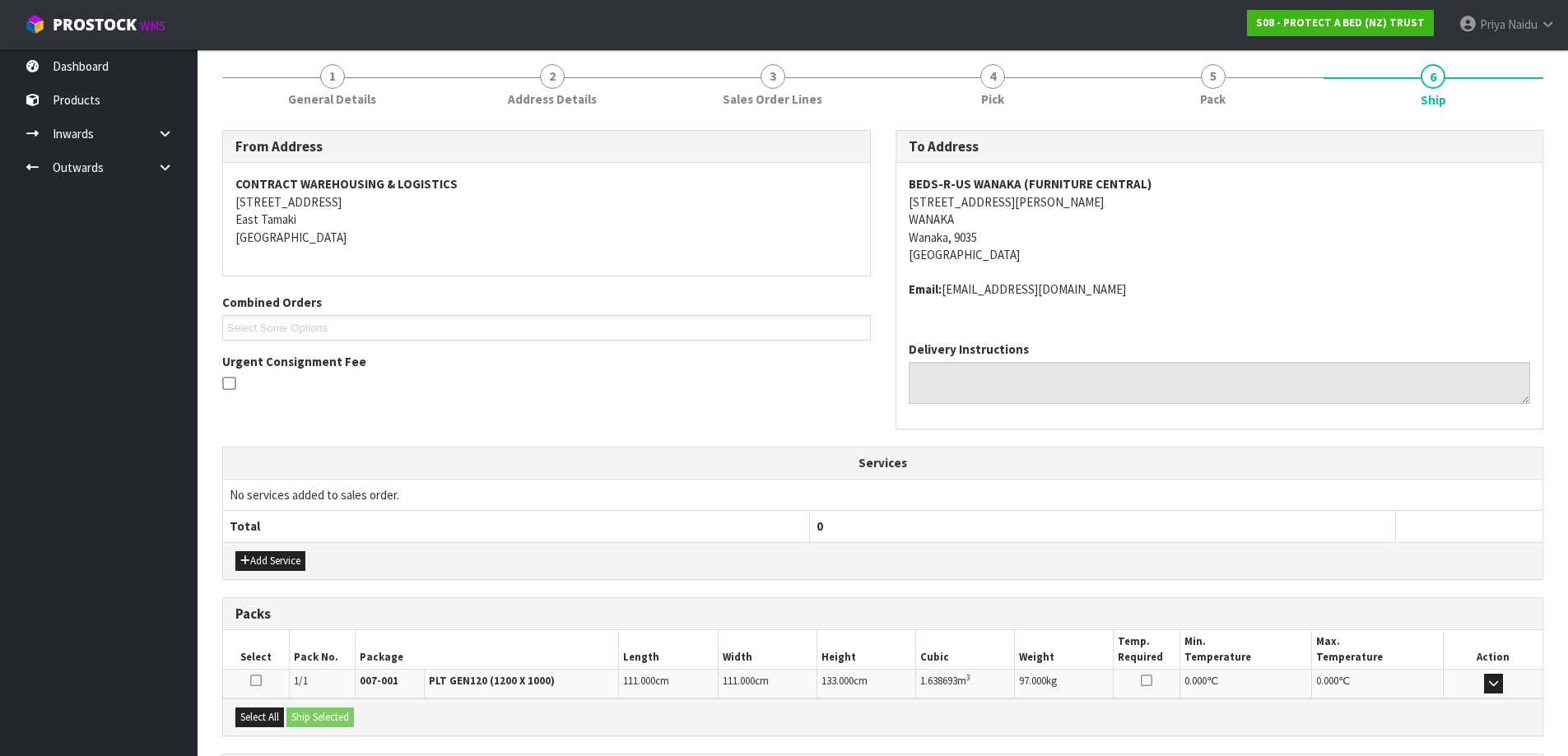
scroll to position [0, 0]
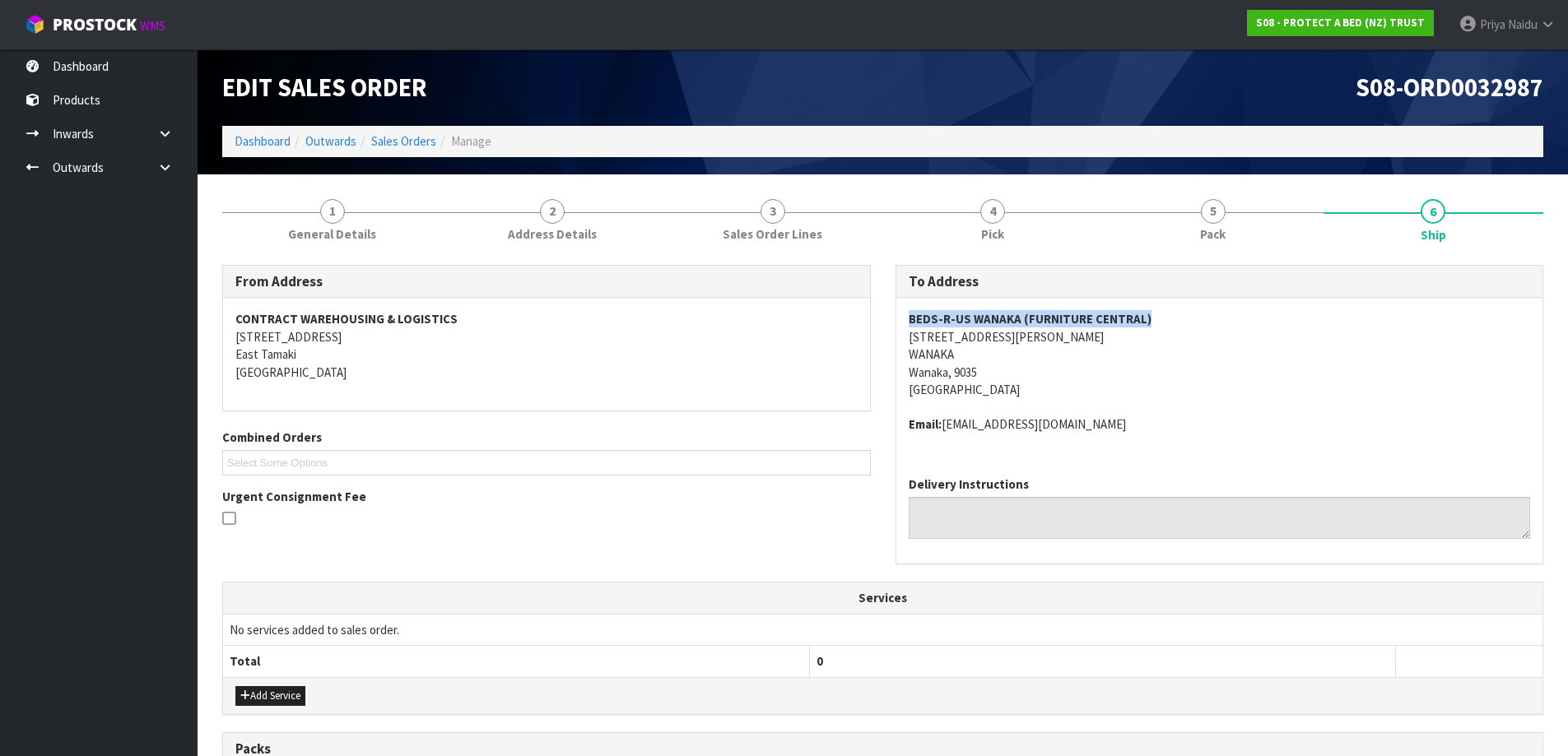
drag, startPoint x: 905, startPoint y: 320, endPoint x: 1193, endPoint y: 305, distance: 288.4
click at [1193, 305] on div "BEDS-R-US WANAKA (FURNITURE CENTRAL) [STREET_ADDRESS][PERSON_NAME][PERSON_NAME]…" at bounding box center [1219, 380] width 647 height 165
drag, startPoint x: 902, startPoint y: 329, endPoint x: 1094, endPoint y: 370, distance: 196.3
click at [1094, 370] on div "BEDS-R-US WANAKA (FURNITURE CENTRAL) [STREET_ADDRESS][PERSON_NAME][PERSON_NAME]…" at bounding box center [1219, 380] width 647 height 165
drag, startPoint x: 1185, startPoint y: 373, endPoint x: 1036, endPoint y: 349, distance: 150.9
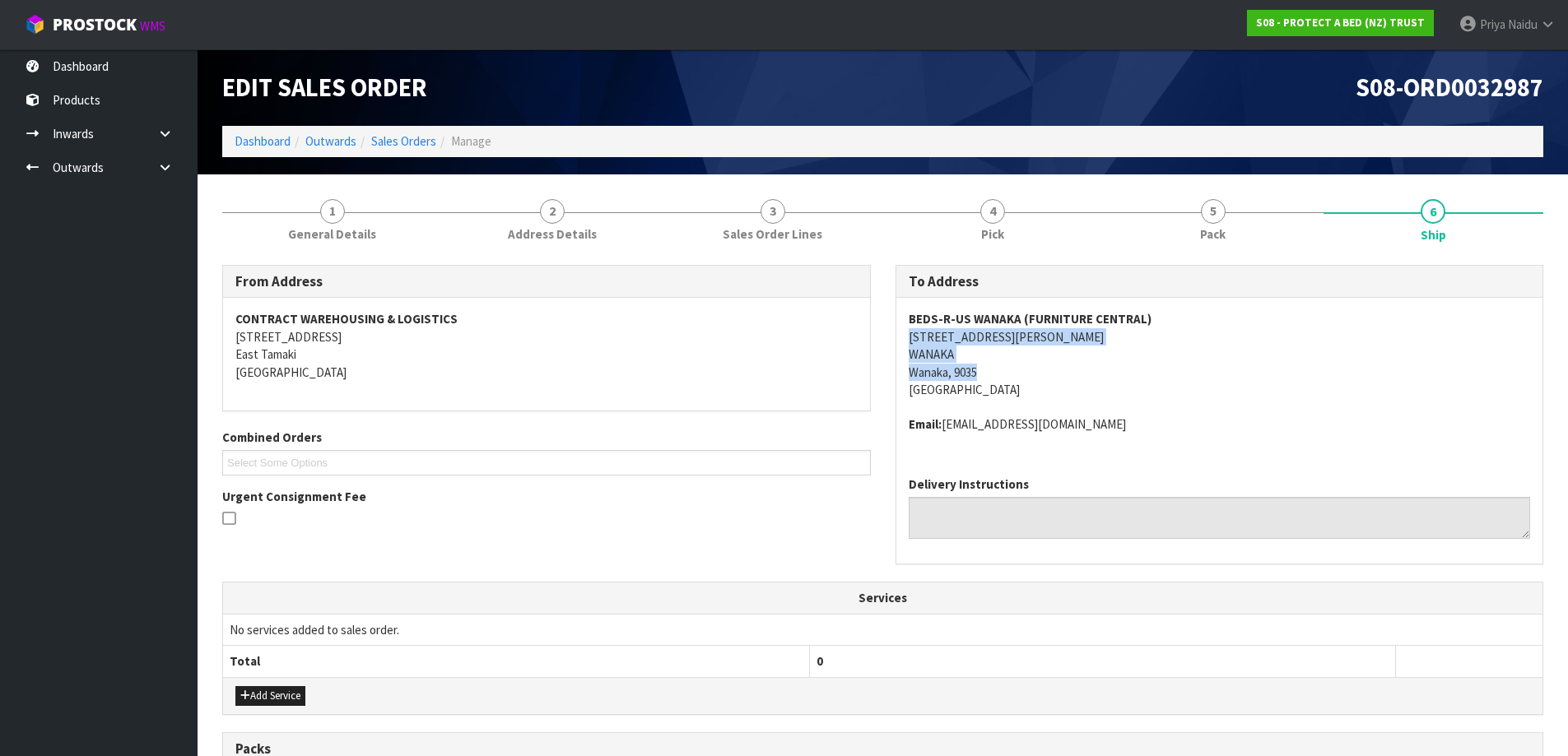
click at [1185, 373] on address "BEDS-R-US WANAKA (FURNITURE CENTRAL) [STREET_ADDRESS][PERSON_NAME][PERSON_NAME]" at bounding box center [1219, 353] width 622 height 88
drag, startPoint x: 886, startPoint y: 337, endPoint x: 1085, endPoint y: 343, distance: 199.1
click at [1085, 343] on div "To Address BEDS-R-US WANAKA (FURNITURE CENTRAL) [STREET_ADDRESS][PERSON_NAME][P…" at bounding box center [1219, 423] width 673 height 318
drag, startPoint x: 944, startPoint y: 421, endPoint x: 1153, endPoint y: 443, distance: 210.2
click at [1153, 443] on div "BEDS-R-US WANAKA (FURNITURE CENTRAL) [STREET_ADDRESS][PERSON_NAME][PERSON_NAME]…" at bounding box center [1219, 380] width 647 height 165
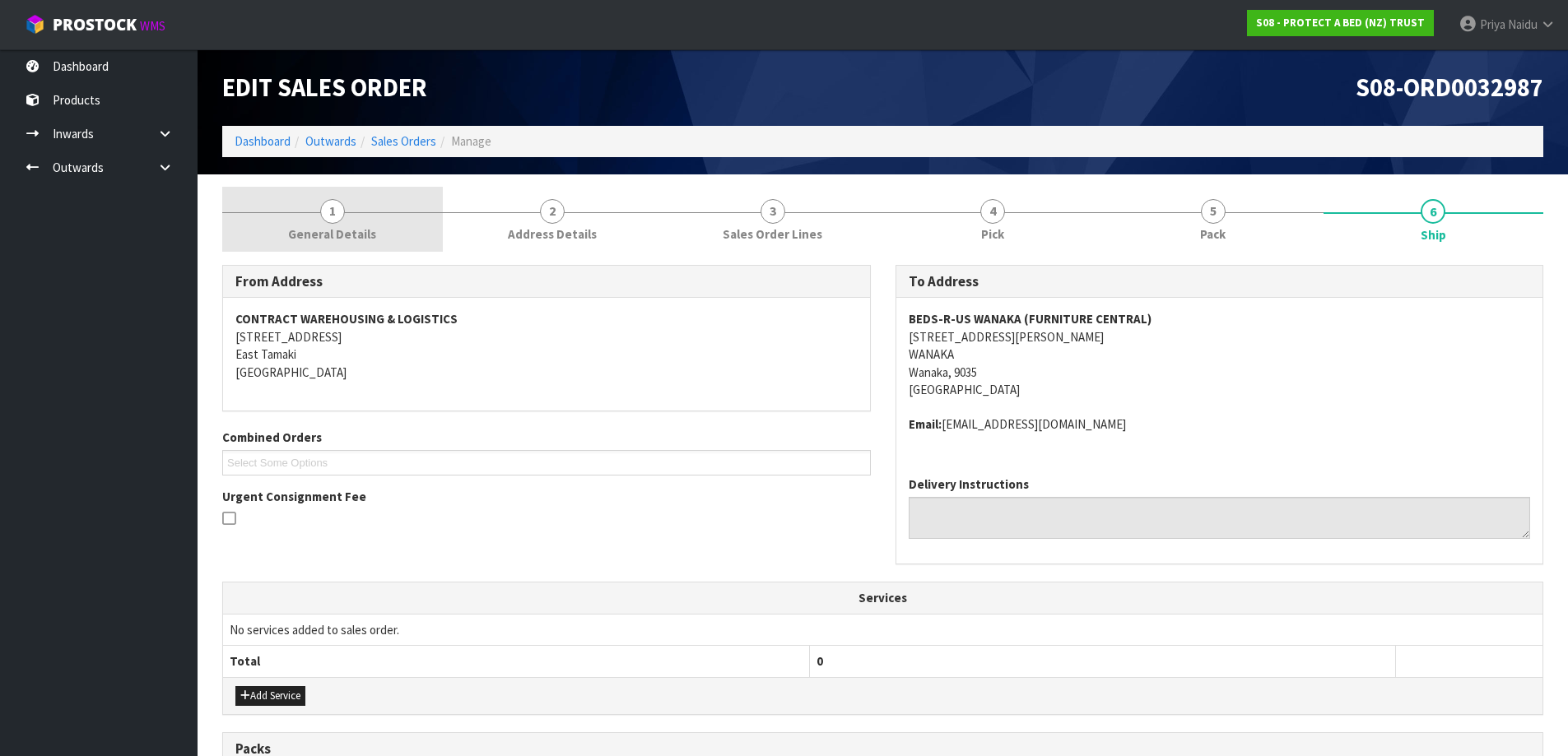
click at [334, 244] on link "1 General Details" at bounding box center [332, 218] width 220 height 65
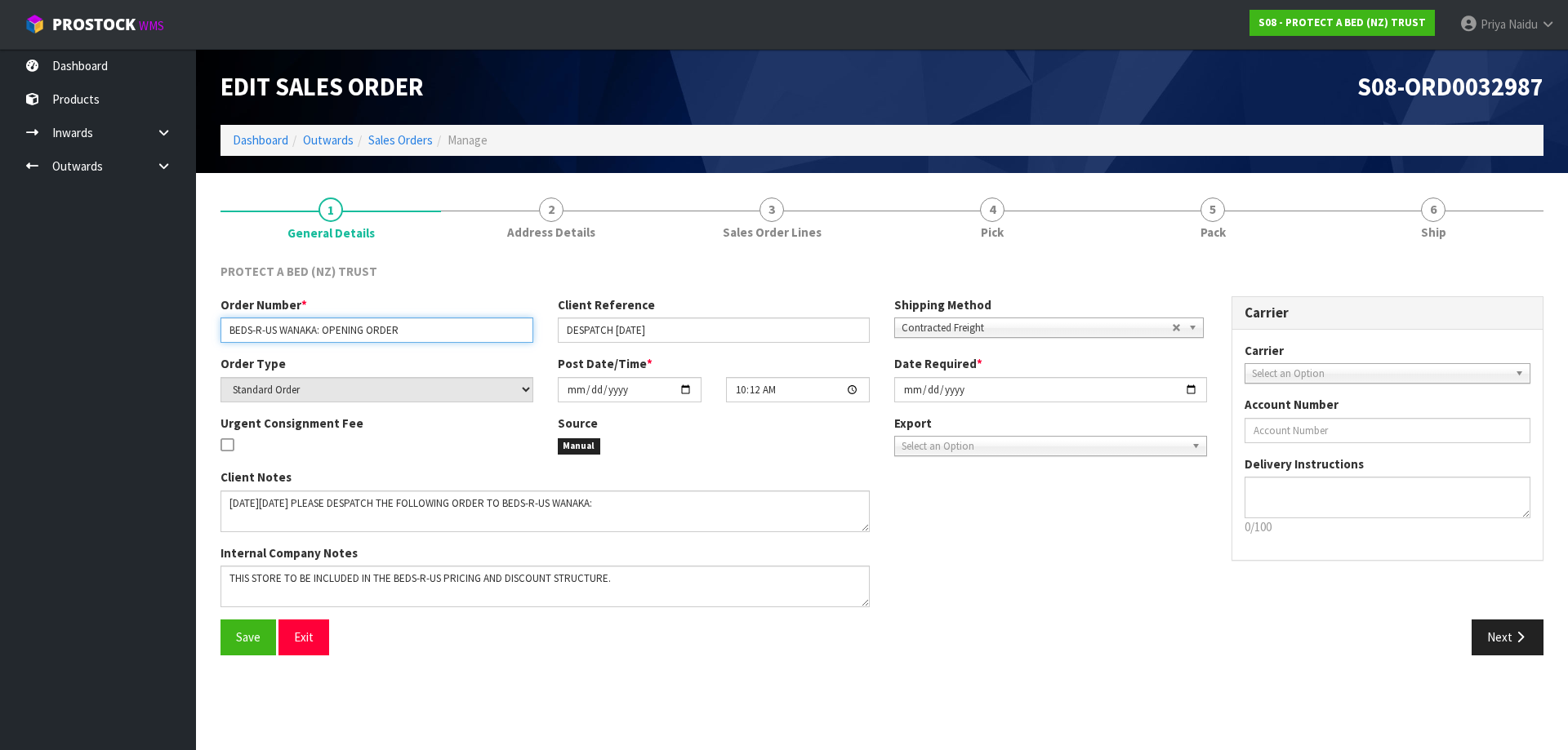
drag, startPoint x: 228, startPoint y: 331, endPoint x: 428, endPoint y: 352, distance: 201.1
click at [428, 352] on div "Order Number * BEDS-R-US WANAKA: OPENING ORDER Client Reference DESPATCH [DATE]…" at bounding box center [713, 325] width 1011 height 58
drag, startPoint x: 561, startPoint y: 336, endPoint x: 699, endPoint y: 332, distance: 138.1
click at [699, 332] on input "DESPATCH [DATE]" at bounding box center [714, 330] width 312 height 25
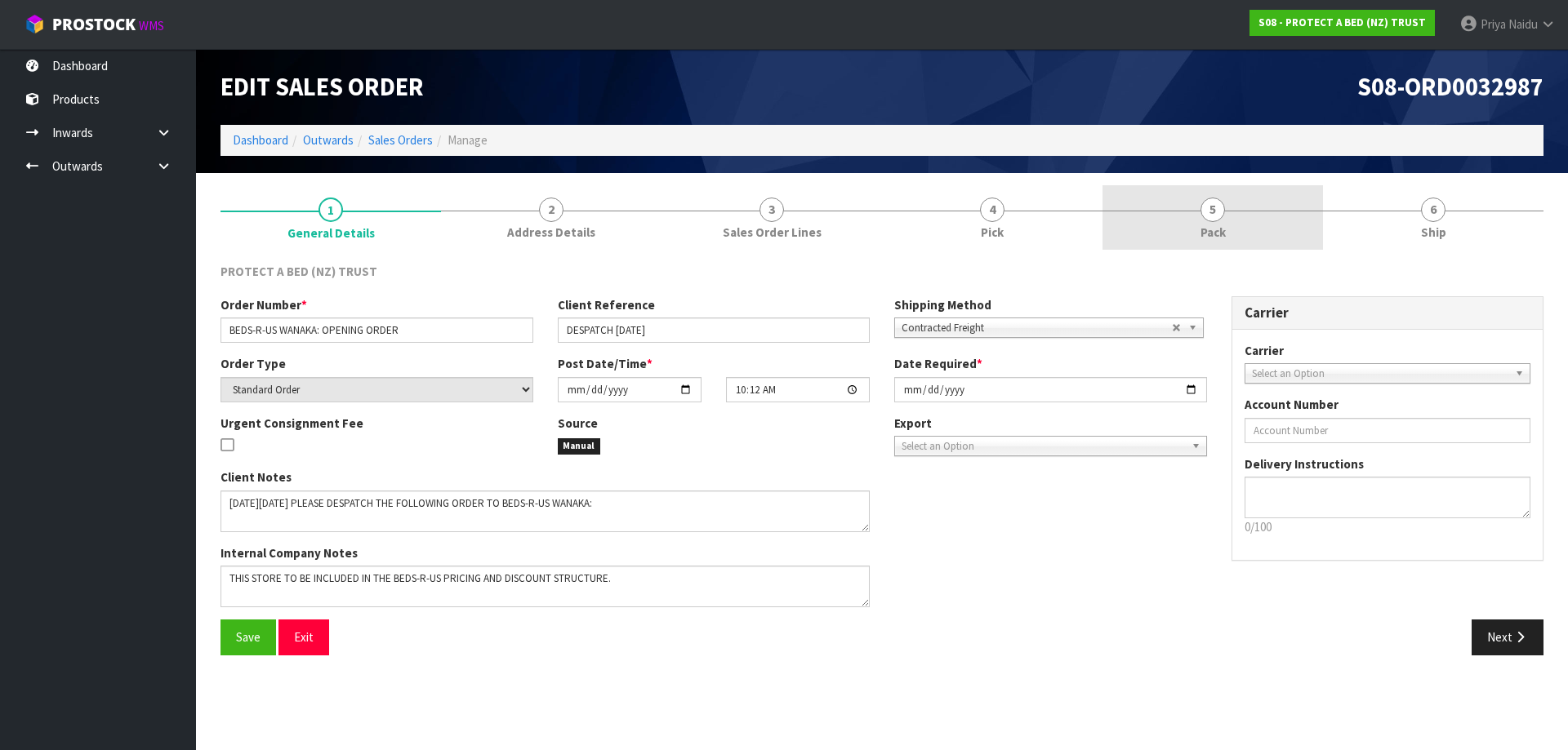
drag, startPoint x: 1203, startPoint y: 222, endPoint x: 1118, endPoint y: 248, distance: 88.9
click at [1203, 222] on link "5 Pack" at bounding box center [1213, 216] width 220 height 64
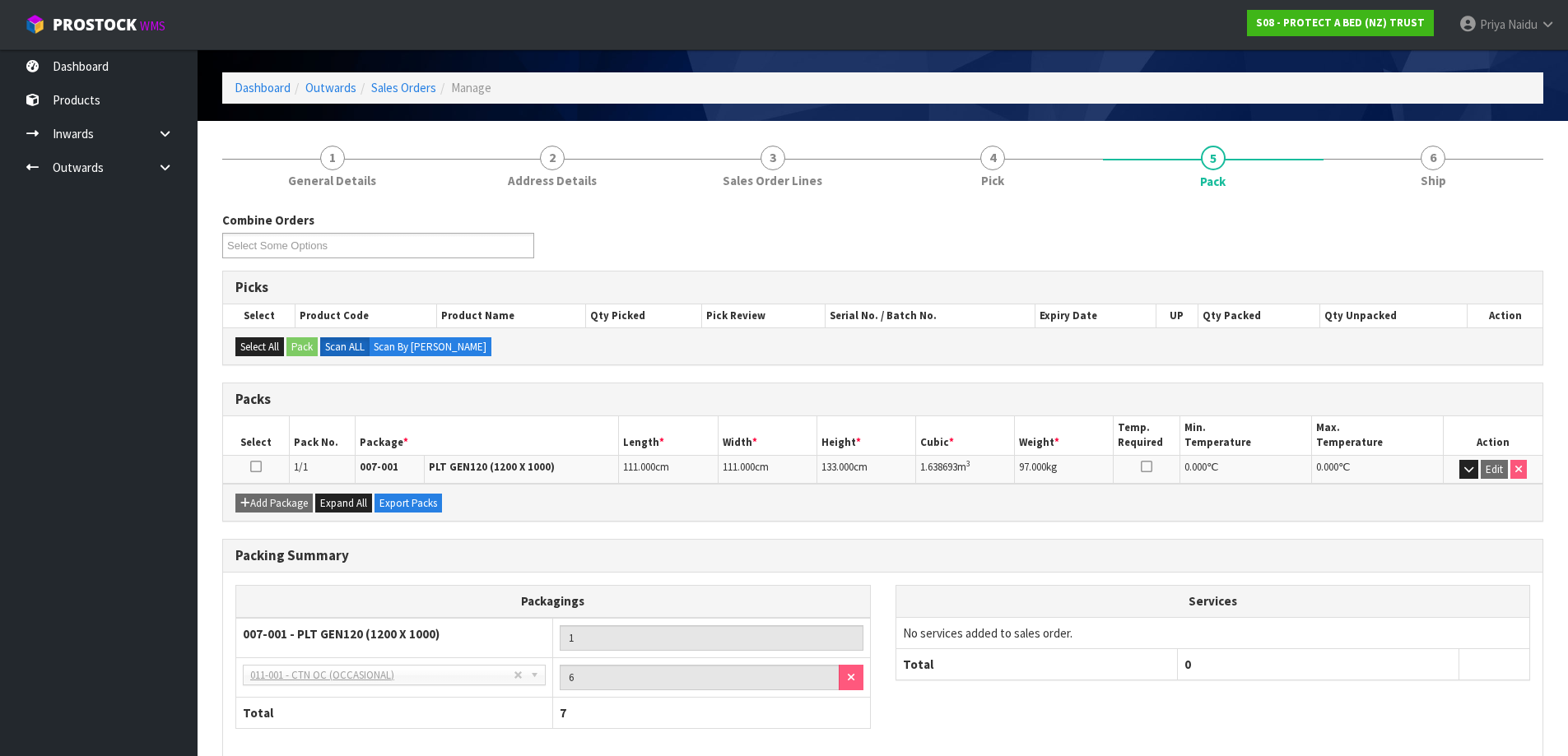
scroll to position [82, 0]
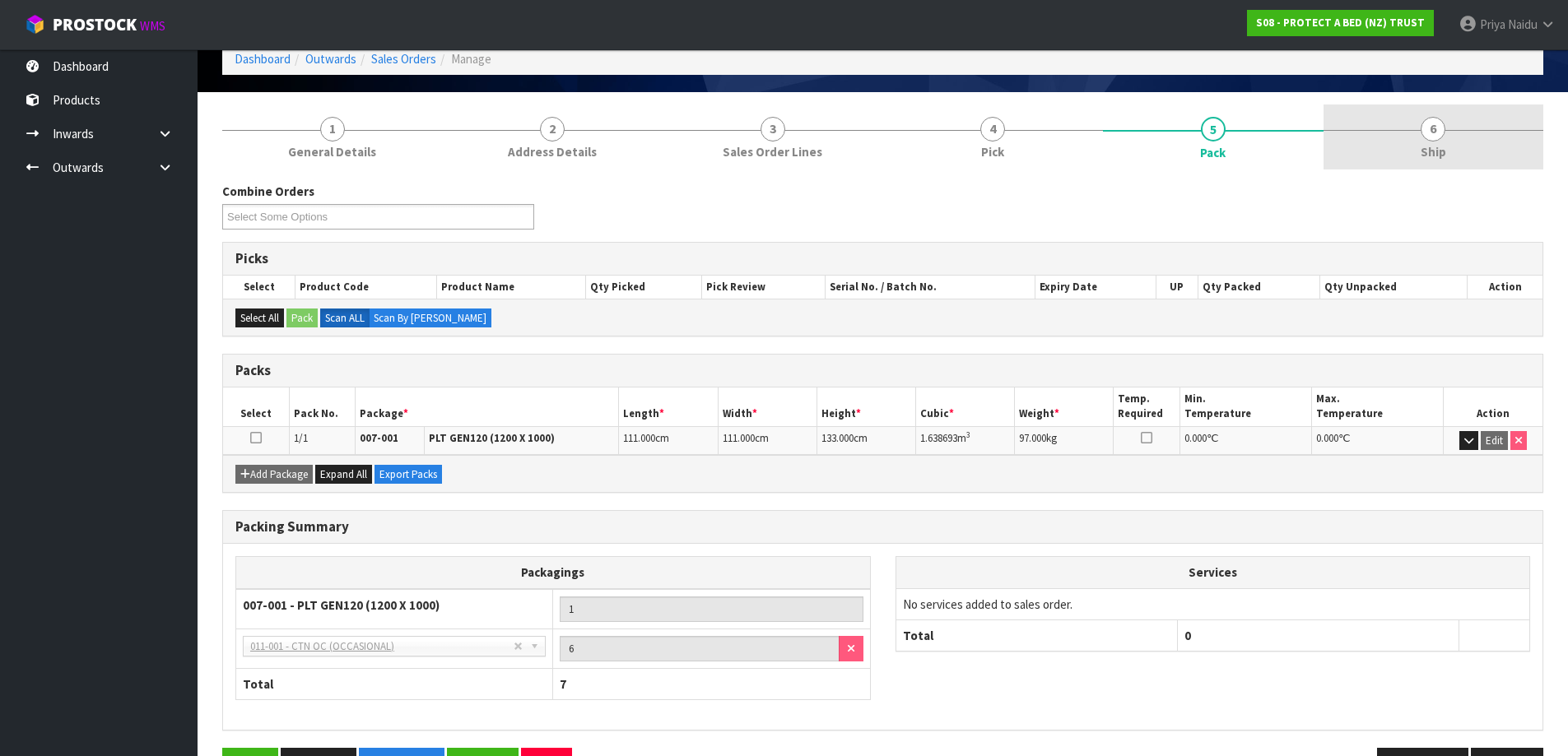
click at [1452, 147] on link "6 Ship" at bounding box center [1433, 136] width 220 height 65
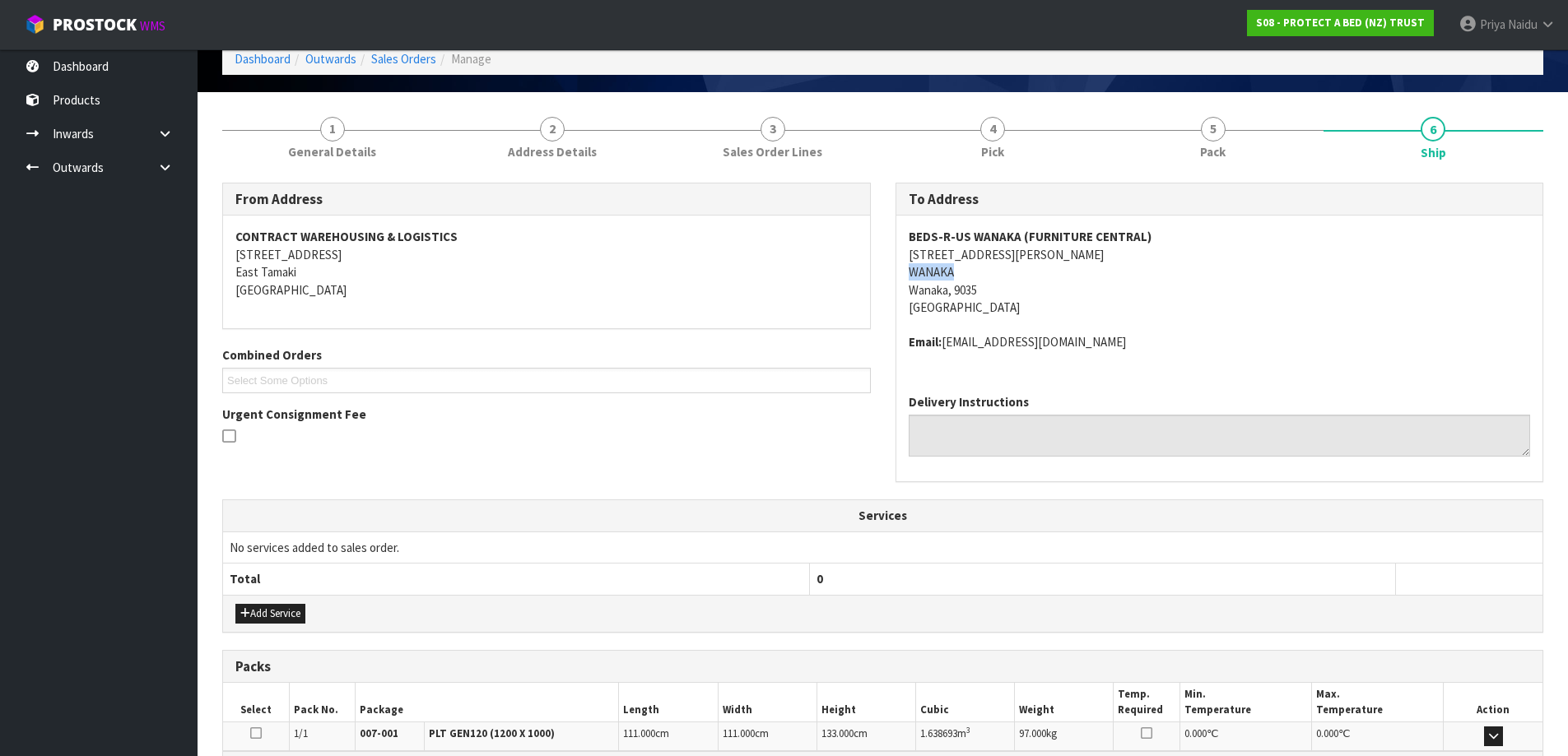
drag, startPoint x: 937, startPoint y: 274, endPoint x: 836, endPoint y: 291, distance: 102.4
click at [994, 270] on div "To Address BEDS-R-US WANAKA (FURNITURE CENTRAL) [STREET_ADDRESS][PERSON_NAME][P…" at bounding box center [1219, 341] width 673 height 318
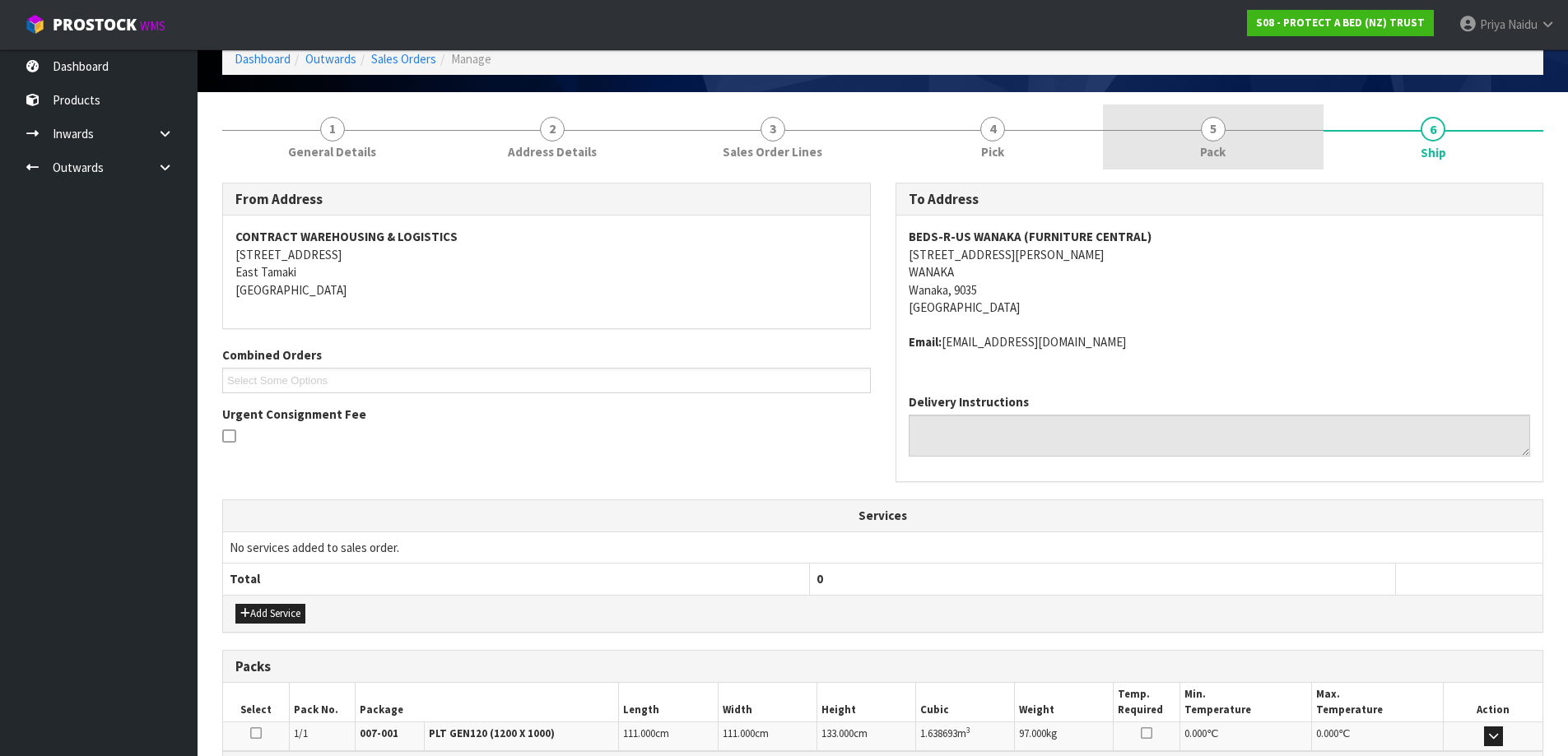
click at [1204, 153] on span "Pack" at bounding box center [1213, 152] width 25 height 17
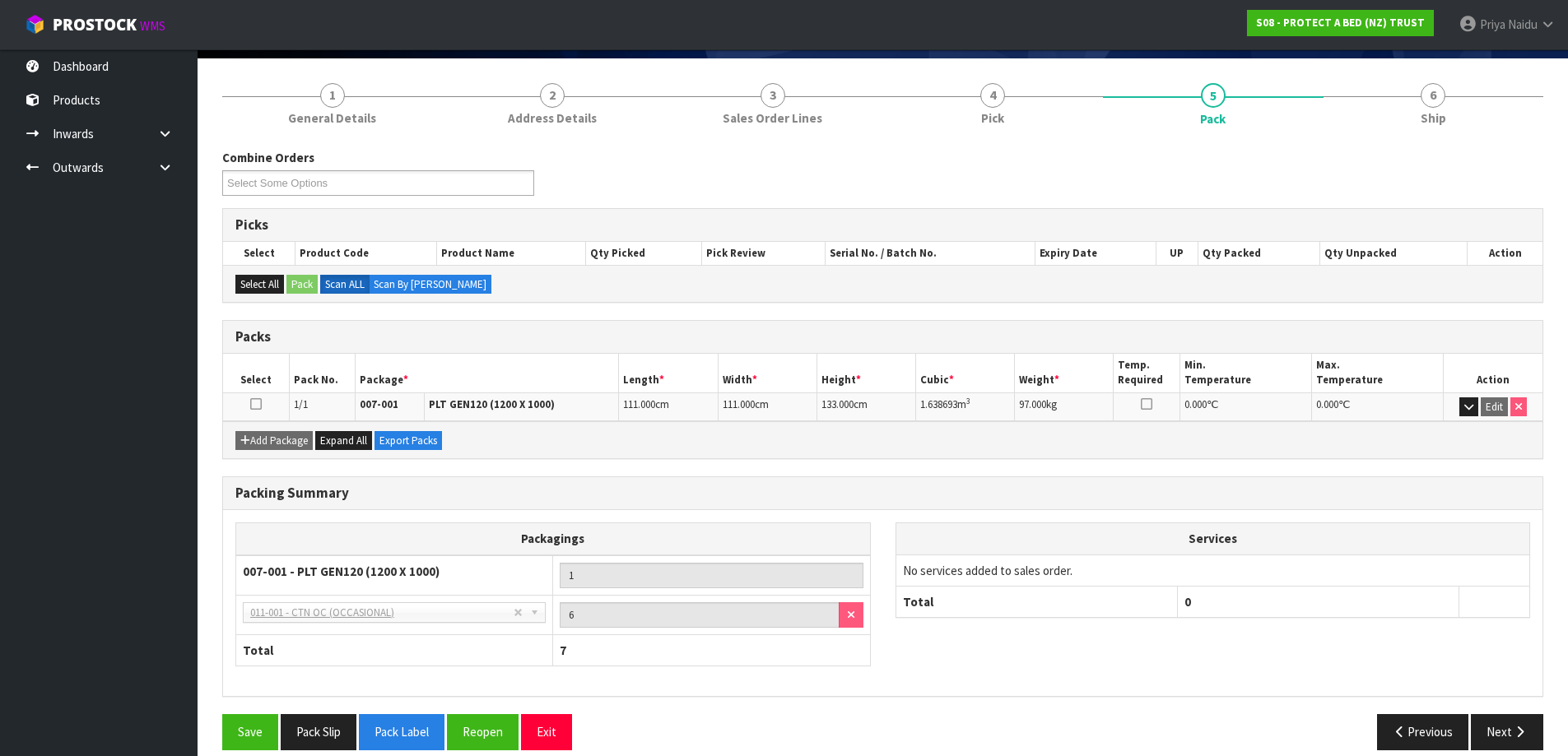
scroll to position [135, 0]
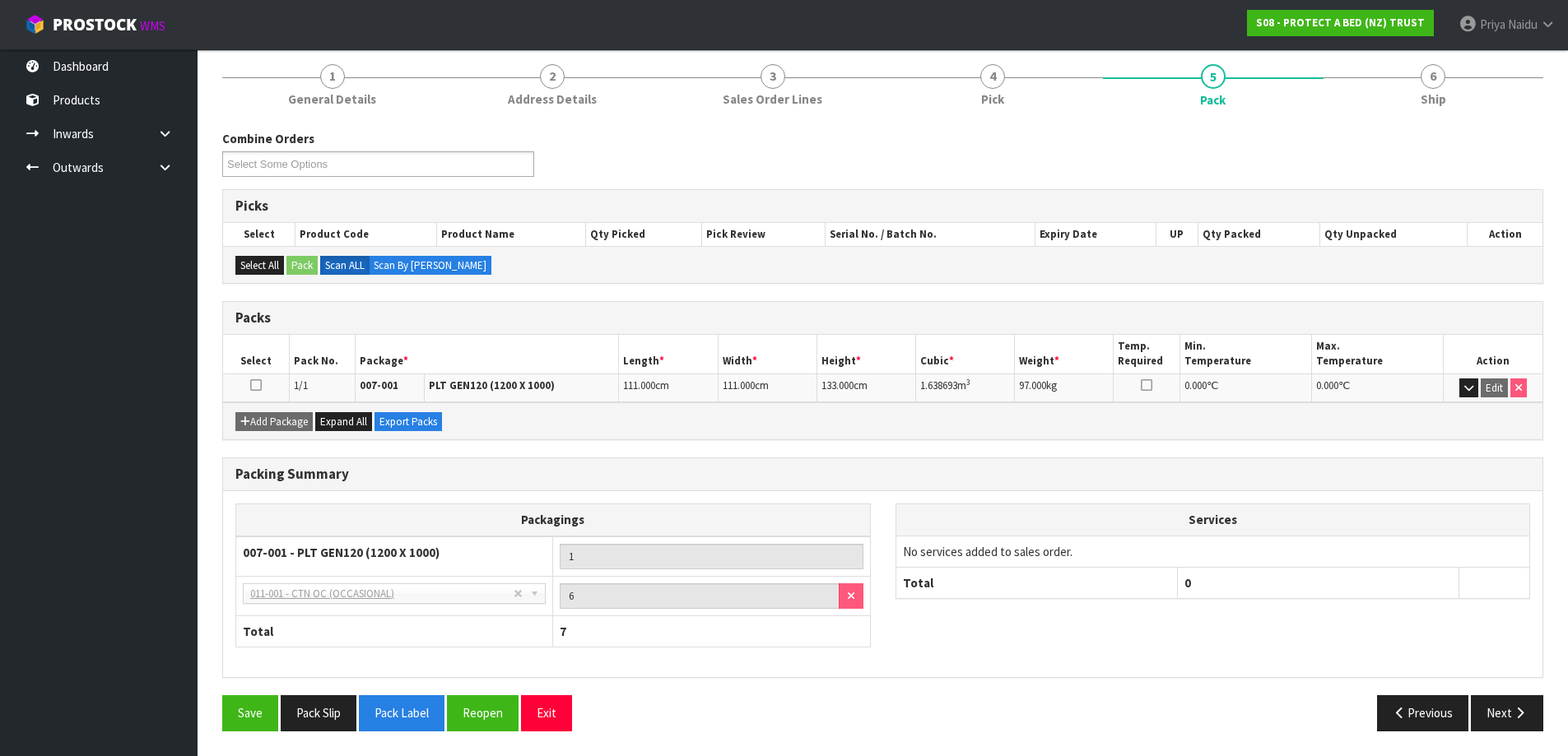
drag, startPoint x: 922, startPoint y: 384, endPoint x: 913, endPoint y: 386, distance: 9.2
click at [917, 386] on td "1.638693 m 3" at bounding box center [966, 388] width 98 height 29
drag, startPoint x: 912, startPoint y: 386, endPoint x: 809, endPoint y: 406, distance: 104.9
click at [951, 397] on tr "1/1 007-001 PLT GEN120 (1200 X 1000) 111.000 cm 111.000 cm 133.000 cm 1.638693 …" at bounding box center [882, 388] width 1319 height 29
drag, startPoint x: 946, startPoint y: 397, endPoint x: 919, endPoint y: 391, distance: 27.7
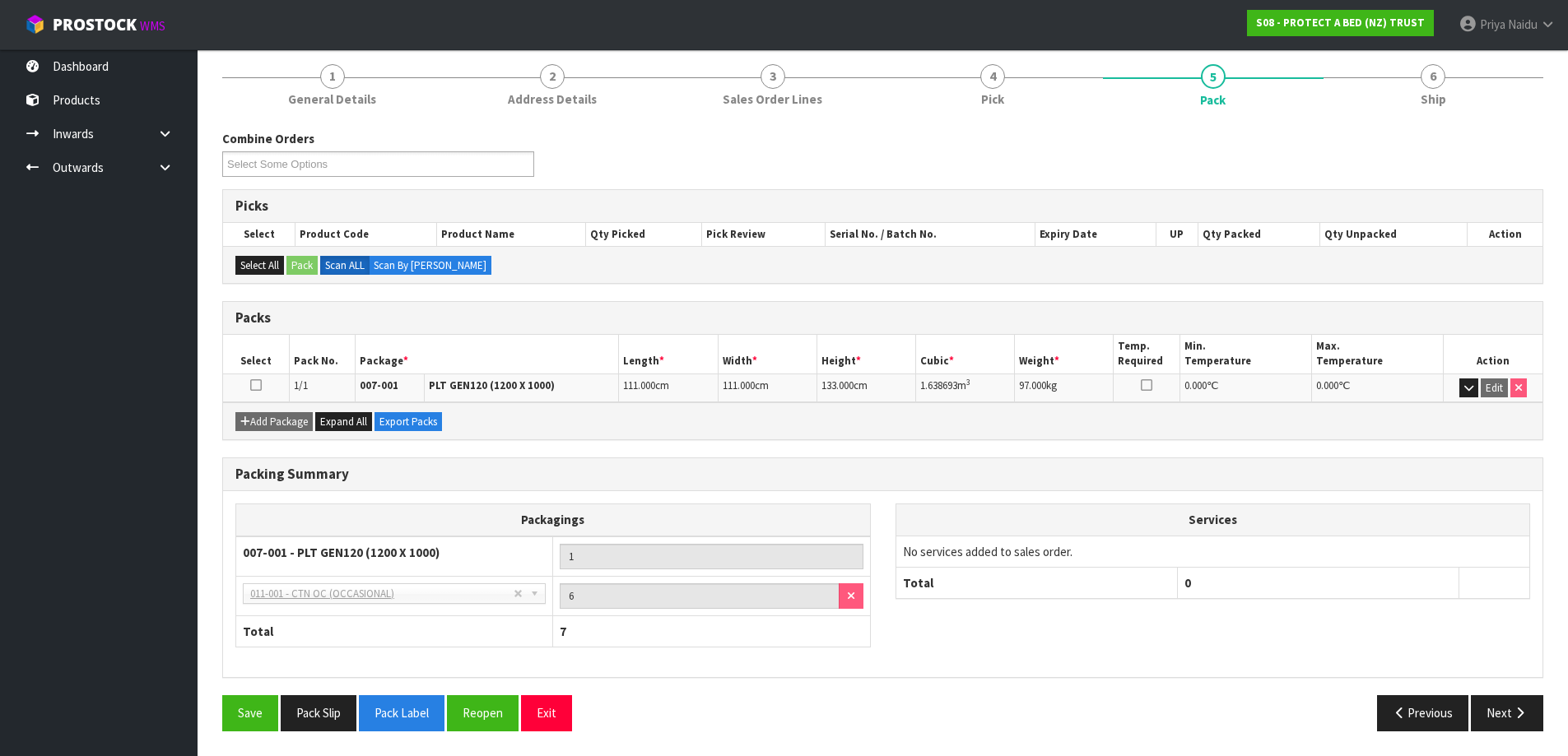
click at [946, 397] on td "1.638693 m 3" at bounding box center [966, 388] width 98 height 29
drag, startPoint x: 910, startPoint y: 385, endPoint x: 938, endPoint y: 377, distance: 29.1
click at [959, 382] on tr "1/1 007-001 PLT GEN120 (1200 X 1000) 111.000 cm 111.000 cm 133.000 cm 1.638693 …" at bounding box center [882, 388] width 1319 height 29
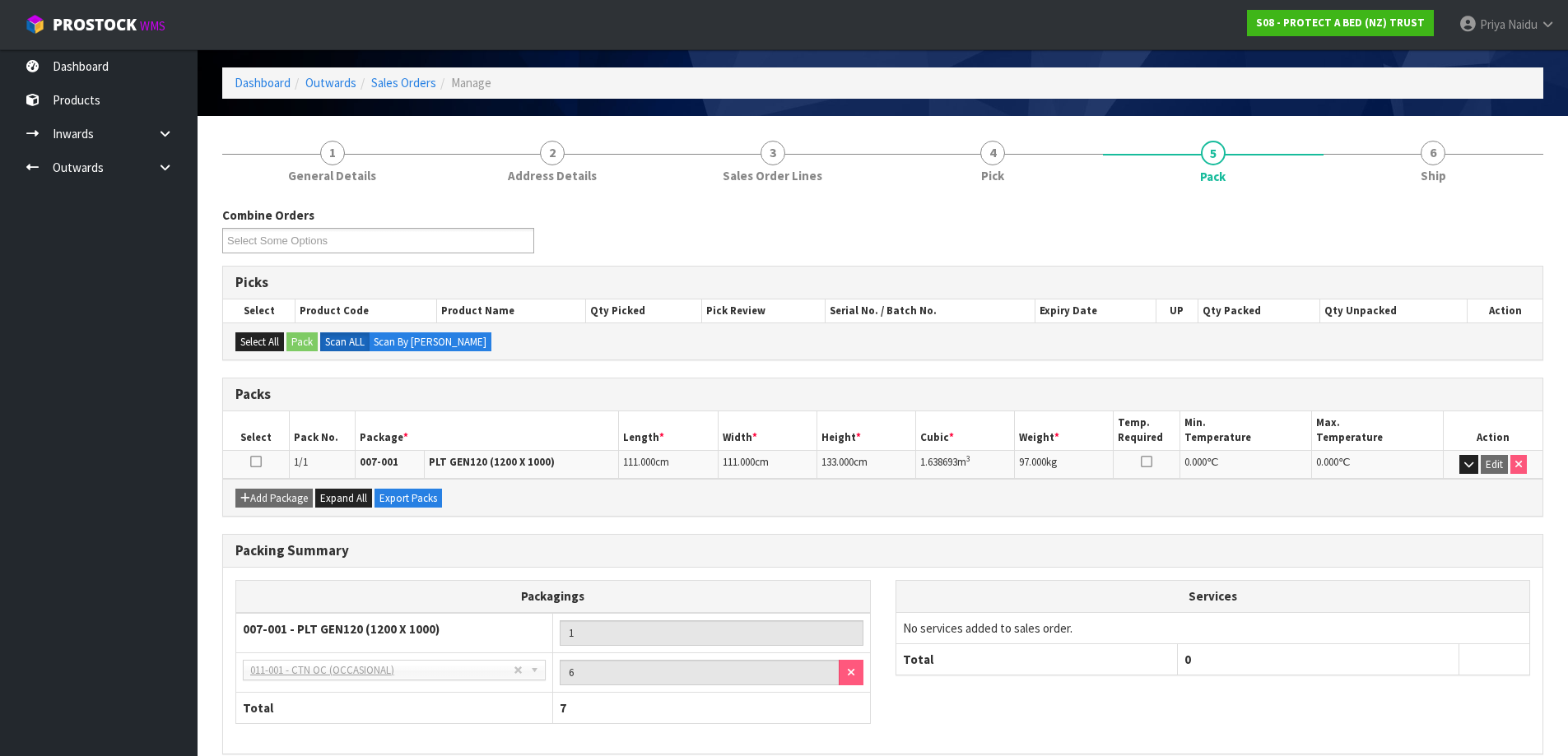
scroll to position [0, 0]
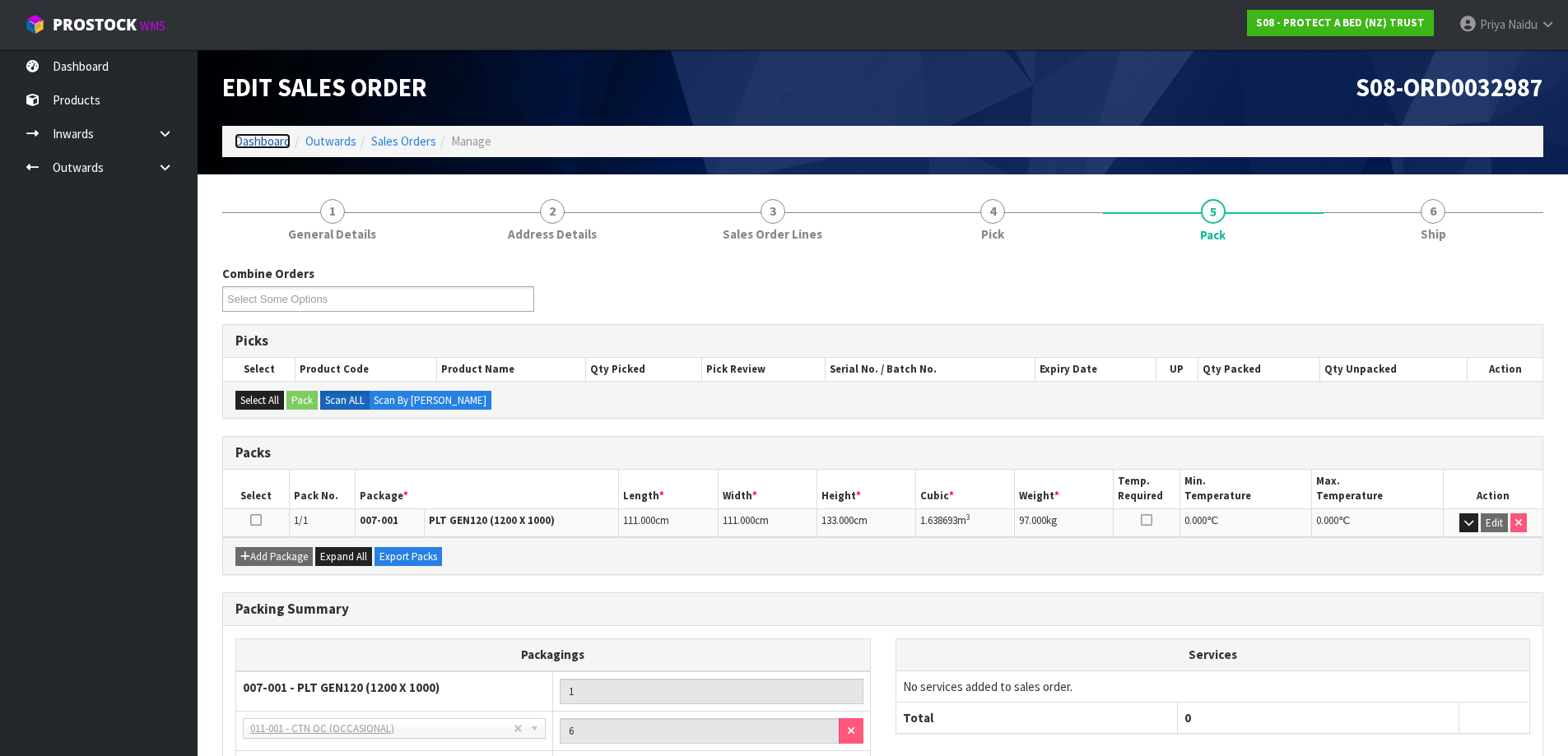
click at [284, 147] on link "Dashboard" at bounding box center [263, 141] width 56 height 15
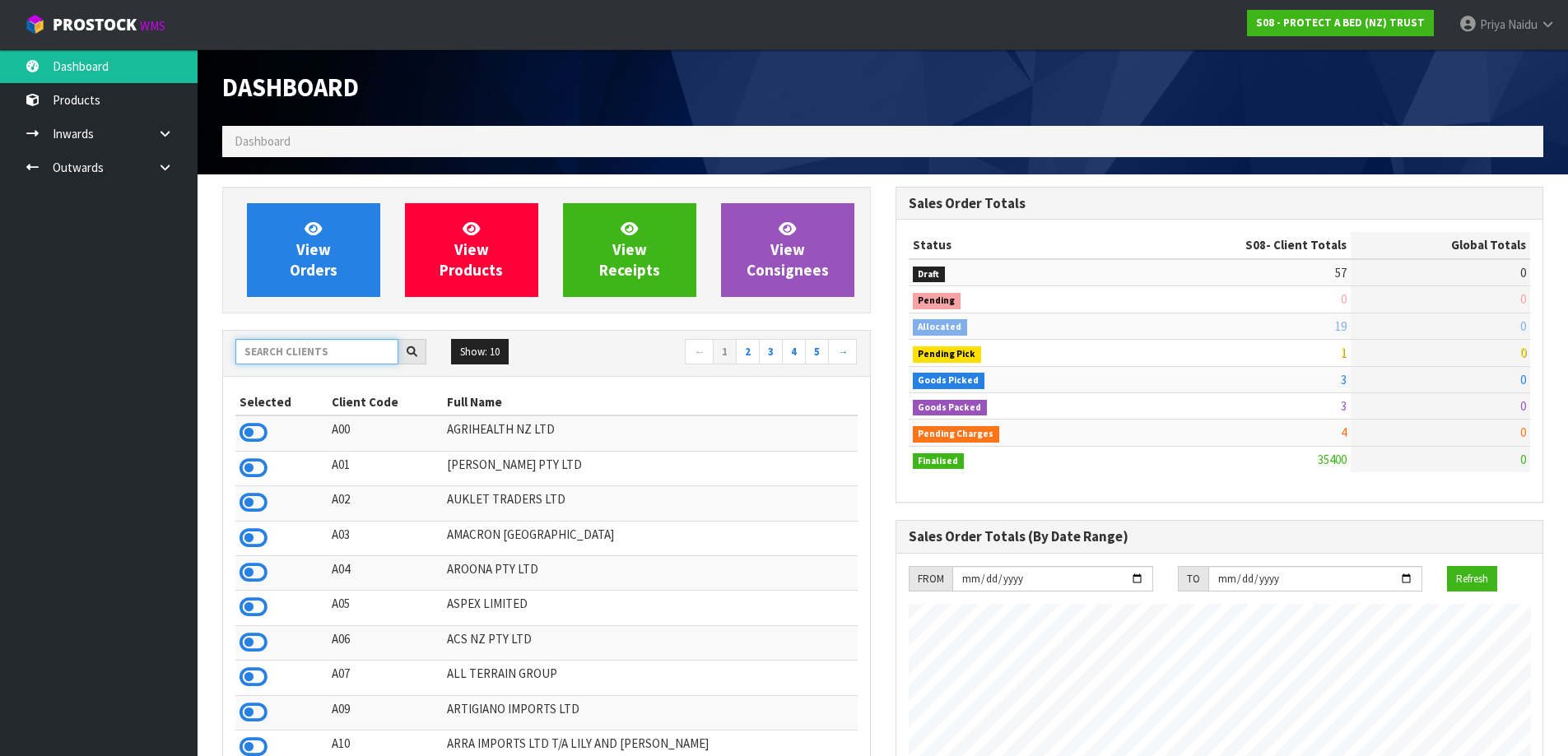
scroll to position [1026, 672]
click at [344, 345] on input "text" at bounding box center [317, 351] width 163 height 25
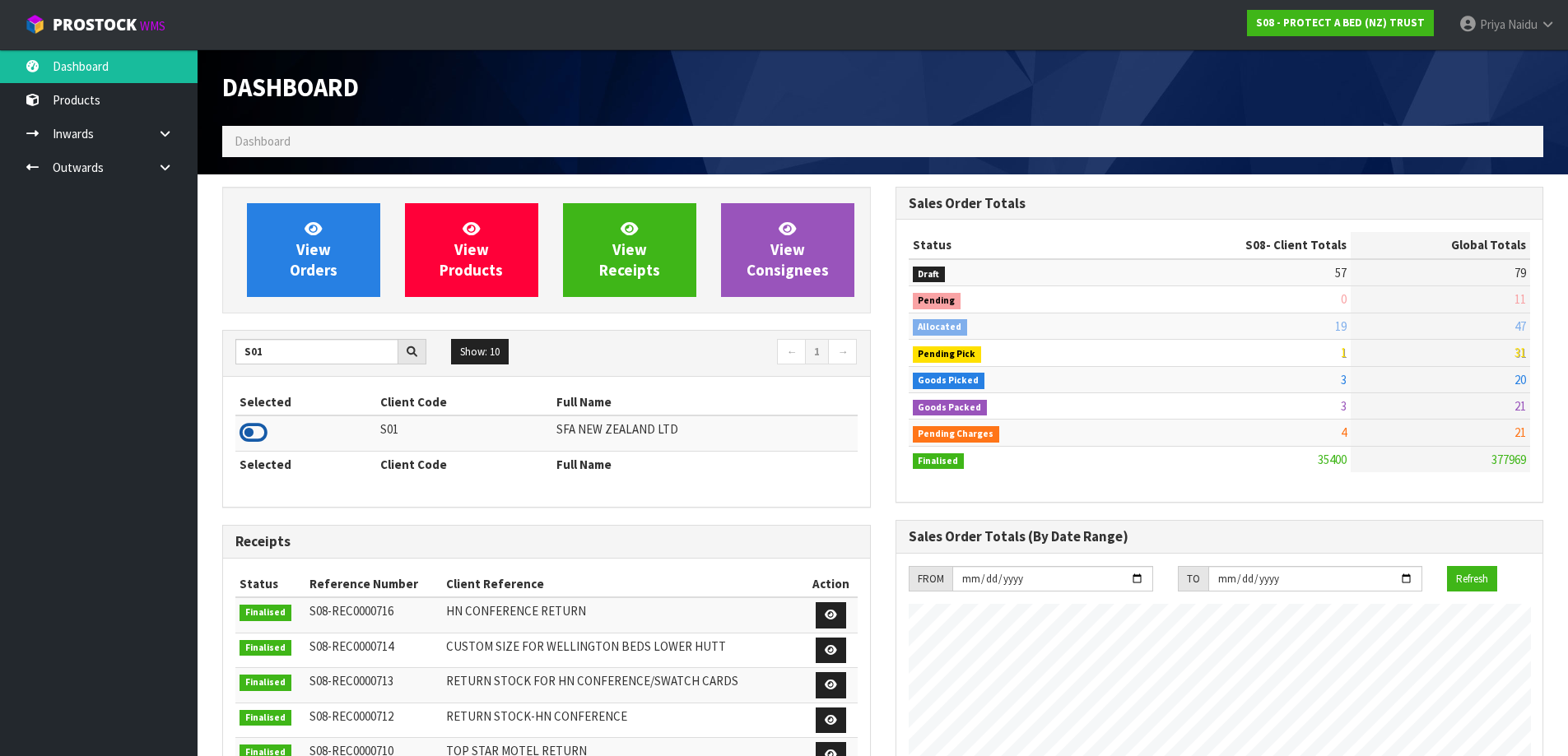
click at [258, 437] on icon at bounding box center [253, 434] width 28 height 25
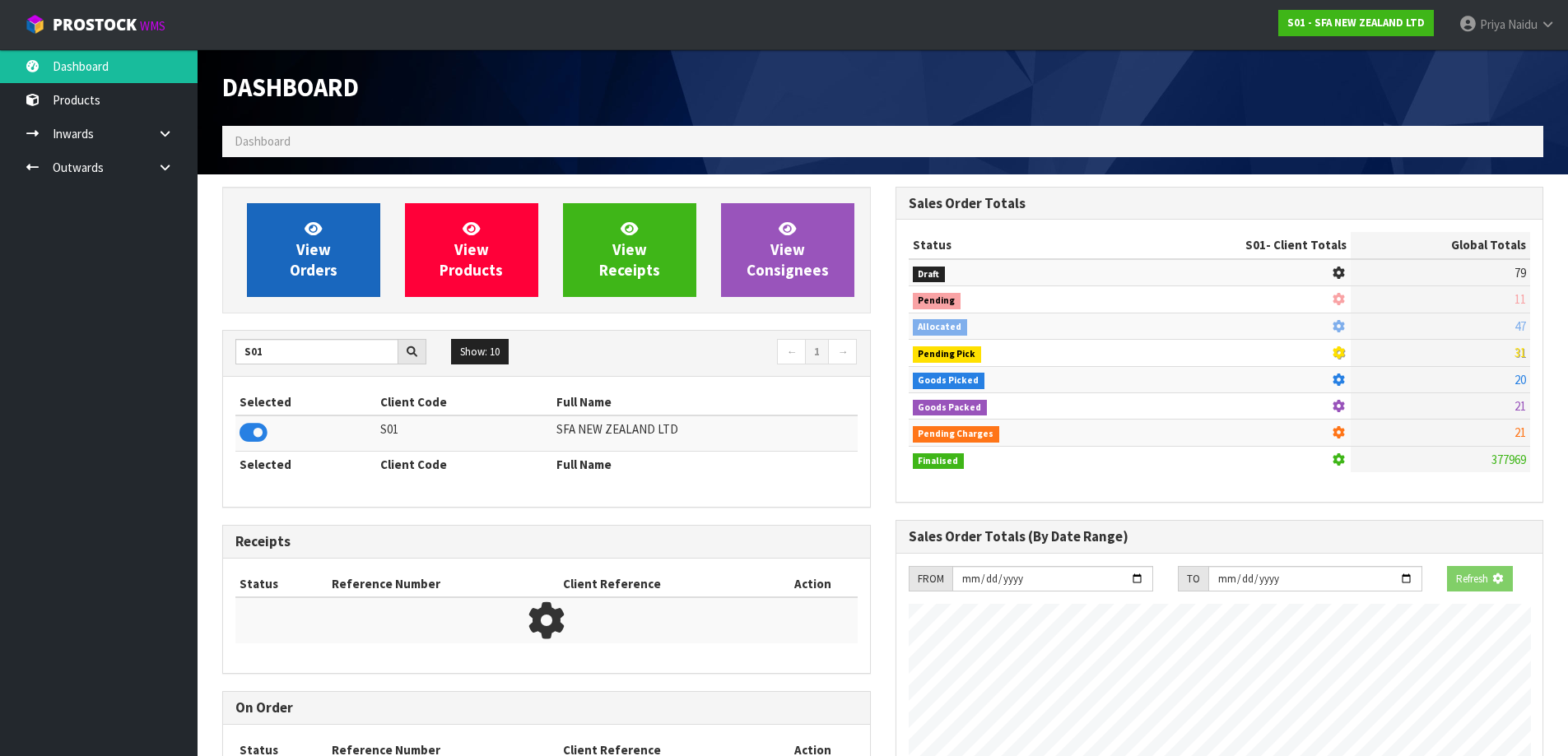
scroll to position [821879, 822232]
click at [339, 210] on link "View Orders" at bounding box center [314, 250] width 133 height 94
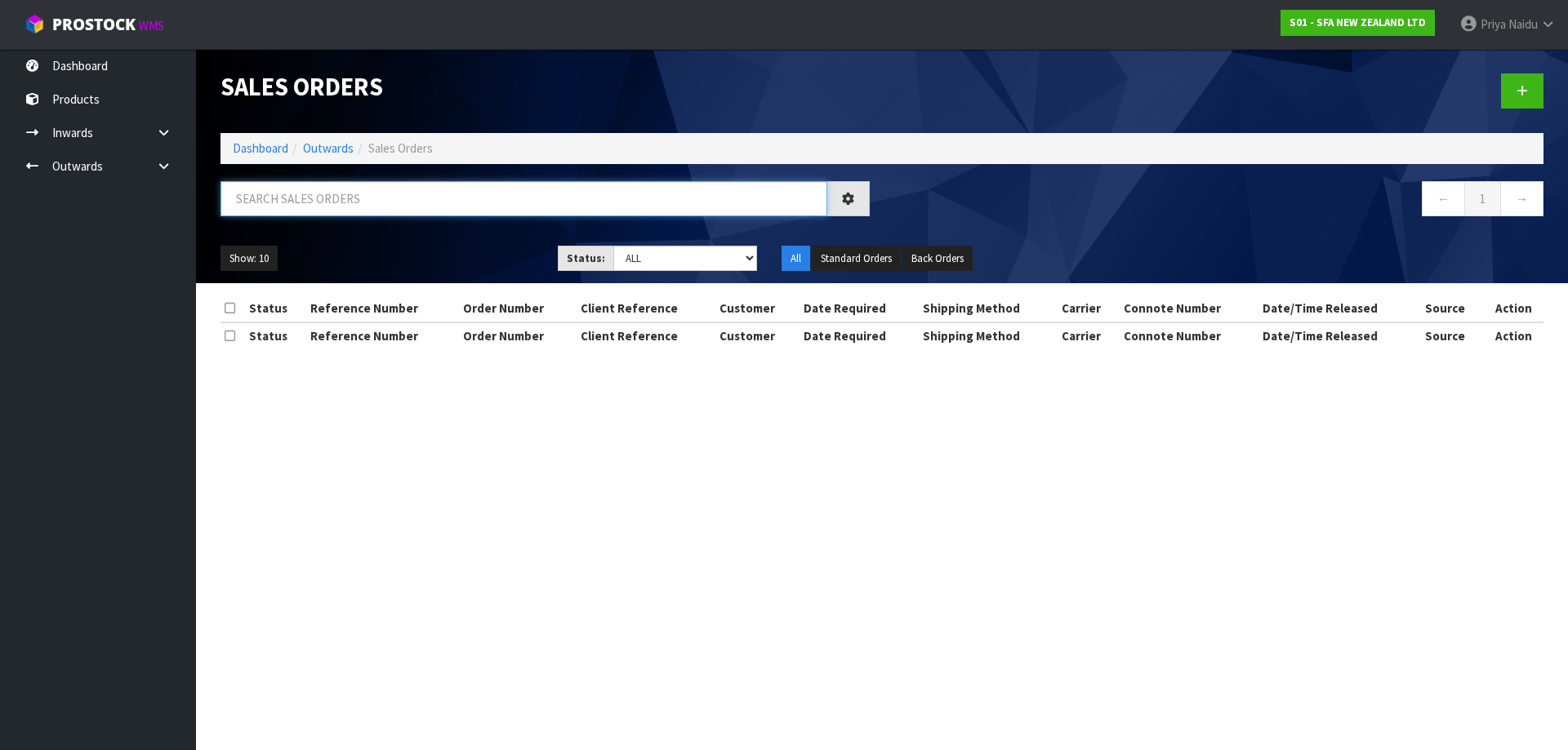
click at [340, 204] on input "text" at bounding box center [523, 198] width 607 height 35
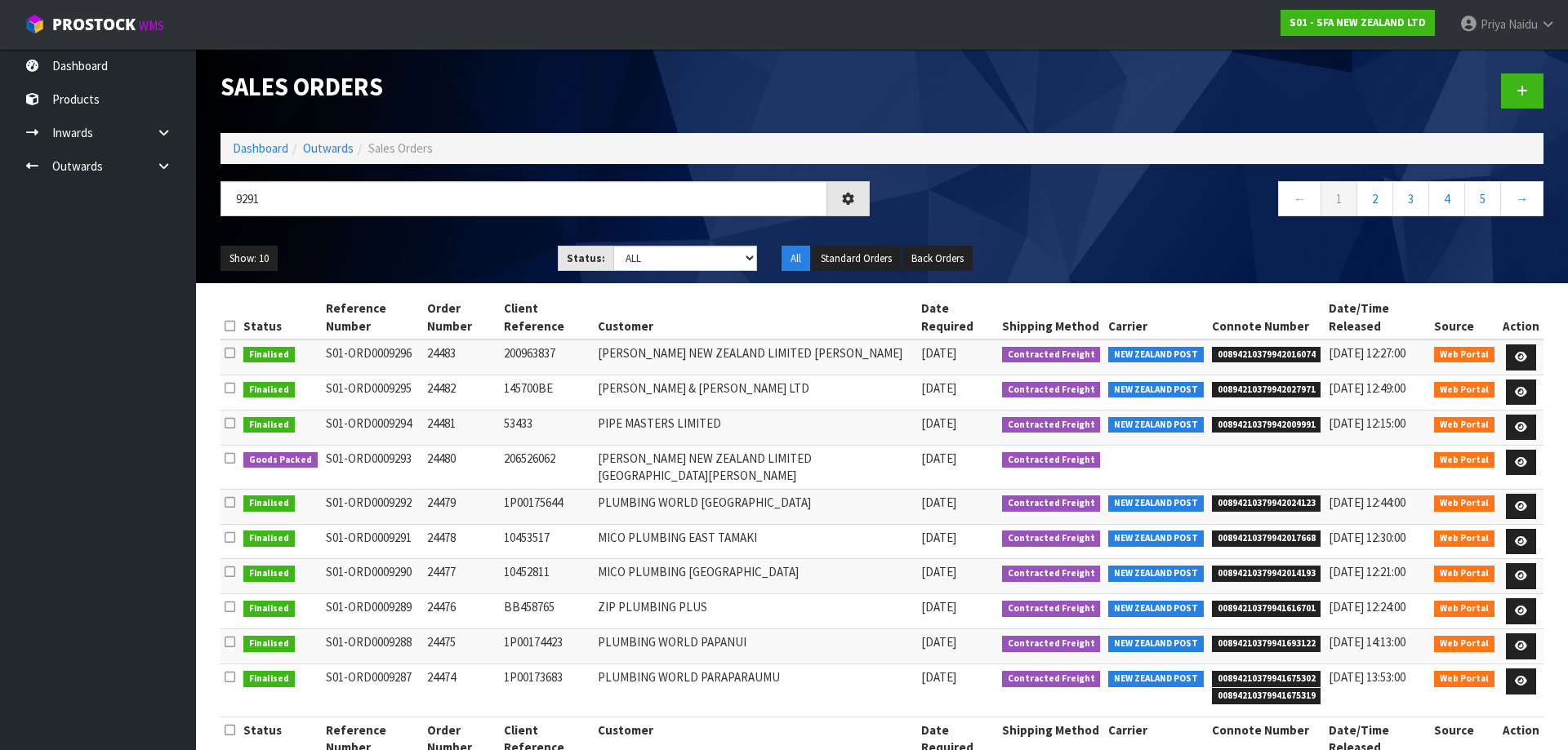
click at [372, 234] on div "Show: 10 5 10 25 50 Status: Draft Pending Allocated Pending Pick Goods Picked G…" at bounding box center [882, 259] width 1348 height 51
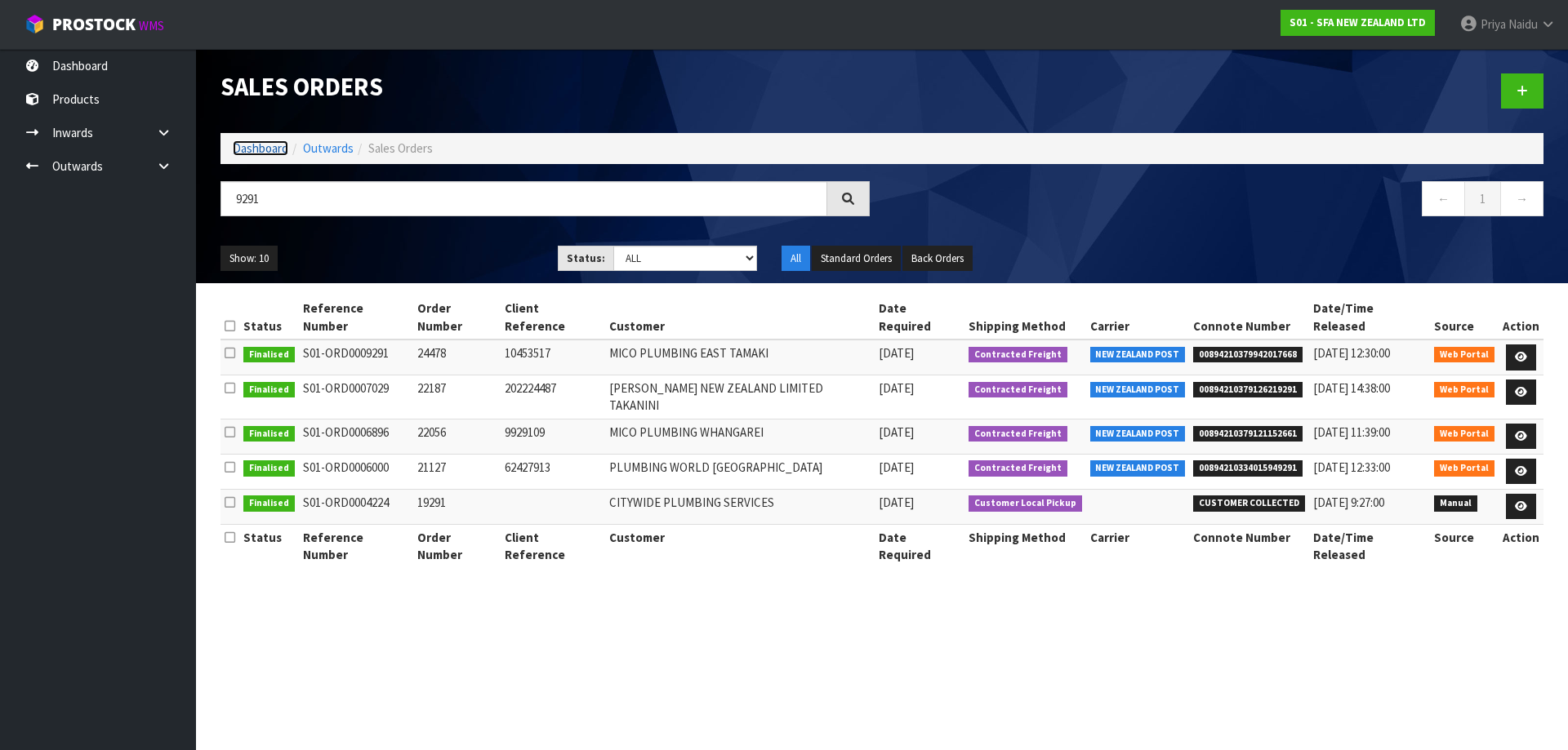
click at [271, 142] on link "Dashboard" at bounding box center [261, 148] width 56 height 15
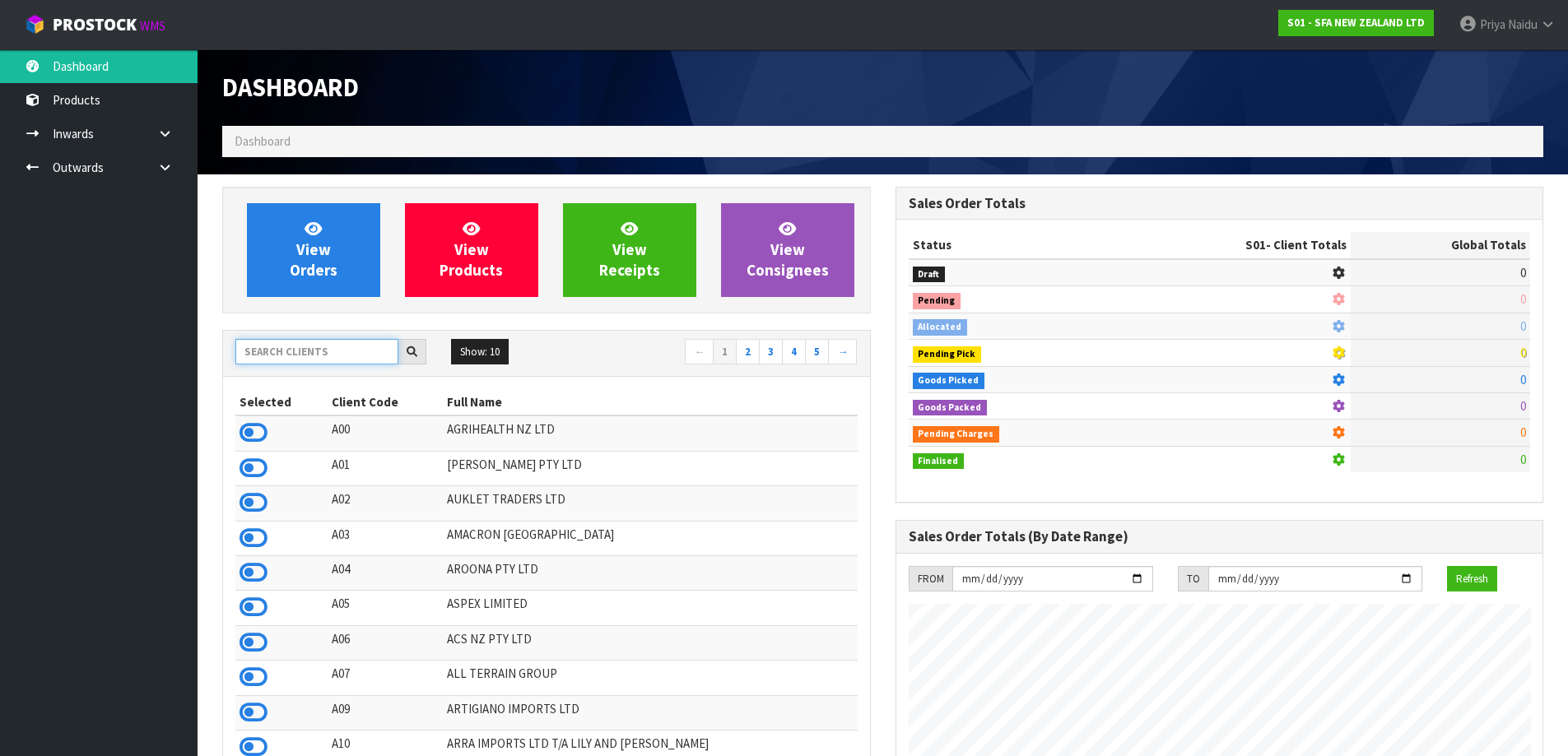
click at [284, 352] on input "text" at bounding box center [317, 351] width 163 height 25
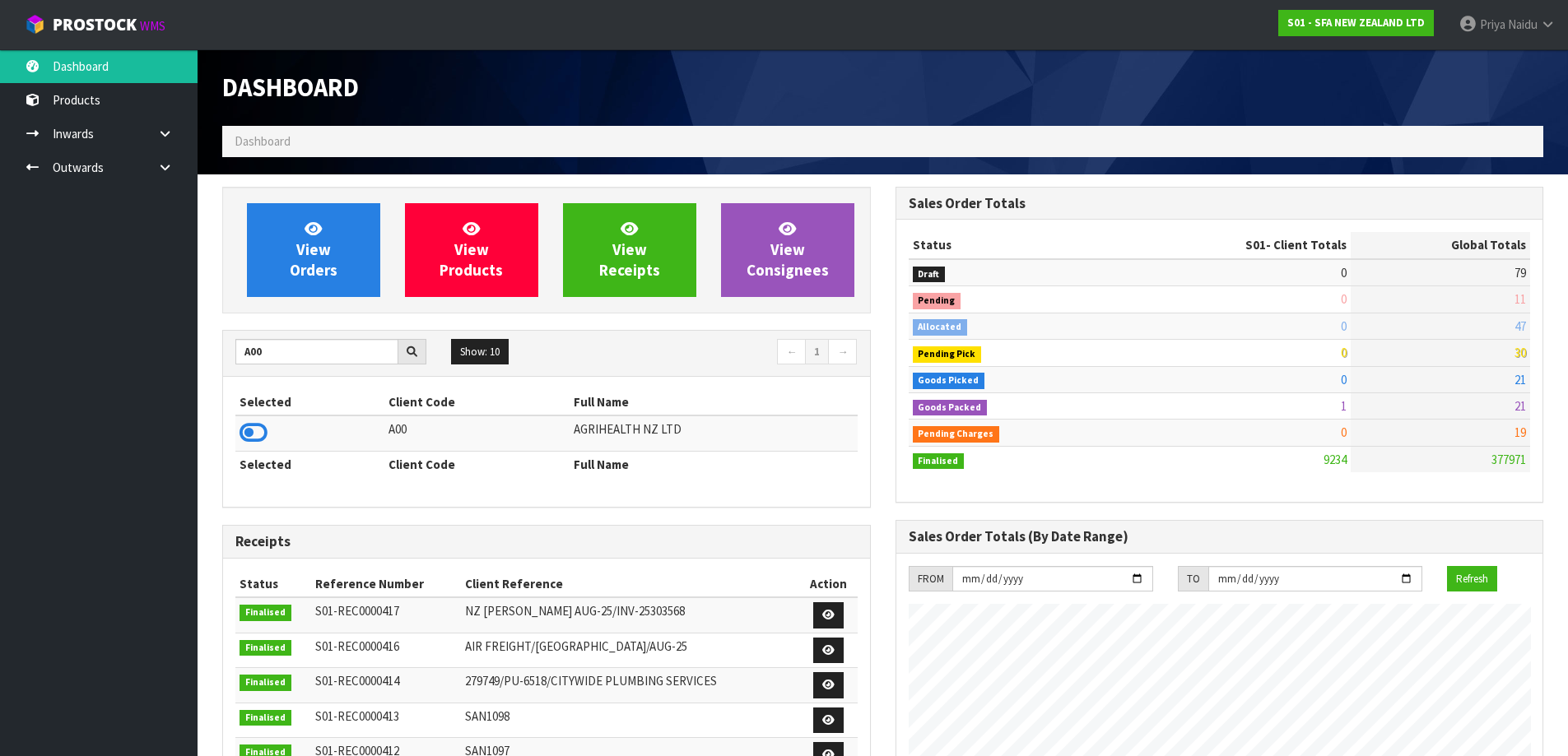
drag, startPoint x: 260, startPoint y: 436, endPoint x: 275, endPoint y: 407, distance: 32.6
click at [264, 434] on icon at bounding box center [253, 434] width 28 height 25
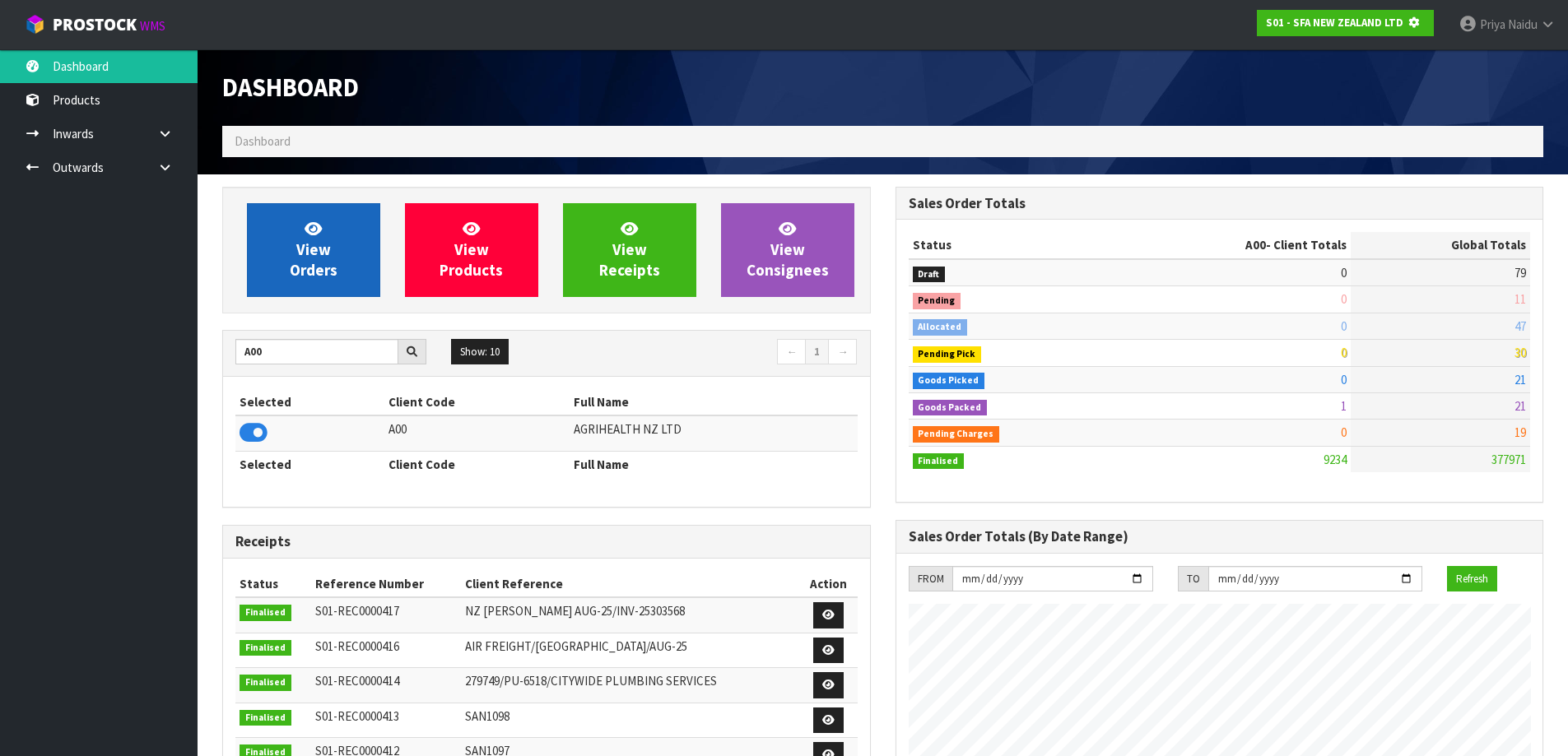
scroll to position [821879, 822232]
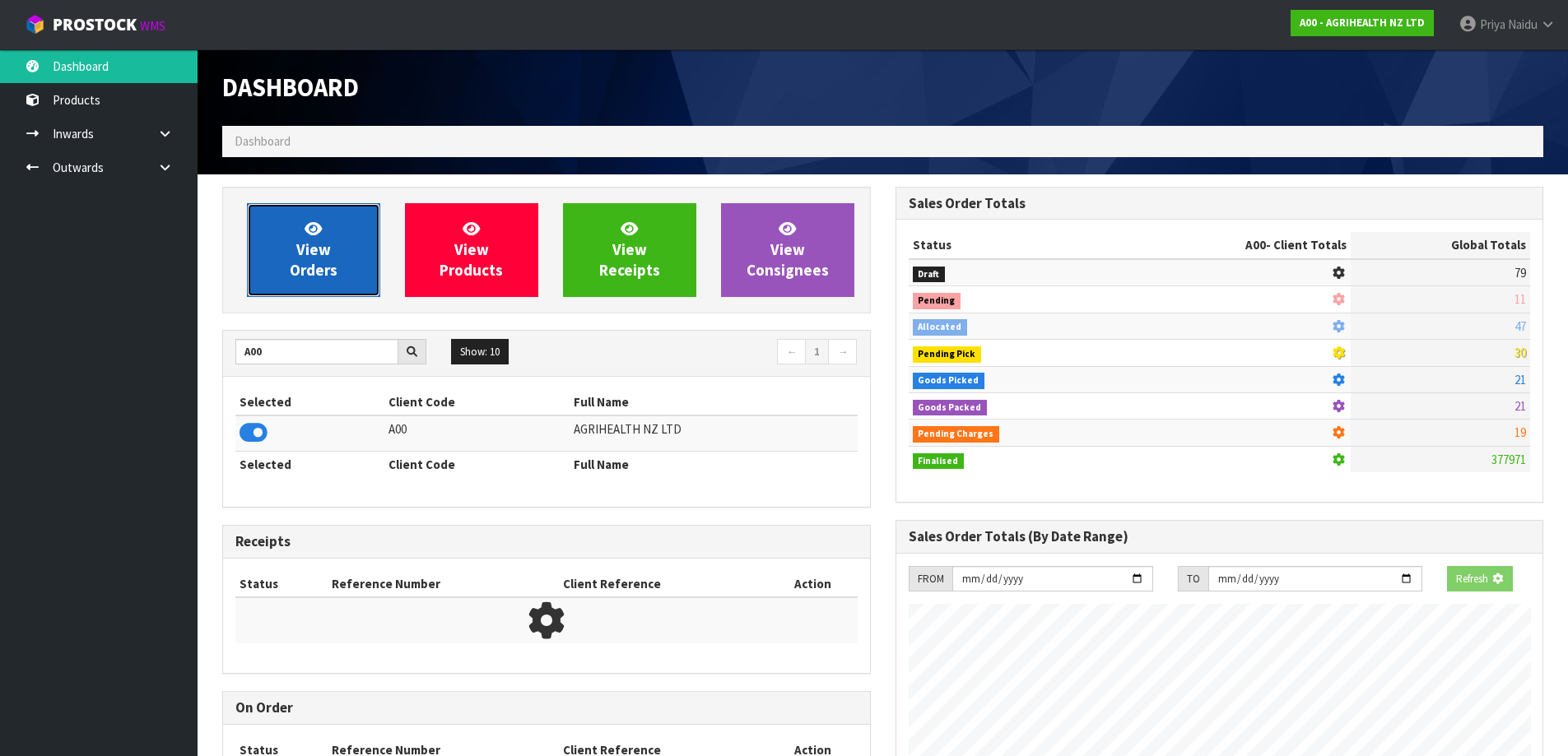
click at [354, 252] on link "View Orders" at bounding box center [314, 250] width 133 height 94
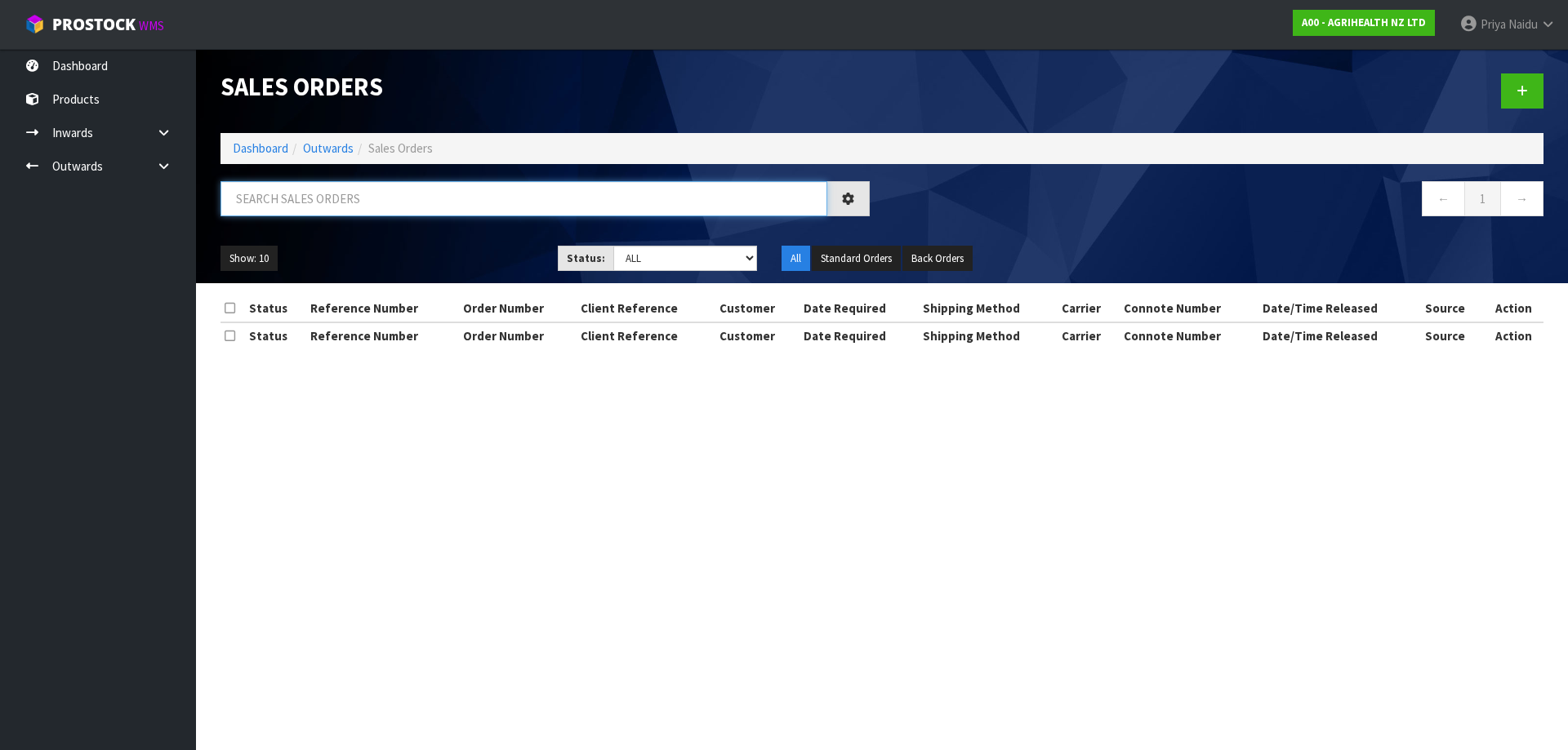
click at [352, 206] on input "text" at bounding box center [523, 198] width 607 height 35
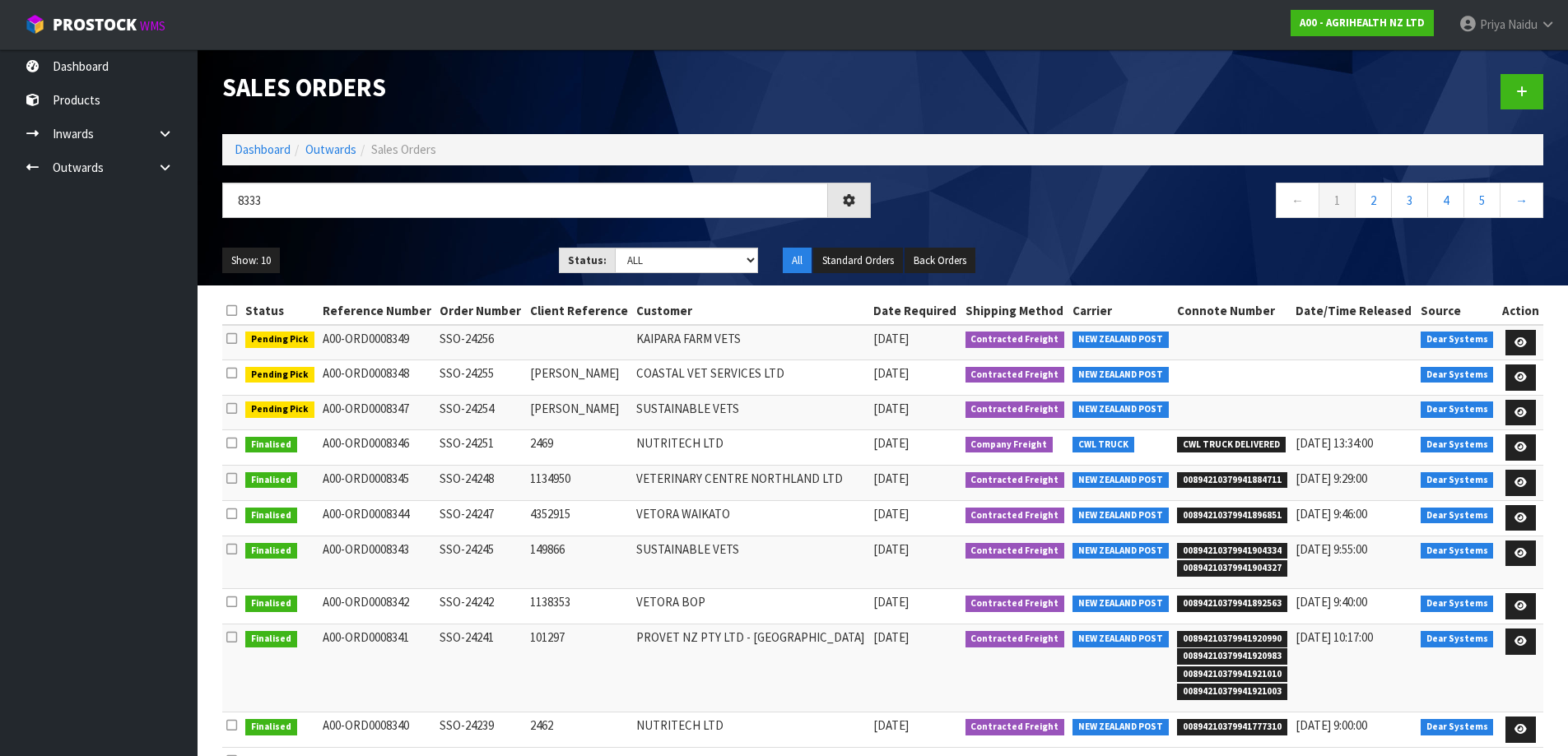
click at [427, 254] on ul "Show: 10 5 10 25 50" at bounding box center [378, 261] width 312 height 26
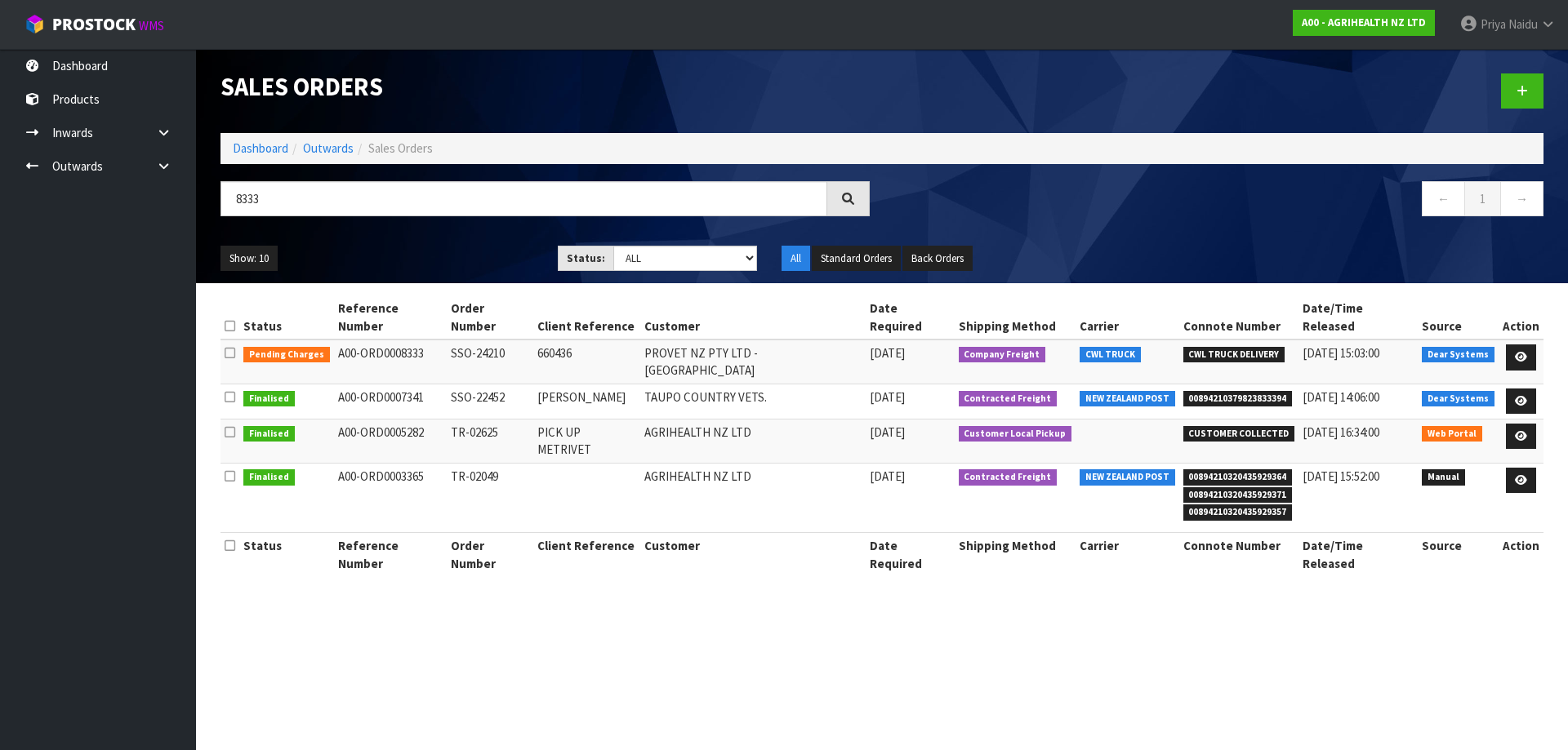
click at [394, 234] on div "Show: 10 5 10 25 50 Status: Draft Pending Allocated Pending Pick Goods Picked G…" at bounding box center [882, 259] width 1348 height 51
drag, startPoint x: 274, startPoint y: 148, endPoint x: 267, endPoint y: 152, distance: 8.1
click at [274, 148] on link "Dashboard" at bounding box center [261, 148] width 56 height 15
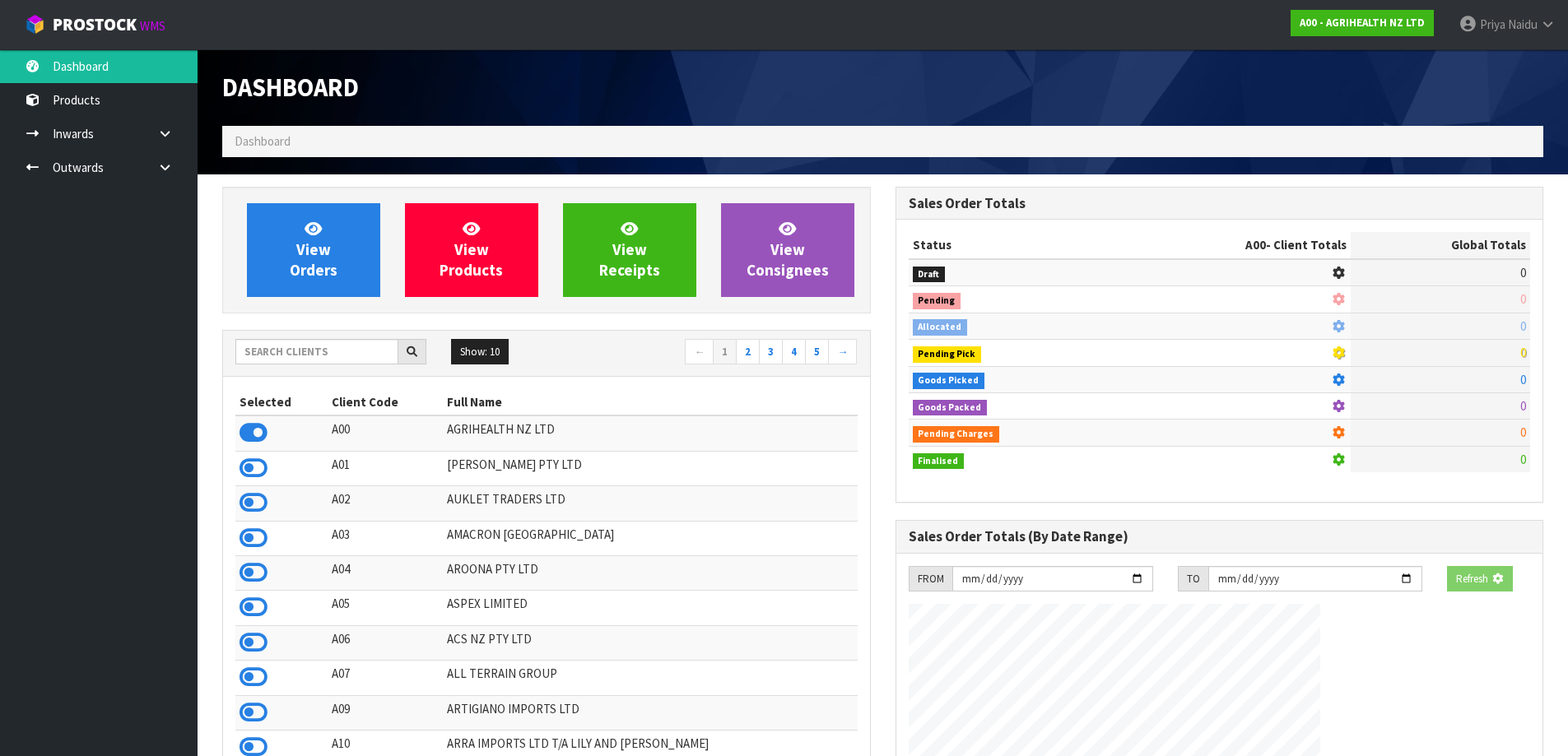
click at [290, 334] on div "Show: 10 5 10 25 50 ← 1 2 3 4 5 →" at bounding box center [546, 354] width 647 height 46
click at [311, 361] on input "text" at bounding box center [317, 351] width 163 height 25
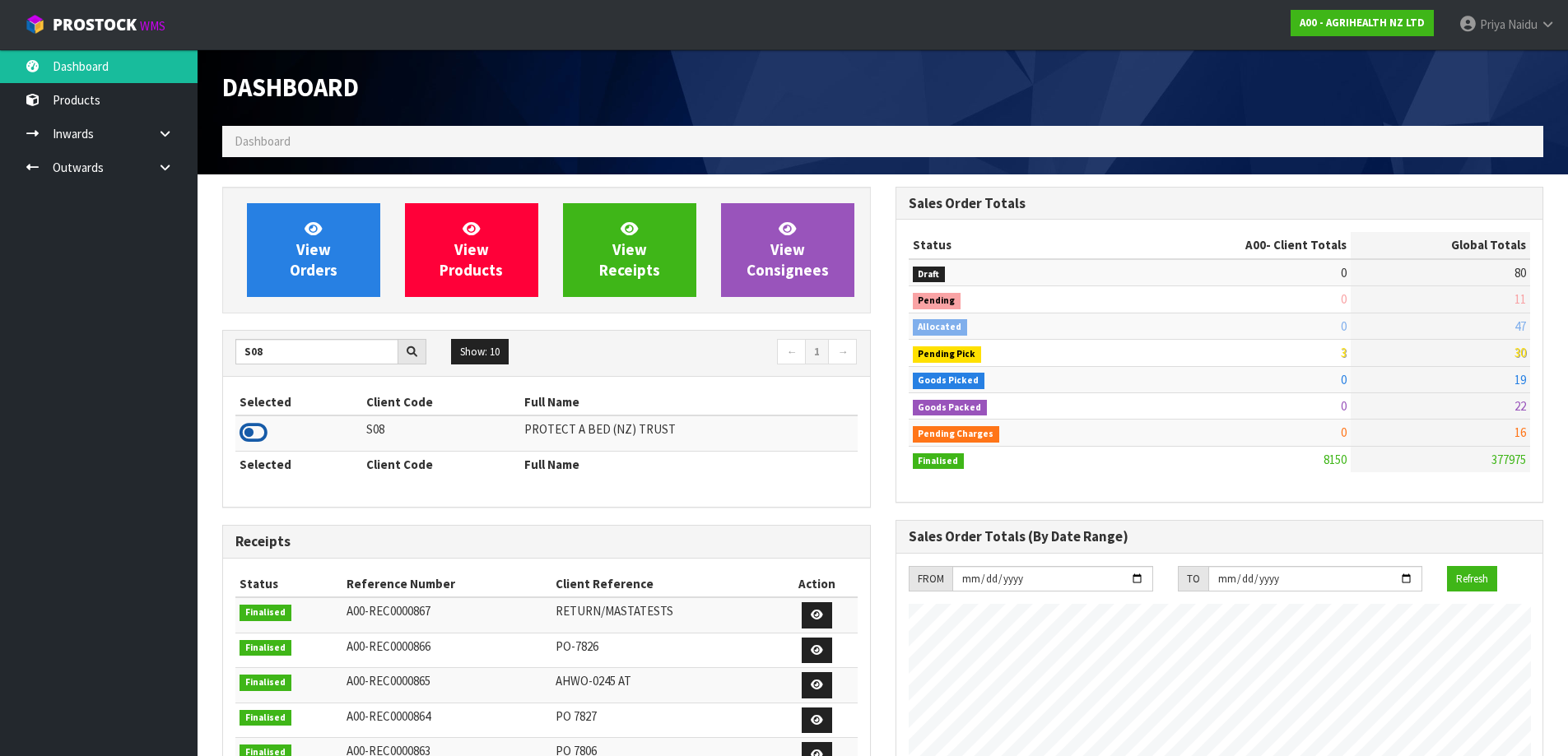
drag, startPoint x: 266, startPoint y: 428, endPoint x: 270, endPoint y: 354, distance: 74.1
click at [265, 427] on icon at bounding box center [253, 434] width 28 height 25
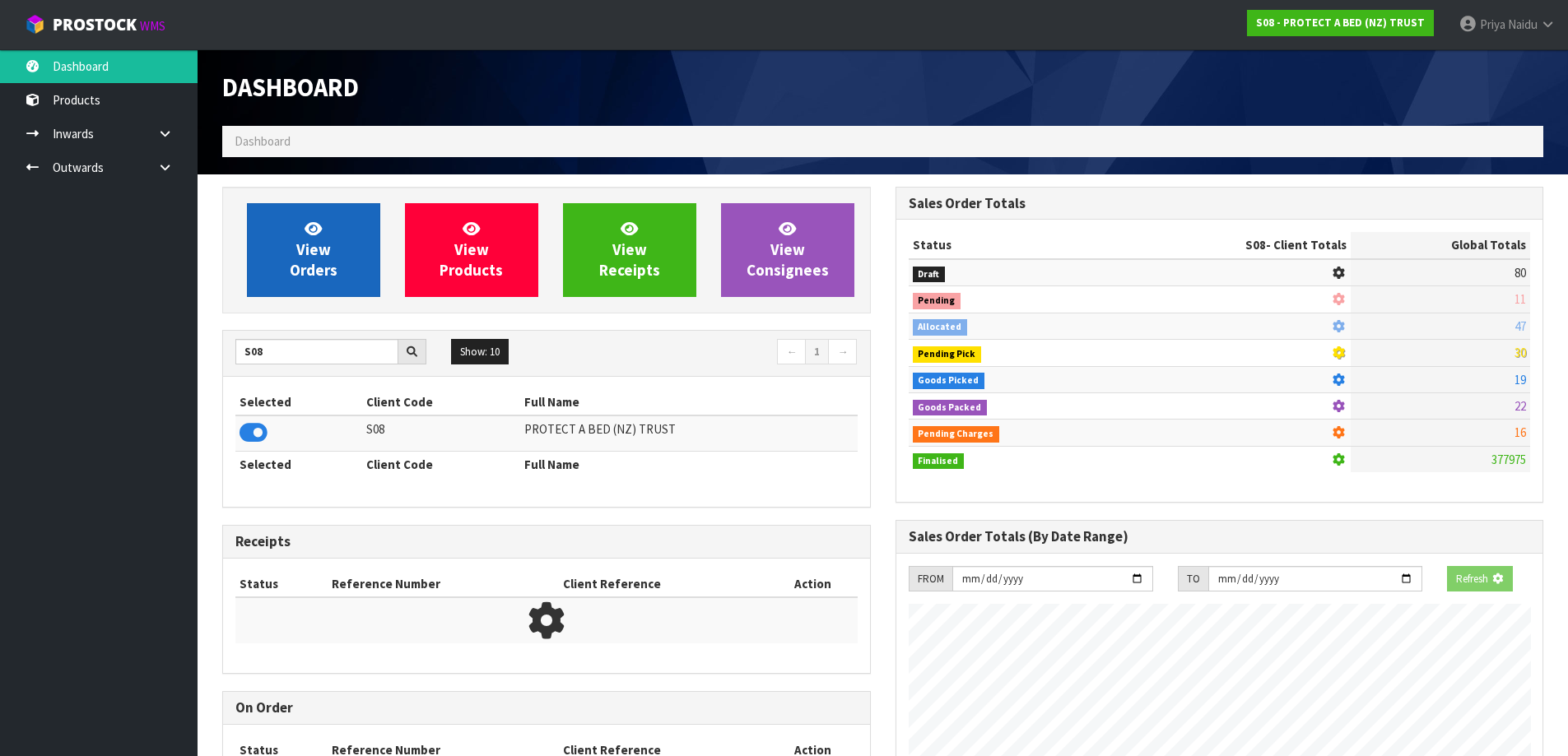
scroll to position [821879, 822232]
click at [307, 283] on link "View Orders" at bounding box center [314, 250] width 133 height 94
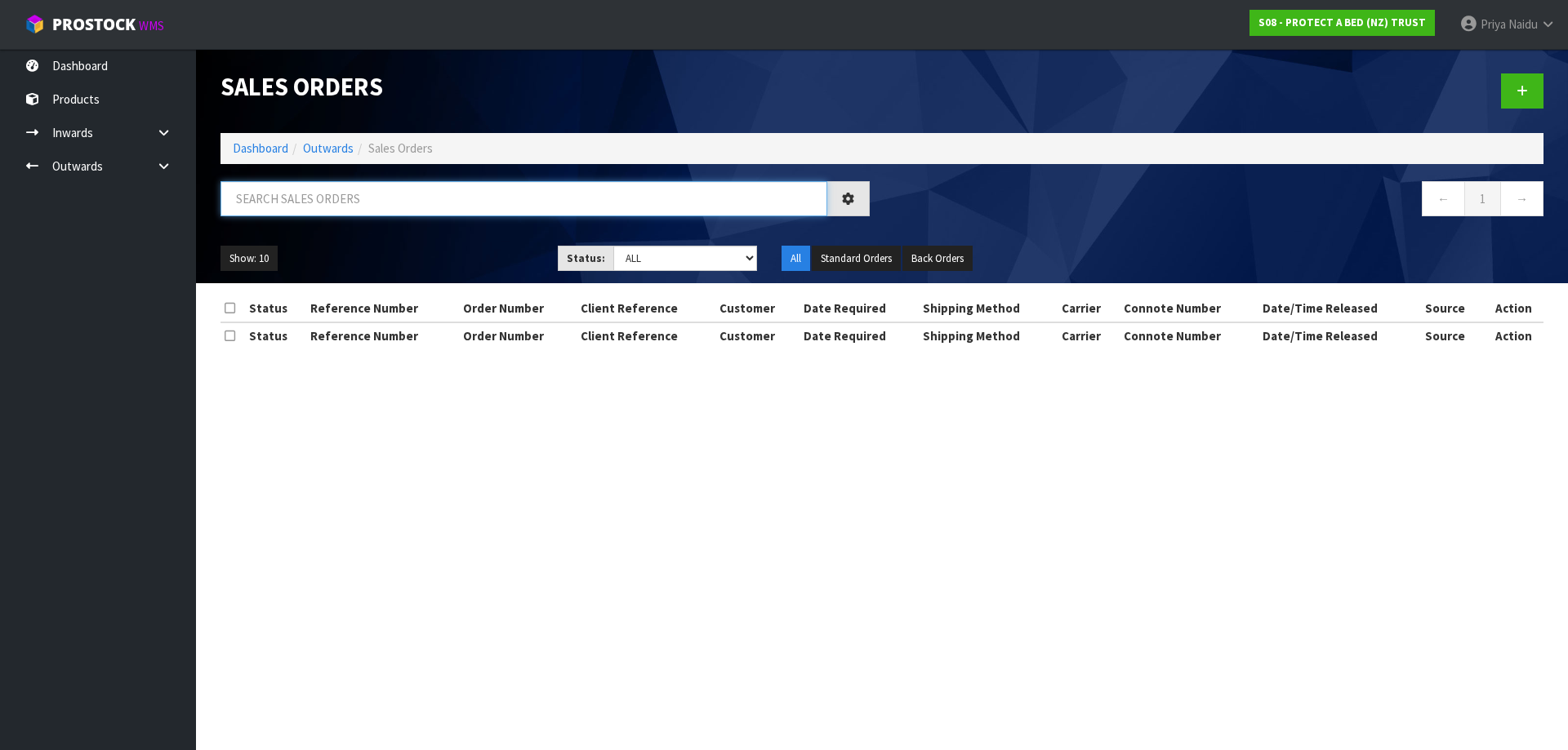
click at [365, 196] on input "text" at bounding box center [523, 198] width 607 height 35
click at [665, 275] on div "Show: 10 5 10 25 50 Status: Draft Pending Allocated Pending Pick Goods Picked G…" at bounding box center [882, 259] width 1348 height 51
click at [660, 253] on select "Draft Pending Allocated Pending Pick Goods Picked Goods Packed Pending Charges …" at bounding box center [685, 259] width 145 height 25
click at [613, 246] on select "Draft Pending Allocated Pending Pick Goods Picked Goods Packed Pending Charges …" at bounding box center [685, 259] width 145 height 25
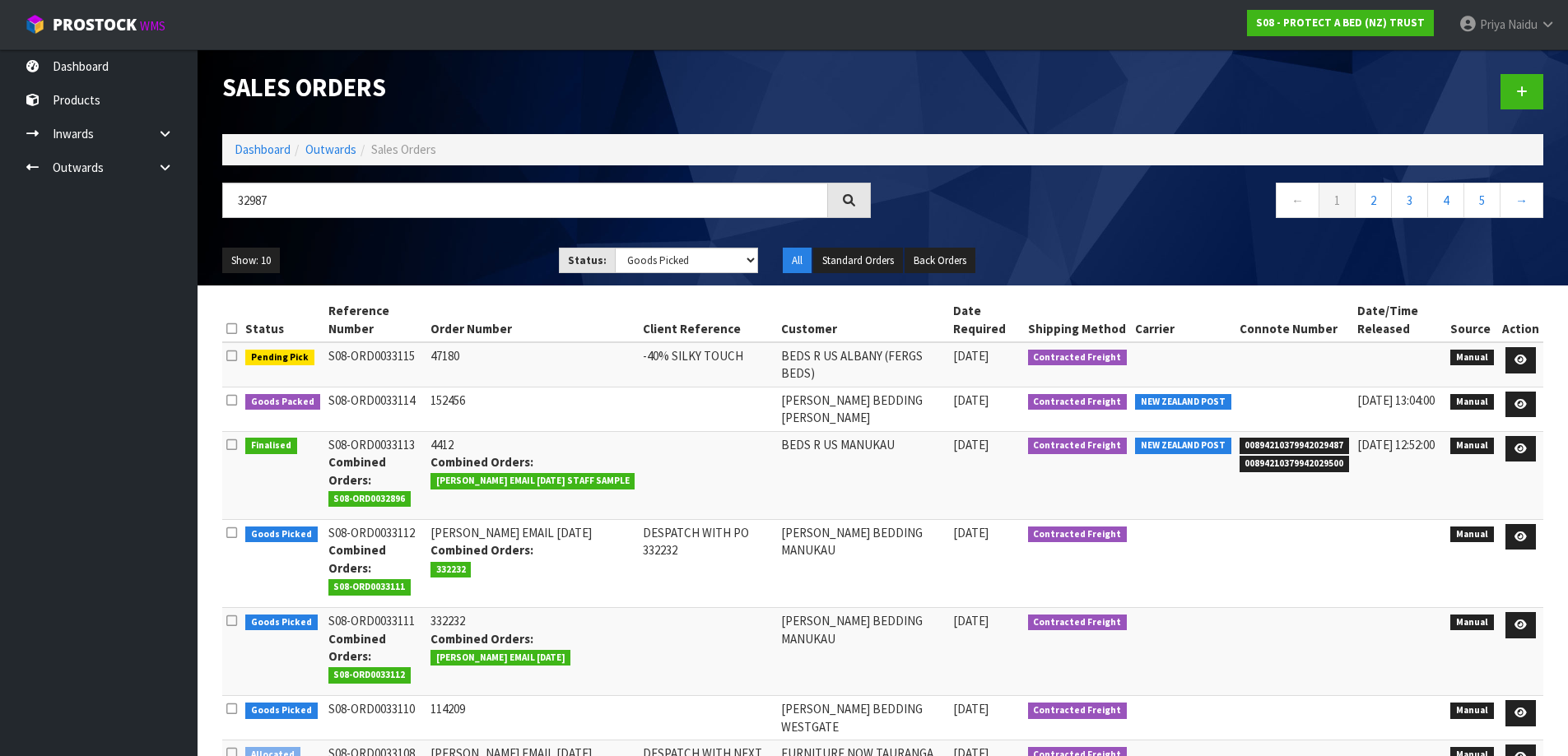
drag, startPoint x: 671, startPoint y: 224, endPoint x: 668, endPoint y: 237, distance: 13.3
click at [670, 223] on div "32987" at bounding box center [546, 206] width 673 height 47
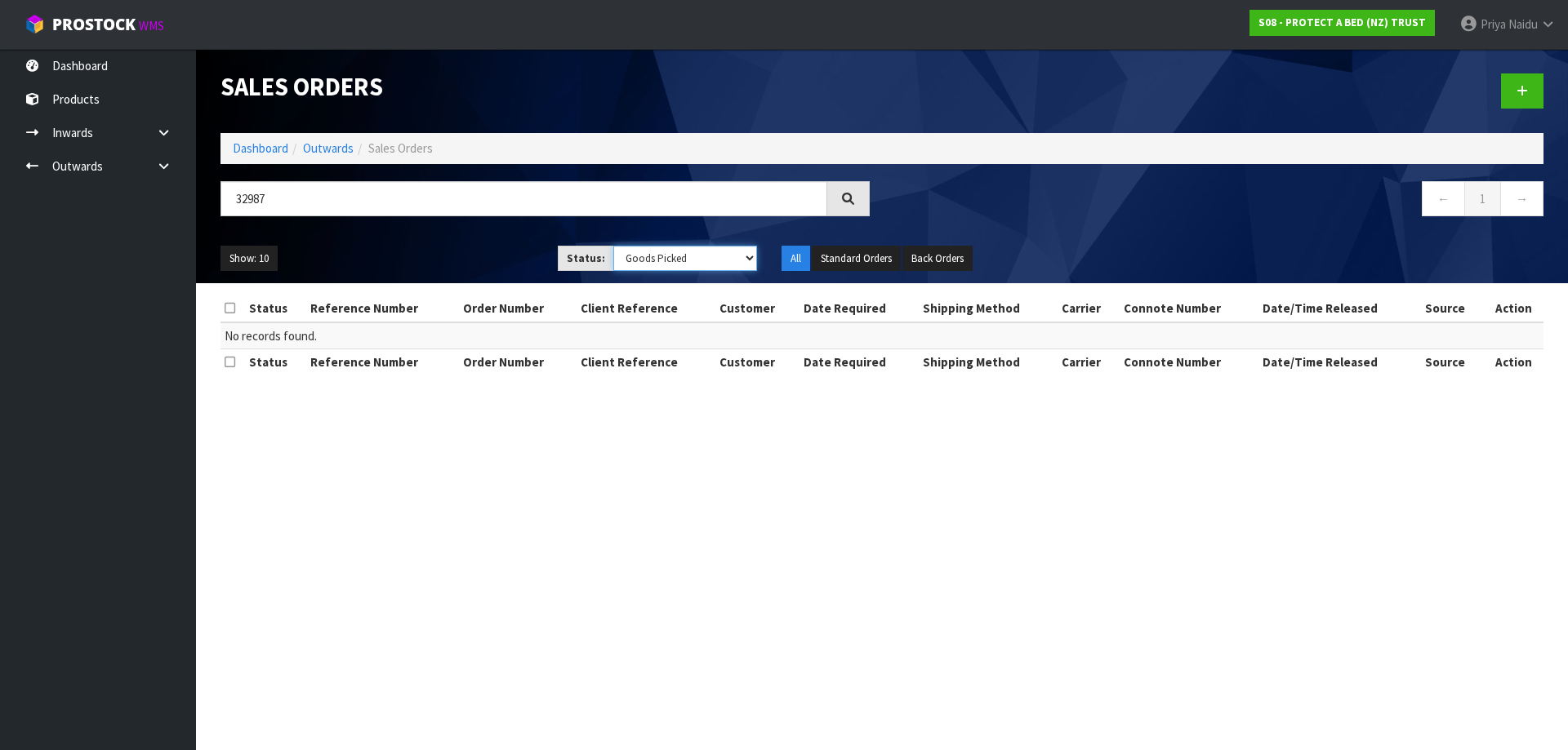
drag, startPoint x: 663, startPoint y: 248, endPoint x: 663, endPoint y: 259, distance: 11.0
click at [663, 250] on select "Draft Pending Allocated Pending Pick Goods Picked Goods Packed Pending Charges …" at bounding box center [685, 259] width 145 height 25
click at [613, 246] on select "Draft Pending Allocated Pending Pick Goods Picked Goods Packed Pending Charges …" at bounding box center [685, 259] width 145 height 25
click at [512, 241] on div "Show: 10 5 10 25 50 Status: Draft Pending Allocated Pending Pick Goods Picked G…" at bounding box center [882, 259] width 1348 height 51
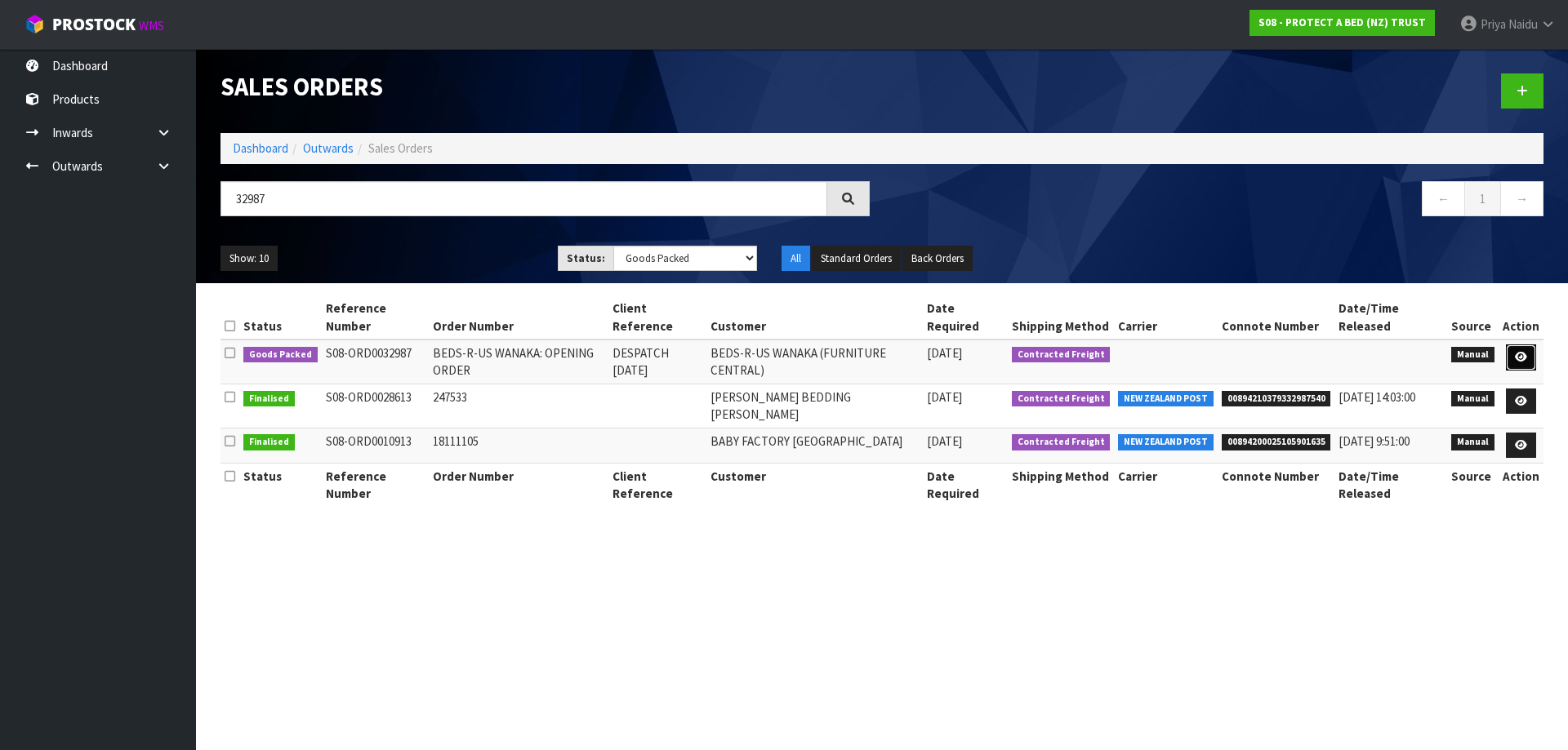
click at [1518, 362] on icon at bounding box center [1521, 356] width 12 height 11
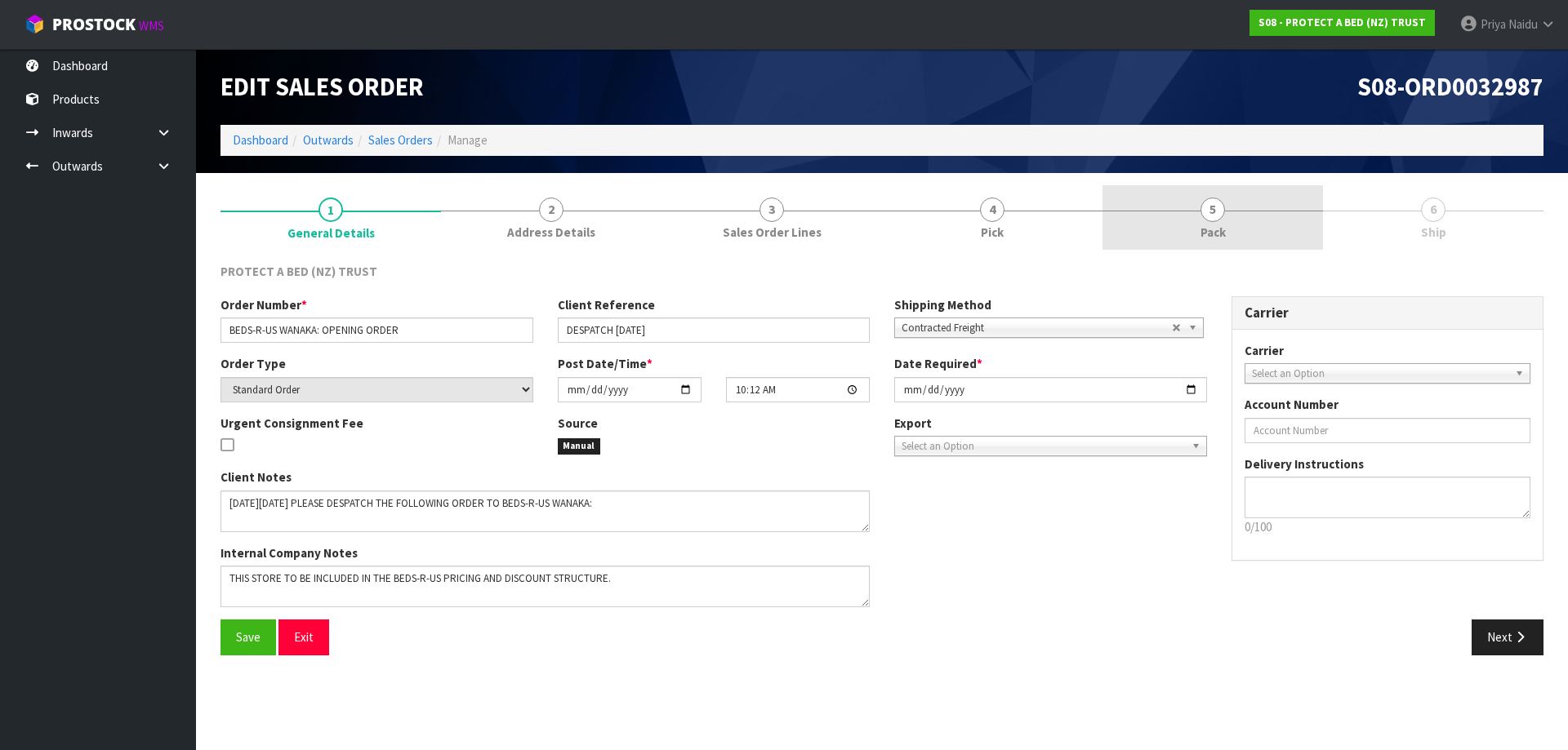
click at [1228, 221] on link "5 Pack" at bounding box center [1213, 216] width 220 height 64
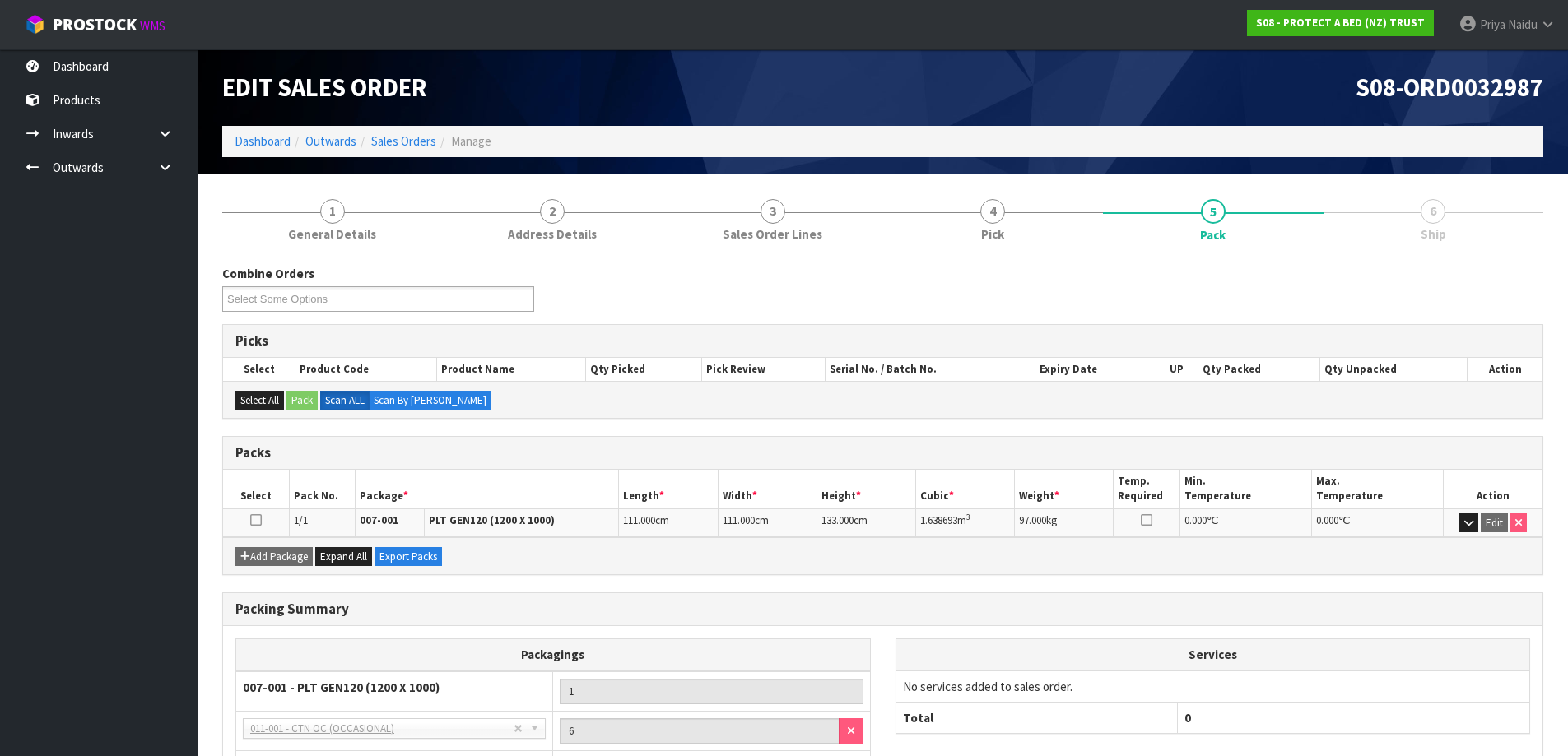
scroll to position [135, 0]
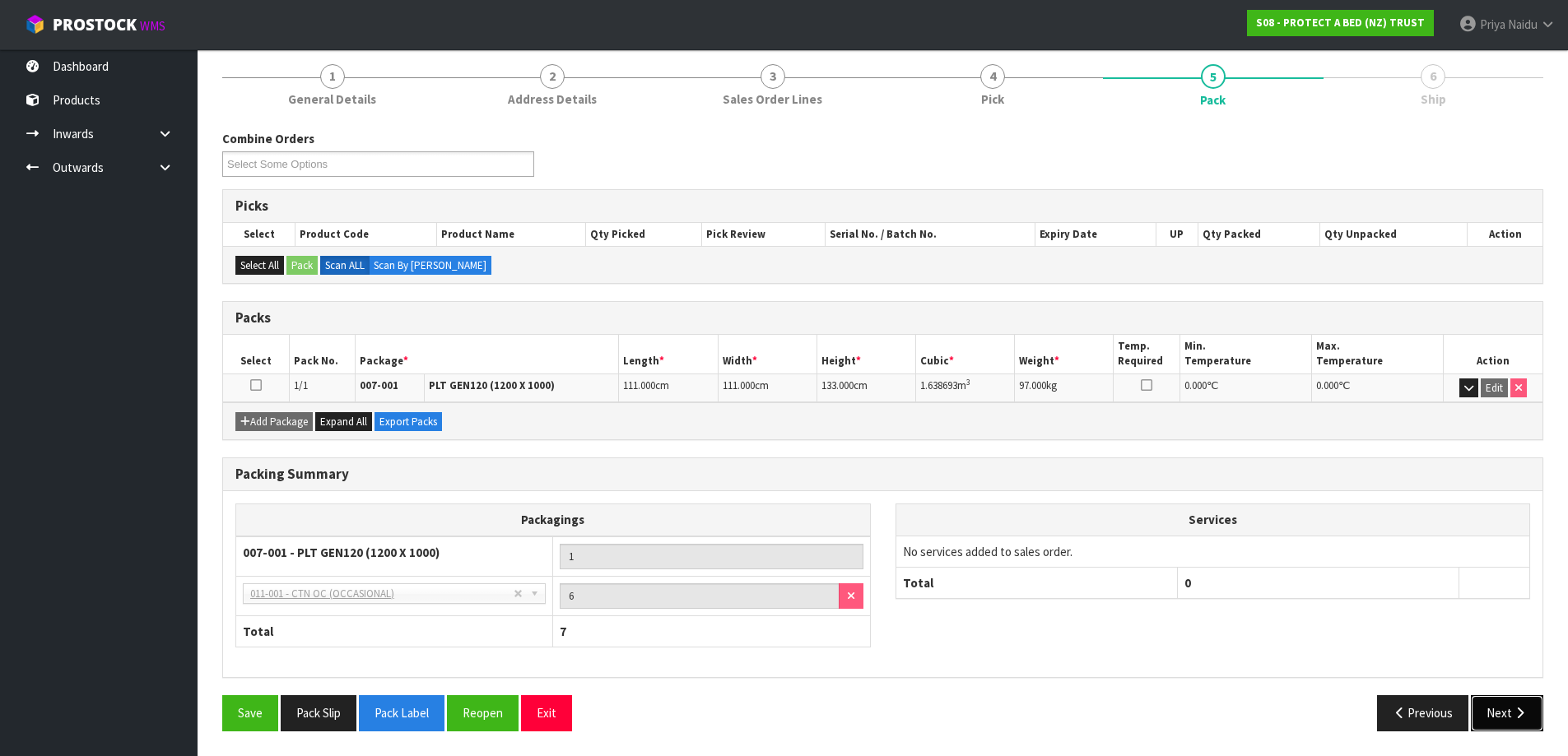
click at [1478, 703] on button "Next" at bounding box center [1506, 713] width 72 height 36
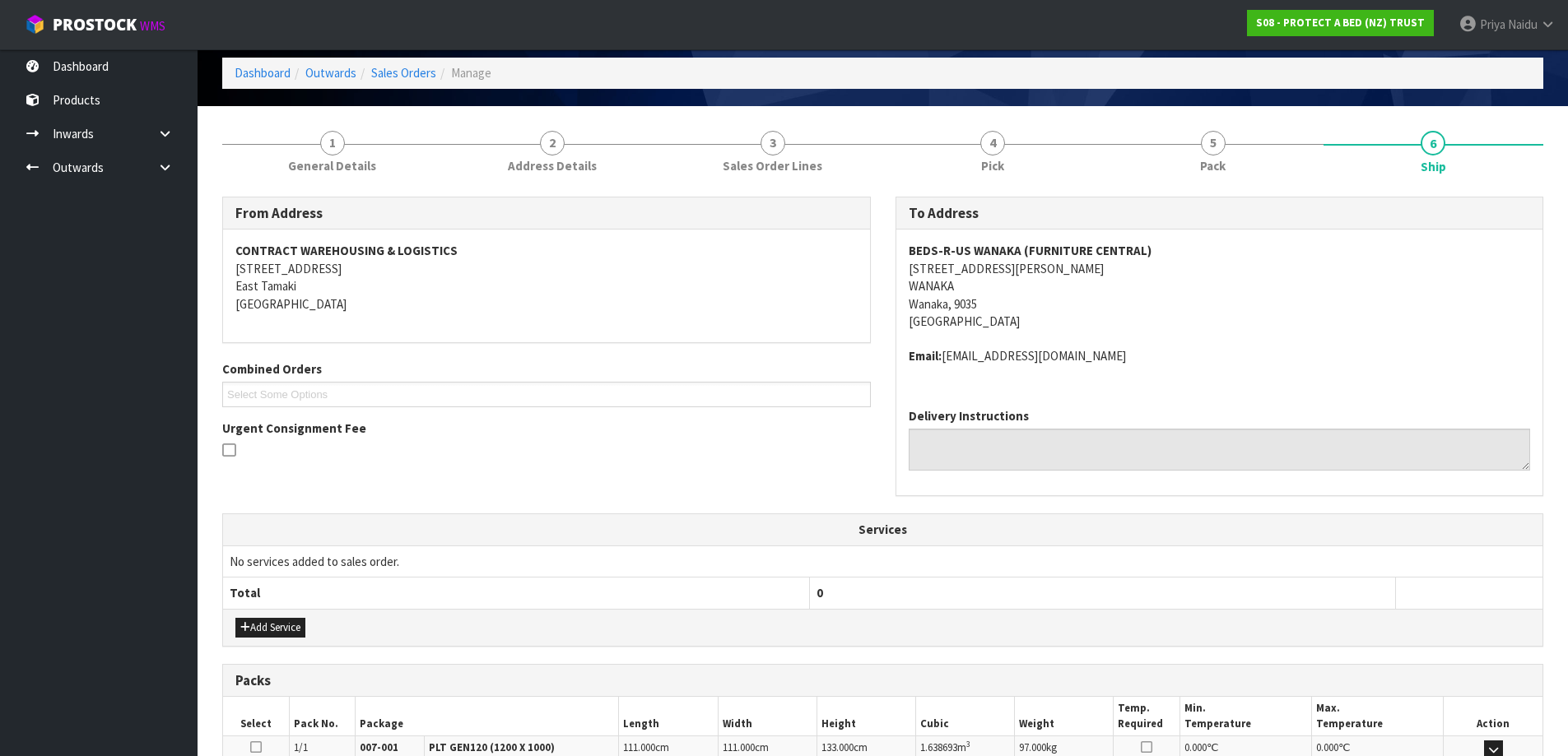
scroll to position [0, 0]
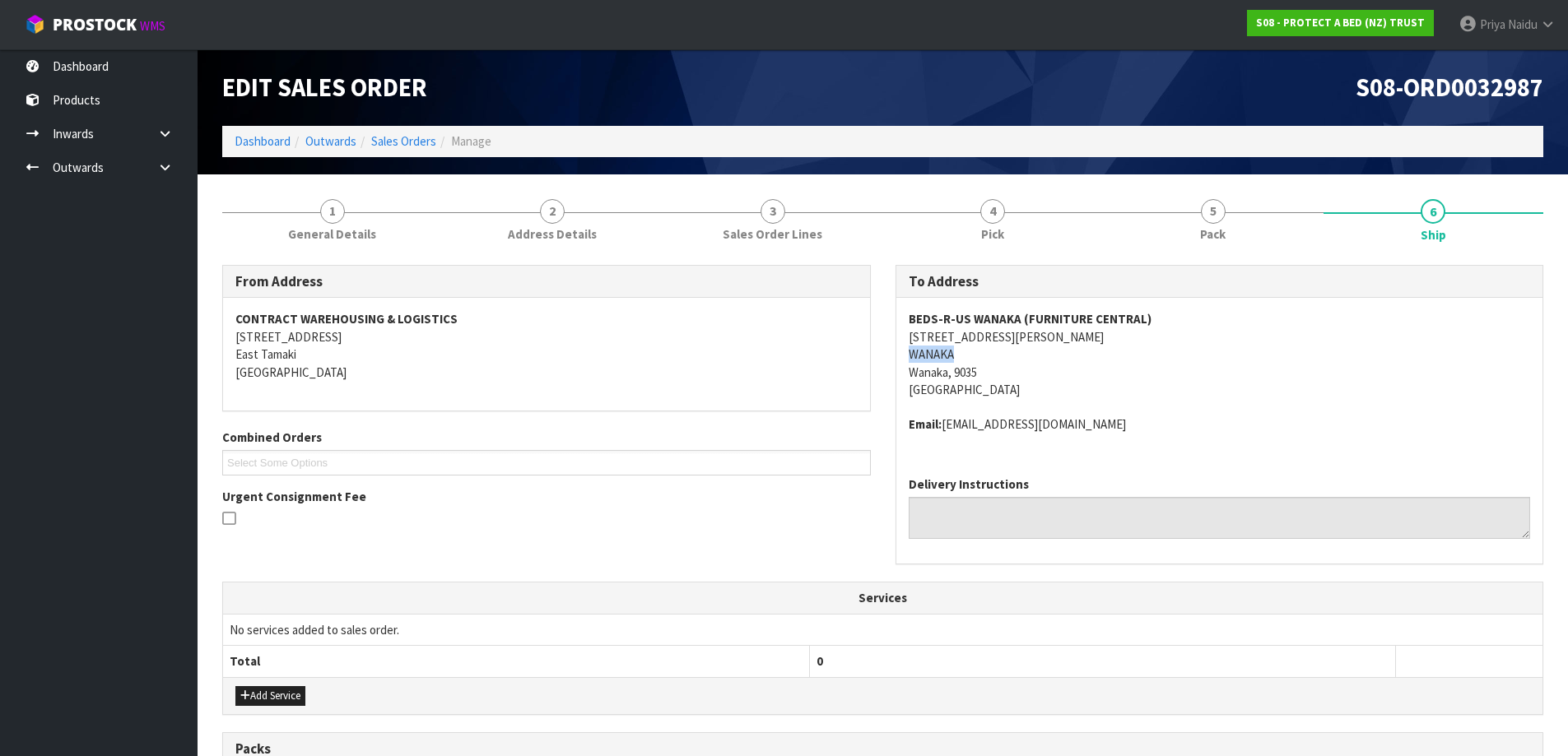
drag, startPoint x: 895, startPoint y: 359, endPoint x: 966, endPoint y: 363, distance: 71.1
click at [966, 363] on div "BEDS-R-US WANAKA (FURNITURE CENTRAL) [STREET_ADDRESS][PERSON_NAME][PERSON_NAME]…" at bounding box center [1219, 380] width 647 height 165
click at [1226, 244] on link "5 Pack" at bounding box center [1213, 218] width 220 height 65
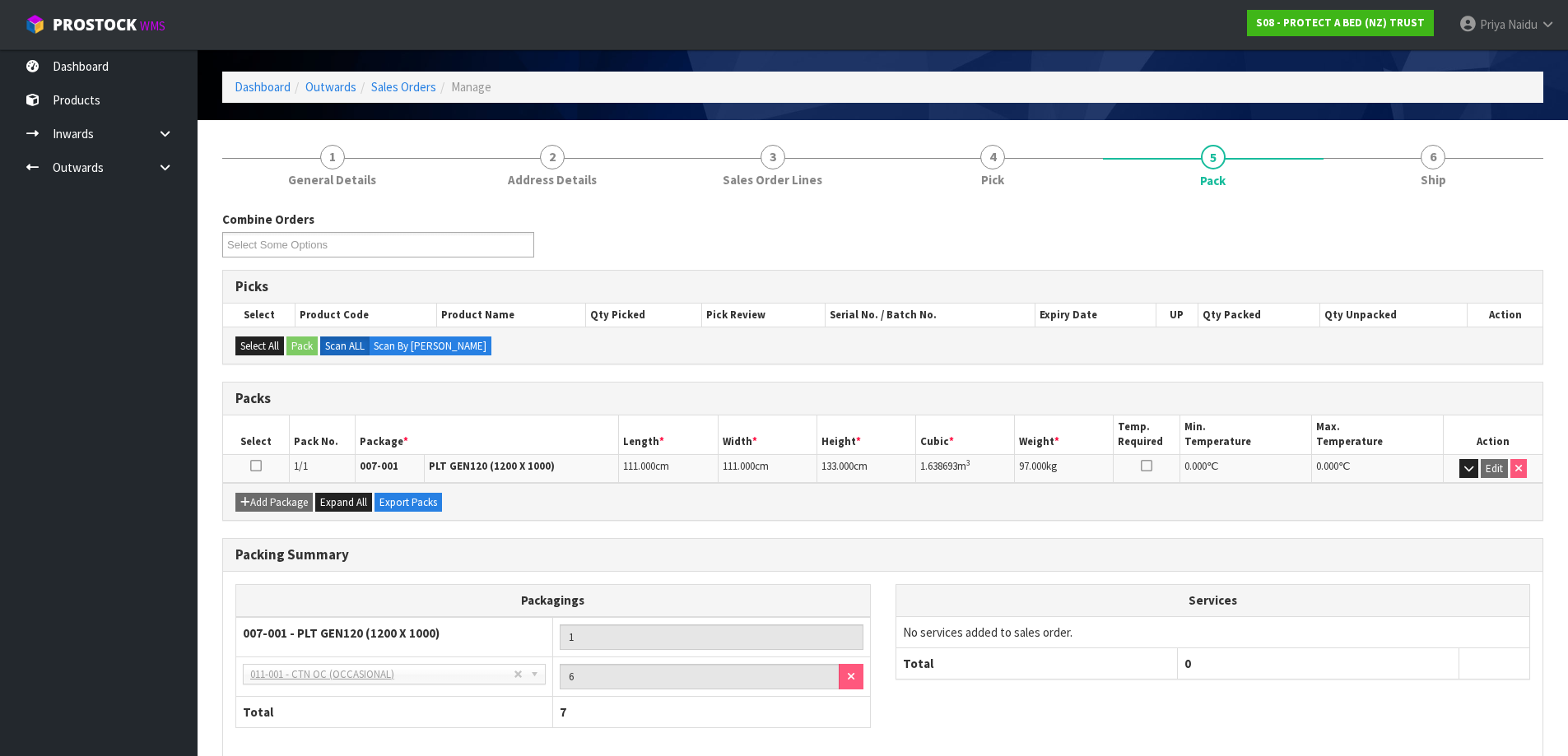
scroll to position [82, 0]
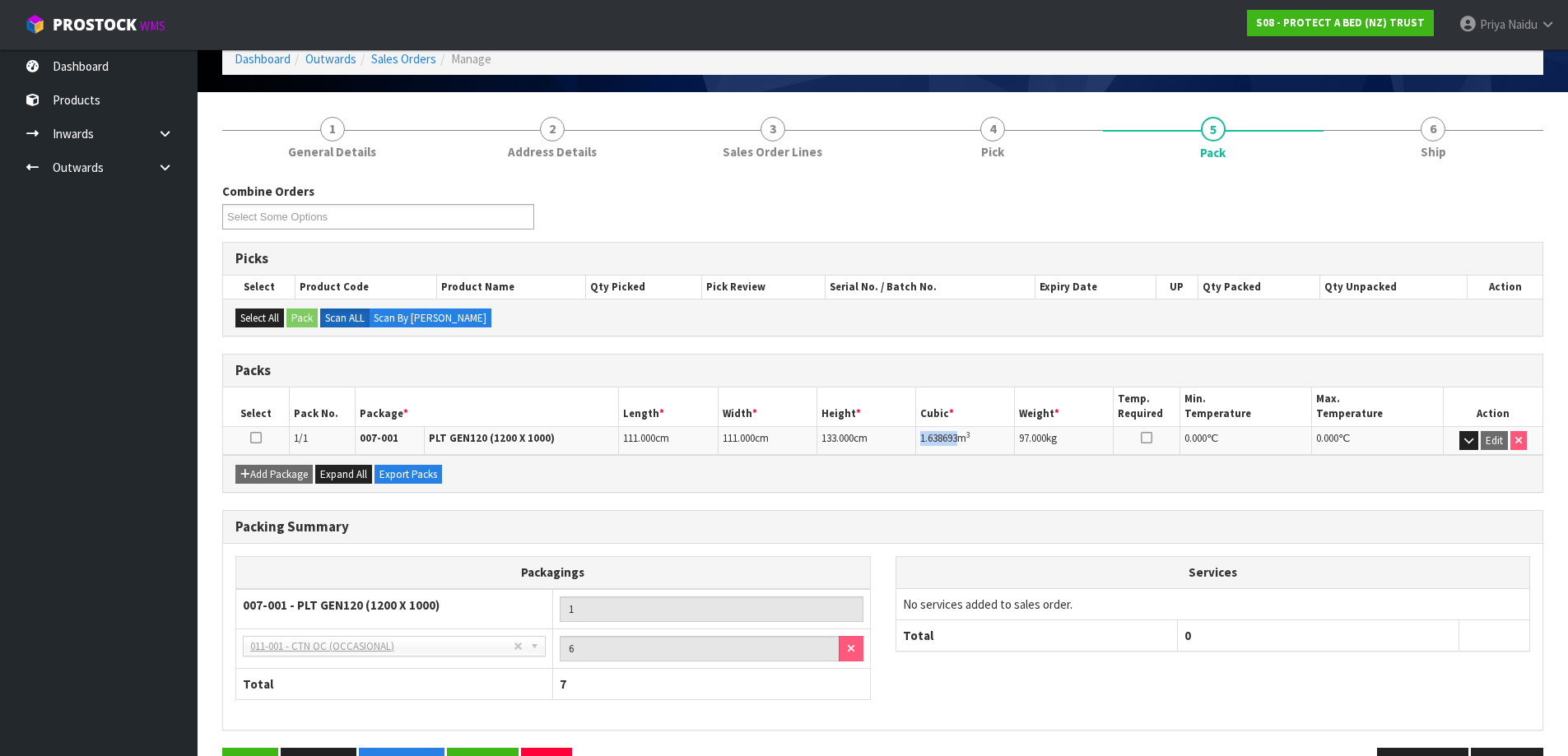
drag, startPoint x: 918, startPoint y: 440, endPoint x: 12, endPoint y: 420, distance: 906.2
click at [956, 442] on td "1.638693 m 3" at bounding box center [966, 440] width 98 height 29
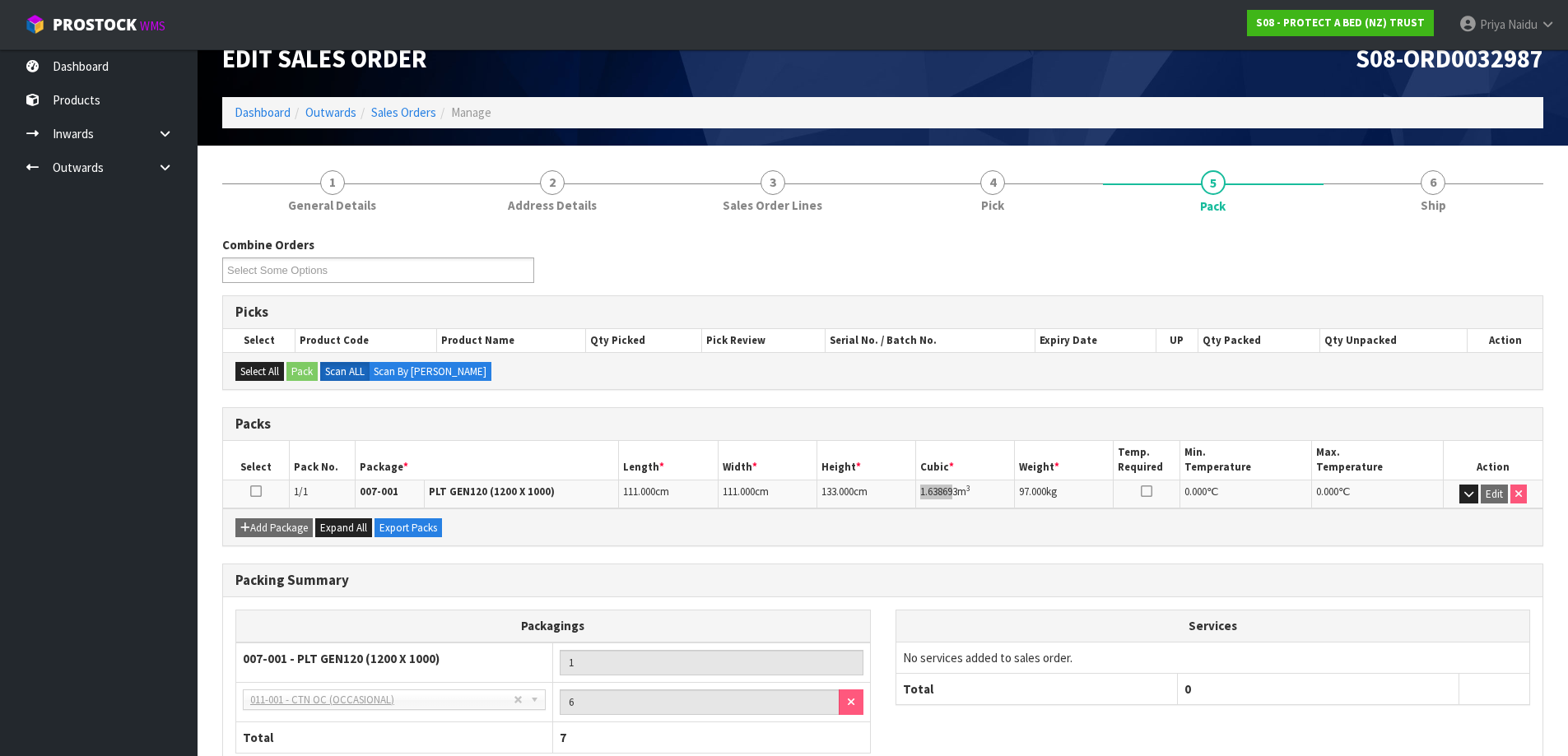
scroll to position [0, 0]
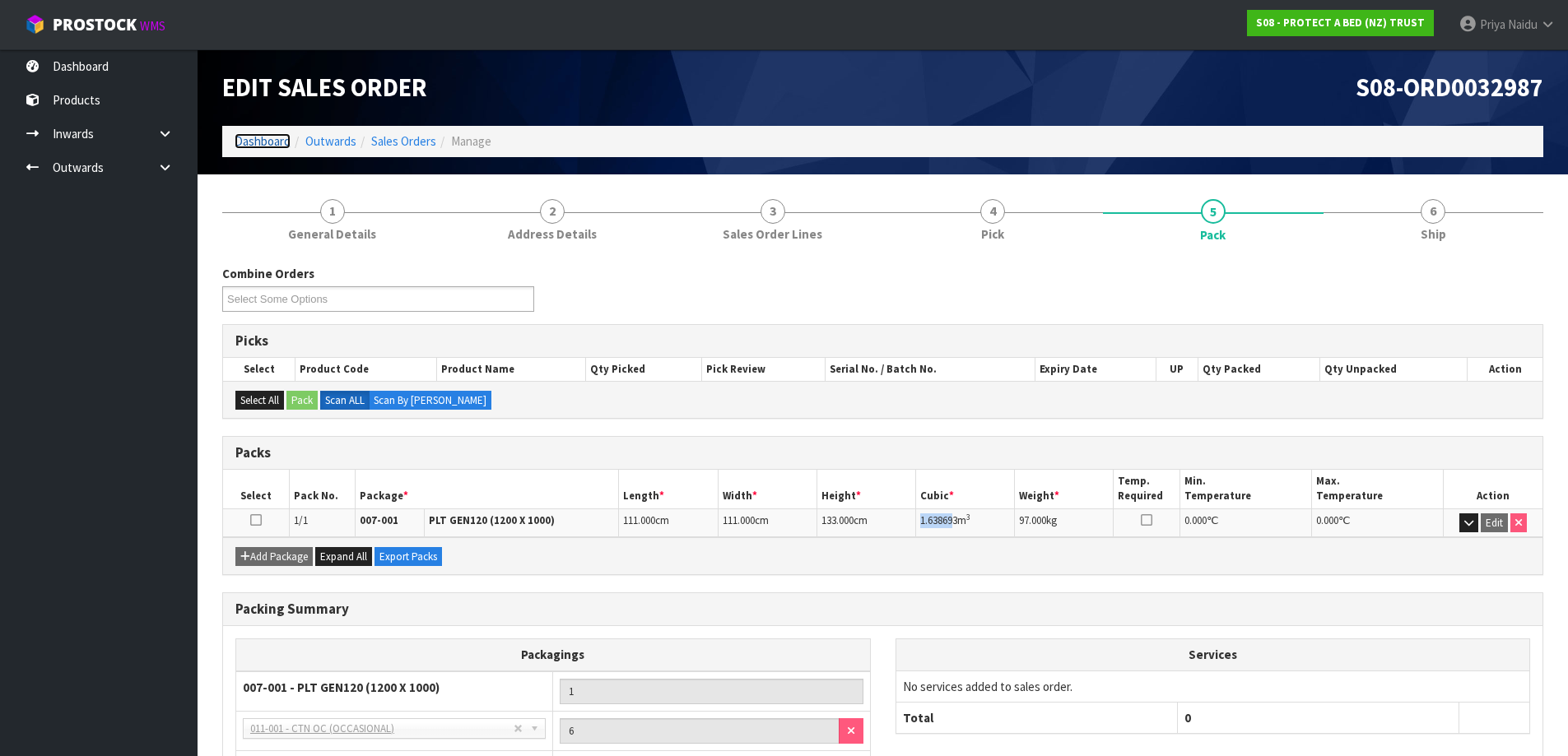
click at [266, 140] on link "Dashboard" at bounding box center [263, 141] width 56 height 15
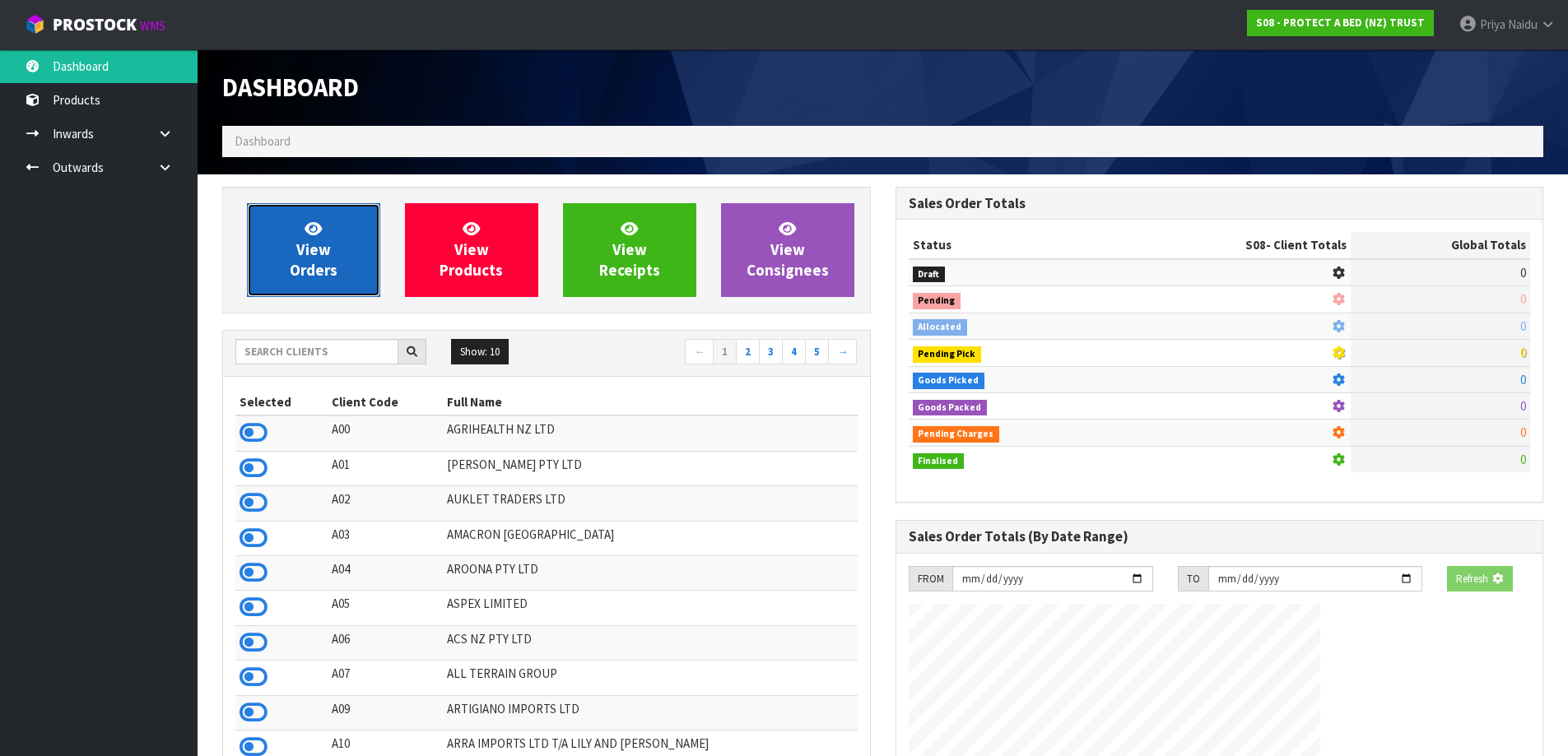
click at [327, 254] on span "View Orders" at bounding box center [313, 250] width 47 height 62
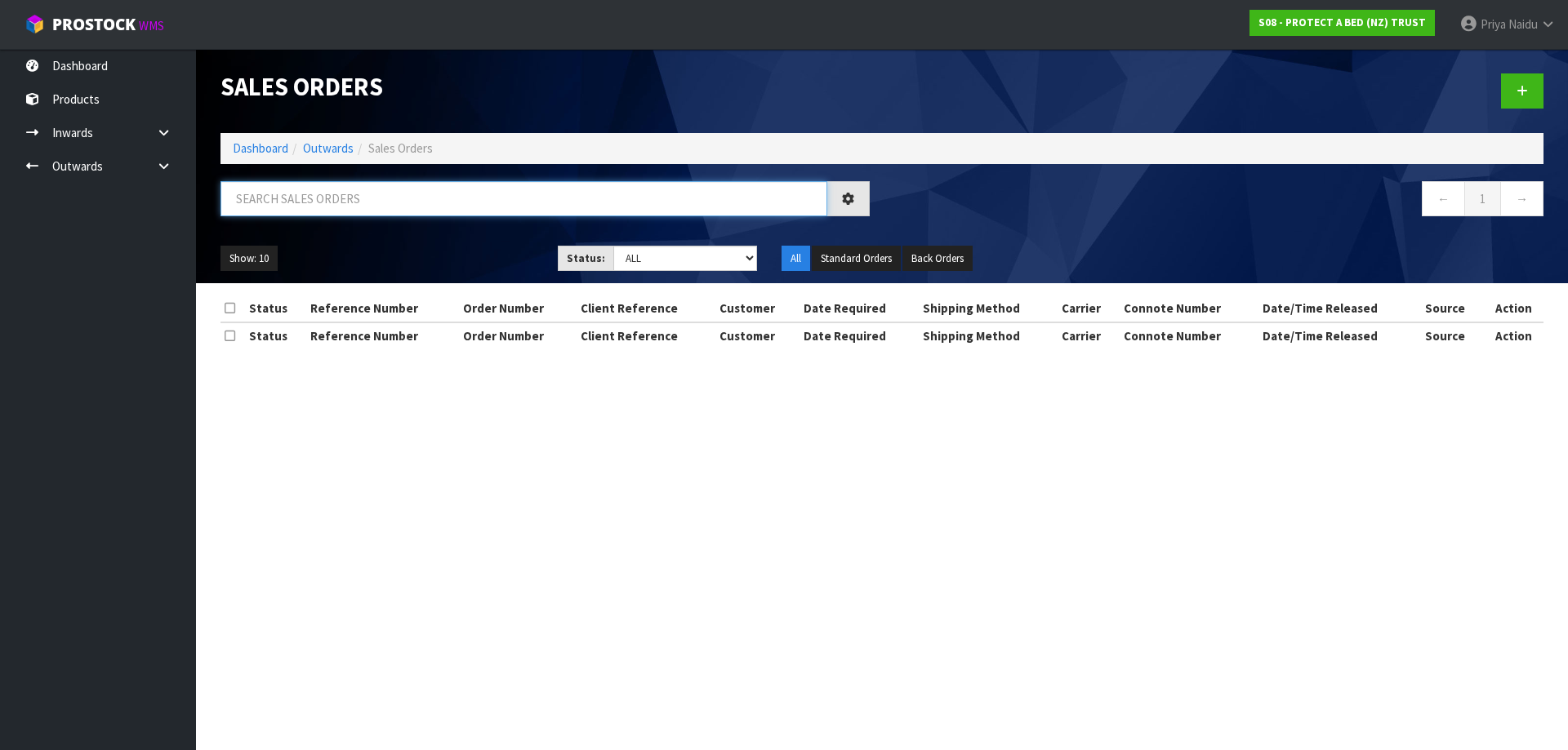
click at [365, 201] on input "text" at bounding box center [523, 198] width 607 height 35
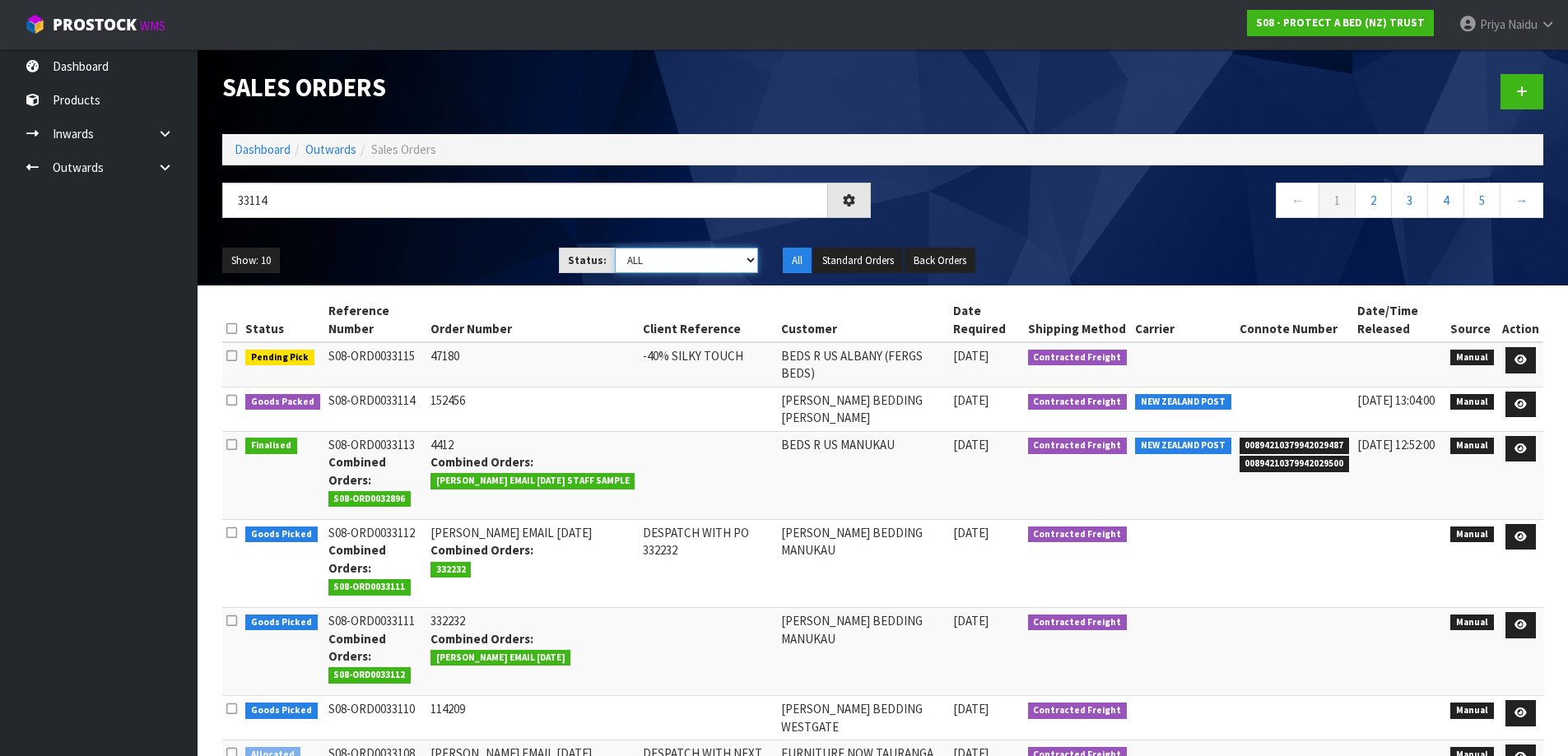
click at [666, 265] on select "Draft Pending Allocated Pending Pick Goods Picked Goods Packed Pending Charges …" at bounding box center [686, 261] width 143 height 25
click at [615, 248] on select "Draft Pending Allocated Pending Pick Goods Picked Goods Packed Pending Charges …" at bounding box center [686, 261] width 143 height 25
click at [468, 243] on div "Show: 10 5 10 25 50 Status: Draft Pending Allocated Pending Pick Goods Picked G…" at bounding box center [882, 261] width 1346 height 51
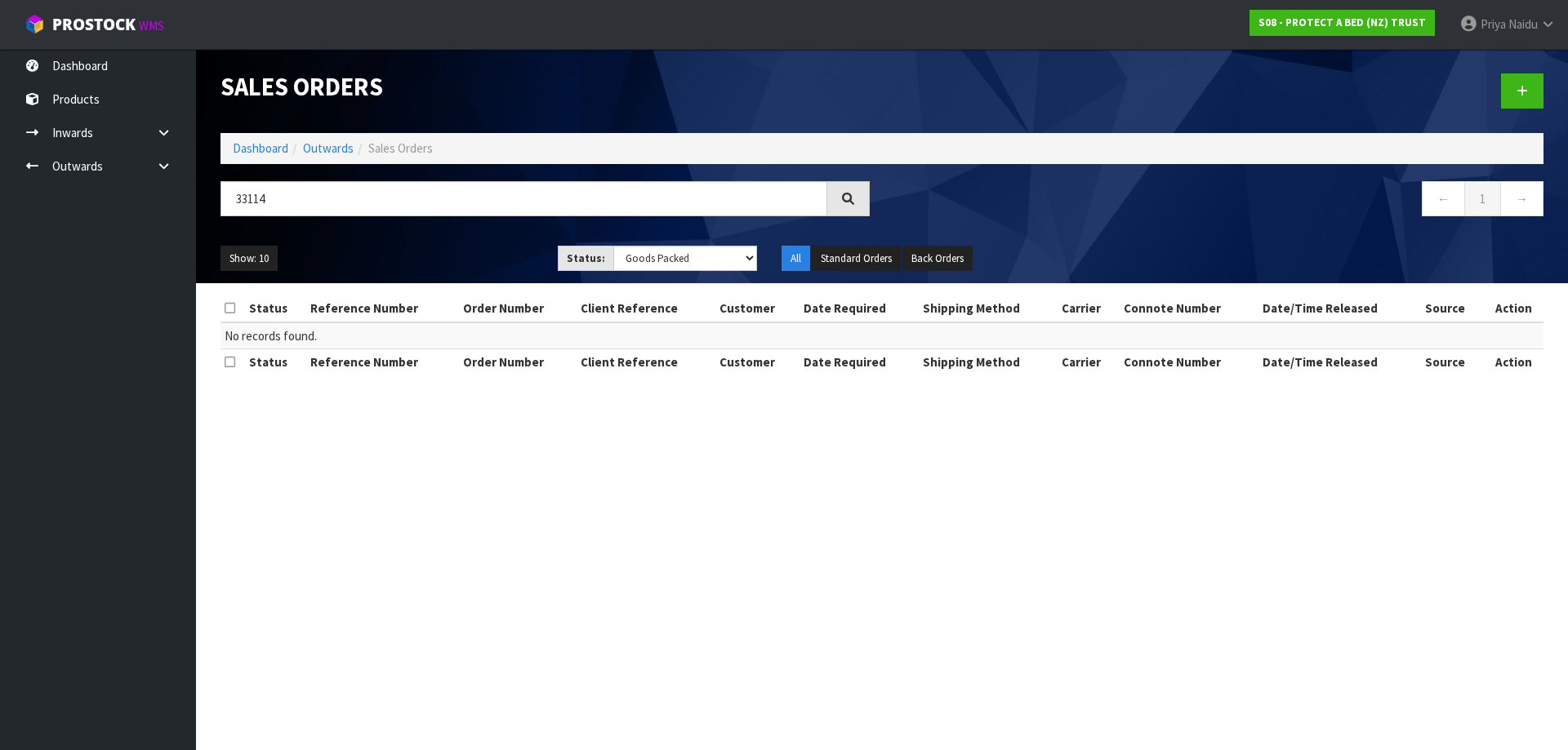
click at [465, 241] on div "Show: 10 5 10 25 50 Status: Draft Pending Allocated Pending Pick Goods Picked G…" at bounding box center [882, 259] width 1348 height 51
click at [341, 196] on input "33114" at bounding box center [523, 198] width 607 height 35
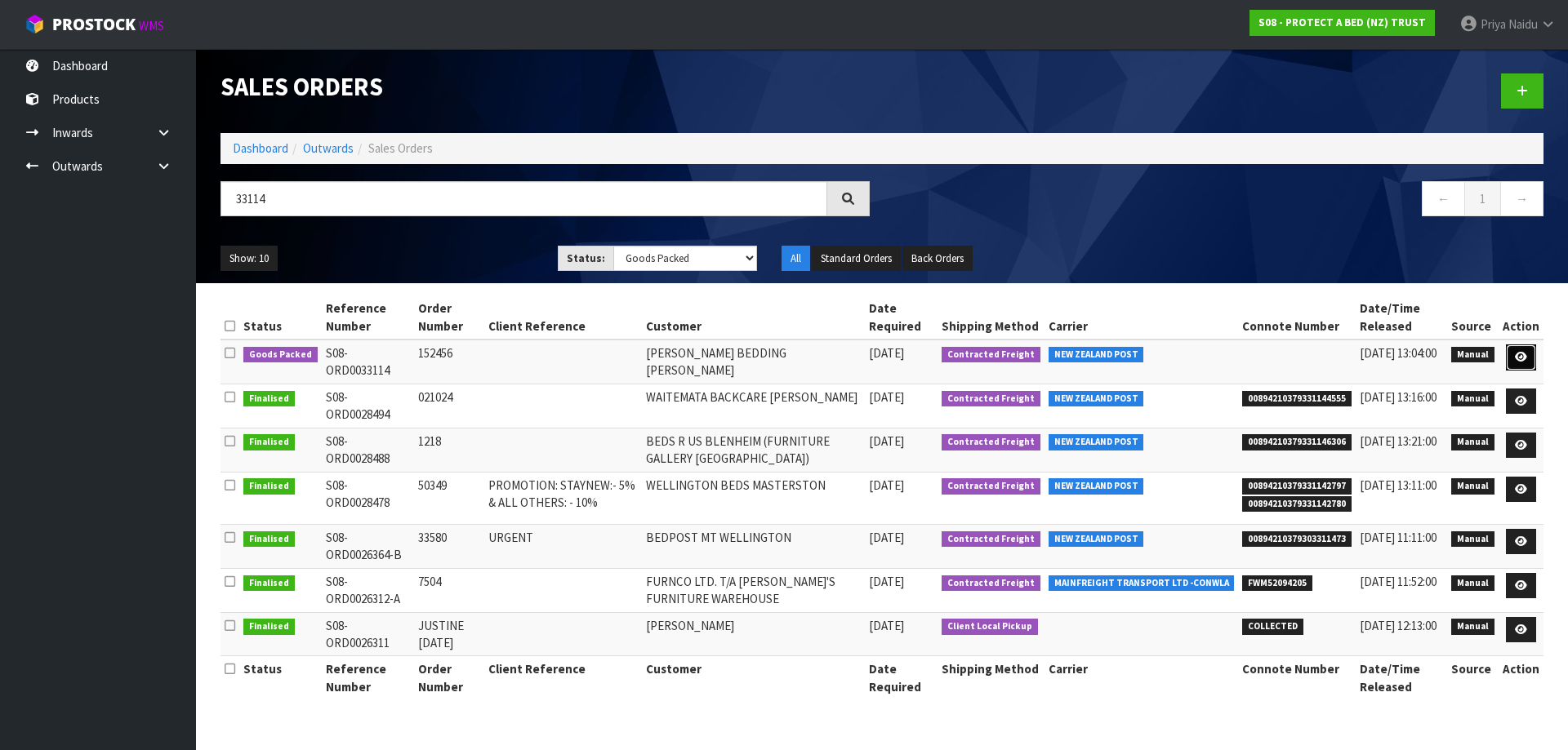
click at [1520, 352] on icon at bounding box center [1521, 356] width 12 height 11
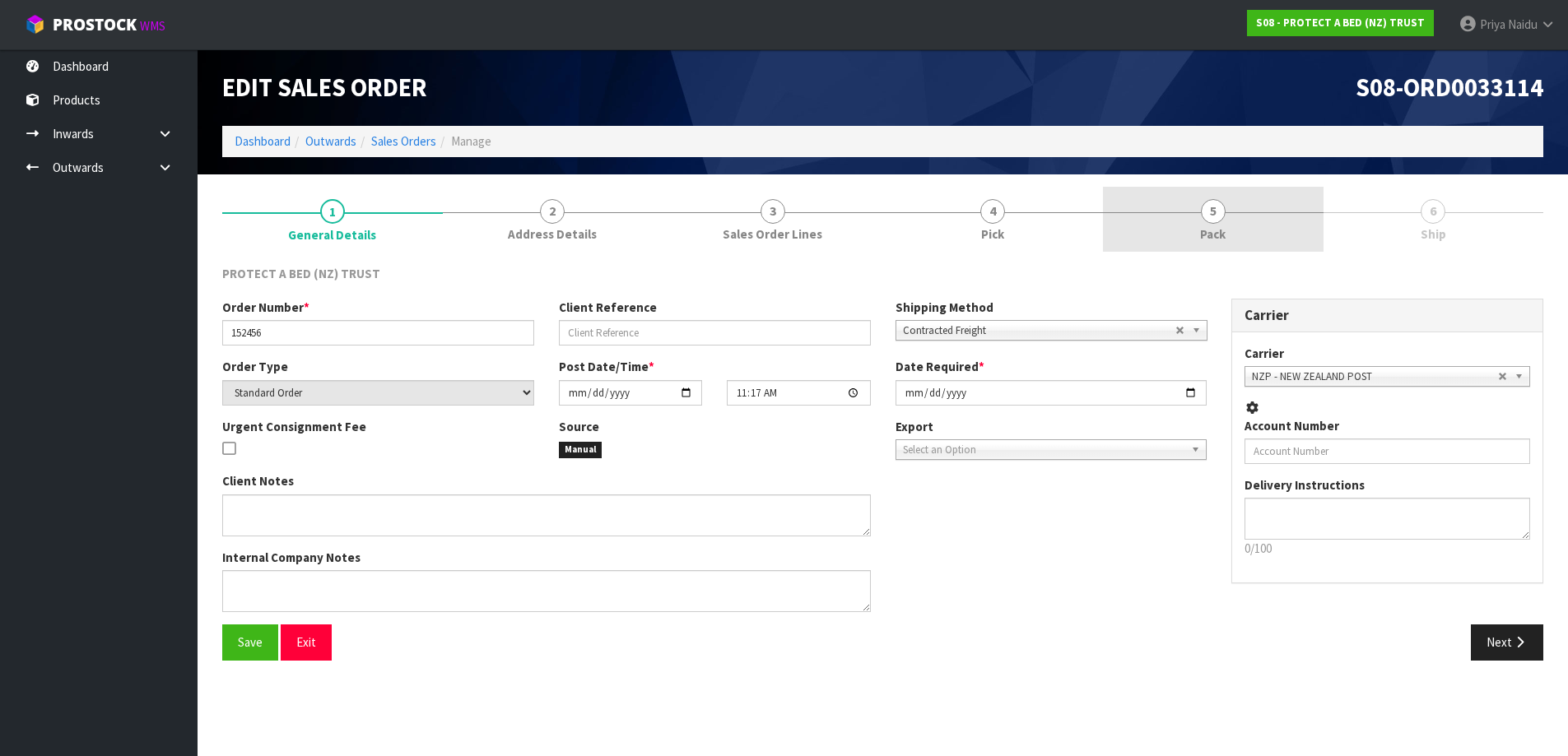
click at [1182, 233] on link "5 Pack" at bounding box center [1213, 218] width 220 height 65
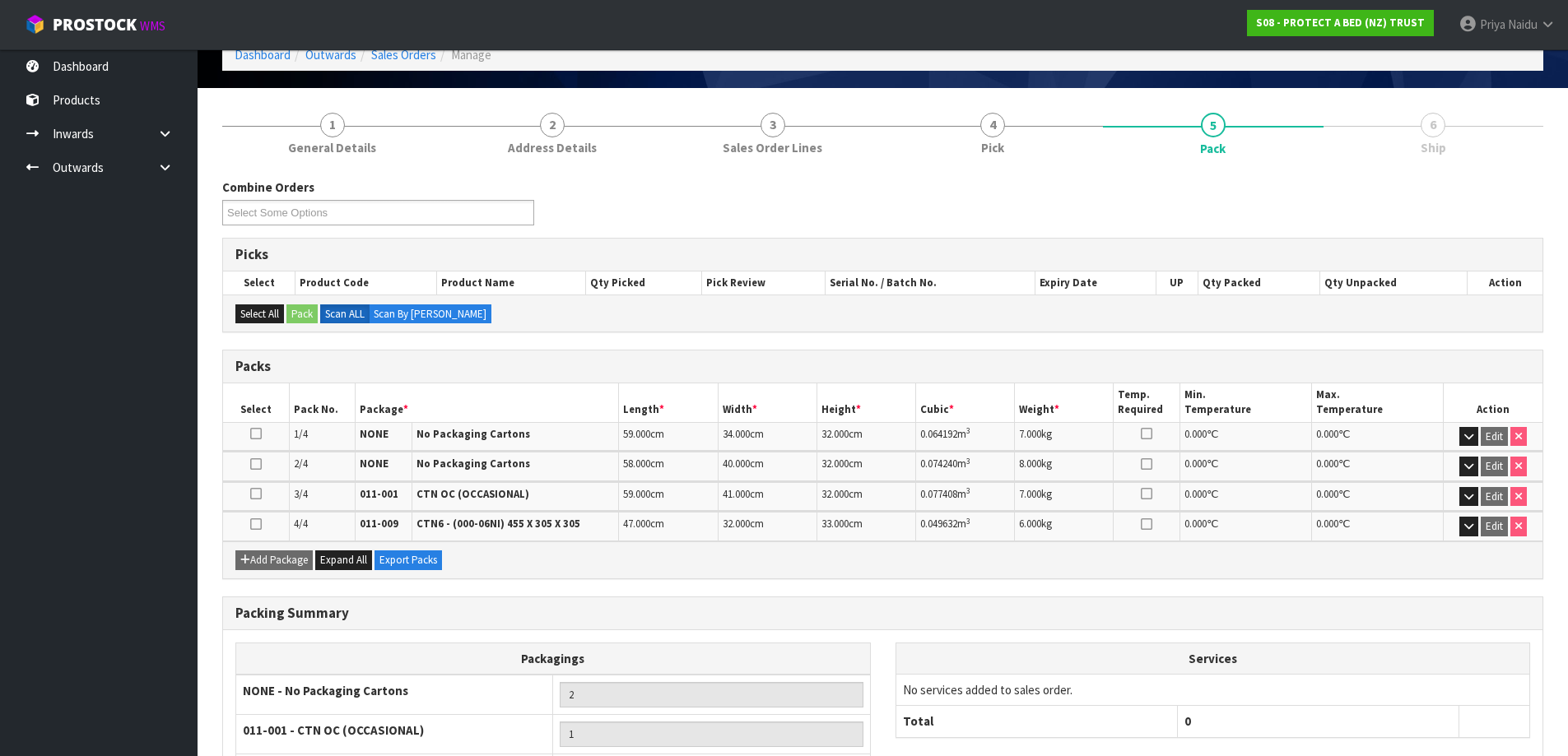
scroll to position [265, 0]
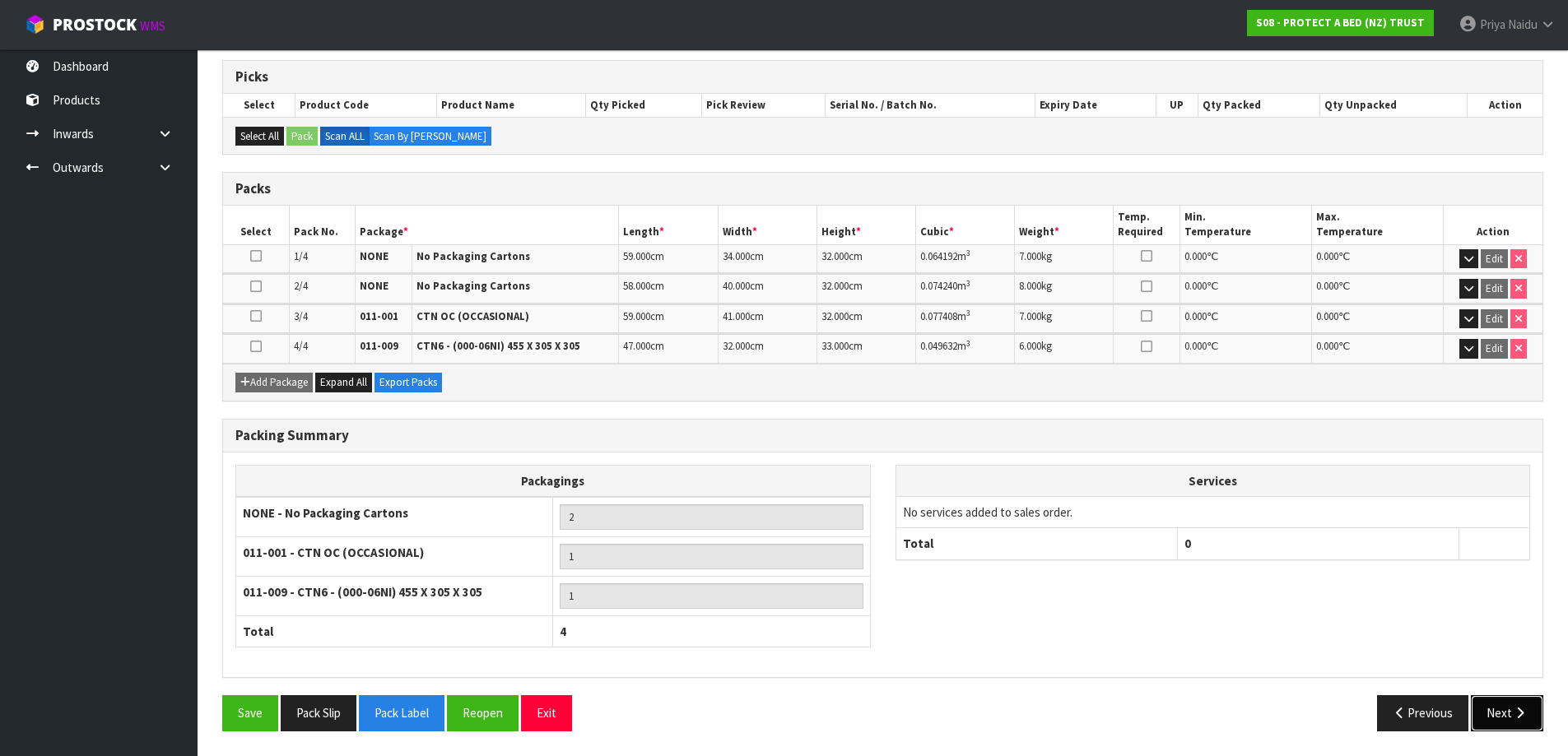
click at [1517, 716] on icon "button" at bounding box center [1520, 713] width 15 height 13
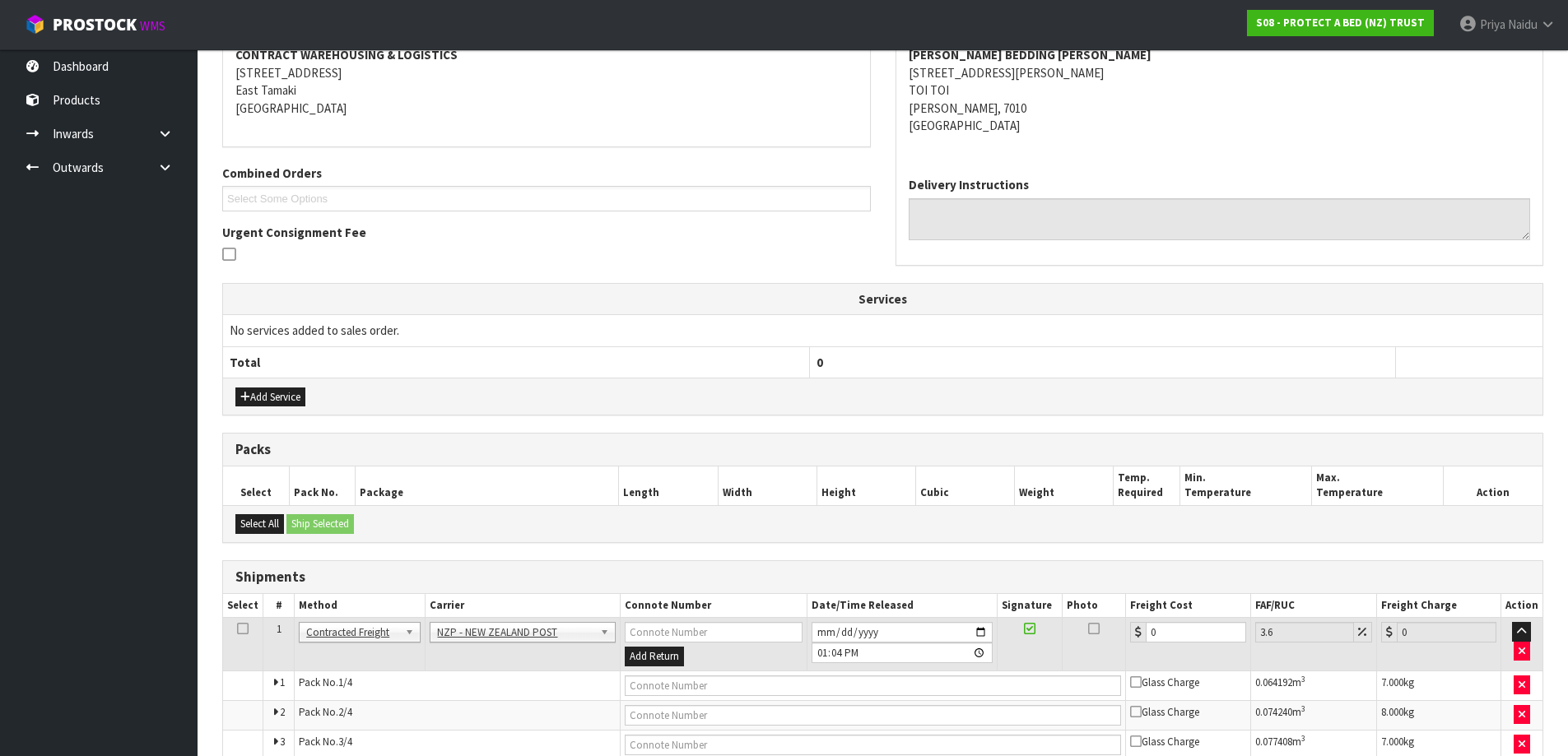
scroll to position [0, 0]
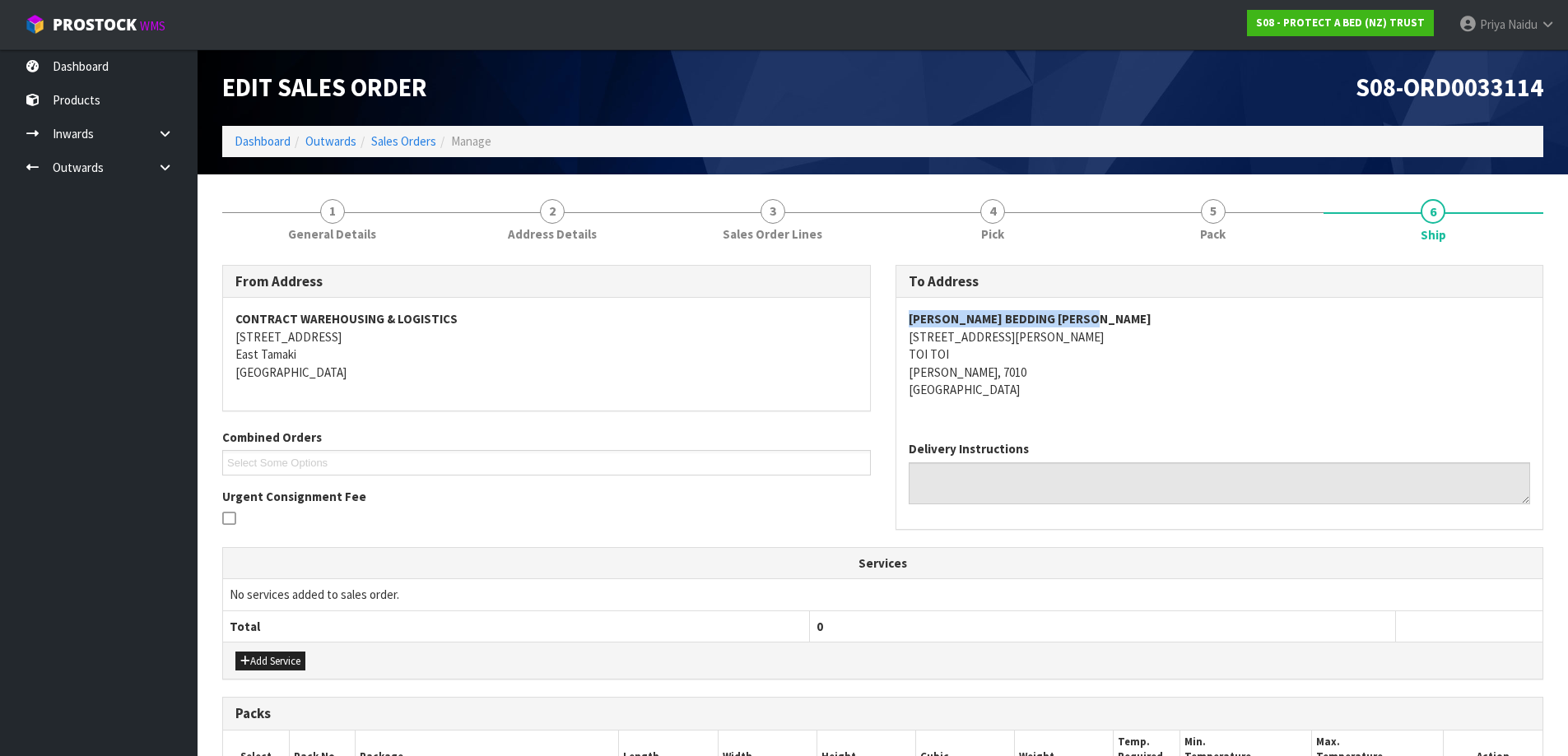
drag, startPoint x: 898, startPoint y: 320, endPoint x: 1173, endPoint y: 326, distance: 275.1
click at [1173, 326] on div "[PERSON_NAME] BEDDING [PERSON_NAME] [STREET_ADDRESS][PERSON_NAME][PERSON_NAME]" at bounding box center [1219, 363] width 647 height 130
drag, startPoint x: 902, startPoint y: 341, endPoint x: 1070, endPoint y: 376, distance: 171.6
click at [1070, 376] on div "[PERSON_NAME] BEDDING [PERSON_NAME] [STREET_ADDRESS][PERSON_NAME][PERSON_NAME]" at bounding box center [1219, 363] width 647 height 130
click at [1124, 385] on address "[PERSON_NAME] BEDDING [PERSON_NAME] [STREET_ADDRESS][PERSON_NAME][PERSON_NAME]" at bounding box center [1219, 353] width 622 height 88
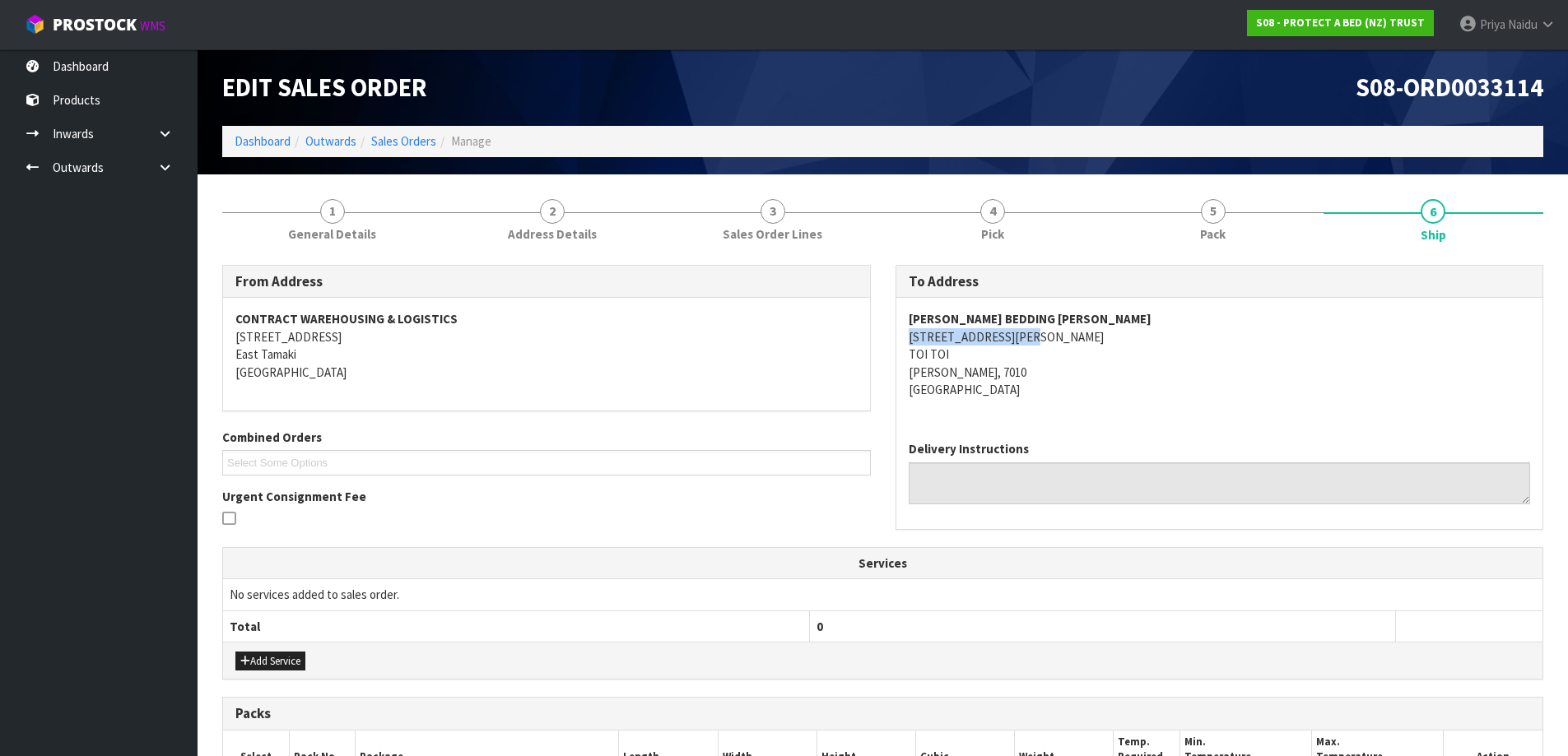
drag, startPoint x: 897, startPoint y: 336, endPoint x: 1052, endPoint y: 337, distance: 155.0
click at [1052, 337] on div "[PERSON_NAME] BEDDING [PERSON_NAME] [STREET_ADDRESS][PERSON_NAME][PERSON_NAME]" at bounding box center [1219, 363] width 647 height 130
click at [298, 215] on link "1 General Details" at bounding box center [332, 218] width 220 height 65
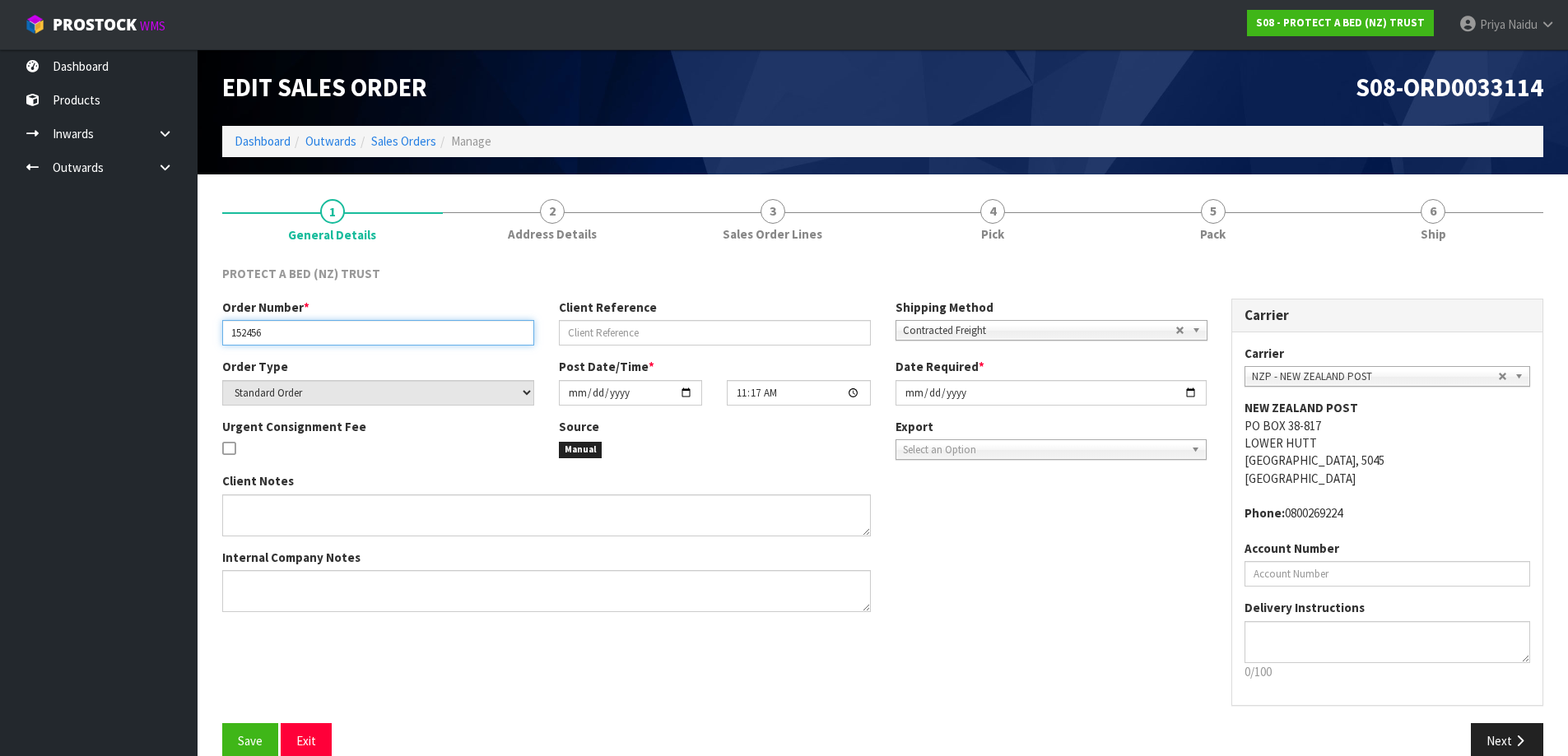
drag, startPoint x: 225, startPoint y: 335, endPoint x: 281, endPoint y: 332, distance: 56.1
click at [281, 332] on input "152456" at bounding box center [378, 333] width 312 height 25
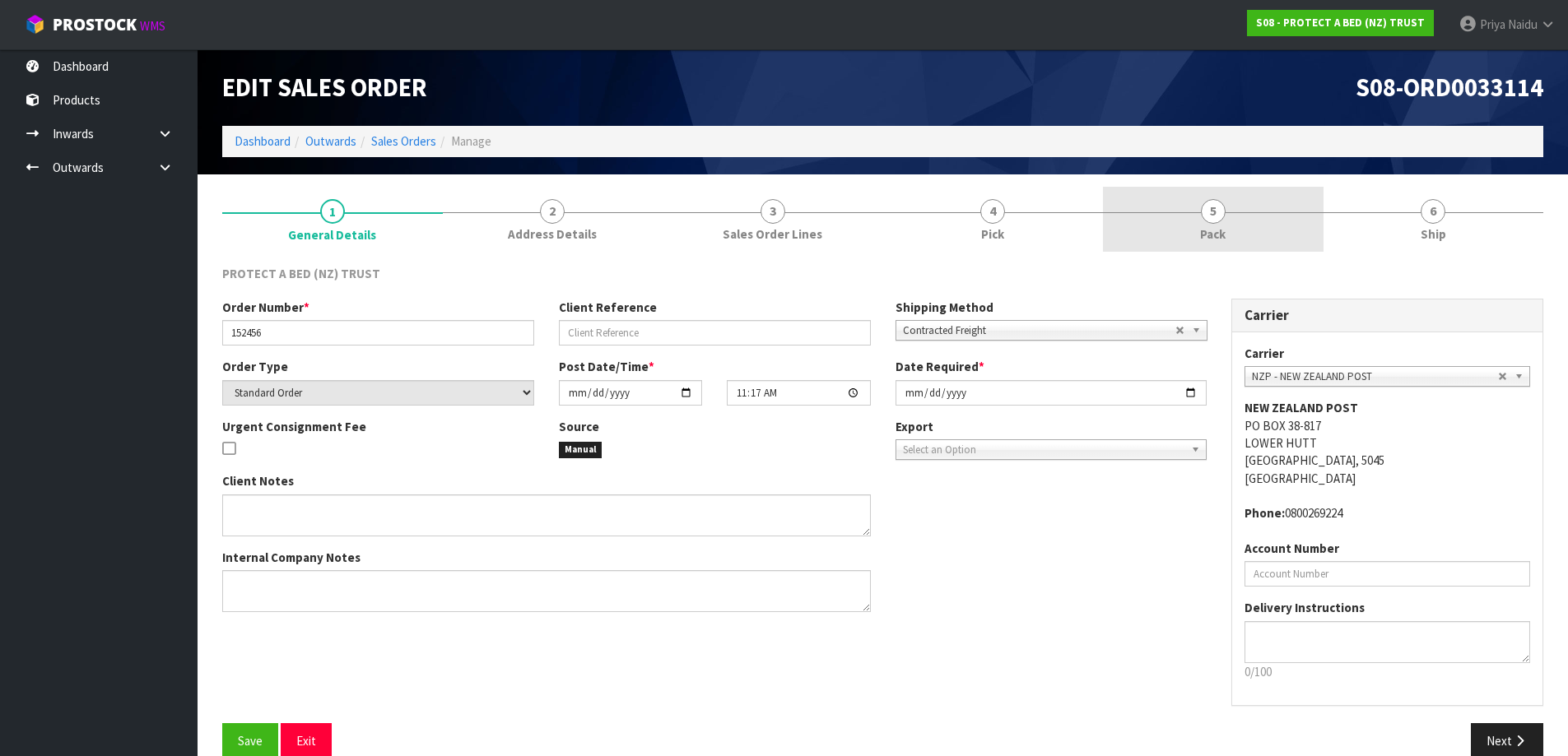
click at [1191, 246] on link "5 Pack" at bounding box center [1213, 218] width 220 height 65
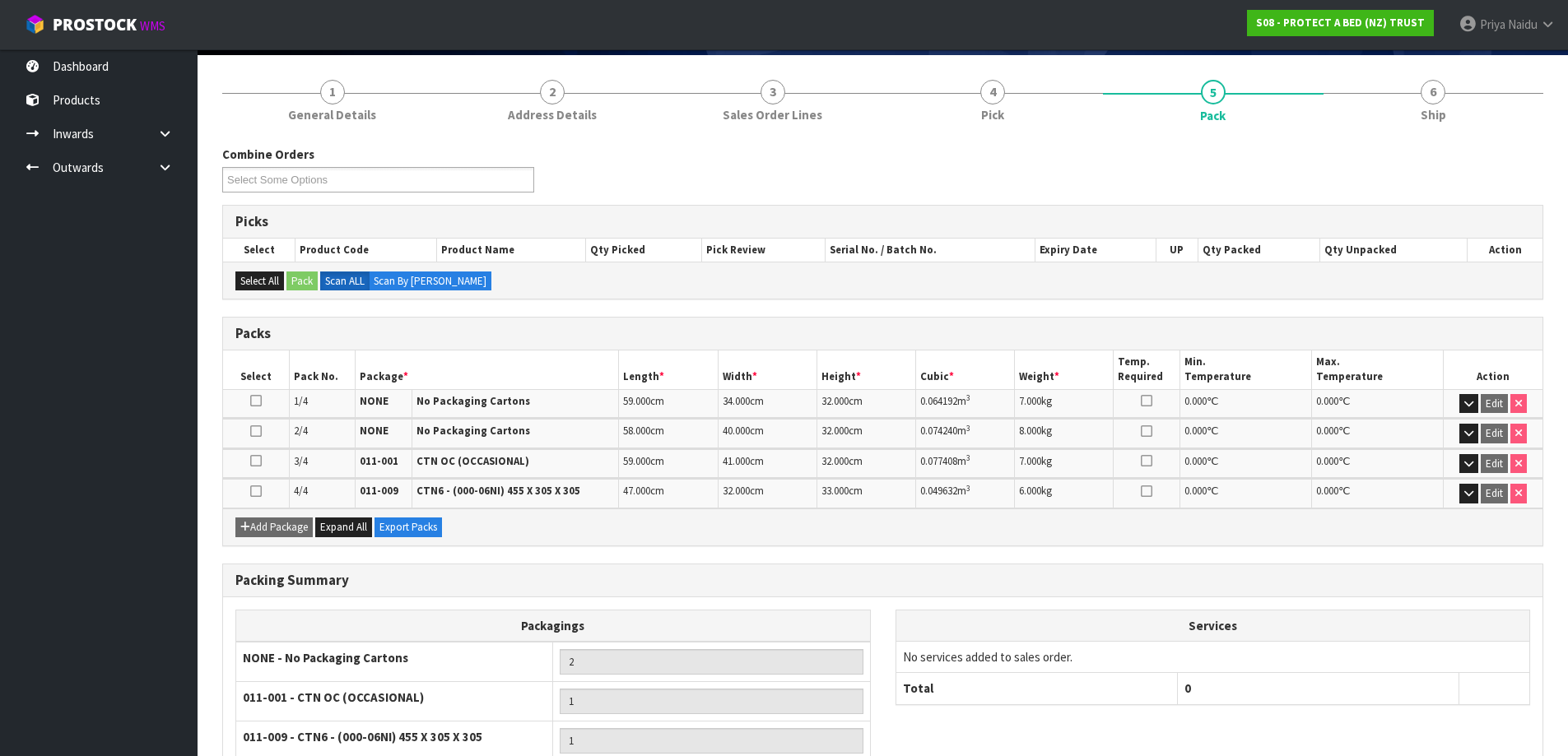
scroll to position [82, 0]
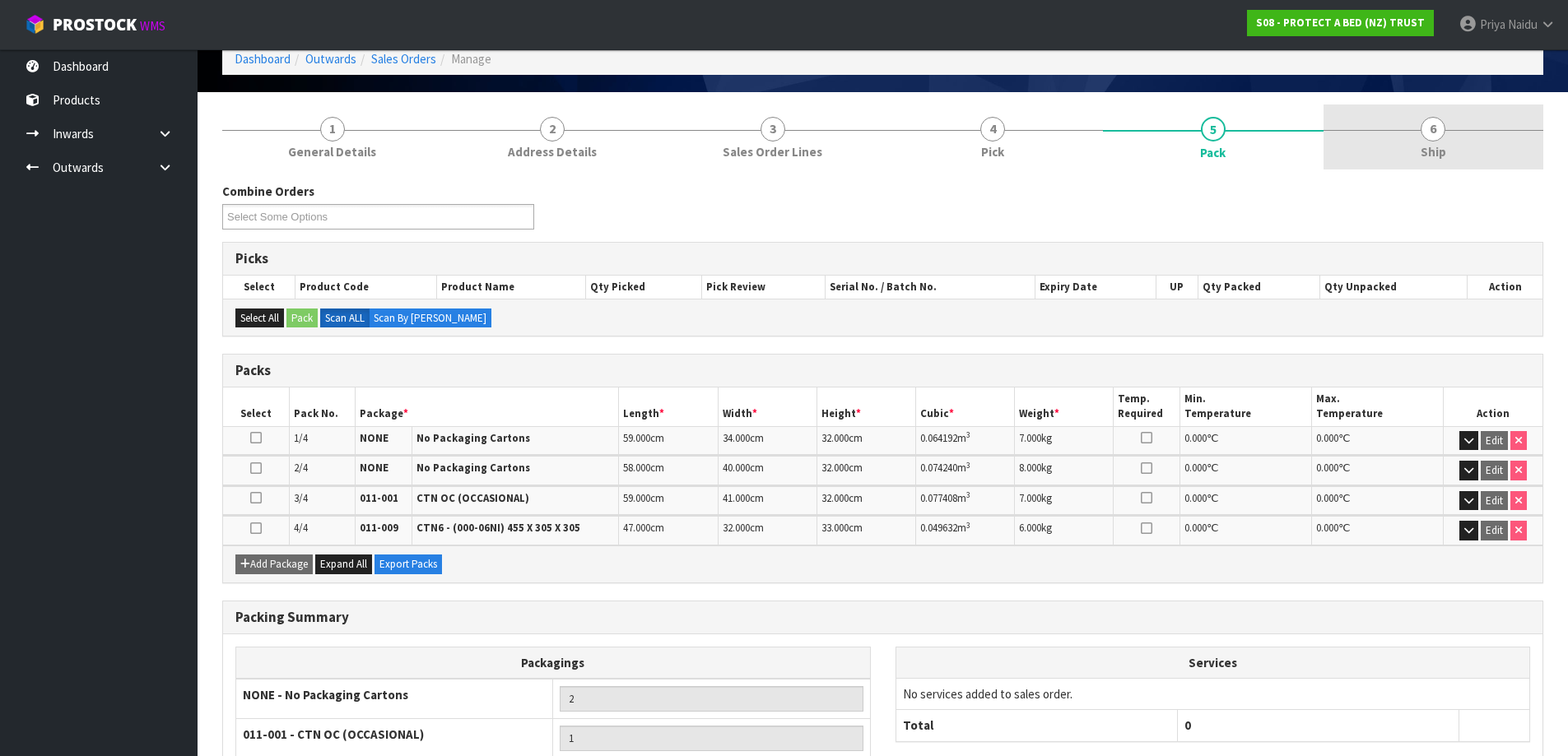
click at [1436, 154] on span "Ship" at bounding box center [1433, 152] width 25 height 17
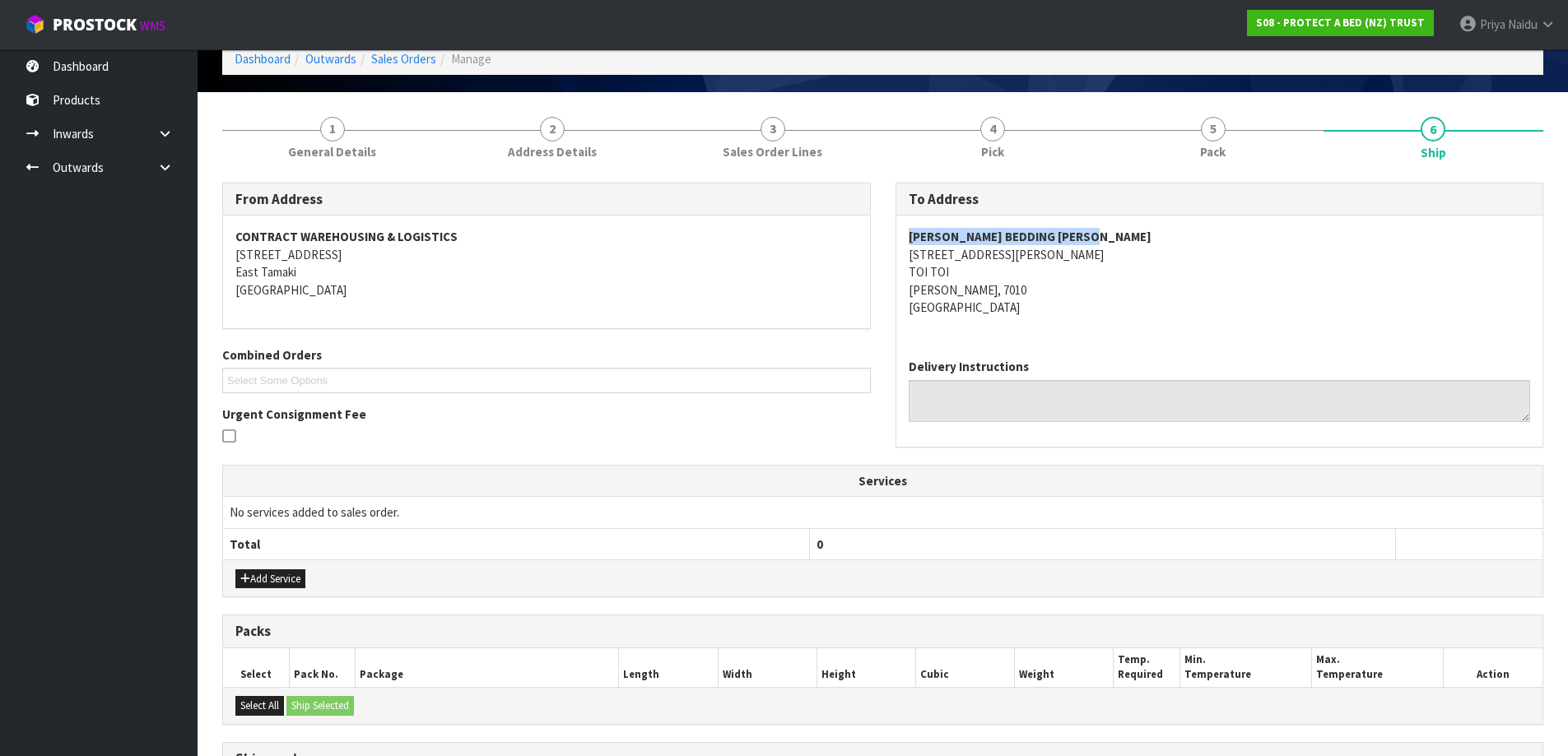
drag, startPoint x: 895, startPoint y: 235, endPoint x: 1119, endPoint y: 230, distance: 224.1
click at [1119, 230] on div "[PERSON_NAME] BEDDING [PERSON_NAME] [STREET_ADDRESS][PERSON_NAME][PERSON_NAME]" at bounding box center [1219, 280] width 647 height 130
drag, startPoint x: 892, startPoint y: 262, endPoint x: 1081, endPoint y: 294, distance: 191.7
click at [1081, 294] on div "To Address [PERSON_NAME] BEDDING [PERSON_NAME] [STREET_ADDRESS][PERSON_NAME][PE…" at bounding box center [1219, 323] width 673 height 282
click at [892, 253] on div "To Address [PERSON_NAME] BEDDING [PERSON_NAME] [STREET_ADDRESS][PERSON_NAME][PE…" at bounding box center [1219, 323] width 673 height 282
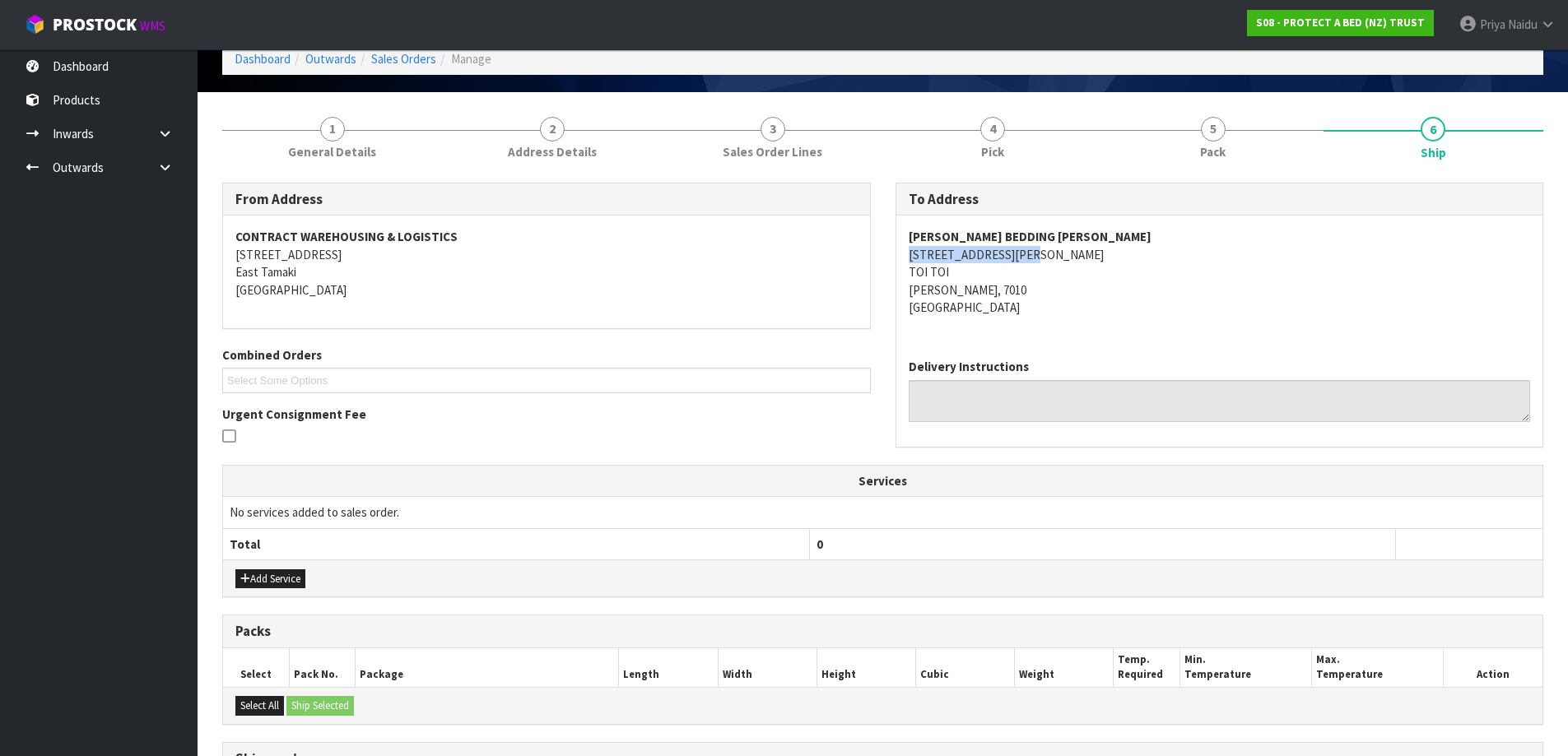
drag, startPoint x: 923, startPoint y: 252, endPoint x: 1043, endPoint y: 248, distance: 120.1
click at [1043, 248] on div "To Address [PERSON_NAME] BEDDING [PERSON_NAME] [STREET_ADDRESS][PERSON_NAME][PE…" at bounding box center [1219, 315] width 649 height 265
click at [410, 134] on link "1 General Details" at bounding box center [332, 136] width 220 height 65
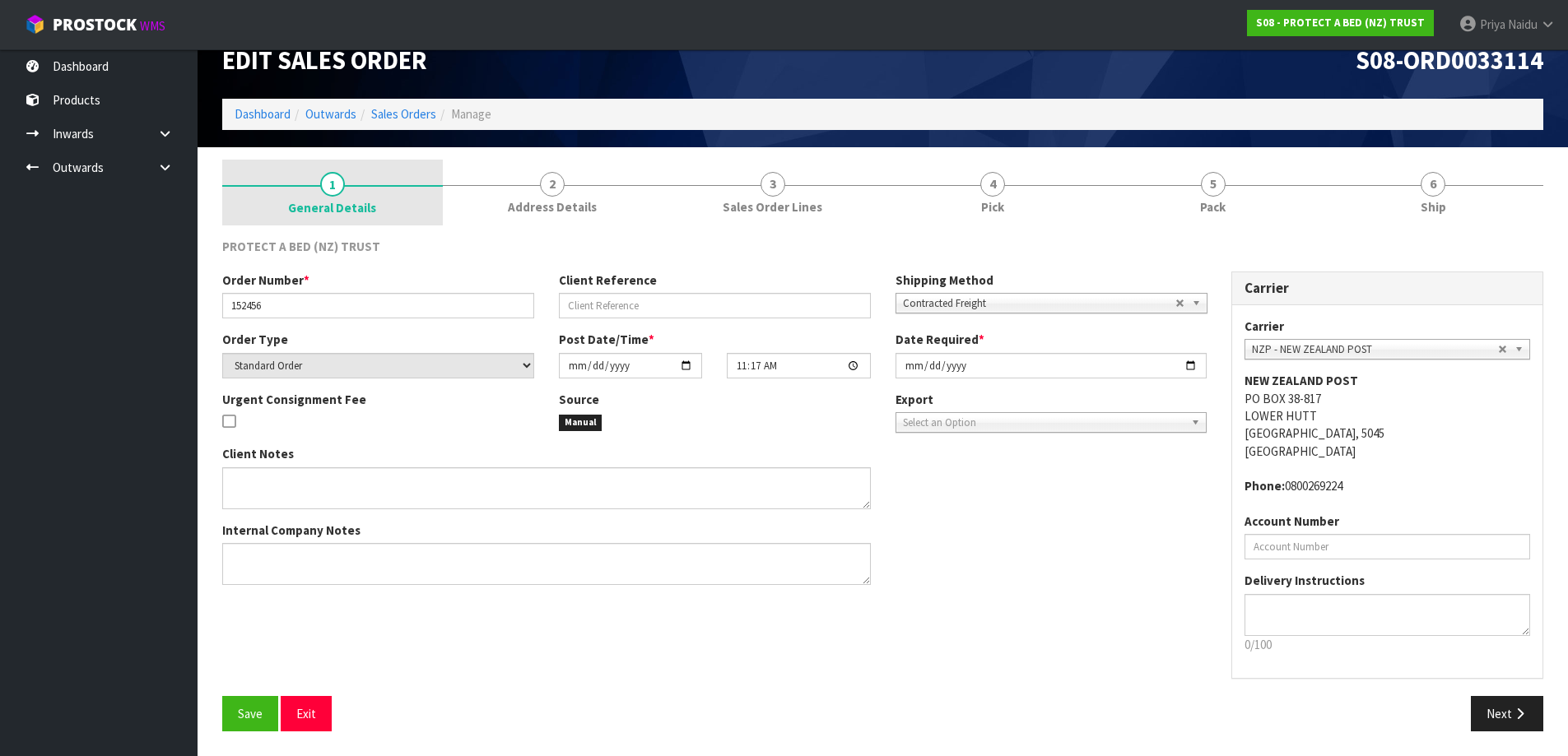
scroll to position [27, 0]
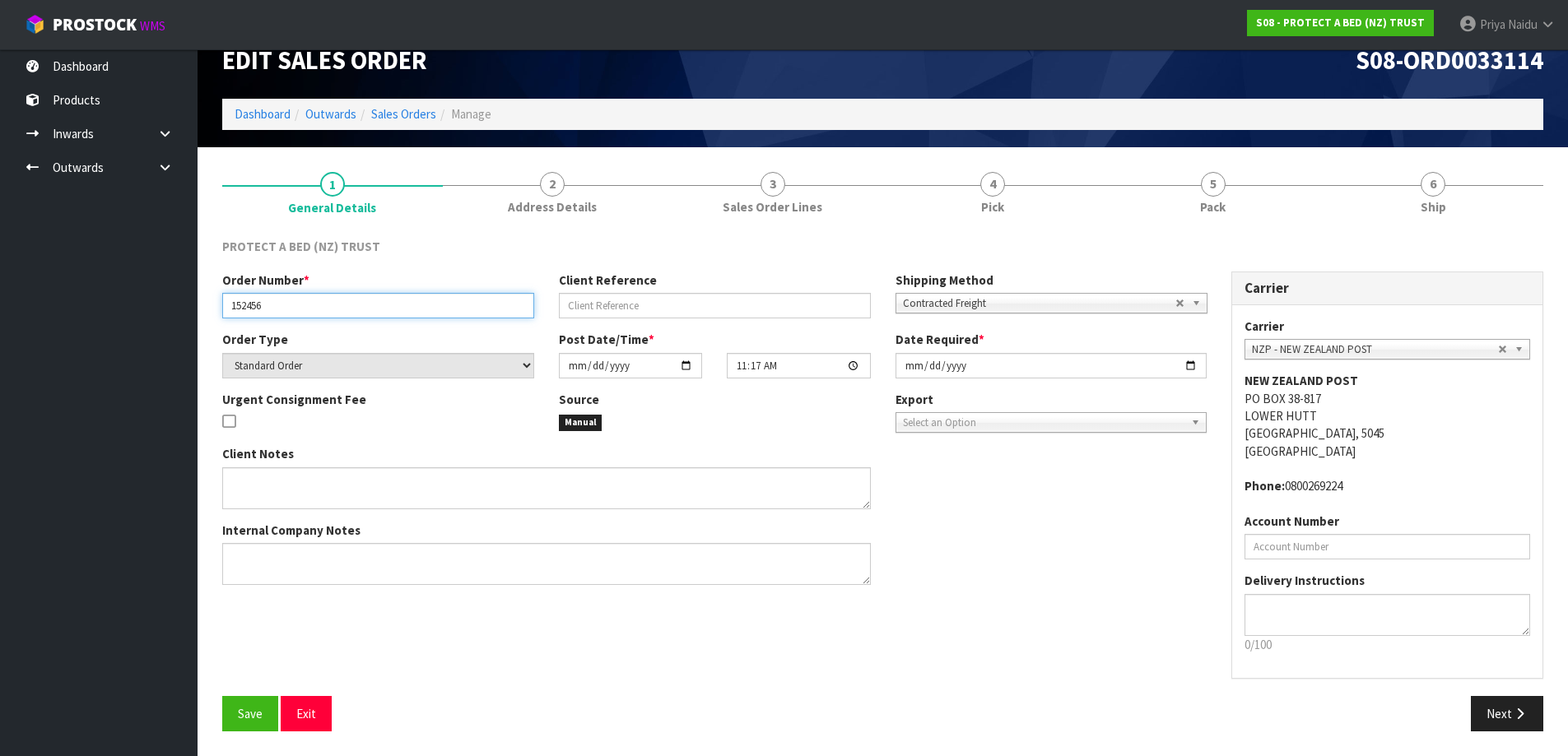
drag, startPoint x: 227, startPoint y: 305, endPoint x: 308, endPoint y: 306, distance: 81.0
click at [330, 306] on input "152456" at bounding box center [378, 305] width 312 height 25
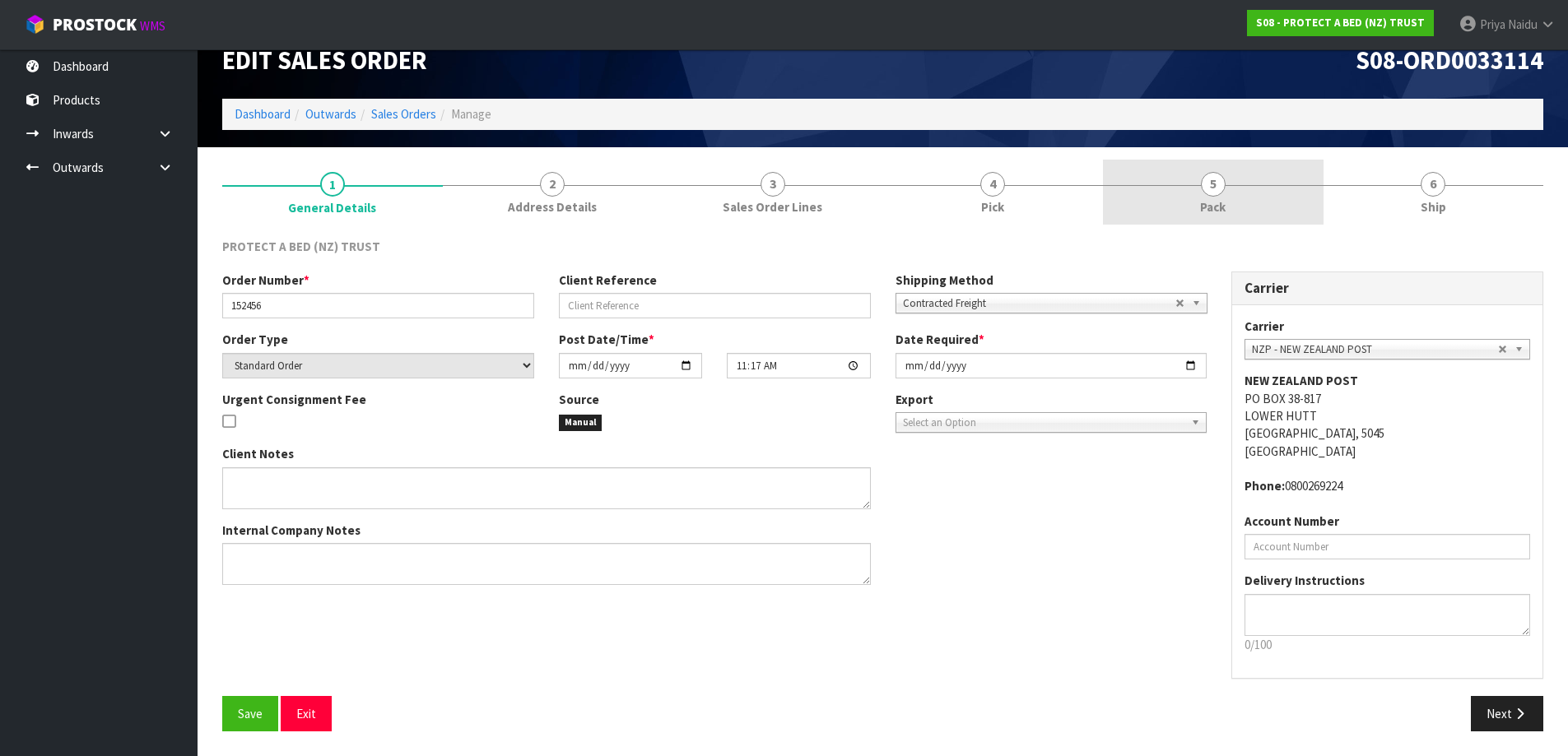
click at [1259, 200] on link "5 Pack" at bounding box center [1213, 191] width 220 height 65
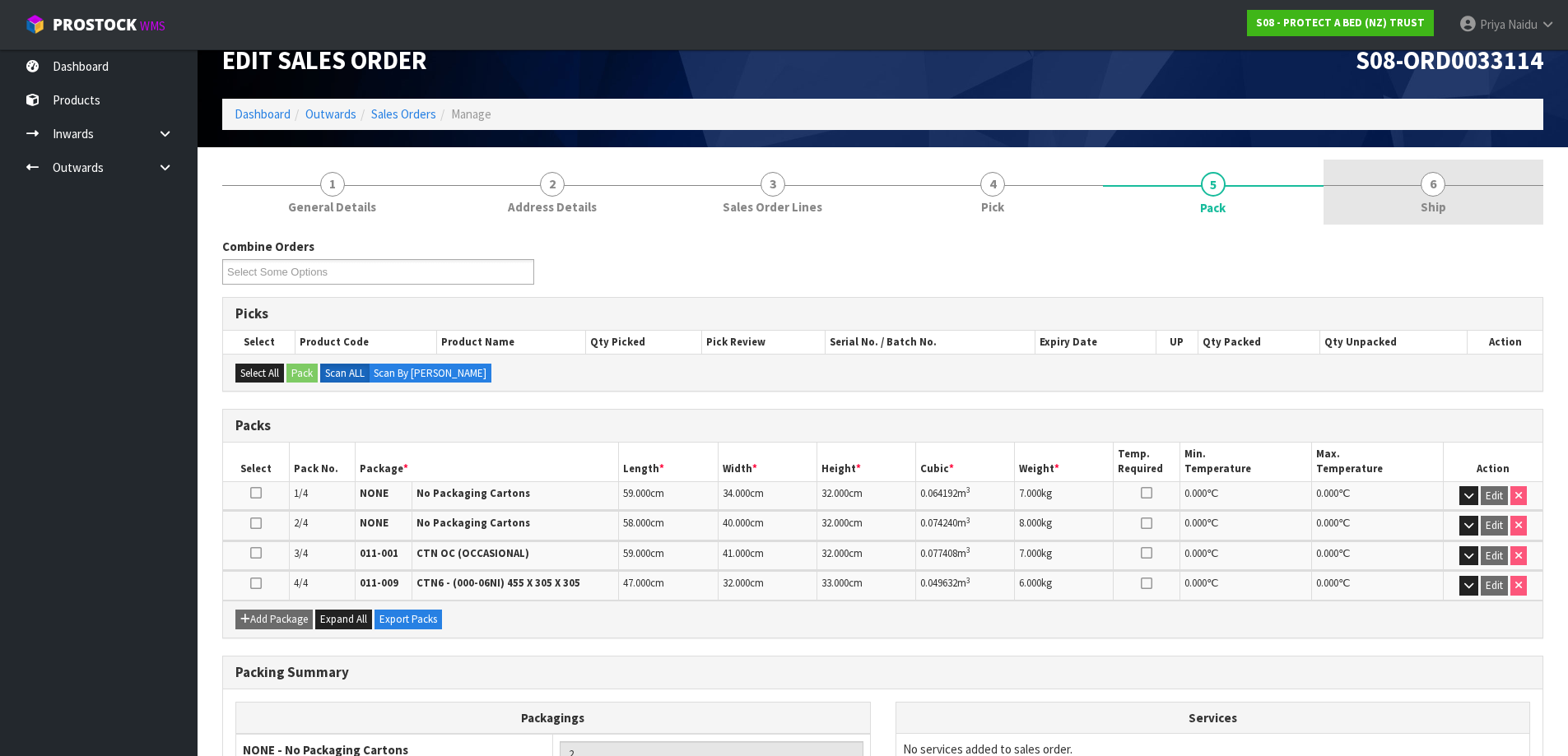
click at [1403, 209] on link "6 Ship" at bounding box center [1433, 191] width 220 height 65
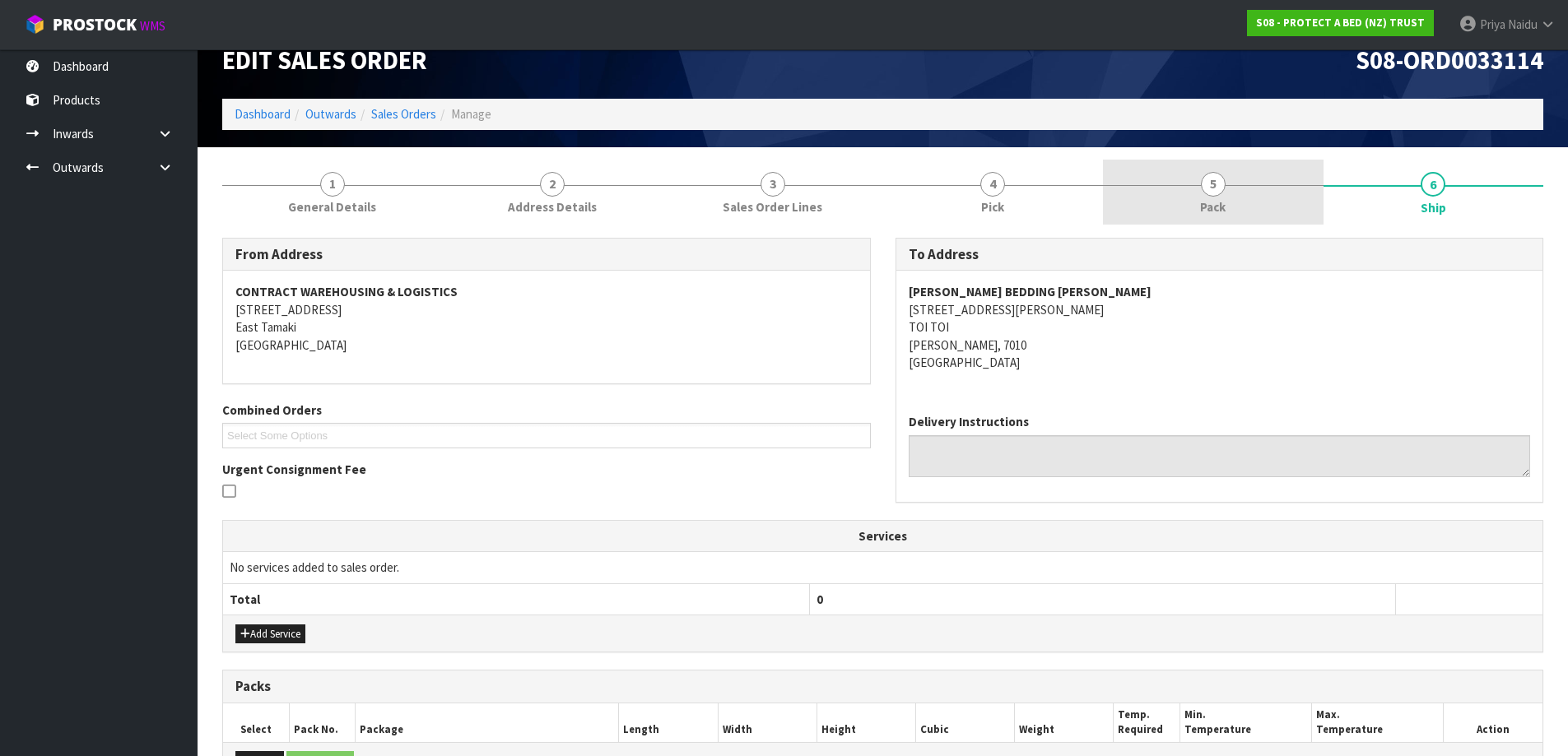
click at [1221, 204] on span "Pack" at bounding box center [1213, 207] width 25 height 17
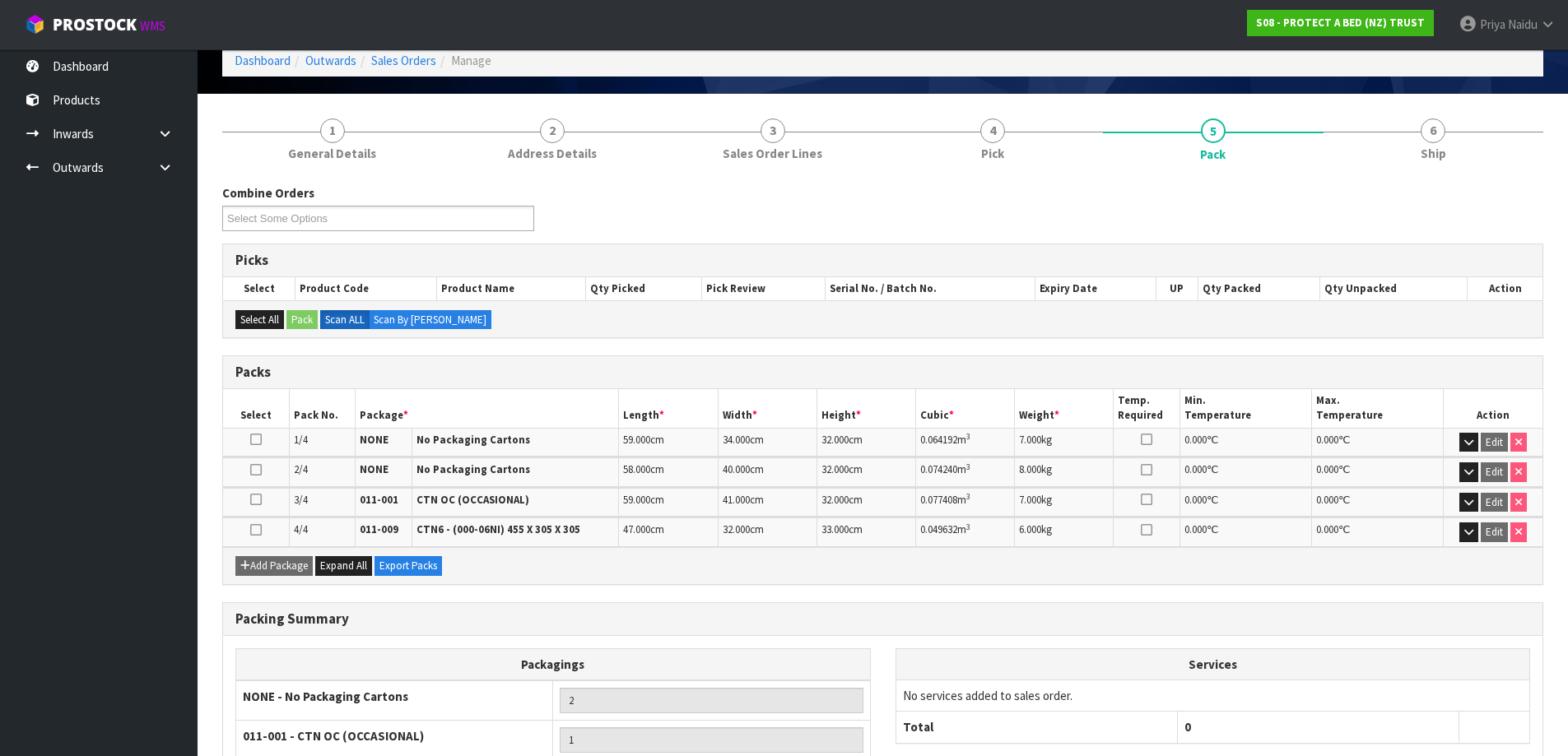
scroll to position [109, 0]
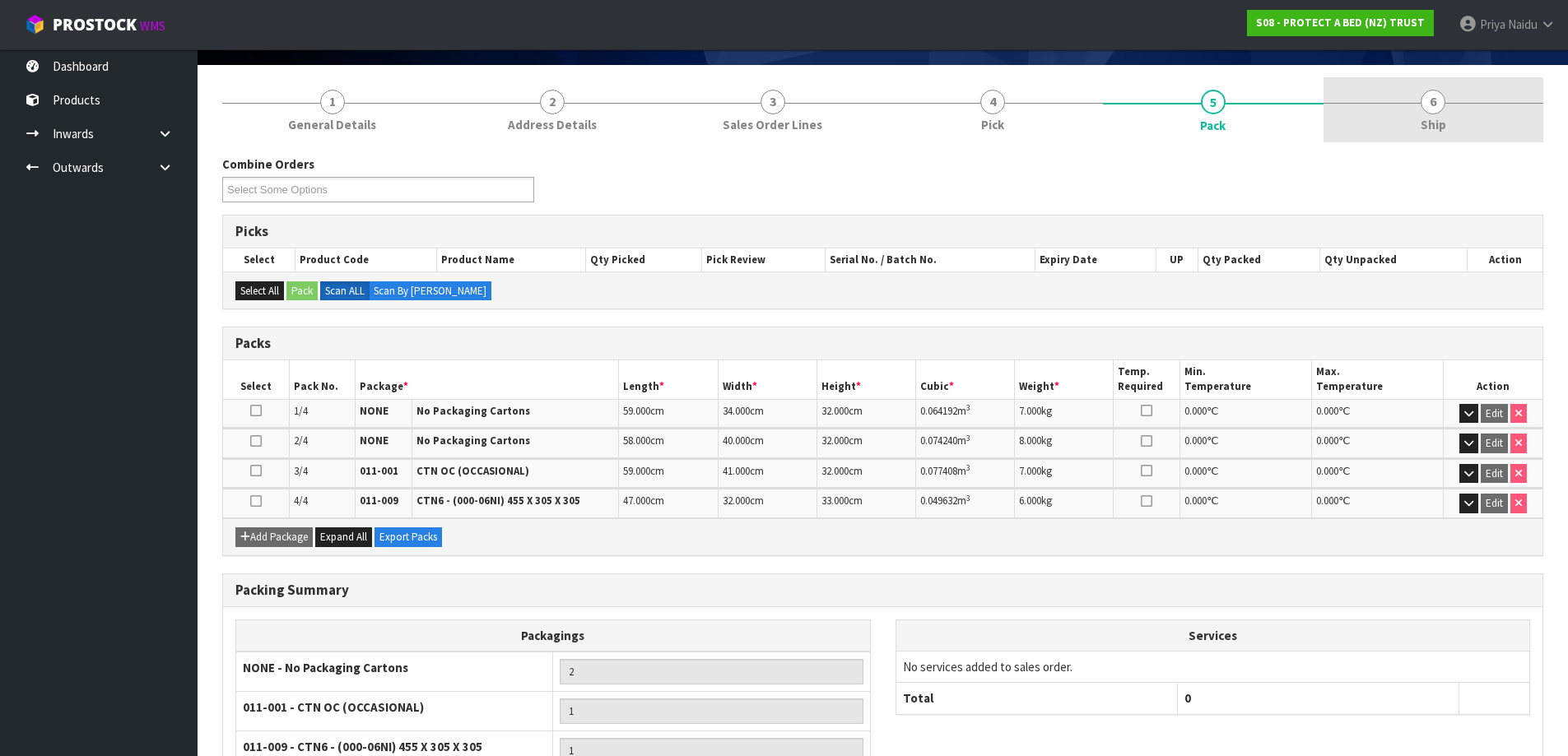
click at [1442, 126] on span "Ship" at bounding box center [1433, 125] width 25 height 17
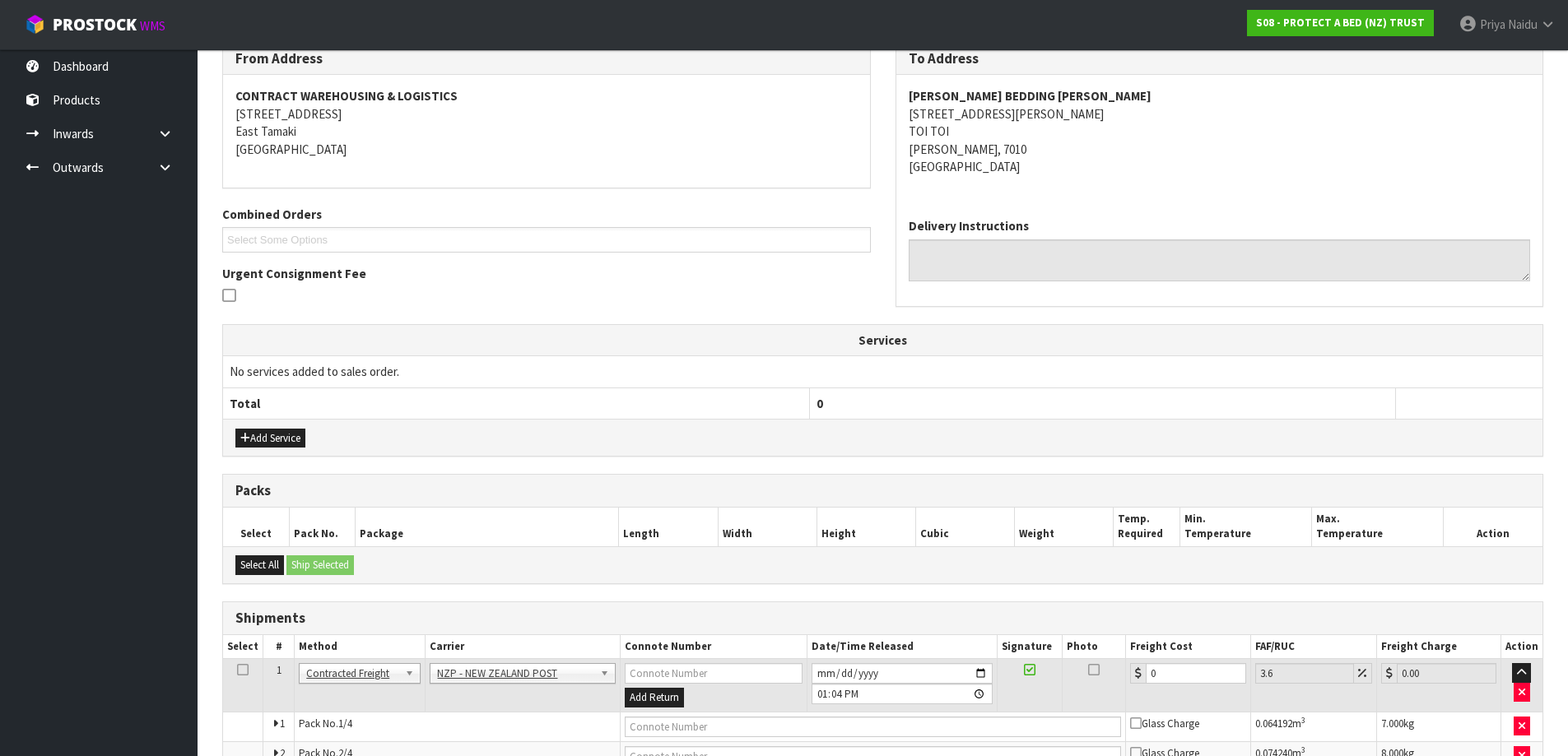
scroll to position [376, 0]
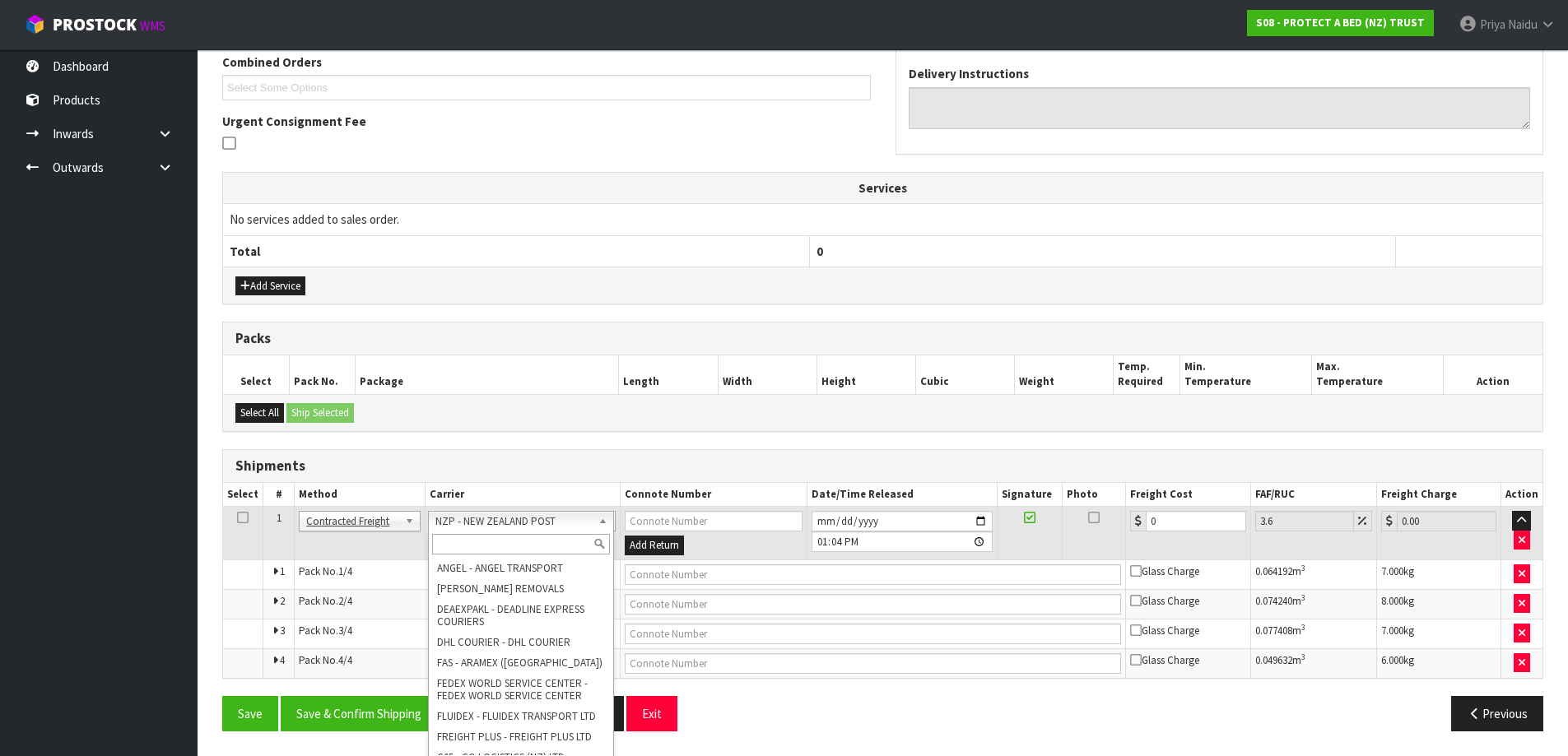
click at [474, 537] on input "text" at bounding box center [520, 544] width 178 height 20
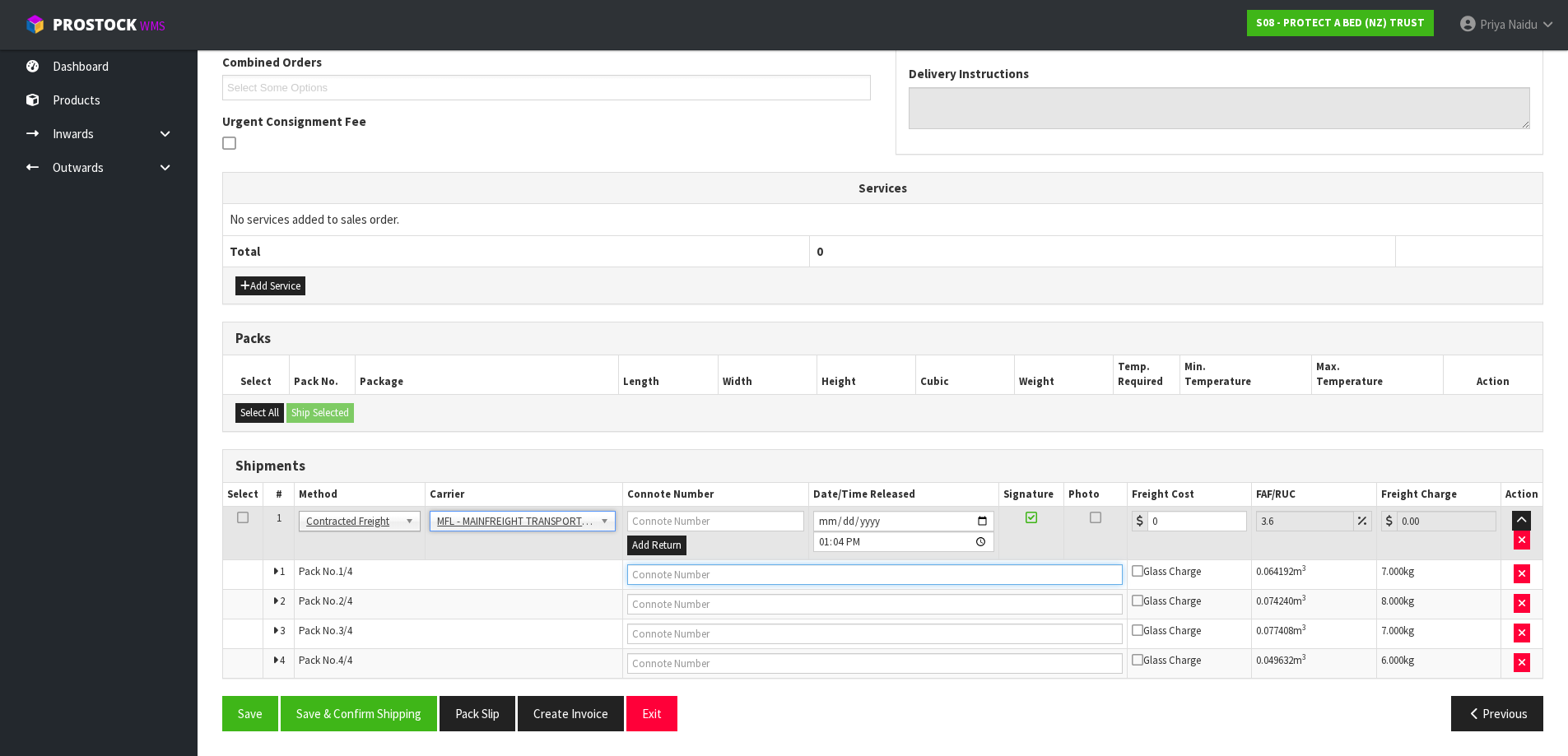
click at [679, 567] on input "text" at bounding box center [874, 574] width 495 height 20
paste input "FWM58376211"
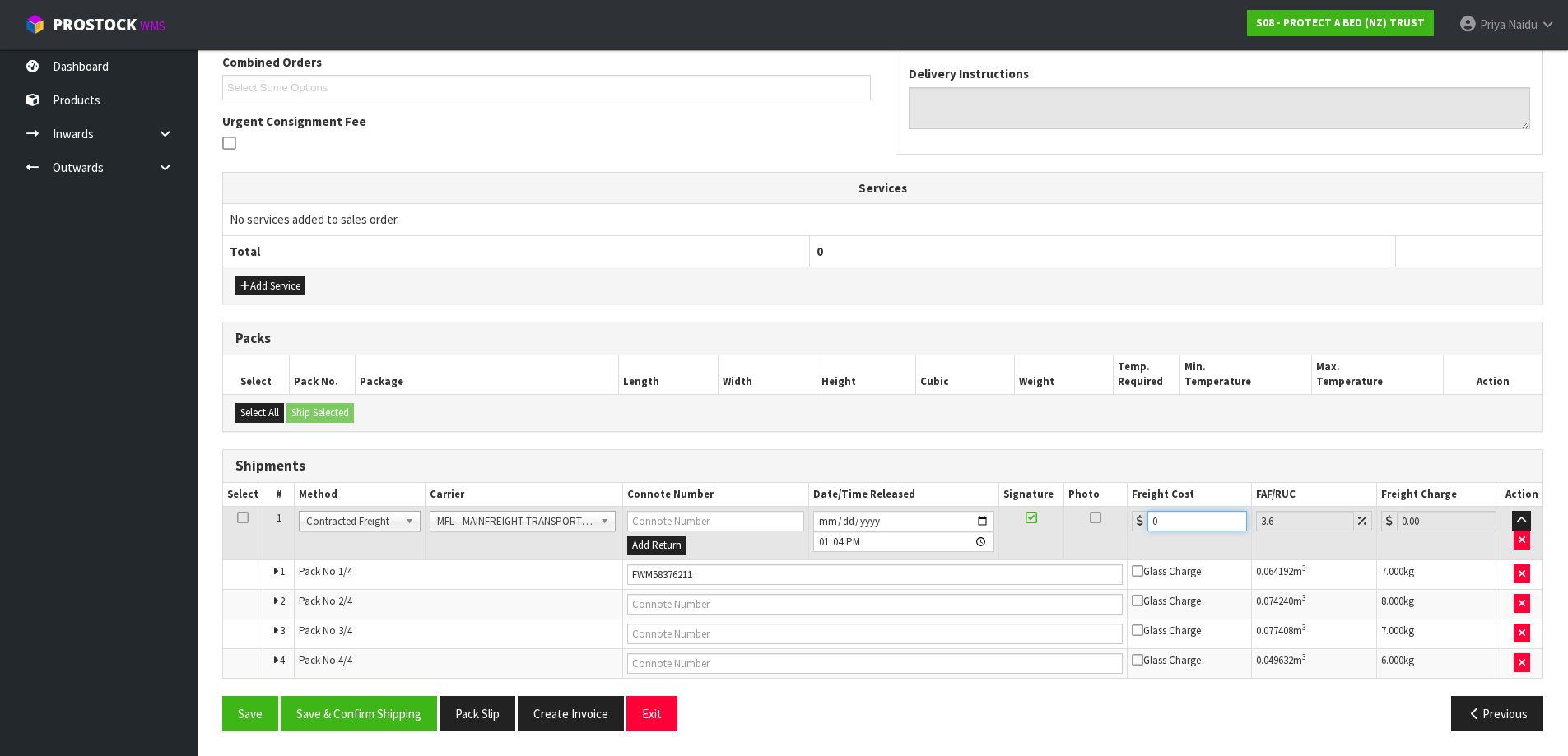
click at [1173, 516] on input "0" at bounding box center [1196, 520] width 99 height 20
click at [364, 723] on button "Save & Confirm Shipping" at bounding box center [359, 714] width 156 height 36
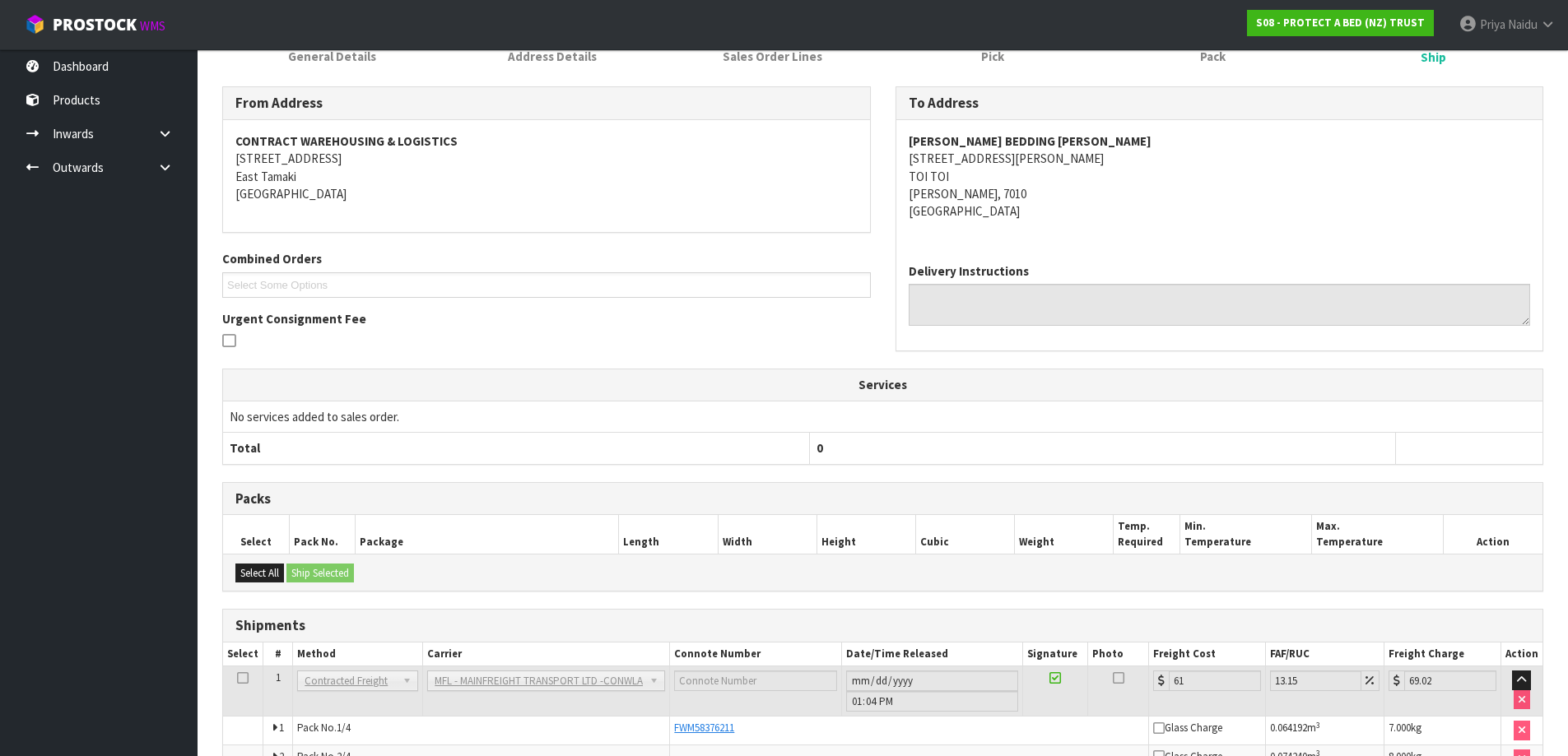
scroll to position [0, 0]
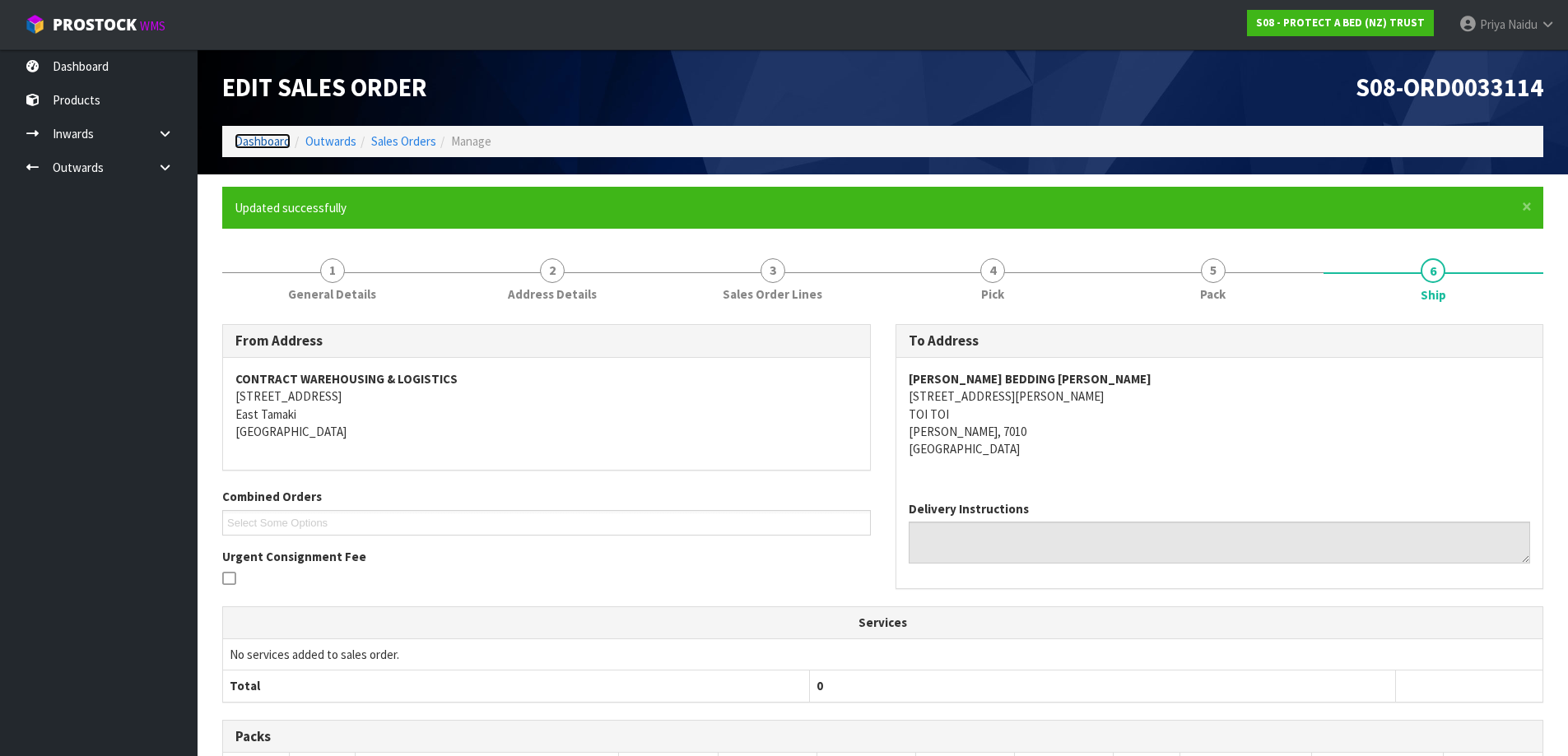
click at [240, 143] on link "Dashboard" at bounding box center [263, 141] width 56 height 15
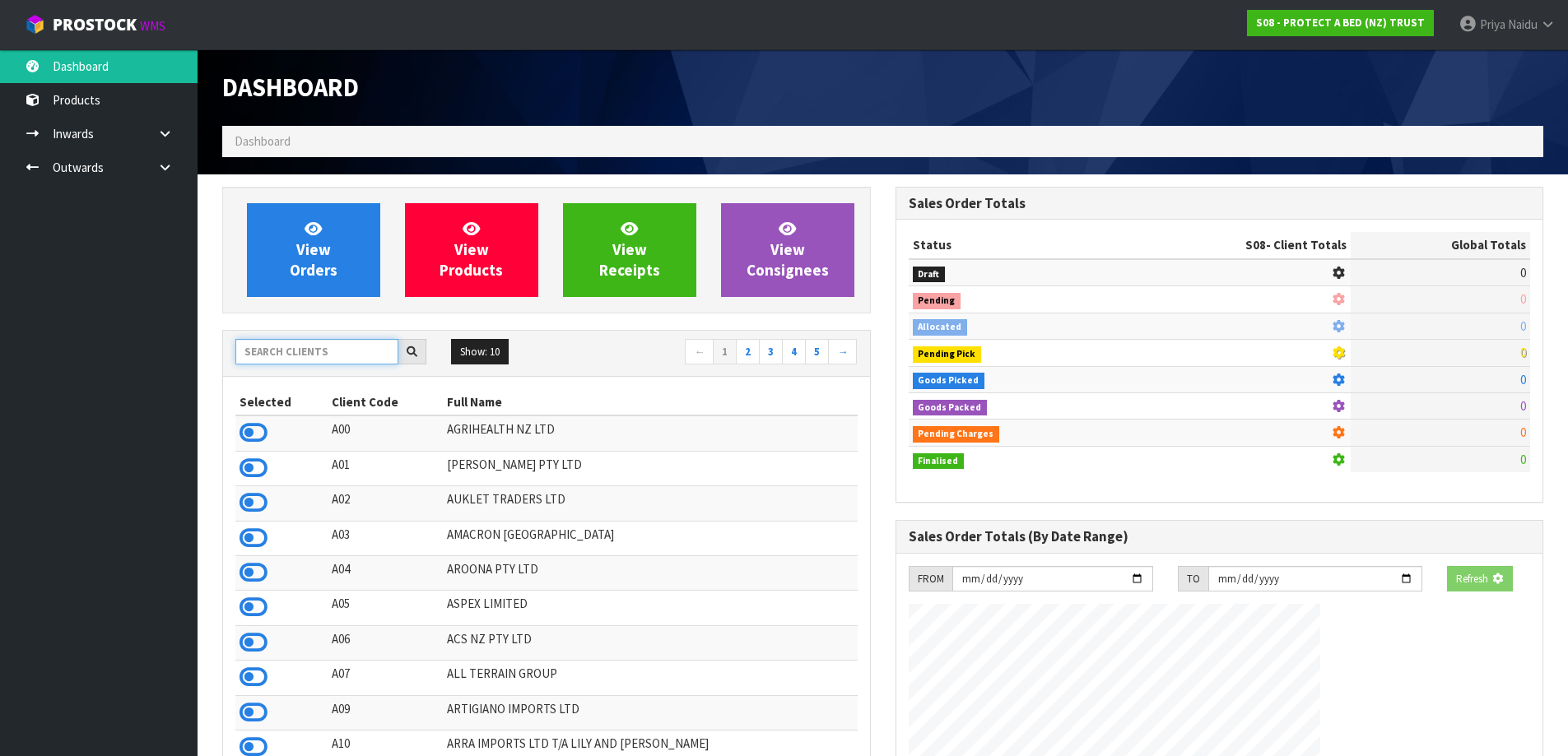
click at [333, 358] on input "text" at bounding box center [317, 351] width 163 height 25
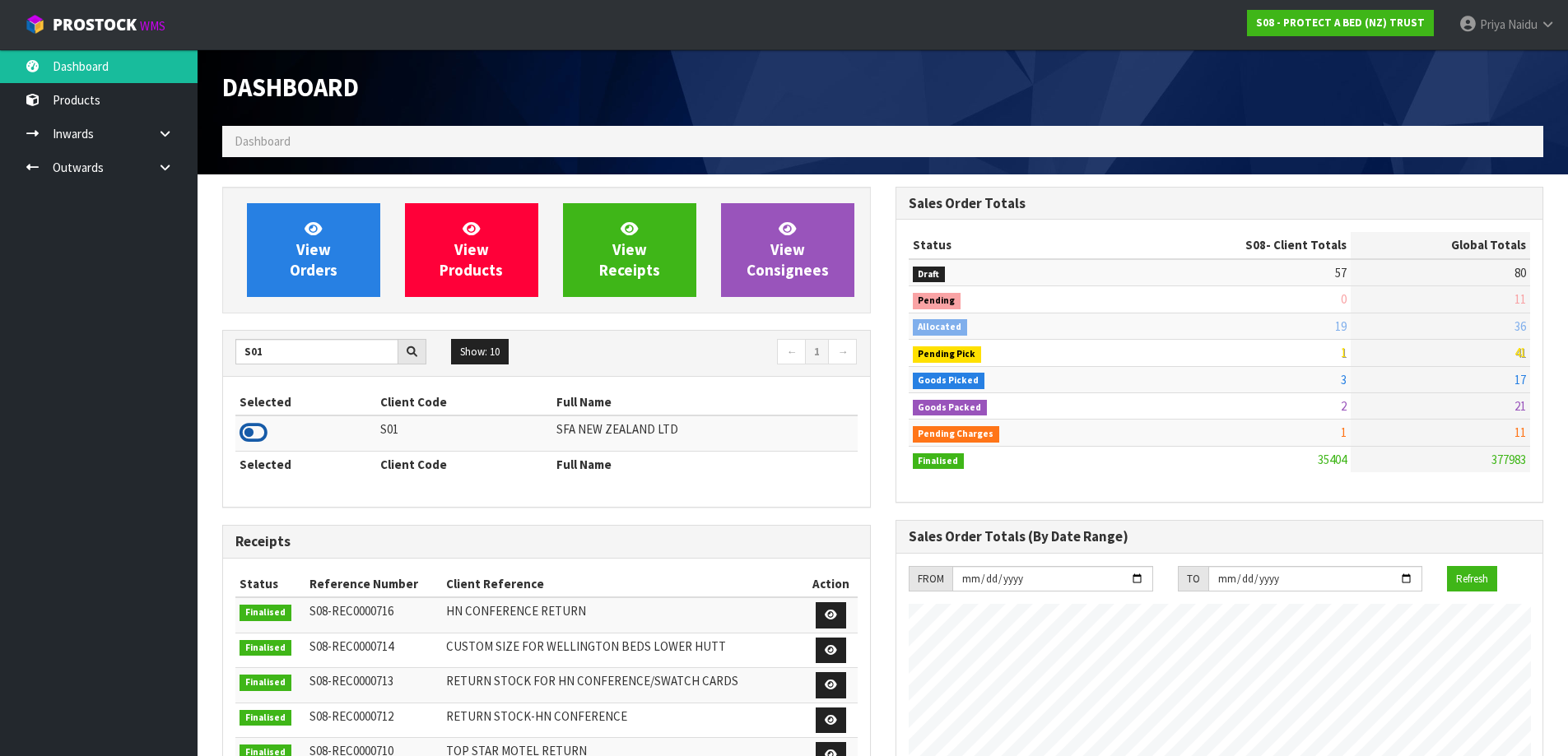
click at [259, 432] on icon at bounding box center [253, 434] width 28 height 25
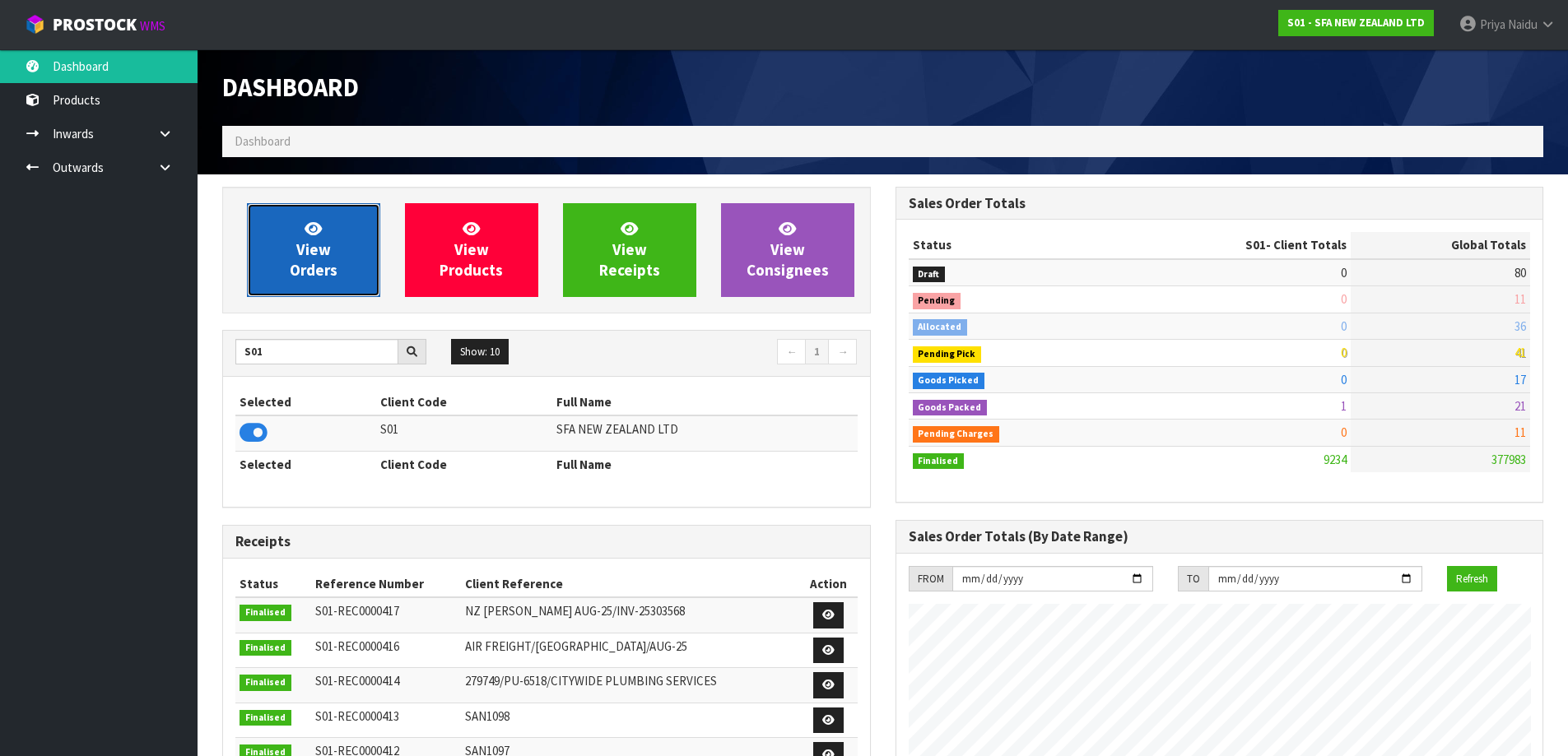
click at [329, 268] on span "View Orders" at bounding box center [313, 250] width 47 height 62
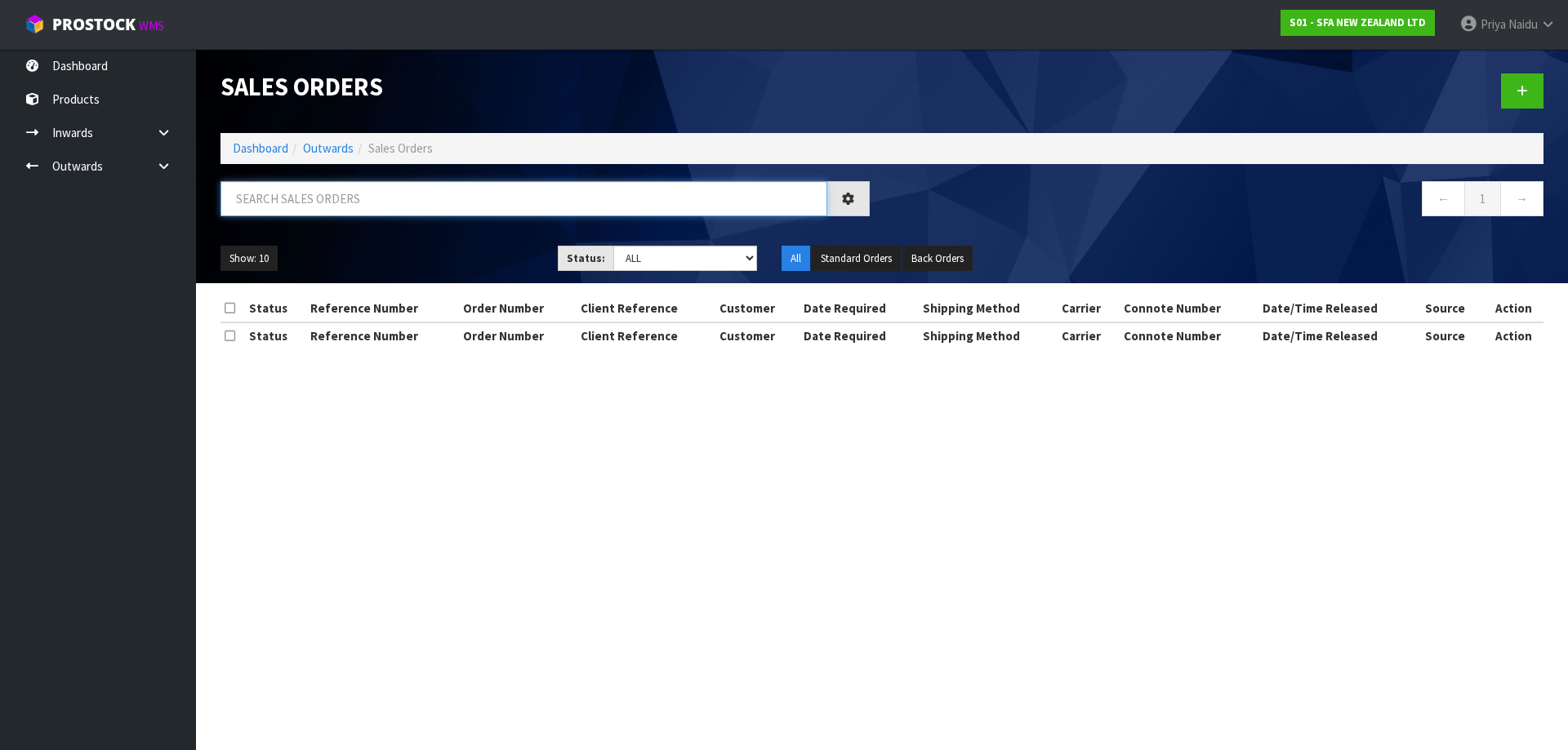
click at [341, 198] on input "text" at bounding box center [523, 198] width 607 height 35
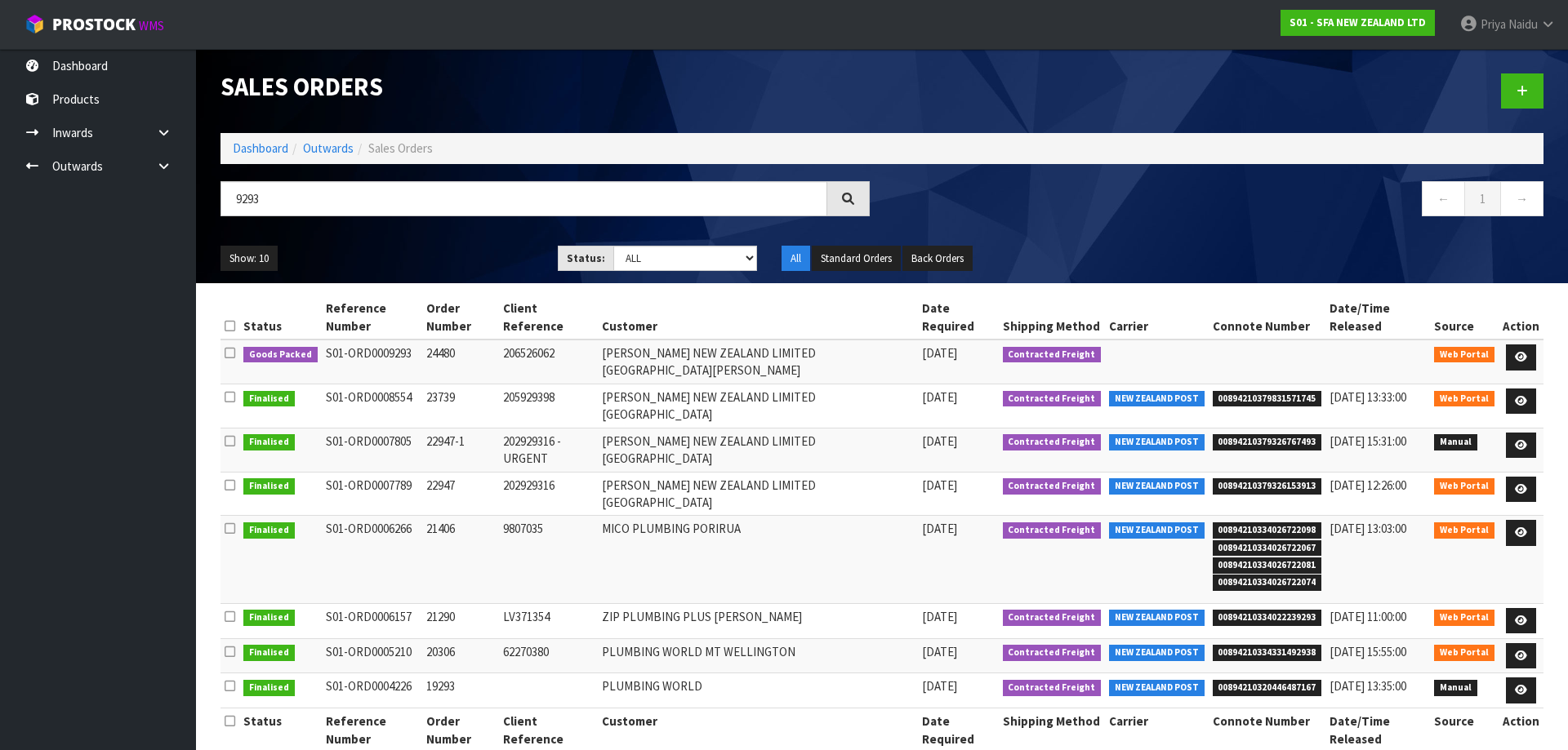
click at [469, 236] on div "Show: 10 5 10 25 50 Status: Draft Pending Allocated Pending Pick Goods Picked G…" at bounding box center [882, 259] width 1348 height 51
click at [1518, 352] on icon at bounding box center [1521, 356] width 12 height 11
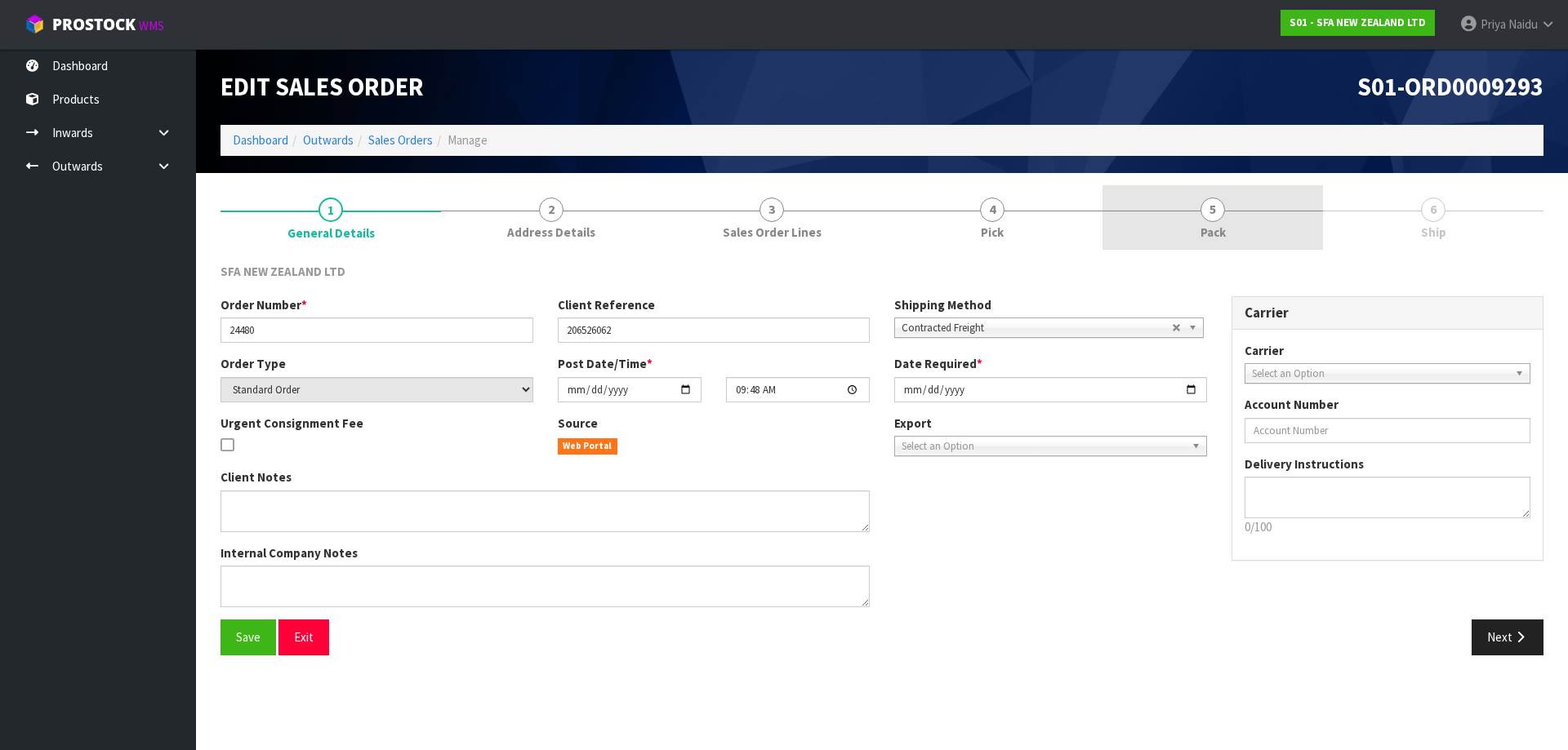
click at [1235, 224] on link "5 Pack" at bounding box center [1213, 216] width 220 height 64
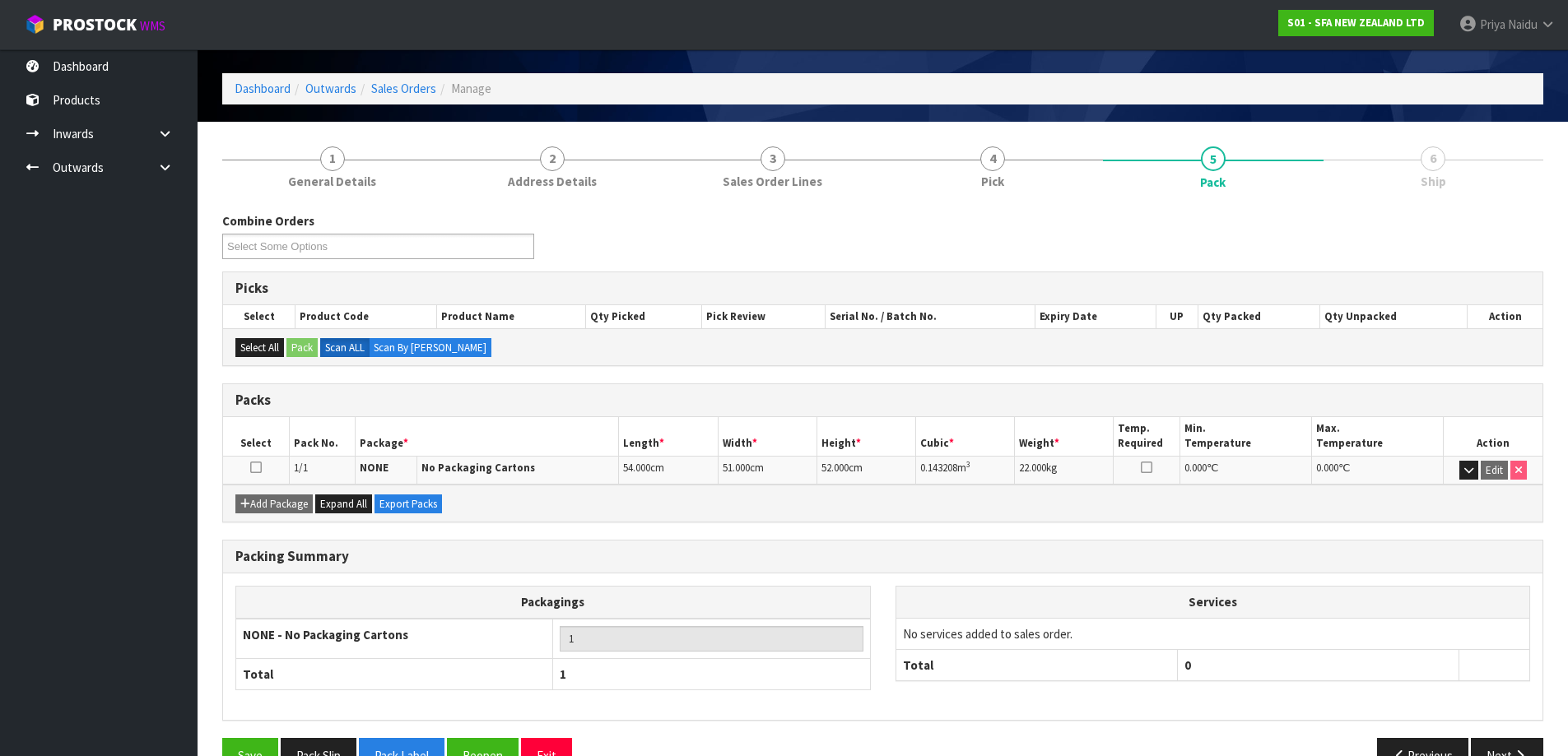
scroll to position [95, 0]
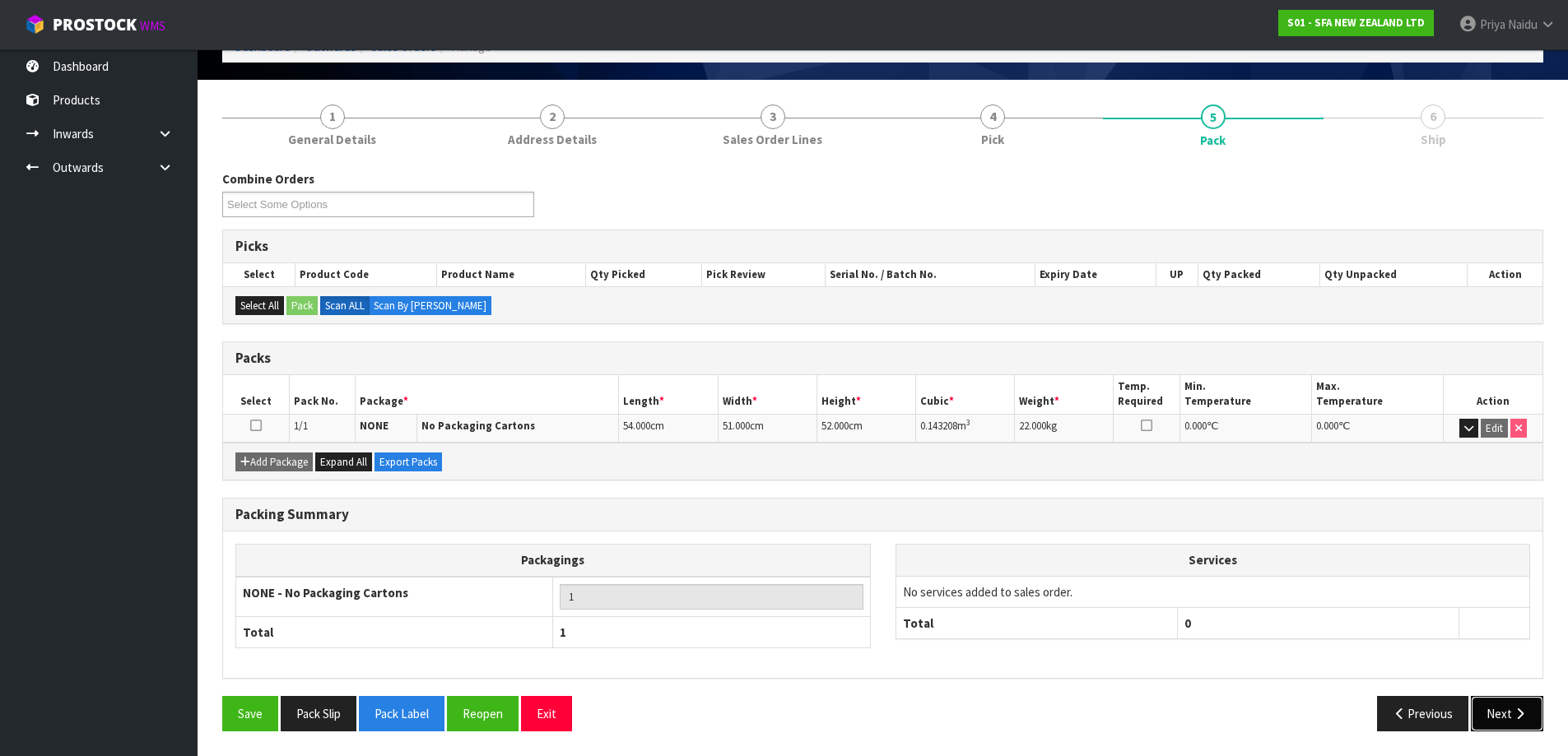
click at [1496, 720] on button "Next" at bounding box center [1506, 714] width 72 height 36
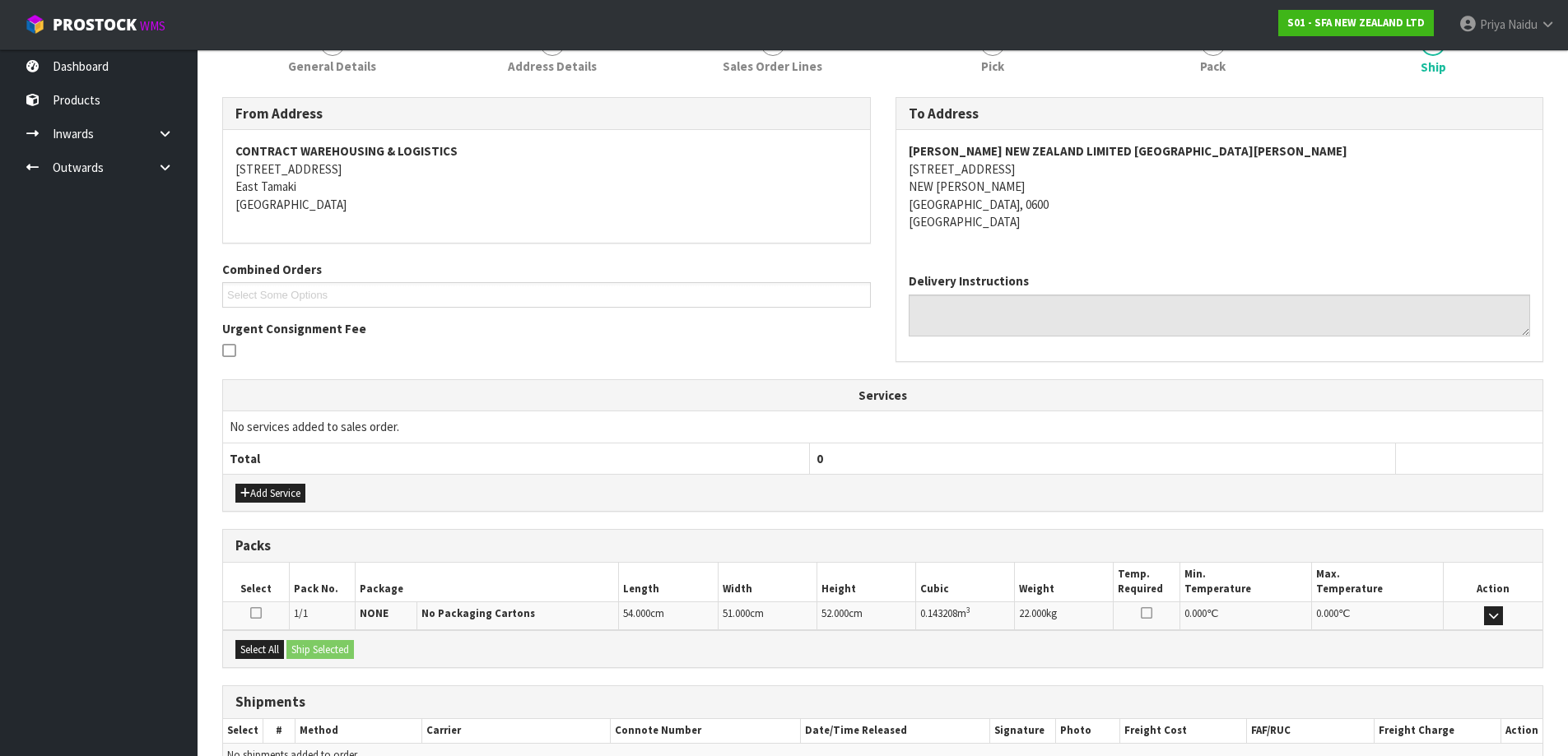
scroll to position [257, 0]
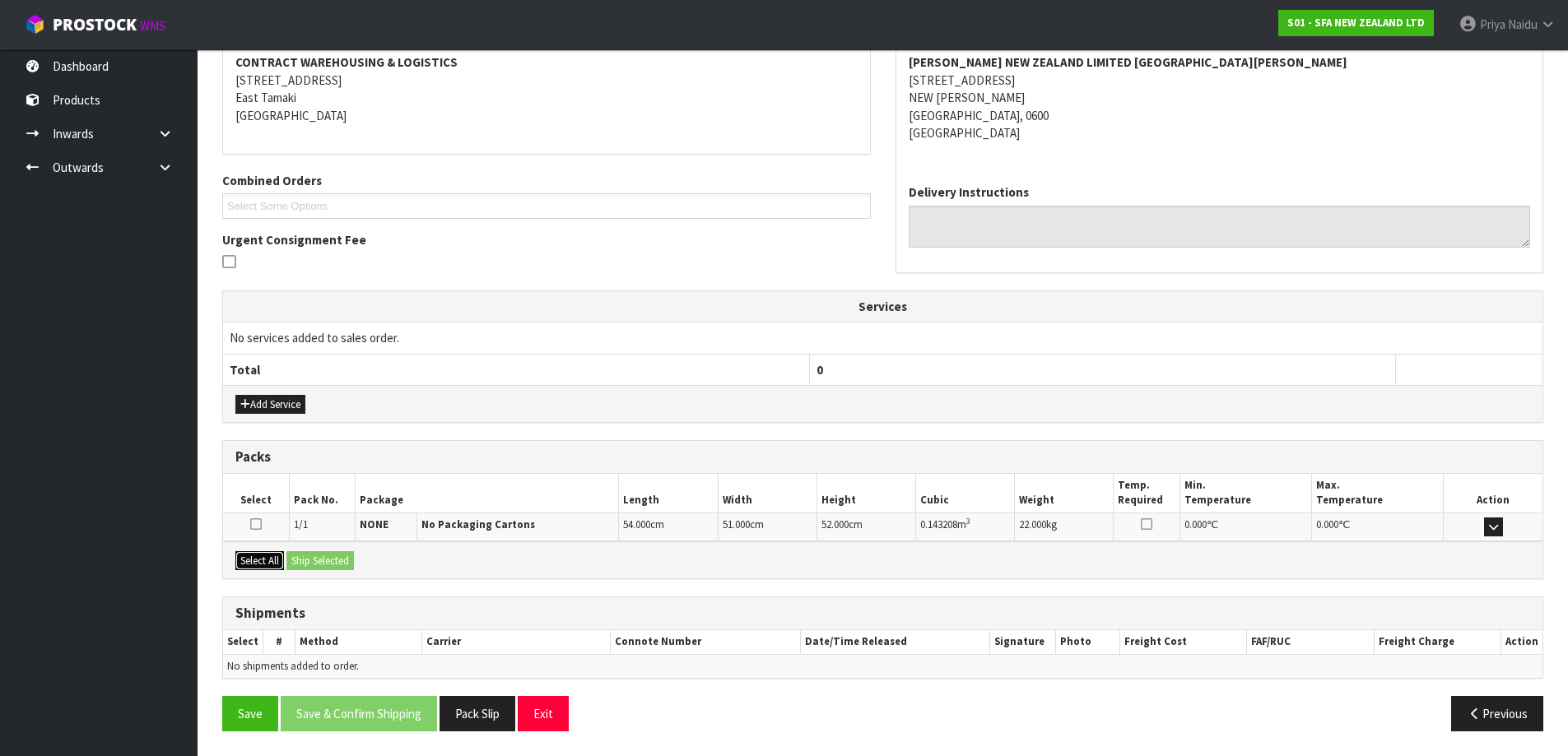
drag, startPoint x: 275, startPoint y: 555, endPoint x: 313, endPoint y: 564, distance: 39.1
click at [273, 559] on button "Select All" at bounding box center [260, 561] width 48 height 19
drag, startPoint x: 319, startPoint y: 564, endPoint x: 337, endPoint y: 570, distance: 19.0
click at [321, 566] on button "Ship Selected" at bounding box center [321, 561] width 68 height 19
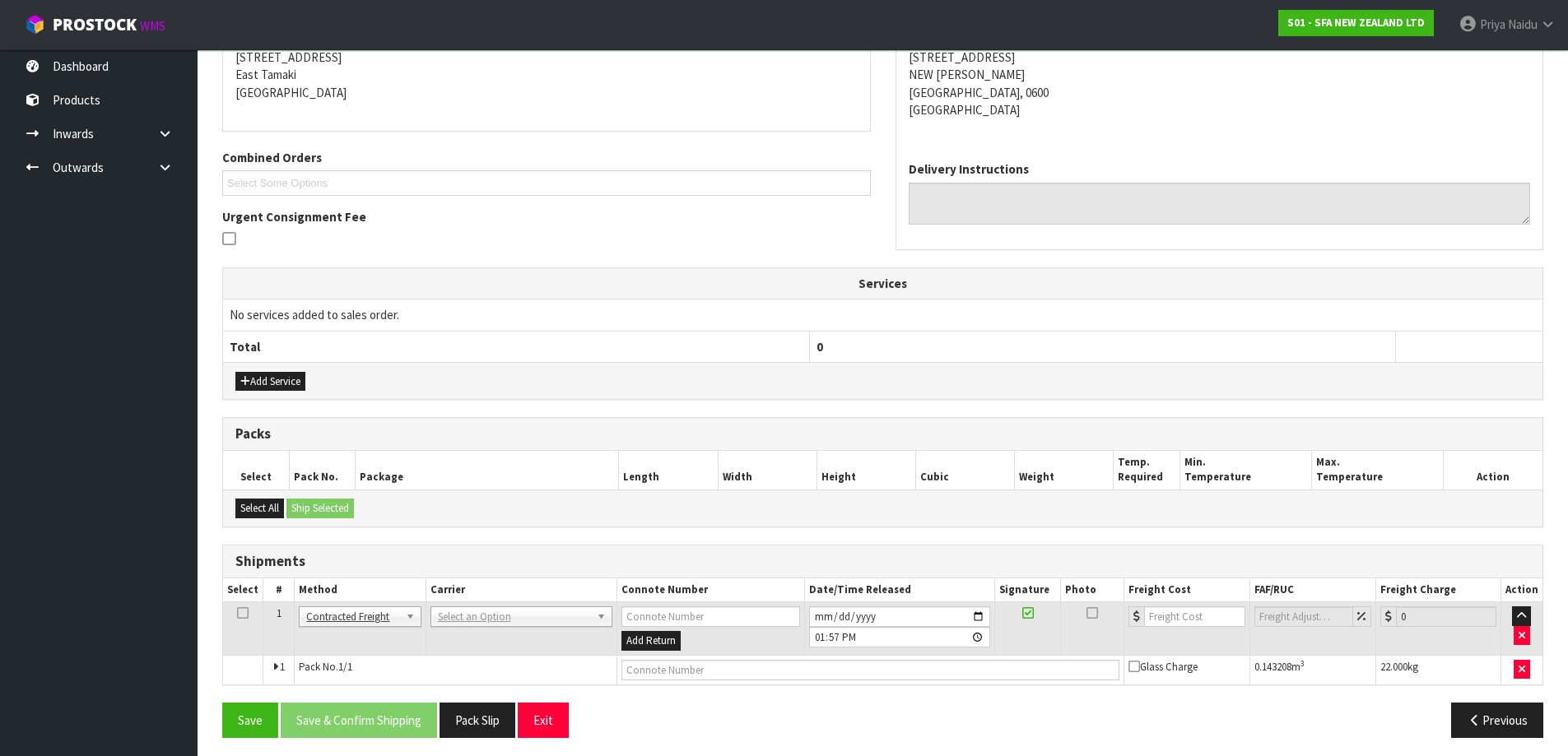
scroll to position [287, 0]
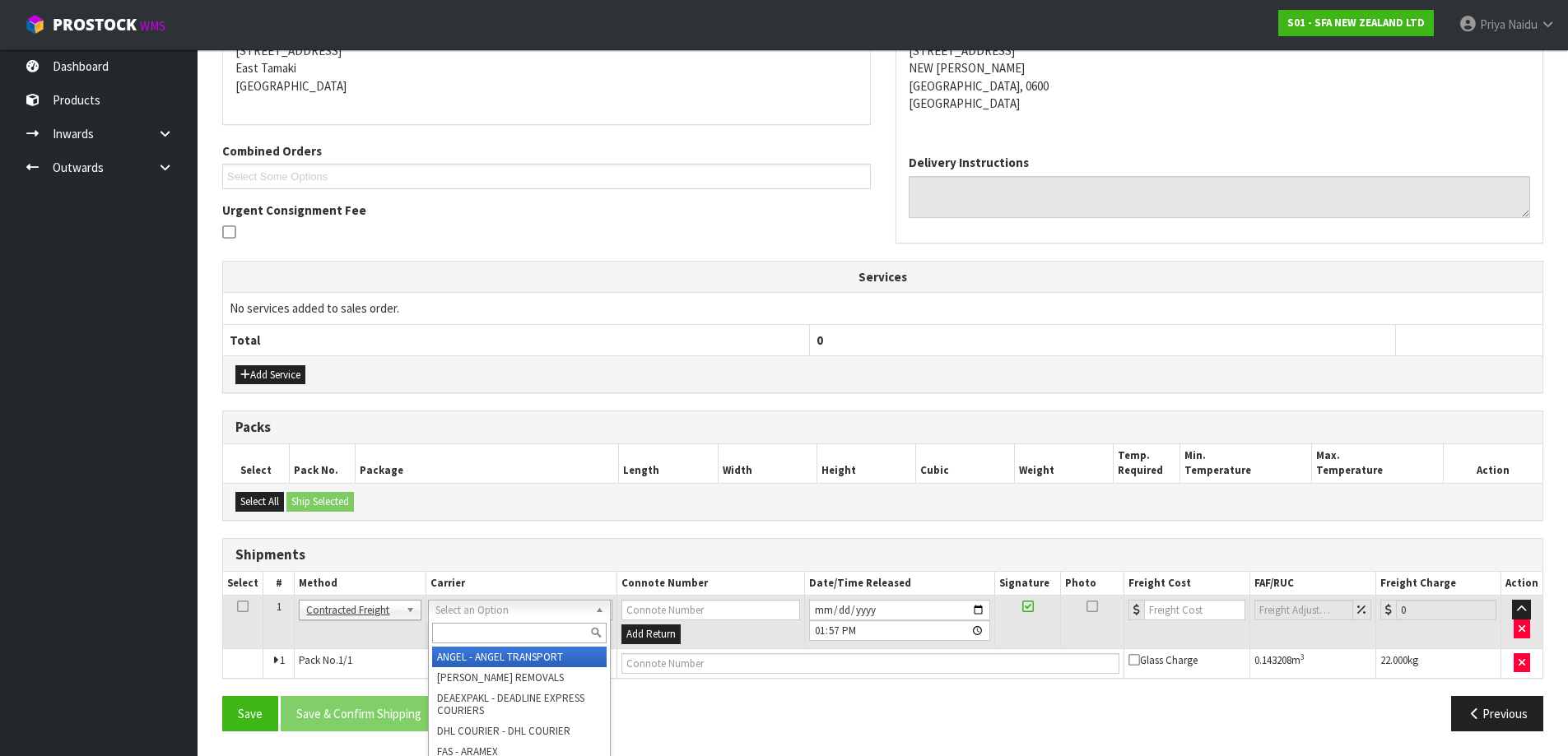
click at [467, 629] on input "text" at bounding box center [518, 632] width 175 height 20
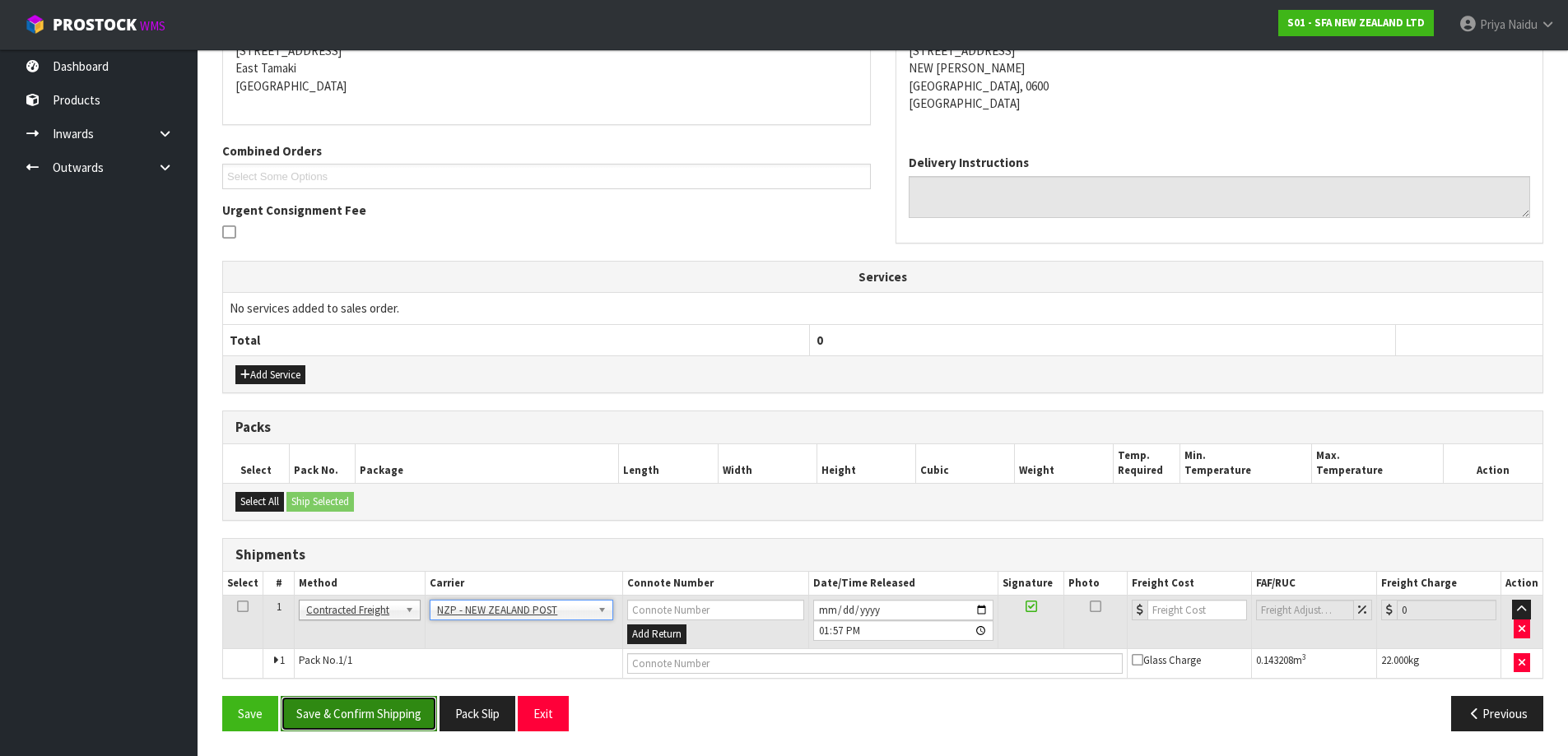
click at [387, 715] on button "Save & Confirm Shipping" at bounding box center [359, 714] width 156 height 36
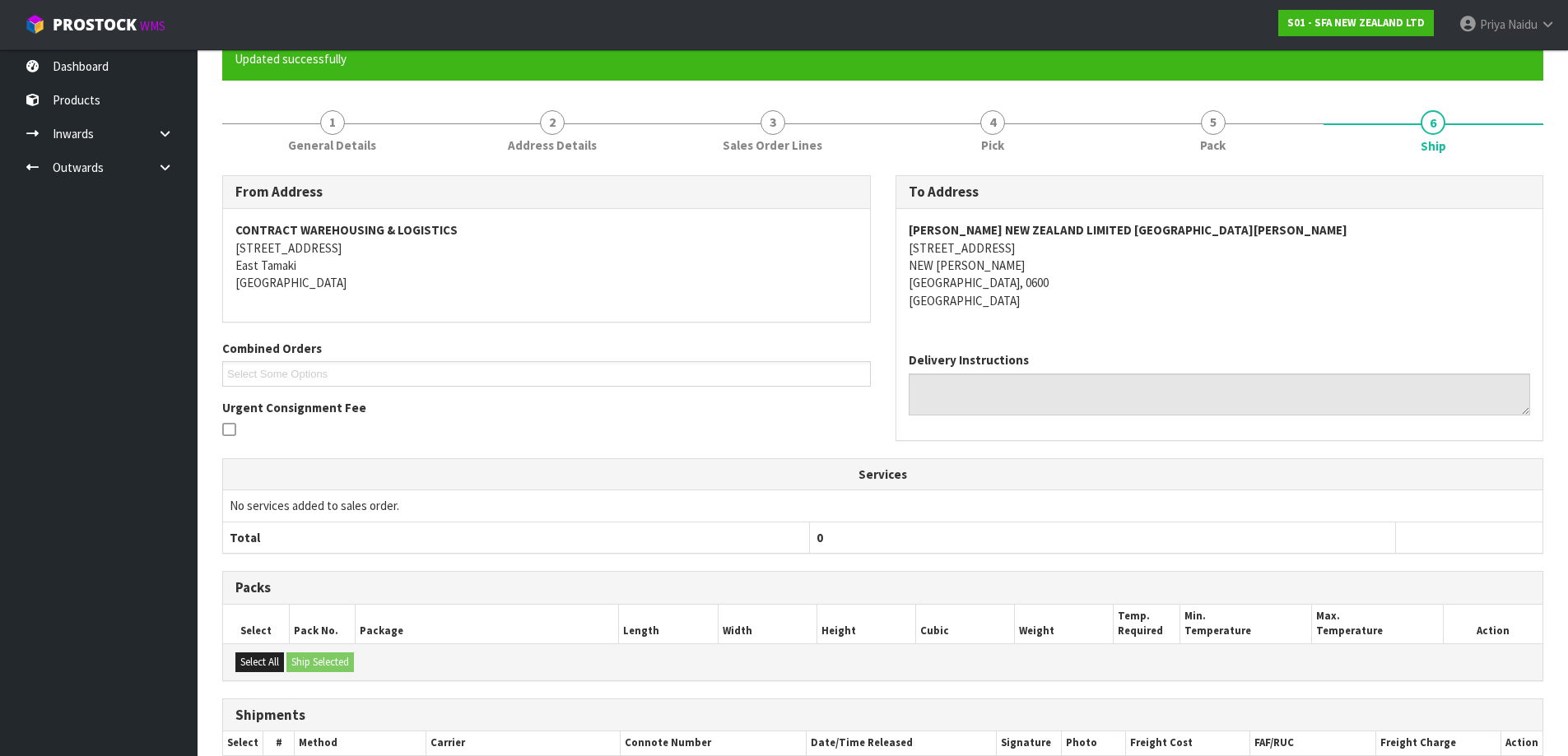
scroll to position [322, 0]
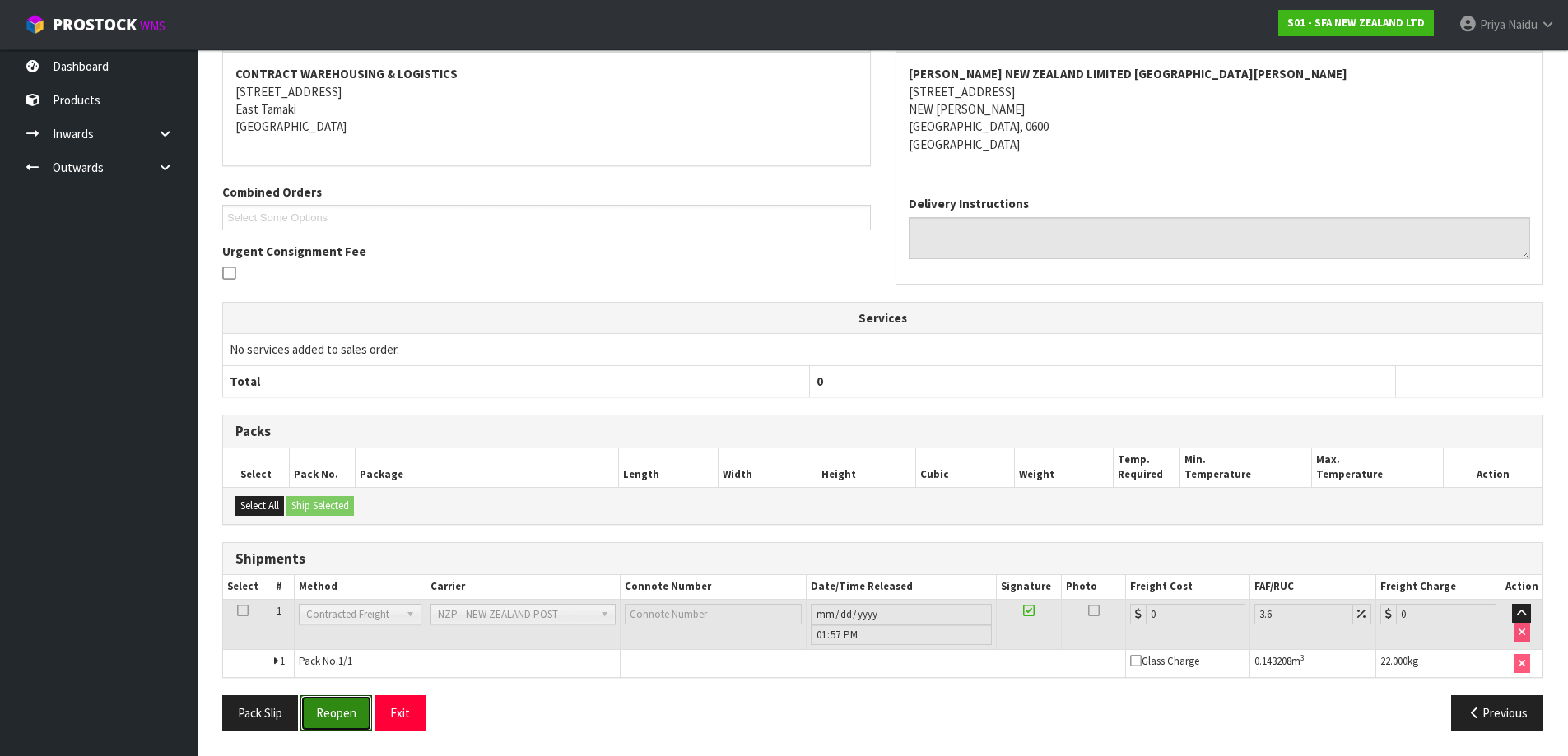
drag, startPoint x: 345, startPoint y: 696, endPoint x: 375, endPoint y: 682, distance: 33.1
click at [345, 696] on button "Reopen" at bounding box center [336, 713] width 71 height 36
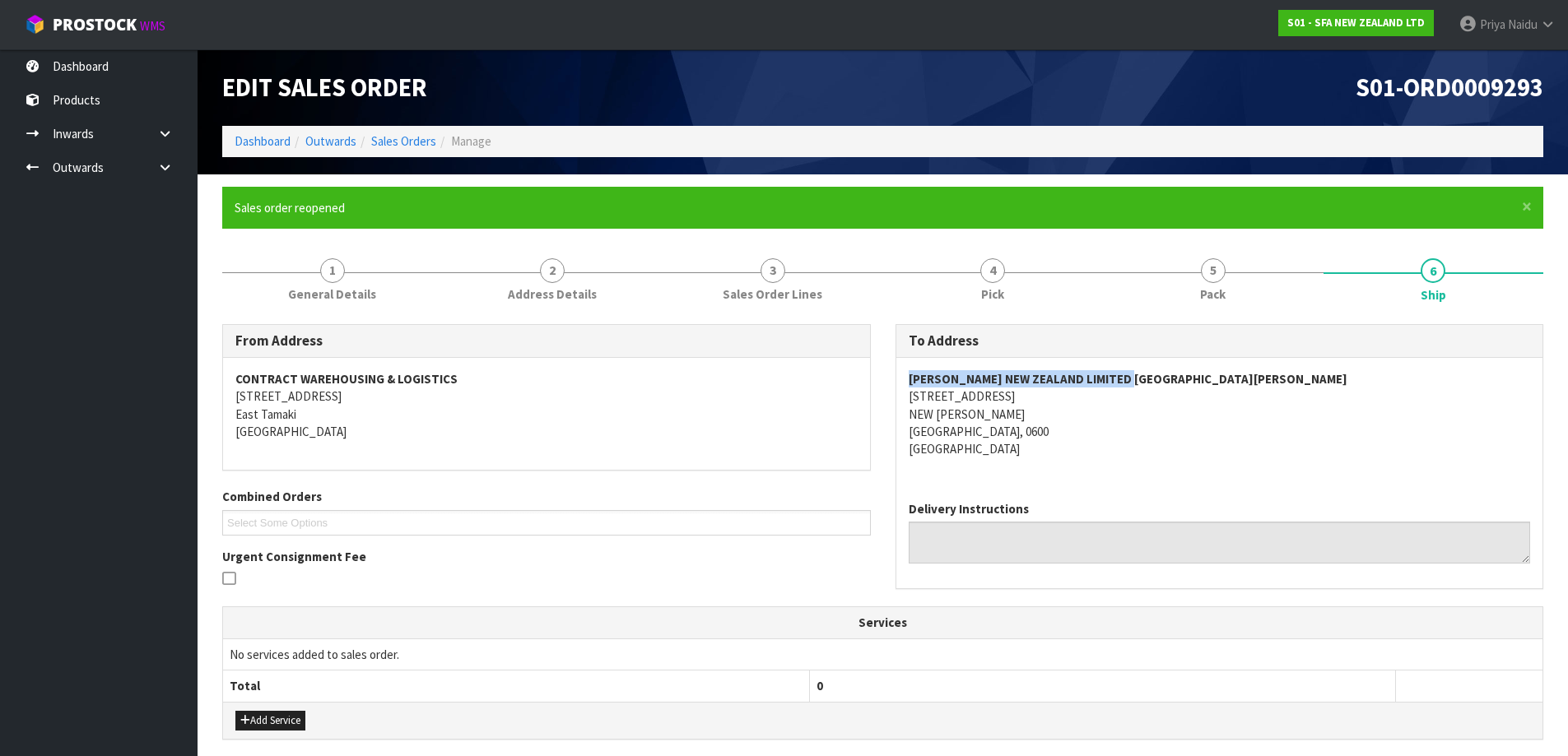
drag, startPoint x: 900, startPoint y: 382, endPoint x: 1169, endPoint y: 371, distance: 269.2
click at [1169, 371] on div "[PERSON_NAME] NEW ZEALAND LIMITED [GEOGRAPHIC_DATA][PERSON_NAME] [STREET_ADDRES…" at bounding box center [1219, 423] width 647 height 130
drag, startPoint x: 901, startPoint y: 394, endPoint x: 1039, endPoint y: 432, distance: 143.1
click at [1039, 432] on div "[PERSON_NAME] NEW ZEALAND LIMITED [GEOGRAPHIC_DATA][PERSON_NAME] [STREET_ADDRES…" at bounding box center [1219, 423] width 647 height 130
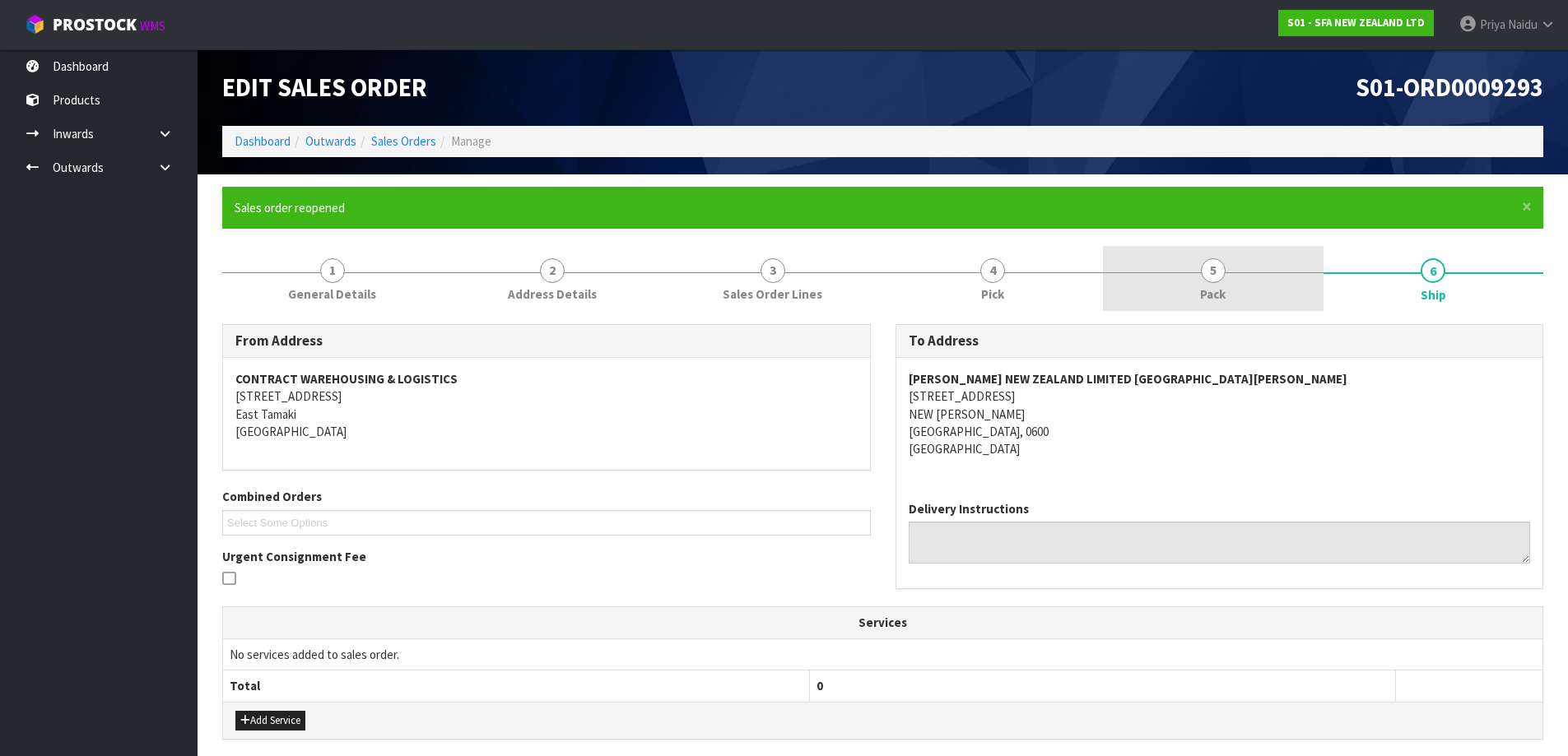
click at [1147, 290] on link "5 Pack" at bounding box center [1213, 278] width 220 height 65
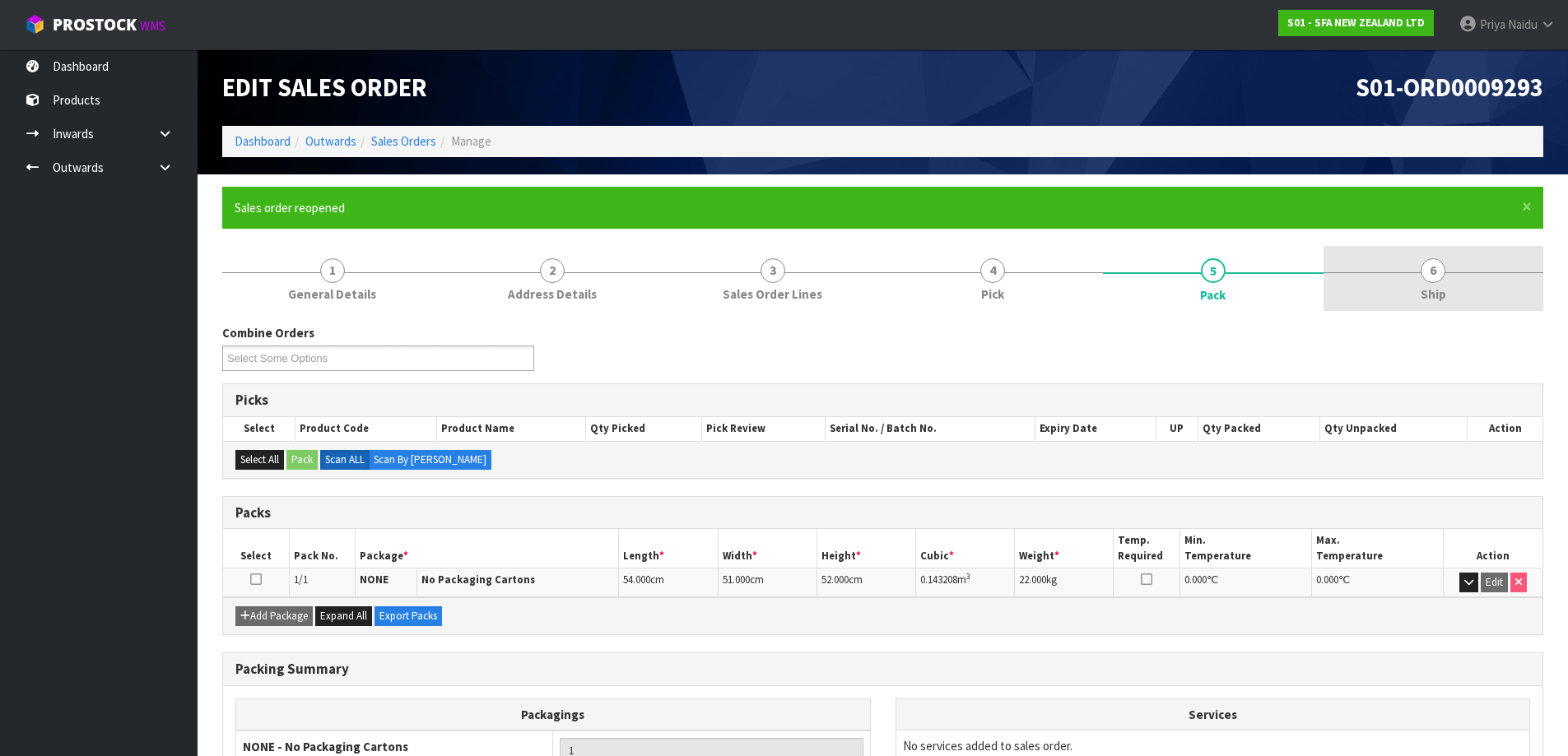
click at [1418, 291] on link "6 Ship" at bounding box center [1433, 278] width 220 height 65
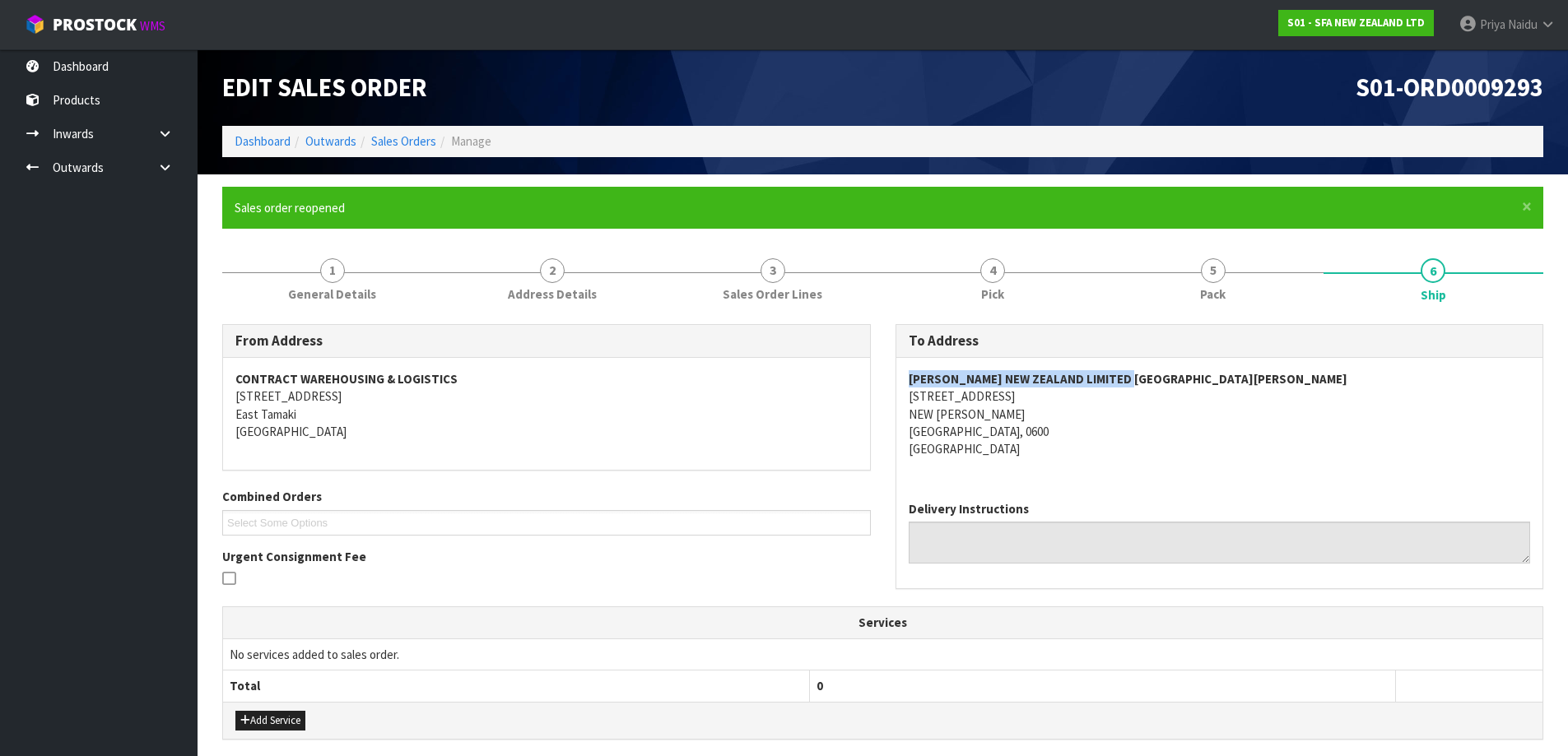
drag, startPoint x: 906, startPoint y: 381, endPoint x: 1151, endPoint y: 366, distance: 245.5
click at [1151, 366] on div "[PERSON_NAME] NEW ZEALAND LIMITED [GEOGRAPHIC_DATA][PERSON_NAME] [STREET_ADDRES…" at bounding box center [1219, 423] width 647 height 130
drag, startPoint x: 890, startPoint y: 389, endPoint x: 1029, endPoint y: 404, distance: 139.8
click at [1029, 404] on div "To Address [PERSON_NAME] NEW ZEALAND LIMITED NEW [PERSON_NAME] [STREET_ADDRESS]…" at bounding box center [1219, 465] width 673 height 282
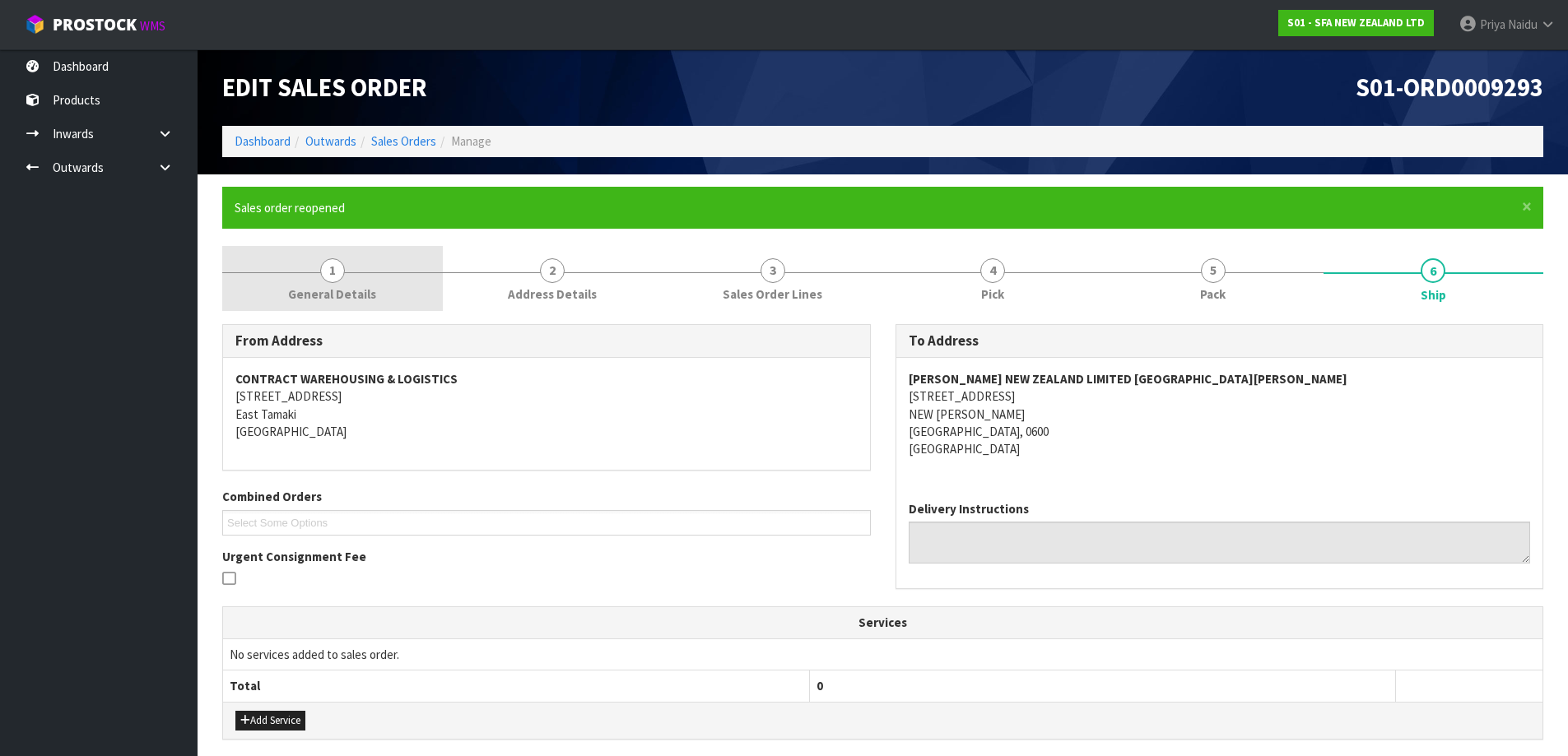
click at [326, 257] on link "1 General Details" at bounding box center [332, 278] width 220 height 65
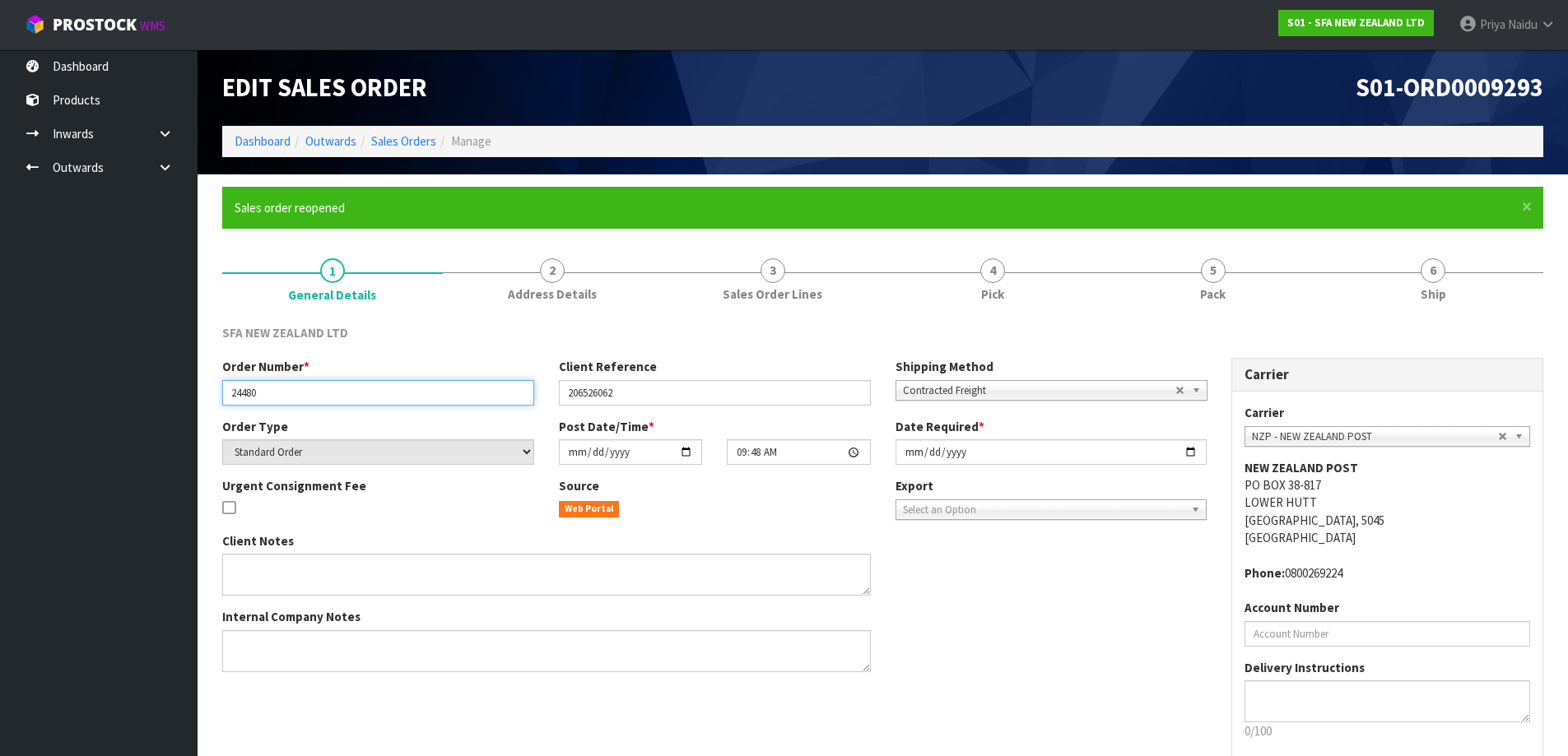
drag, startPoint x: 228, startPoint y: 388, endPoint x: 294, endPoint y: 387, distance: 66.0
click at [294, 387] on input "24480" at bounding box center [378, 393] width 312 height 25
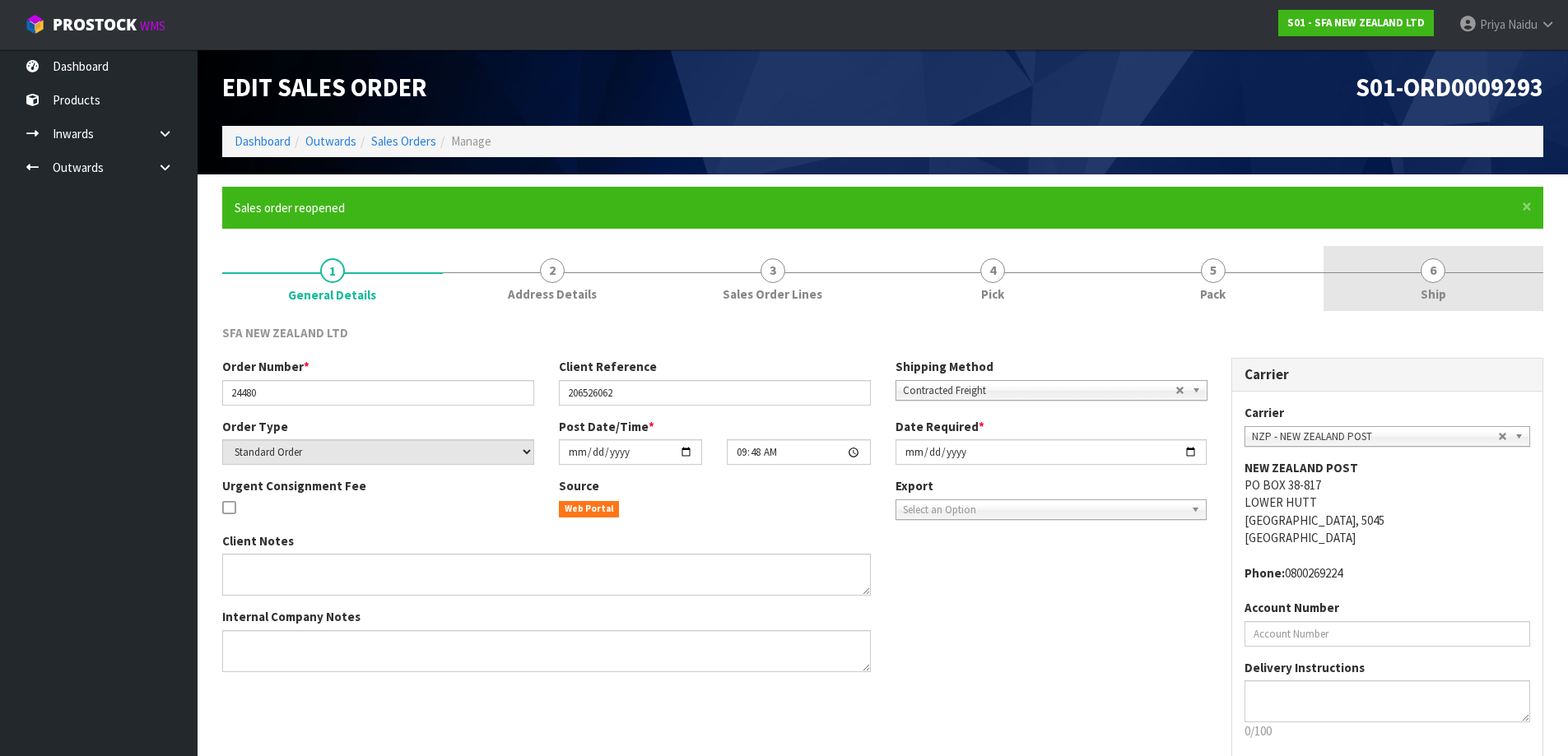
drag, startPoint x: 1433, startPoint y: 314, endPoint x: 1425, endPoint y: 308, distance: 10.0
click at [1433, 314] on div "SFA NEW ZEALAND LTD Order Number * 24480 Client Reference 206526062 Shipping Me…" at bounding box center [882, 572] width 1321 height 519
click at [1412, 294] on link "6 Ship" at bounding box center [1433, 278] width 220 height 65
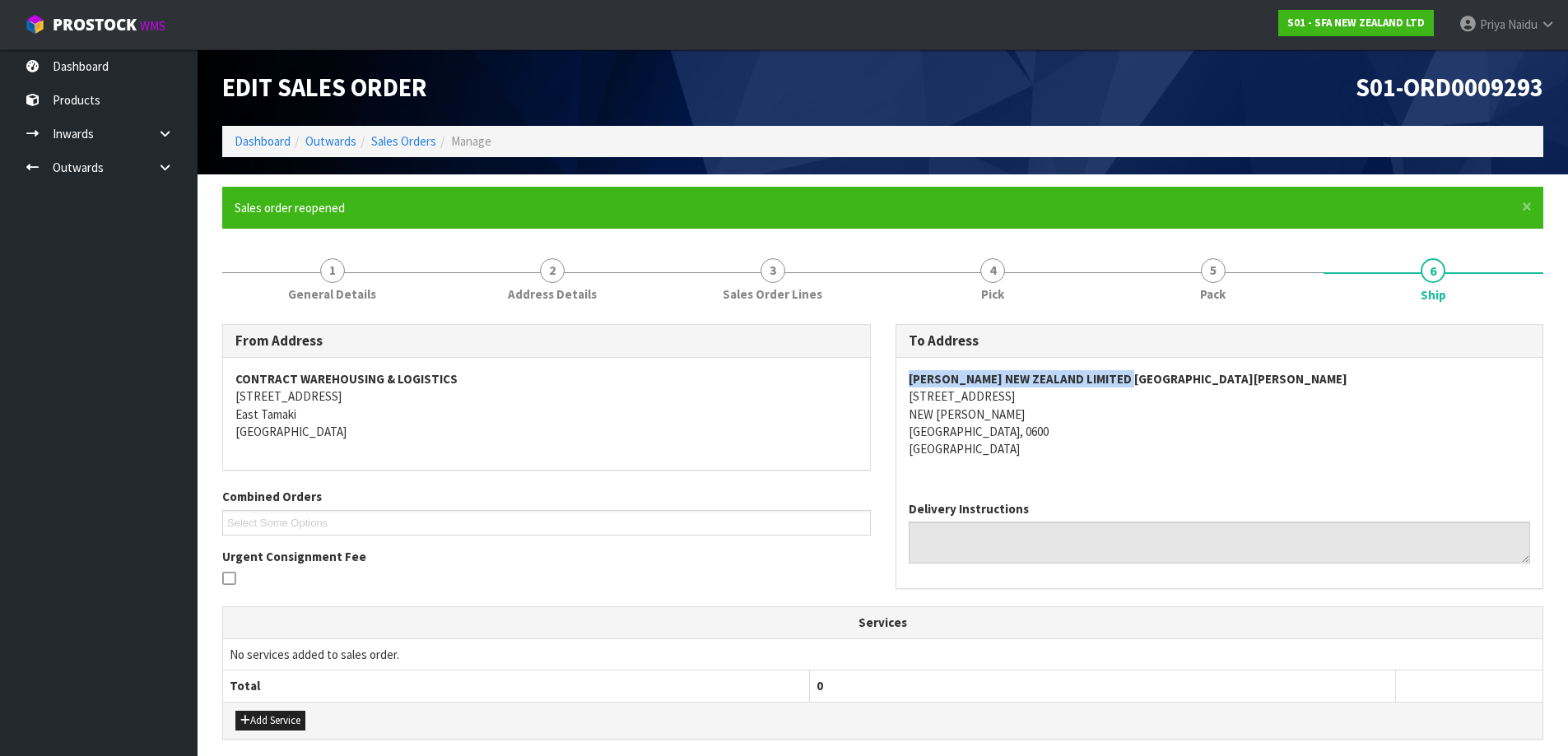
drag, startPoint x: 905, startPoint y: 380, endPoint x: 1234, endPoint y: 379, distance: 329.0
click at [1234, 379] on div "[PERSON_NAME] NEW ZEALAND LIMITED [GEOGRAPHIC_DATA][PERSON_NAME] [STREET_ADDRES…" at bounding box center [1219, 423] width 647 height 130
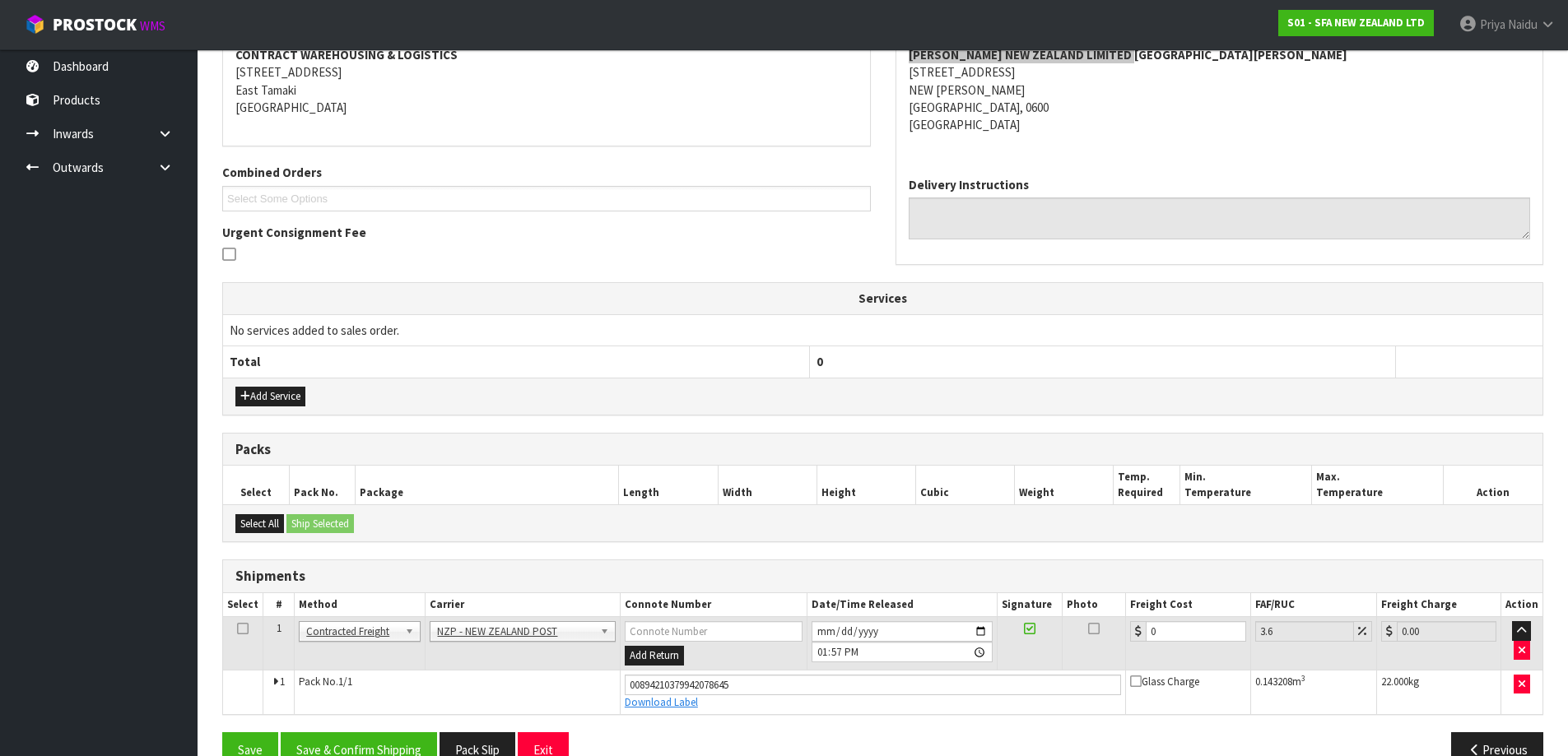
scroll to position [361, 0]
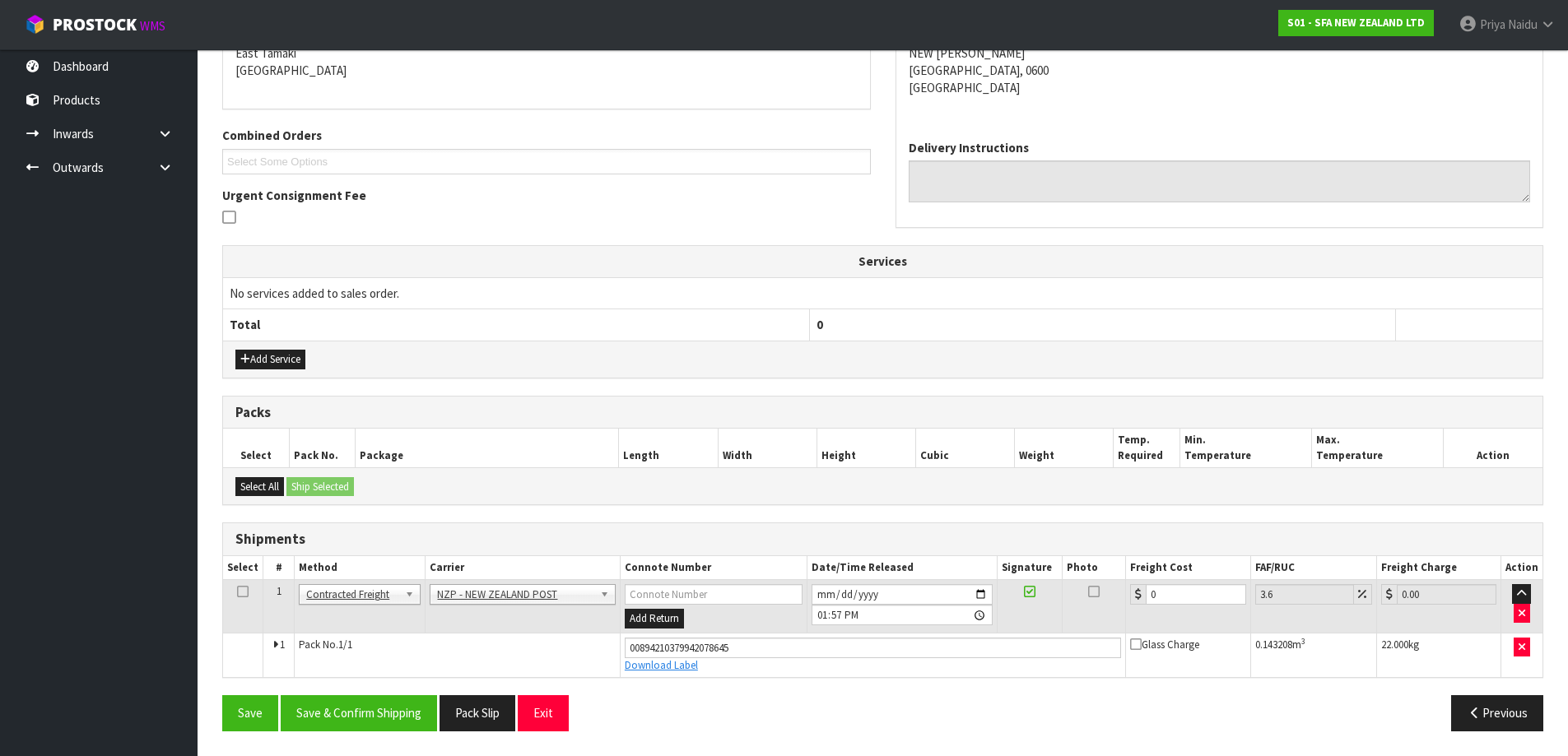
drag, startPoint x: 350, startPoint y: 593, endPoint x: 350, endPoint y: 609, distance: 16.0
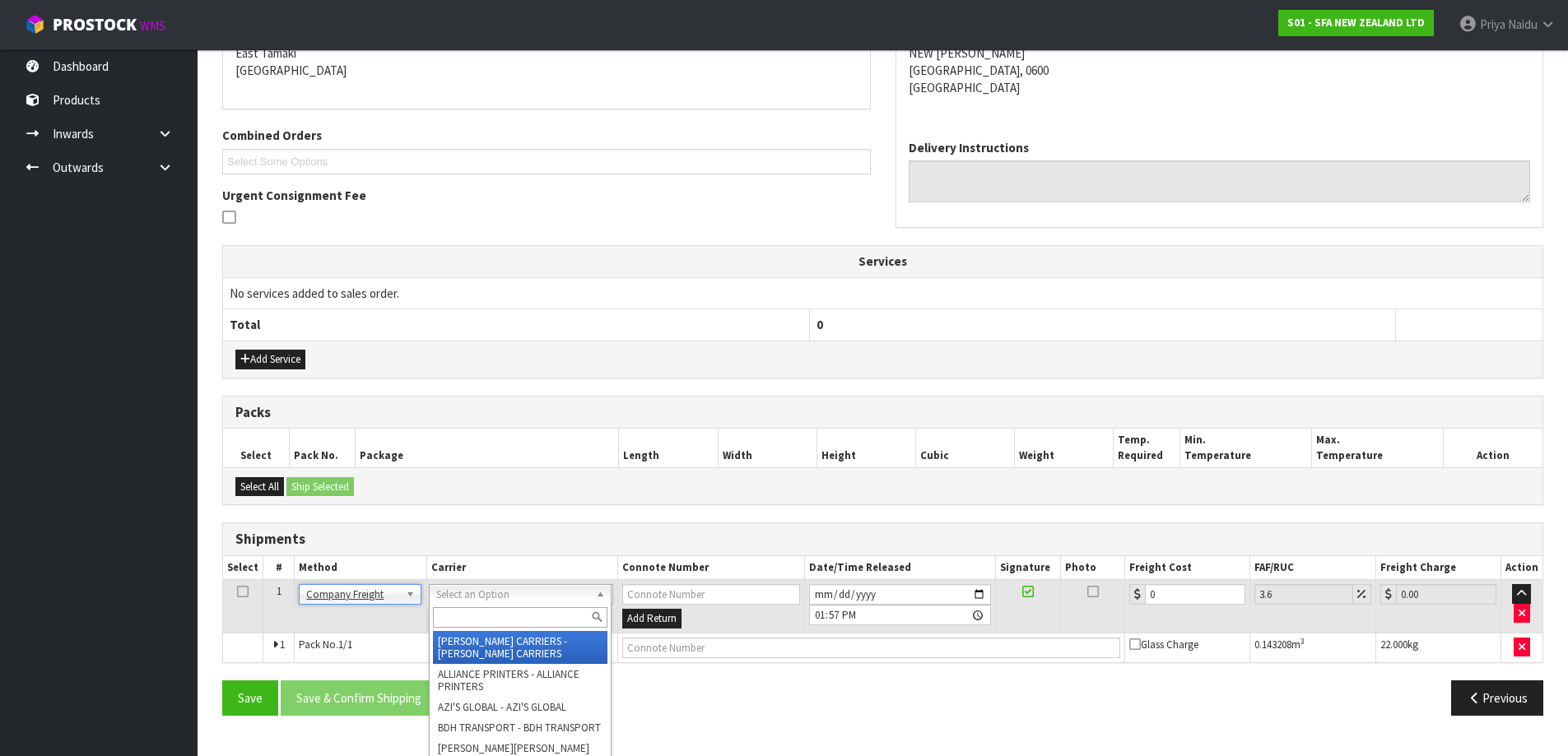
click at [465, 628] on input "text" at bounding box center [519, 617] width 175 height 20
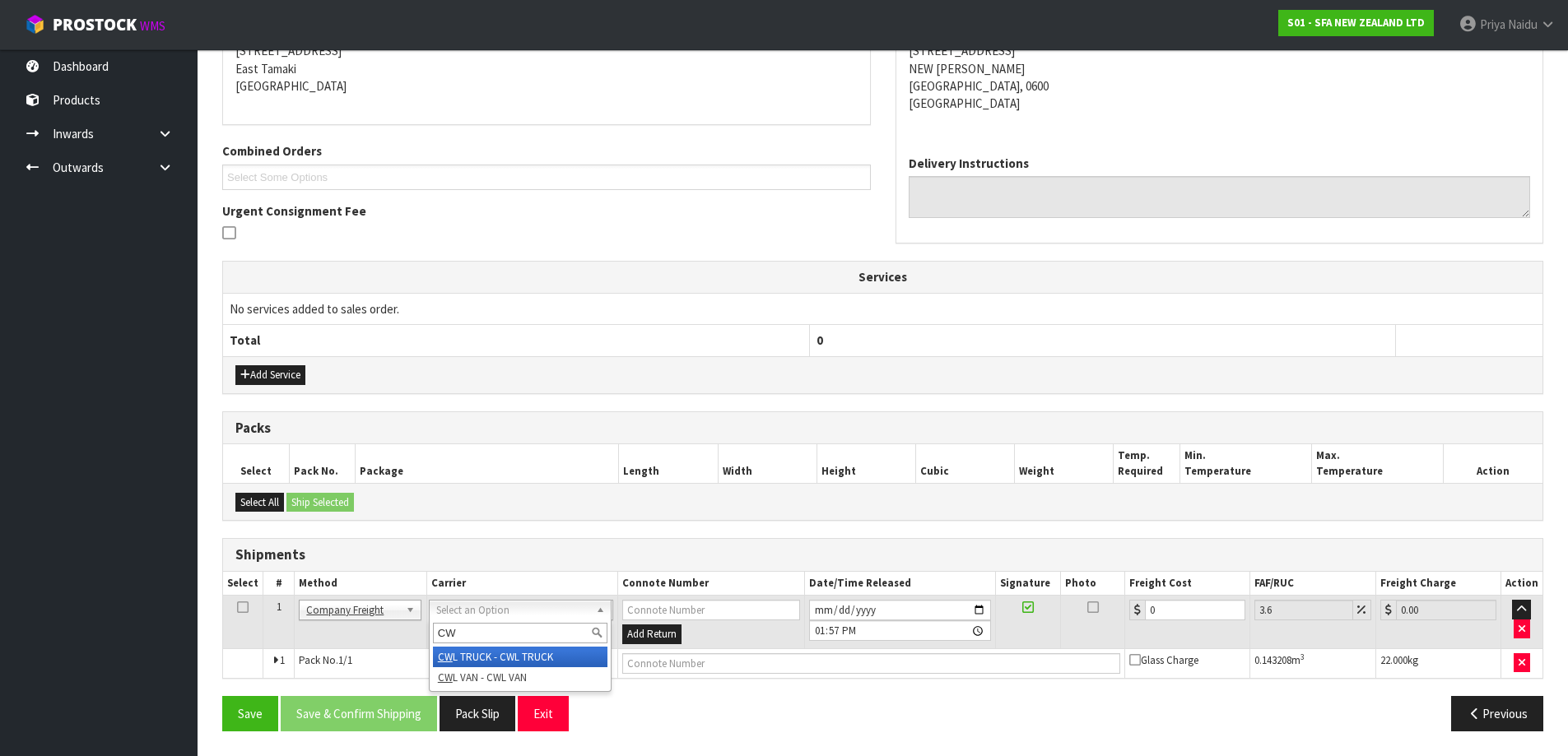
scroll to position [346, 0]
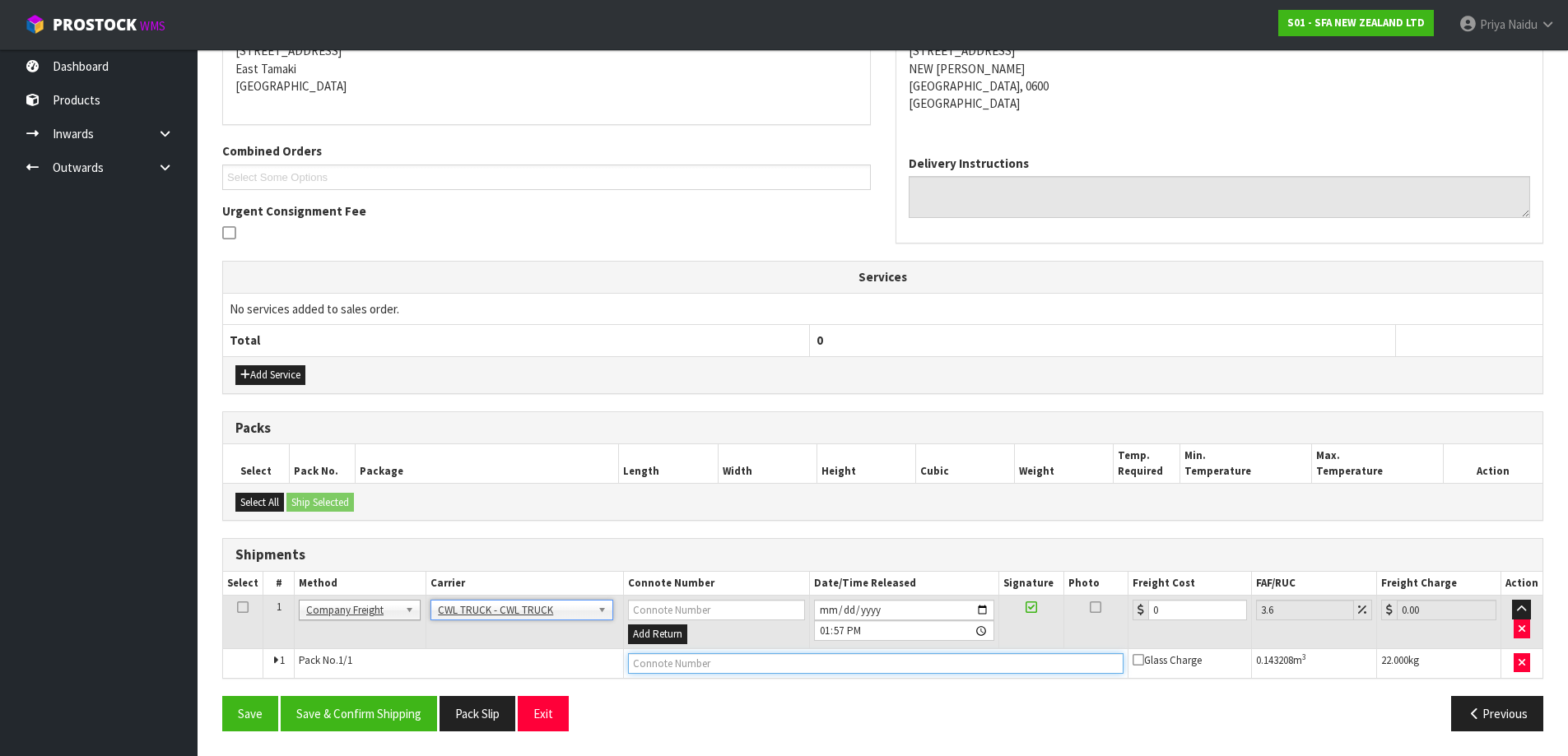
drag, startPoint x: 647, startPoint y: 666, endPoint x: 655, endPoint y: 671, distance: 9.4
click at [648, 666] on input "text" at bounding box center [875, 663] width 494 height 20
click at [977, 609] on input "[DATE]" at bounding box center [904, 609] width 181 height 20
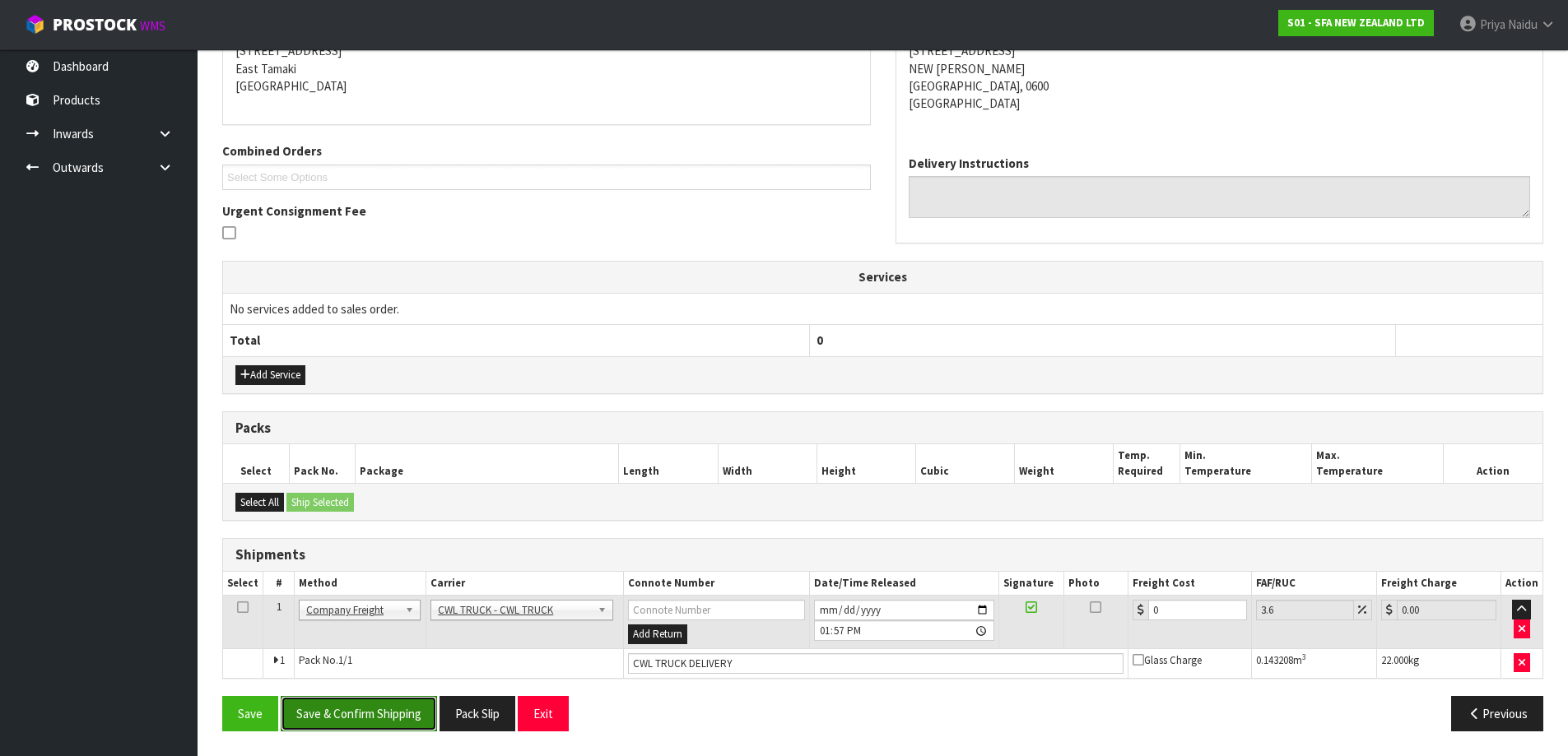
click at [395, 710] on button "Save & Confirm Shipping" at bounding box center [359, 714] width 156 height 36
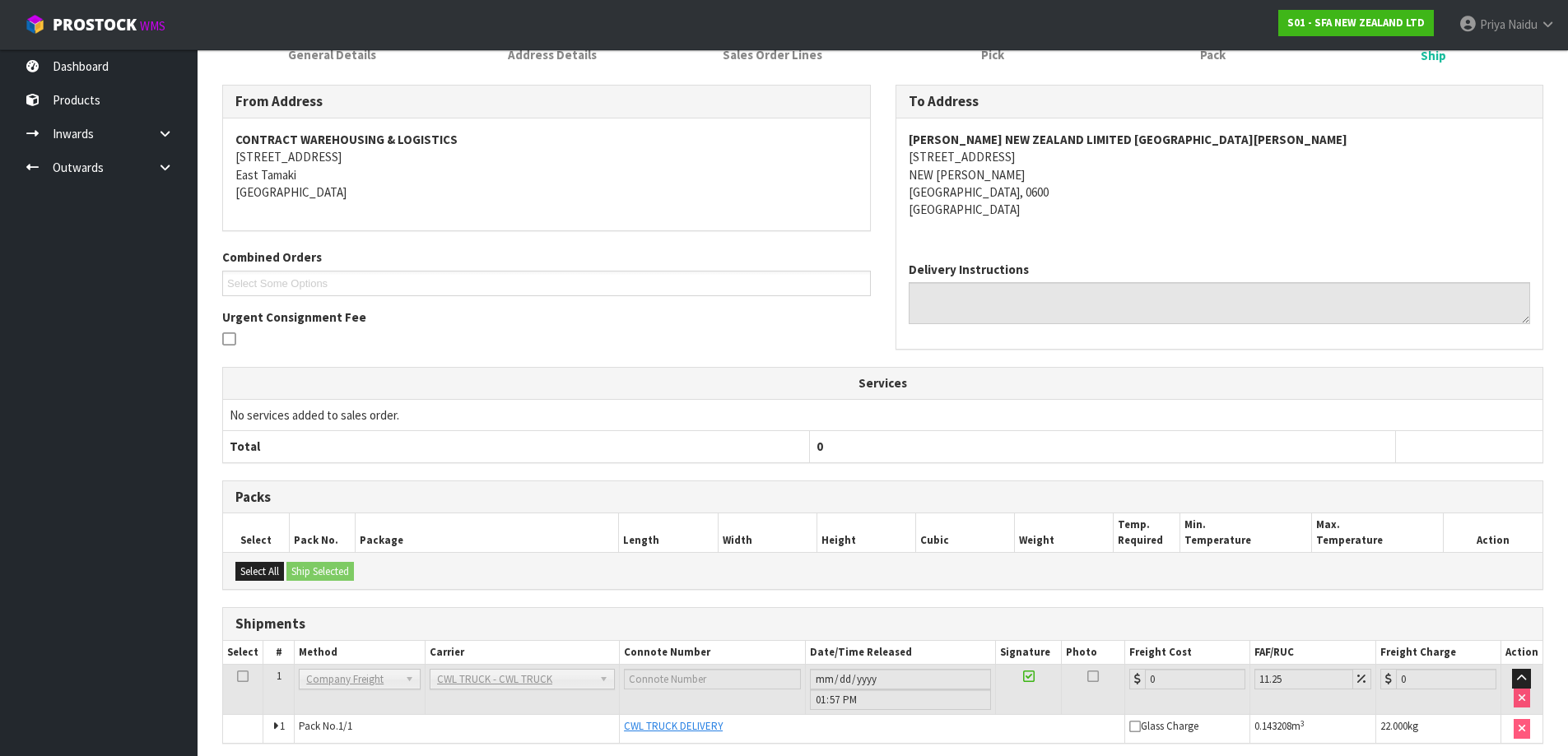
scroll to position [304, 0]
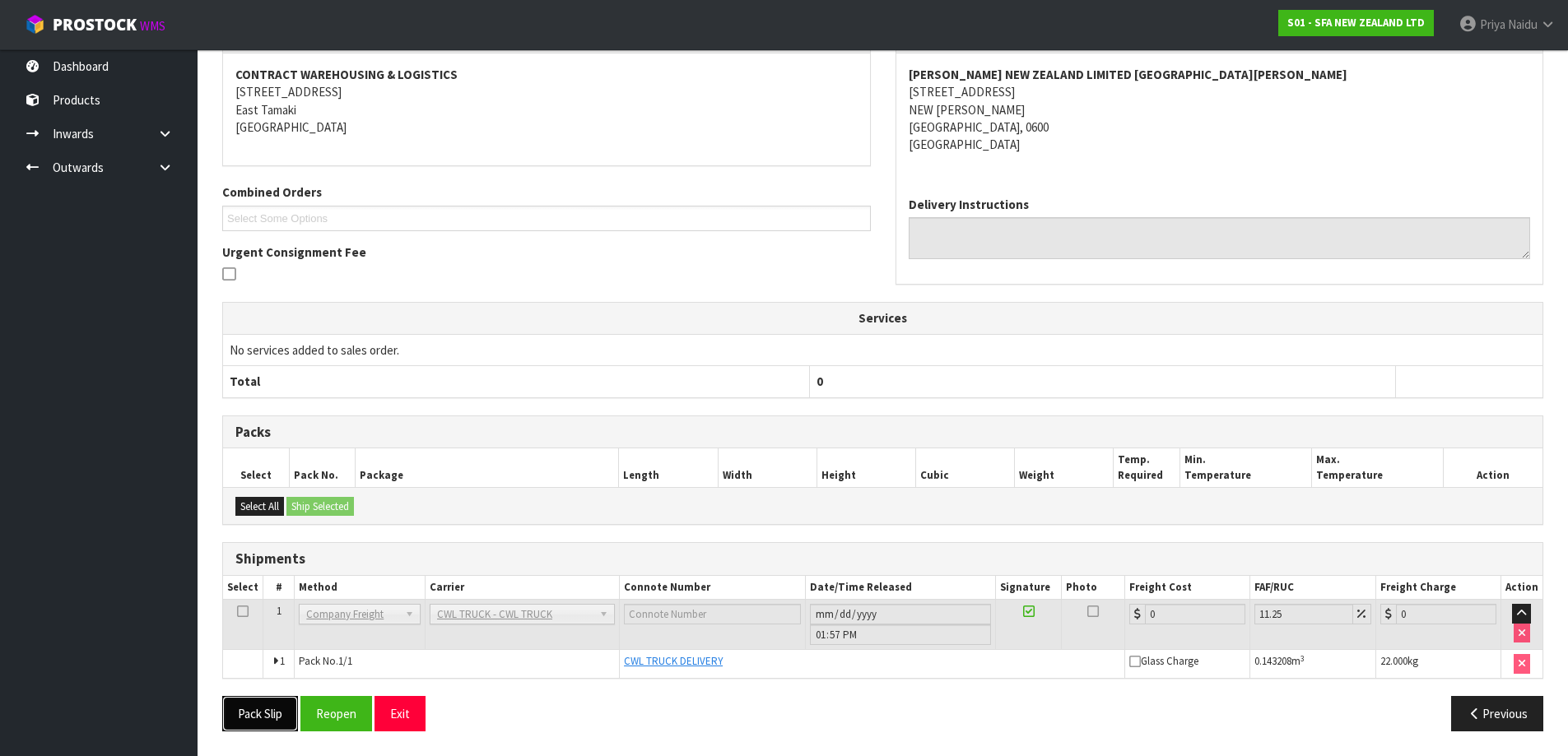
click at [265, 704] on button "Pack Slip" at bounding box center [260, 714] width 75 height 36
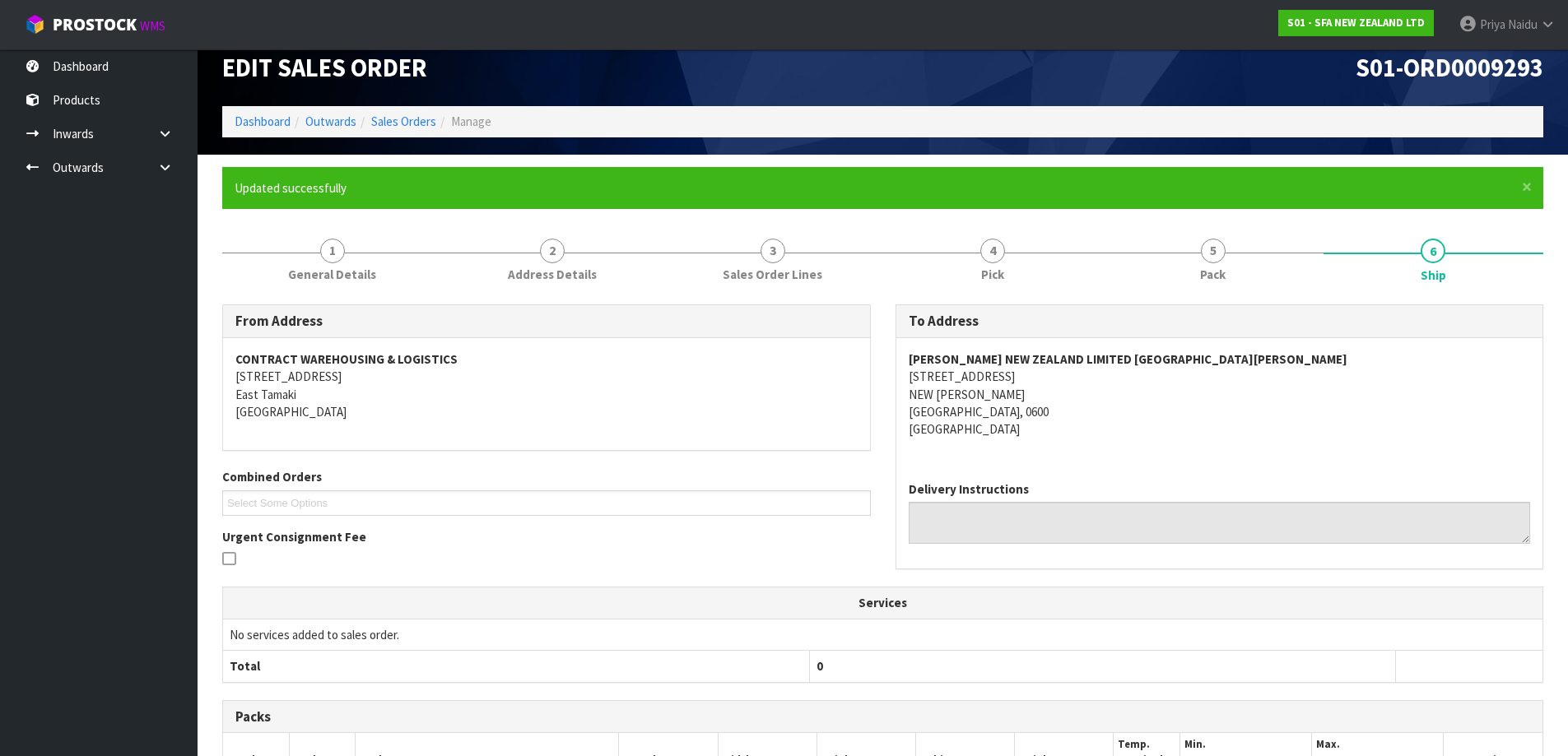
scroll to position [0, 0]
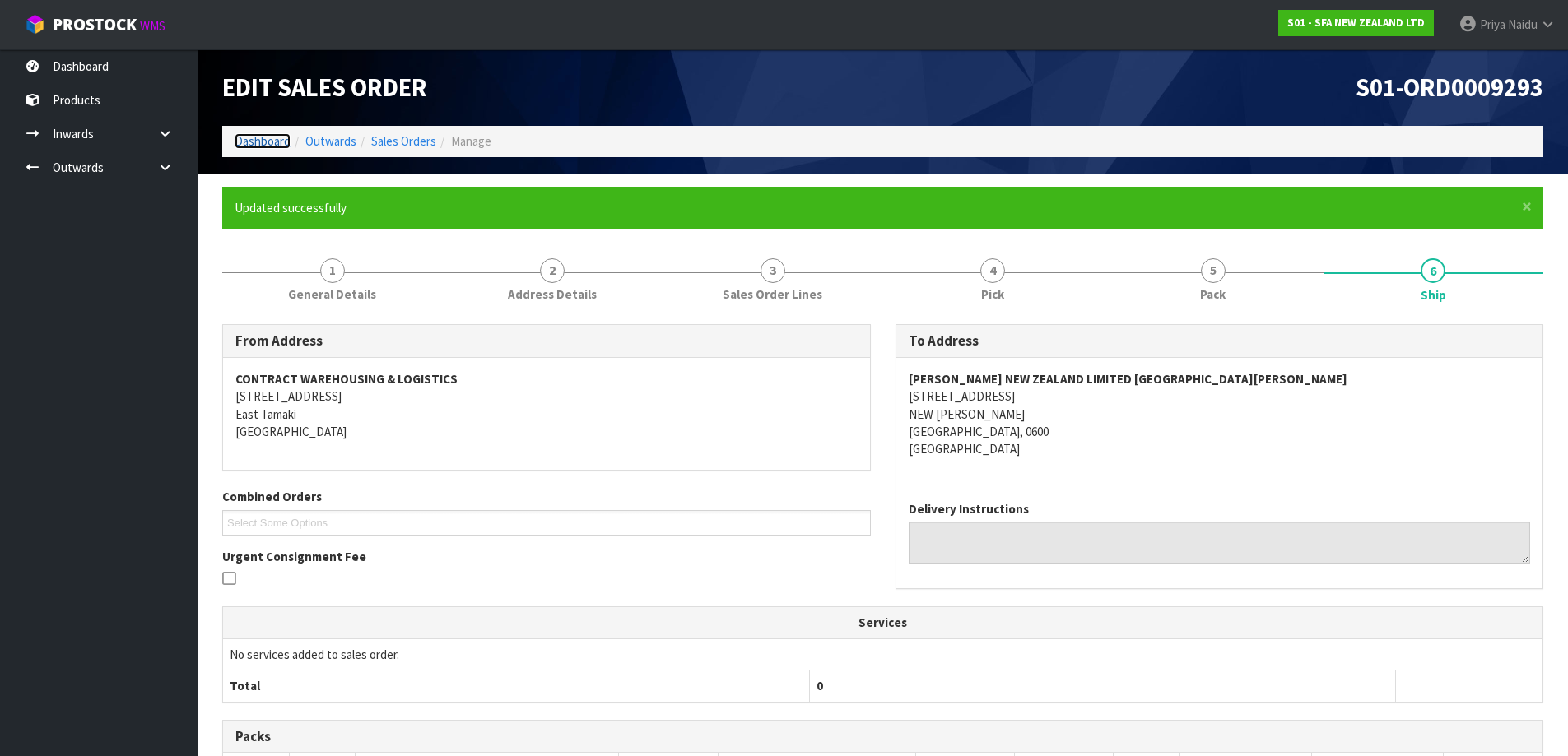
click at [265, 138] on link "Dashboard" at bounding box center [263, 141] width 56 height 15
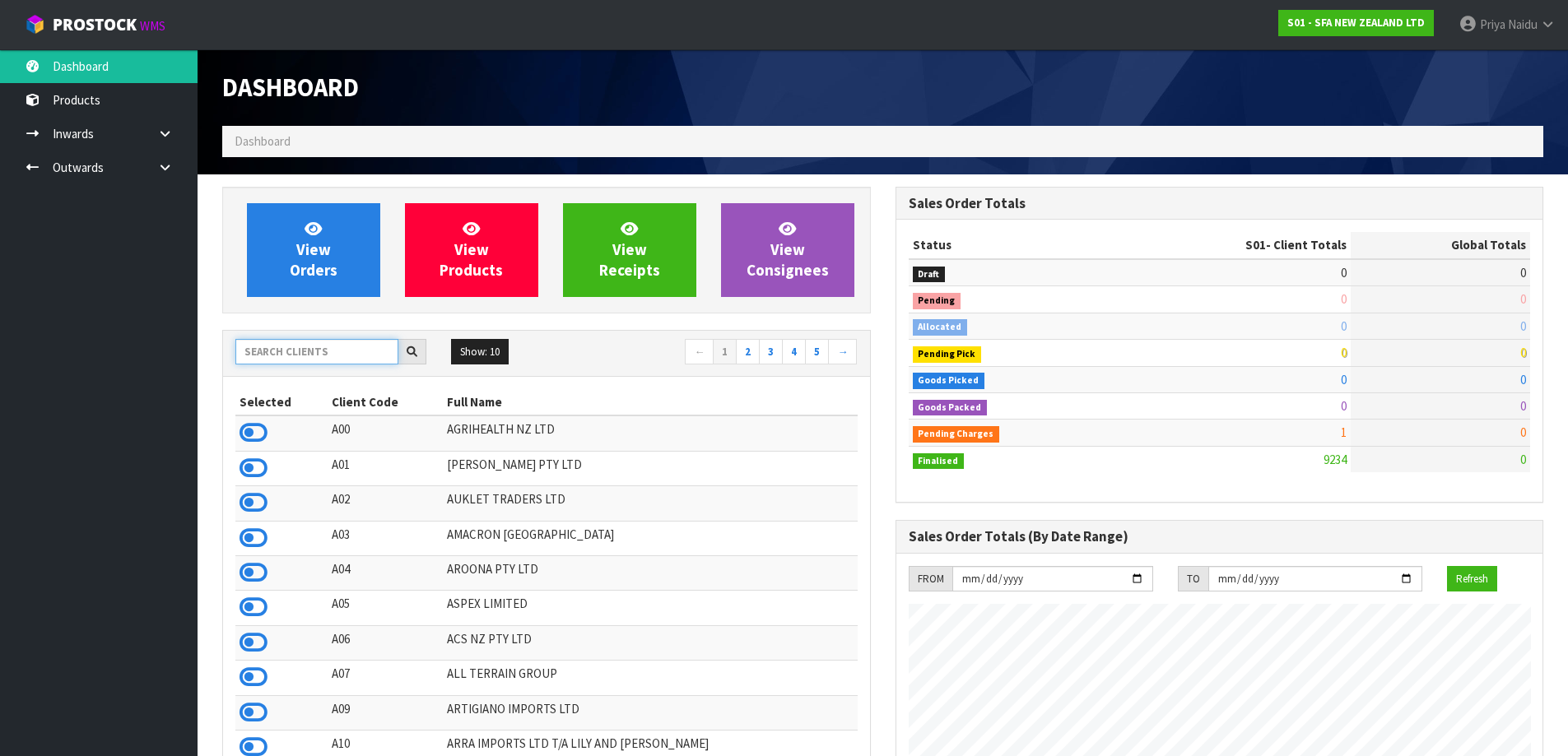
scroll to position [1246, 672]
drag, startPoint x: 270, startPoint y: 349, endPoint x: 278, endPoint y: 339, distance: 12.8
click at [270, 349] on input "text" at bounding box center [317, 351] width 163 height 25
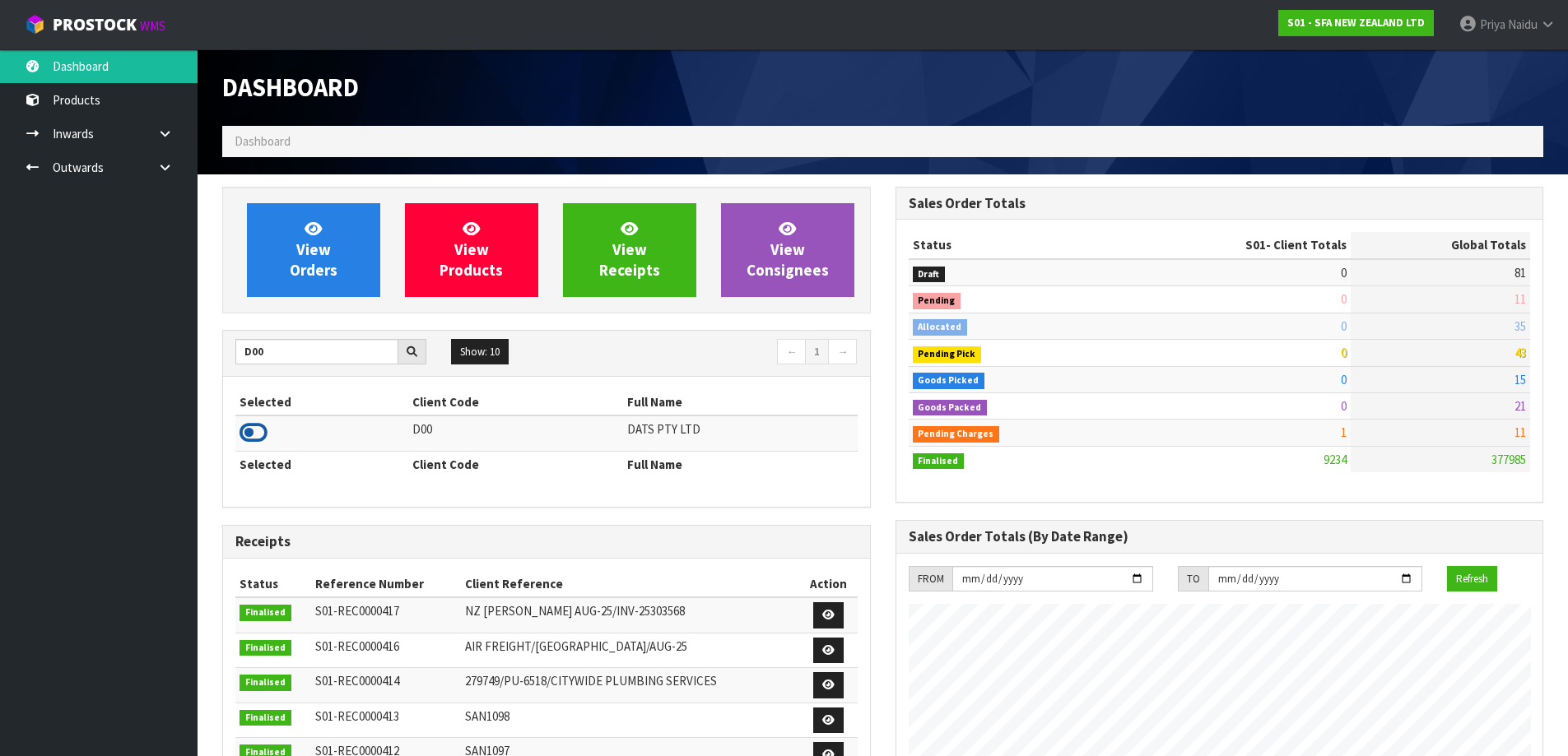
click at [248, 434] on icon at bounding box center [253, 434] width 28 height 25
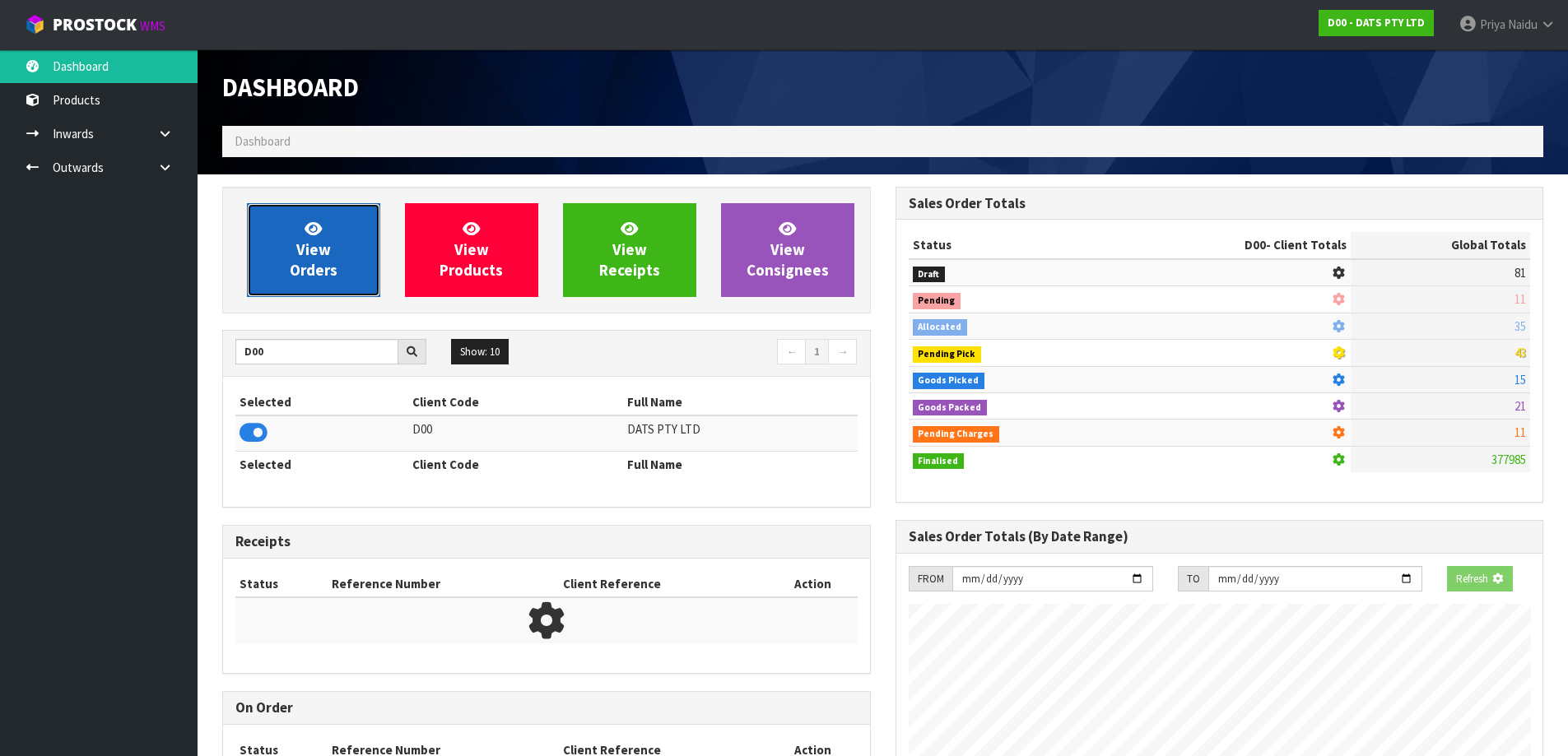
click at [322, 251] on span "View Orders" at bounding box center [313, 250] width 47 height 62
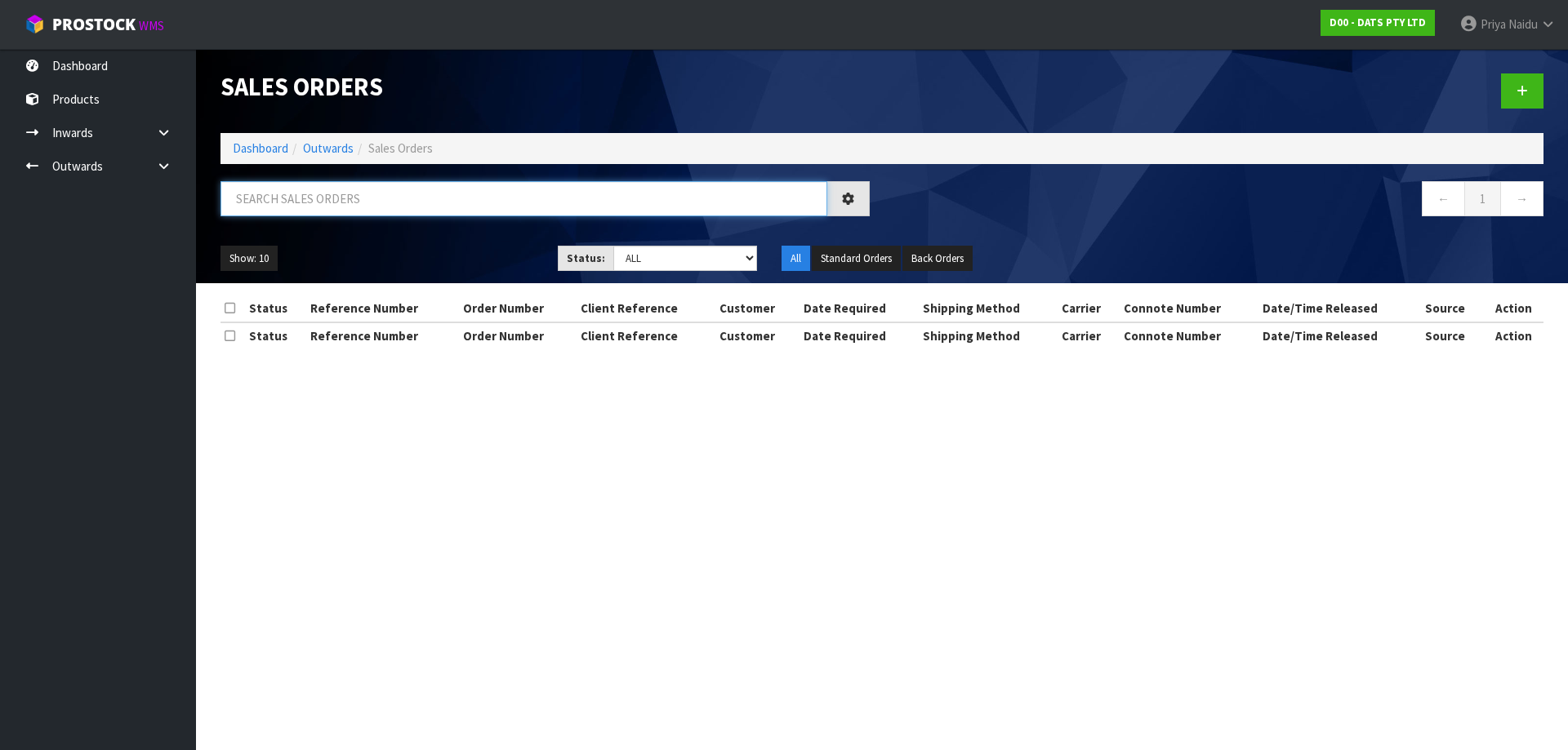
click at [334, 205] on input "text" at bounding box center [523, 198] width 607 height 35
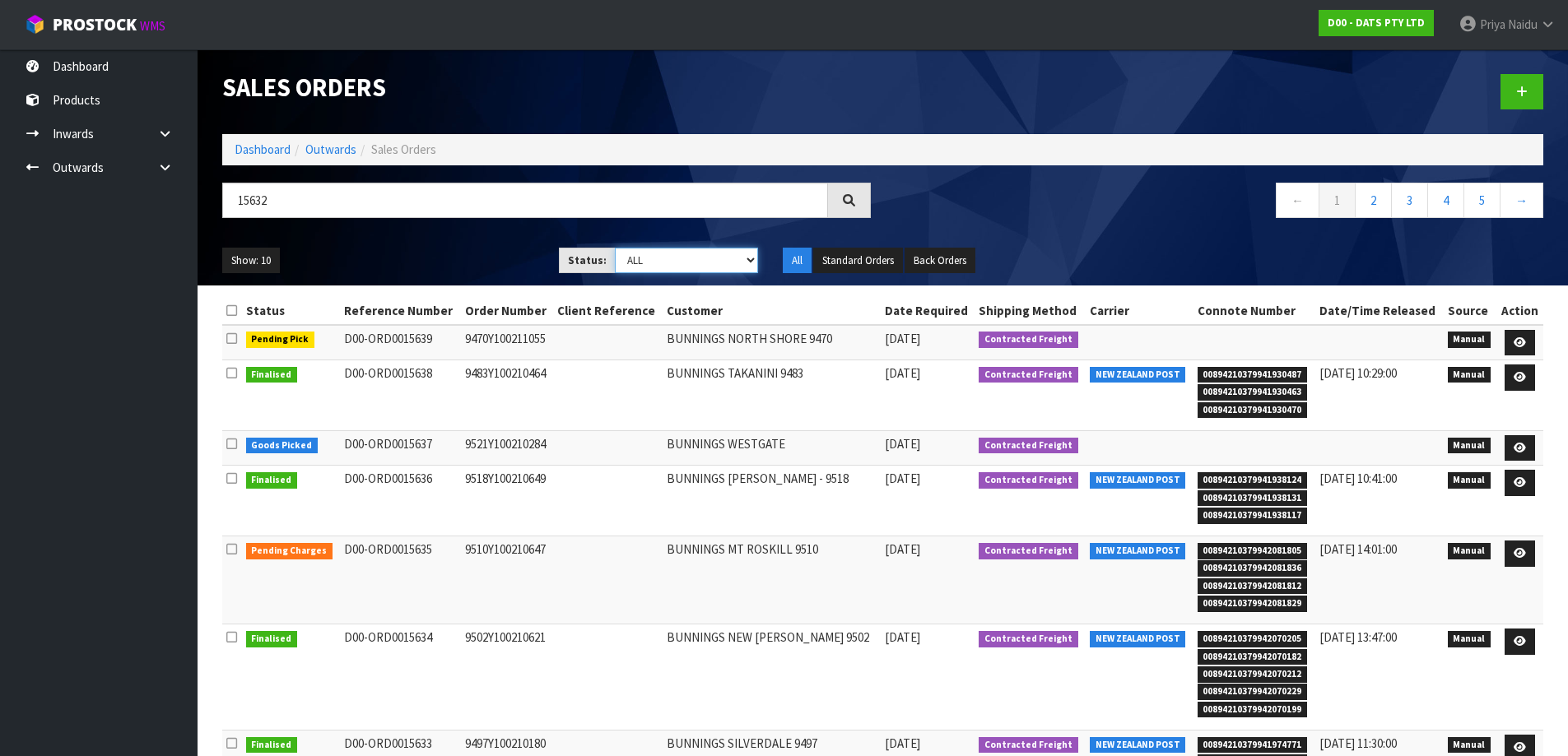
click at [655, 248] on select "Draft Pending Allocated Pending Pick Goods Picked Goods Packed Pending Charges …" at bounding box center [686, 261] width 143 height 25
click at [615, 248] on select "Draft Pending Allocated Pending Pick Goods Picked Goods Packed Pending Charges …" at bounding box center [686, 261] width 143 height 25
click at [418, 248] on ul "Show: 10 5 10 25 50" at bounding box center [378, 261] width 312 height 26
click at [1541, 346] on td at bounding box center [1519, 343] width 47 height 36
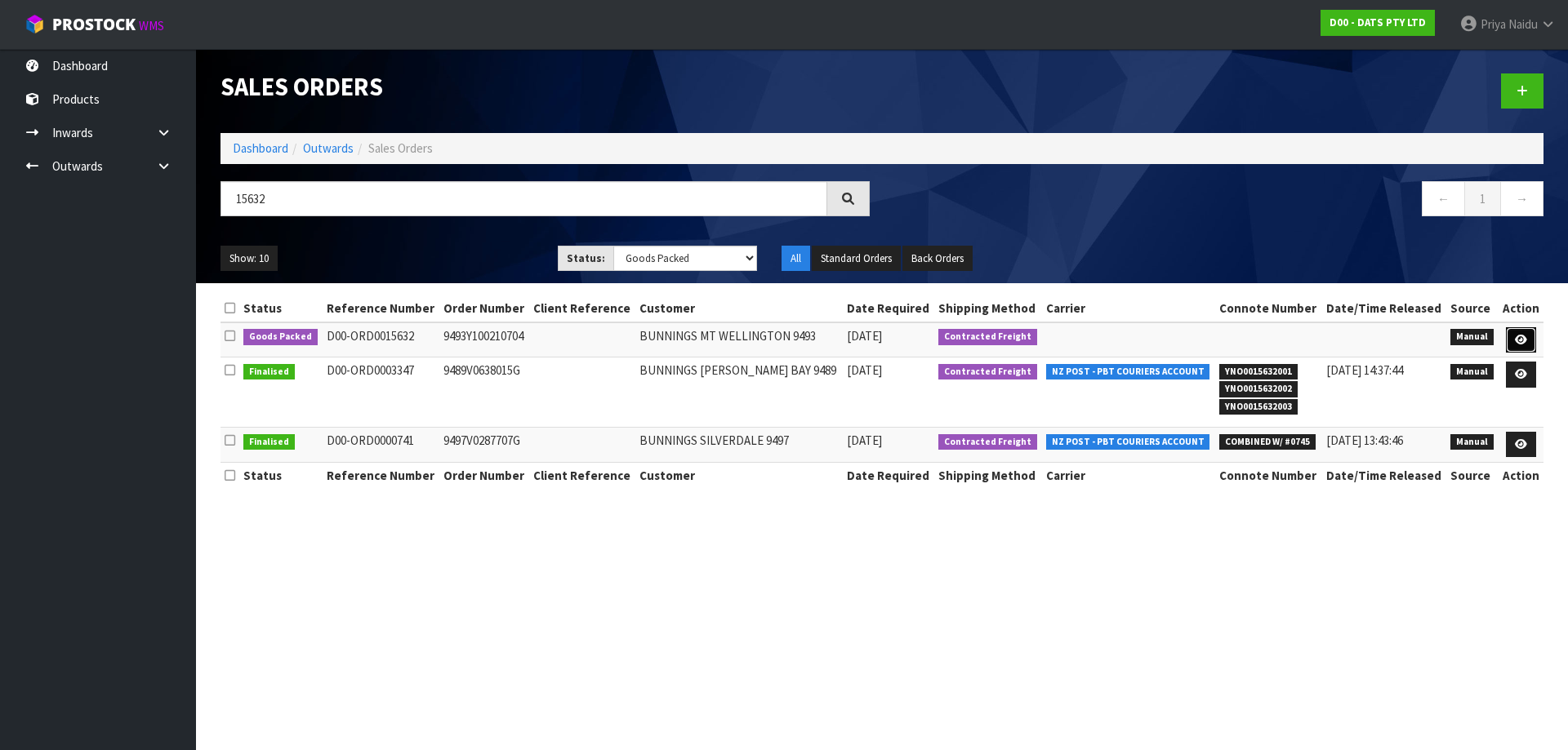
click at [1521, 334] on icon at bounding box center [1521, 339] width 12 height 11
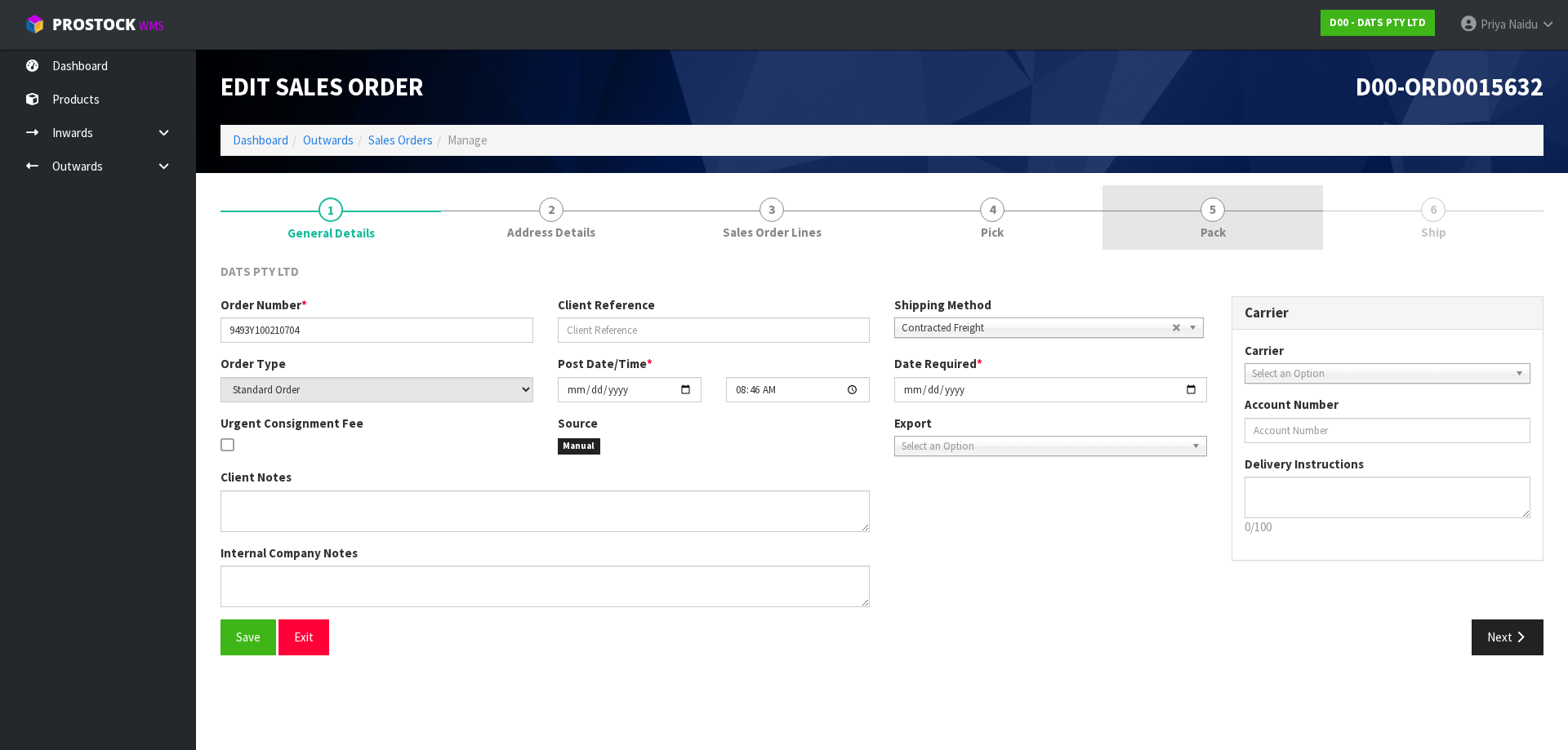
click at [1272, 209] on link "5 Pack" at bounding box center [1213, 216] width 220 height 64
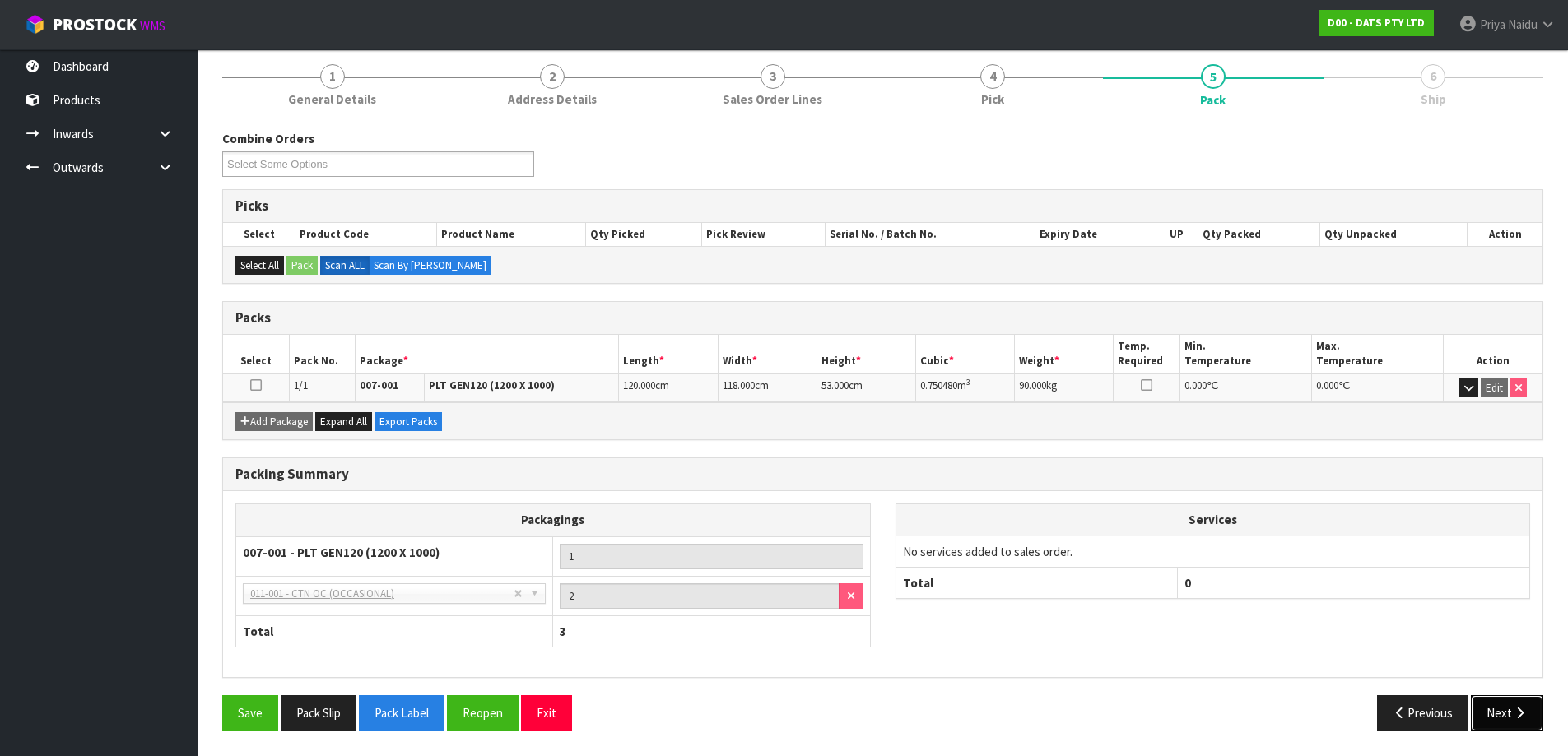
click at [1490, 713] on button "Next" at bounding box center [1506, 713] width 72 height 36
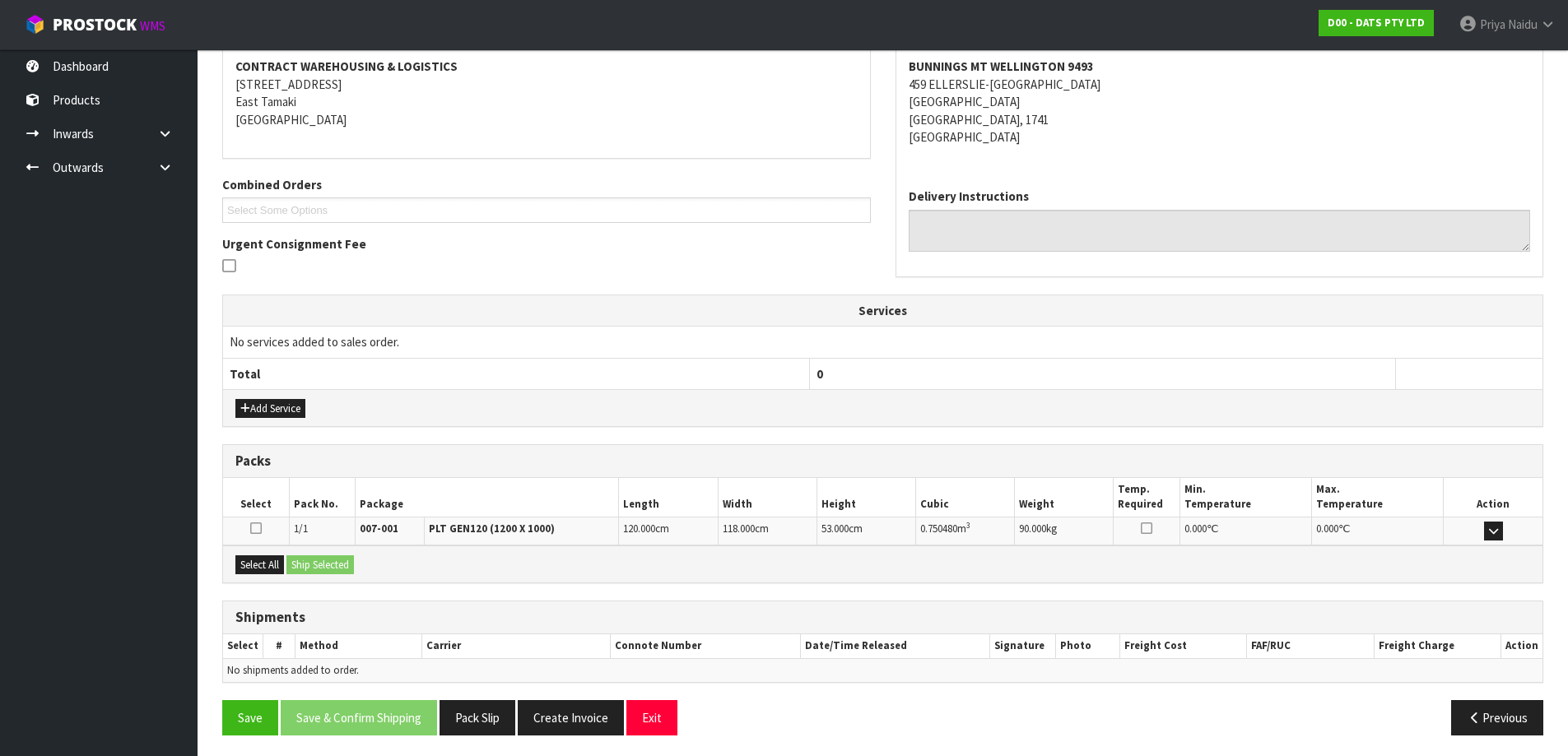
scroll to position [257, 0]
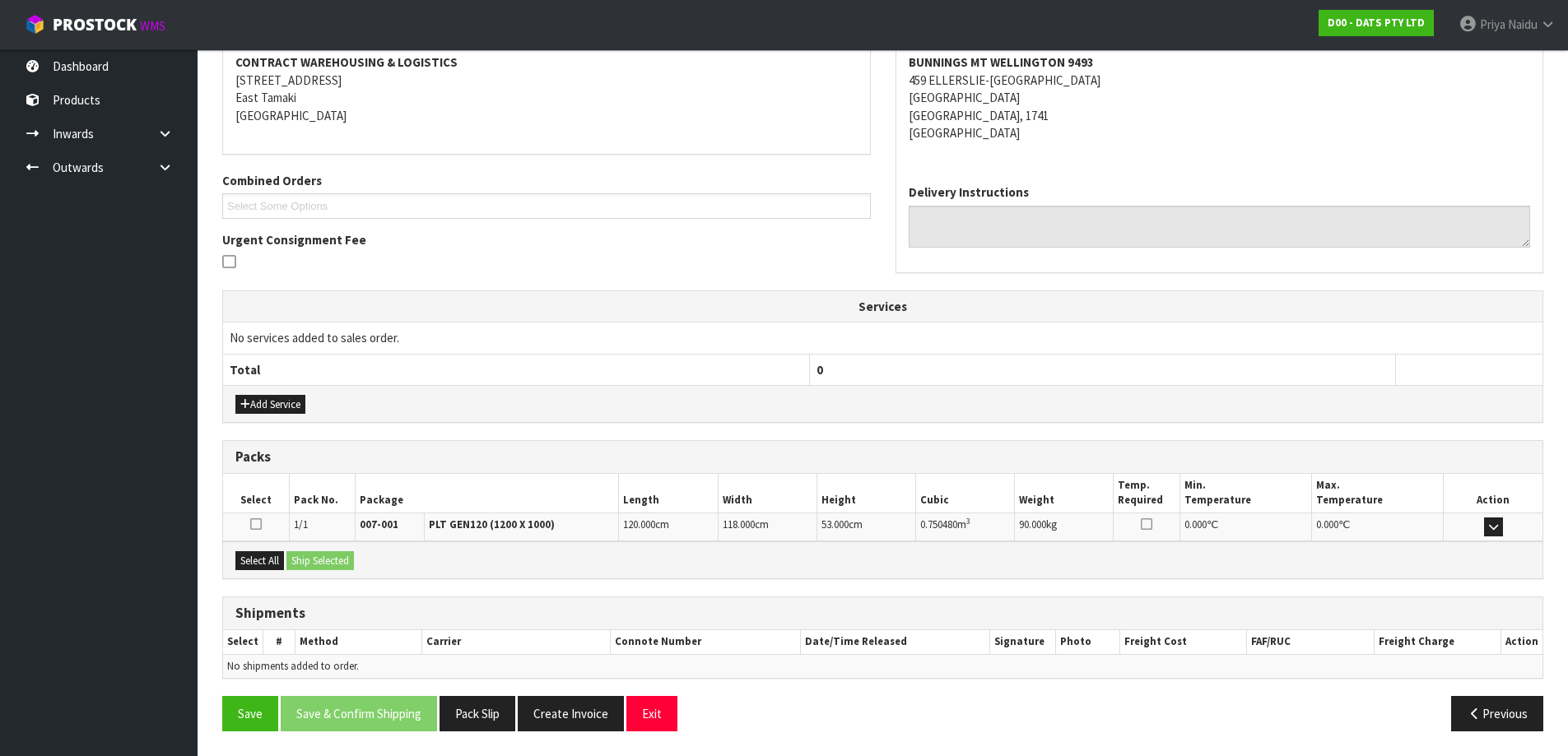
click at [264, 538] on td at bounding box center [256, 527] width 66 height 29
click at [265, 554] on button "Select All" at bounding box center [260, 561] width 48 height 19
click at [331, 551] on button "Ship Selected" at bounding box center [321, 561] width 68 height 19
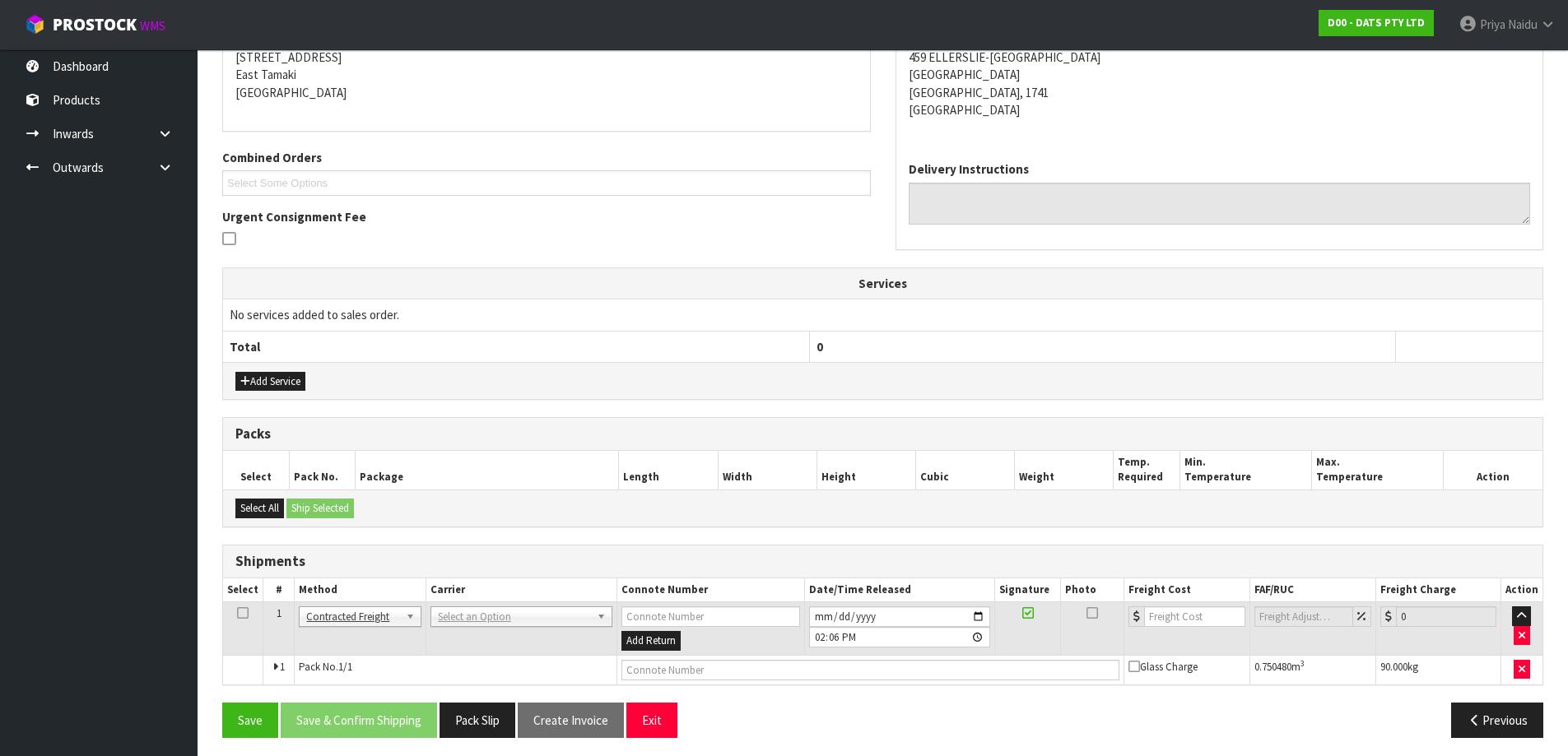
scroll to position [287, 0]
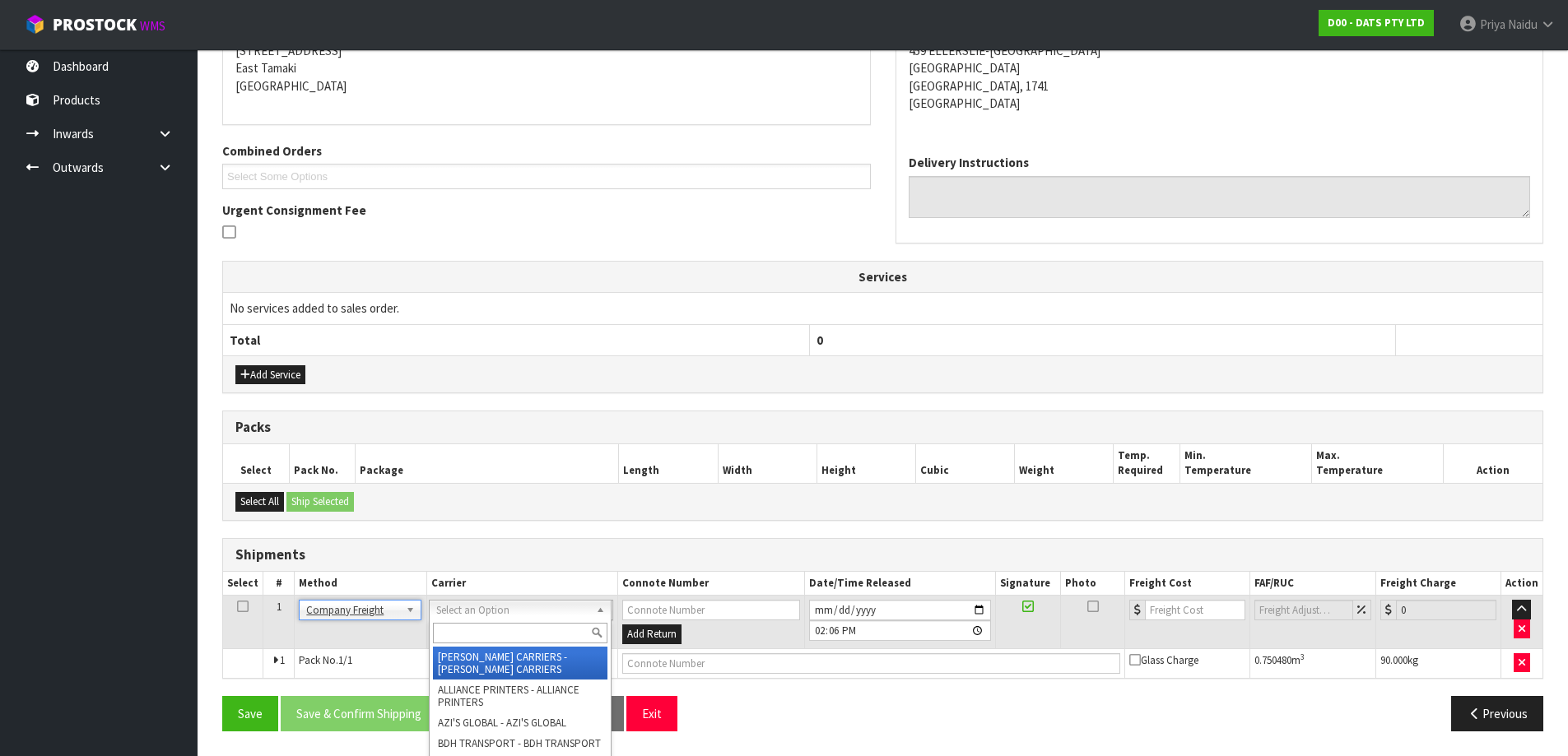
click at [485, 629] on input "text" at bounding box center [519, 632] width 175 height 20
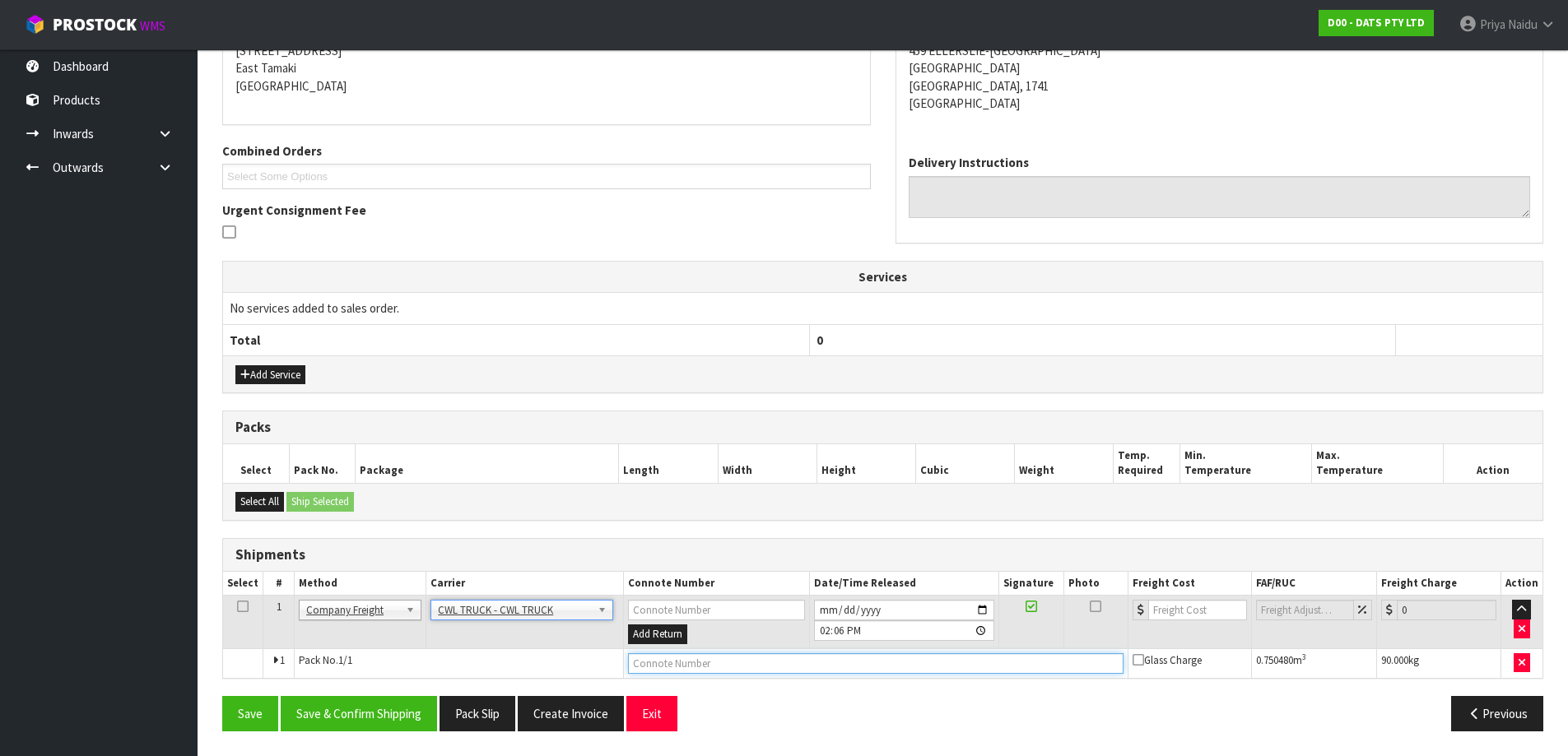
click at [677, 664] on input "text" at bounding box center [875, 663] width 494 height 20
click at [986, 606] on input "[DATE]" at bounding box center [904, 609] width 181 height 20
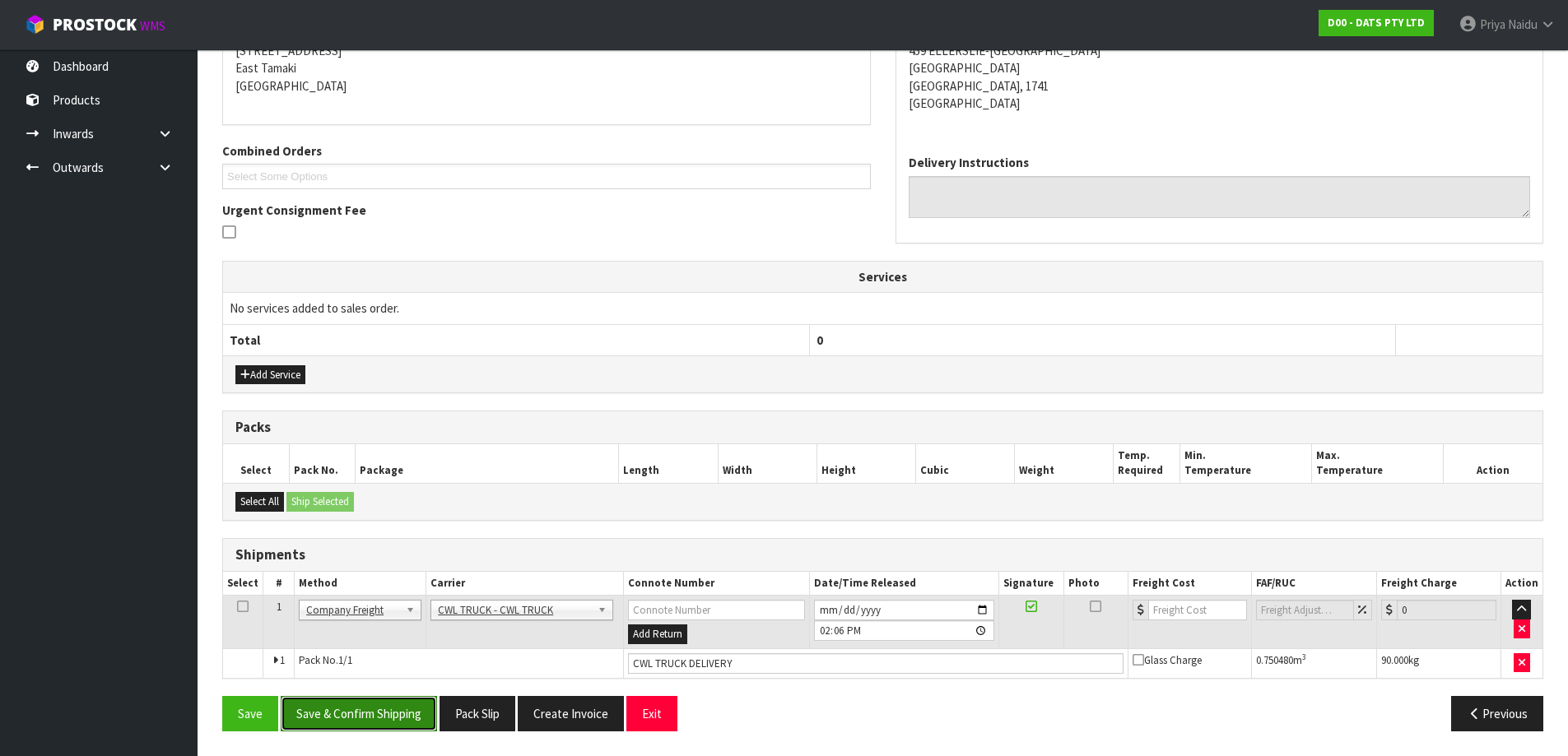
click at [320, 715] on button "Save & Confirm Shipping" at bounding box center [359, 714] width 156 height 36
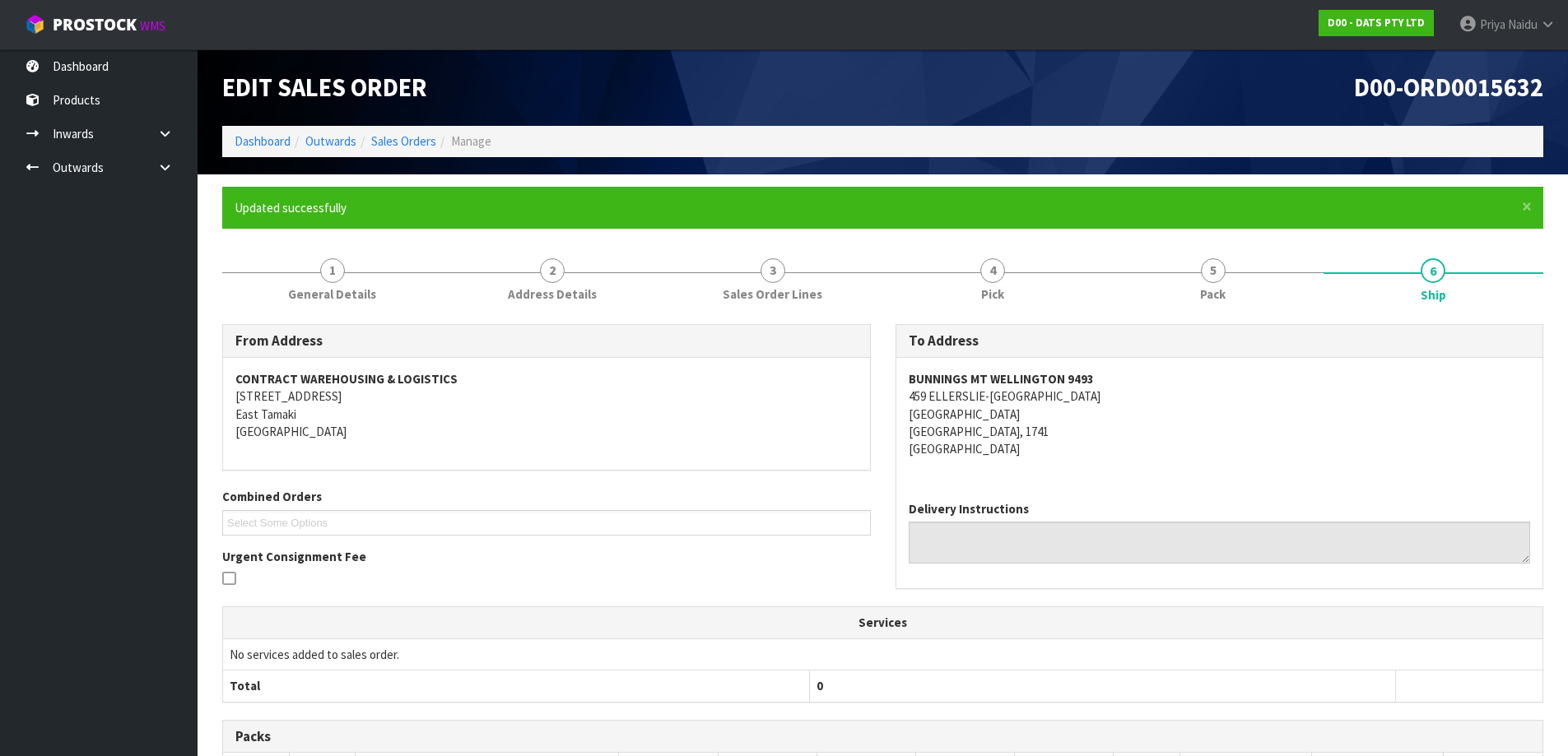
scroll to position [304, 0]
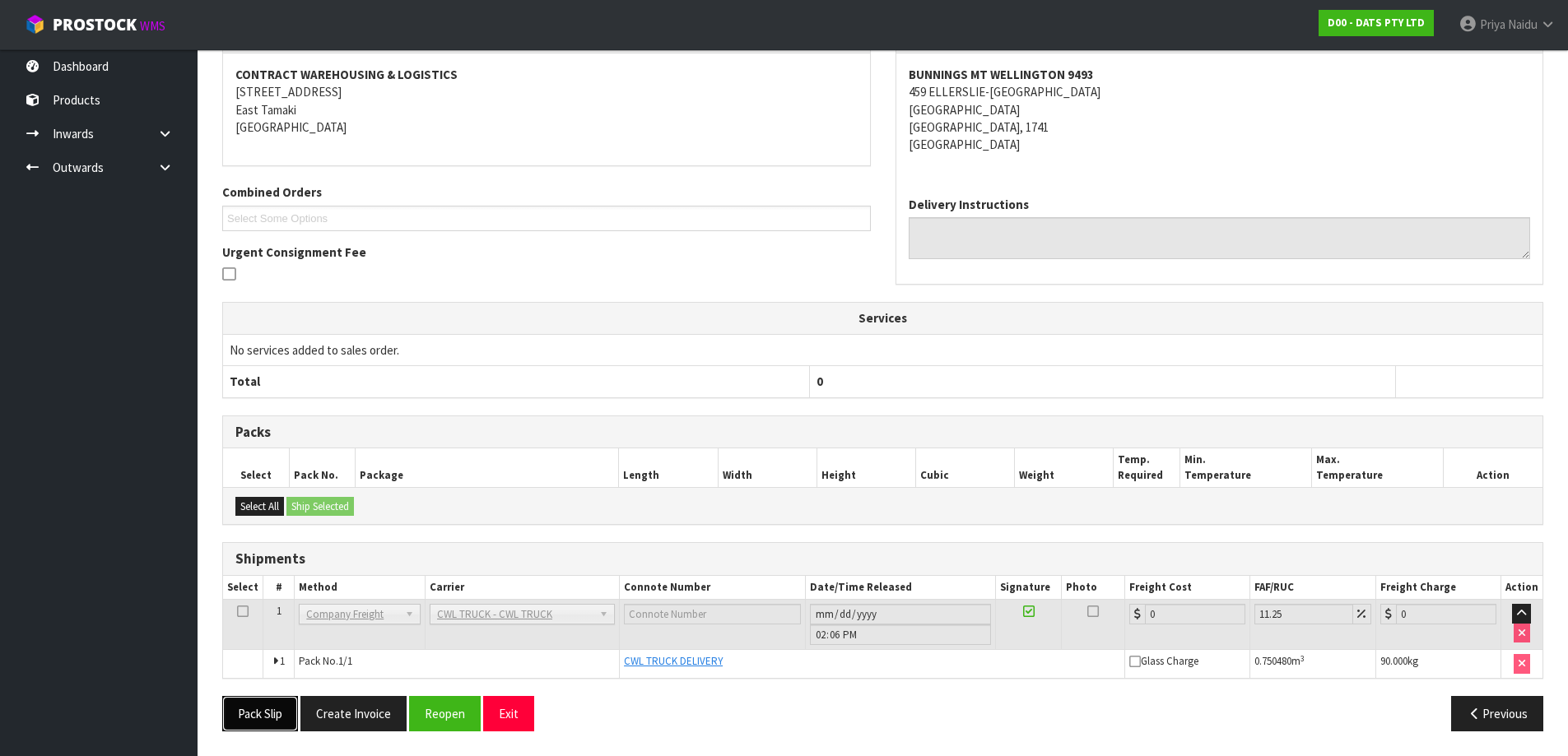
click at [256, 705] on button "Pack Slip" at bounding box center [260, 714] width 75 height 36
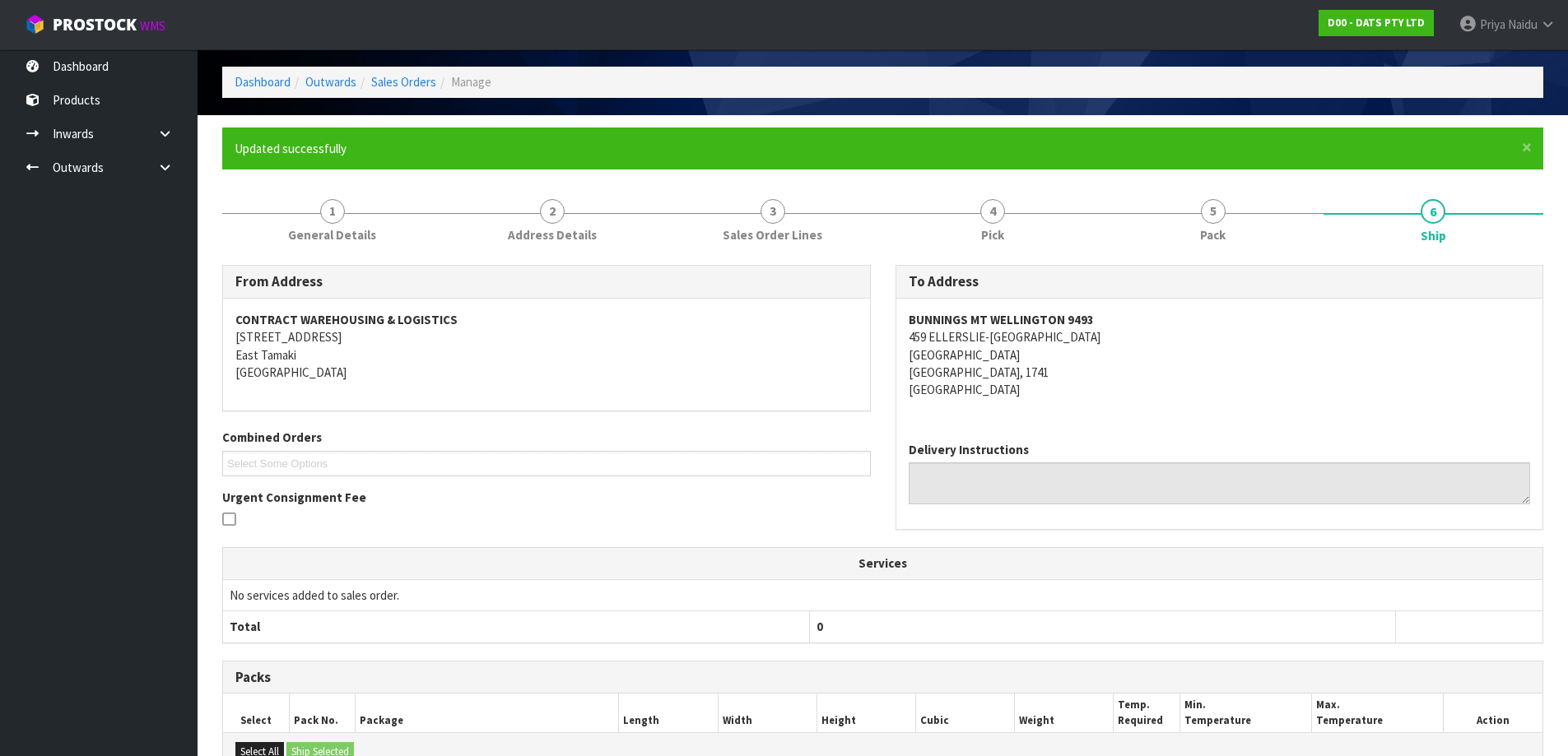
scroll to position [0, 0]
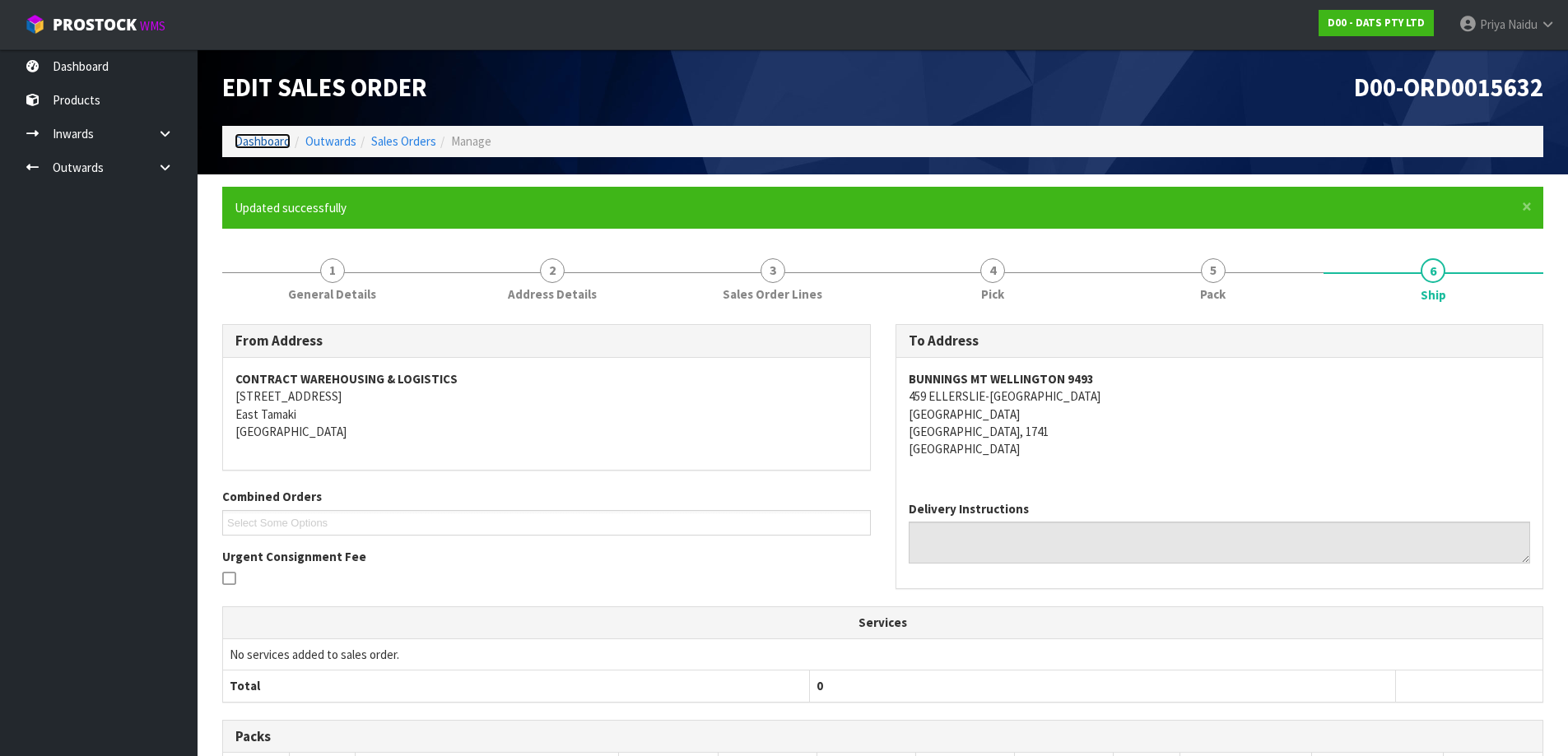
click at [248, 141] on link "Dashboard" at bounding box center [263, 141] width 56 height 15
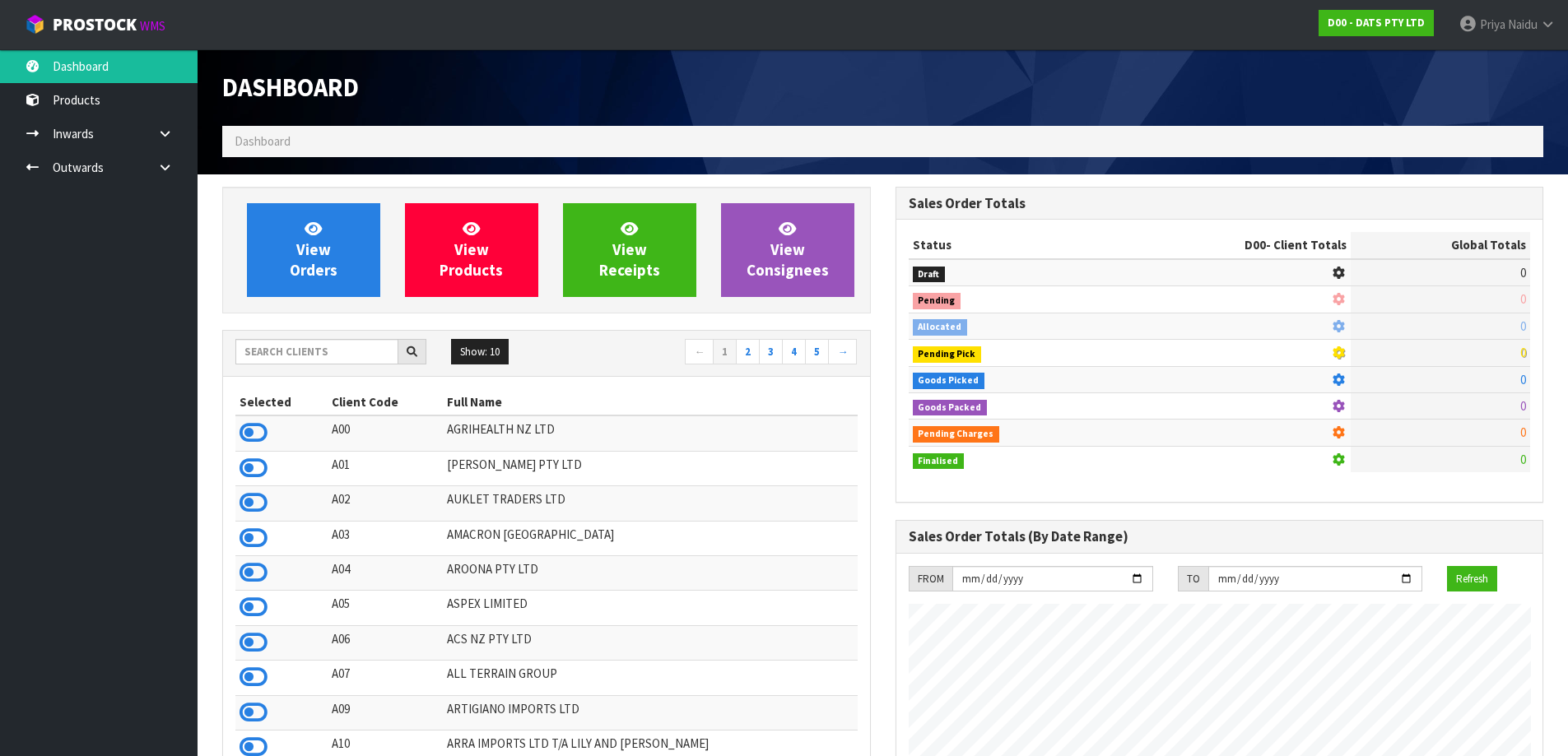
scroll to position [1026, 672]
click at [294, 357] on input "text" at bounding box center [317, 351] width 163 height 25
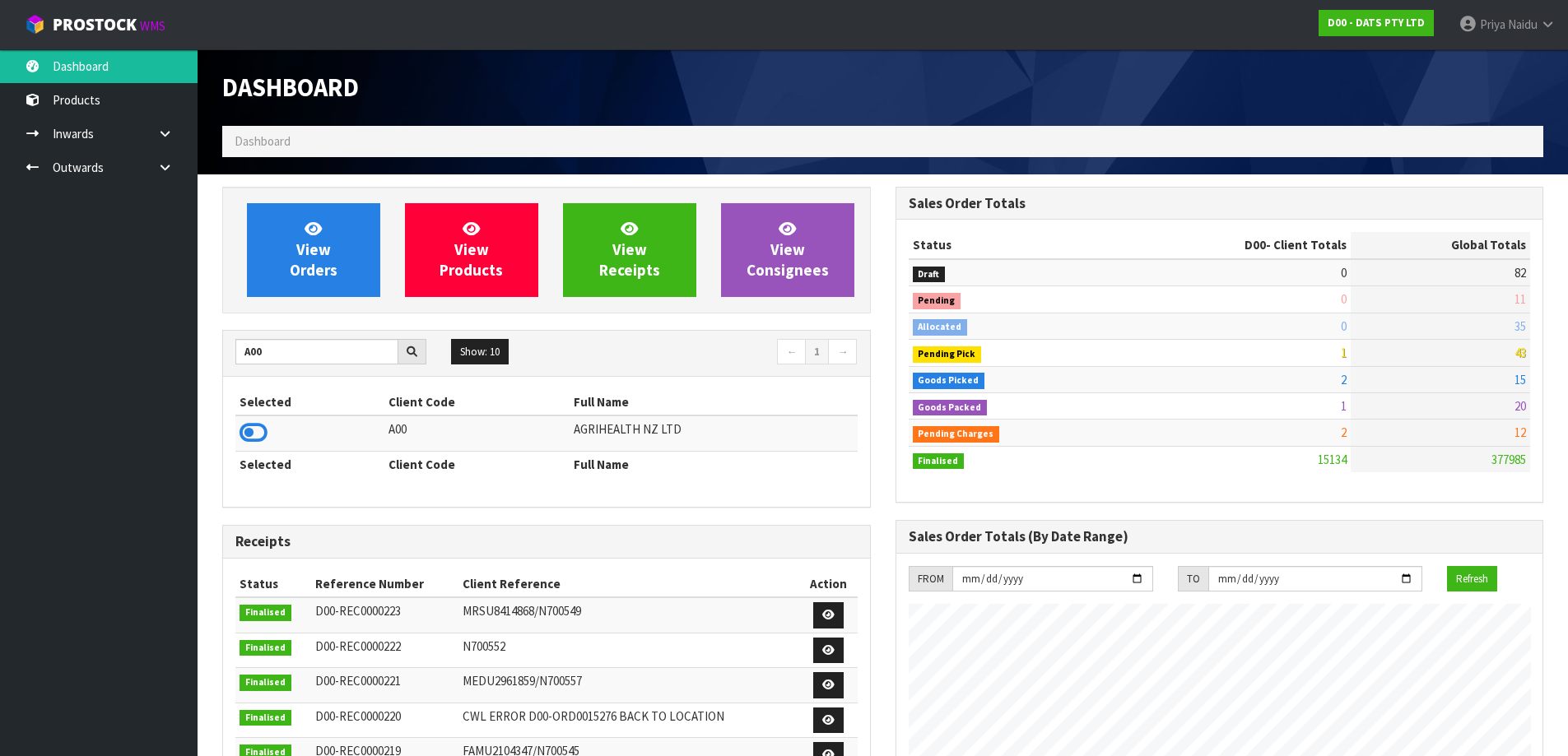
drag, startPoint x: 242, startPoint y: 440, endPoint x: 258, endPoint y: 416, distance: 28.8
click at [241, 440] on icon at bounding box center [253, 434] width 28 height 25
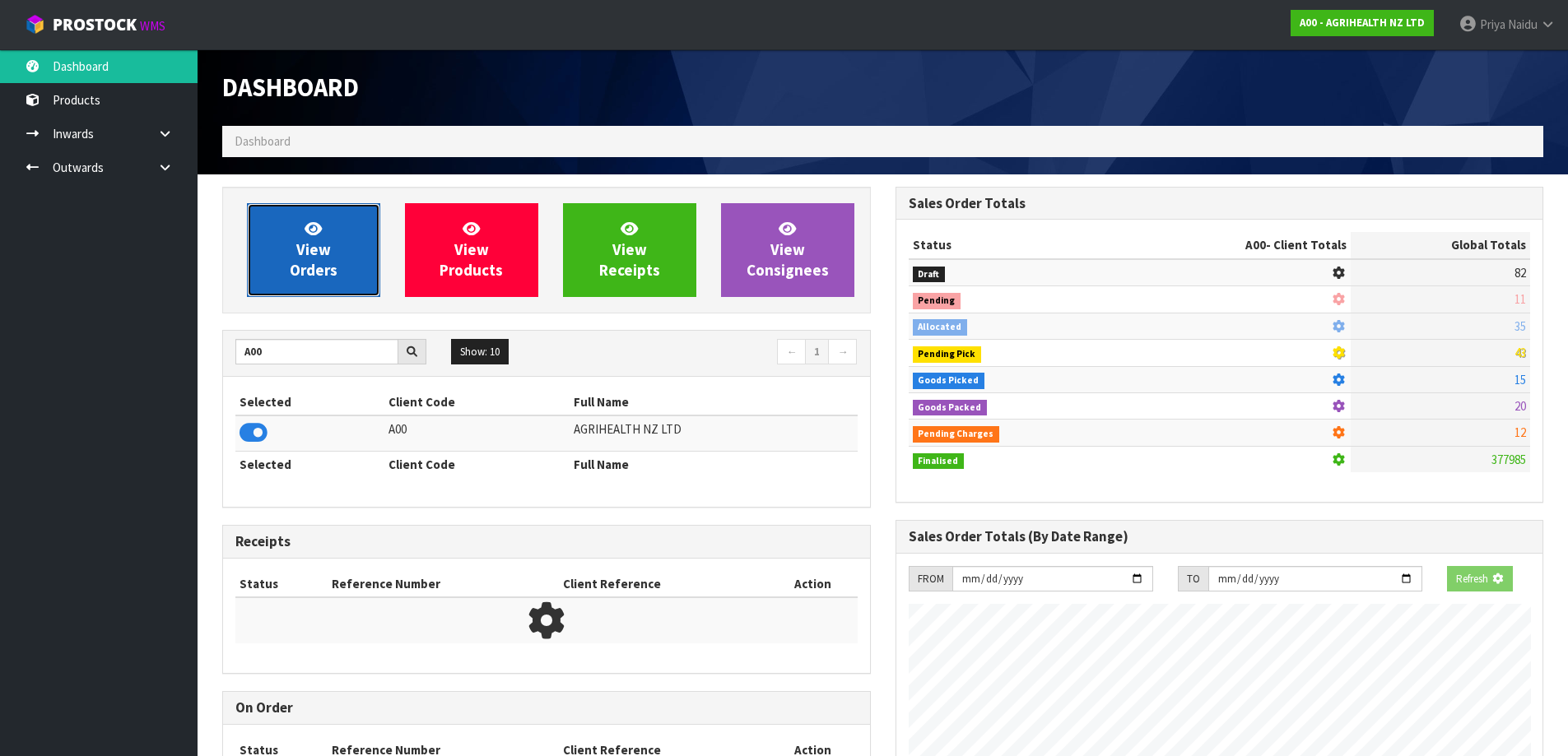
click at [313, 273] on span "View Orders" at bounding box center [313, 250] width 47 height 62
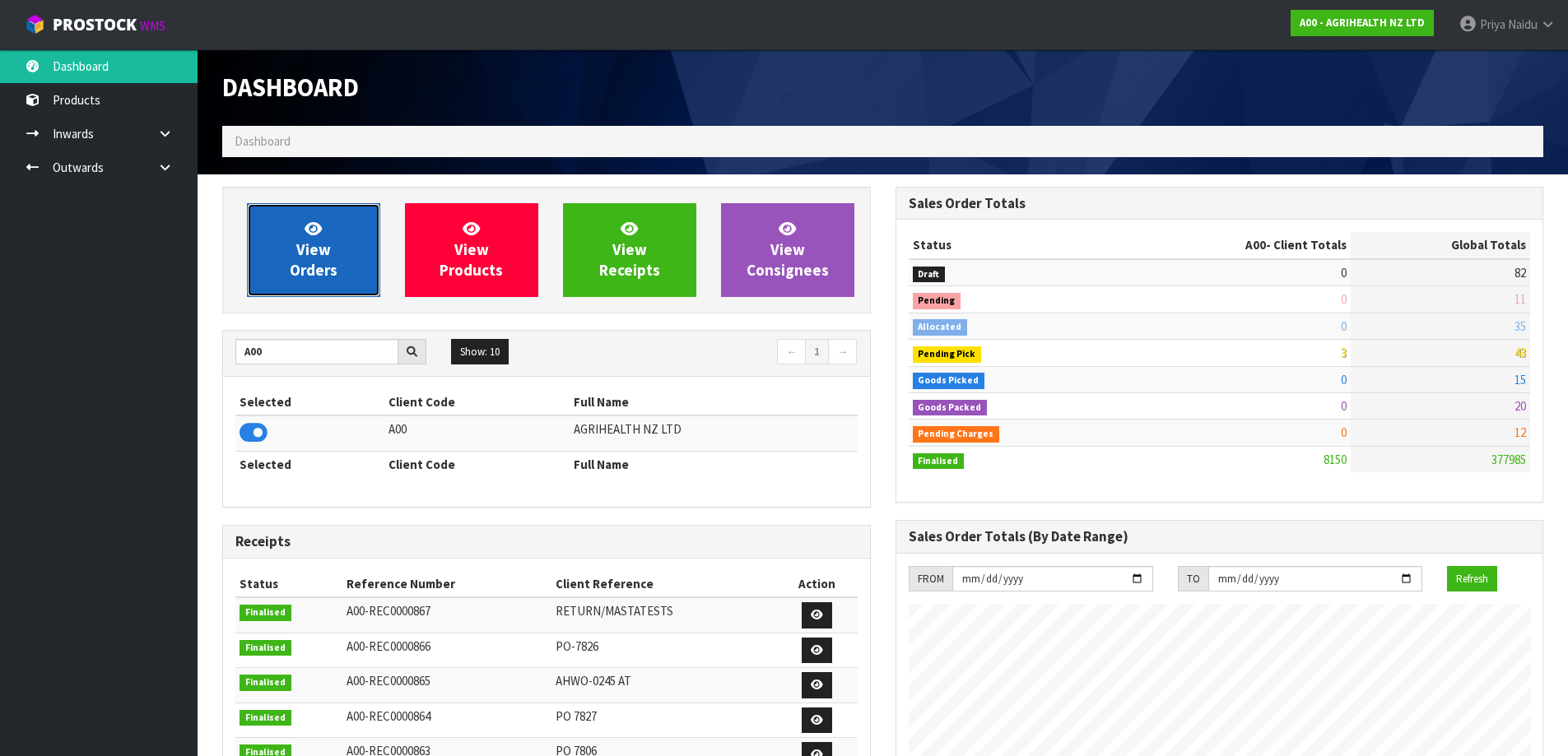
scroll to position [1246, 672]
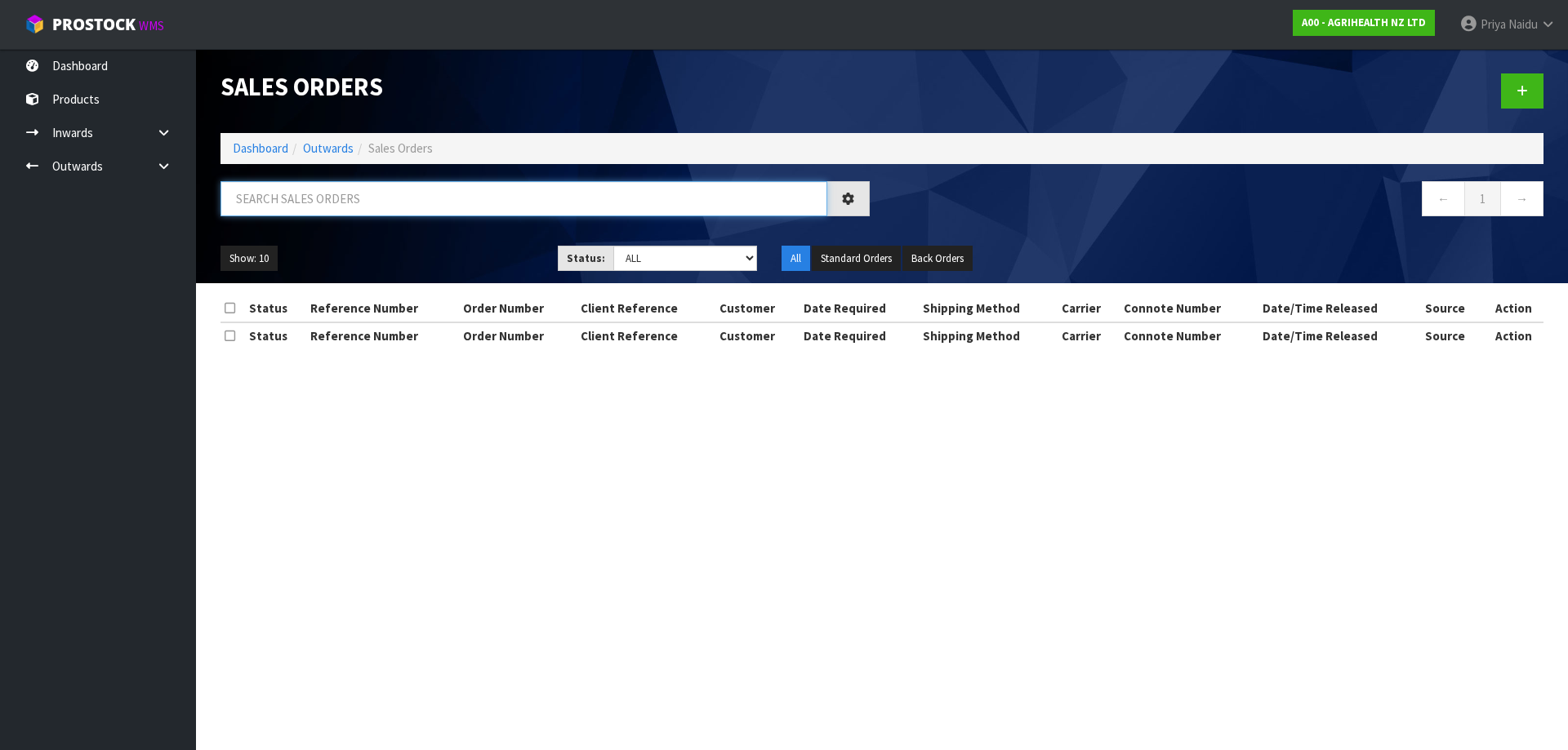
click at [339, 210] on input "text" at bounding box center [523, 198] width 607 height 35
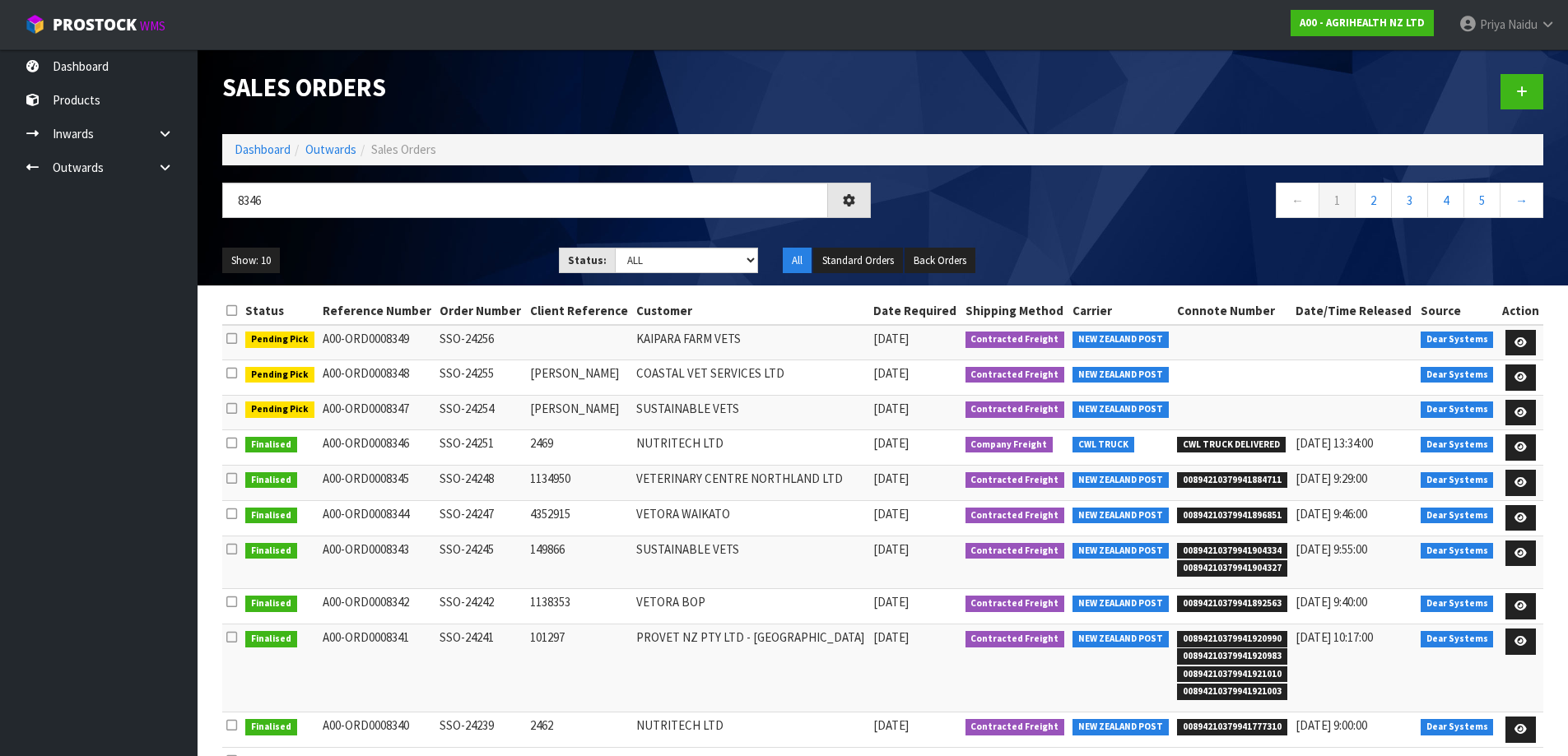
click at [421, 250] on ul "Show: 10 5 10 25 50" at bounding box center [378, 261] width 312 height 26
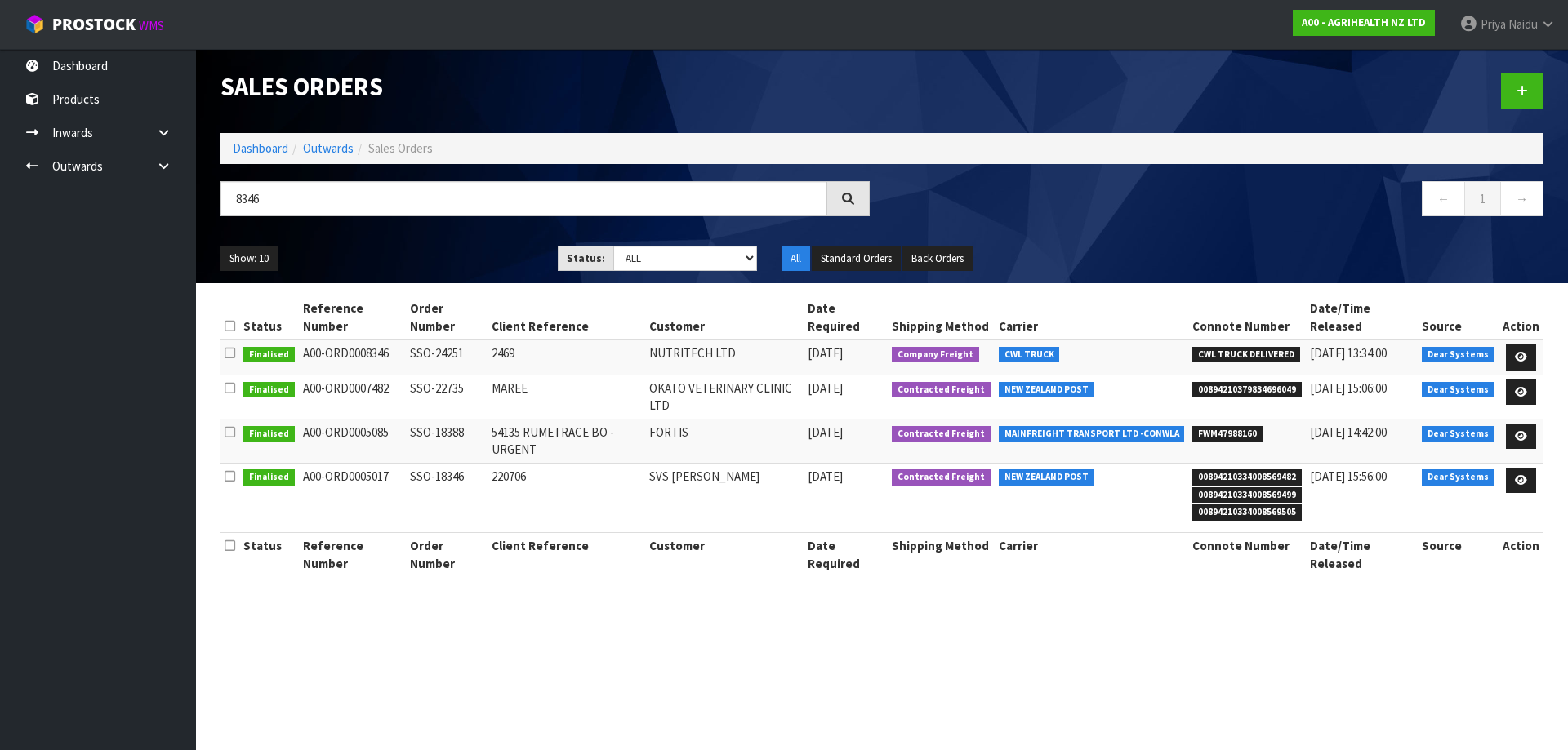
click at [418, 248] on ul "Show: 10 5 10 25 50" at bounding box center [377, 259] width 312 height 26
click at [439, 268] on ul "Show: 10 5 10 25 50" at bounding box center [377, 259] width 312 height 26
click at [1528, 359] on icon at bounding box center [1521, 356] width 12 height 11
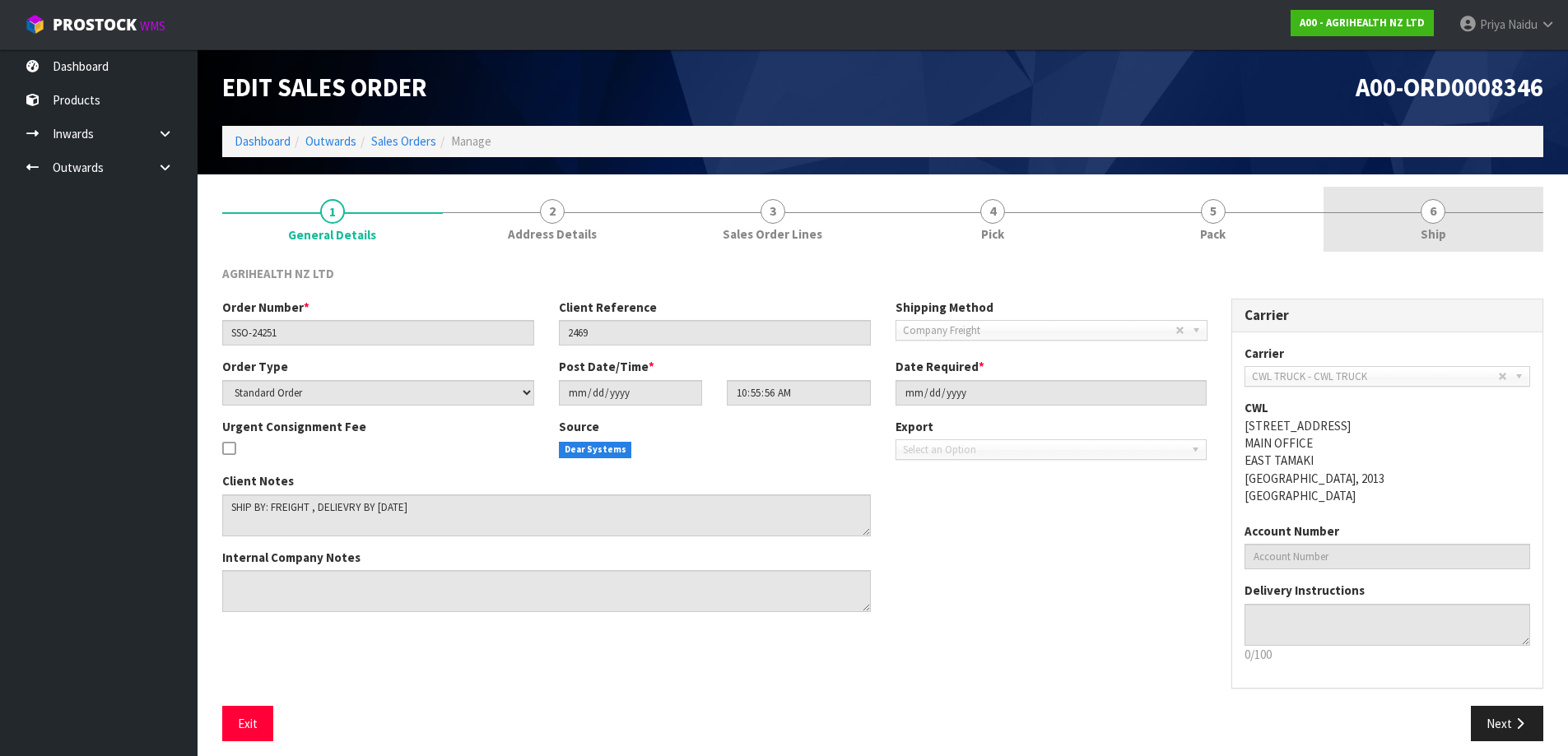
click at [1393, 216] on link "6 Ship" at bounding box center [1433, 218] width 220 height 65
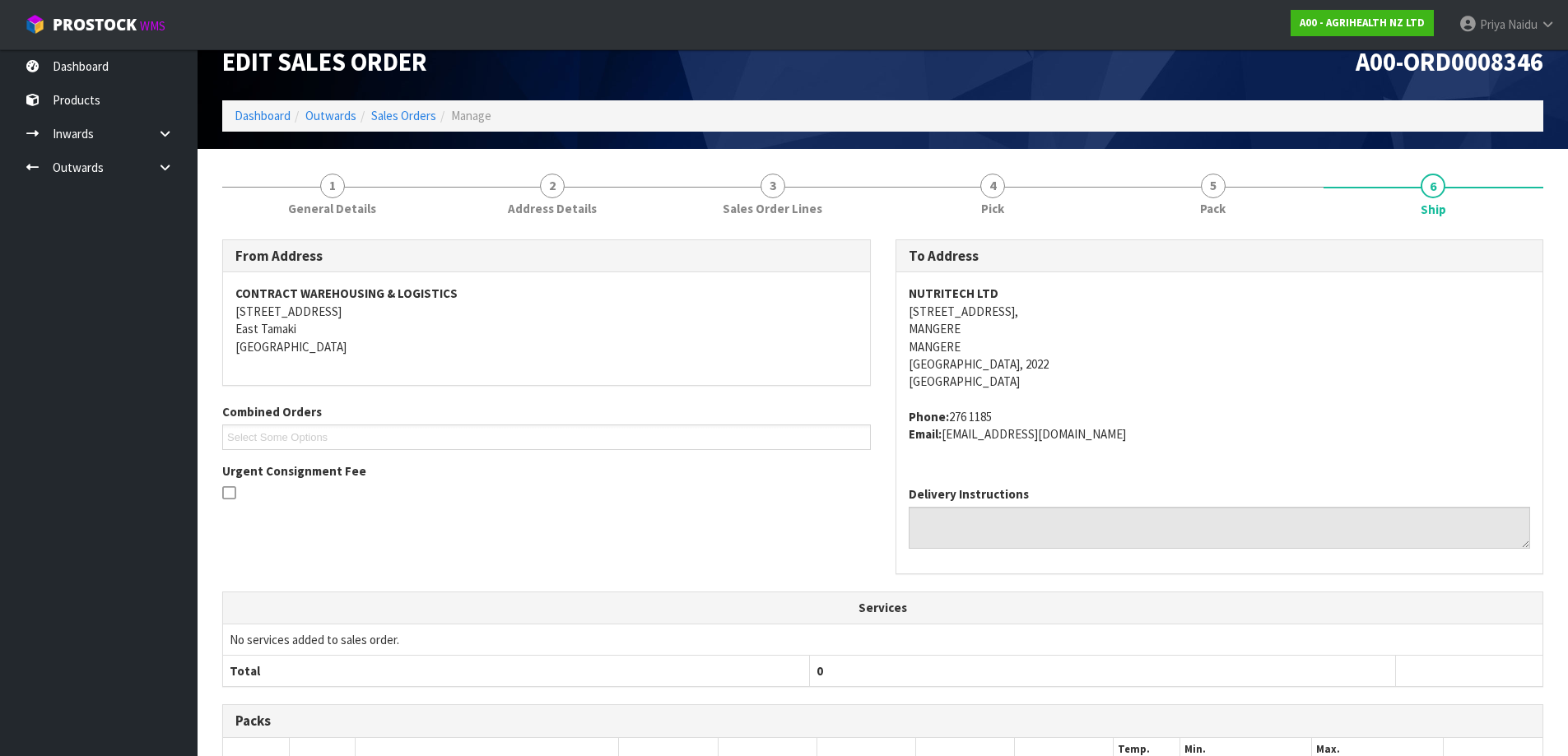
scroll to position [315, 0]
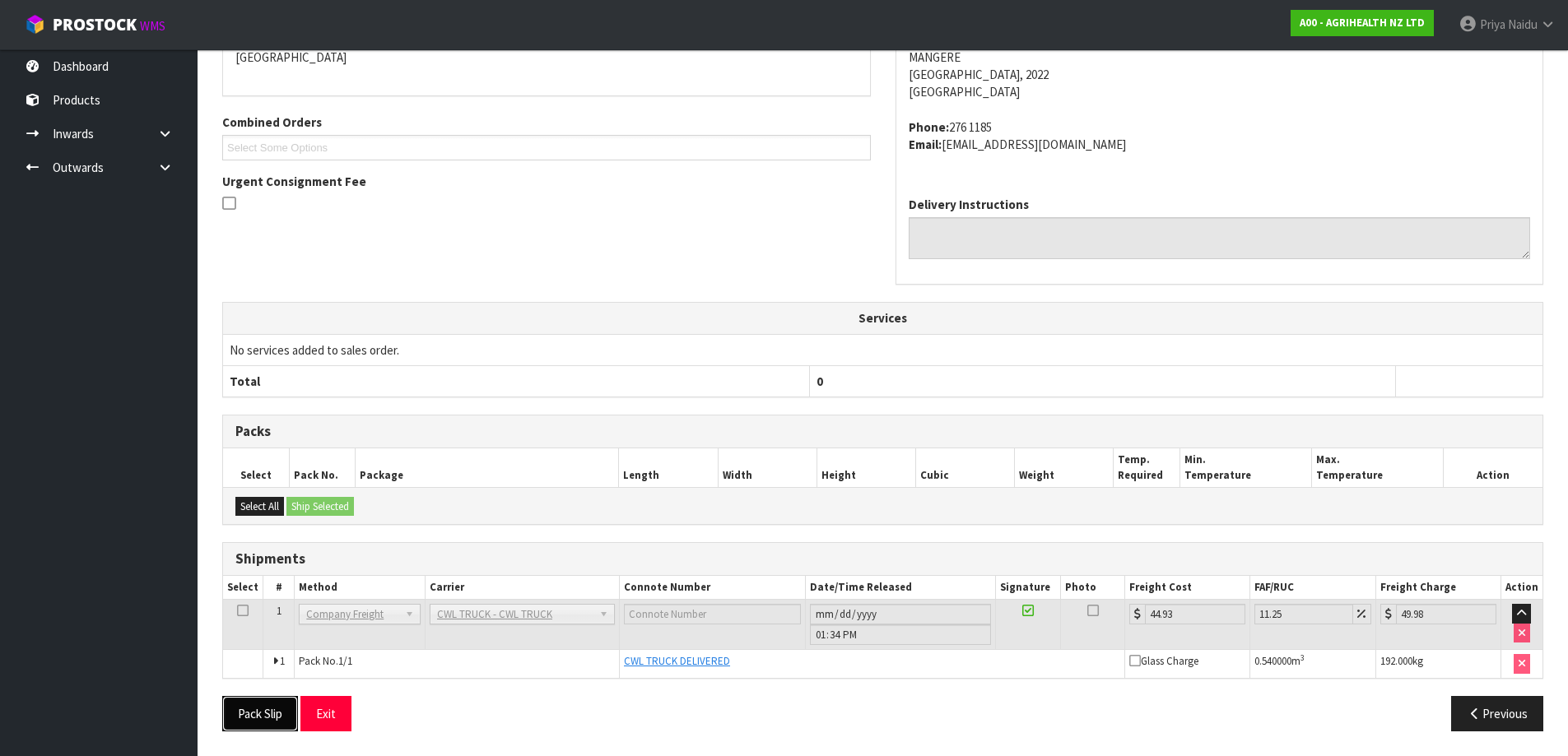
click at [273, 720] on button "Pack Slip" at bounding box center [260, 714] width 75 height 36
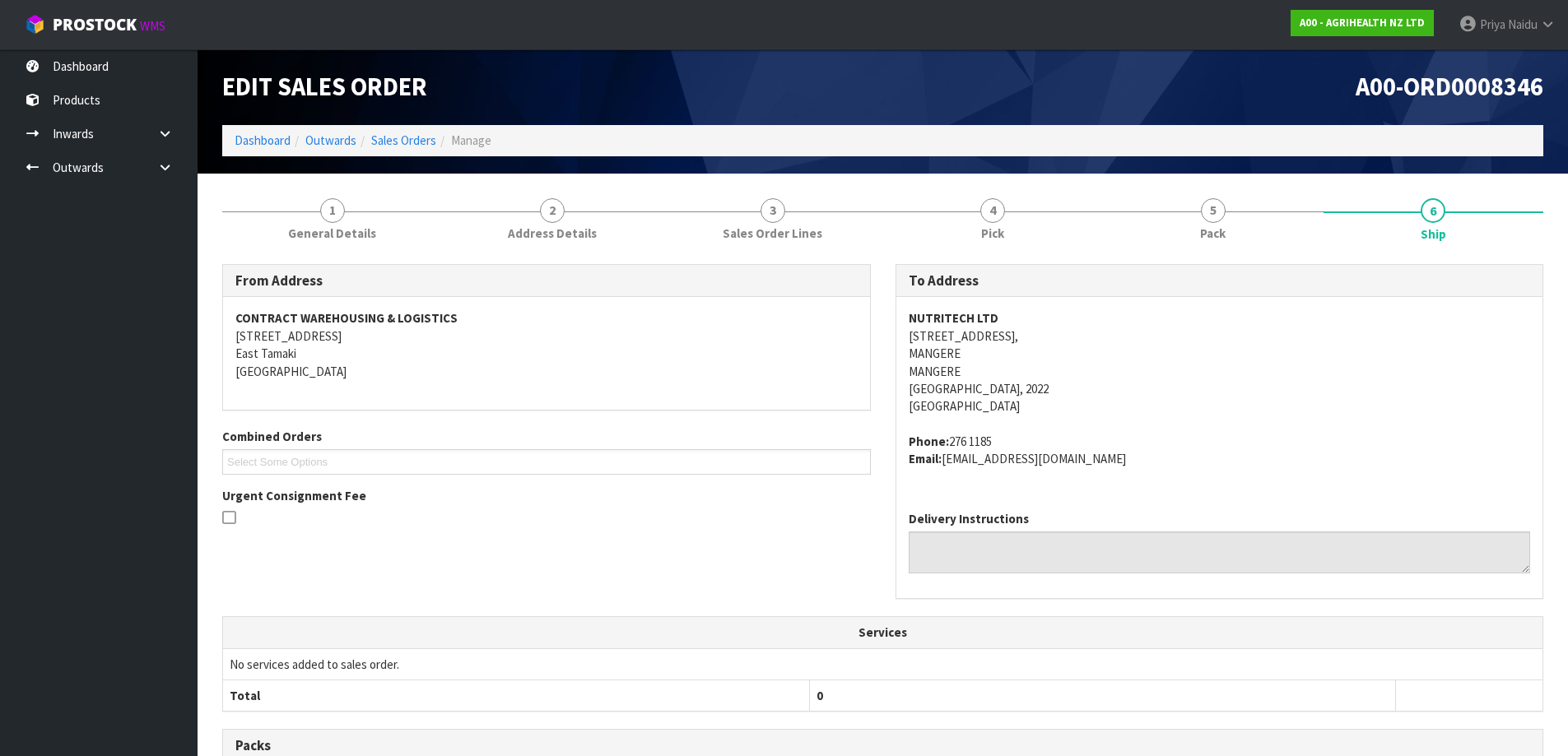
scroll to position [0, 0]
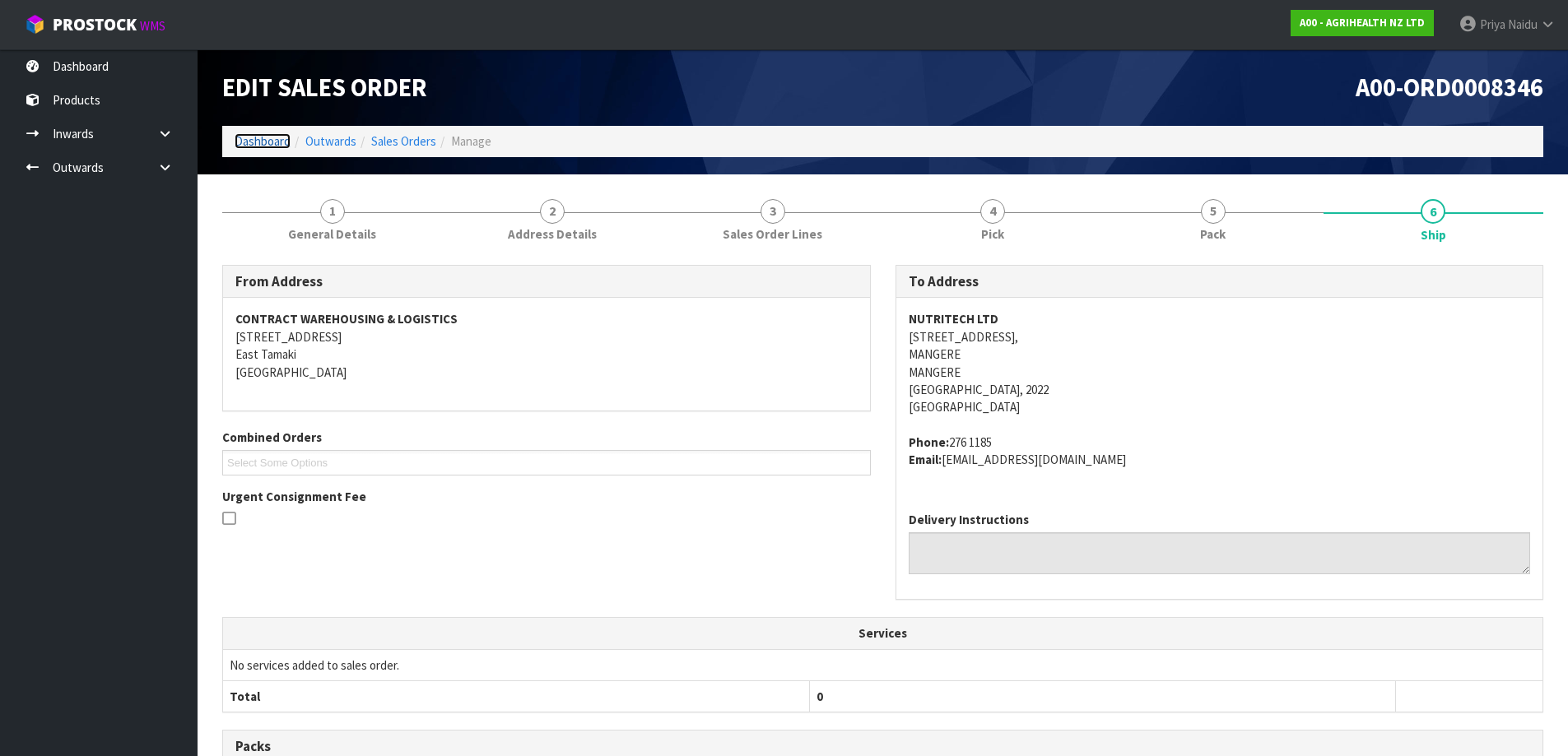
click at [269, 141] on link "Dashboard" at bounding box center [263, 141] width 56 height 15
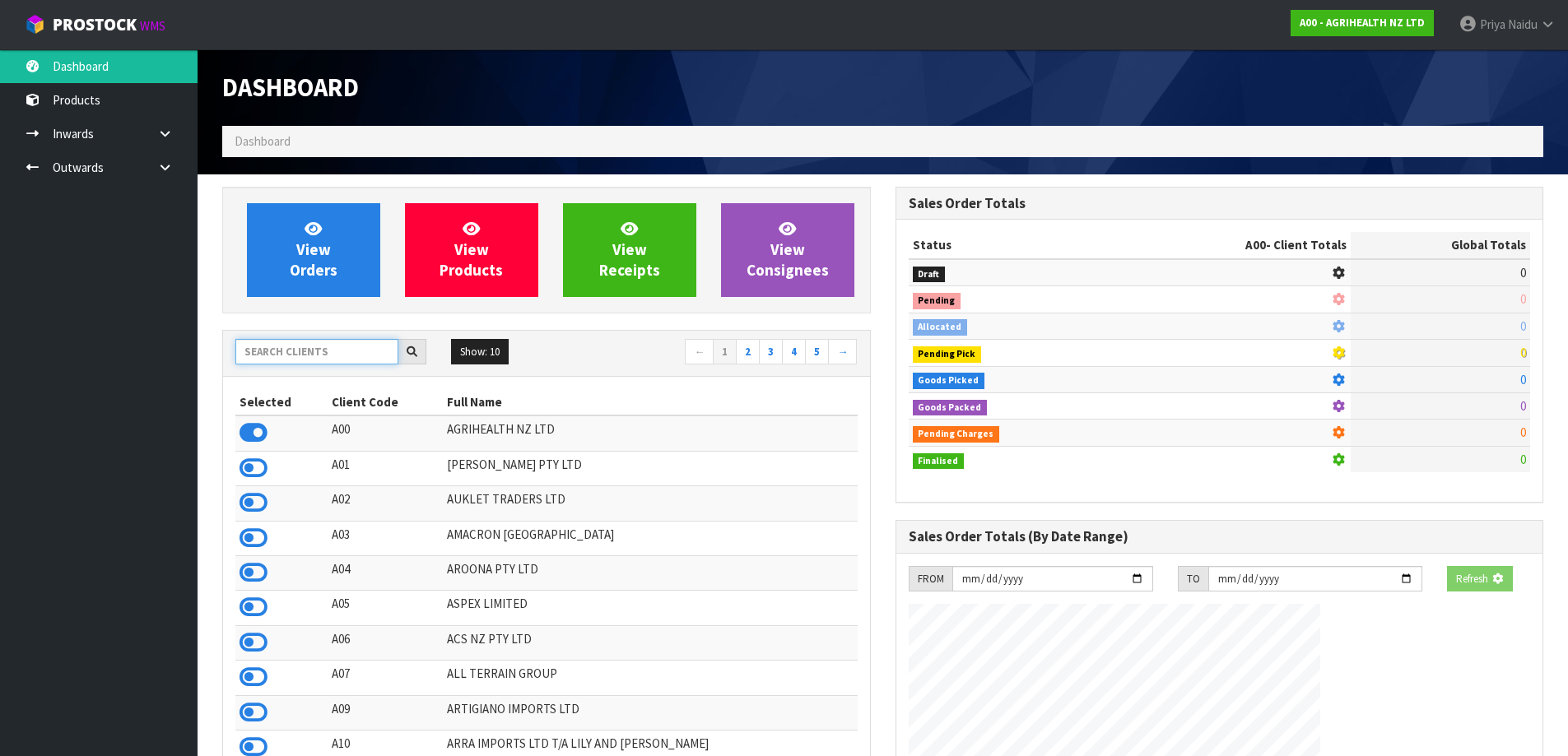
click at [372, 347] on input "text" at bounding box center [317, 351] width 163 height 25
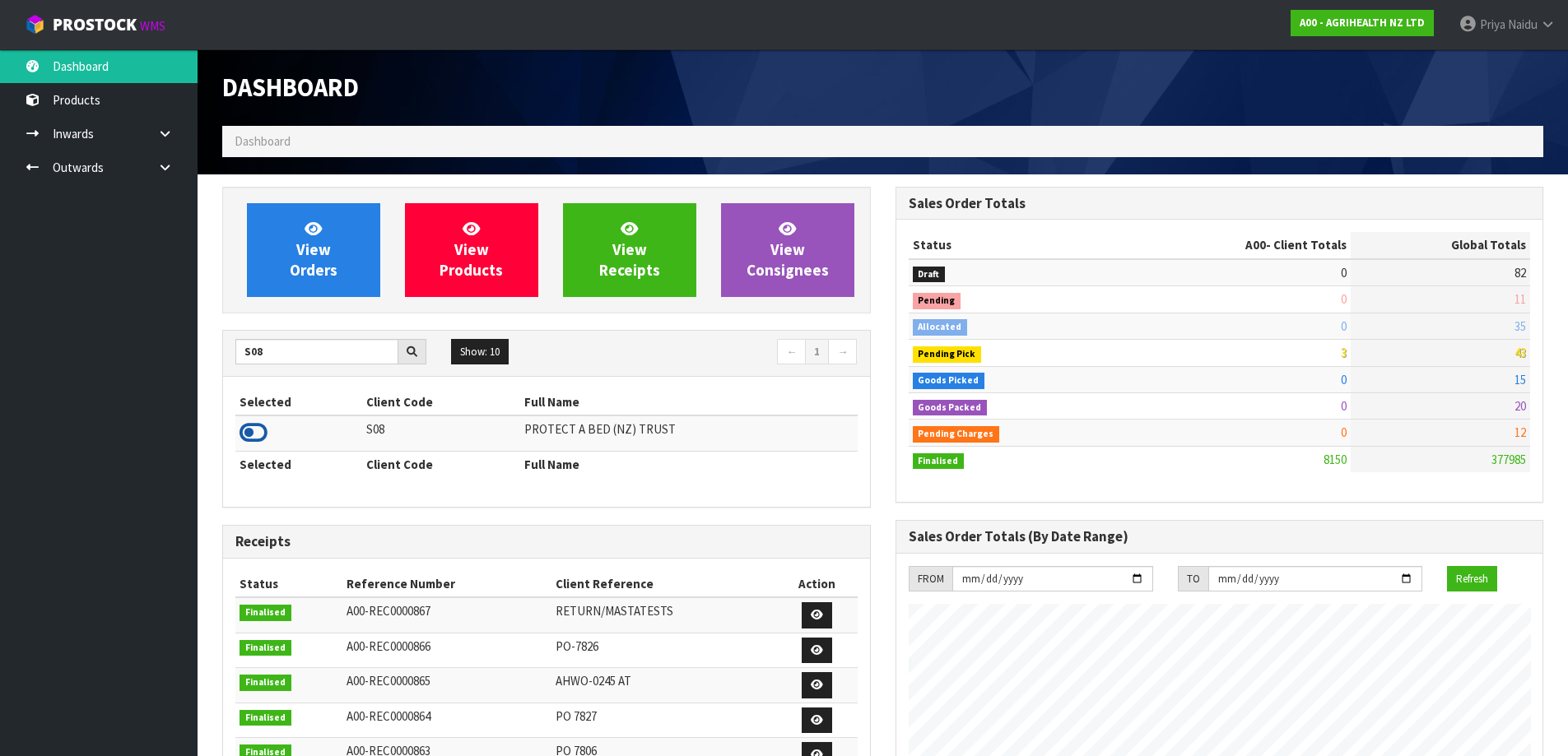
drag, startPoint x: 253, startPoint y: 434, endPoint x: 271, endPoint y: 355, distance: 81.0
click at [253, 430] on icon at bounding box center [253, 434] width 28 height 25
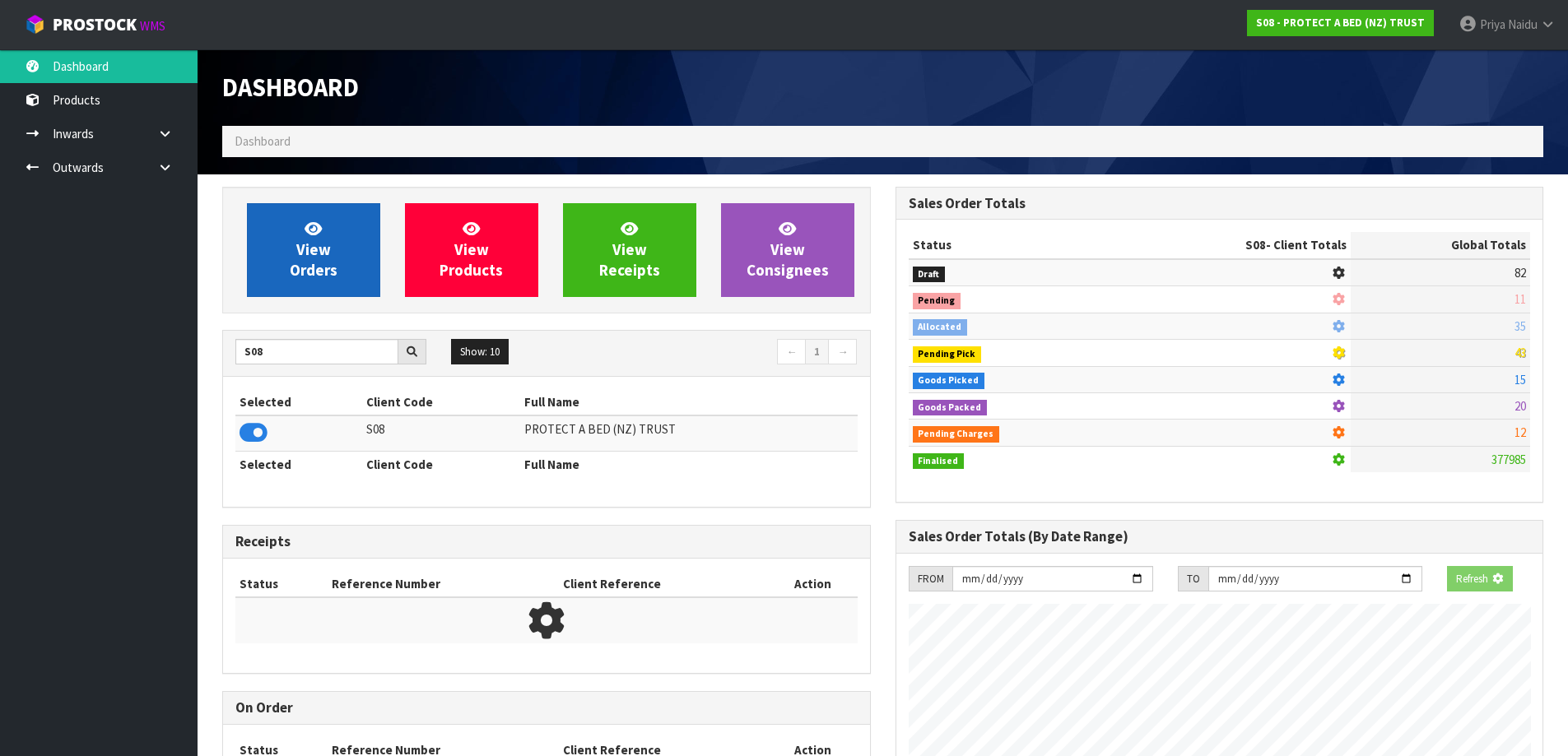
scroll to position [821879, 822232]
click at [313, 237] on span "View Orders" at bounding box center [313, 250] width 47 height 62
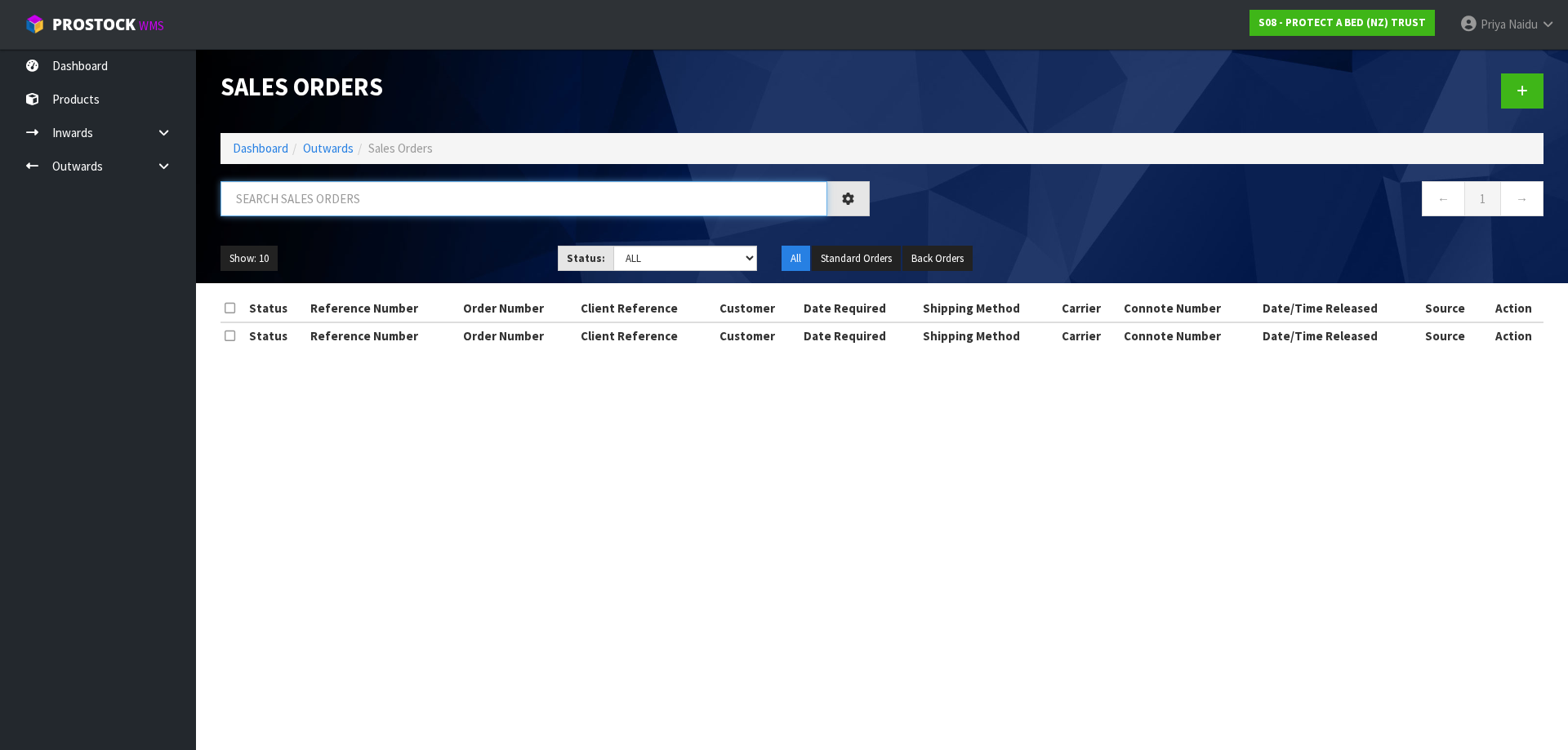
click at [332, 210] on input "text" at bounding box center [523, 198] width 607 height 35
click at [652, 260] on select "Draft Pending Allocated Pending Pick Goods Picked Goods Packed Pending Charges …" at bounding box center [685, 259] width 145 height 25
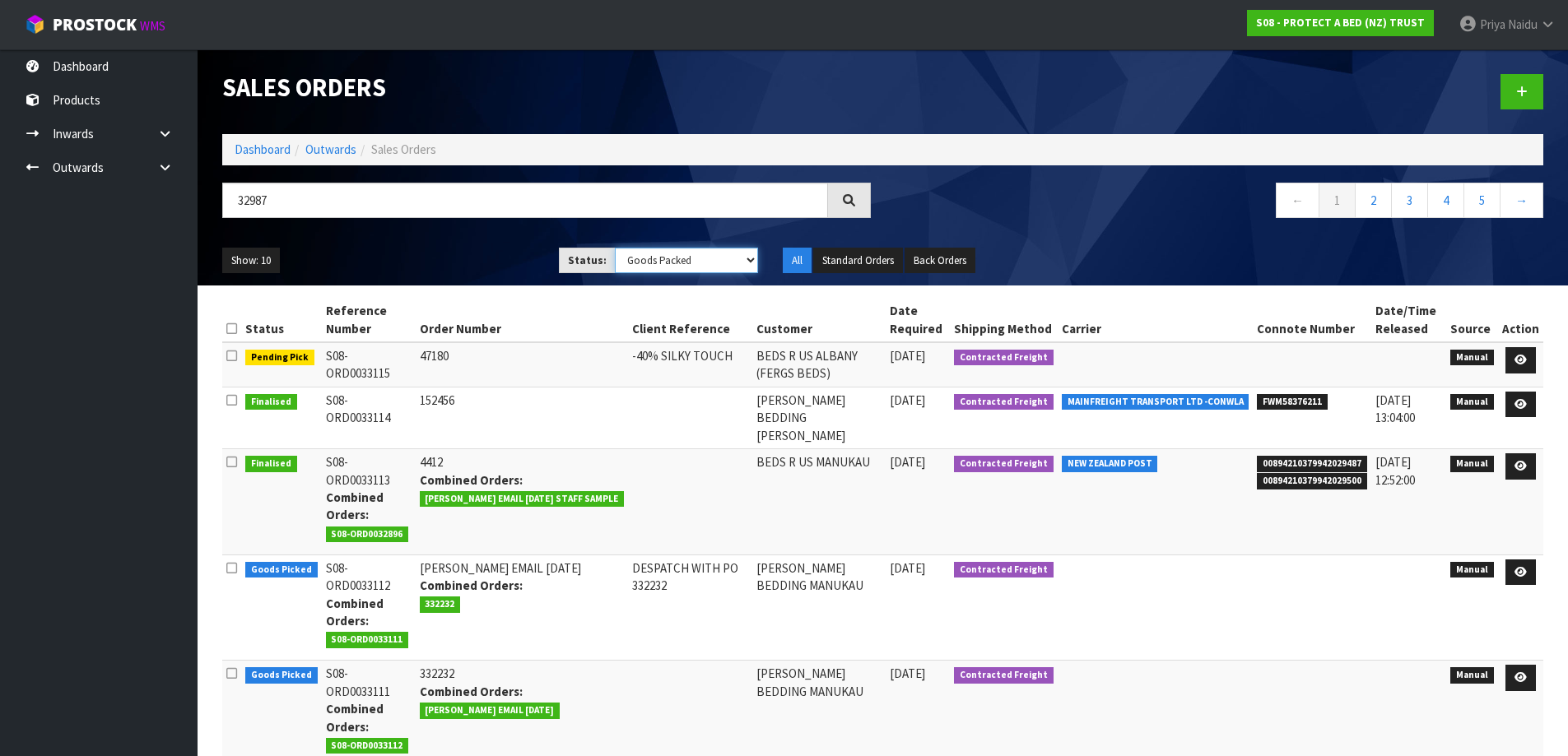
click at [615, 248] on select "Draft Pending Allocated Pending Pick Goods Picked Goods Packed Pending Charges …" at bounding box center [686, 261] width 143 height 25
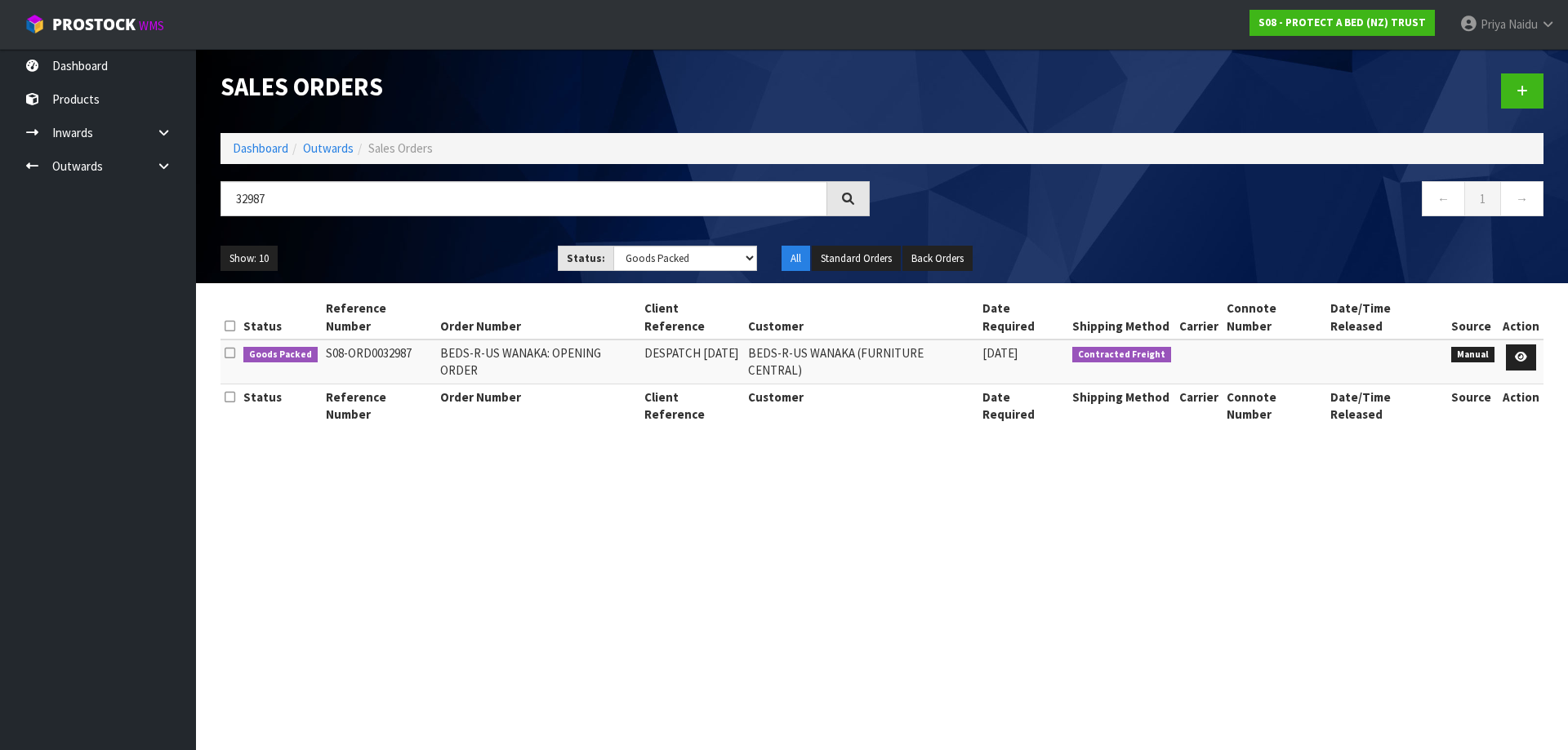
click at [446, 256] on ul "Show: 10 5 10 25 50" at bounding box center [377, 259] width 312 height 26
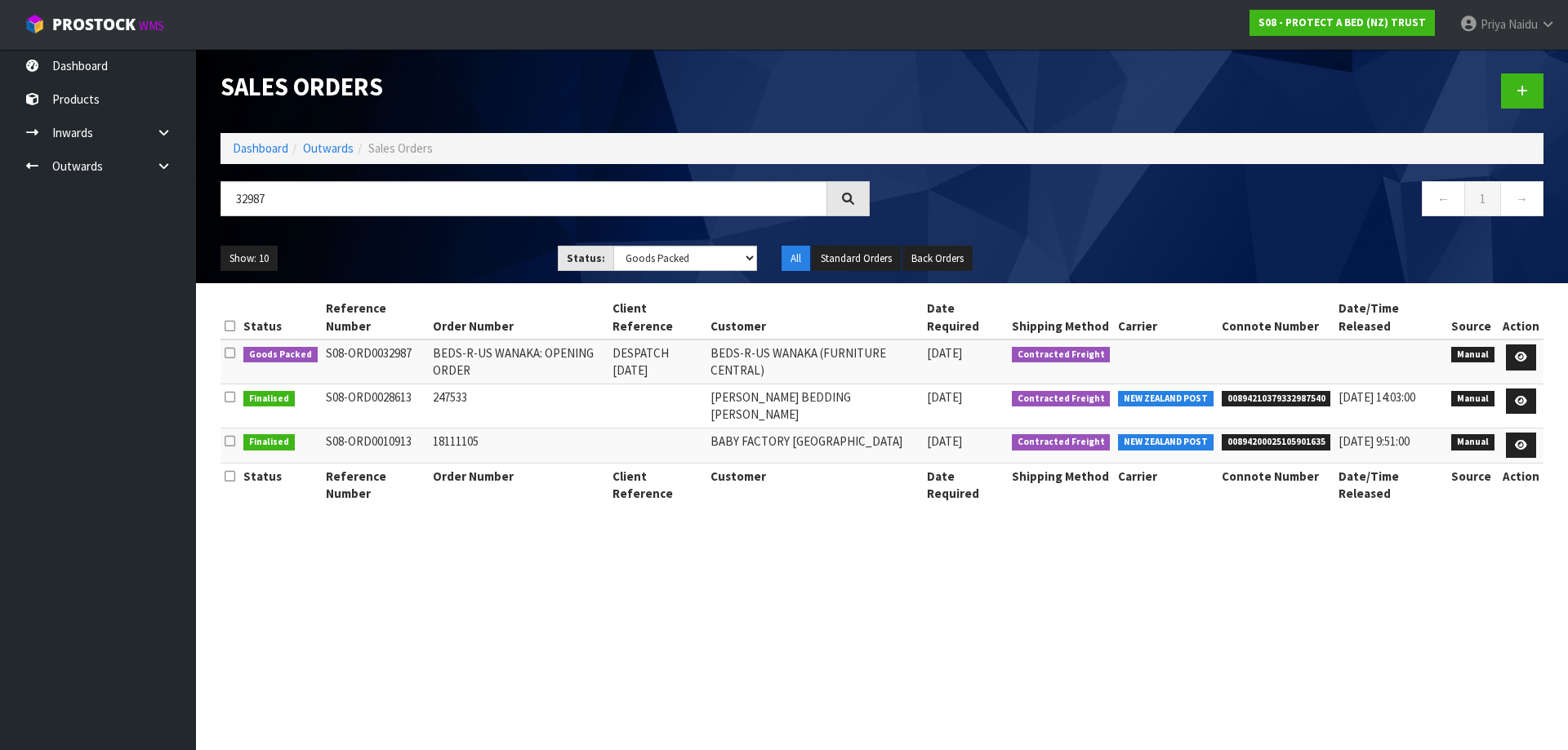
click at [450, 257] on ul "Show: 10 5 10 25 50" at bounding box center [377, 259] width 312 height 26
click at [1514, 361] on link at bounding box center [1522, 357] width 31 height 26
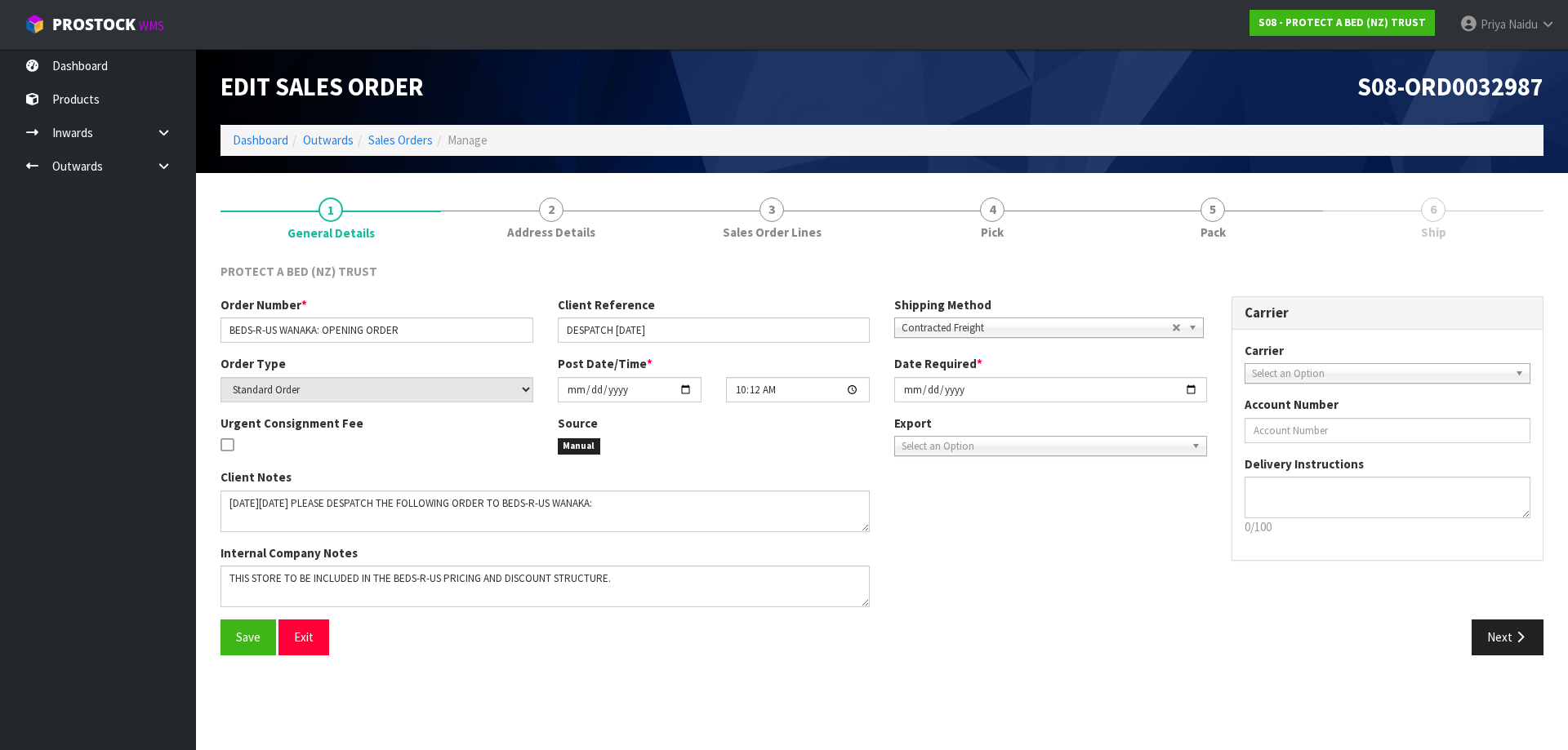
click at [1218, 221] on link "5 Pack" at bounding box center [1213, 216] width 220 height 64
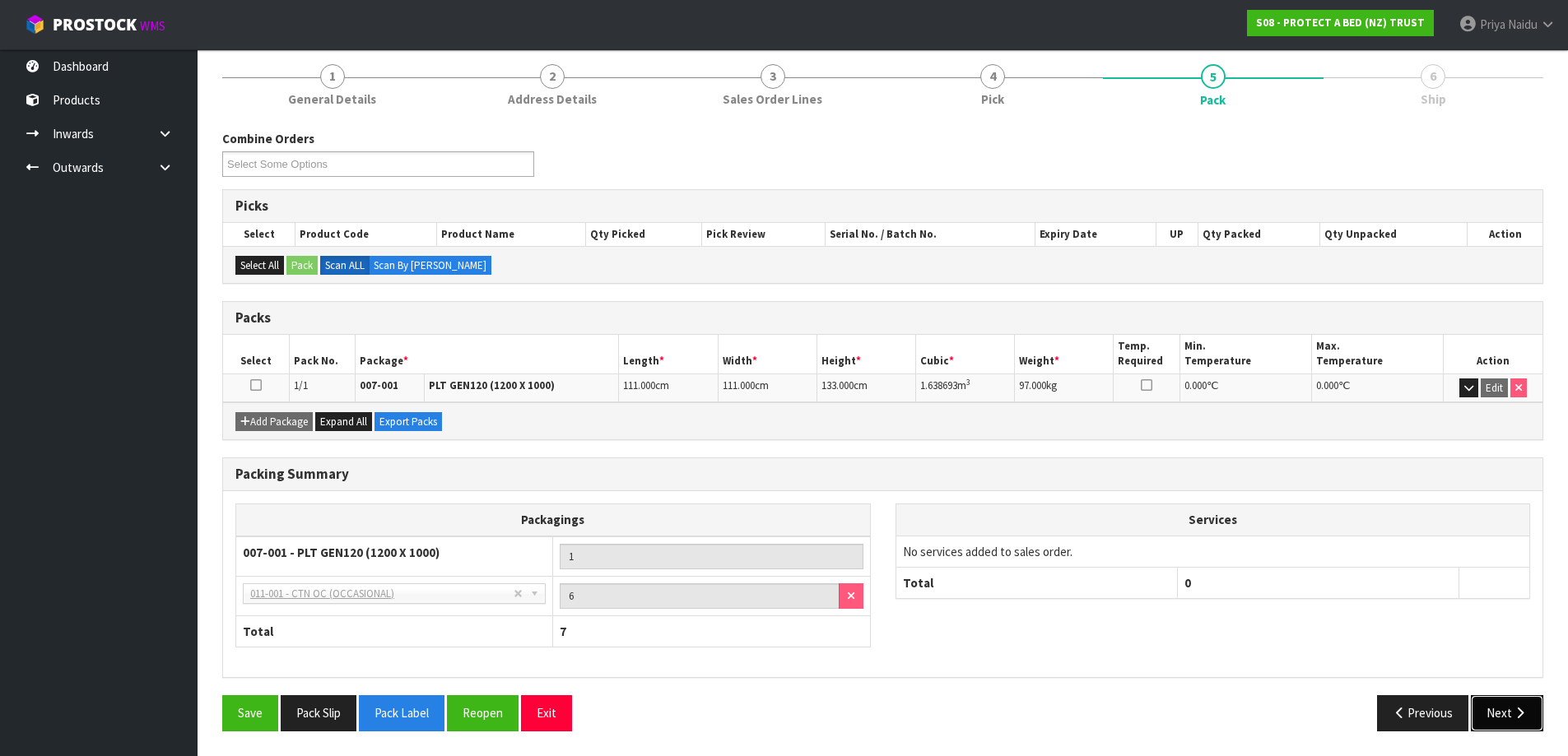
click at [1509, 718] on button "Next" at bounding box center [1506, 713] width 72 height 36
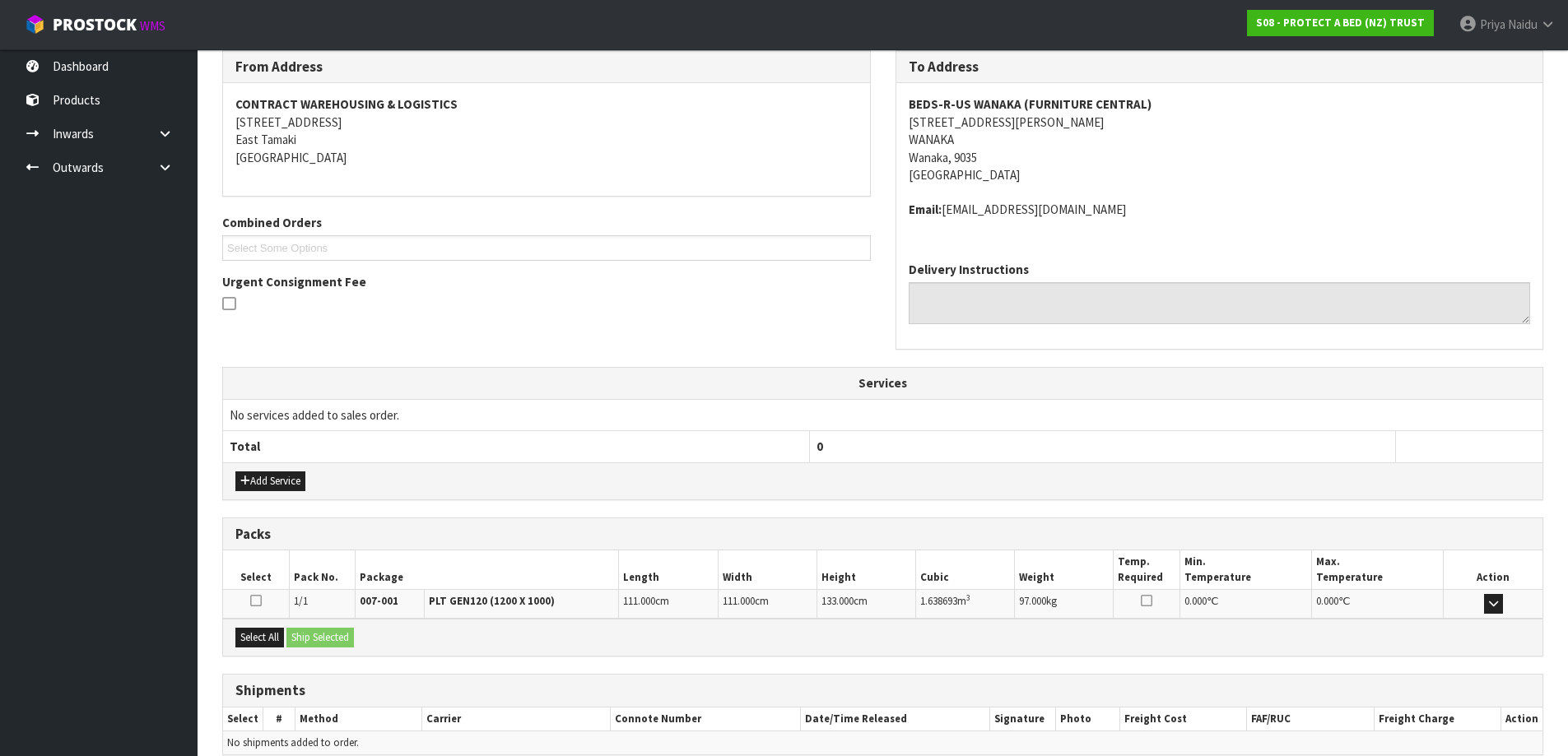
scroll to position [293, 0]
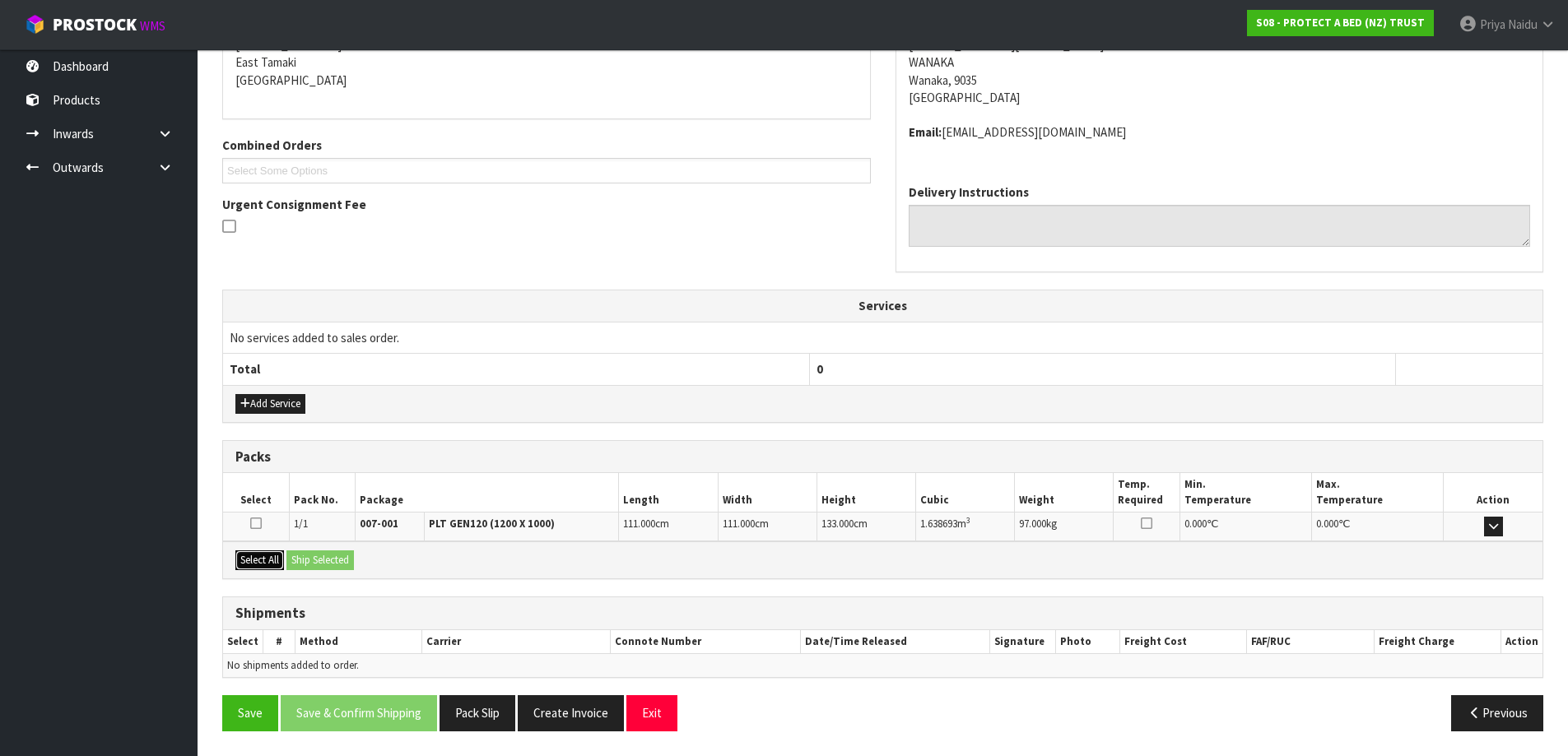
click at [257, 555] on button "Select All" at bounding box center [260, 560] width 48 height 19
click at [326, 566] on button "Ship Selected" at bounding box center [321, 560] width 68 height 19
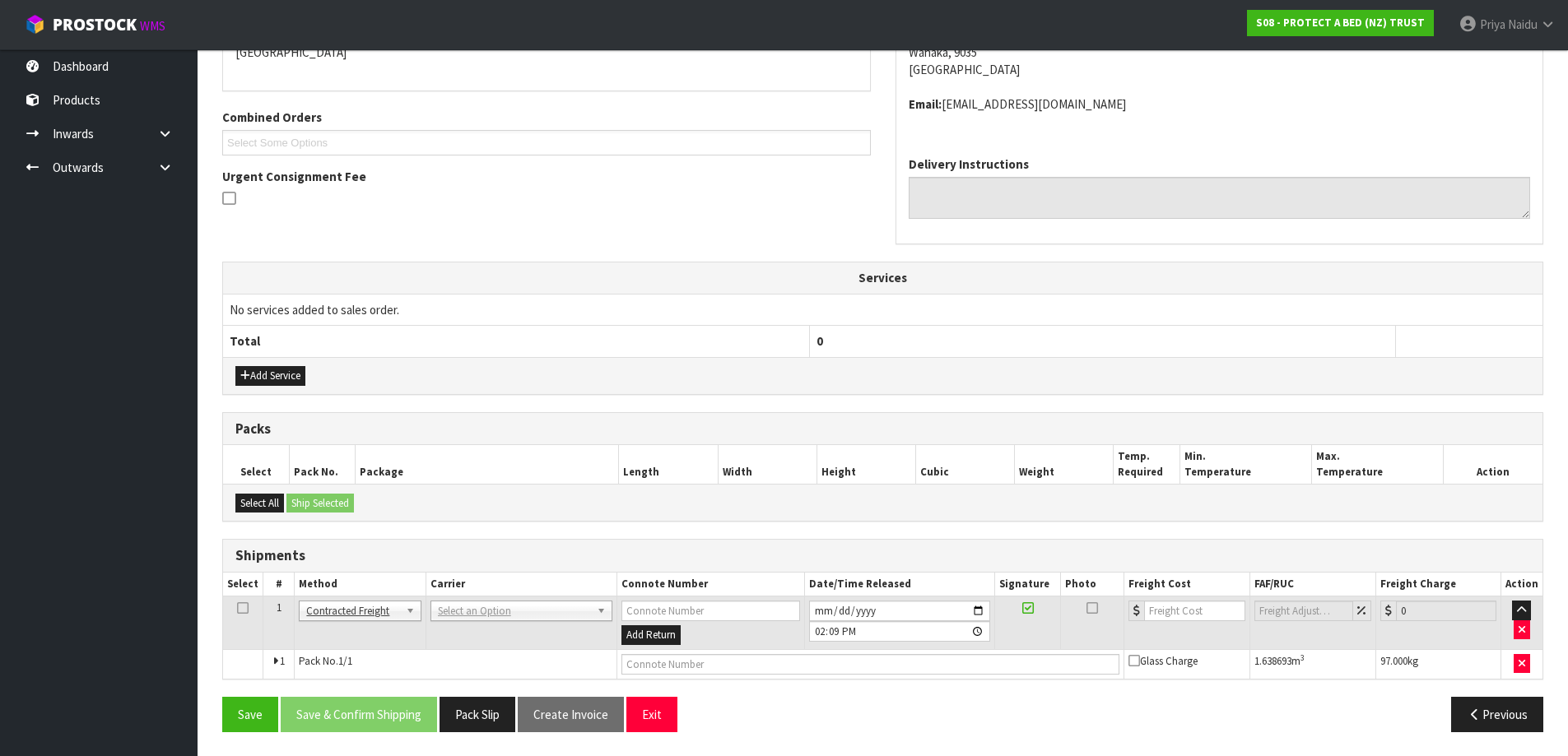
scroll to position [321, 0]
click at [743, 662] on input "text" at bounding box center [870, 663] width 498 height 20
click at [256, 722] on button "Save" at bounding box center [250, 714] width 56 height 36
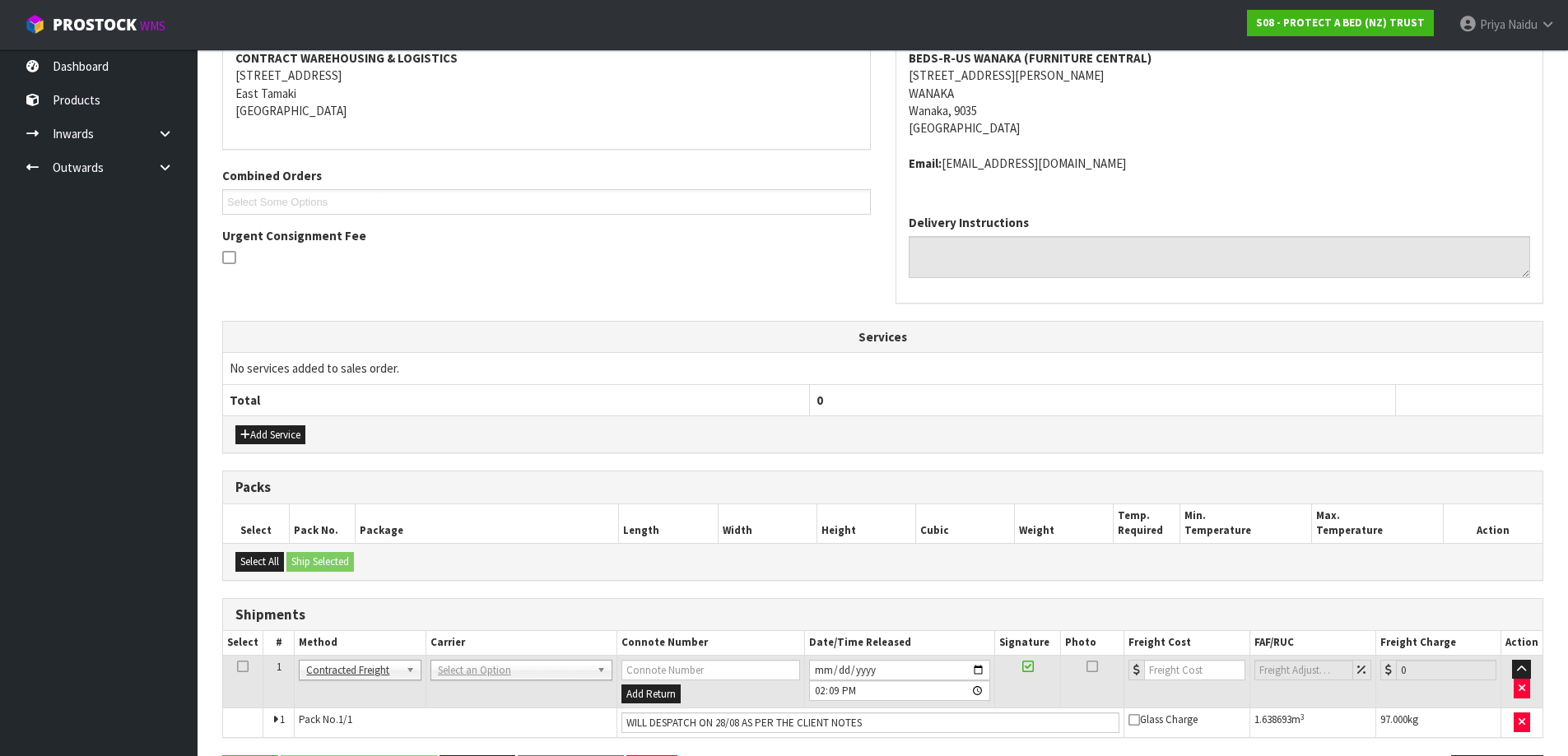
scroll to position [0, 0]
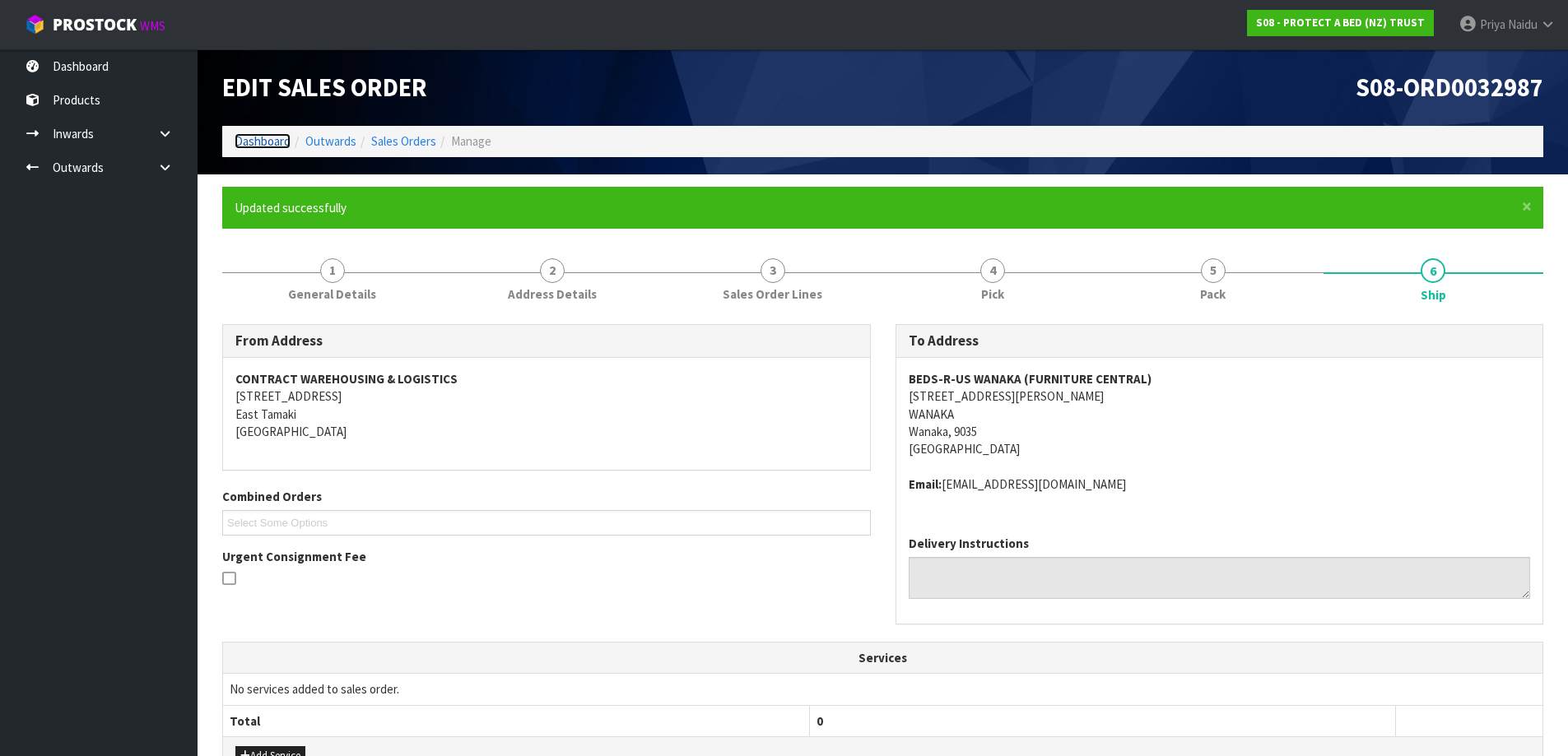
click at [237, 147] on link "Dashboard" at bounding box center [263, 141] width 56 height 15
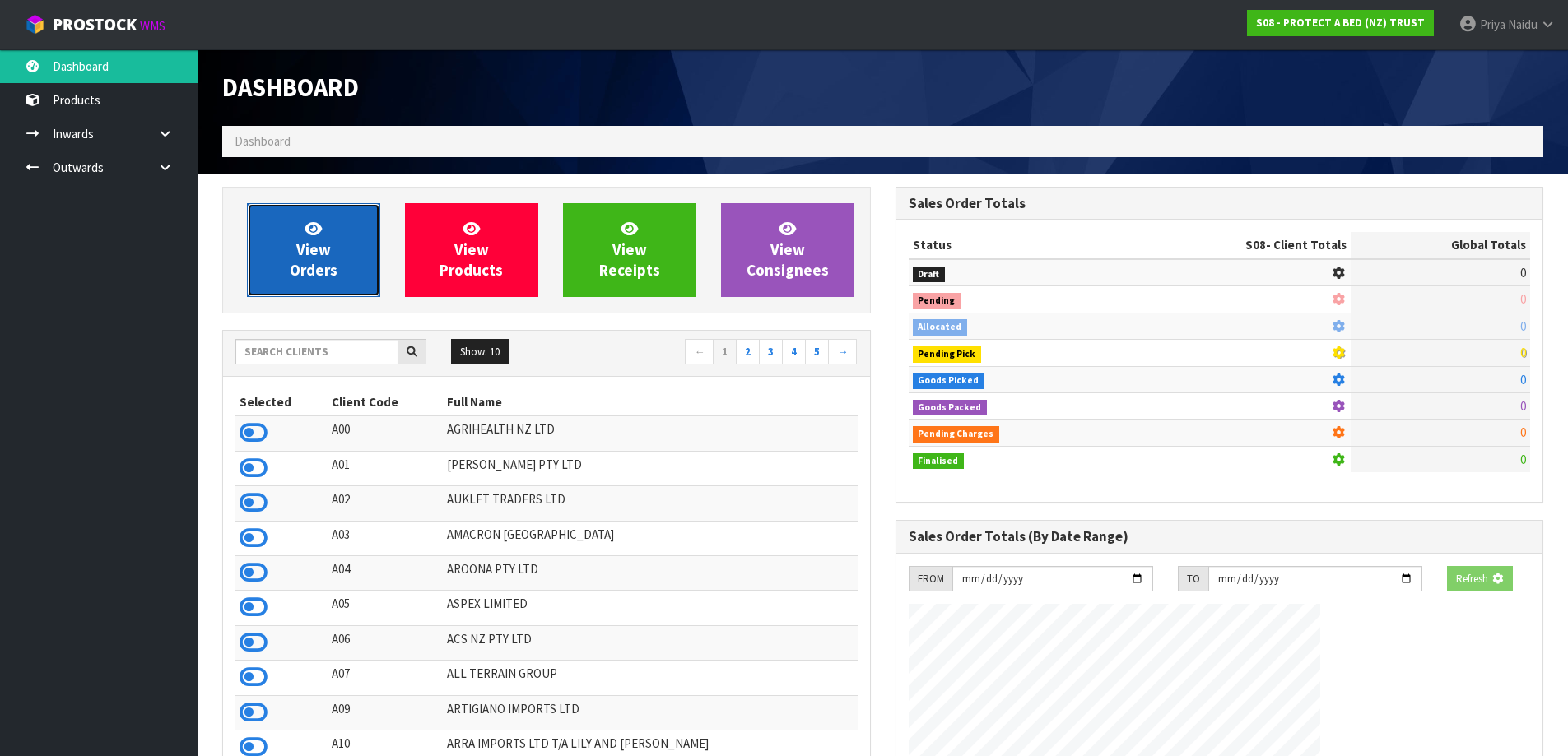
click at [283, 259] on link "View Orders" at bounding box center [314, 250] width 133 height 94
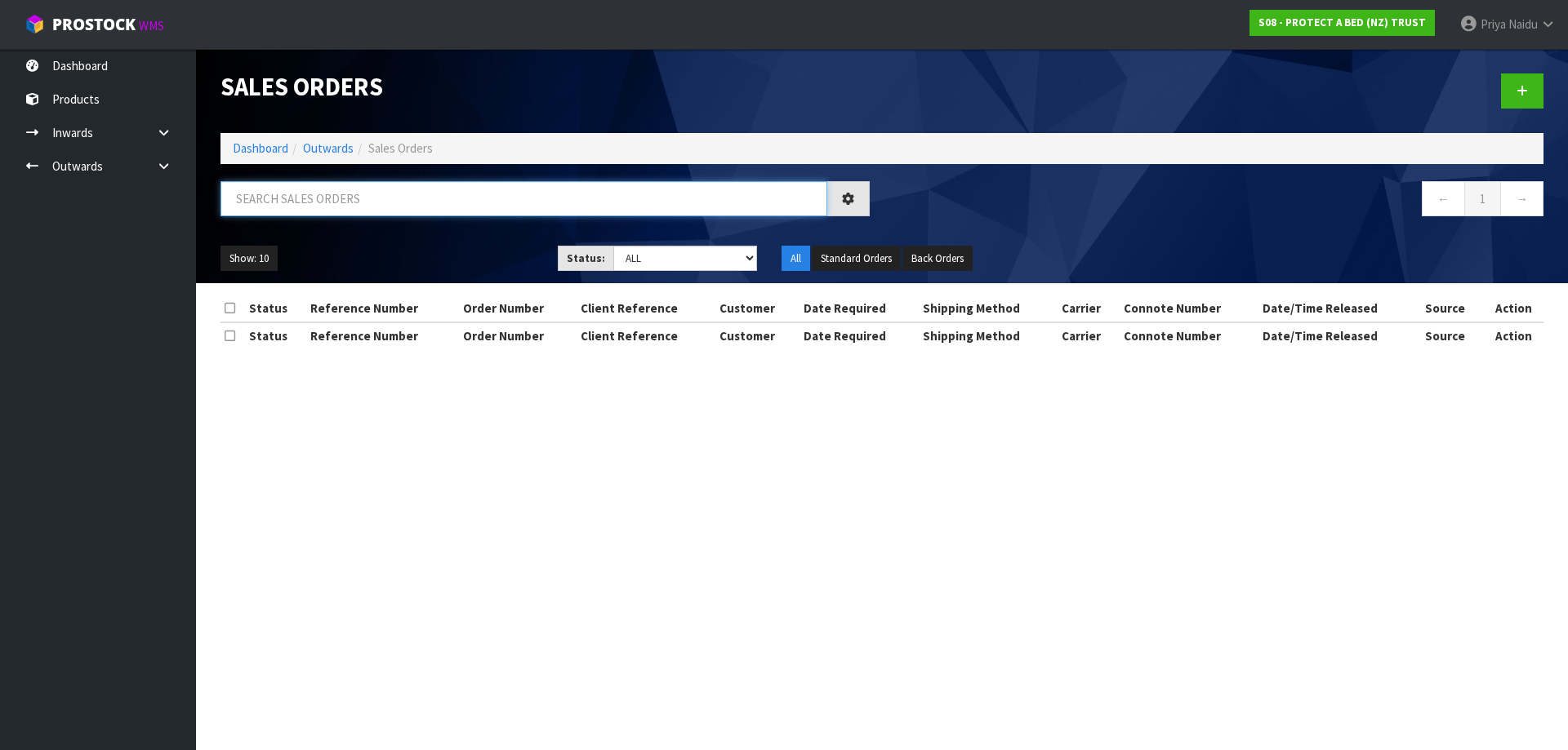
click at [336, 196] on input "text" at bounding box center [523, 198] width 607 height 35
click at [653, 255] on select "Draft Pending Allocated Pending Pick Goods Picked Goods Packed Pending Charges …" at bounding box center [685, 259] width 145 height 25
click at [613, 246] on select "Draft Pending Allocated Pending Pick Goods Picked Goods Packed Pending Charges …" at bounding box center [685, 259] width 145 height 25
click at [441, 252] on ul "Show: 10 5 10 25 50" at bounding box center [377, 259] width 312 height 26
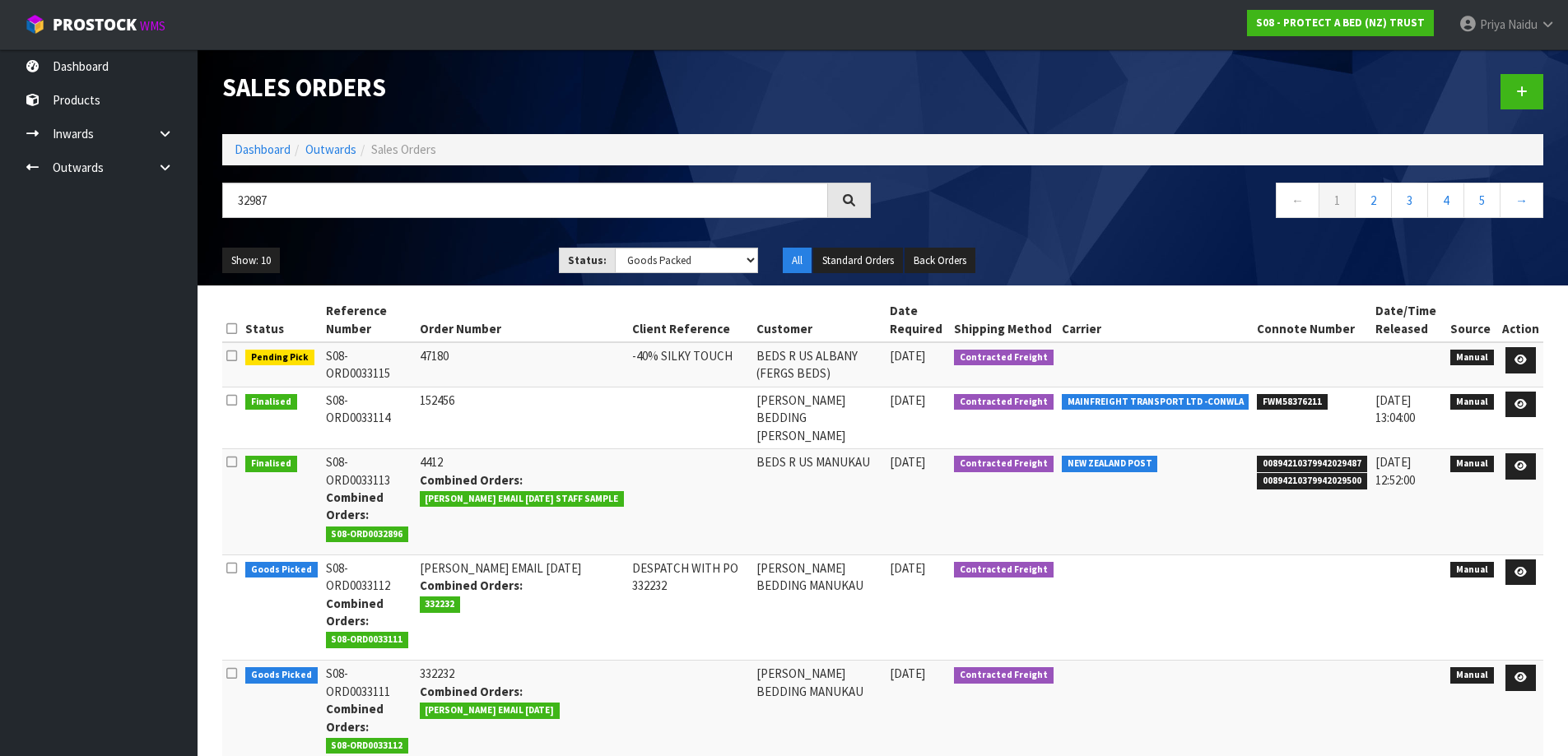
click at [405, 253] on ul "Show: 10 5 10 25 50" at bounding box center [378, 261] width 312 height 26
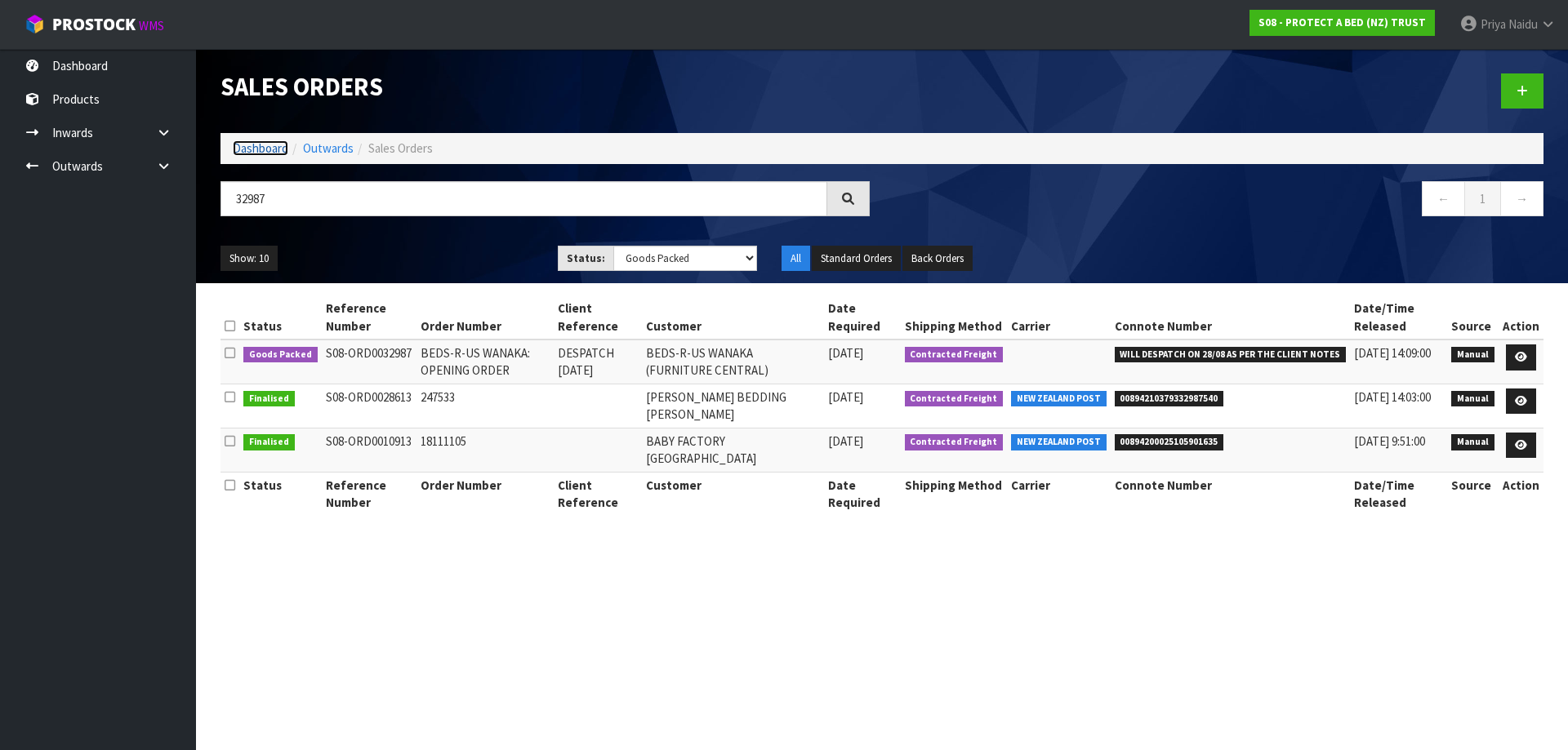
click at [267, 146] on link "Dashboard" at bounding box center [261, 148] width 56 height 15
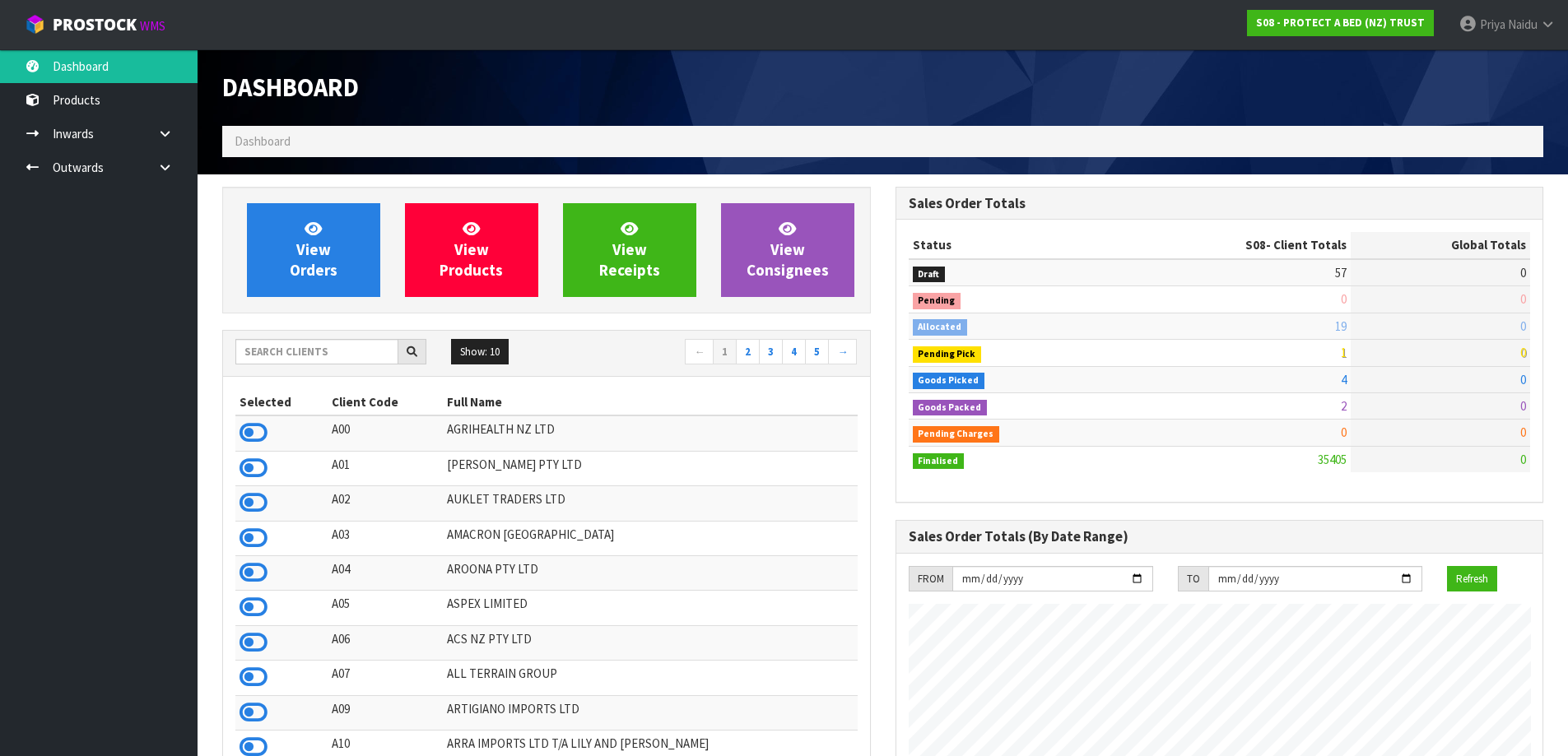
scroll to position [1246, 672]
drag, startPoint x: 300, startPoint y: 365, endPoint x: 303, endPoint y: 356, distance: 9.5
click at [301, 361] on div at bounding box center [331, 351] width 191 height 26
click at [303, 356] on input "text" at bounding box center [317, 351] width 163 height 25
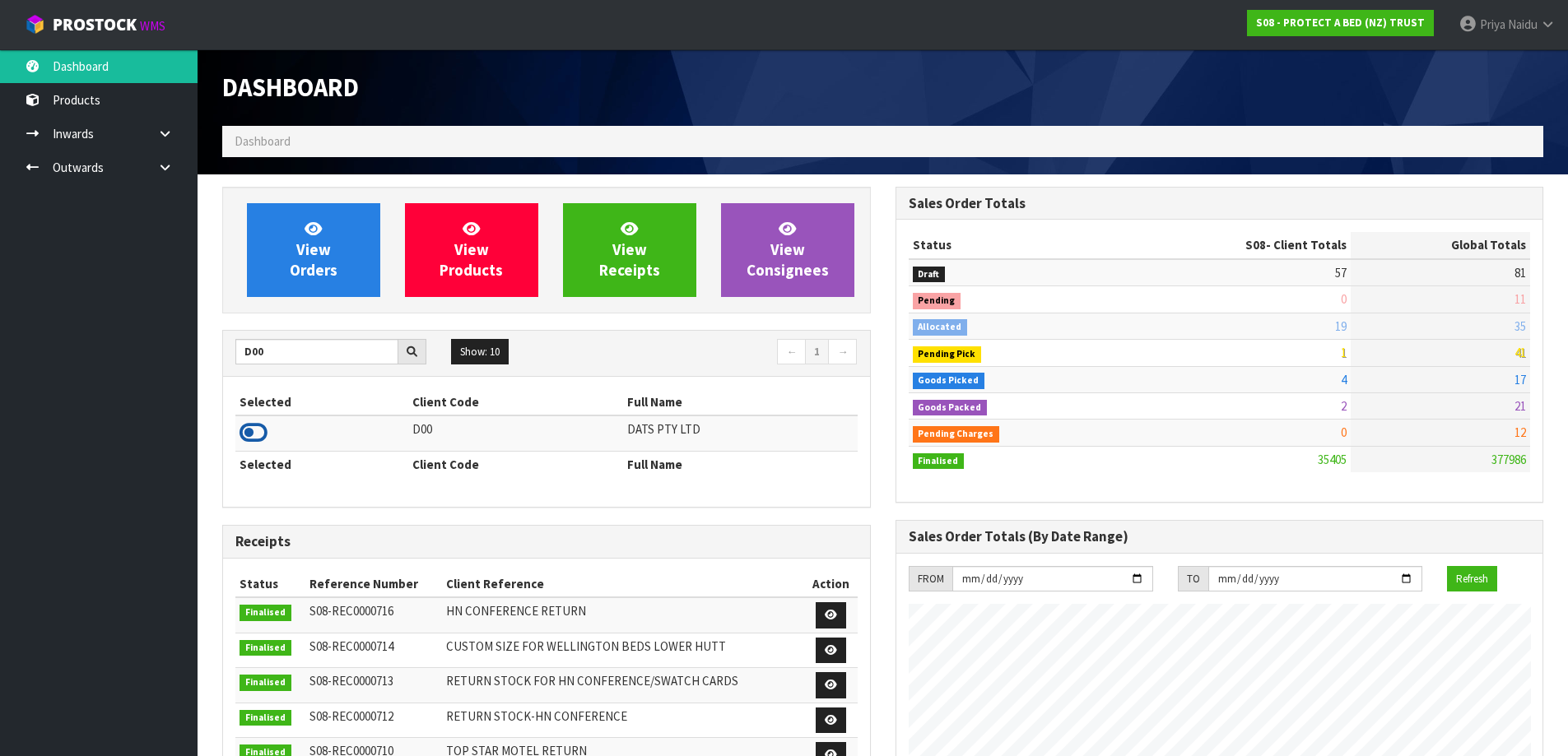
click at [254, 431] on icon at bounding box center [253, 434] width 28 height 25
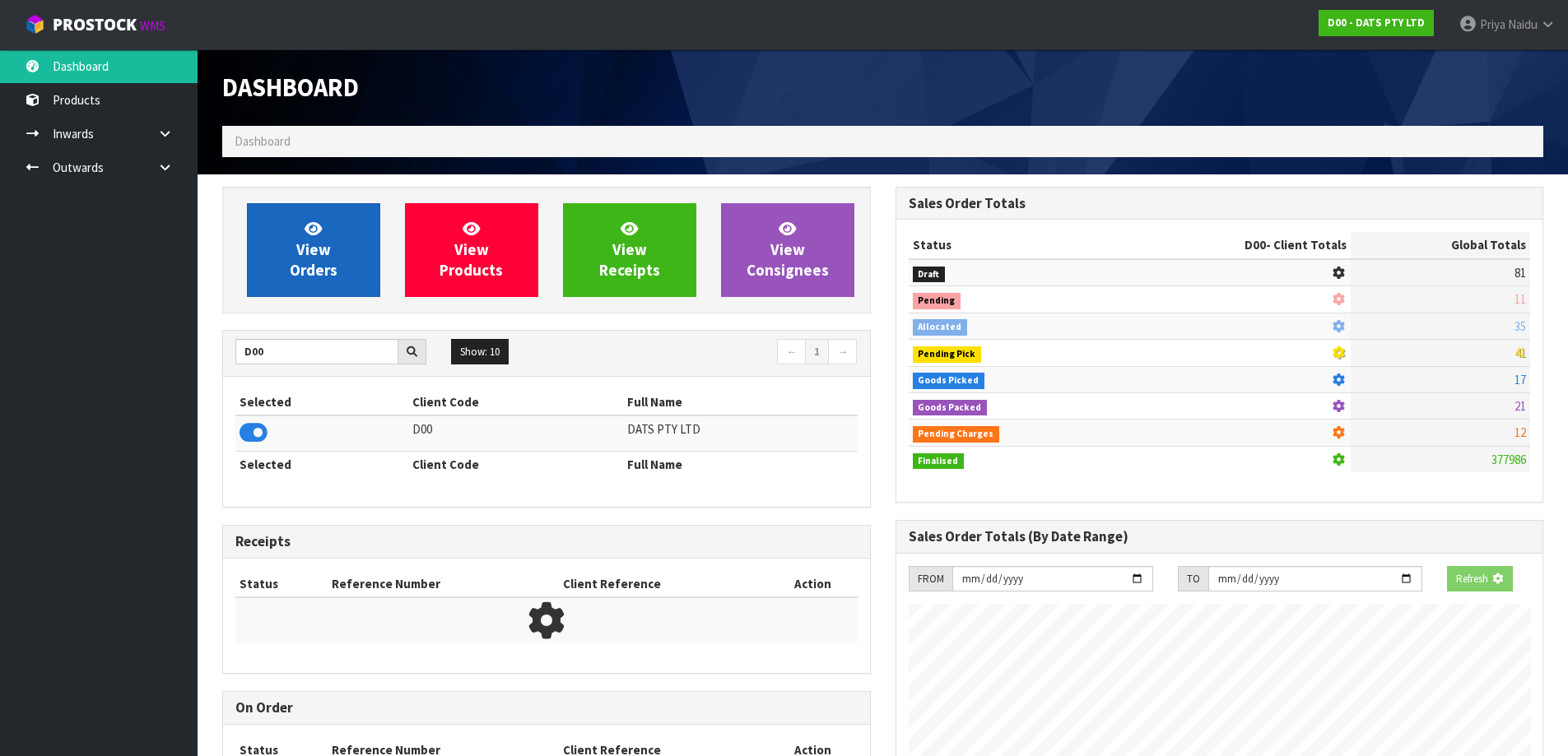
scroll to position [821879, 822232]
click at [310, 276] on span "View Orders" at bounding box center [313, 250] width 47 height 62
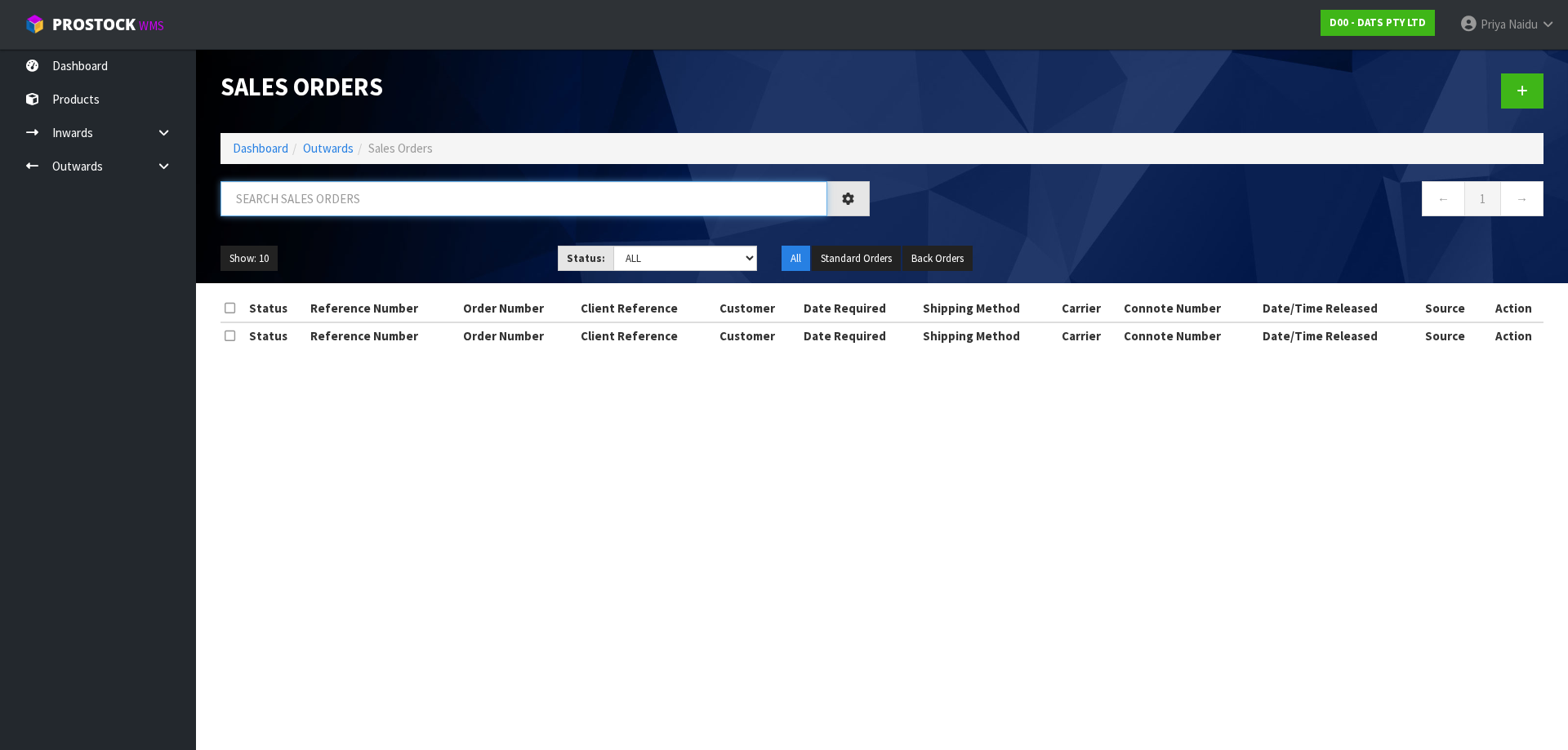
click at [337, 200] on input "text" at bounding box center [523, 198] width 607 height 35
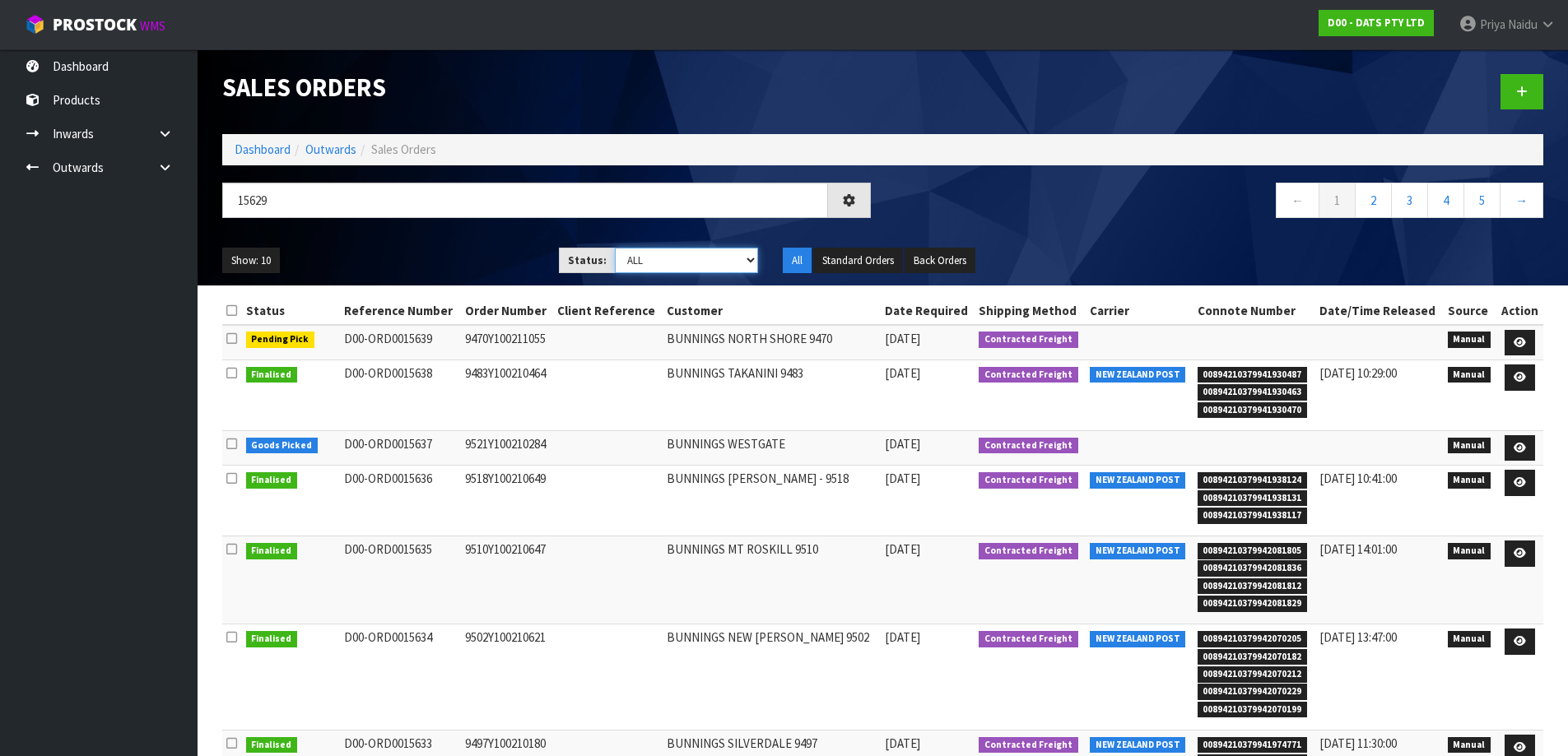
click at [648, 258] on select "Draft Pending Allocated Pending Pick Goods Picked Goods Packed Pending Charges …" at bounding box center [686, 261] width 143 height 25
click at [615, 248] on select "Draft Pending Allocated Pending Pick Goods Picked Goods Packed Pending Charges …" at bounding box center [686, 261] width 143 height 25
click at [460, 243] on div "Show: 10 5 10 25 50 Status: Draft Pending Allocated Pending Pick Goods Picked G…" at bounding box center [882, 261] width 1346 height 51
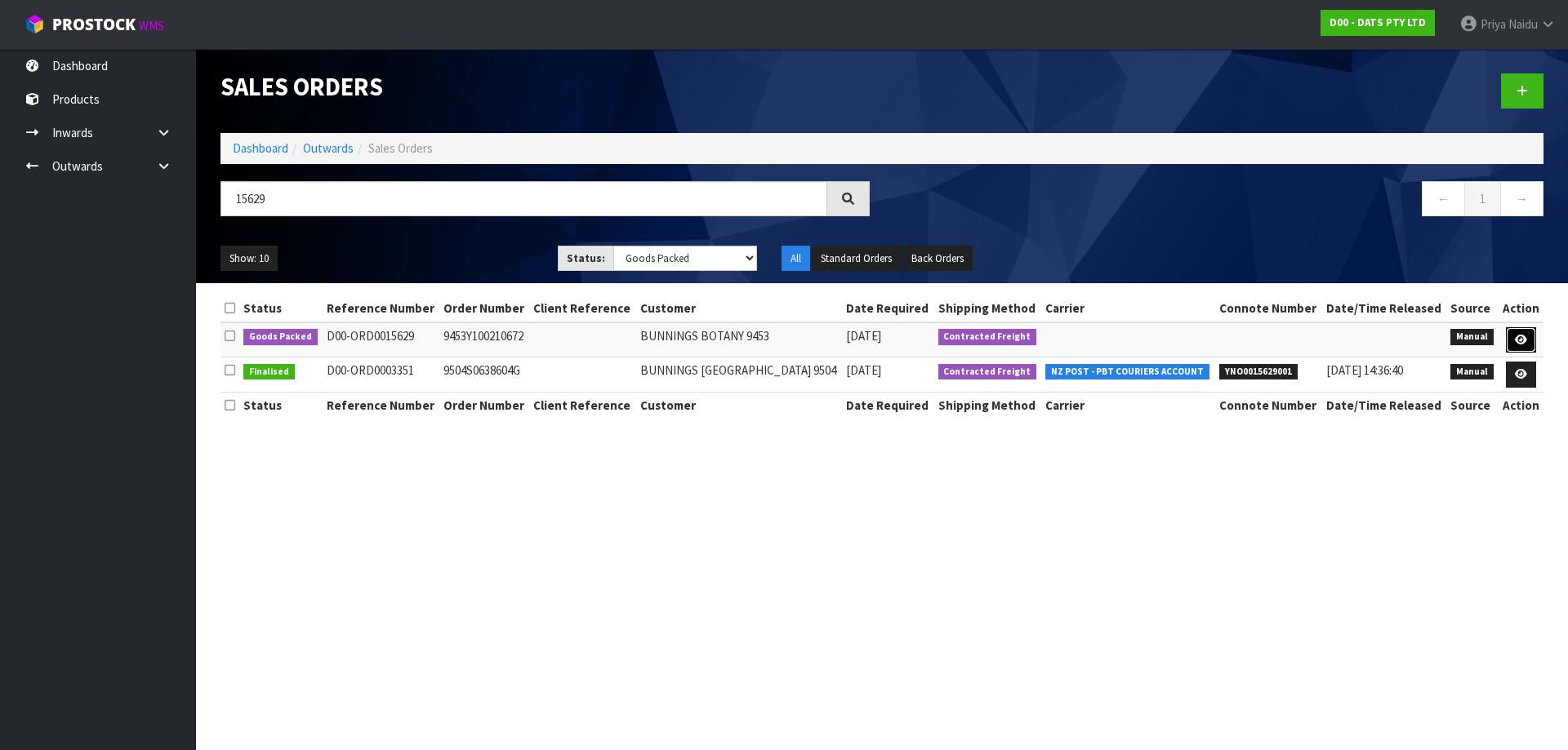
click at [1515, 341] on icon at bounding box center [1521, 339] width 12 height 11
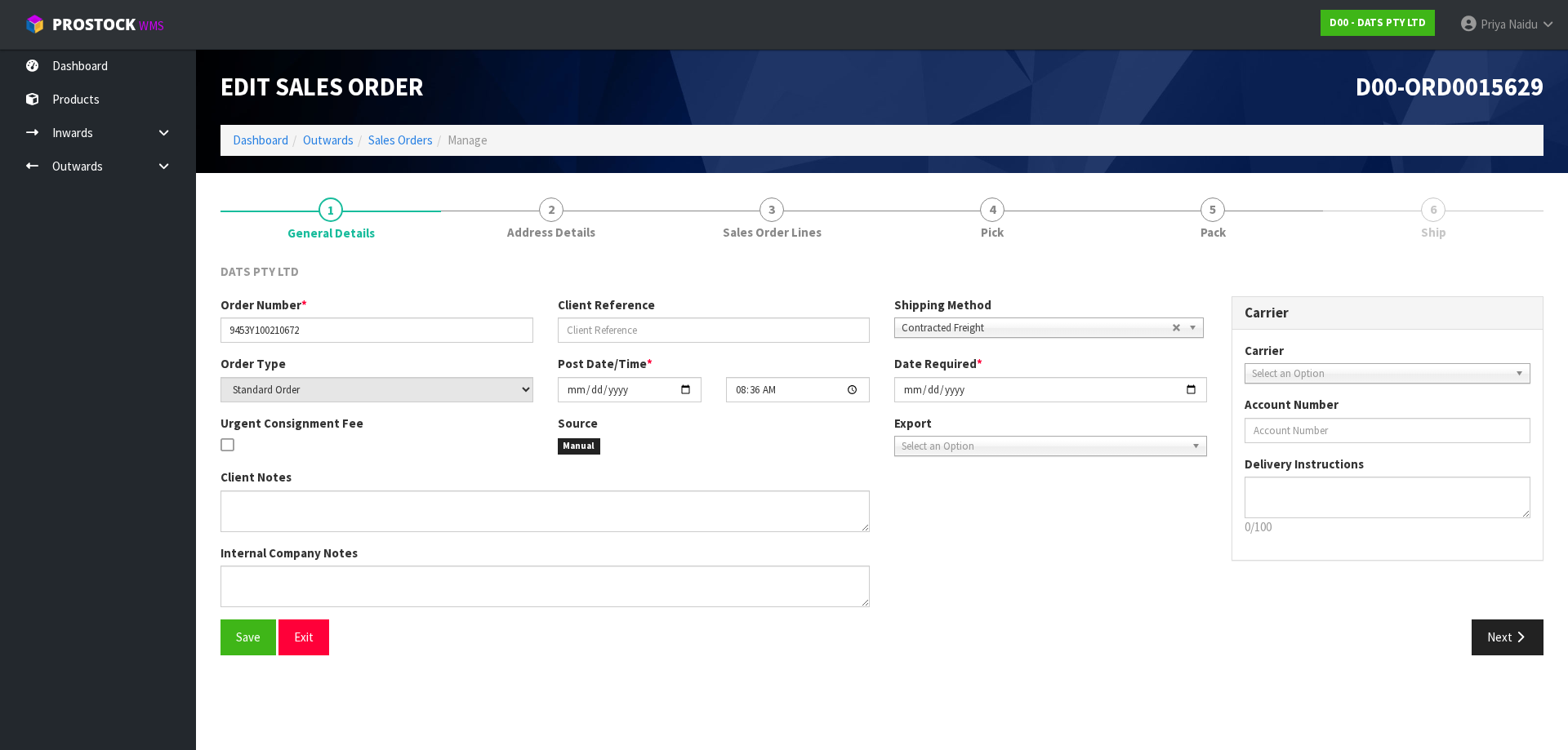
click at [1215, 232] on span "Pack" at bounding box center [1213, 233] width 25 height 17
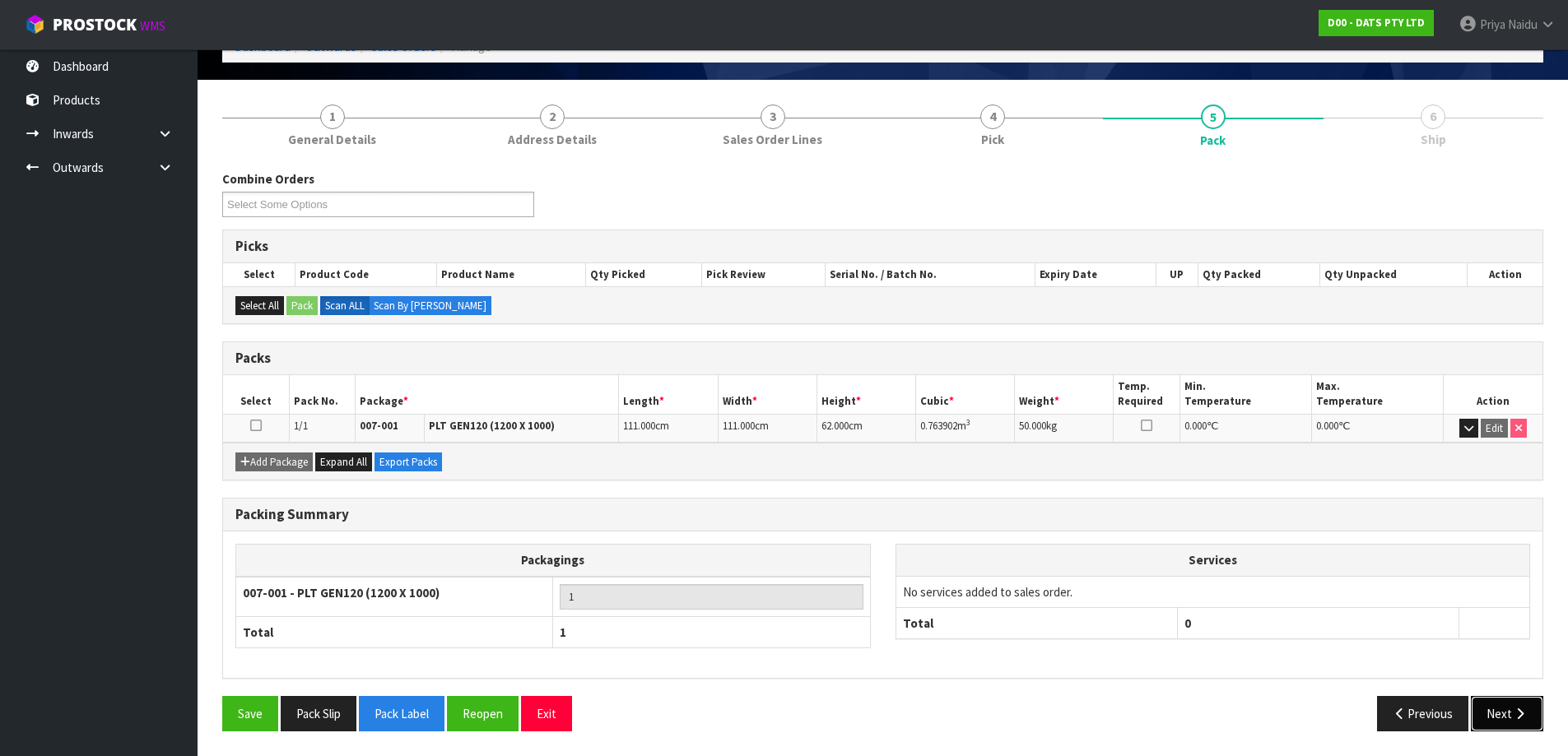
click at [1528, 721] on button "Next" at bounding box center [1506, 714] width 72 height 36
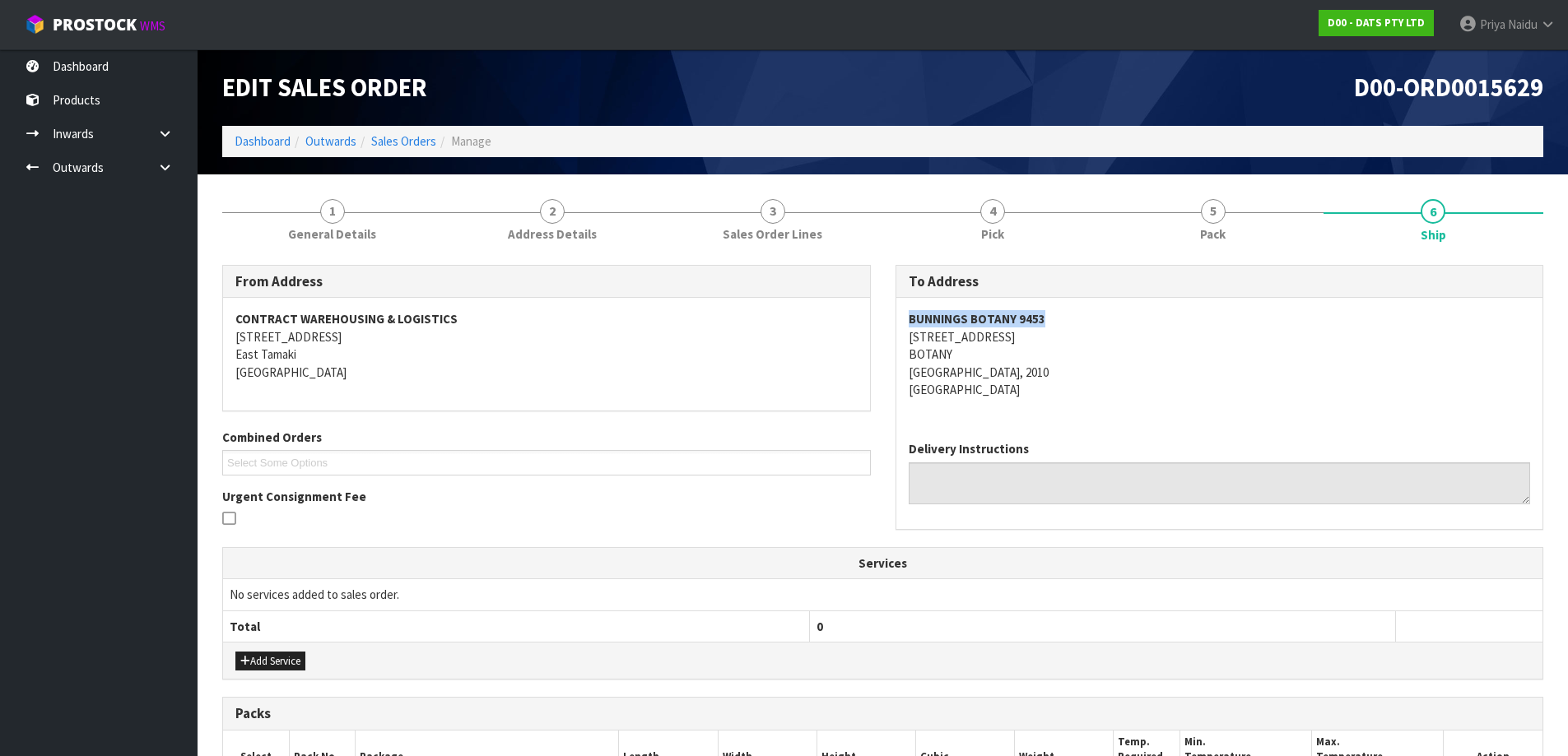
drag, startPoint x: 892, startPoint y: 321, endPoint x: 1068, endPoint y: 320, distance: 176.0
click at [1068, 320] on div "To Address BUNNINGS BOTANY 9453 [STREET_ADDRESS] Delivery Instructions" at bounding box center [1219, 406] width 673 height 282
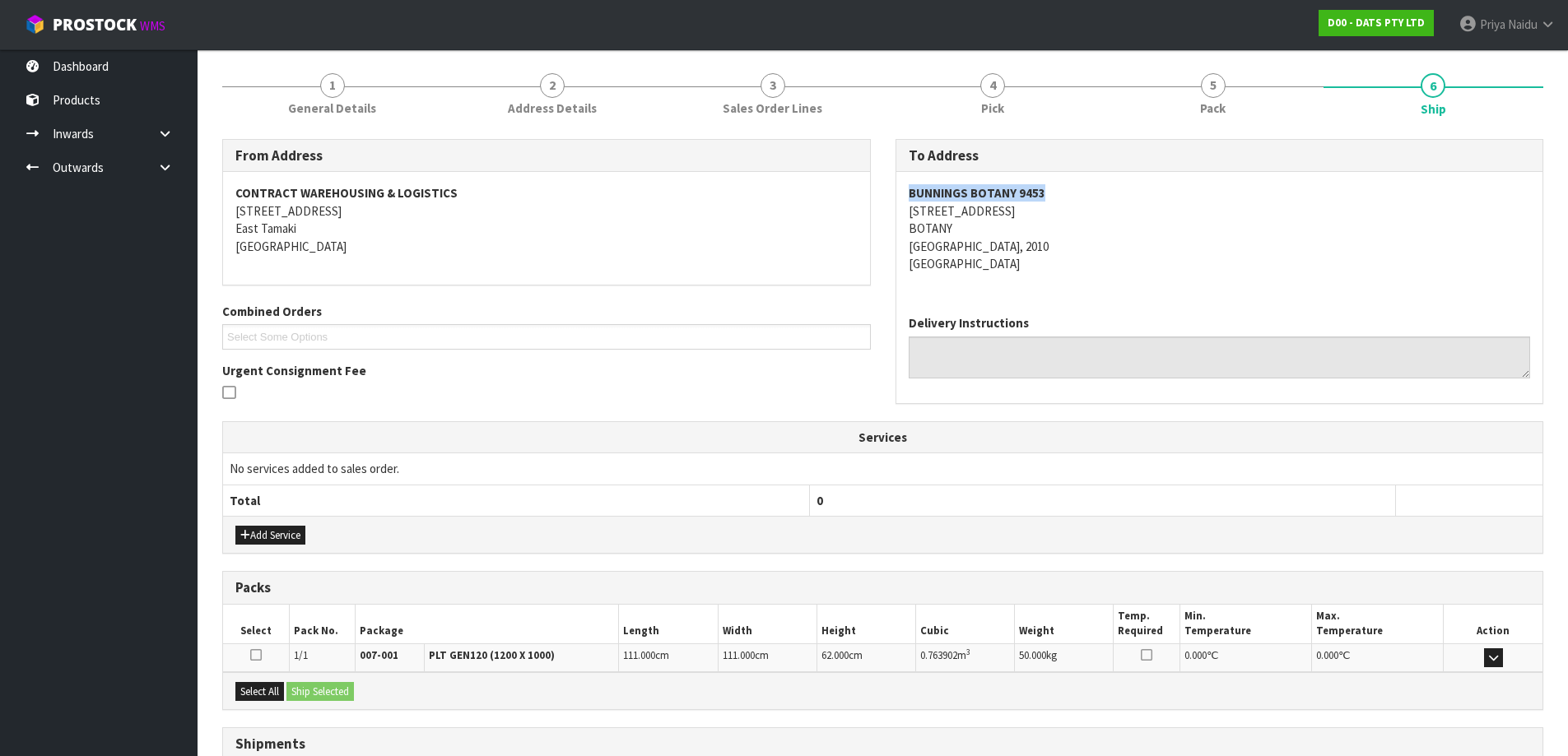
scroll to position [257, 0]
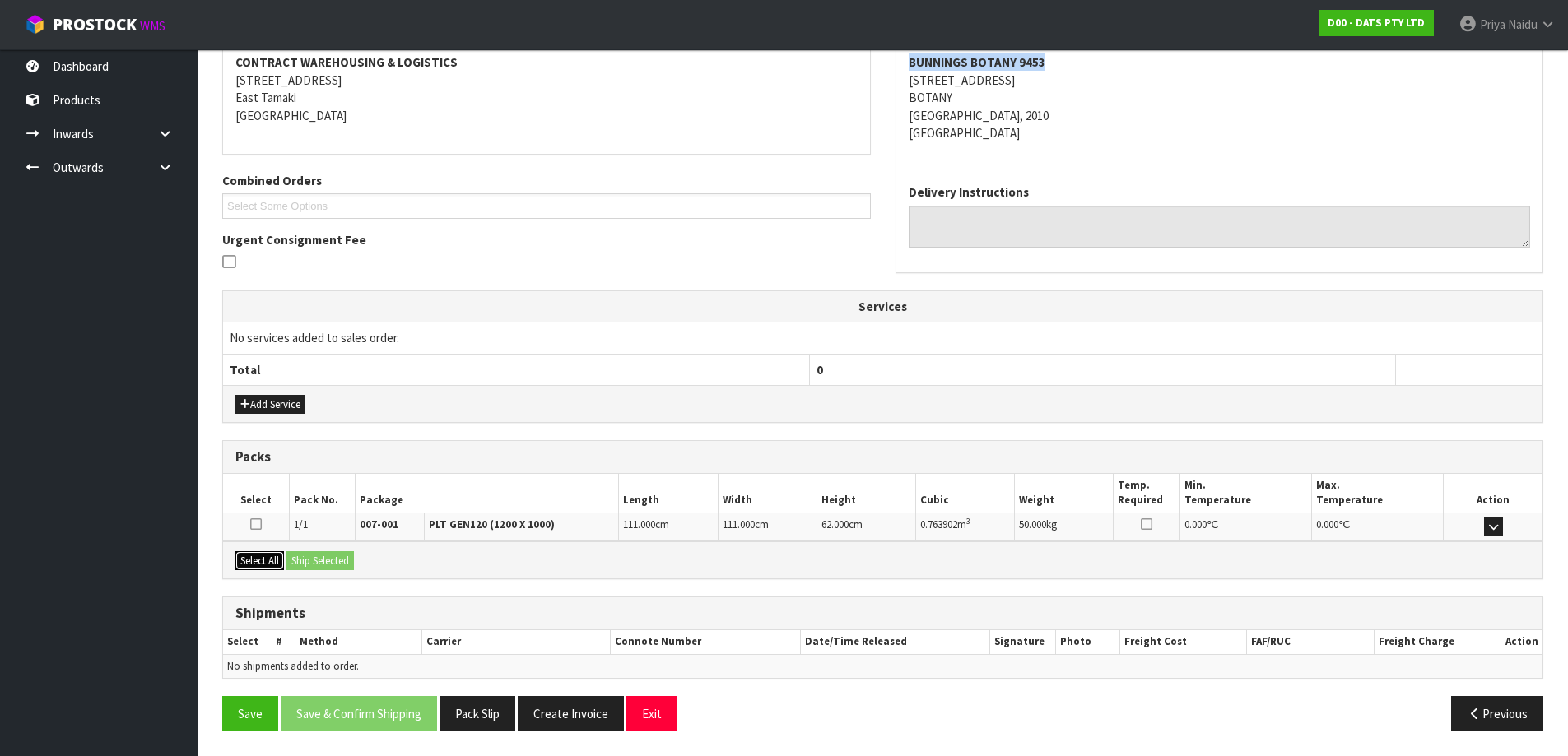
drag, startPoint x: 264, startPoint y: 559, endPoint x: 298, endPoint y: 556, distance: 34.1
click at [265, 559] on button "Select All" at bounding box center [260, 561] width 48 height 19
drag, startPoint x: 302, startPoint y: 556, endPoint x: 346, endPoint y: 553, distance: 44.1
click at [309, 556] on button "Ship Selected" at bounding box center [321, 561] width 68 height 19
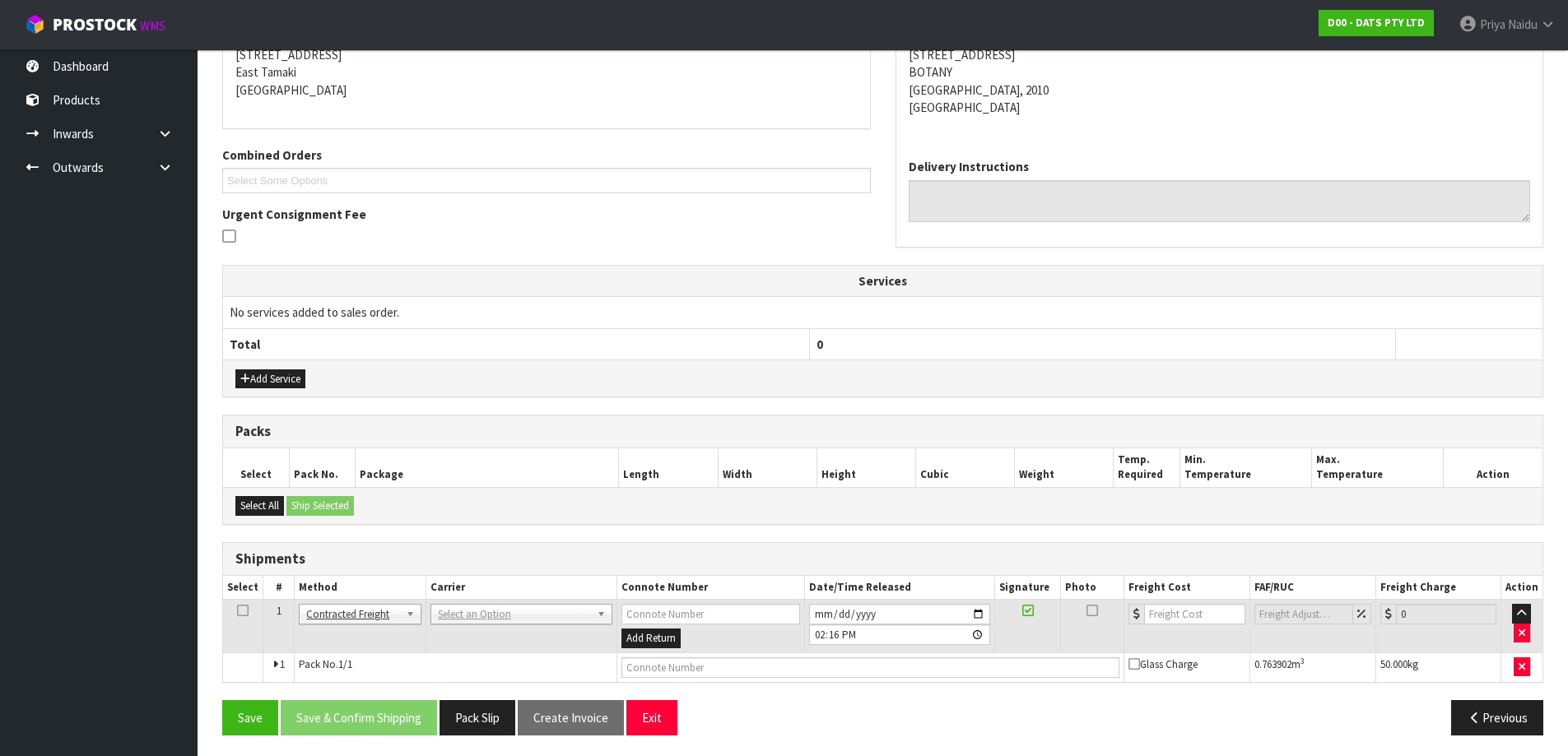
scroll to position [287, 0]
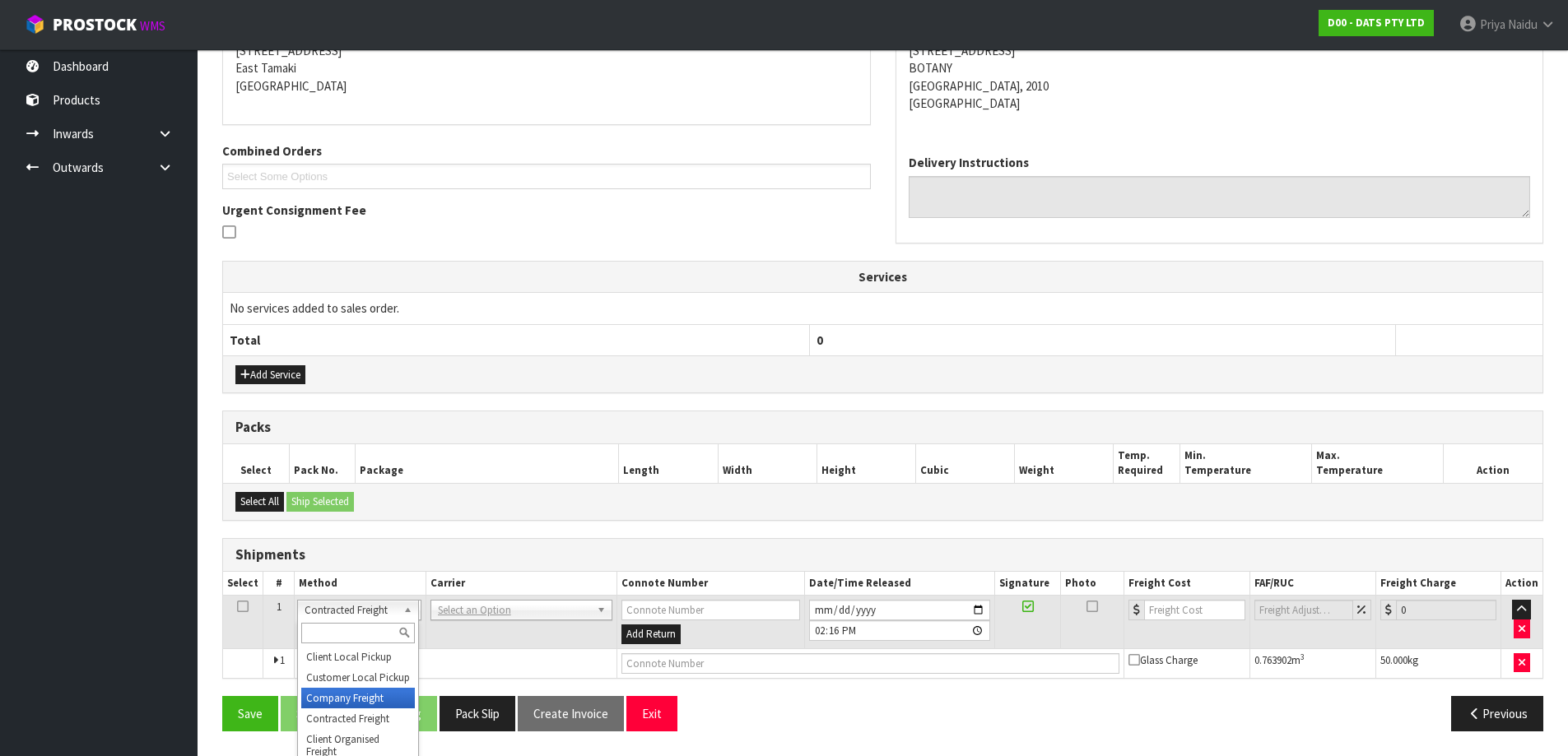
drag, startPoint x: 325, startPoint y: 697, endPoint x: 391, endPoint y: 651, distance: 80.4
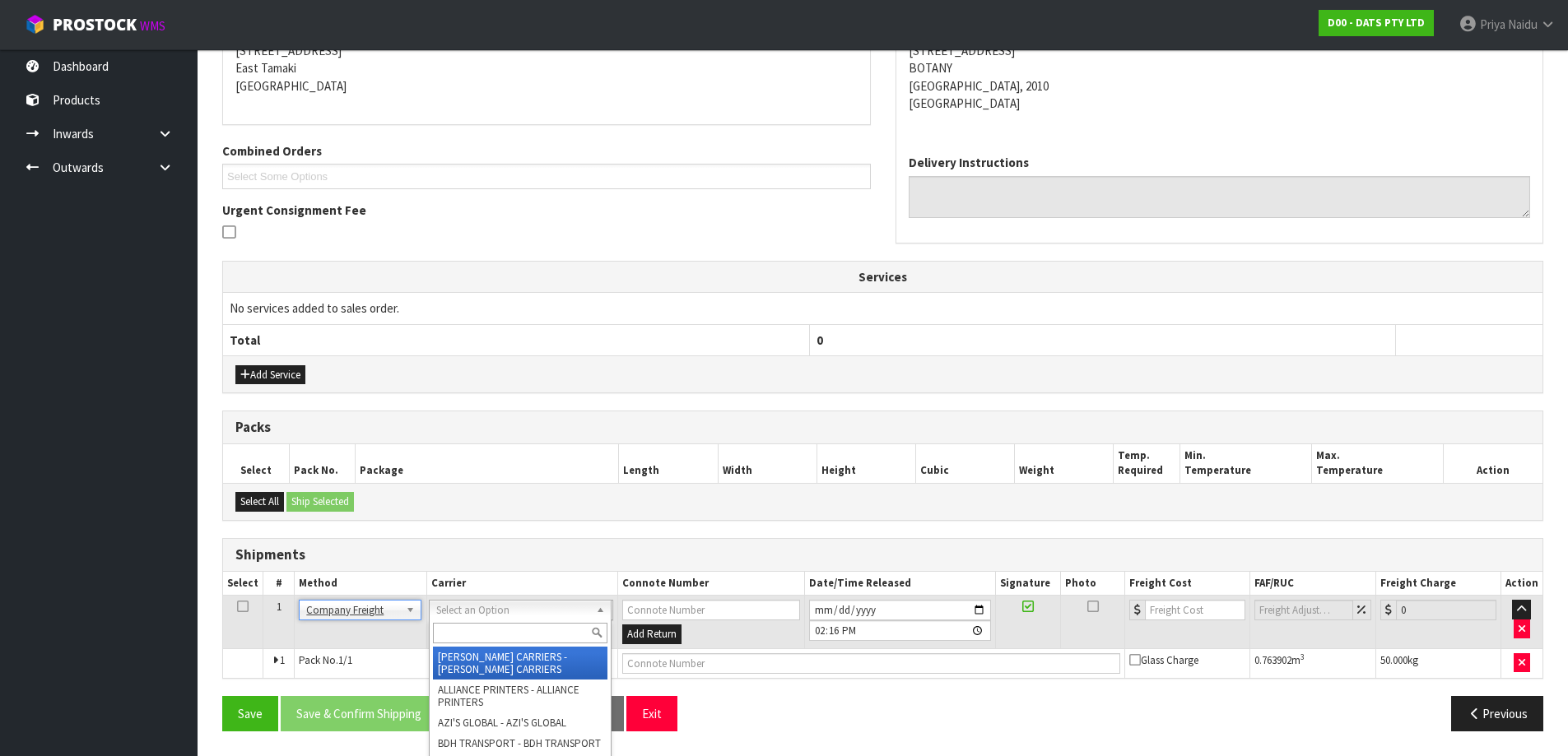
click at [479, 624] on input "text" at bounding box center [519, 632] width 175 height 20
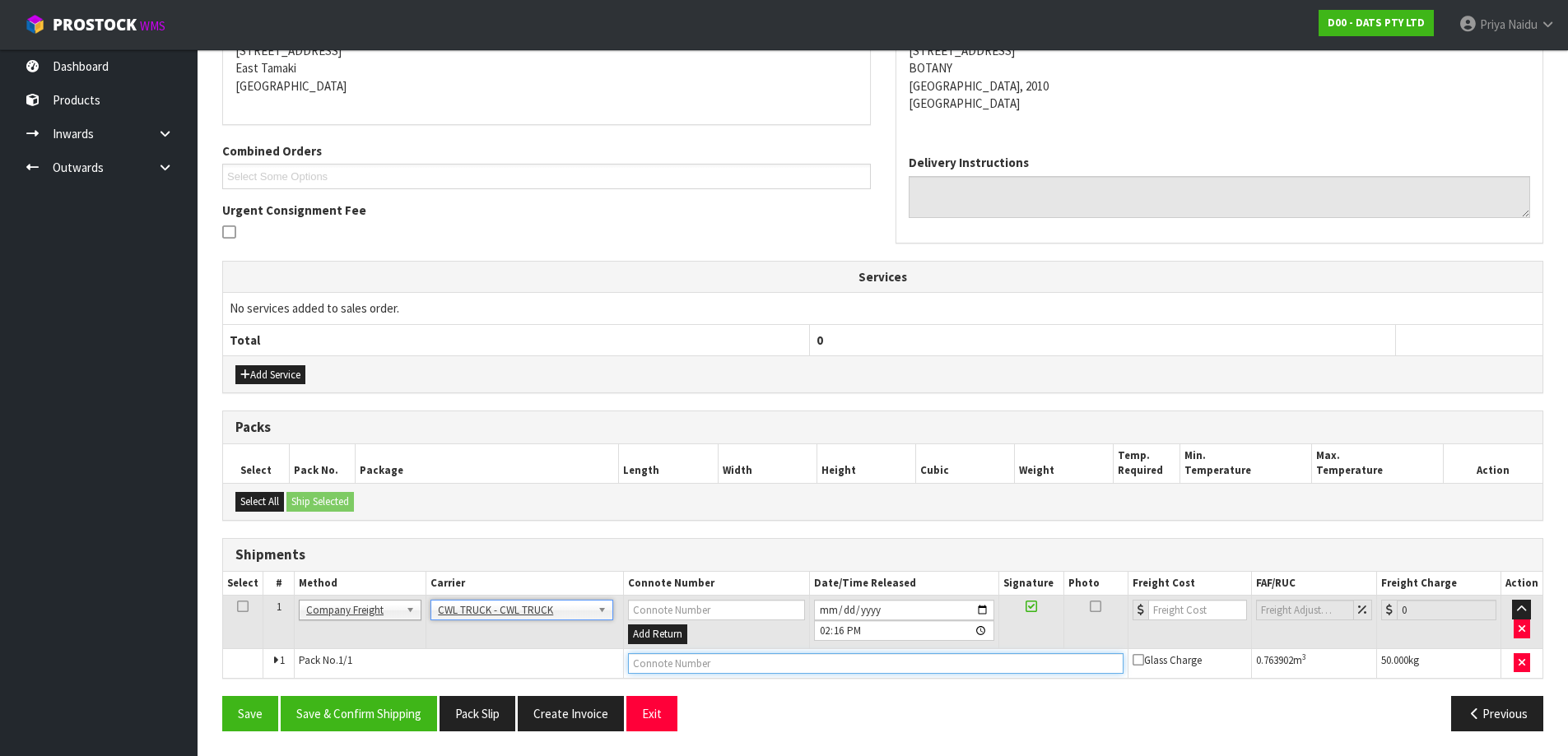
click at [652, 671] on input "text" at bounding box center [875, 663] width 494 height 20
click at [977, 614] on input "[DATE]" at bounding box center [904, 609] width 181 height 20
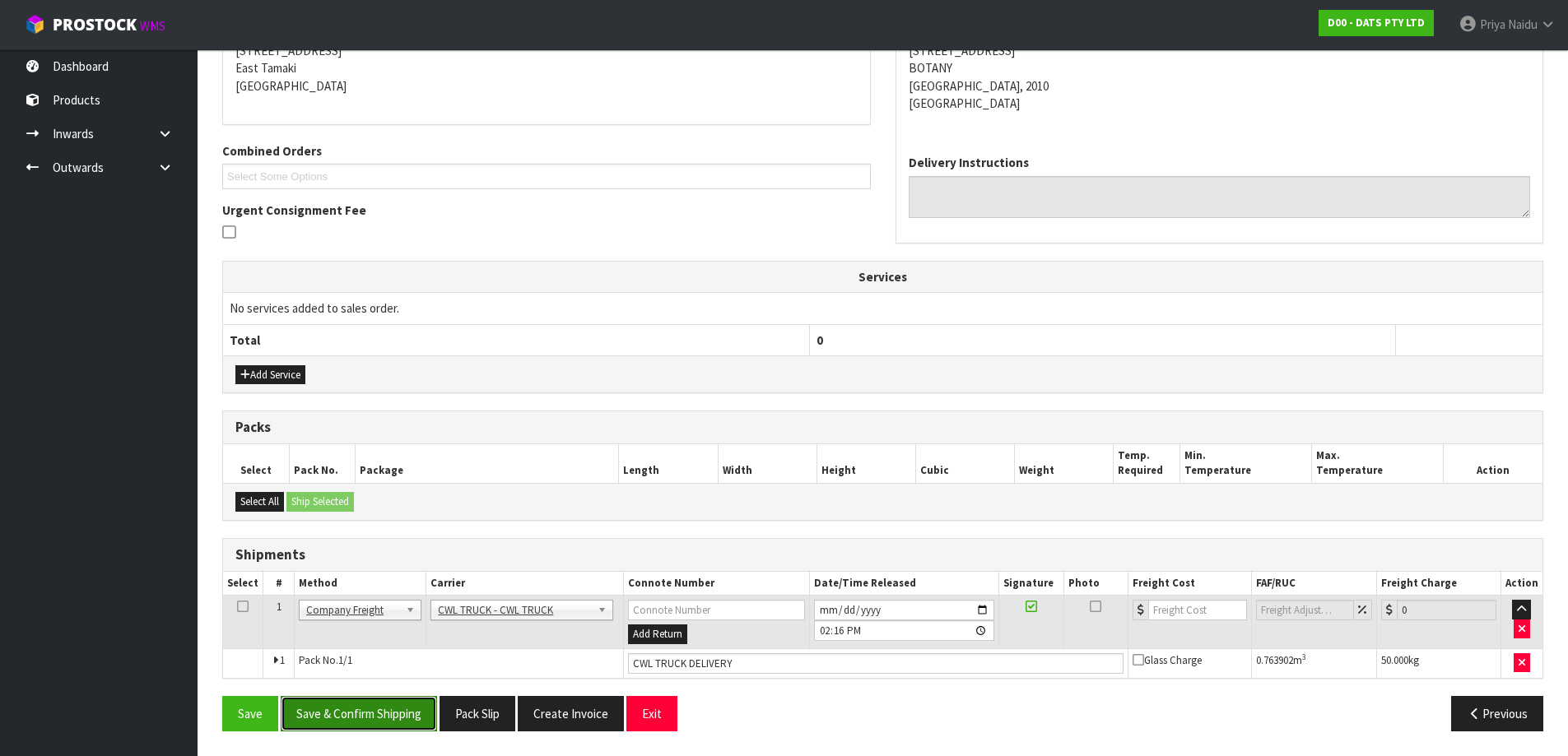
click at [358, 717] on button "Save & Confirm Shipping" at bounding box center [359, 714] width 156 height 36
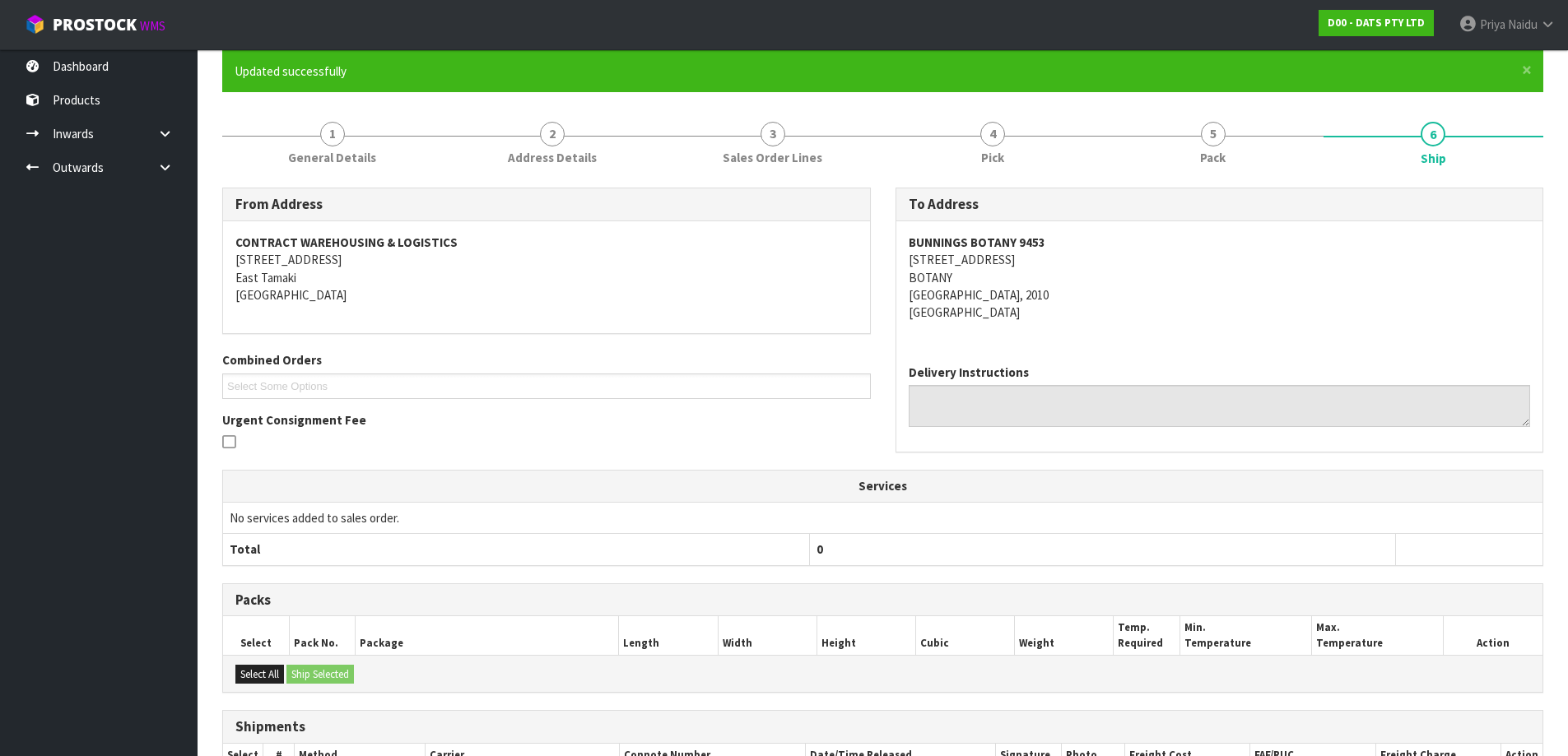
scroll to position [304, 0]
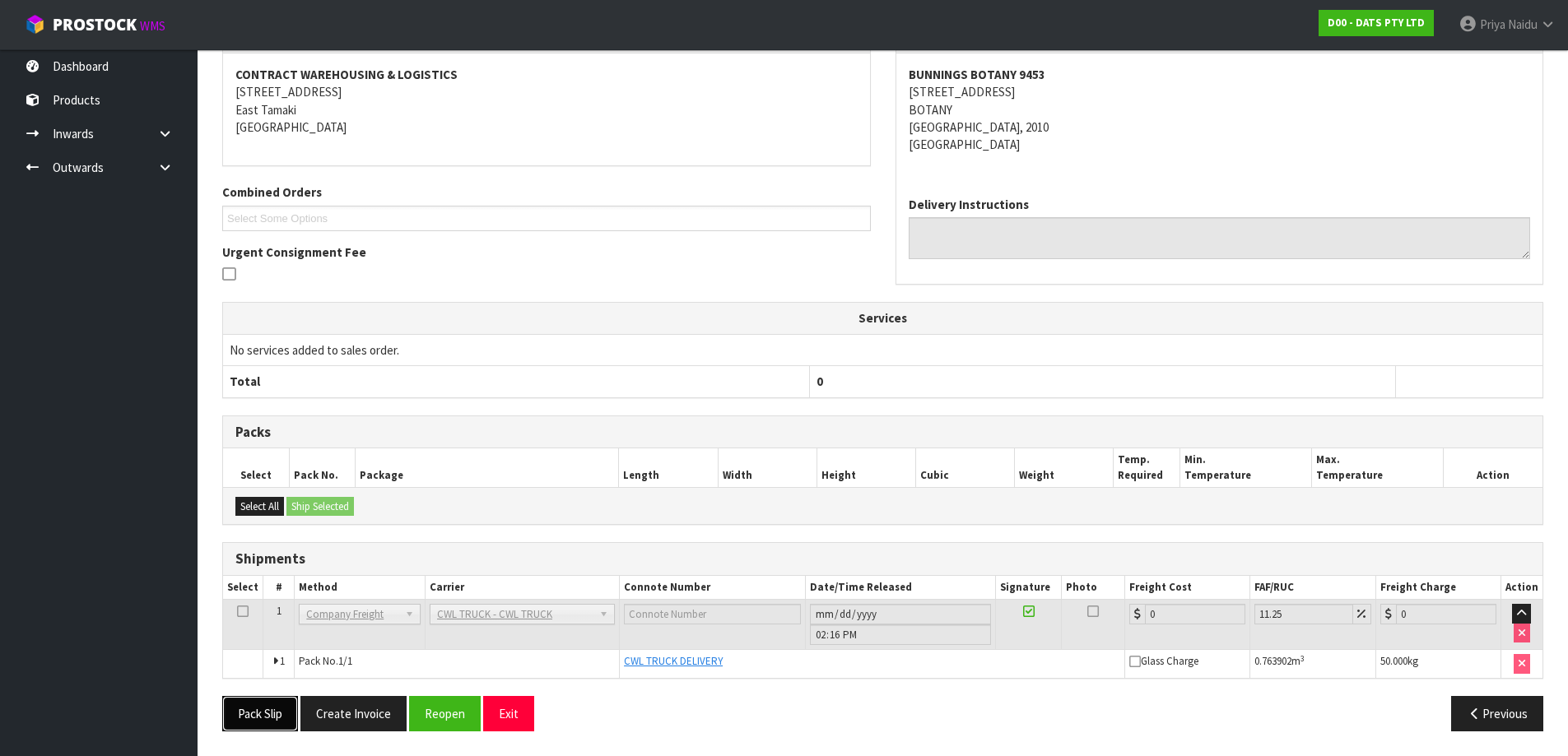
click at [274, 706] on button "Pack Slip" at bounding box center [260, 714] width 75 height 36
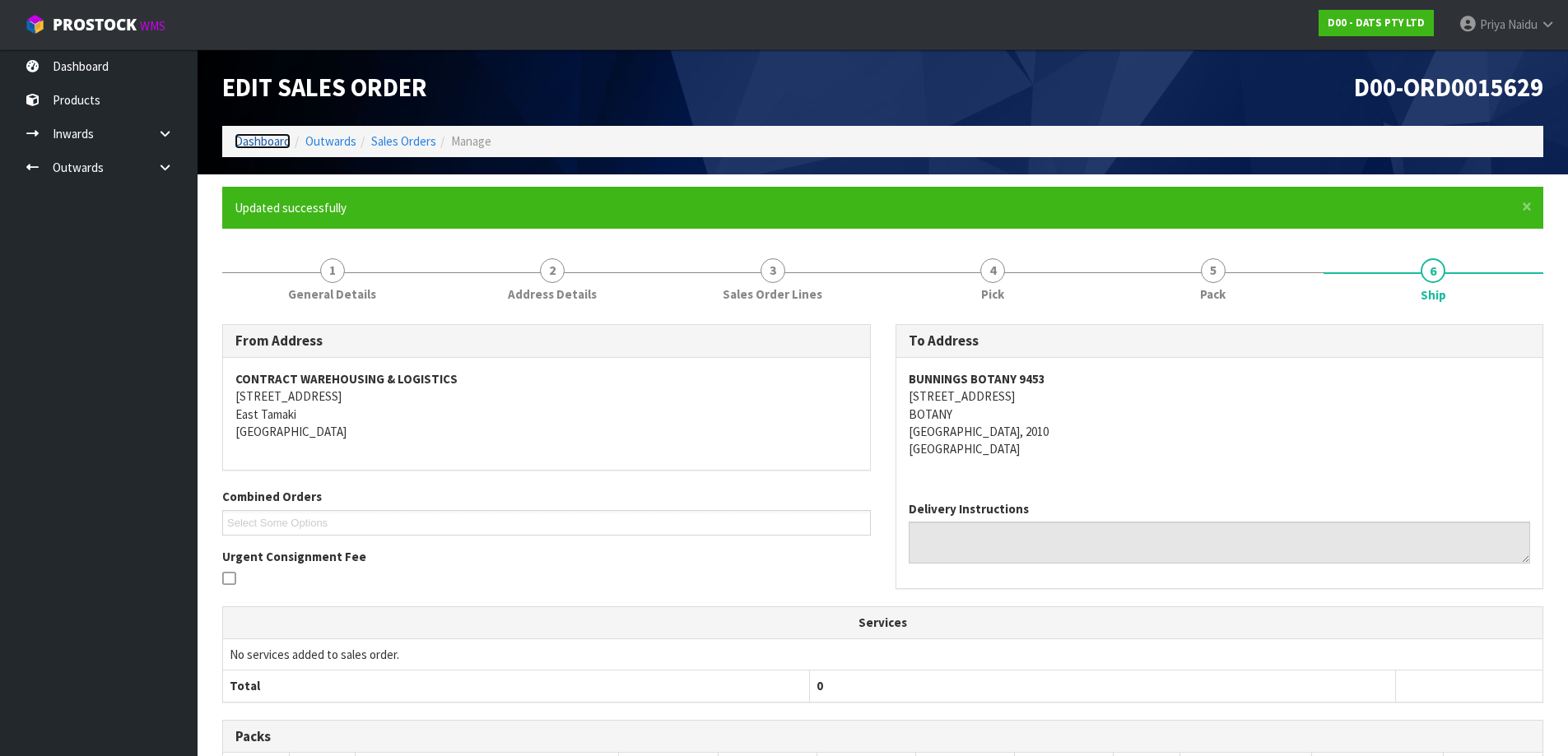
click at [248, 142] on link "Dashboard" at bounding box center [263, 141] width 56 height 15
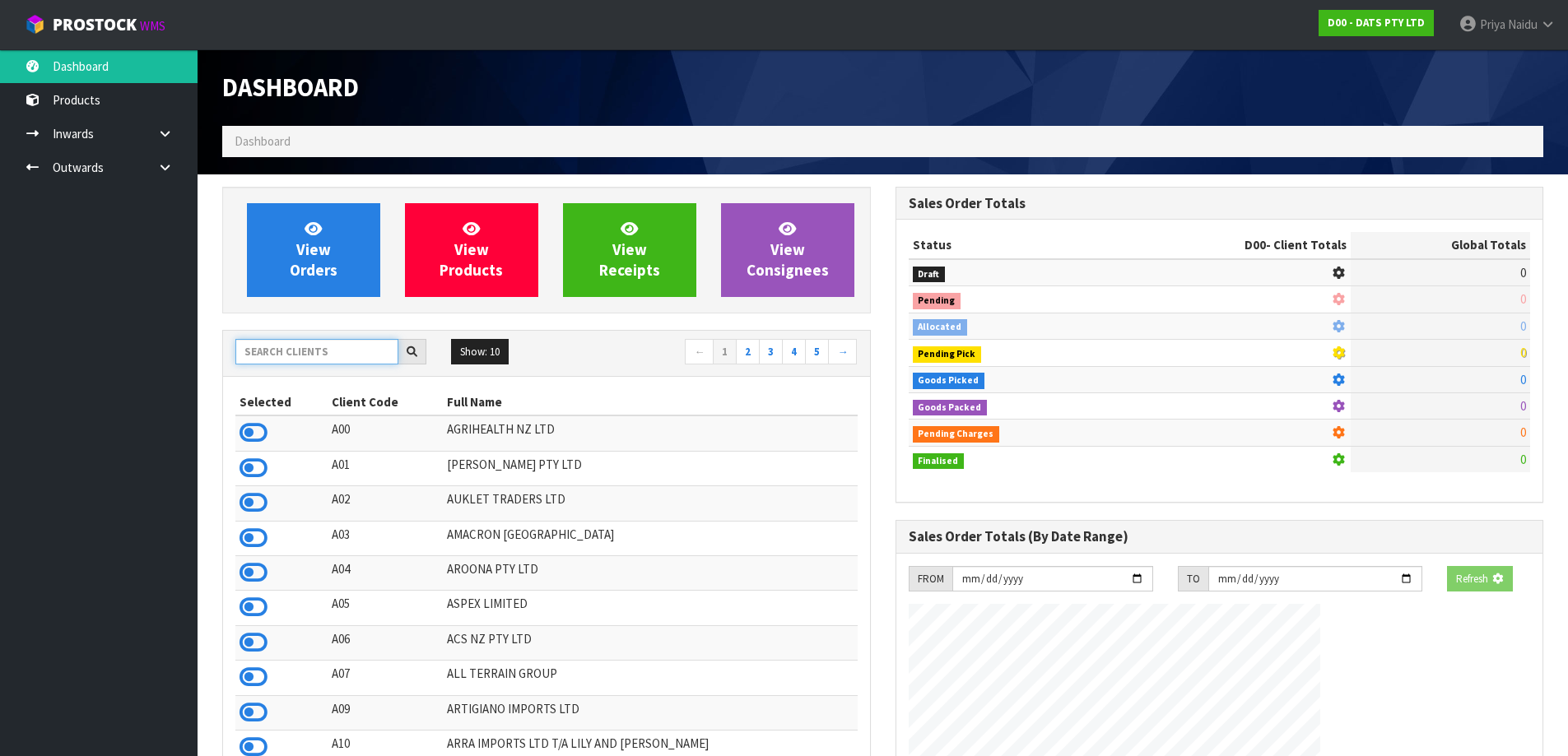
click at [301, 345] on input "text" at bounding box center [317, 351] width 163 height 25
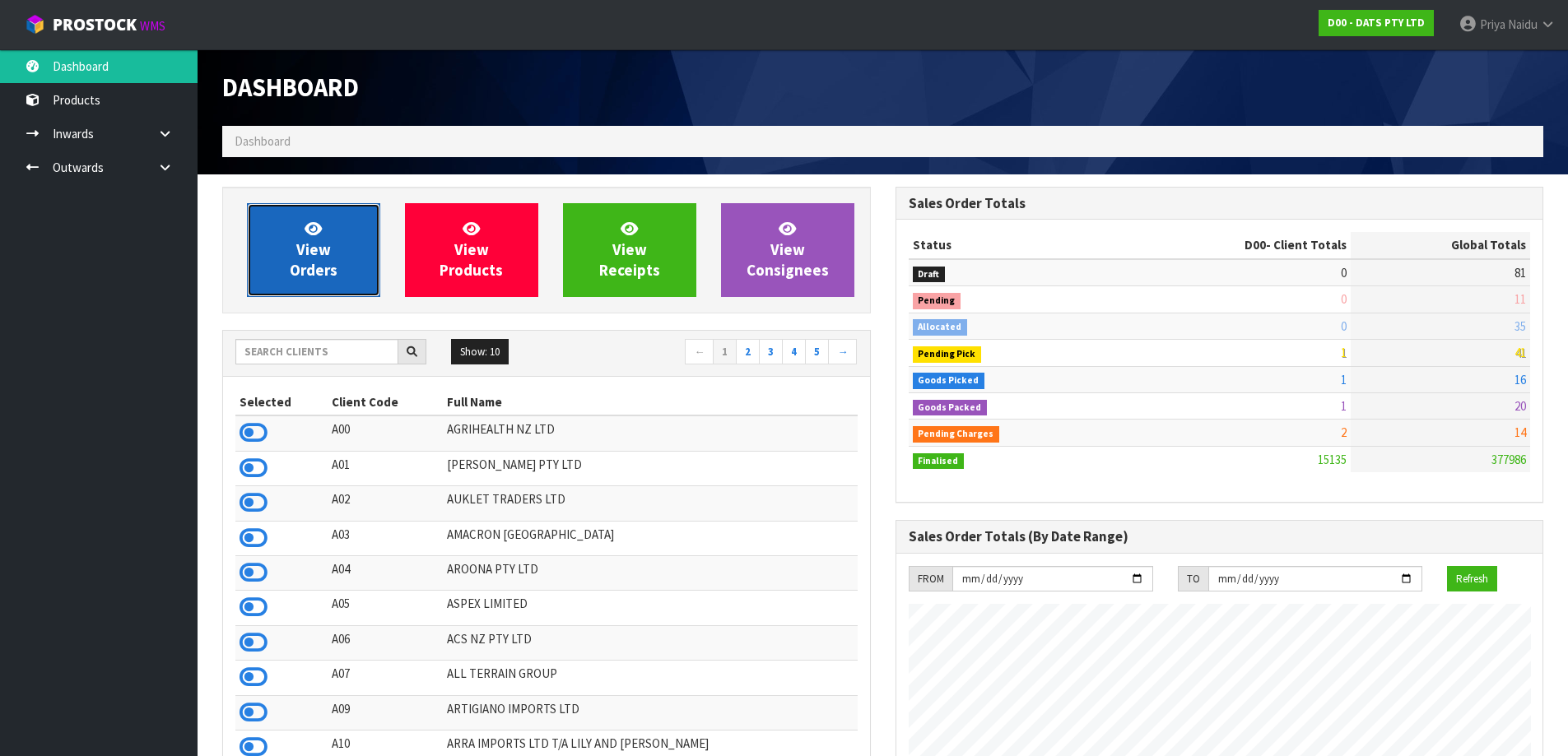
click at [322, 253] on span "View Orders" at bounding box center [313, 250] width 47 height 62
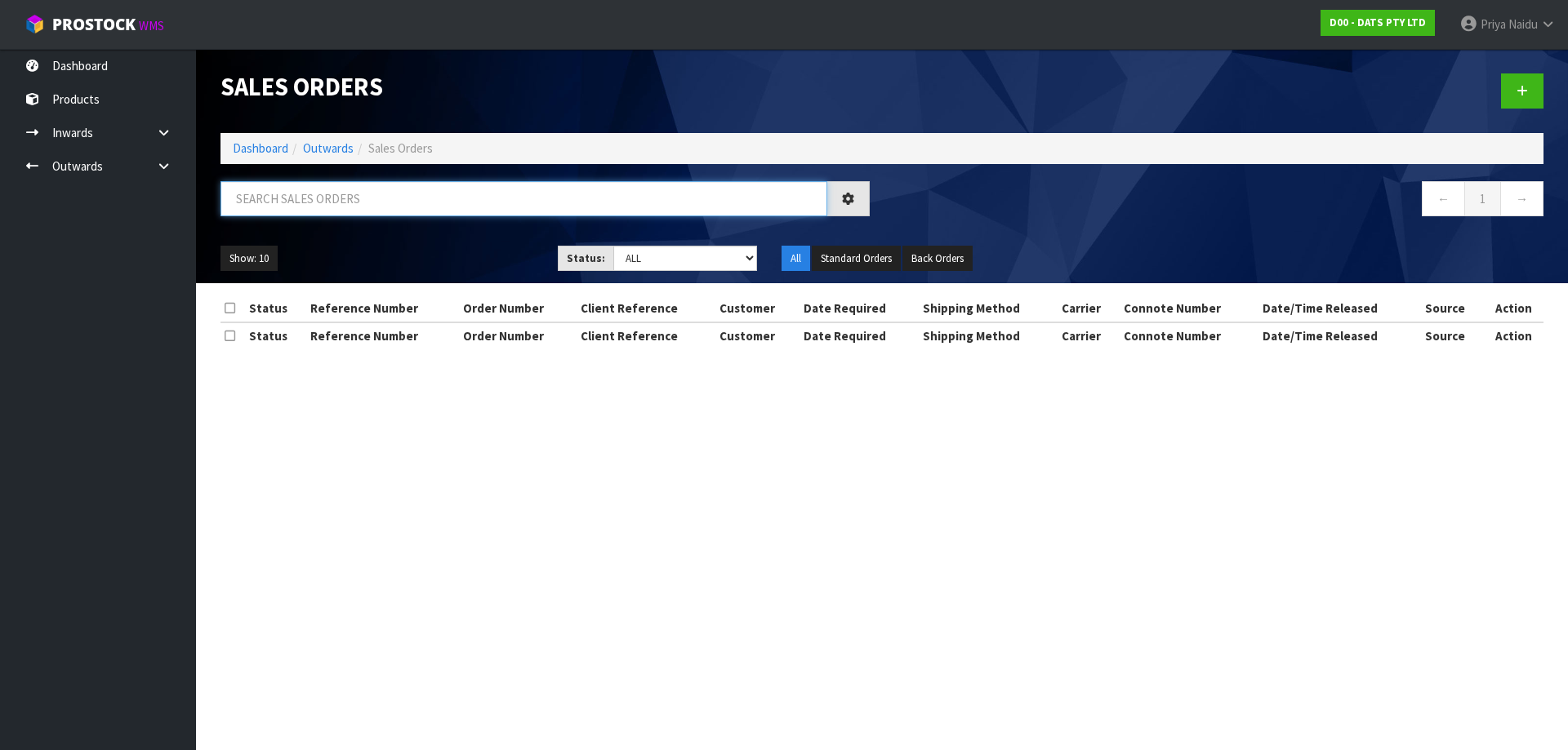
click at [351, 185] on input "text" at bounding box center [523, 198] width 607 height 35
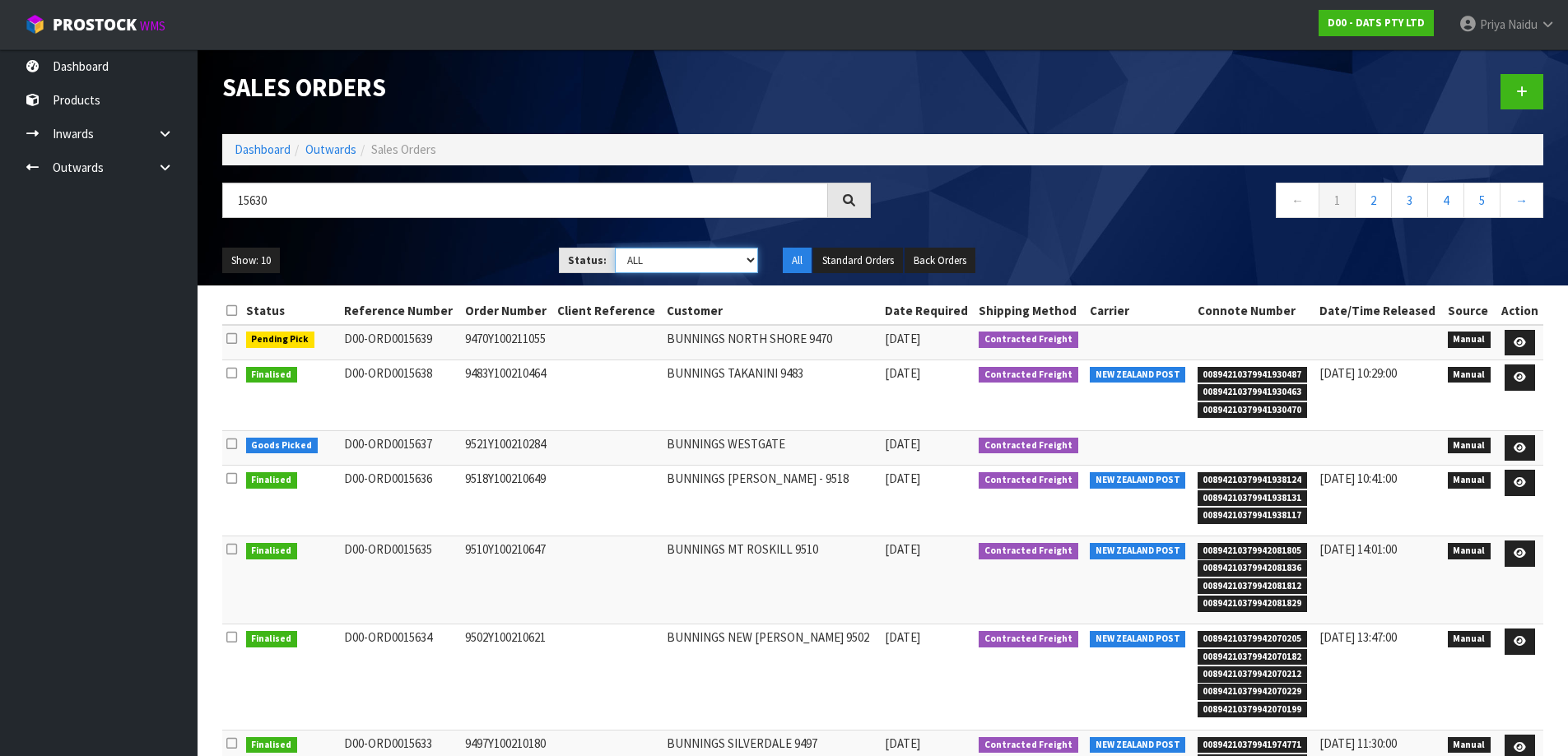
click at [679, 259] on select "Draft Pending Allocated Pending Pick Goods Picked Goods Packed Pending Charges …" at bounding box center [686, 261] width 143 height 25
click at [615, 248] on select "Draft Pending Allocated Pending Pick Goods Picked Goods Packed Pending Charges …" at bounding box center [686, 261] width 143 height 25
click at [421, 241] on div "Show: 10 5 10 25 50 Status: Draft Pending Allocated Pending Pick Goods Picked G…" at bounding box center [882, 261] width 1346 height 51
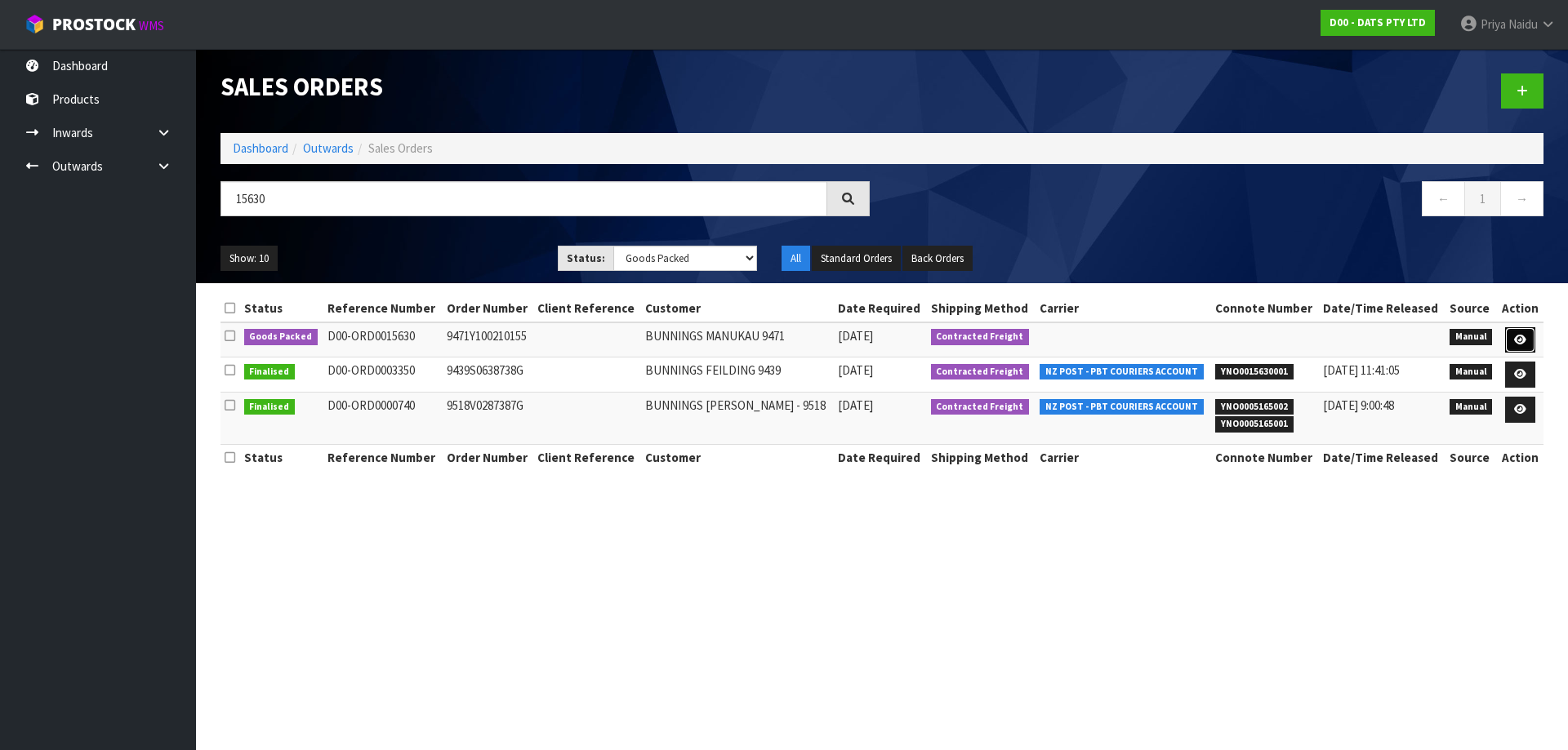
click at [1517, 338] on icon at bounding box center [1520, 339] width 12 height 11
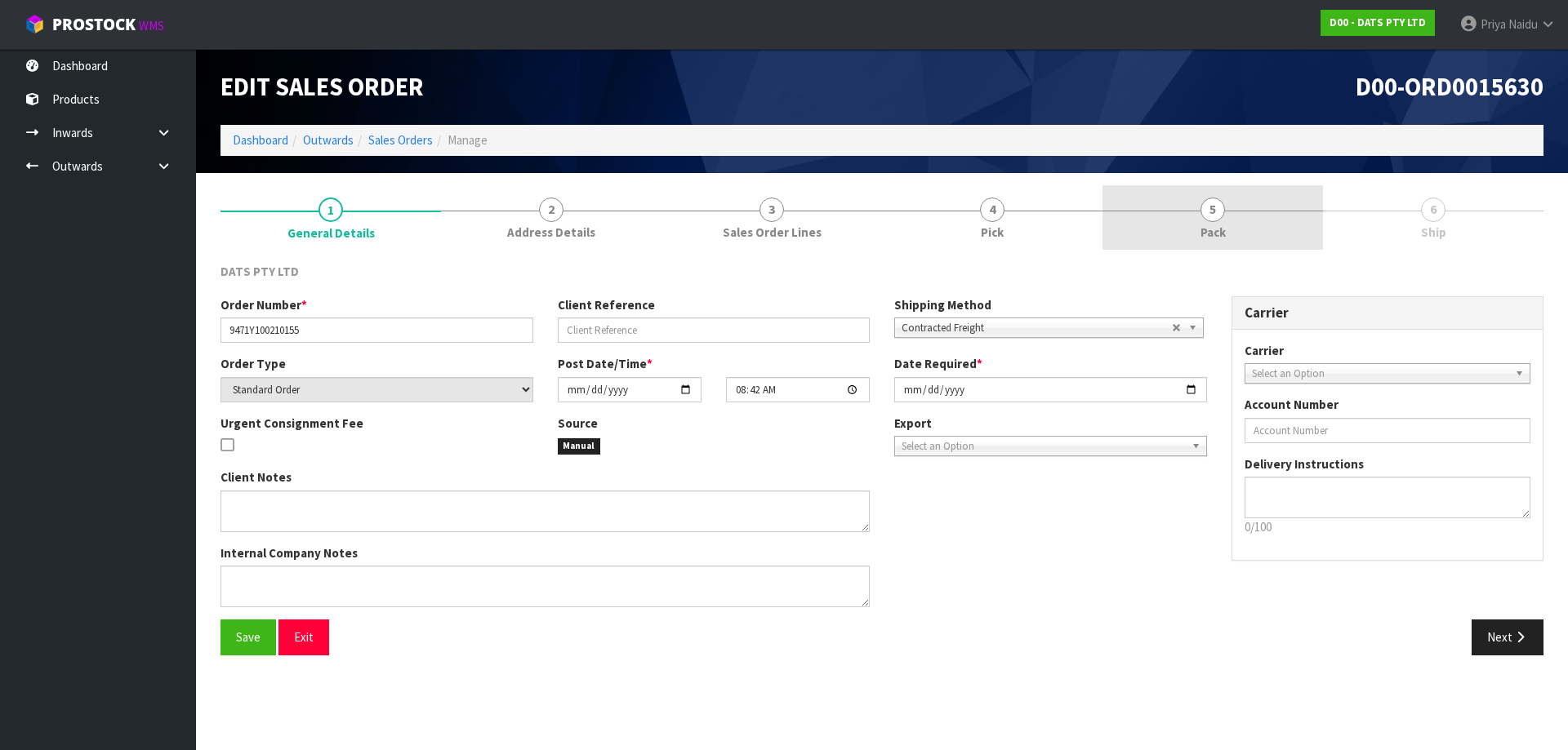
click at [1231, 240] on link "5 Pack" at bounding box center [1213, 216] width 220 height 64
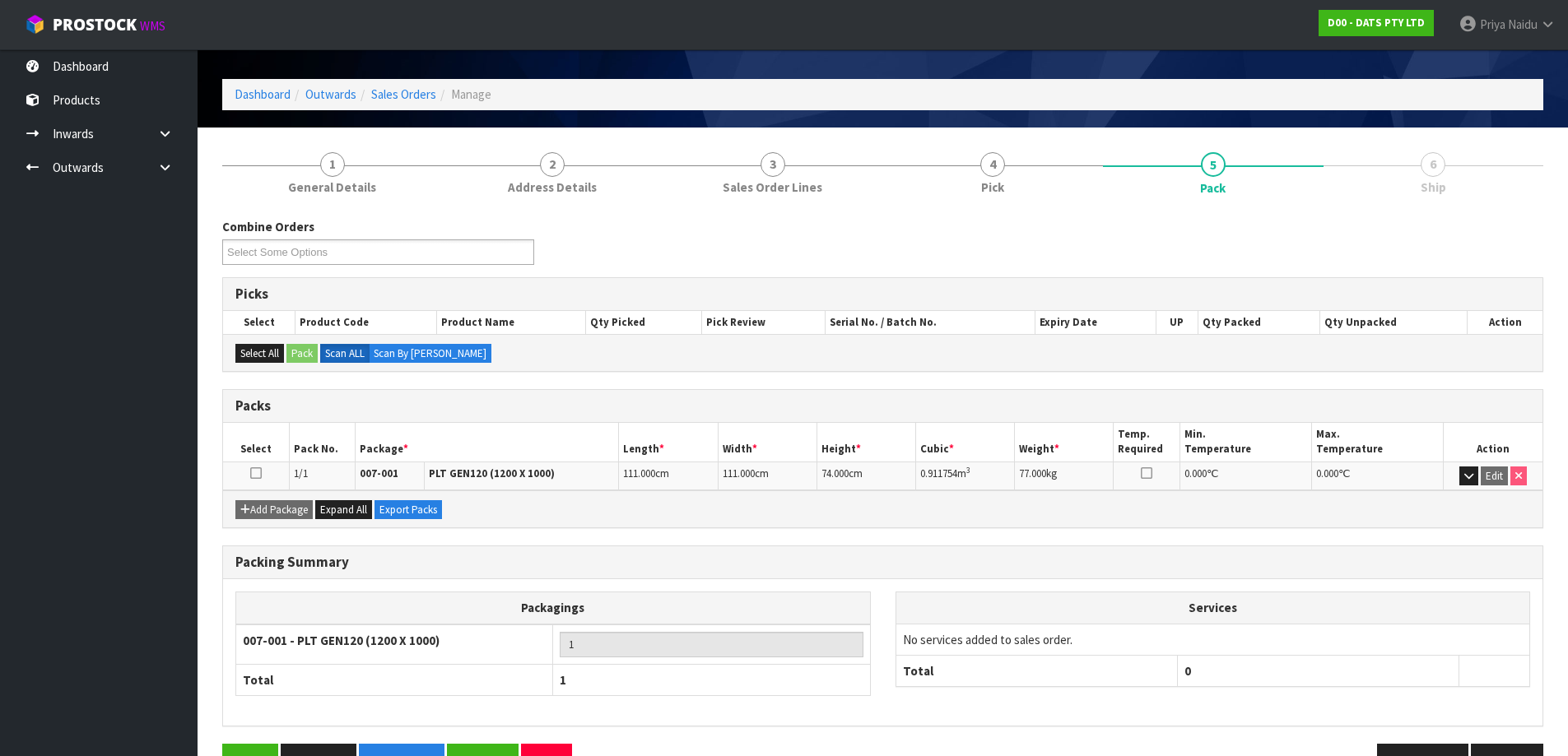
scroll to position [95, 0]
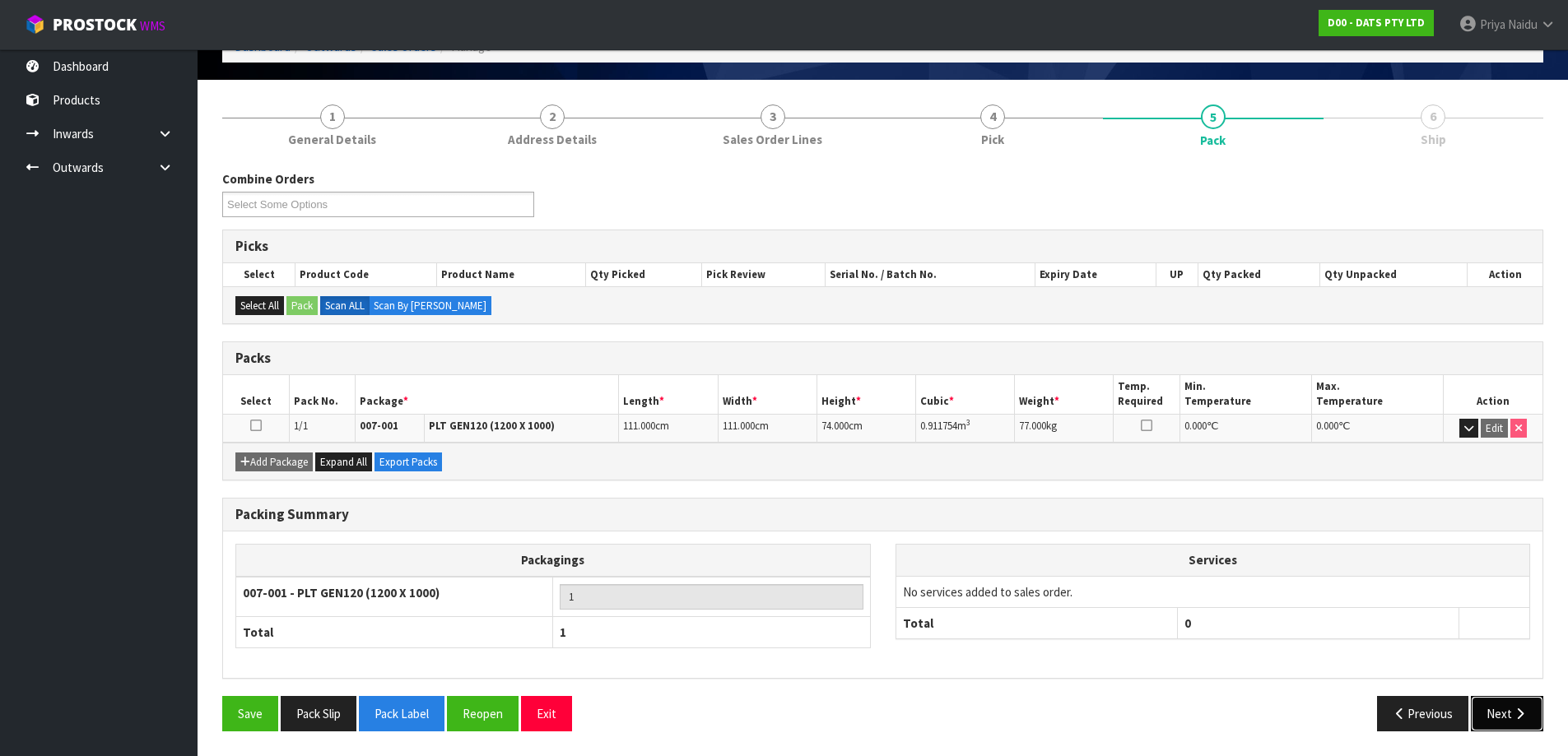
click at [1490, 705] on button "Next" at bounding box center [1506, 714] width 72 height 36
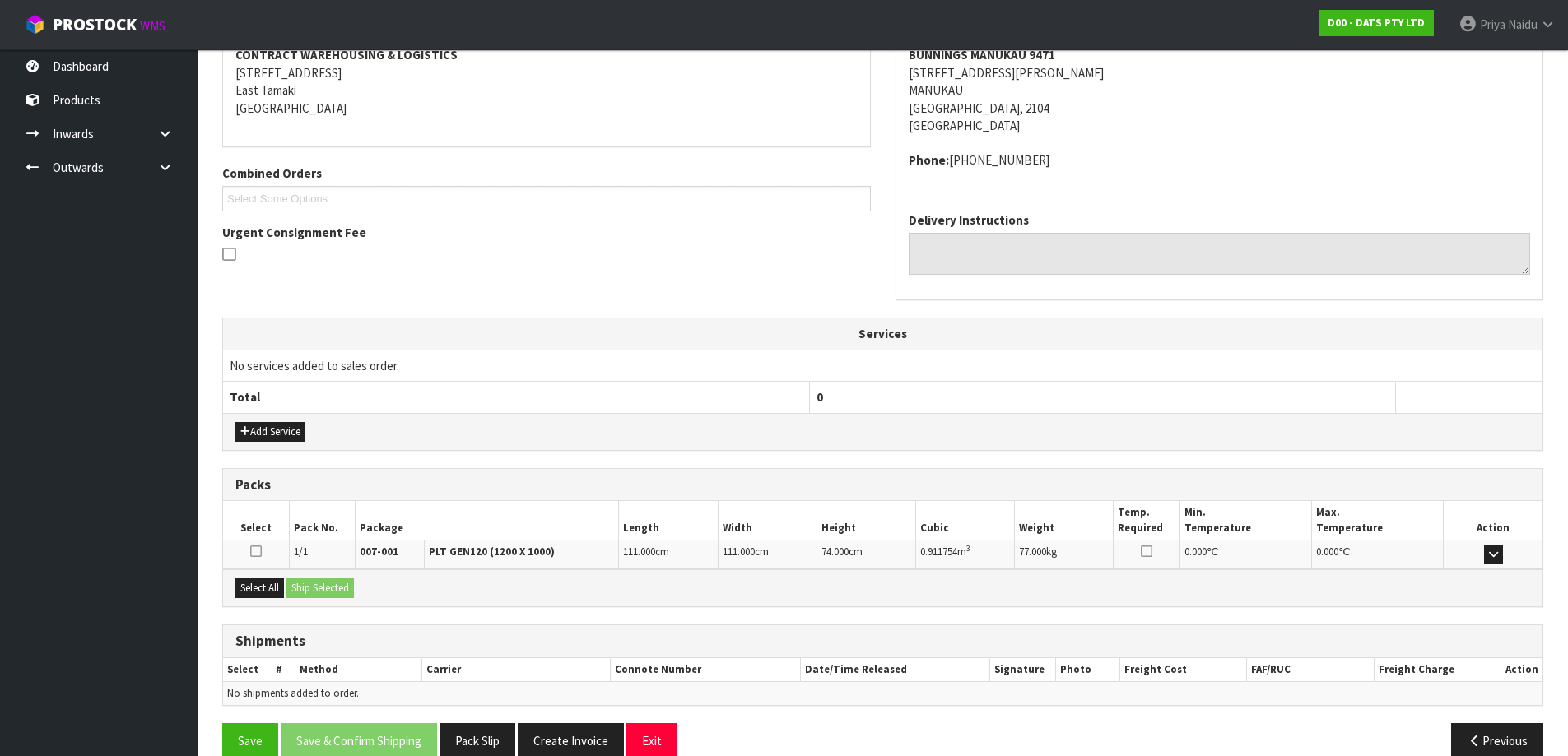
scroll to position [293, 0]
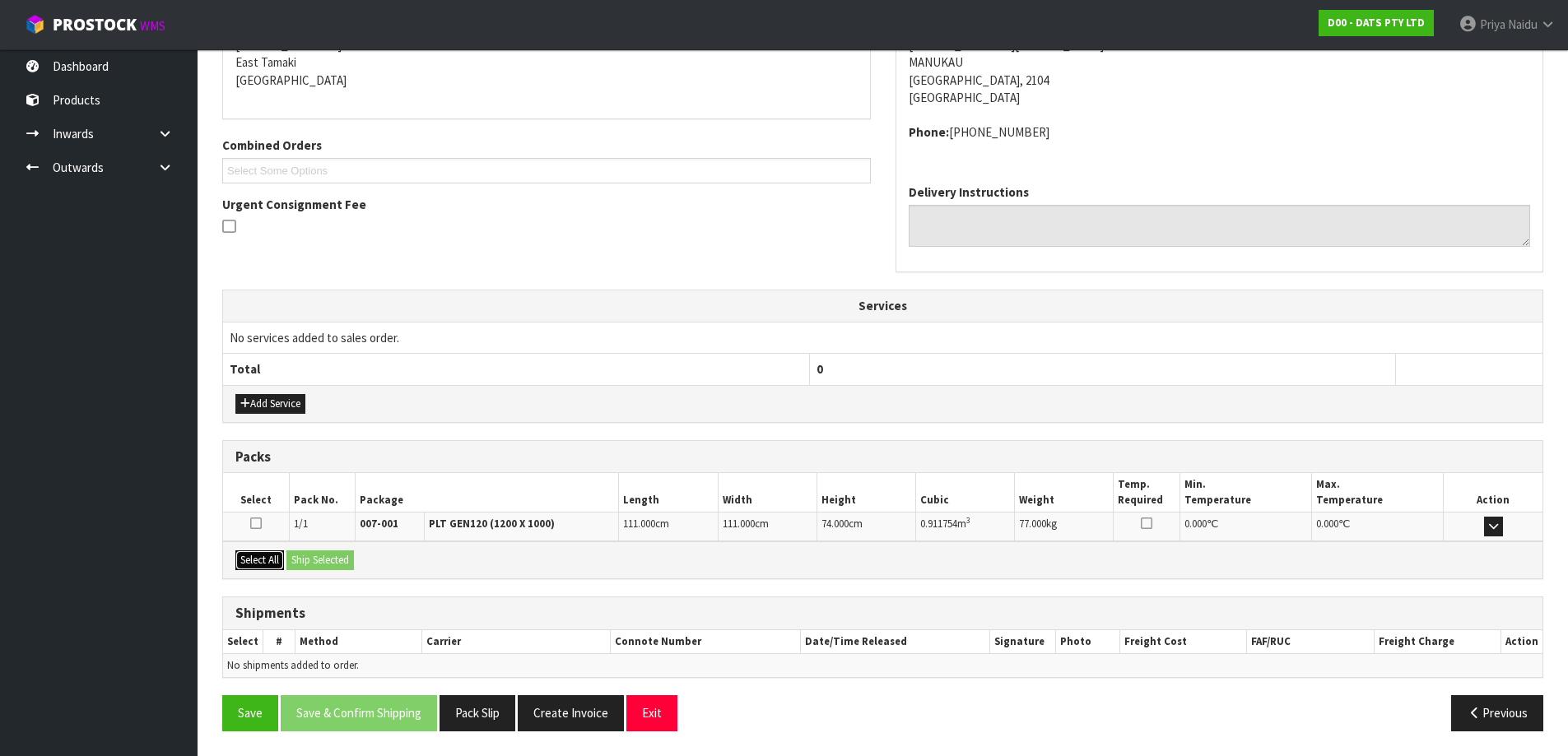
click at [276, 562] on button "Select All" at bounding box center [260, 560] width 48 height 19
click at [336, 559] on button "Ship Selected" at bounding box center [321, 560] width 68 height 19
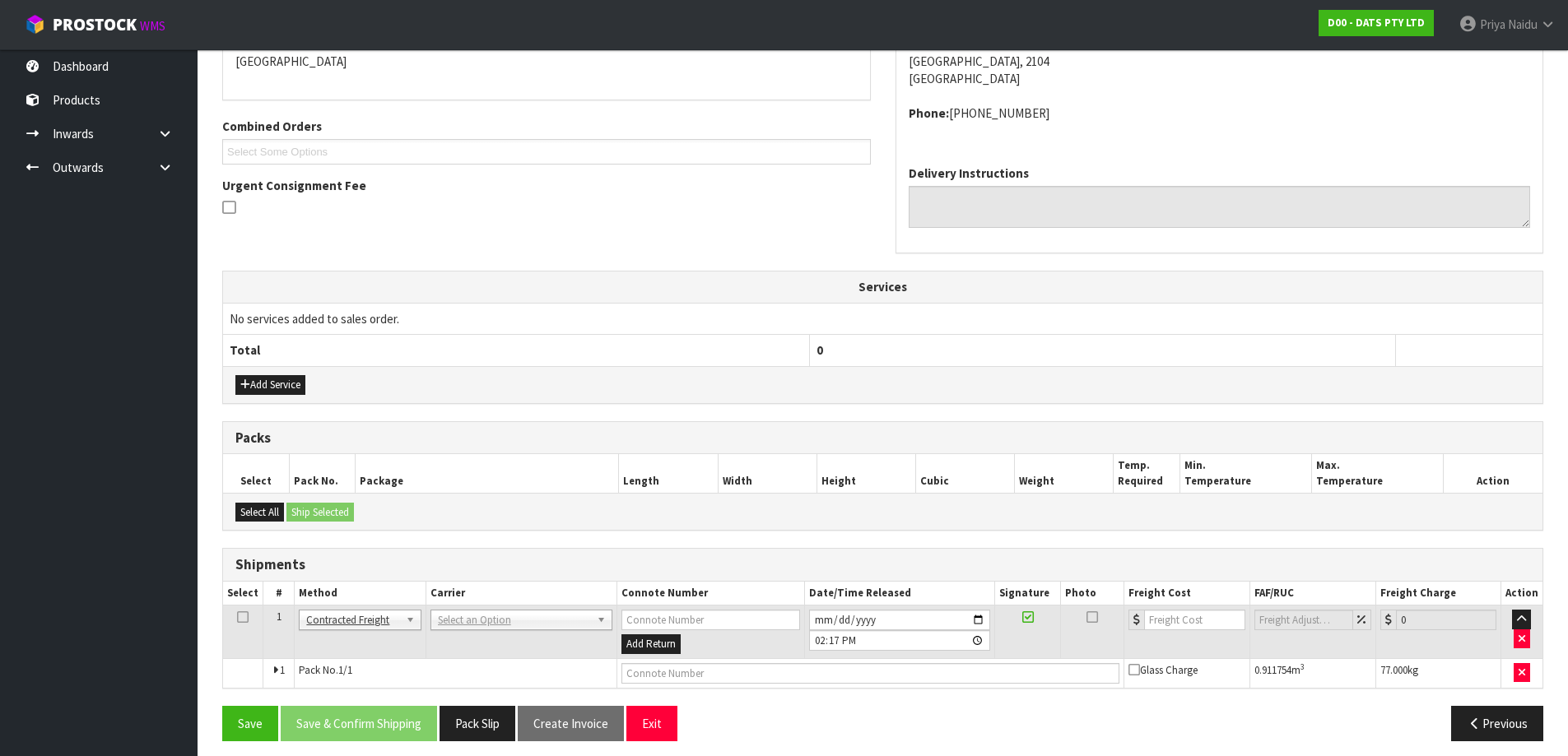
scroll to position [321, 0]
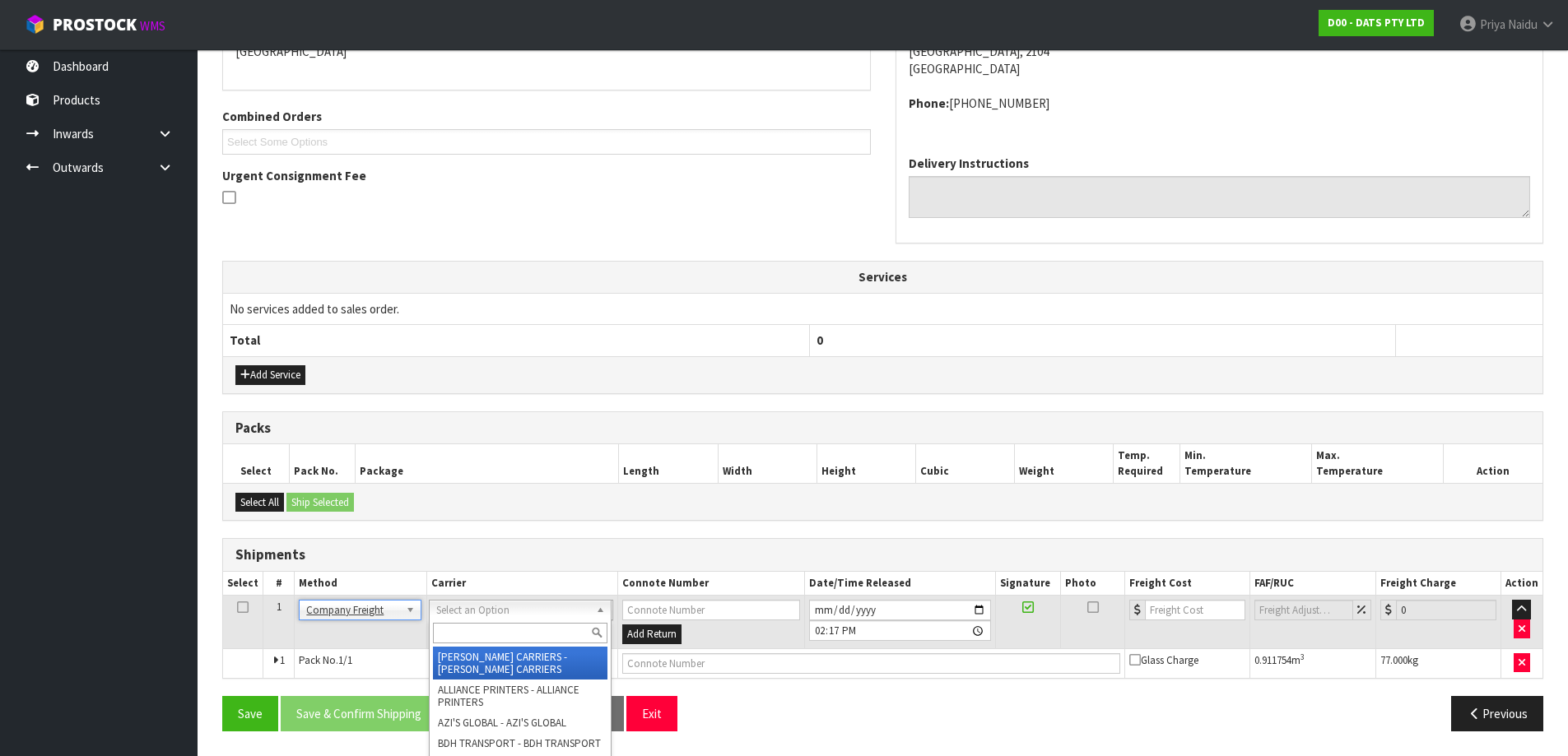
click at [460, 638] on input "text" at bounding box center [519, 632] width 175 height 20
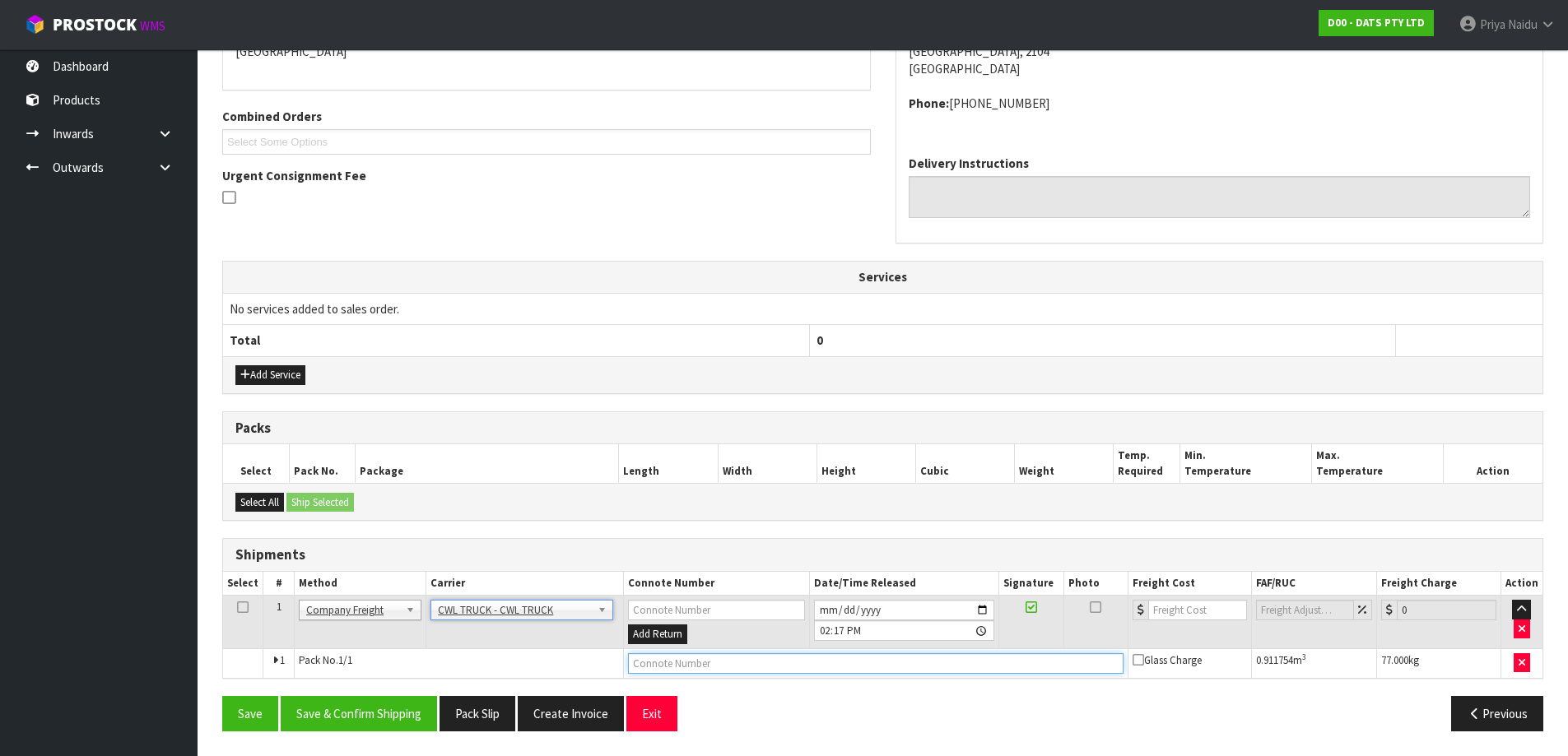
click at [649, 669] on input "text" at bounding box center [875, 663] width 494 height 20
click at [983, 605] on input "[DATE]" at bounding box center [904, 609] width 181 height 20
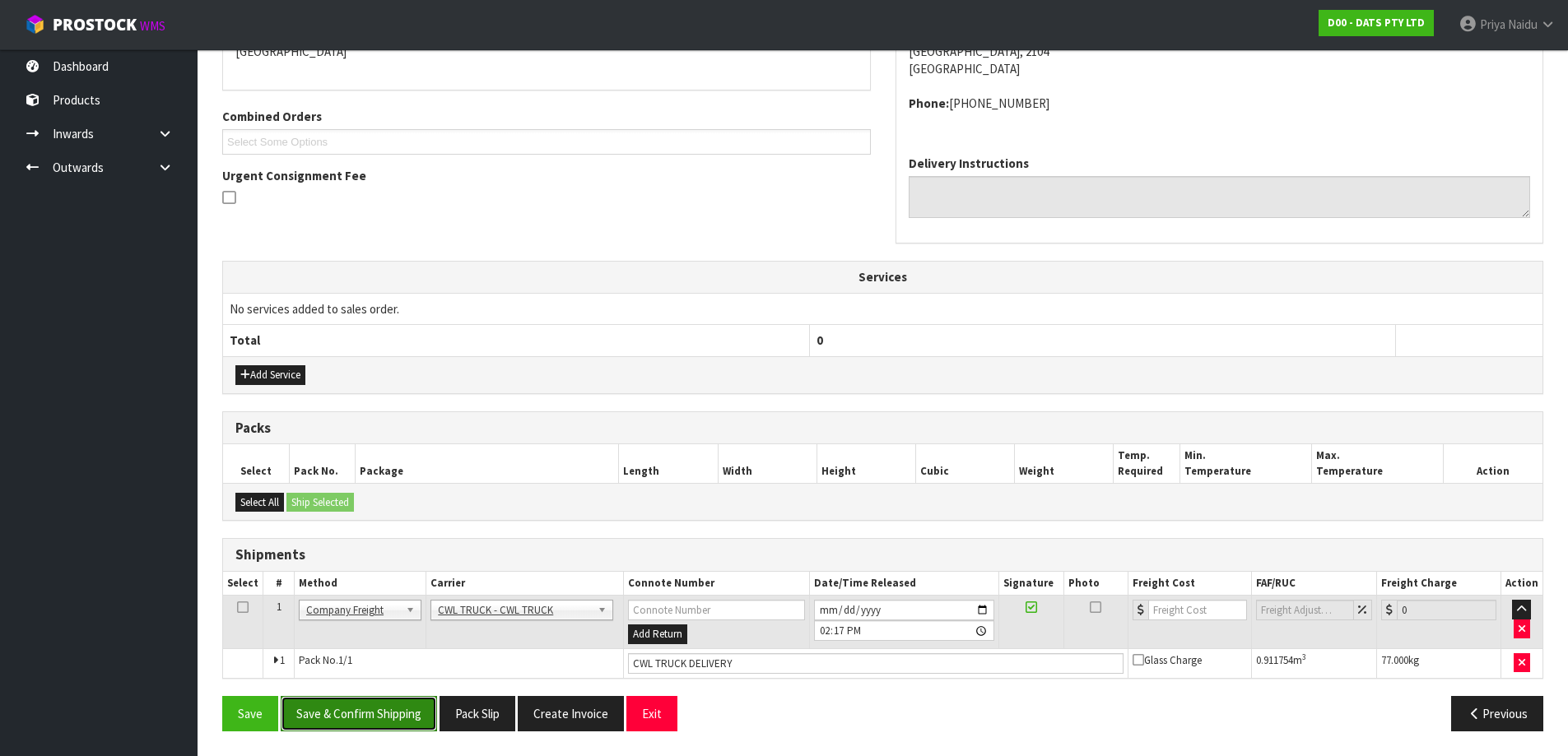
click at [365, 703] on button "Save & Confirm Shipping" at bounding box center [359, 714] width 156 height 36
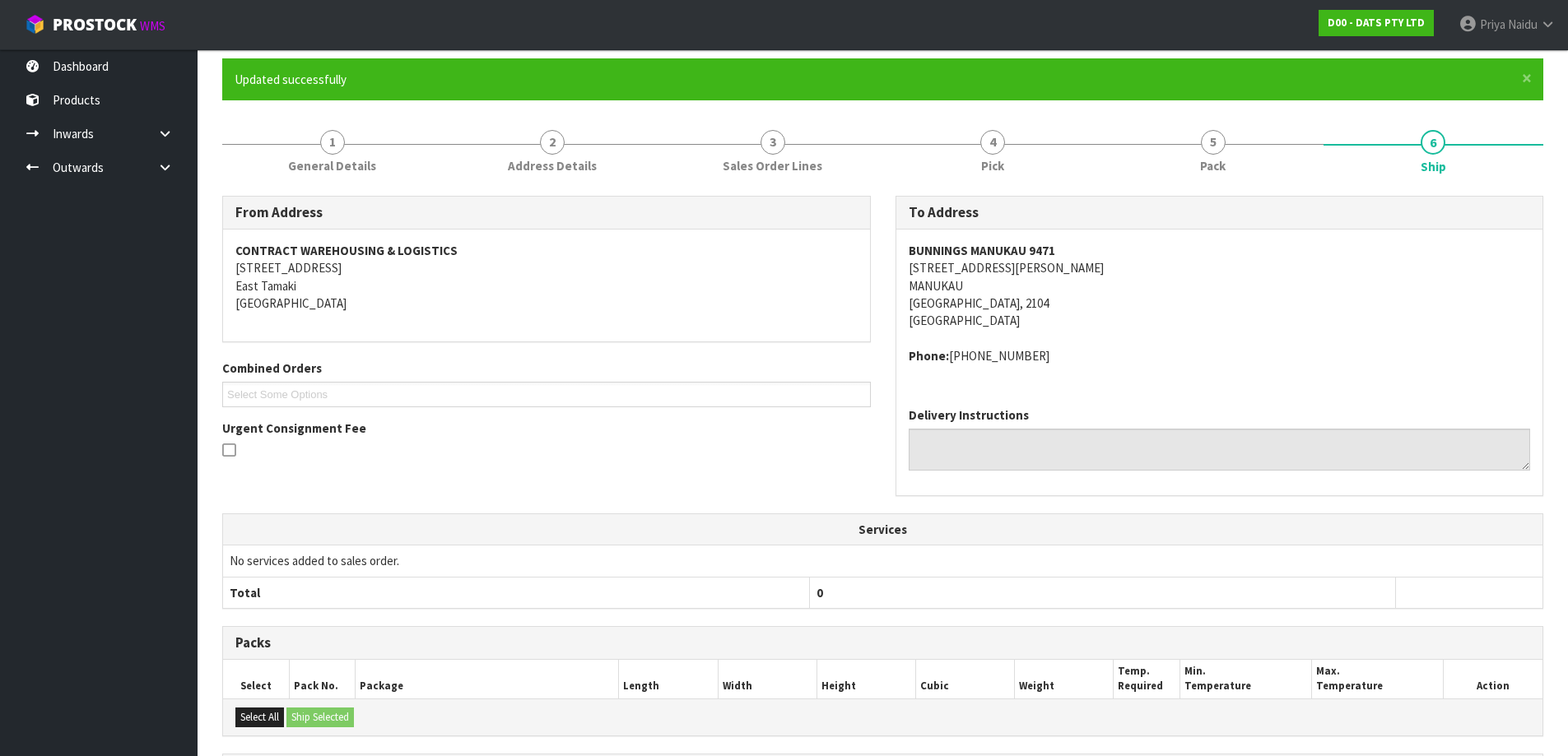
scroll to position [340, 0]
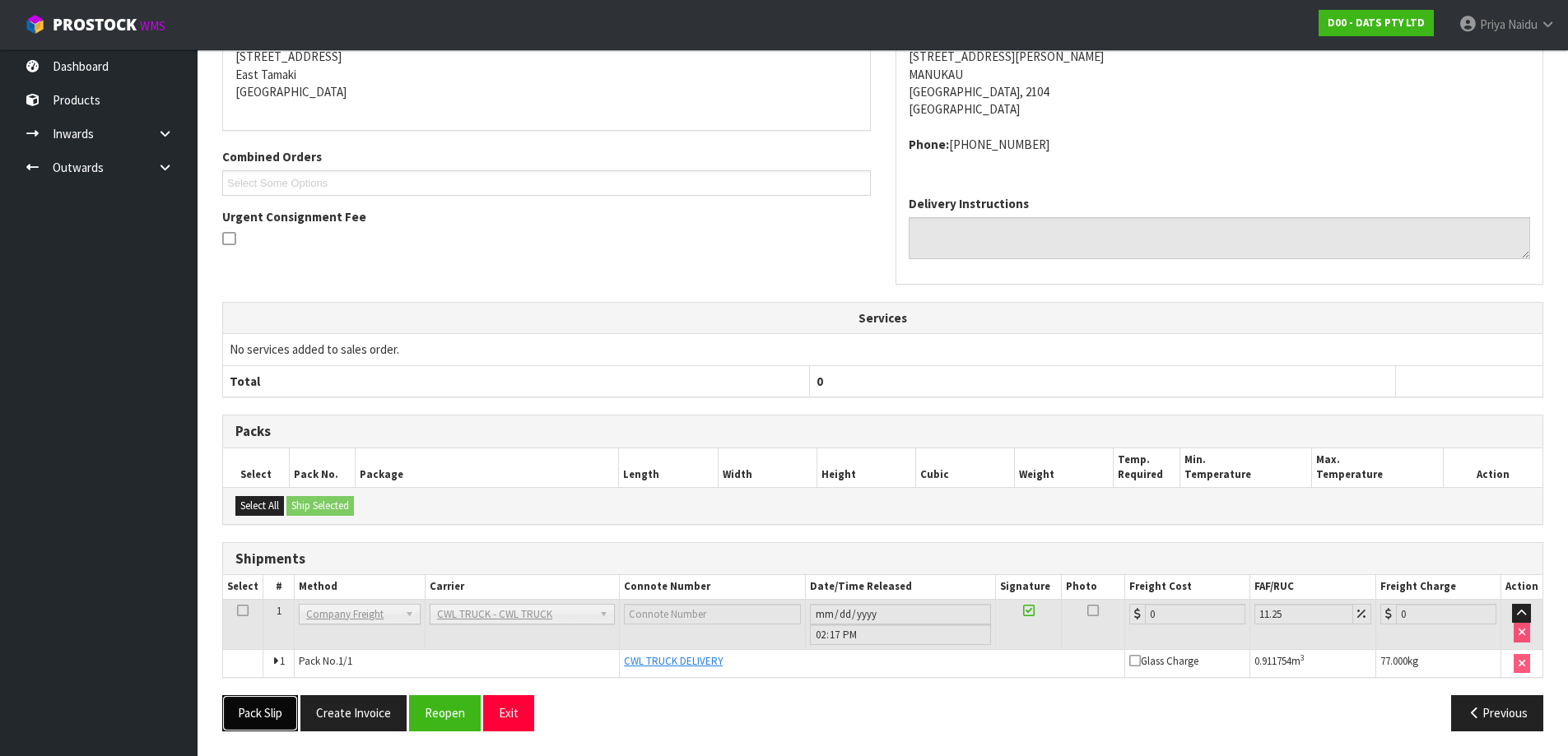
click at [263, 715] on button "Pack Slip" at bounding box center [260, 713] width 75 height 36
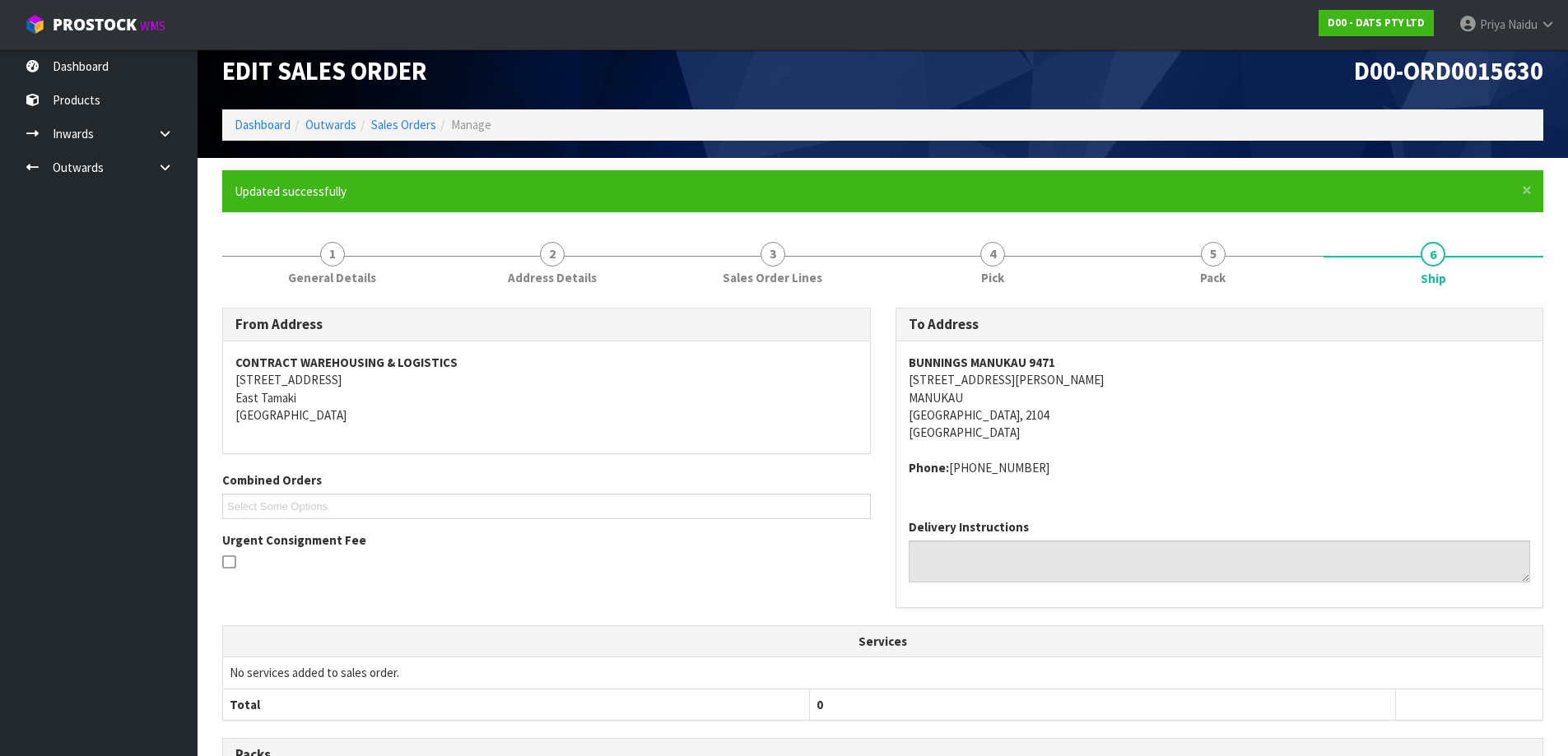
scroll to position [0, 0]
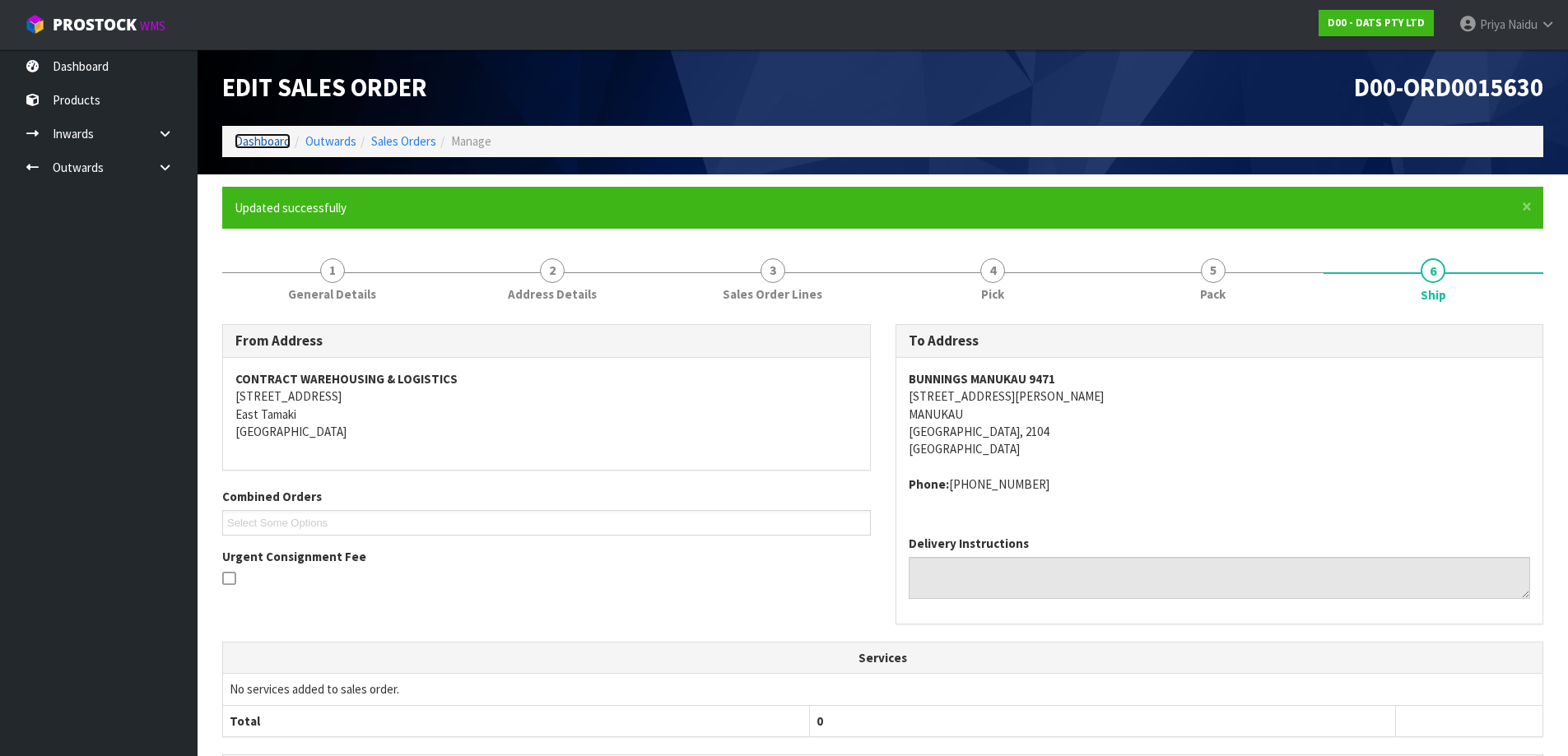
click at [261, 148] on link "Dashboard" at bounding box center [263, 141] width 56 height 15
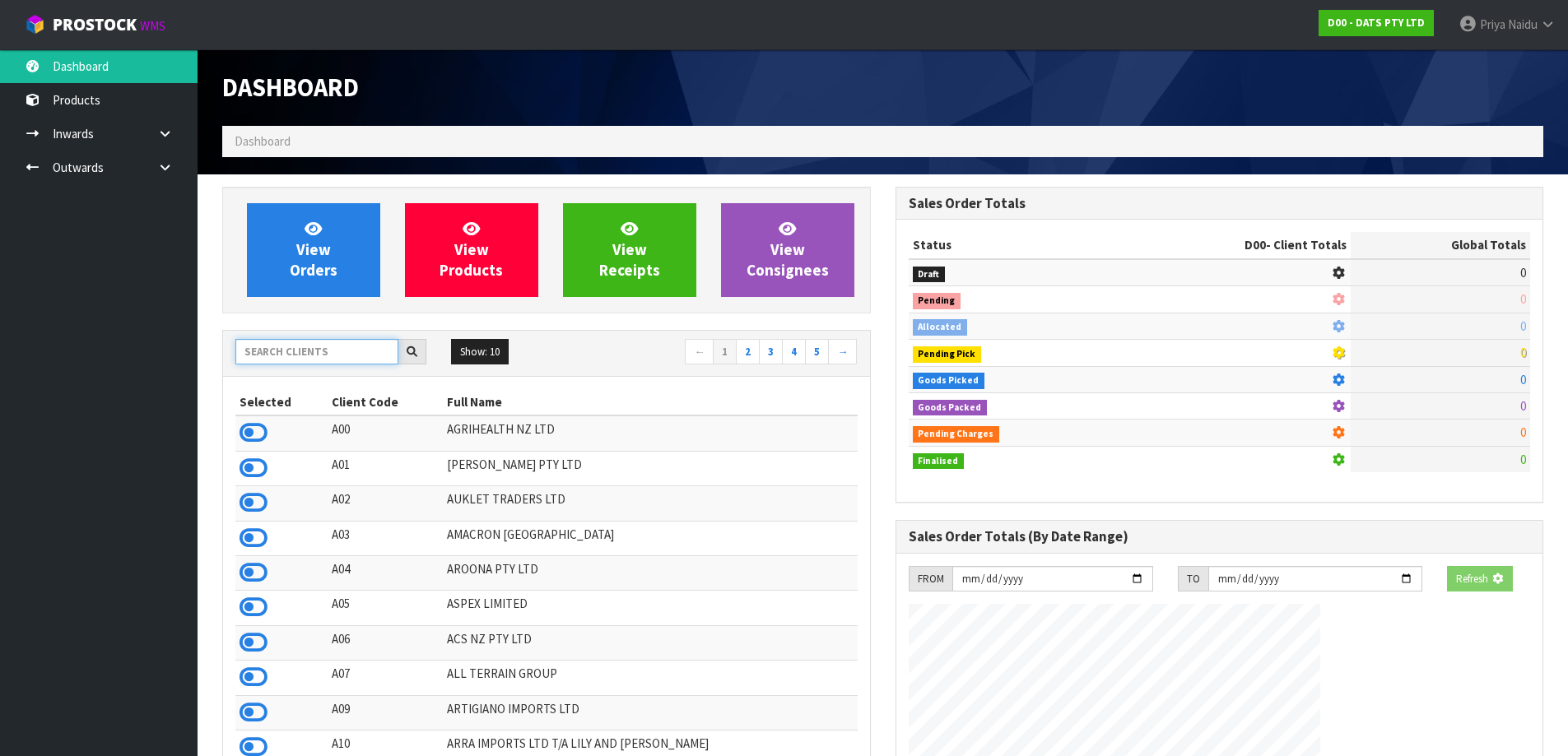
click at [323, 346] on input "text" at bounding box center [317, 351] width 163 height 25
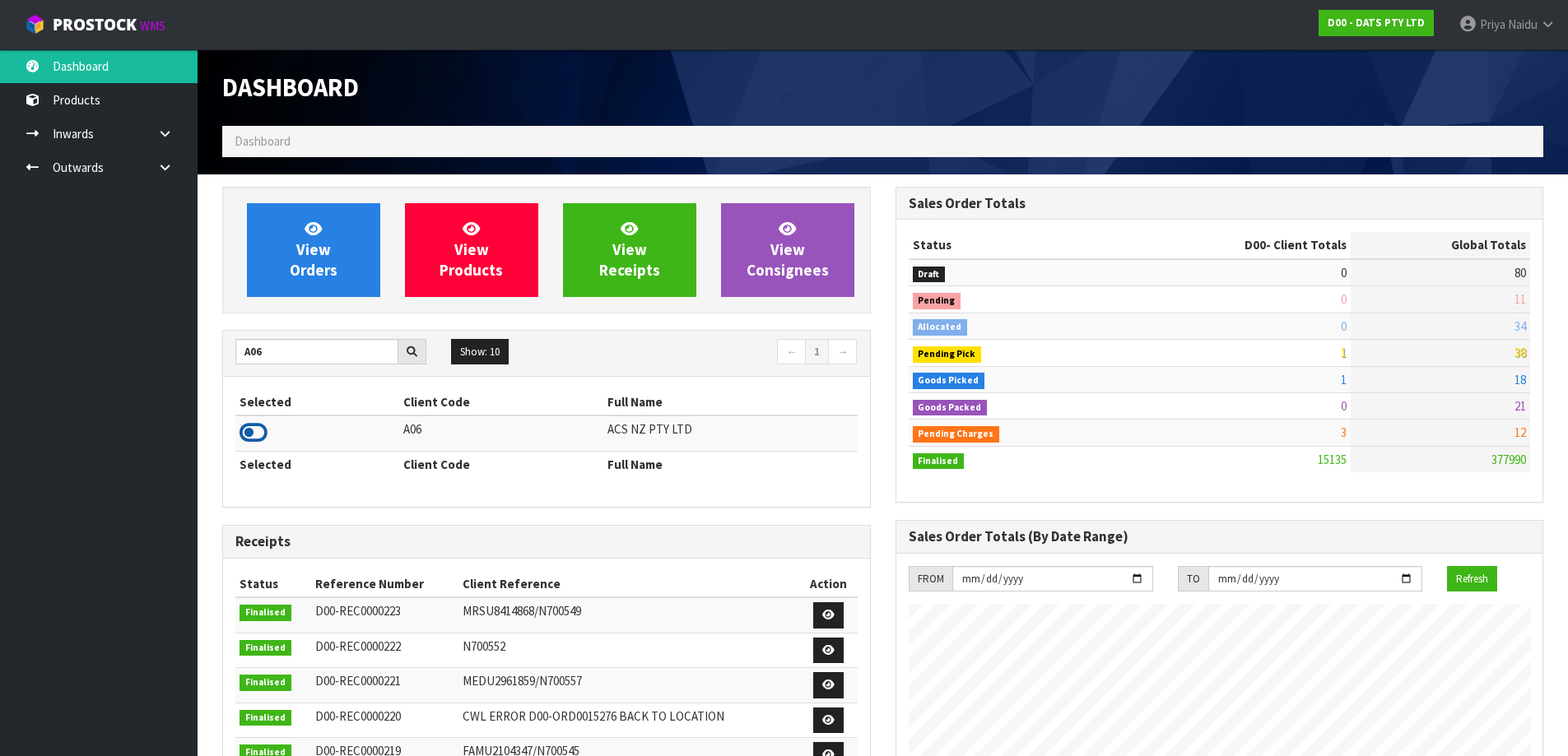
click at [251, 435] on icon at bounding box center [253, 434] width 28 height 25
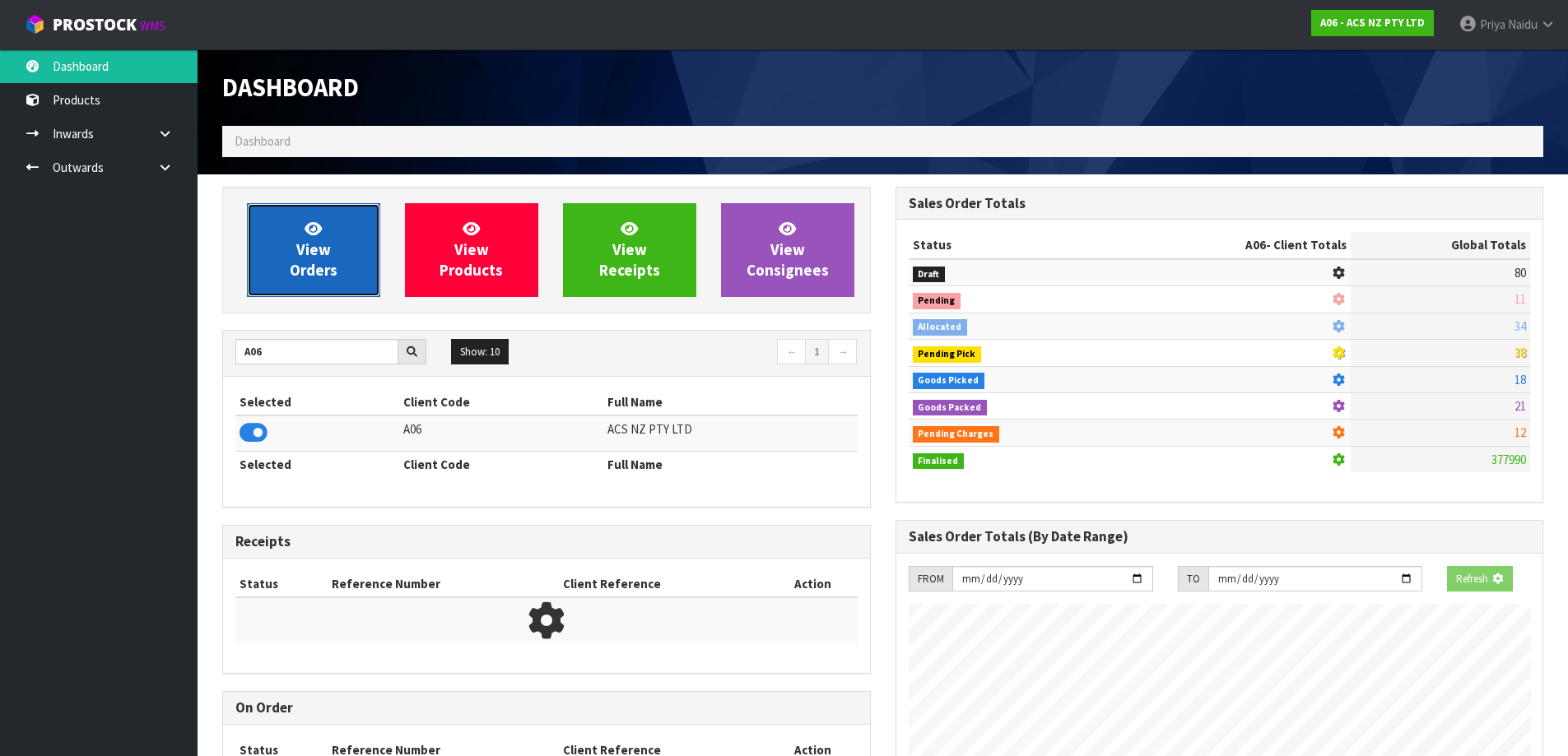
click at [333, 252] on link "View Orders" at bounding box center [314, 250] width 133 height 94
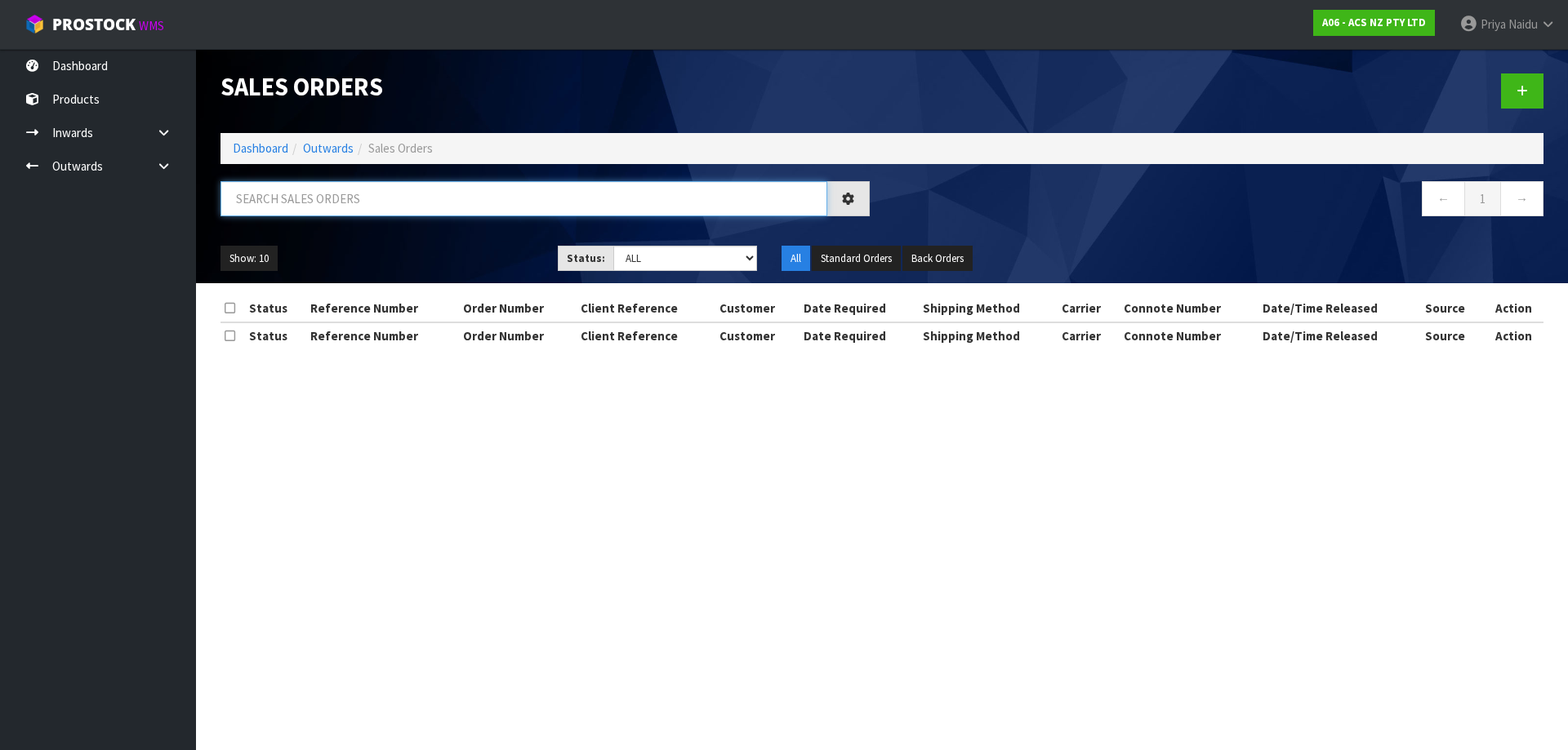
click at [334, 192] on input "text" at bounding box center [523, 198] width 607 height 35
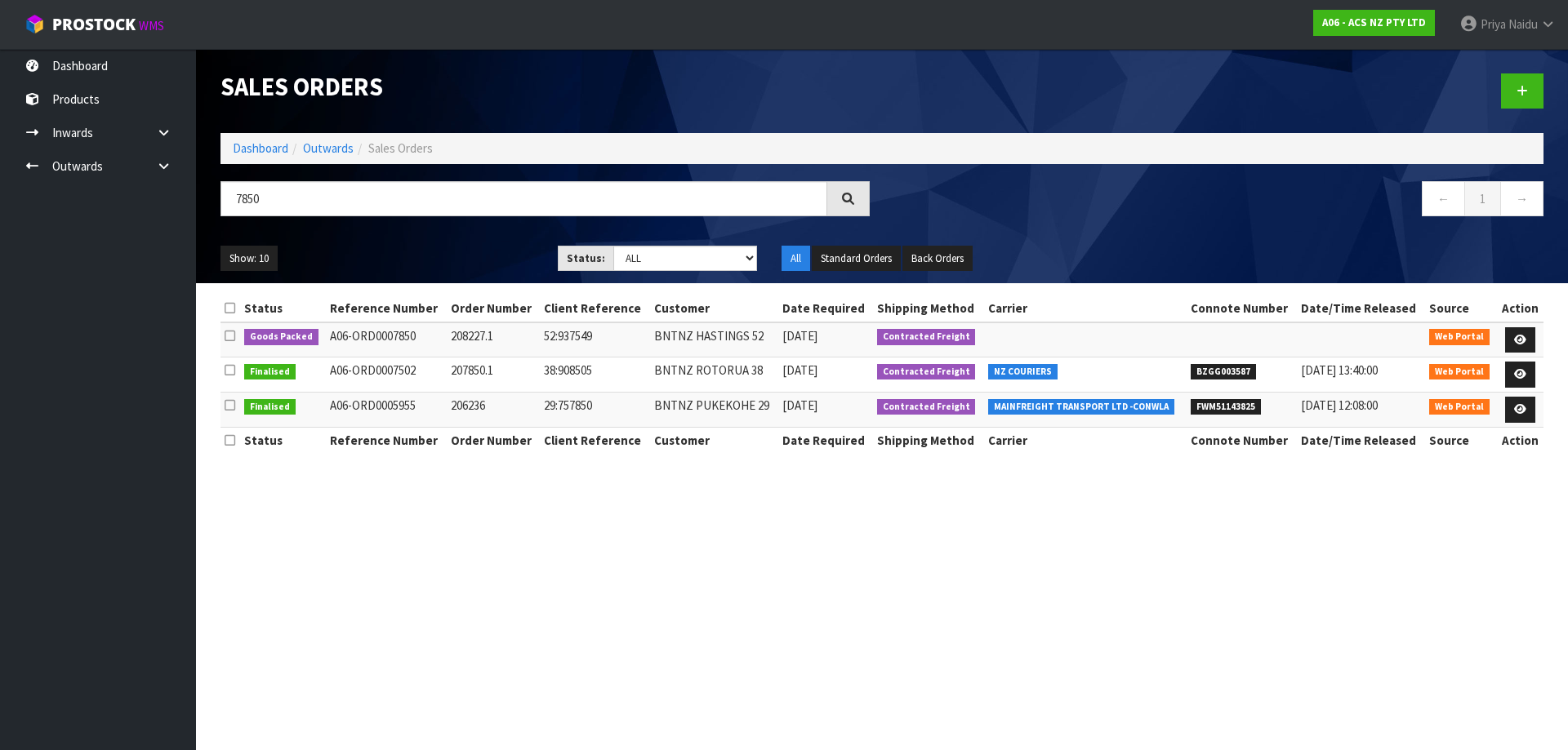
click at [461, 268] on ul "Show: 10 5 10 25 50" at bounding box center [377, 259] width 312 height 26
click at [1518, 333] on link at bounding box center [1521, 340] width 31 height 26
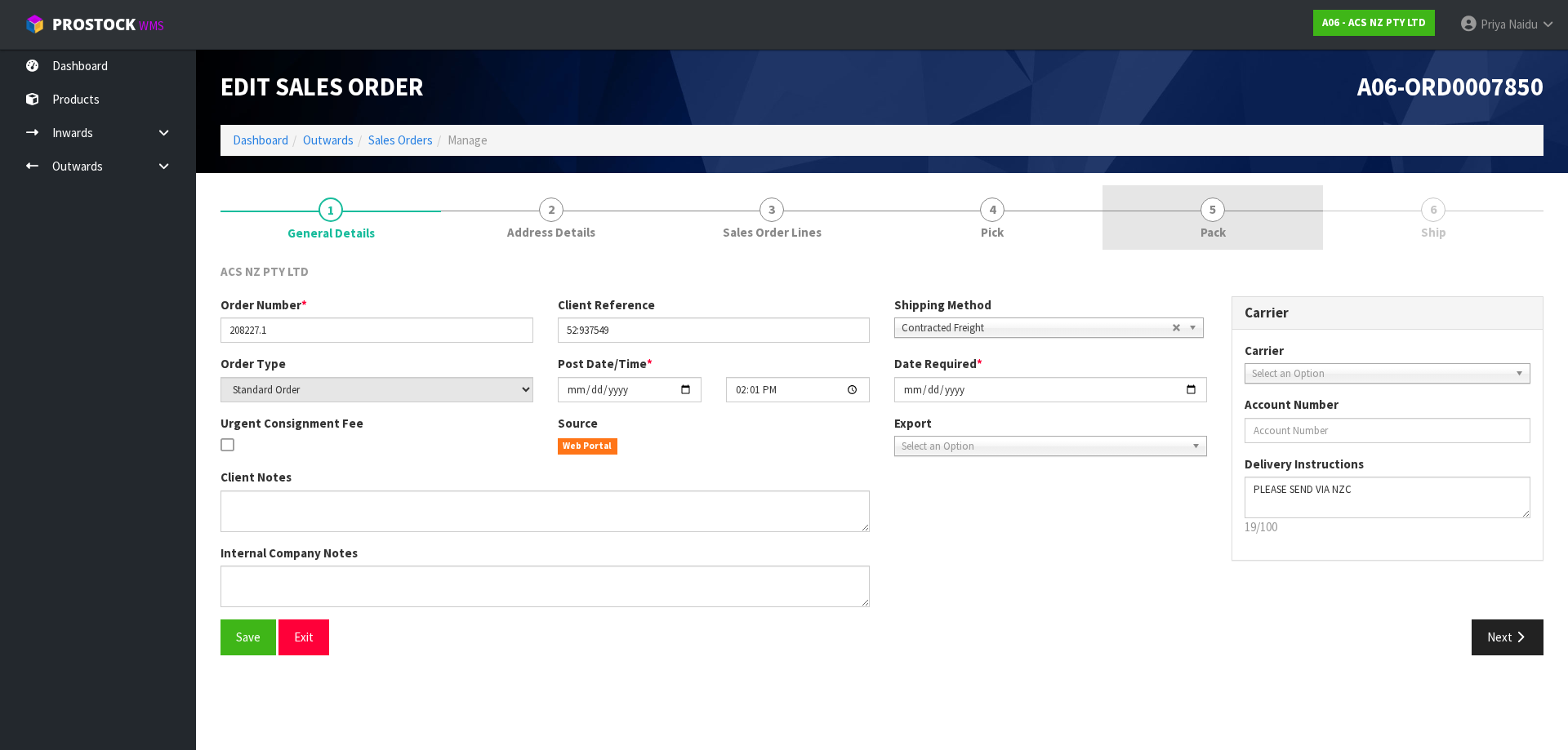
click at [1211, 202] on span "5" at bounding box center [1213, 210] width 25 height 25
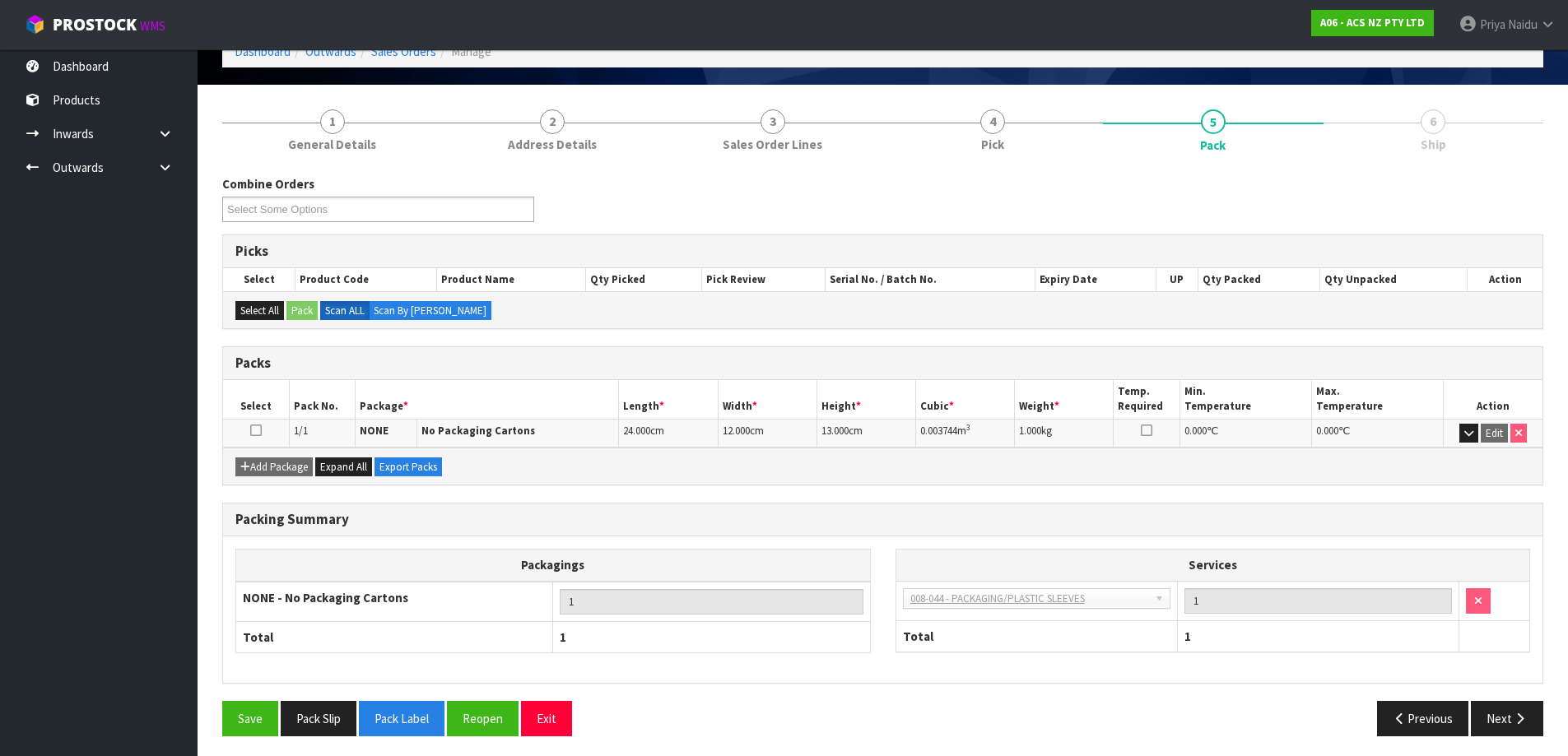
scroll to position [95, 0]
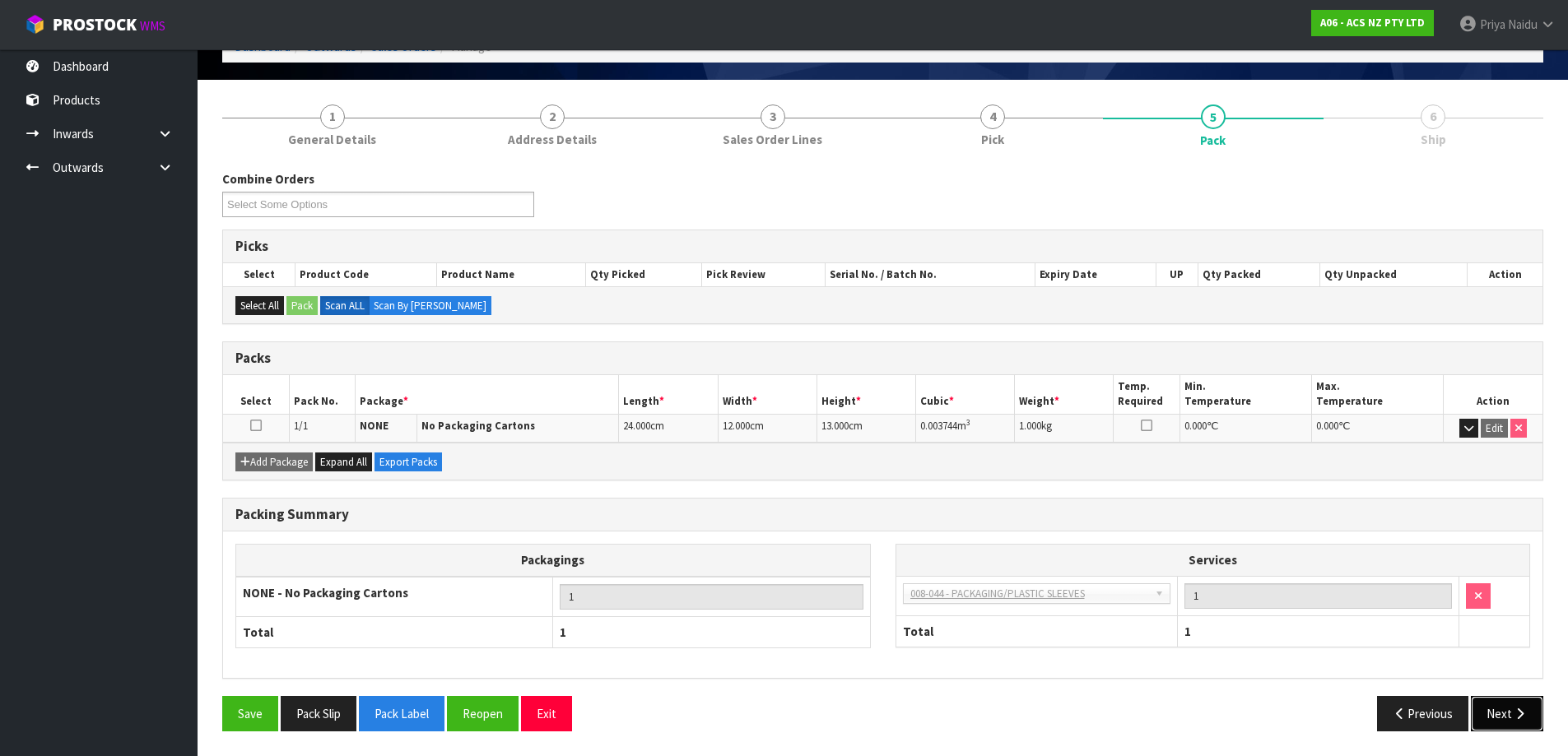
click at [1503, 715] on button "Next" at bounding box center [1506, 714] width 72 height 36
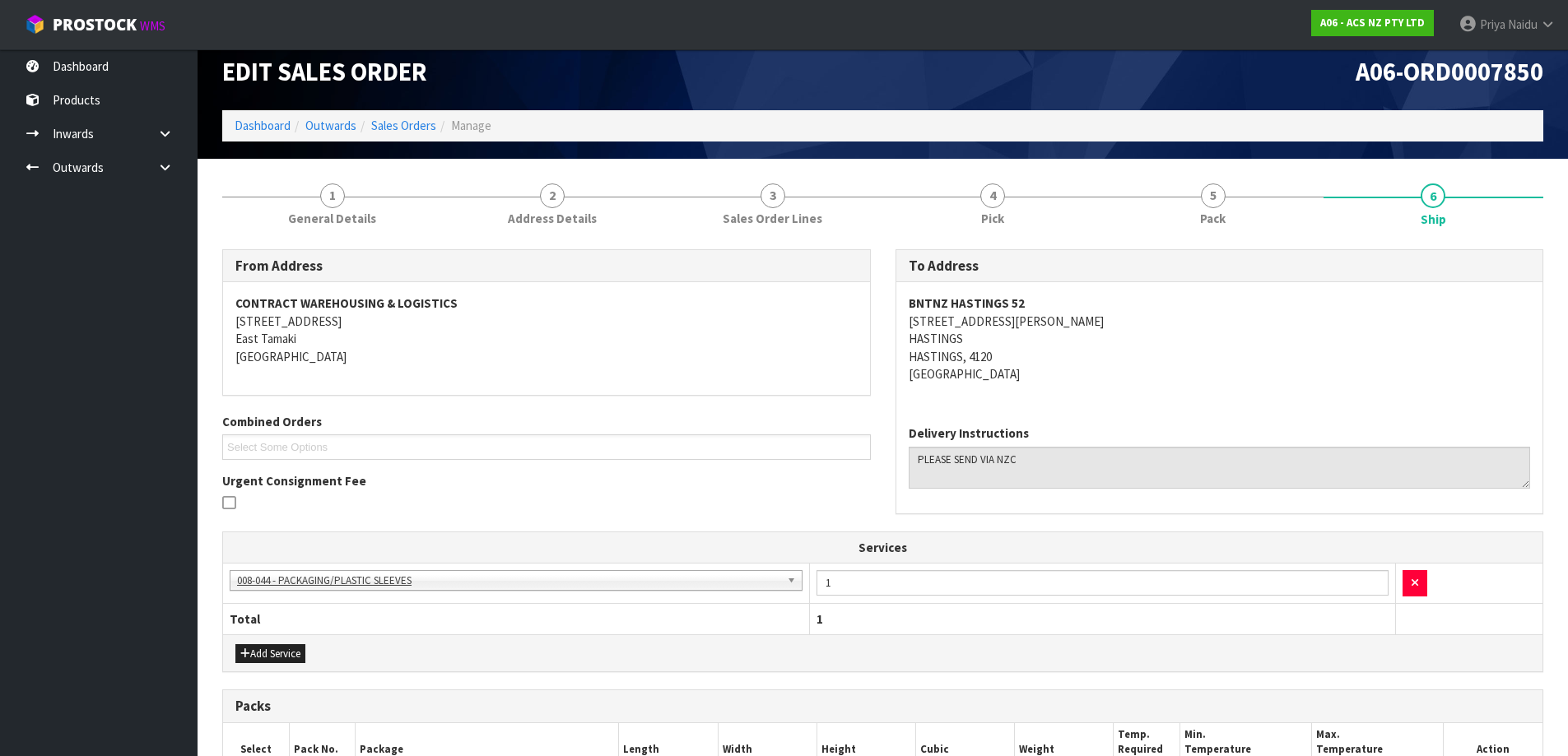
scroll to position [0, 0]
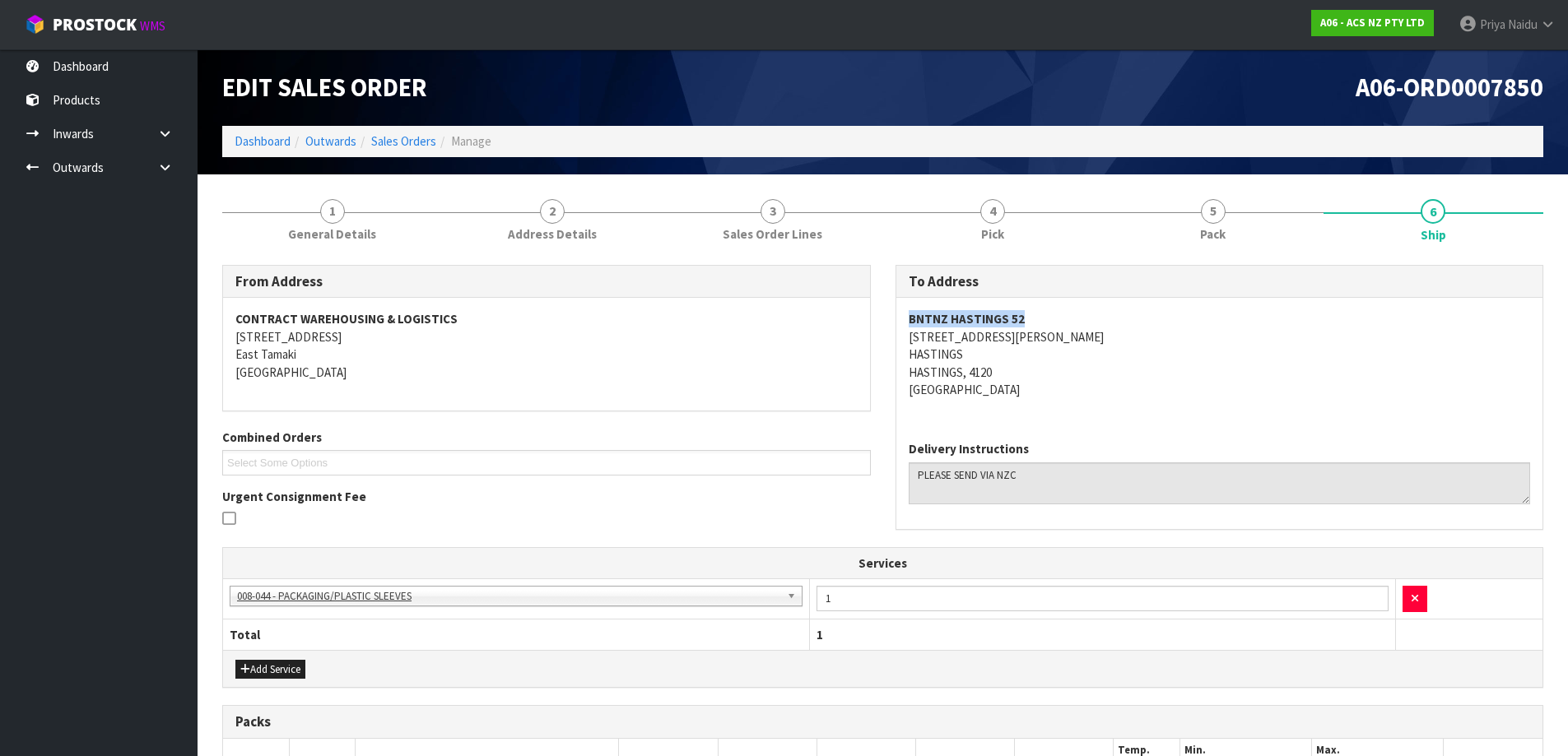
drag, startPoint x: 894, startPoint y: 315, endPoint x: 1059, endPoint y: 321, distance: 165.1
click at [1059, 321] on div "To Address BNTNZ HASTINGS [STREET_ADDRESS][PERSON_NAME][PERSON_NAME][PERSON_NAM…" at bounding box center [1219, 397] width 649 height 265
drag, startPoint x: 906, startPoint y: 342, endPoint x: 1040, endPoint y: 346, distance: 134.1
click at [1040, 346] on div "BNTNZ HASTINGS [STREET_ADDRESS][PERSON_NAME][PERSON_NAME][PERSON_NAME]" at bounding box center [1219, 363] width 647 height 130
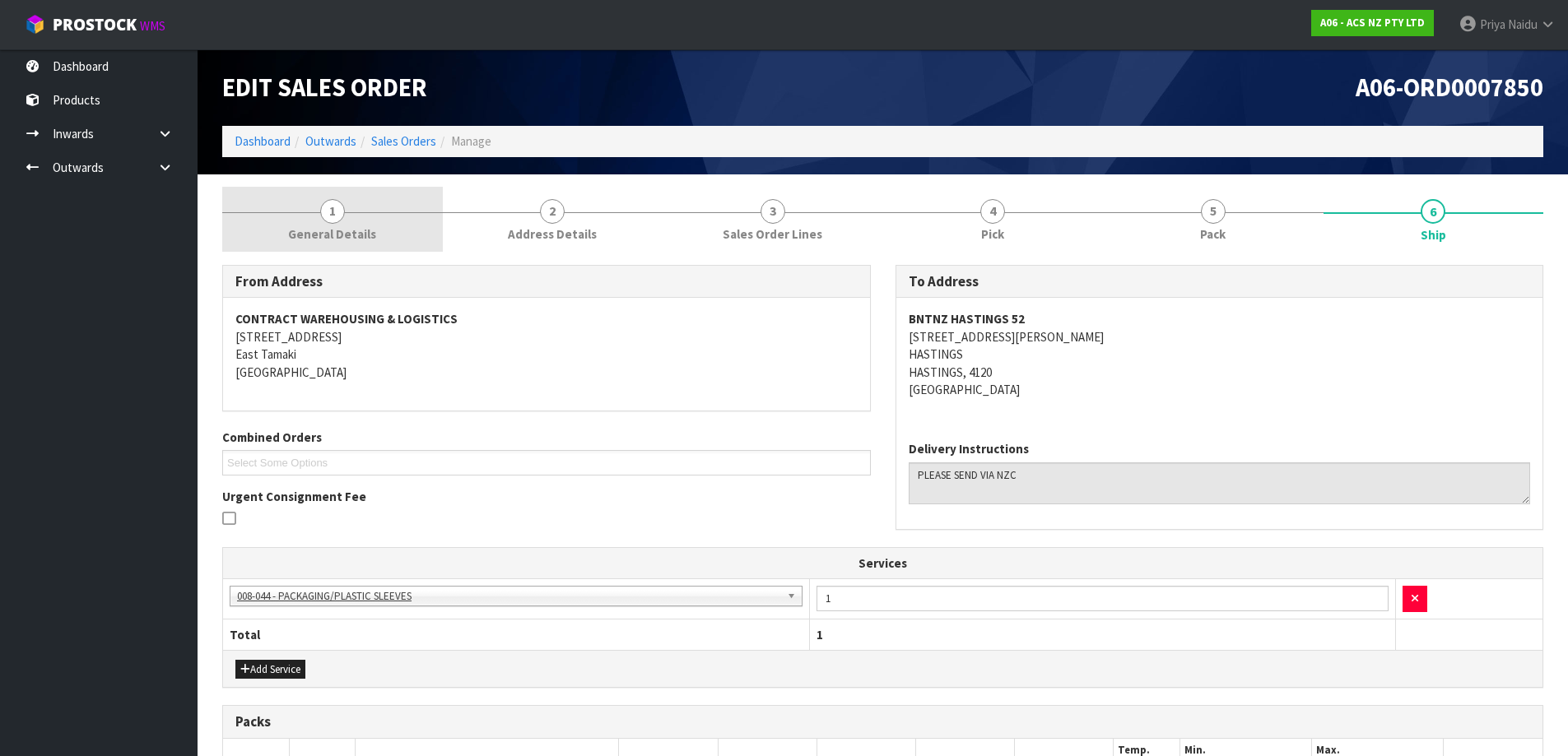
drag, startPoint x: 369, startPoint y: 234, endPoint x: 359, endPoint y: 238, distance: 10.8
click at [369, 234] on span "General Details" at bounding box center [331, 235] width 88 height 17
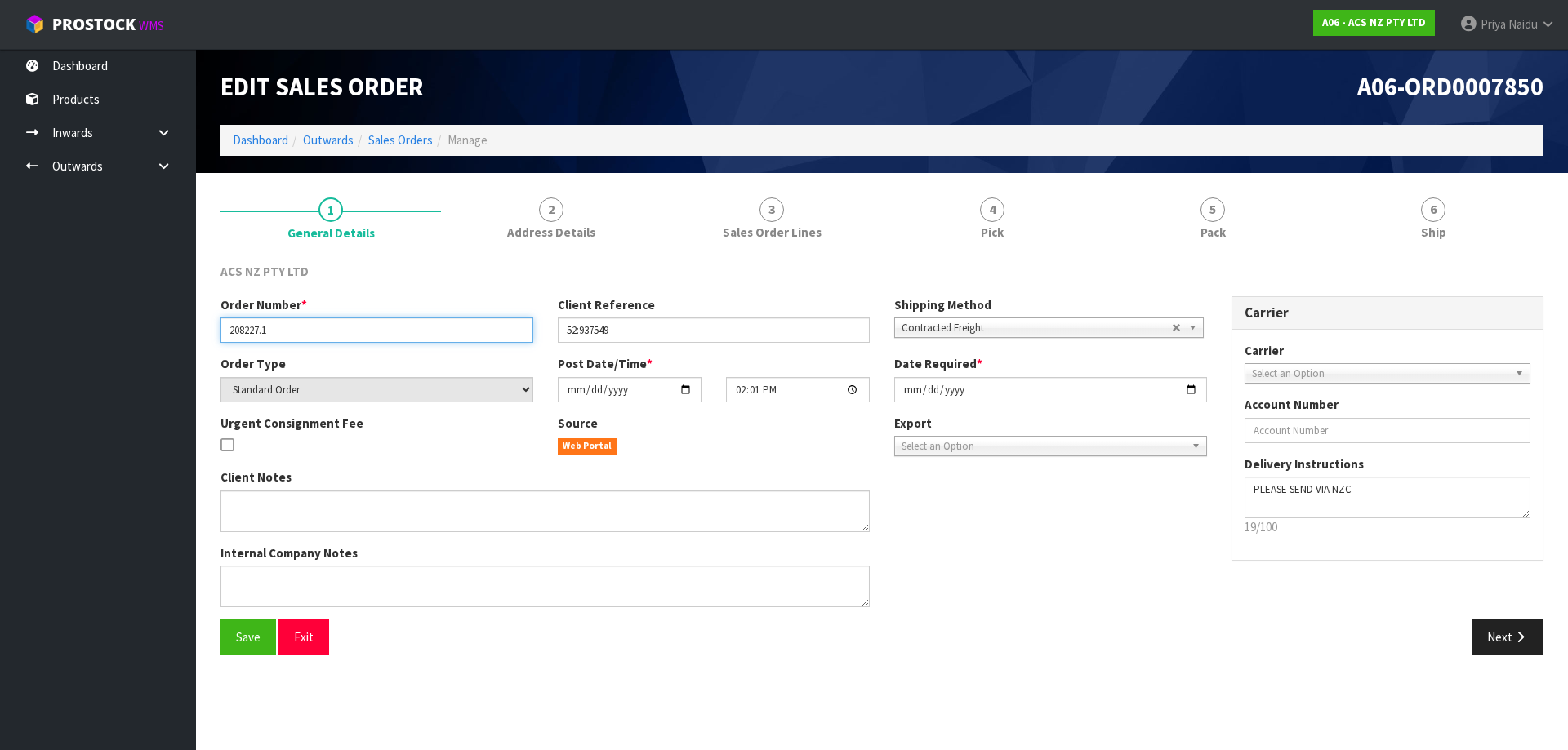
drag, startPoint x: 224, startPoint y: 330, endPoint x: 287, endPoint y: 330, distance: 63.0
click at [287, 330] on input "208227.1" at bounding box center [377, 330] width 312 height 25
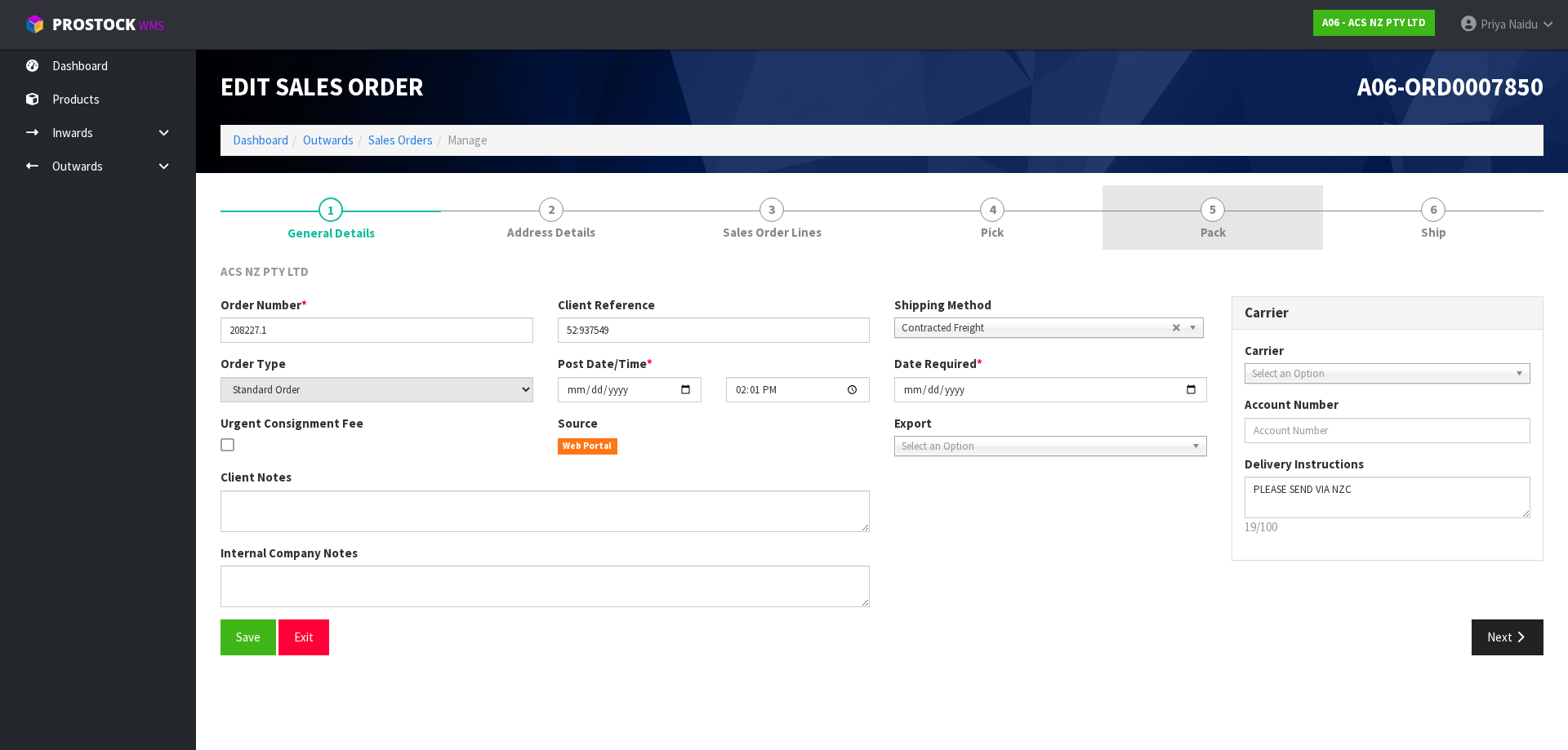
click at [1245, 223] on link "5 Pack" at bounding box center [1213, 216] width 220 height 64
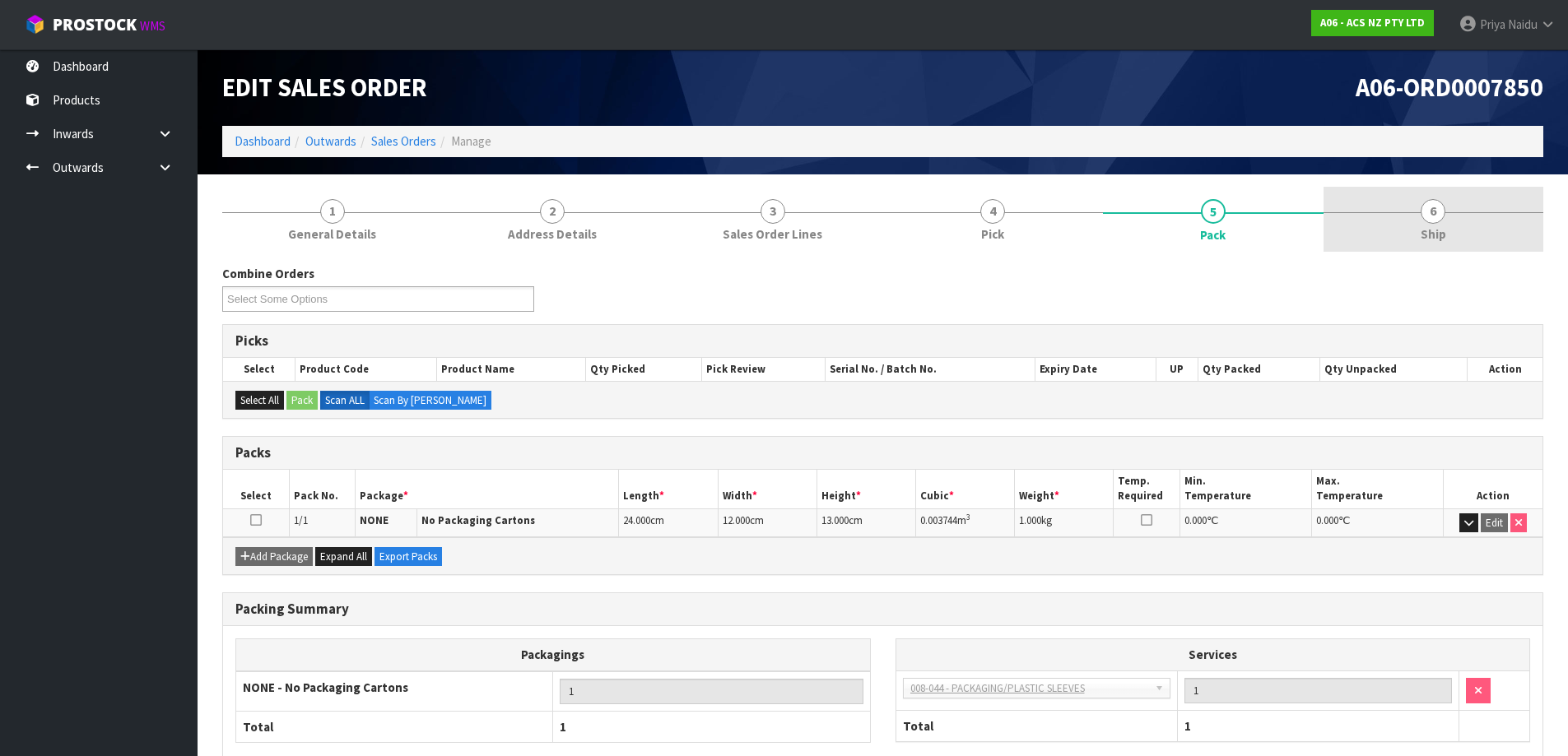
drag, startPoint x: 1409, startPoint y: 204, endPoint x: 1379, endPoint y: 242, distance: 48.4
click at [1409, 204] on link "6 Ship" at bounding box center [1433, 218] width 220 height 65
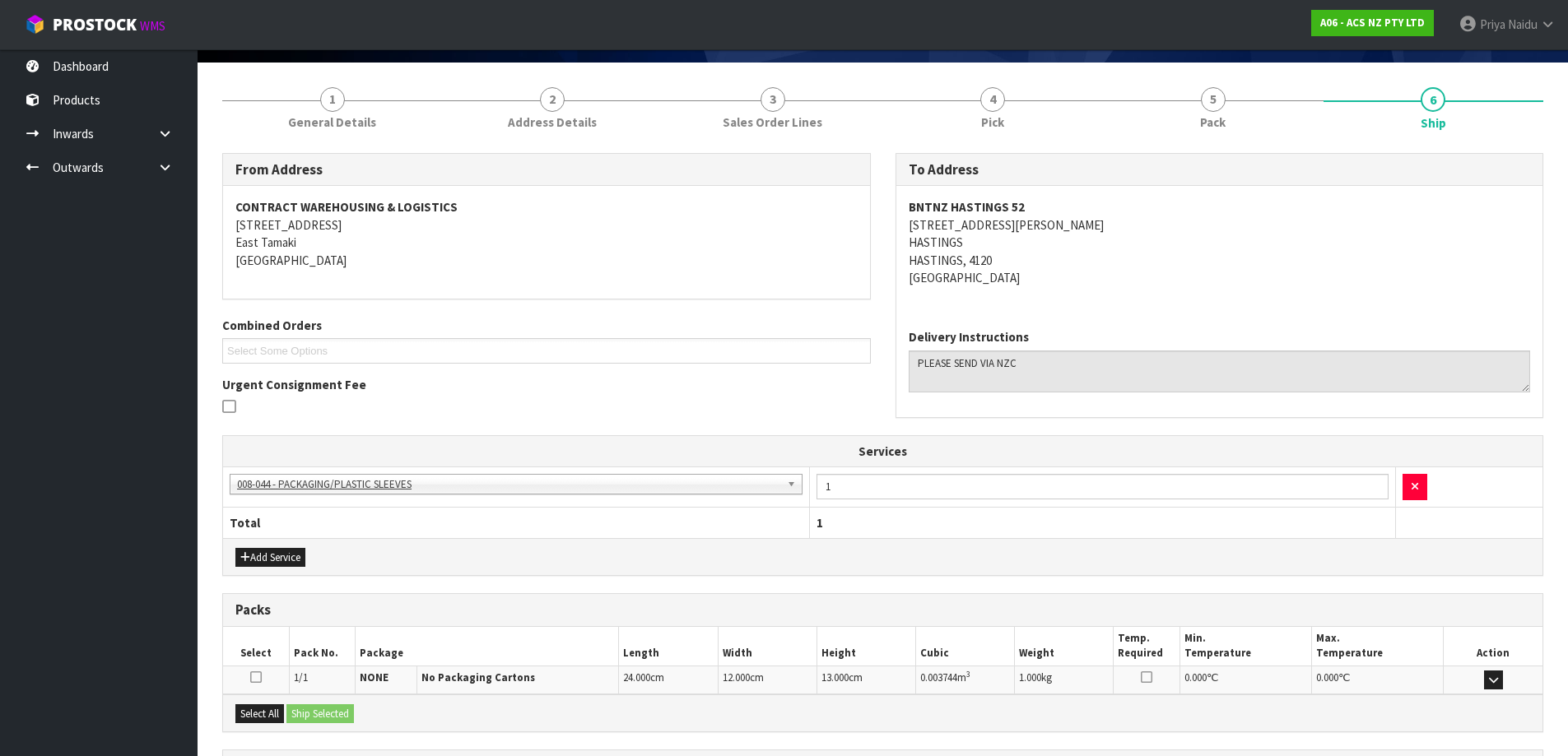
scroll to position [265, 0]
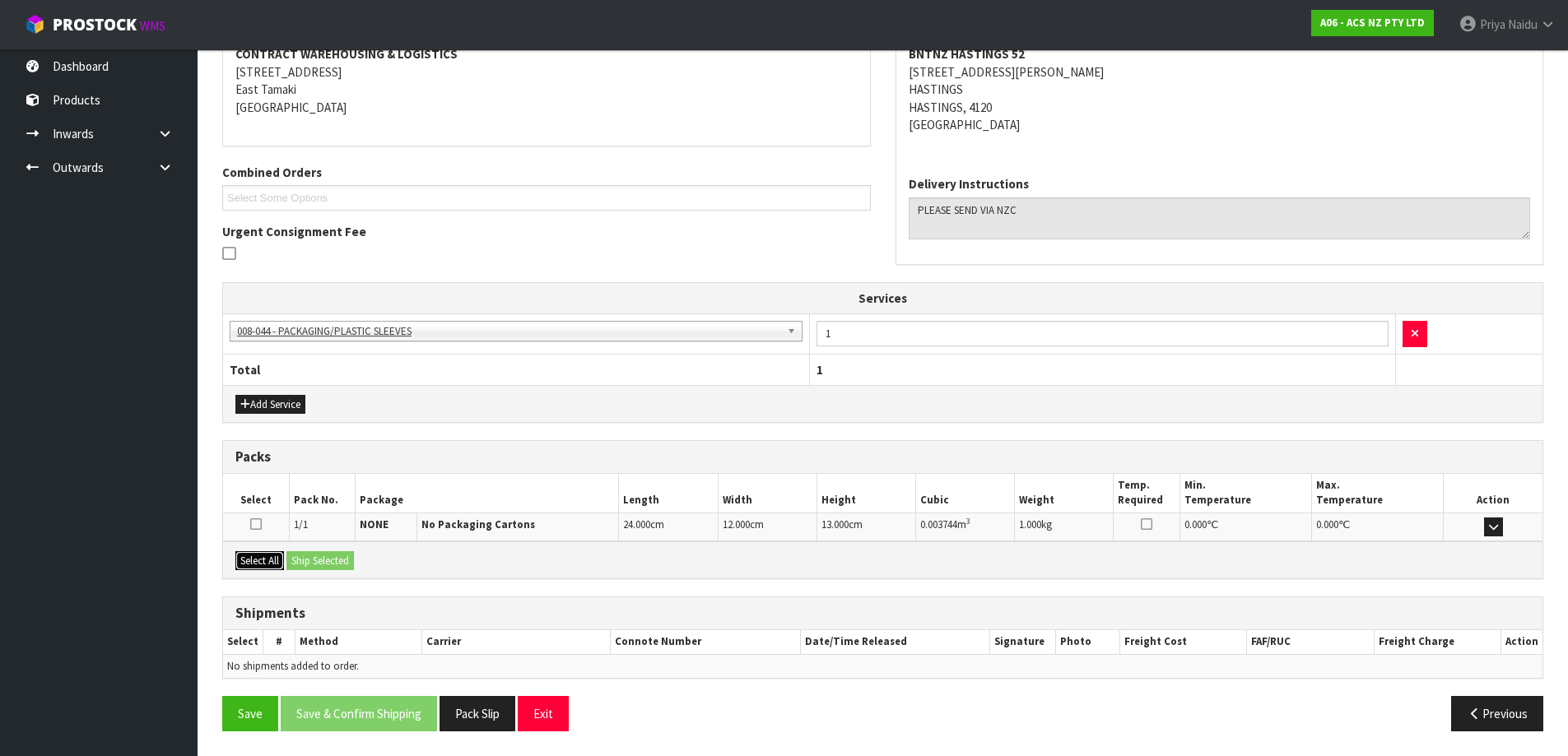
click at [264, 564] on button "Select All" at bounding box center [260, 561] width 48 height 19
drag, startPoint x: 296, startPoint y: 563, endPoint x: 327, endPoint y: 575, distance: 33.2
click at [299, 563] on button "Ship Selected" at bounding box center [321, 561] width 68 height 19
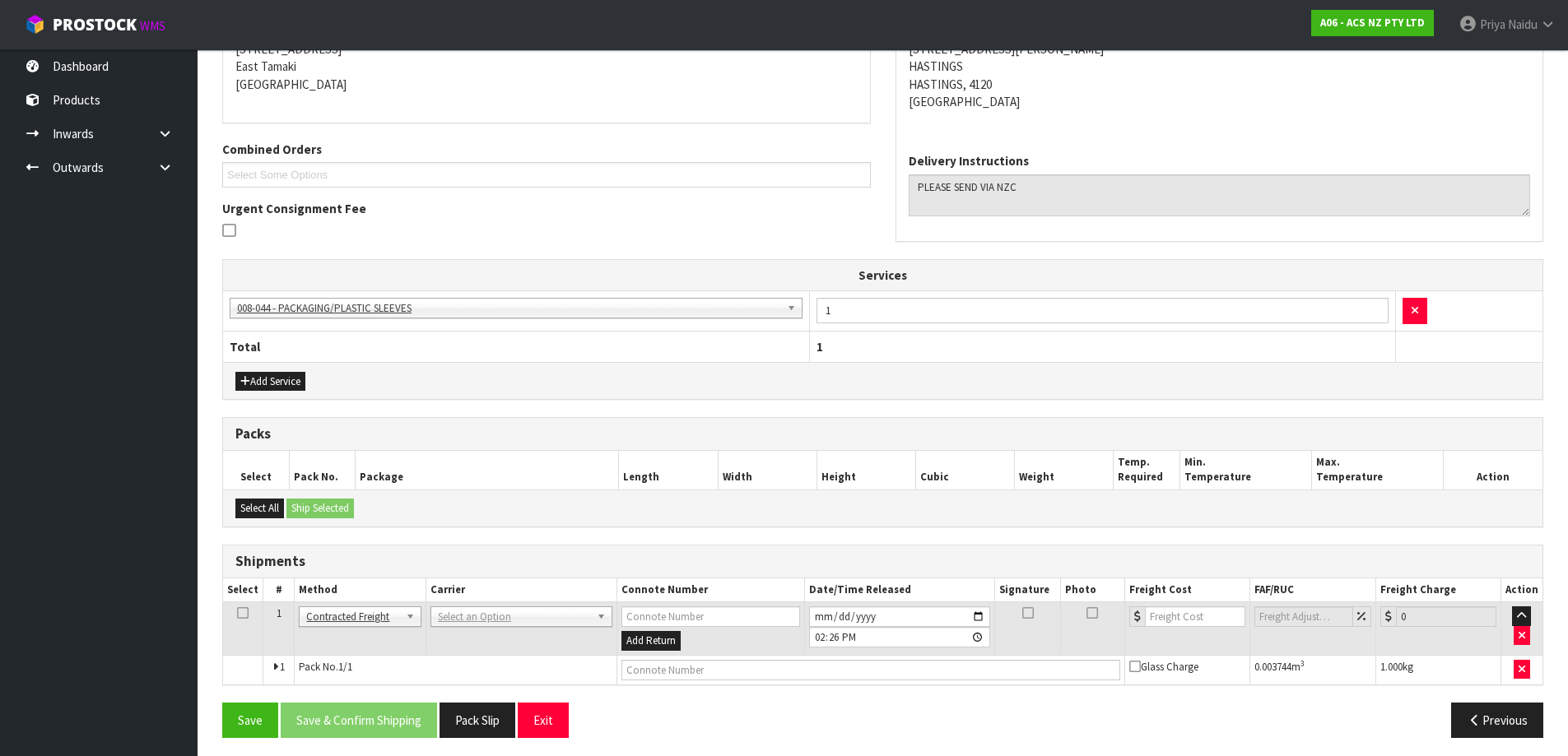
scroll to position [294, 0]
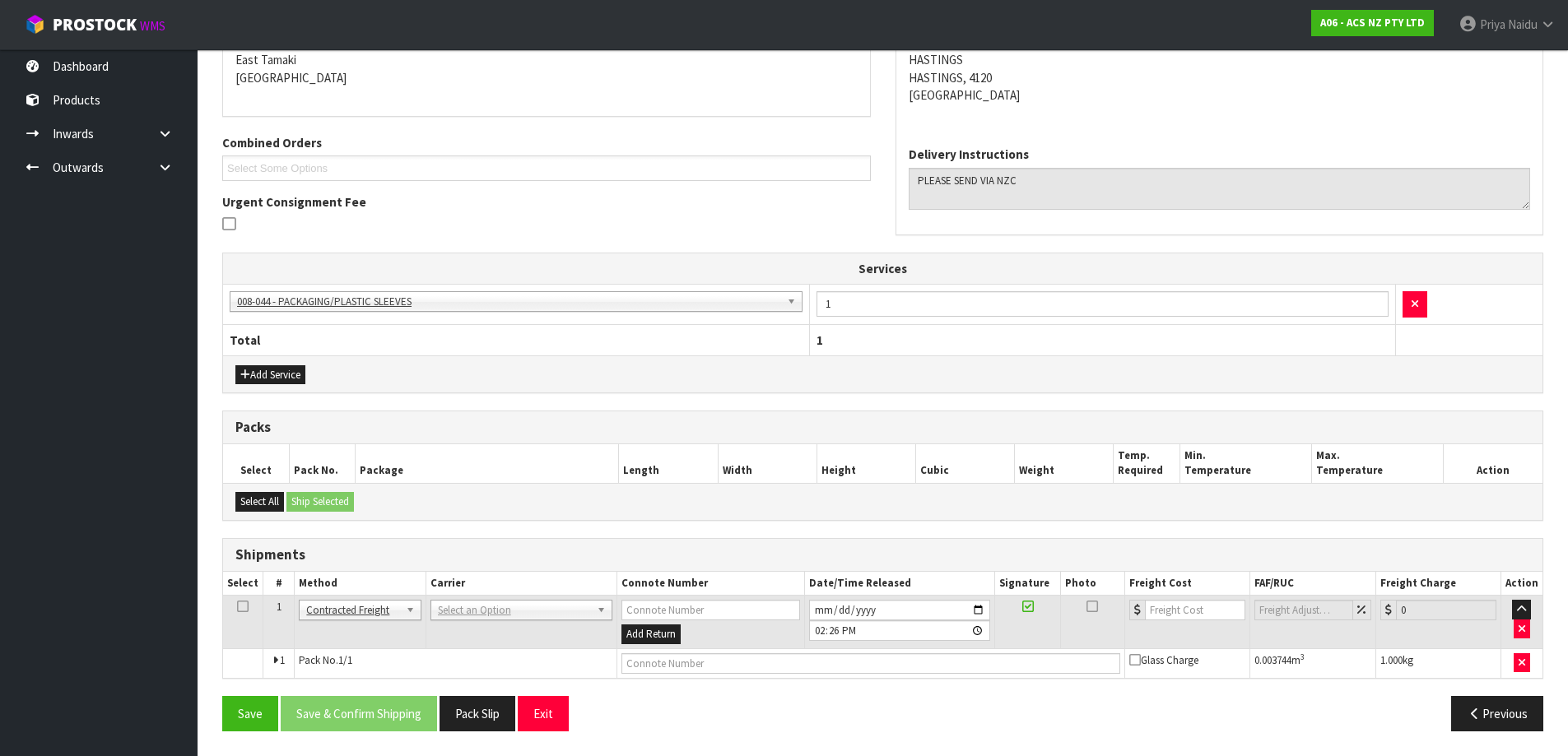
click at [458, 621] on td "ANGEL - ANGEL TRANSPORT [PERSON_NAME] REMOVALS DEAEXPAKL - DEADLINE EXPRESS COU…" at bounding box center [521, 622] width 191 height 53
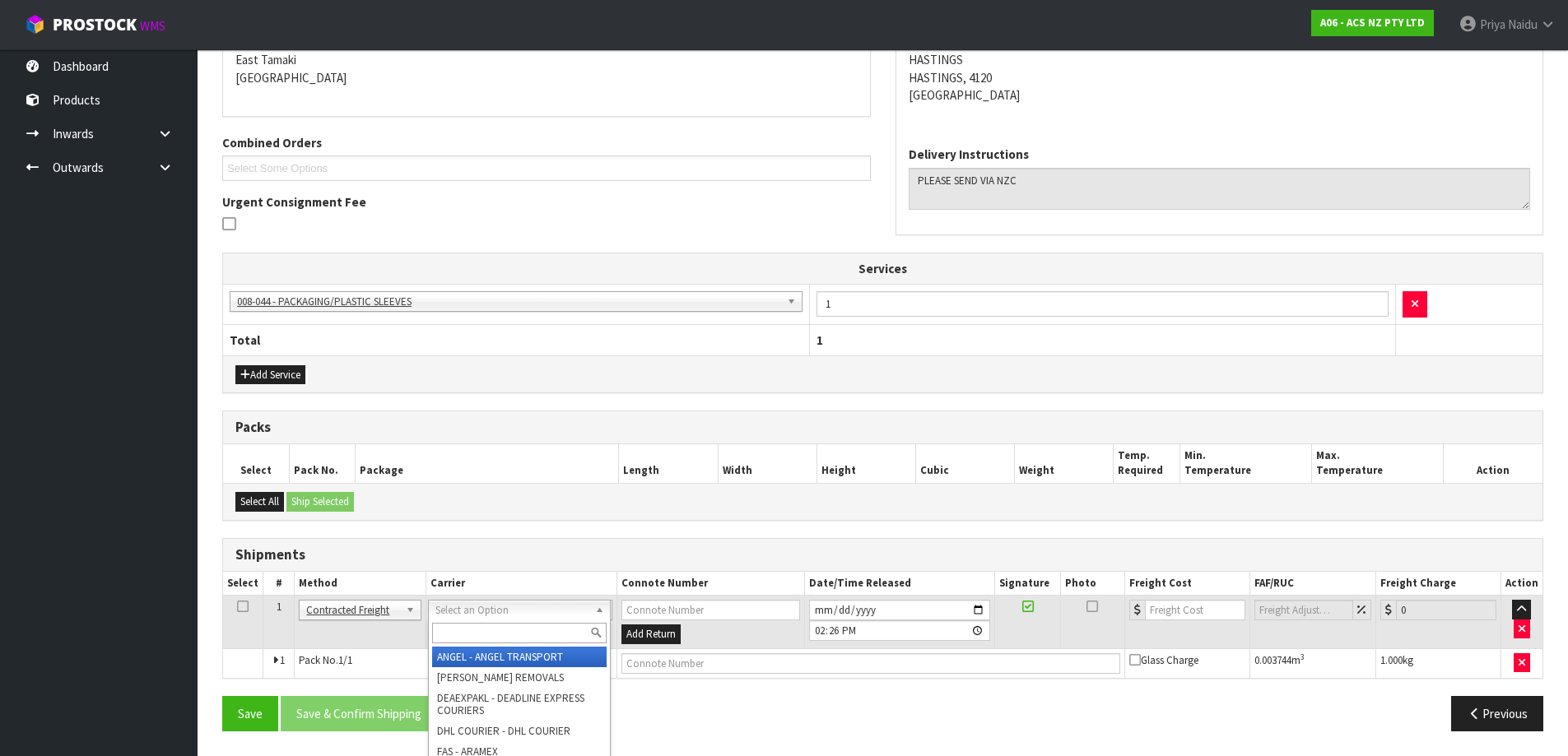
click at [454, 623] on input "text" at bounding box center [518, 632] width 175 height 20
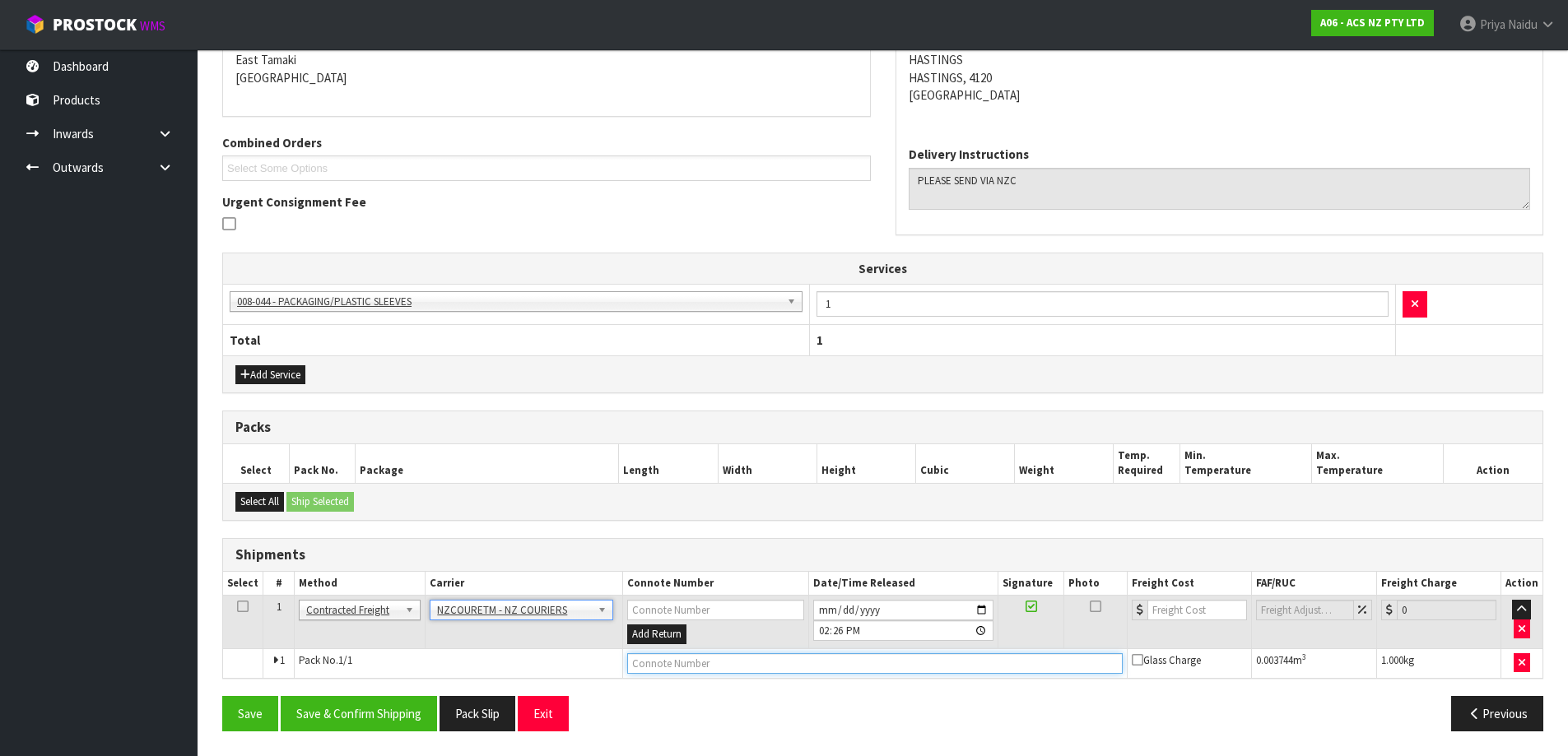
click at [674, 671] on input "text" at bounding box center [874, 663] width 495 height 20
paste input "BZGG003899"
click at [1172, 619] on input "number" at bounding box center [1196, 609] width 99 height 20
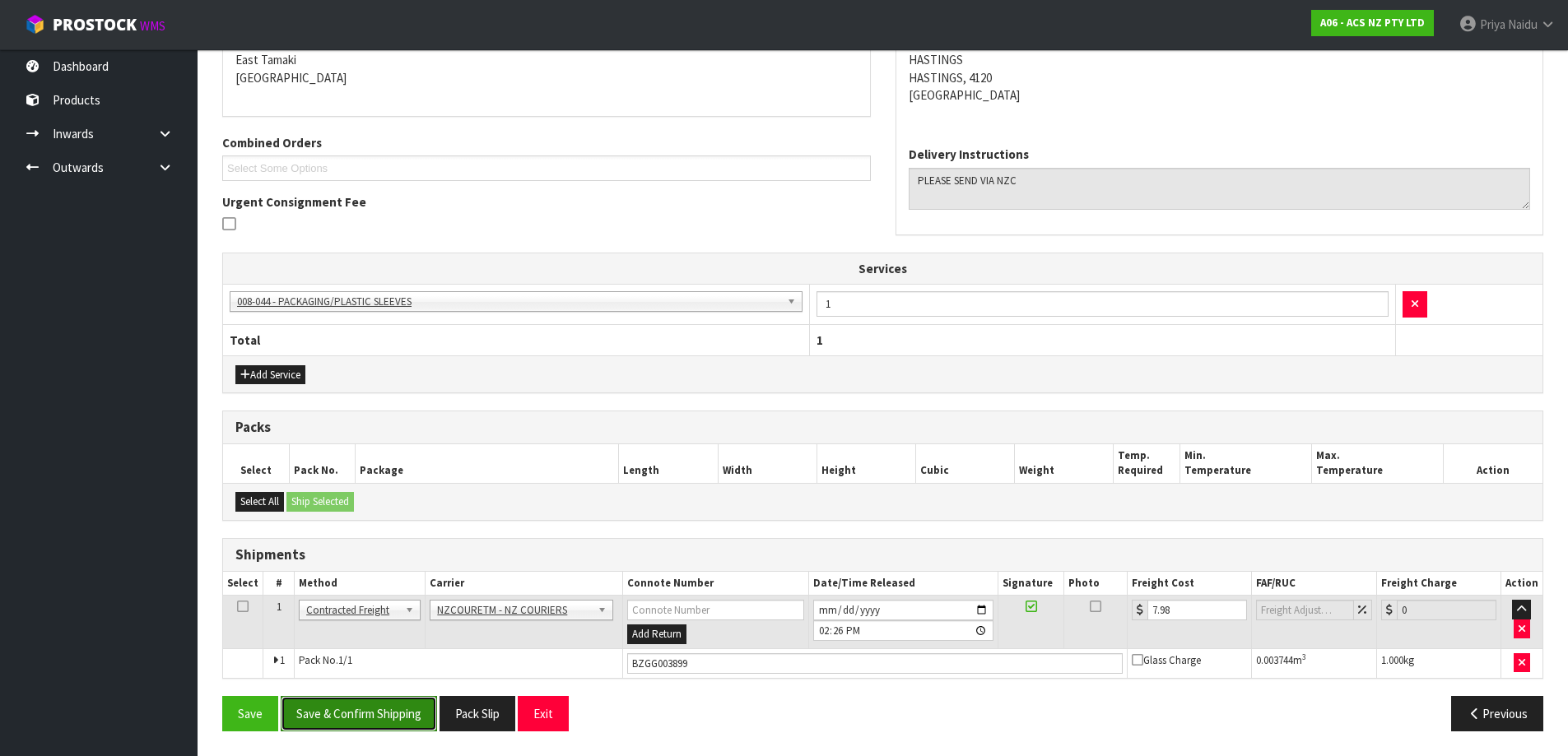
click at [363, 721] on button "Save & Confirm Shipping" at bounding box center [359, 714] width 156 height 36
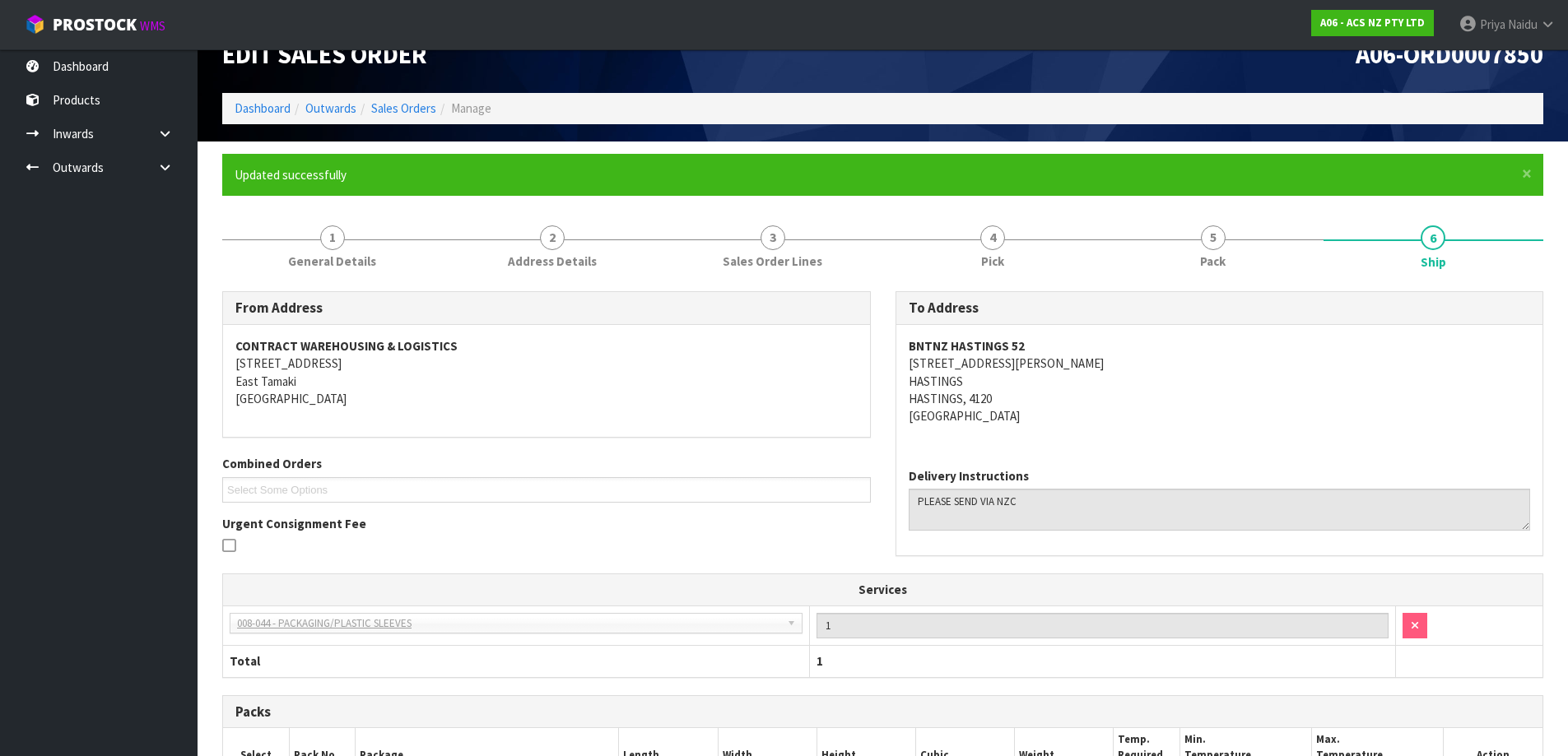
scroll to position [0, 0]
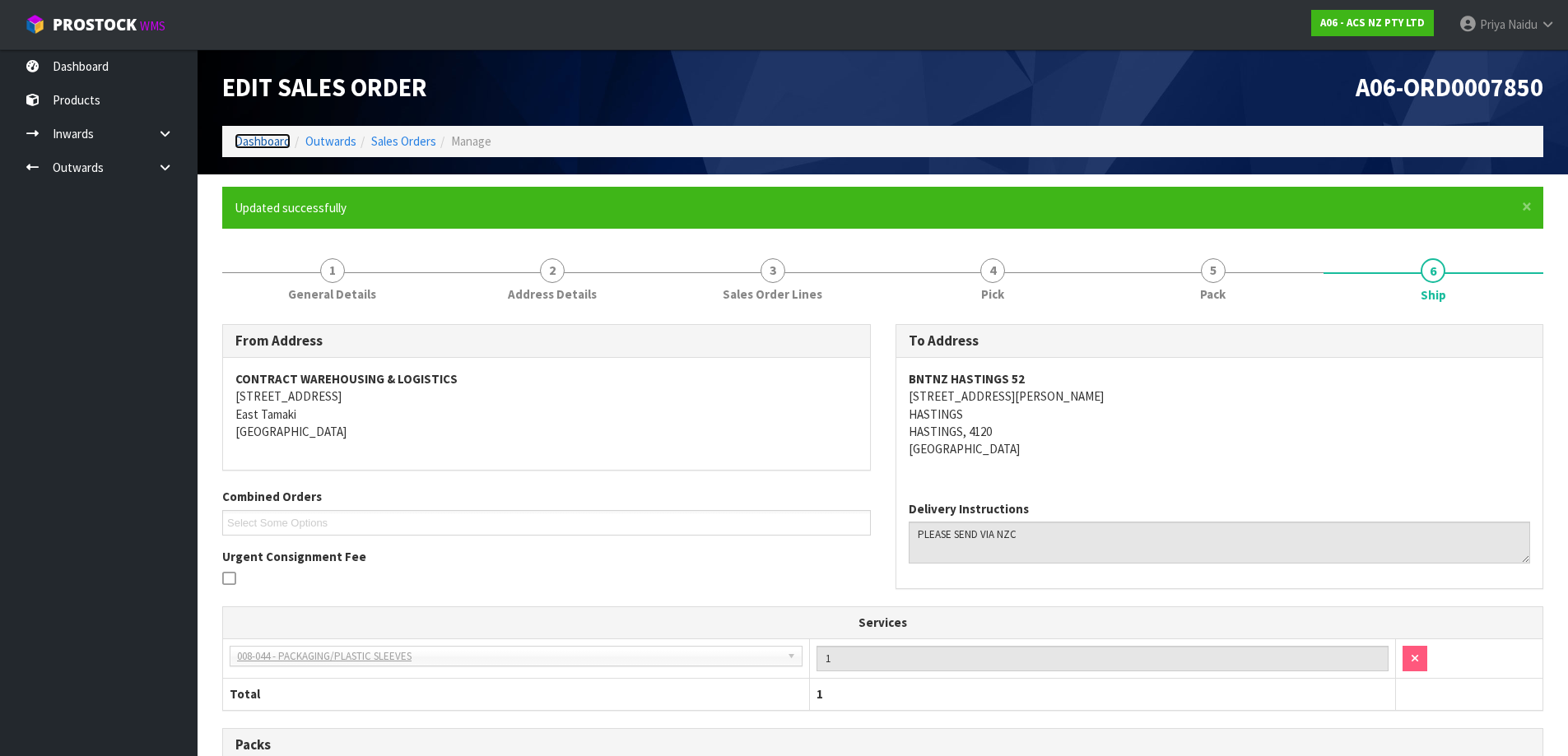
click at [261, 133] on link "Dashboard" at bounding box center [263, 141] width 56 height 15
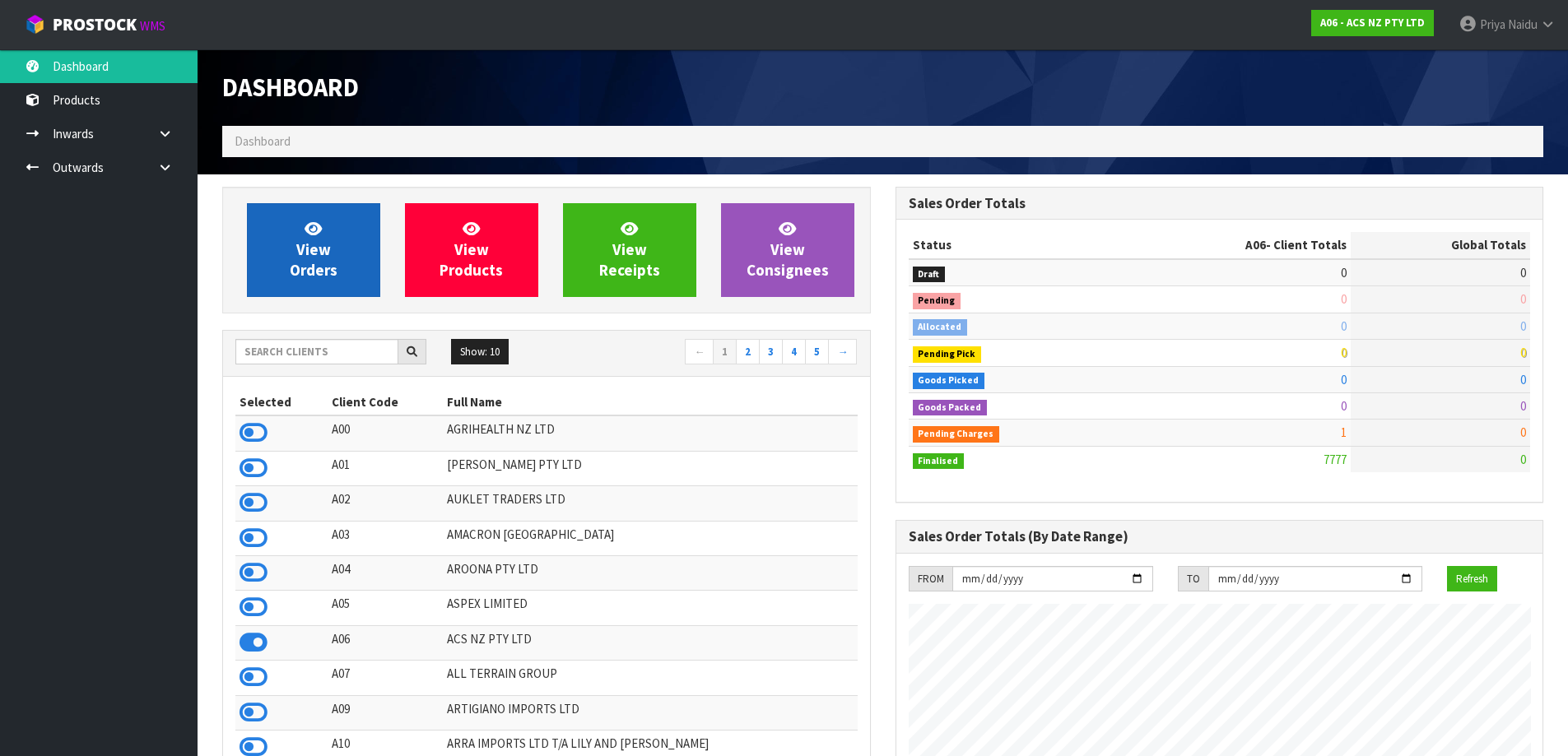
scroll to position [1246, 672]
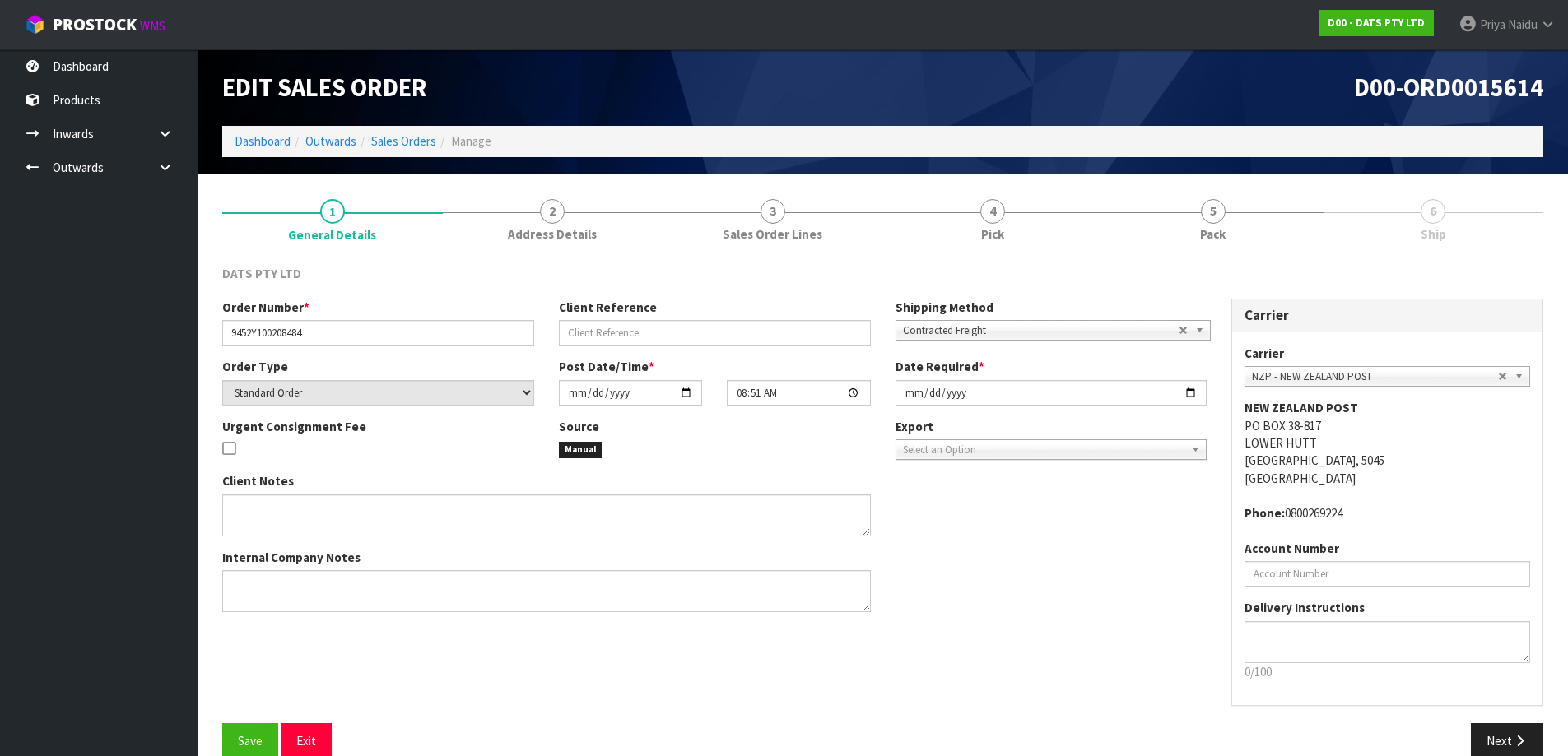
click at [258, 131] on ol "Dashboard Outwards Sales Orders Manage" at bounding box center [882, 141] width 1321 height 31
click at [258, 136] on link "Dashboard" at bounding box center [263, 141] width 56 height 15
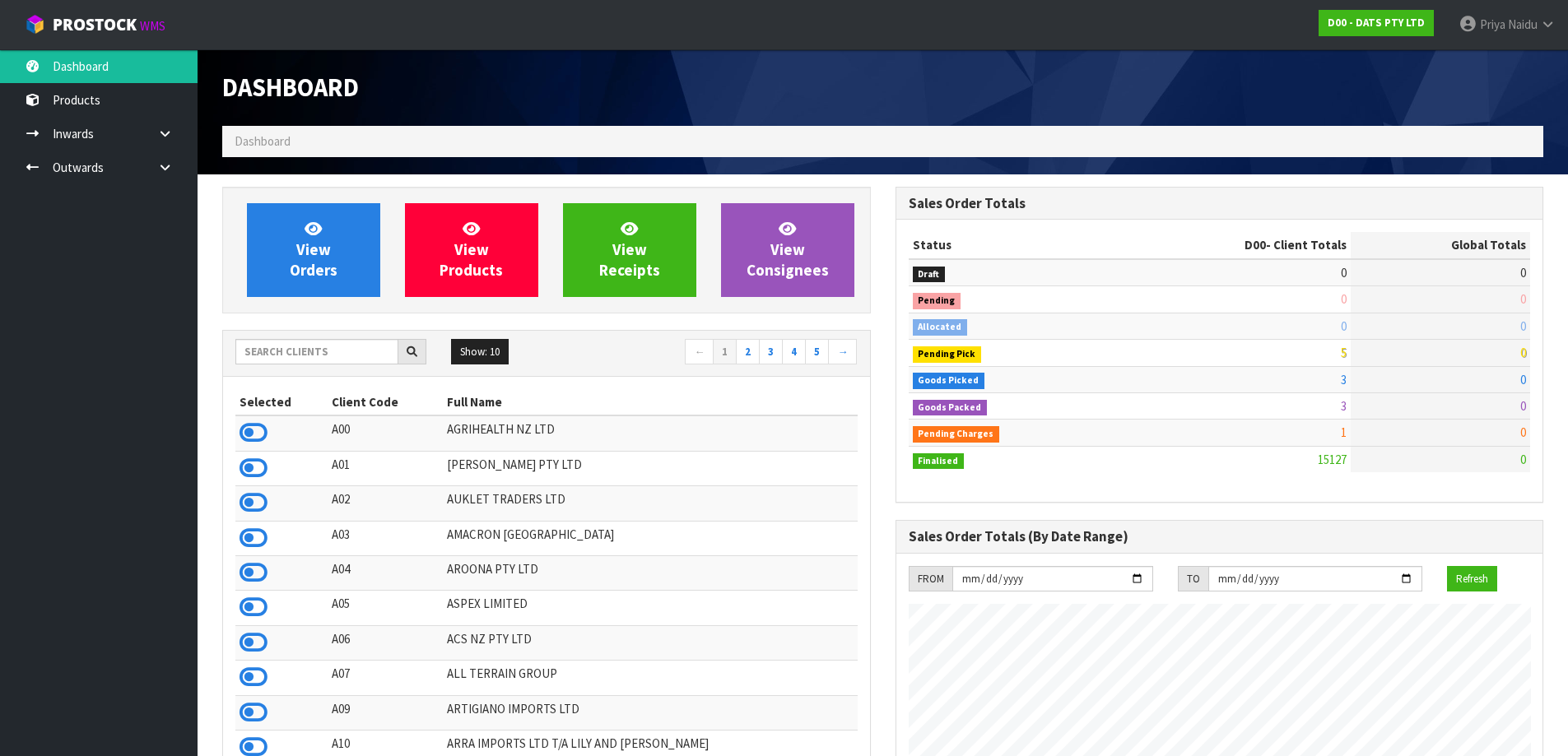
scroll to position [1246, 672]
click at [307, 343] on input "text" at bounding box center [317, 351] width 163 height 25
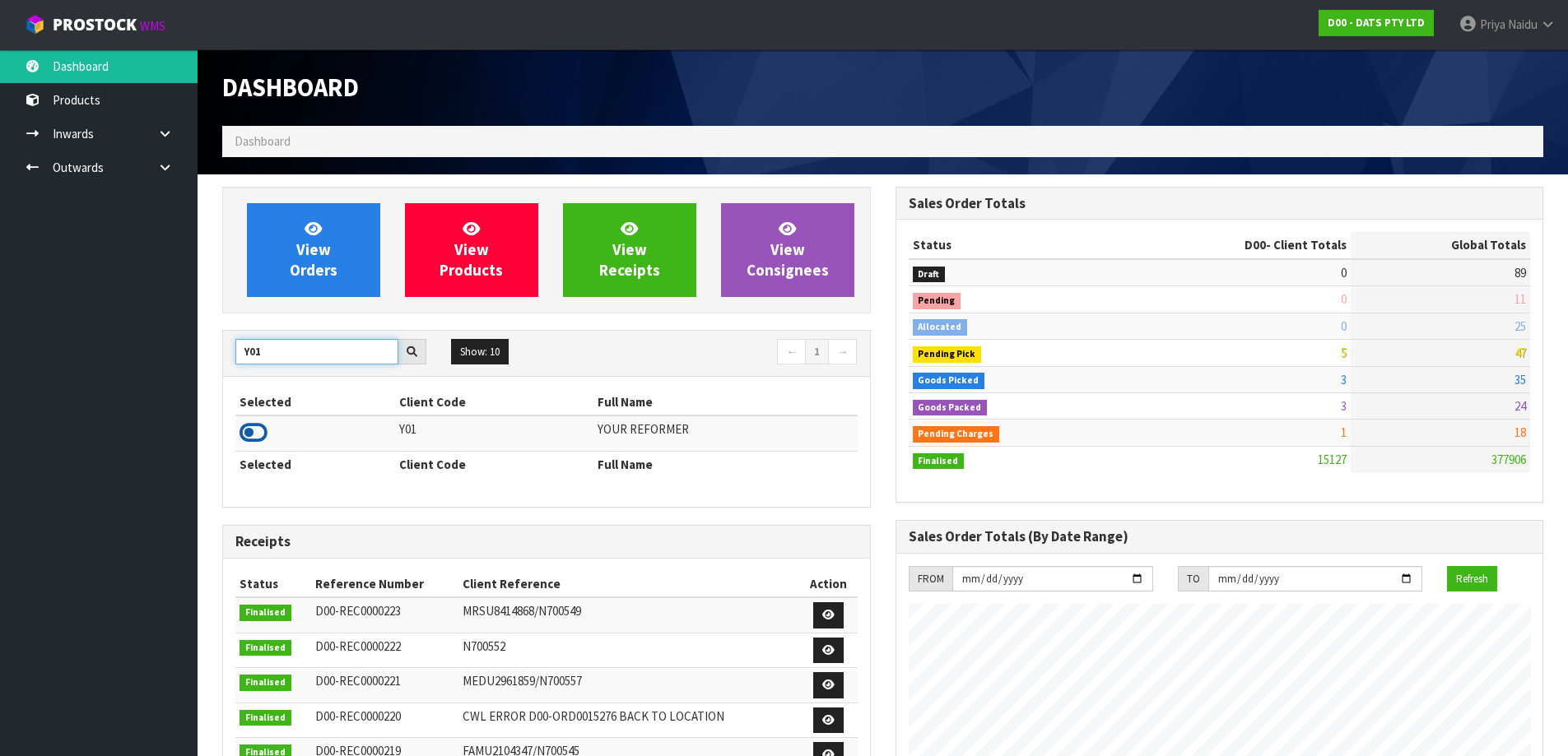
type input "Y01"
click at [261, 434] on icon at bounding box center [253, 434] width 28 height 25
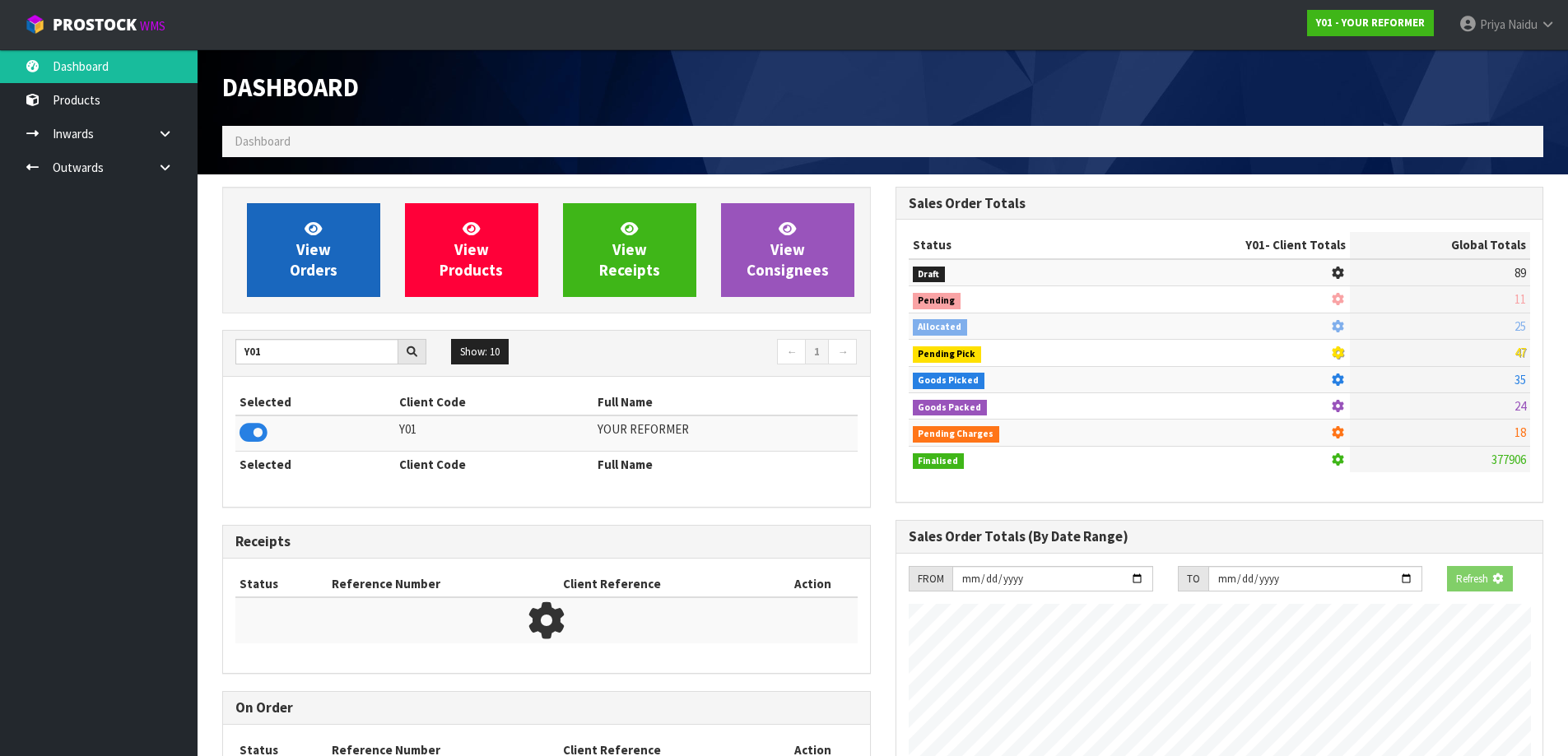
scroll to position [1026, 672]
click at [295, 266] on span "View Orders" at bounding box center [313, 250] width 47 height 62
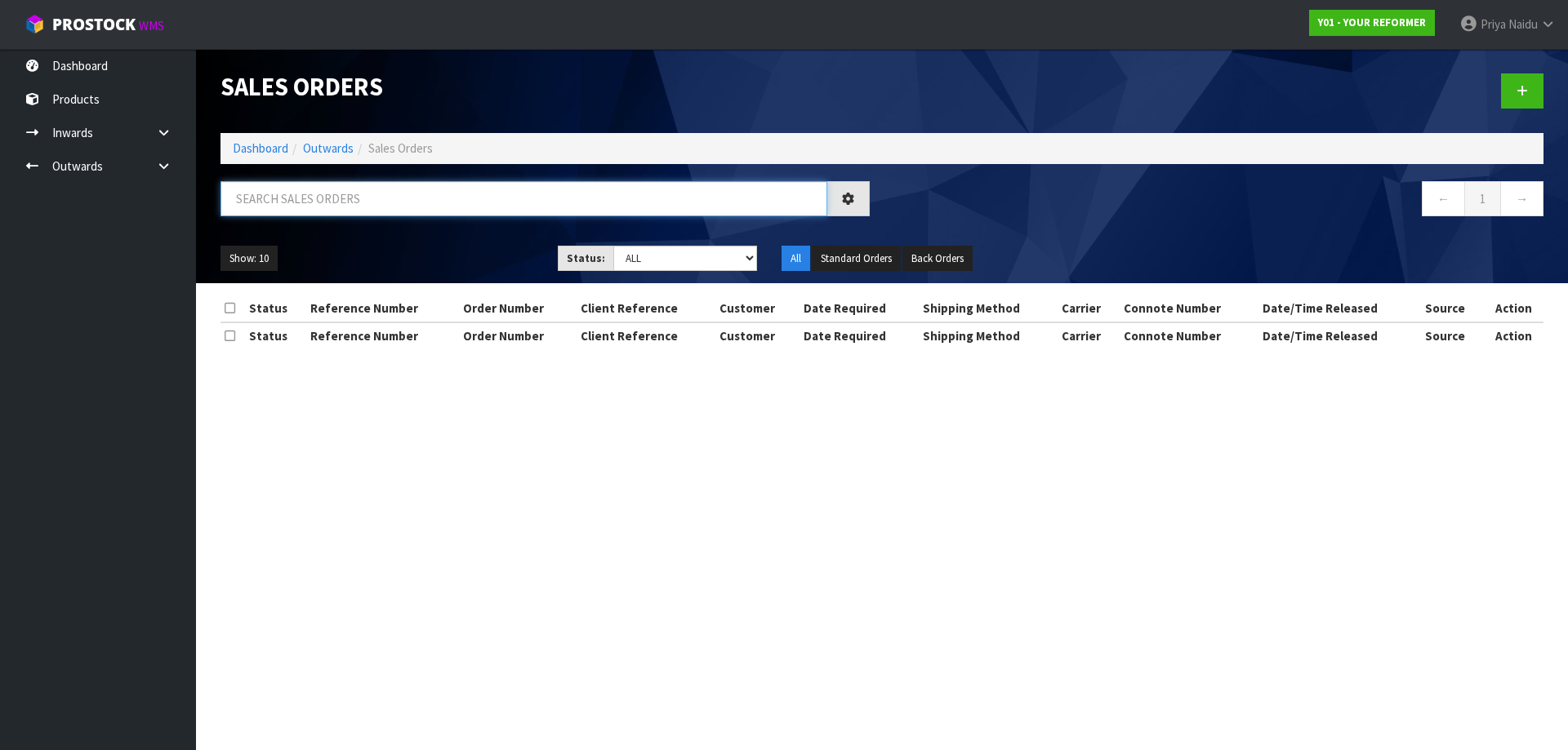
click at [346, 199] on input "text" at bounding box center [523, 198] width 607 height 35
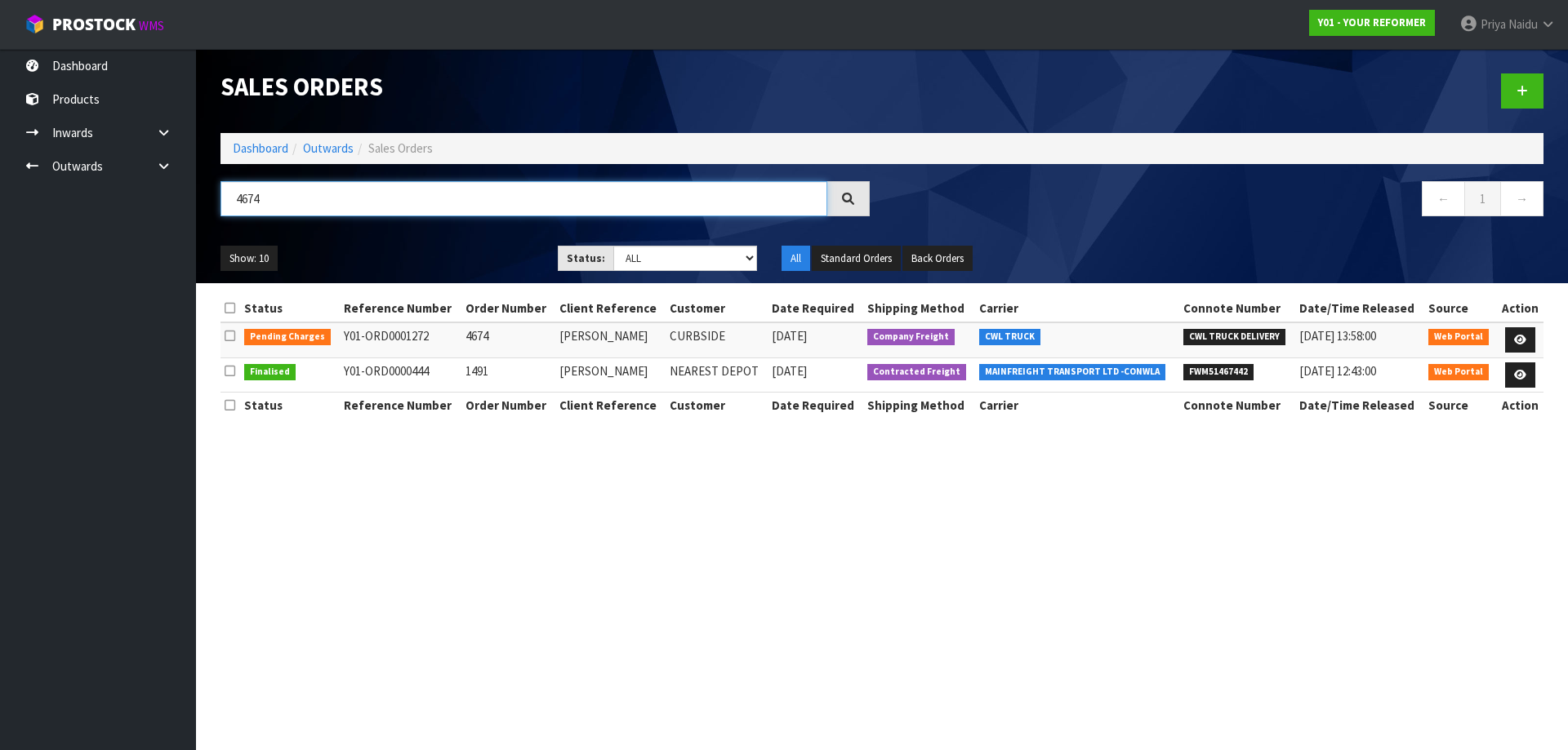
type input "4674"
click at [490, 269] on ul "Show: 10 5 10 25 50" at bounding box center [377, 259] width 312 height 26
click at [1524, 338] on icon at bounding box center [1520, 339] width 12 height 11
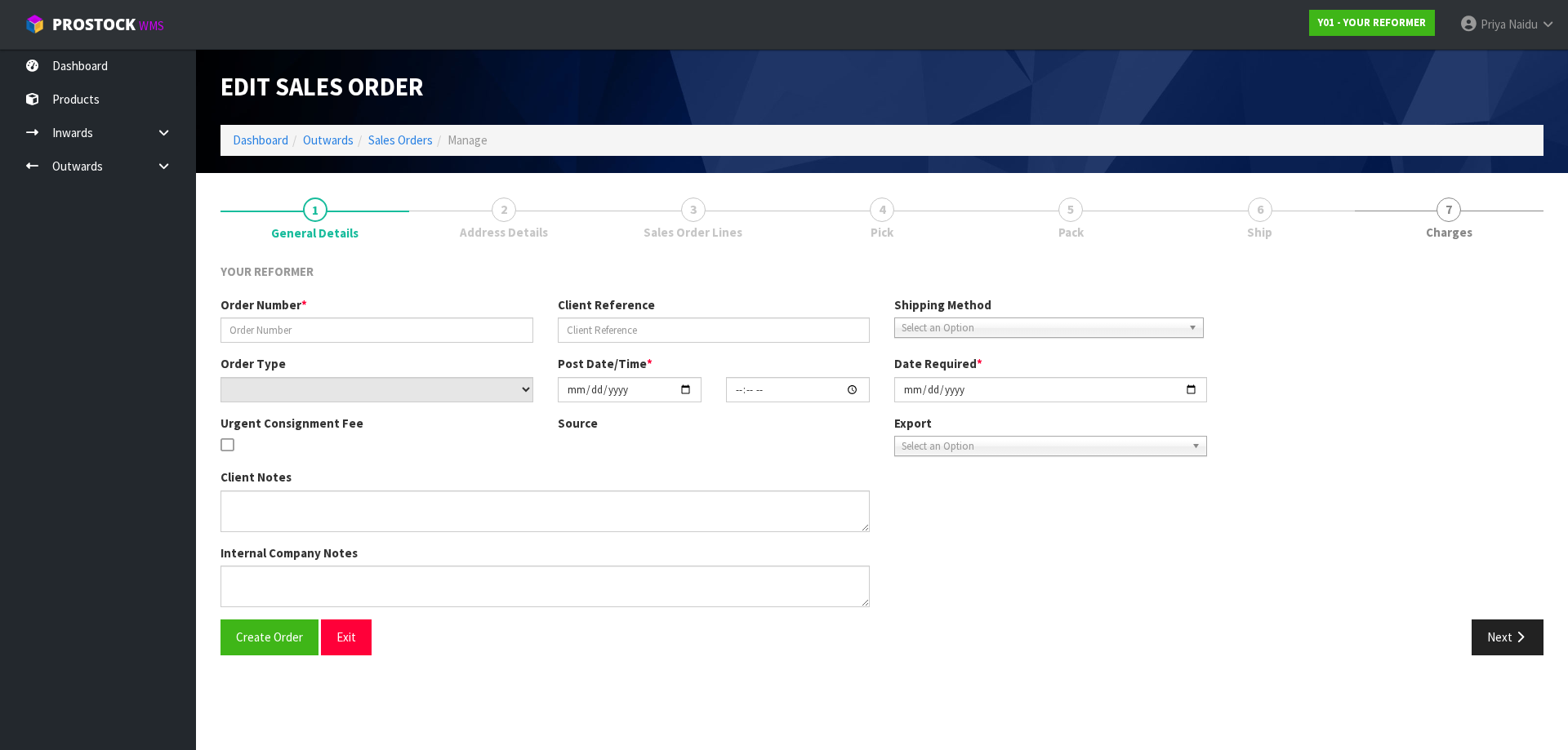
type input "4674"
type input "TONI DUNCAN"
select select "number:0"
type input "2025-08-04"
type input "12:19:00.000"
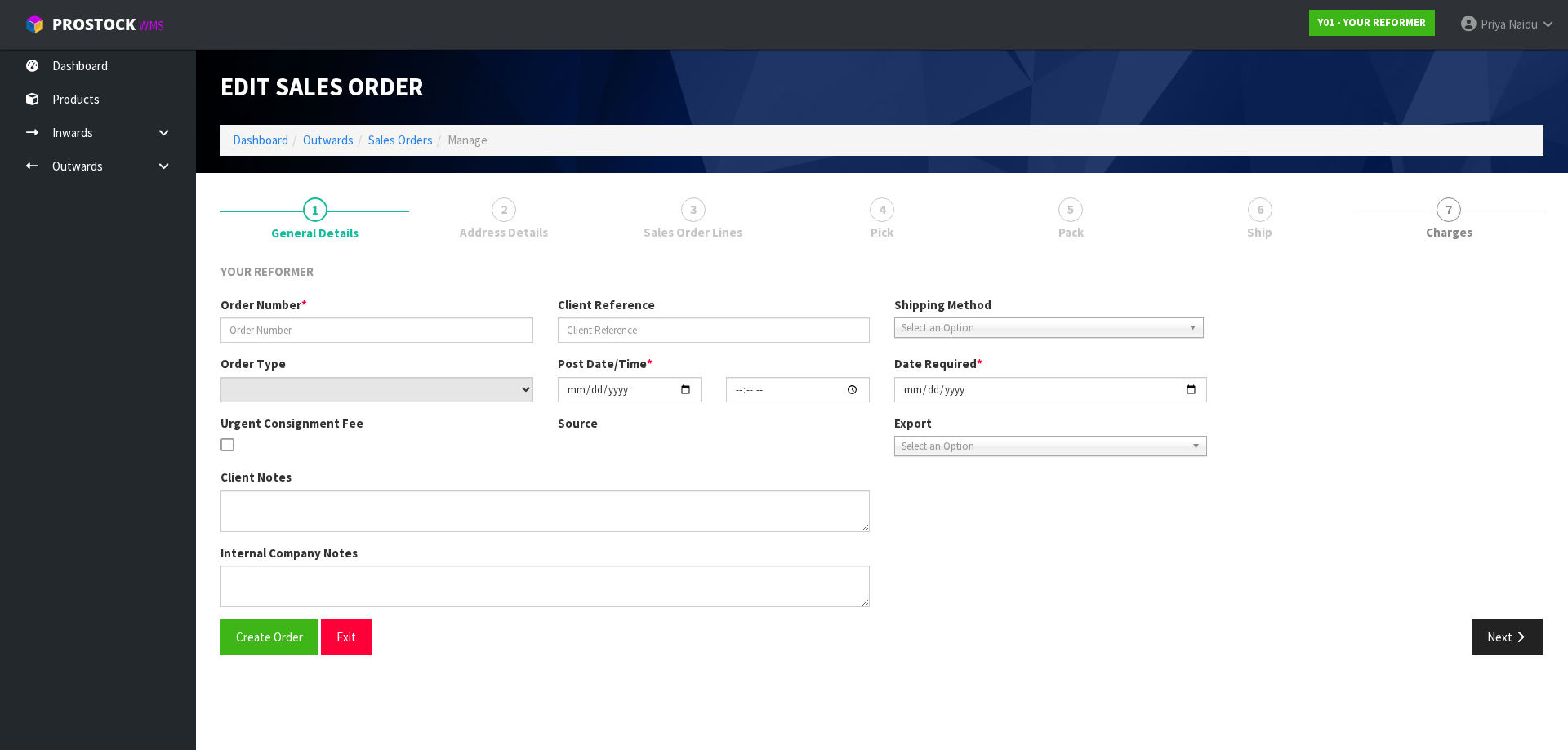
type input "2025-08-04"
type textarea "TONI DUNCAN 38 HARLOW CRESCENT GLEN INNES AUK AUCKLAND 1072 NEW ZEALAND +64 21 …"
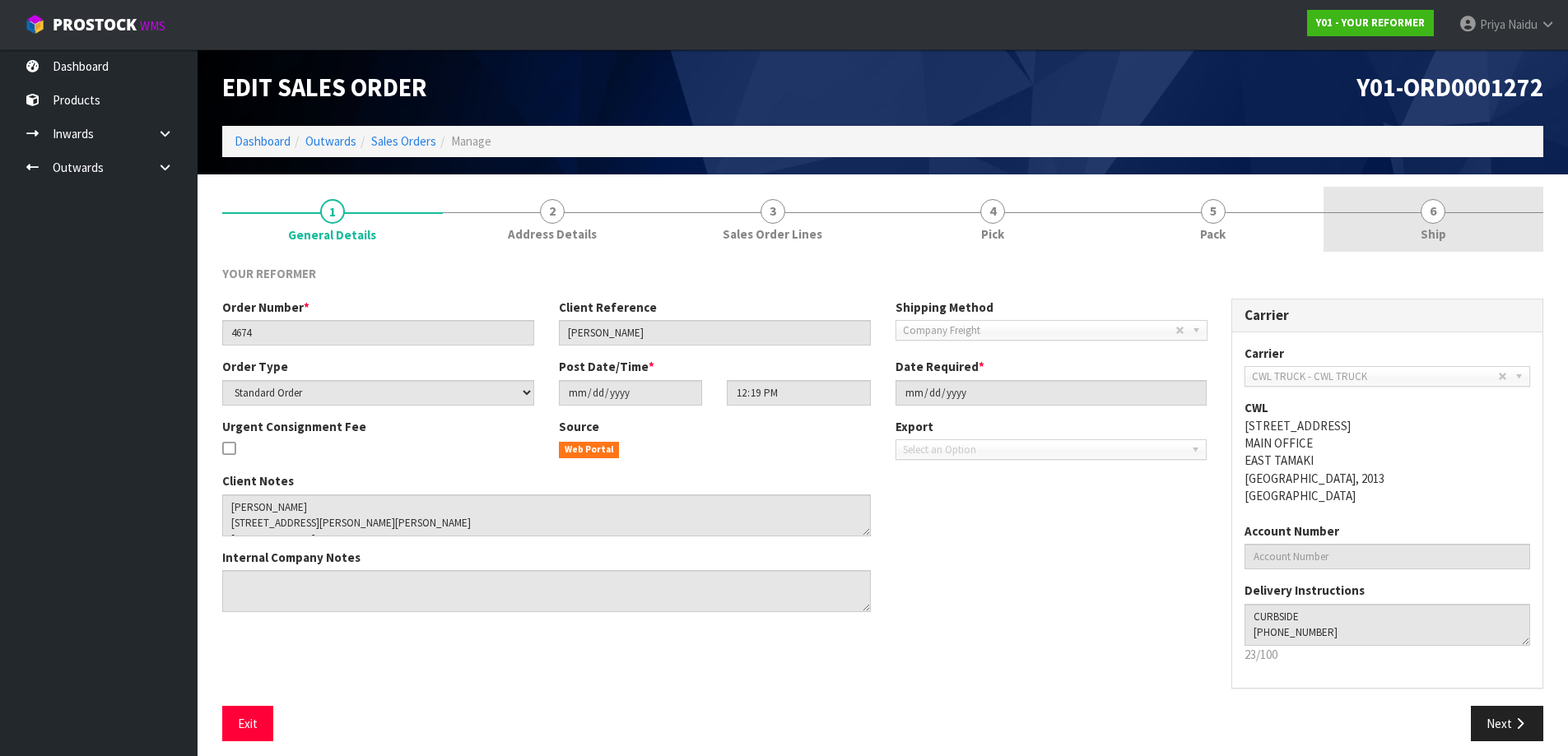
click at [1377, 228] on link "6 Ship" at bounding box center [1433, 218] width 220 height 65
